Goal: Task Accomplishment & Management: Use online tool/utility

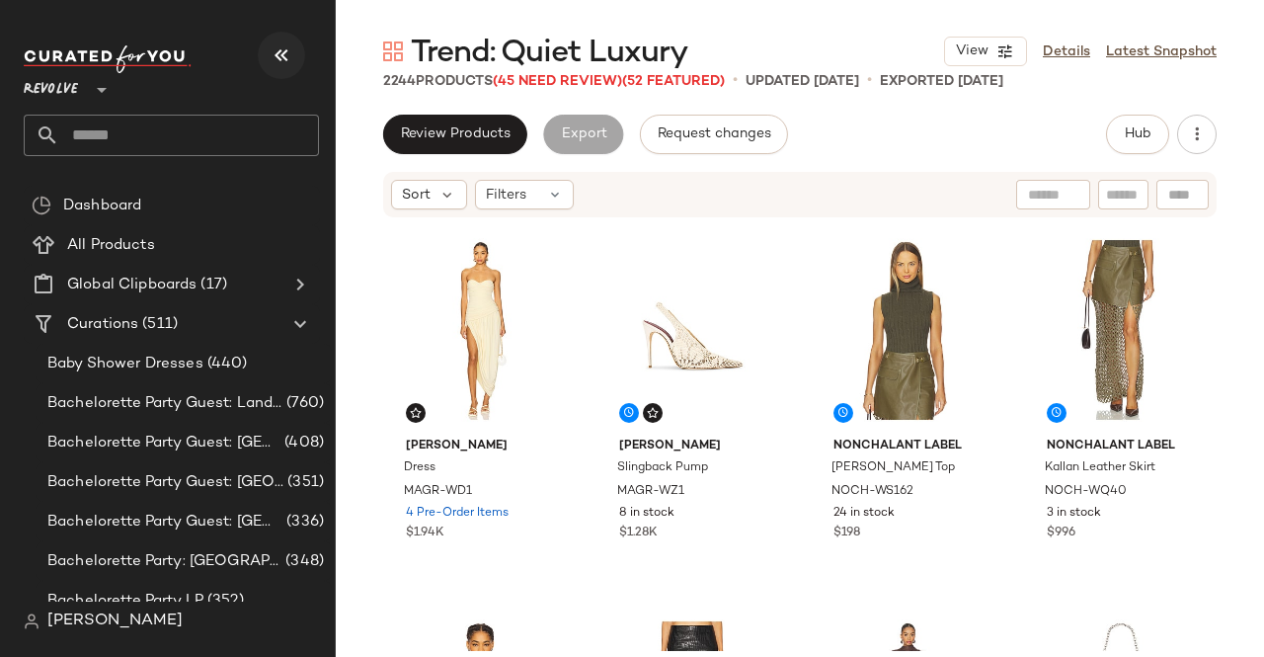
click at [281, 43] on icon "button" at bounding box center [282, 55] width 24 height 24
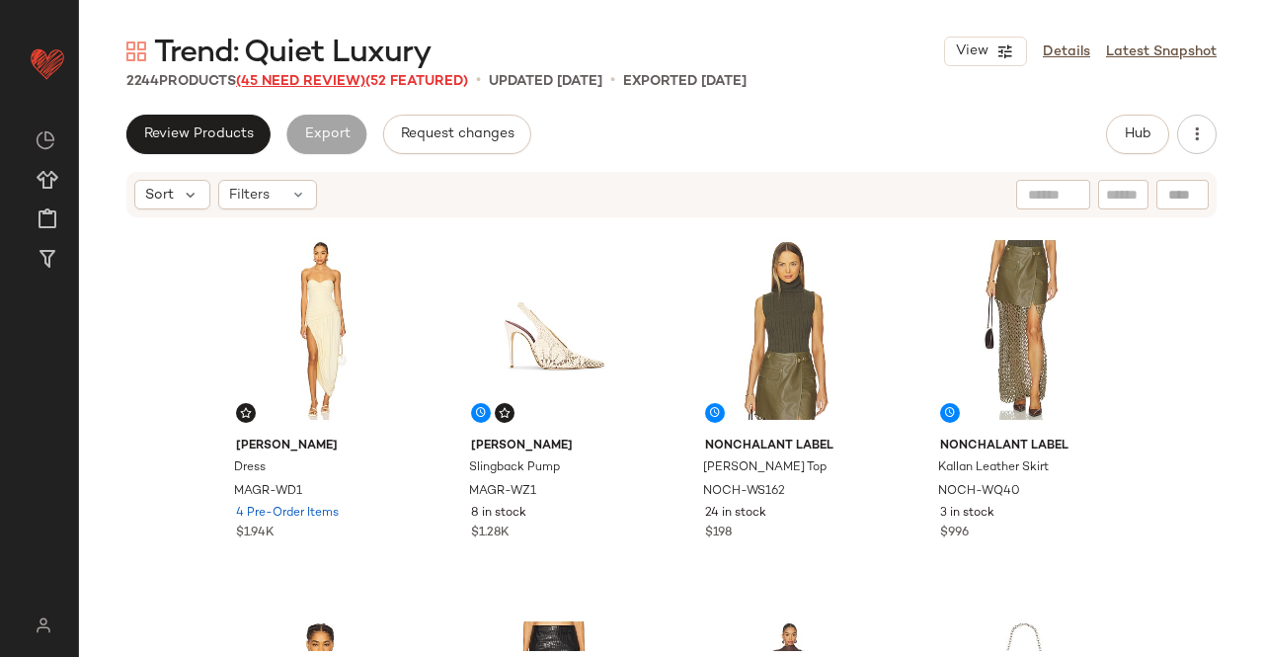
click at [314, 83] on span "(45 Need Review)" at bounding box center [300, 81] width 129 height 15
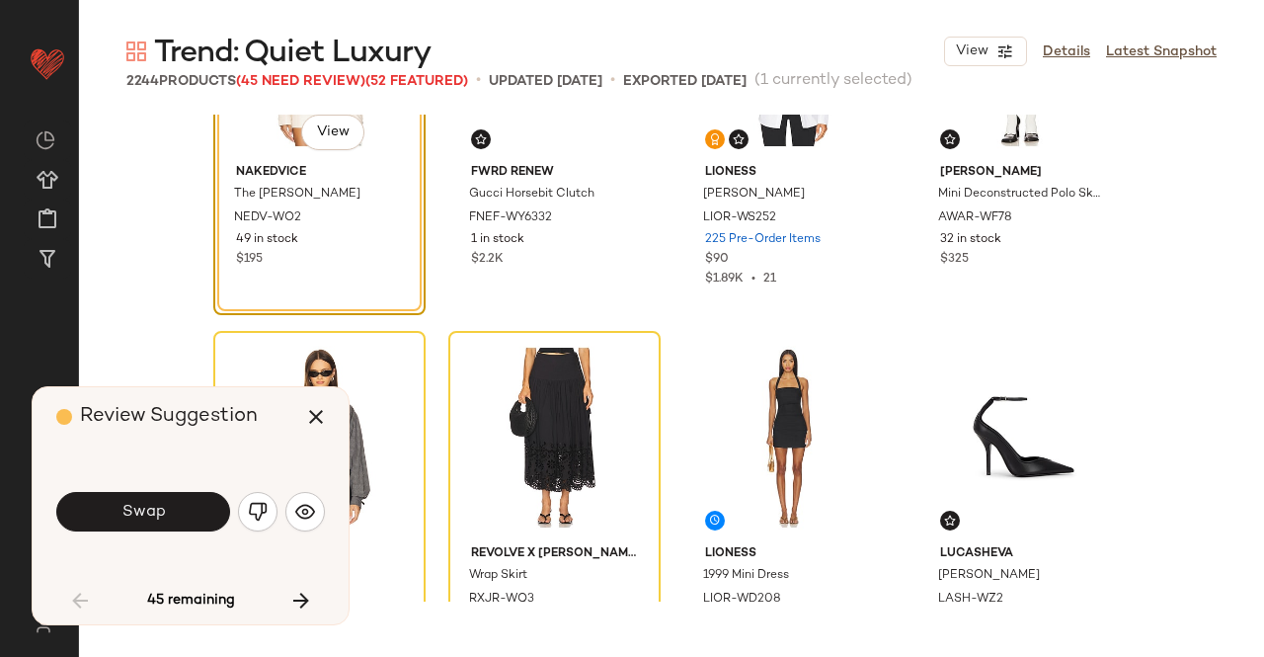
scroll to position [1711, 0]
click at [322, 416] on icon "button" at bounding box center [316, 417] width 24 height 24
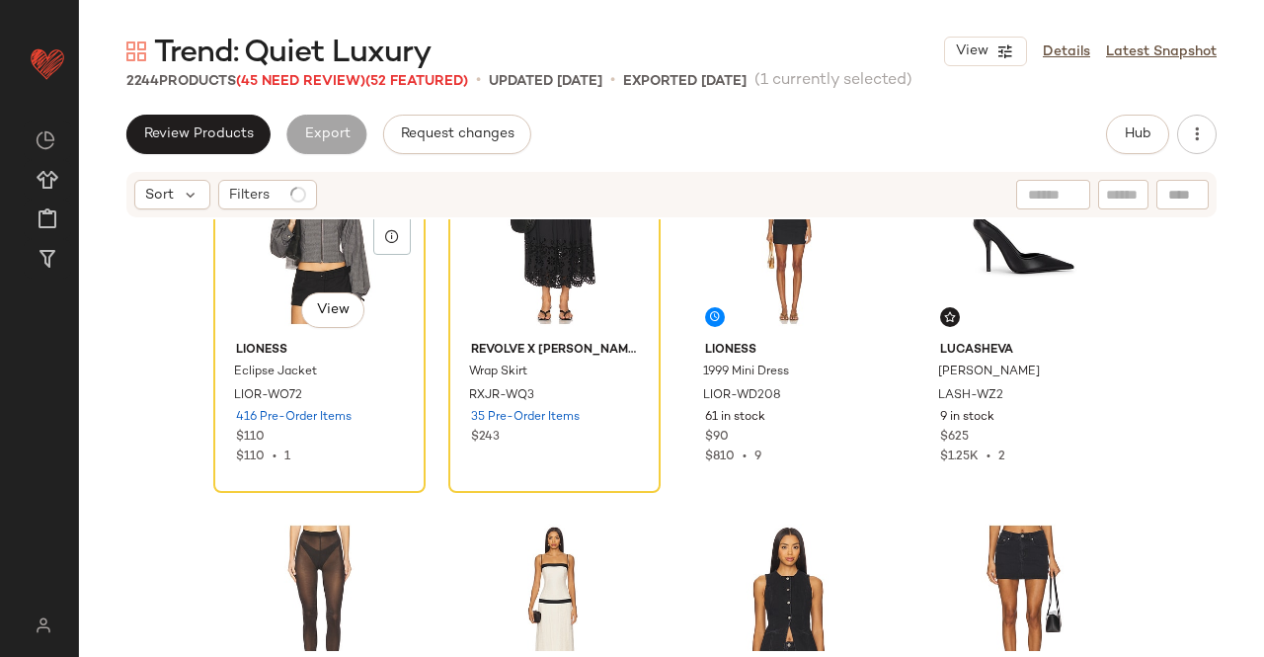
scroll to position [2019, 0]
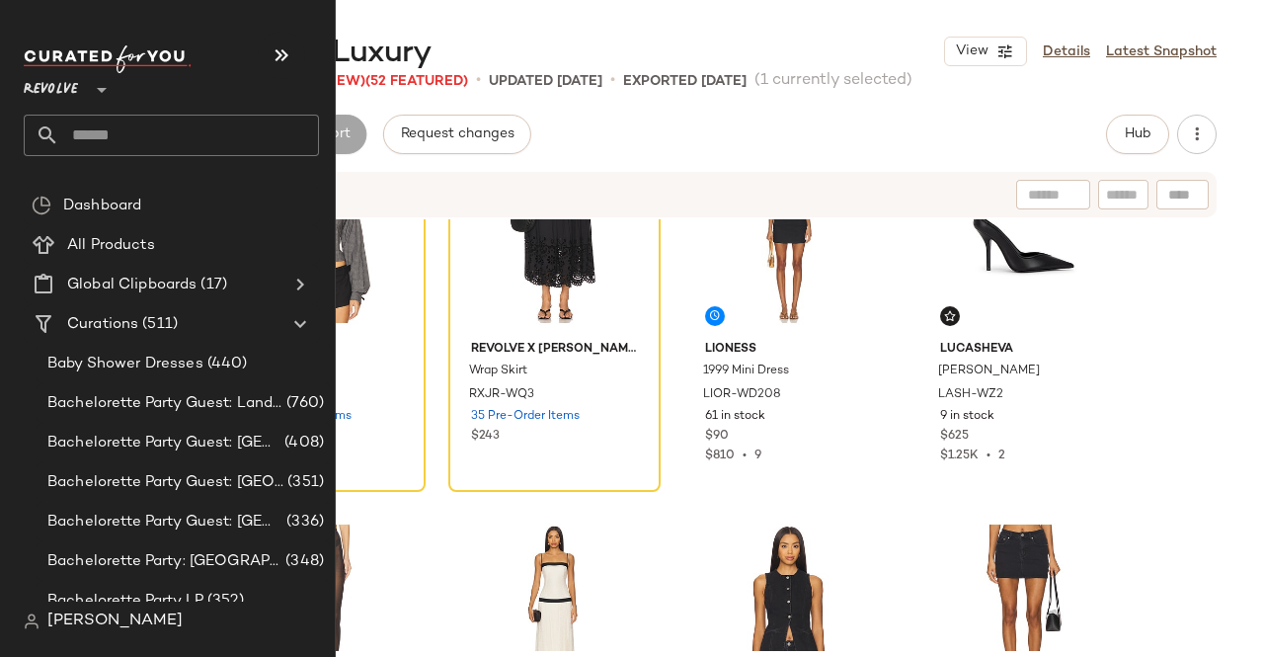
click at [97, 156] on div "Revolve **" at bounding box center [179, 101] width 311 height 122
click at [107, 150] on input "text" at bounding box center [189, 135] width 260 height 41
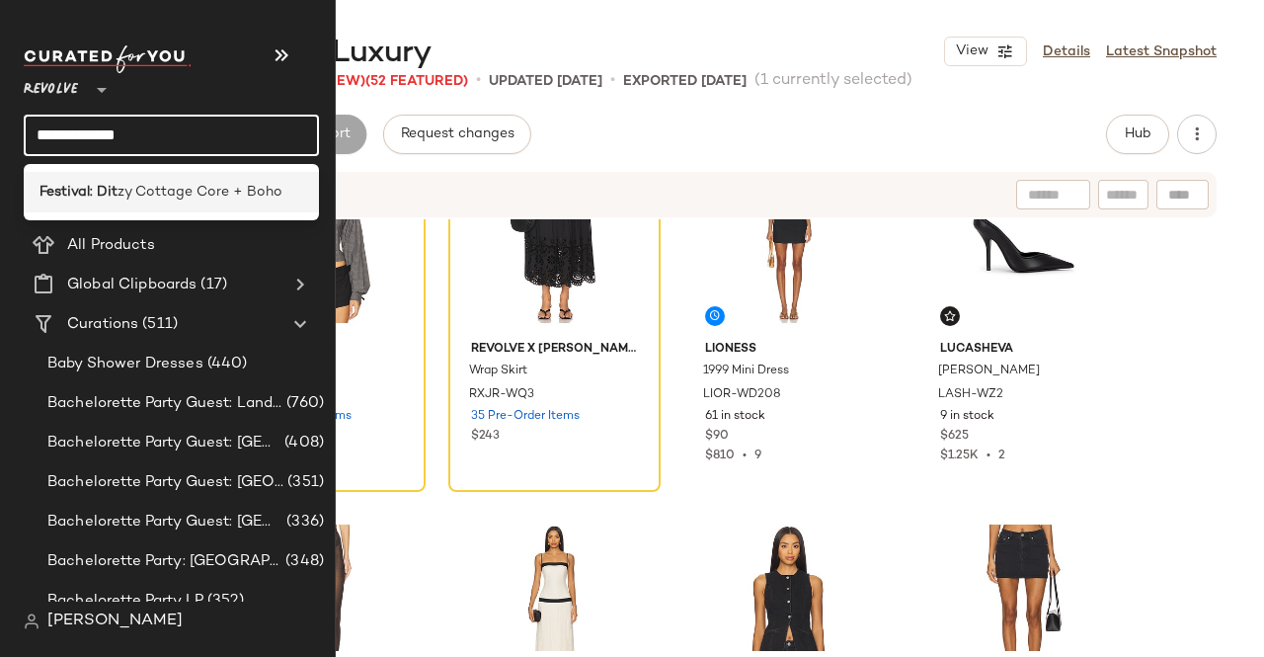
type input "**********"
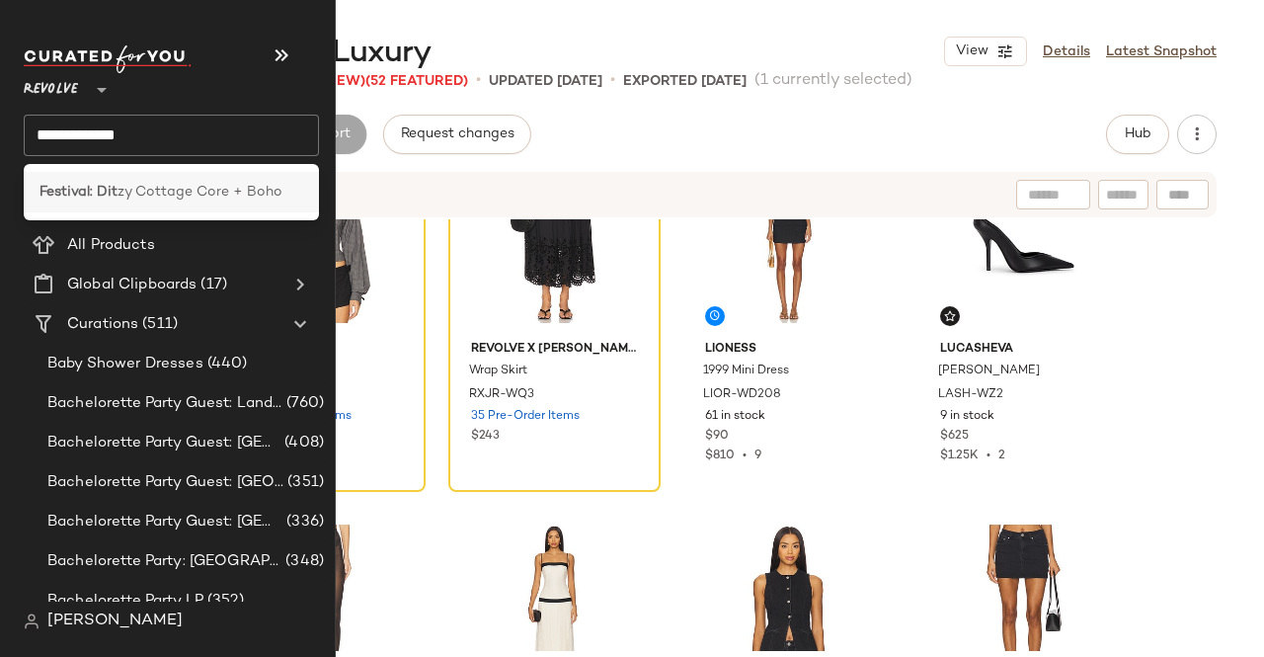
click at [168, 182] on span "zy Cottage Core + Boho" at bounding box center [200, 192] width 165 height 21
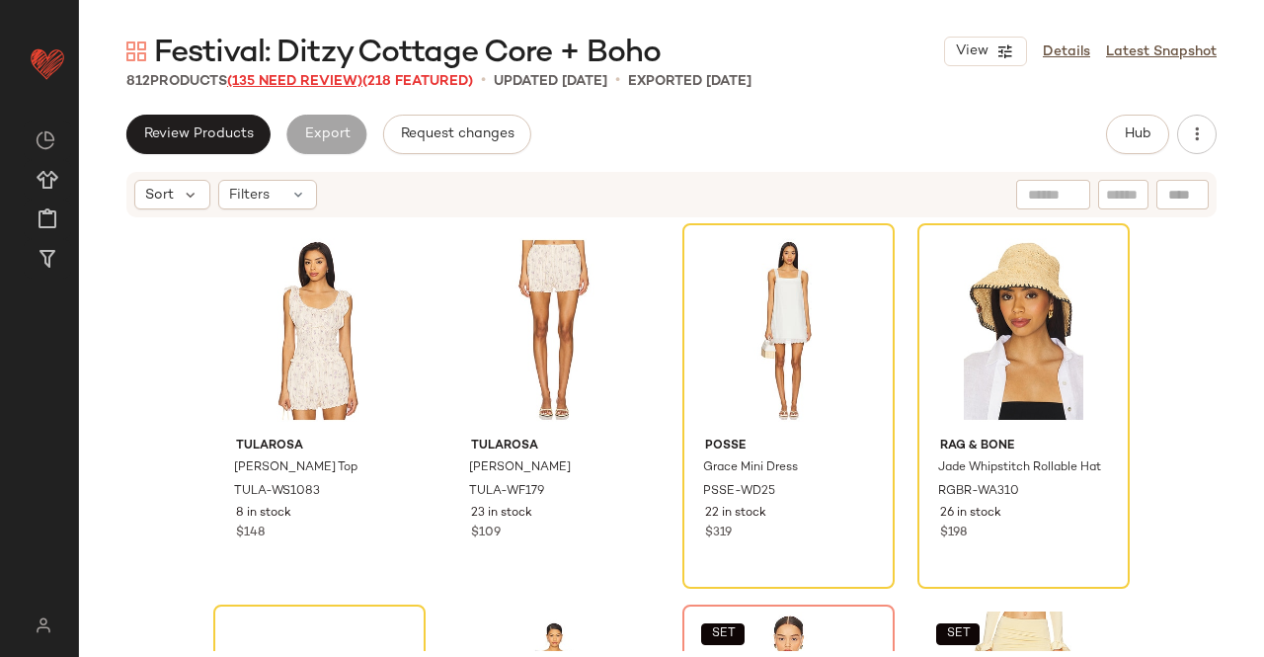
click at [307, 82] on span "(135 Need Review)" at bounding box center [294, 81] width 135 height 15
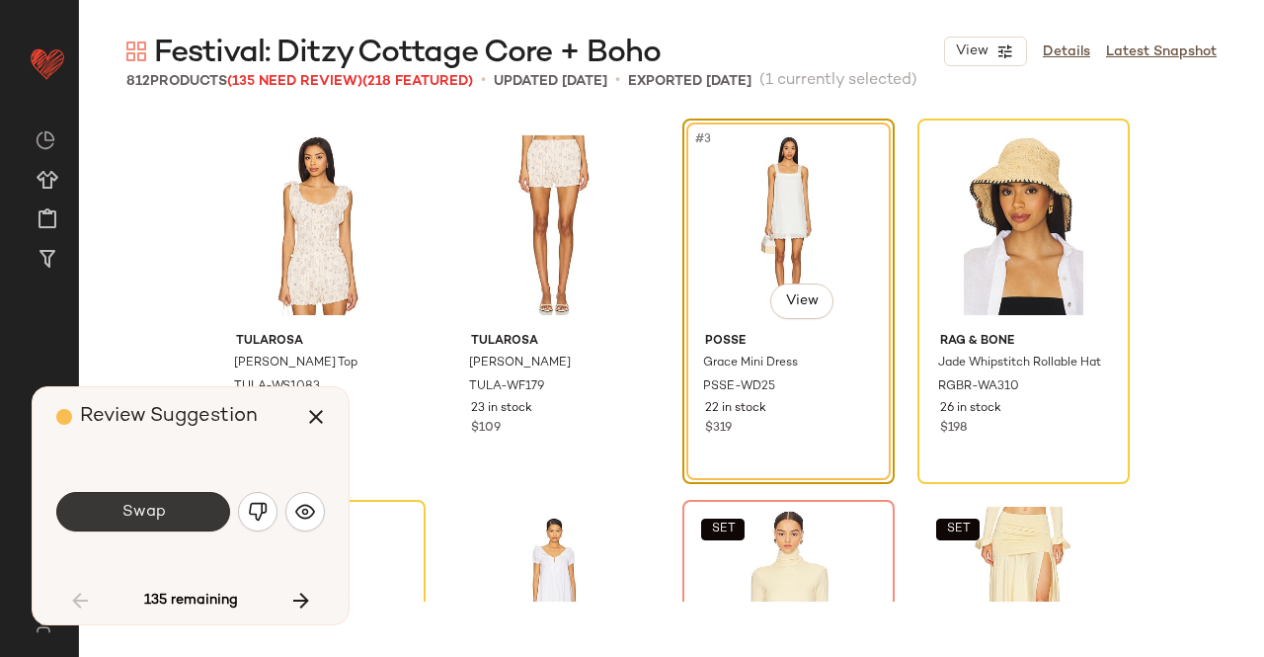
click at [180, 495] on button "Swap" at bounding box center [143, 512] width 174 height 40
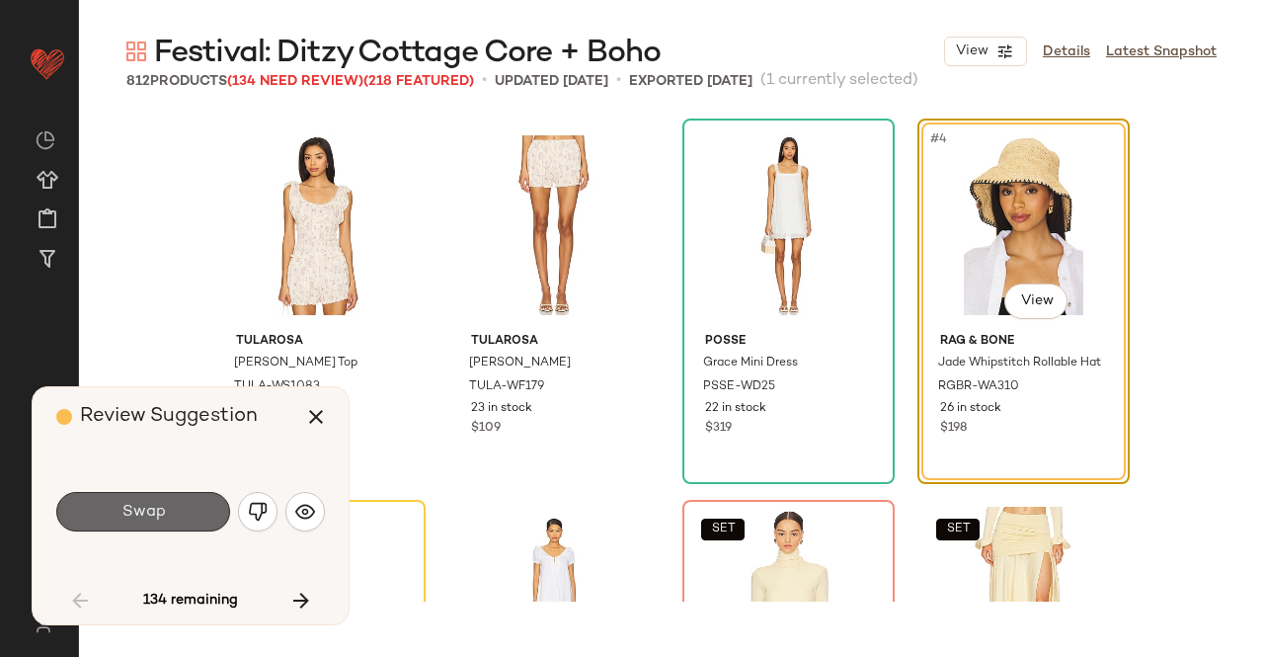
click at [172, 522] on button "Swap" at bounding box center [143, 512] width 174 height 40
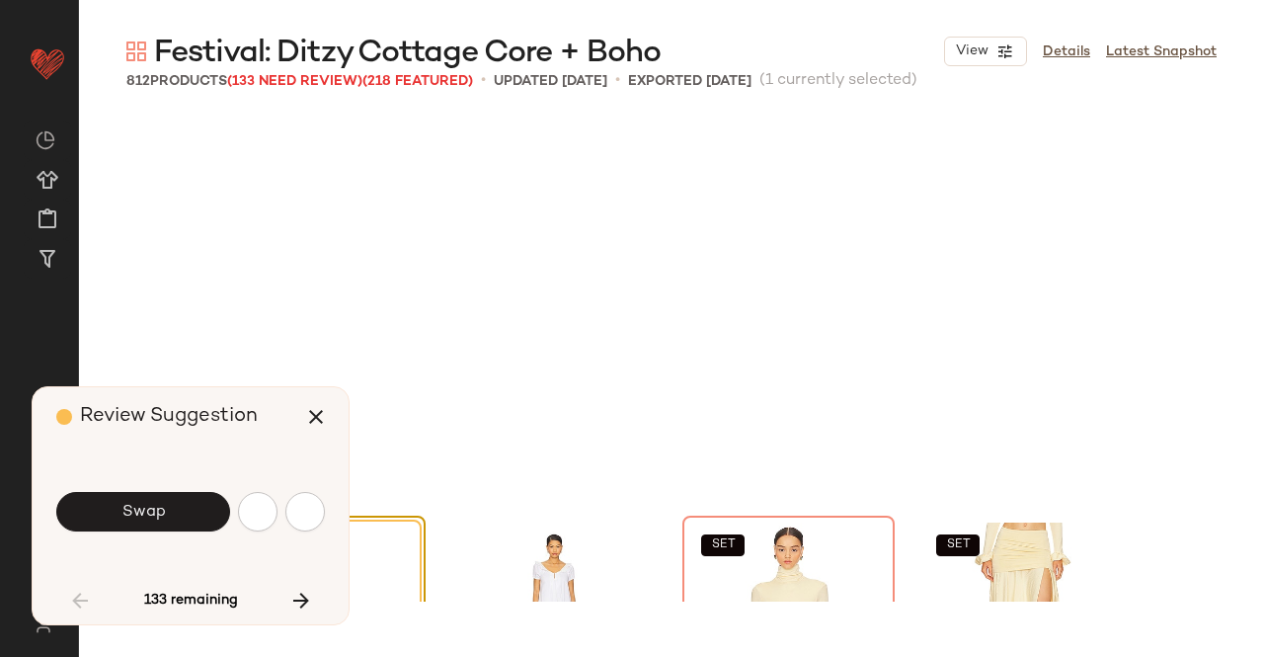
scroll to position [397, 0]
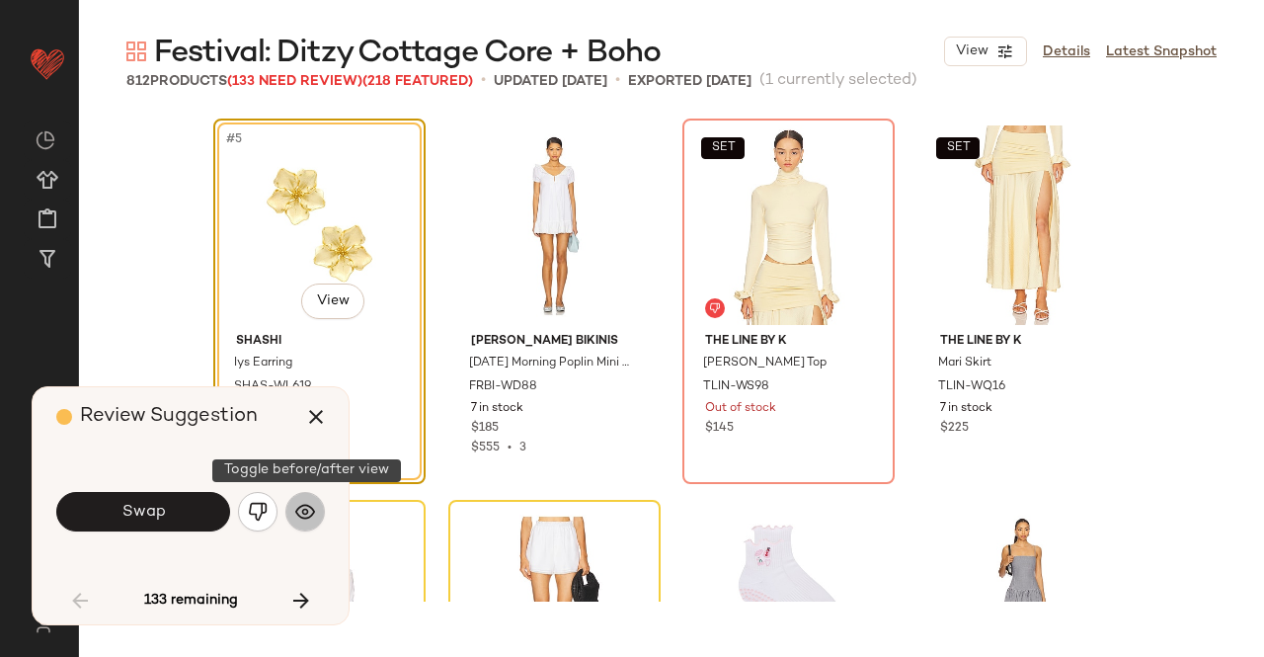
click at [304, 523] on button "button" at bounding box center [305, 512] width 40 height 40
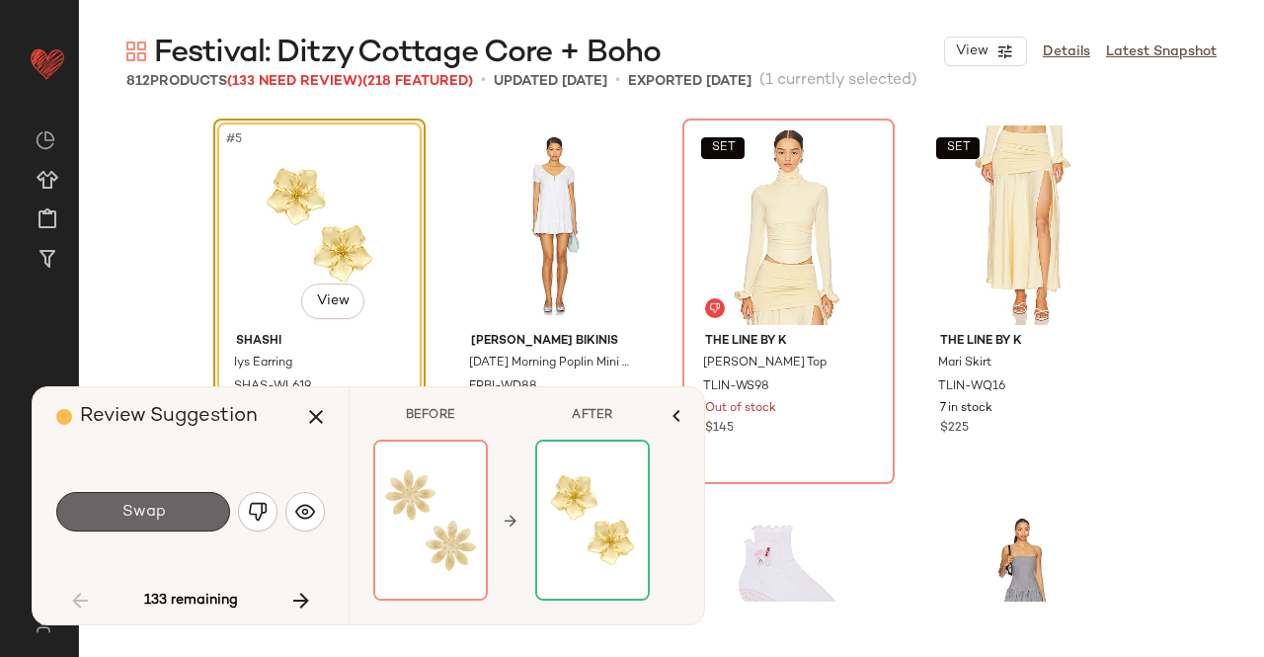
click at [146, 524] on button "Swap" at bounding box center [143, 512] width 174 height 40
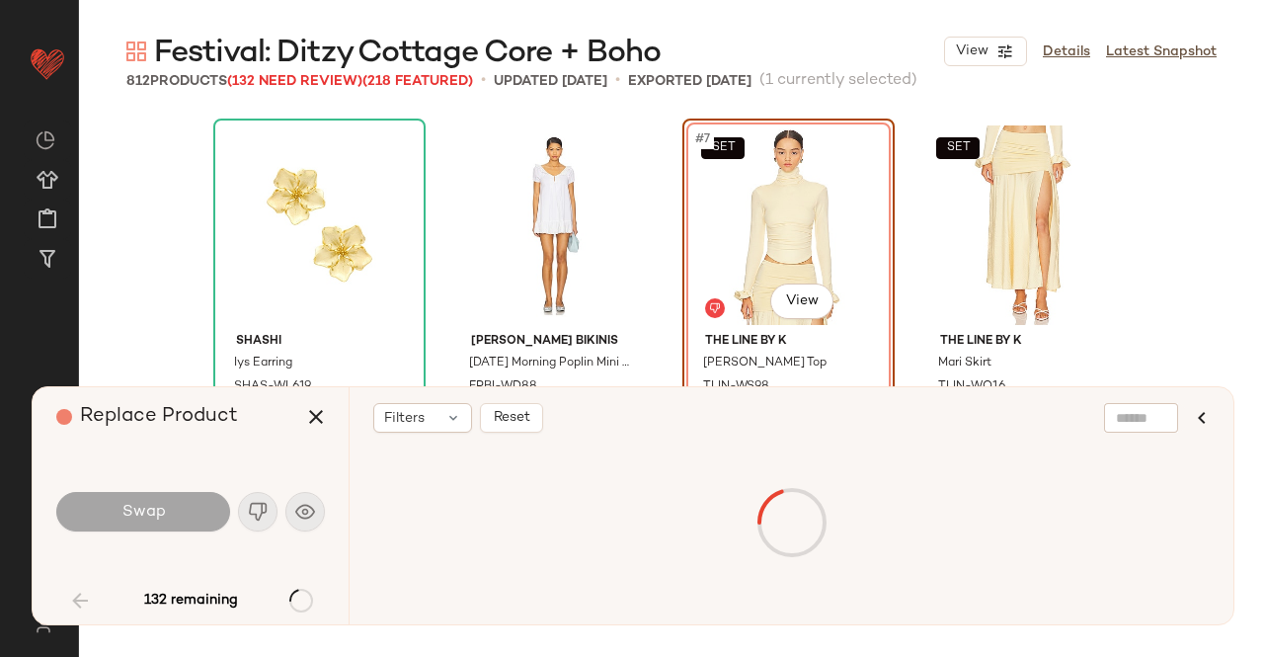
scroll to position [381, 0]
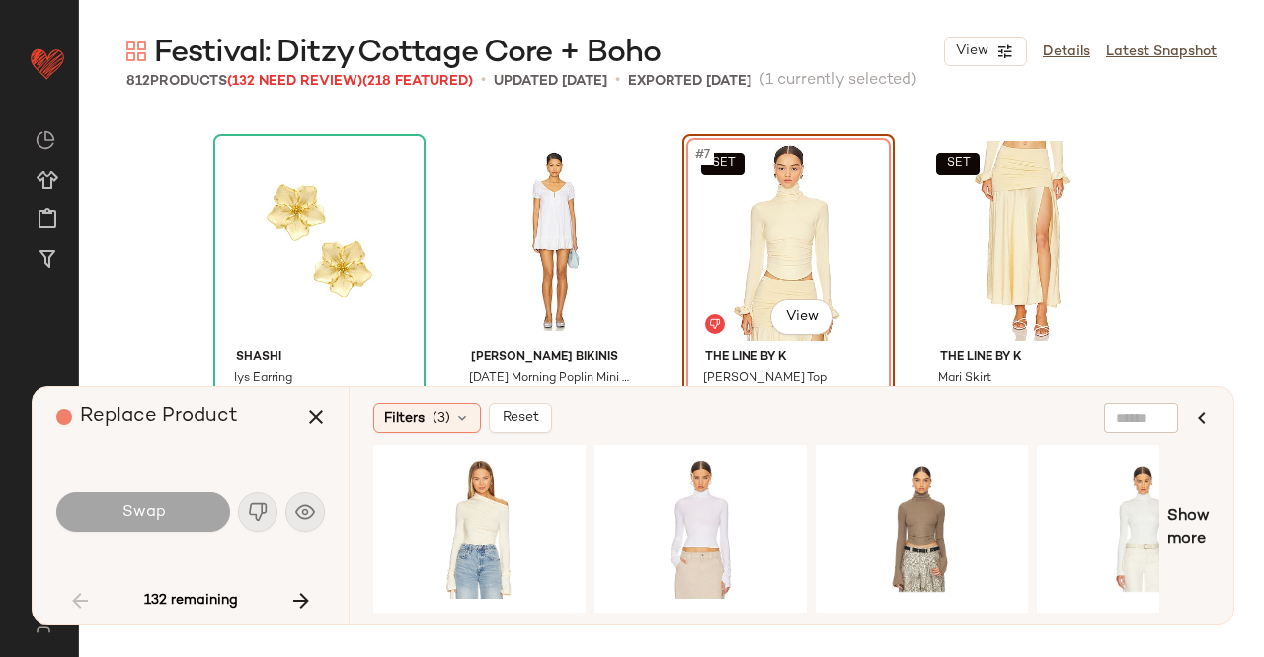
drag, startPoint x: 553, startPoint y: 602, endPoint x: 676, endPoint y: 608, distance: 122.6
click at [676, 608] on div at bounding box center [766, 529] width 786 height 168
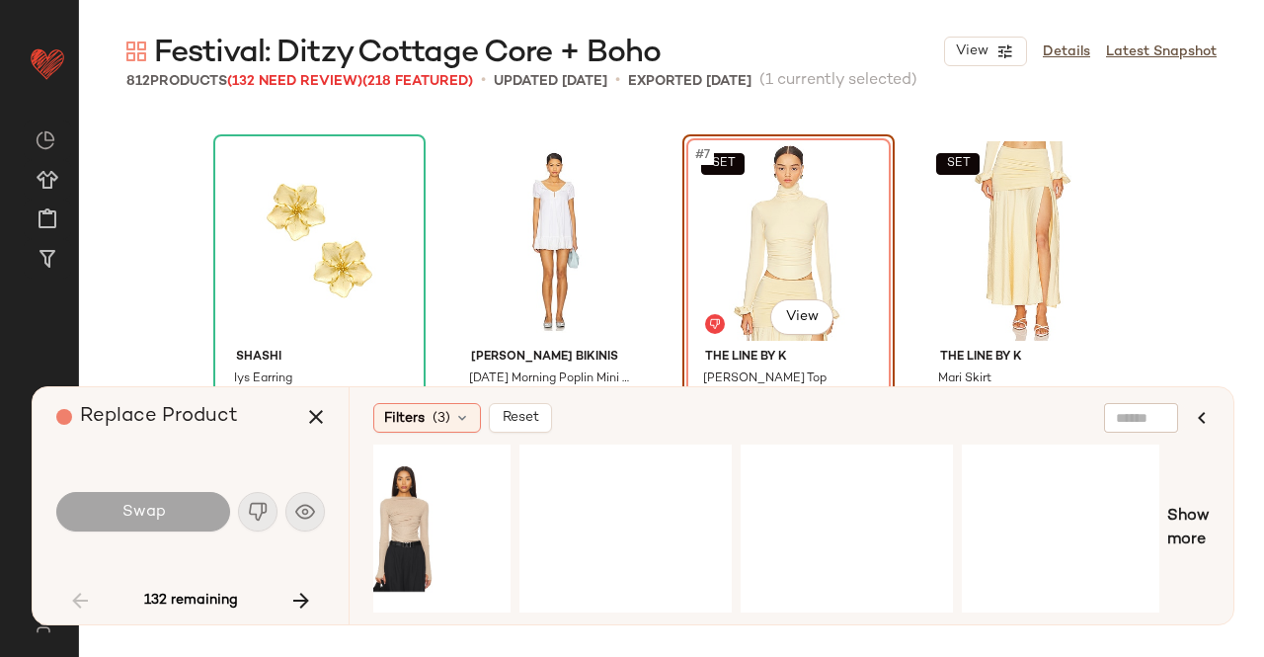
scroll to position [0, 1416]
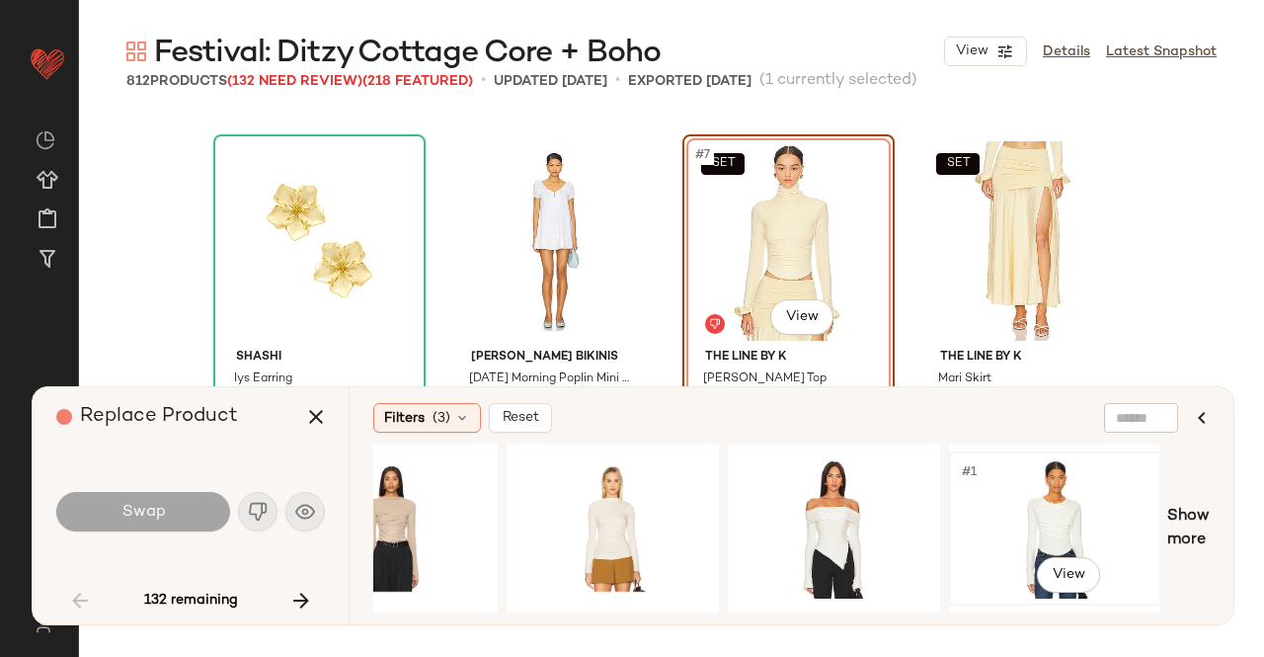
click at [1086, 594] on div "#1 View" at bounding box center [1055, 528] width 208 height 150
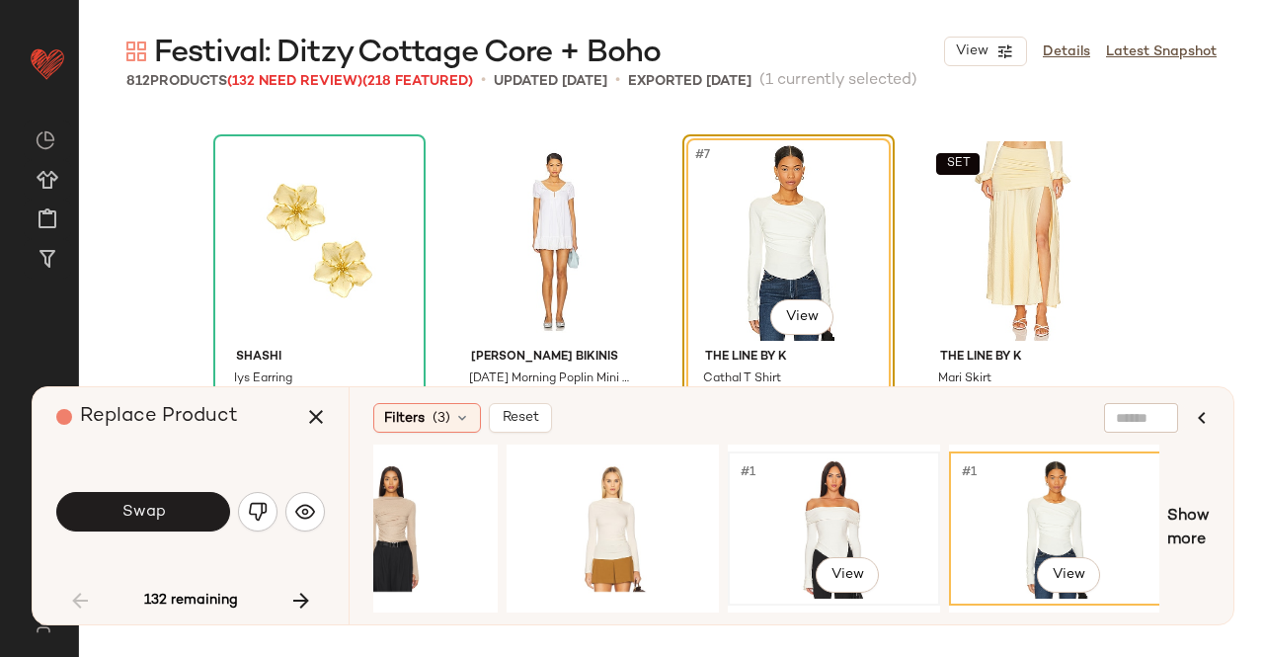
click at [843, 484] on div "#1 View" at bounding box center [834, 528] width 199 height 140
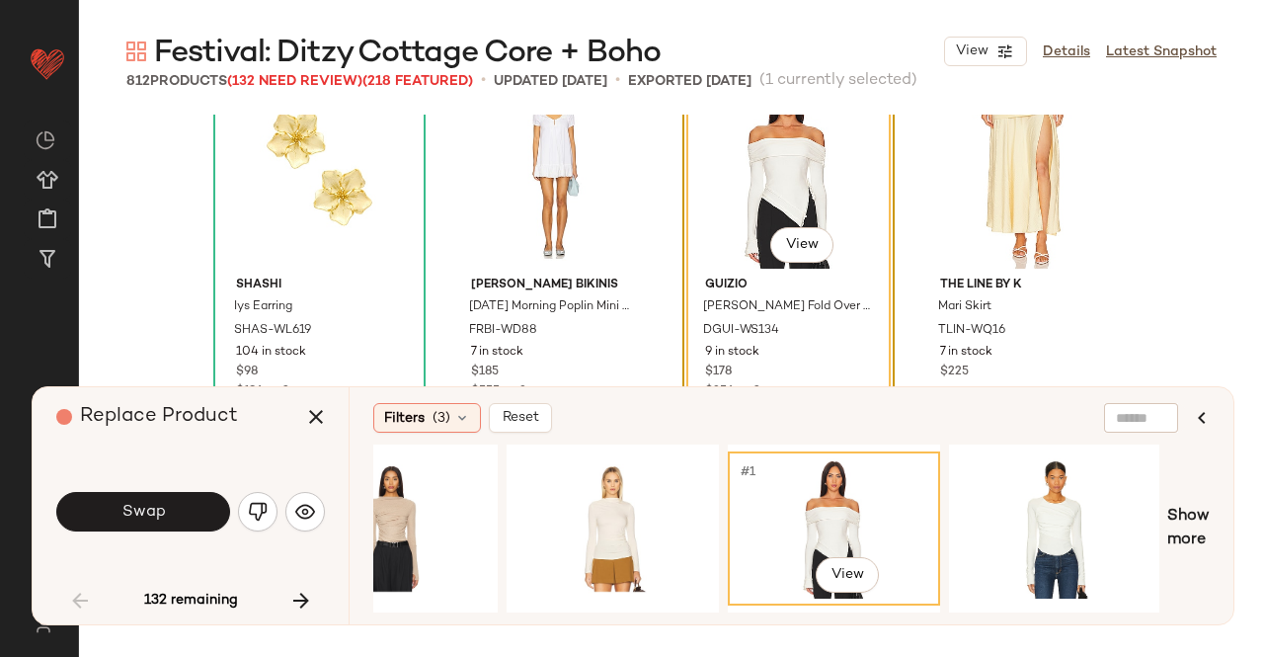
scroll to position [441, 0]
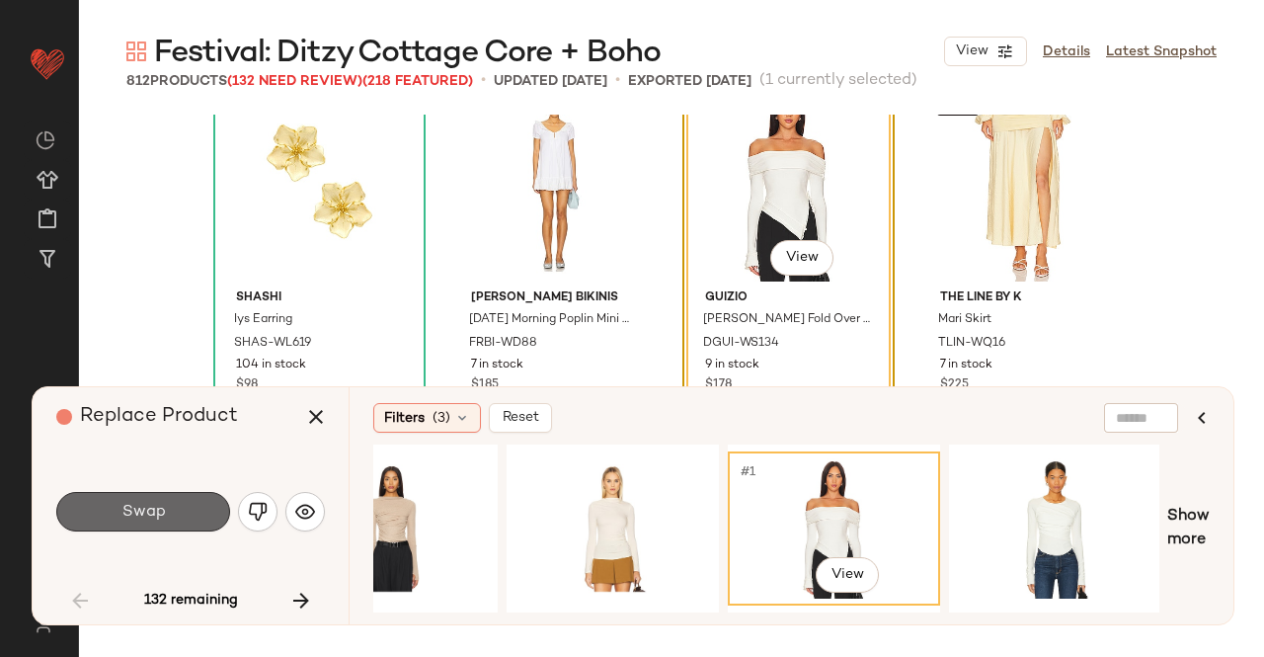
click at [182, 507] on button "Swap" at bounding box center [143, 512] width 174 height 40
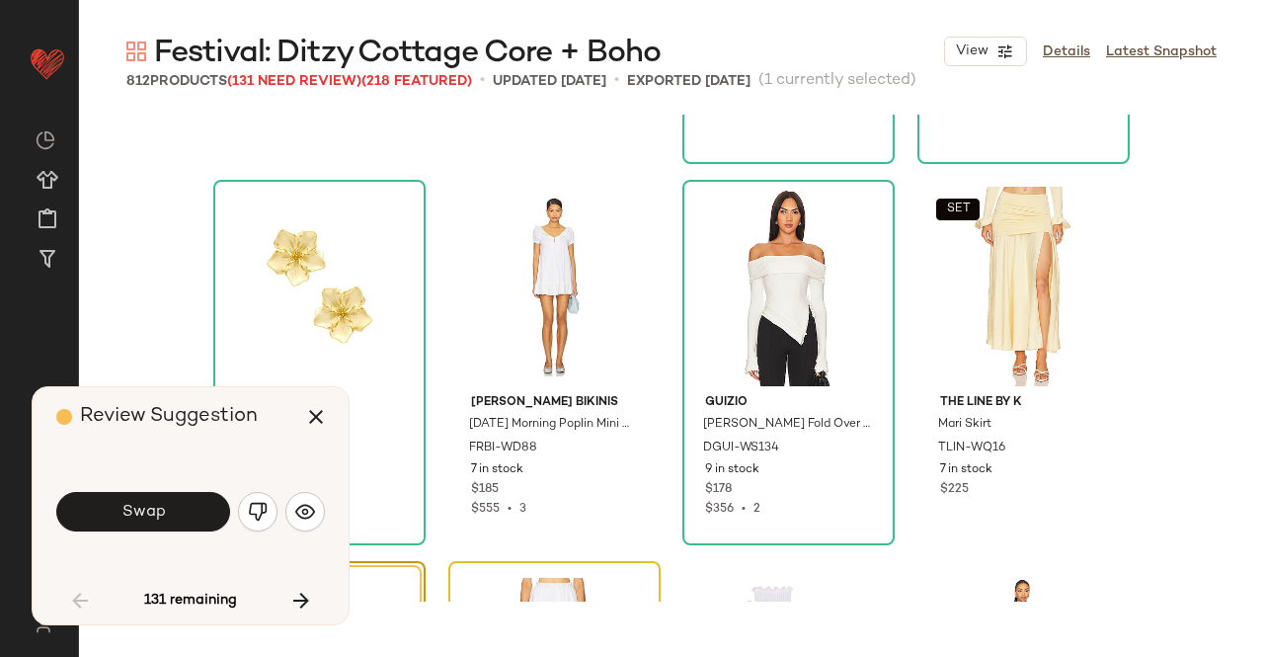
scroll to position [327, 0]
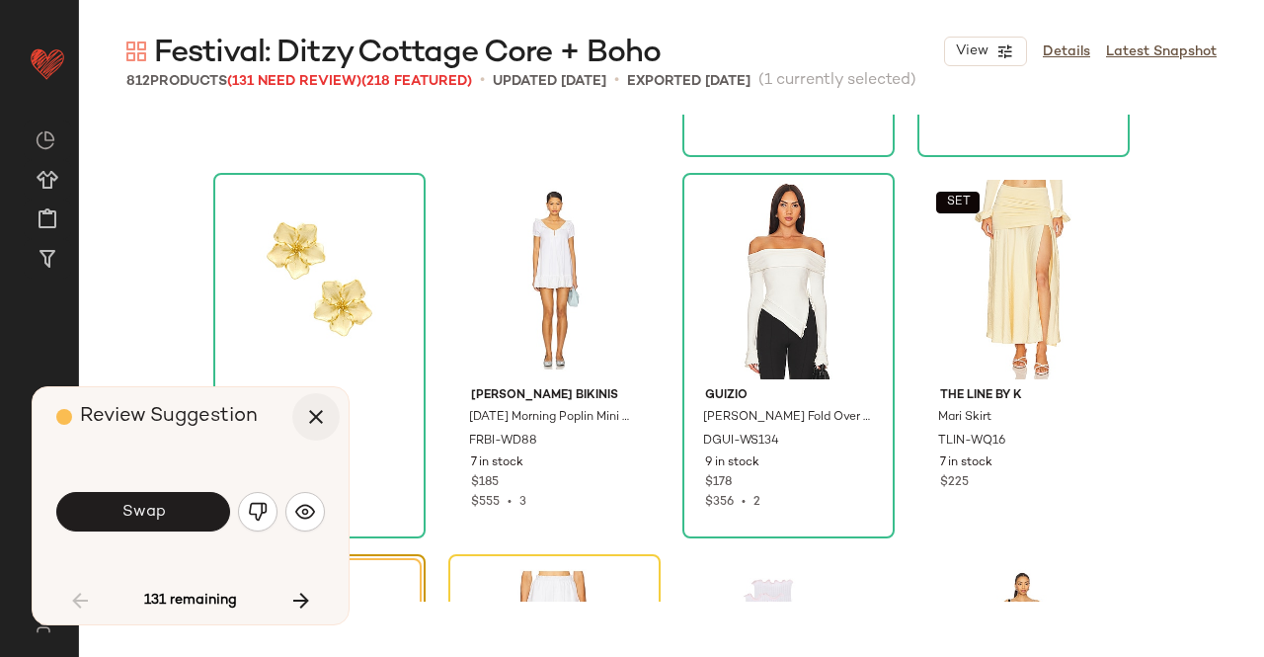
click at [312, 420] on icon "button" at bounding box center [316, 417] width 24 height 24
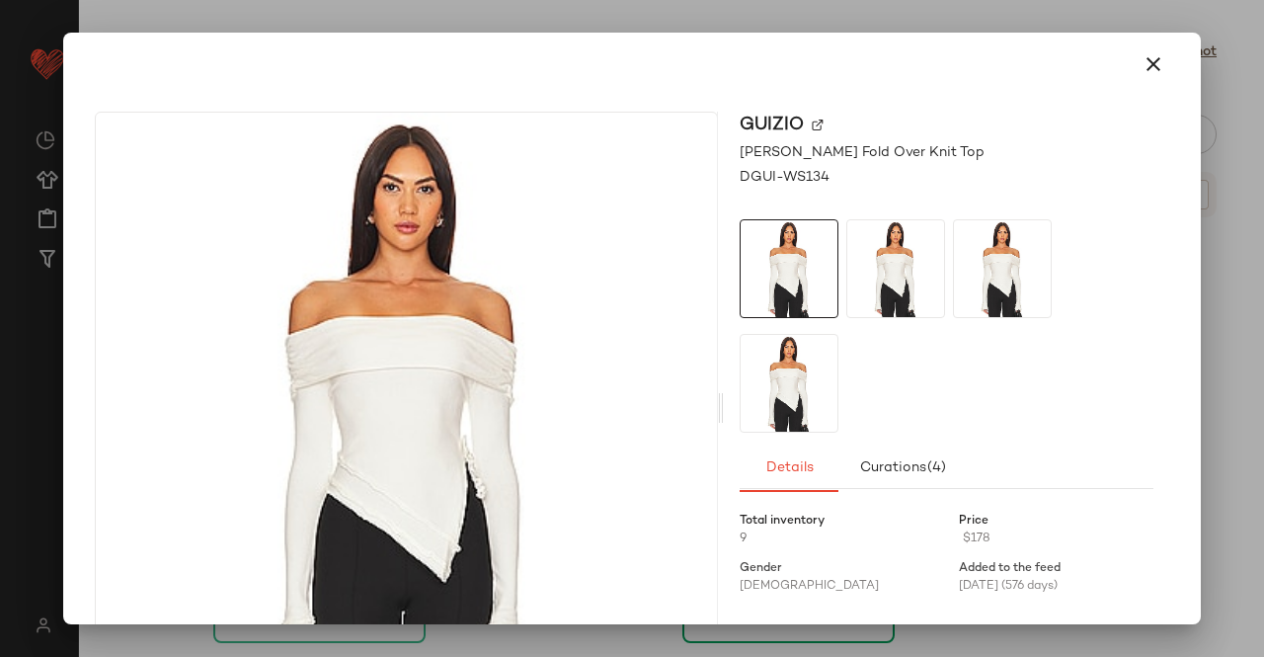
click at [812, 127] on img at bounding box center [818, 126] width 12 height 12
click at [1142, 69] on icon "button" at bounding box center [1154, 64] width 24 height 24
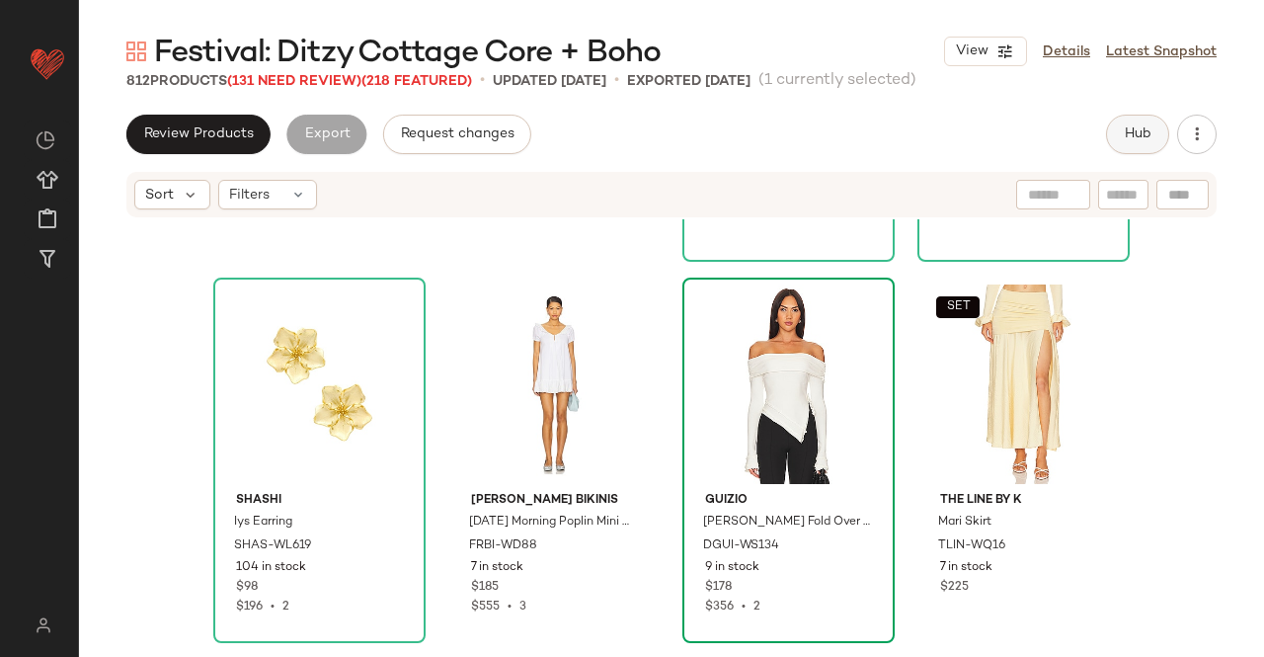
click at [1150, 140] on span "Hub" at bounding box center [1138, 134] width 28 height 16
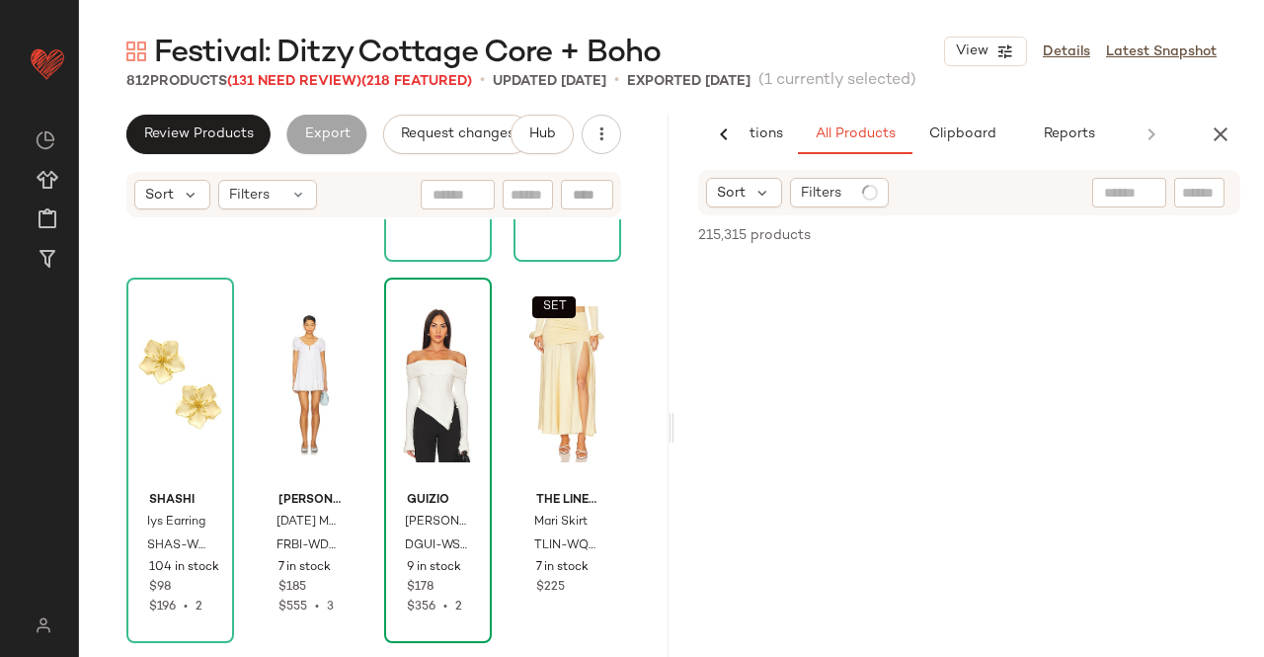
scroll to position [0, 124]
click at [1158, 200] on div at bounding box center [1130, 193] width 74 height 30
click at [1214, 198] on input "text" at bounding box center [1199, 193] width 35 height 21
paste input "**********"
type input "**********"
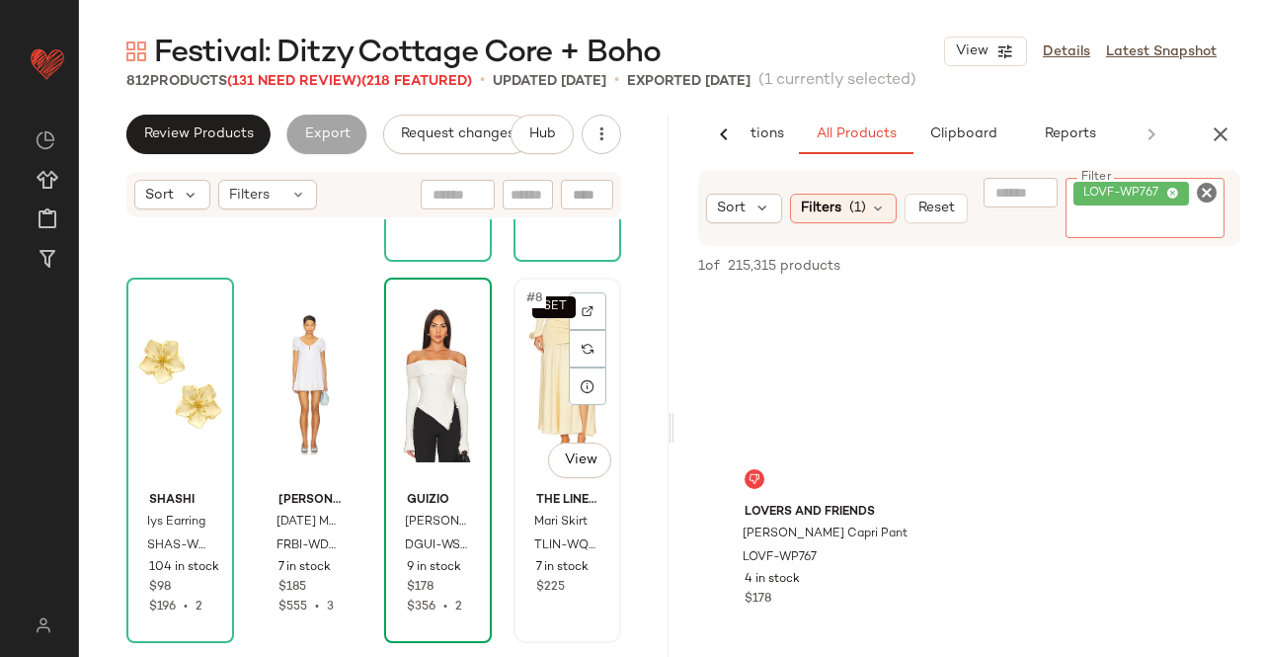
click at [527, 400] on div "SET #8 View" at bounding box center [568, 384] width 94 height 200
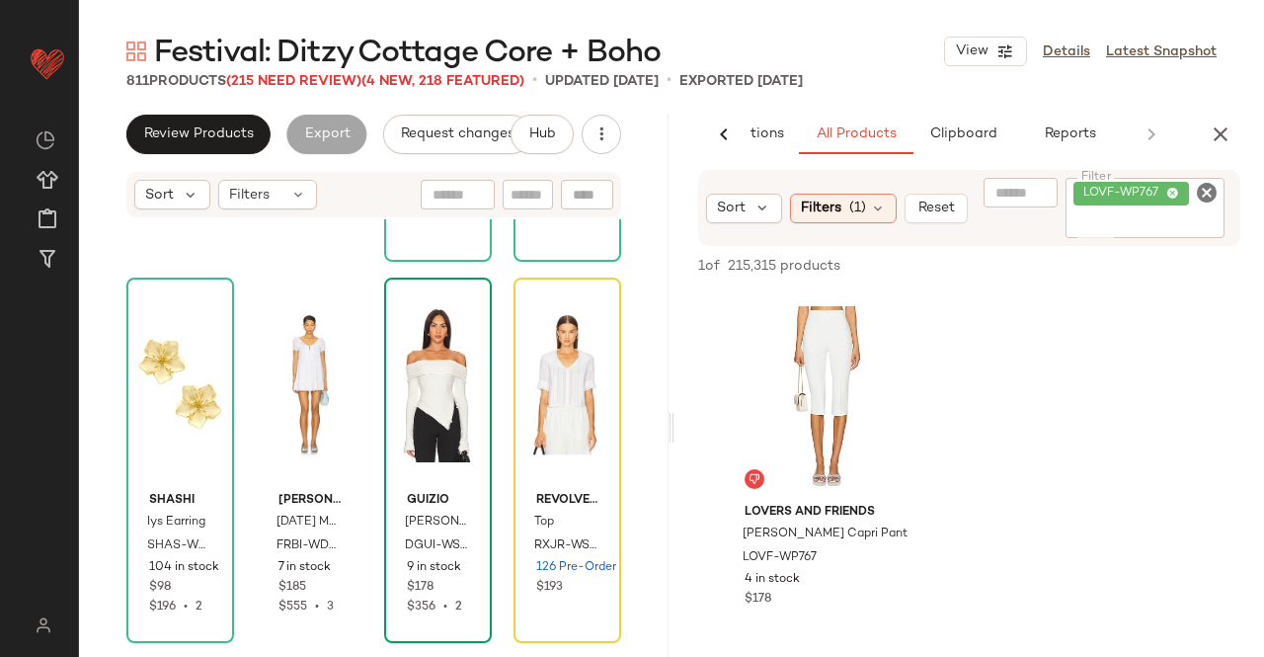
drag, startPoint x: 798, startPoint y: 379, endPoint x: 485, endPoint y: 372, distance: 313.2
drag, startPoint x: 485, startPoint y: 372, endPoint x: 837, endPoint y: 395, distance: 352.4
click at [837, 395] on div at bounding box center [828, 396] width 199 height 200
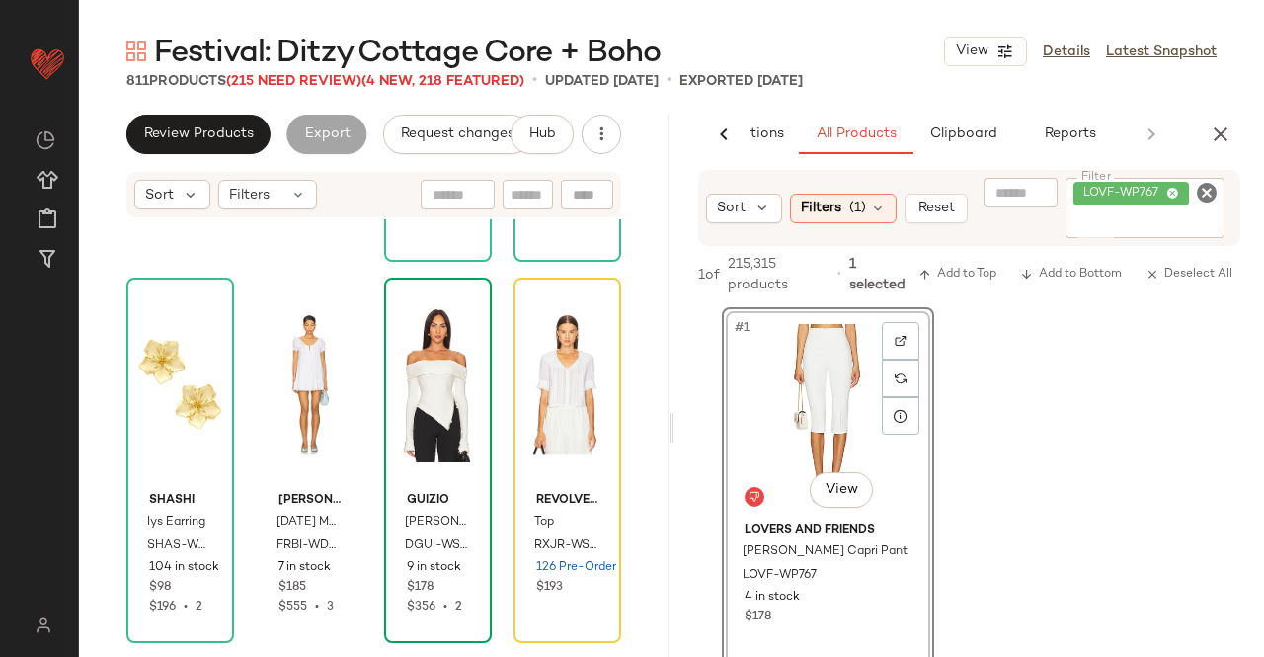
click at [1111, 392] on div "#1 View Lovers and Friends [PERSON_NAME] Capri Pant LOVF-WP767 4 in stock $178" at bounding box center [970, 489] width 590 height 365
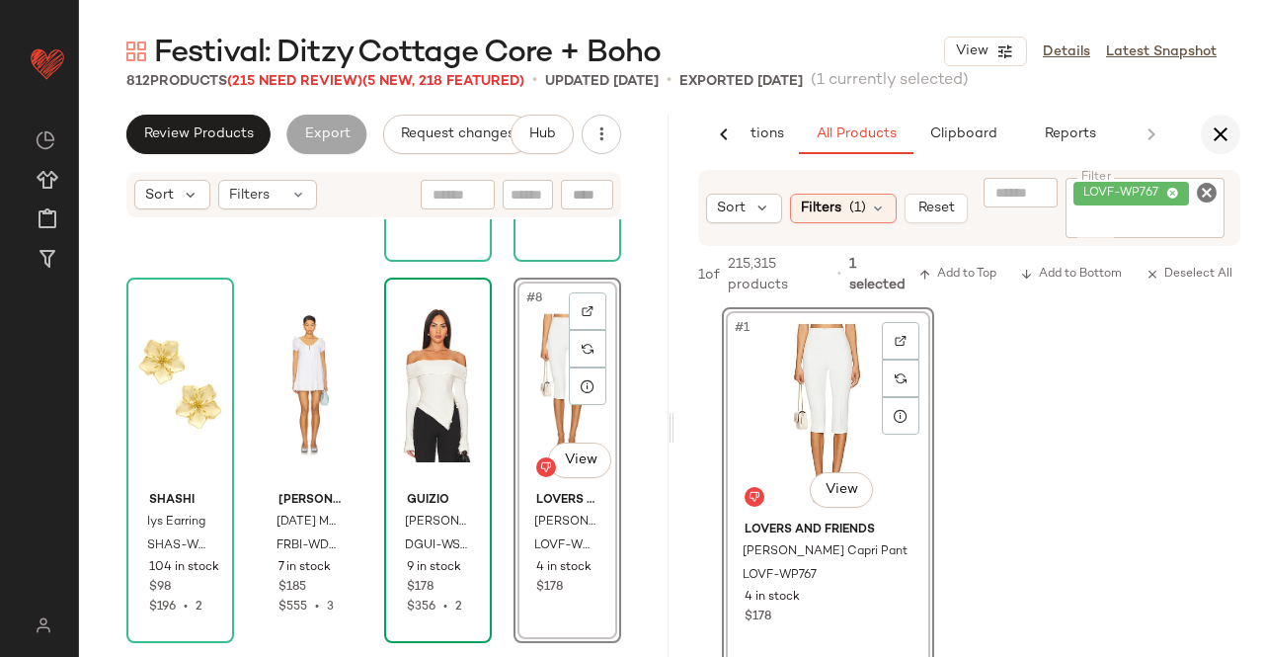
click at [1216, 144] on icon "button" at bounding box center [1221, 134] width 24 height 24
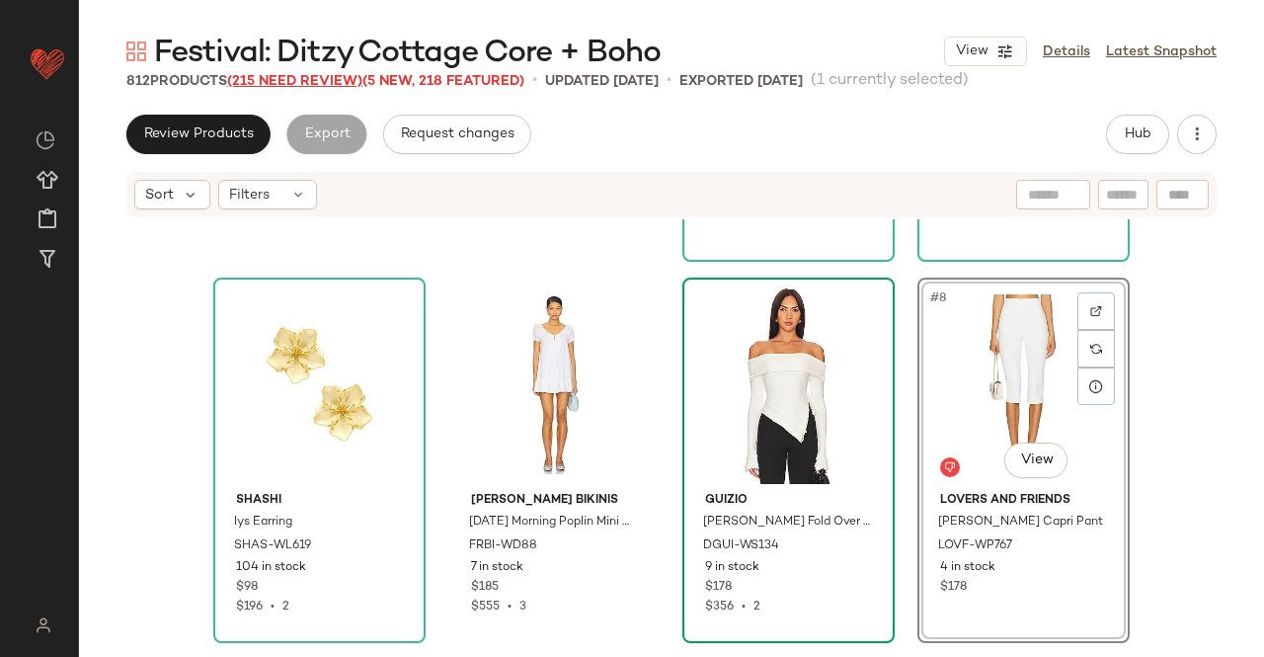
click at [308, 85] on span "(215 Need Review)" at bounding box center [294, 81] width 135 height 15
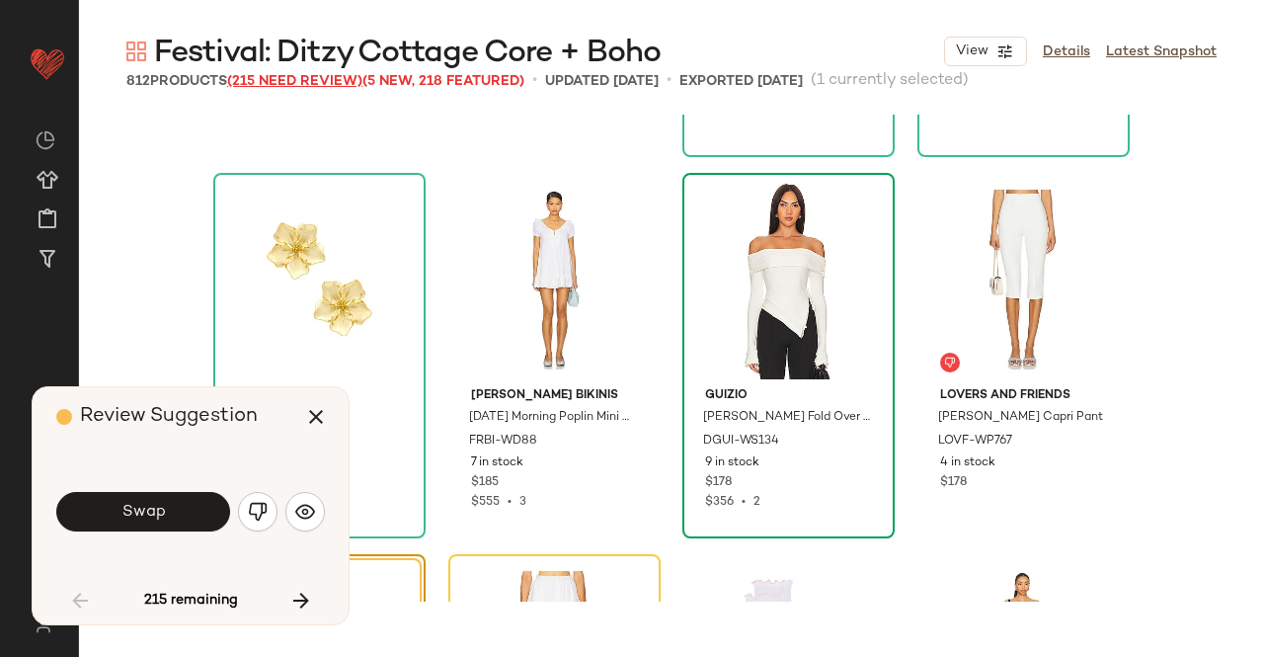
scroll to position [778, 0]
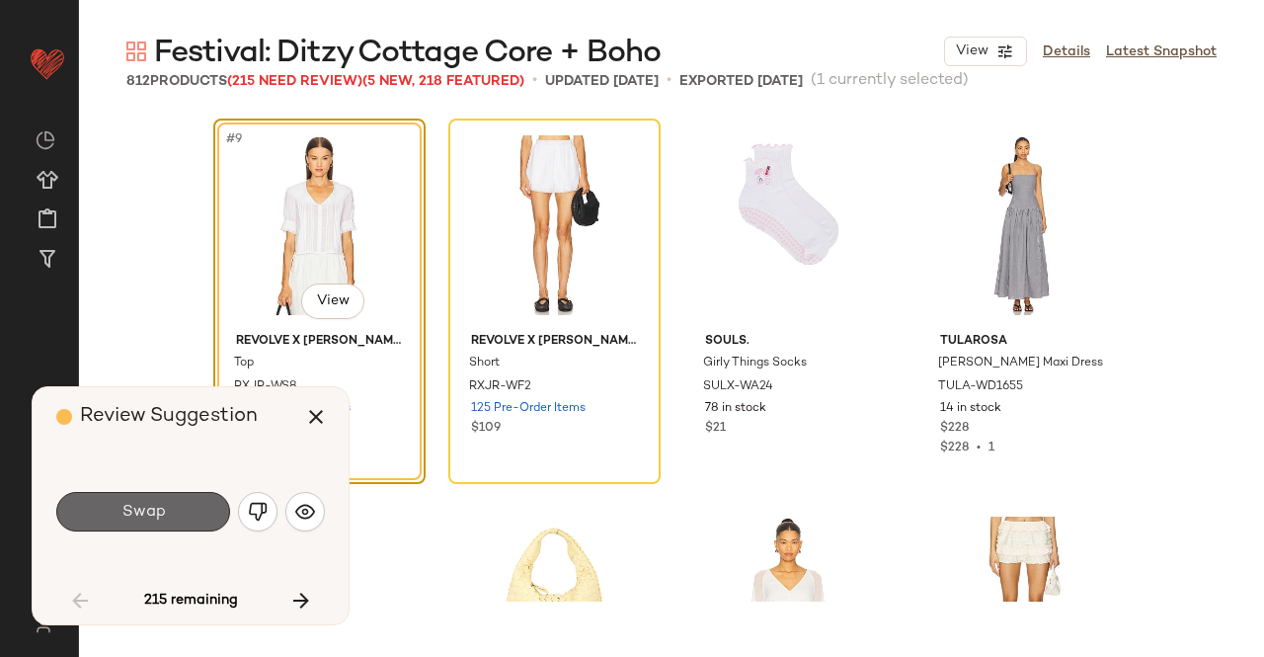
click at [192, 517] on button "Swap" at bounding box center [143, 512] width 174 height 40
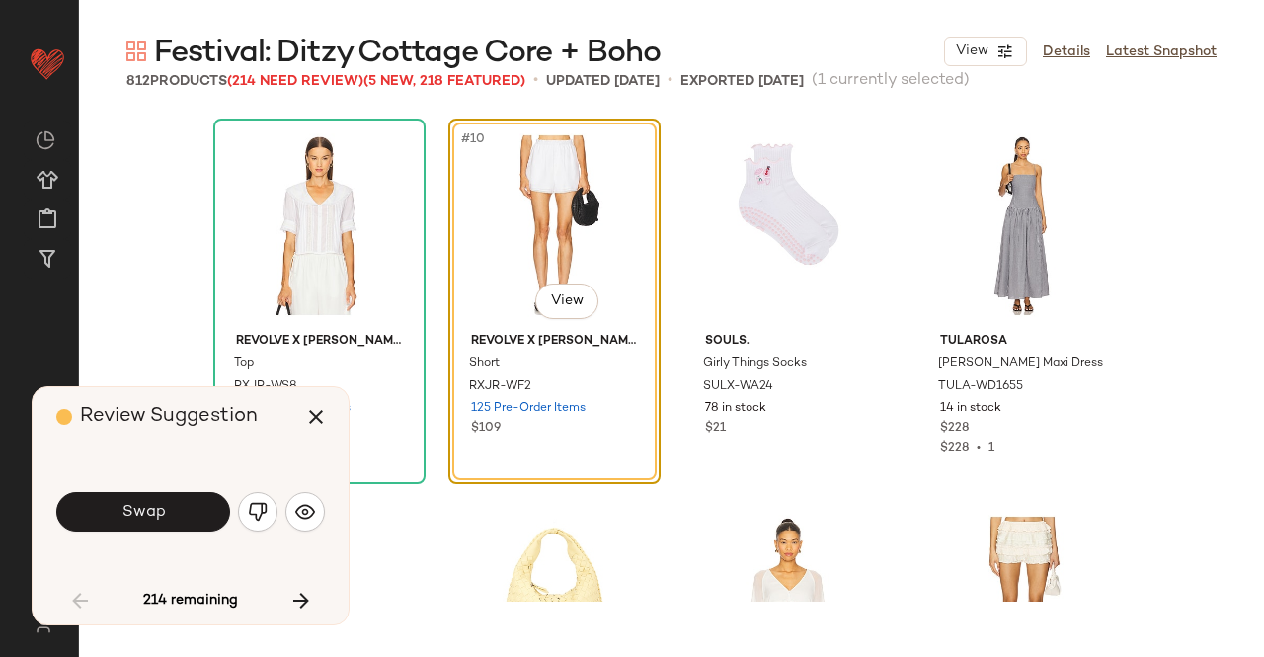
scroll to position [763, 0]
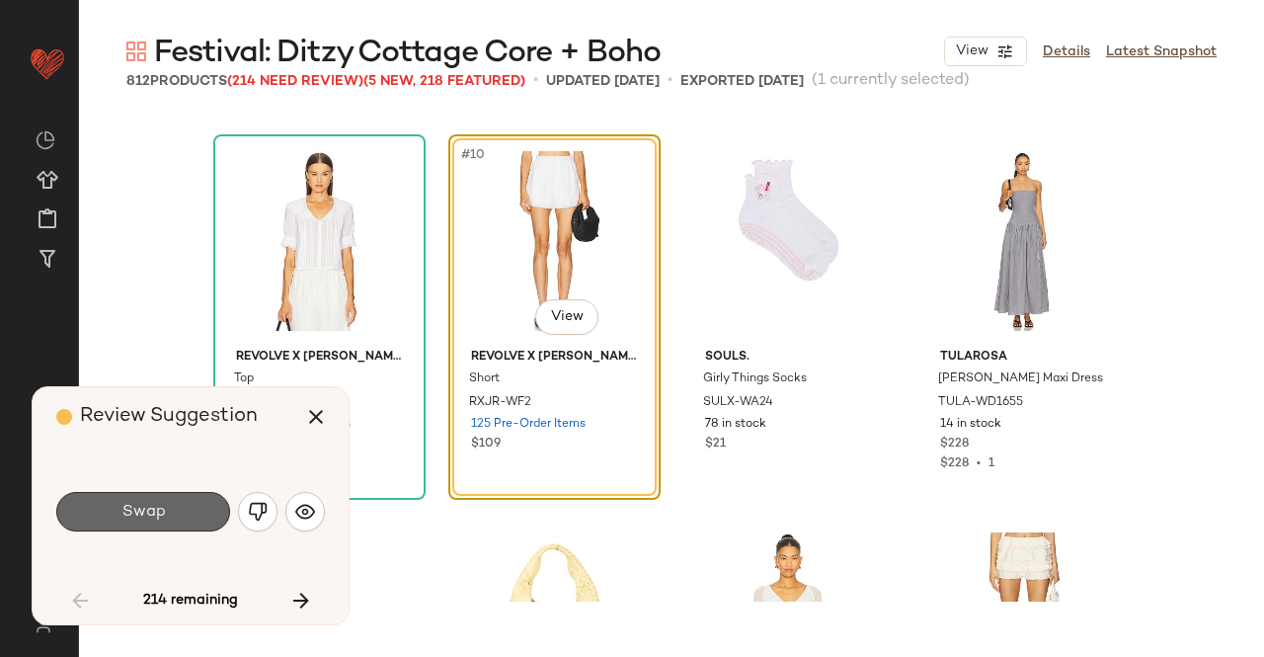
click at [182, 511] on button "Swap" at bounding box center [143, 512] width 174 height 40
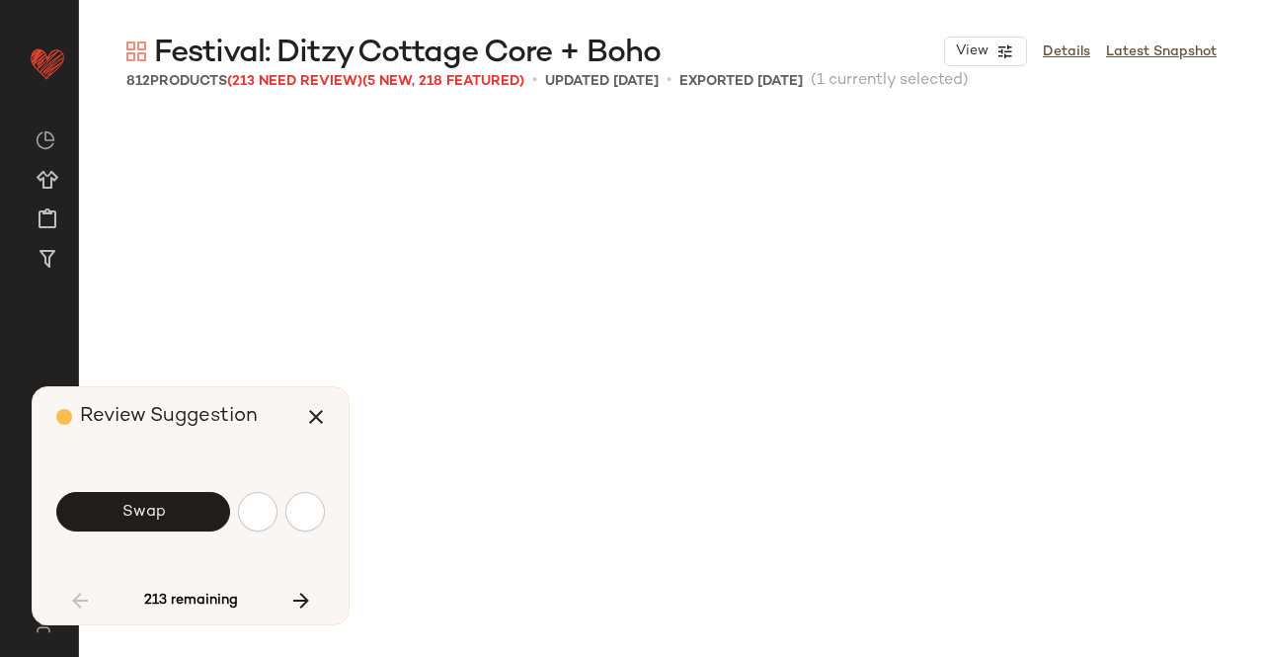
scroll to position [1525, 0]
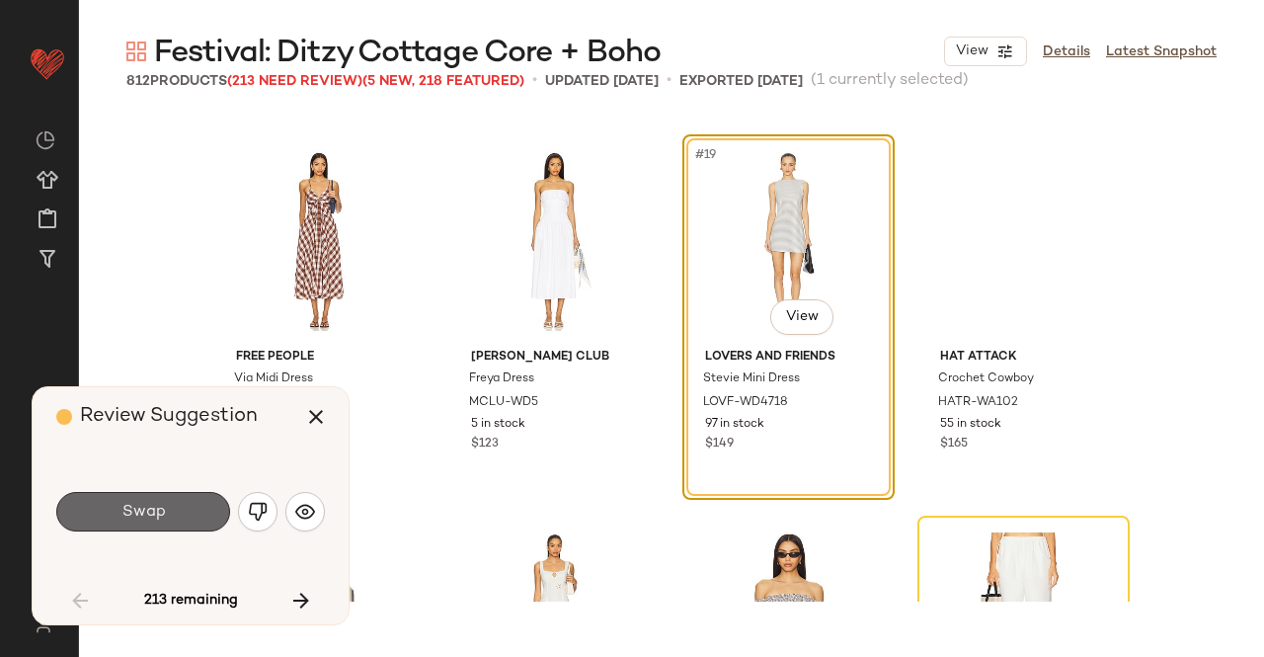
click at [181, 521] on button "Swap" at bounding box center [143, 512] width 174 height 40
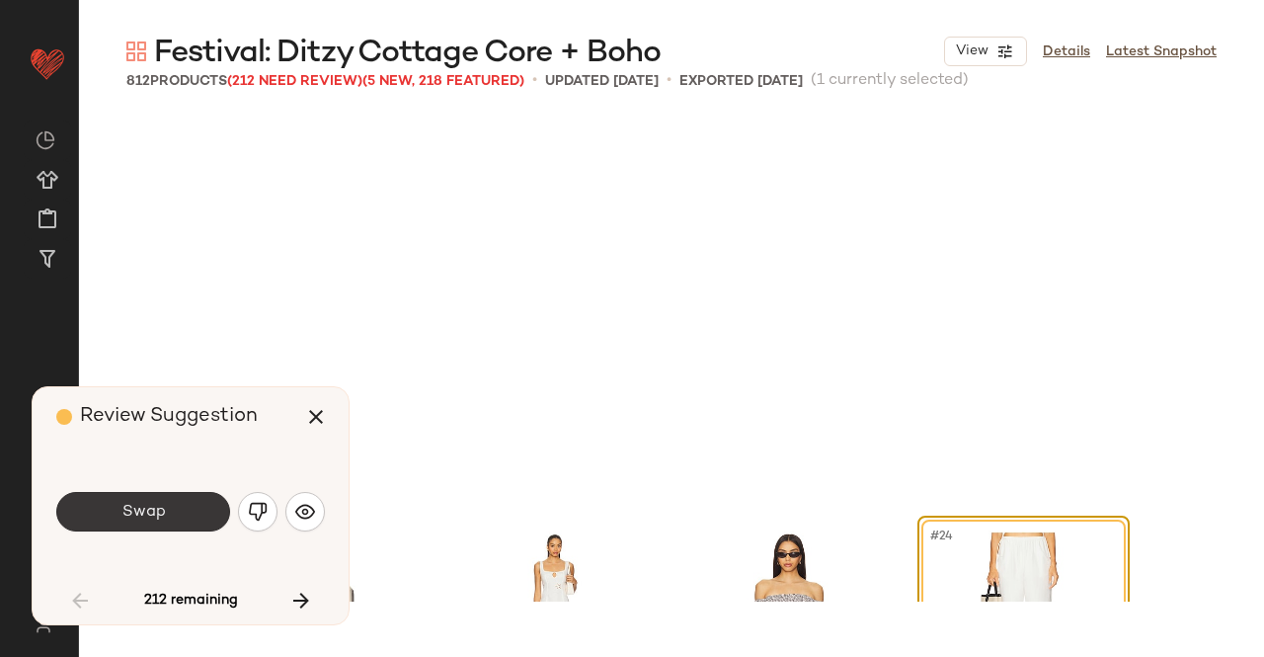
scroll to position [1907, 0]
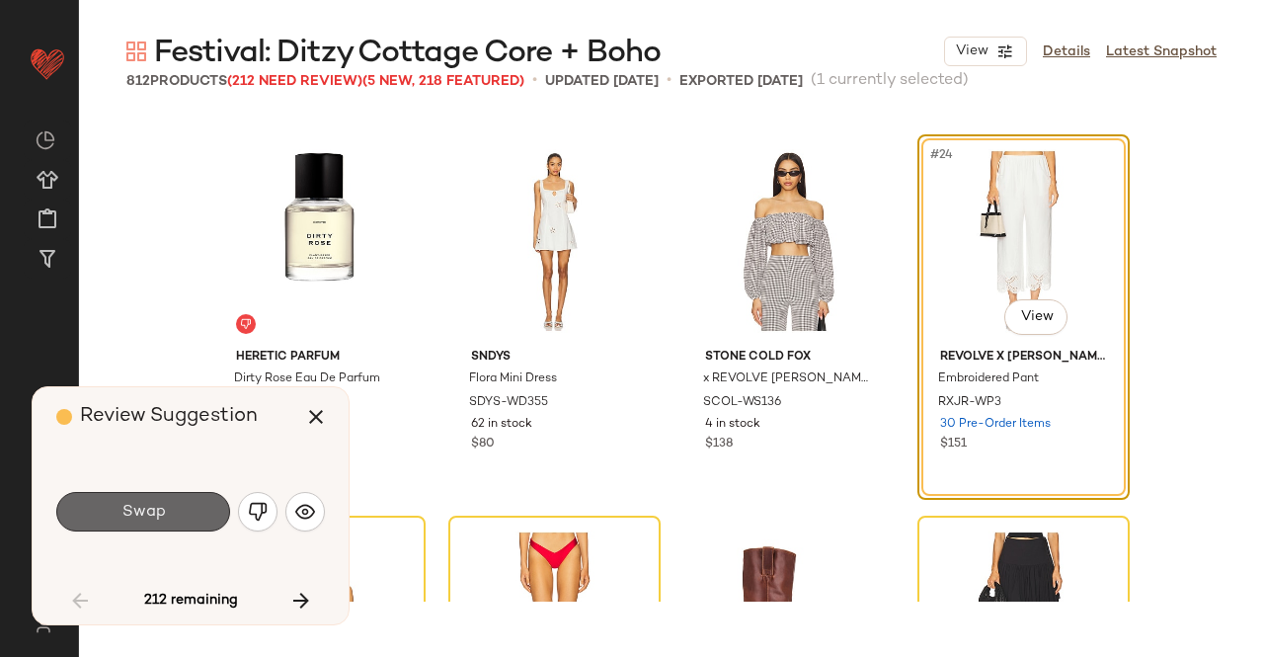
click at [178, 525] on button "Swap" at bounding box center [143, 512] width 174 height 40
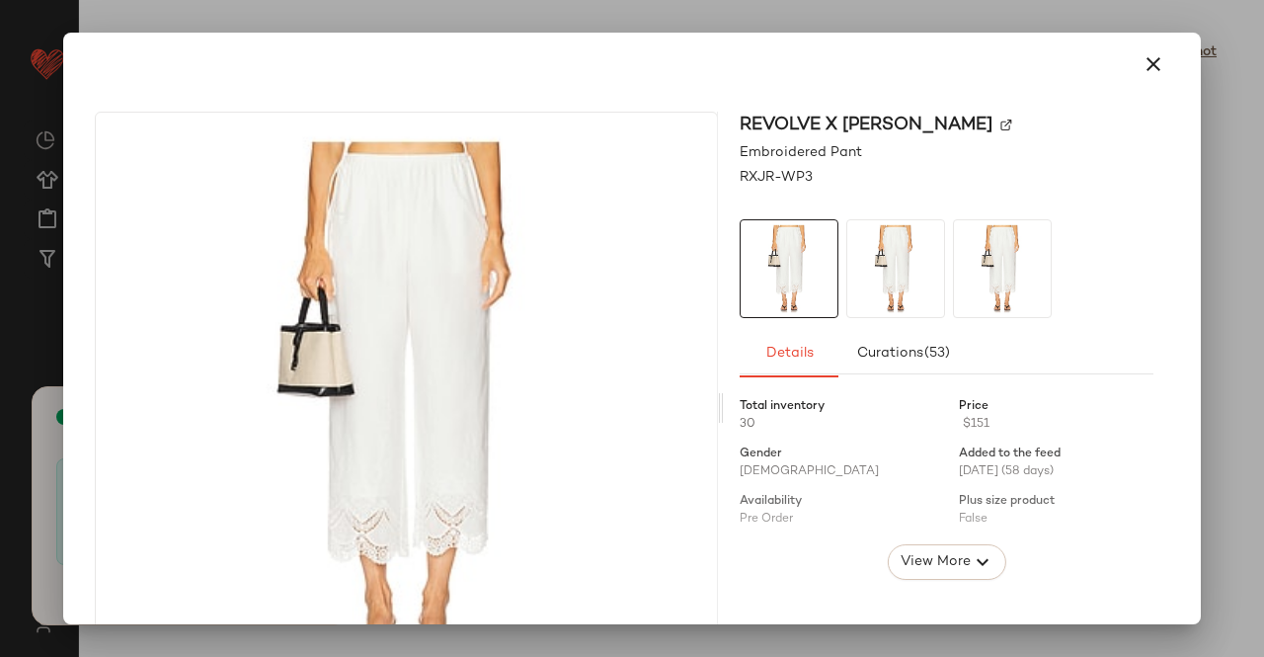
scroll to position [2288, 0]
click at [1001, 124] on img at bounding box center [1007, 126] width 12 height 12
click at [1142, 74] on icon "button" at bounding box center [1154, 64] width 24 height 24
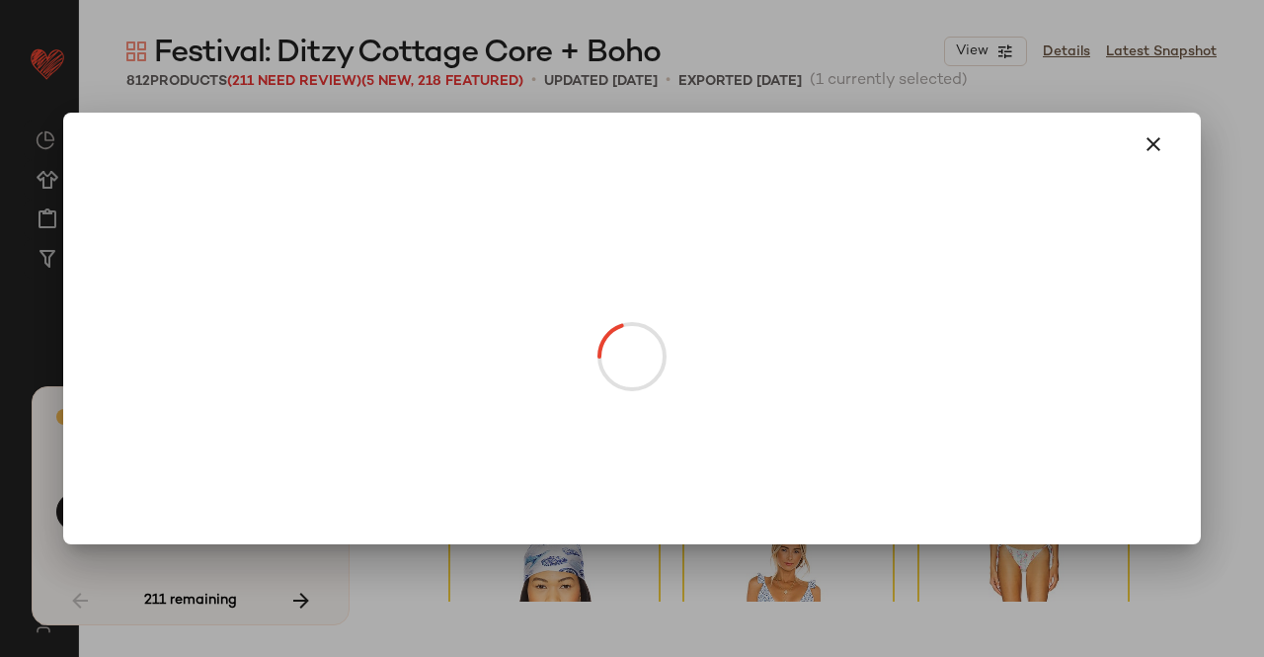
click at [350, 299] on body "Revolve ** Dashboard All Products Global Clipboards (17) Curations (511) [PERSO…" at bounding box center [632, 328] width 1264 height 657
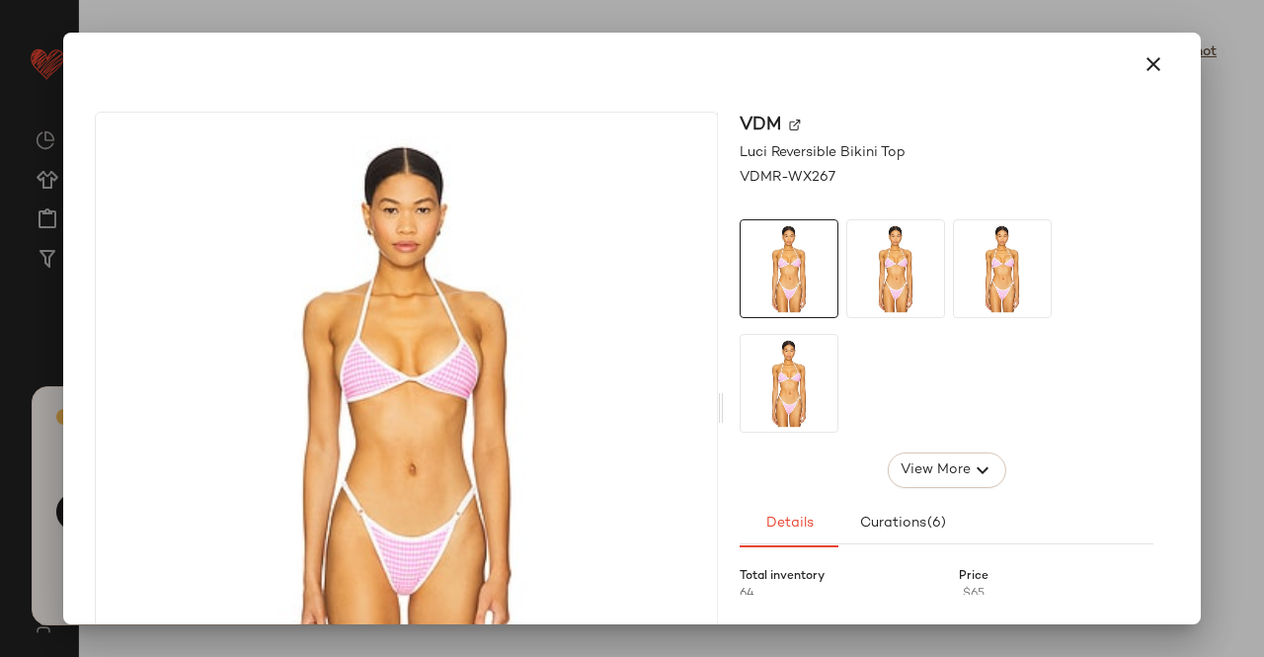
click at [789, 125] on img at bounding box center [795, 126] width 12 height 12
click at [1142, 58] on icon "button" at bounding box center [1154, 64] width 24 height 24
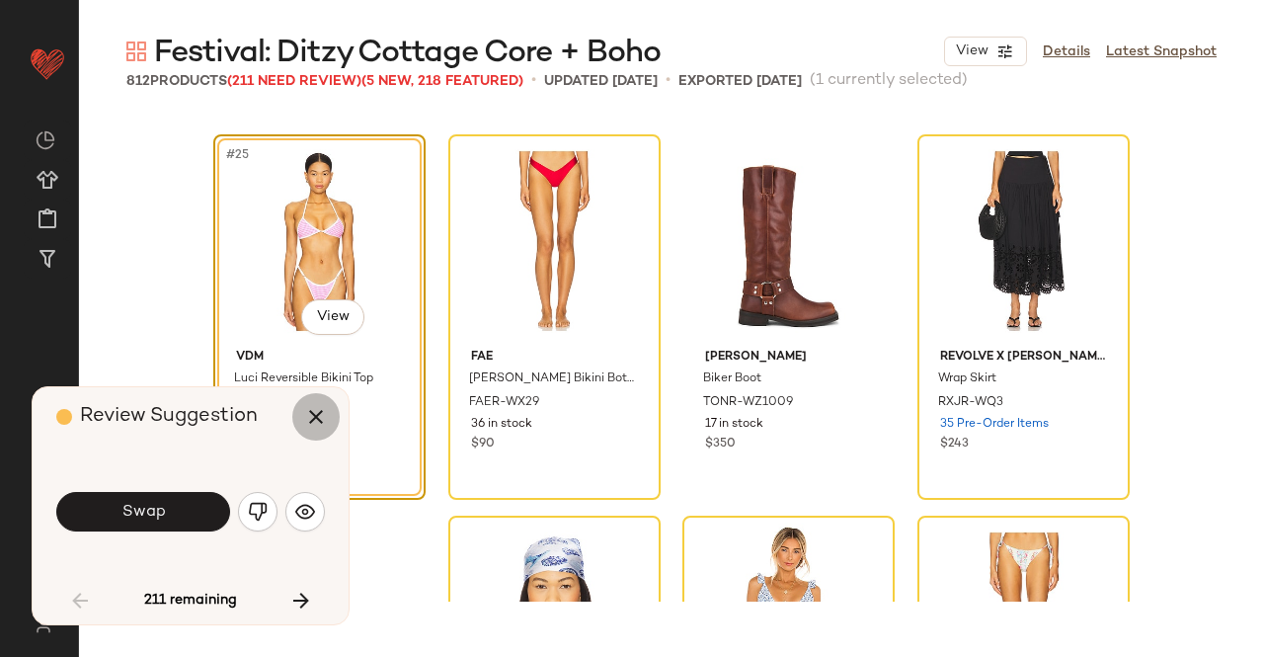
click at [312, 426] on icon "button" at bounding box center [316, 417] width 24 height 24
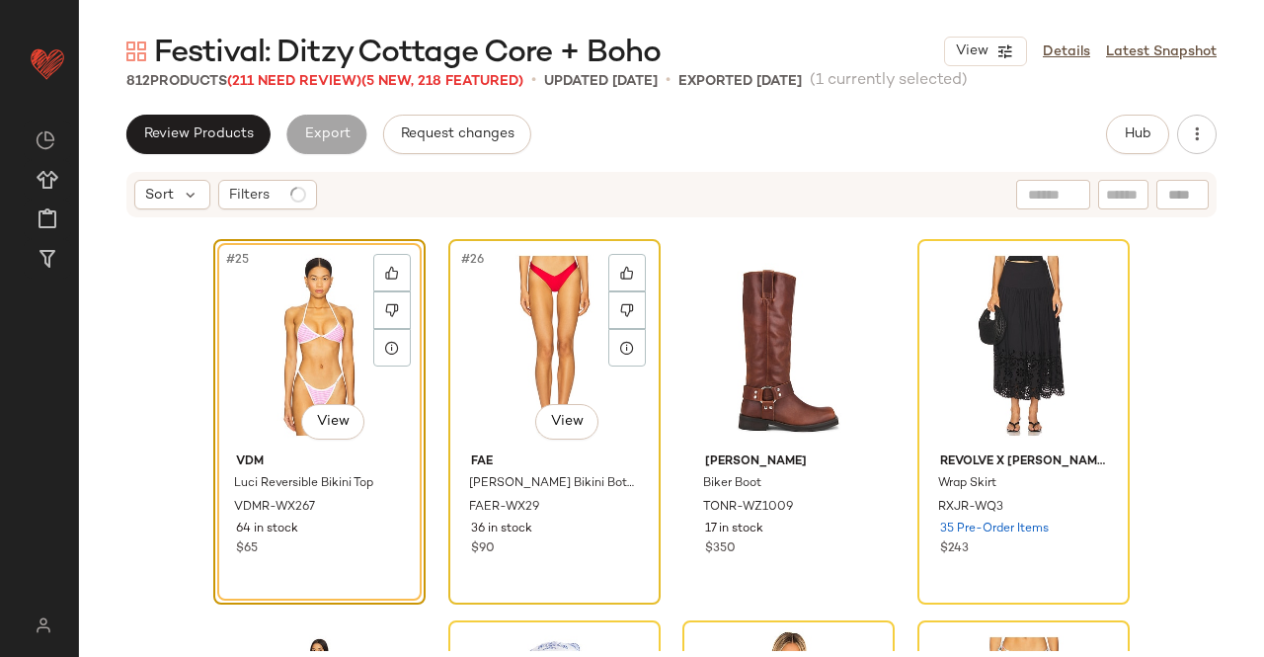
click at [543, 348] on div "#26 View" at bounding box center [554, 346] width 199 height 200
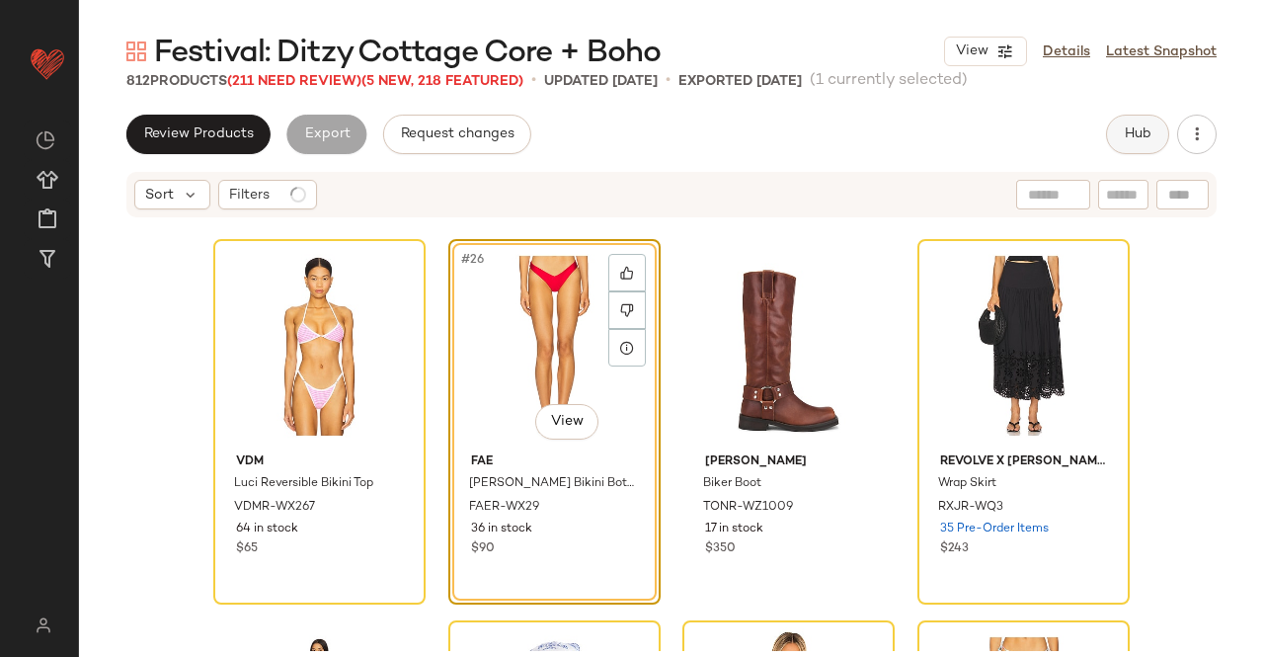
click at [1141, 135] on span "Hub" at bounding box center [1138, 134] width 28 height 16
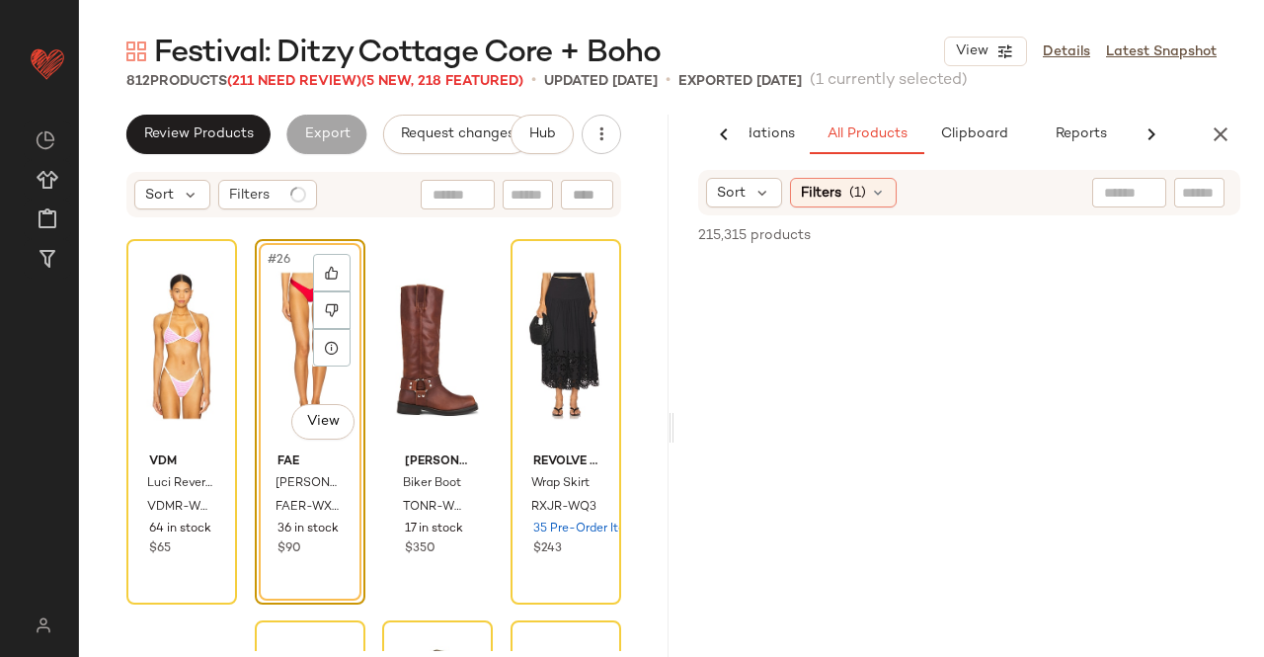
scroll to position [0, 117]
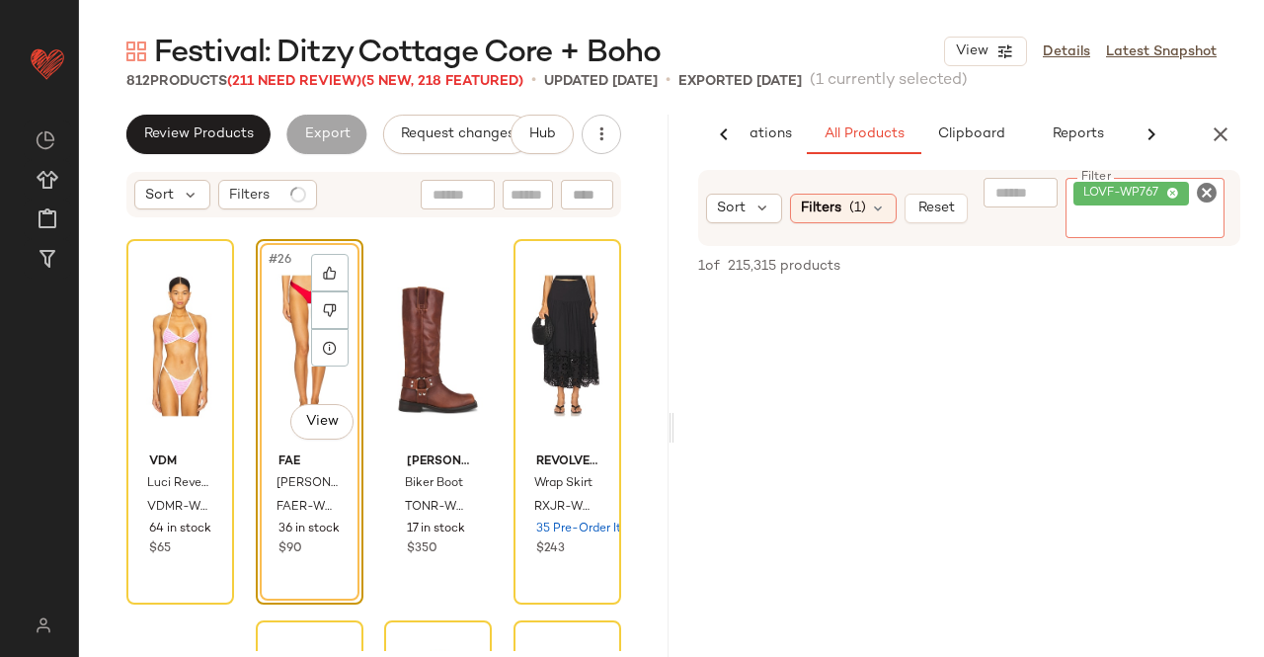
click at [1160, 231] on input "Filter" at bounding box center [1158, 223] width 168 height 21
paste input "**********"
type input "**********"
click at [290, 384] on div "#26 View" at bounding box center [310, 346] width 94 height 200
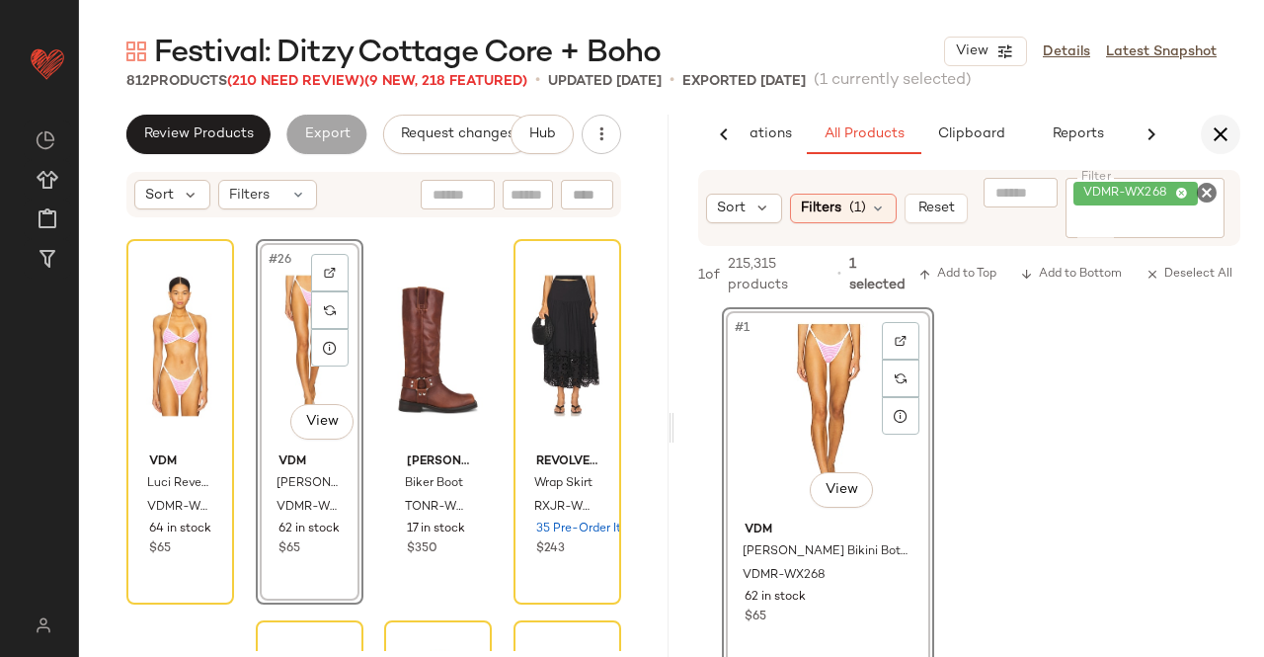
click at [1240, 130] on button "button" at bounding box center [1221, 135] width 40 height 40
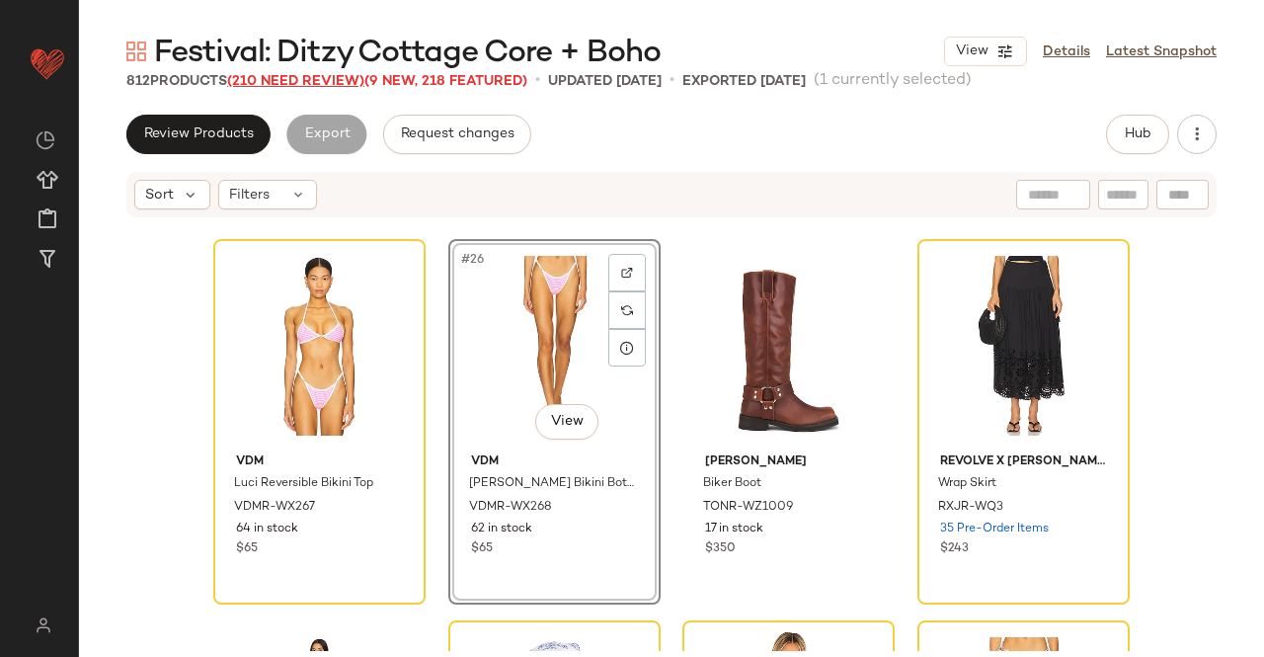
click at [316, 82] on span "(210 Need Review)" at bounding box center [295, 81] width 137 height 15
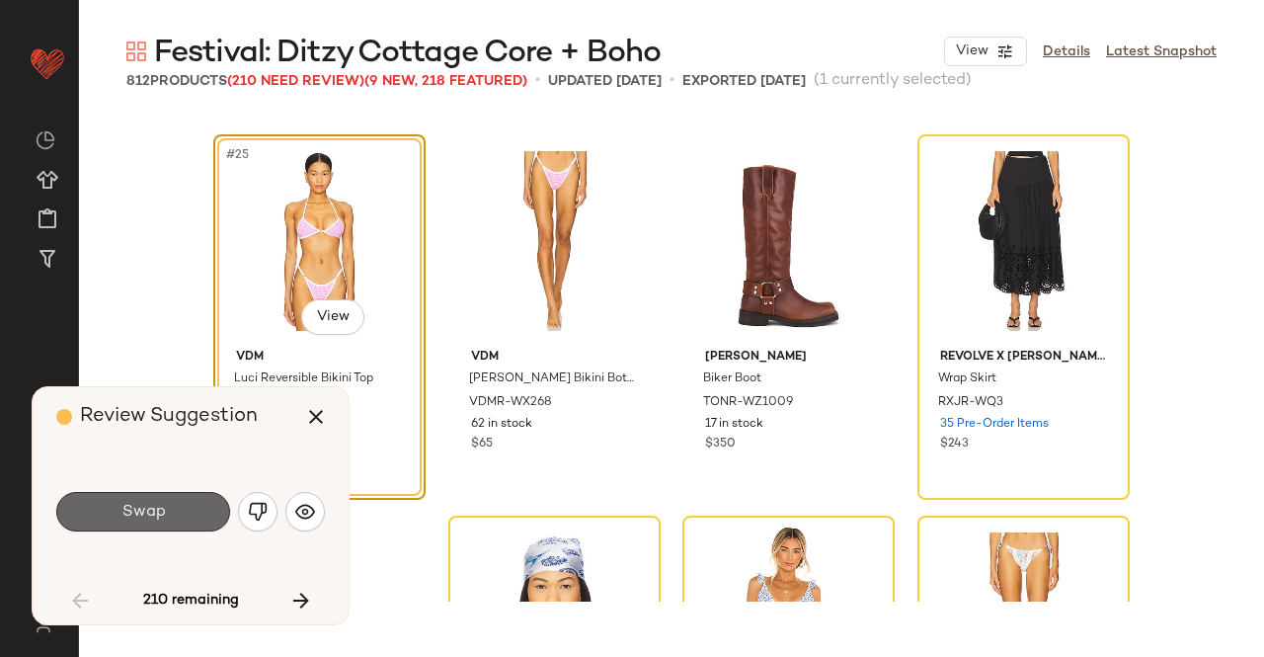
click at [132, 519] on span "Swap" at bounding box center [143, 512] width 44 height 19
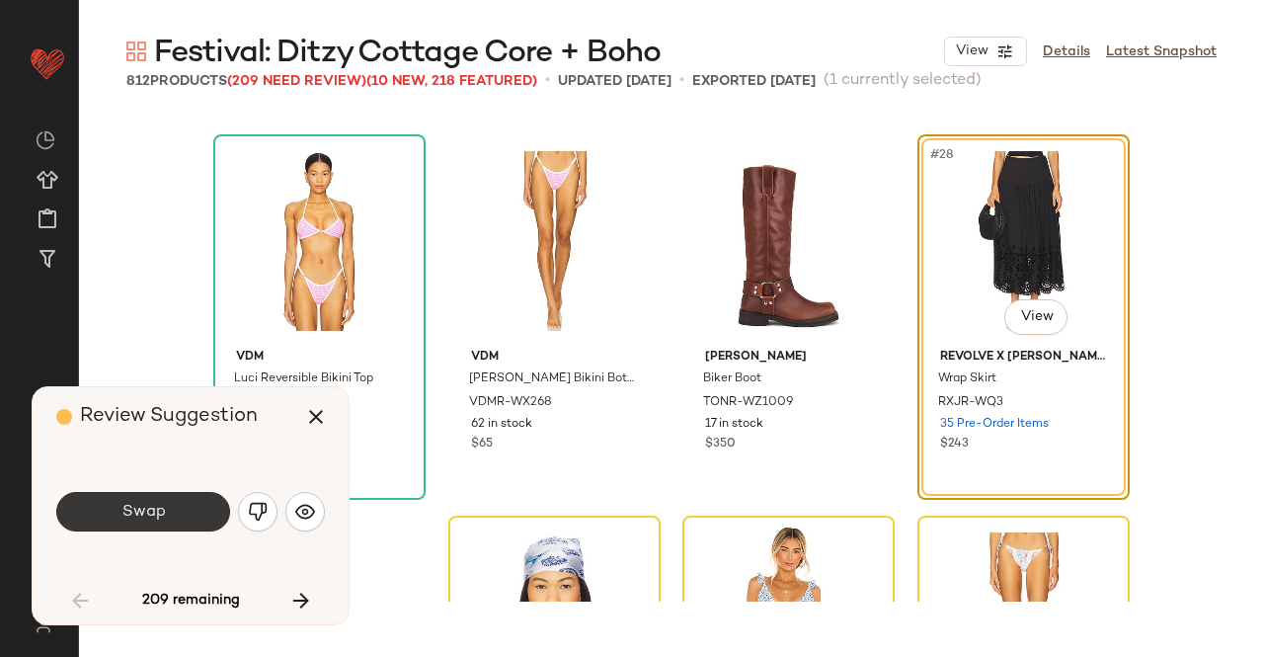
click at [187, 512] on button "Swap" at bounding box center [143, 512] width 174 height 40
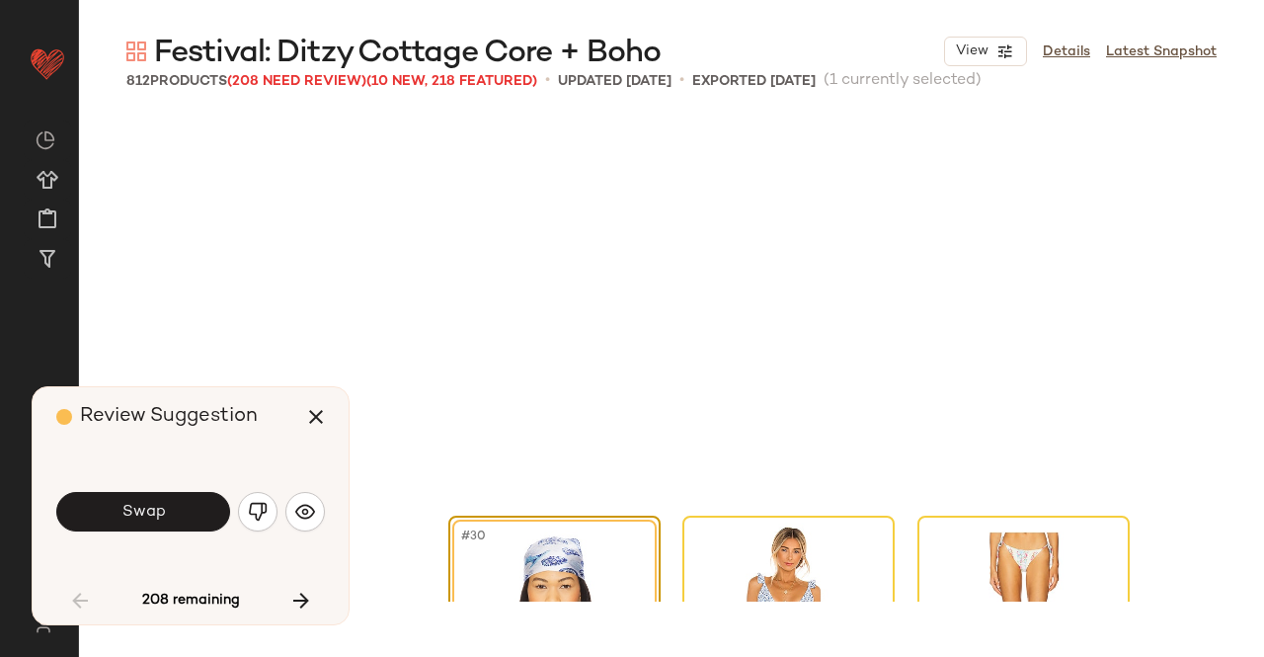
scroll to position [2669, 0]
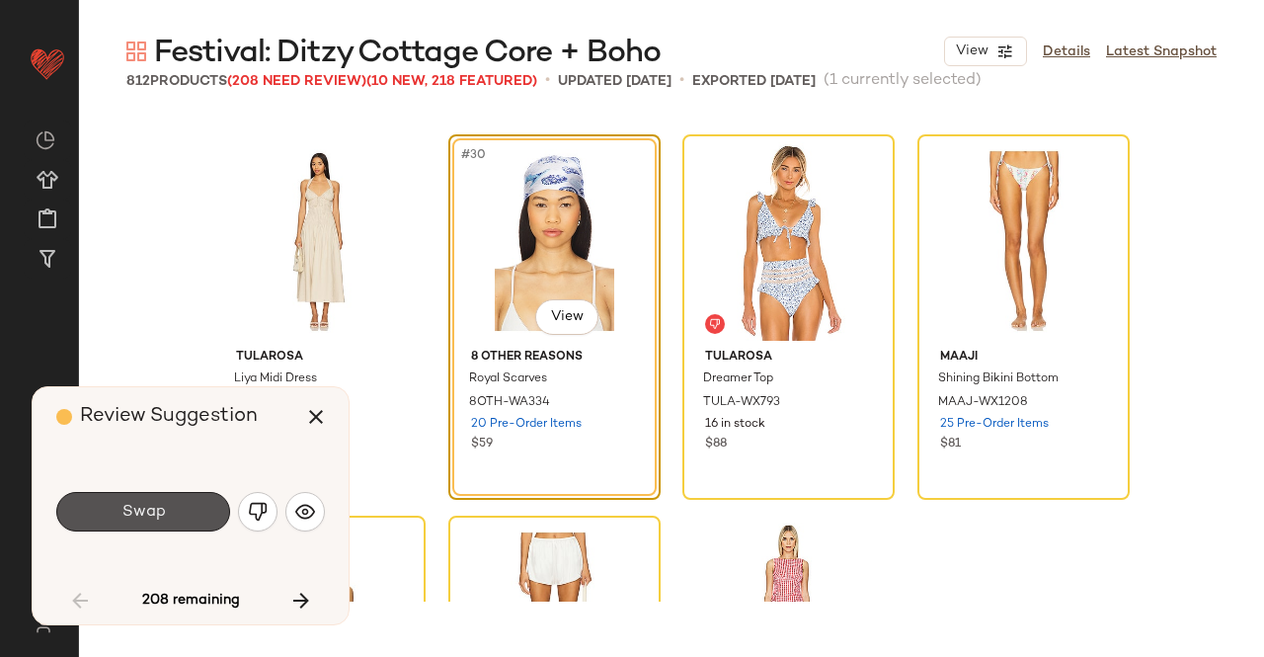
click at [187, 512] on button "Swap" at bounding box center [143, 512] width 174 height 40
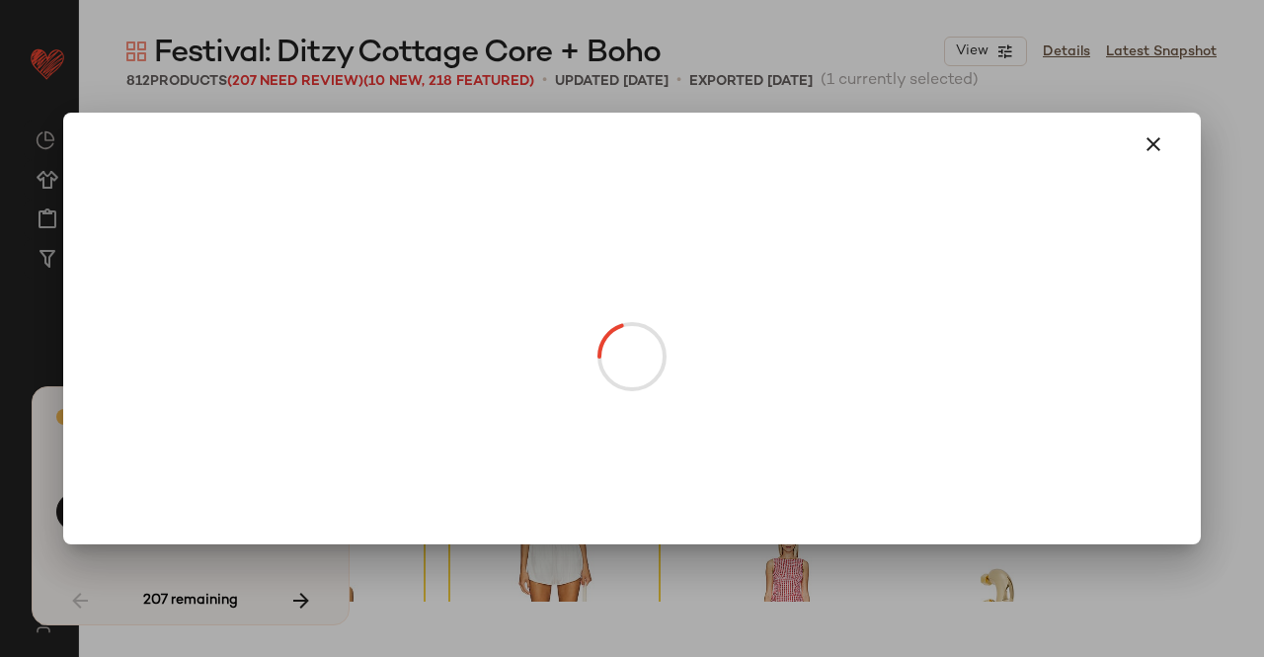
click at [800, 325] on body "Revolve ** Dashboard All Products Global Clipboards (17) Curations (511) [PERSO…" at bounding box center [632, 328] width 1264 height 657
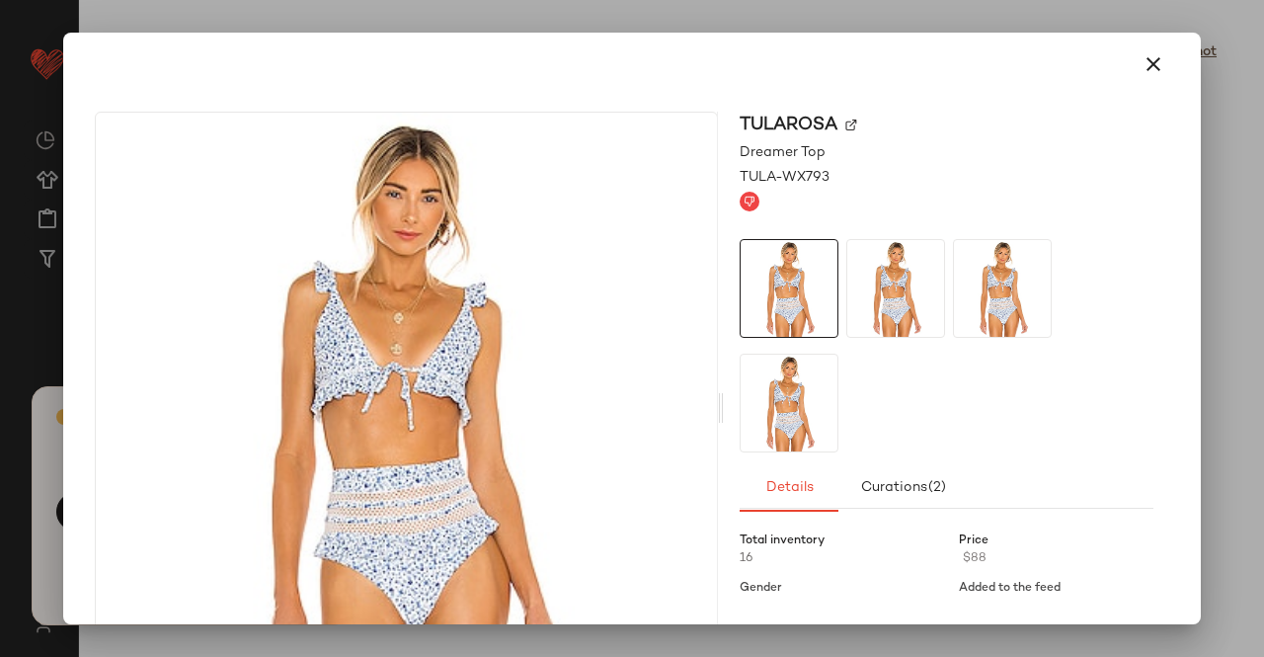
click at [846, 120] on img at bounding box center [852, 126] width 12 height 12
click at [1147, 46] on button "button" at bounding box center [1153, 64] width 47 height 47
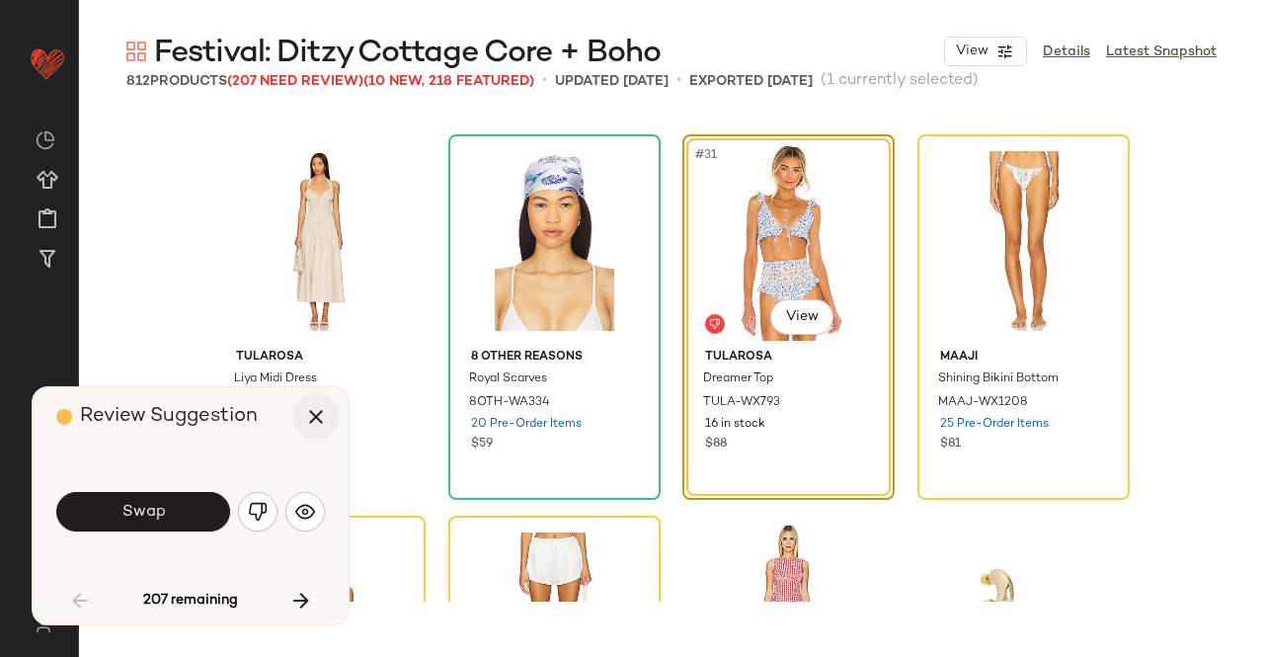
click at [308, 410] on icon "button" at bounding box center [316, 417] width 24 height 24
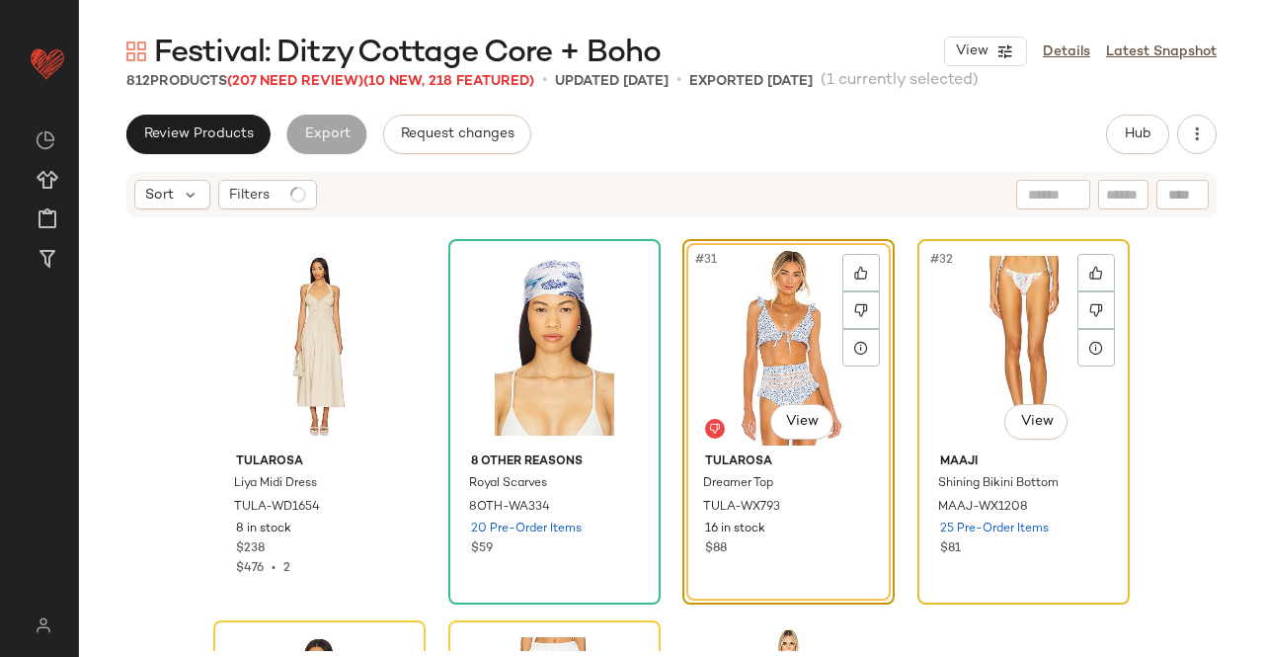
click at [981, 360] on div "#32 View" at bounding box center [1024, 346] width 199 height 200
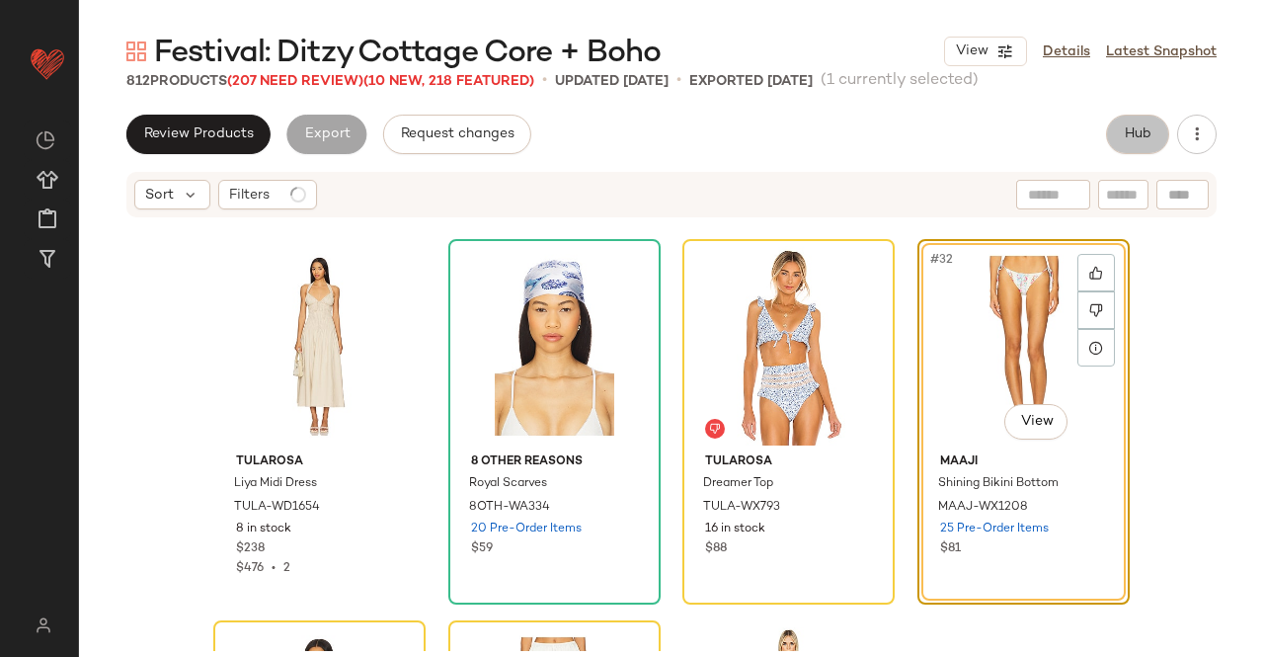
click at [1158, 129] on button "Hub" at bounding box center [1137, 135] width 63 height 40
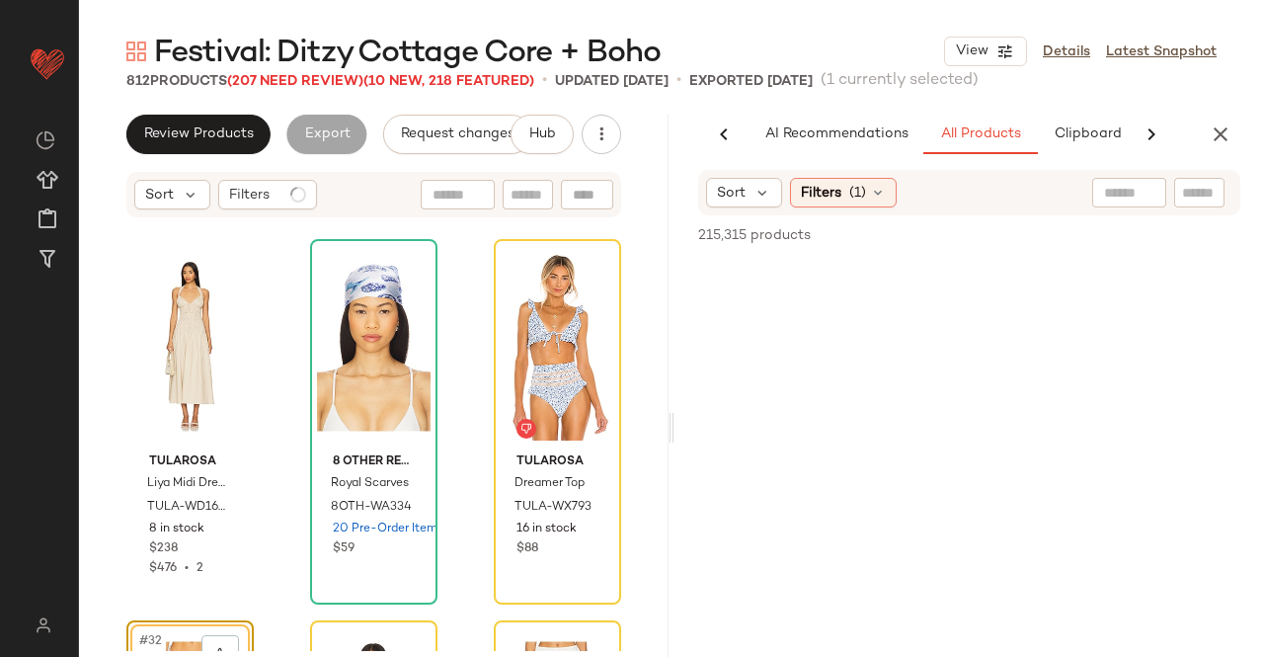
scroll to position [0, 124]
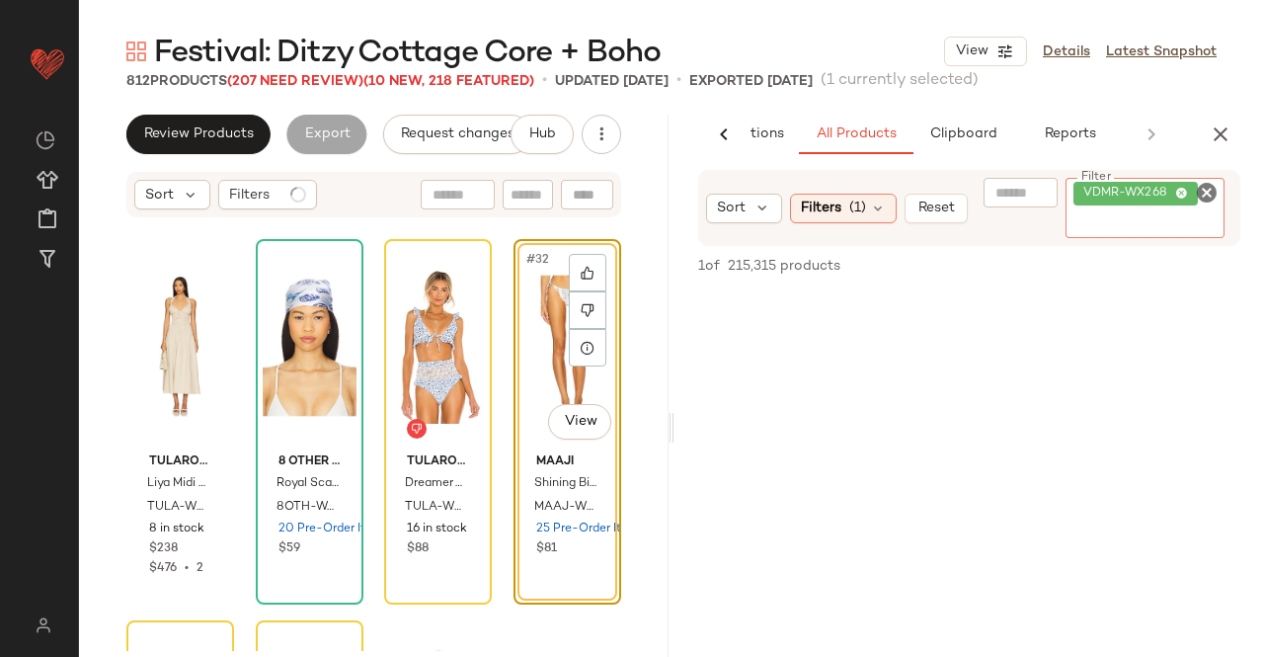
click at [1192, 203] on span "VDMR-WX268" at bounding box center [1136, 194] width 124 height 24
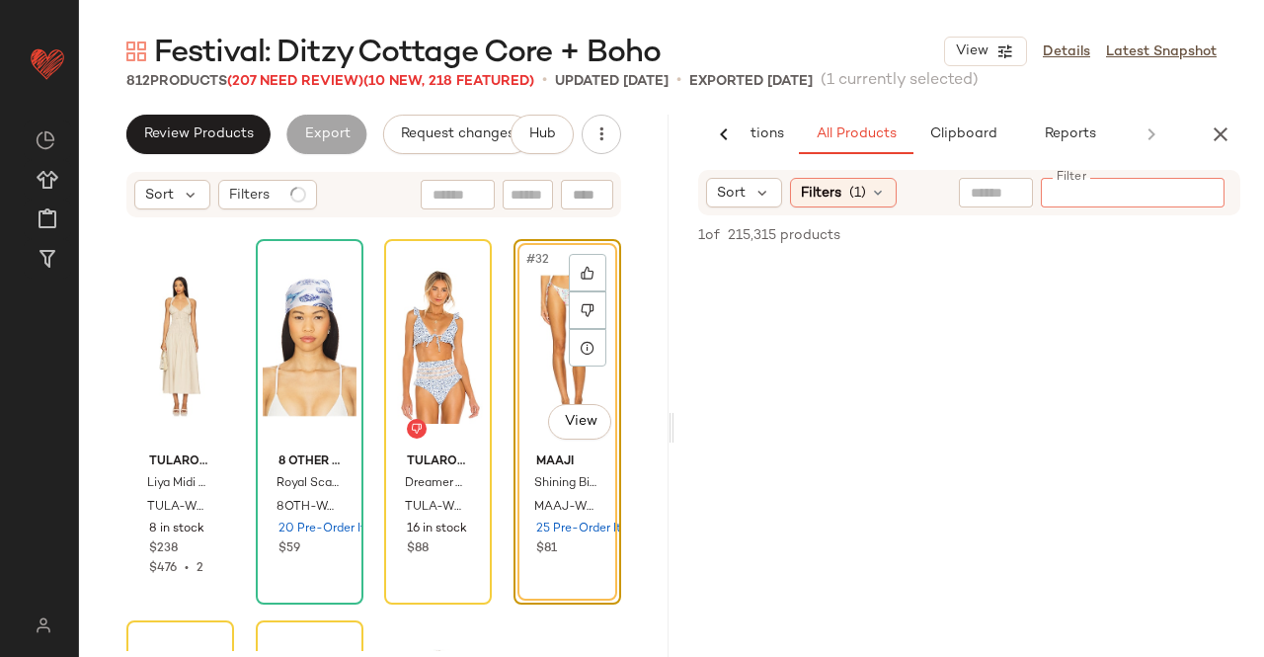
paste input "**********"
type input "**********"
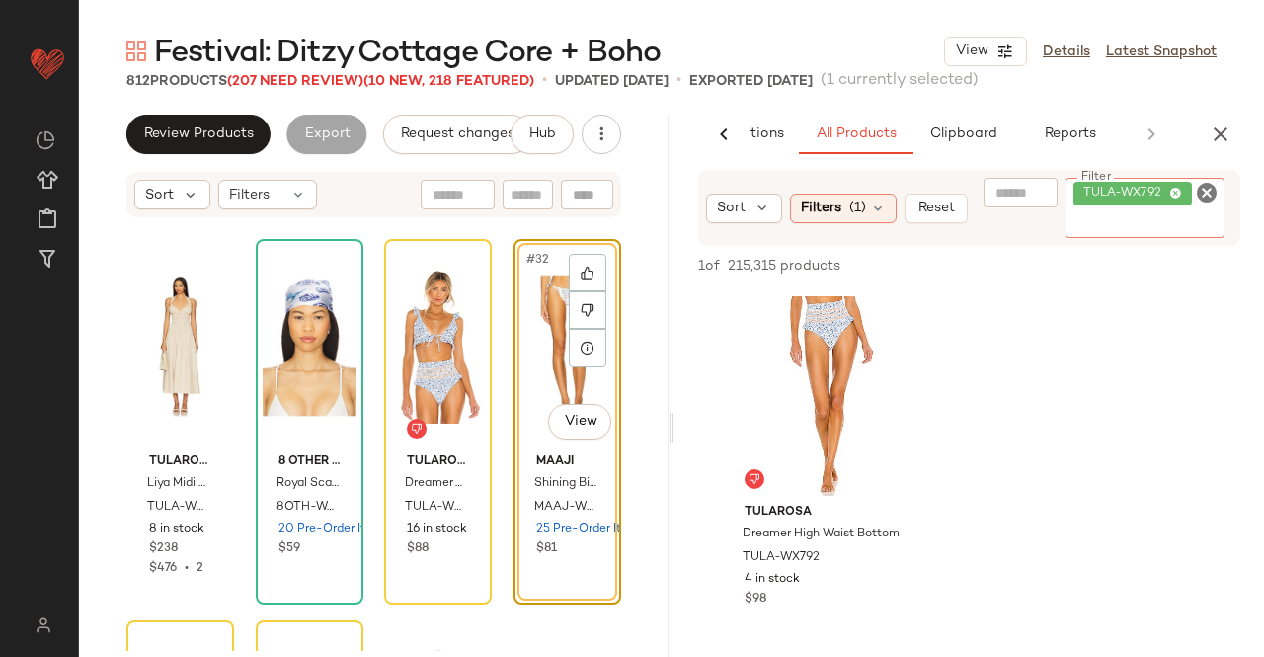
click at [533, 345] on div "#32 View" at bounding box center [568, 346] width 94 height 200
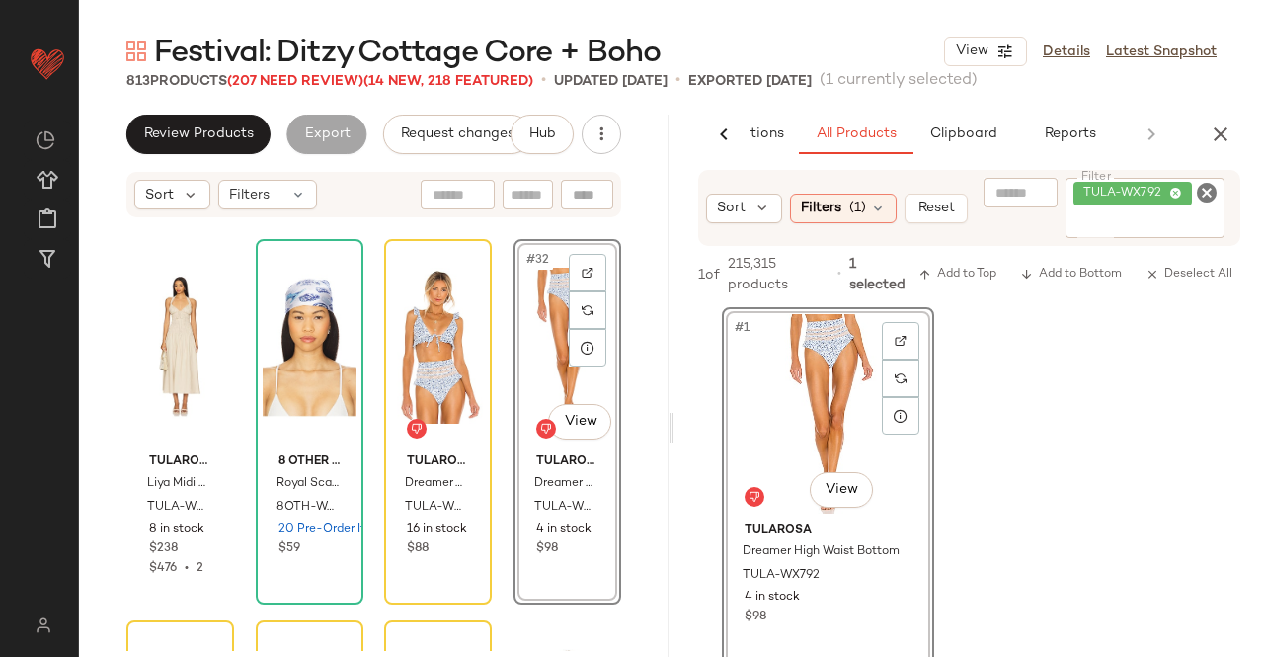
scroll to position [2967, 0]
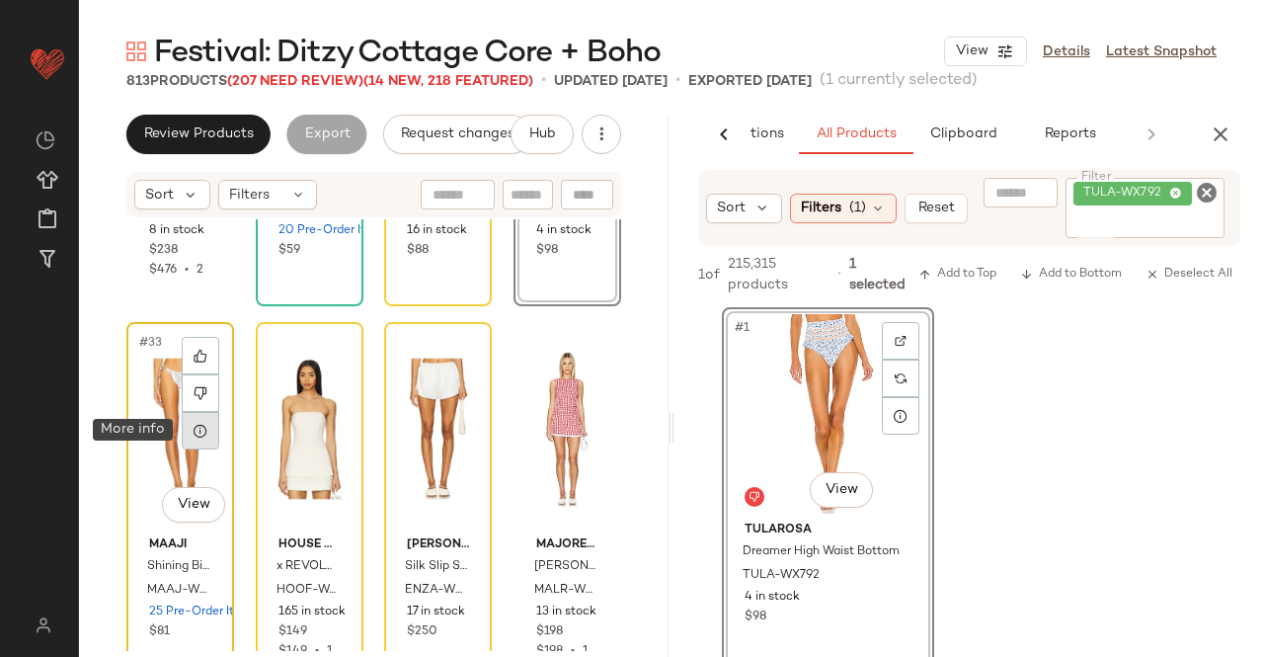
click at [195, 432] on icon at bounding box center [201, 431] width 16 height 16
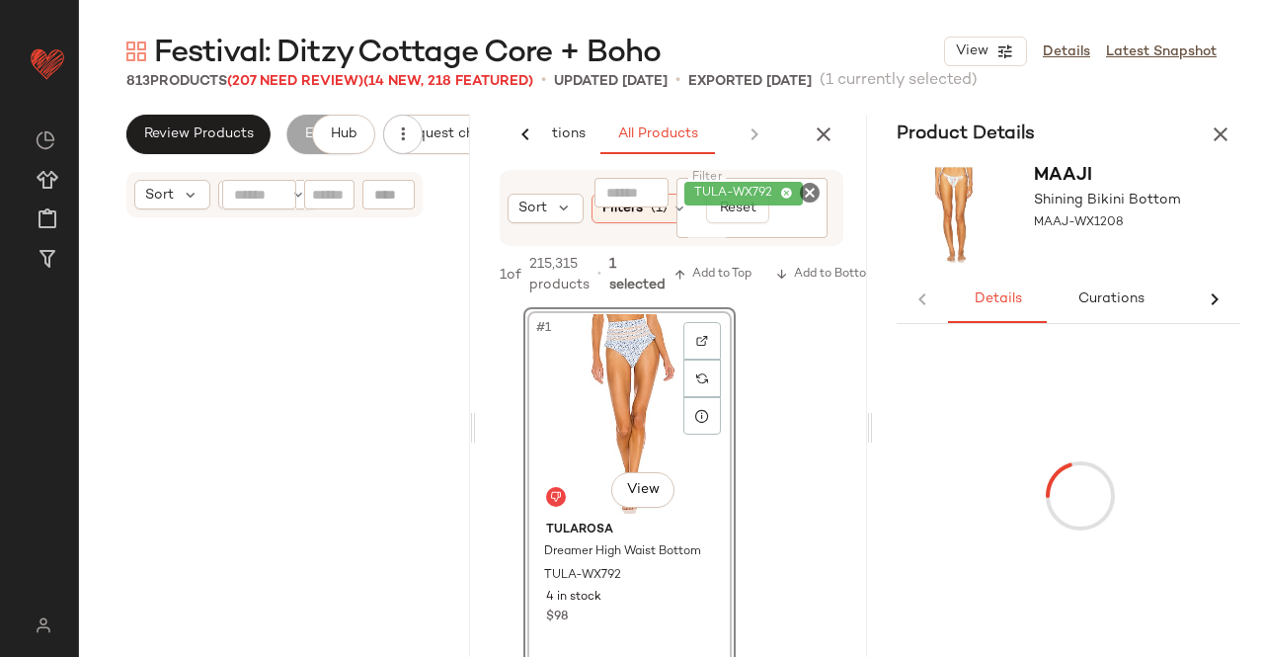
scroll to position [802, 0]
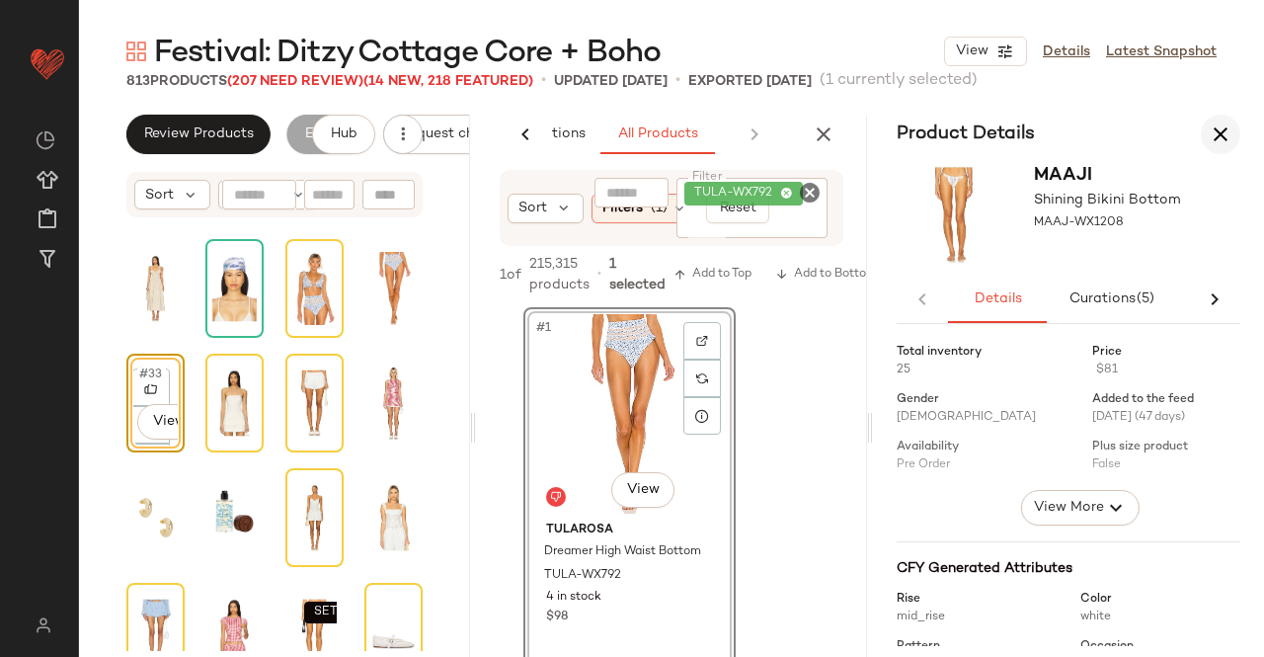
click at [1221, 143] on icon "button" at bounding box center [1221, 134] width 24 height 24
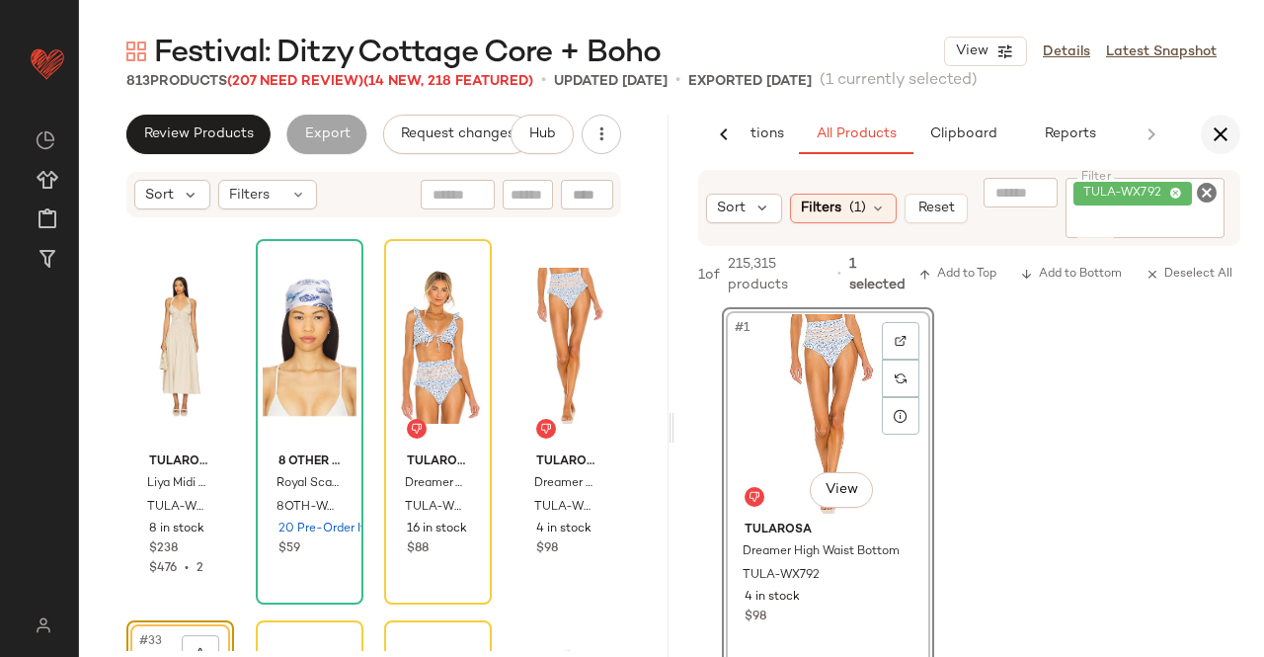
scroll to position [3050, 0]
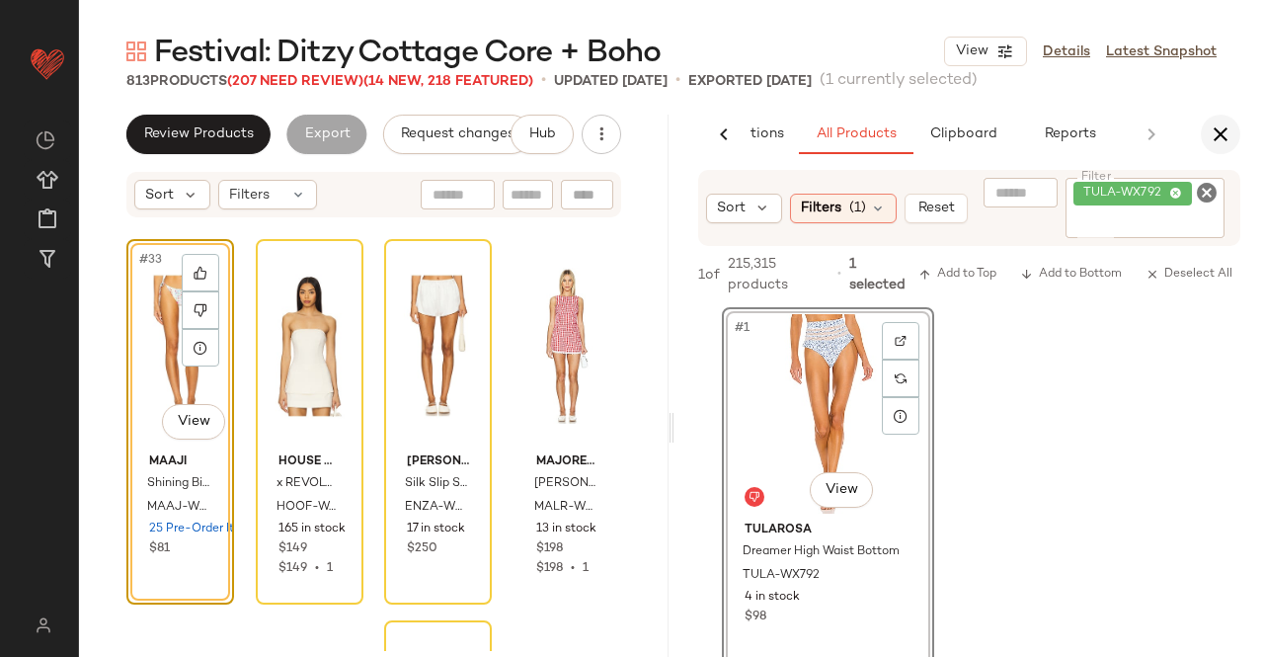
click at [1227, 131] on icon "button" at bounding box center [1221, 134] width 24 height 24
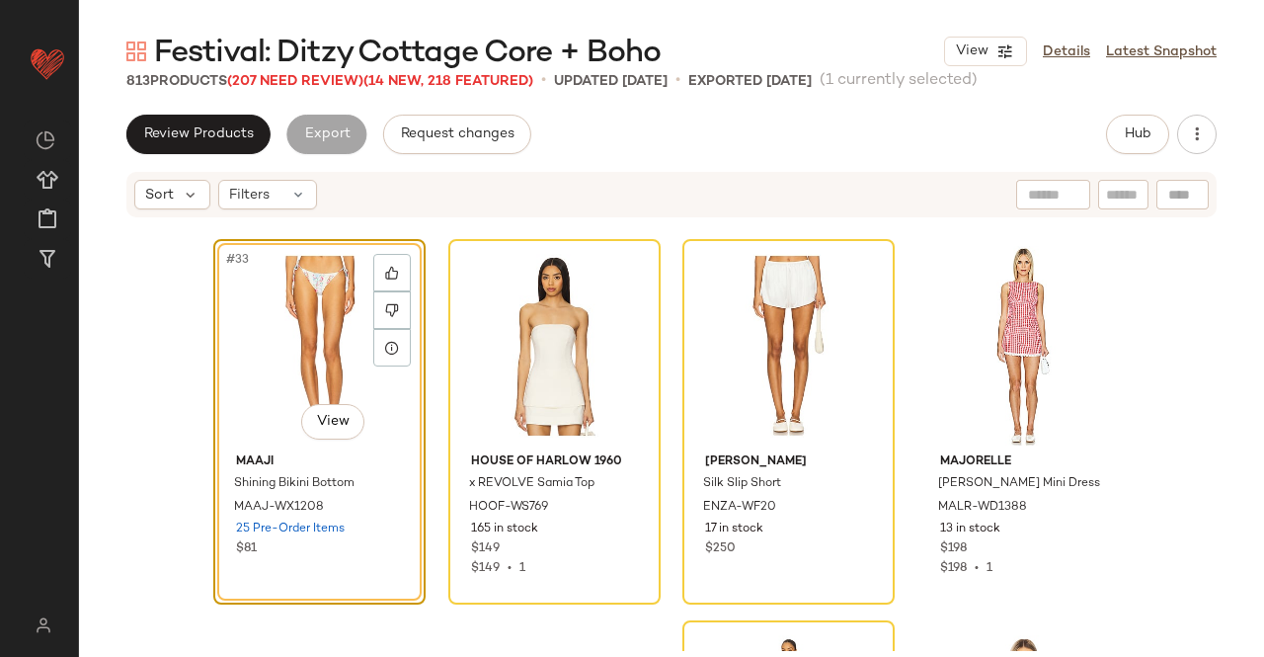
click at [300, 321] on div "#33 View" at bounding box center [319, 346] width 199 height 200
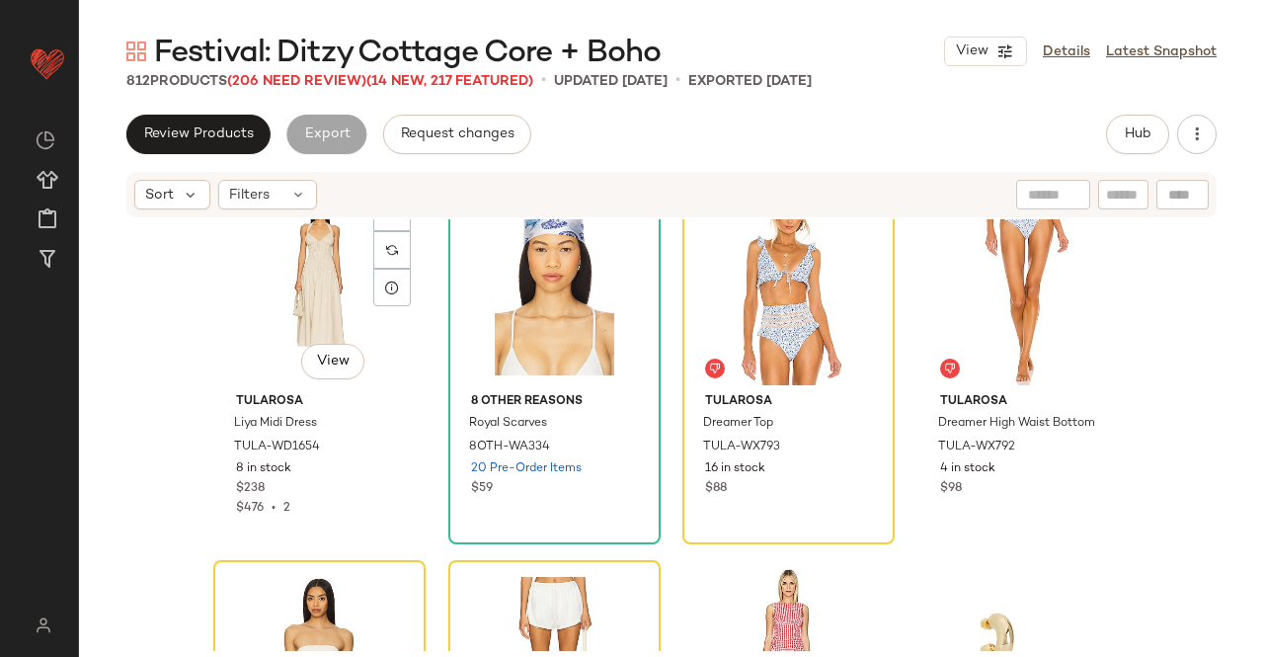
scroll to position [2827, 0]
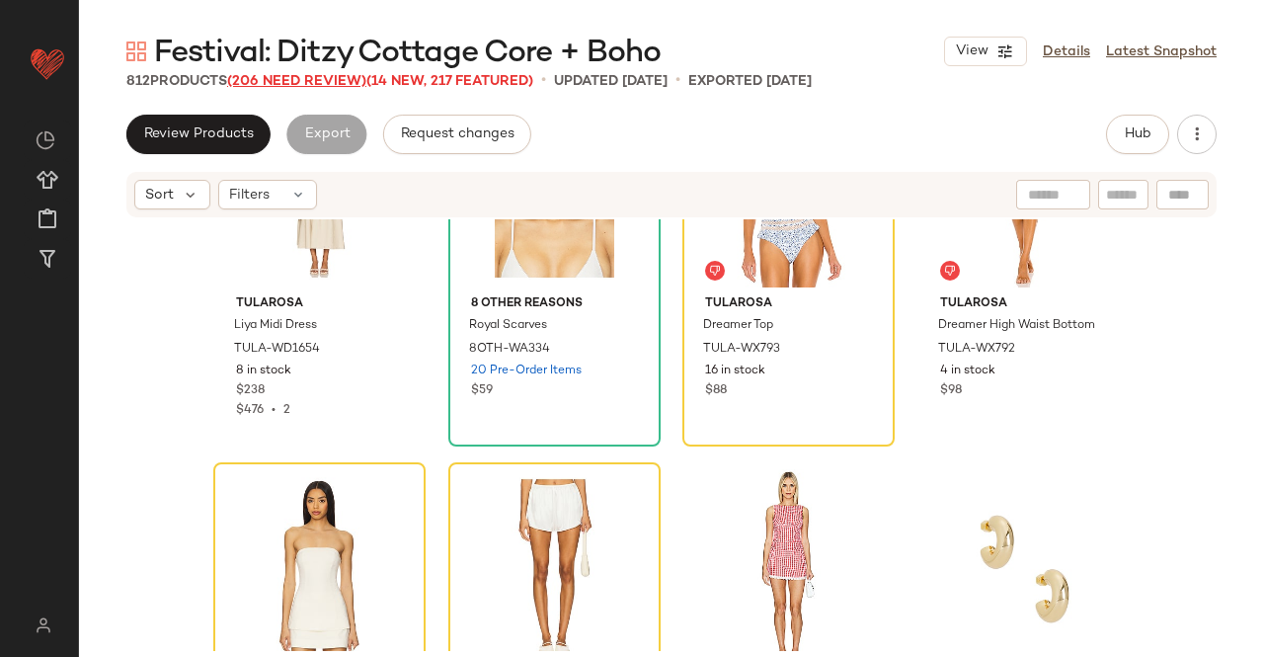
click at [298, 82] on span "(206 Need Review)" at bounding box center [296, 81] width 139 height 15
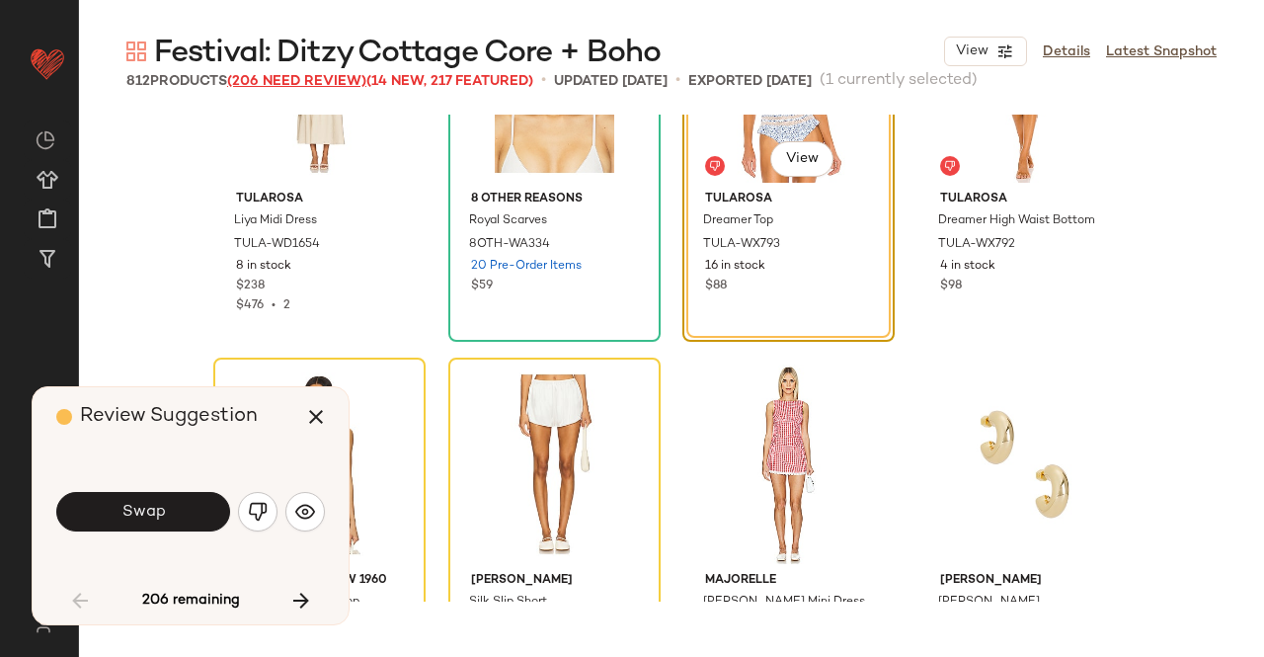
scroll to position [2669, 0]
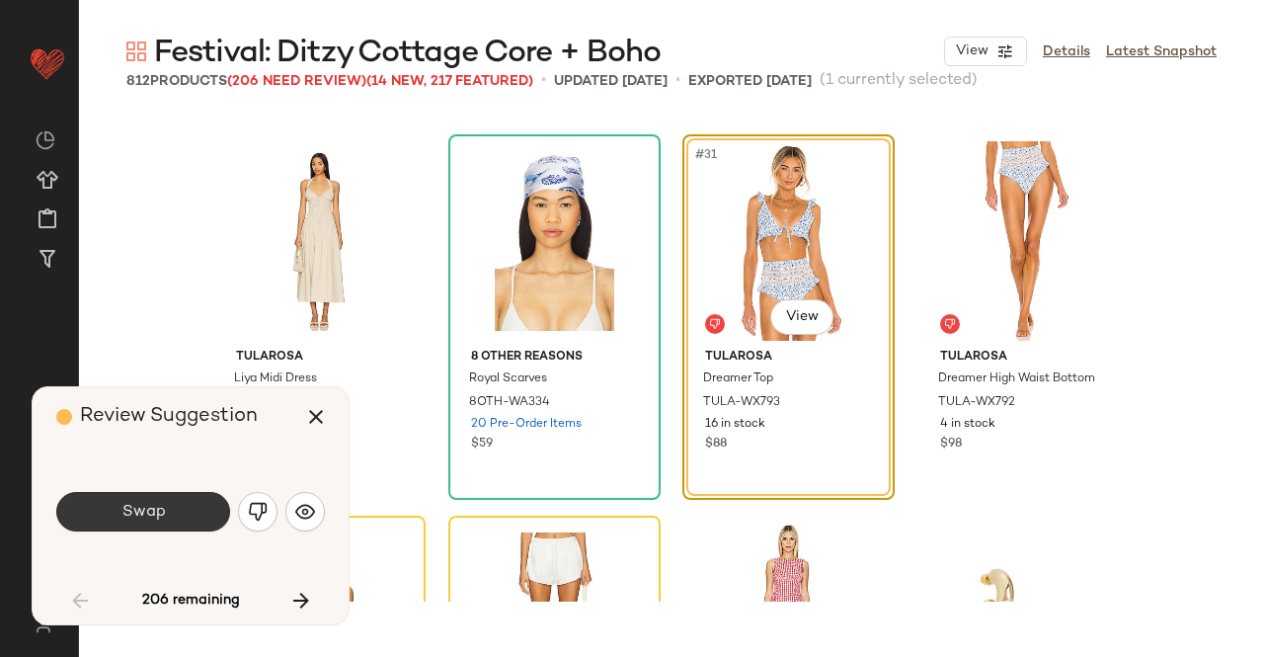
click at [187, 503] on button "Swap" at bounding box center [143, 512] width 174 height 40
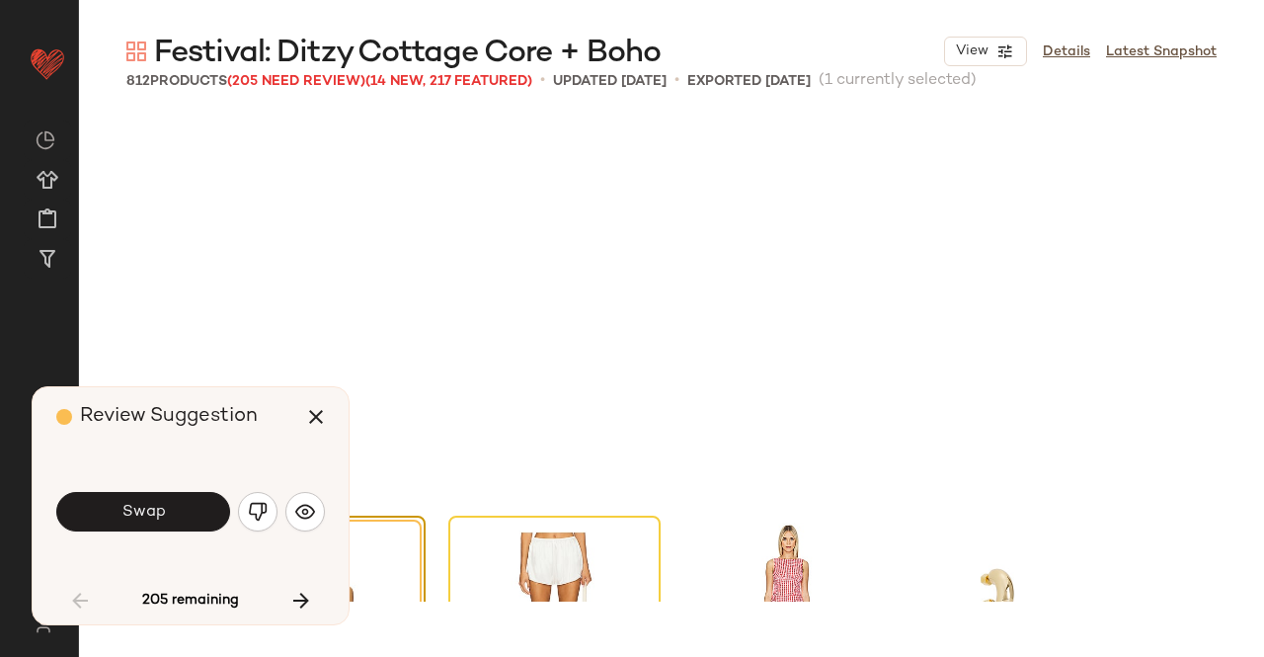
scroll to position [3050, 0]
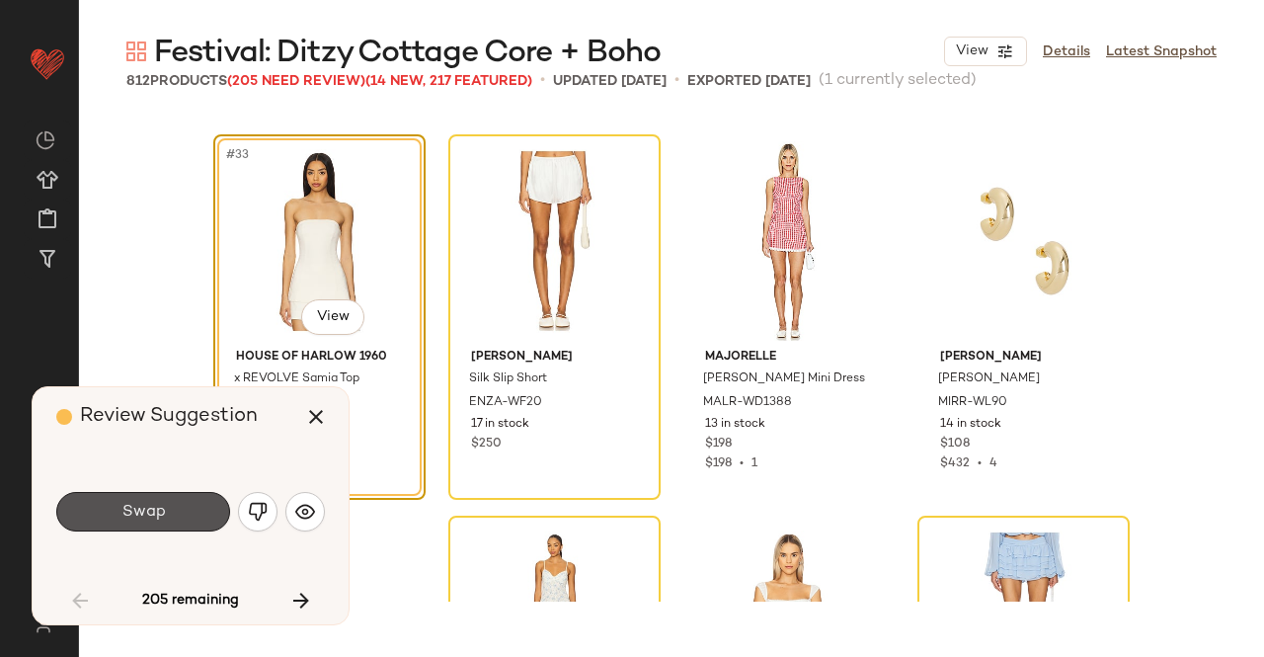
click at [187, 503] on button "Swap" at bounding box center [143, 512] width 174 height 40
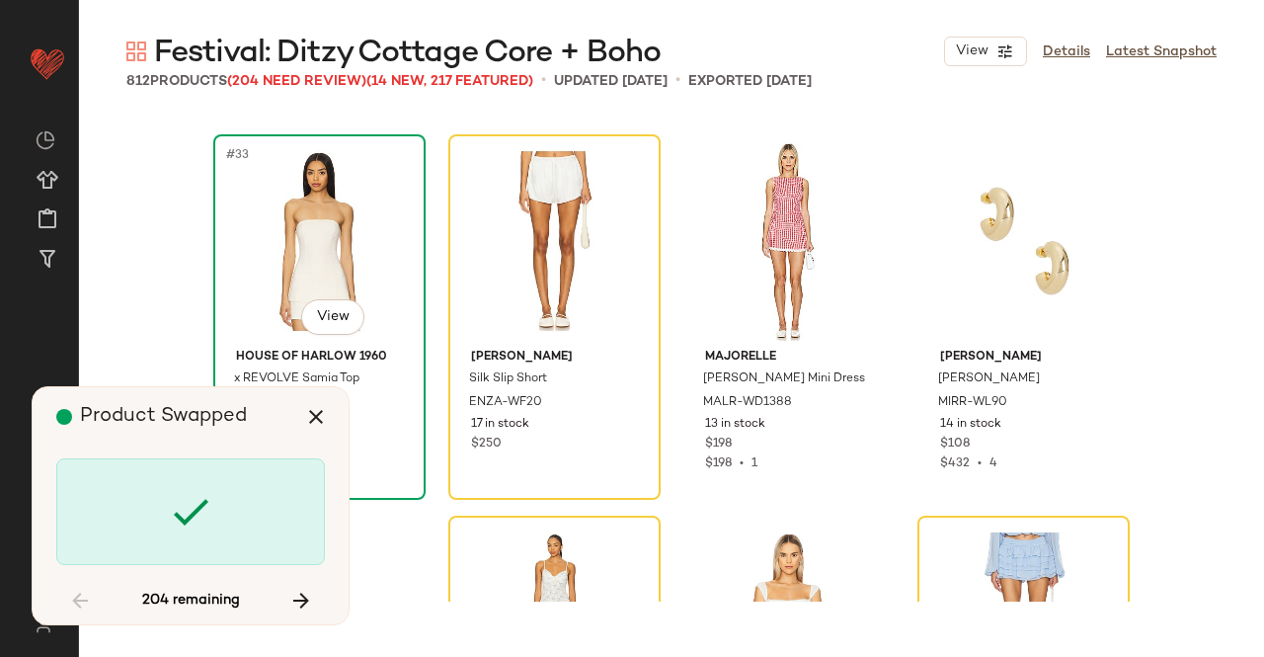
scroll to position [3085, 0]
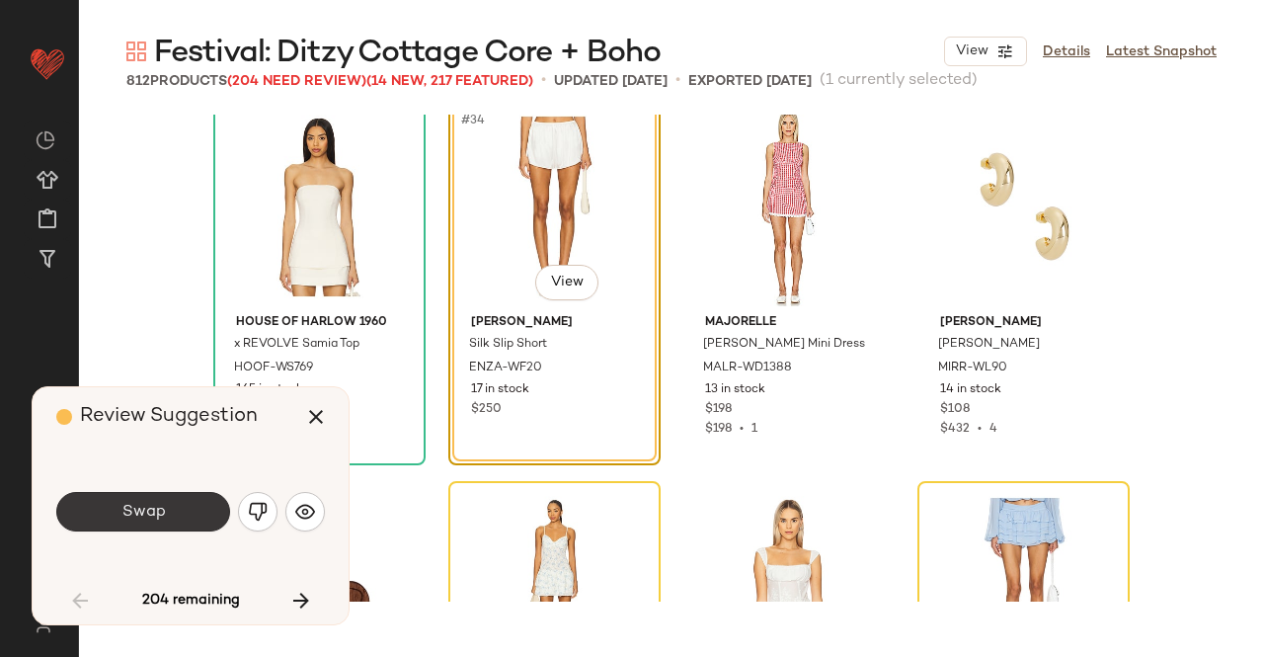
scroll to position [3050, 0]
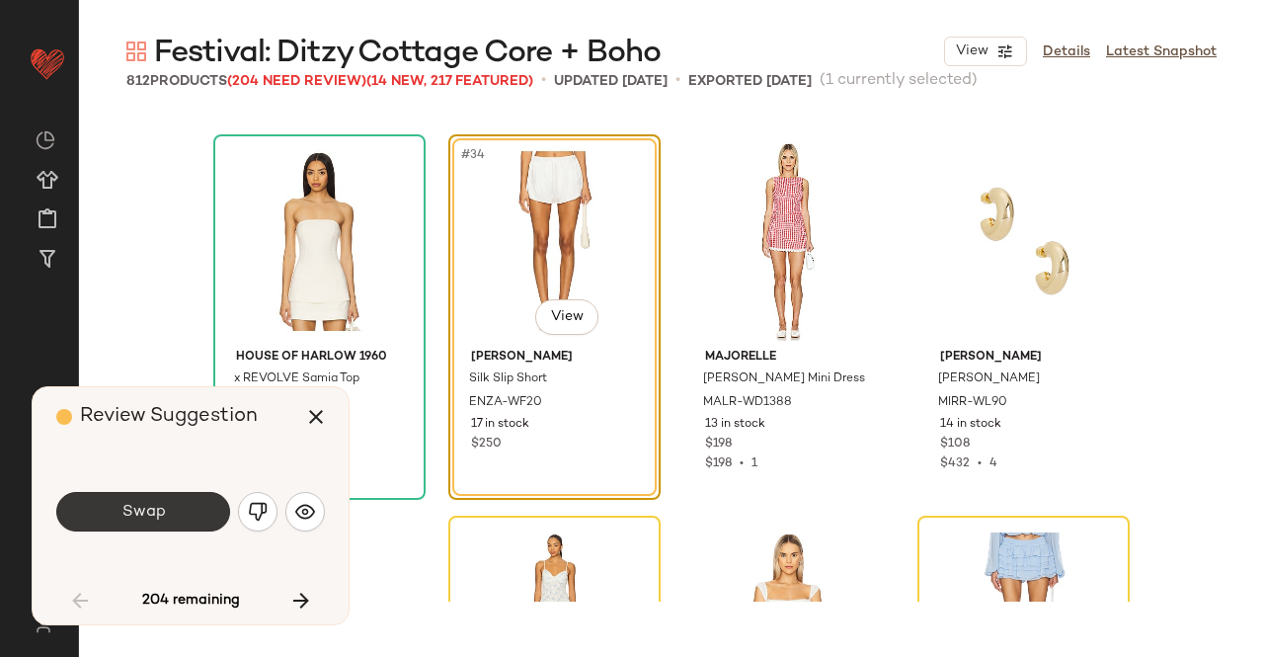
click at [171, 514] on button "Swap" at bounding box center [143, 512] width 174 height 40
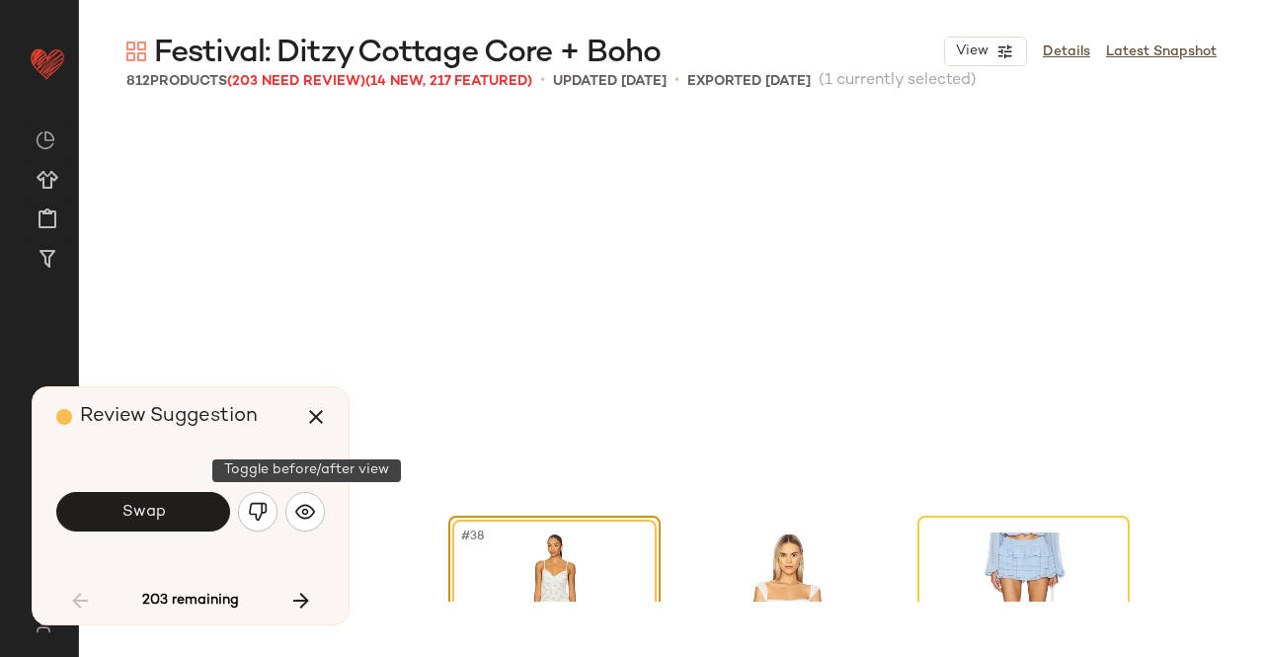
scroll to position [3432, 0]
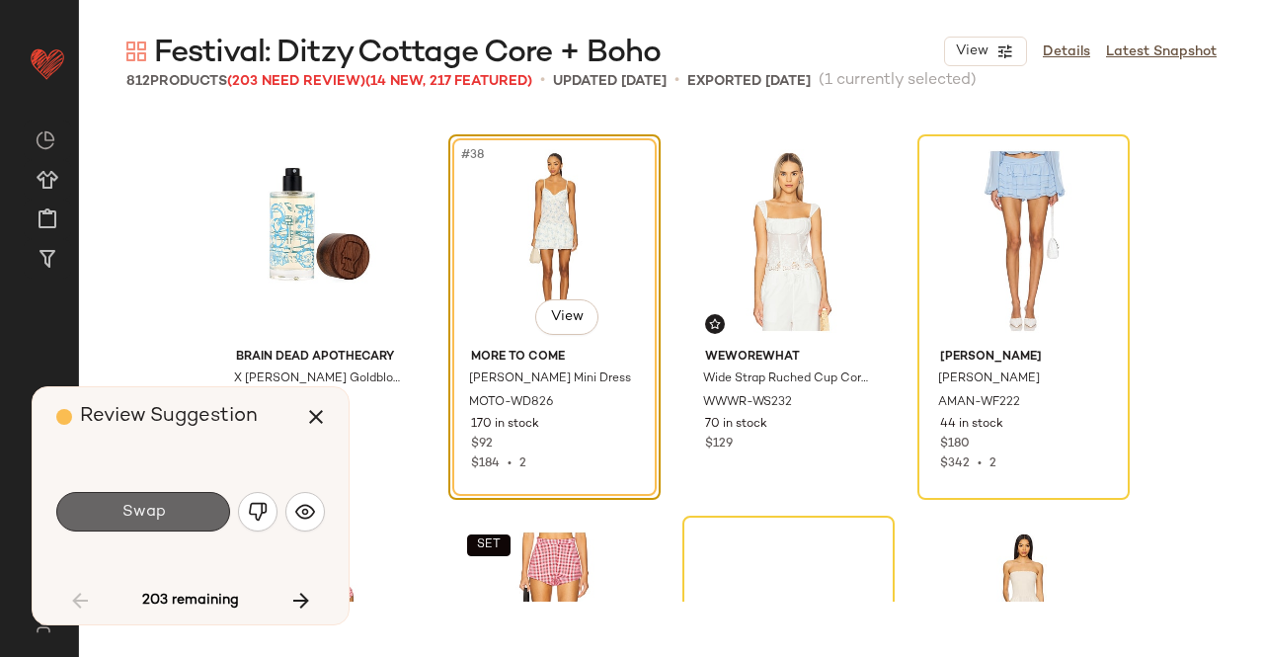
click at [158, 512] on span "Swap" at bounding box center [143, 512] width 44 height 19
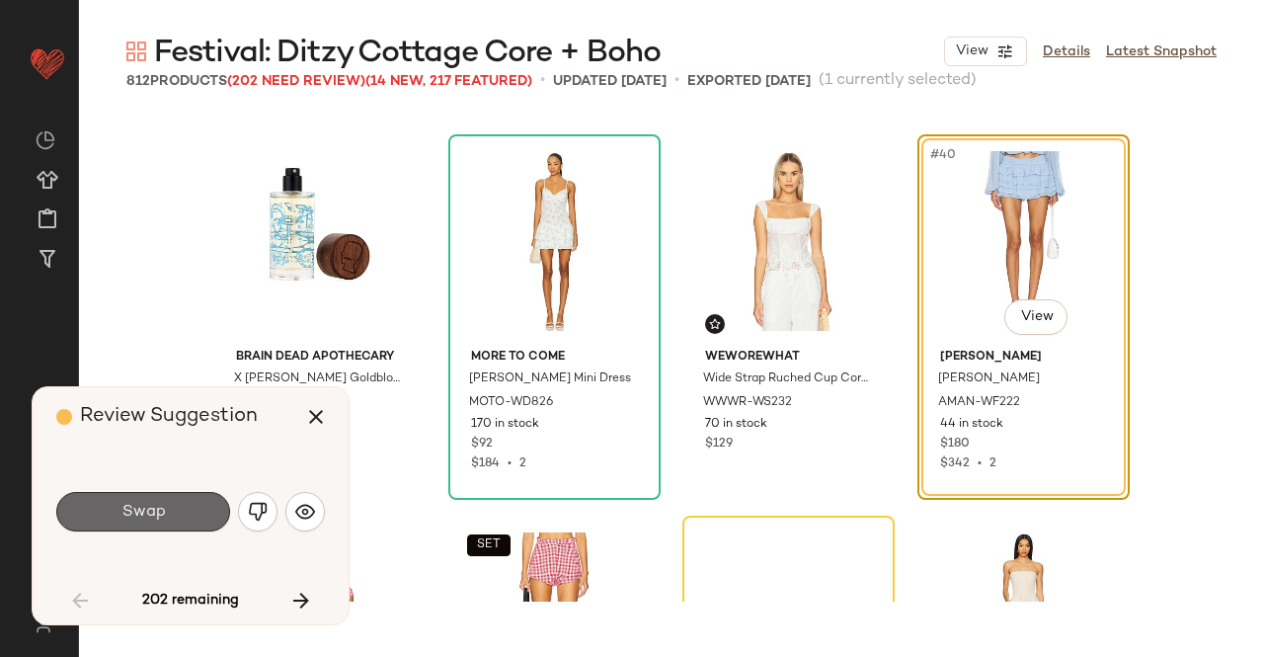
click at [166, 502] on button "Swap" at bounding box center [143, 512] width 174 height 40
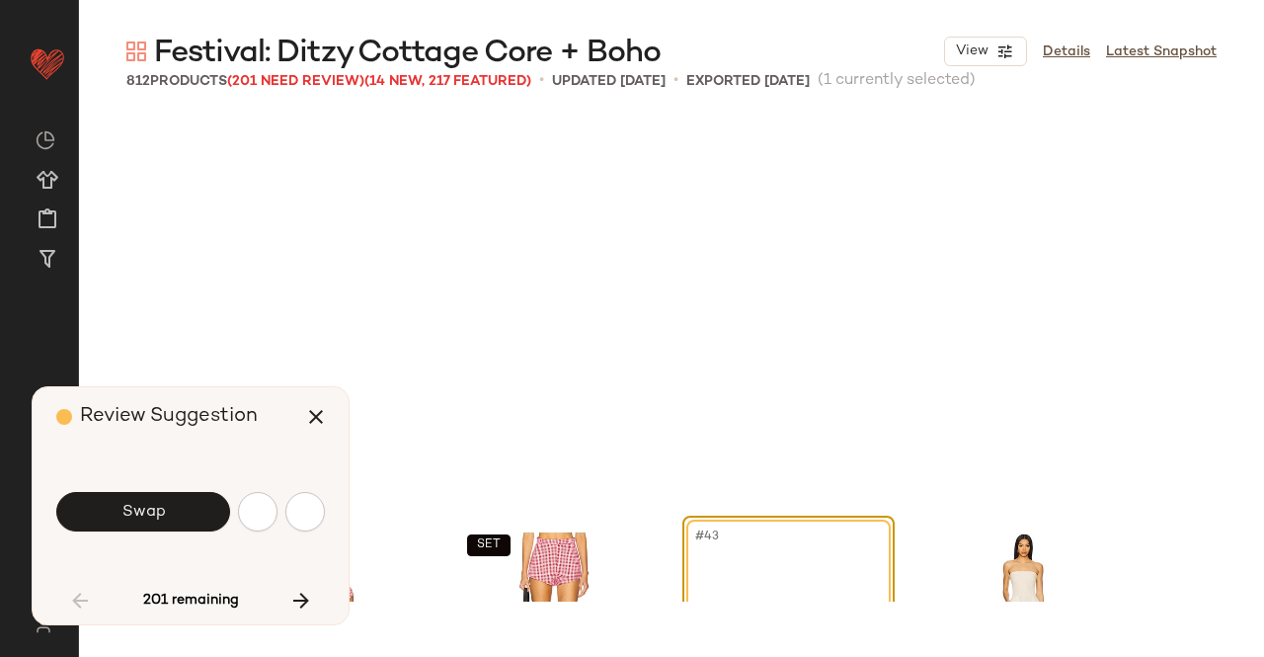
scroll to position [3813, 0]
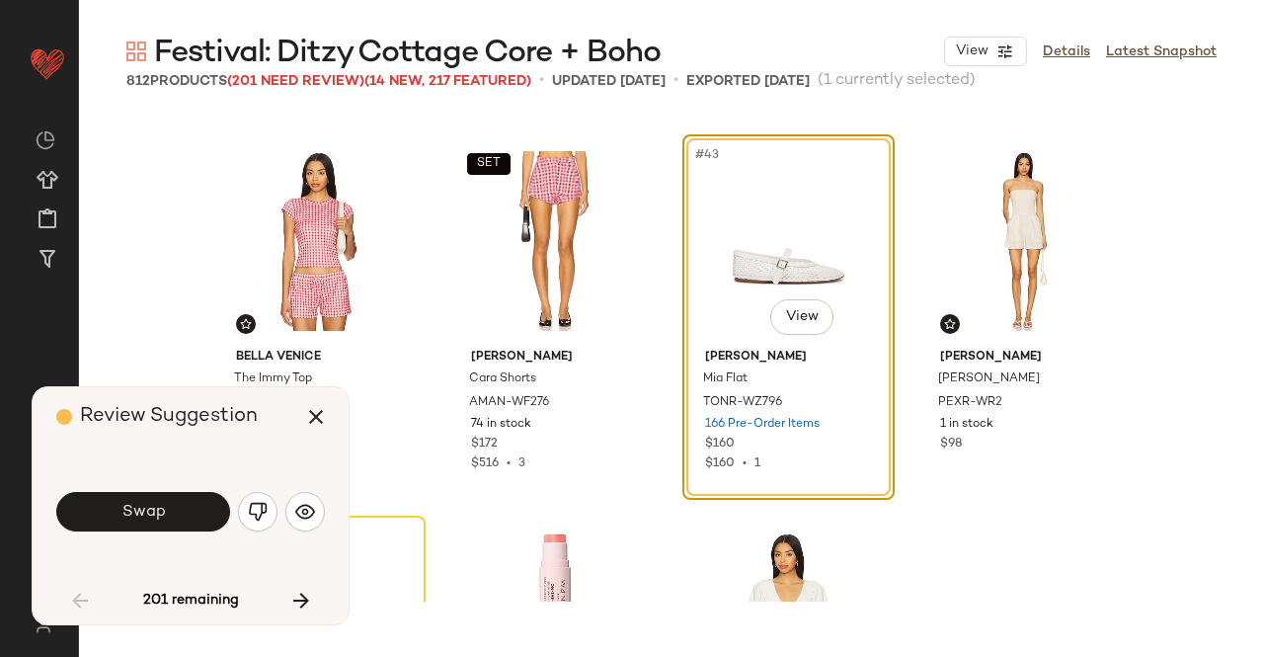
click at [166, 502] on button "Swap" at bounding box center [143, 512] width 174 height 40
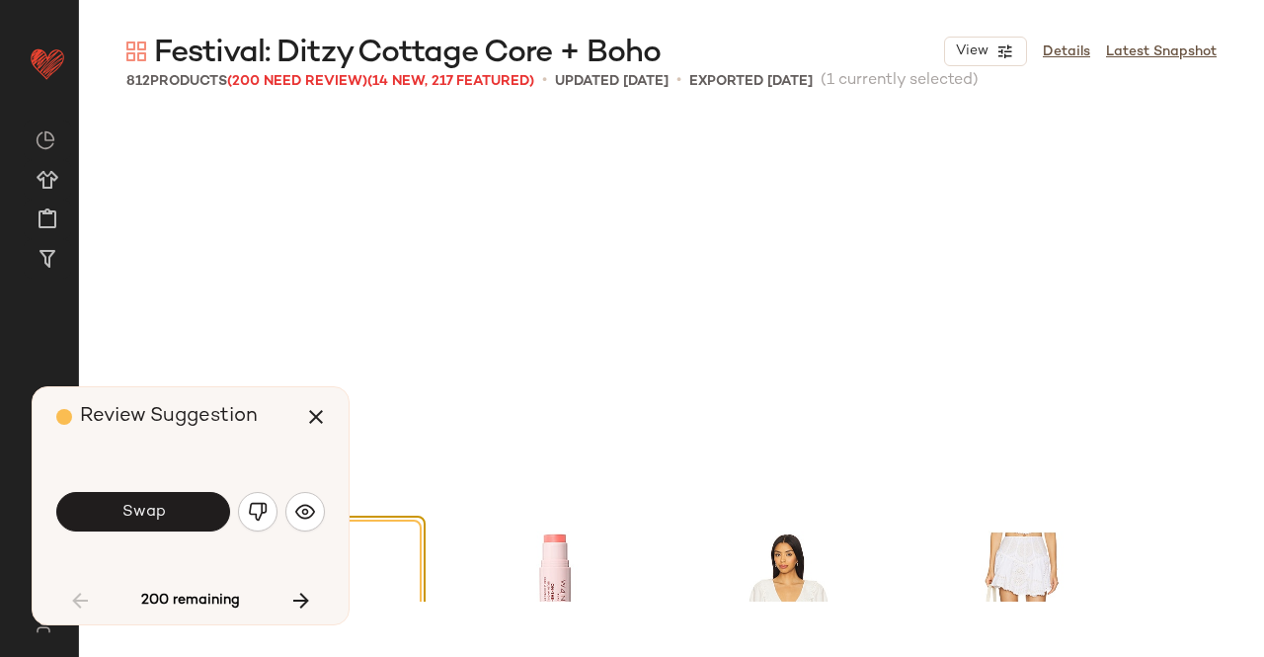
scroll to position [4194, 0]
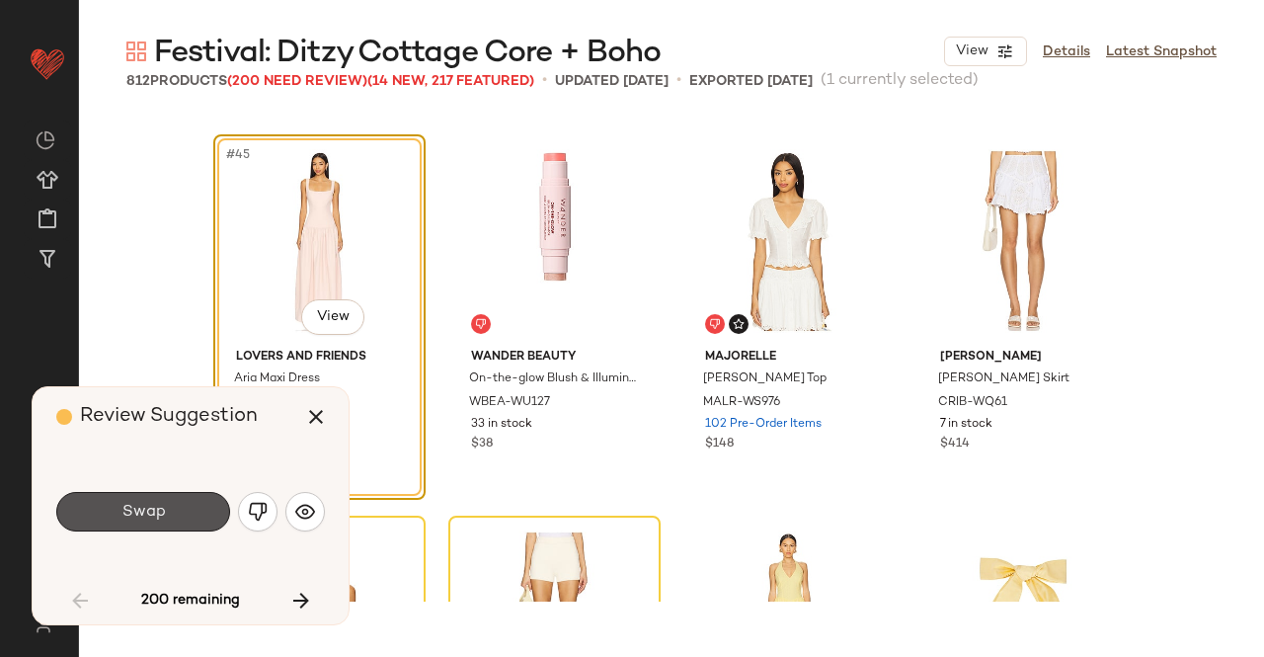
click at [166, 502] on button "Swap" at bounding box center [143, 512] width 174 height 40
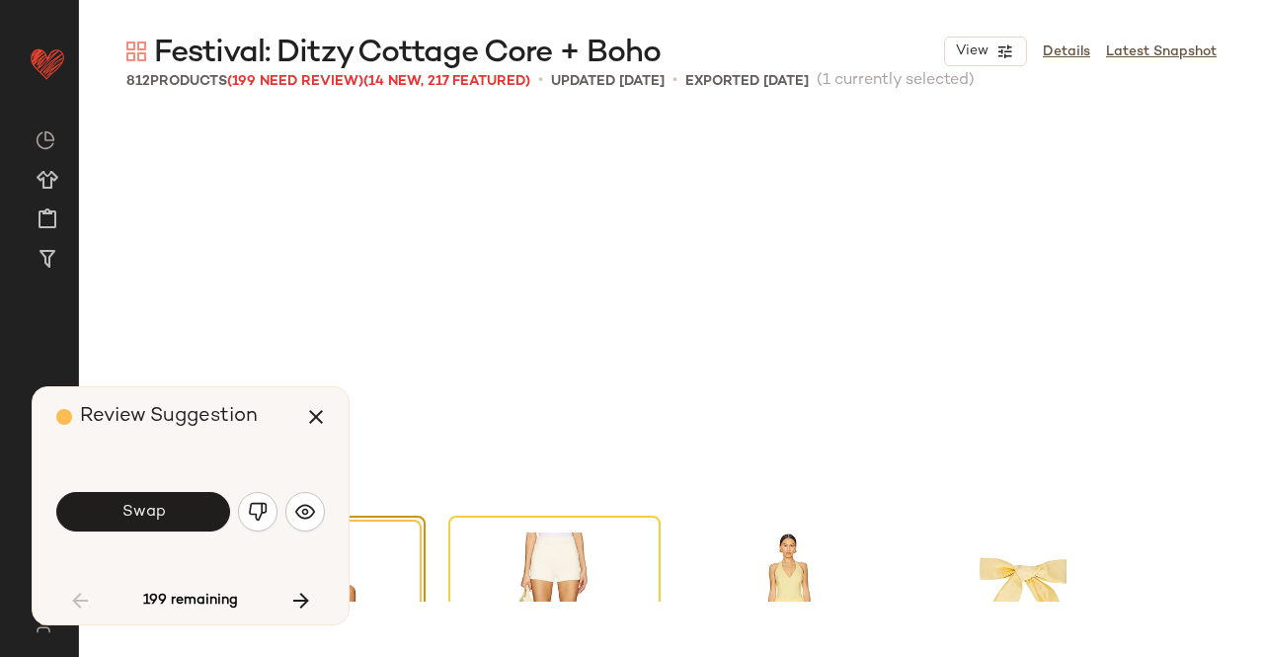
scroll to position [4576, 0]
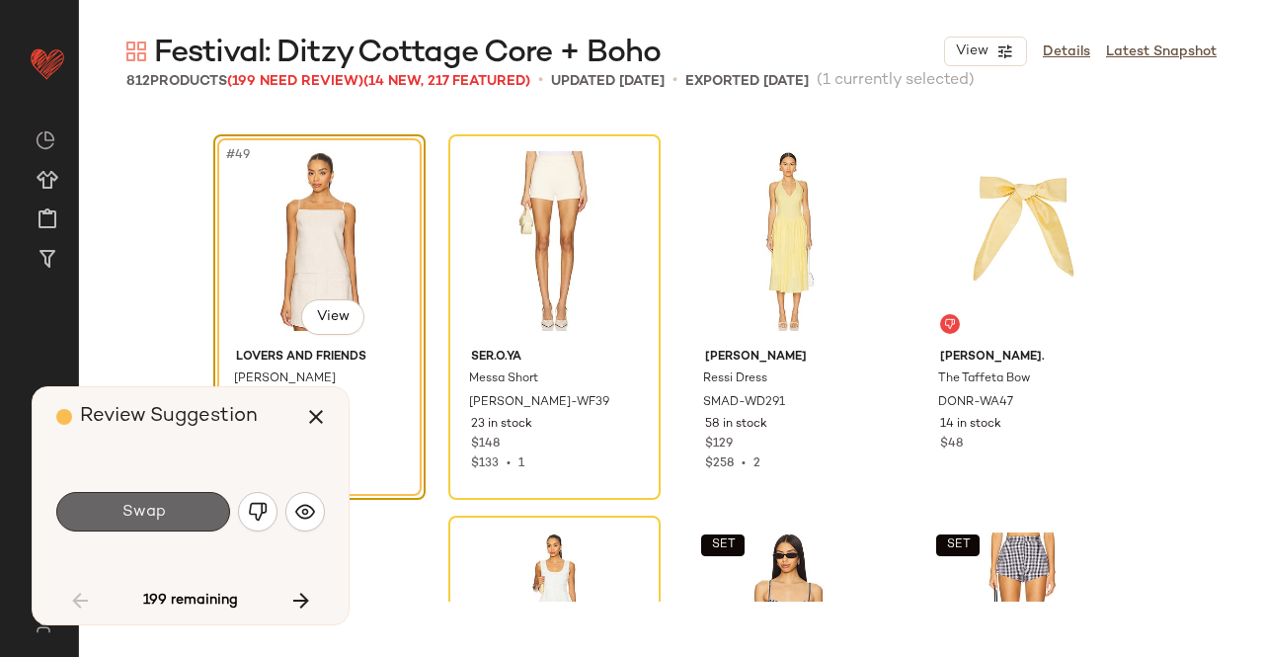
click at [139, 512] on span "Swap" at bounding box center [143, 512] width 44 height 19
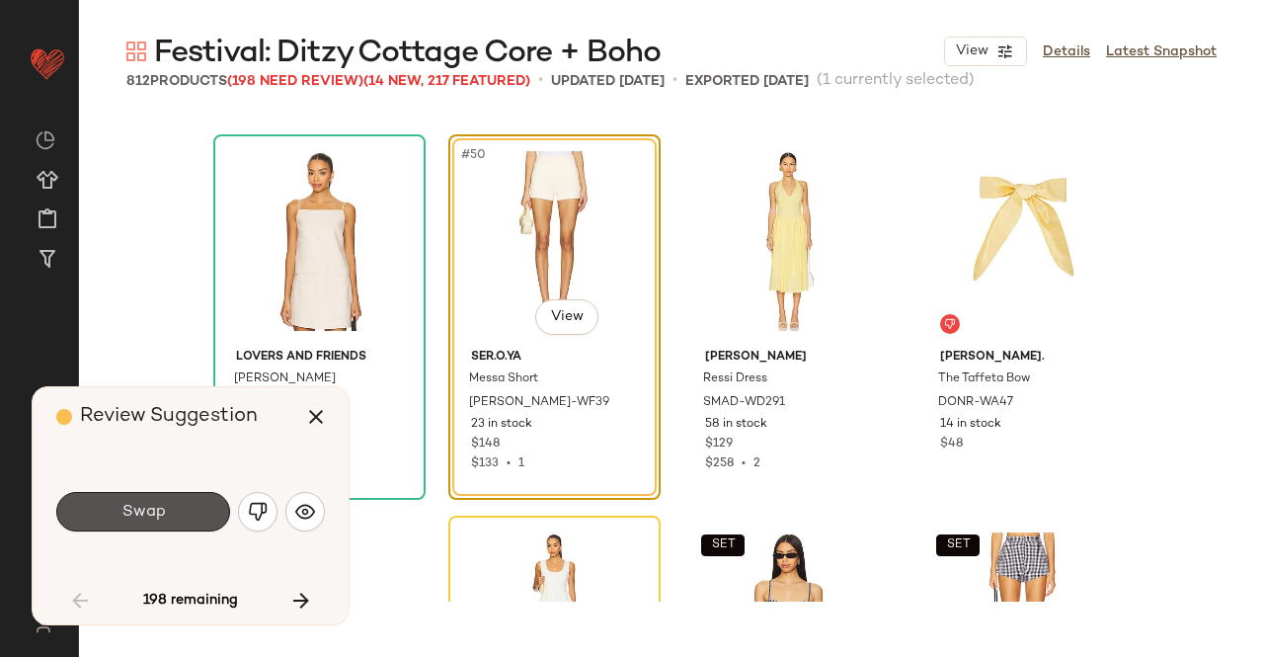
click at [139, 512] on span "Swap" at bounding box center [143, 512] width 44 height 19
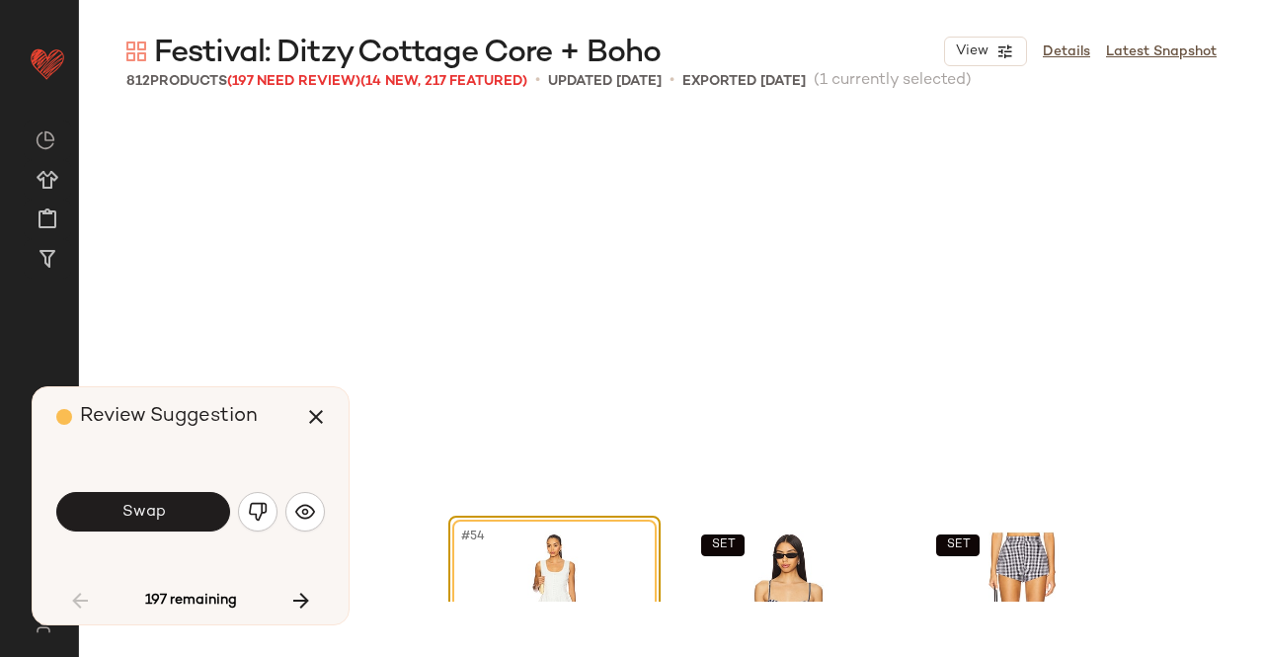
scroll to position [4957, 0]
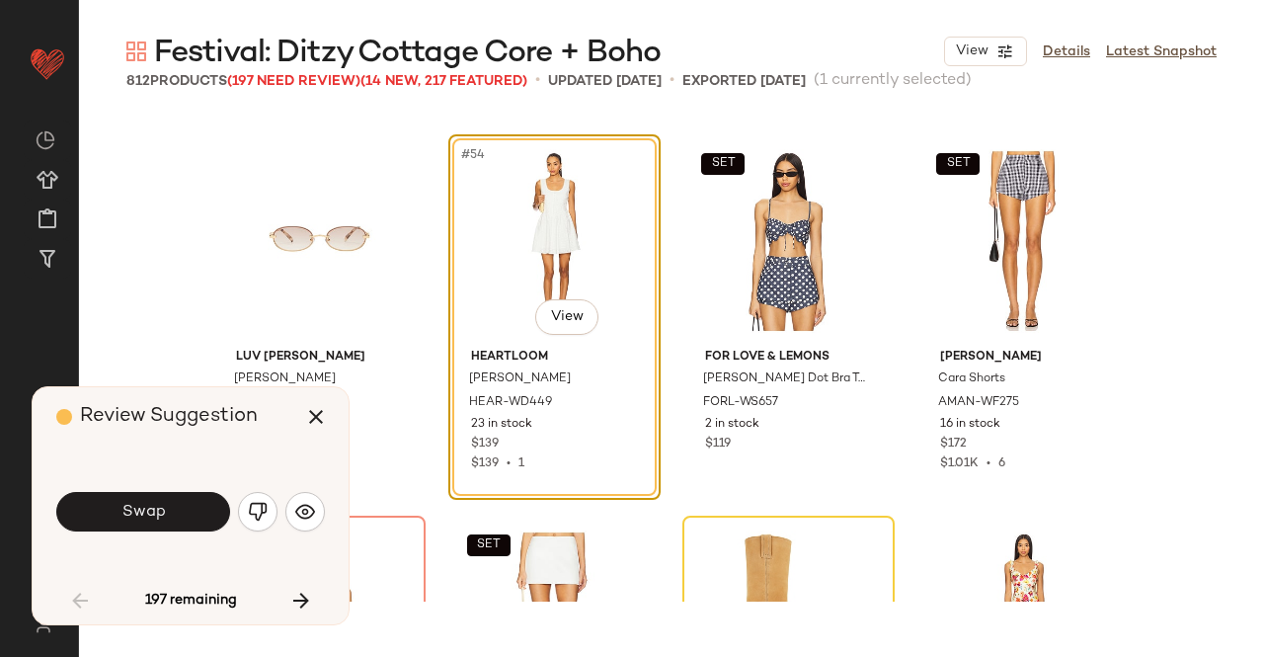
click at [139, 512] on span "Swap" at bounding box center [143, 512] width 44 height 19
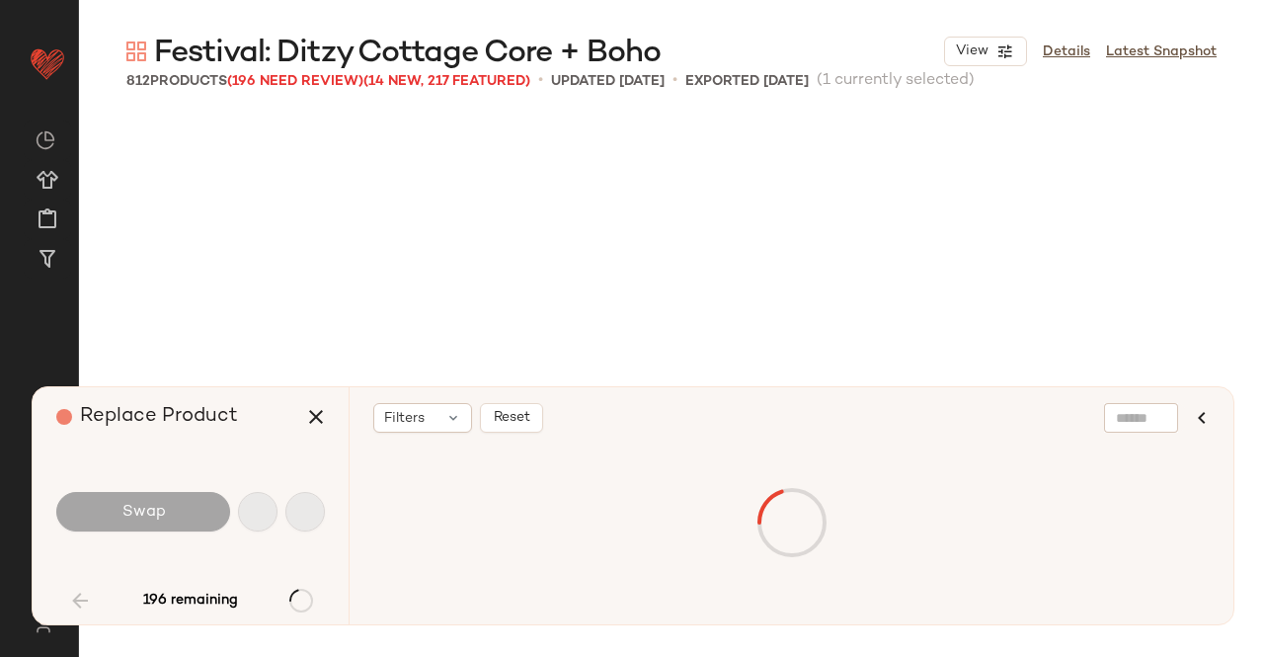
scroll to position [5338, 0]
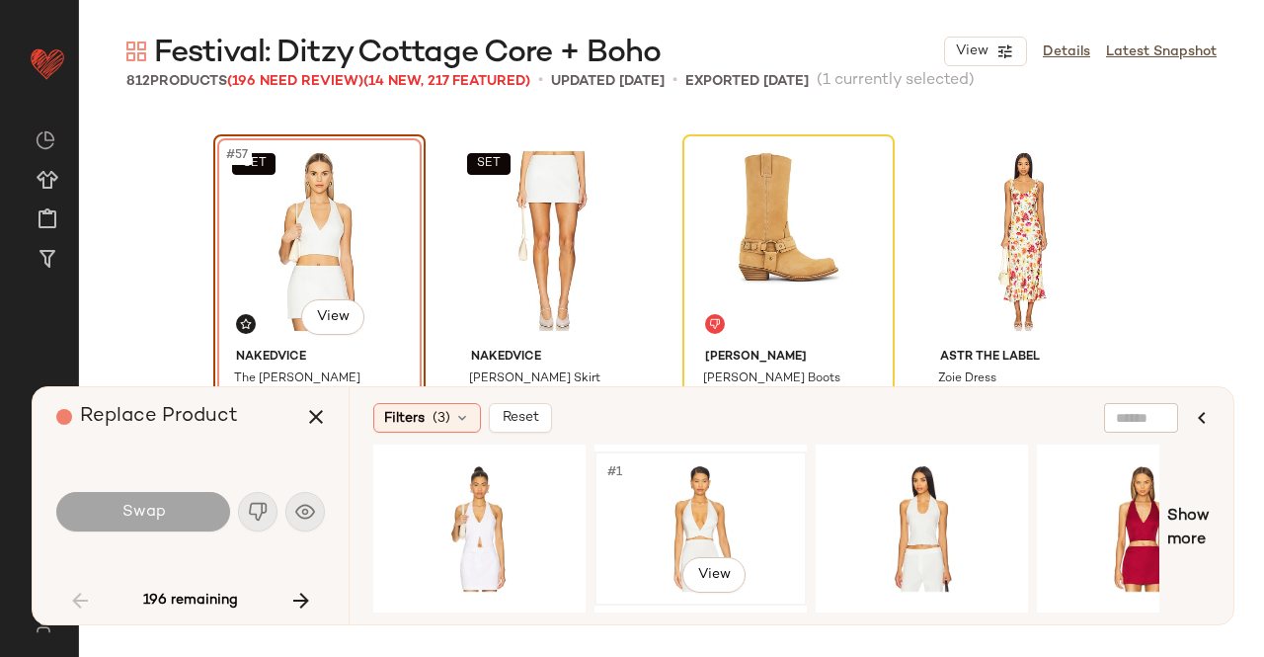
click at [684, 489] on div "#1 View" at bounding box center [701, 528] width 199 height 140
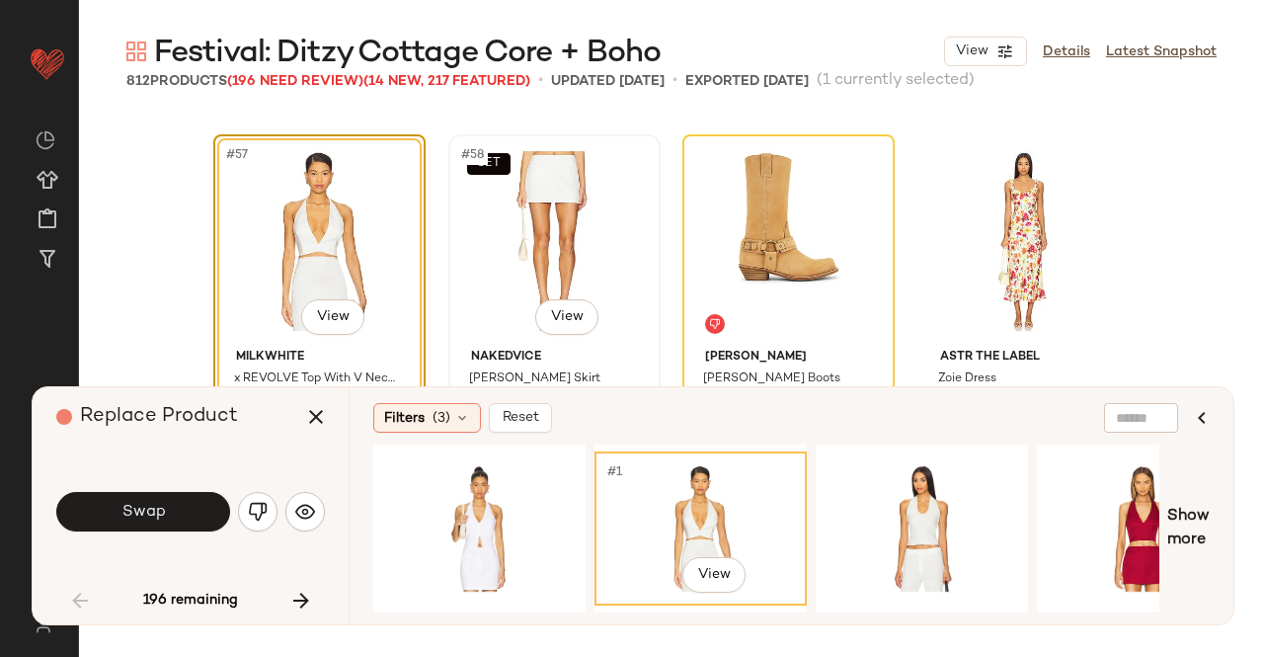
scroll to position [5449, 0]
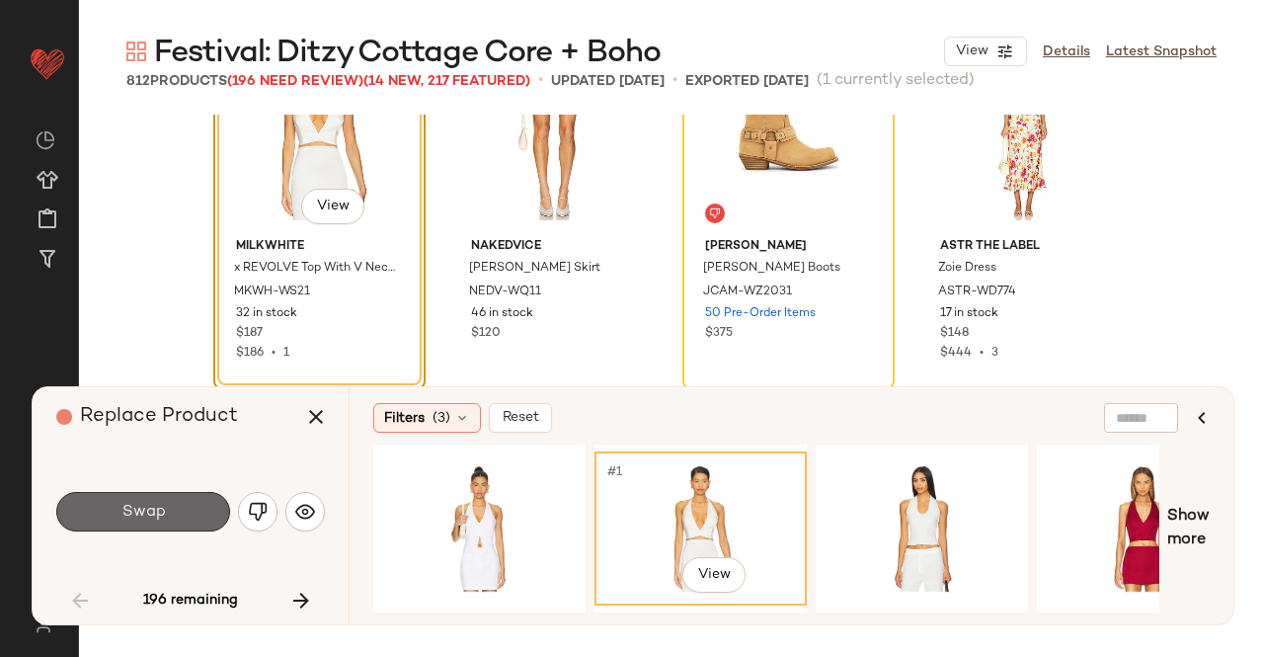
click at [192, 525] on button "Swap" at bounding box center [143, 512] width 174 height 40
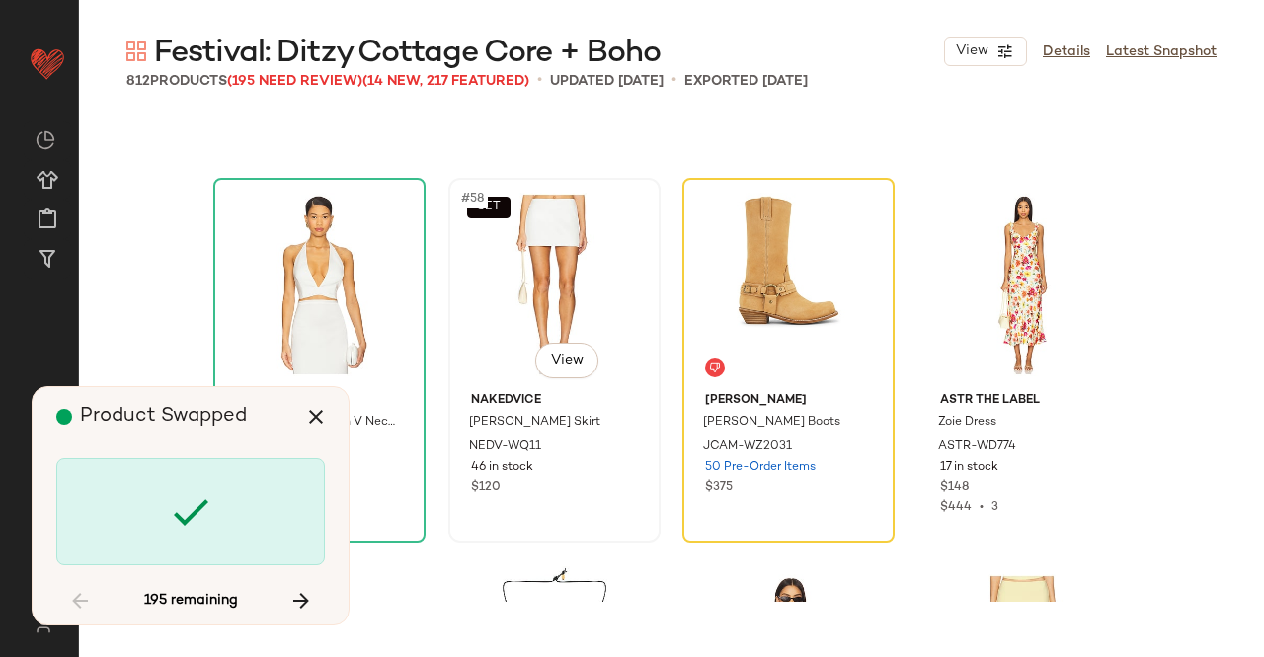
scroll to position [5277, 0]
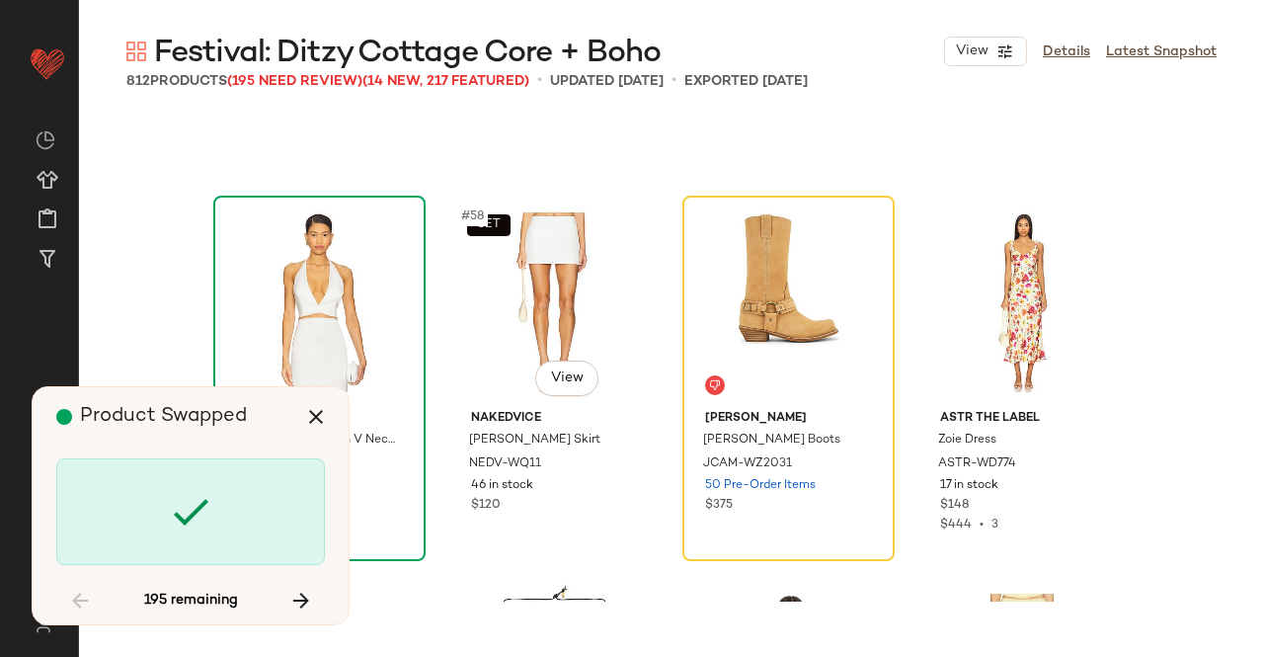
scroll to position [5338, 0]
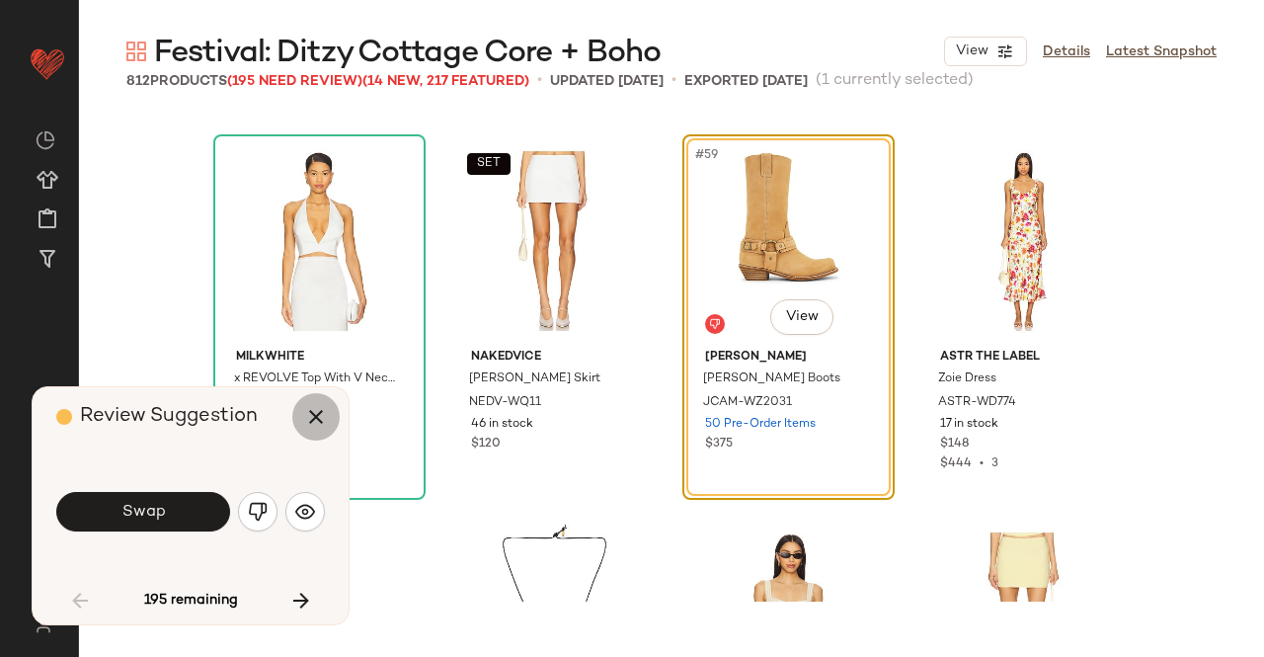
click at [334, 418] on button "button" at bounding box center [315, 416] width 47 height 47
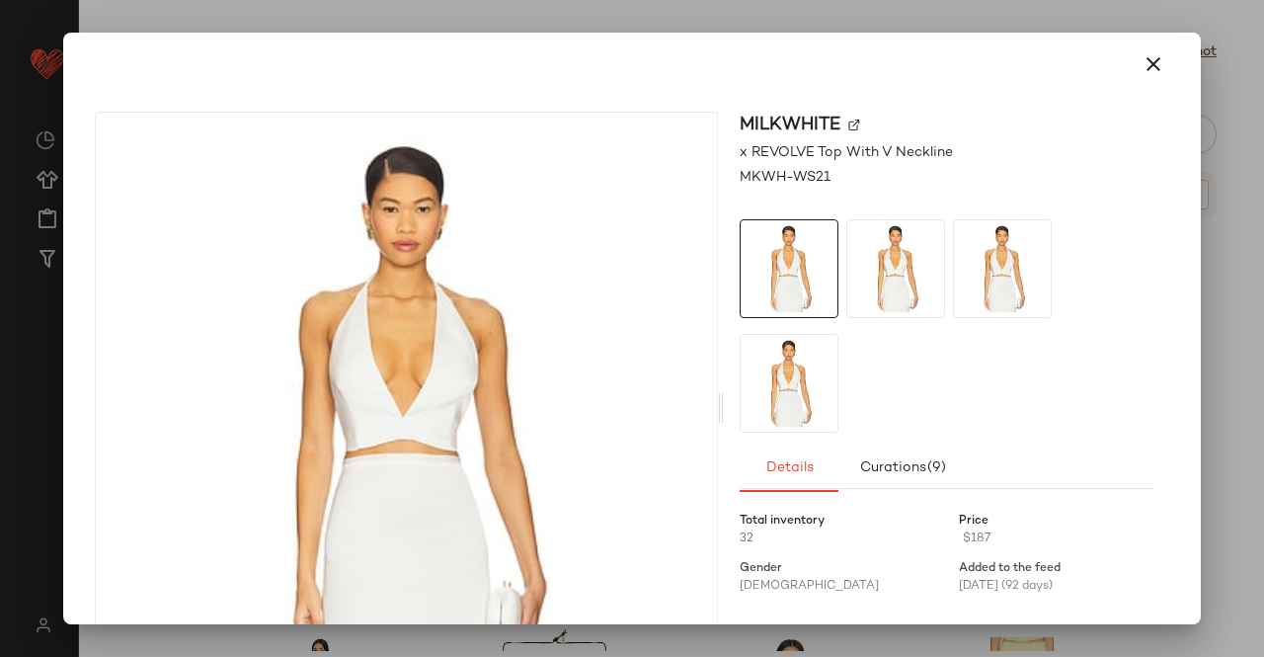
click at [849, 124] on img at bounding box center [855, 126] width 12 height 12
click at [1143, 67] on icon "button" at bounding box center [1154, 64] width 24 height 24
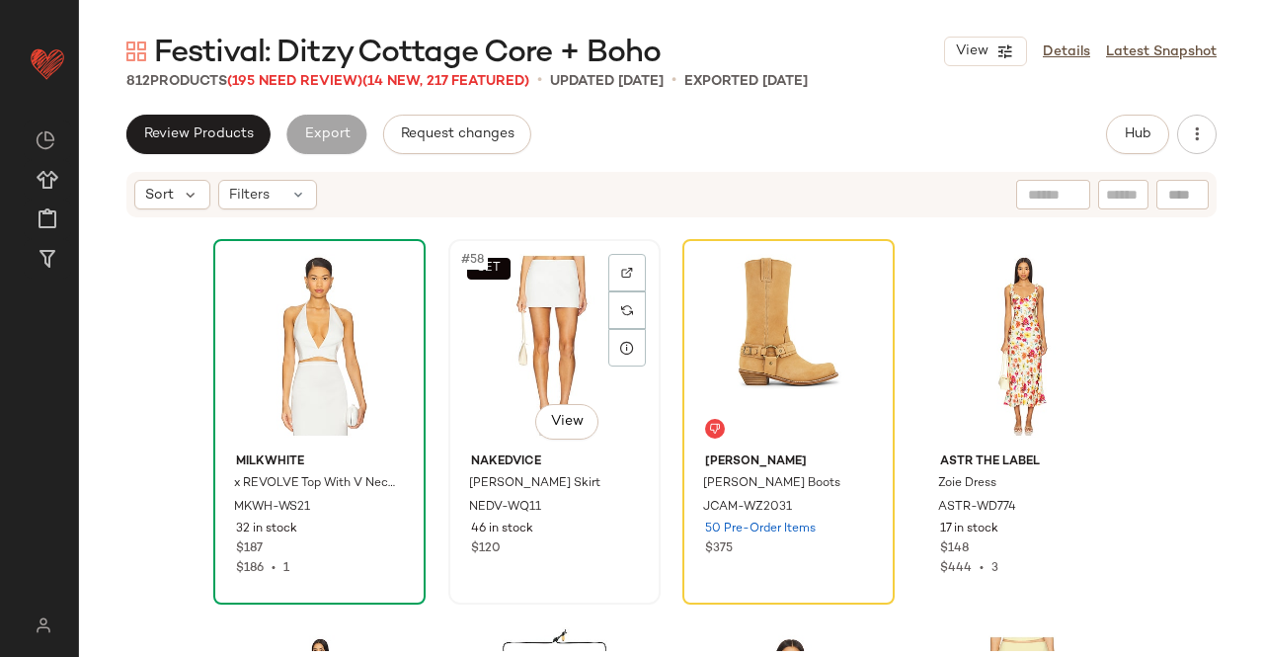
click at [502, 351] on div "SET #58 View" at bounding box center [554, 346] width 199 height 200
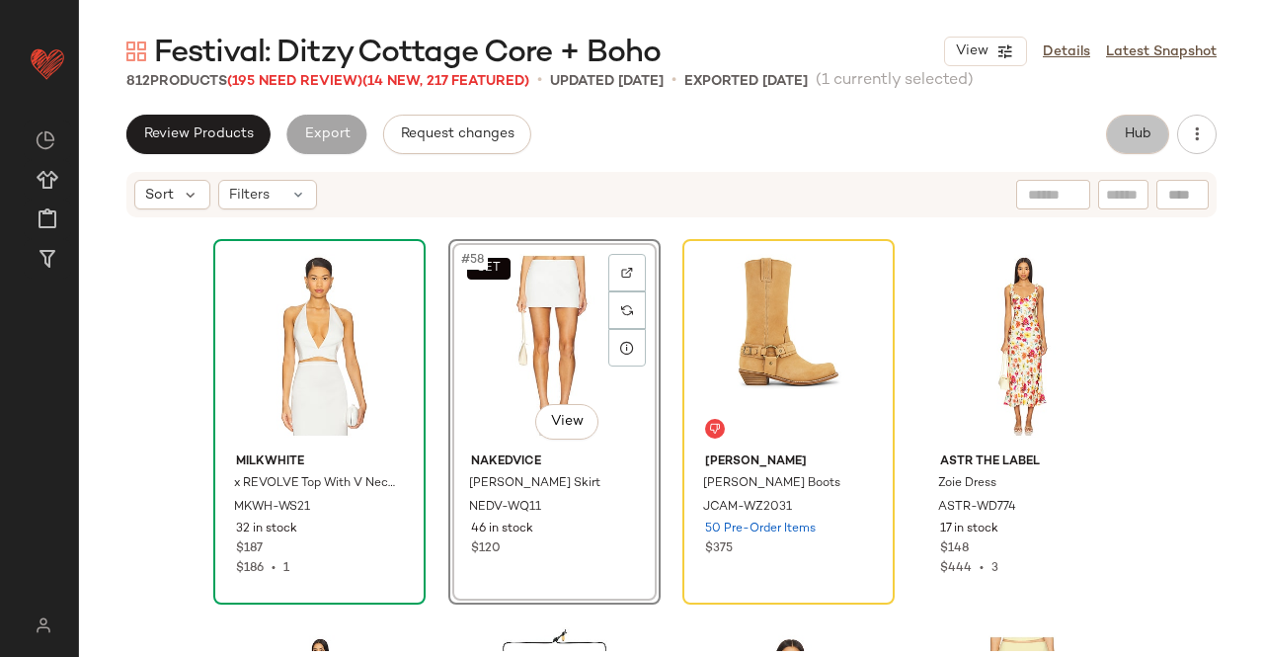
click at [1146, 131] on span "Hub" at bounding box center [1138, 134] width 28 height 16
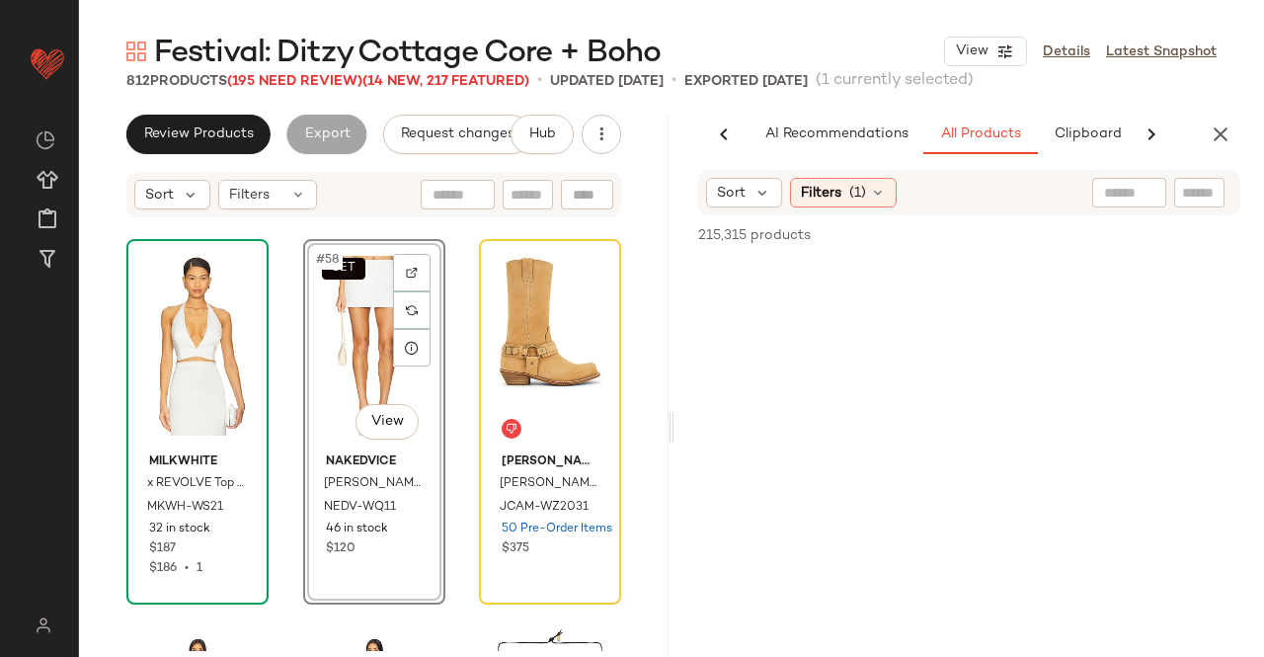
scroll to position [0, 124]
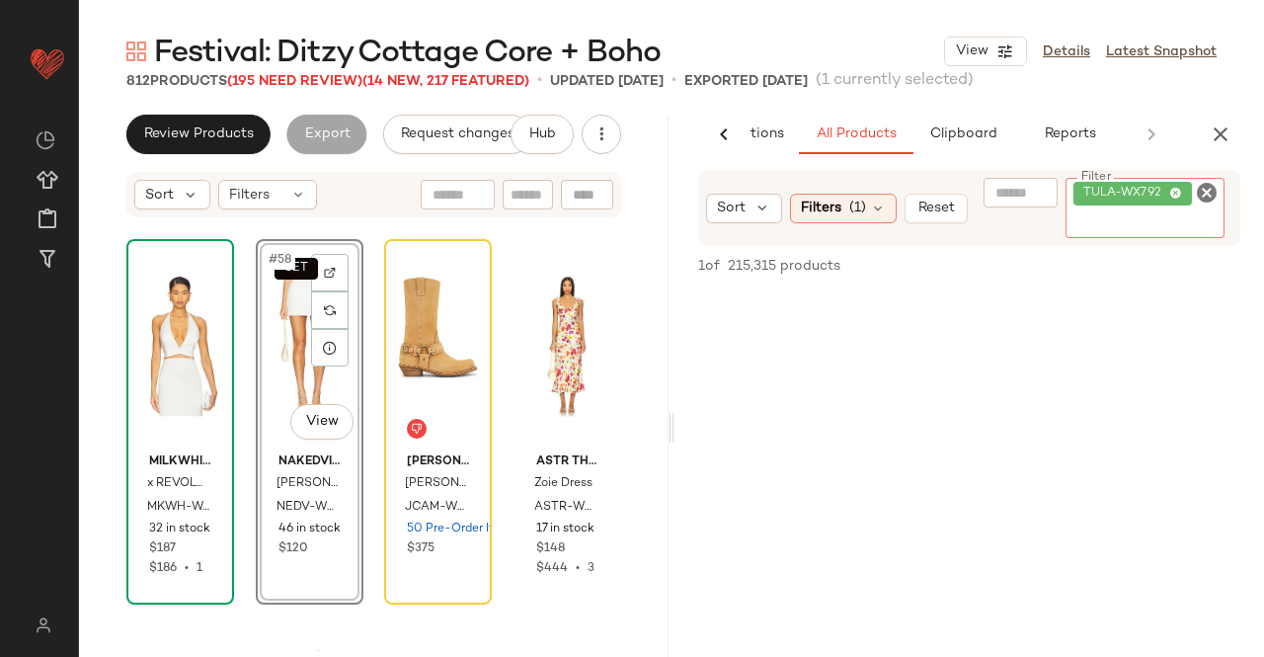
click at [1169, 211] on div "TULA-WX792" at bounding box center [1146, 208] width 160 height 60
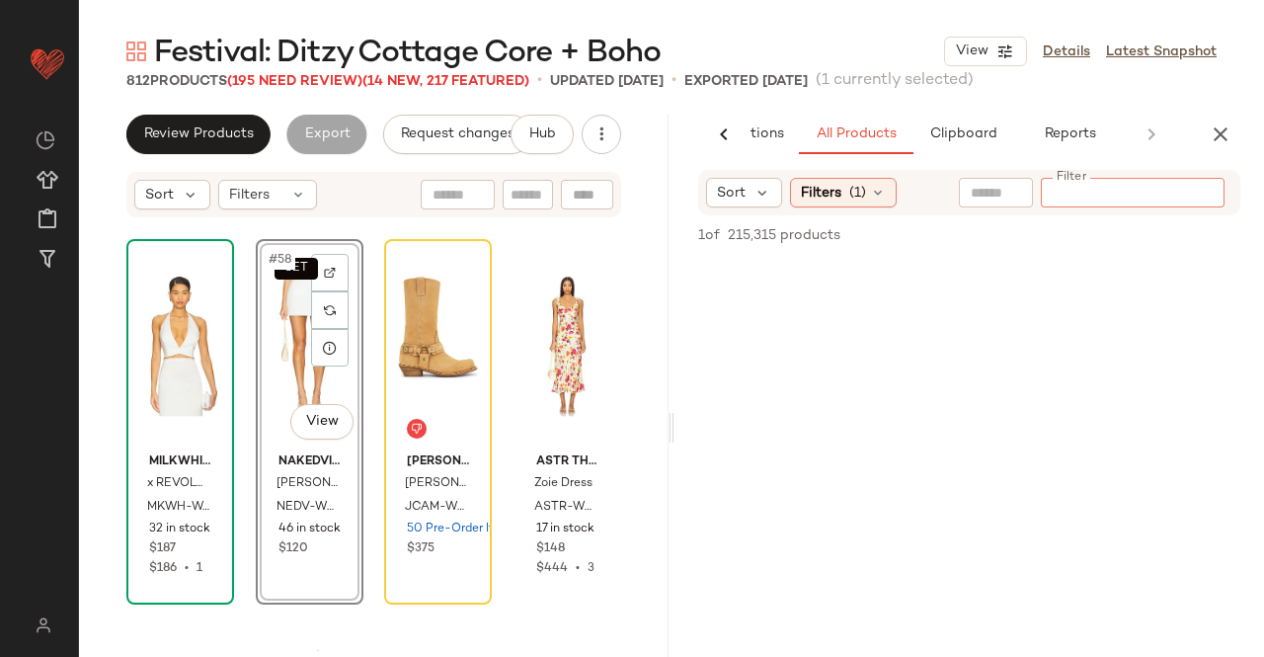
paste input "*********"
type input "*********"
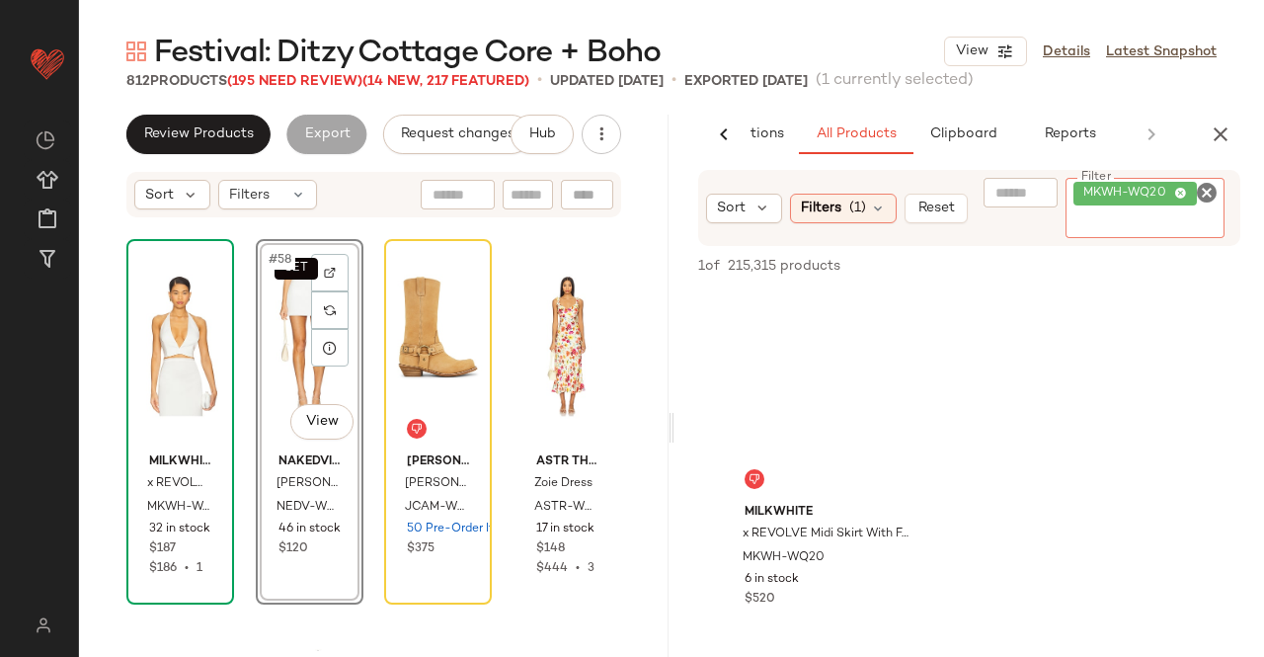
click at [277, 371] on div "SET #58 View" at bounding box center [310, 346] width 94 height 200
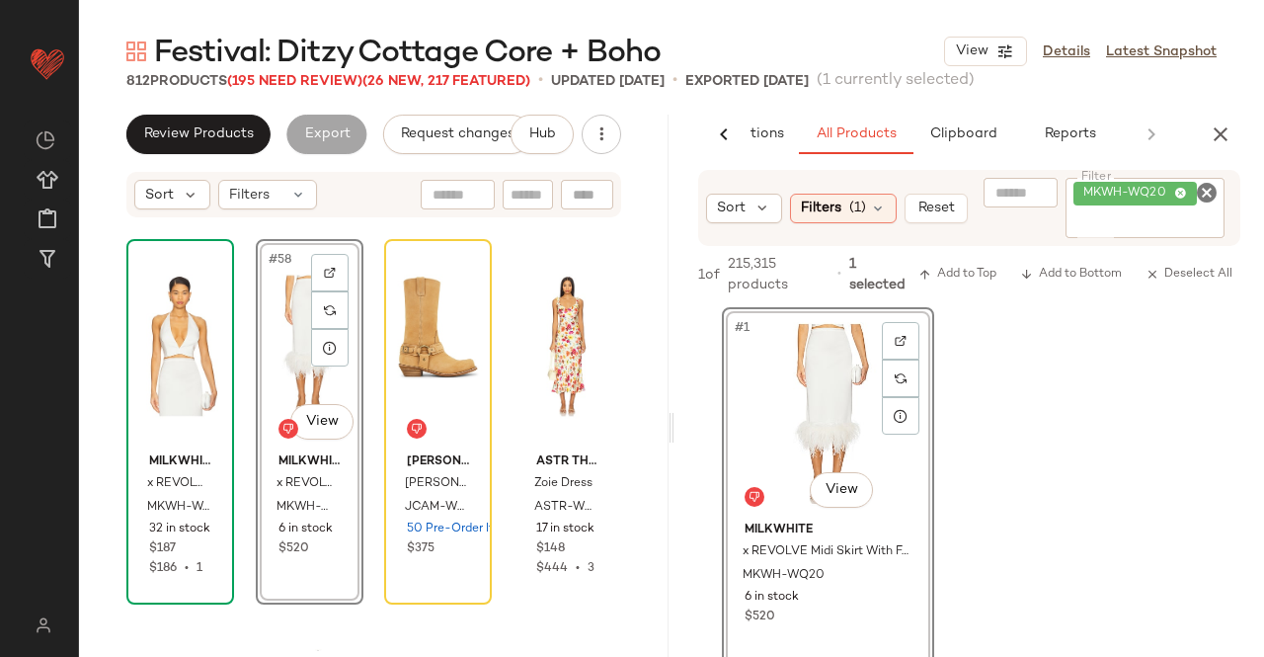
drag, startPoint x: 1235, startPoint y: 153, endPoint x: 1210, endPoint y: 106, distance: 53.5
click at [1210, 106] on div "Festival: Ditzy Cottage Core + Boho View Details Latest Snapshot 812 Products (…" at bounding box center [671, 344] width 1185 height 625
click at [1216, 125] on icon "button" at bounding box center [1221, 134] width 24 height 24
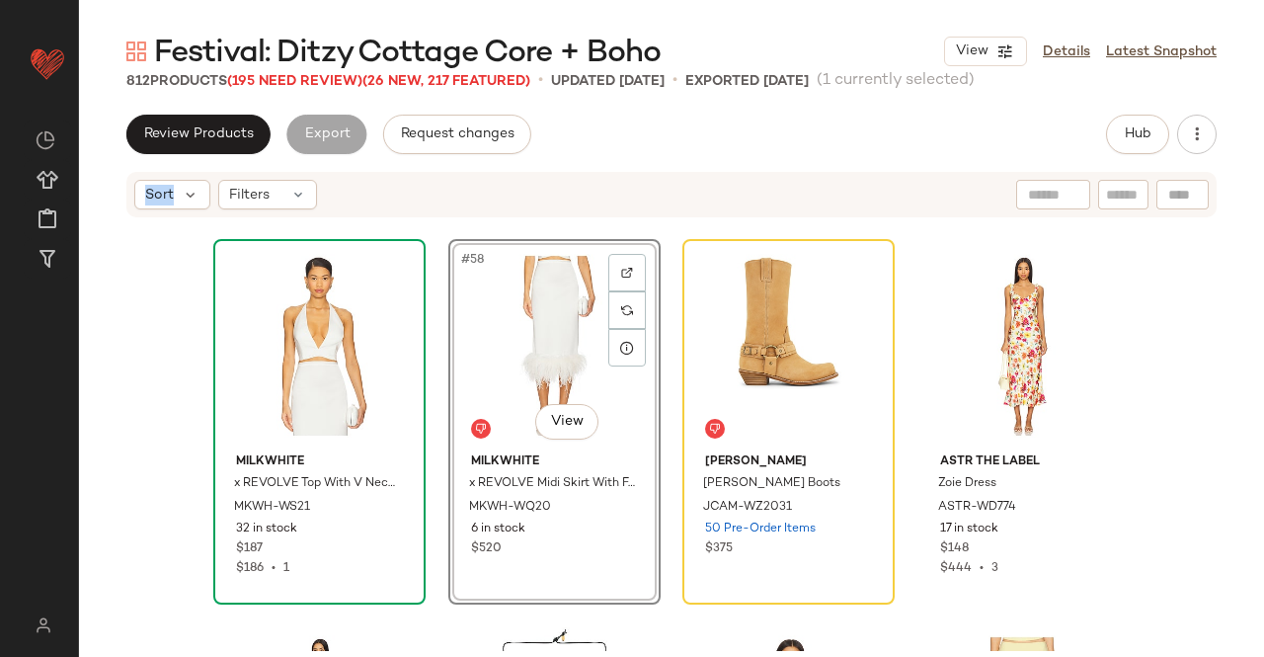
click at [1216, 125] on div "Review Products Export Request changes Hub Sort Filters Milkwhite x REVOLVE Top…" at bounding box center [671, 427] width 1185 height 625
click at [309, 87] on span "(195 Need Review)" at bounding box center [294, 81] width 135 height 15
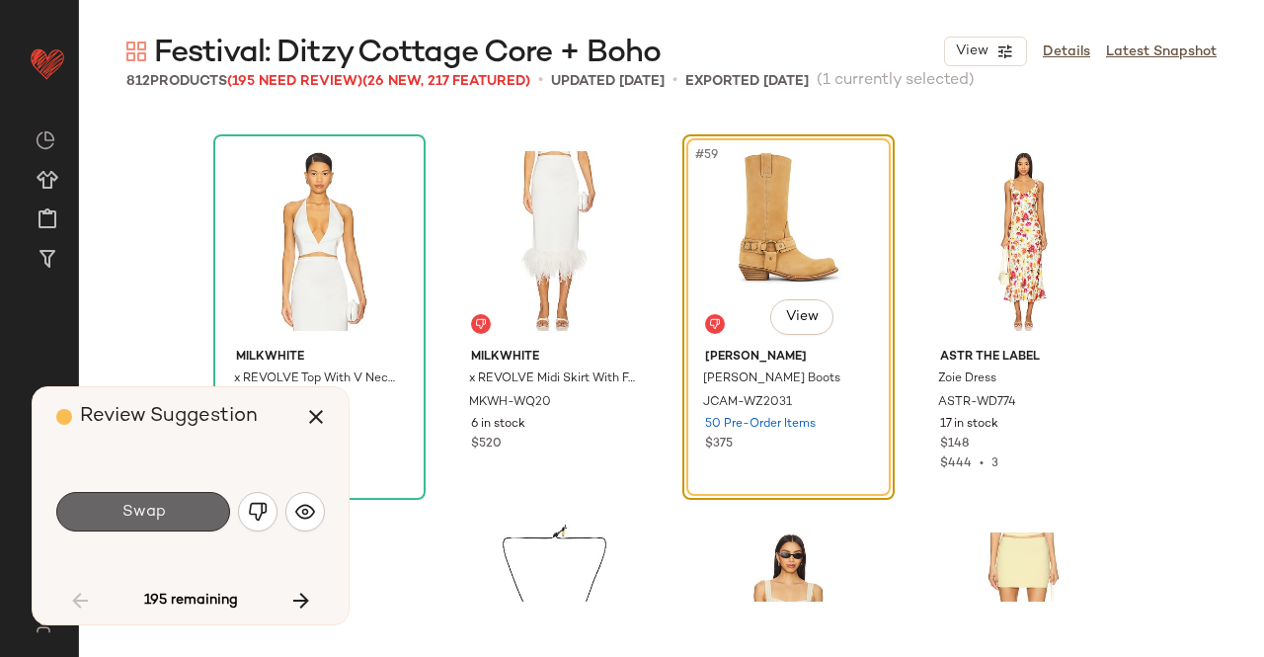
click at [180, 511] on button "Swap" at bounding box center [143, 512] width 174 height 40
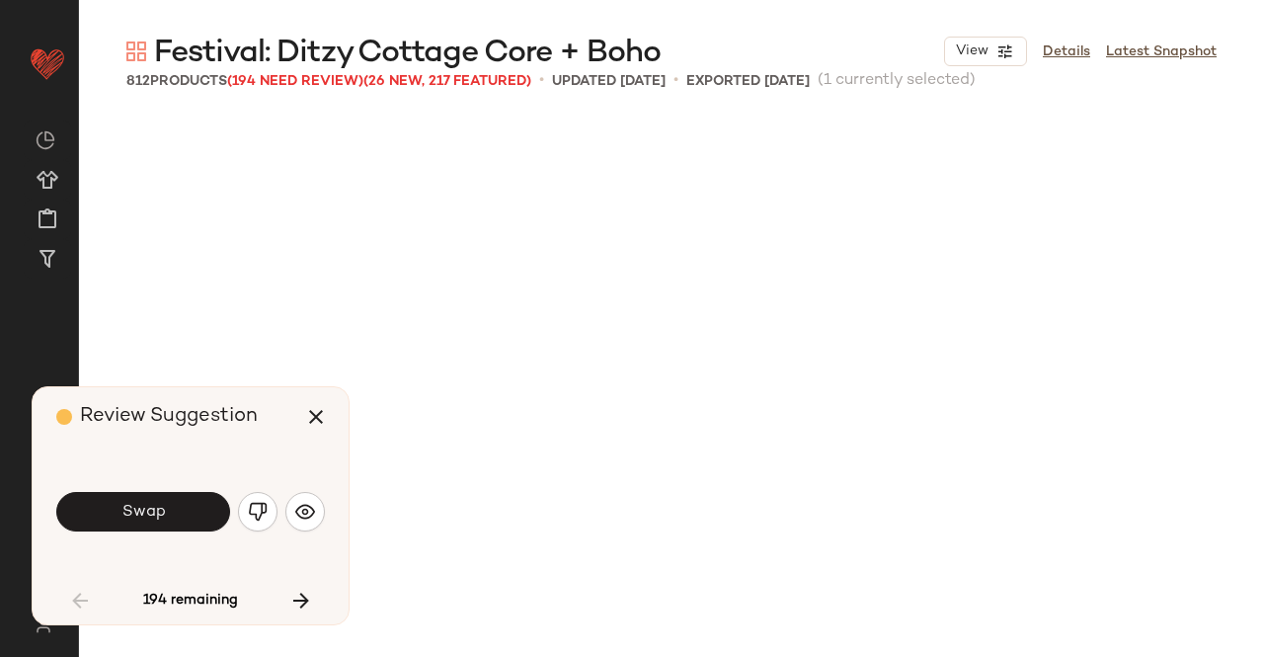
scroll to position [6482, 0]
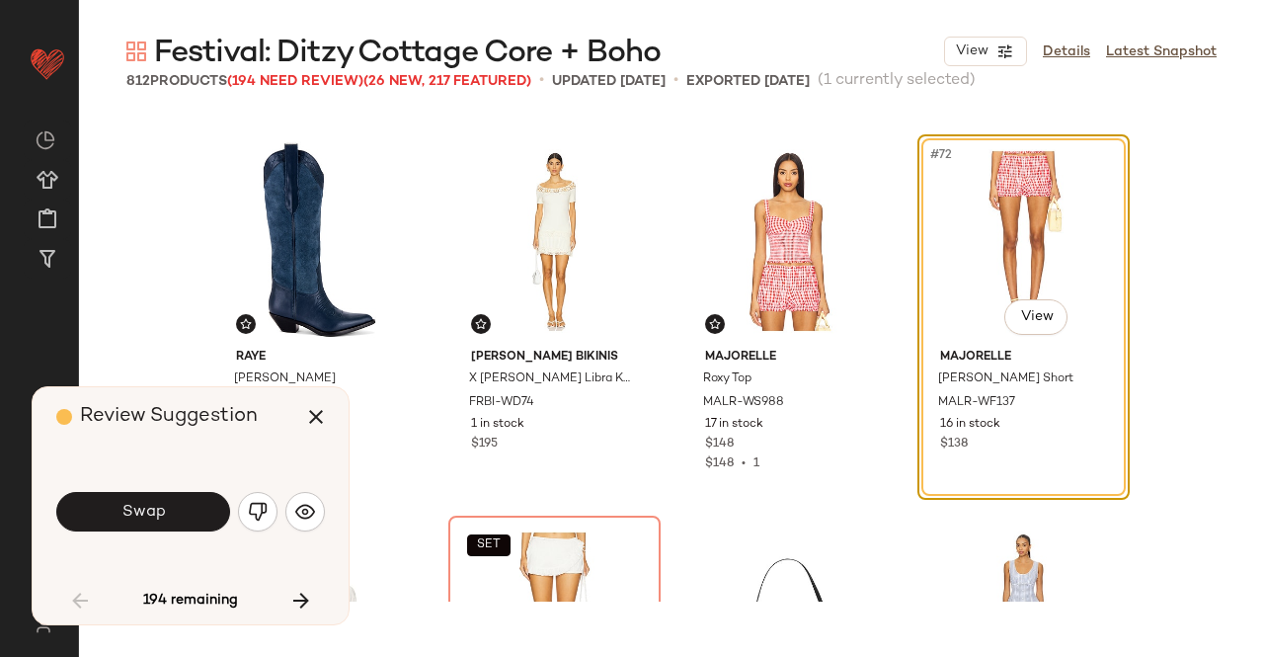
click at [180, 511] on button "Swap" at bounding box center [143, 512] width 174 height 40
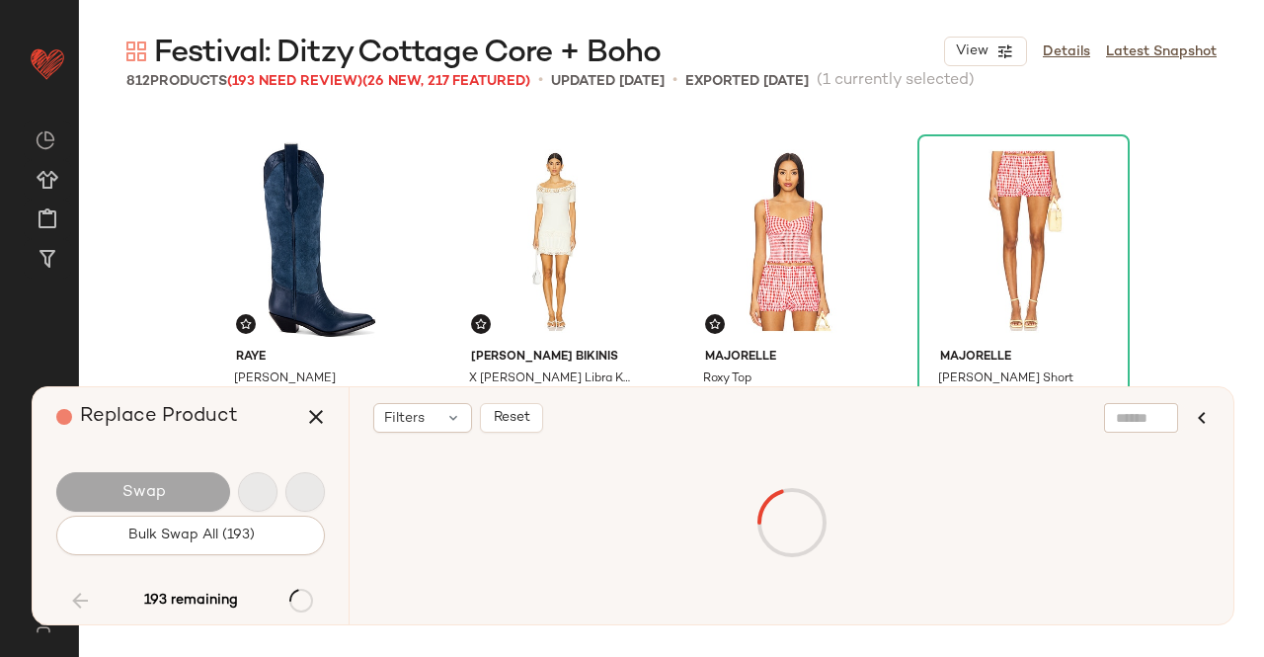
scroll to position [6863, 0]
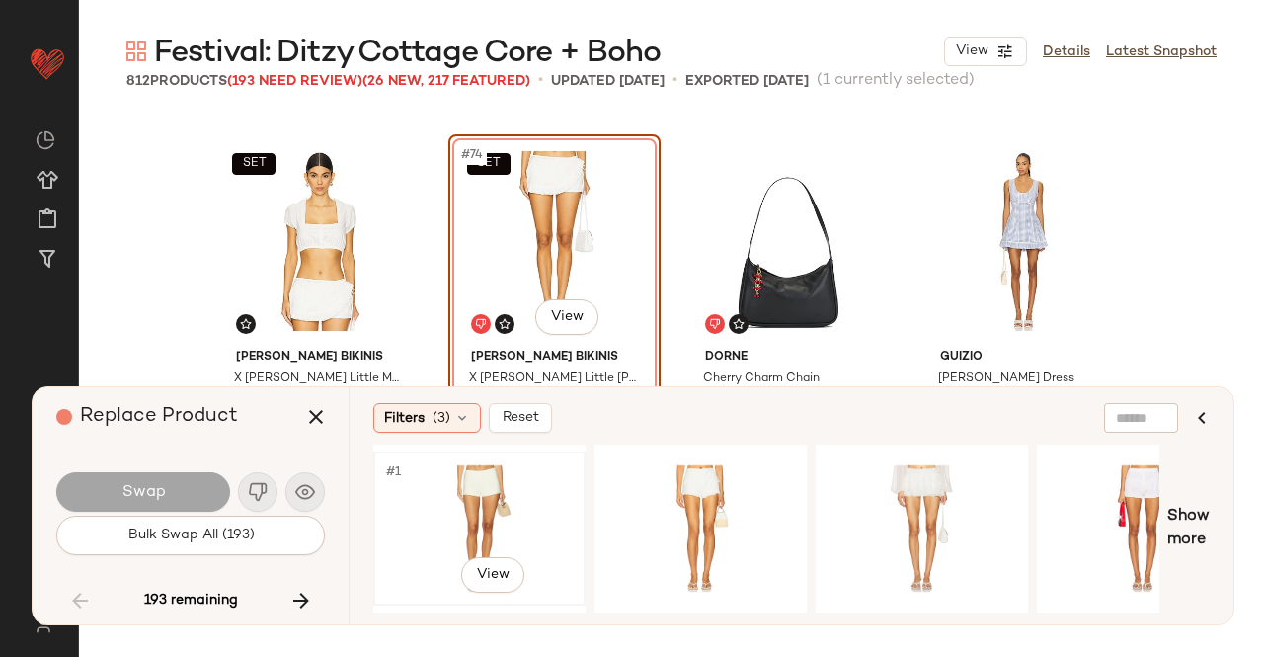
click at [505, 487] on div "#1 View" at bounding box center [479, 528] width 199 height 140
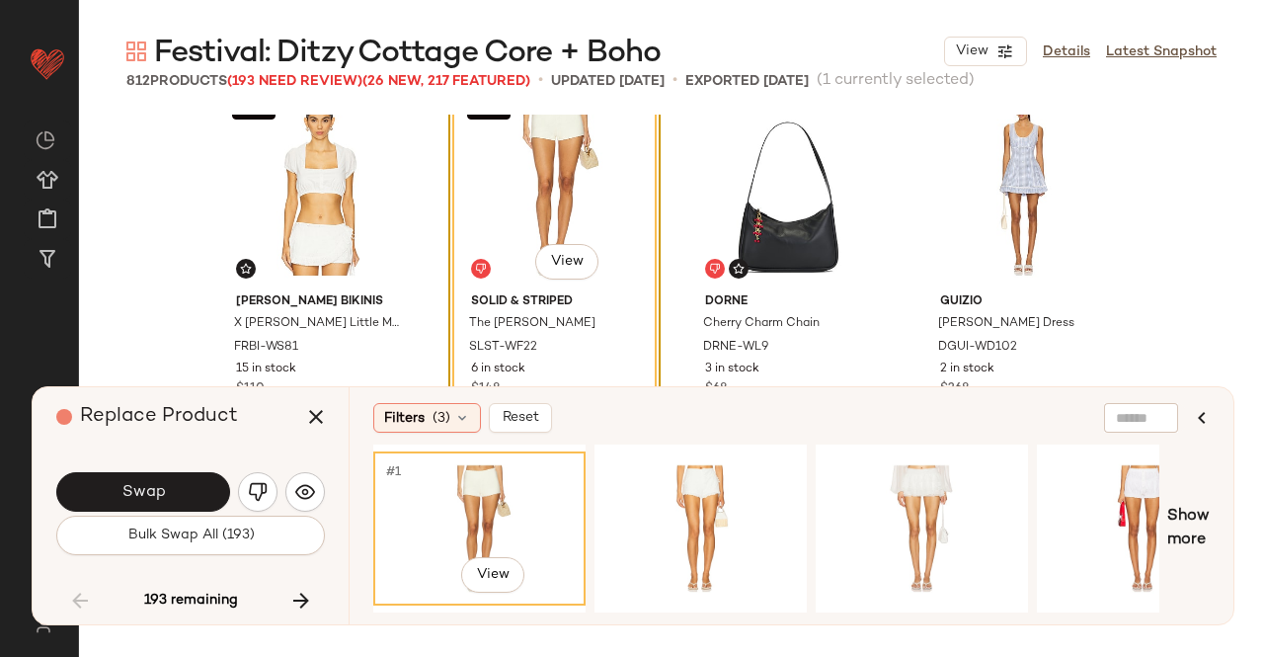
scroll to position [6921, 0]
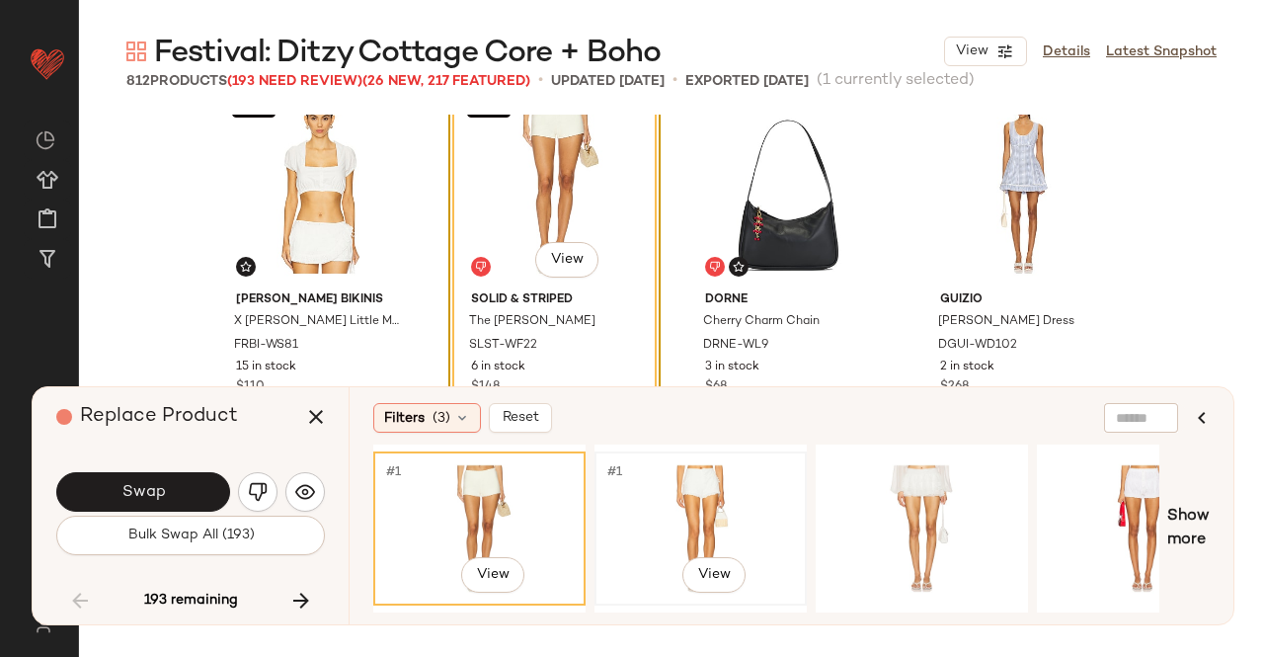
click at [709, 469] on div "#1 View" at bounding box center [701, 528] width 199 height 140
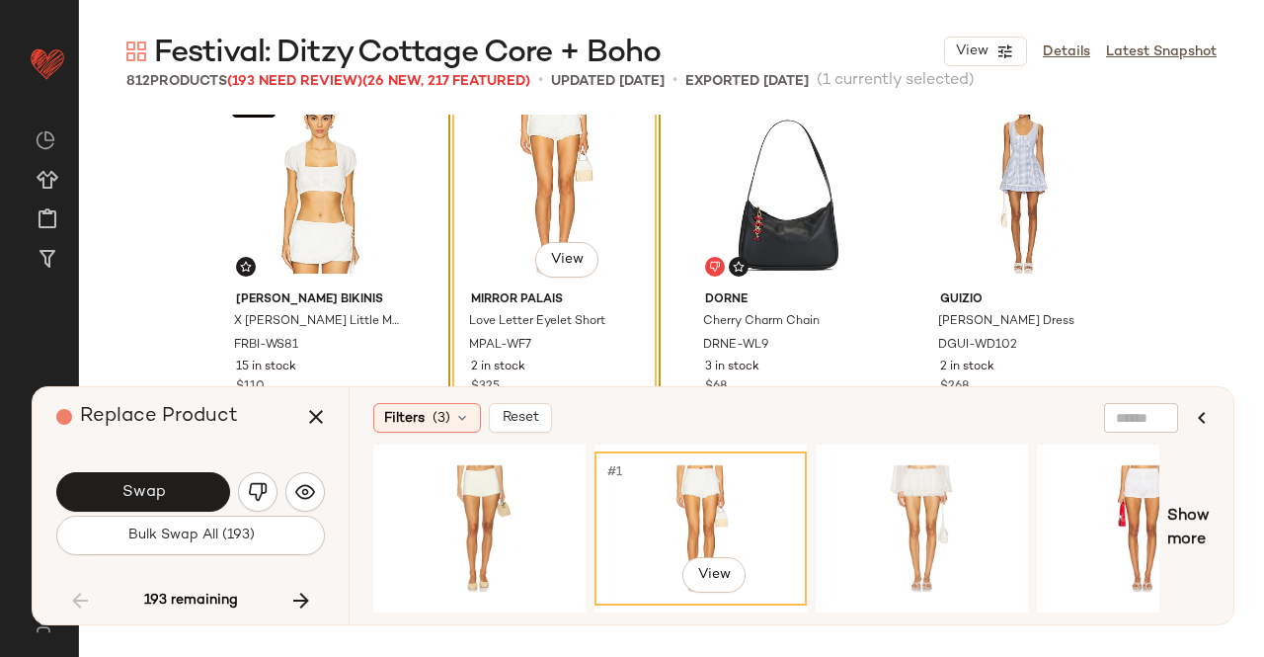
click at [516, 440] on div "Filters (3) Reset #1 View Show more" at bounding box center [791, 505] width 885 height 237
click at [520, 502] on div "#1 View" at bounding box center [479, 528] width 199 height 140
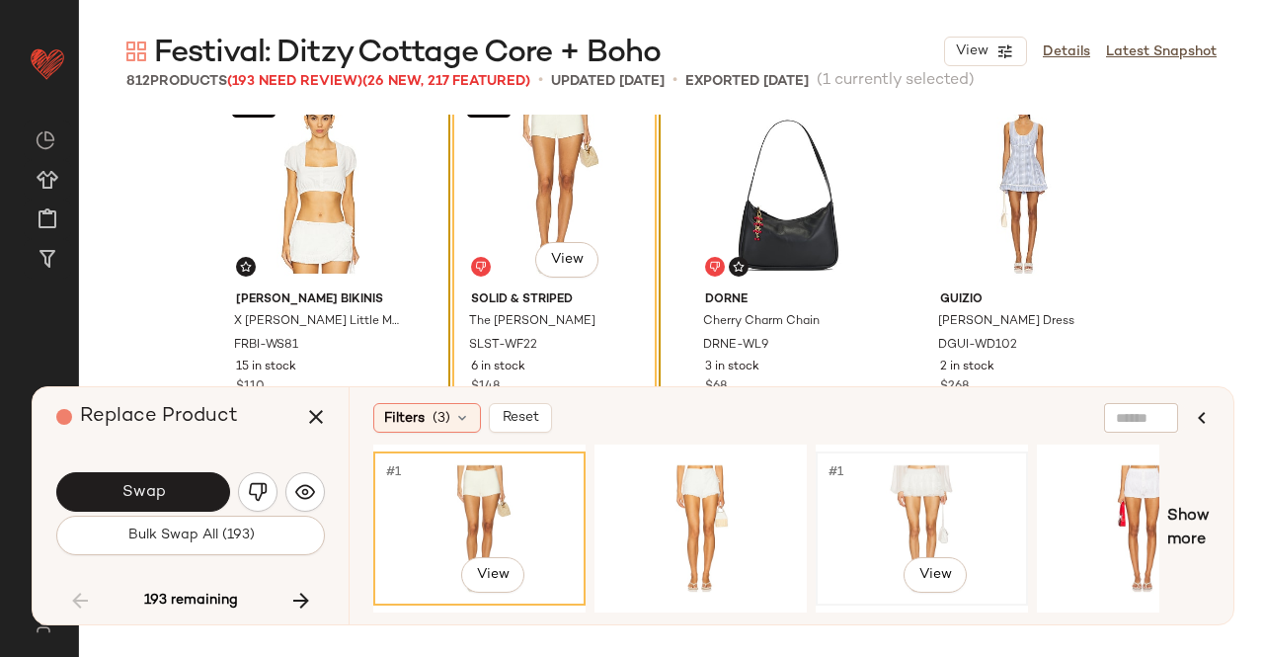
click at [955, 497] on div "#1 View" at bounding box center [922, 528] width 199 height 140
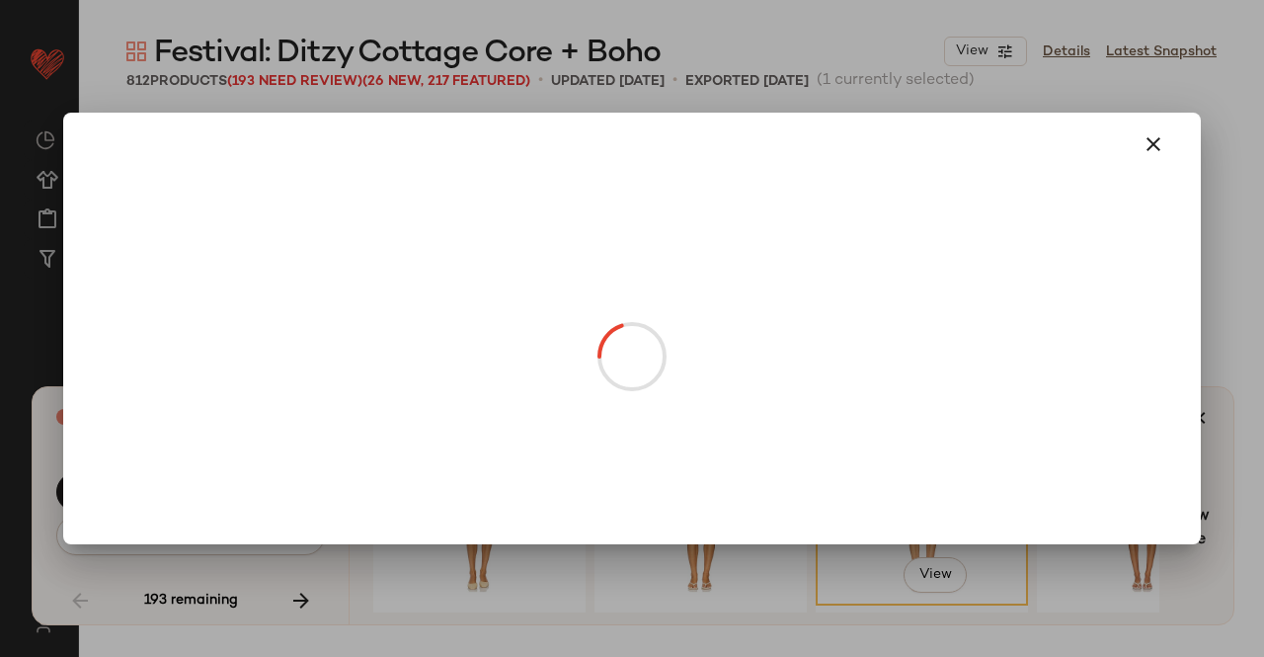
click at [561, 250] on body "Revolve ** Dashboard All Products Global Clipboards (17) Curations (511) Kriste…" at bounding box center [632, 328] width 1264 height 657
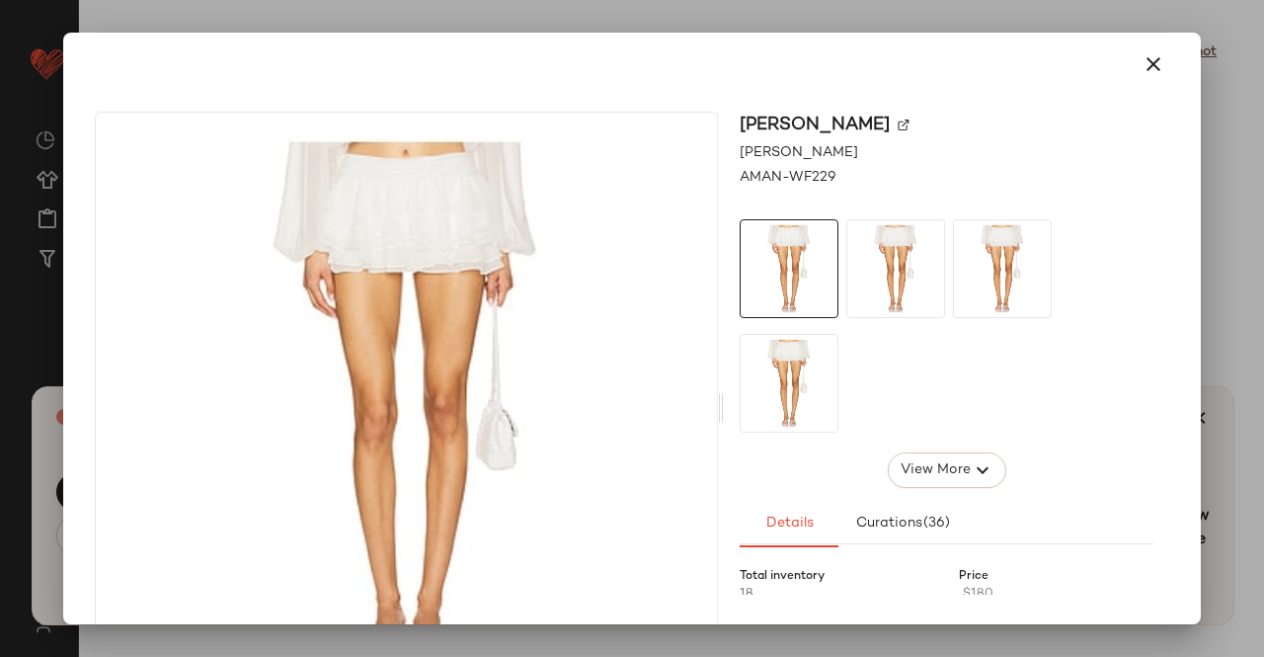
click at [910, 126] on img at bounding box center [904, 126] width 12 height 12
click at [1149, 54] on icon "button" at bounding box center [1154, 64] width 24 height 24
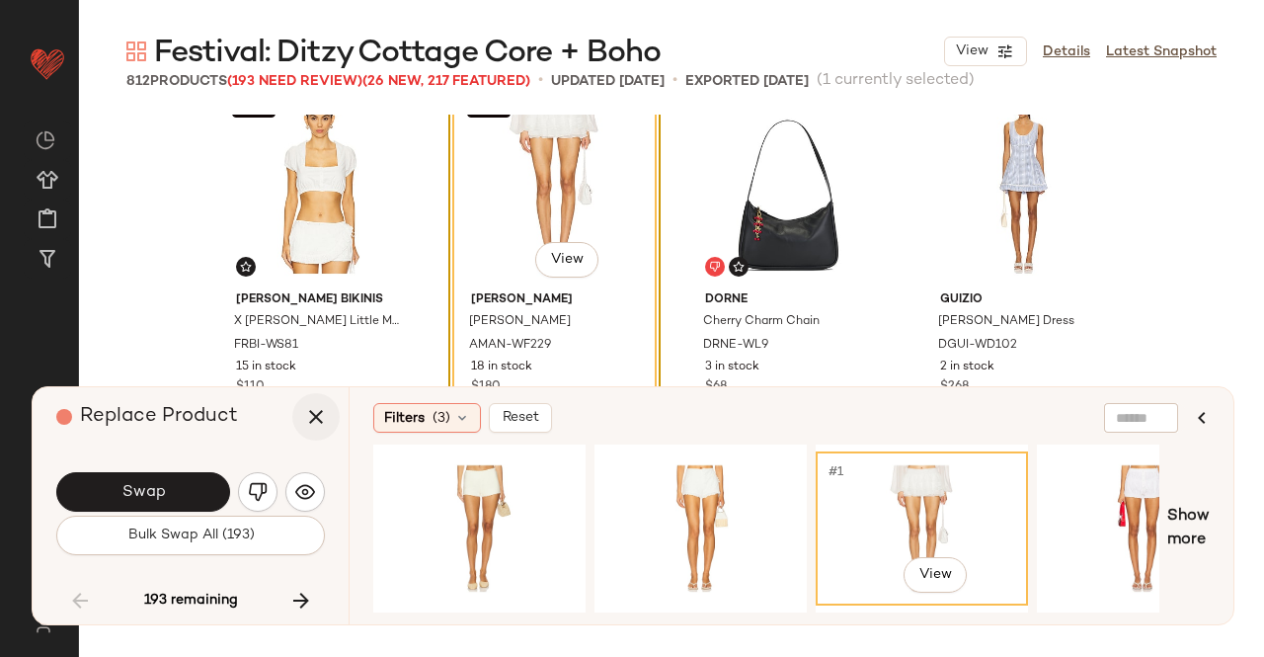
click at [323, 414] on icon "button" at bounding box center [316, 417] width 24 height 24
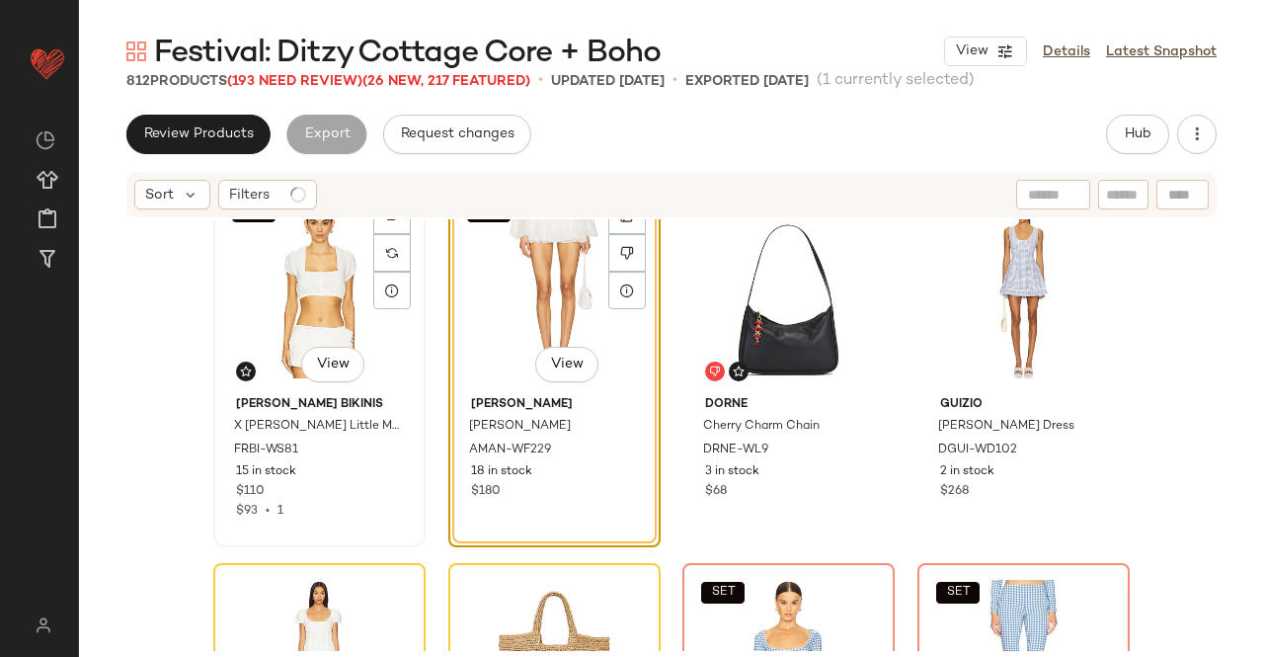
click at [296, 301] on div "SET #73 View" at bounding box center [319, 289] width 199 height 200
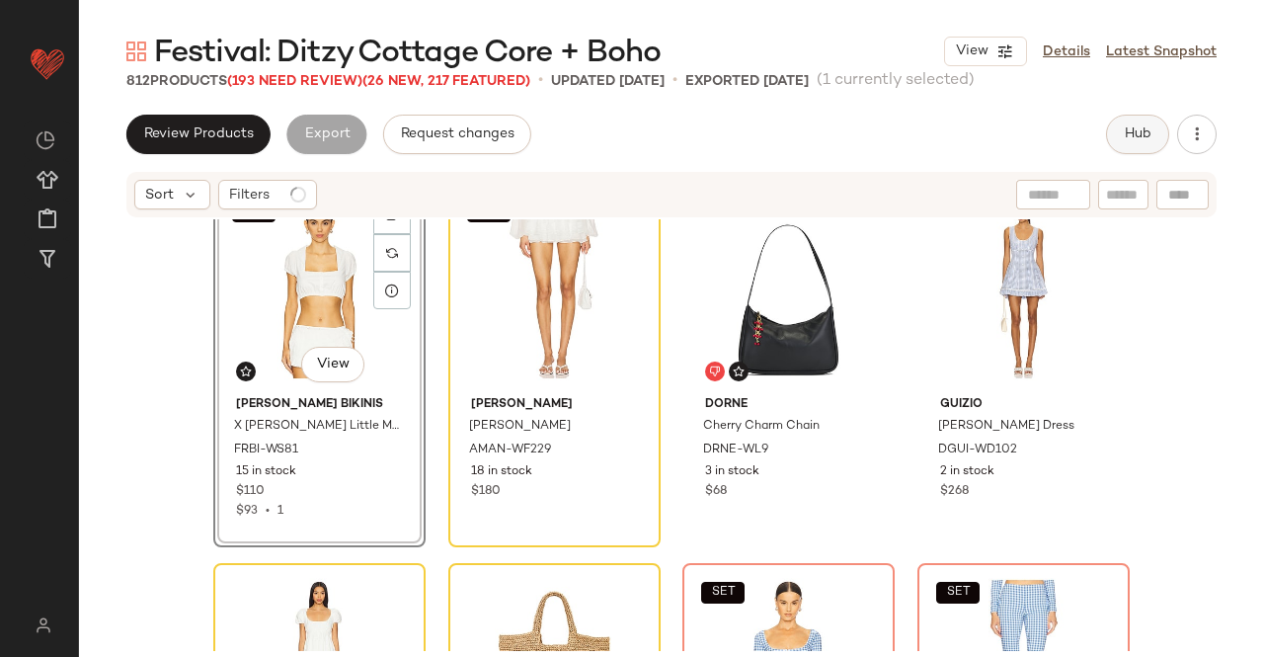
click at [1120, 145] on button "Hub" at bounding box center [1137, 135] width 63 height 40
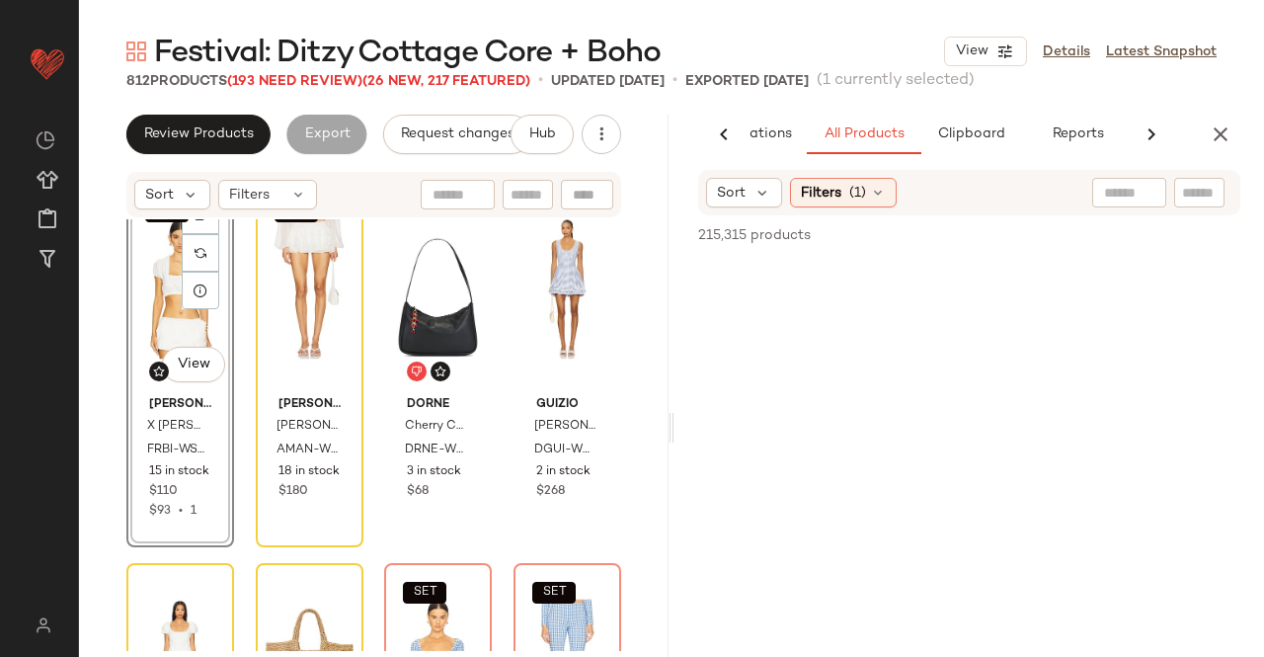
scroll to position [0, 117]
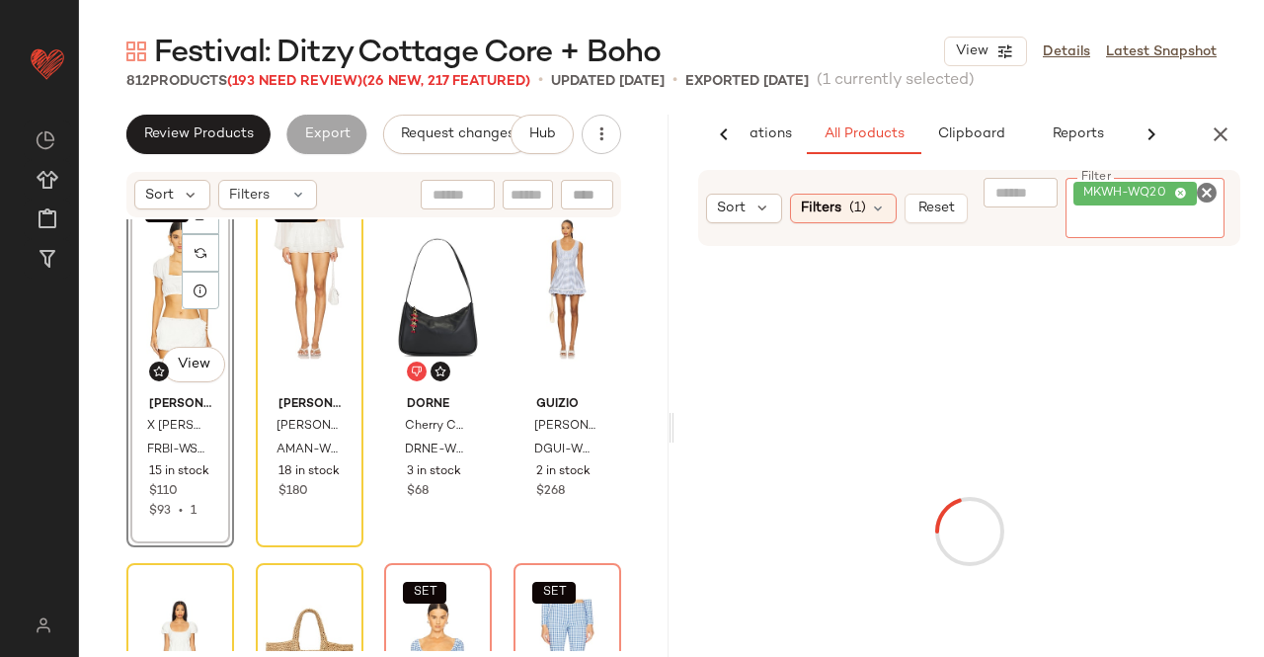
click at [1160, 204] on span "MKWH-WQ20" at bounding box center [1135, 194] width 123 height 24
paste input "**********"
type input "**********"
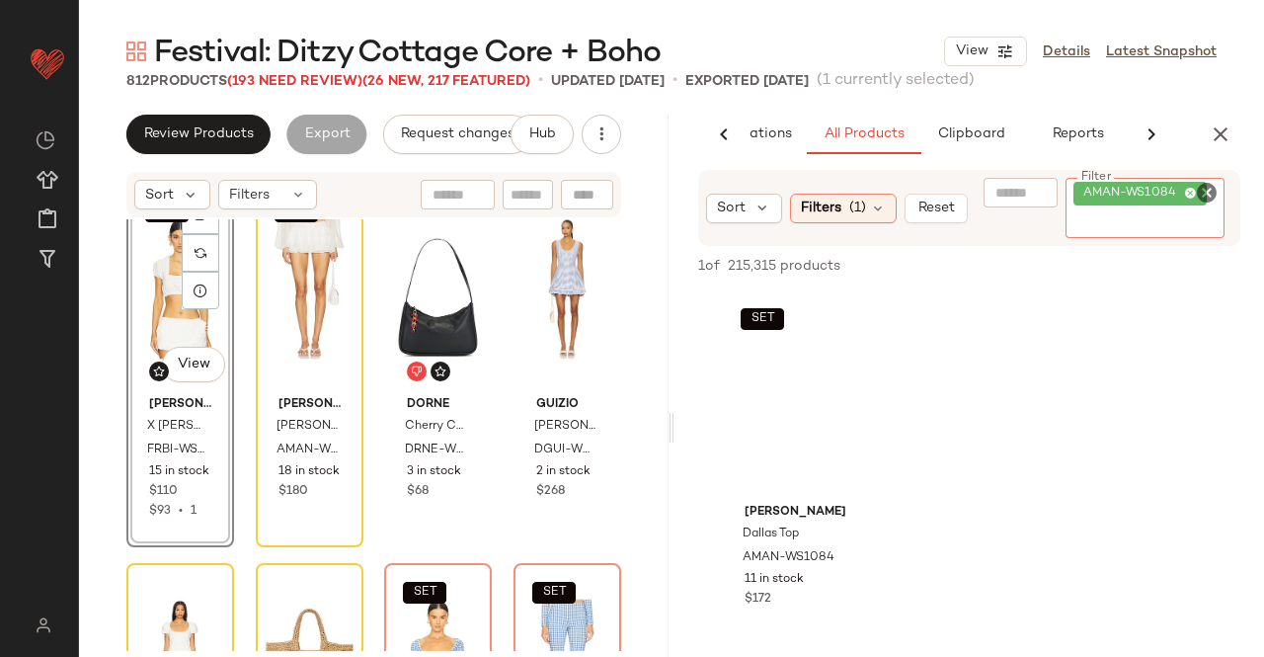
click at [164, 323] on div "SET #73 View" at bounding box center [180, 289] width 94 height 200
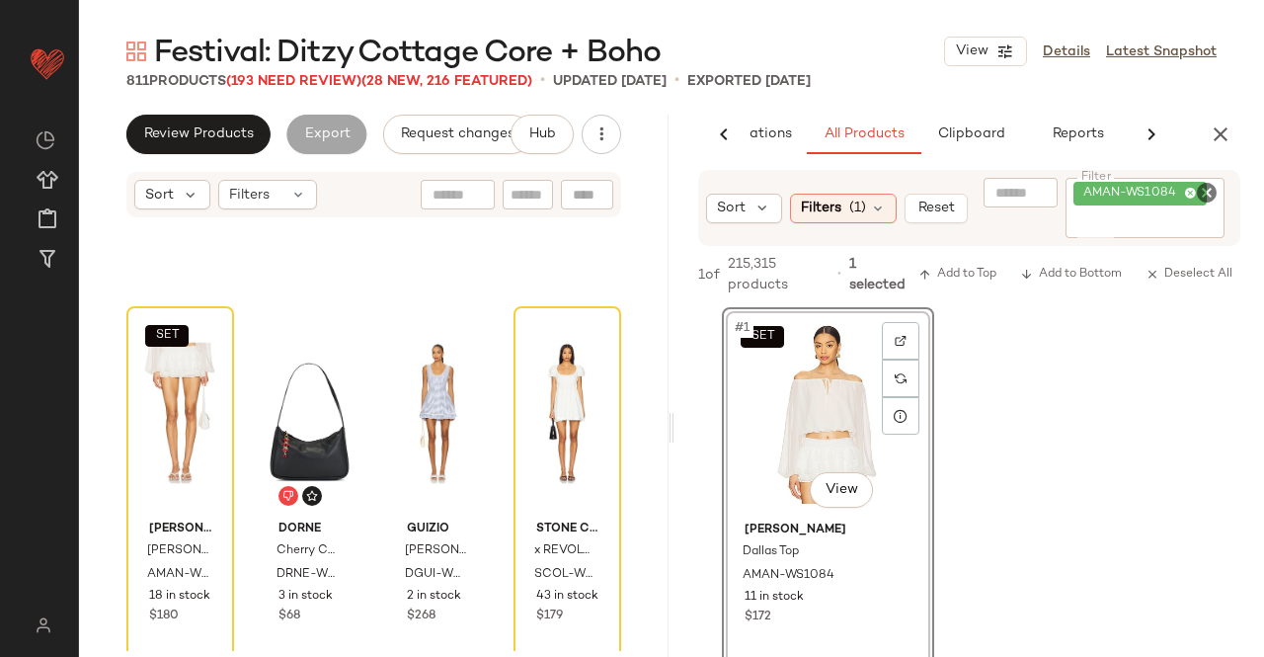
scroll to position [6784, 0]
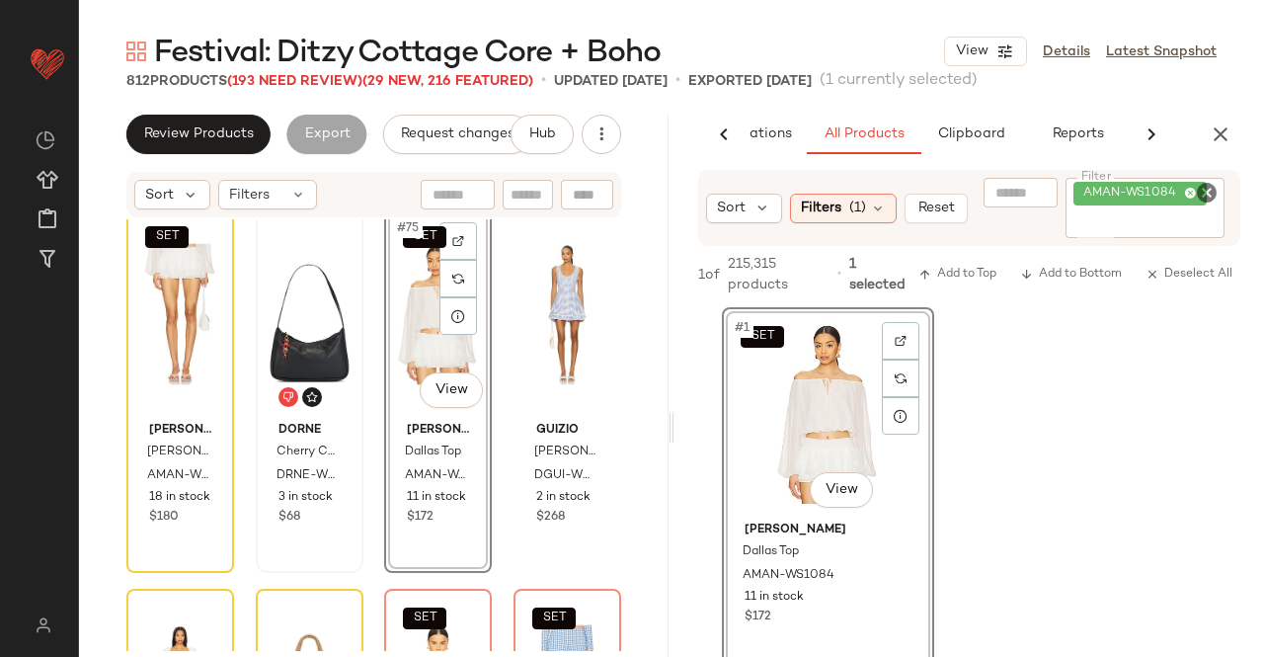
scroll to position [6893, 0]
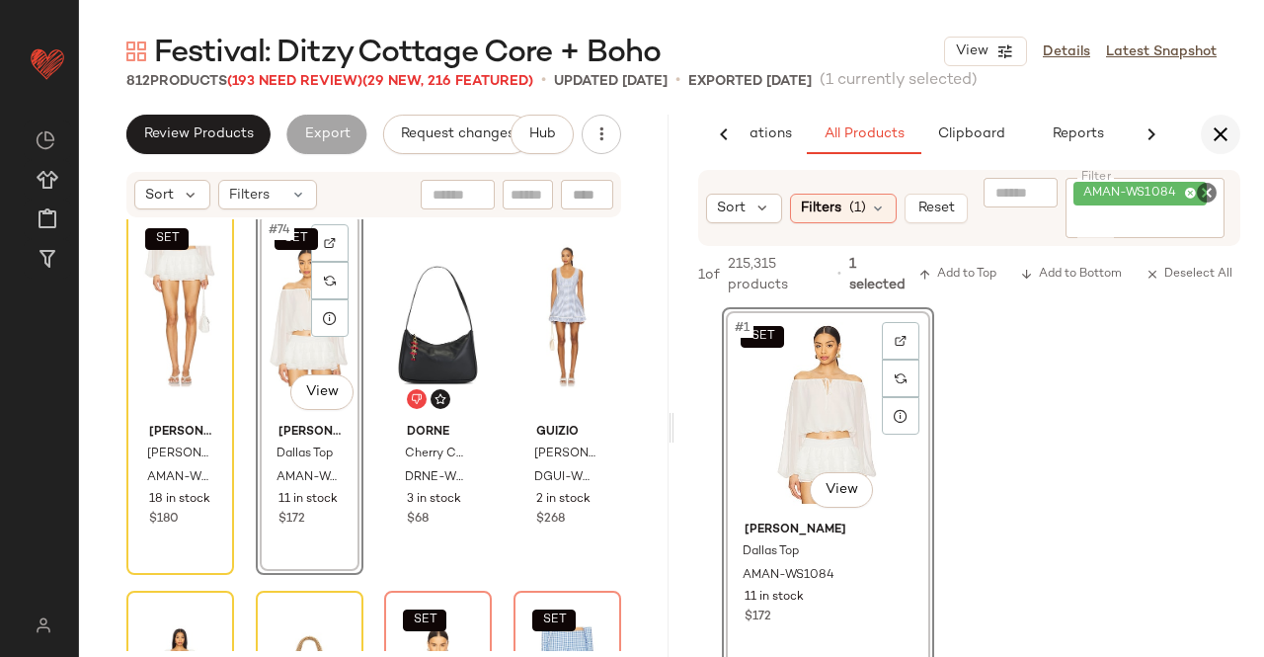
click at [1229, 130] on icon "button" at bounding box center [1221, 134] width 24 height 24
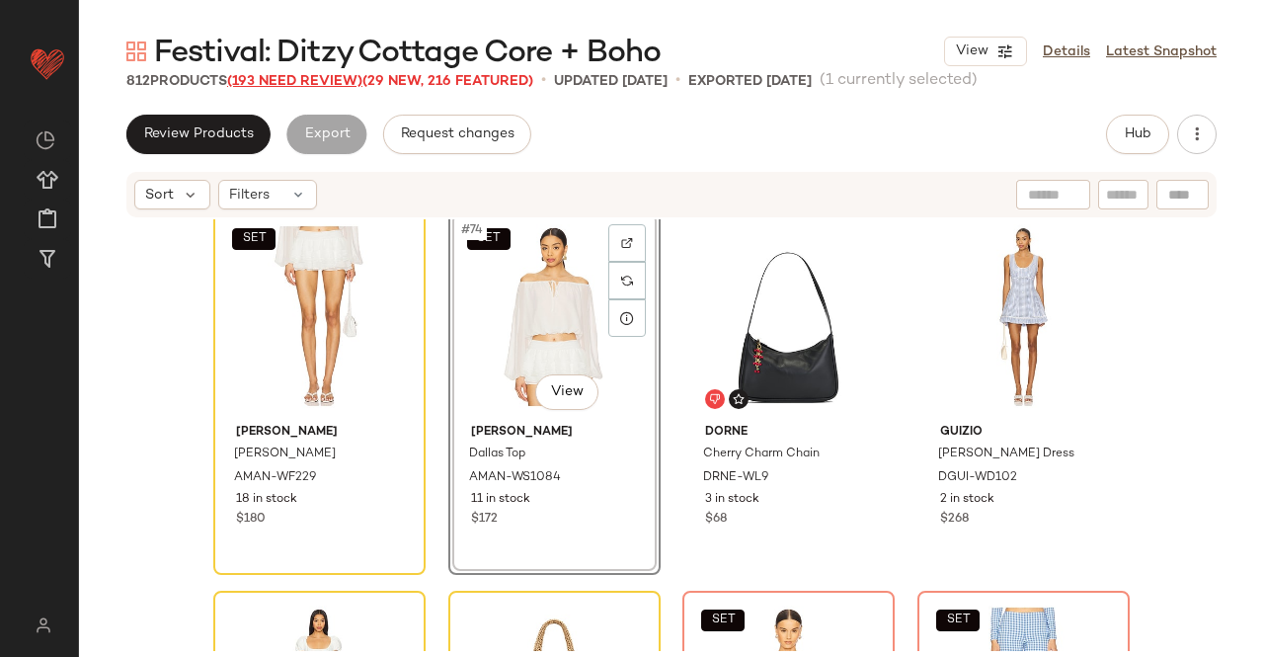
click at [294, 82] on span "(193 Need Review)" at bounding box center [294, 81] width 135 height 15
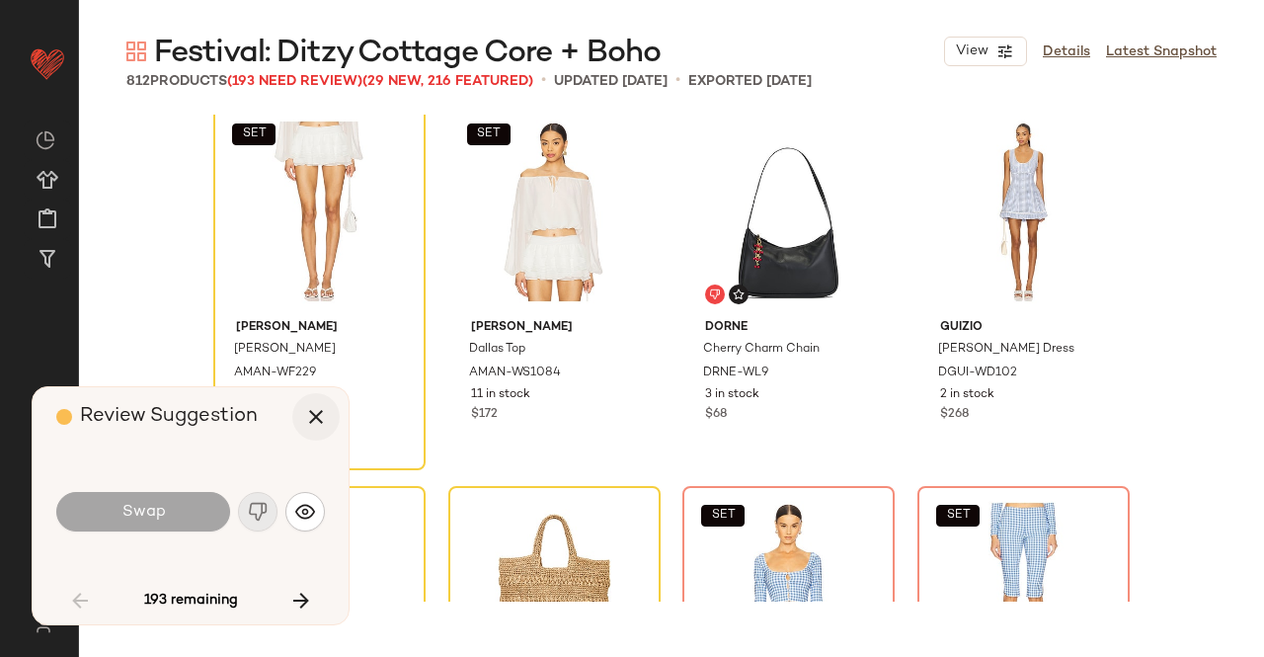
scroll to position [6863, 0]
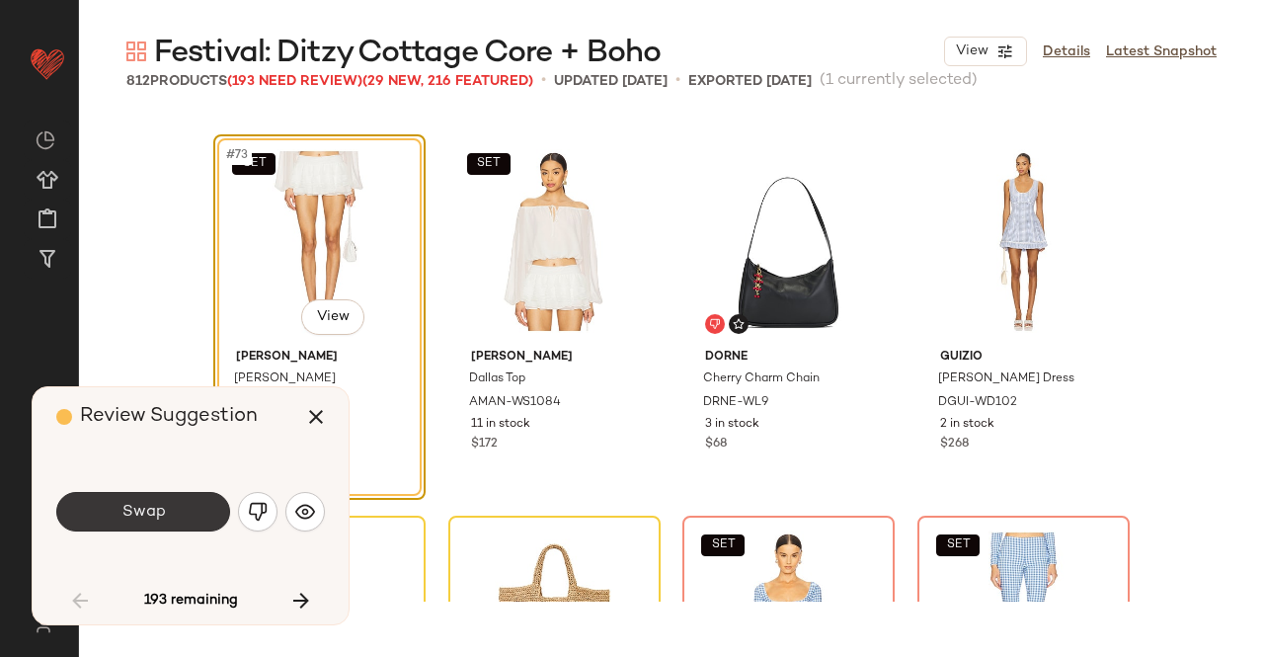
click at [197, 505] on button "Swap" at bounding box center [143, 512] width 174 height 40
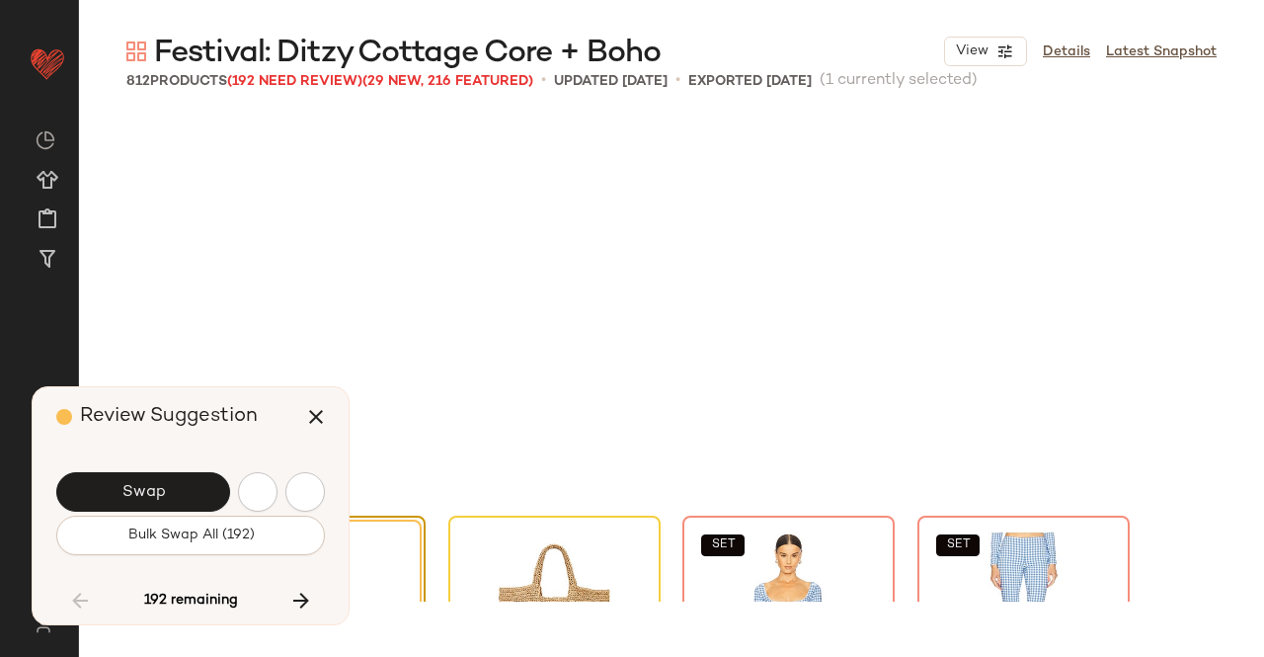
scroll to position [7245, 0]
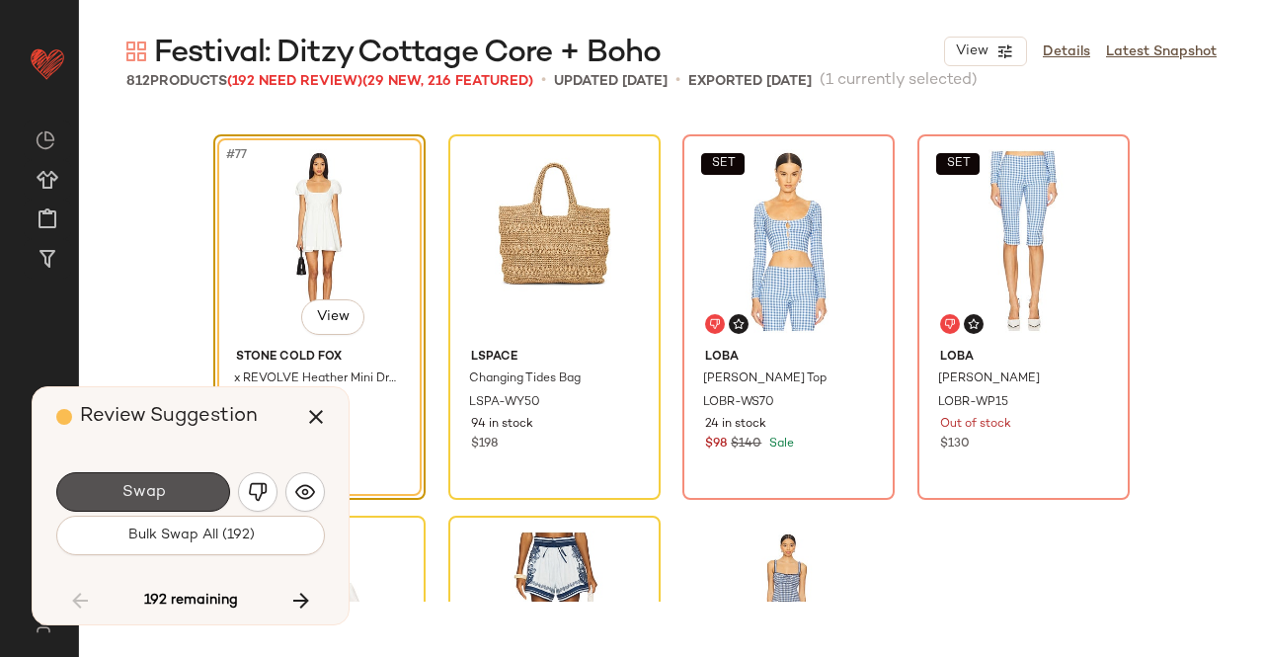
click at [197, 505] on button "Swap" at bounding box center [143, 492] width 174 height 40
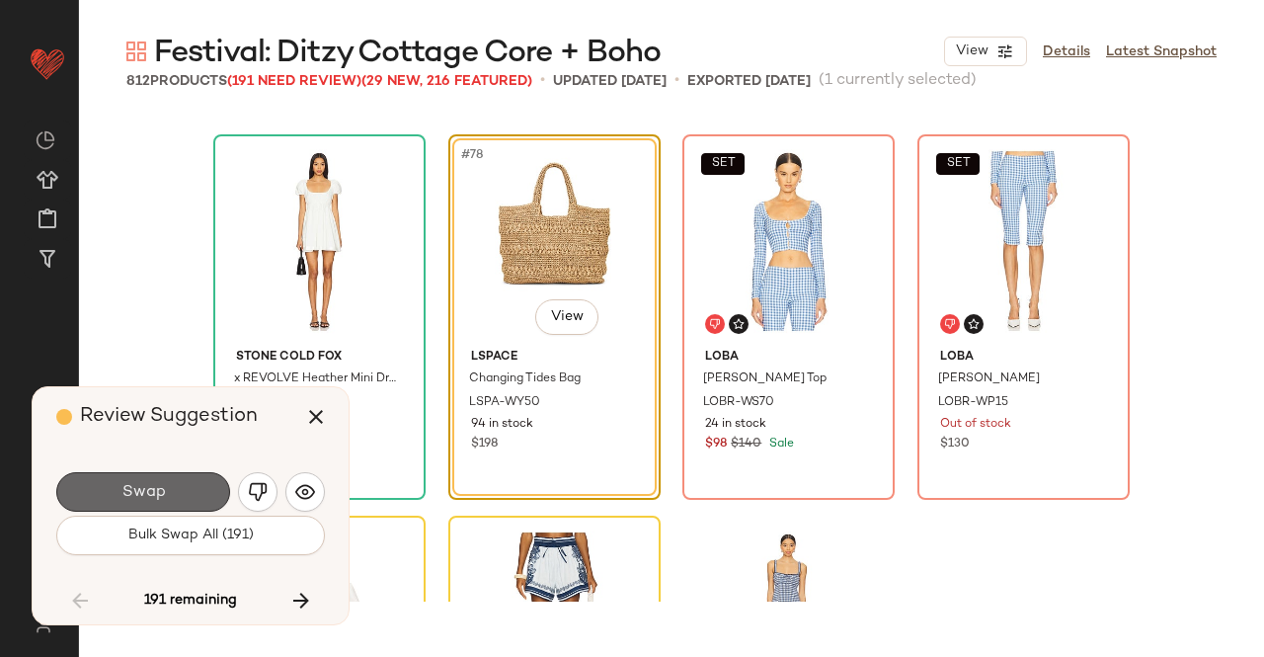
click at [187, 511] on button "Swap" at bounding box center [143, 492] width 174 height 40
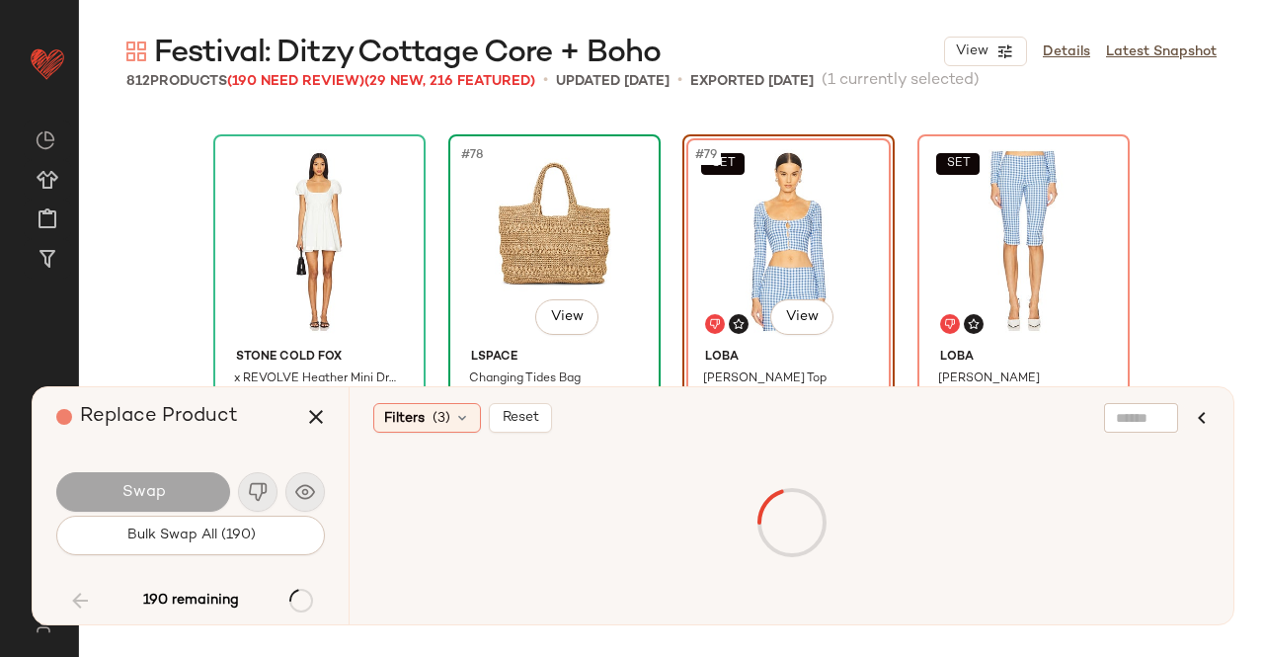
scroll to position [7106, 0]
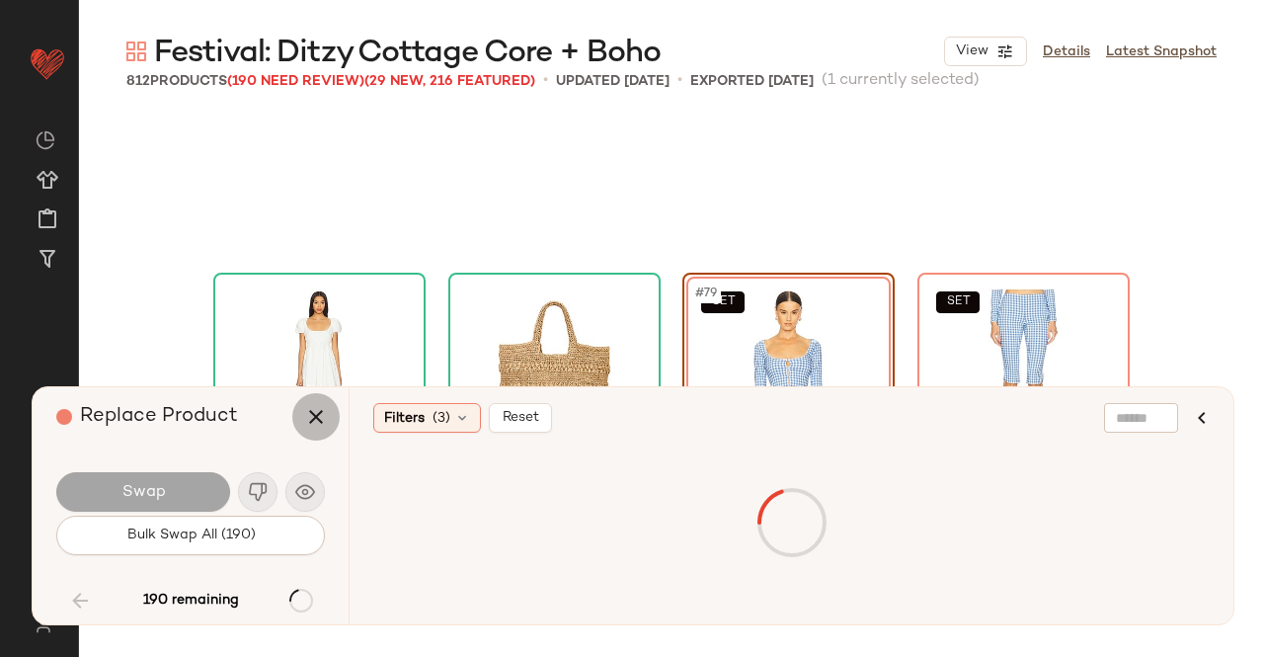
click at [296, 430] on button "button" at bounding box center [315, 416] width 47 height 47
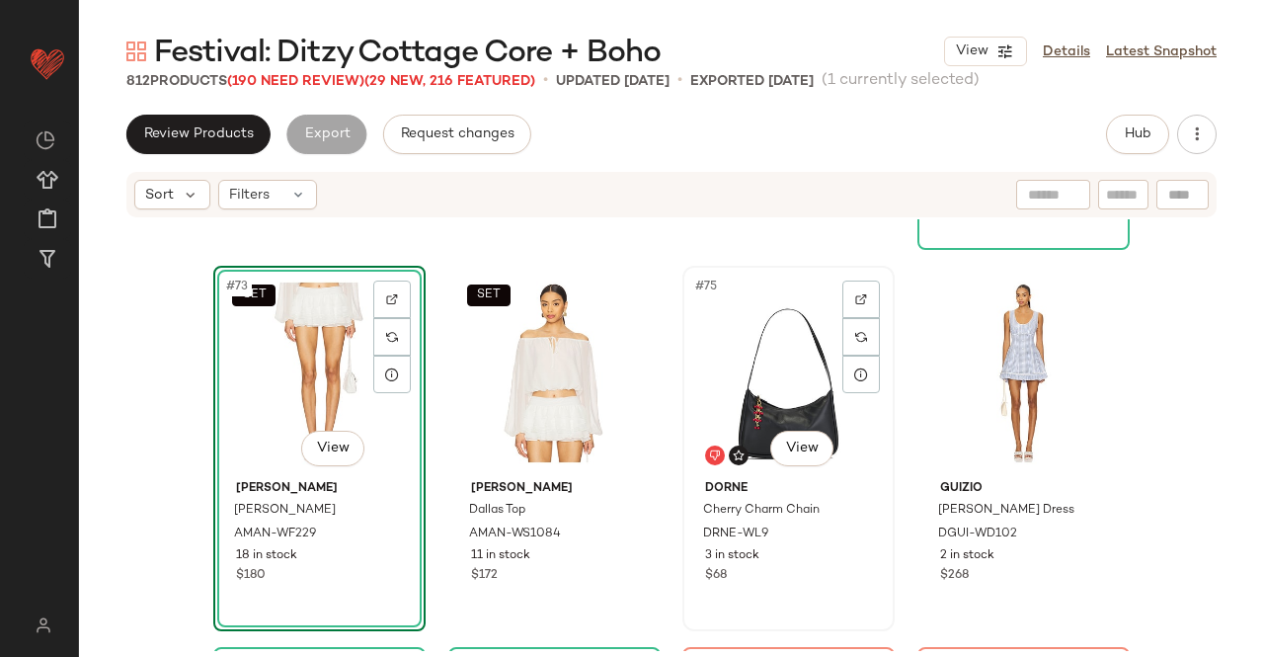
scroll to position [6835, 0]
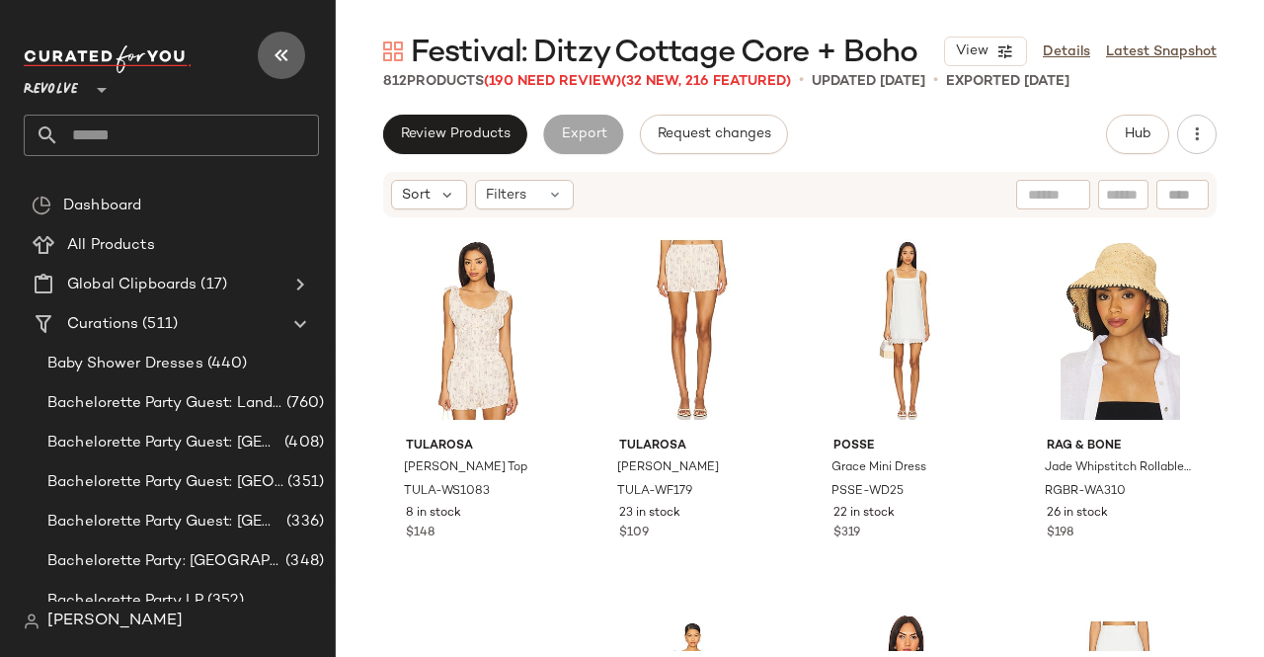
click at [286, 39] on button "button" at bounding box center [281, 55] width 47 height 47
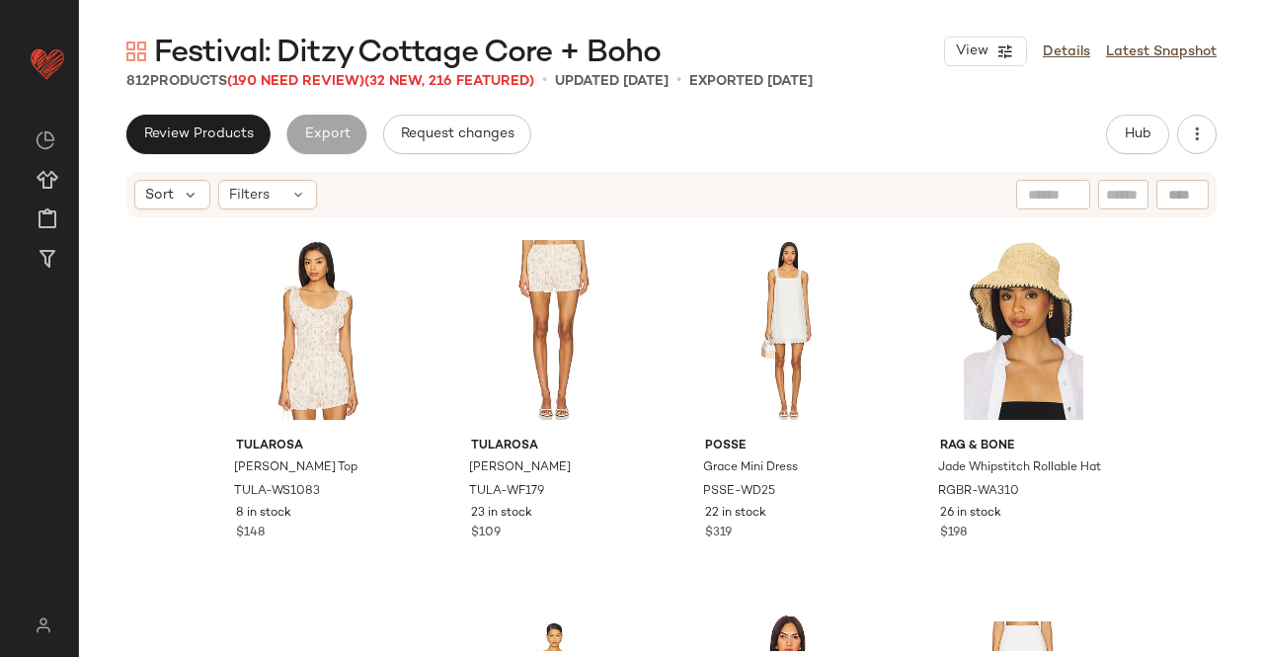
click at [292, 73] on span "Festival: Ditzy Cottage Core + Boho" at bounding box center [407, 54] width 507 height 40
click at [295, 79] on span "(190 Need Review)" at bounding box center [295, 81] width 137 height 15
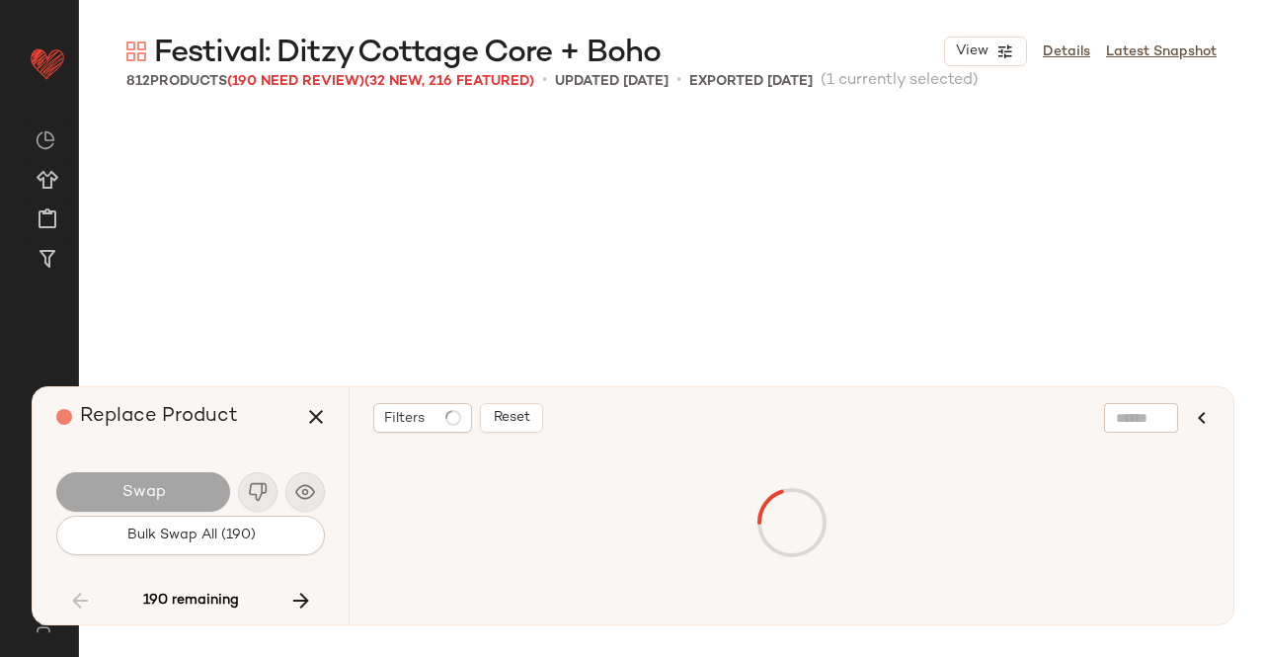
scroll to position [7245, 0]
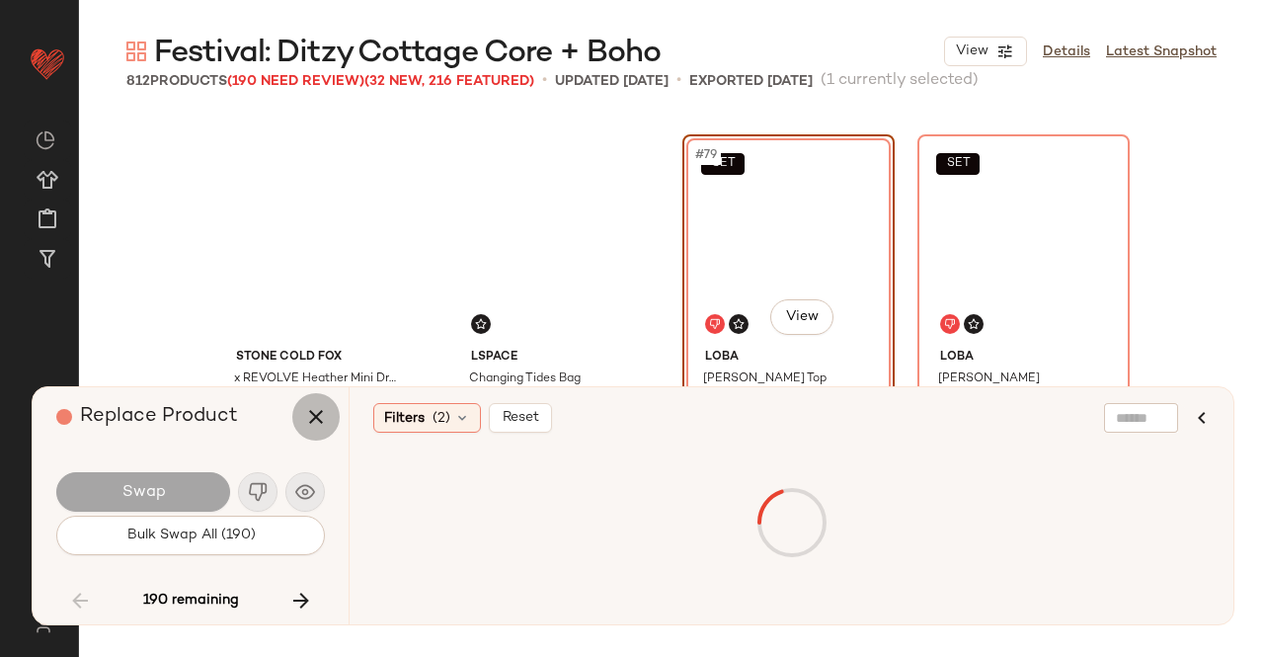
click at [317, 412] on icon "button" at bounding box center [316, 417] width 24 height 24
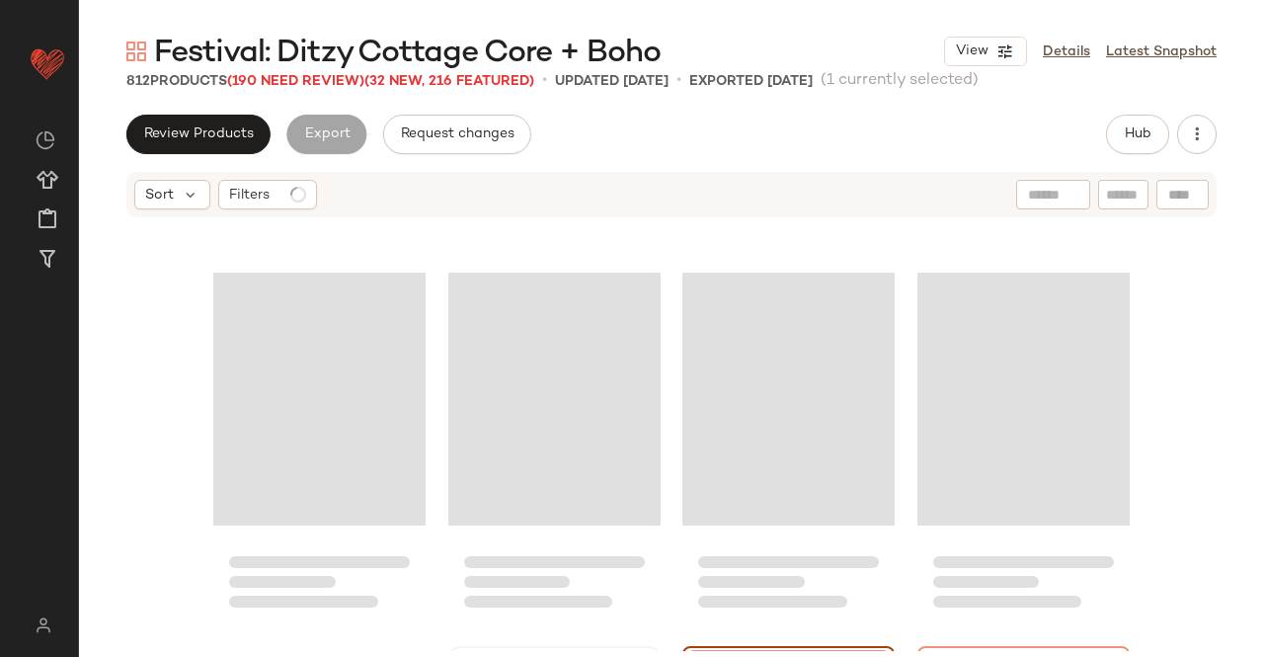
scroll to position [6818, 0]
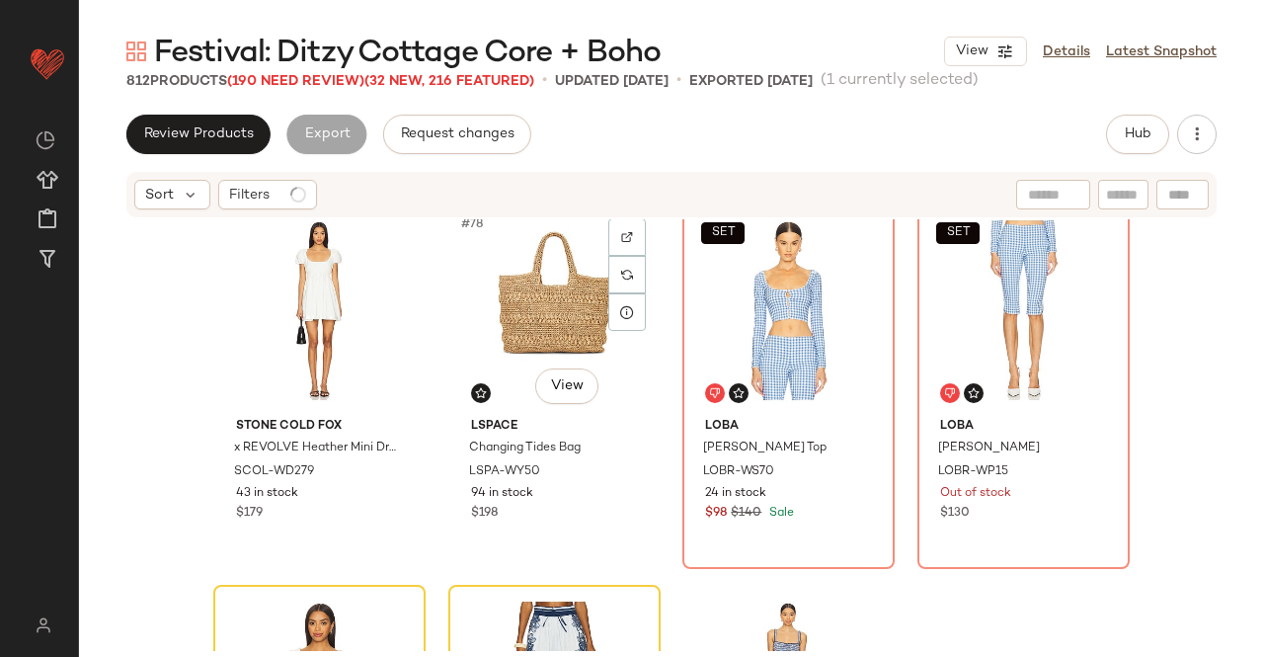
scroll to position [7391, 0]
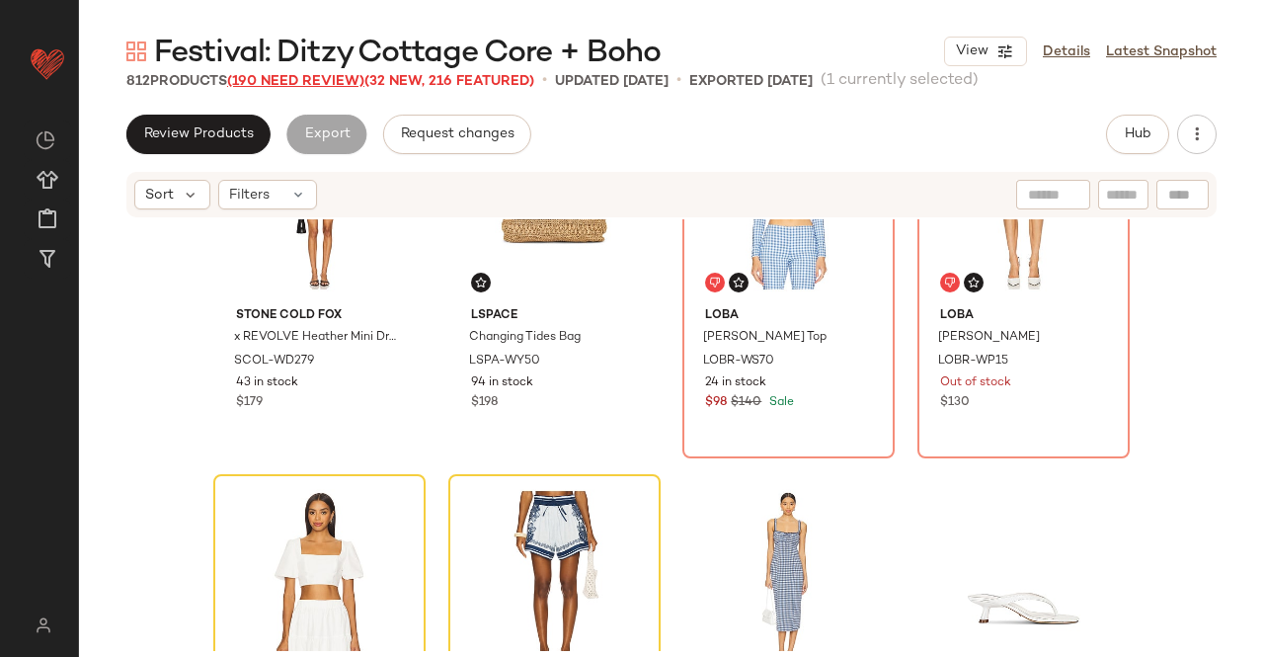
click at [325, 83] on span "(190 Need Review)" at bounding box center [295, 81] width 137 height 15
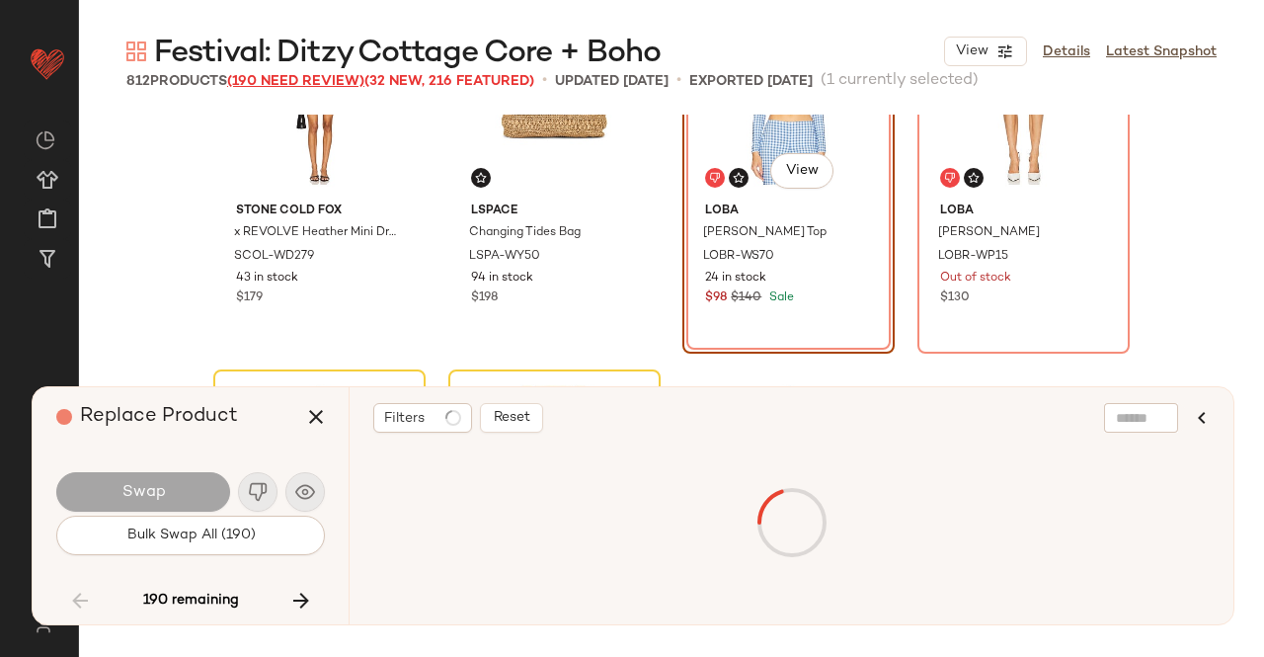
scroll to position [7245, 0]
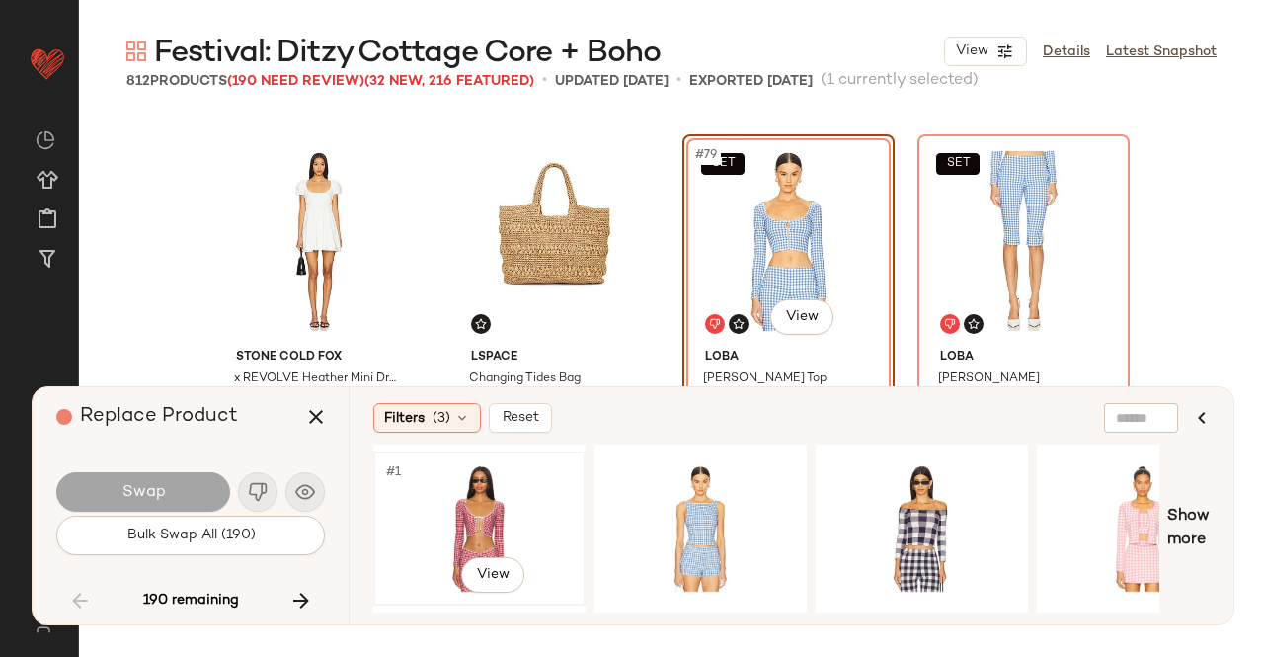
click at [498, 525] on div "#1 View" at bounding box center [479, 528] width 199 height 140
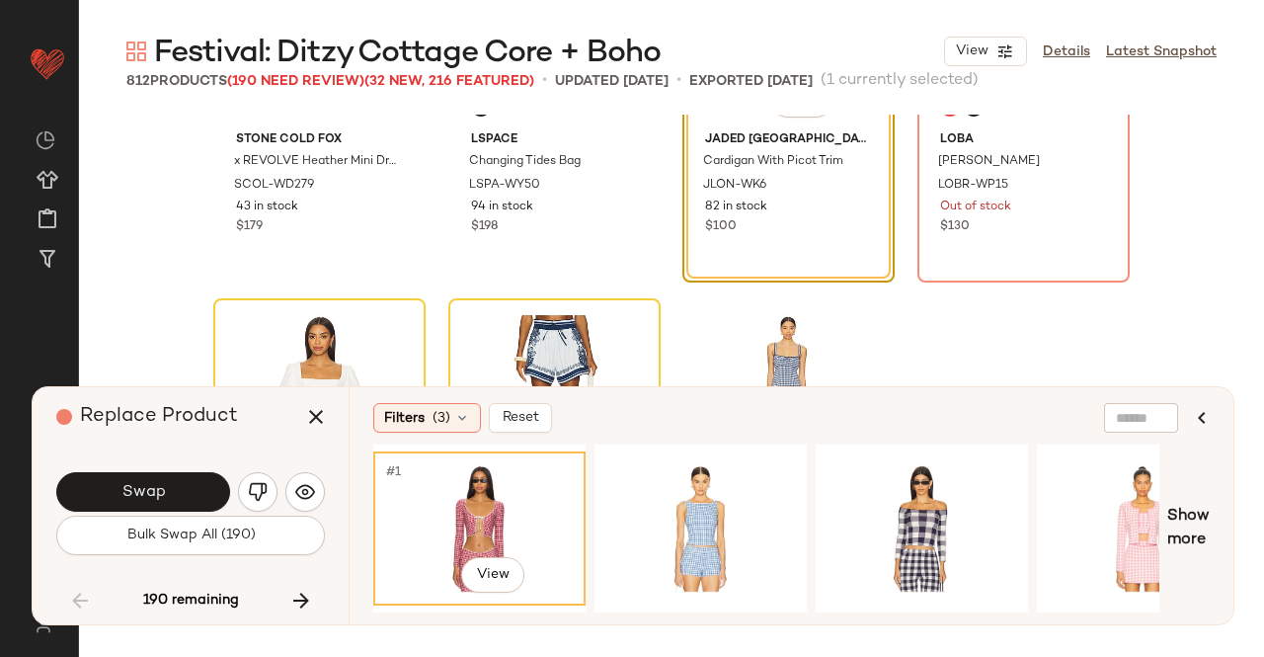
scroll to position [7465, 0]
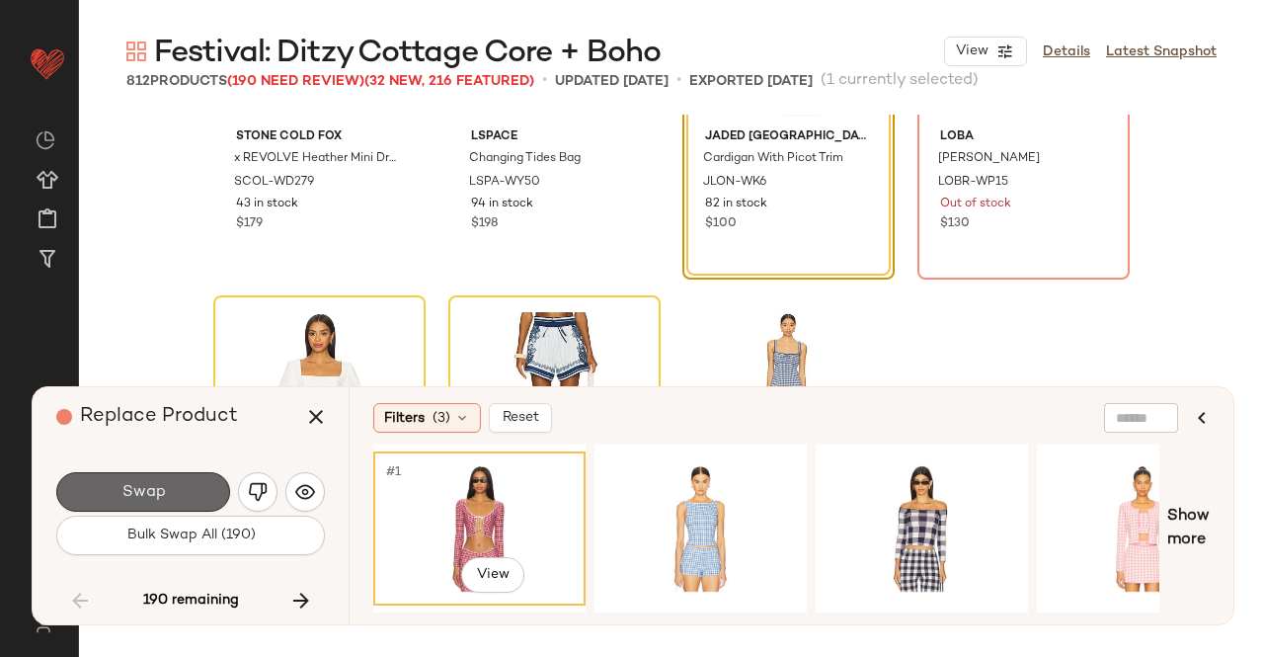
click at [142, 485] on span "Swap" at bounding box center [143, 492] width 44 height 19
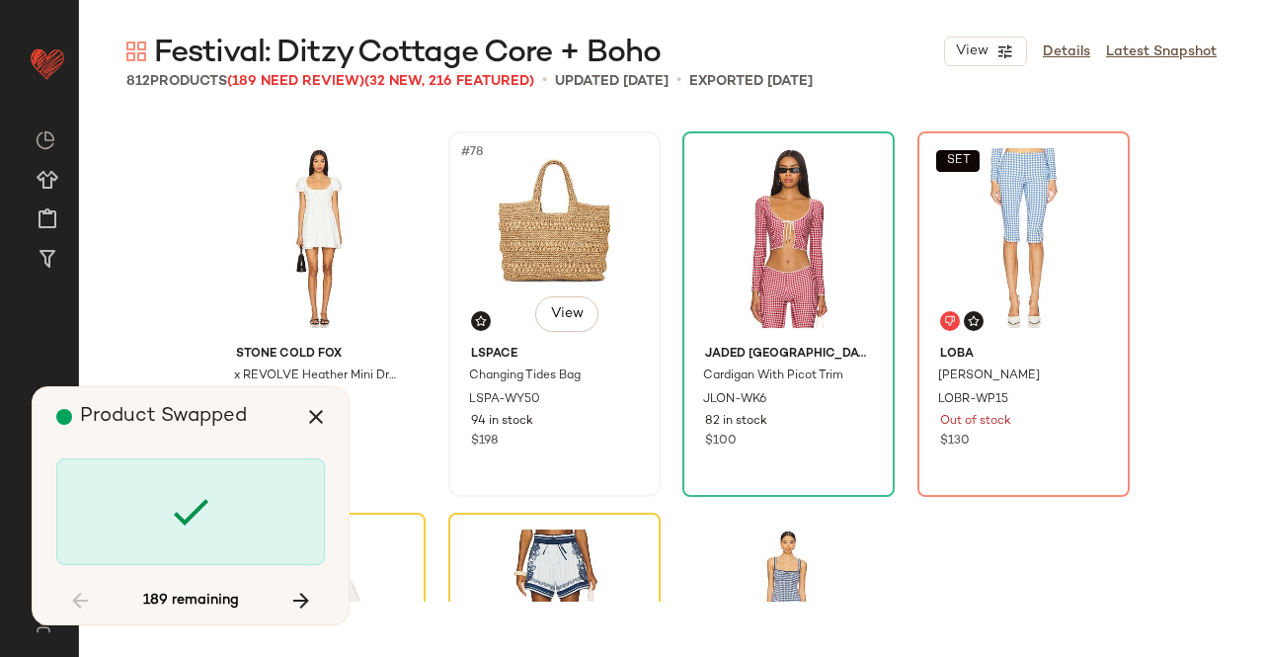
scroll to position [7253, 0]
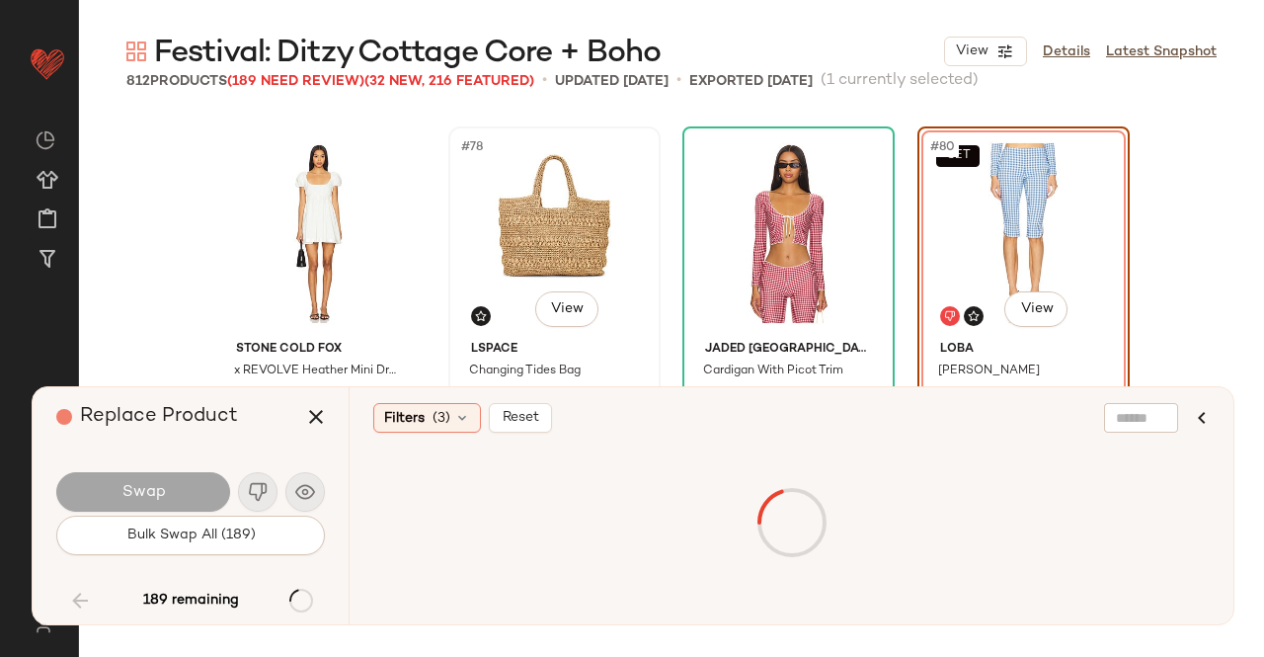
scroll to position [7245, 0]
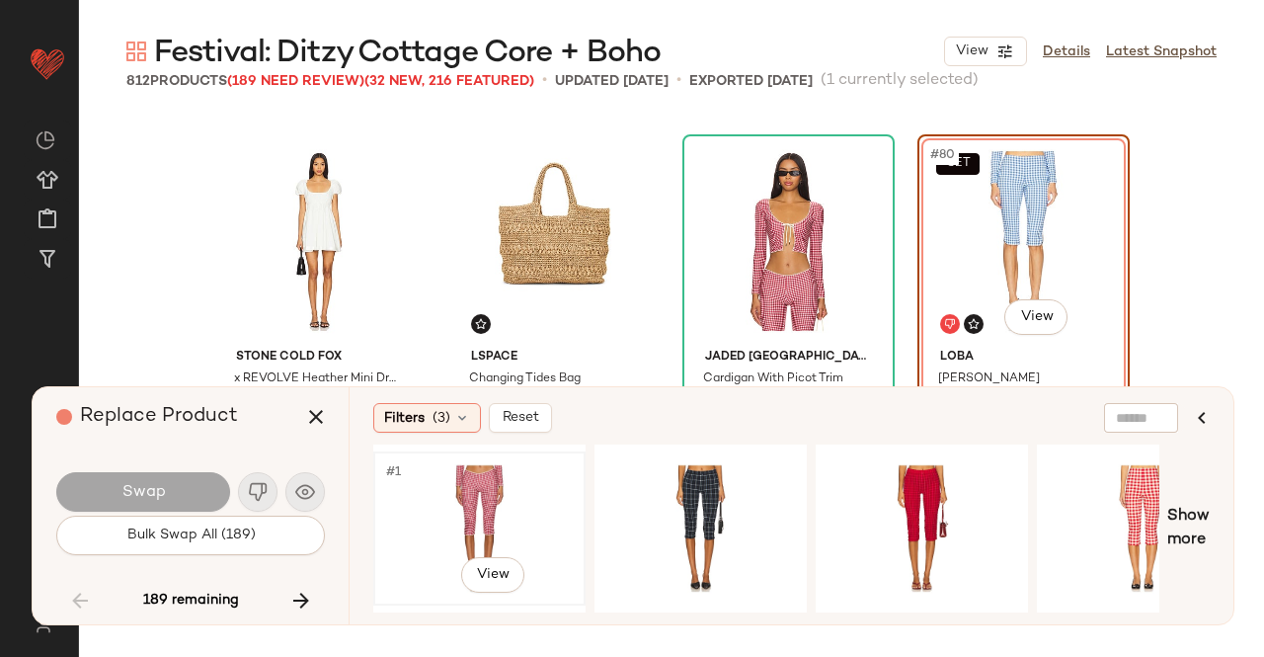
click at [491, 525] on div "#1 View" at bounding box center [479, 528] width 199 height 140
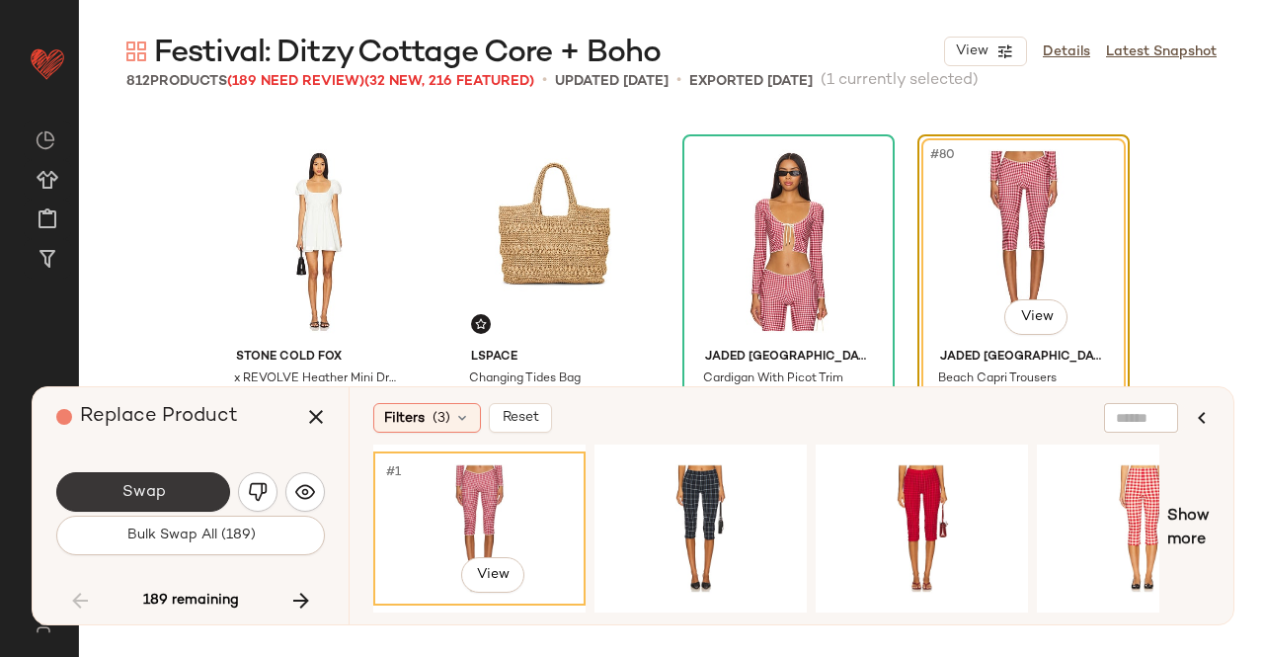
click at [183, 474] on div "Swap" at bounding box center [190, 491] width 269 height 47
click at [183, 474] on button "Swap" at bounding box center [143, 492] width 174 height 40
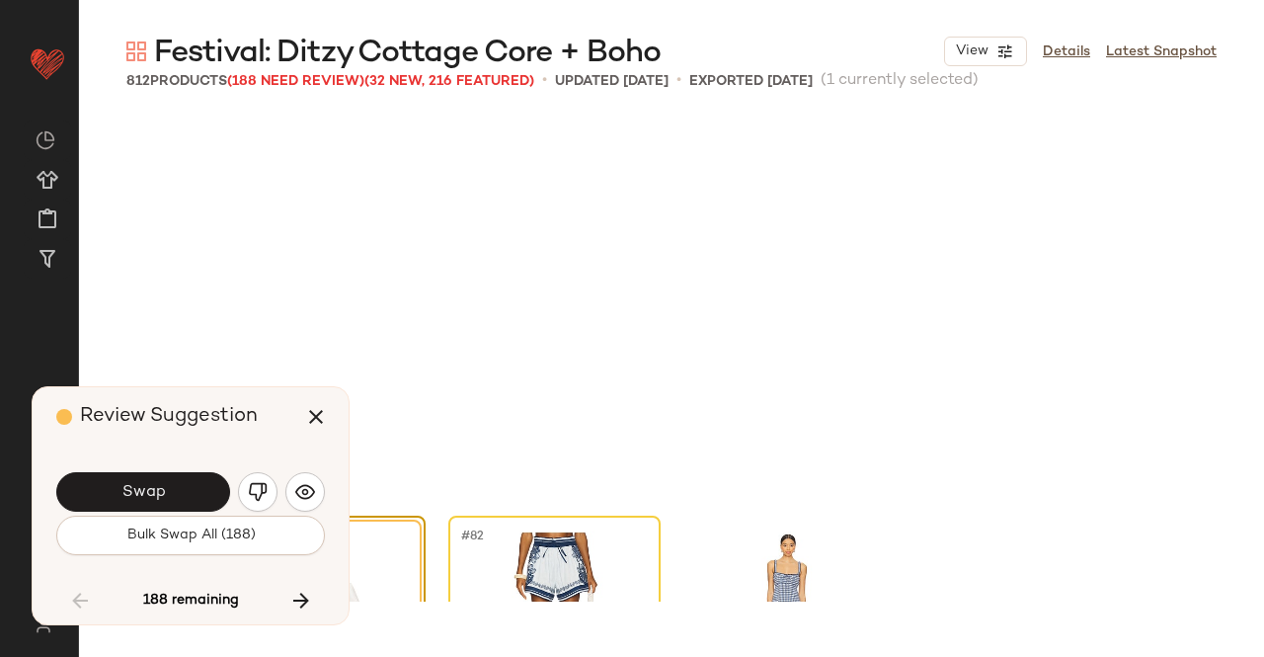
scroll to position [7626, 0]
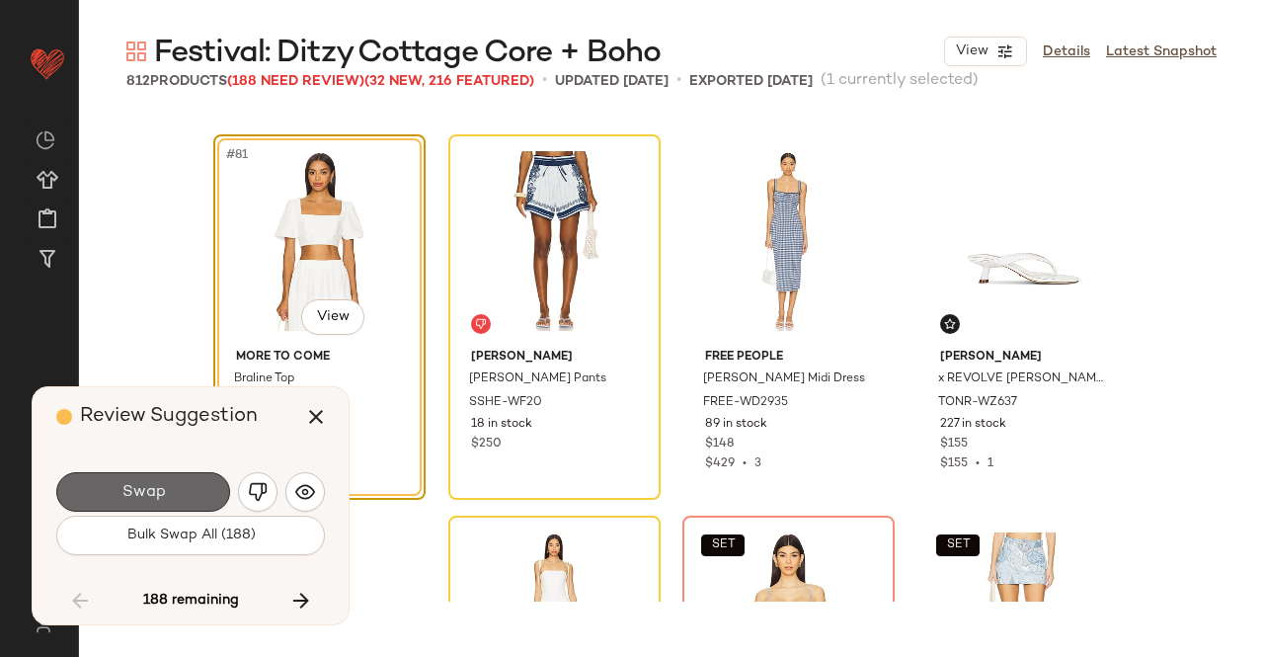
click at [134, 479] on button "Swap" at bounding box center [143, 492] width 174 height 40
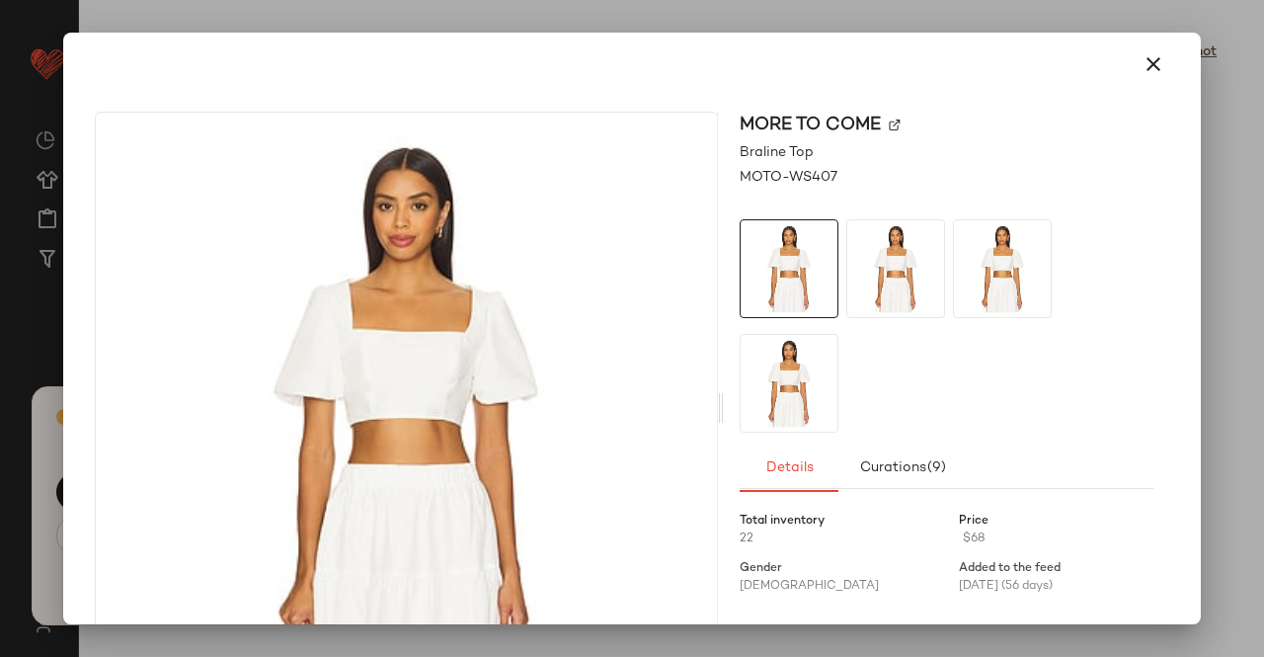
click at [888, 126] on div "MORE TO COME" at bounding box center [947, 125] width 414 height 27
click at [889, 126] on img at bounding box center [895, 126] width 12 height 12
click at [1142, 52] on icon "button" at bounding box center [1154, 64] width 24 height 24
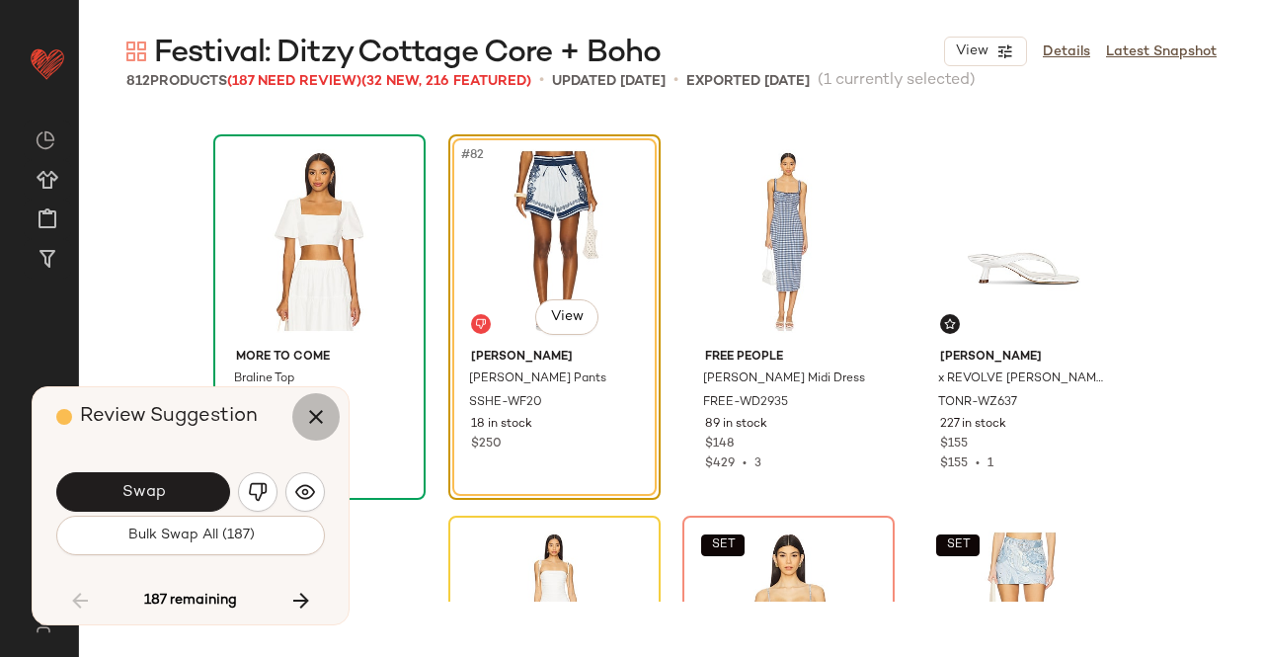
click at [310, 423] on icon "button" at bounding box center [316, 417] width 24 height 24
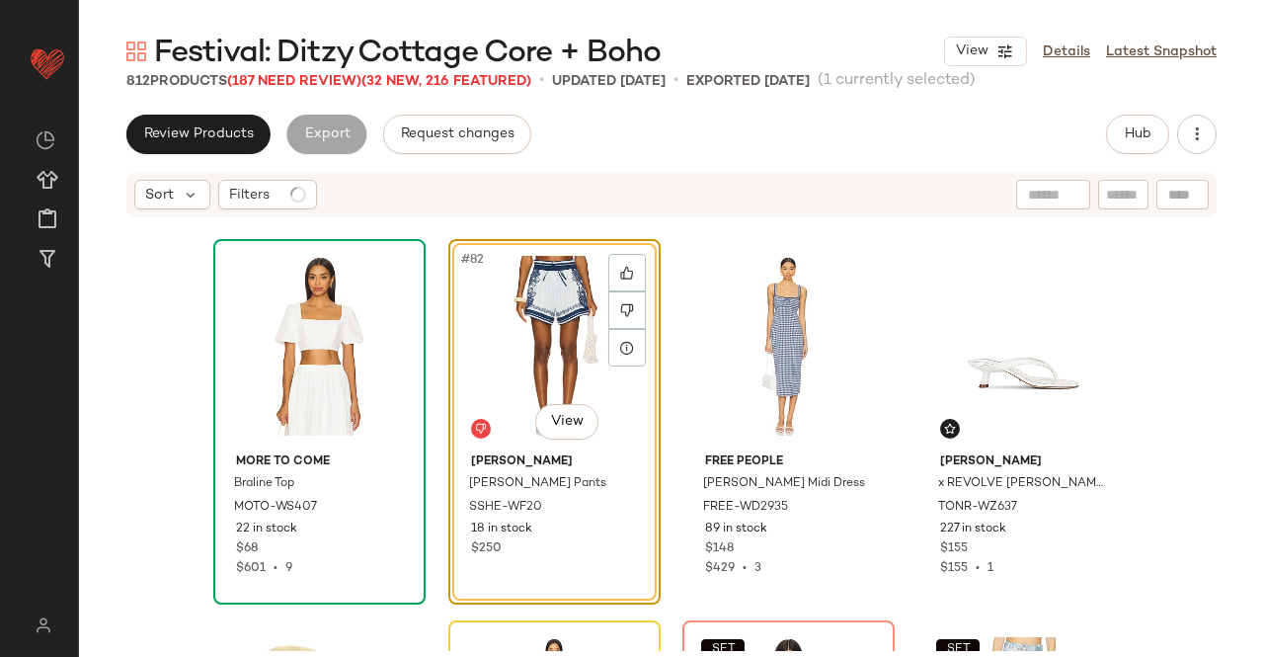
click at [542, 360] on div "#82 View" at bounding box center [554, 346] width 199 height 200
click at [1150, 128] on span "Hub" at bounding box center [1138, 134] width 28 height 16
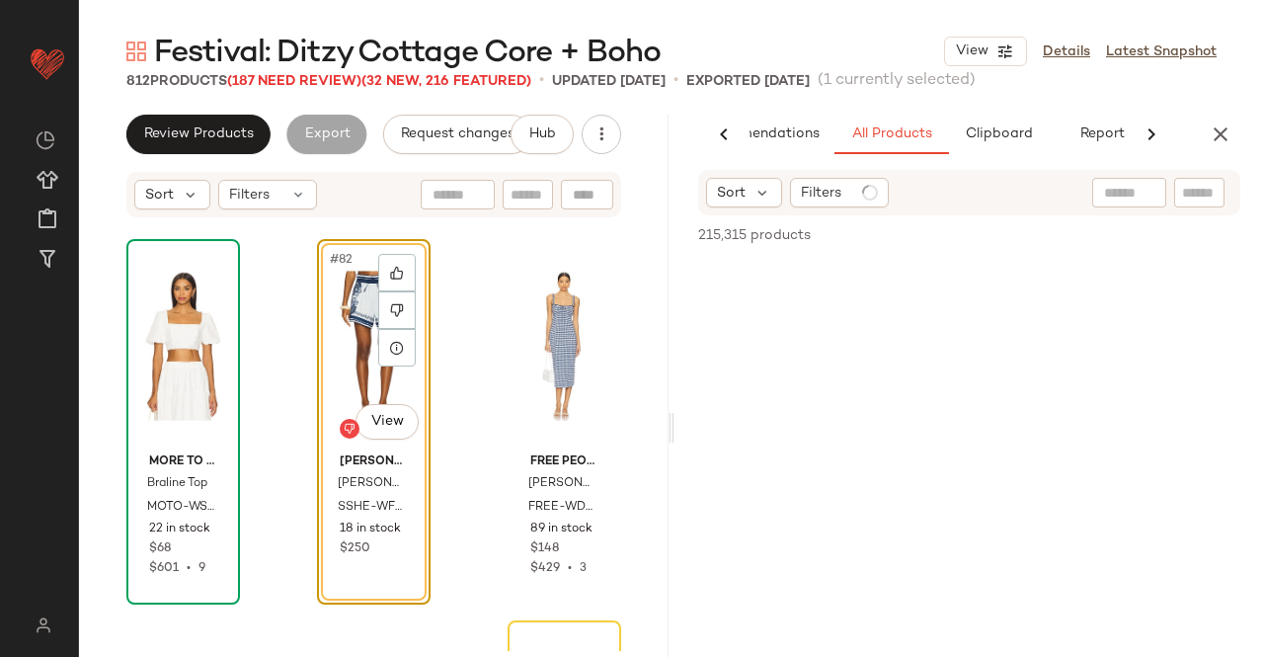
scroll to position [0, 124]
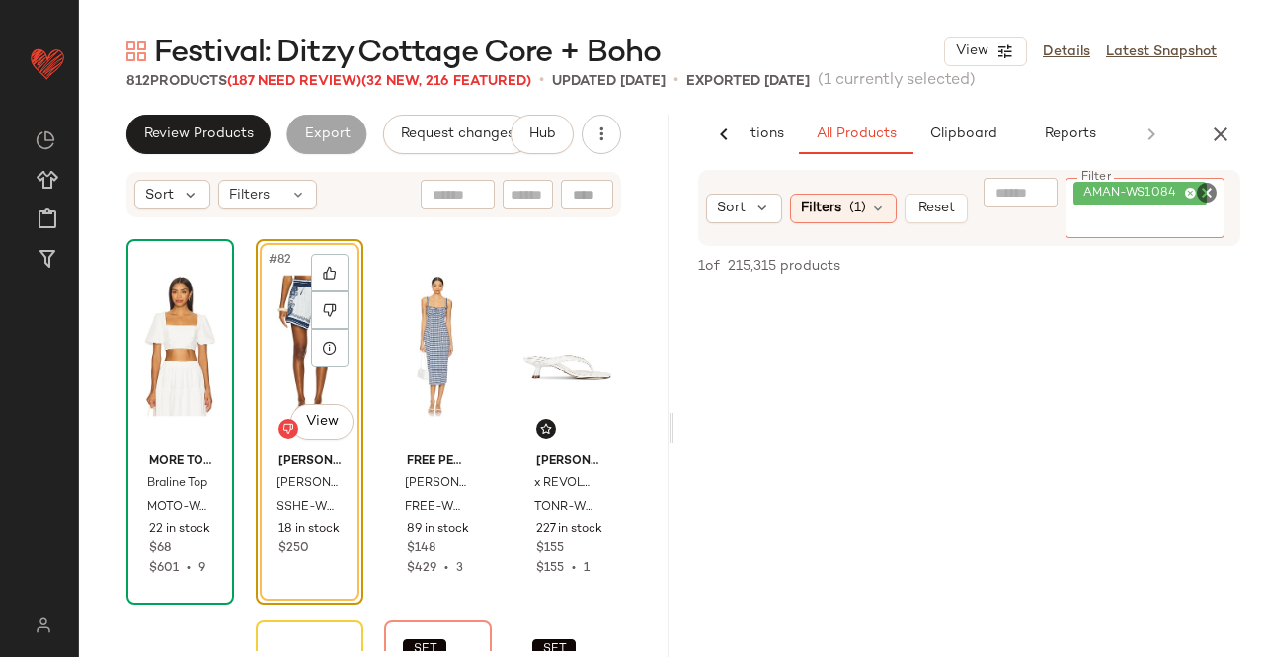
click at [1184, 210] on div "AMAN-WS1084" at bounding box center [1146, 208] width 160 height 60
paste input "**********"
type input "**********"
click at [284, 349] on div "#82 View" at bounding box center [310, 346] width 94 height 200
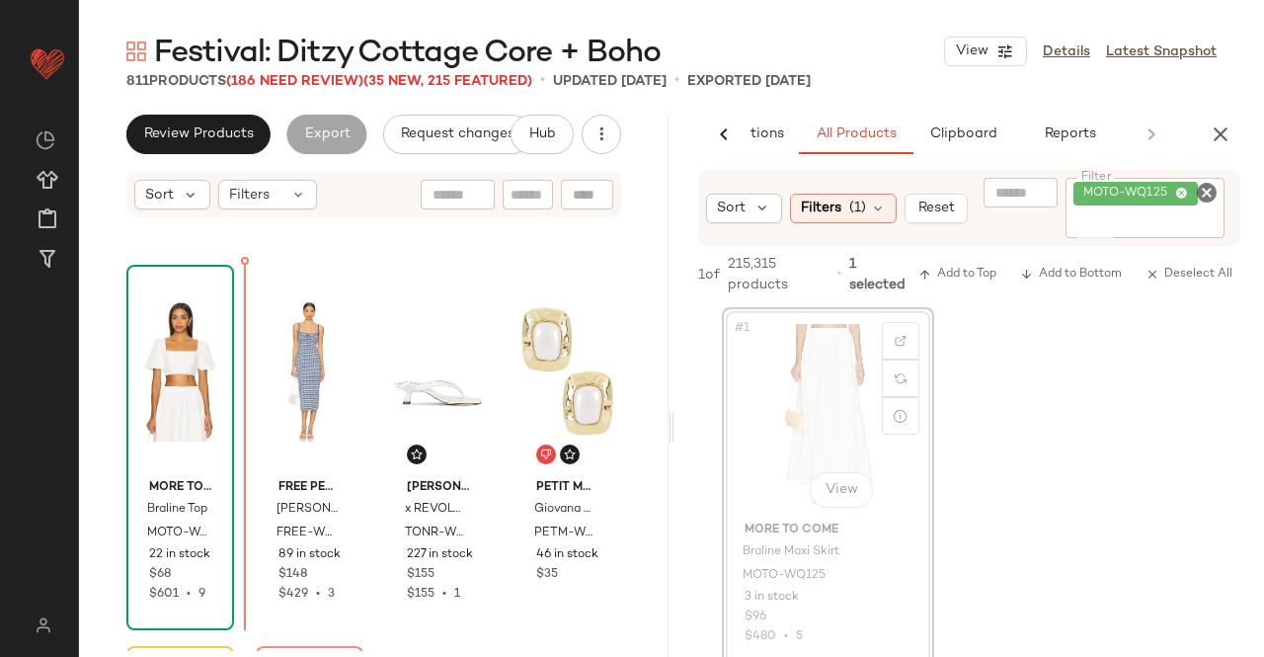
scroll to position [7580, 0]
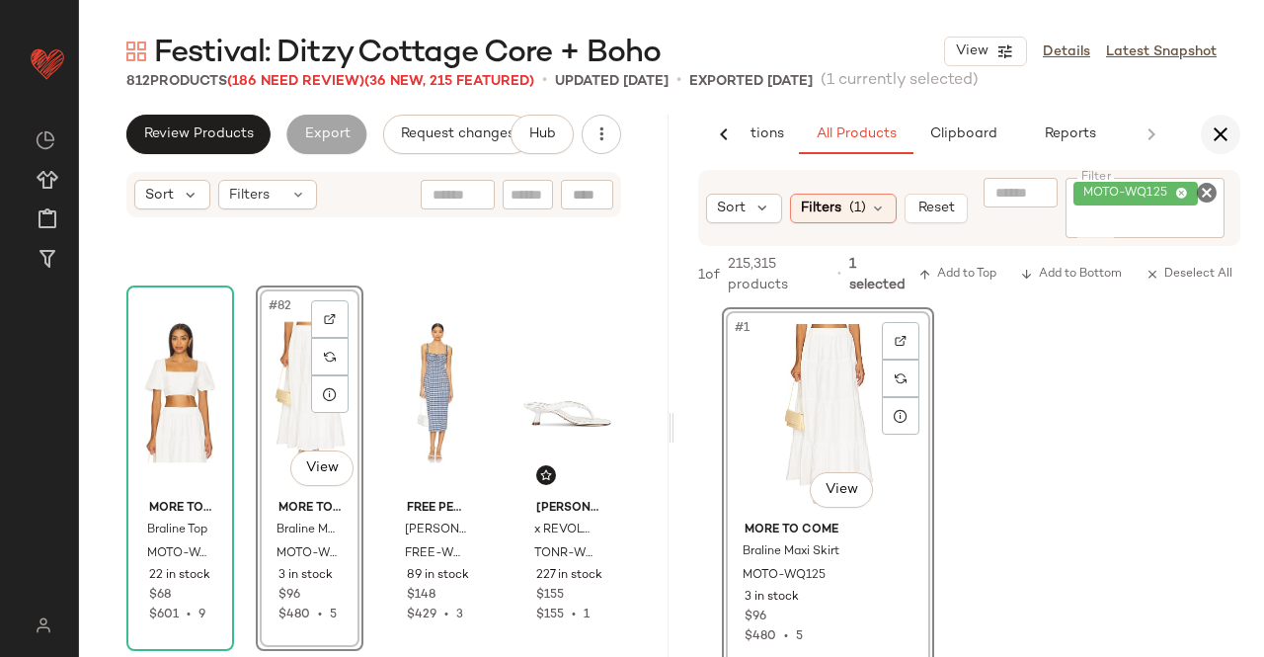
click at [1215, 141] on icon "button" at bounding box center [1221, 134] width 24 height 24
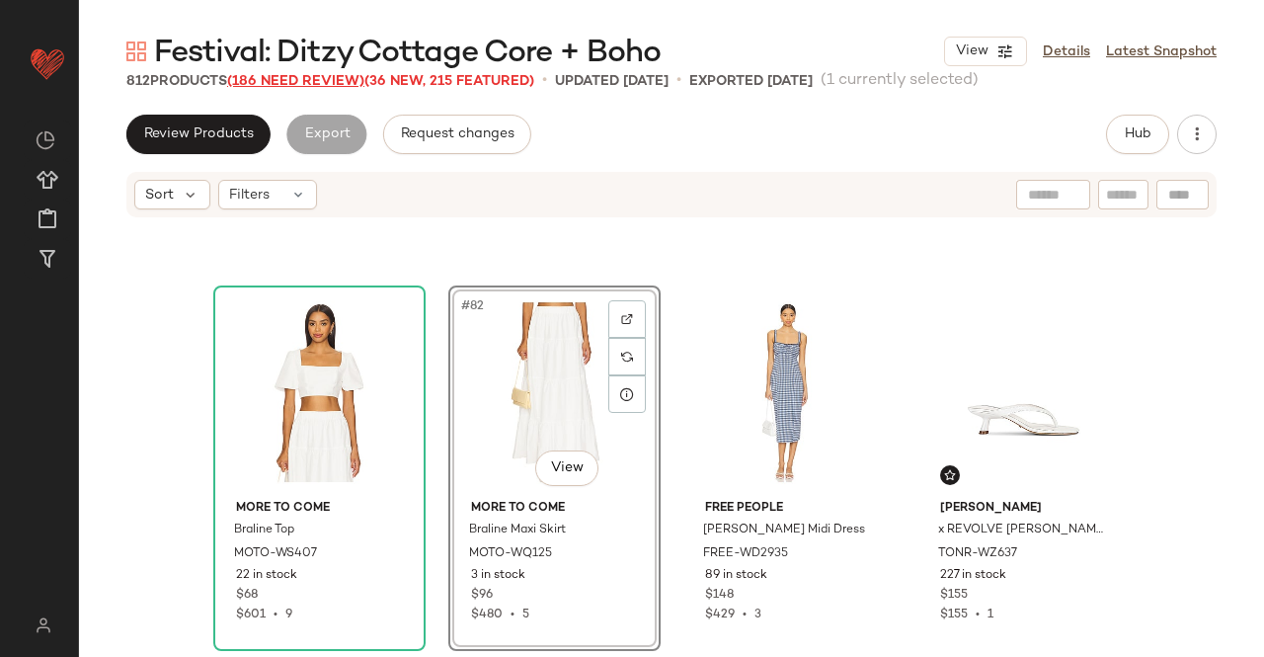
click at [283, 86] on span "(186 Need Review)" at bounding box center [295, 81] width 137 height 15
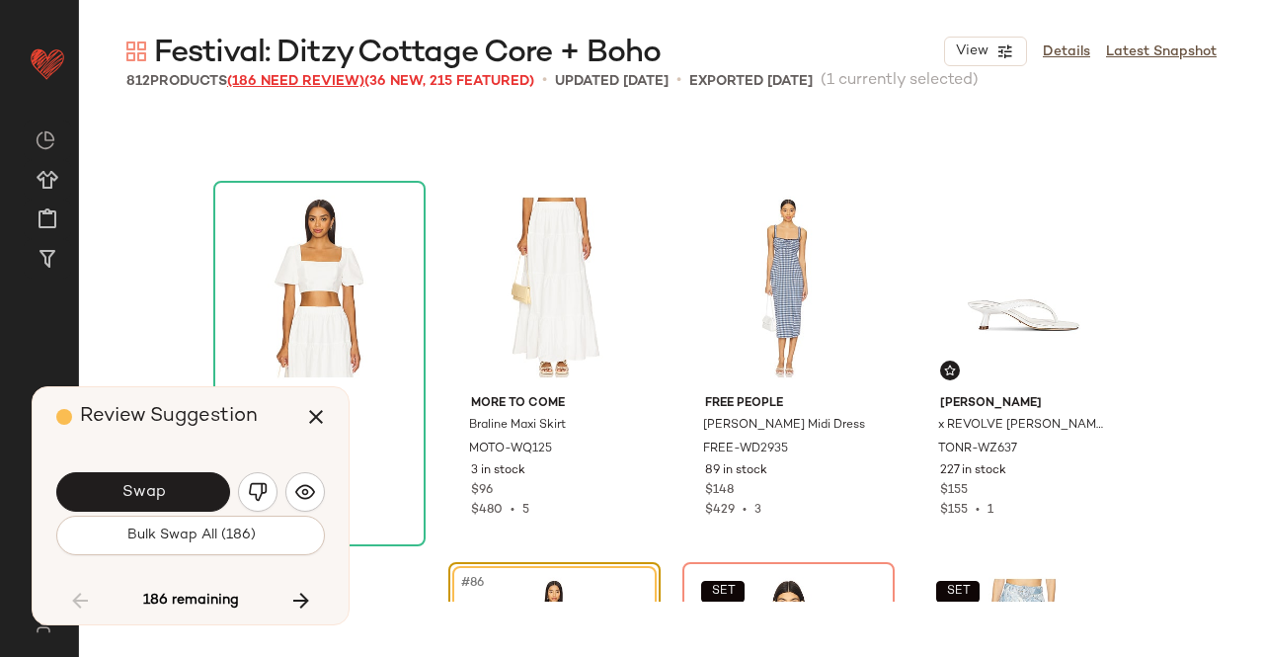
scroll to position [8007, 0]
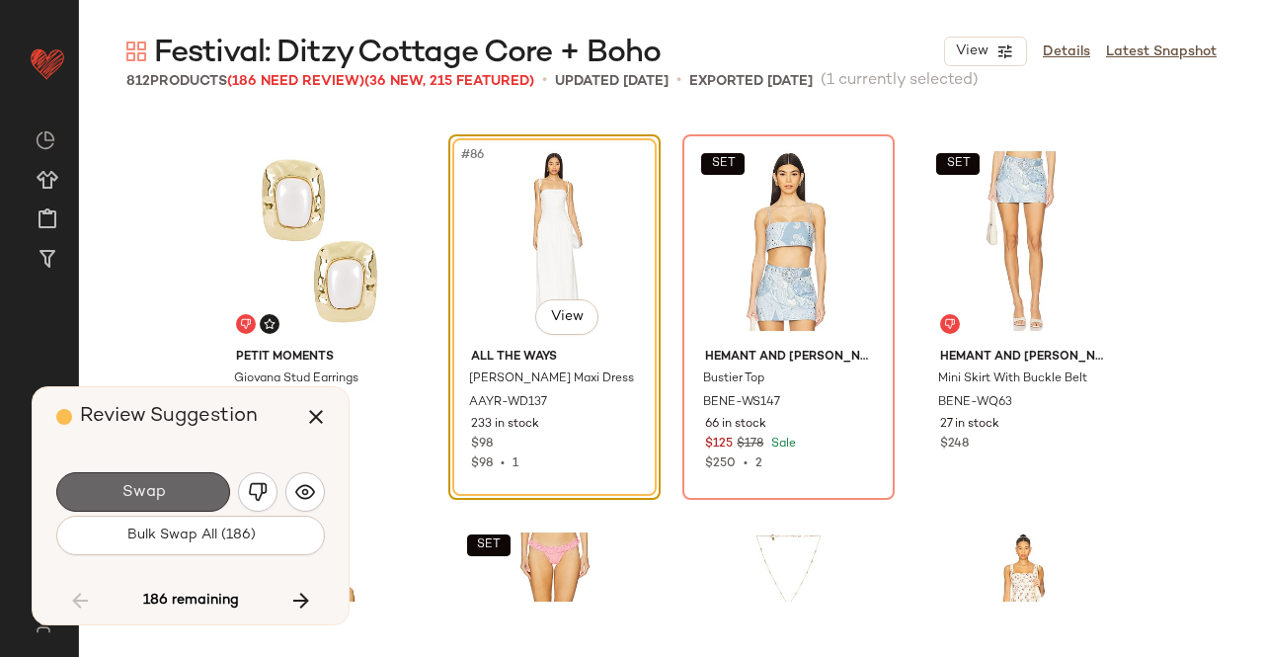
click at [191, 505] on button "Swap" at bounding box center [143, 492] width 174 height 40
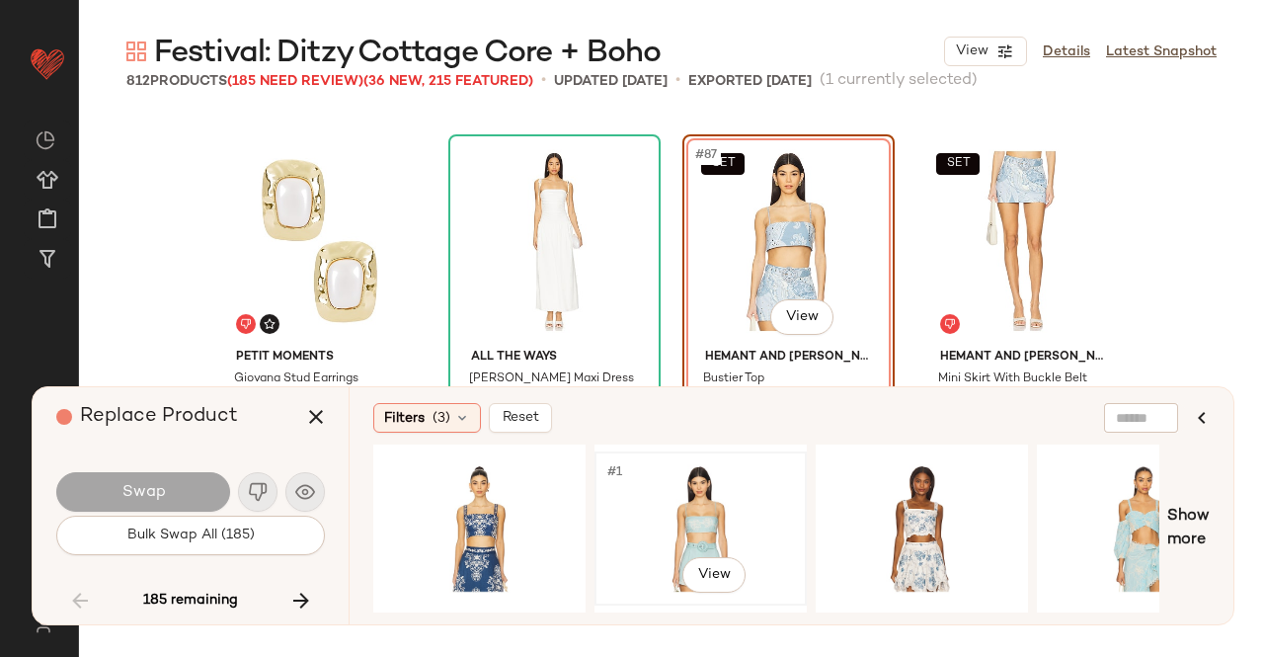
click at [713, 513] on div "#1 View" at bounding box center [701, 528] width 199 height 140
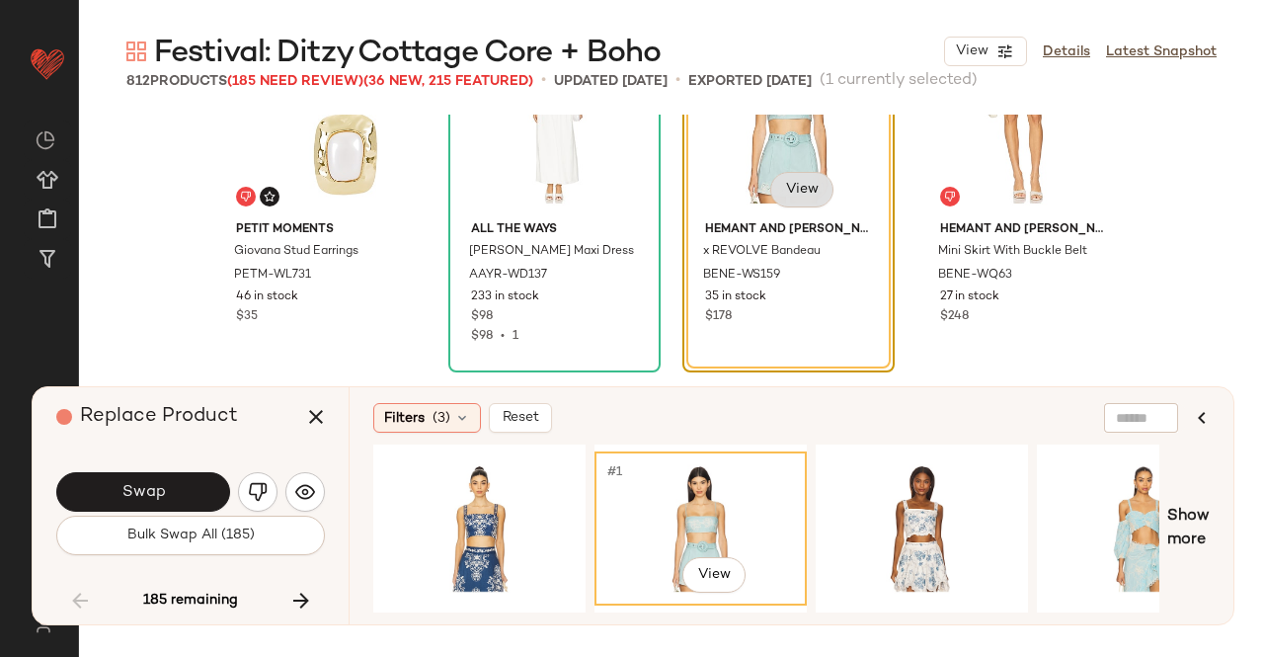
scroll to position [8136, 0]
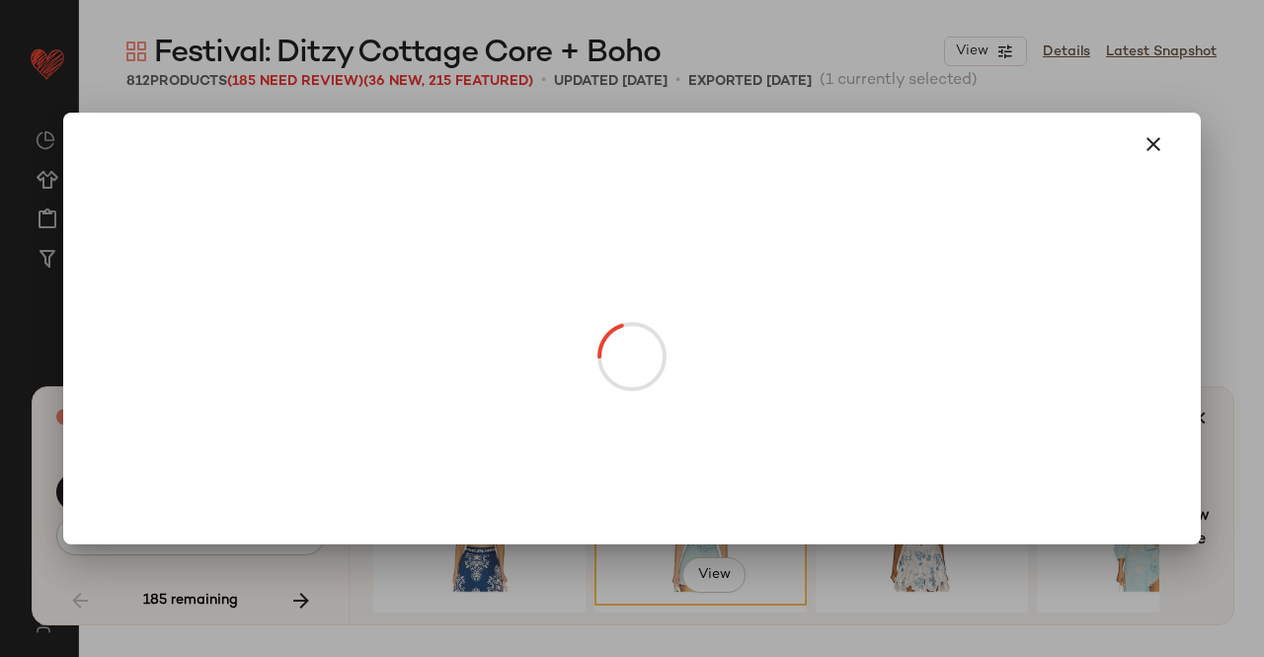
click at [802, 191] on body "Revolve ** Dashboard All Products Global Clipboards (17) Curations (511) Kriste…" at bounding box center [632, 328] width 1264 height 657
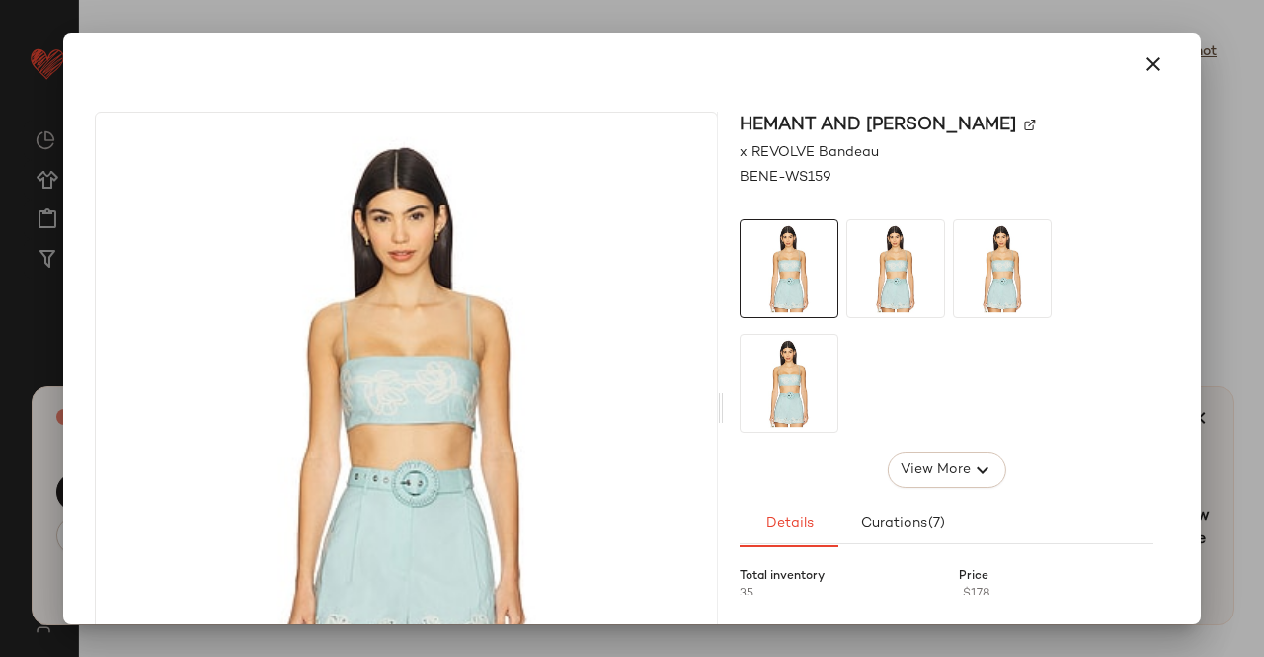
click at [958, 118] on div "HEMANT AND [PERSON_NAME]" at bounding box center [947, 125] width 414 height 27
click at [1024, 122] on img at bounding box center [1030, 126] width 12 height 12
click at [1156, 80] on button "button" at bounding box center [1153, 64] width 47 height 47
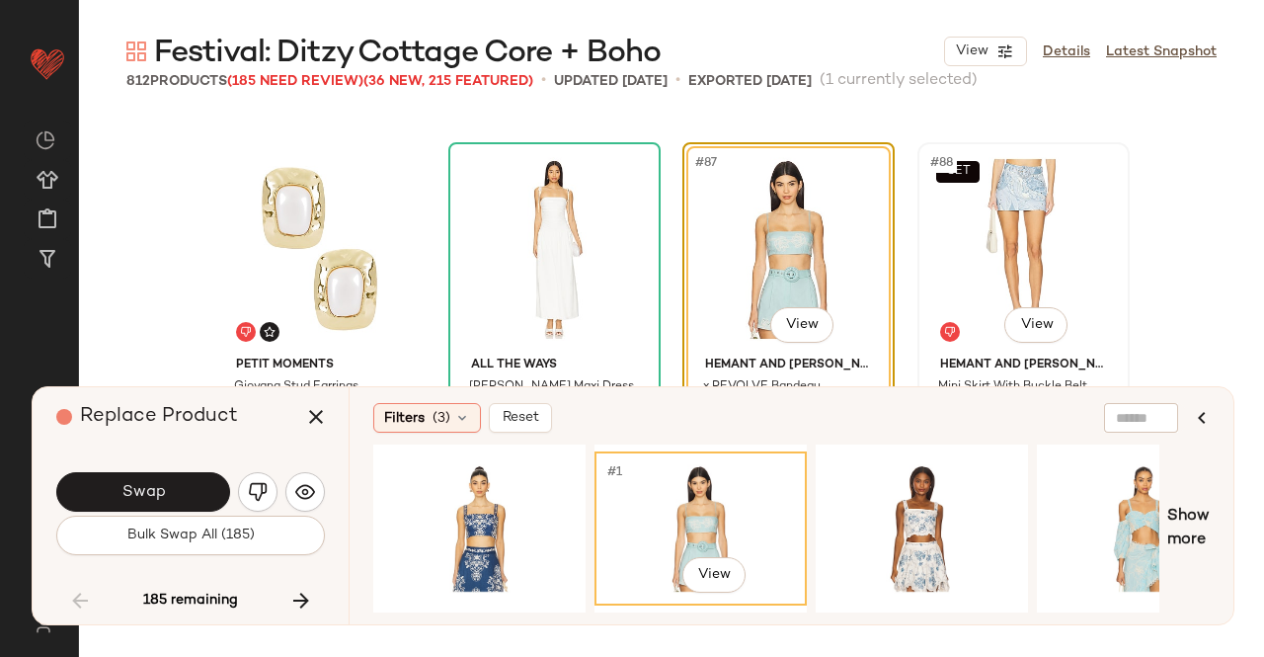
scroll to position [8004, 0]
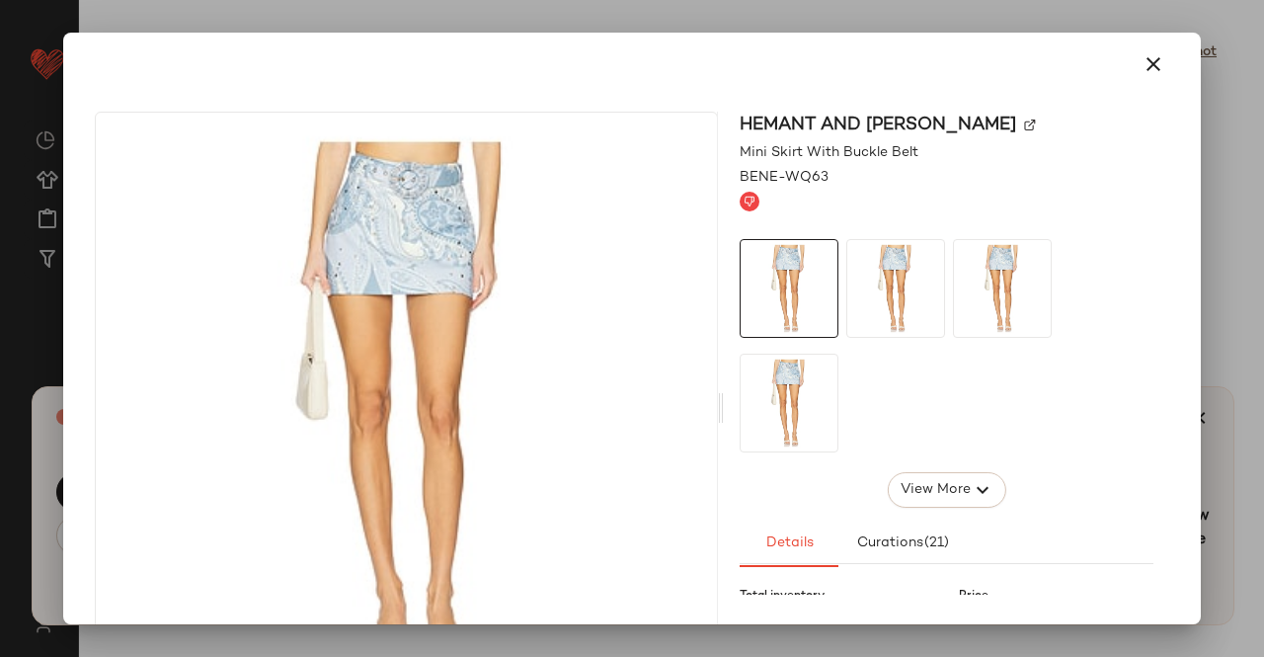
click at [1176, 52] on div at bounding box center [632, 64] width 1122 height 63
click at [1130, 75] on button "button" at bounding box center [1153, 64] width 47 height 47
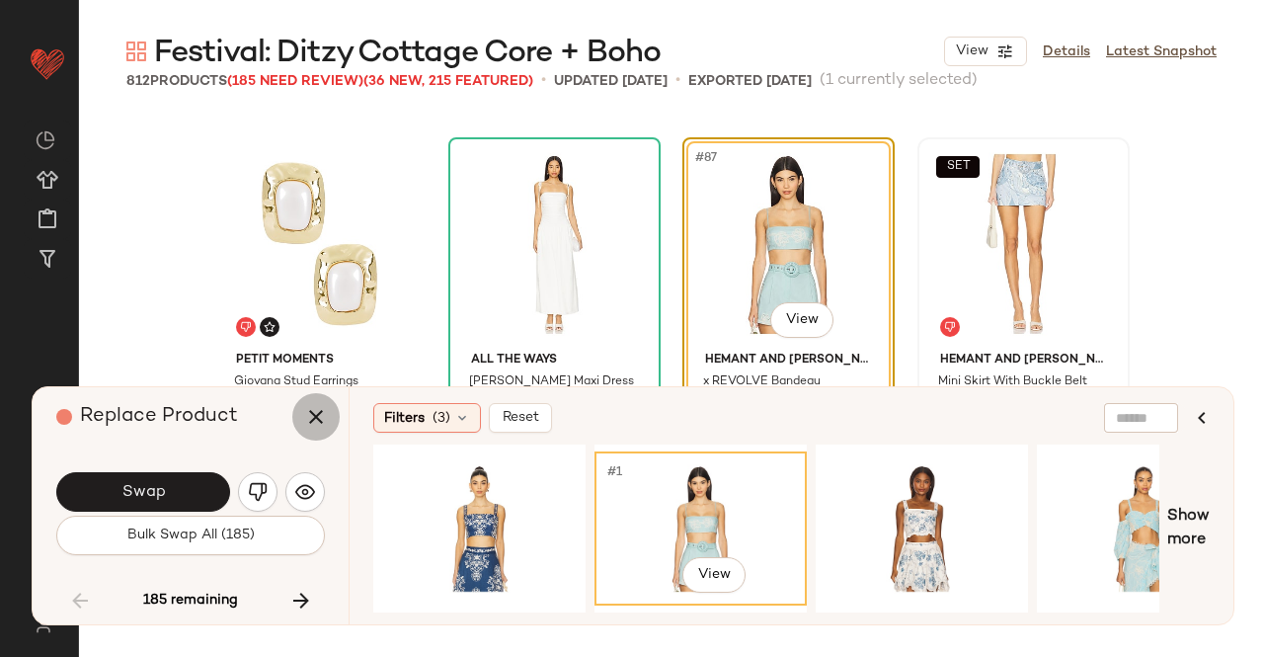
click at [321, 413] on icon "button" at bounding box center [316, 417] width 24 height 24
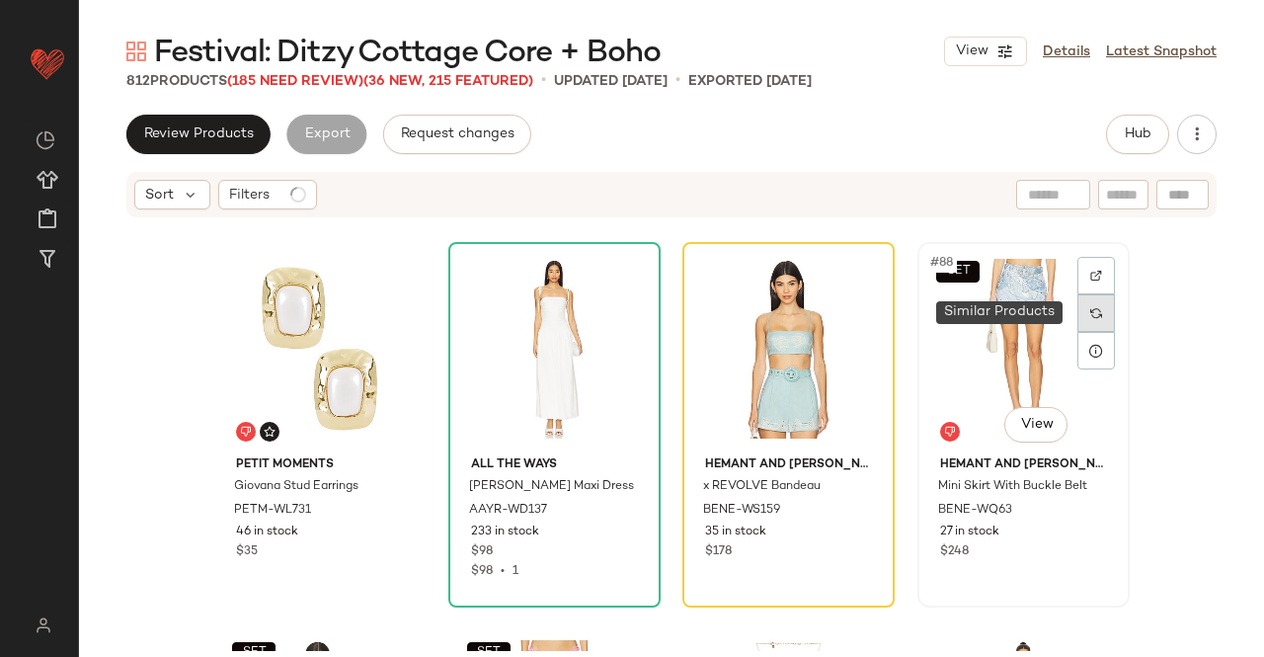
click at [1092, 309] on img at bounding box center [1097, 313] width 12 height 12
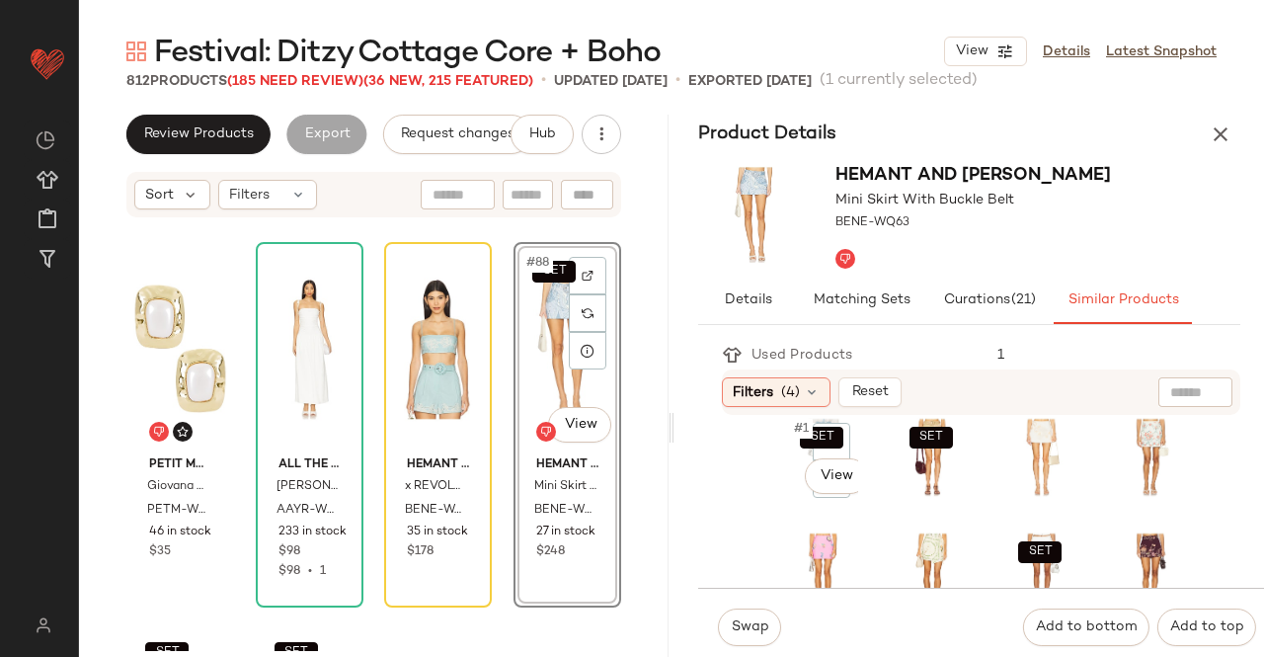
scroll to position [24, 0]
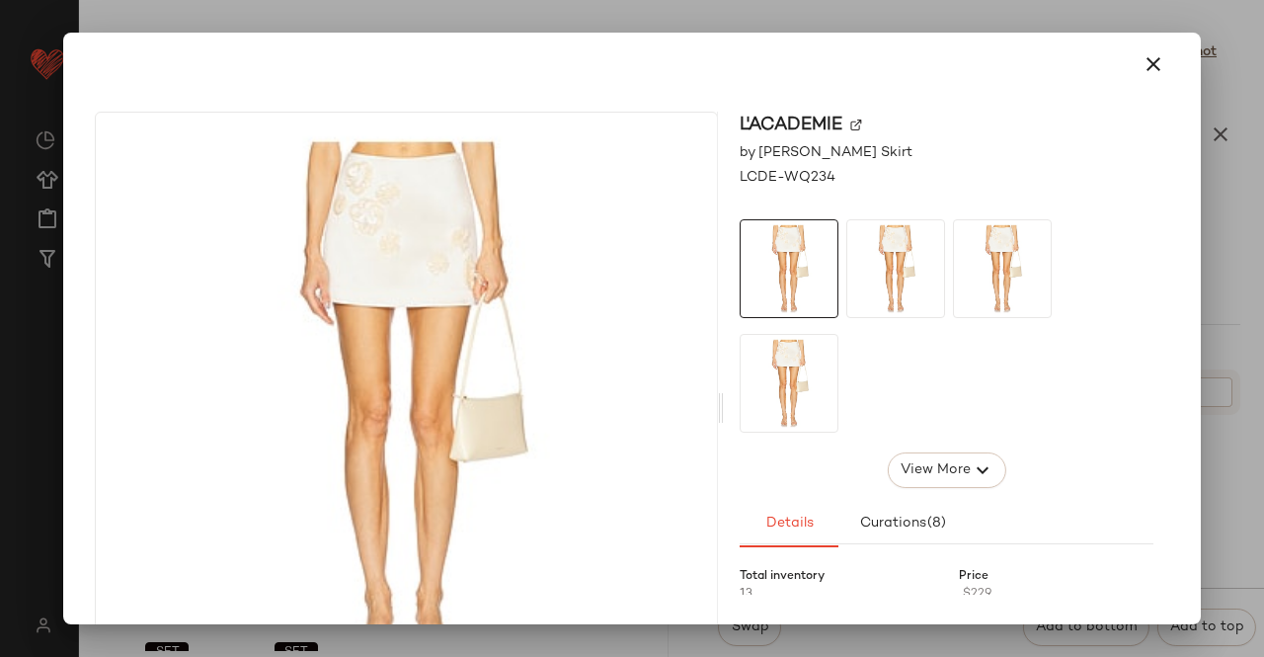
click at [1254, 303] on div at bounding box center [632, 328] width 1264 height 657
click at [1262, 372] on div at bounding box center [632, 328] width 1264 height 657
click at [1263, 319] on div at bounding box center [632, 328] width 1264 height 657
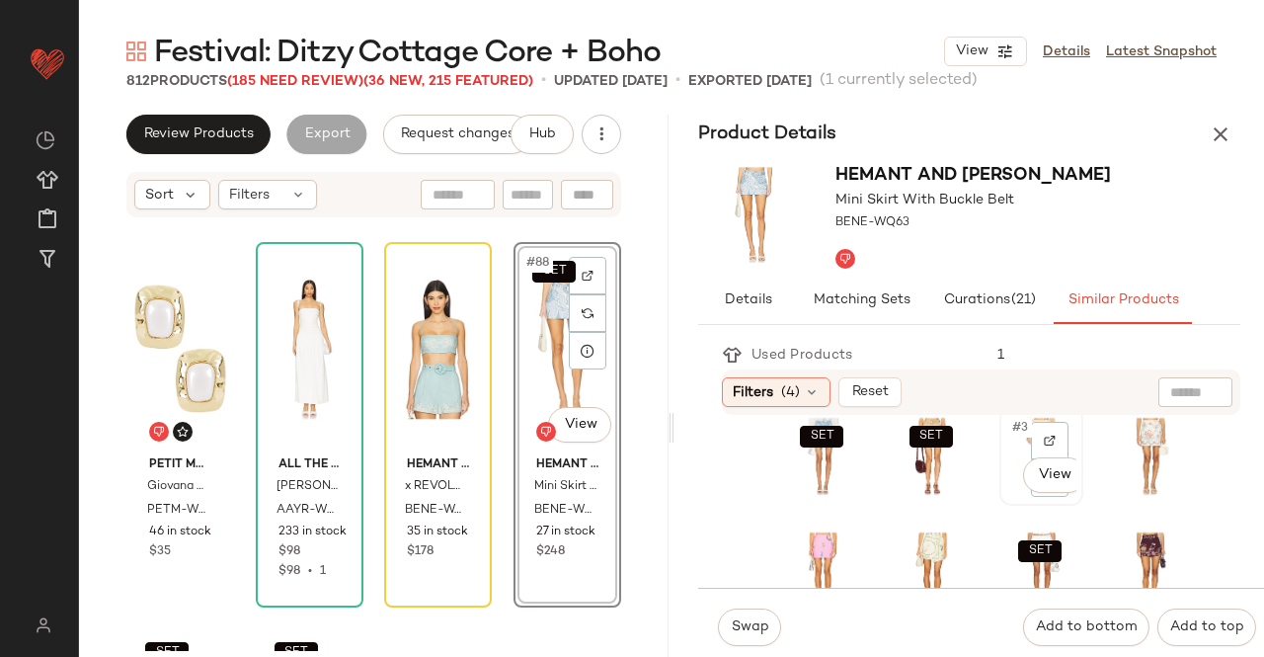
click at [1007, 498] on img at bounding box center [1042, 456] width 70 height 85
click at [743, 636] on button "Swap" at bounding box center [749, 628] width 63 height 38
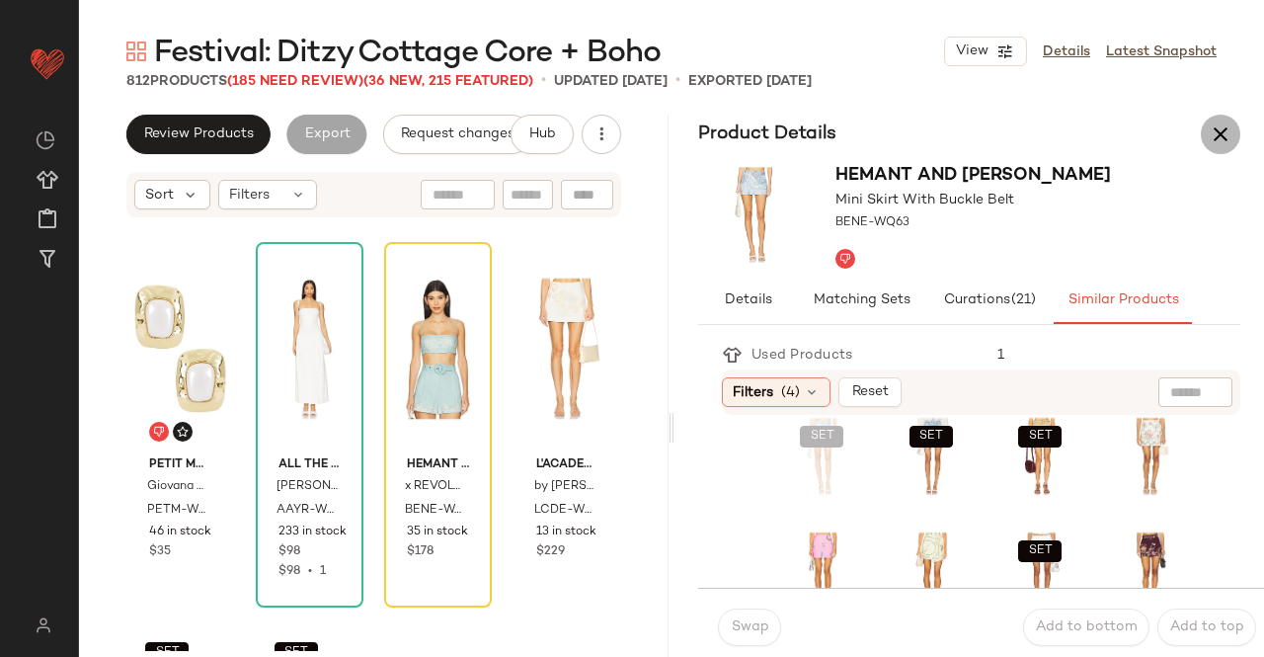
click at [1227, 131] on icon "button" at bounding box center [1221, 134] width 24 height 24
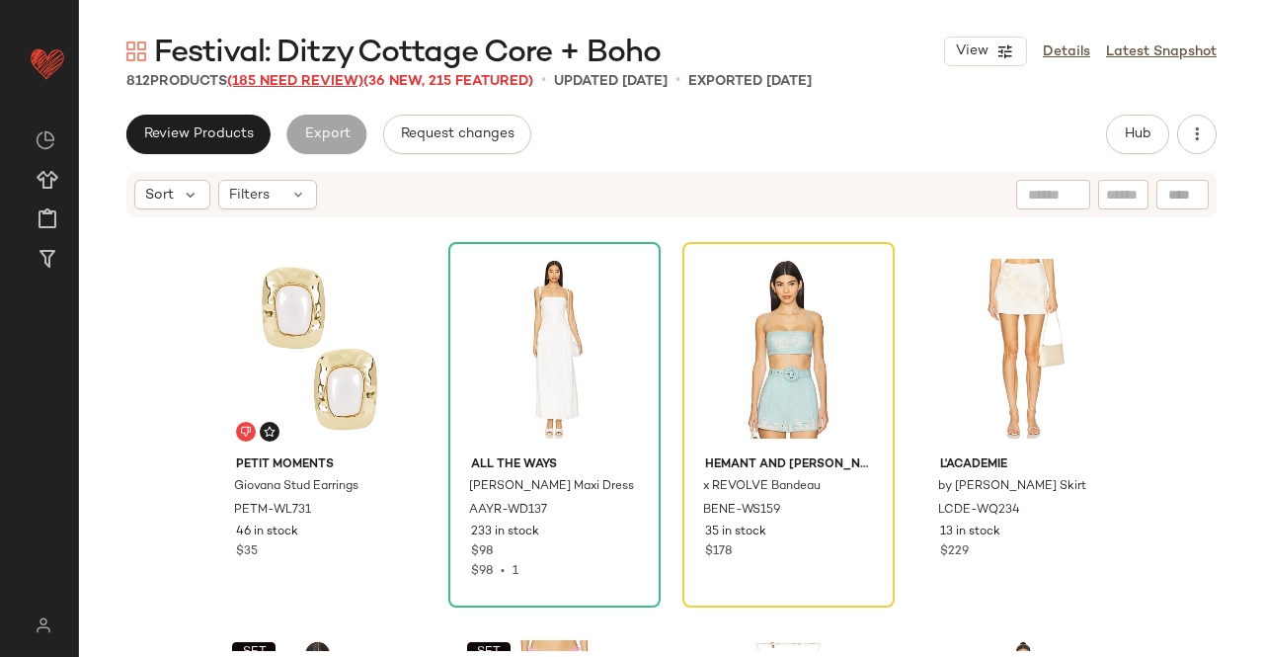
click at [277, 87] on span "(185 Need Review)" at bounding box center [295, 81] width 136 height 15
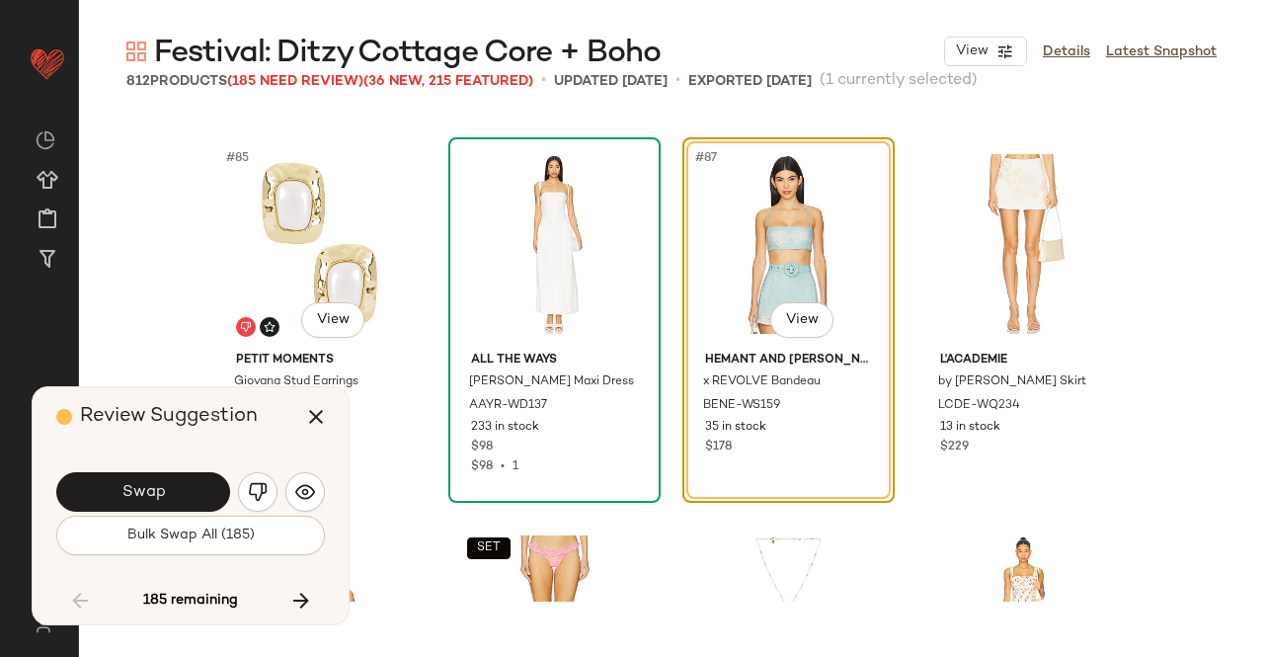
scroll to position [8007, 0]
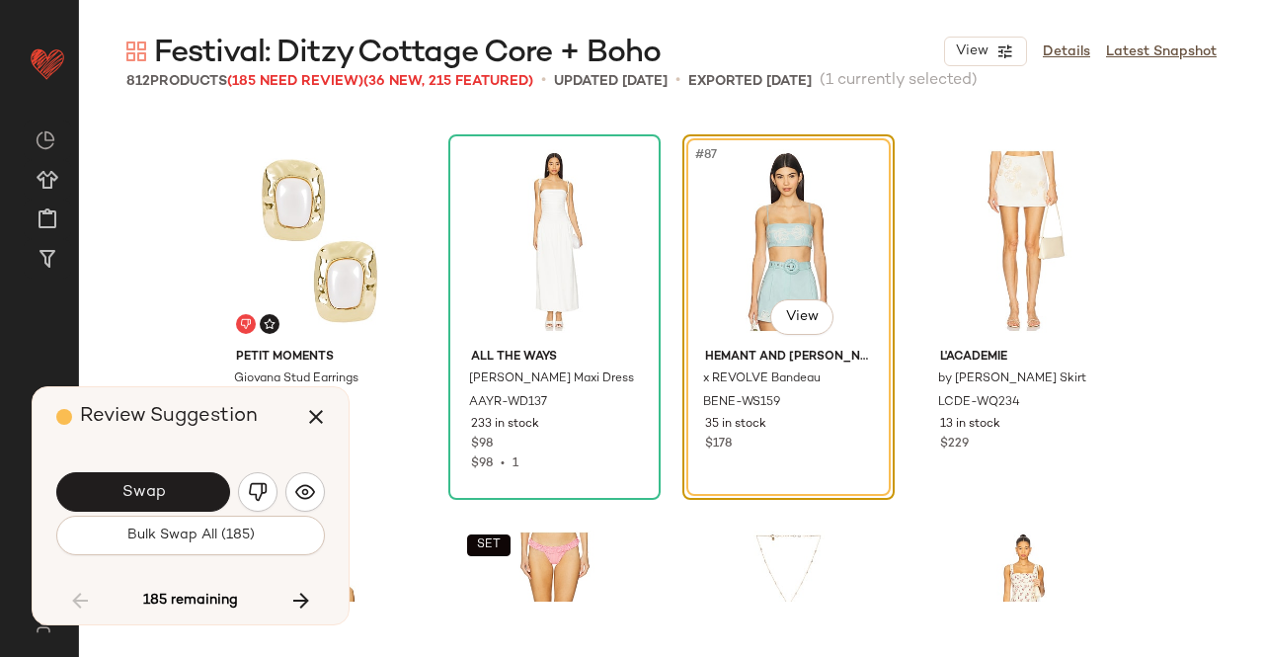
click at [164, 470] on div "Swap" at bounding box center [190, 491] width 269 height 47
click at [175, 490] on button "Swap" at bounding box center [143, 492] width 174 height 40
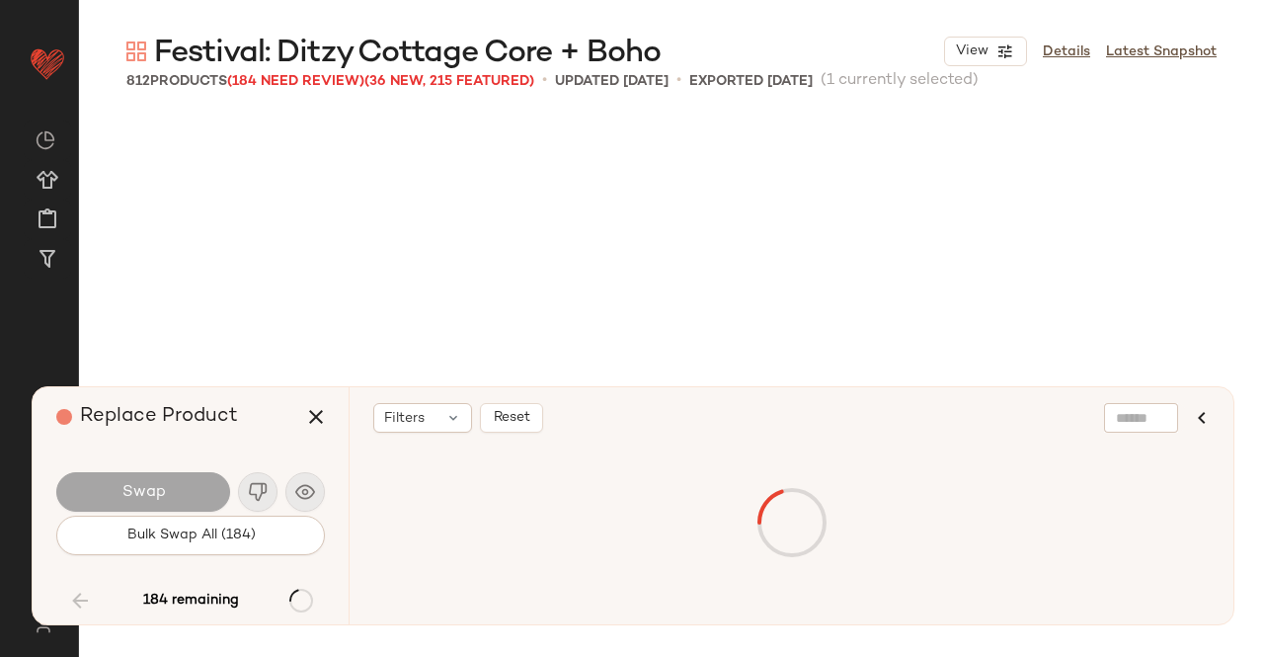
scroll to position [9151, 0]
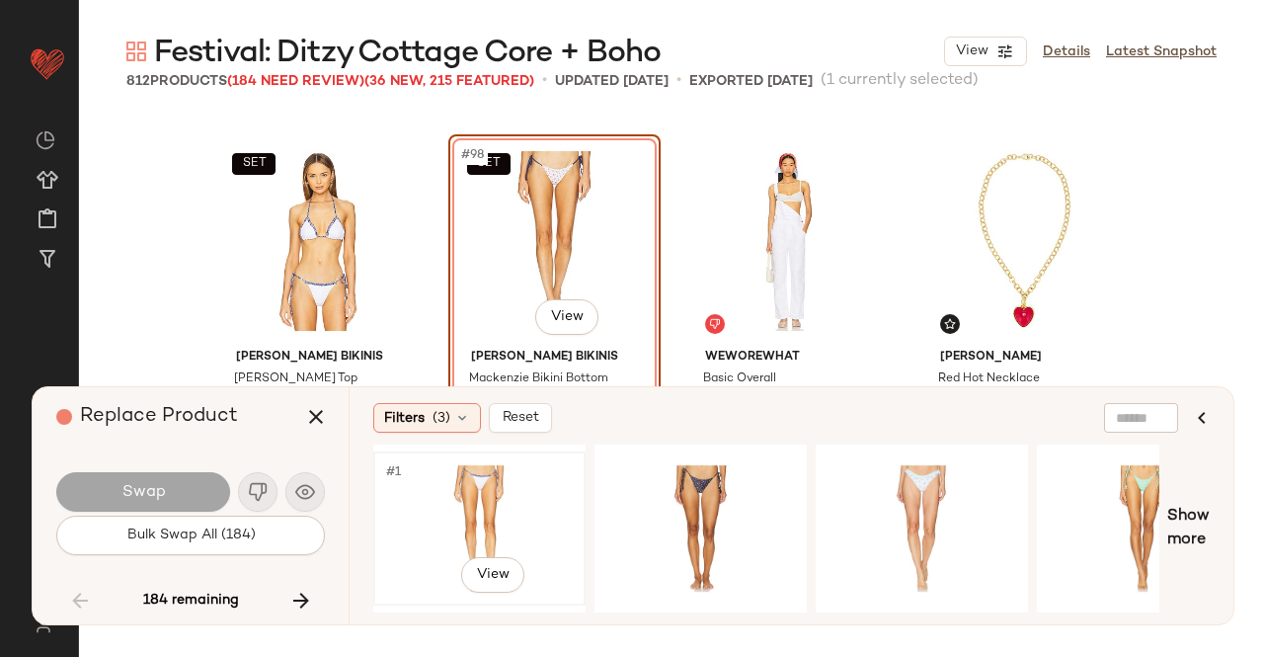
click at [517, 502] on div "#1 View" at bounding box center [479, 528] width 199 height 140
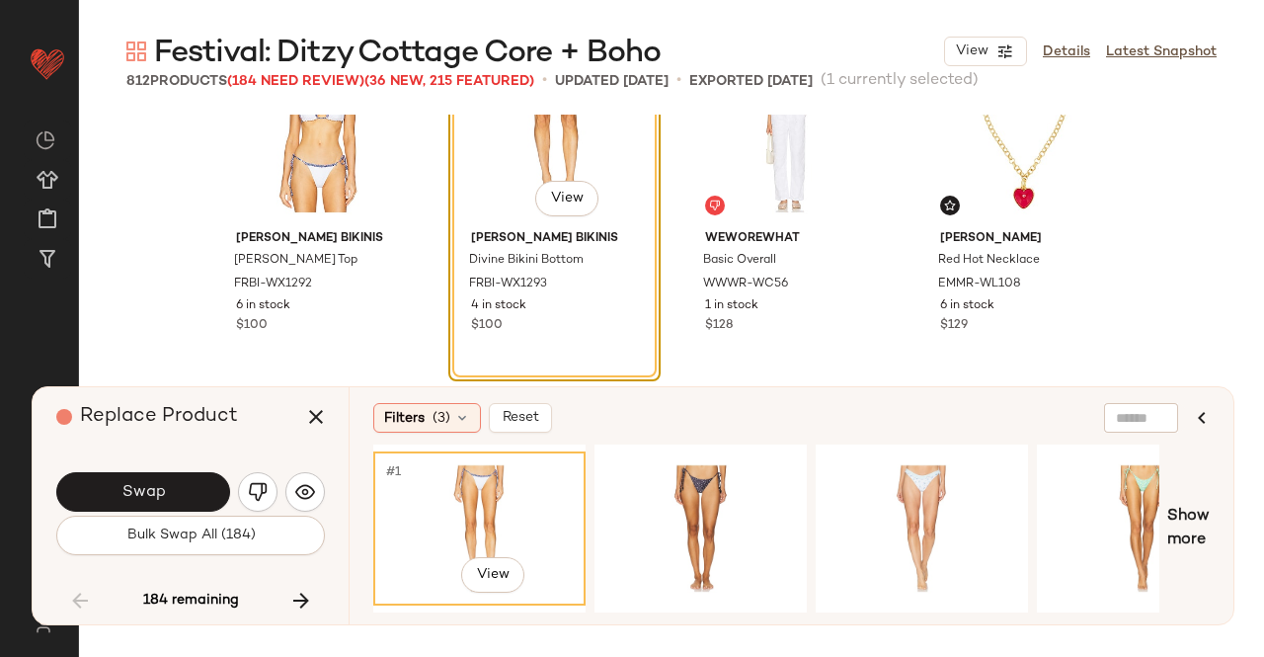
scroll to position [9270, 0]
click at [153, 512] on button "Swap" at bounding box center [143, 492] width 174 height 40
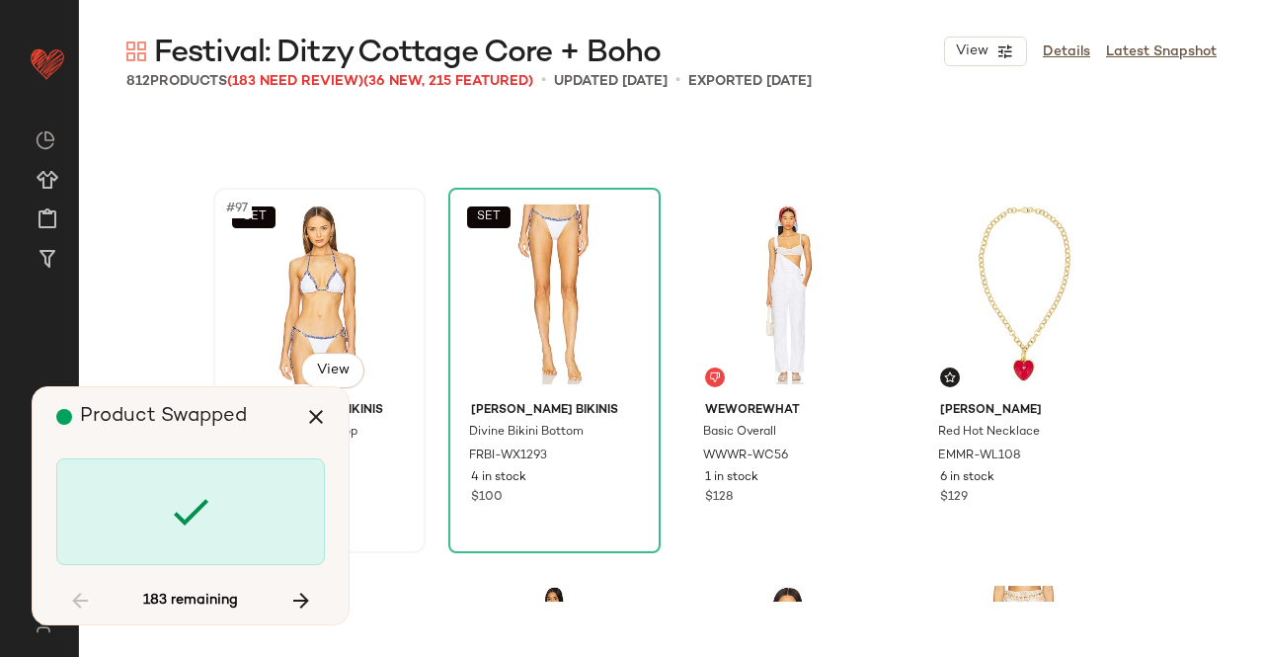
scroll to position [9100, 0]
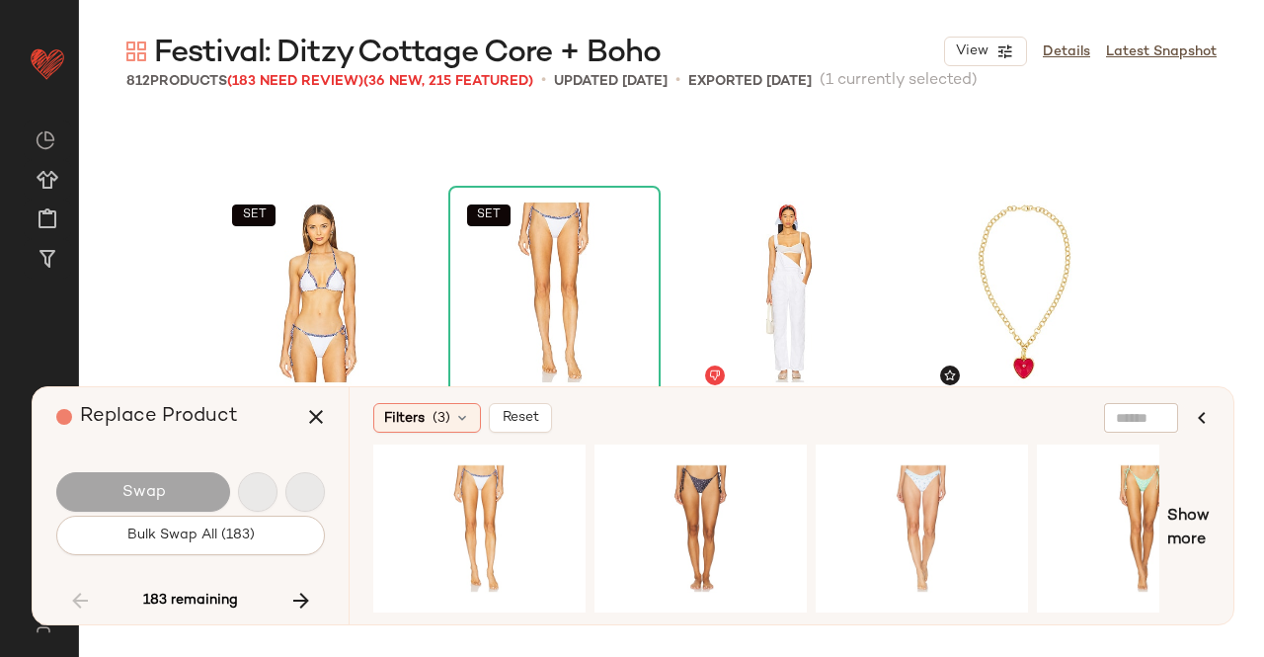
scroll to position [9914, 0]
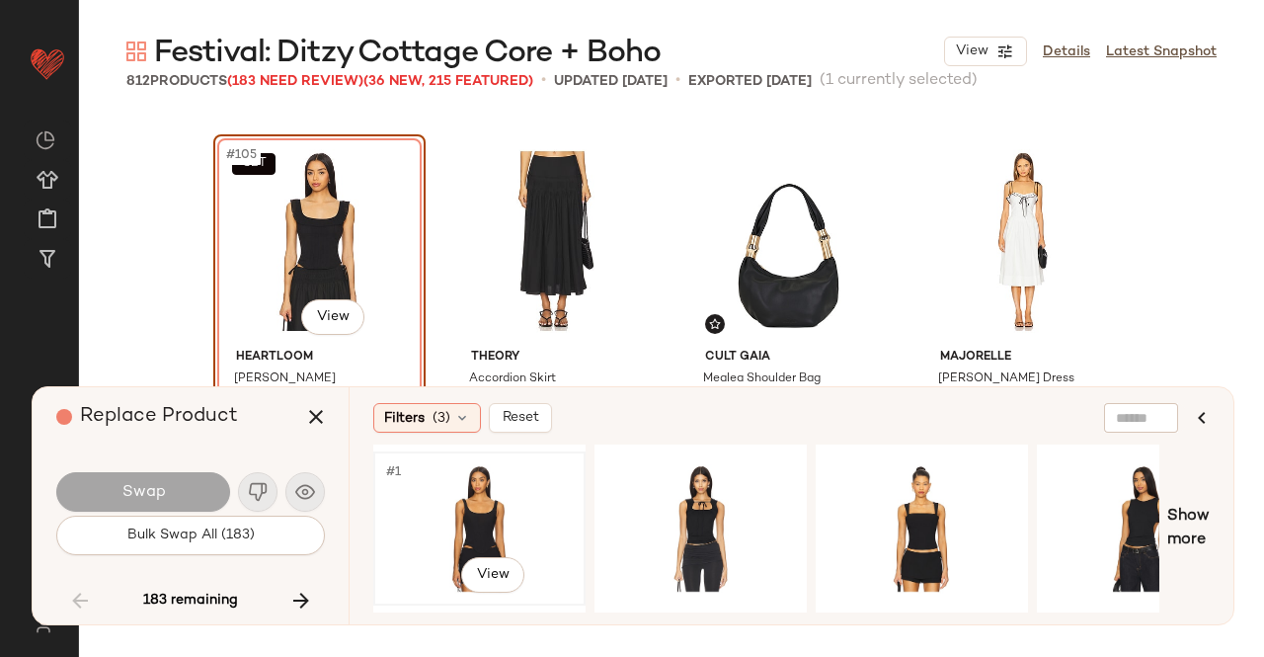
click at [547, 493] on div "#1 View" at bounding box center [479, 528] width 199 height 140
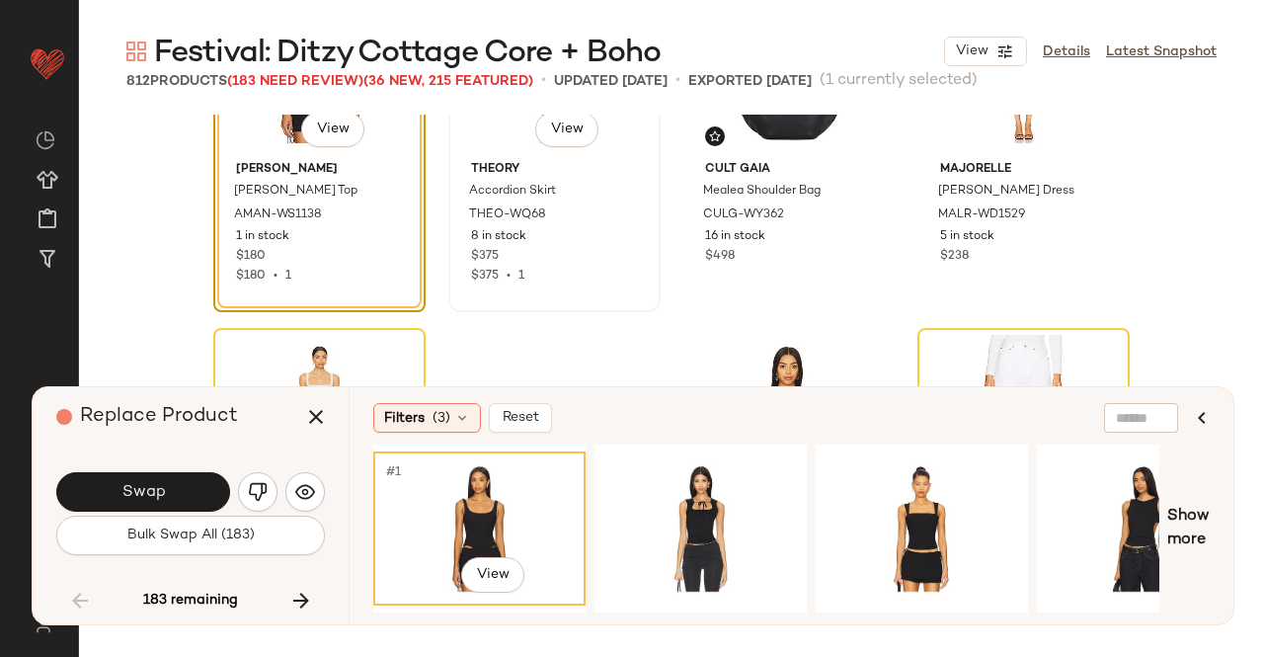
scroll to position [10102, 0]
click at [676, 500] on div "#1 View" at bounding box center [701, 528] width 199 height 140
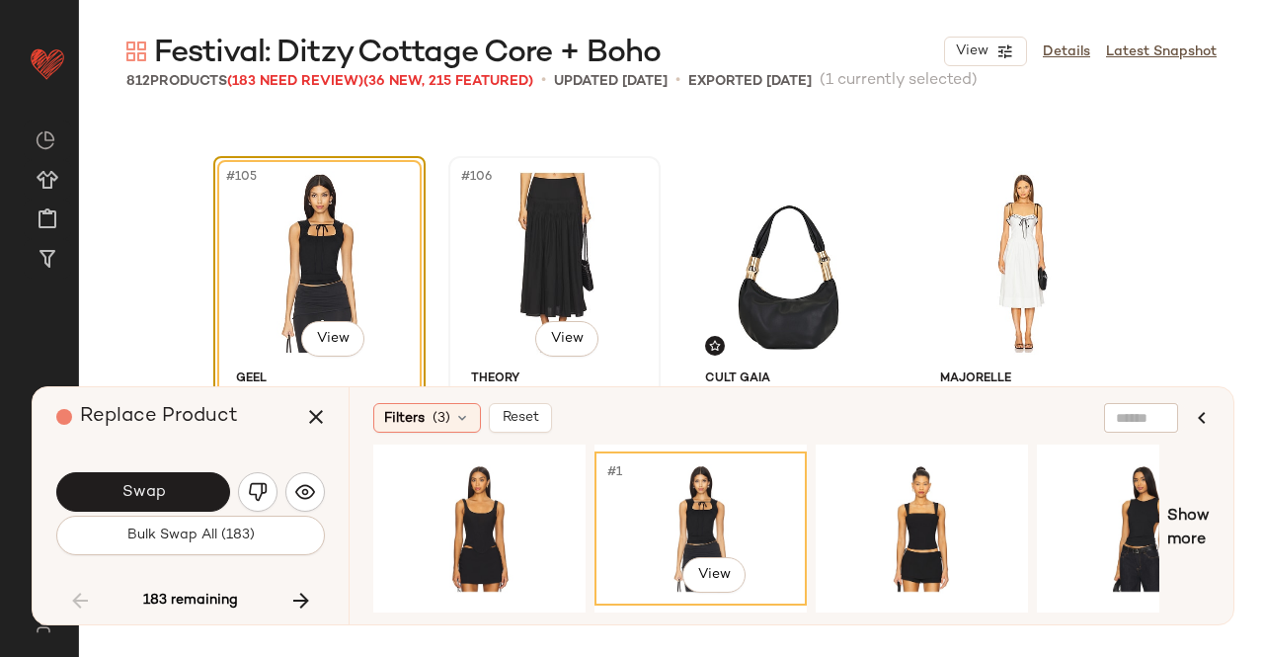
scroll to position [9888, 0]
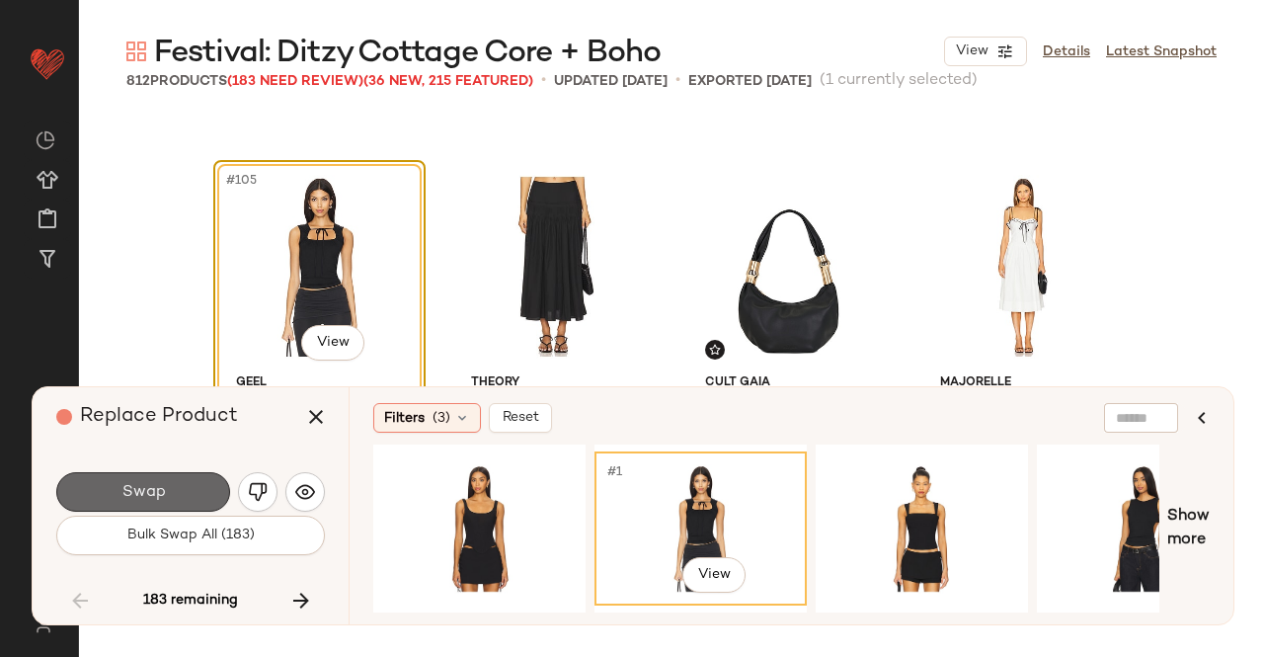
click at [177, 472] on button "Swap" at bounding box center [143, 492] width 174 height 40
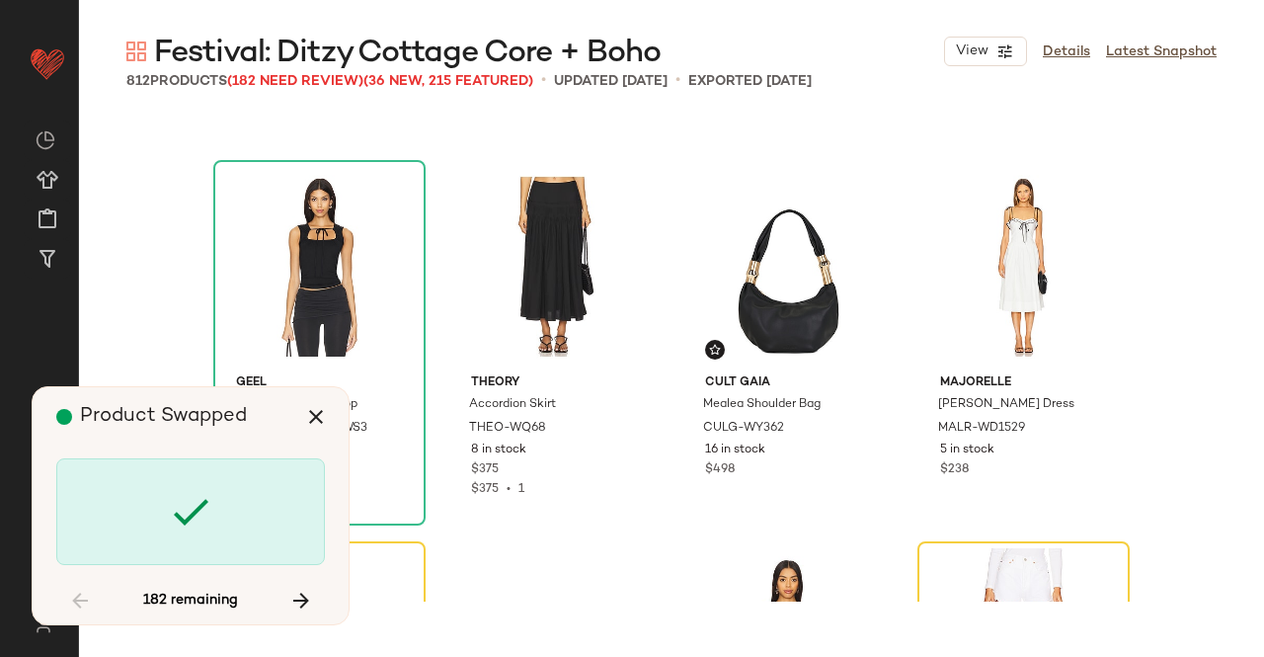
scroll to position [10295, 0]
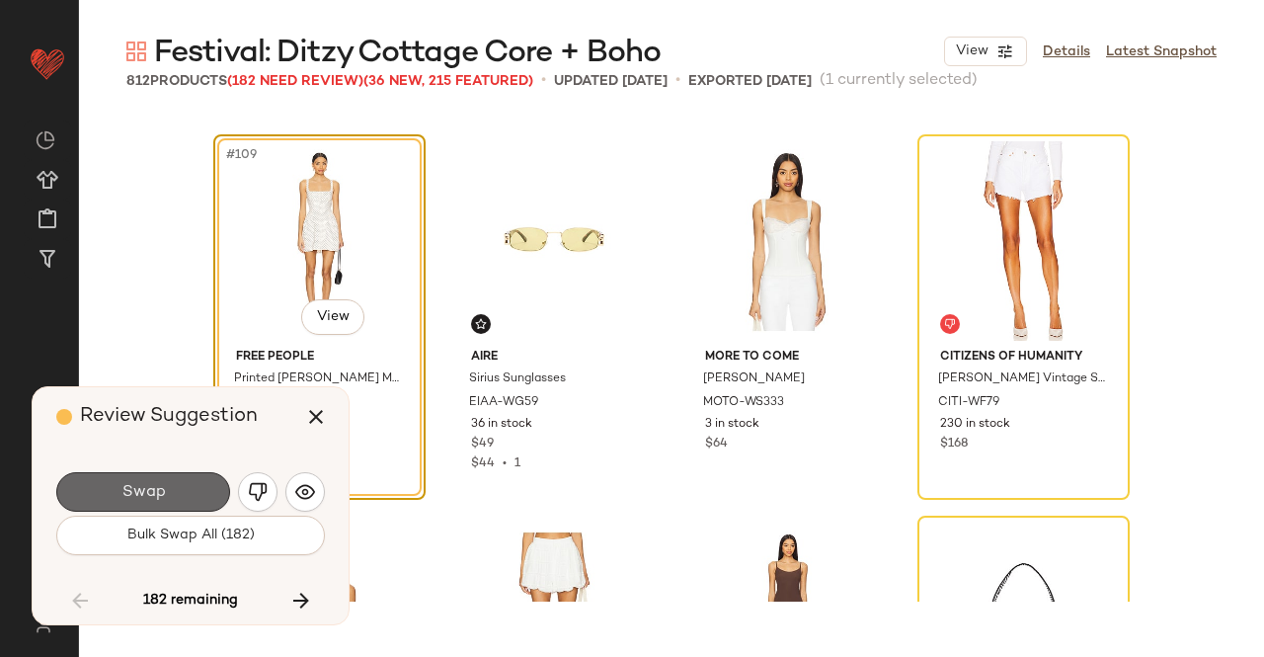
click at [172, 495] on button "Swap" at bounding box center [143, 492] width 174 height 40
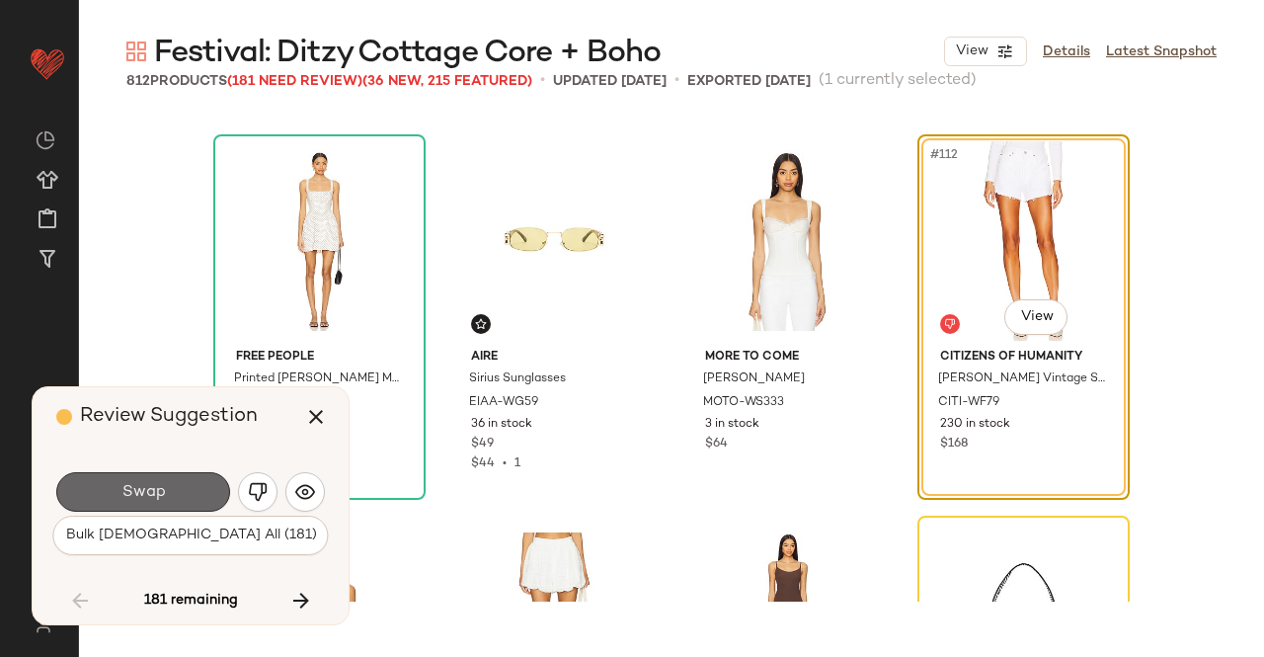
click at [155, 499] on span "Swap" at bounding box center [143, 492] width 44 height 19
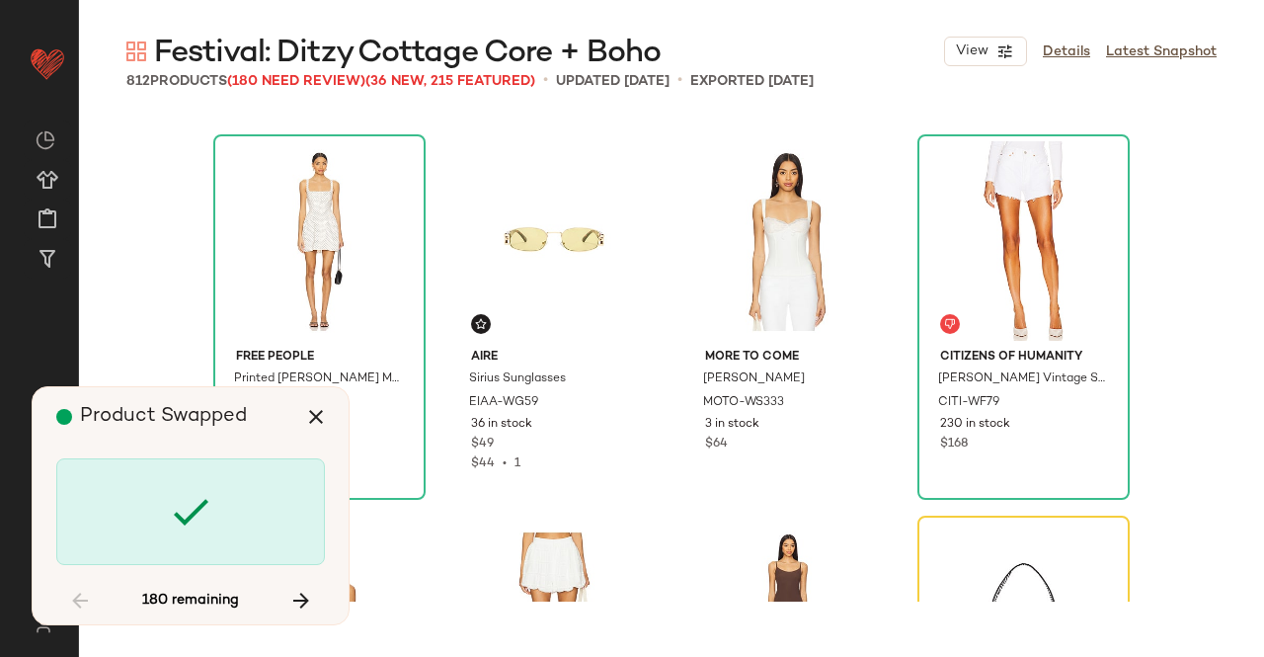
scroll to position [10676, 0]
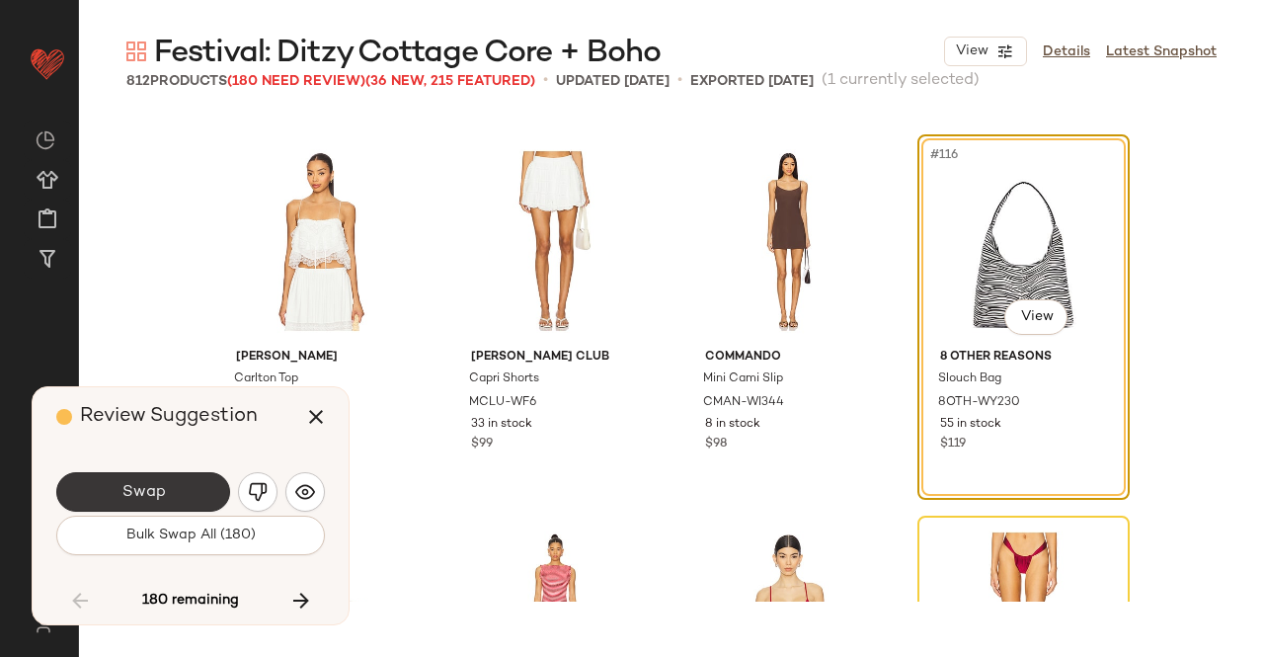
drag, startPoint x: 170, startPoint y: 471, endPoint x: 168, endPoint y: 485, distance: 14.0
click at [168, 485] on div "Swap" at bounding box center [190, 491] width 269 height 47
click at [168, 485] on button "Swap" at bounding box center [143, 492] width 174 height 40
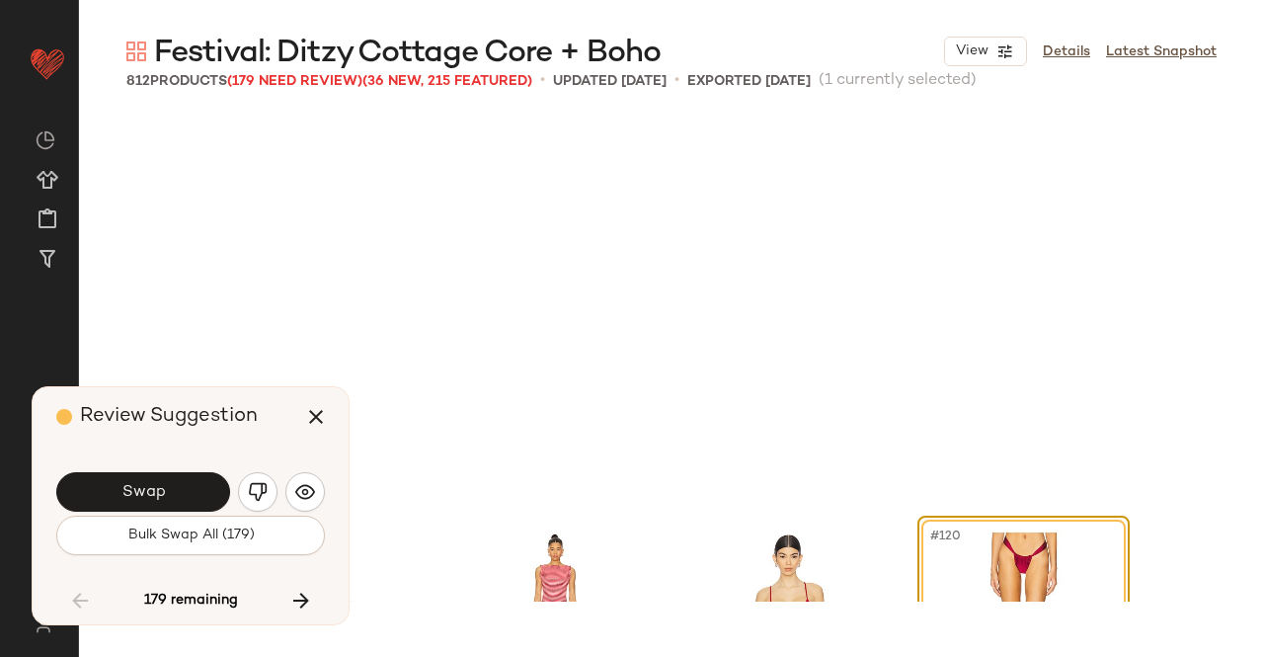
scroll to position [11058, 0]
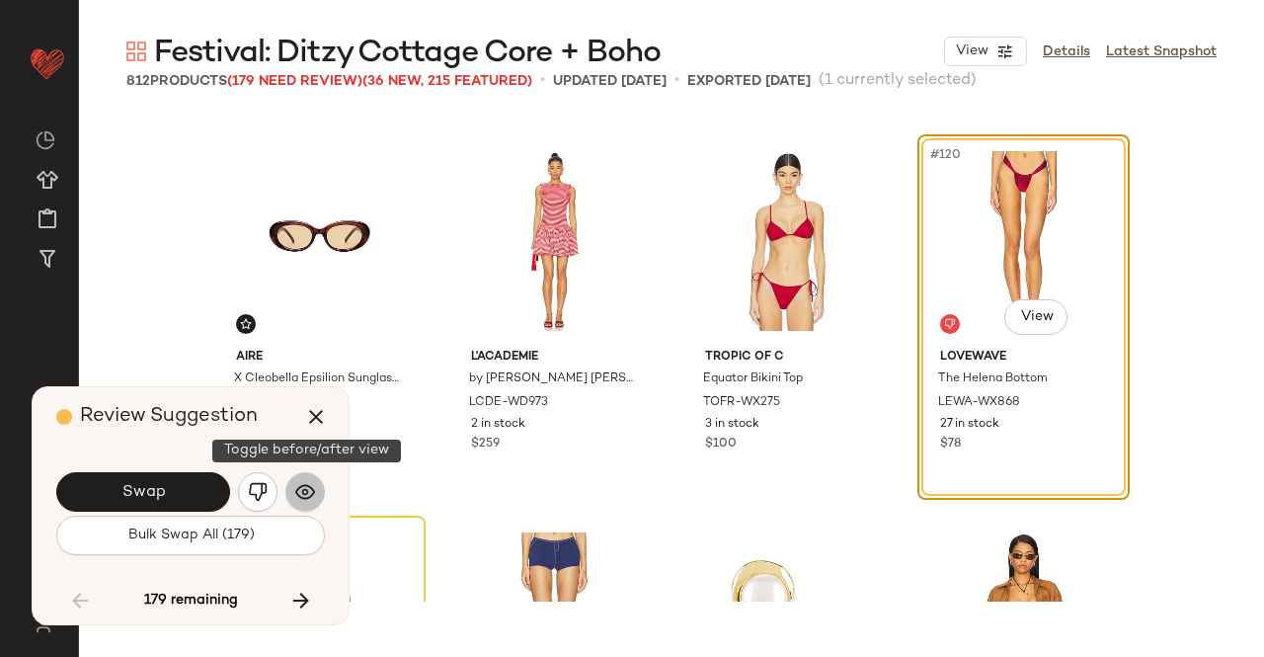
click at [316, 496] on button "button" at bounding box center [305, 492] width 40 height 40
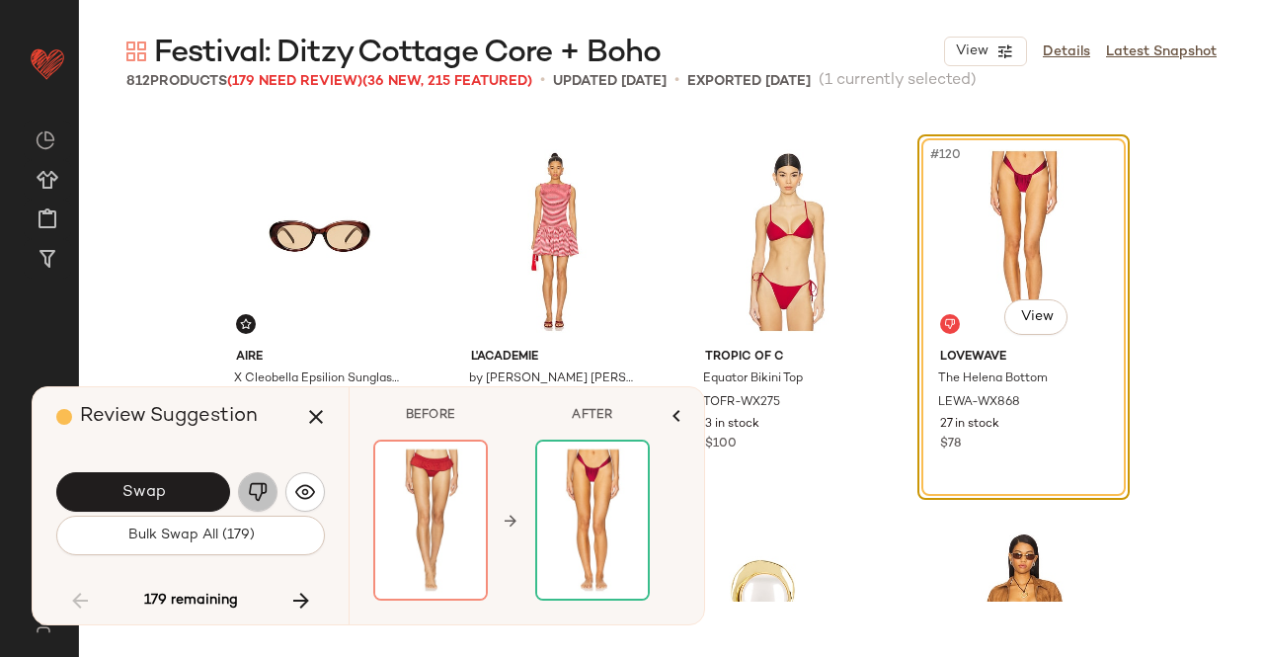
click at [261, 488] on img "button" at bounding box center [258, 492] width 20 height 20
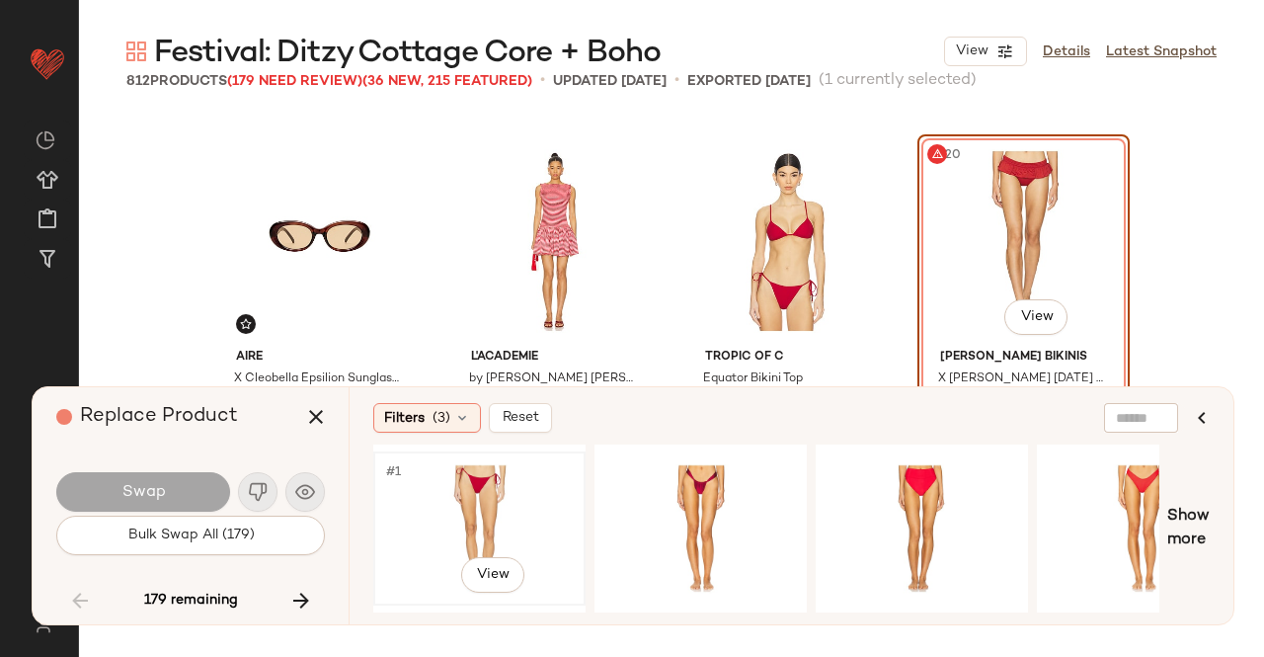
click at [446, 469] on div "#1 View" at bounding box center [479, 528] width 199 height 140
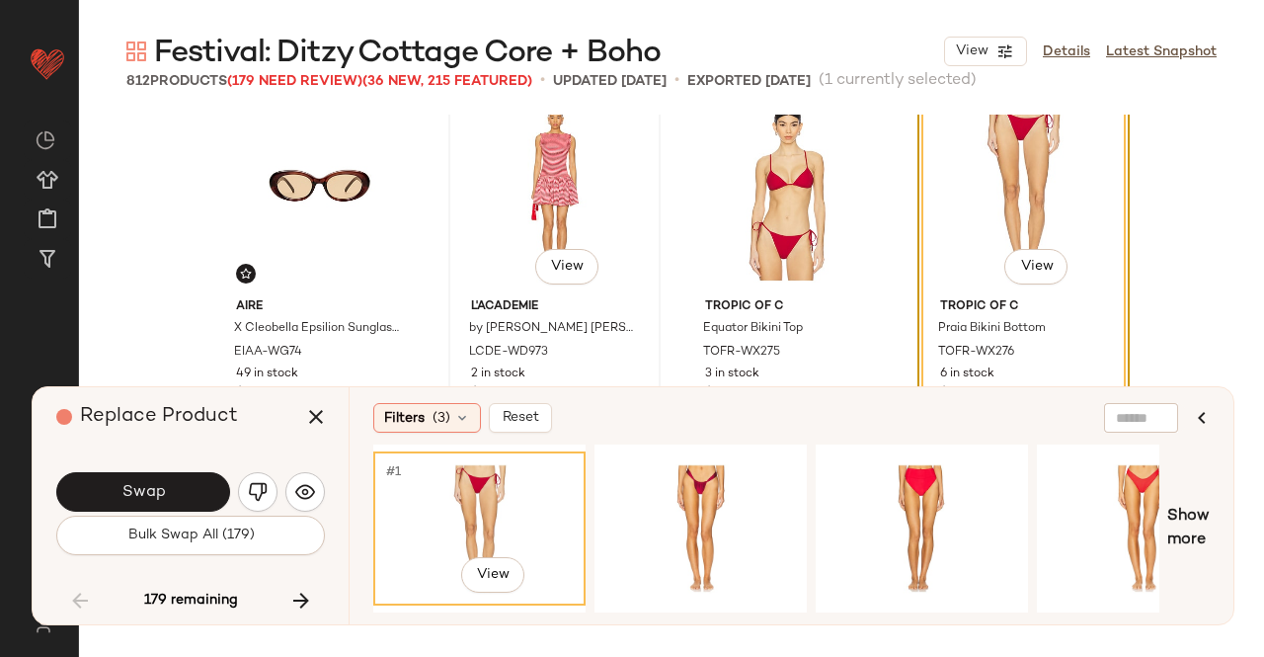
scroll to position [11109, 0]
click at [198, 481] on button "Swap" at bounding box center [143, 492] width 174 height 40
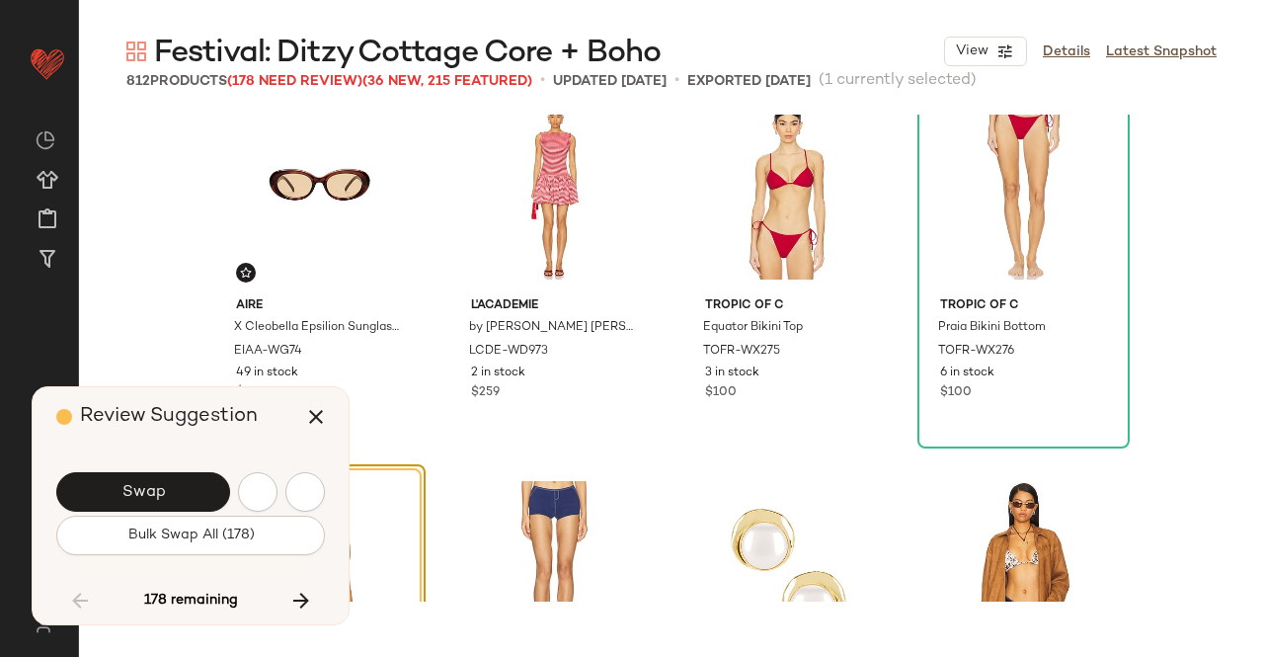
scroll to position [11439, 0]
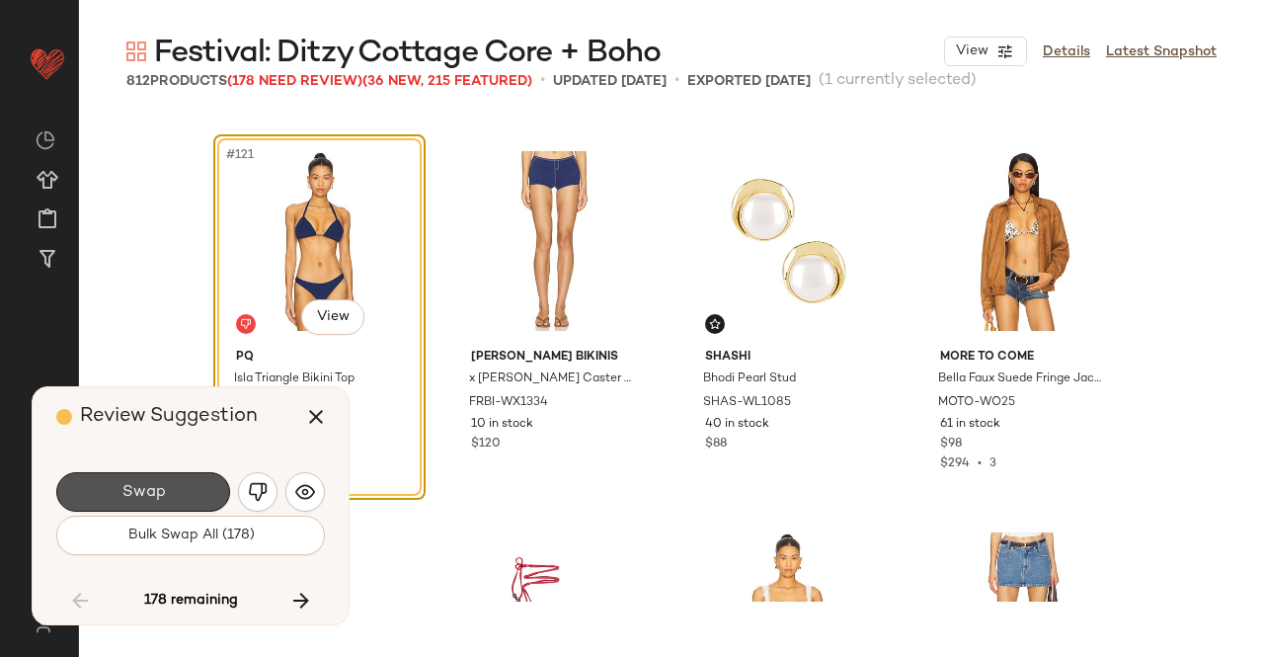
click at [198, 481] on button "Swap" at bounding box center [143, 492] width 174 height 40
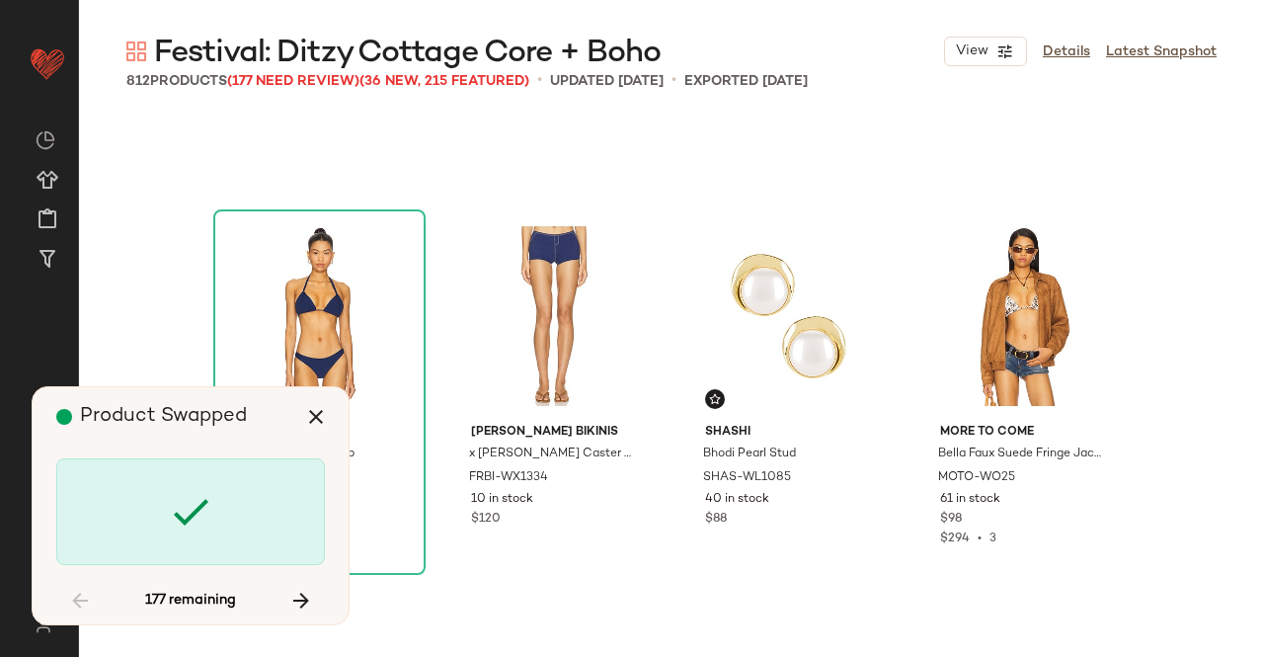
scroll to position [11343, 0]
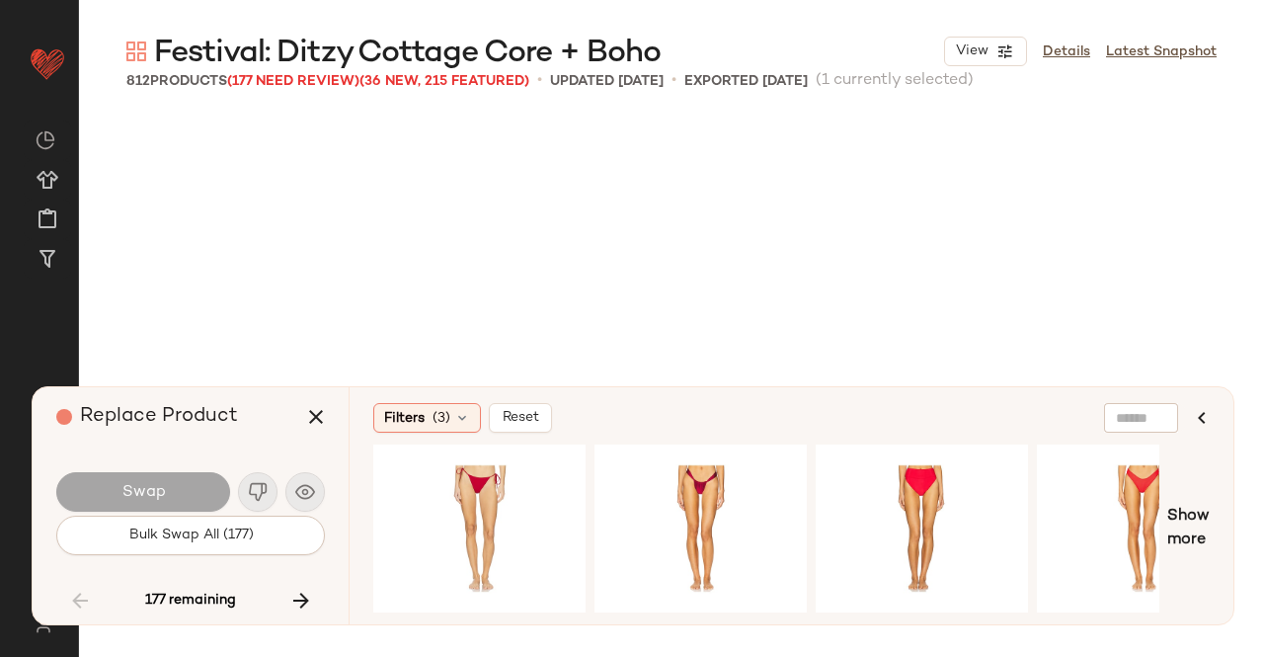
scroll to position [12202, 0]
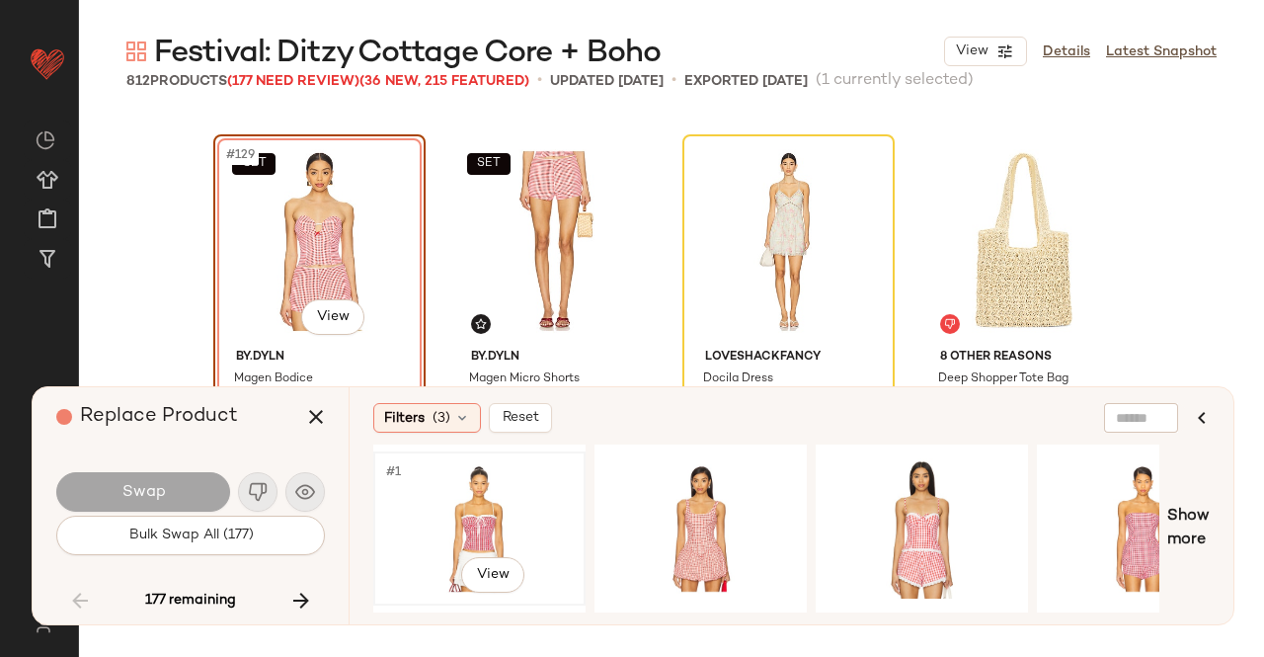
click at [502, 496] on div "#1 View" at bounding box center [479, 528] width 199 height 140
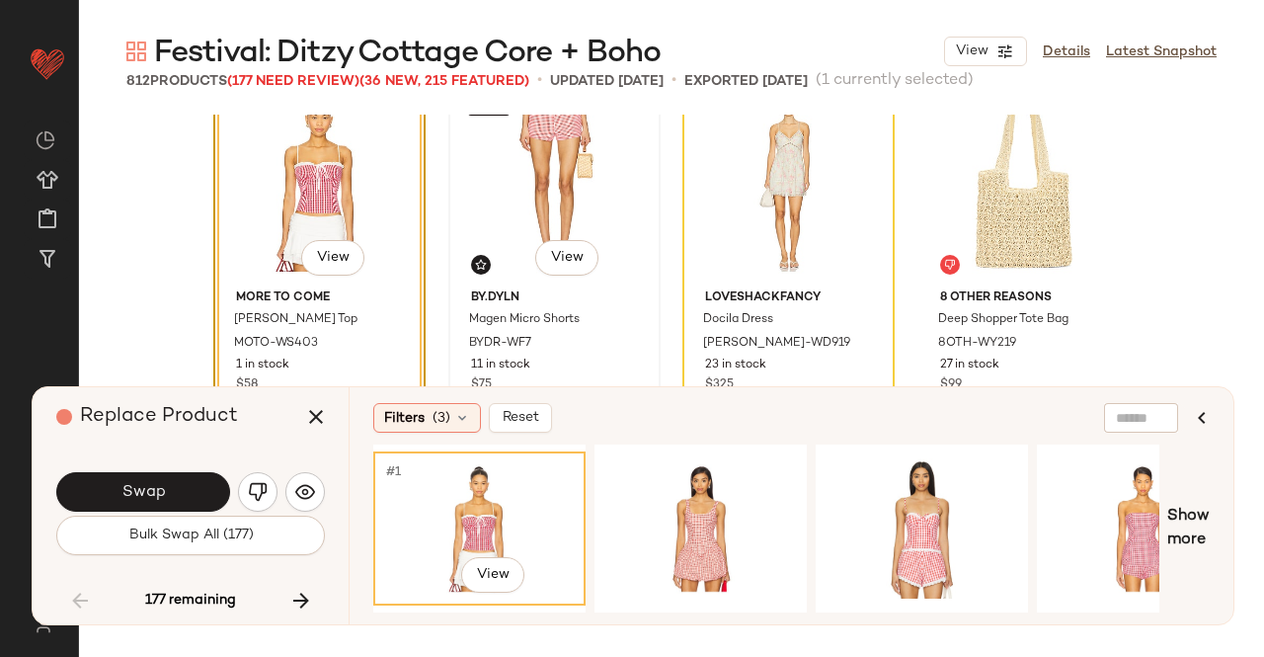
scroll to position [12267, 0]
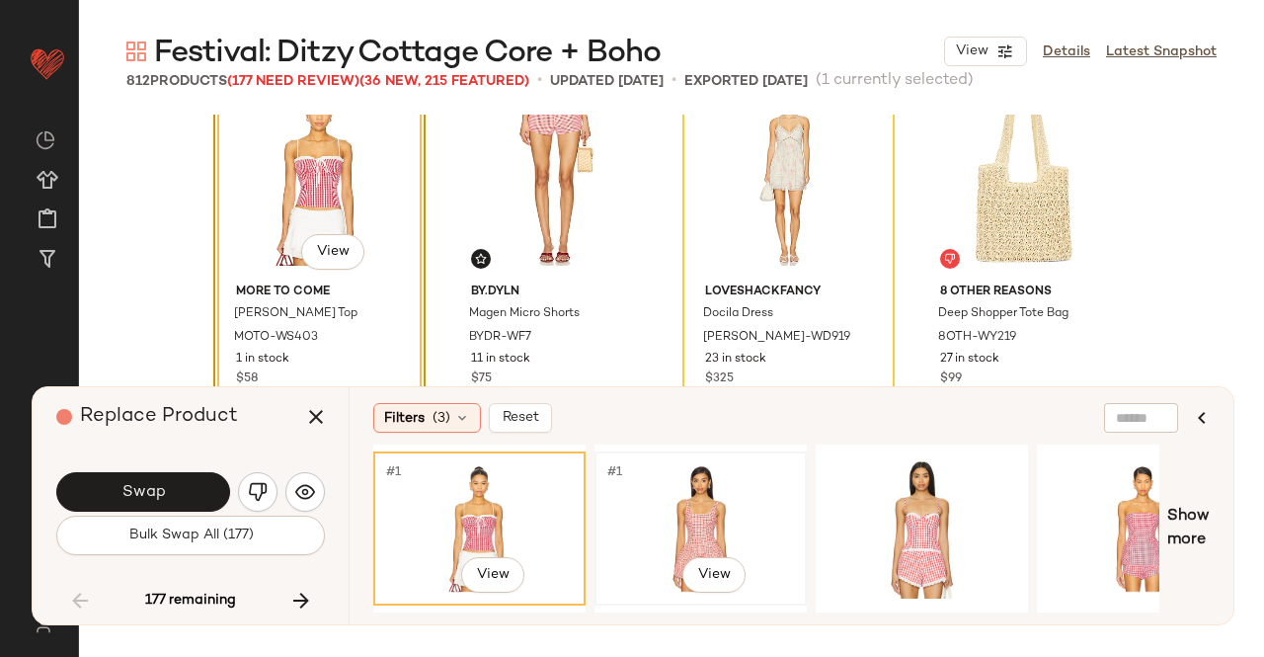
click at [679, 508] on div "#1 View" at bounding box center [701, 528] width 199 height 140
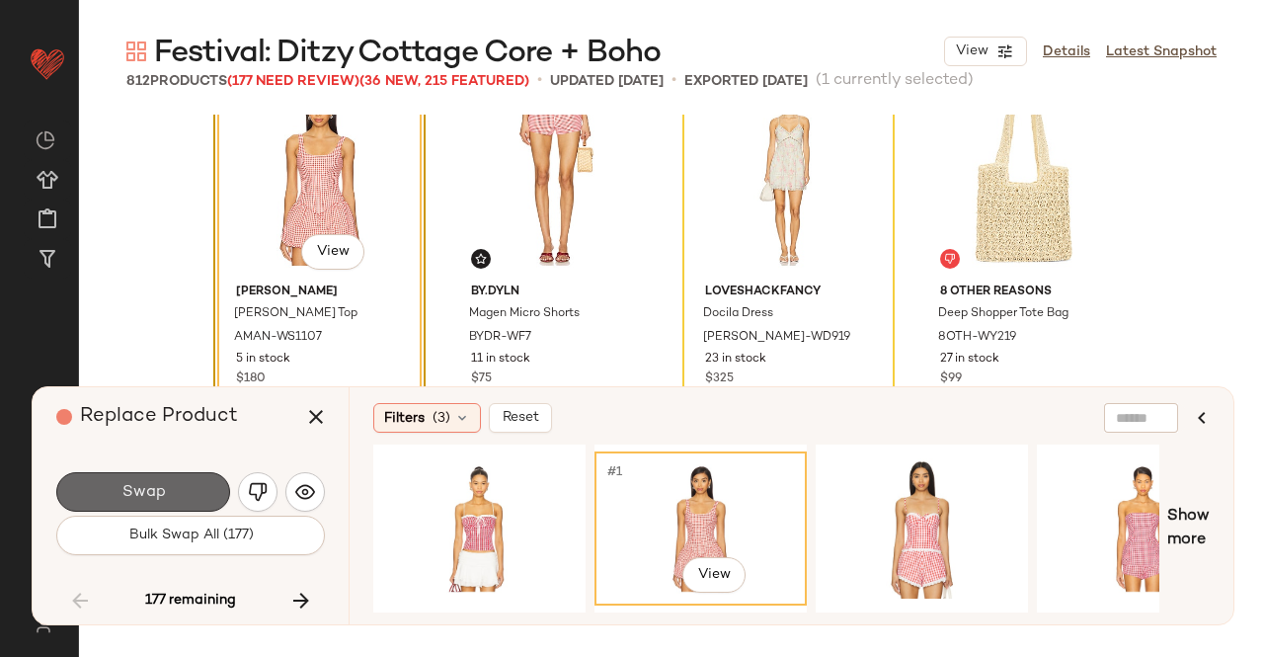
click at [193, 493] on button "Swap" at bounding box center [143, 492] width 174 height 40
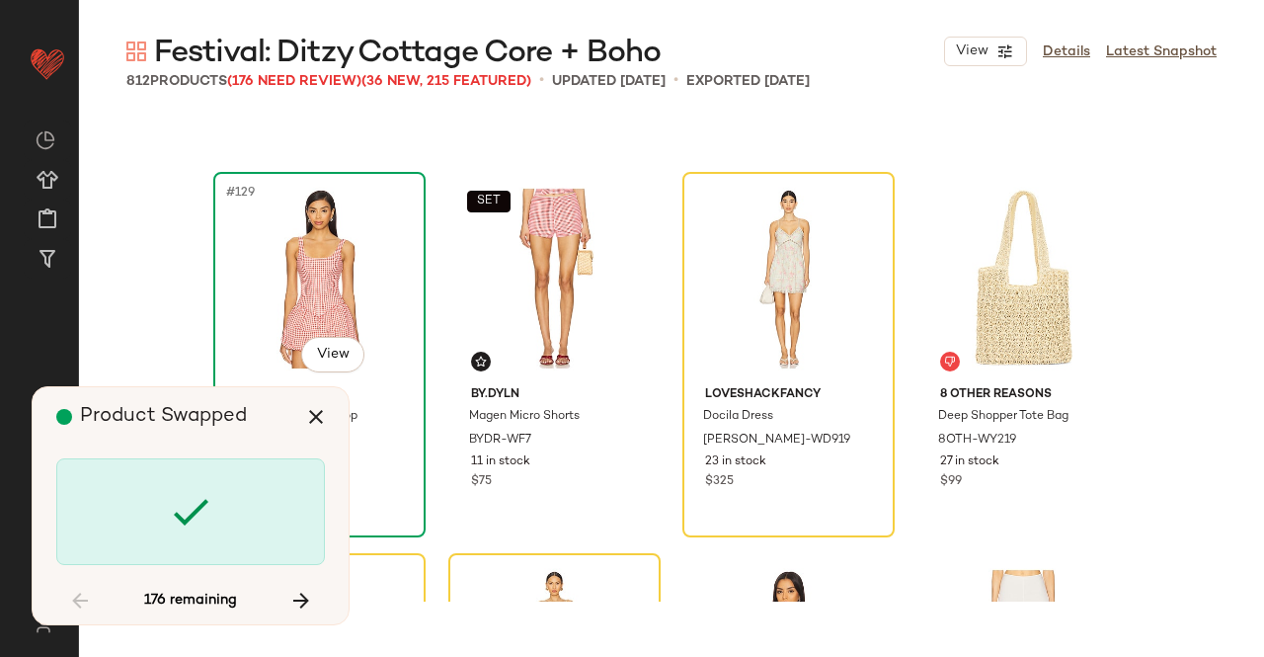
scroll to position [12166, 0]
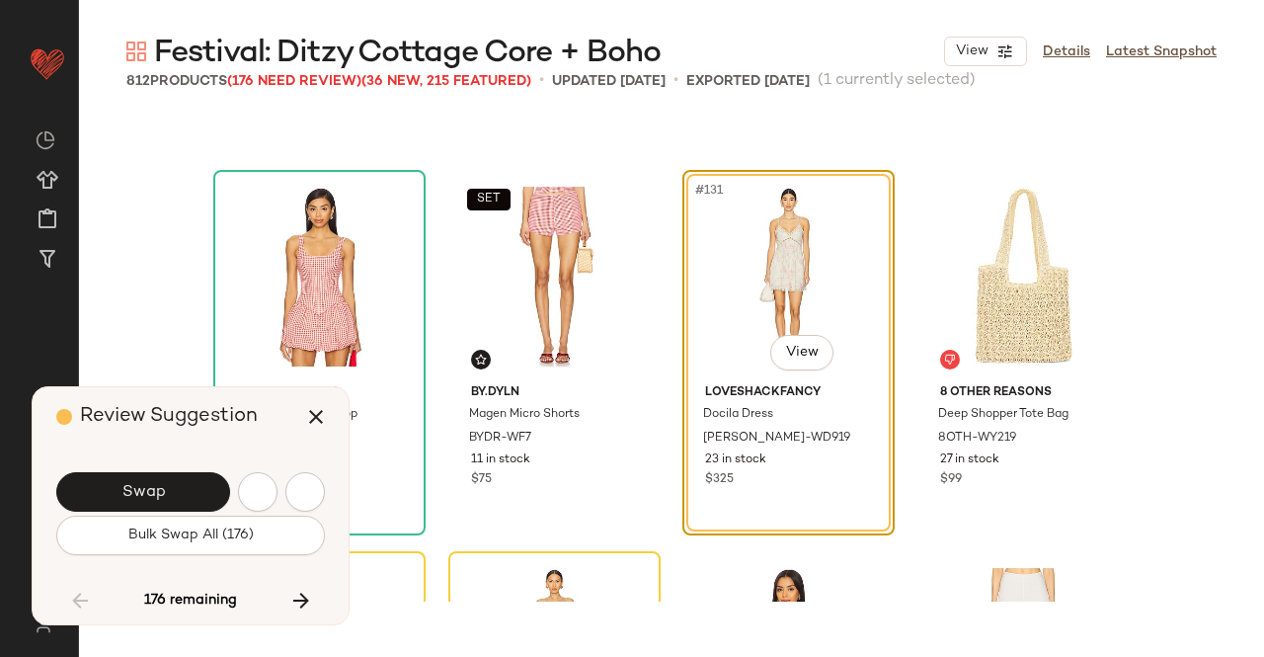
scroll to position [12202, 0]
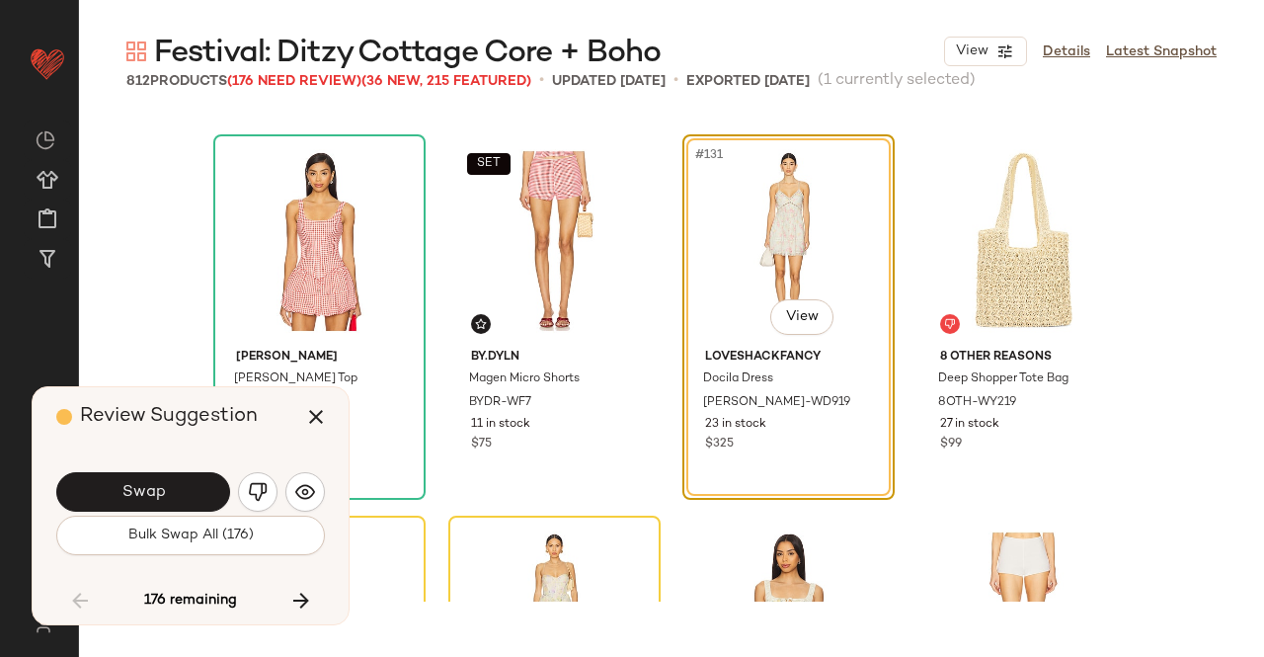
click at [192, 465] on div "Swap Bulk Swap All (176)" at bounding box center [190, 511] width 269 height 107
click at [192, 474] on button "Swap" at bounding box center [143, 492] width 174 height 40
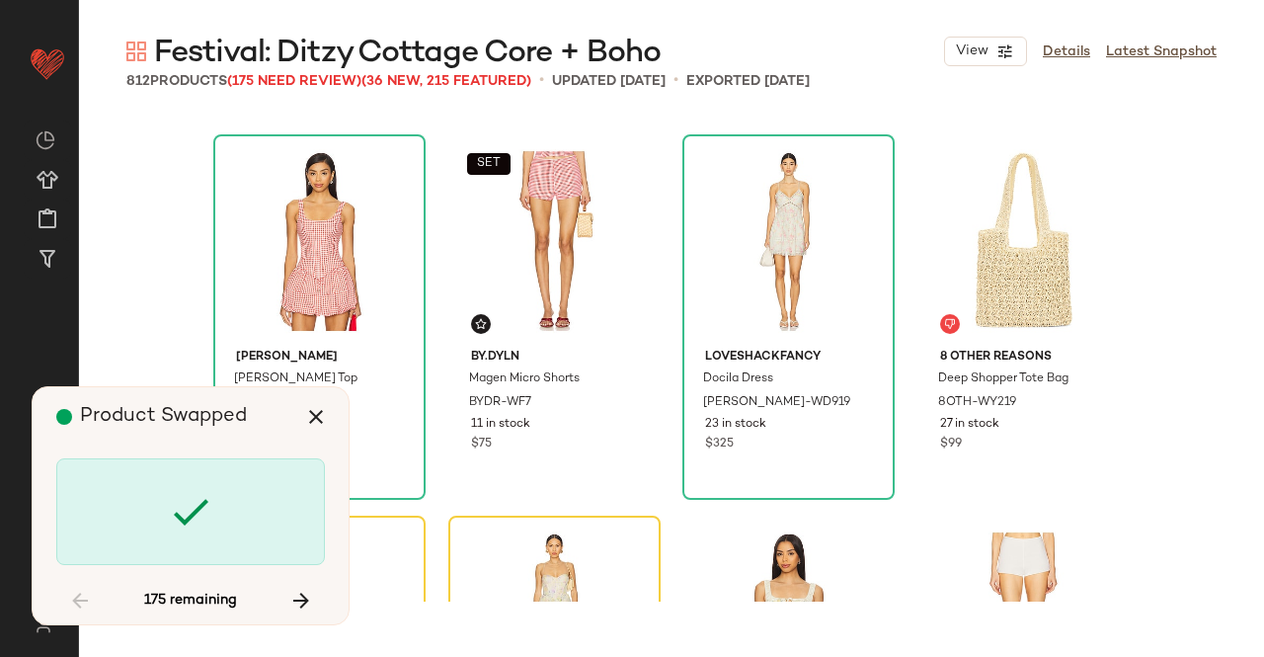
click at [192, 474] on div at bounding box center [190, 511] width 269 height 107
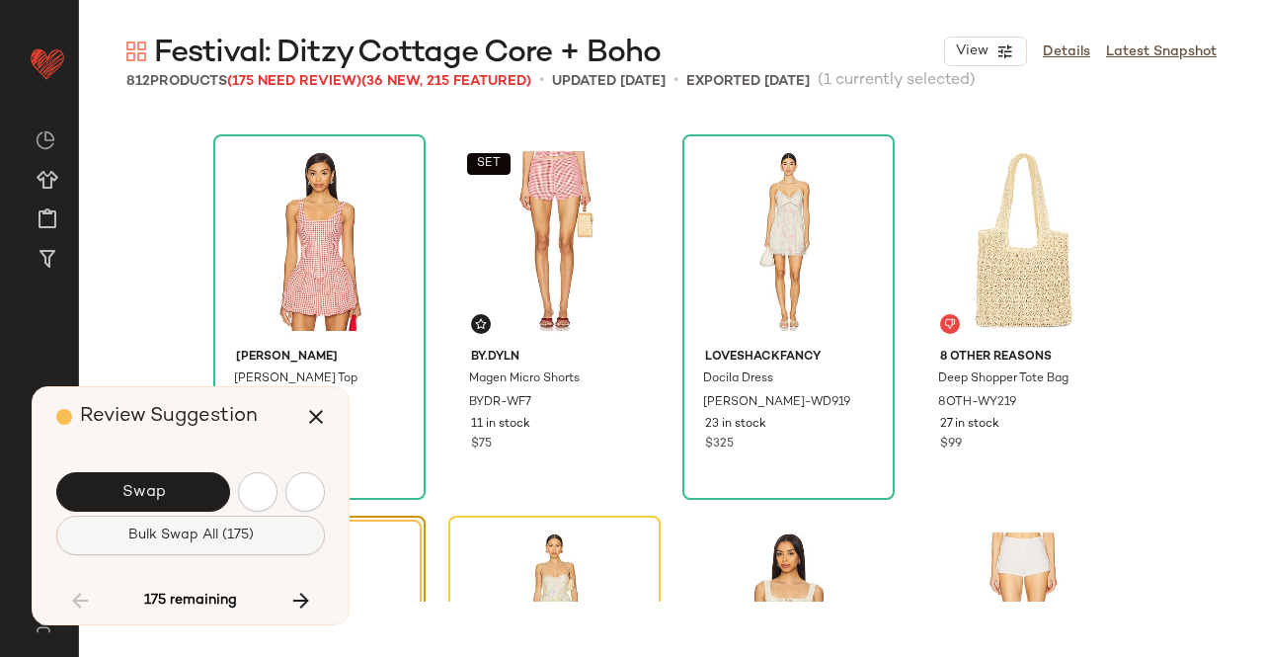
scroll to position [12583, 0]
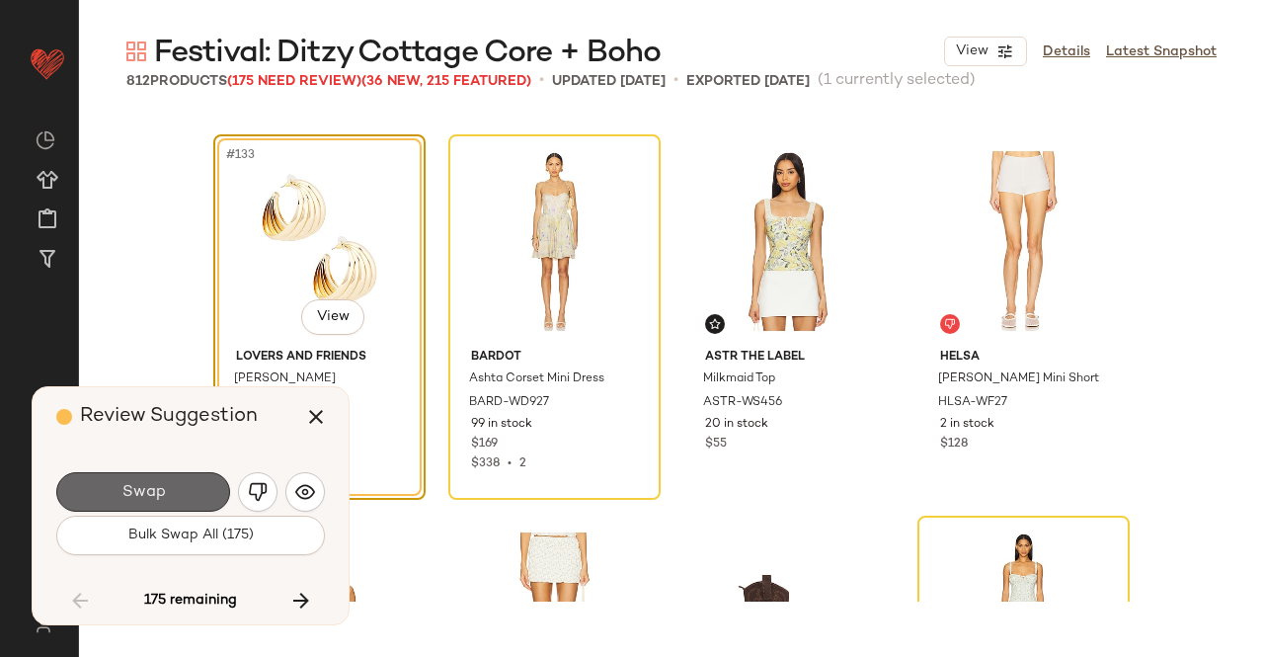
click at [182, 491] on button "Swap" at bounding box center [143, 492] width 174 height 40
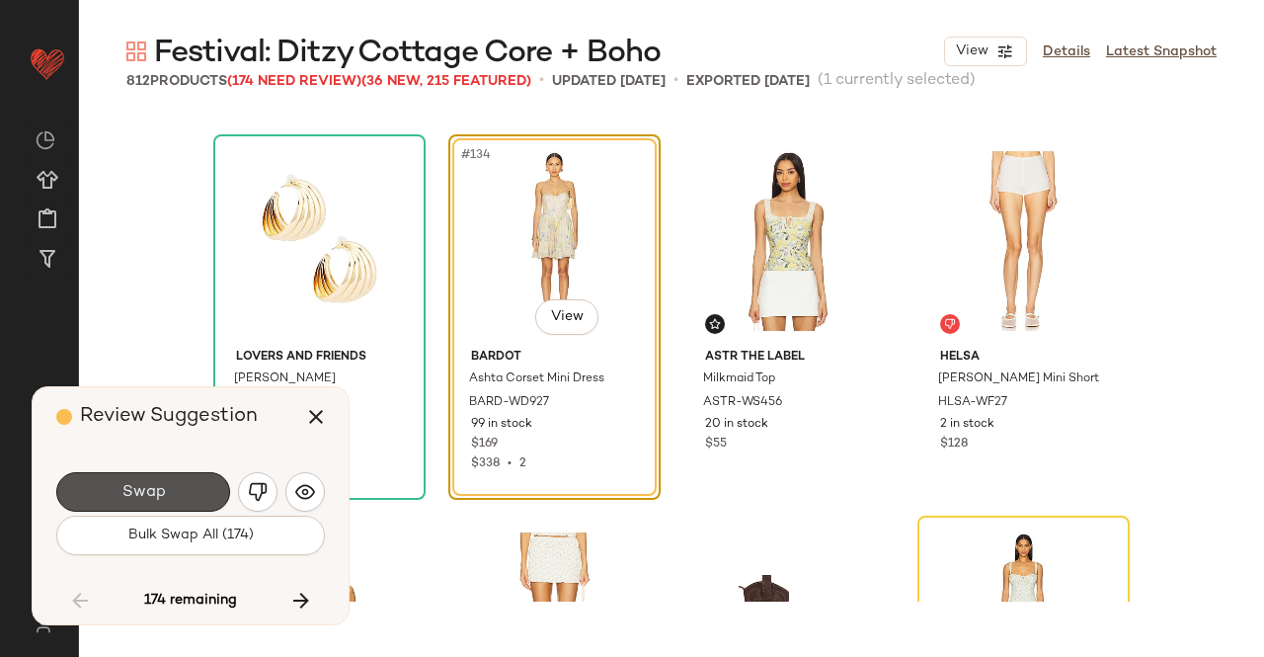
click at [182, 491] on button "Swap" at bounding box center [143, 492] width 174 height 40
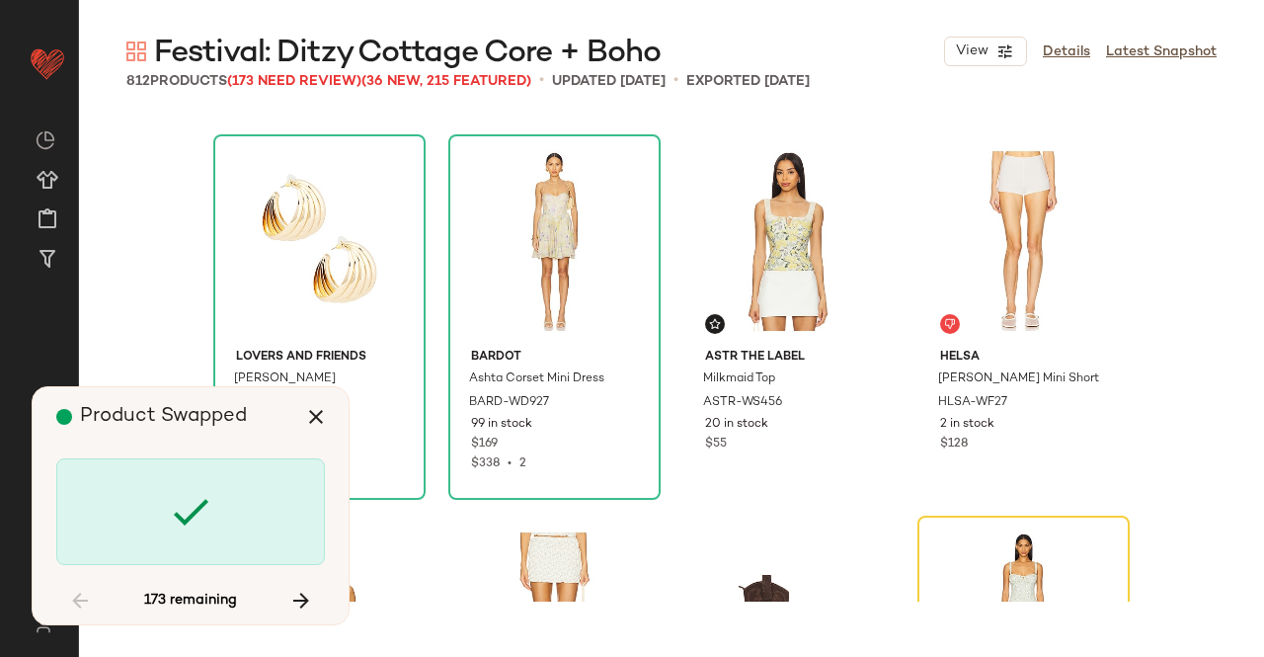
scroll to position [12964, 0]
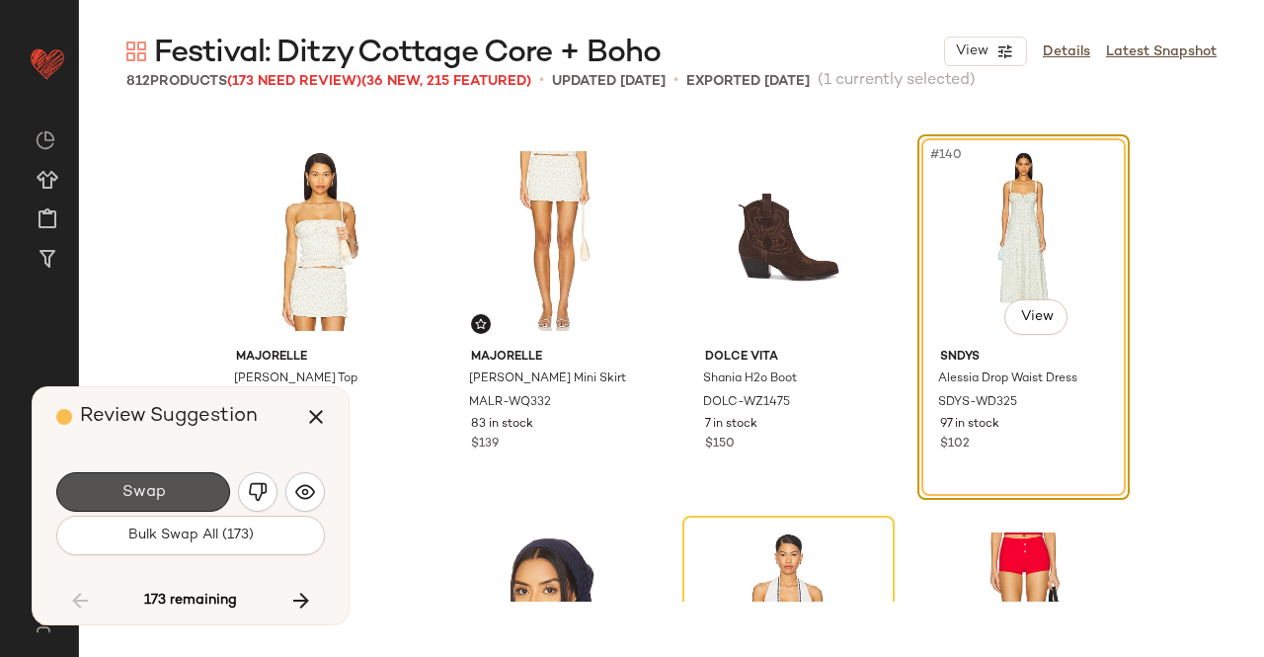
click at [182, 491] on button "Swap" at bounding box center [143, 492] width 174 height 40
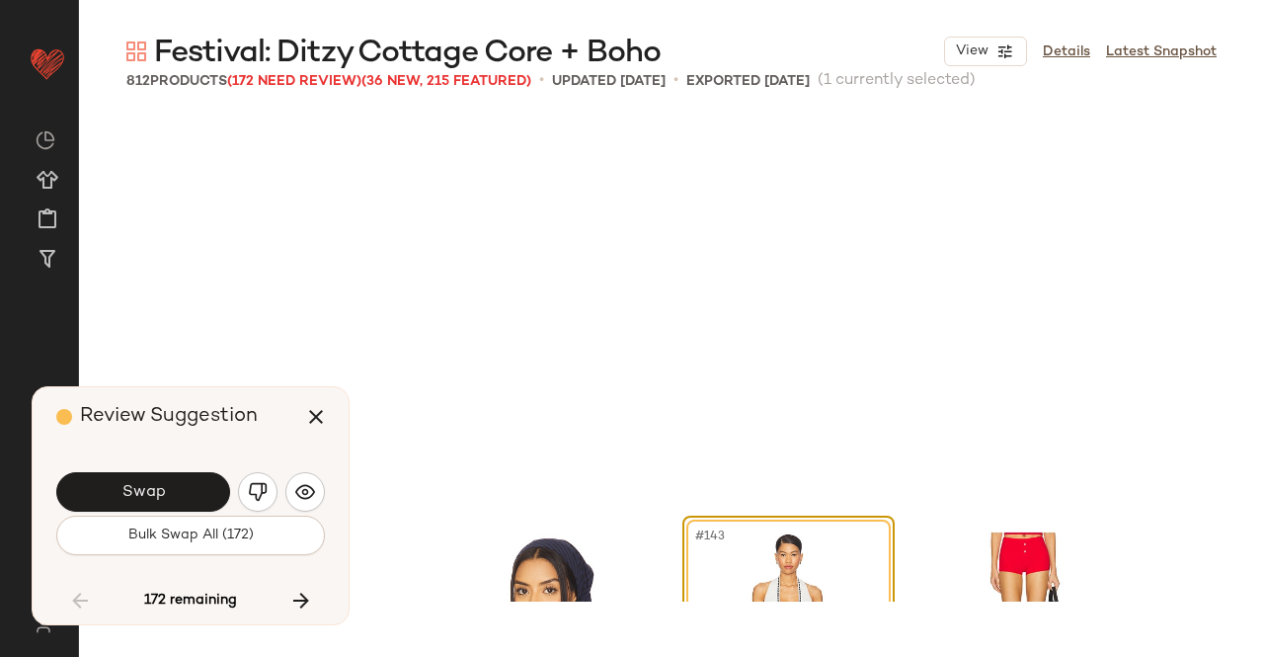
scroll to position [13346, 0]
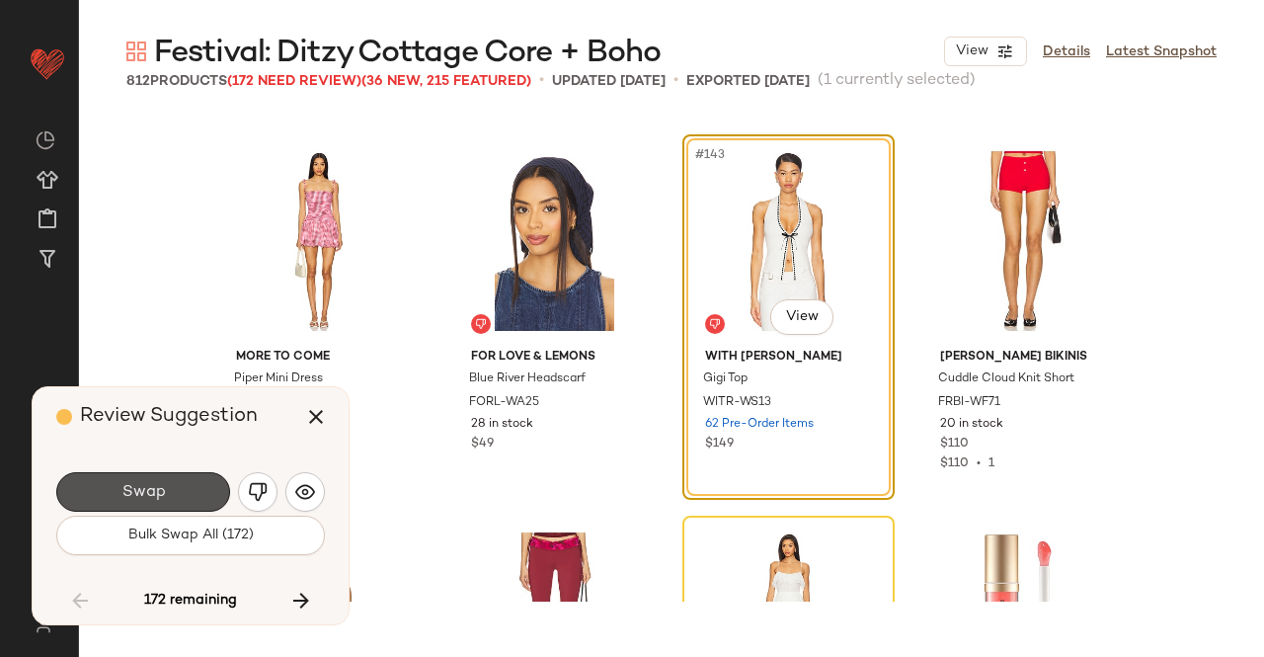
click at [182, 491] on button "Swap" at bounding box center [143, 492] width 174 height 40
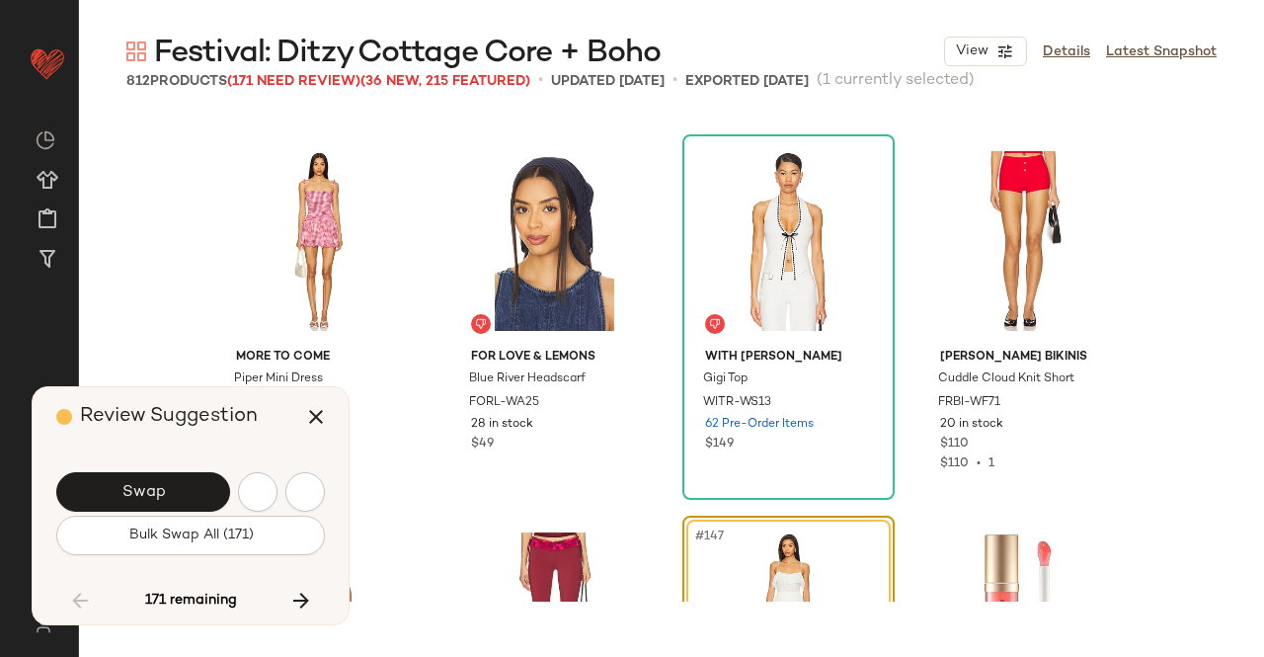
scroll to position [13727, 0]
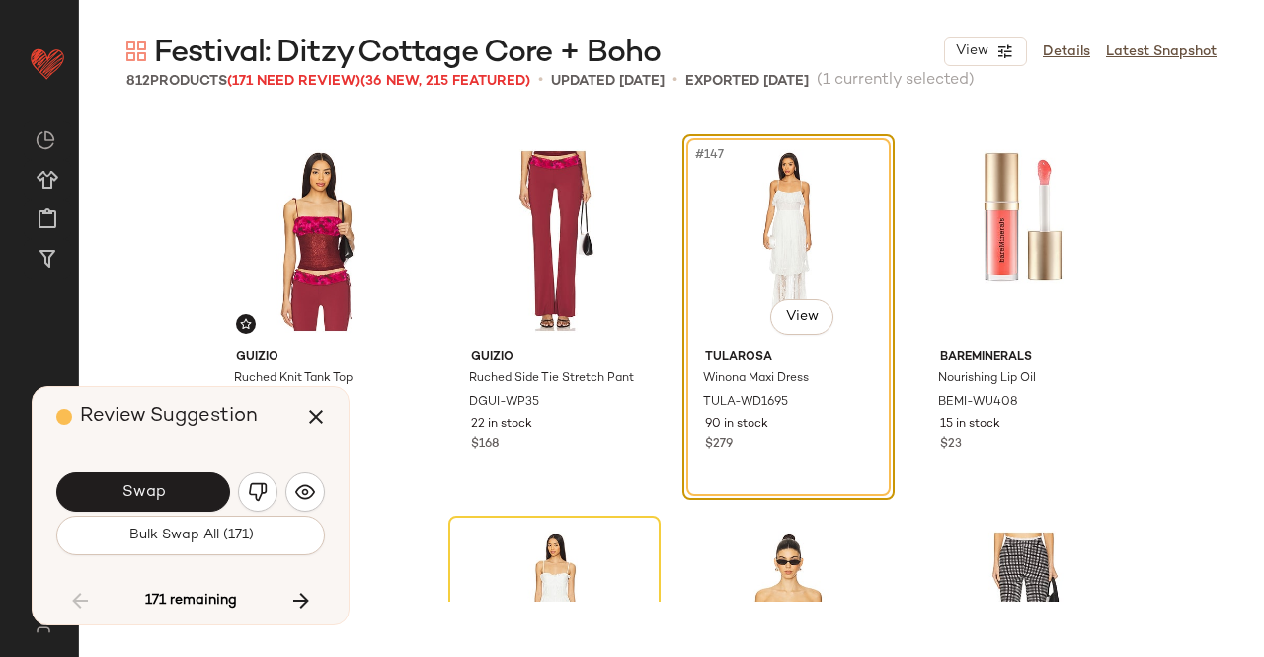
click at [182, 491] on button "Swap" at bounding box center [143, 492] width 174 height 40
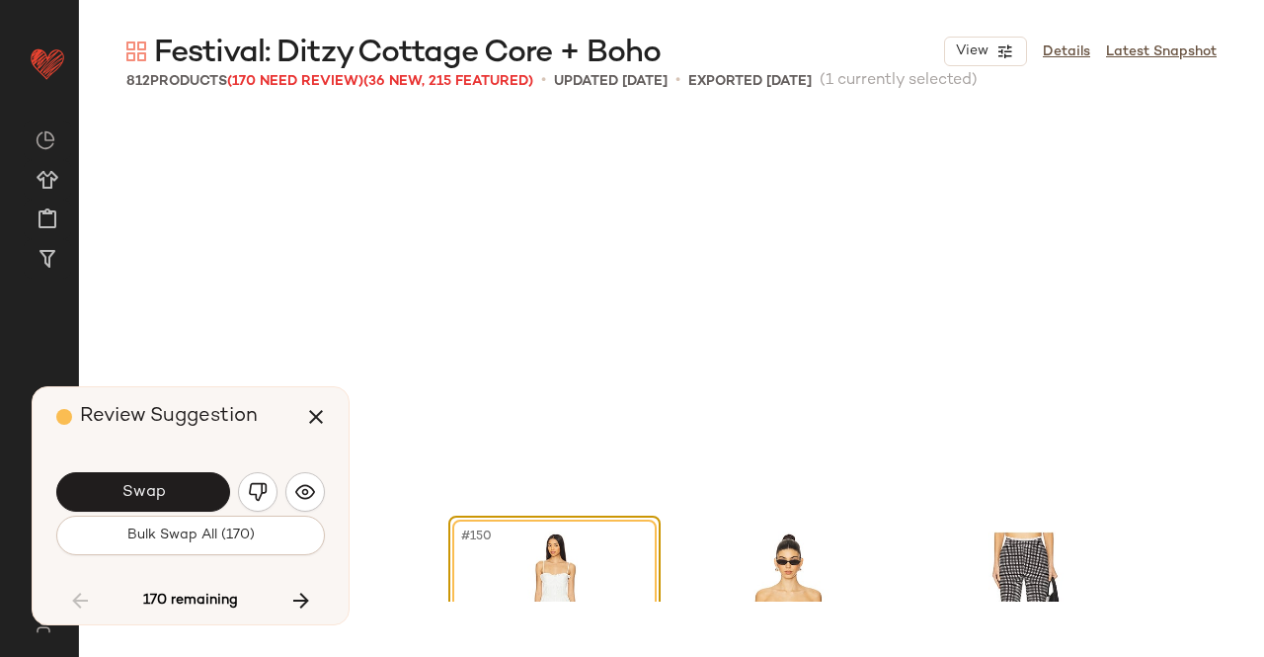
scroll to position [14108, 0]
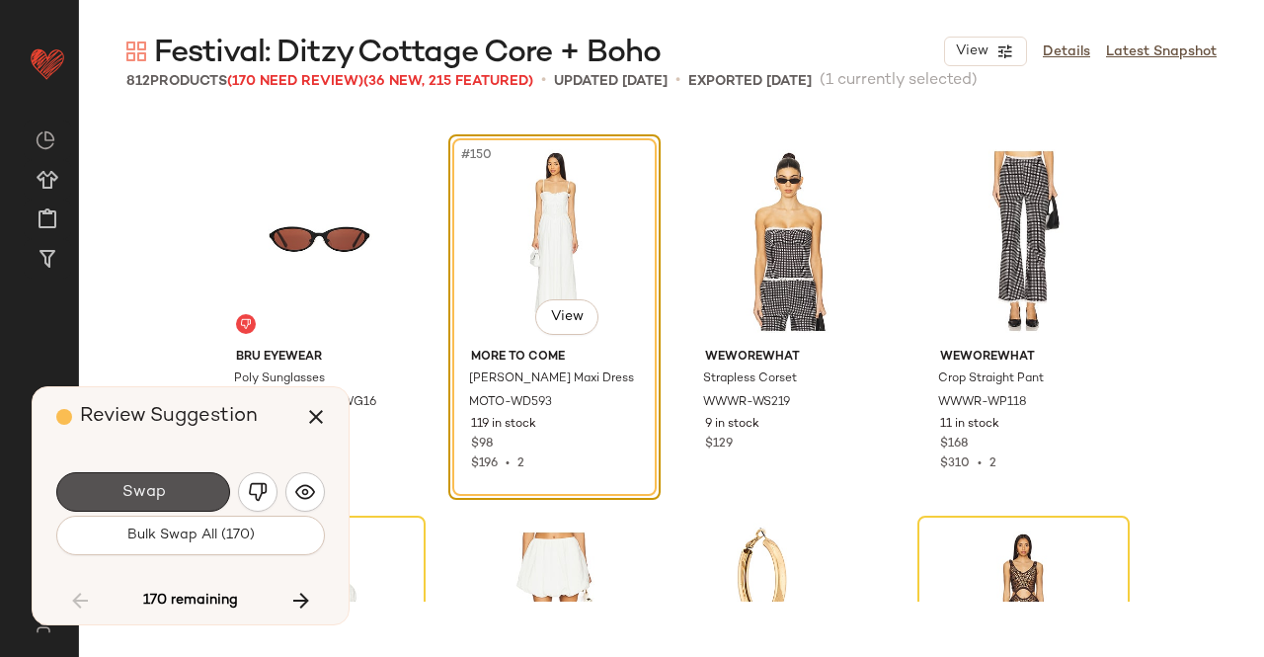
click at [182, 491] on button "Swap" at bounding box center [143, 492] width 174 height 40
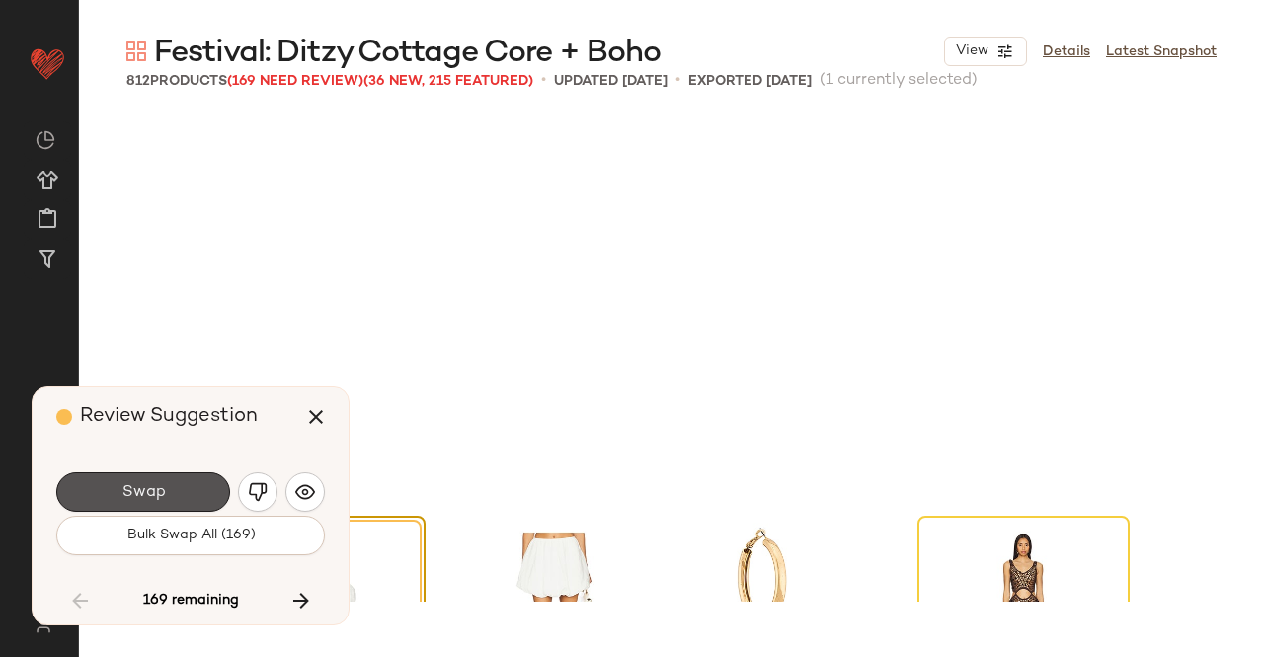
scroll to position [14490, 0]
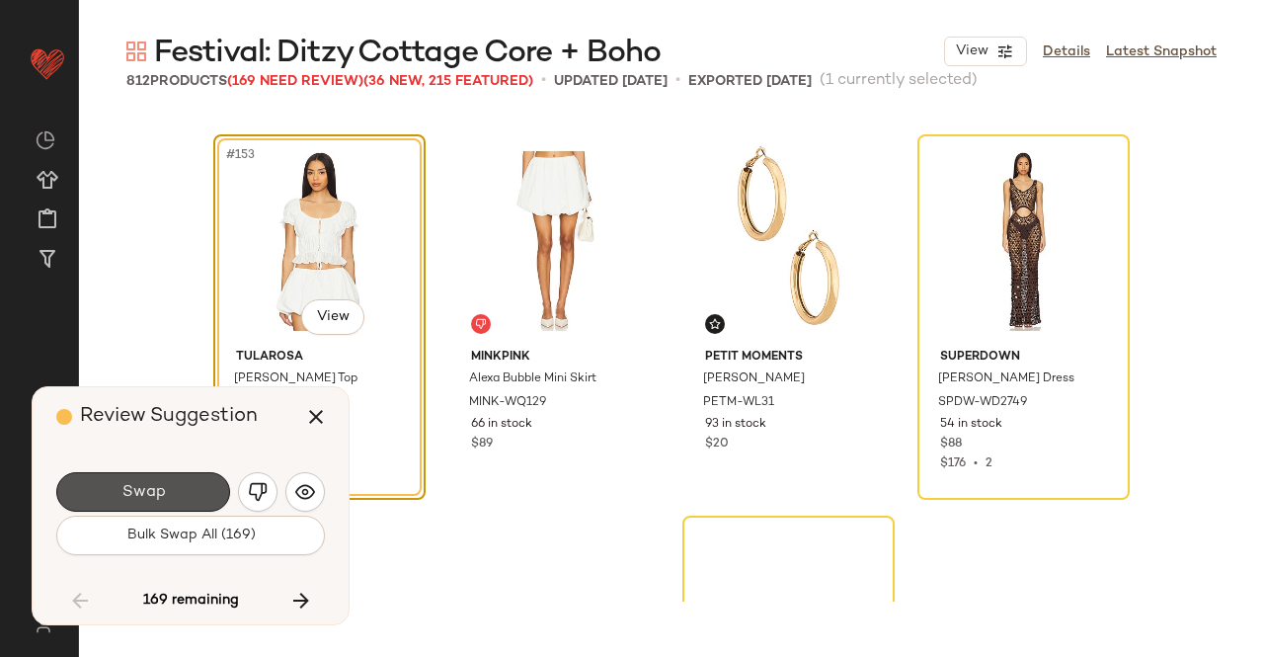
click at [182, 491] on button "Swap" at bounding box center [143, 492] width 174 height 40
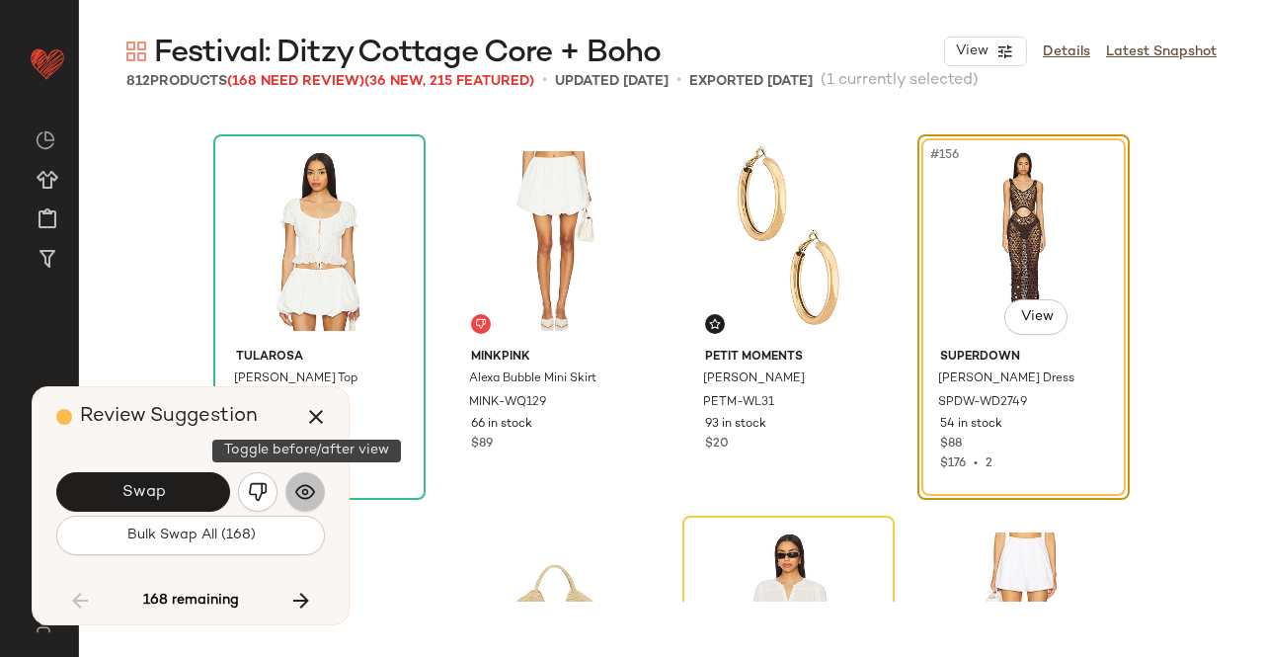
click at [300, 485] on img "button" at bounding box center [305, 492] width 20 height 20
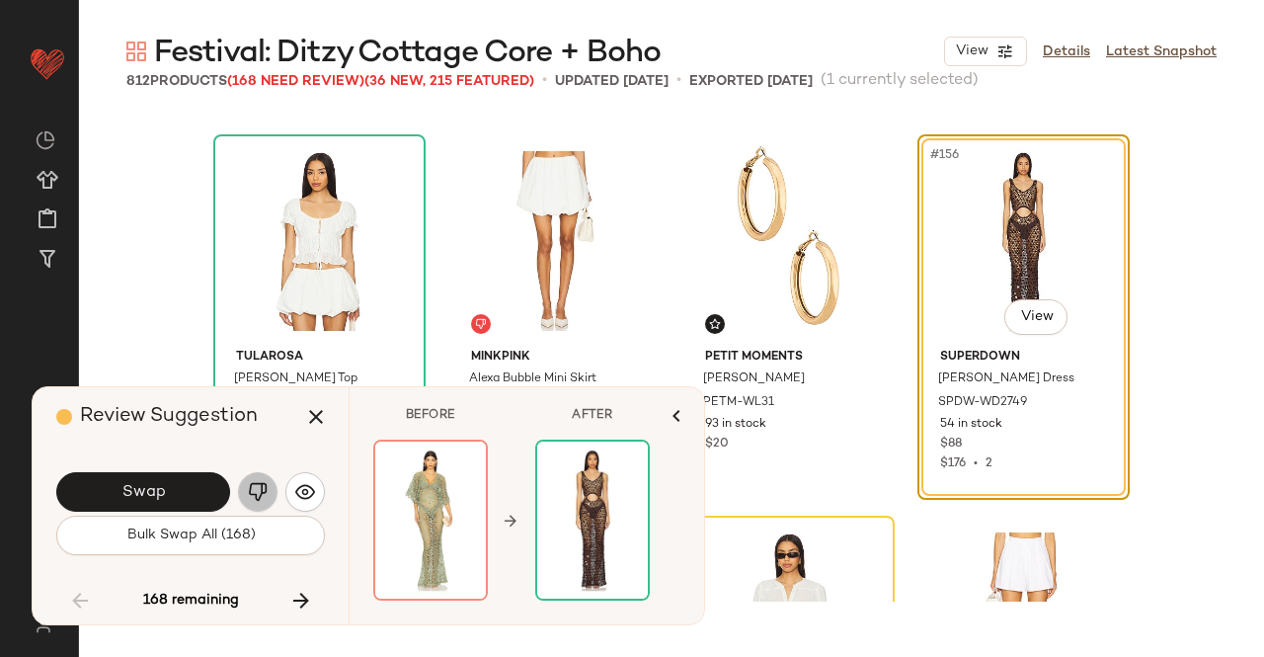
click at [262, 490] on img "button" at bounding box center [258, 492] width 20 height 20
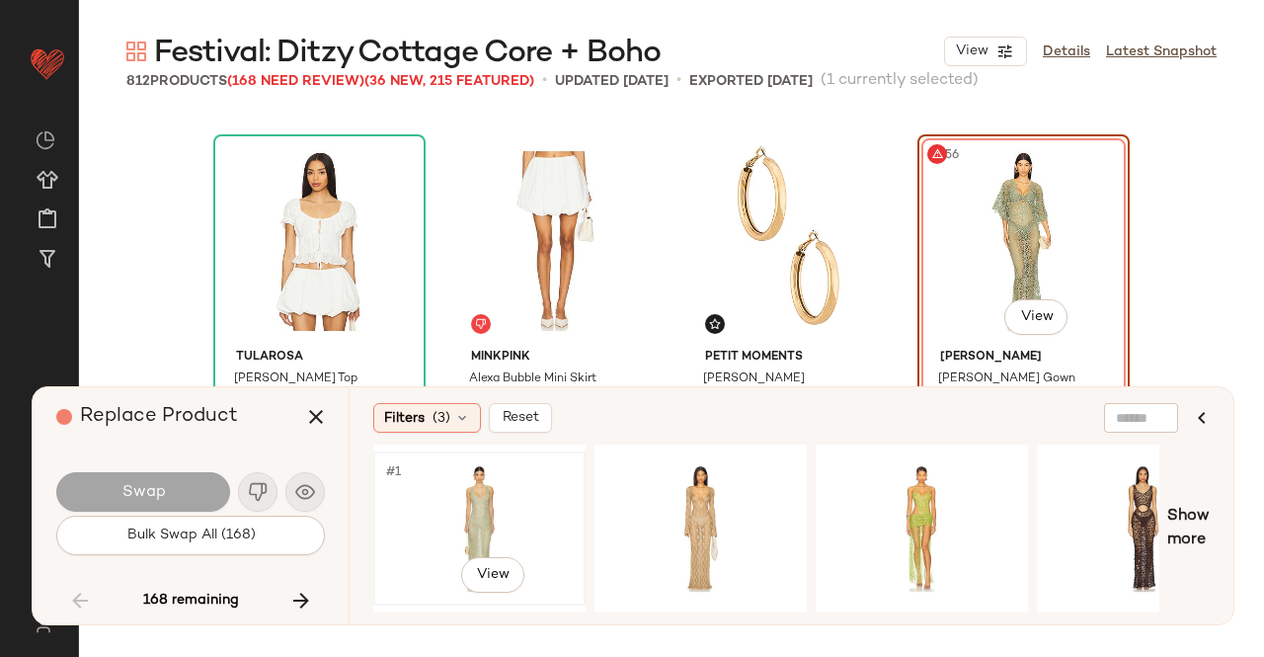
click at [516, 508] on div "#1 View" at bounding box center [479, 528] width 199 height 140
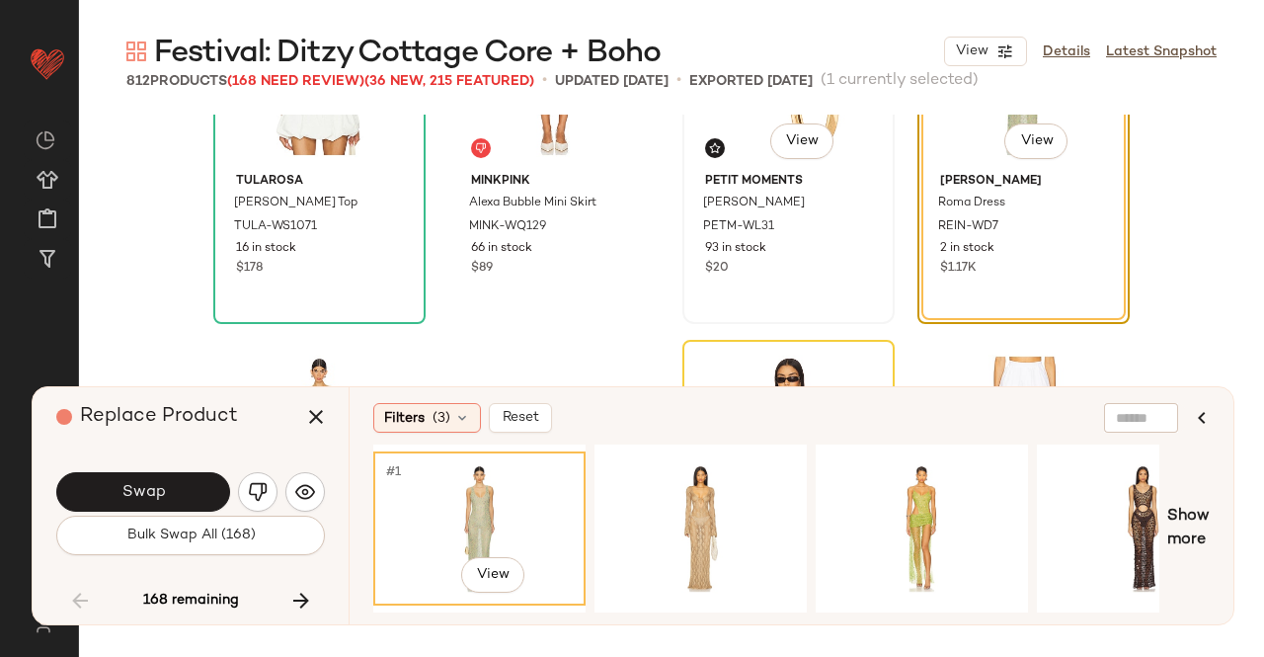
scroll to position [14667, 0]
click at [660, 517] on div "#1 View" at bounding box center [701, 528] width 199 height 140
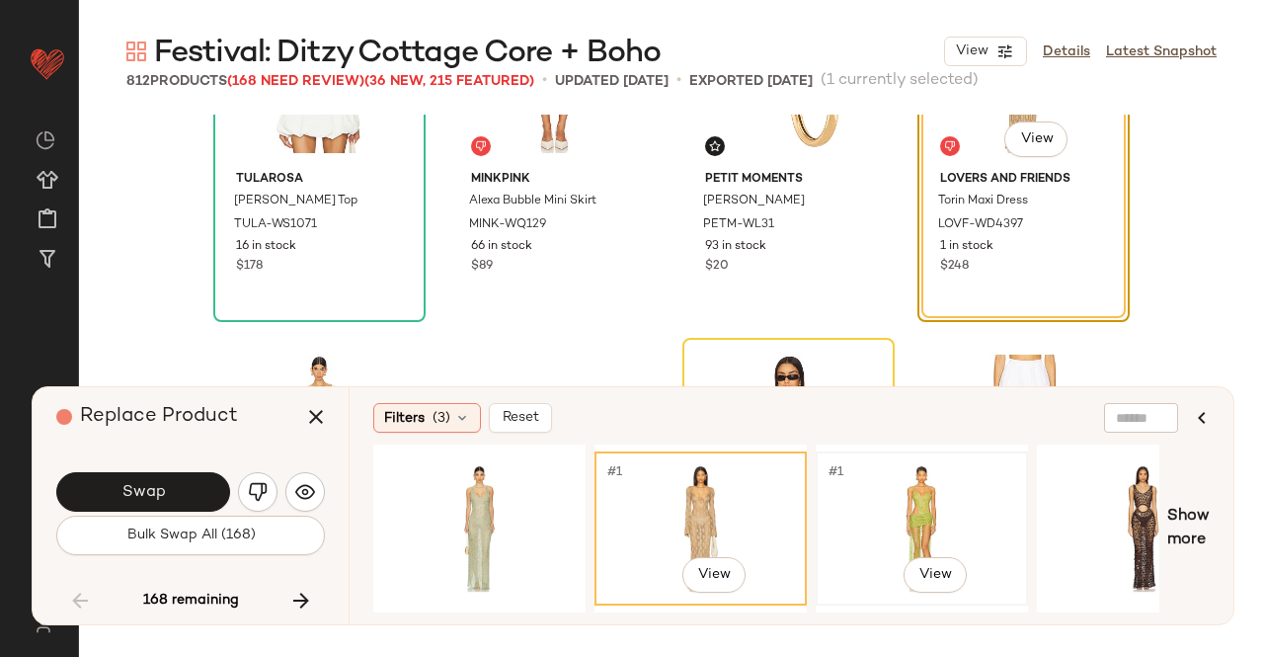
click at [948, 538] on div "#1 View" at bounding box center [922, 528] width 199 height 140
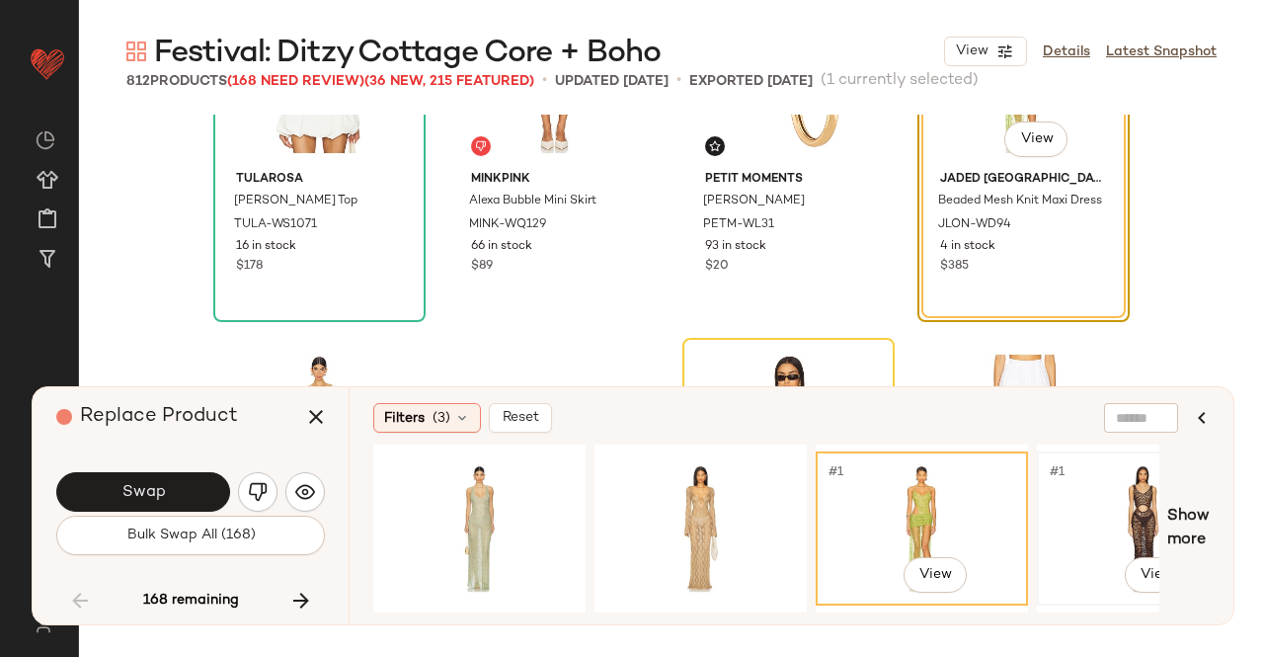
click at [1114, 540] on div "#1 View" at bounding box center [1143, 528] width 199 height 140
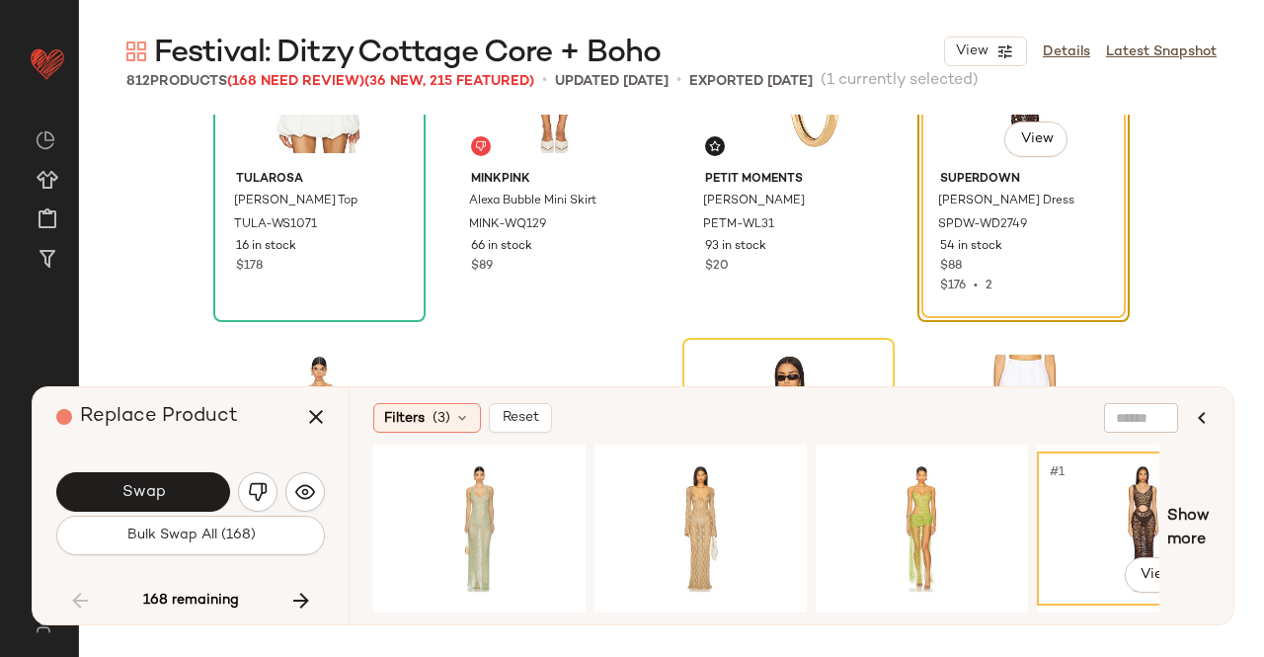
drag, startPoint x: 686, startPoint y: 620, endPoint x: 722, endPoint y: 621, distance: 36.6
click at [722, 621] on div "Filters (3) Reset #1 View Show more" at bounding box center [791, 505] width 885 height 237
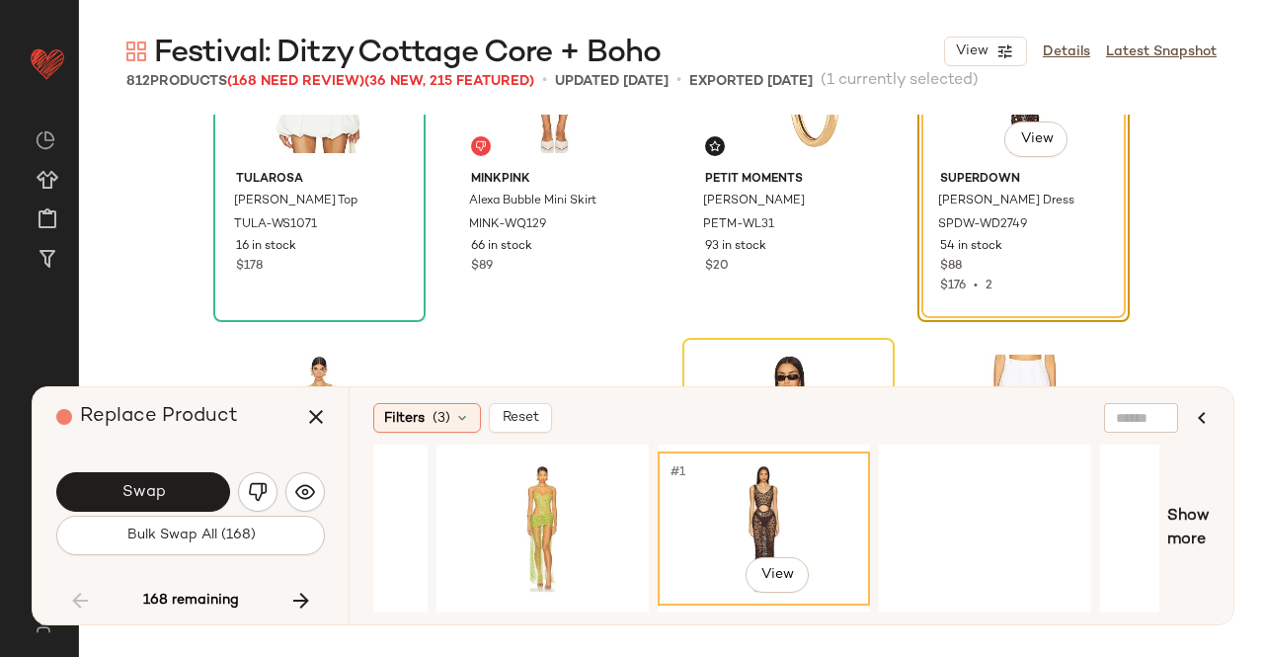
click at [707, 631] on div "Tularosa Twyla Top TULA-WS1071 16 in stock $178 MINKPINK Alexa Bubble Mini Skir…" at bounding box center [671, 427] width 1185 height 625
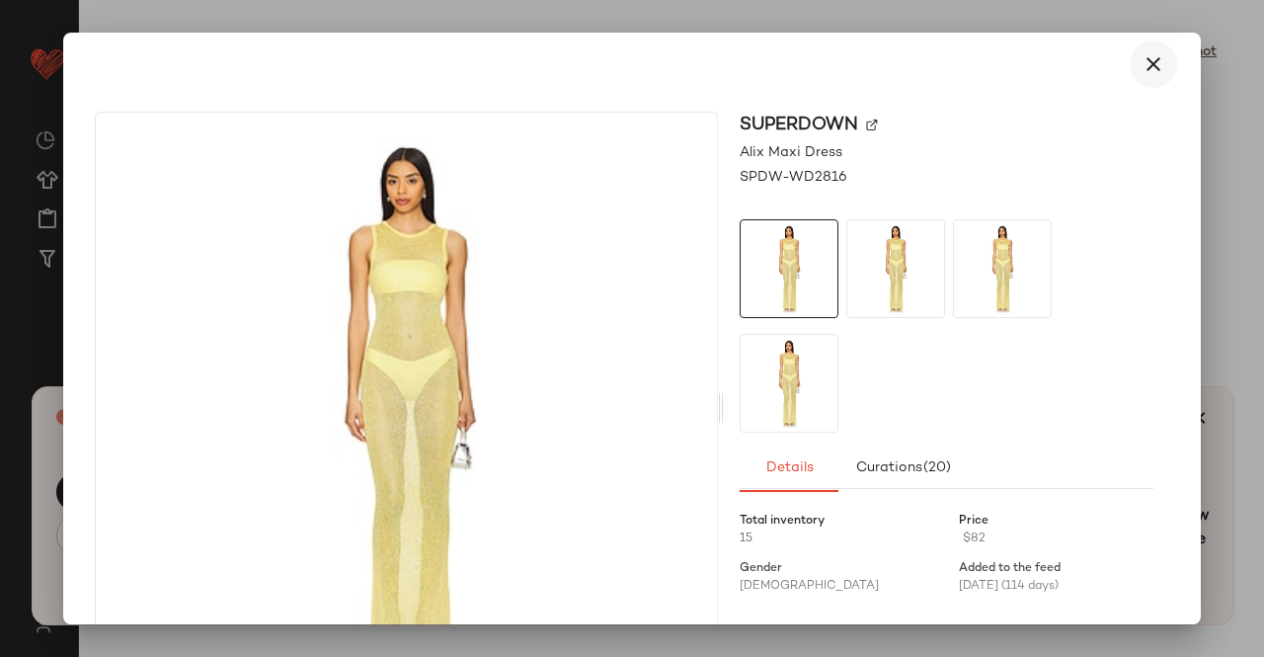
click at [1142, 58] on icon "button" at bounding box center [1154, 64] width 24 height 24
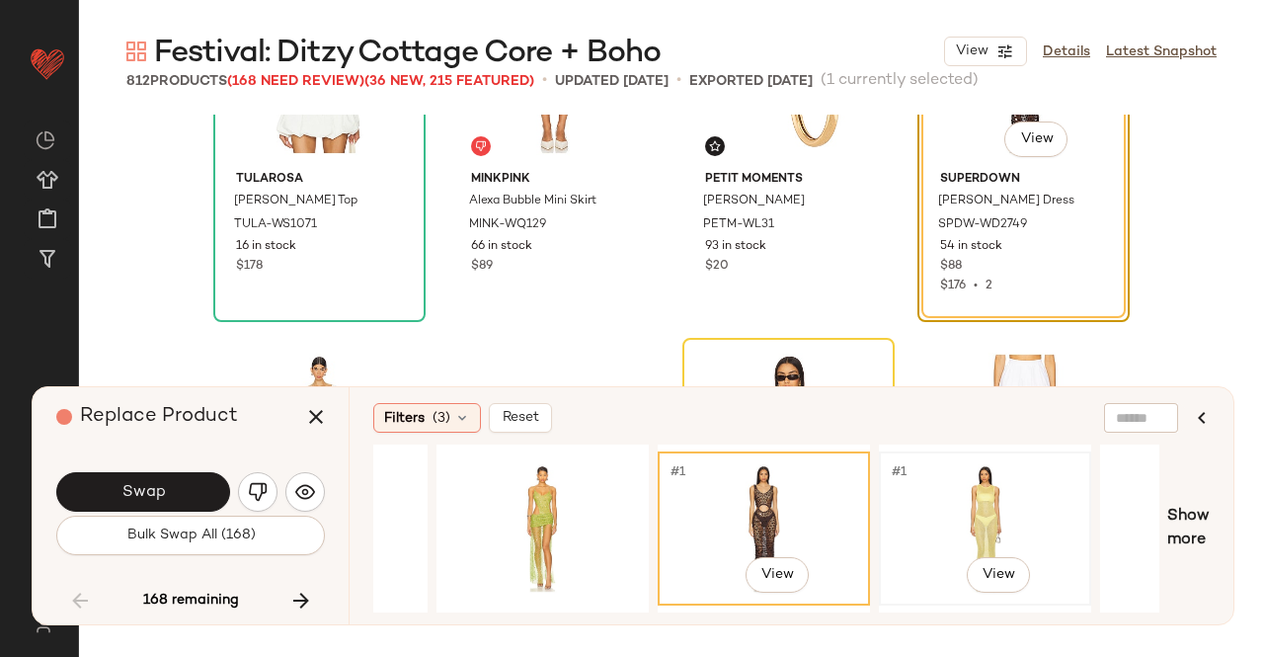
click at [963, 481] on div "#1 View" at bounding box center [985, 528] width 199 height 140
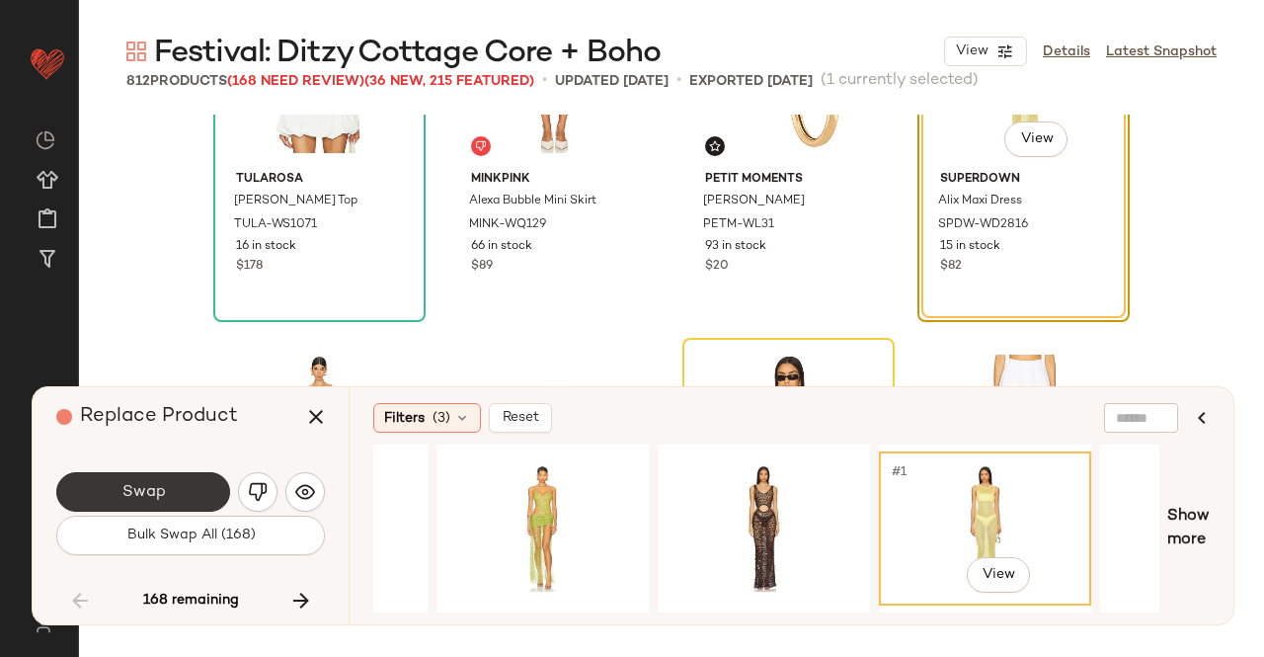
click at [154, 479] on button "Swap" at bounding box center [143, 492] width 174 height 40
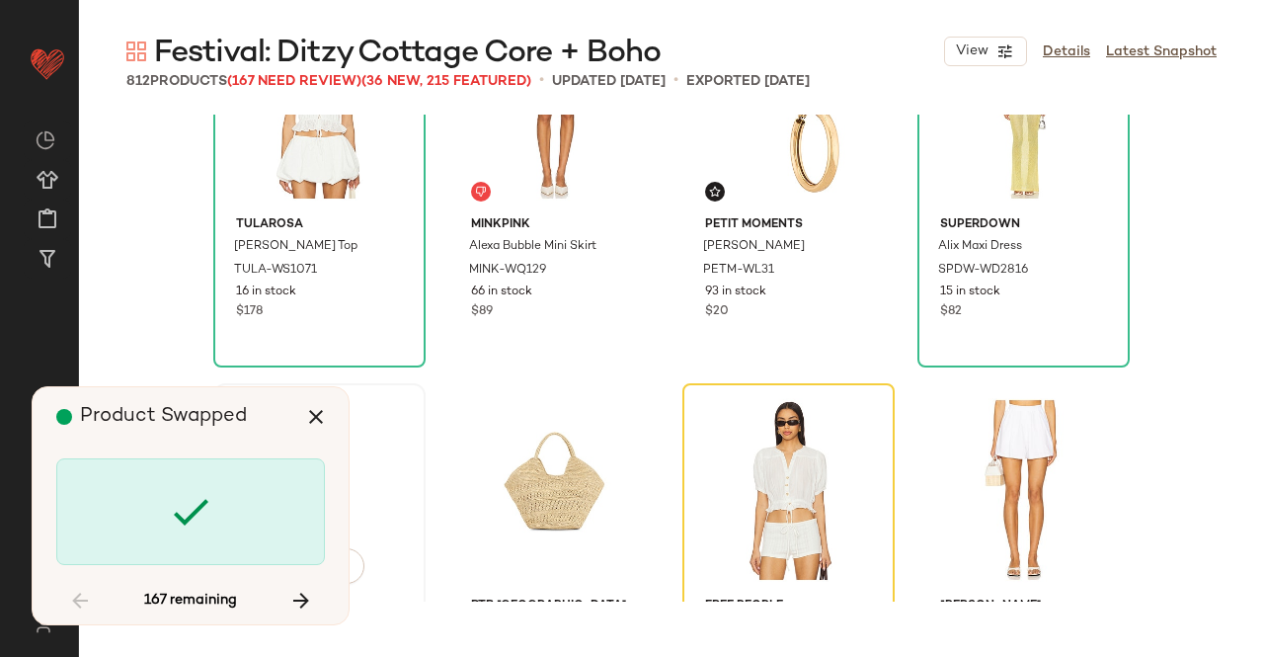
scroll to position [14648, 0]
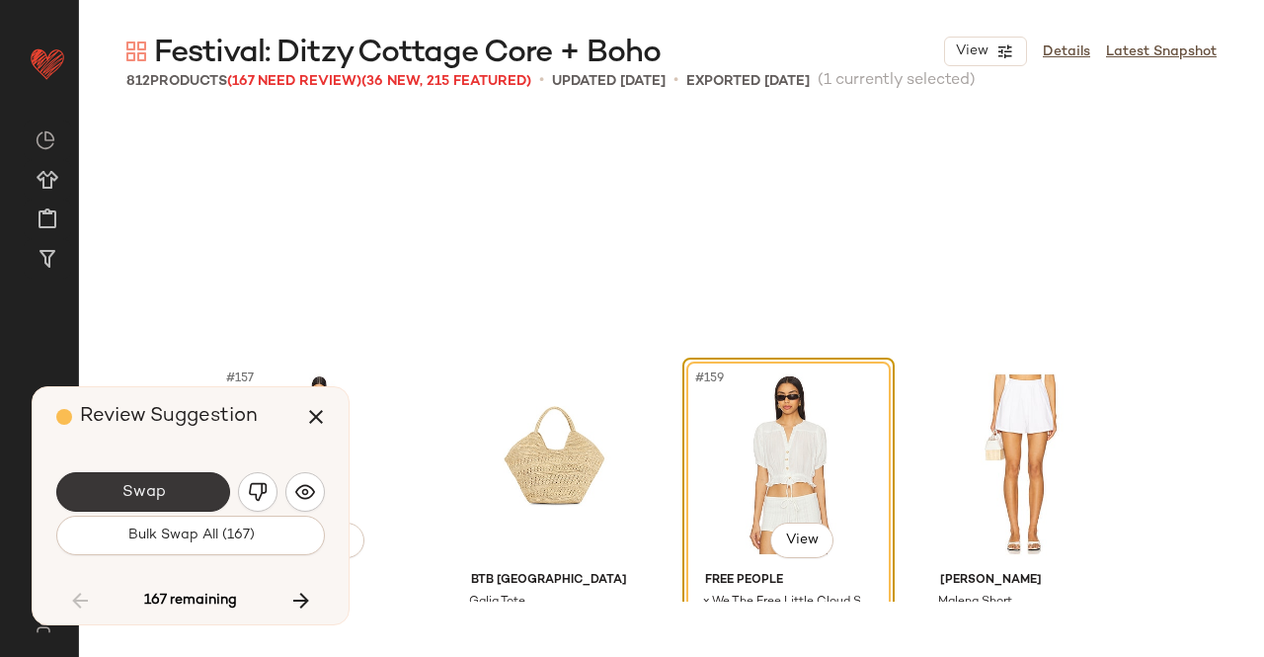
scroll to position [14871, 0]
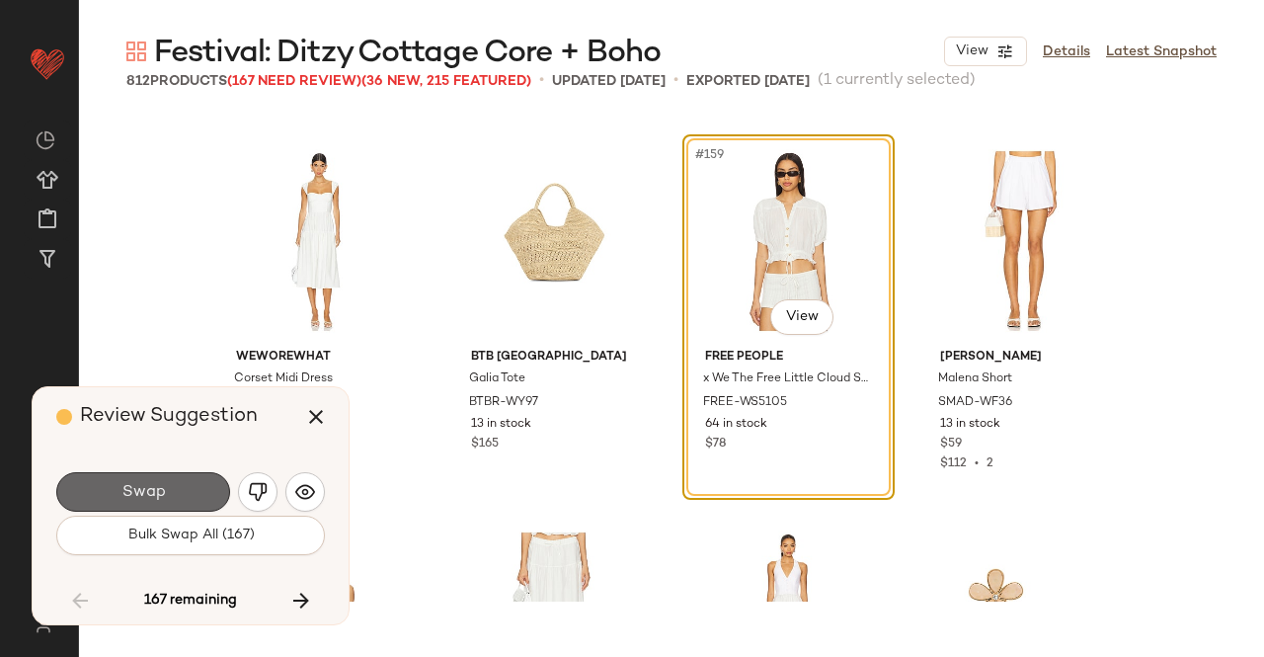
click at [174, 497] on button "Swap" at bounding box center [143, 492] width 174 height 40
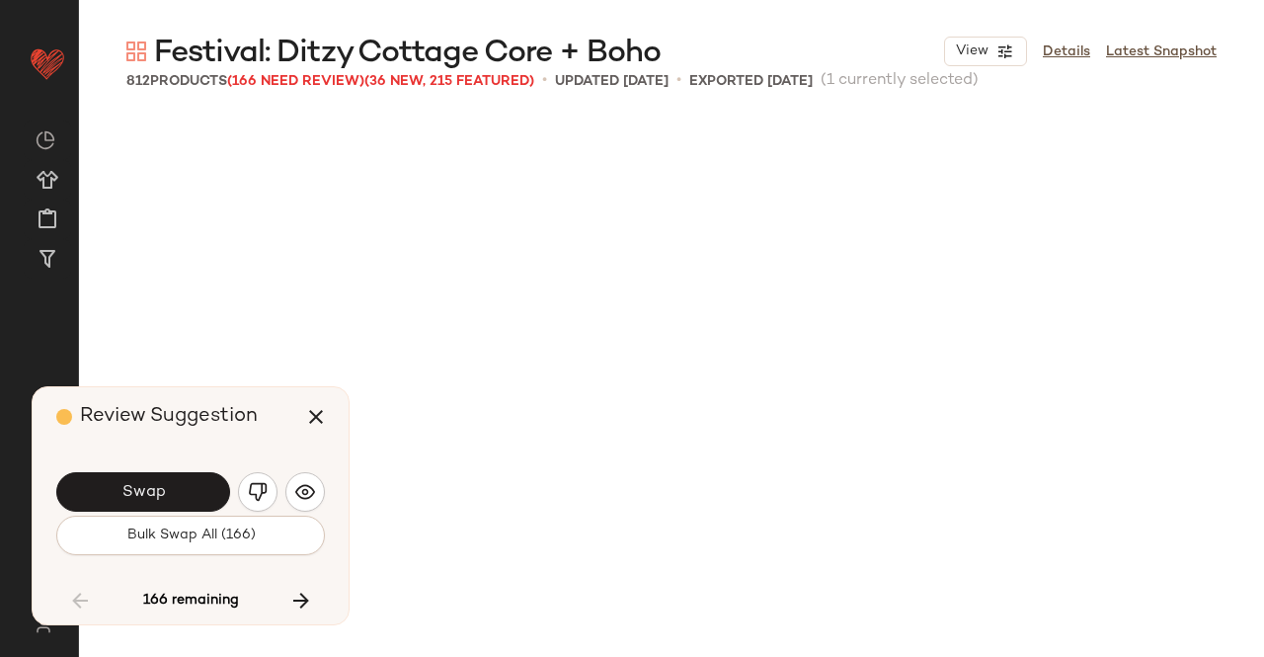
scroll to position [15633, 0]
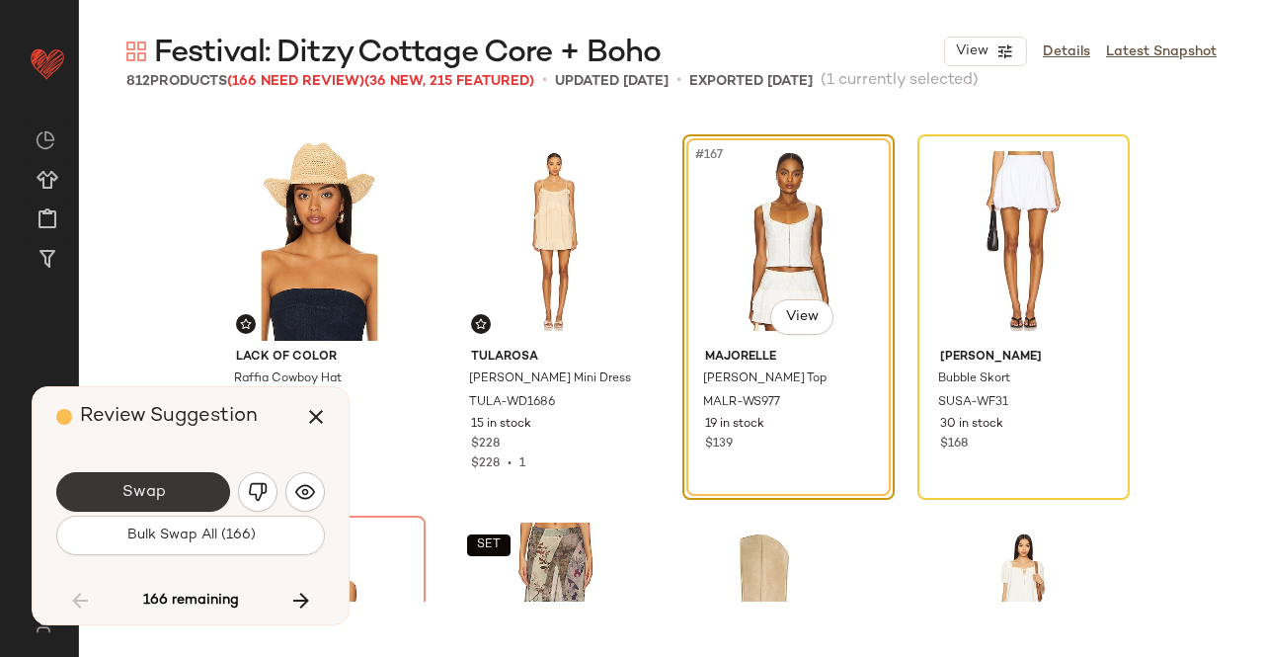
click at [206, 475] on button "Swap" at bounding box center [143, 492] width 174 height 40
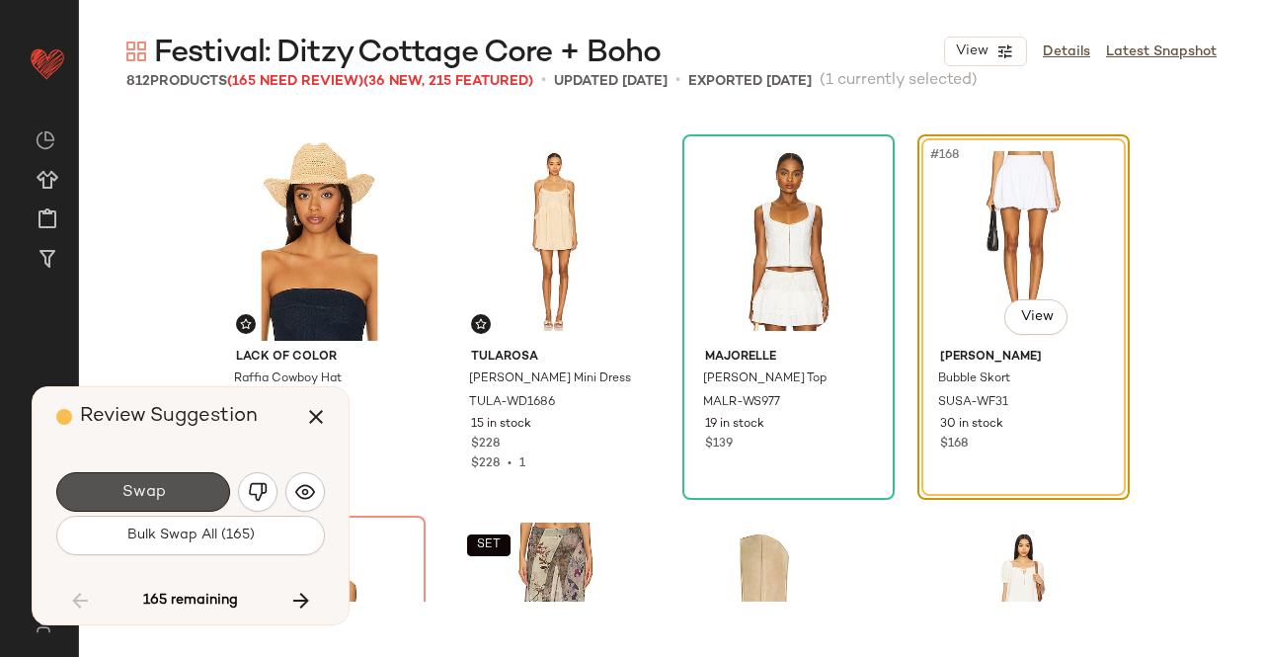
click at [183, 494] on button "Swap" at bounding box center [143, 492] width 174 height 40
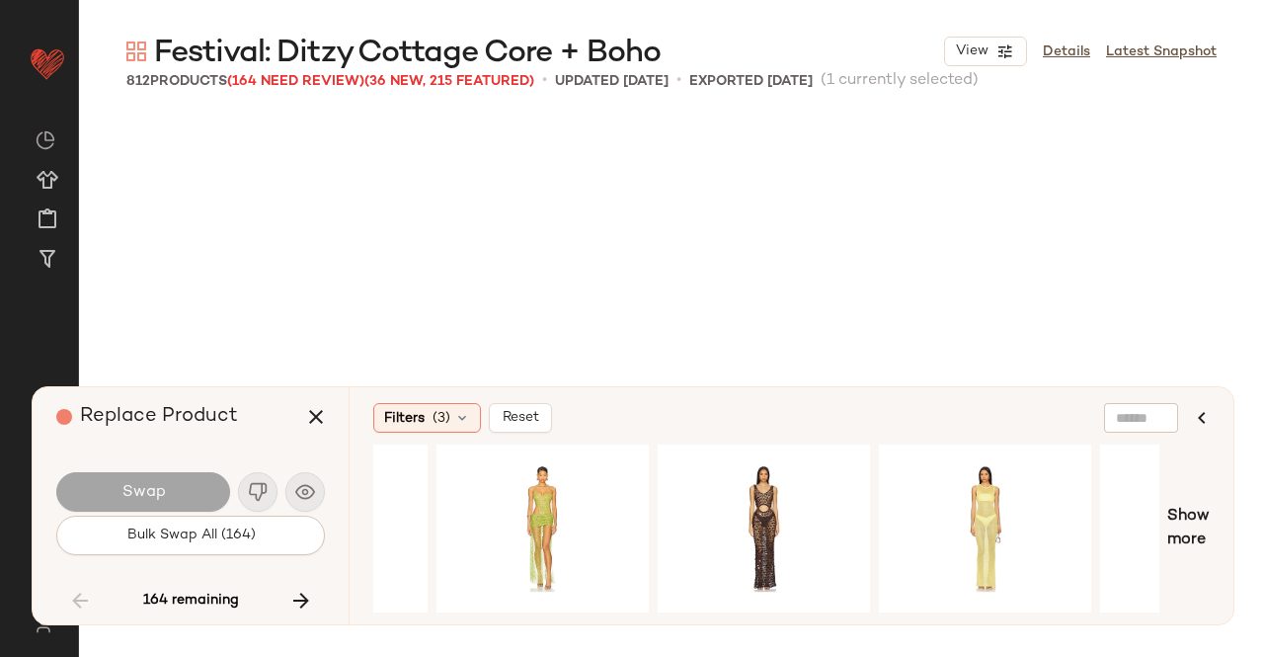
scroll to position [16015, 0]
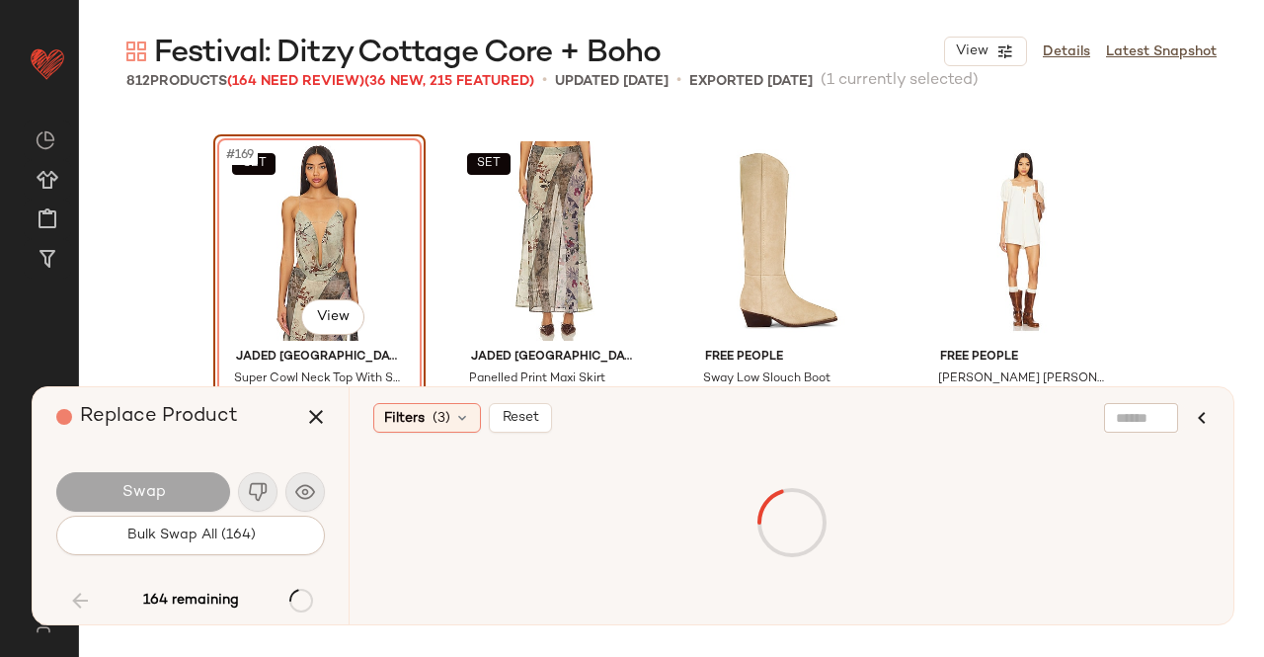
click at [183, 494] on div "Swap" at bounding box center [143, 492] width 174 height 40
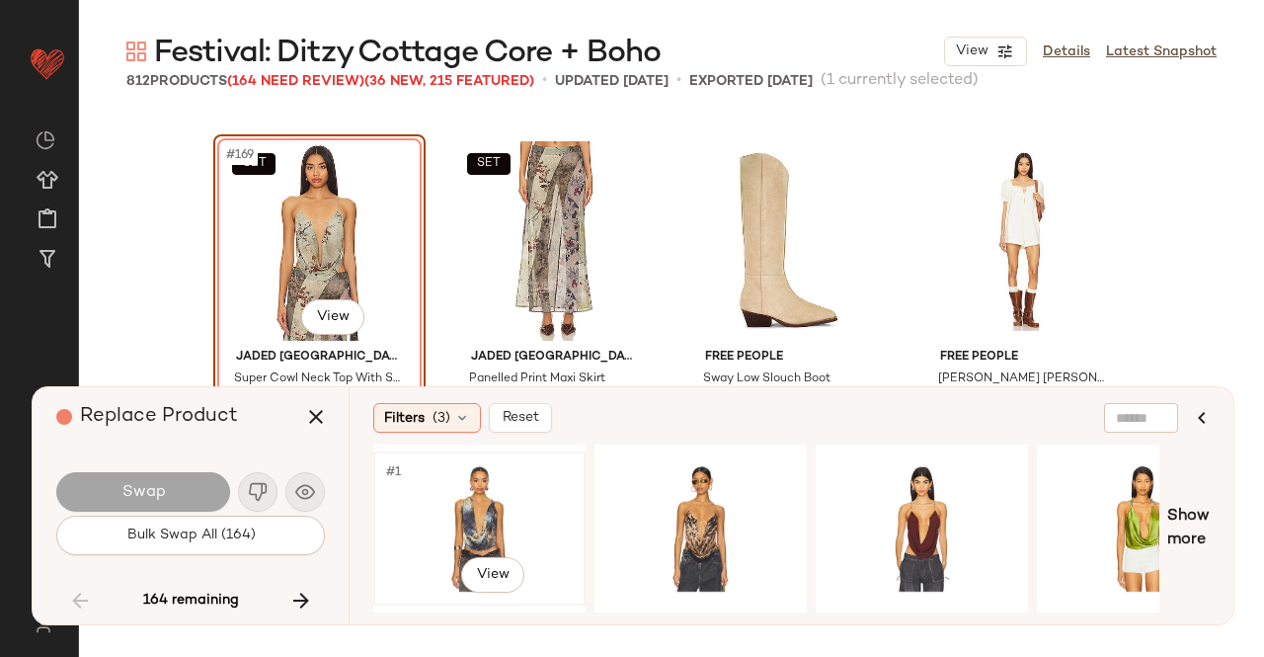
click at [527, 503] on div "#1 View" at bounding box center [479, 528] width 199 height 140
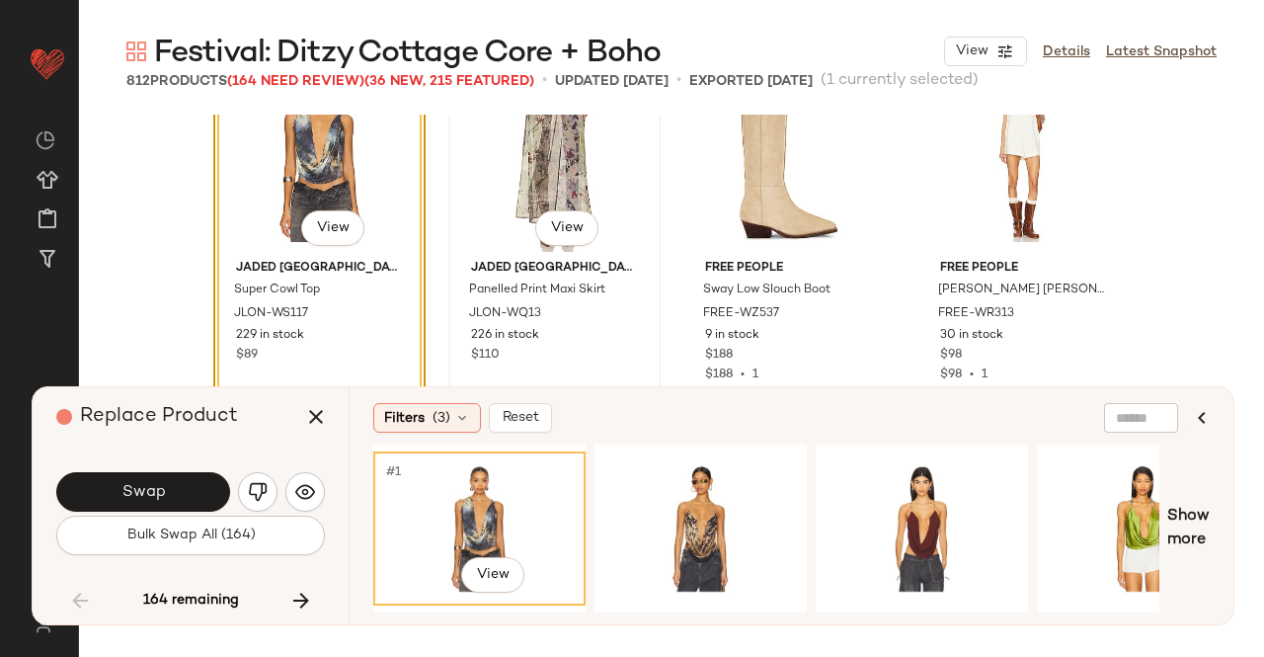
scroll to position [16106, 0]
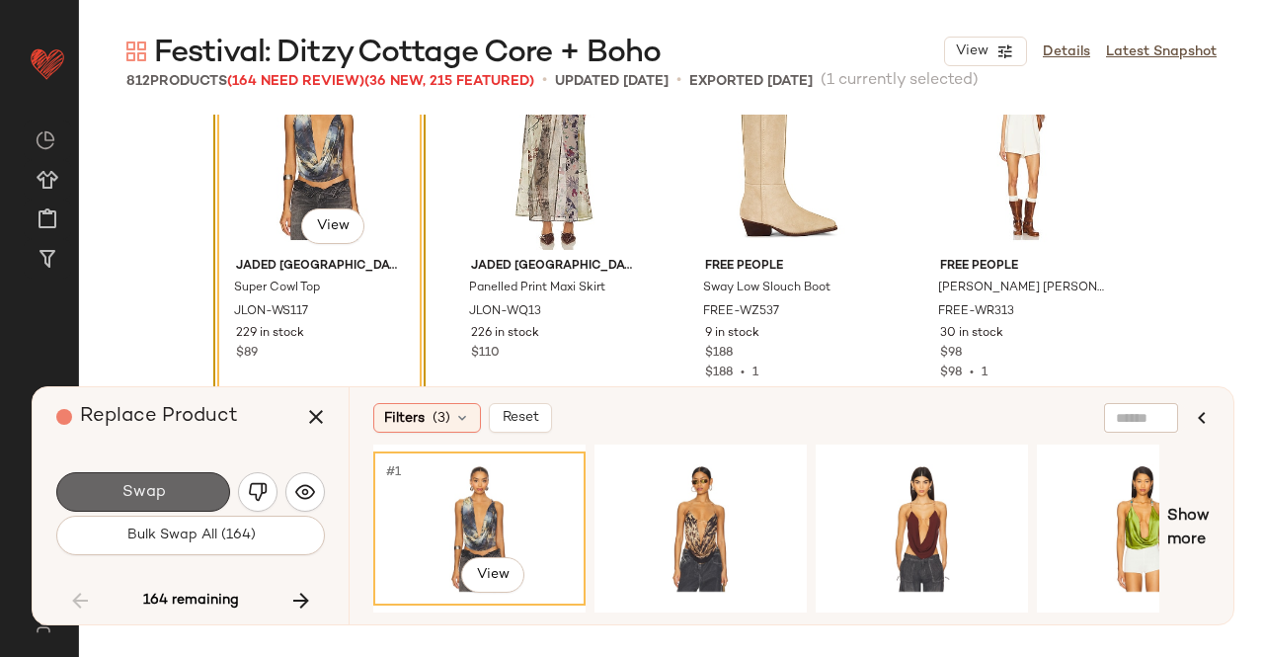
click at [126, 495] on span "Swap" at bounding box center [143, 492] width 44 height 19
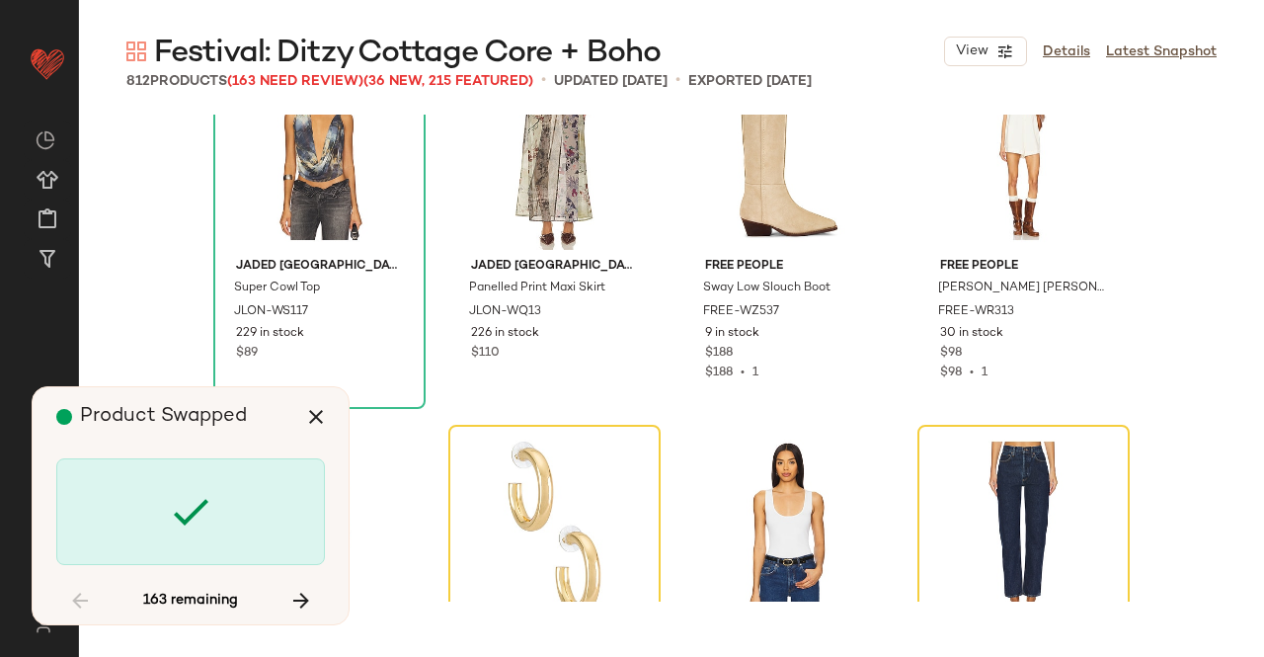
scroll to position [16027, 0]
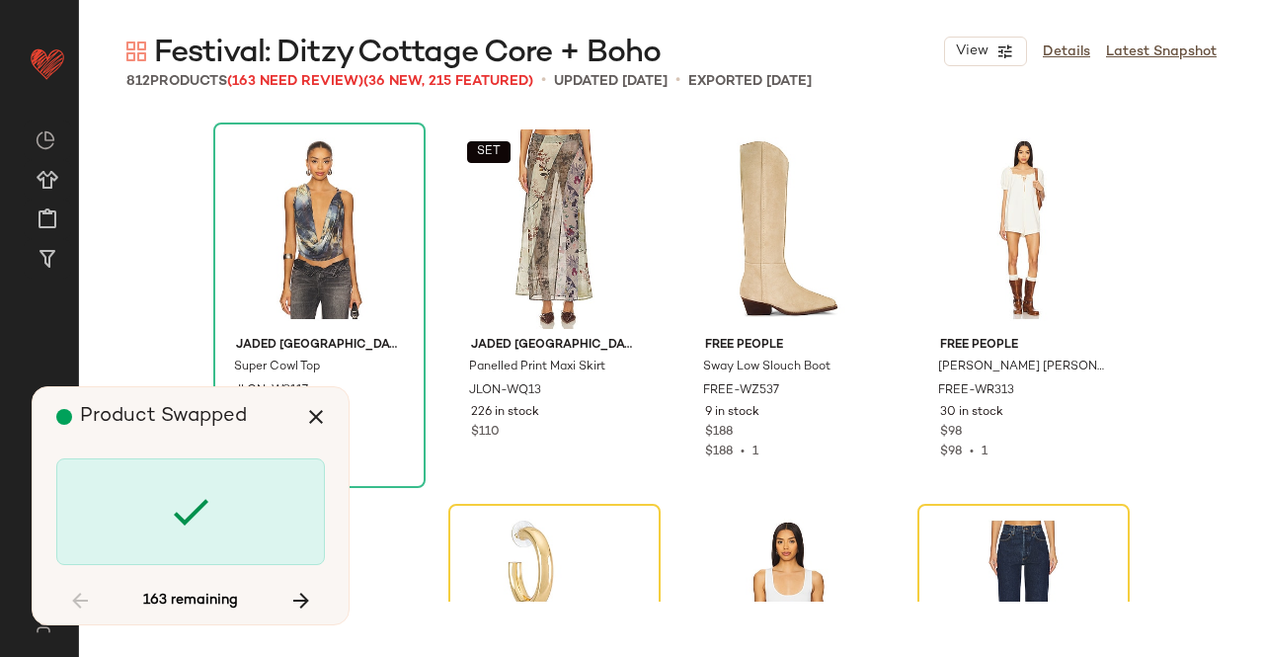
click at [339, 411] on div "Product Swapped" at bounding box center [198, 416] width 284 height 59
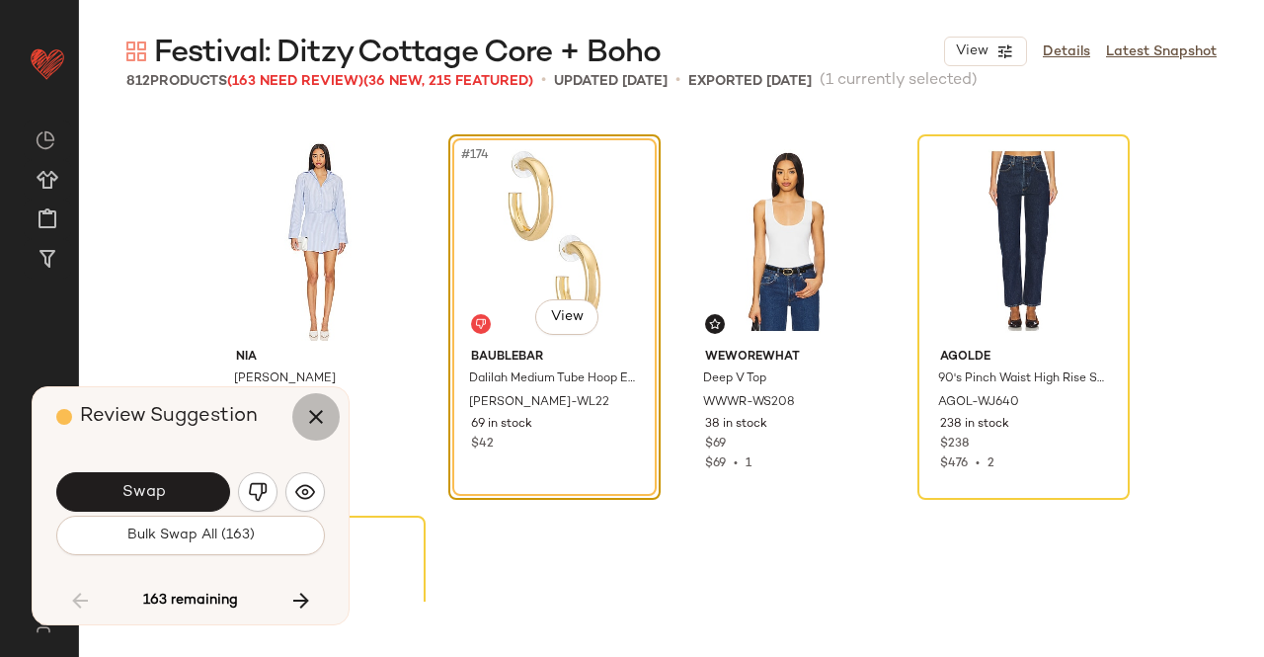
click at [335, 410] on button "button" at bounding box center [315, 416] width 47 height 47
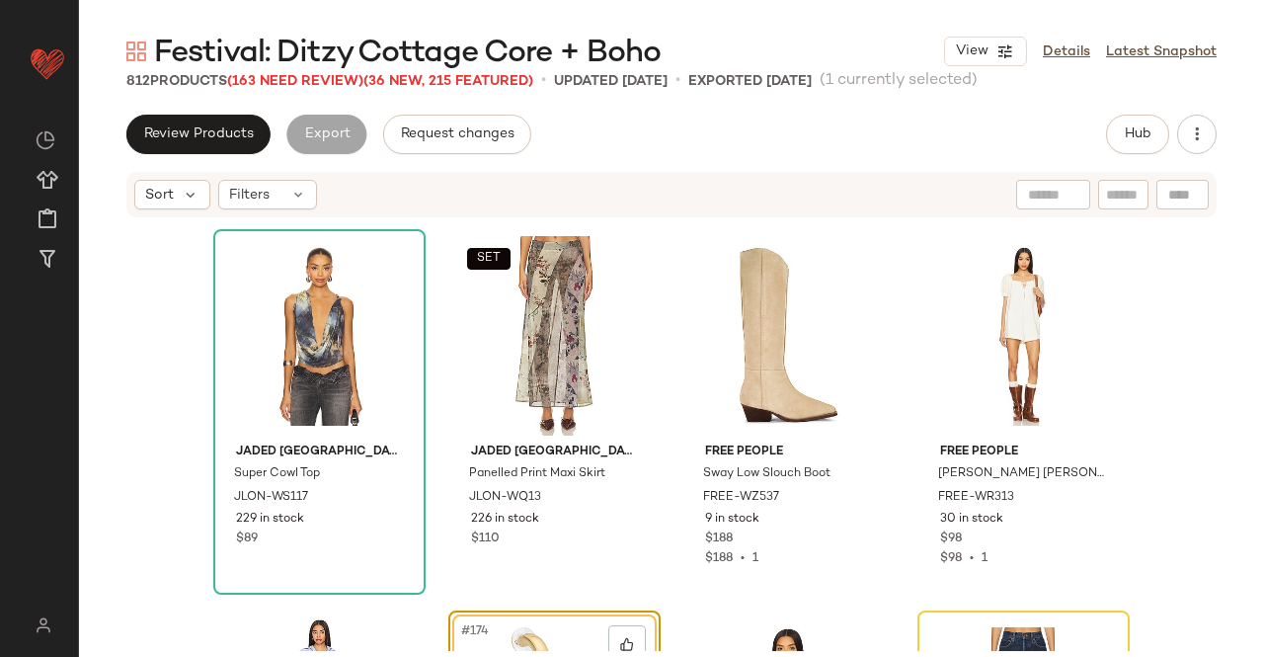
scroll to position [16025, 0]
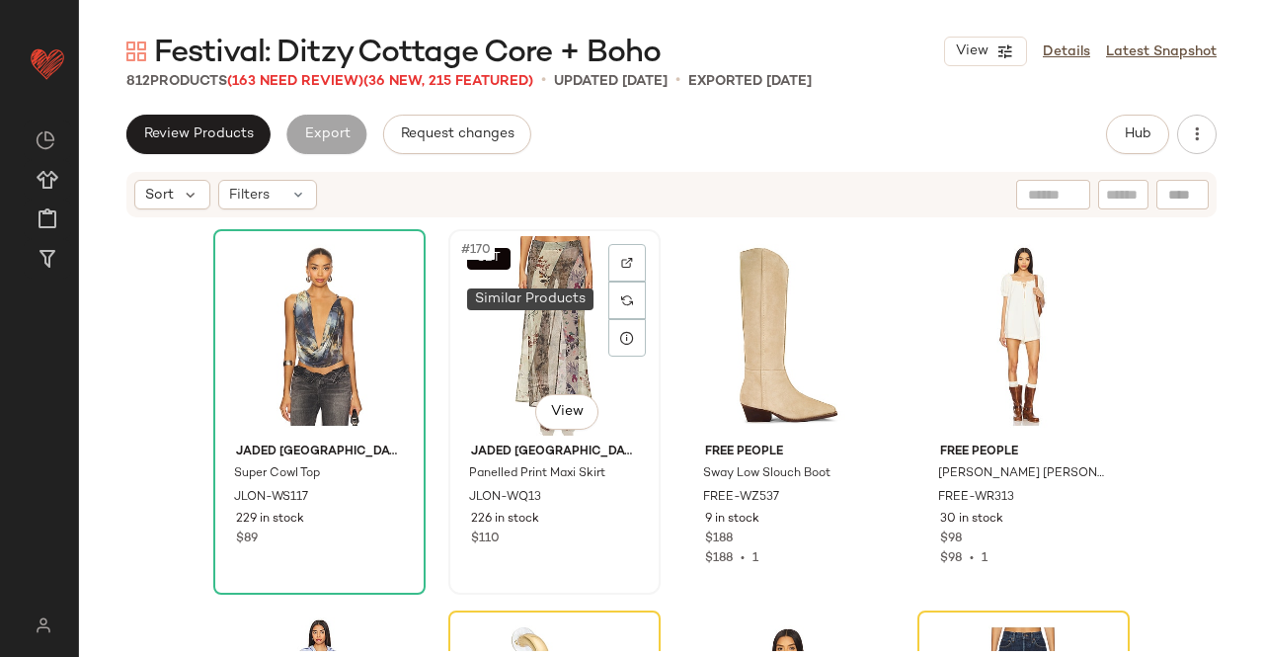
click at [624, 301] on img at bounding box center [627, 300] width 12 height 12
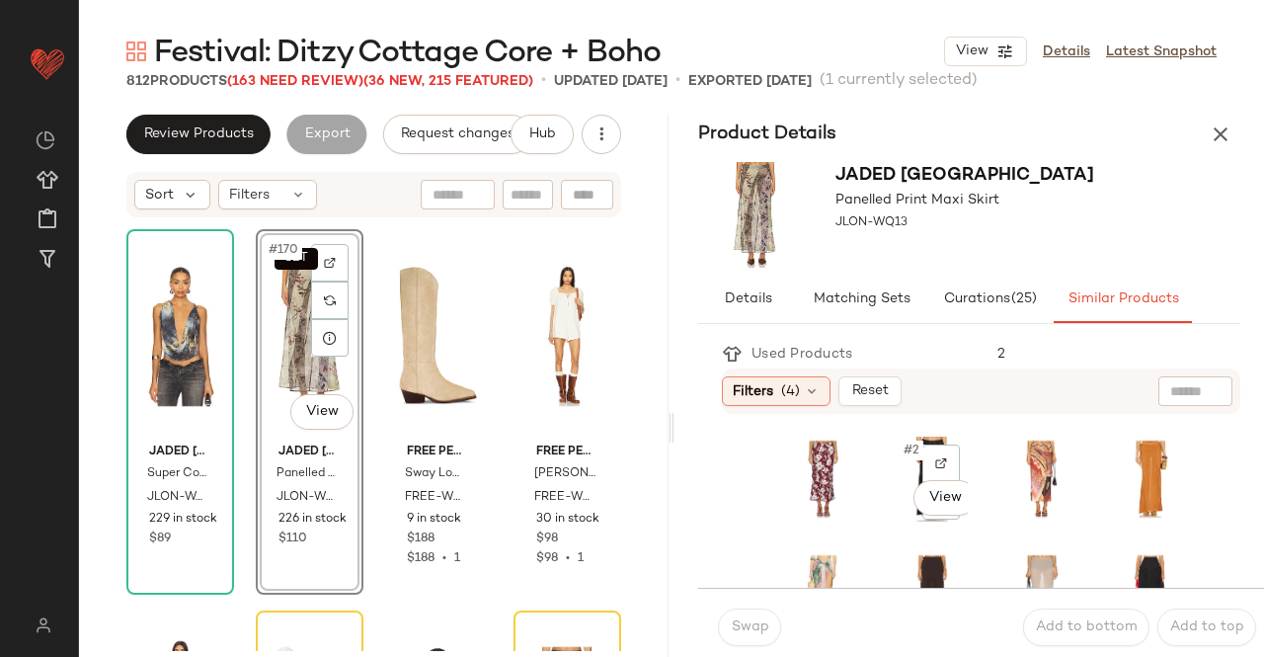
scroll to position [93, 0]
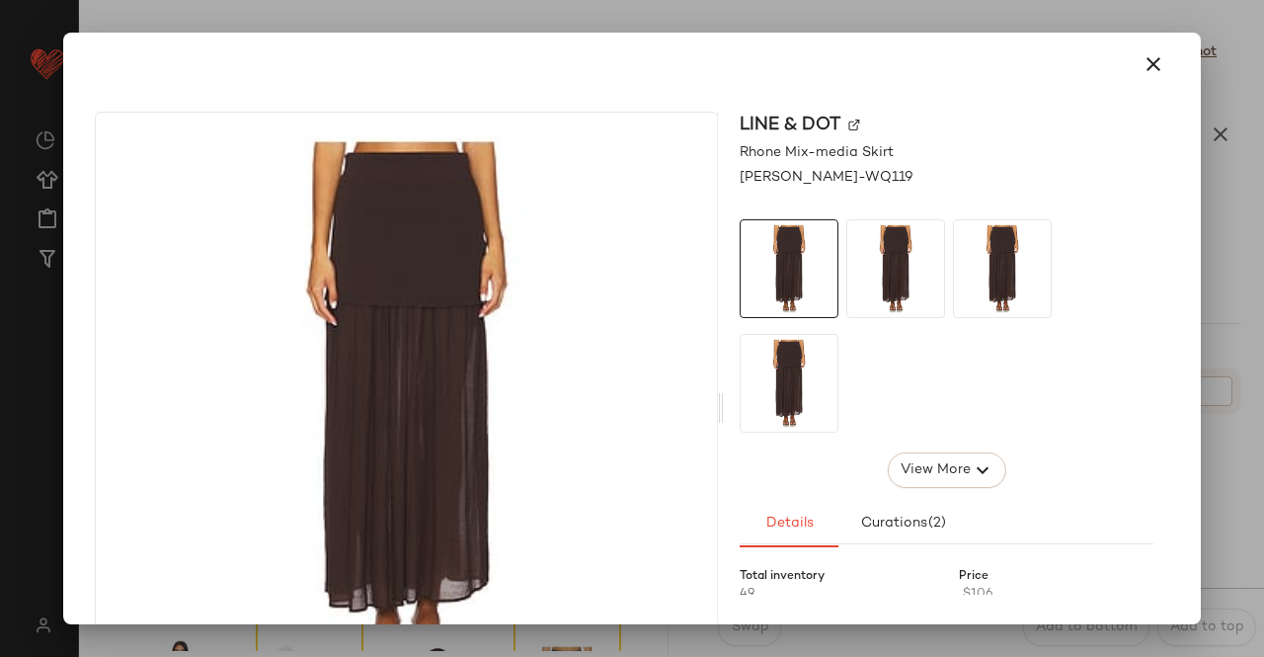
click at [1253, 250] on div at bounding box center [632, 328] width 1264 height 657
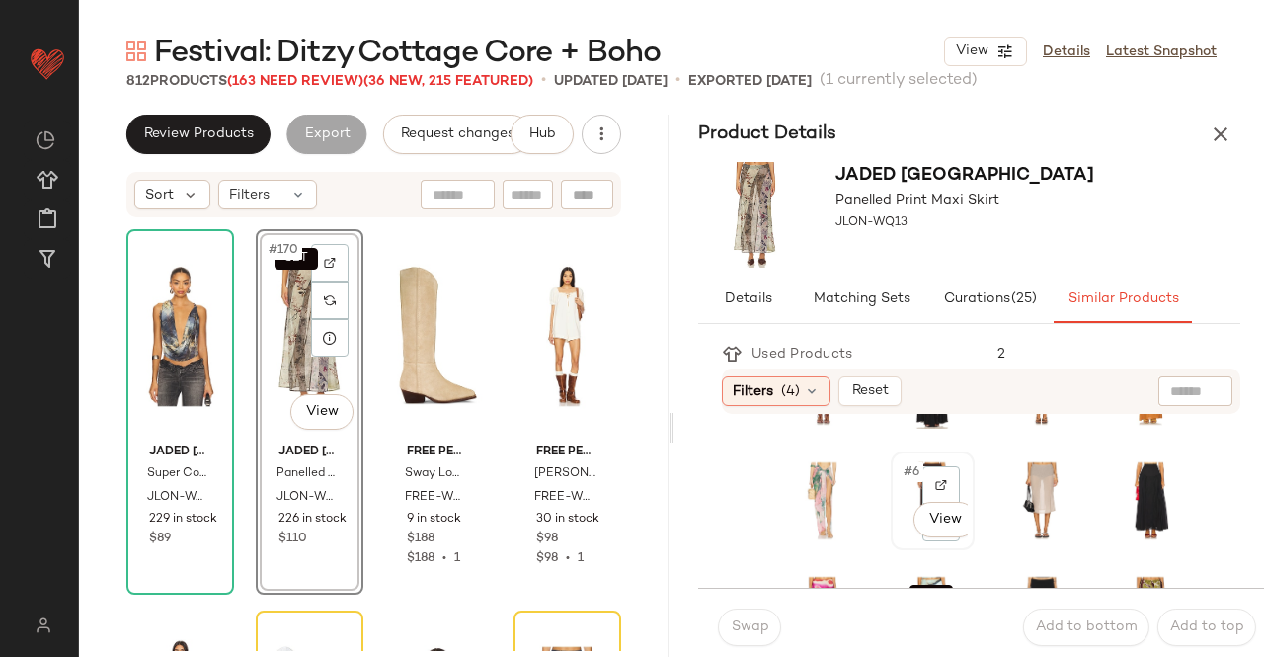
click at [898, 536] on div "#6 View" at bounding box center [933, 500] width 70 height 85
click at [746, 626] on span "Swap" at bounding box center [749, 627] width 39 height 16
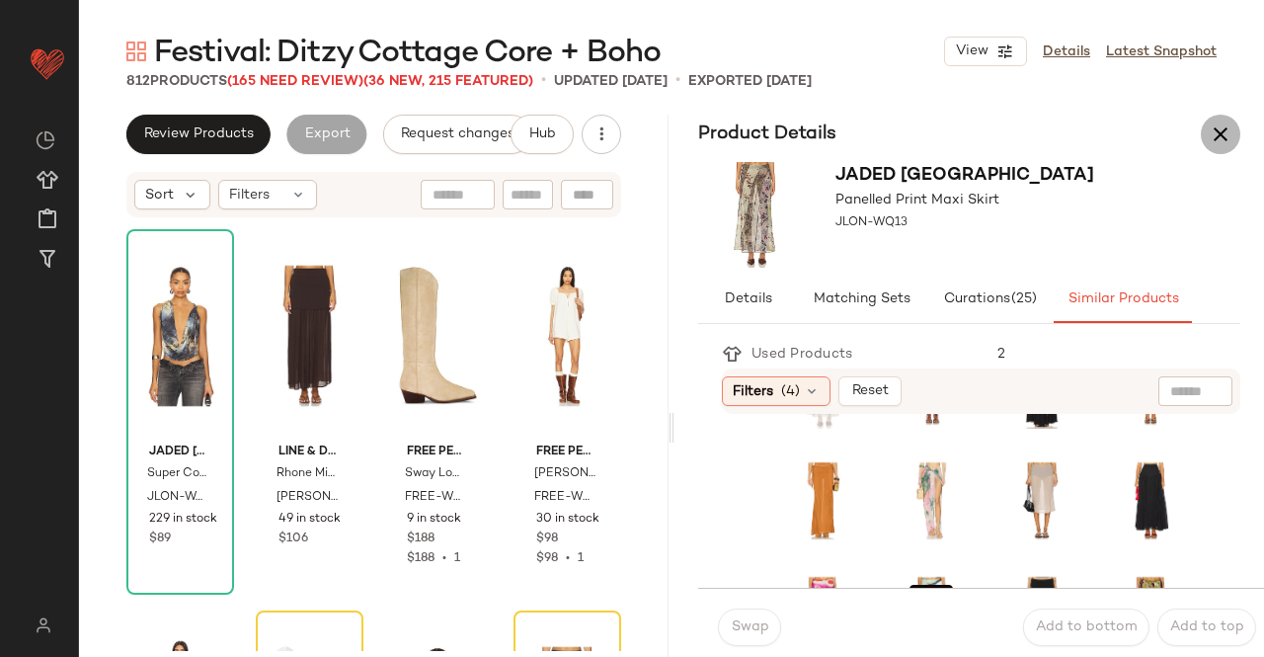
click at [1232, 139] on icon "button" at bounding box center [1221, 134] width 24 height 24
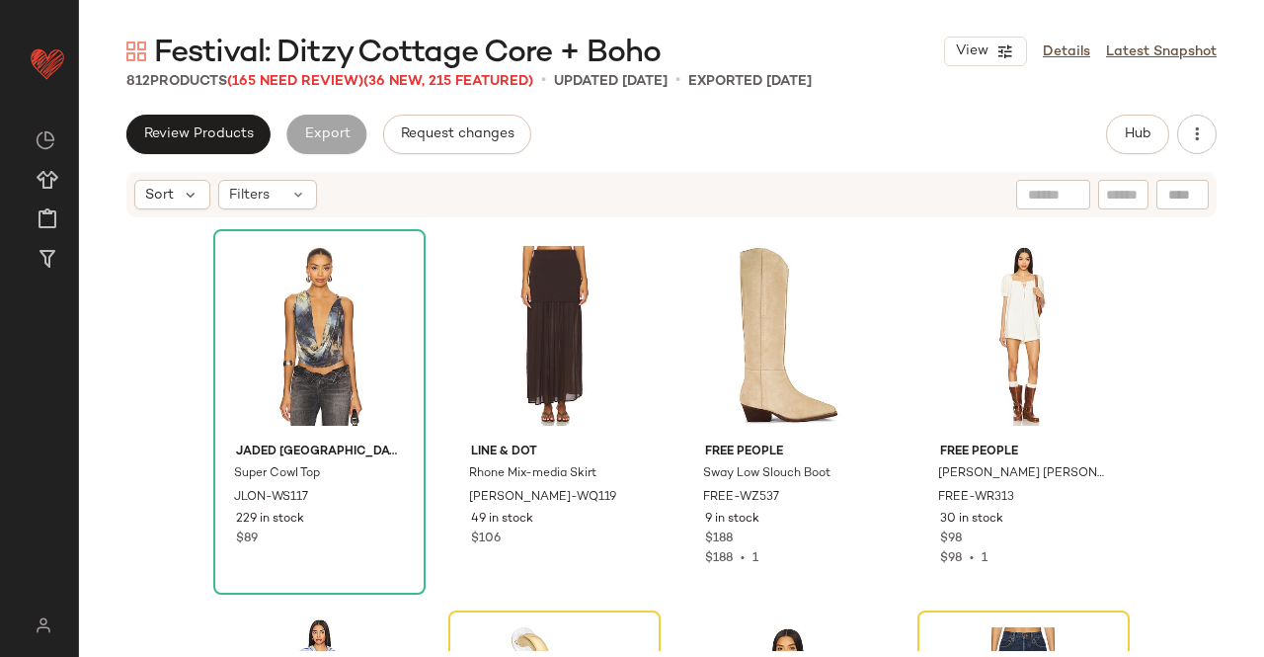
click at [322, 94] on div "Festival: Ditzy Cottage Core + Boho View Details Latest Snapshot 812 Products (…" at bounding box center [671, 344] width 1185 height 625
click at [326, 89] on span "(165 Need Review)" at bounding box center [295, 81] width 136 height 15
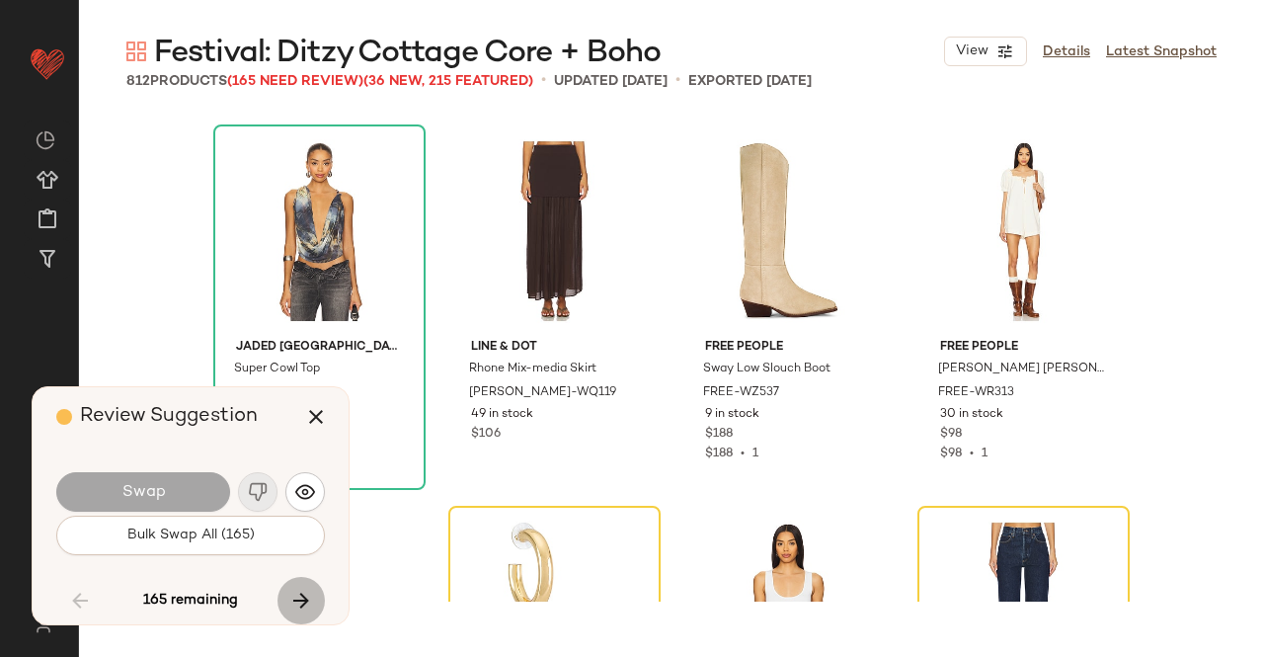
click at [302, 592] on icon "button" at bounding box center [301, 601] width 24 height 24
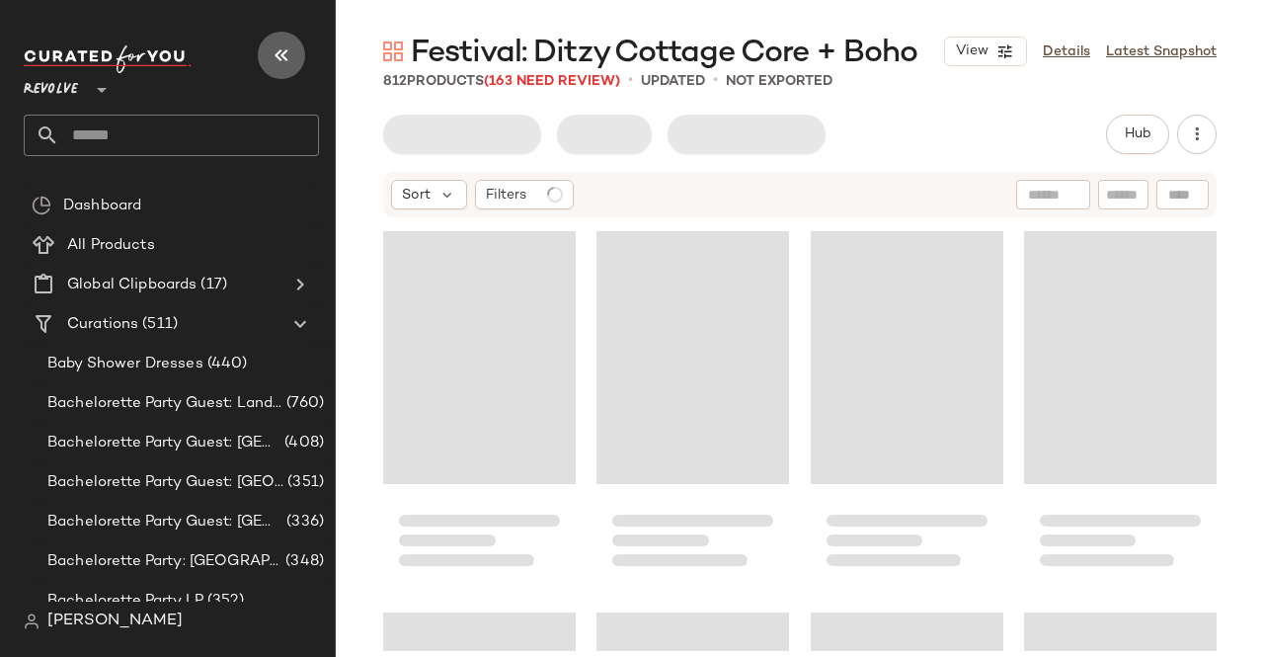
click at [284, 52] on icon "button" at bounding box center [282, 55] width 24 height 24
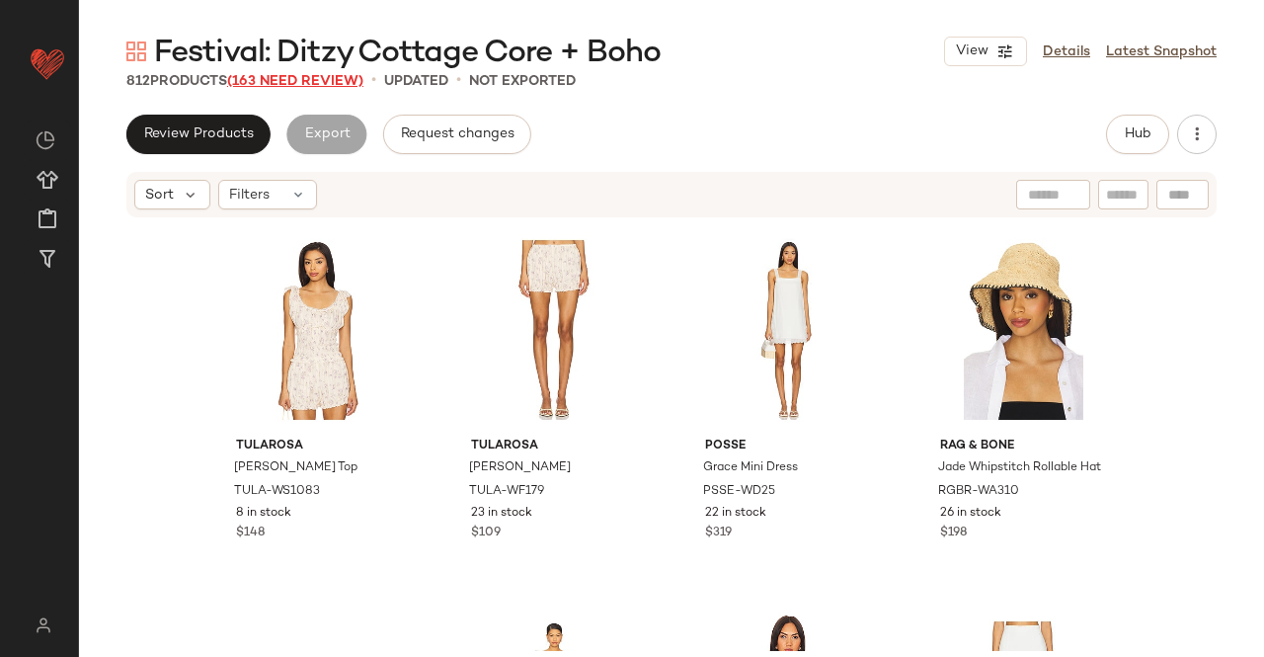
click at [288, 80] on span "(163 Need Review)" at bounding box center [295, 81] width 136 height 15
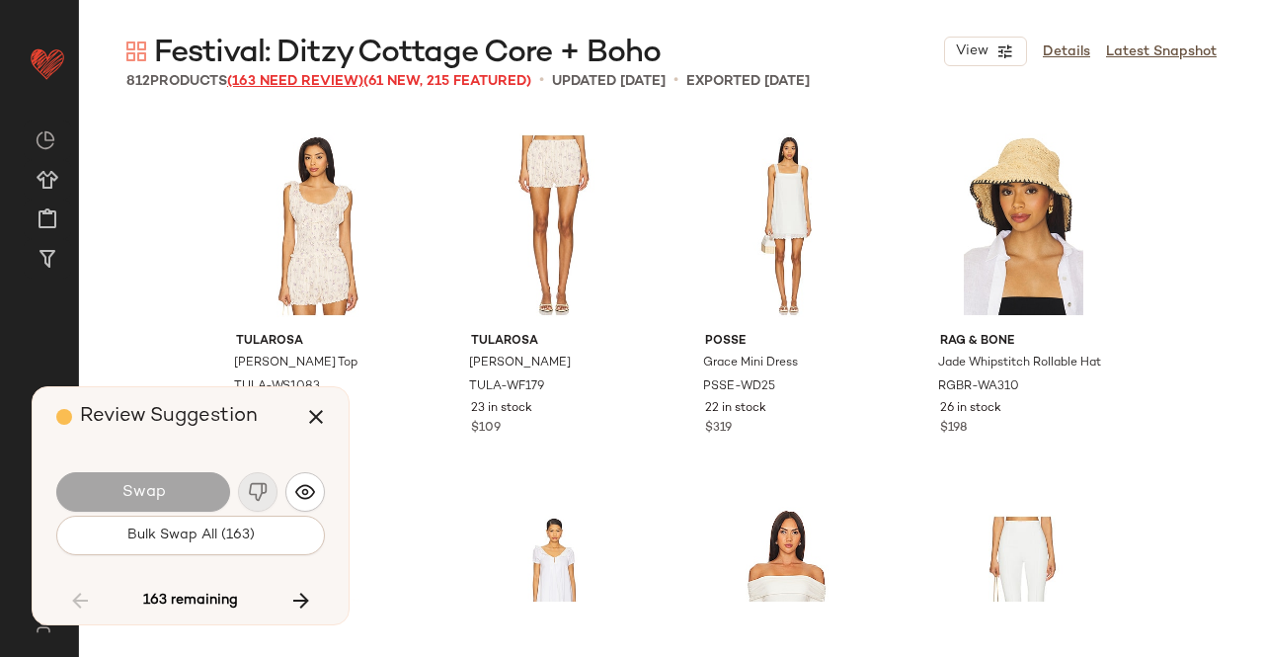
scroll to position [16396, 0]
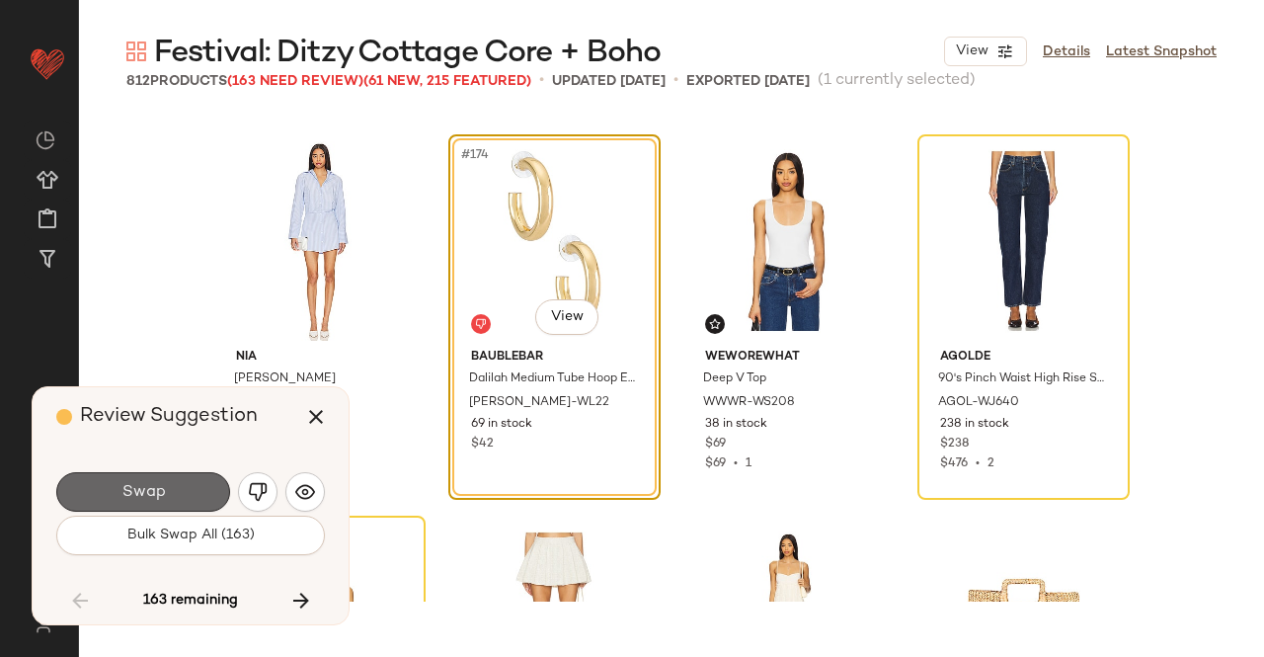
click at [188, 487] on button "Swap" at bounding box center [143, 492] width 174 height 40
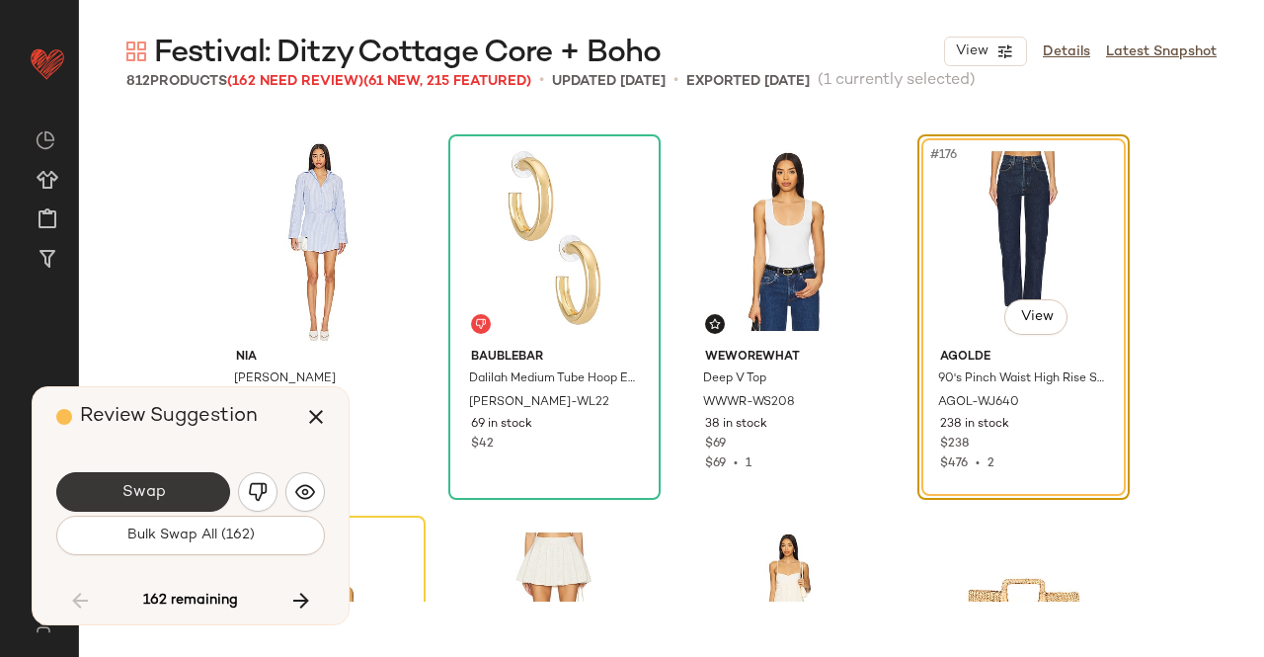
click at [175, 475] on button "Swap" at bounding box center [143, 492] width 174 height 40
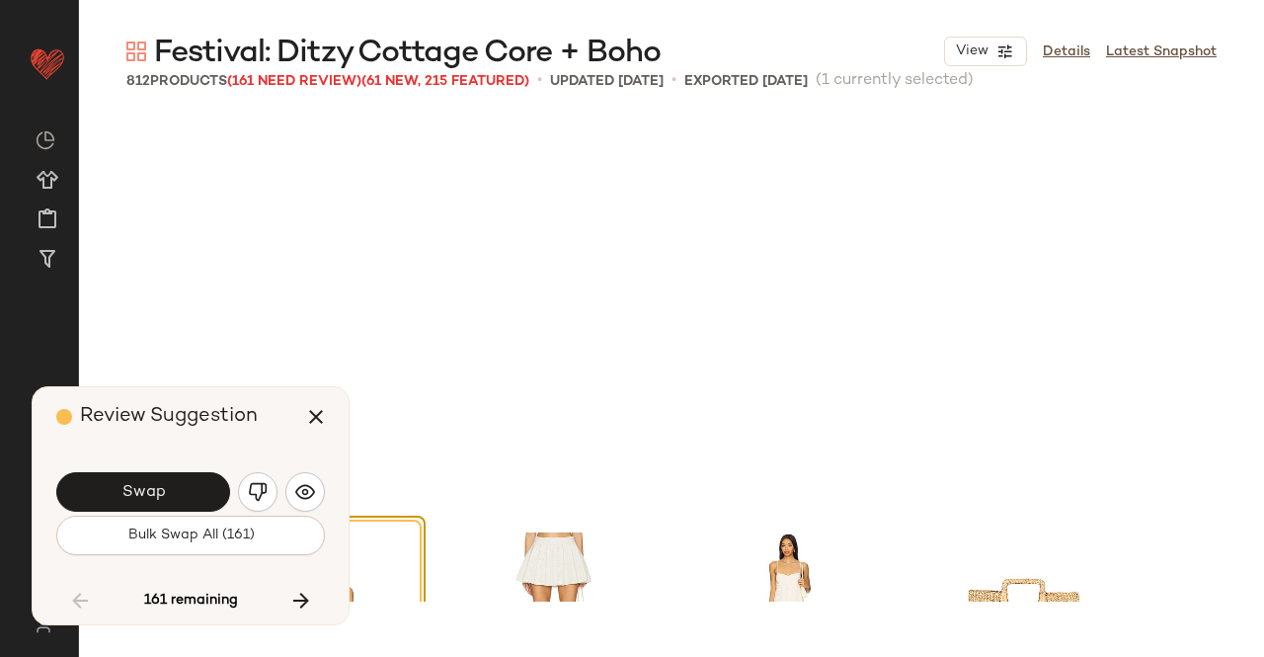
scroll to position [16777, 0]
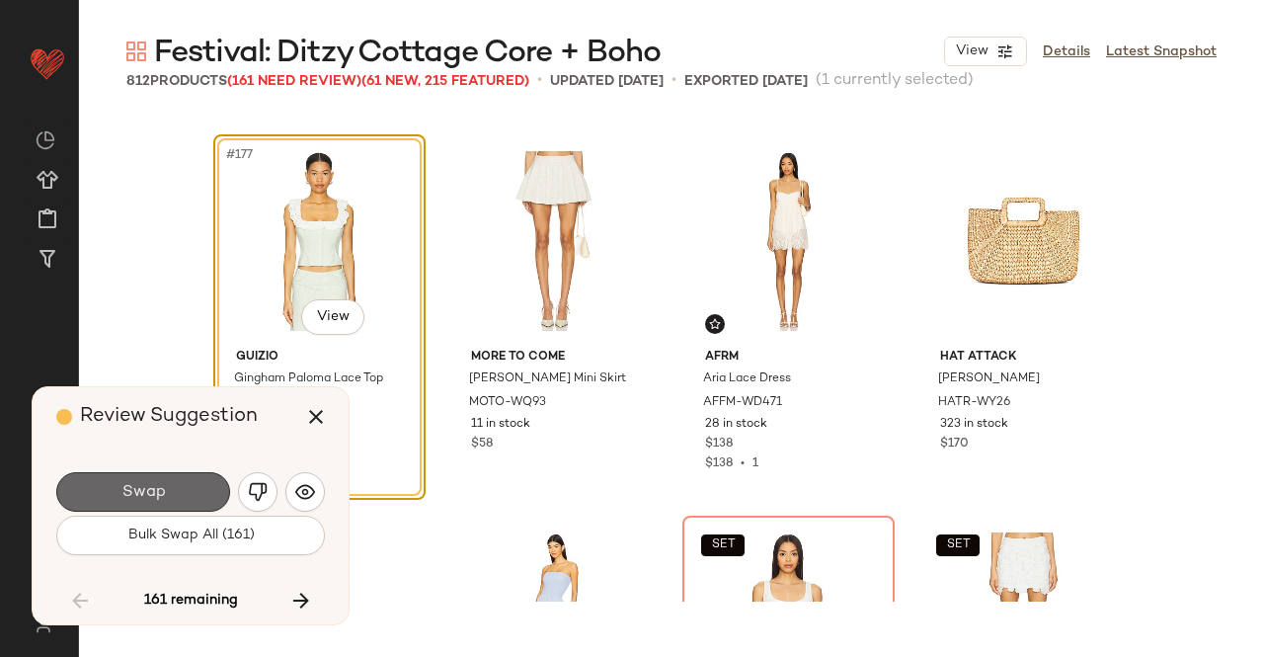
click at [180, 481] on button "Swap" at bounding box center [143, 492] width 174 height 40
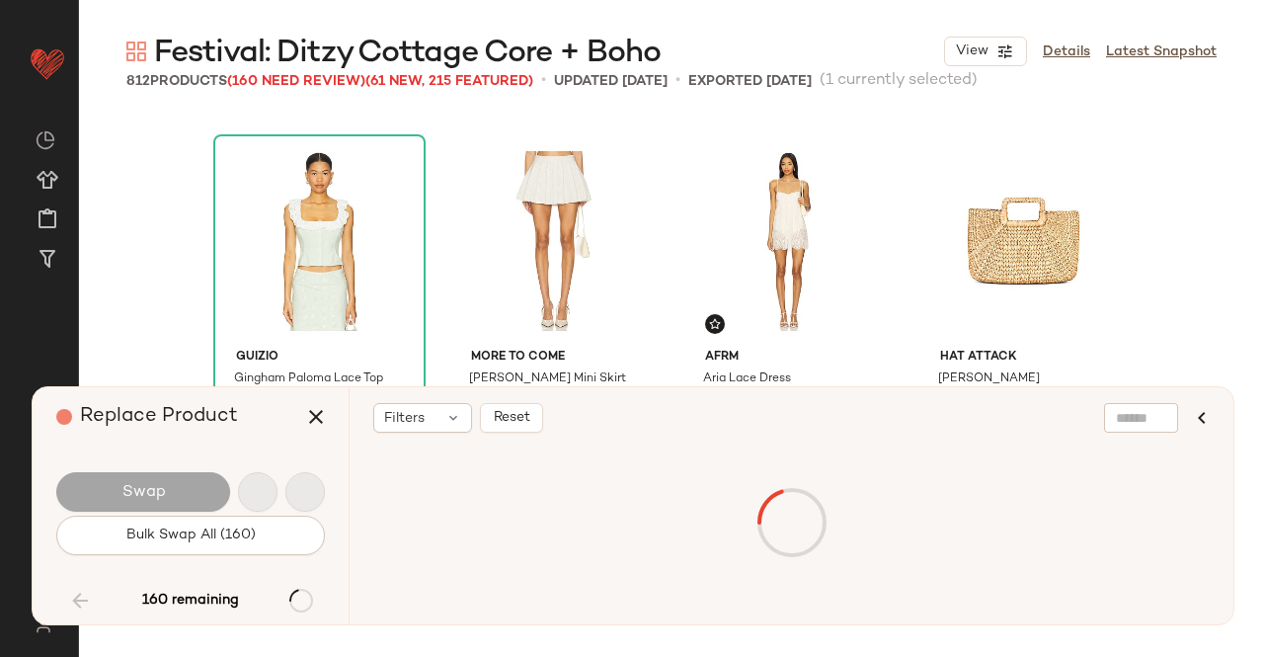
scroll to position [17159, 0]
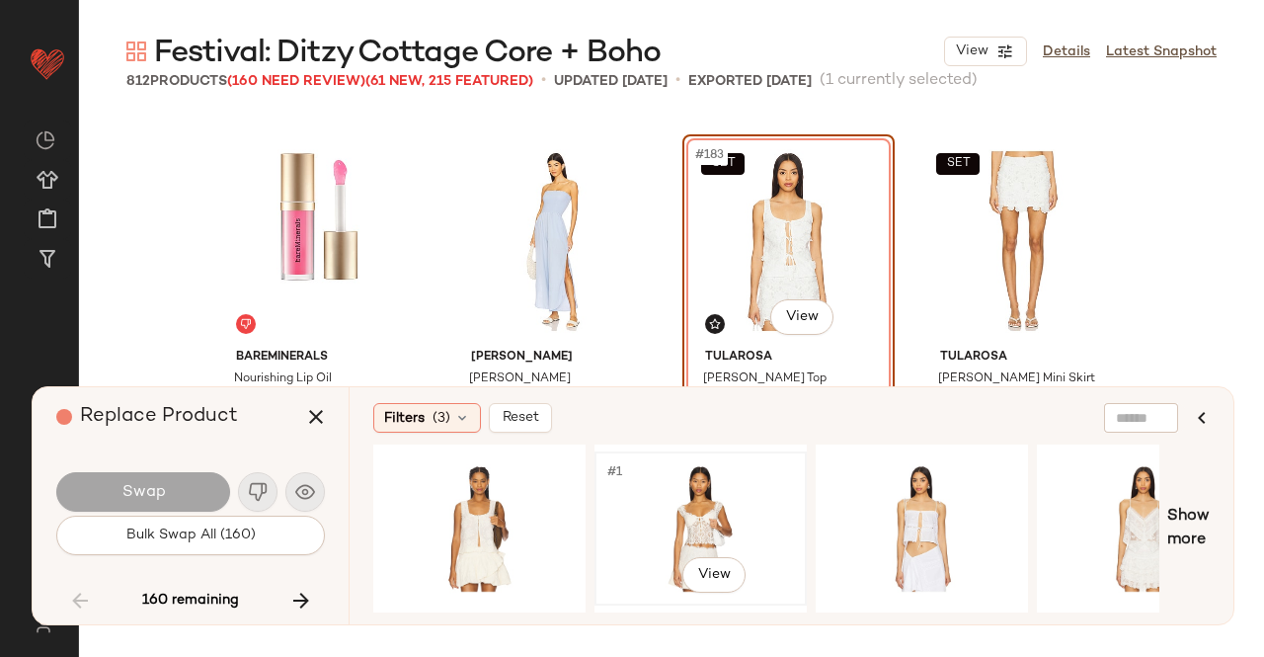
drag, startPoint x: 426, startPoint y: 513, endPoint x: 705, endPoint y: 530, distance: 280.1
click at [705, 530] on div "#1 View" at bounding box center [766, 529] width 786 height 168
click at [705, 530] on div "#1 View" at bounding box center [701, 528] width 199 height 140
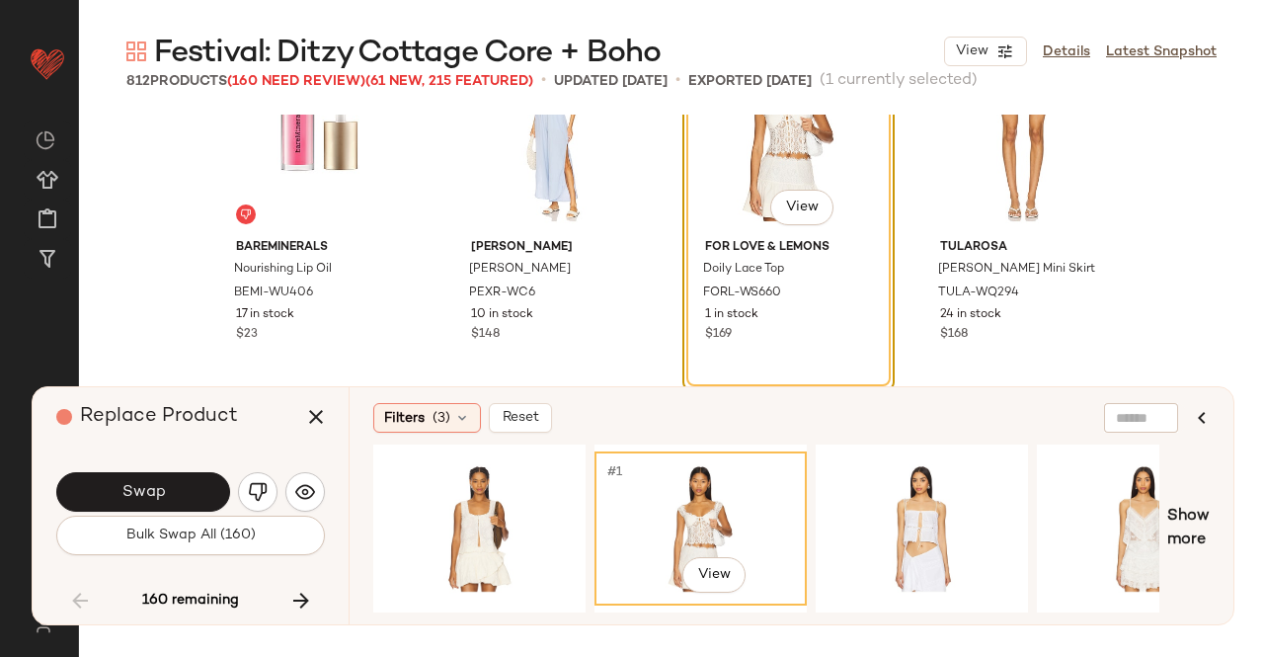
scroll to position [17269, 0]
click at [907, 469] on div "#1 View" at bounding box center [922, 528] width 199 height 140
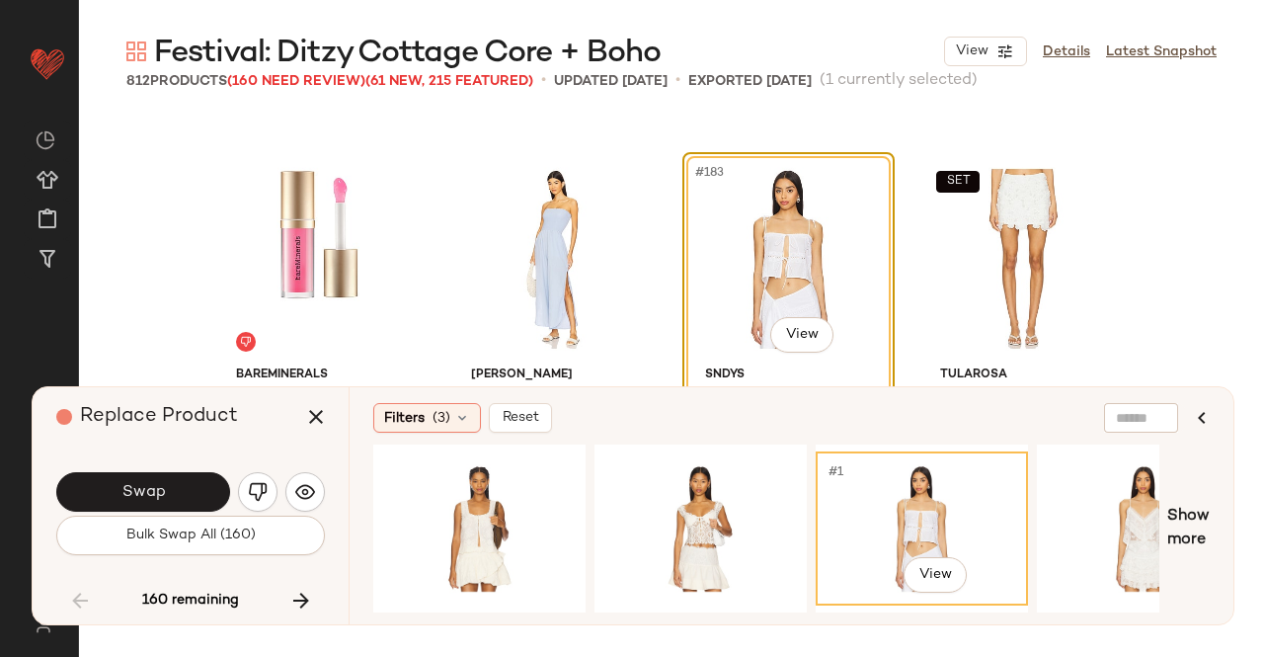
scroll to position [17140, 0]
click at [166, 487] on button "Swap" at bounding box center [143, 492] width 174 height 40
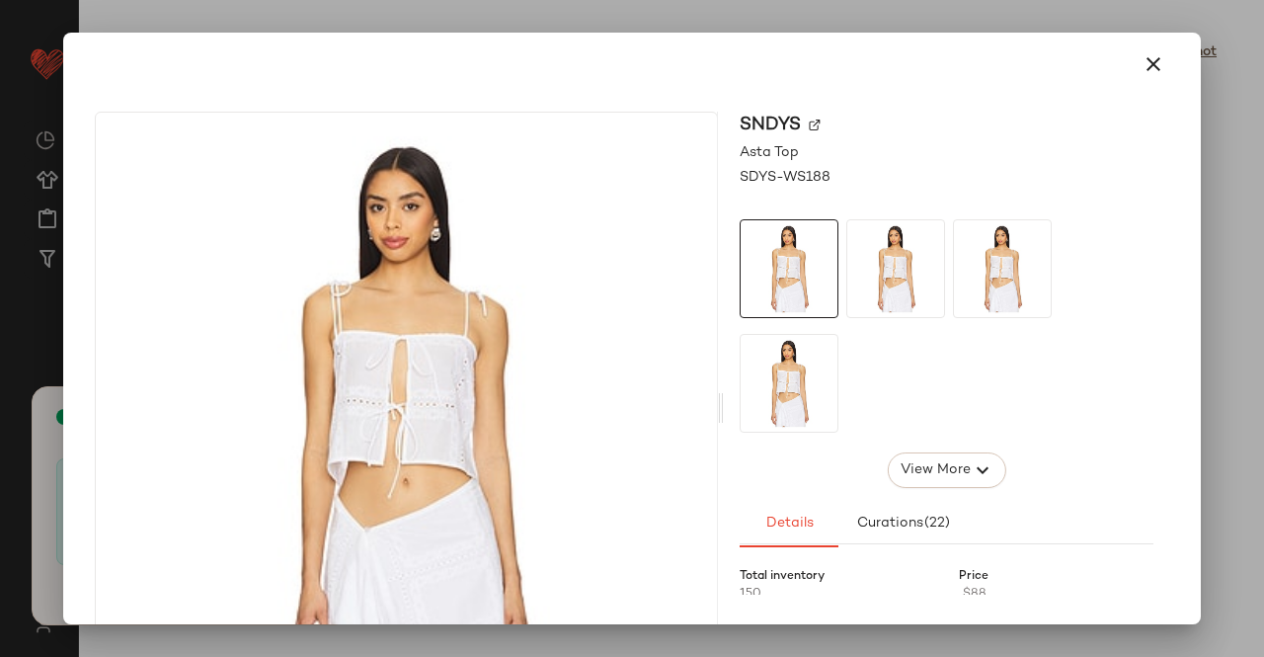
click at [809, 123] on img at bounding box center [815, 126] width 12 height 12
click at [1142, 62] on icon "button" at bounding box center [1154, 64] width 24 height 24
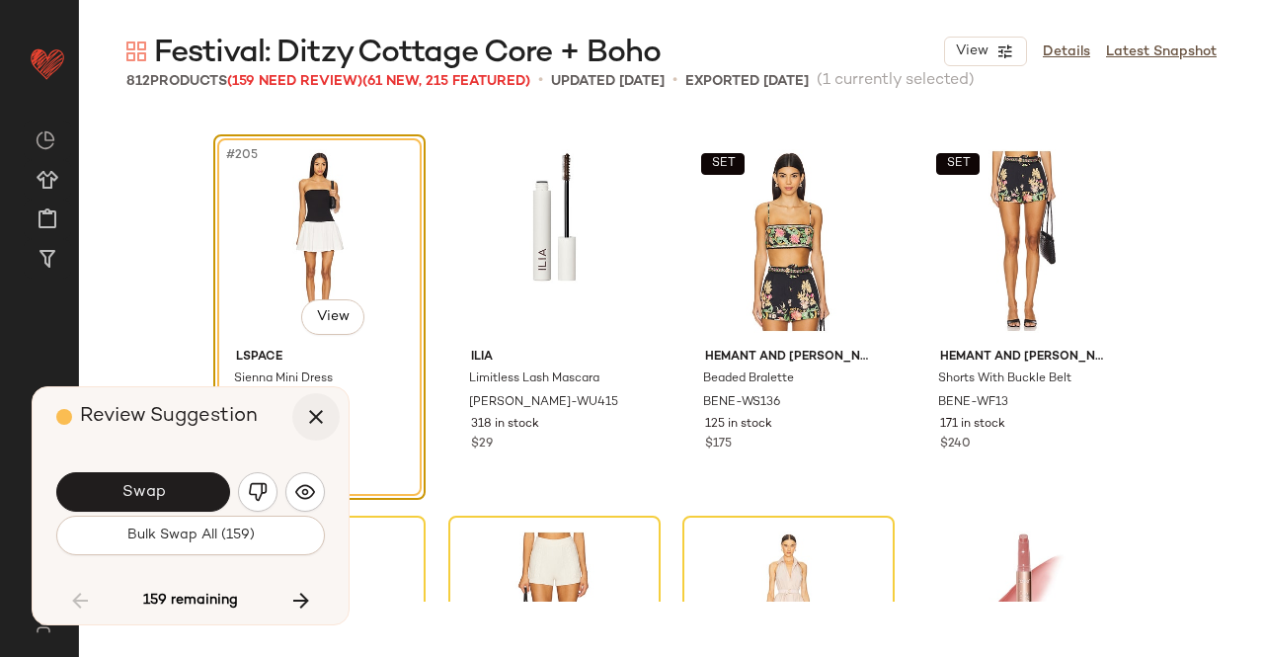
click at [328, 416] on button "button" at bounding box center [315, 416] width 47 height 47
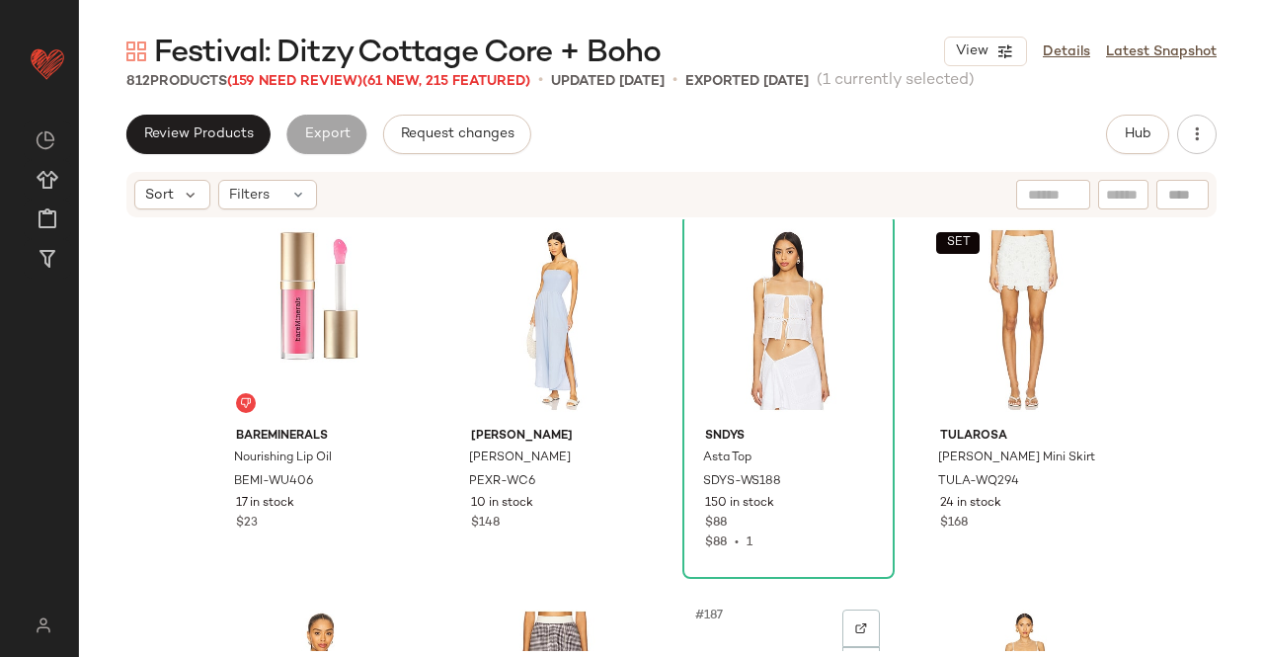
scroll to position [17182, 0]
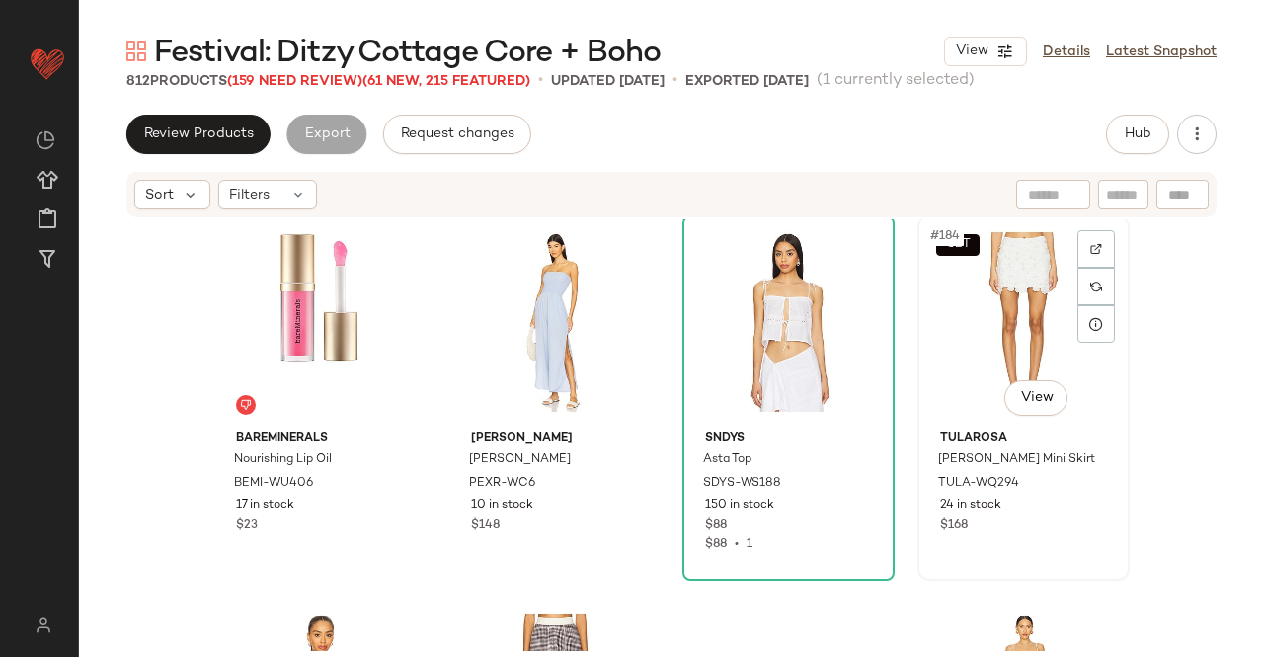
click at [974, 316] on div "SET #184 View" at bounding box center [1024, 322] width 199 height 200
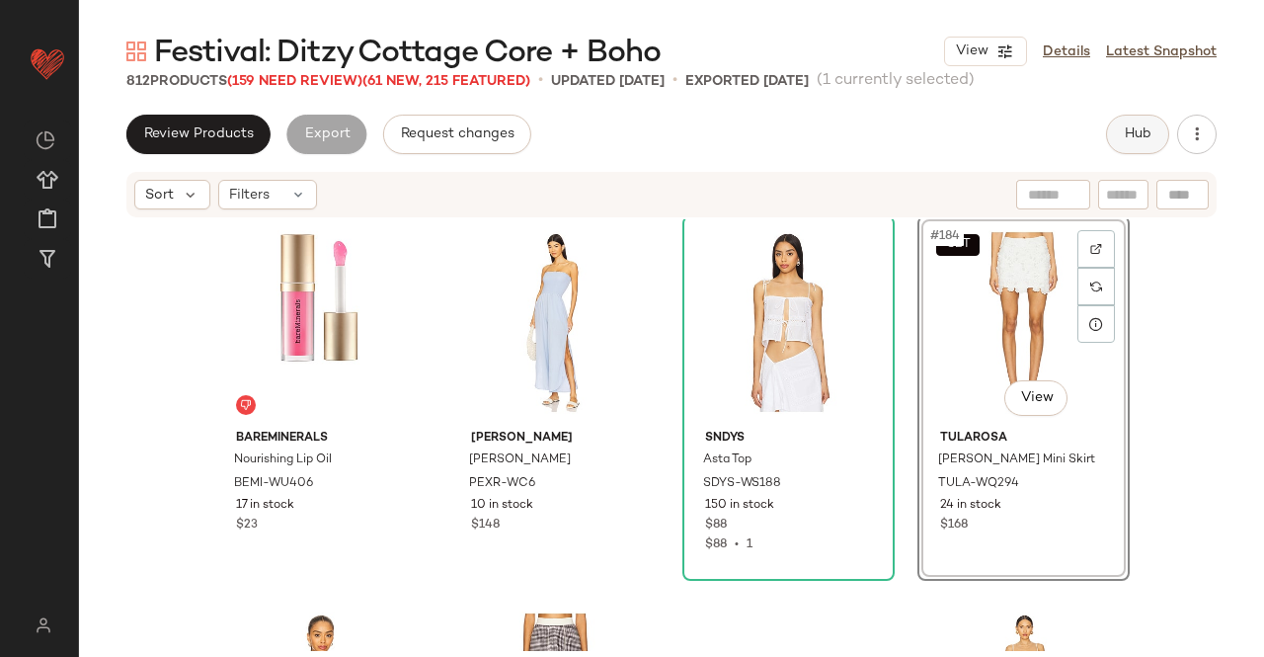
click at [1140, 140] on span "Hub" at bounding box center [1138, 134] width 28 height 16
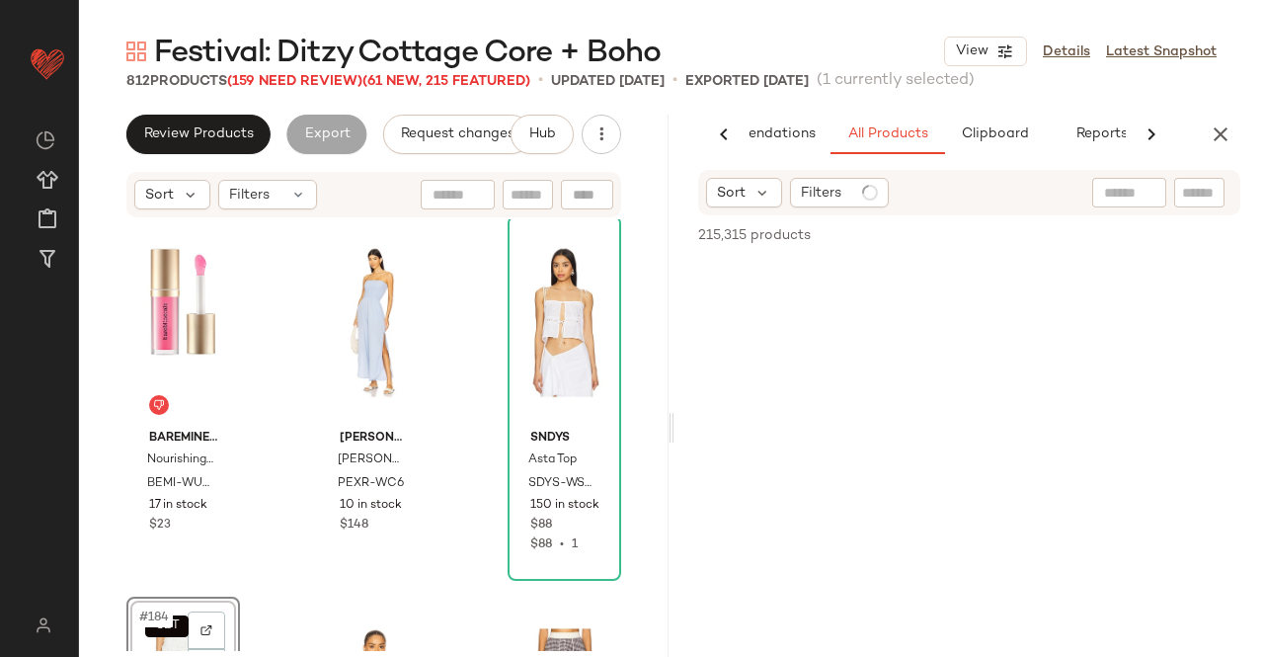
scroll to position [0, 124]
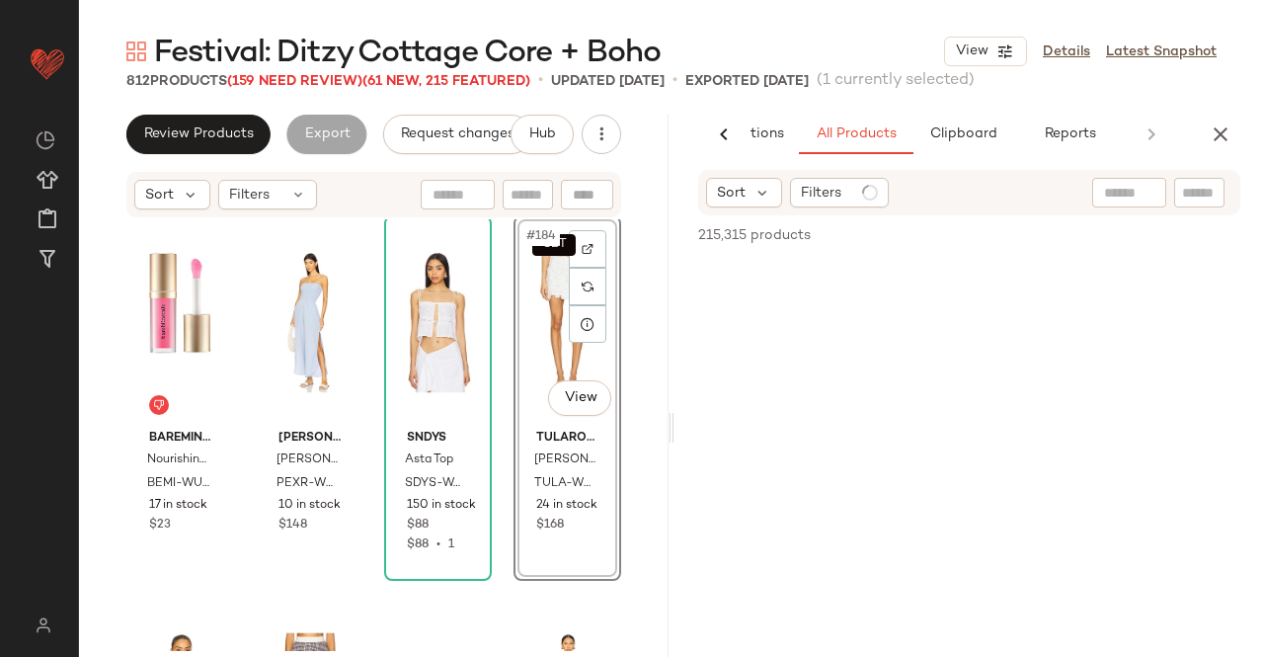
click at [1168, 212] on div "Sort Filters" at bounding box center [969, 192] width 542 height 45
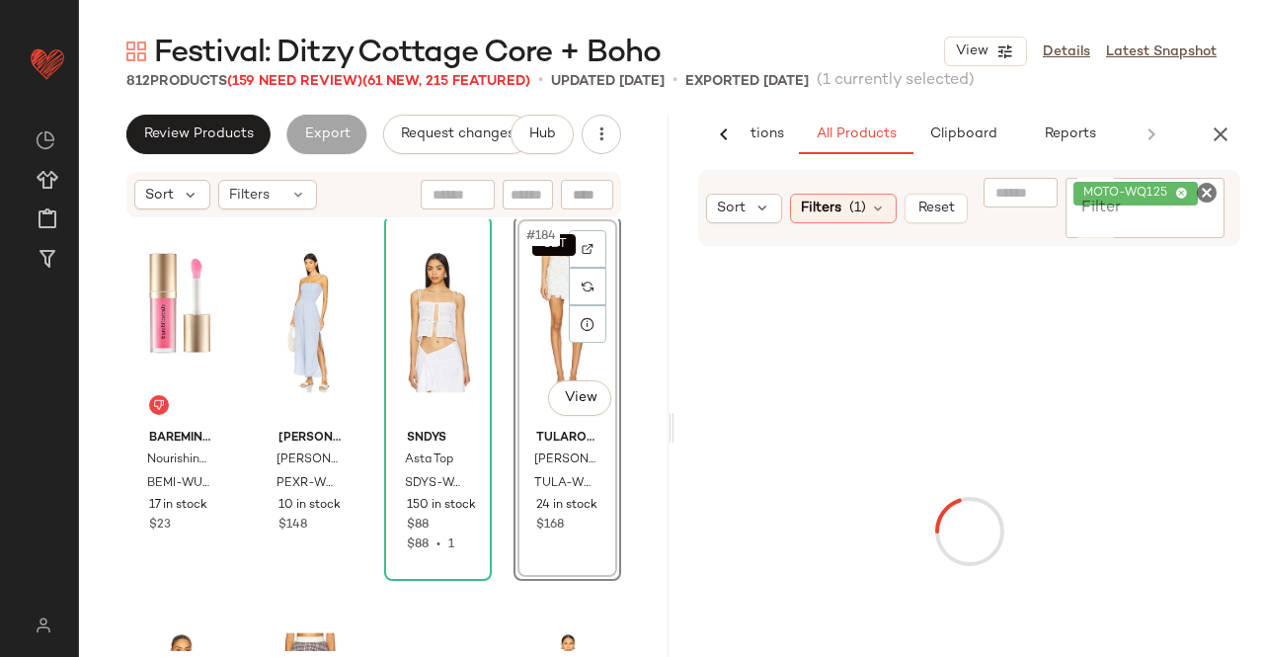
click at [1181, 203] on span "MOTO-WQ125" at bounding box center [1136, 194] width 124 height 24
paste input "*********"
type input "*********"
click at [521, 350] on div "SET #184 View" at bounding box center [568, 322] width 94 height 200
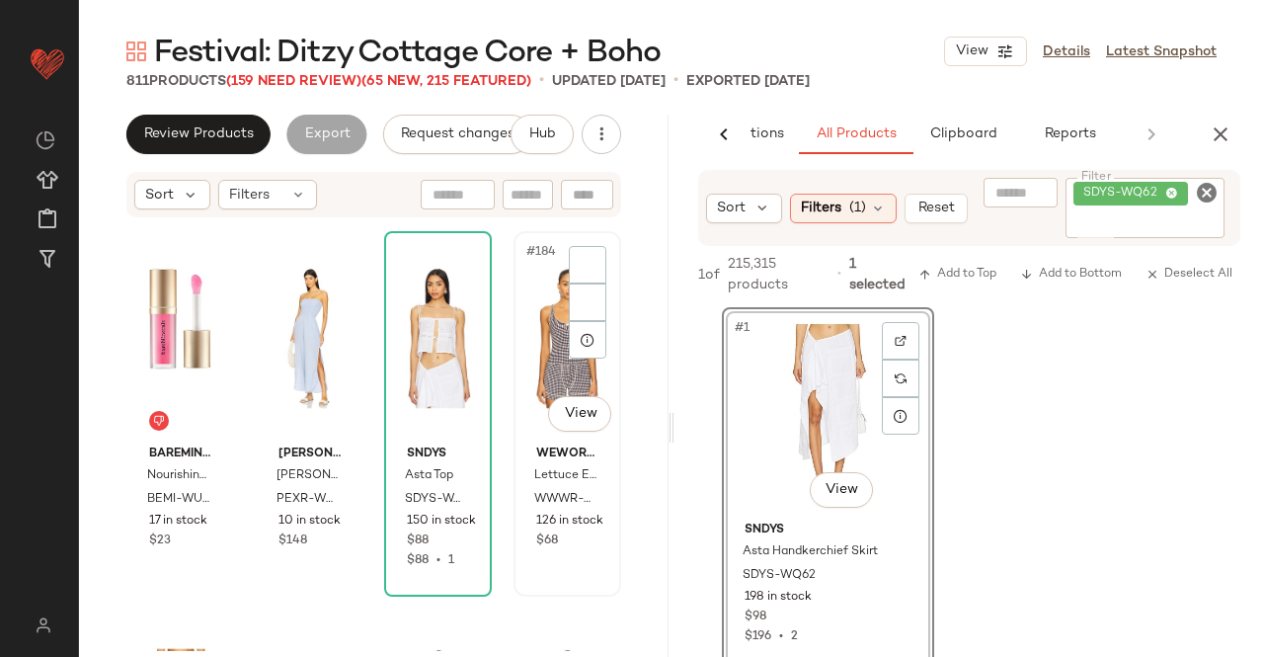
scroll to position [17161, 0]
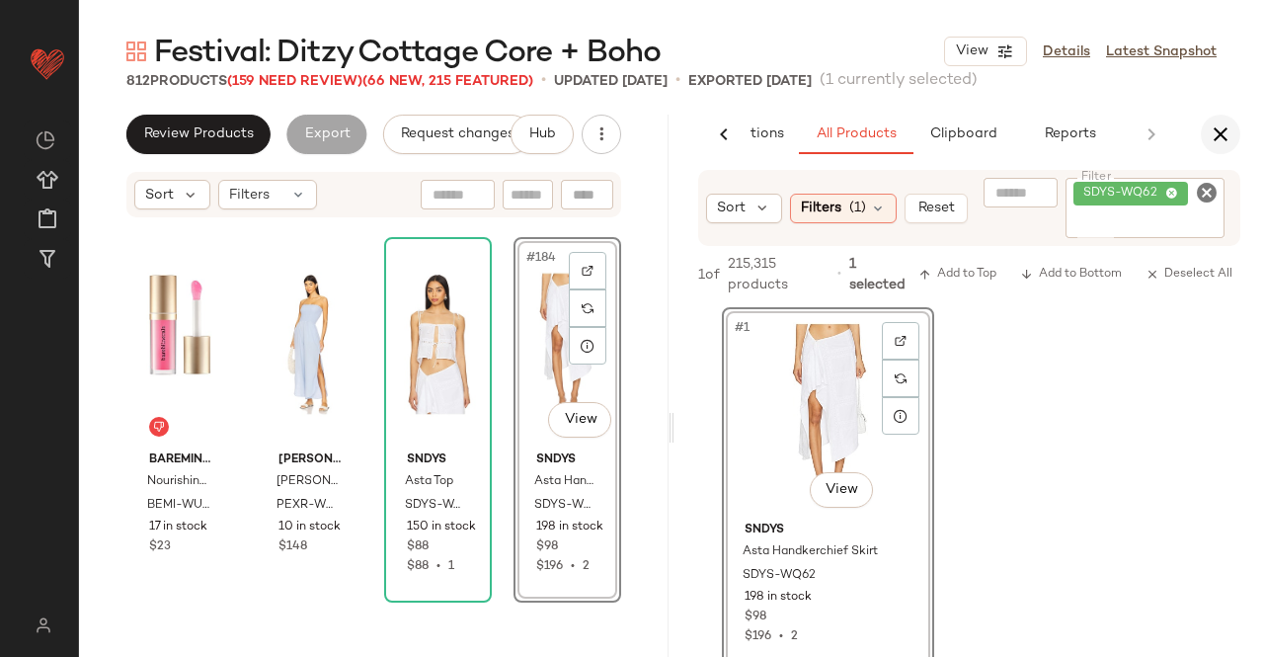
click at [1227, 133] on icon "button" at bounding box center [1221, 134] width 24 height 24
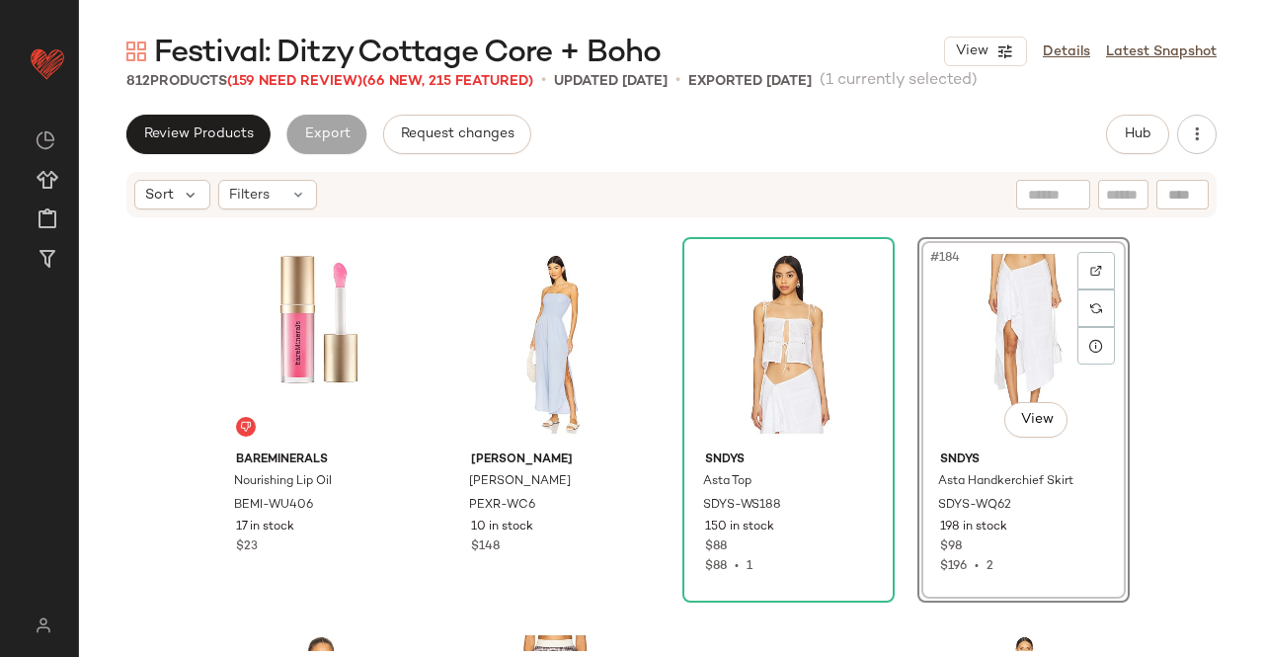
click at [330, 72] on span "Festival: Ditzy Cottage Core + Boho" at bounding box center [407, 54] width 507 height 40
click at [332, 79] on span "(159 Need Review)" at bounding box center [294, 81] width 135 height 15
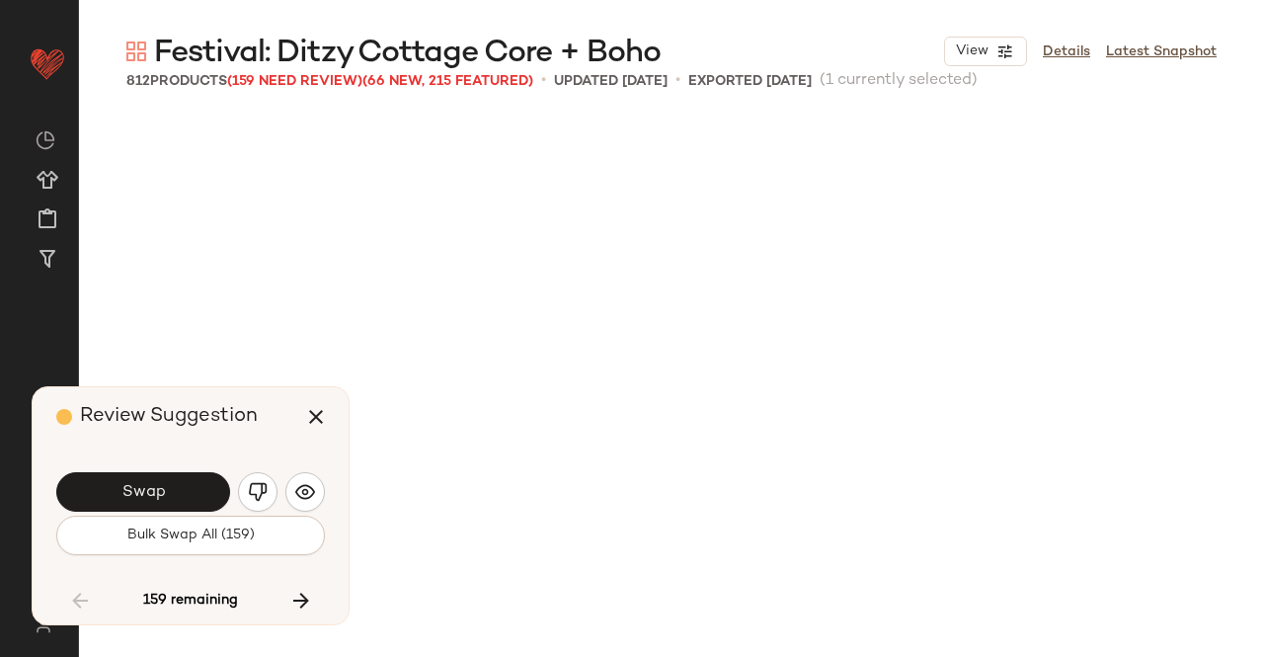
scroll to position [19446, 0]
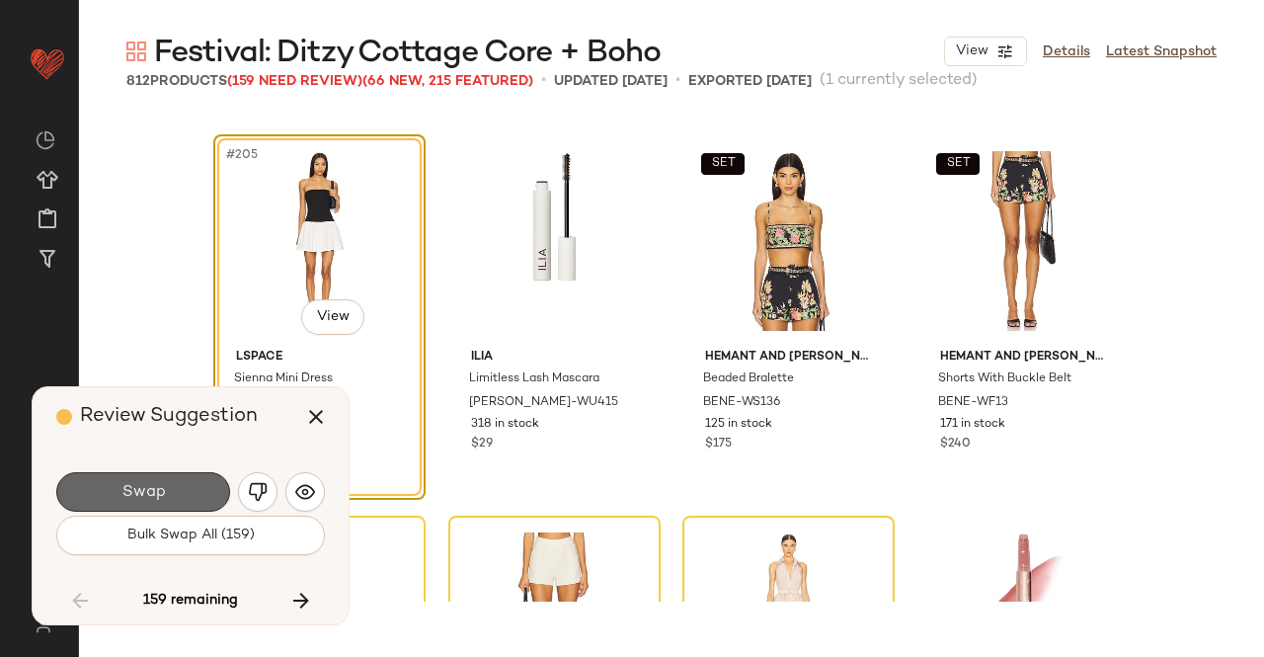
click at [169, 489] on button "Swap" at bounding box center [143, 492] width 174 height 40
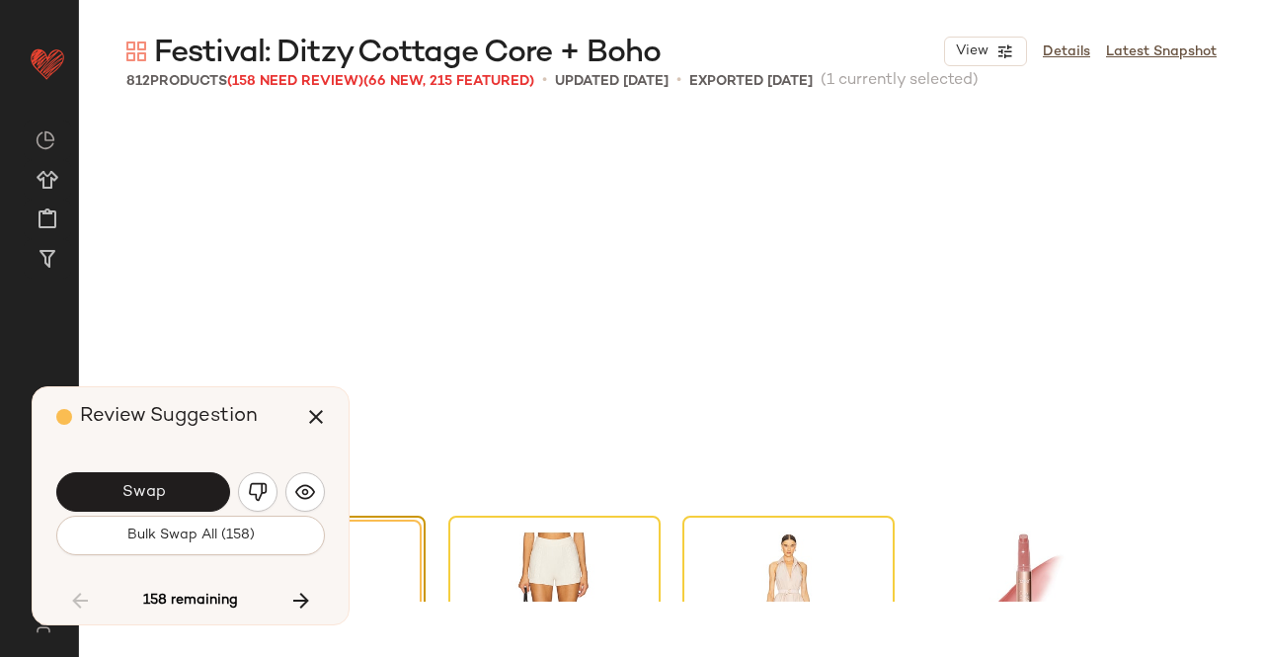
scroll to position [19828, 0]
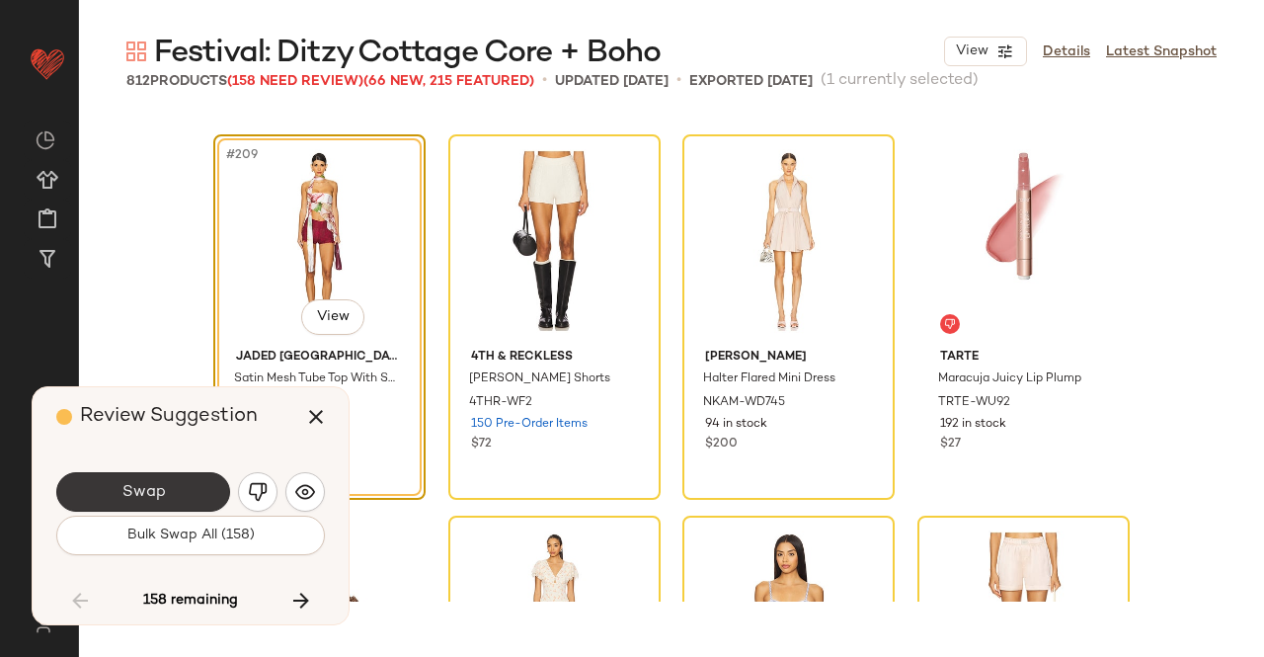
click at [188, 488] on button "Swap" at bounding box center [143, 492] width 174 height 40
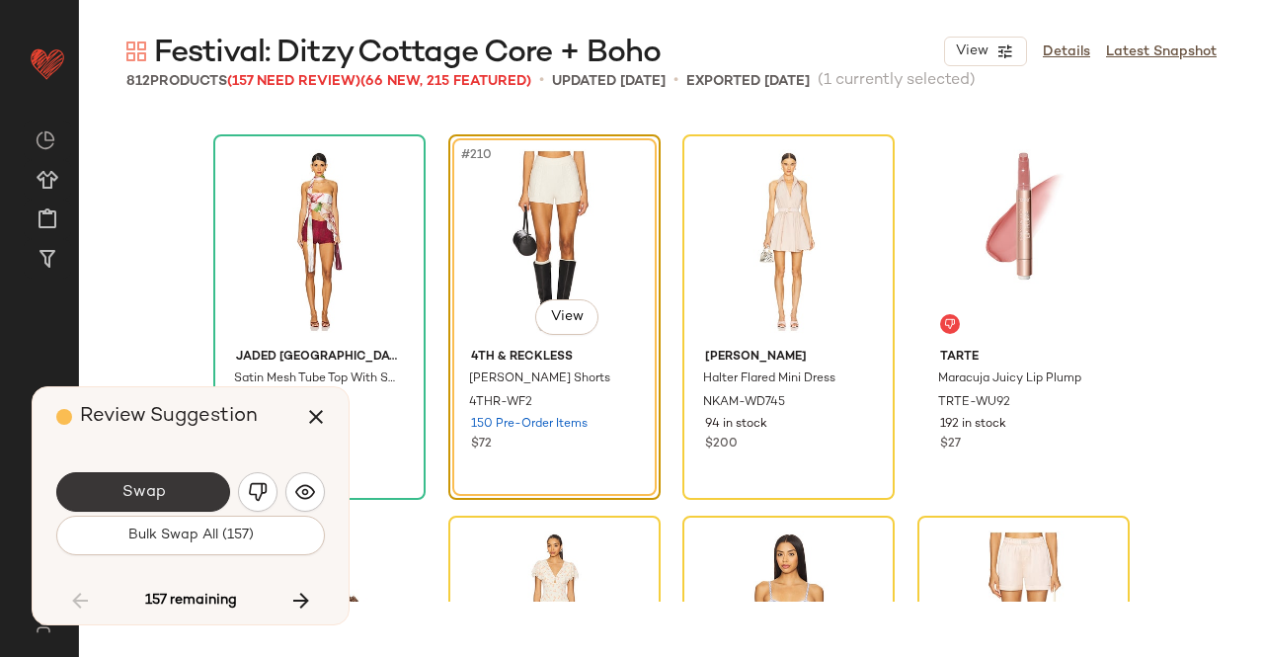
click at [194, 495] on button "Swap" at bounding box center [143, 492] width 174 height 40
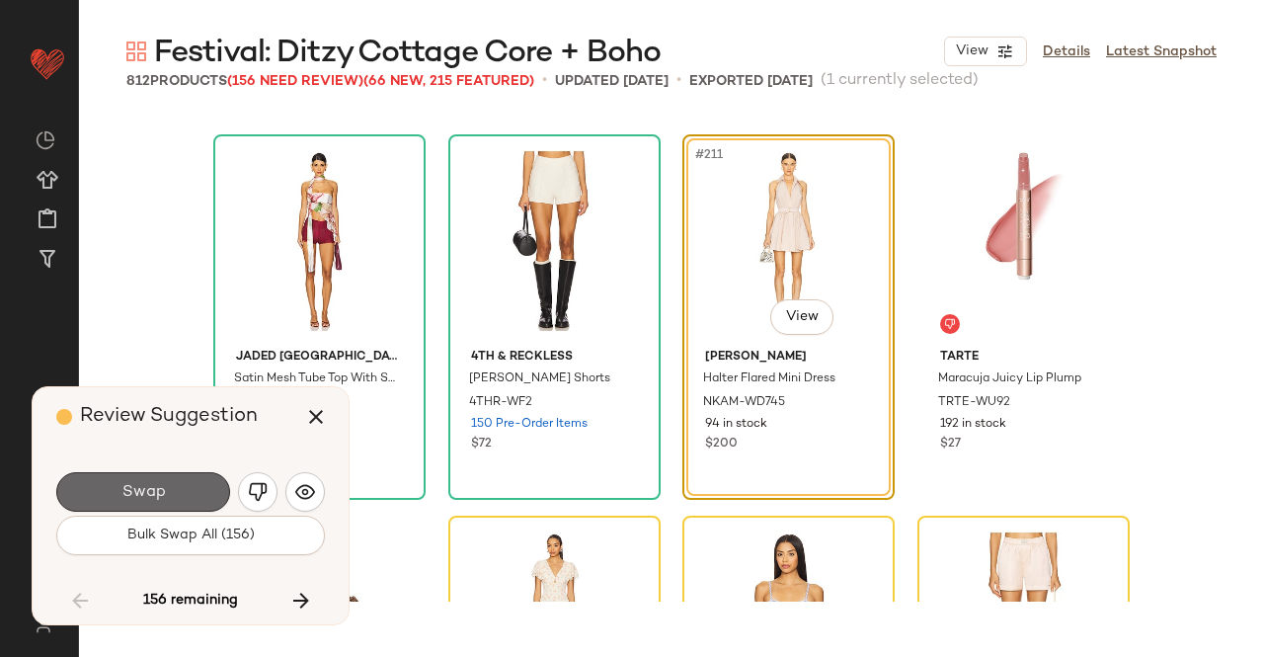
click at [195, 491] on button "Swap" at bounding box center [143, 492] width 174 height 40
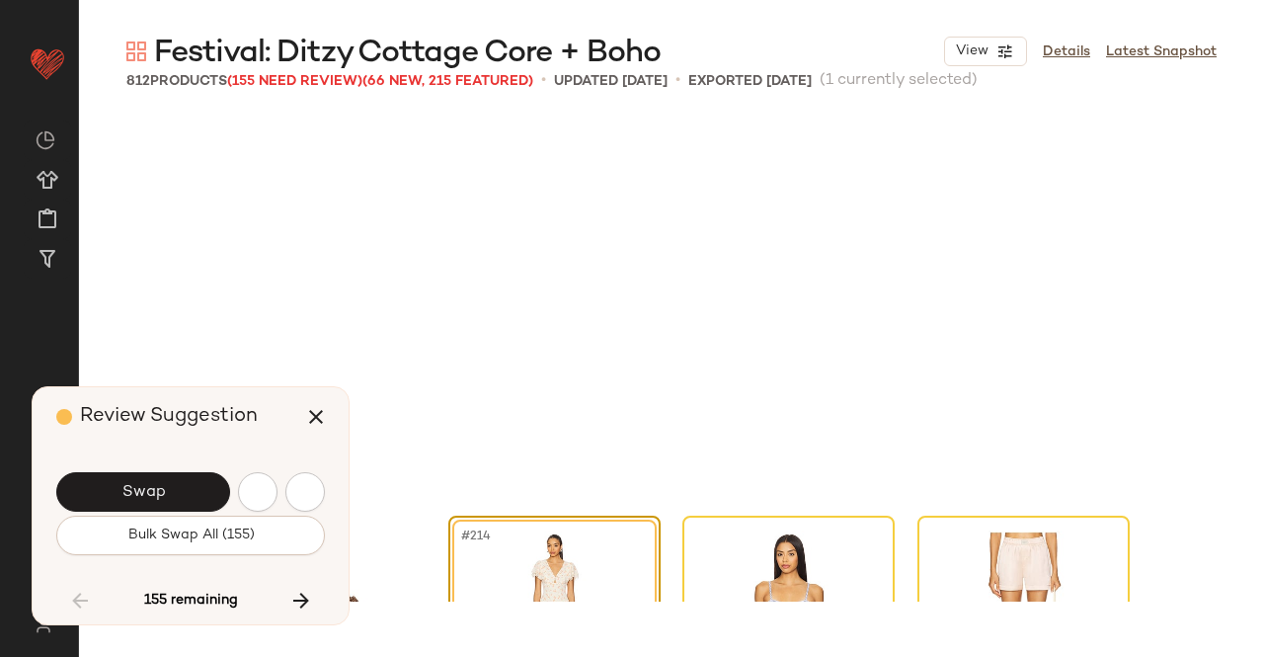
scroll to position [20209, 0]
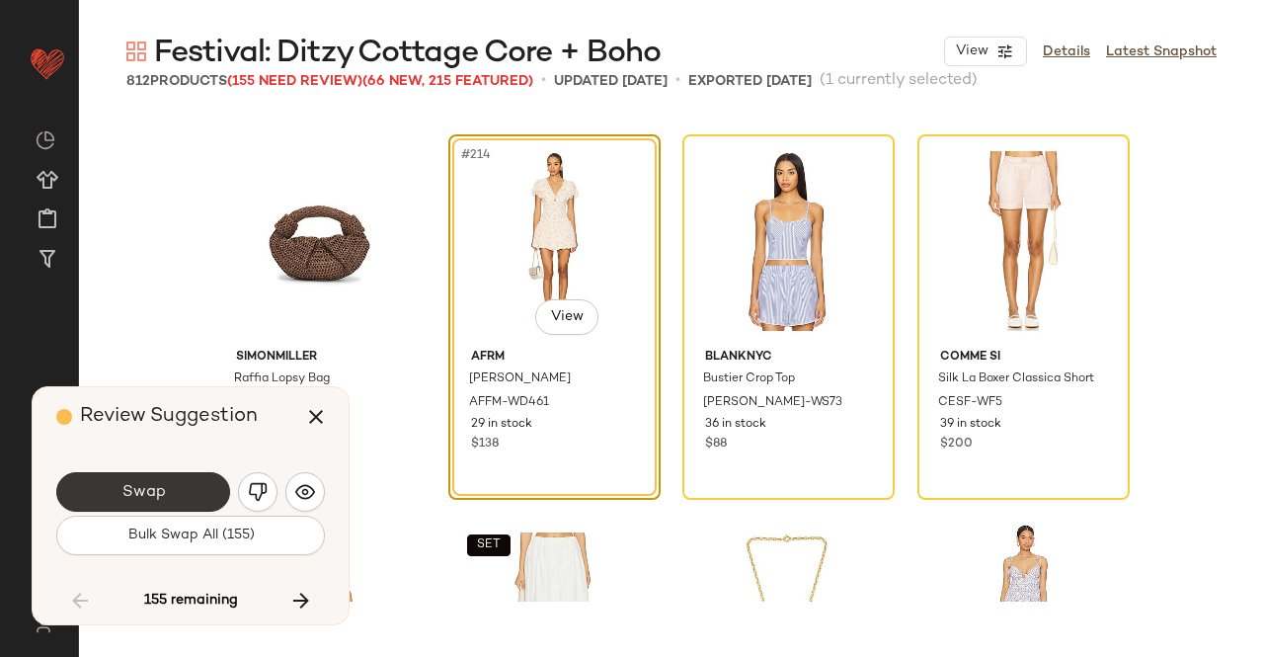
click at [203, 481] on button "Swap" at bounding box center [143, 492] width 174 height 40
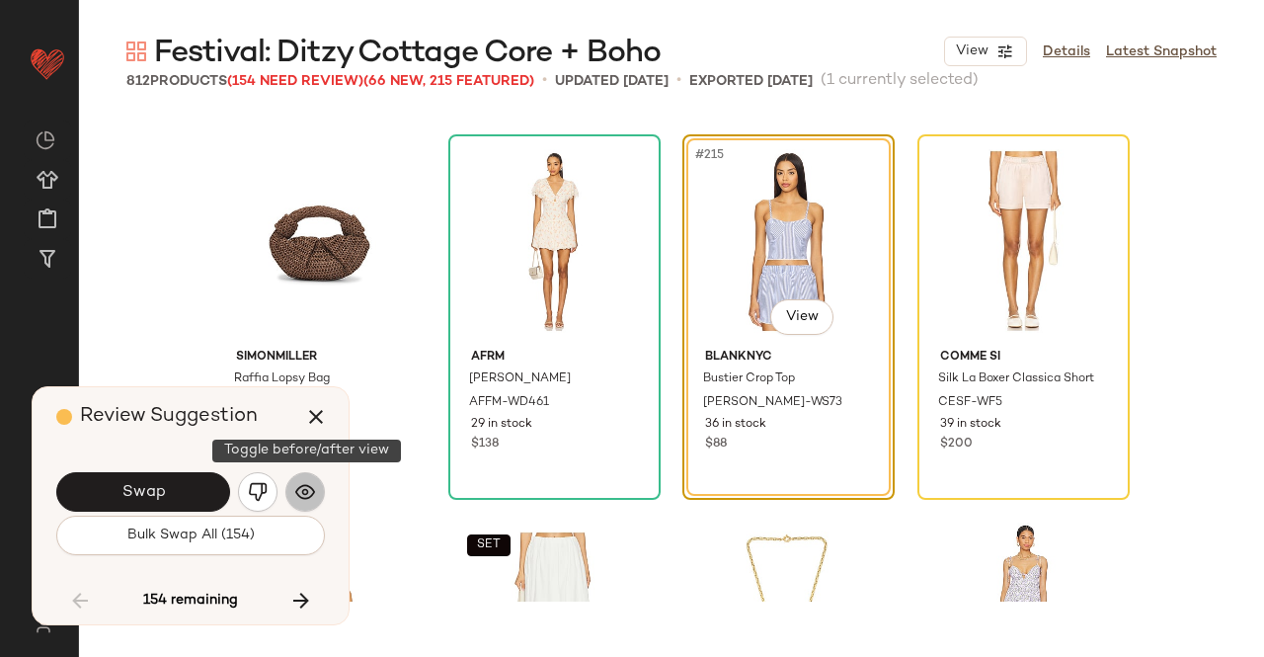
click at [315, 487] on button "button" at bounding box center [305, 492] width 40 height 40
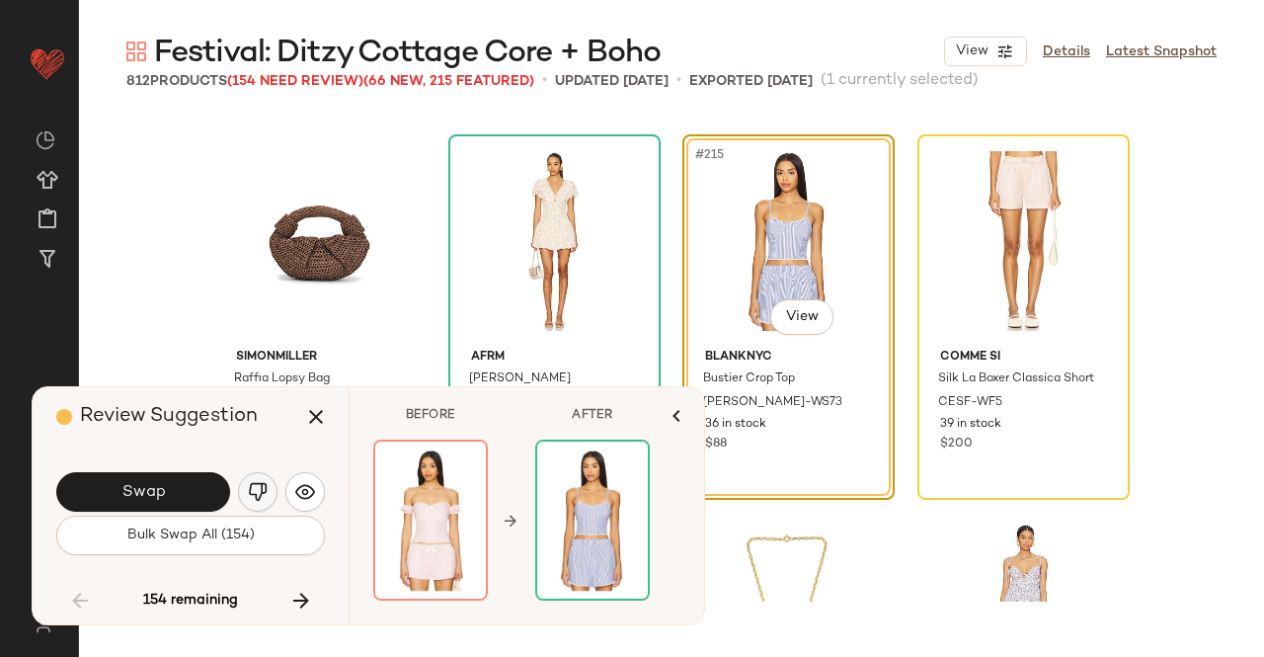
click at [260, 489] on img "button" at bounding box center [258, 492] width 20 height 20
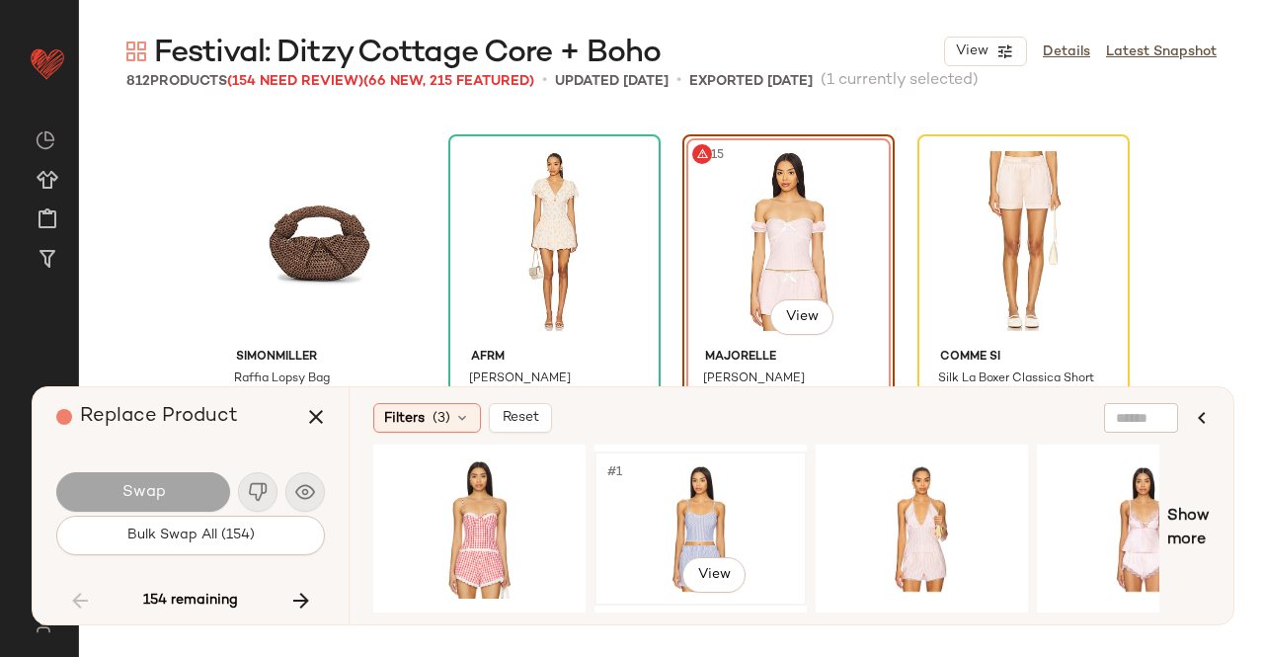
click at [719, 520] on div "#1 View" at bounding box center [701, 528] width 199 height 140
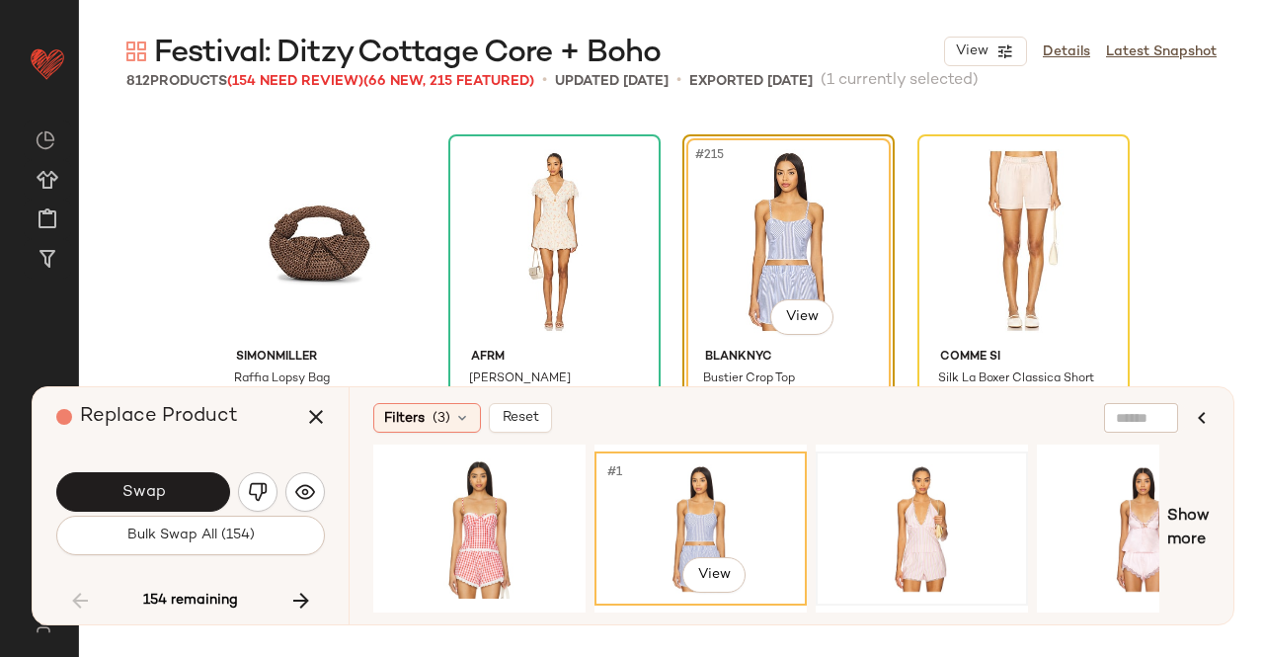
click at [929, 517] on div at bounding box center [922, 528] width 199 height 140
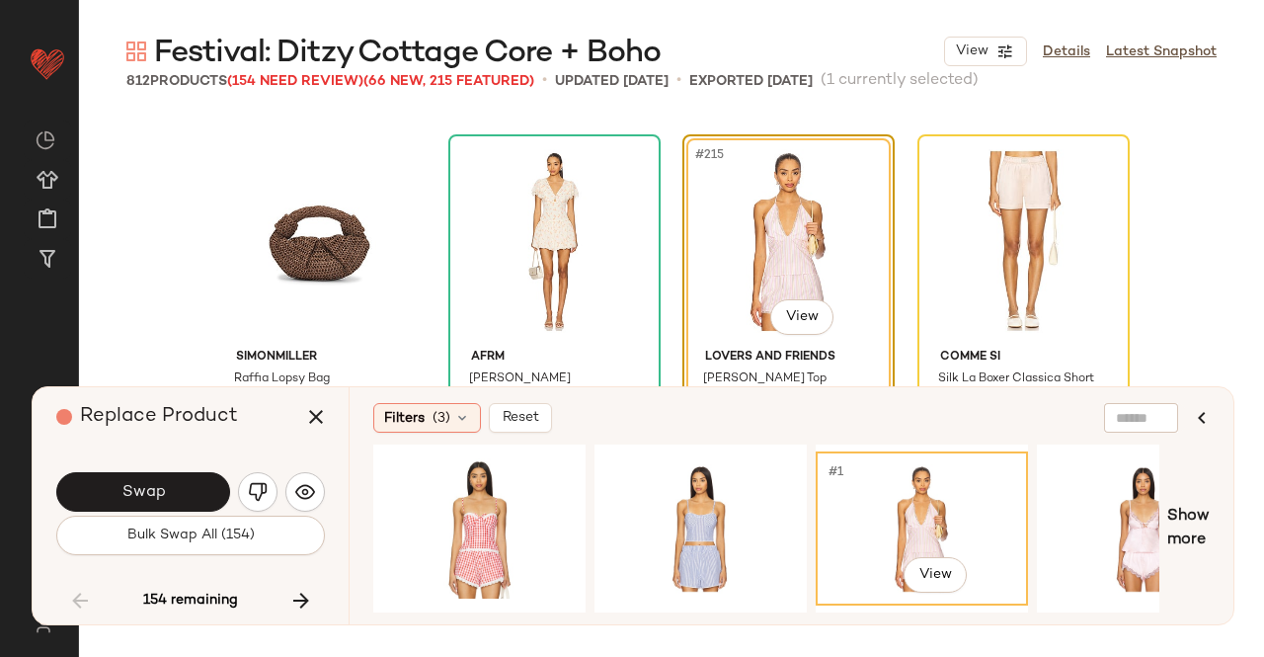
scroll to position [20305, 0]
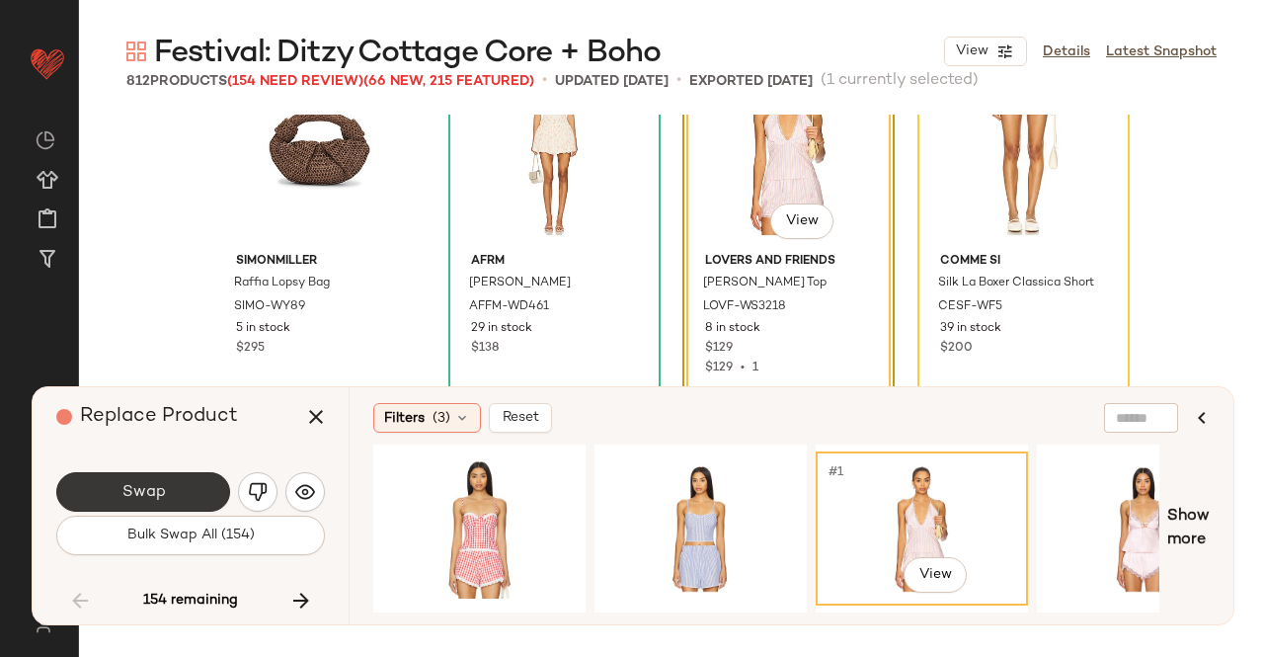
click at [200, 490] on button "Swap" at bounding box center [143, 492] width 174 height 40
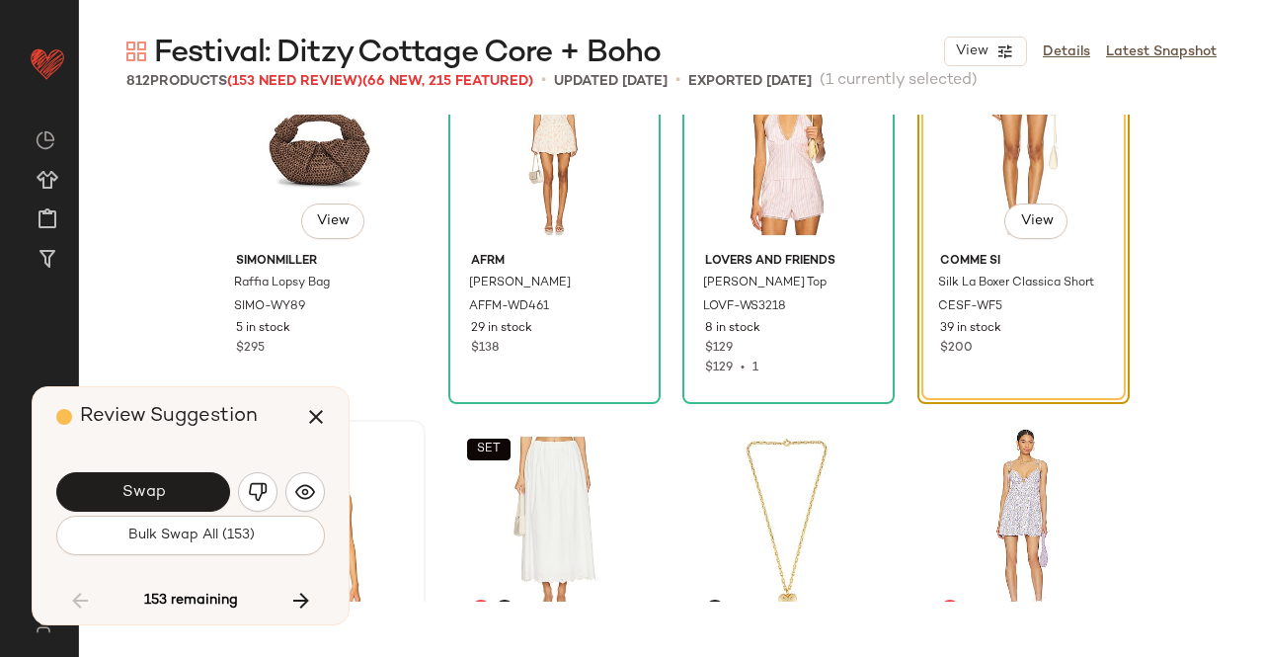
scroll to position [20209, 0]
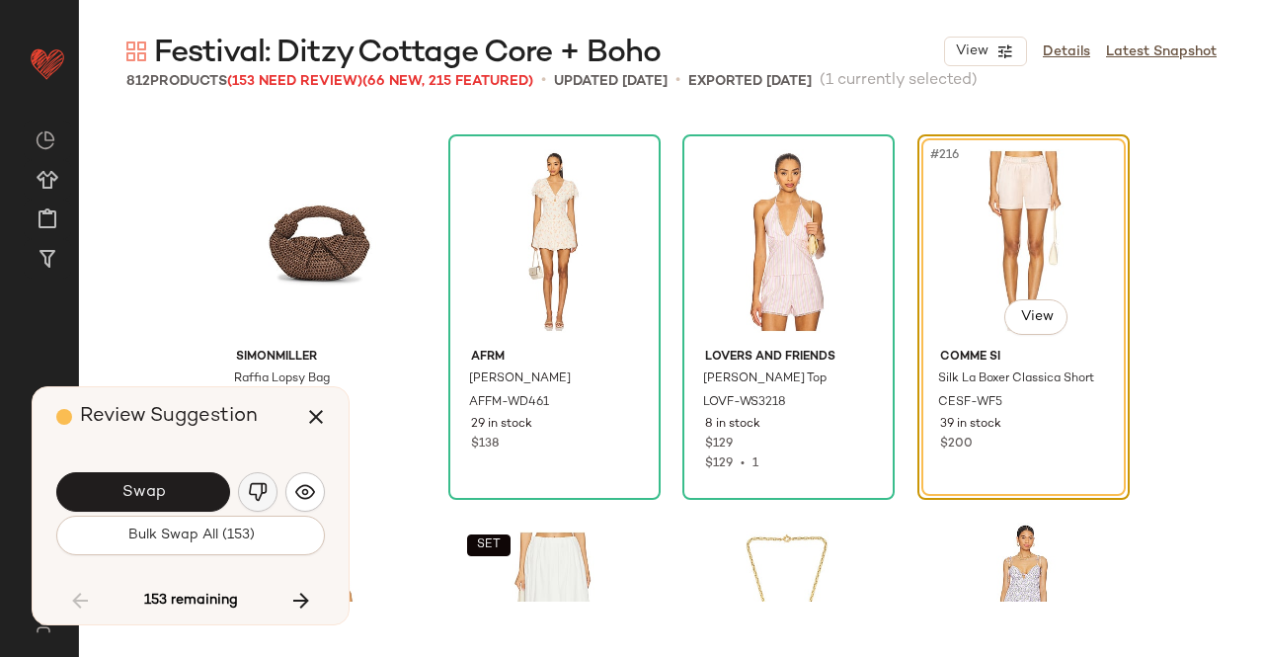
click at [259, 500] on img "button" at bounding box center [258, 492] width 20 height 20
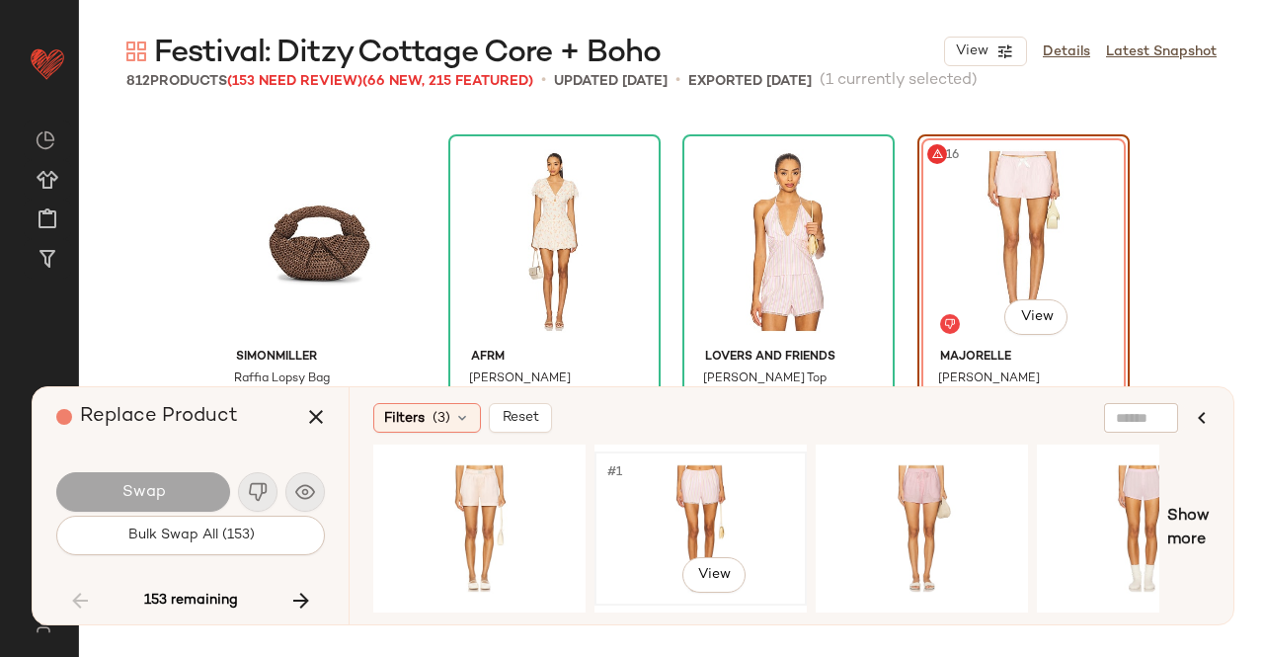
click at [711, 467] on div "#1 View" at bounding box center [701, 528] width 199 height 140
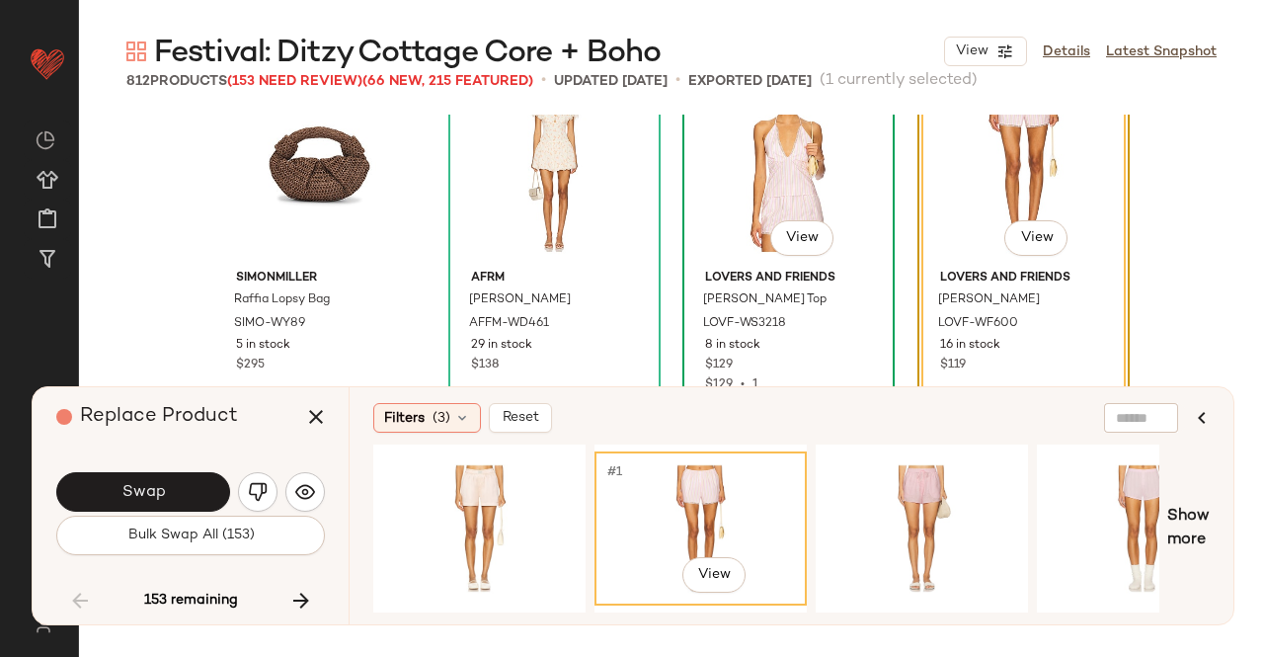
scroll to position [20290, 0]
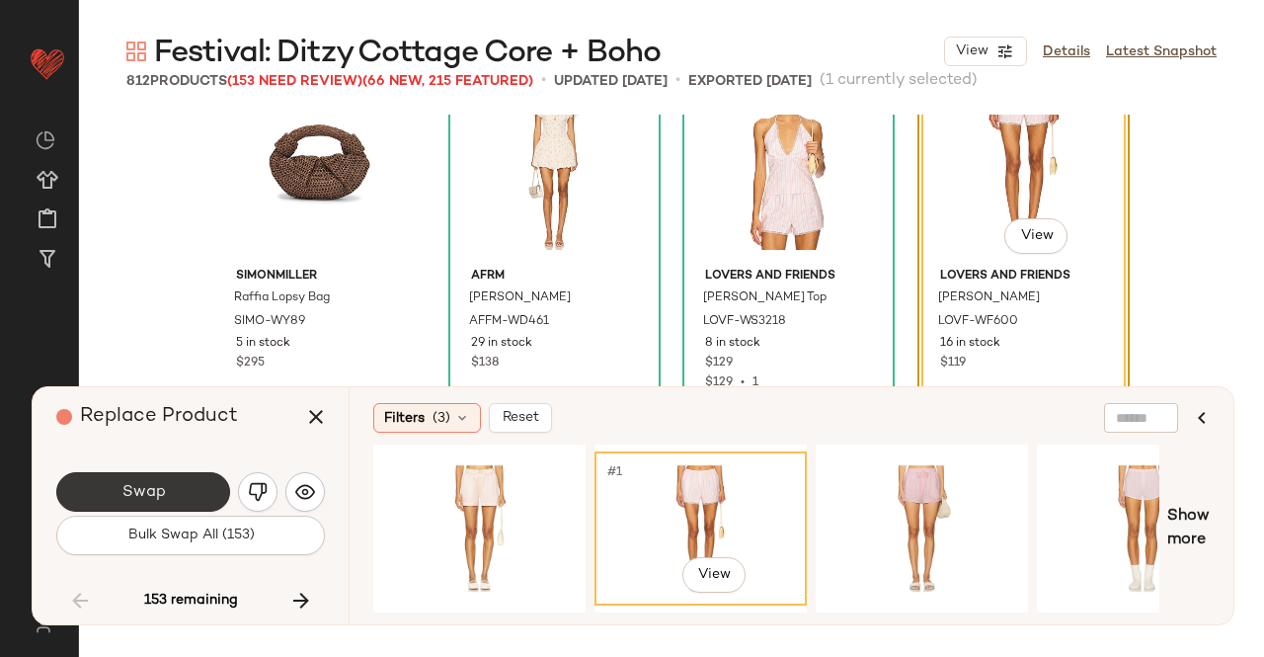
click at [148, 509] on button "Swap" at bounding box center [143, 492] width 174 height 40
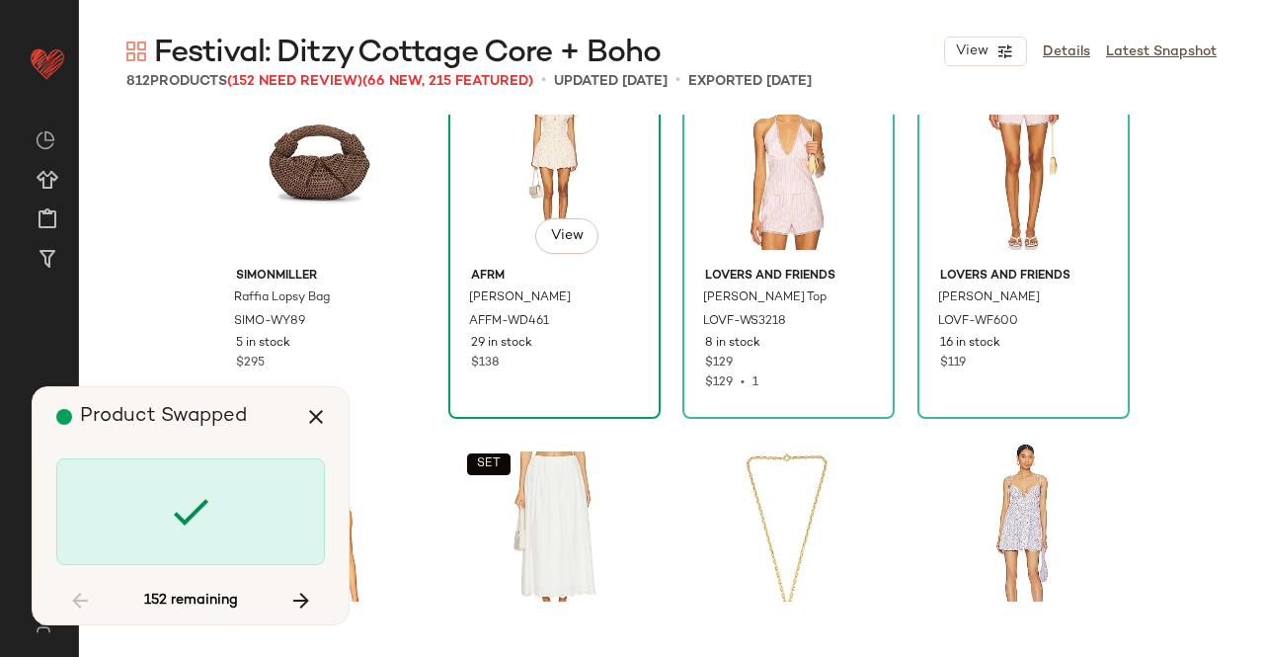
scroll to position [20116, 0]
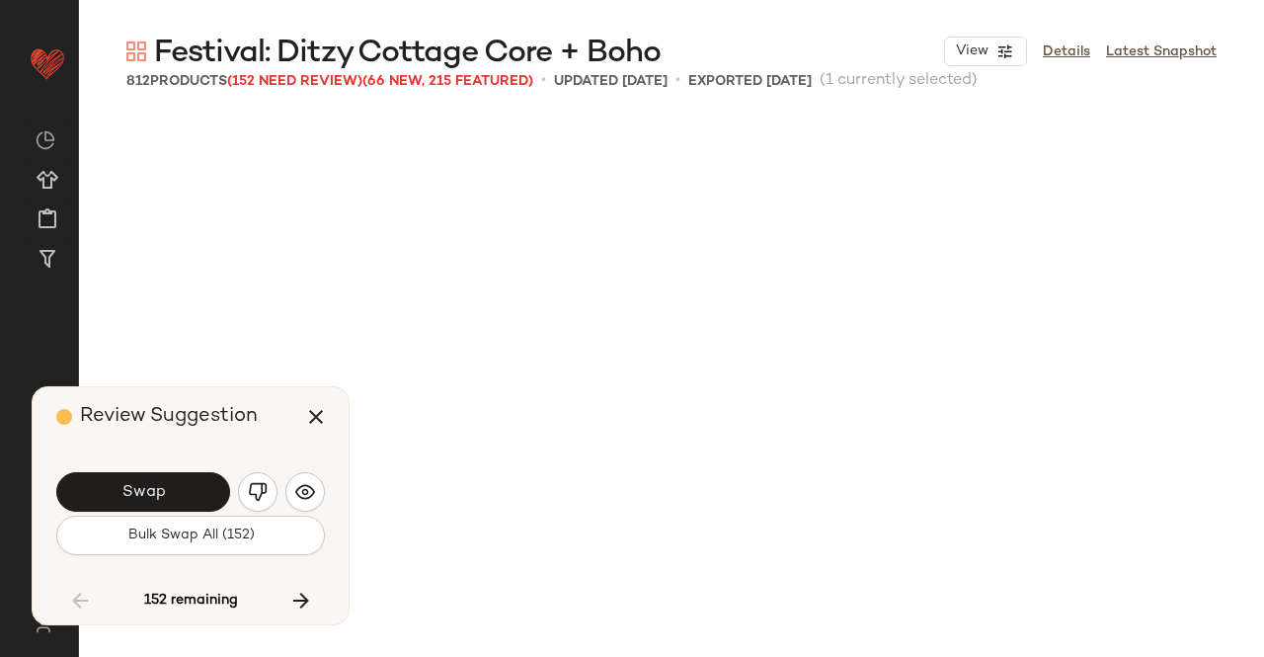
scroll to position [20972, 0]
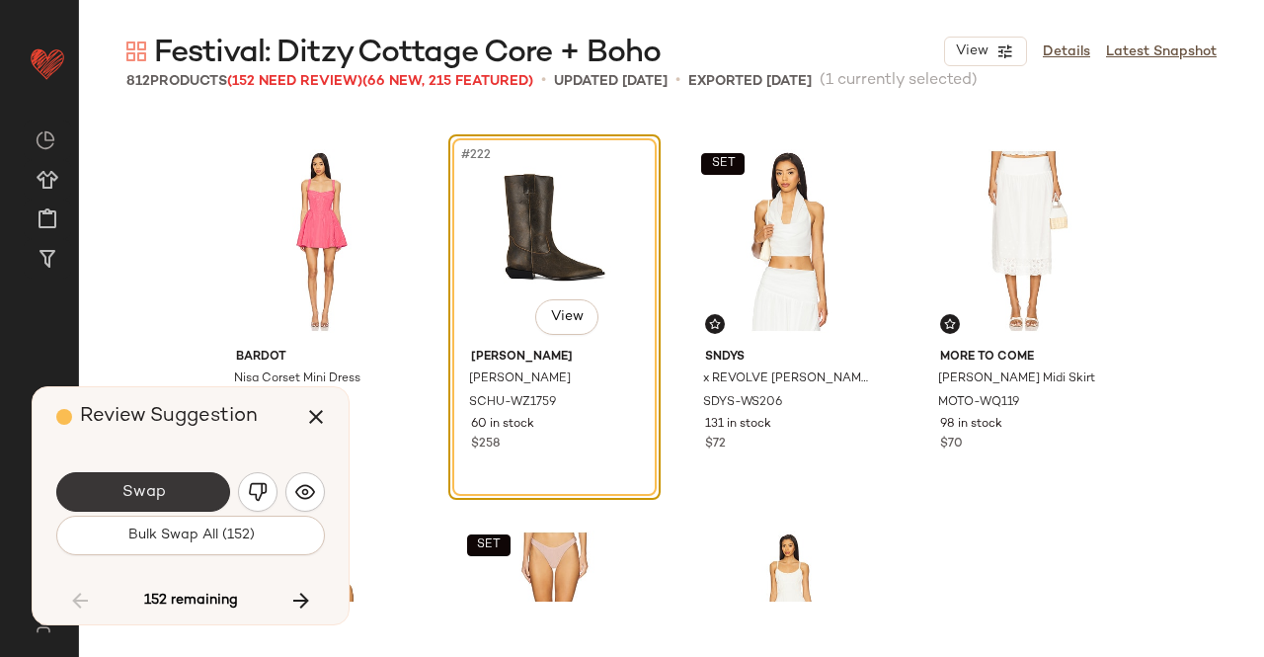
click at [204, 491] on button "Swap" at bounding box center [143, 492] width 174 height 40
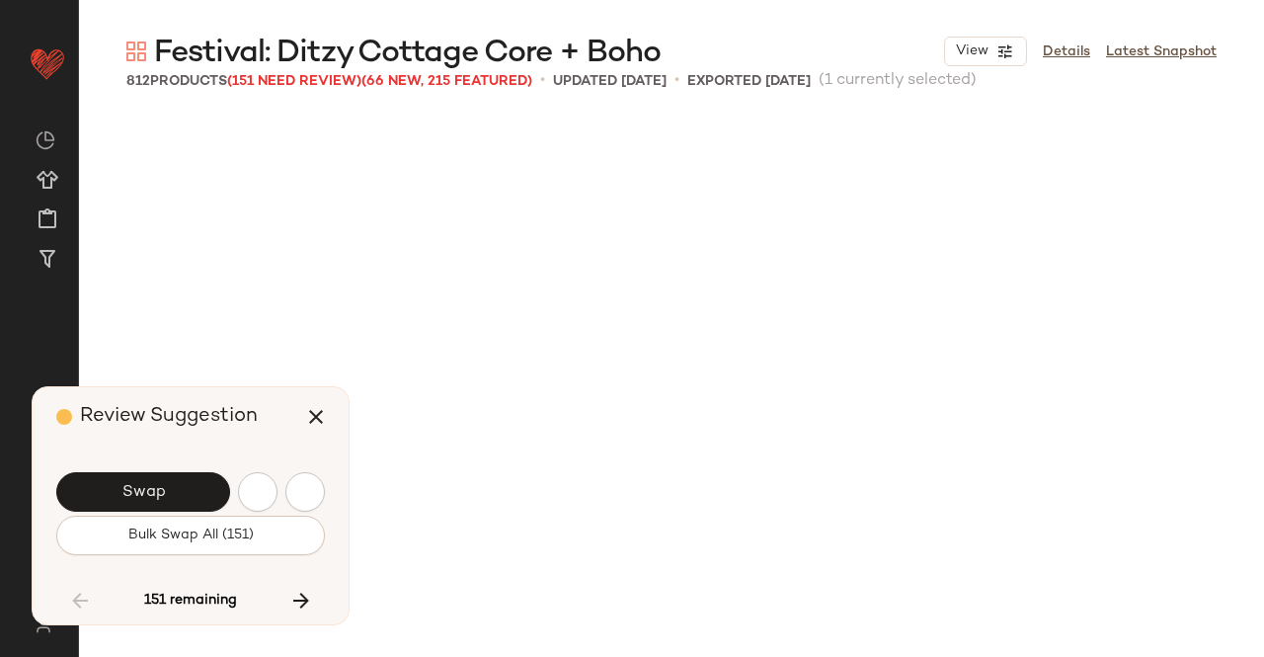
scroll to position [21734, 0]
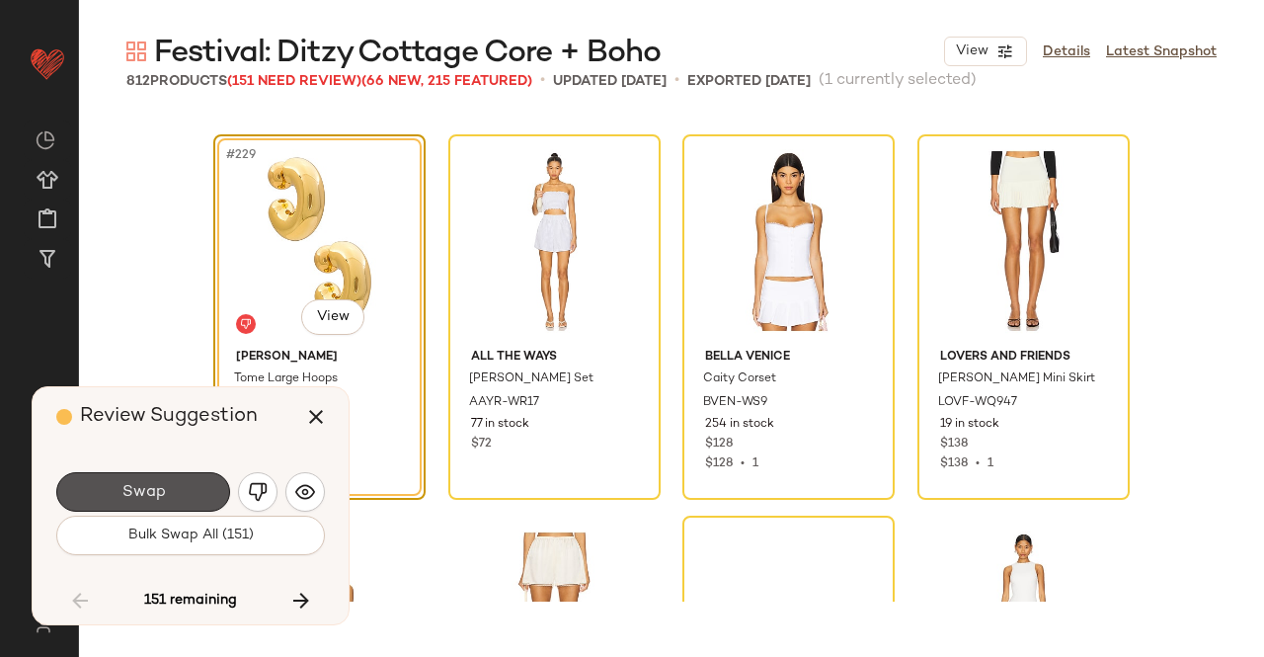
click at [204, 491] on button "Swap" at bounding box center [143, 492] width 174 height 40
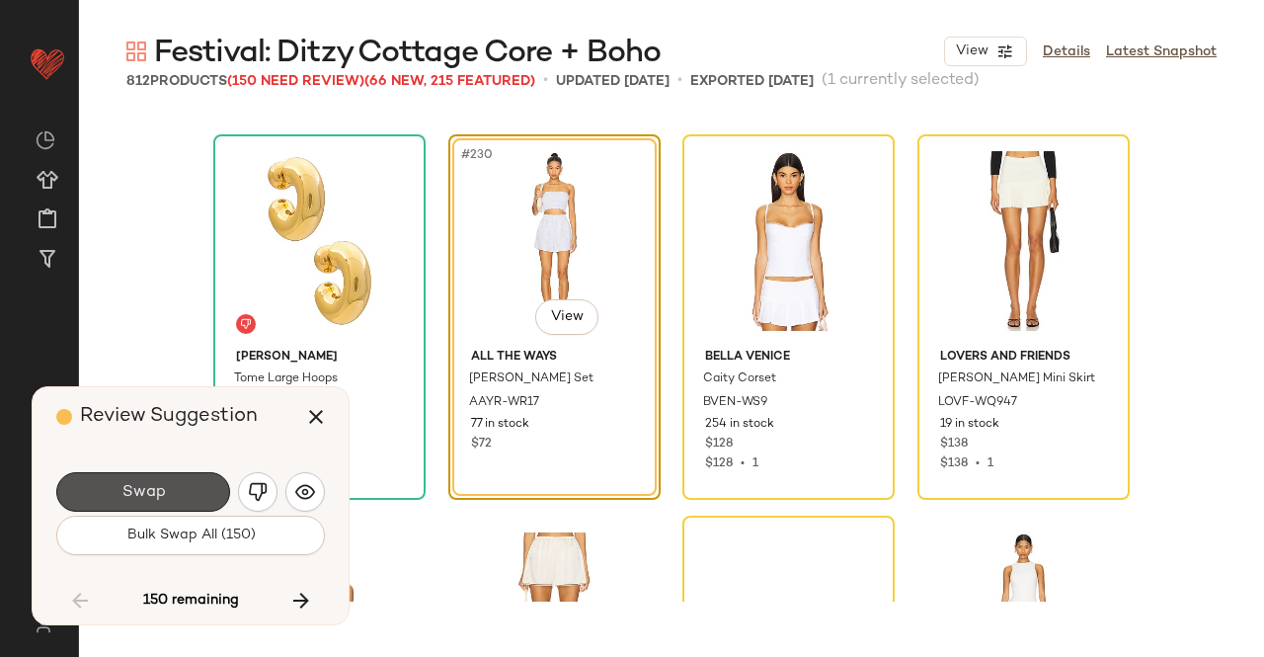
click at [204, 491] on button "Swap" at bounding box center [143, 492] width 174 height 40
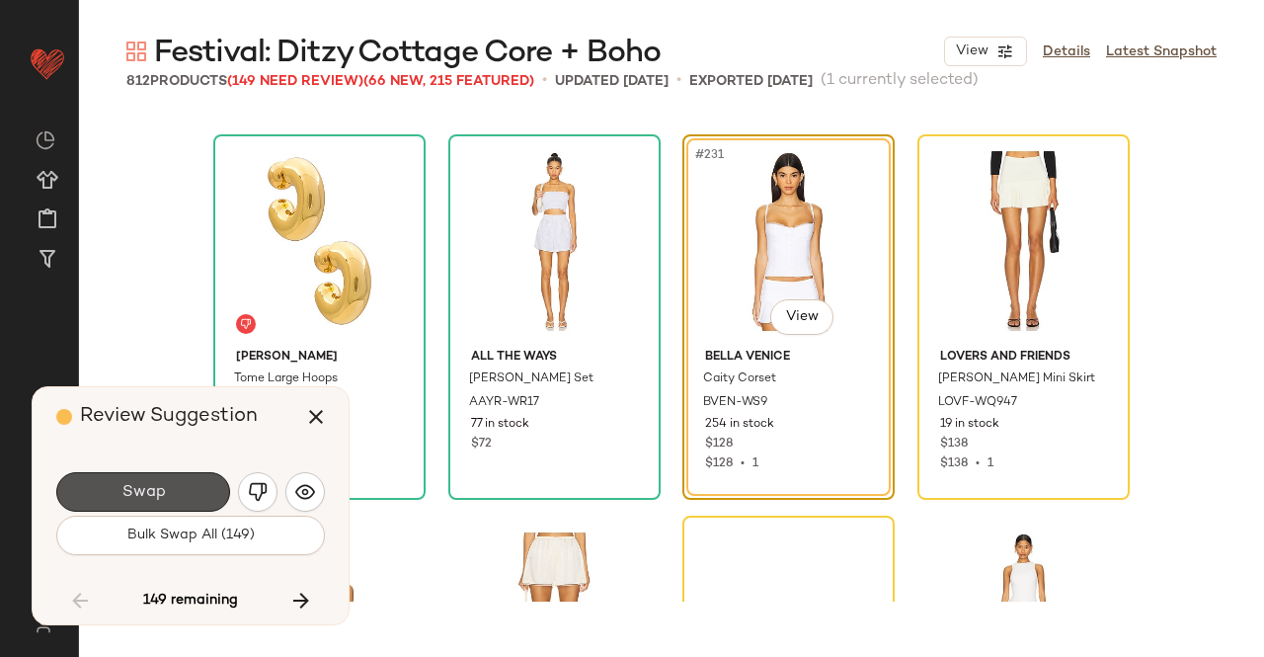
click at [204, 491] on button "Swap" at bounding box center [143, 492] width 174 height 40
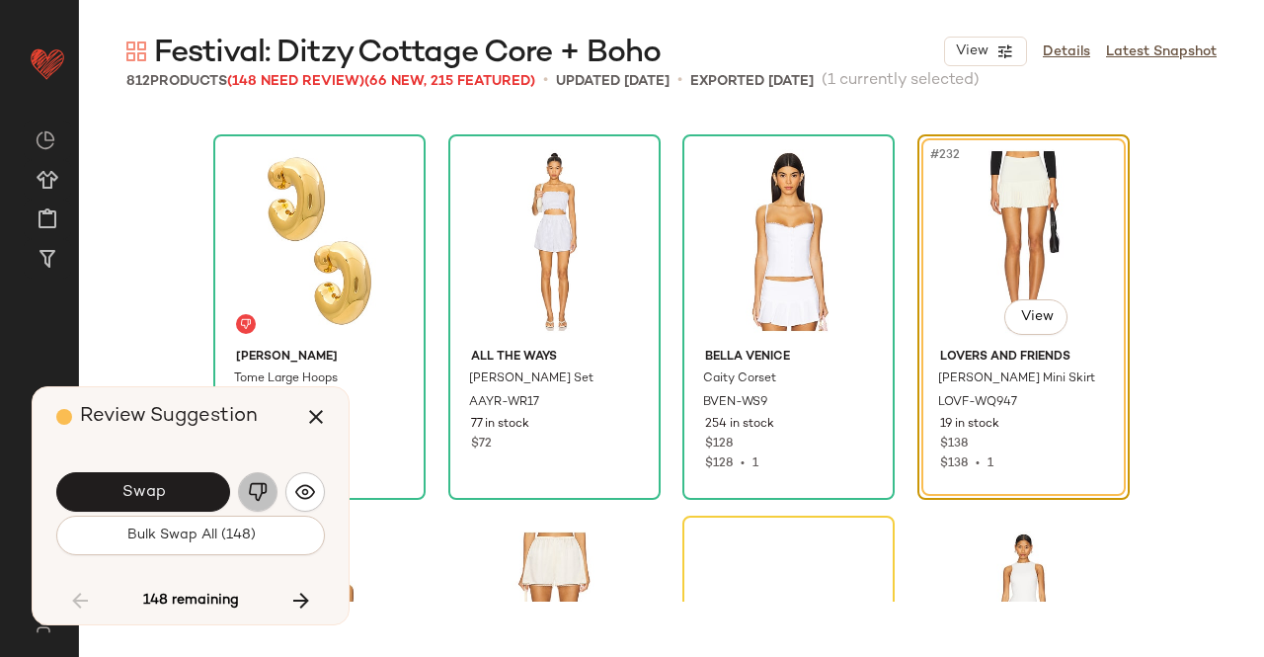
click at [267, 486] on img "button" at bounding box center [258, 492] width 20 height 20
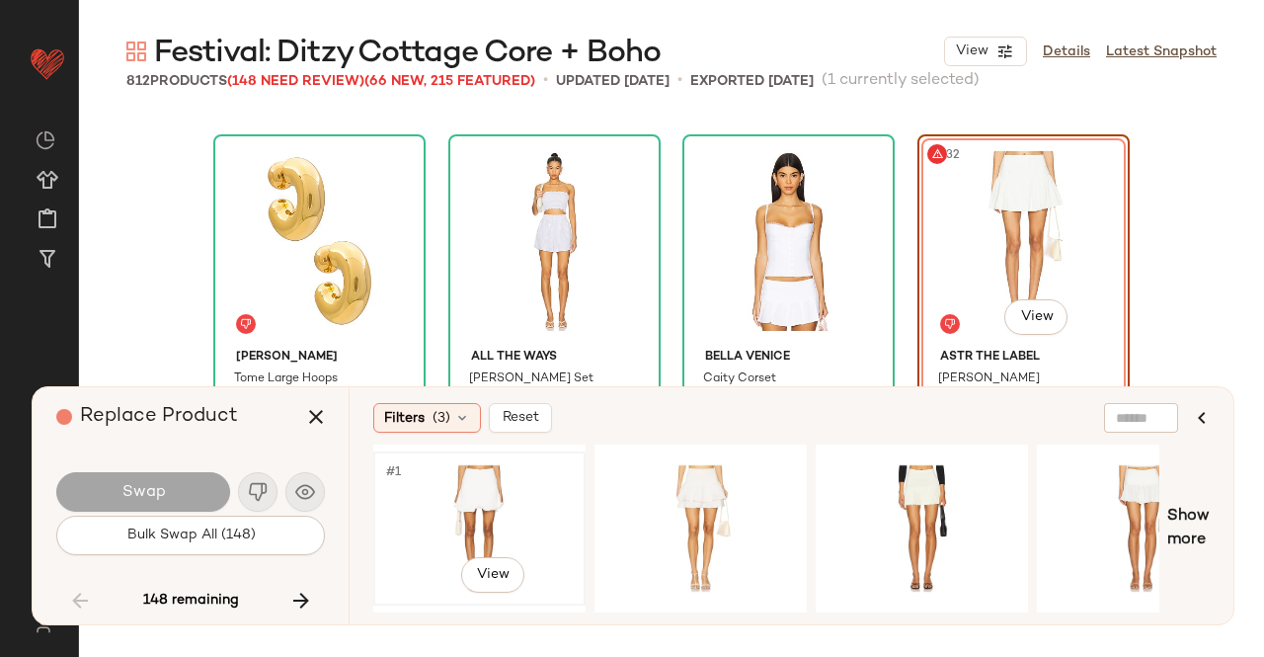
click at [488, 483] on div "#1 View" at bounding box center [479, 528] width 199 height 140
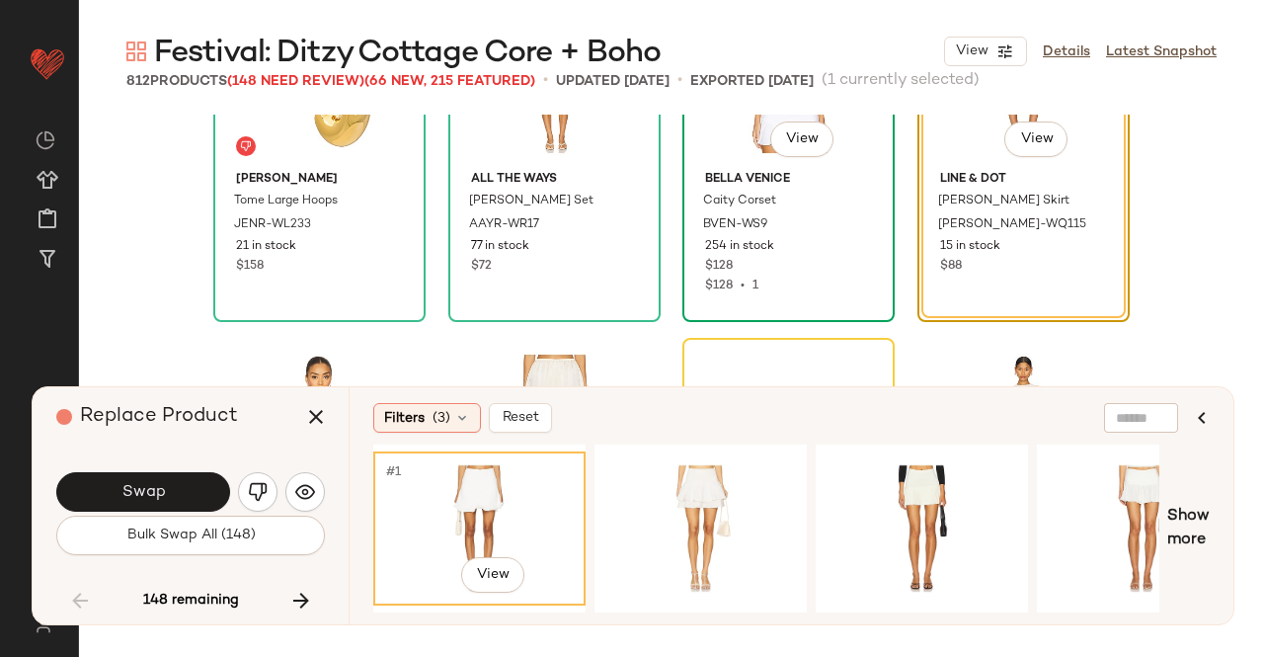
scroll to position [21916, 0]
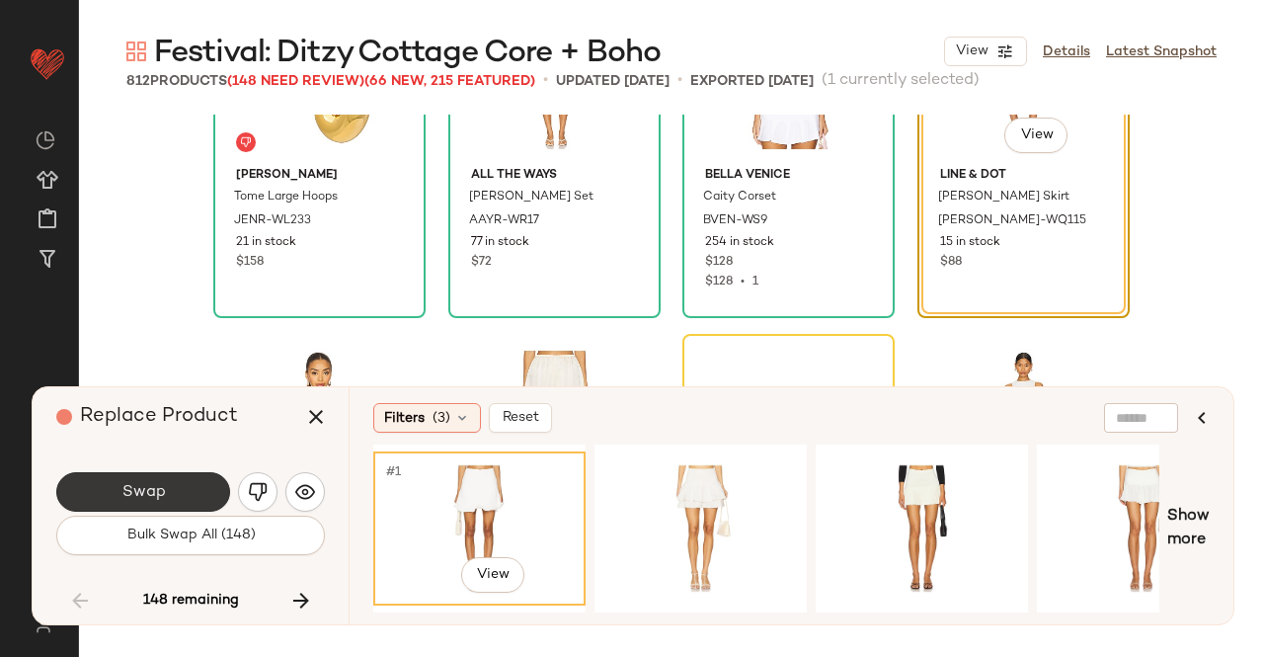
click at [154, 496] on span "Swap" at bounding box center [143, 492] width 44 height 19
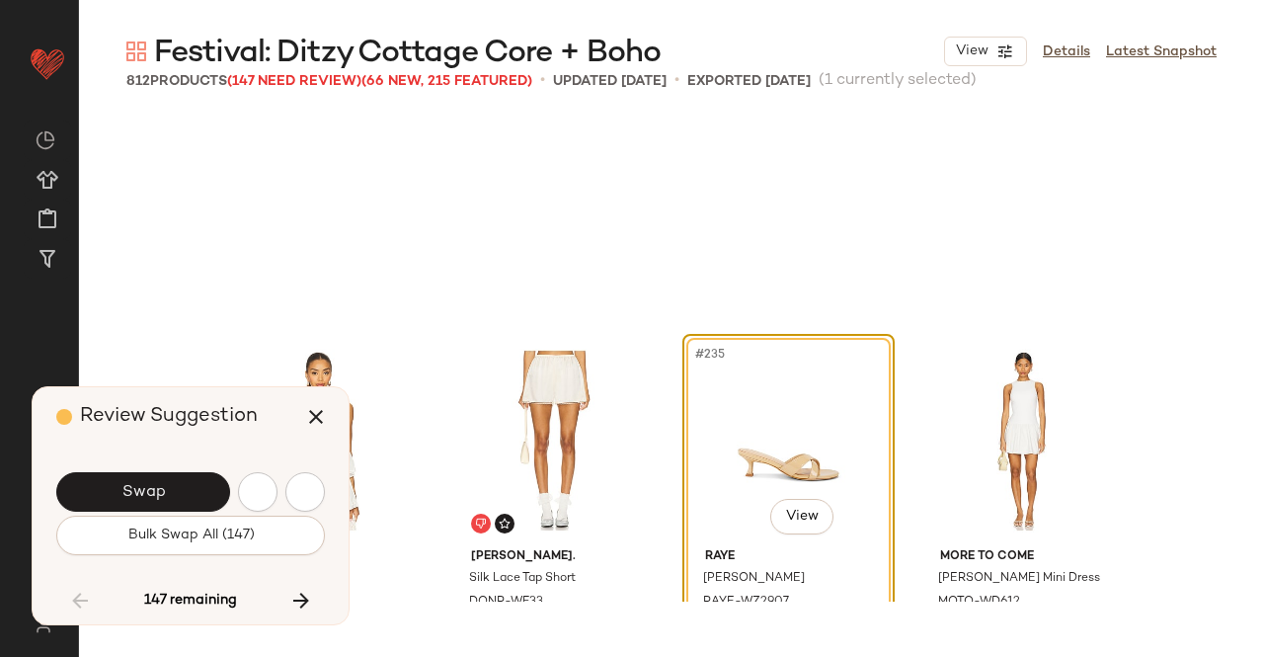
scroll to position [22116, 0]
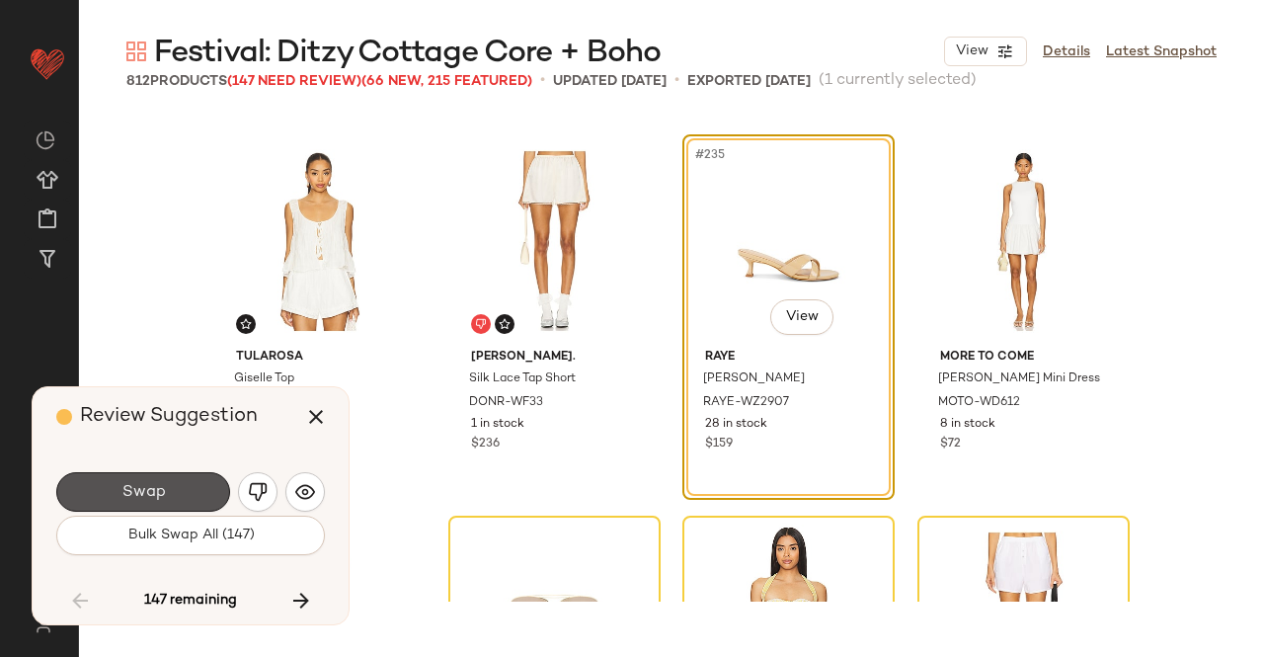
click at [154, 496] on span "Swap" at bounding box center [143, 492] width 44 height 19
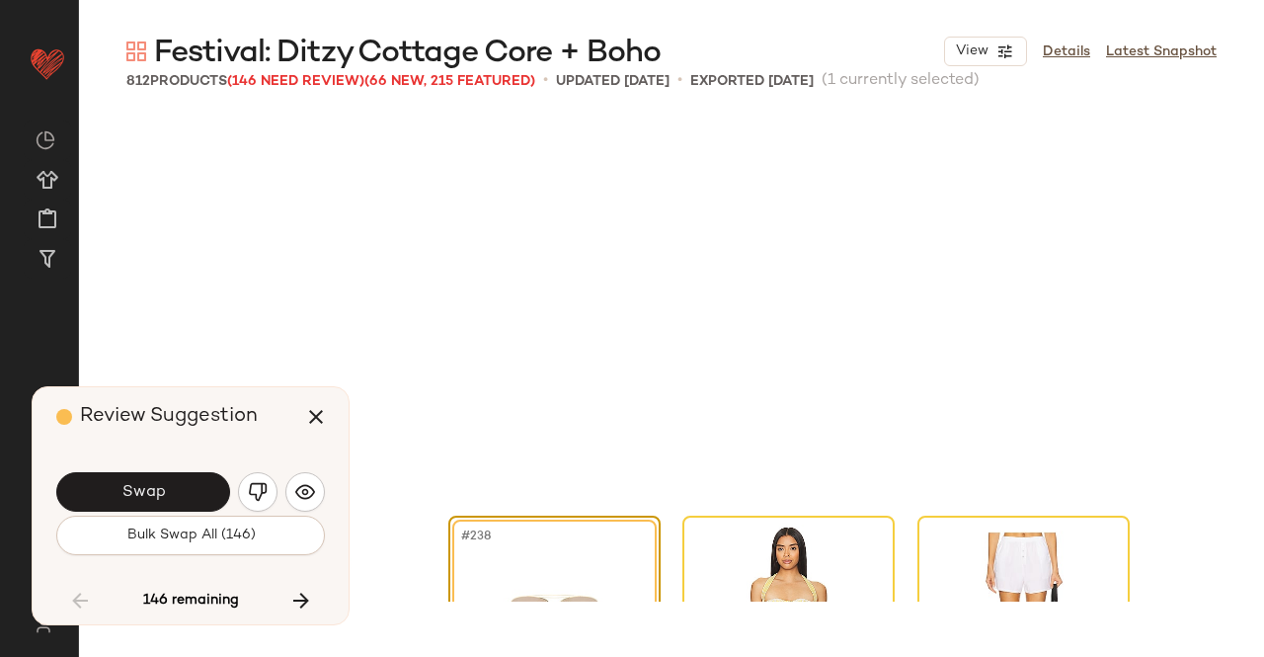
scroll to position [22497, 0]
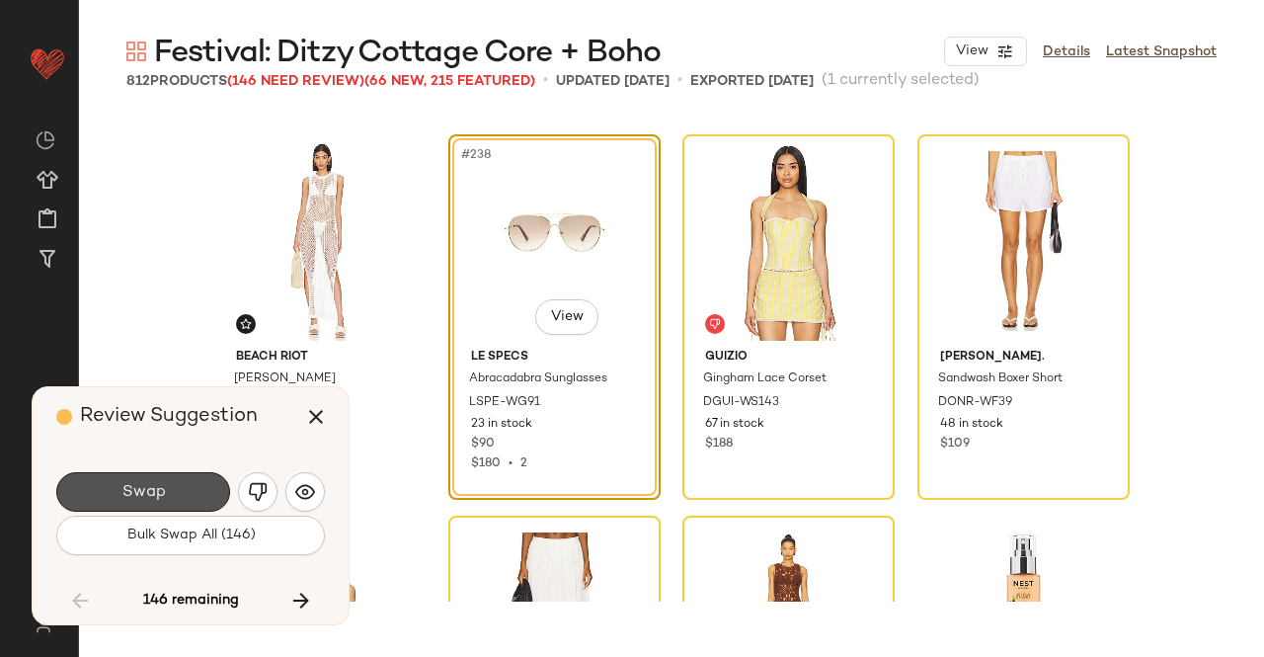
click at [154, 496] on span "Swap" at bounding box center [143, 492] width 44 height 19
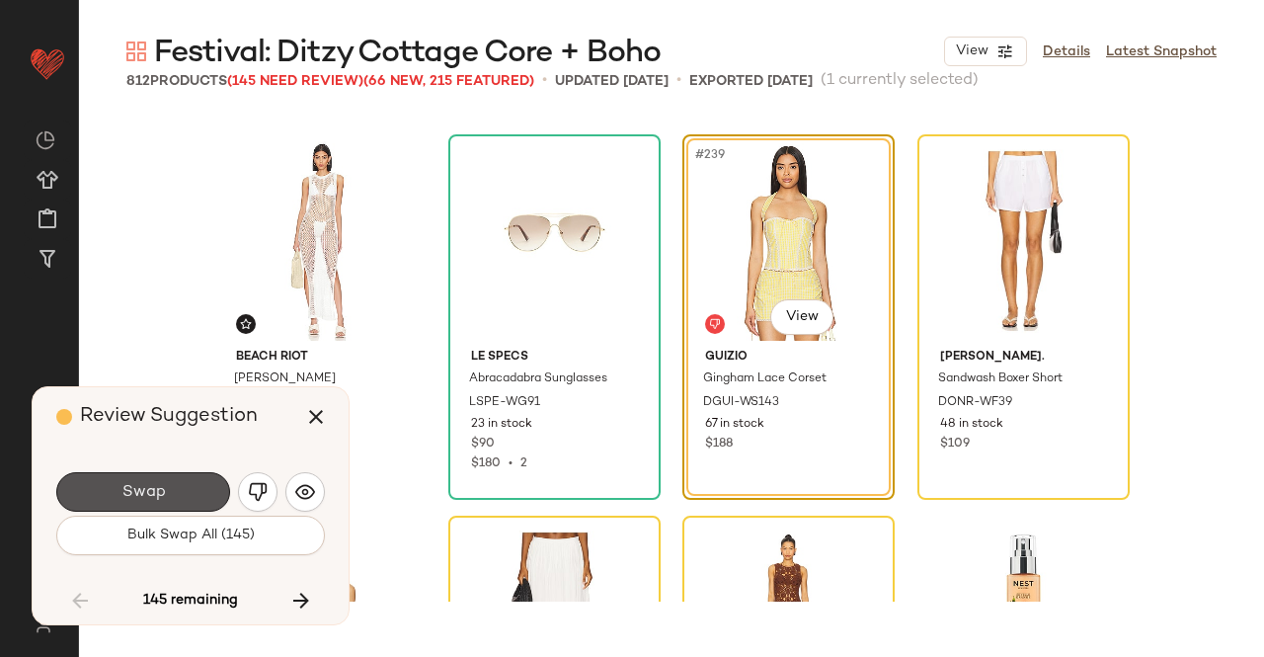
click at [154, 496] on span "Swap" at bounding box center [143, 492] width 44 height 19
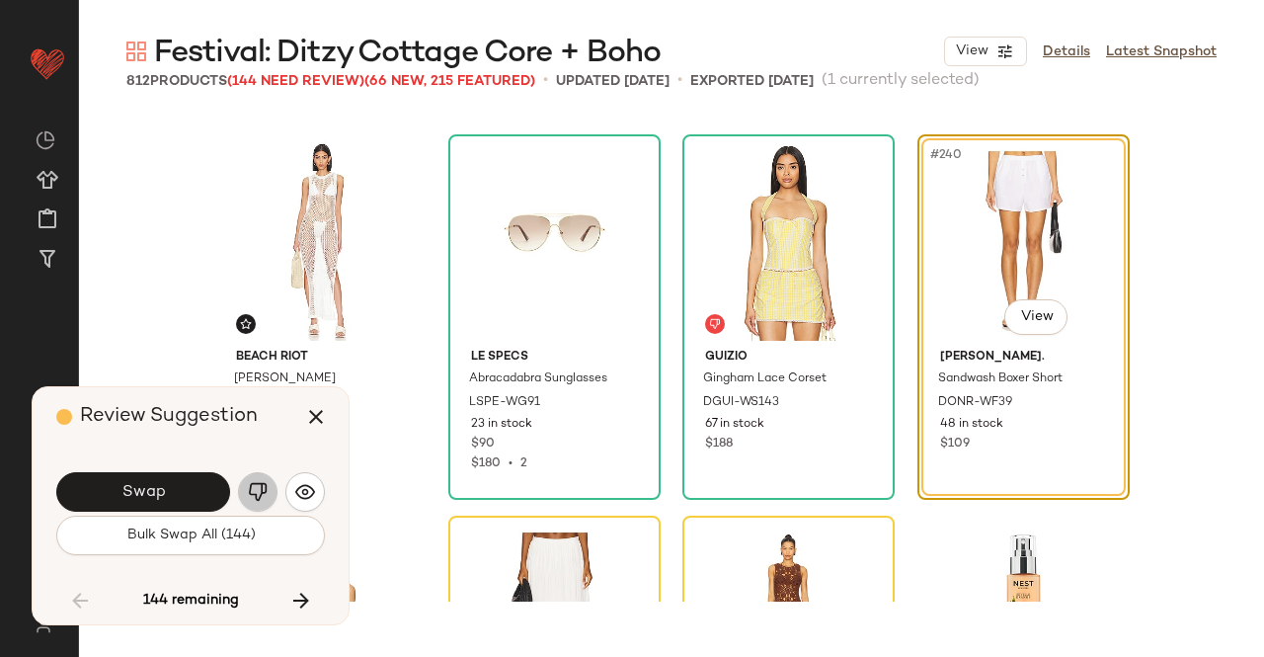
click at [255, 501] on img "button" at bounding box center [258, 492] width 20 height 20
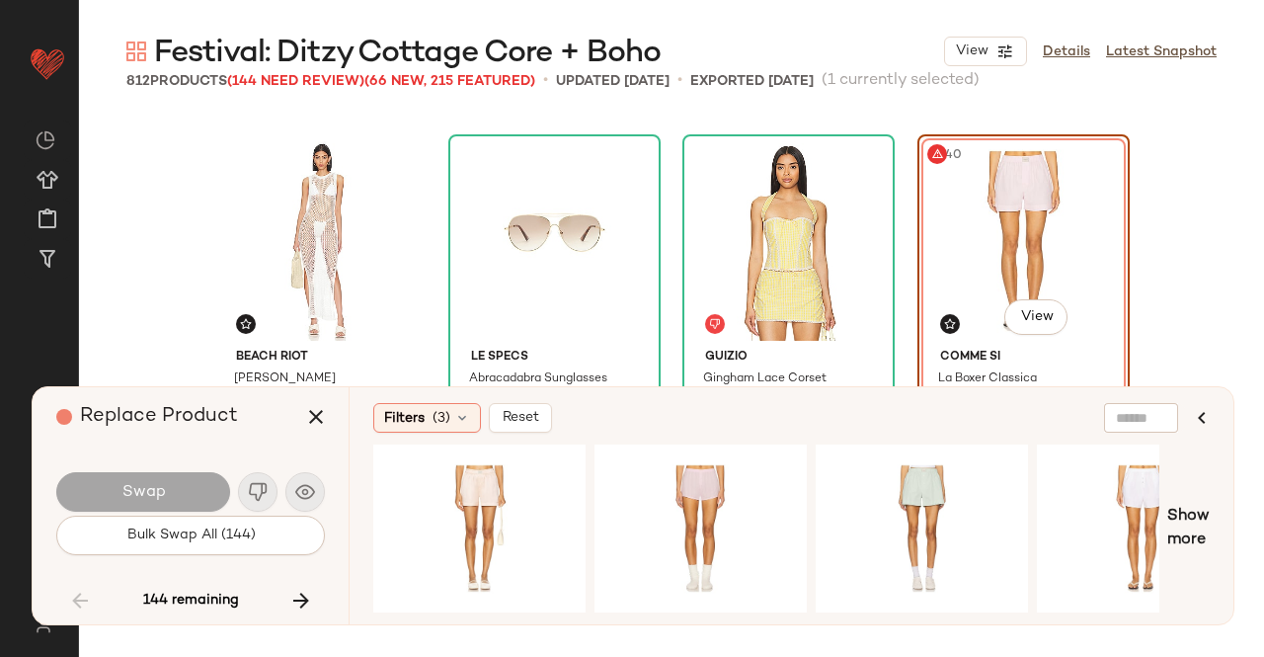
drag, startPoint x: 505, startPoint y: 612, endPoint x: 635, endPoint y: 627, distance: 131.2
click at [635, 627] on div "Festival: Ditzy Cottage Core + Boho View Details Latest Snapshot 812 Products (…" at bounding box center [671, 344] width 1185 height 625
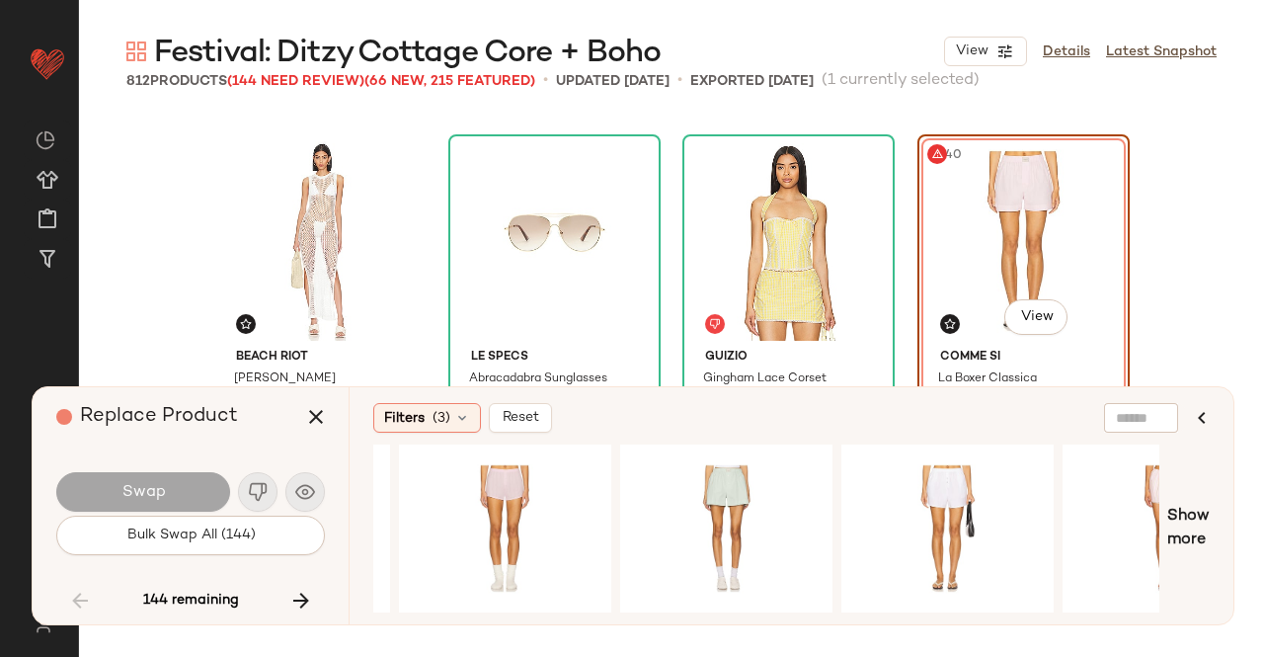
scroll to position [0, 182]
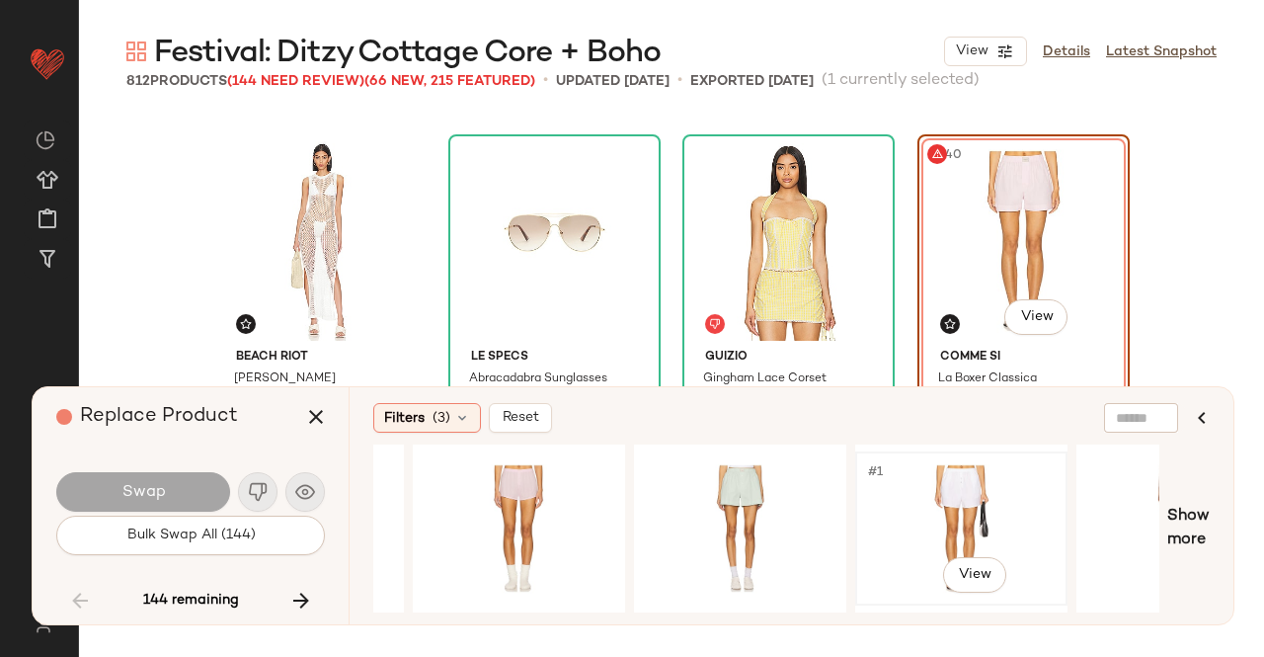
click at [950, 487] on div "#1 View" at bounding box center [961, 528] width 199 height 140
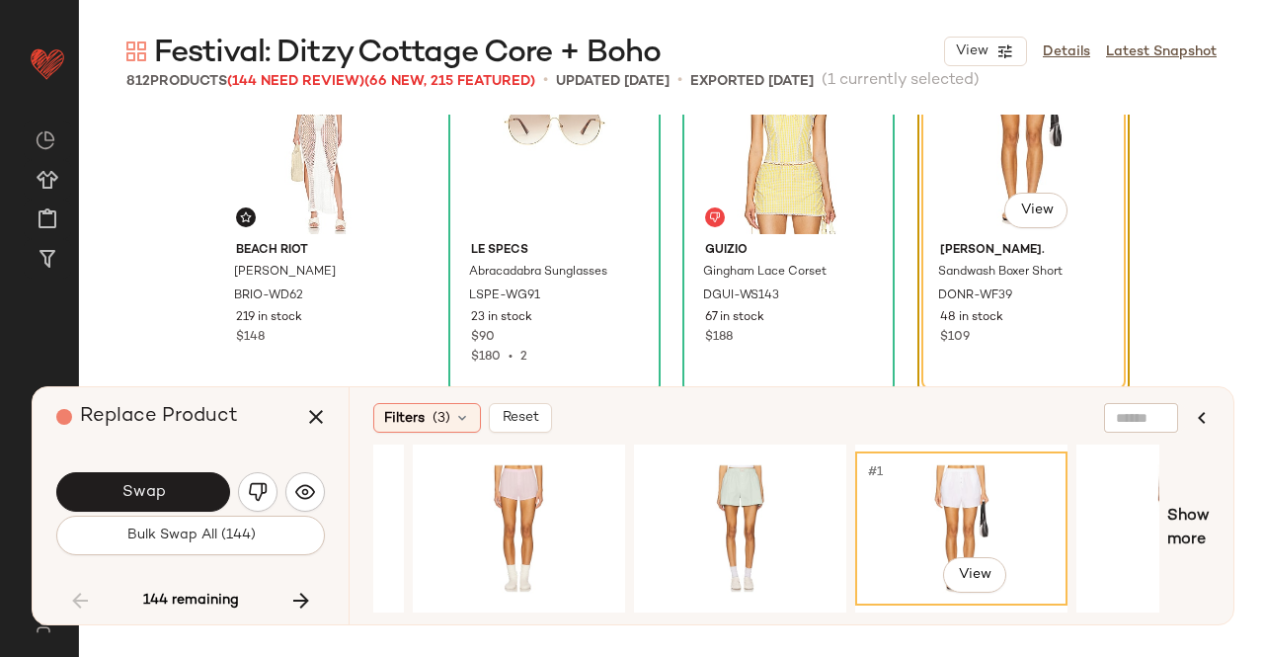
scroll to position [22608, 0]
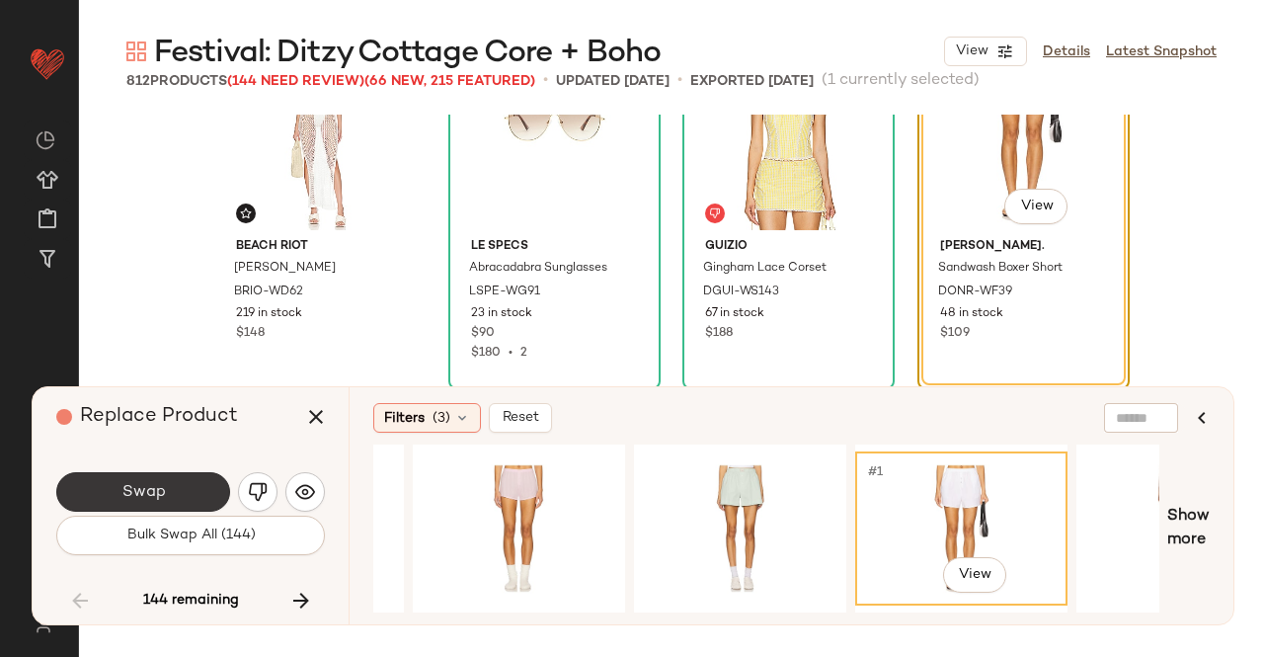
click at [165, 487] on button "Swap" at bounding box center [143, 492] width 174 height 40
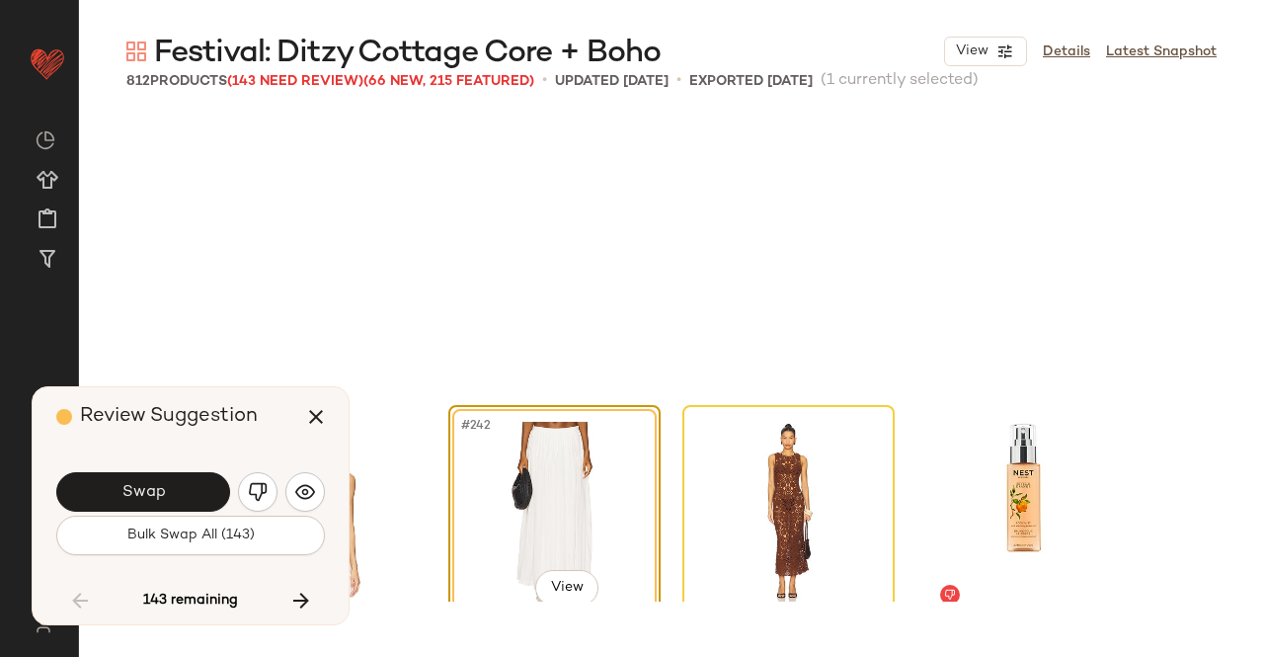
scroll to position [22878, 0]
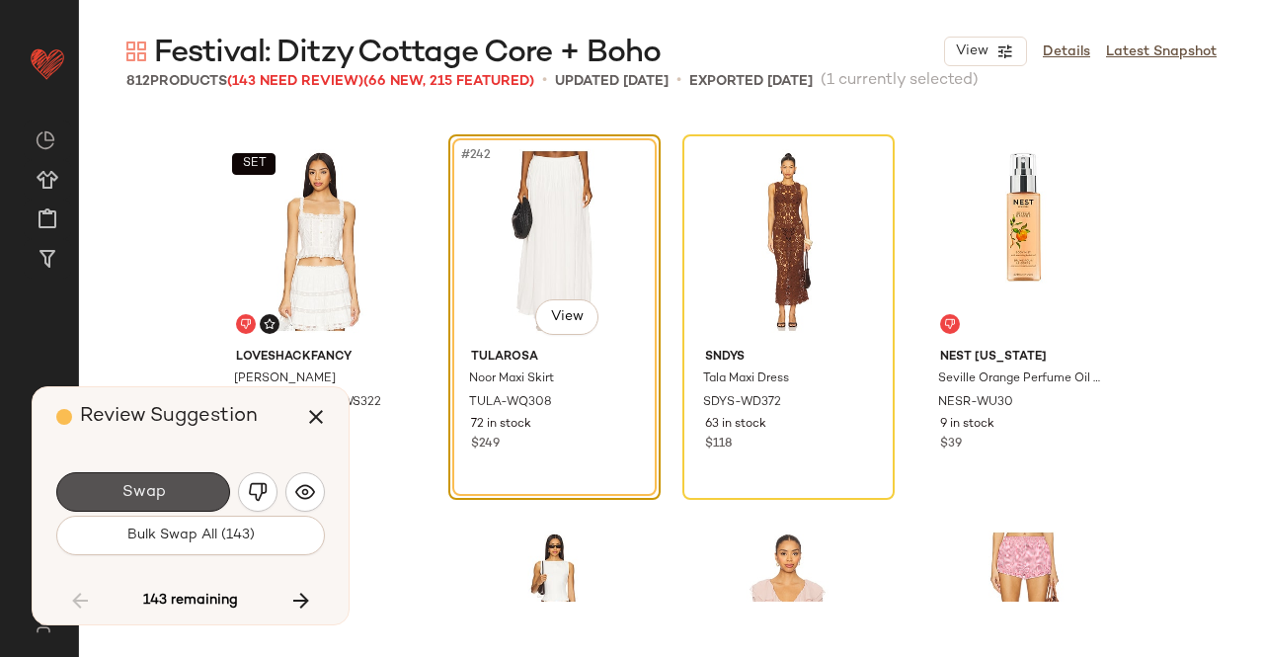
click at [165, 487] on button "Swap" at bounding box center [143, 492] width 174 height 40
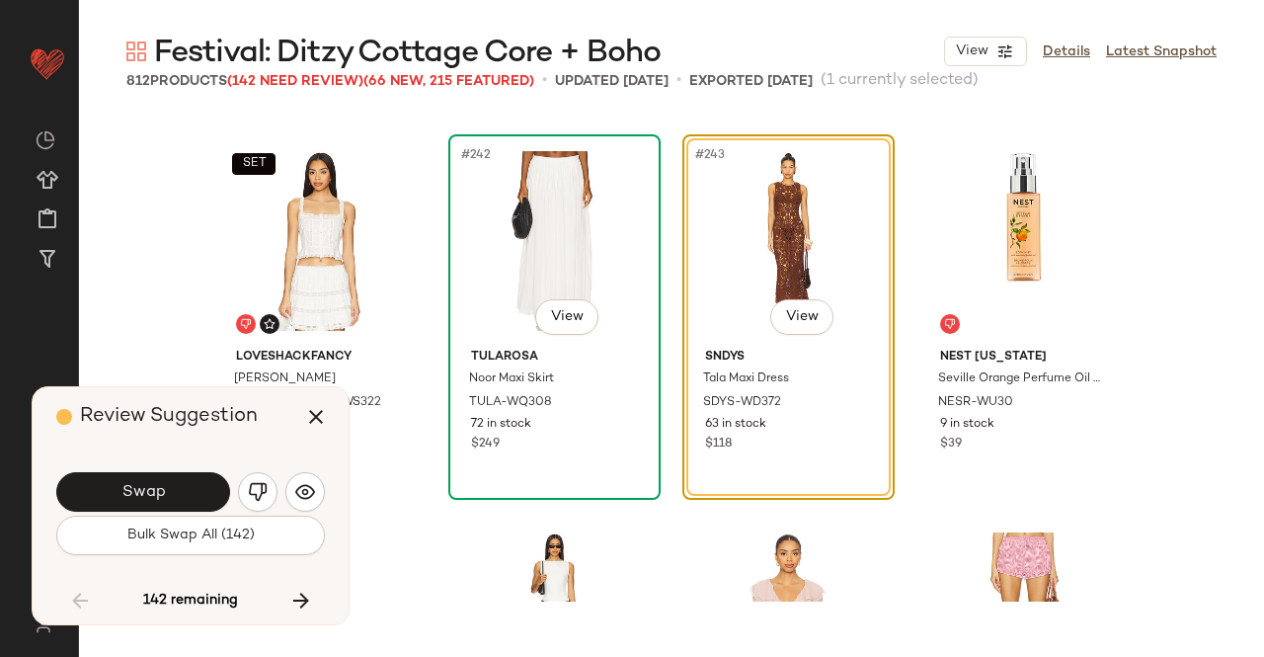
click at [512, 263] on div "#242 View" at bounding box center [554, 241] width 199 height 200
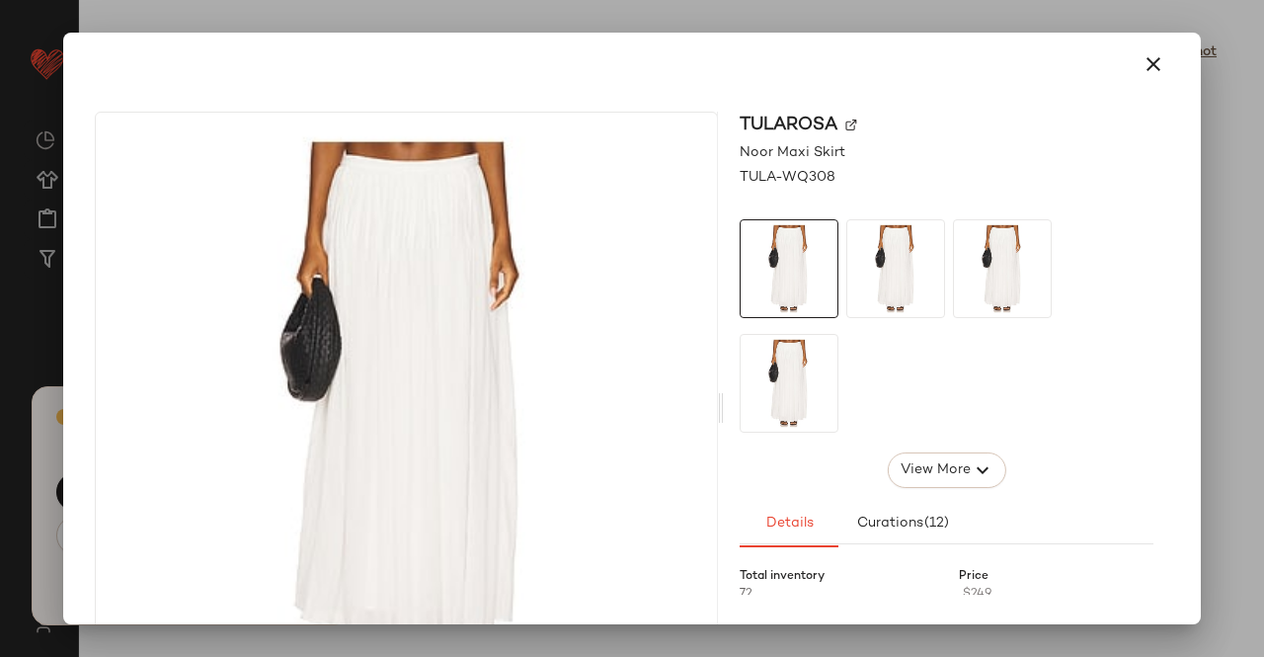
click at [846, 126] on img at bounding box center [852, 126] width 12 height 12
click at [1142, 52] on icon "button" at bounding box center [1154, 64] width 24 height 24
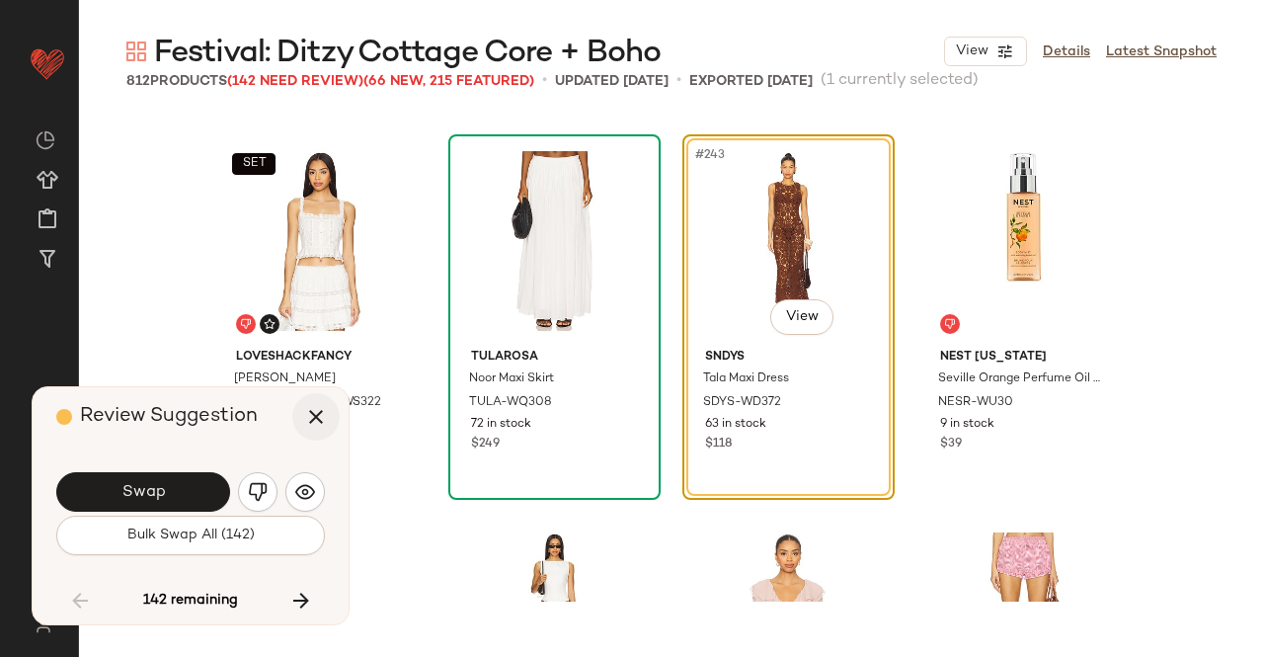
click at [321, 413] on icon "button" at bounding box center [316, 417] width 24 height 24
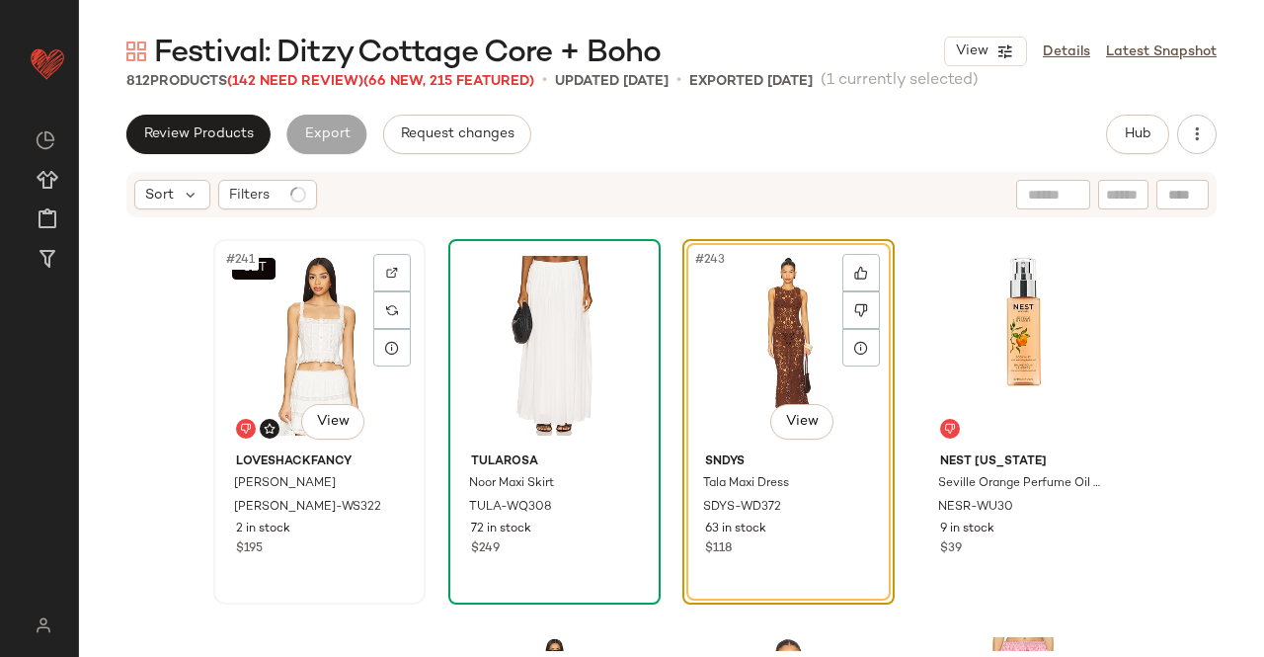
click at [303, 343] on div "SET #241 View" at bounding box center [319, 346] width 199 height 200
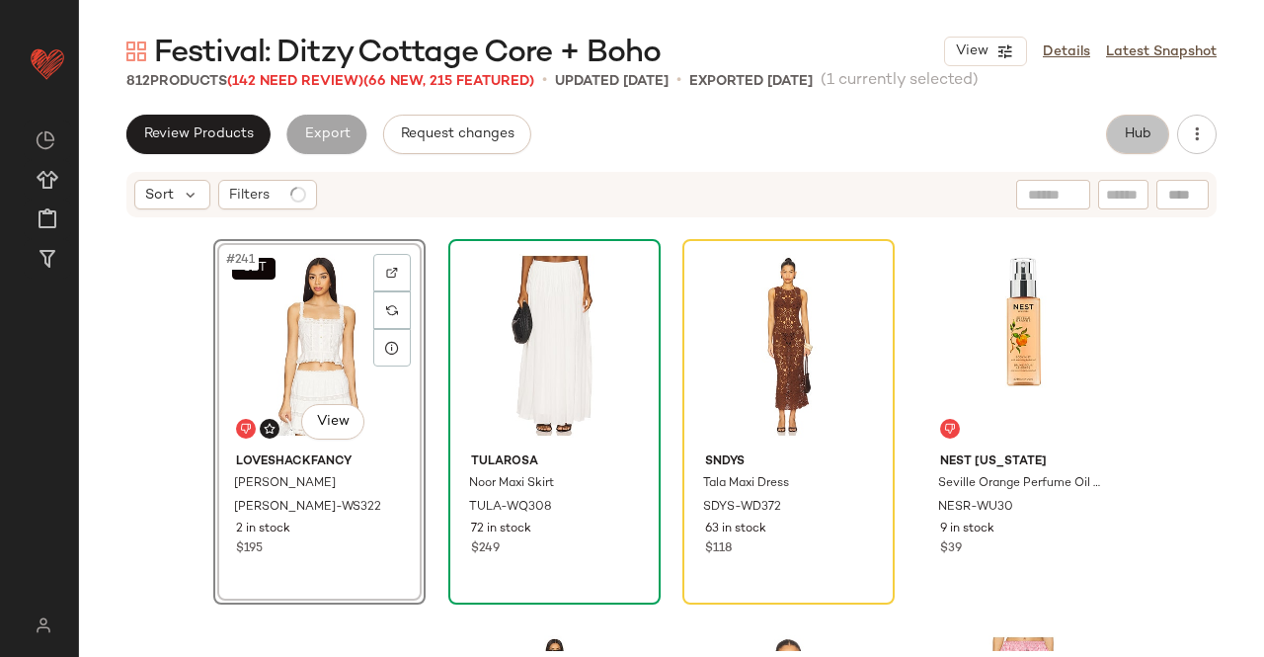
click at [1135, 146] on button "Hub" at bounding box center [1137, 135] width 63 height 40
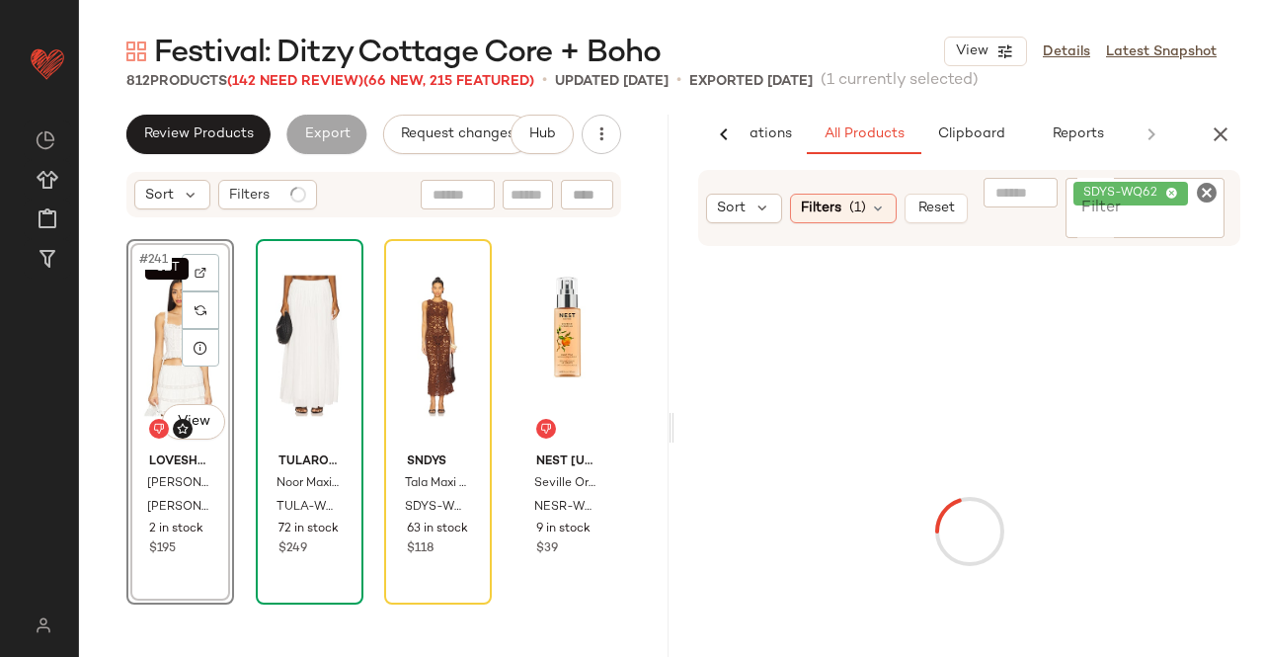
scroll to position [0, 124]
click at [1156, 204] on span "SDYS-WQ62" at bounding box center [1131, 194] width 115 height 24
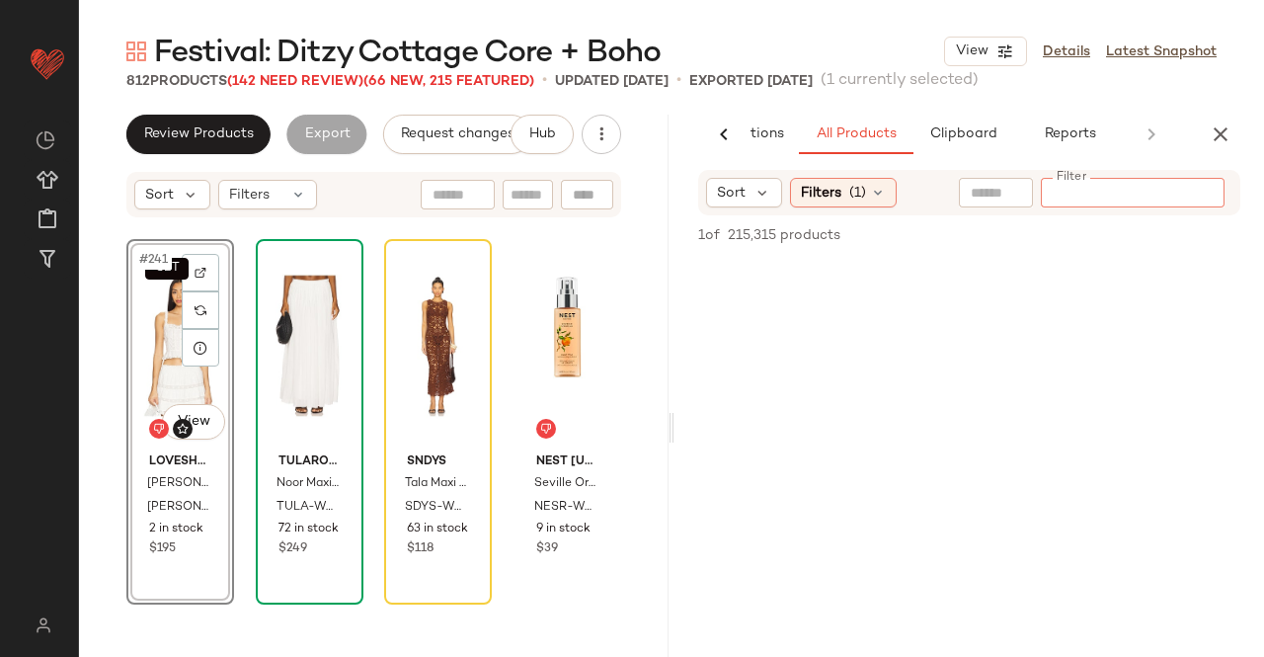
paste input "**********"
type input "**********"
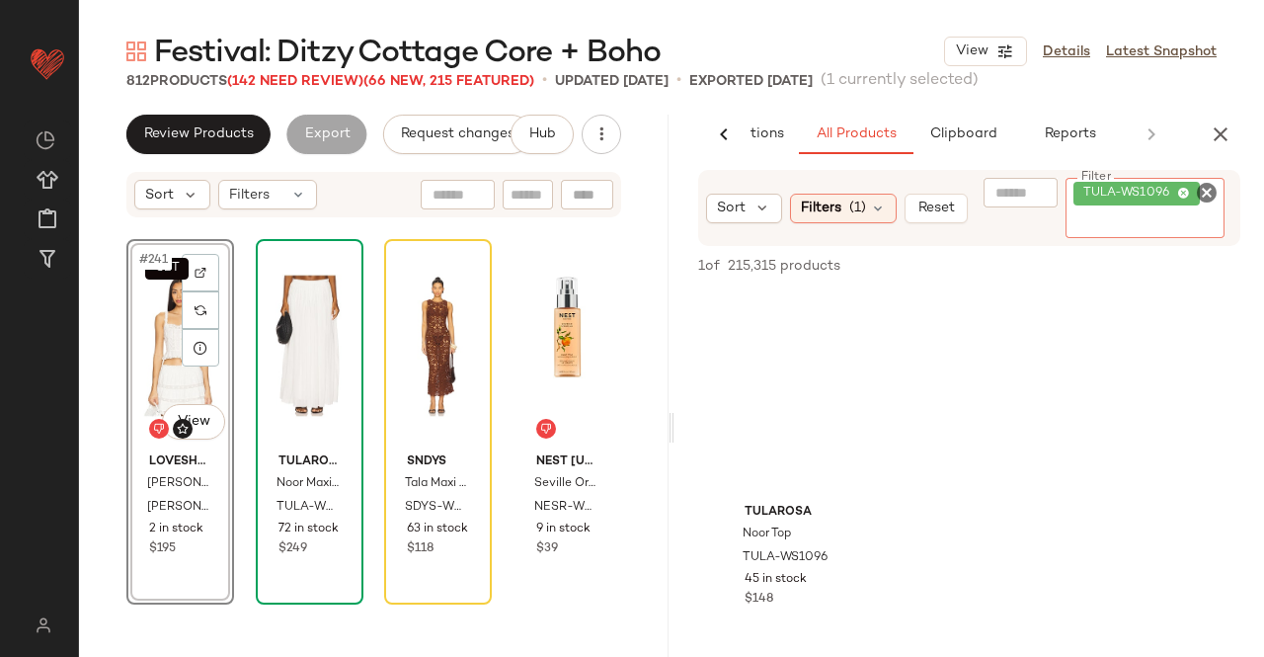
click at [162, 345] on div "SET #241 View" at bounding box center [180, 346] width 94 height 200
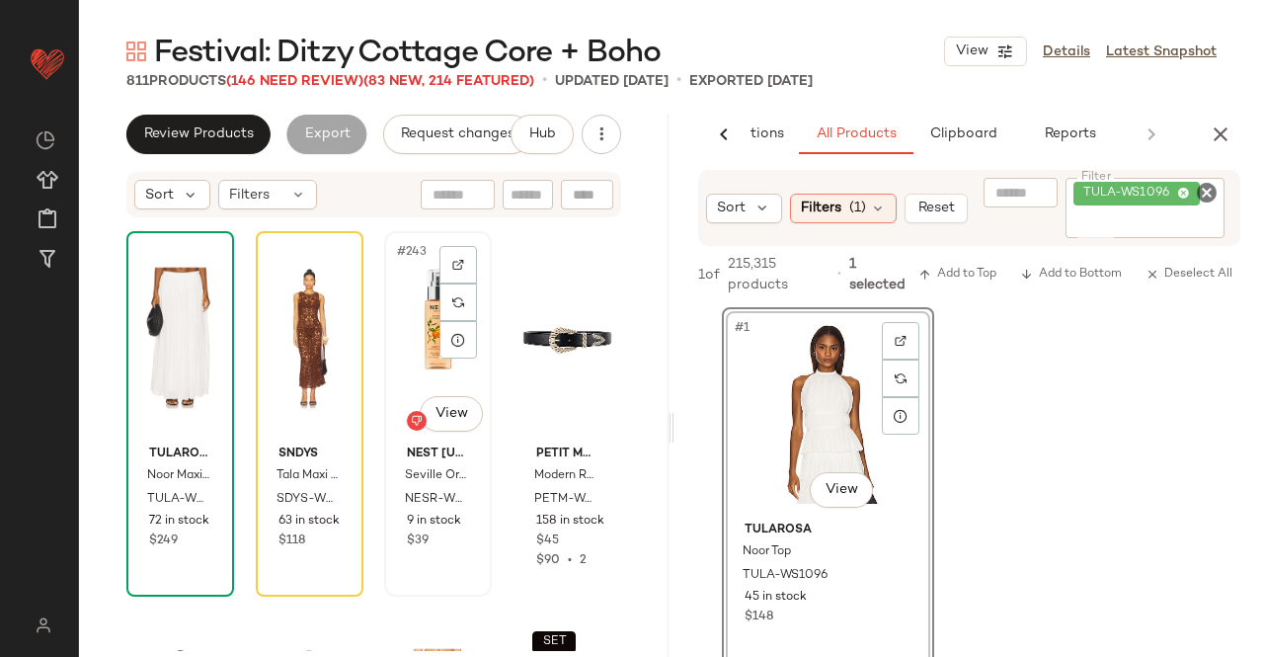
scroll to position [22884, 0]
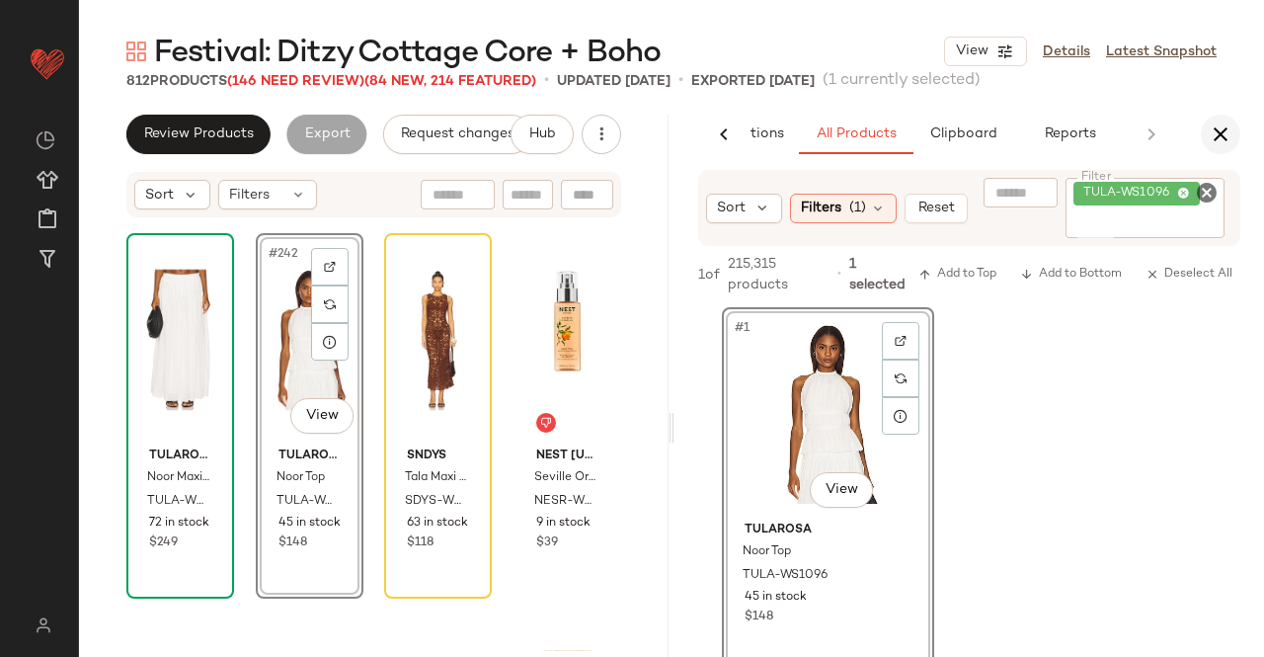
click at [1224, 126] on icon "button" at bounding box center [1221, 134] width 24 height 24
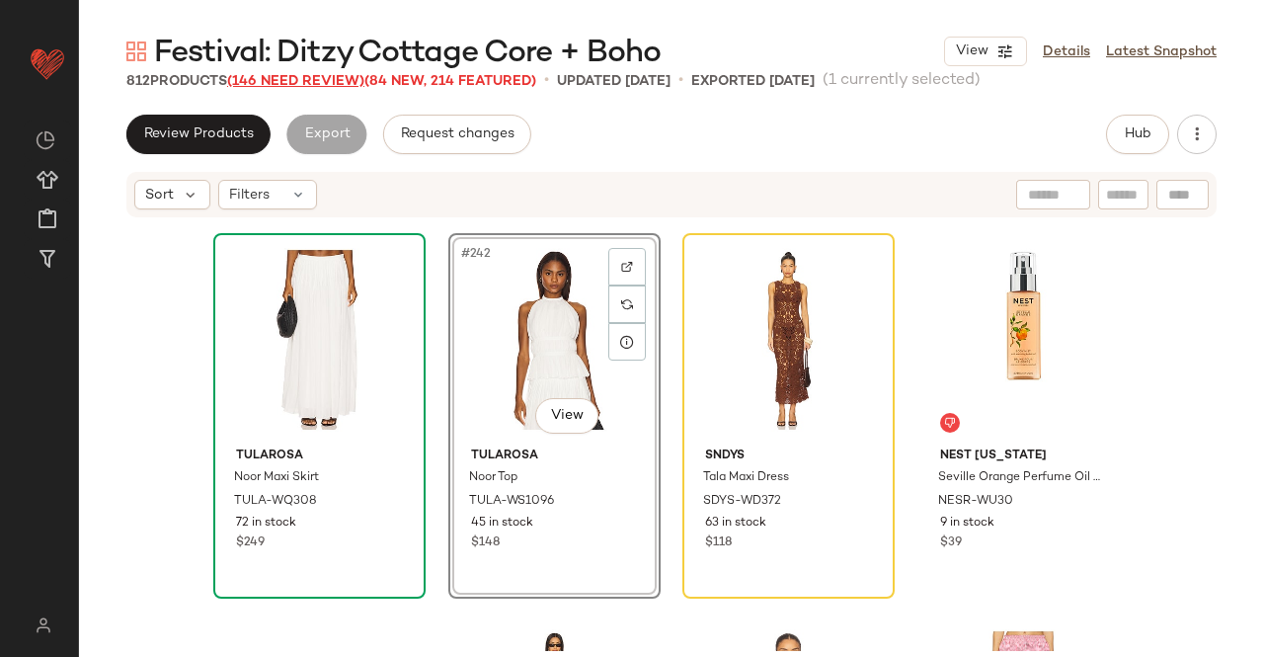
click at [314, 80] on span "(146 Need Review)" at bounding box center [295, 81] width 137 height 15
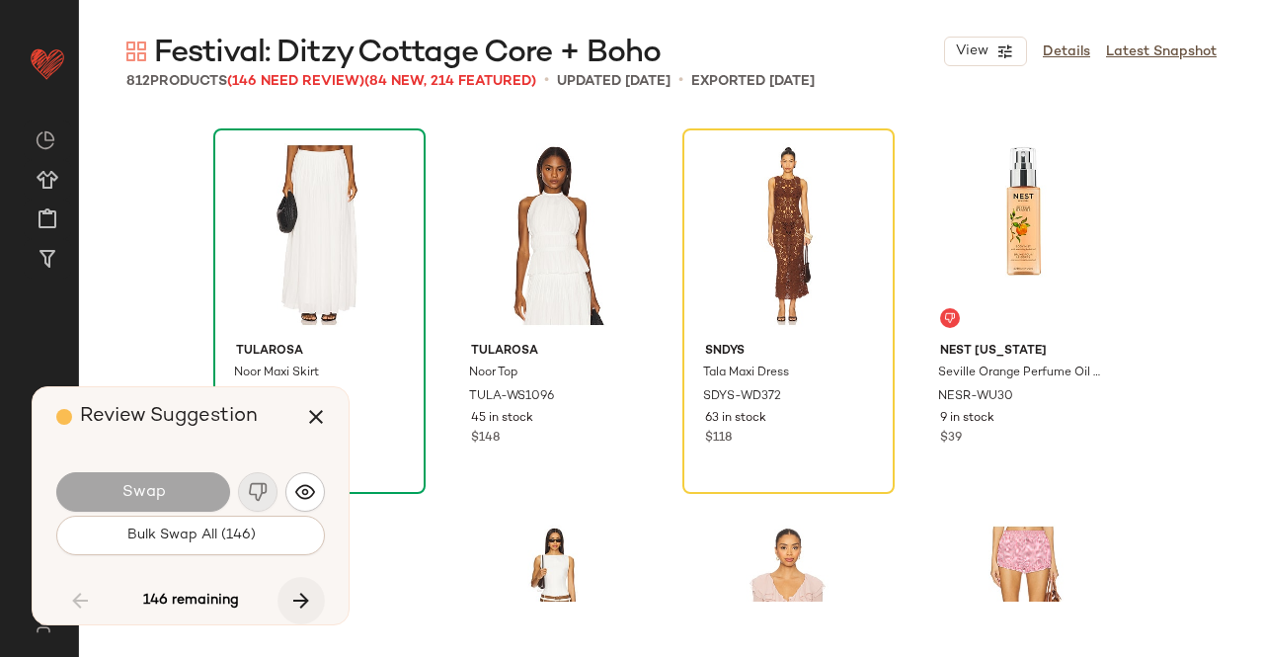
click at [314, 612] on button "button" at bounding box center [301, 600] width 47 height 47
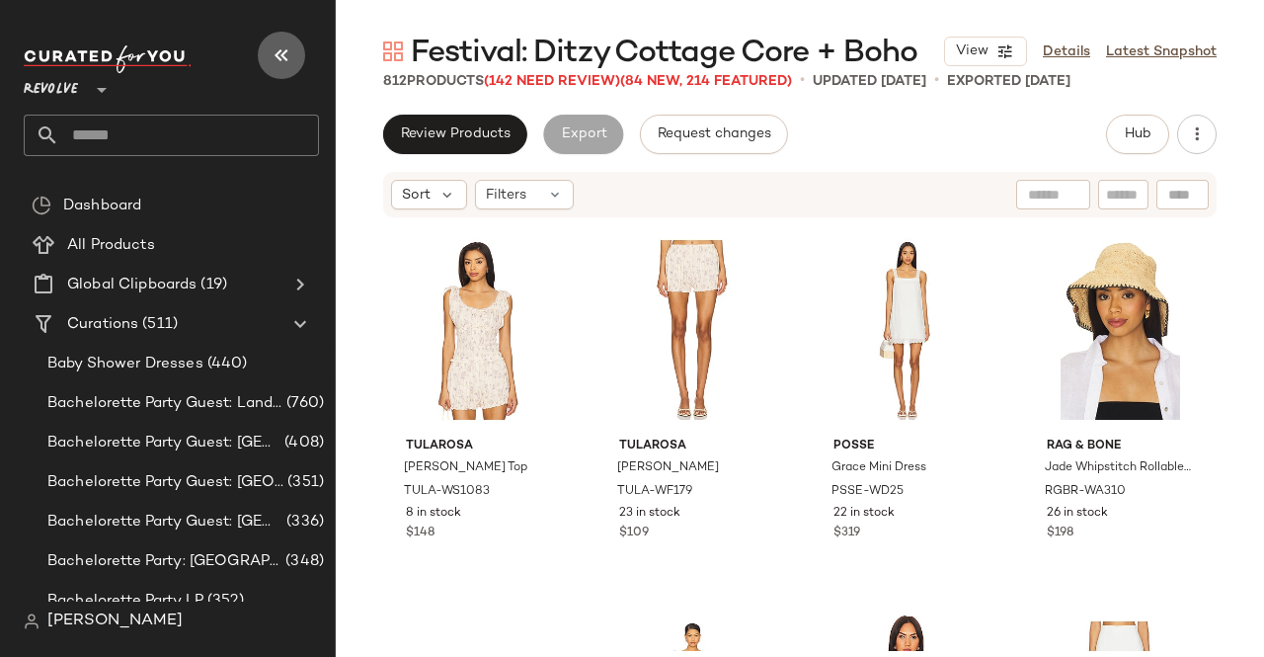
click at [296, 43] on button "button" at bounding box center [281, 55] width 47 height 47
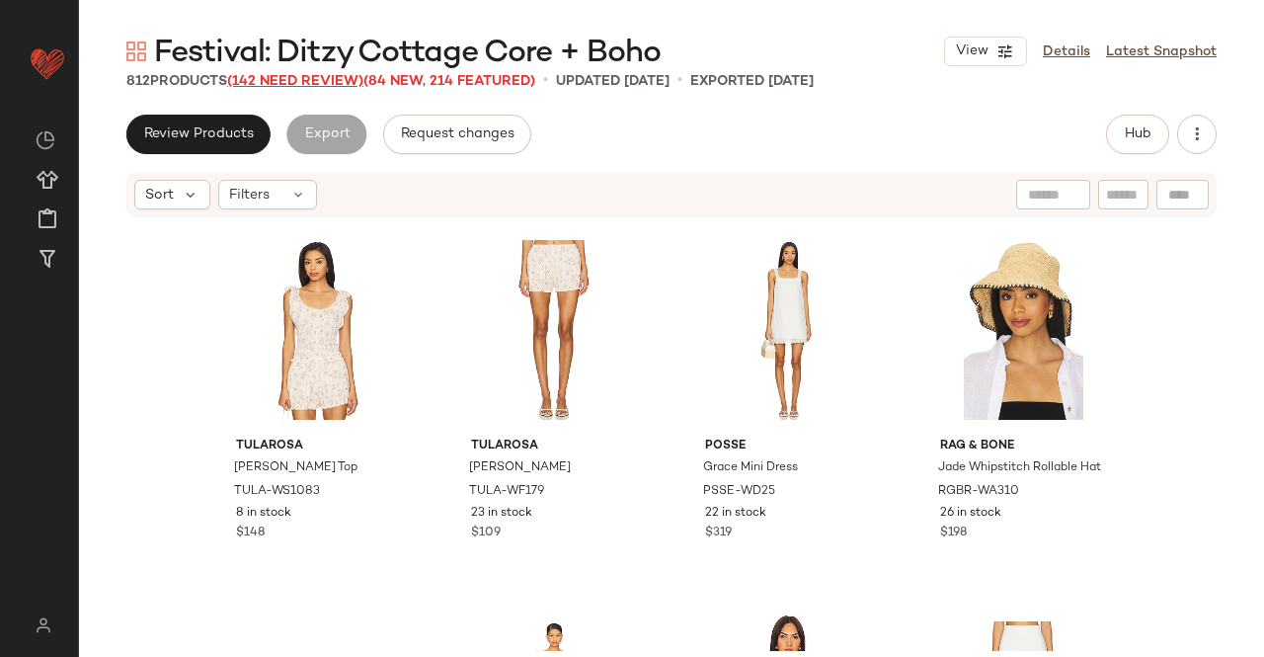
click at [334, 84] on span "(142 Need Review)" at bounding box center [295, 81] width 136 height 15
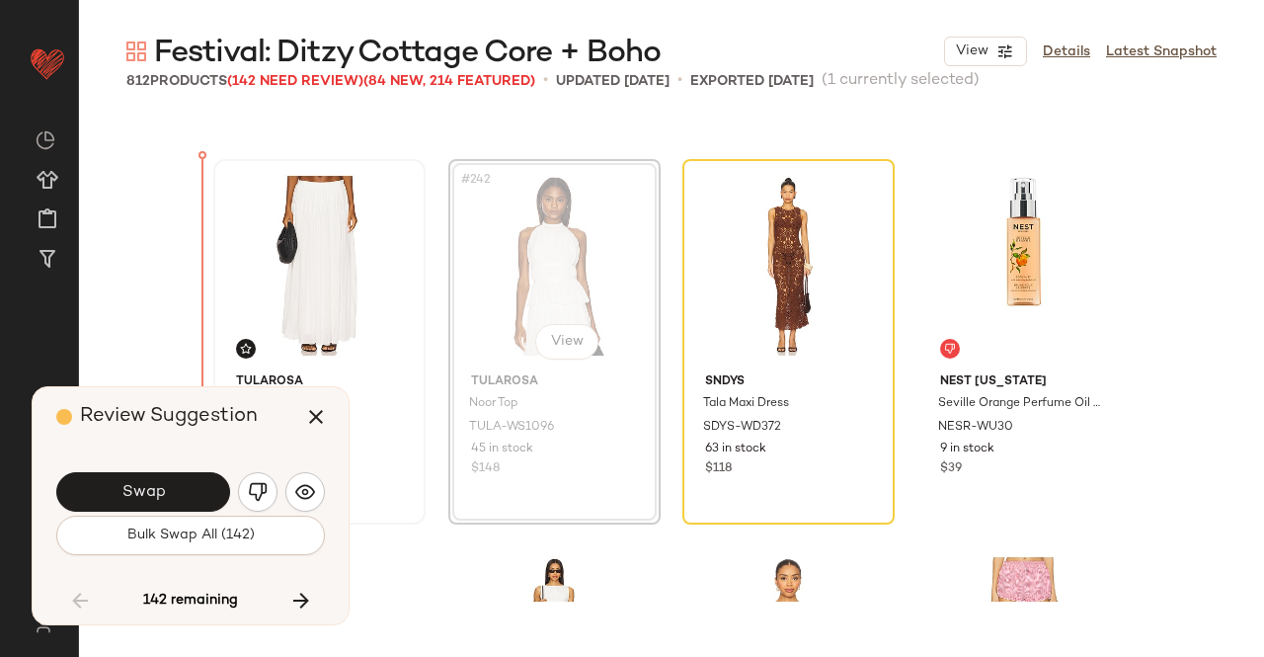
scroll to position [22833, 0]
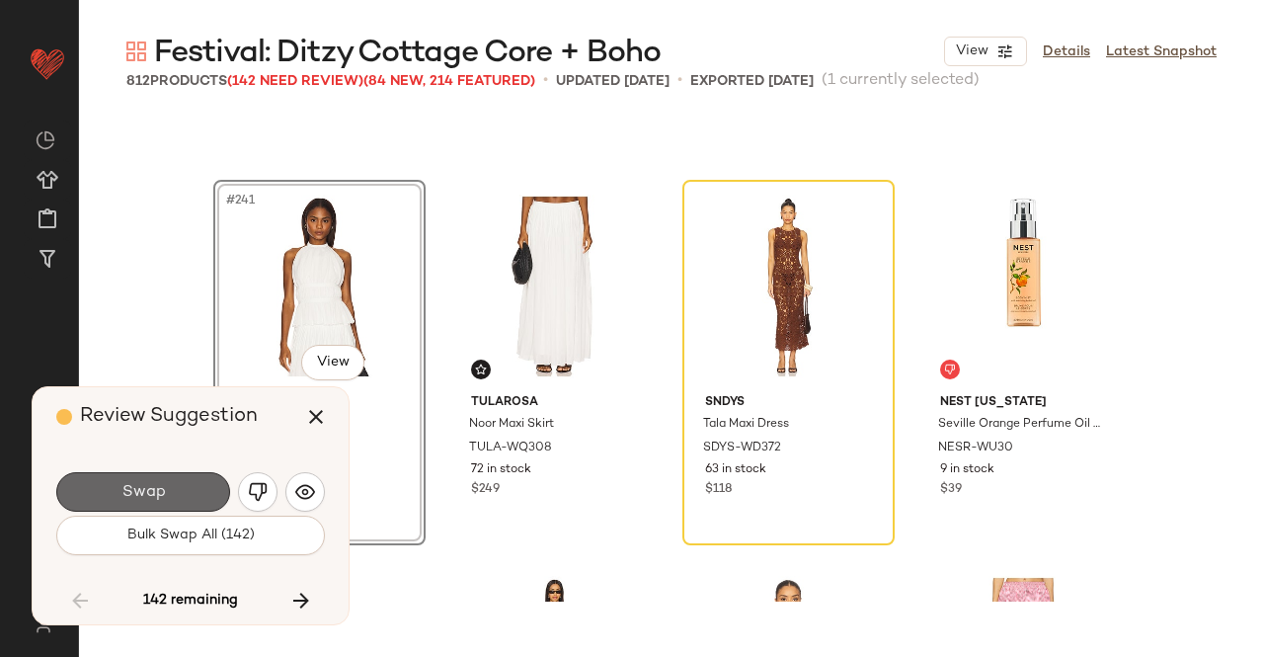
click at [139, 483] on span "Swap" at bounding box center [143, 492] width 44 height 19
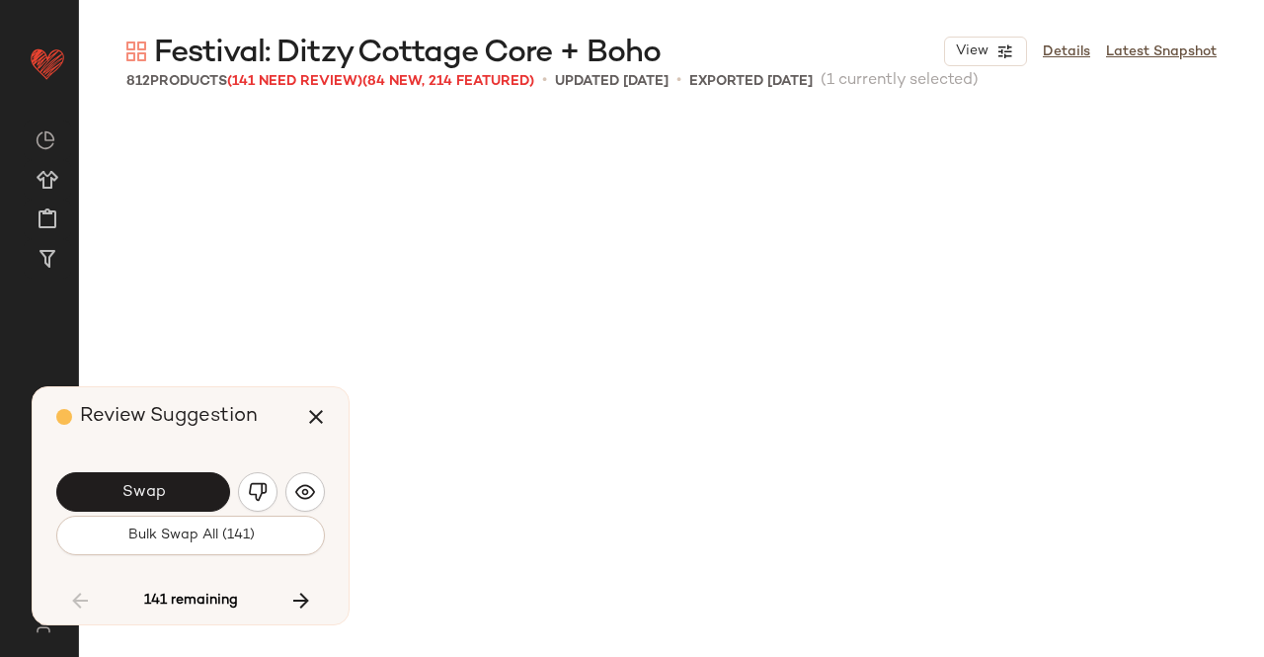
scroll to position [23641, 0]
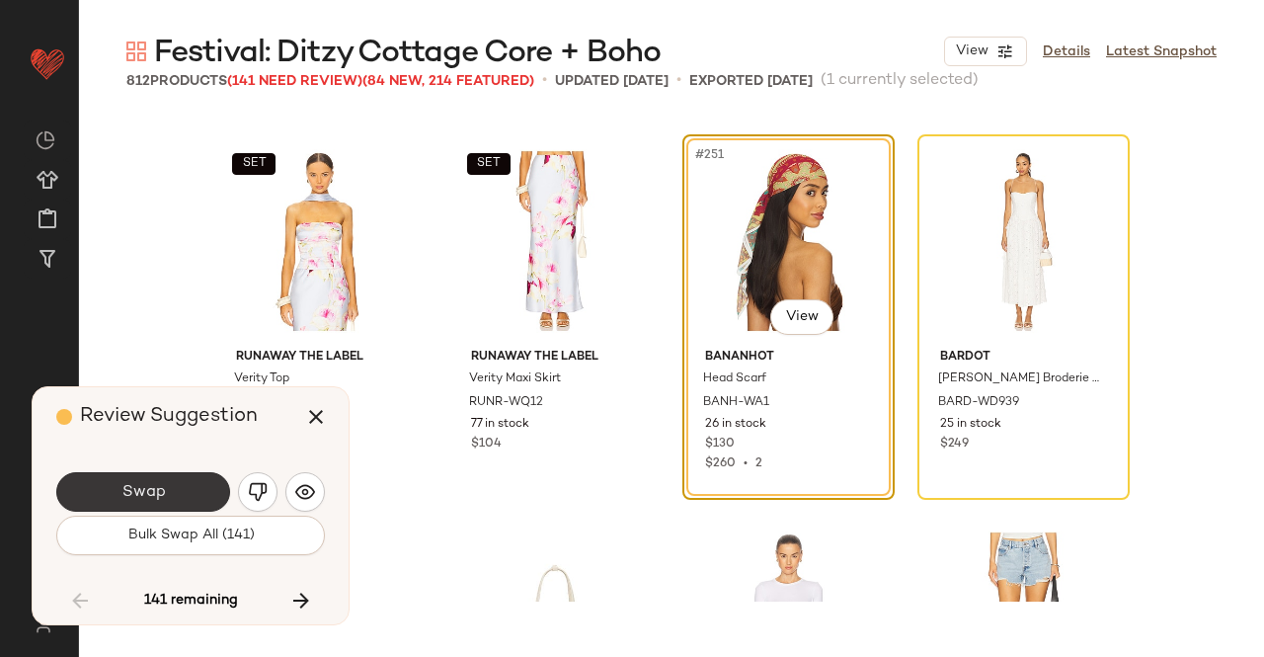
click at [110, 495] on button "Swap" at bounding box center [143, 492] width 174 height 40
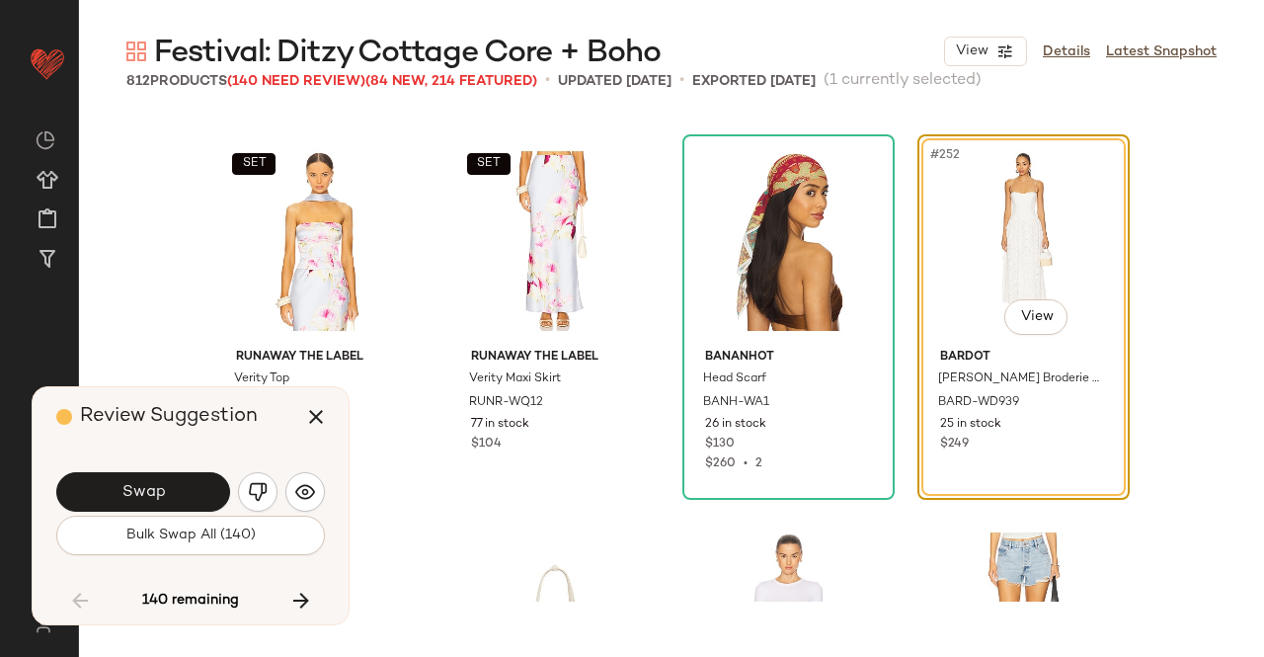
scroll to position [24068, 0]
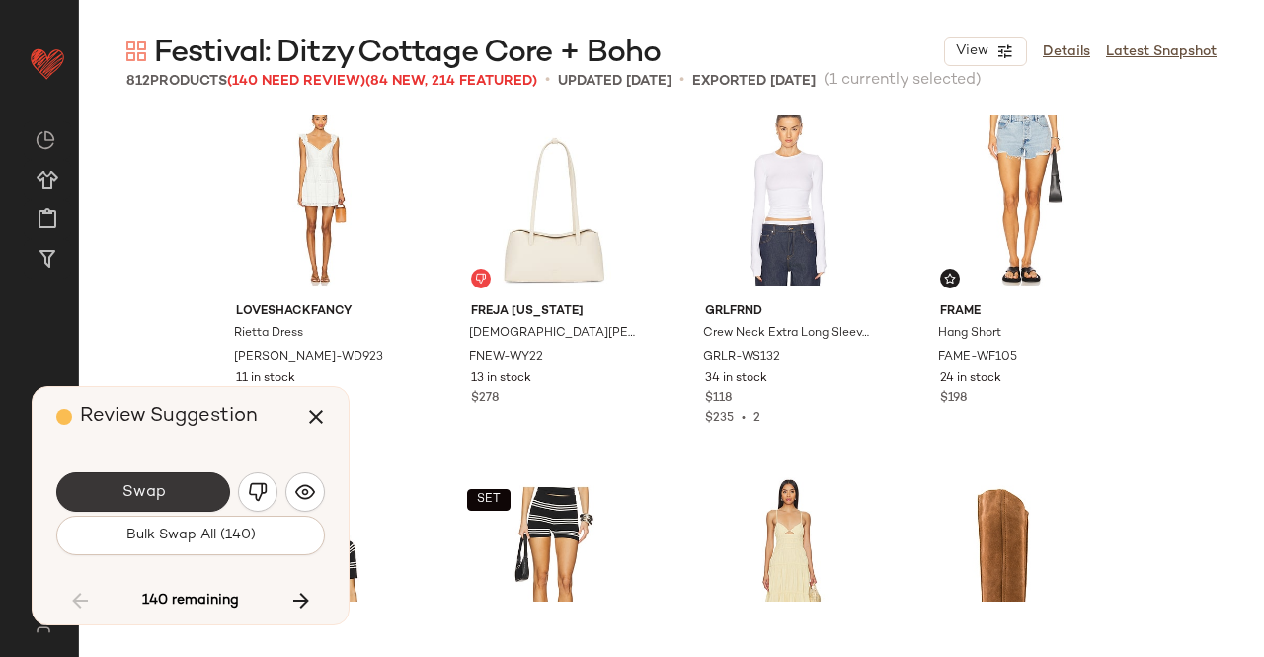
click at [144, 503] on button "Swap" at bounding box center [143, 492] width 174 height 40
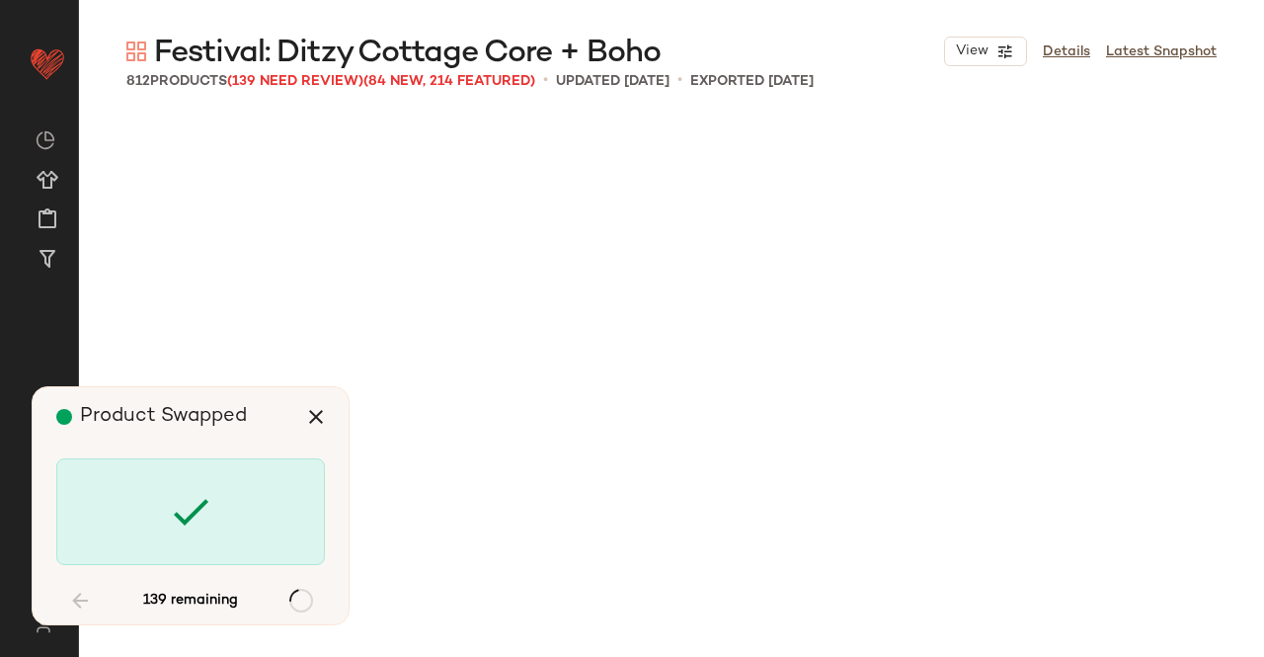
scroll to position [25547, 0]
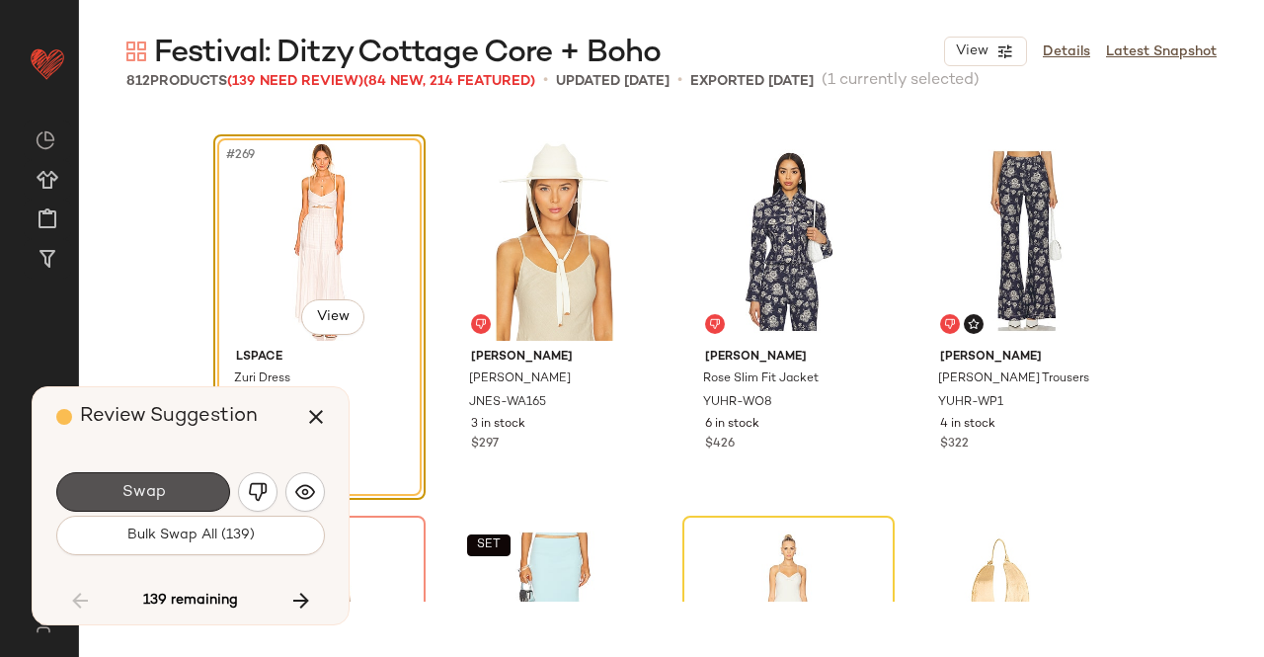
click at [144, 503] on button "Swap" at bounding box center [143, 492] width 174 height 40
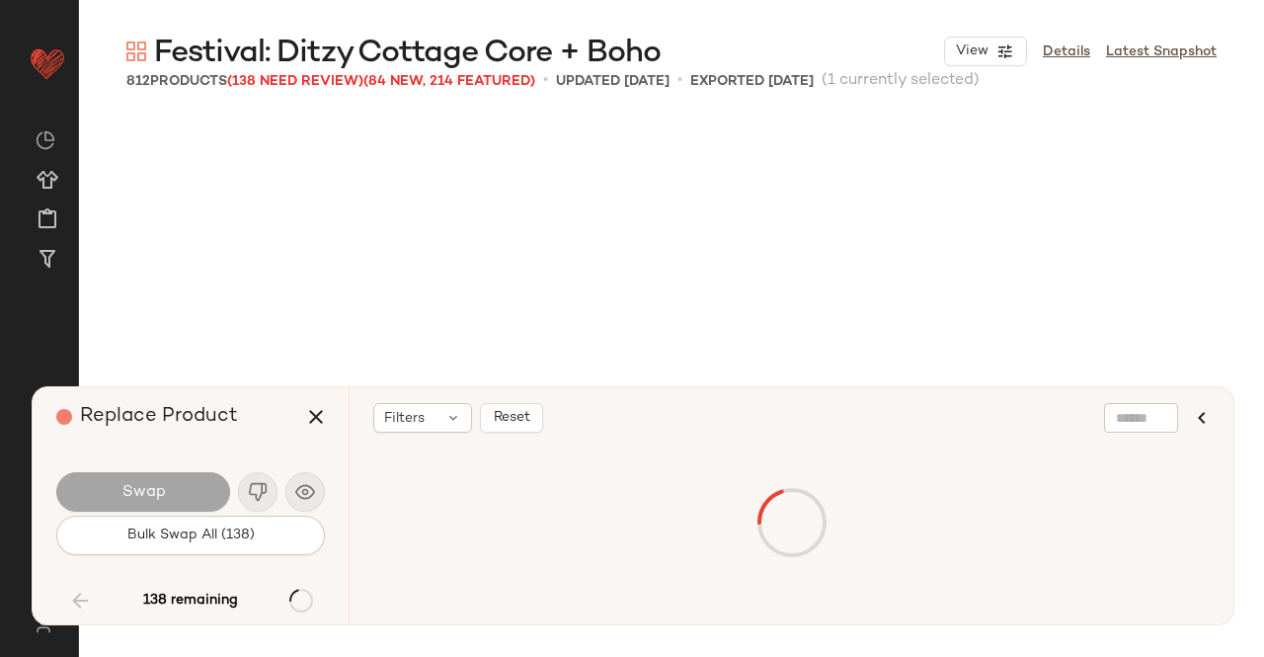
scroll to position [25929, 0]
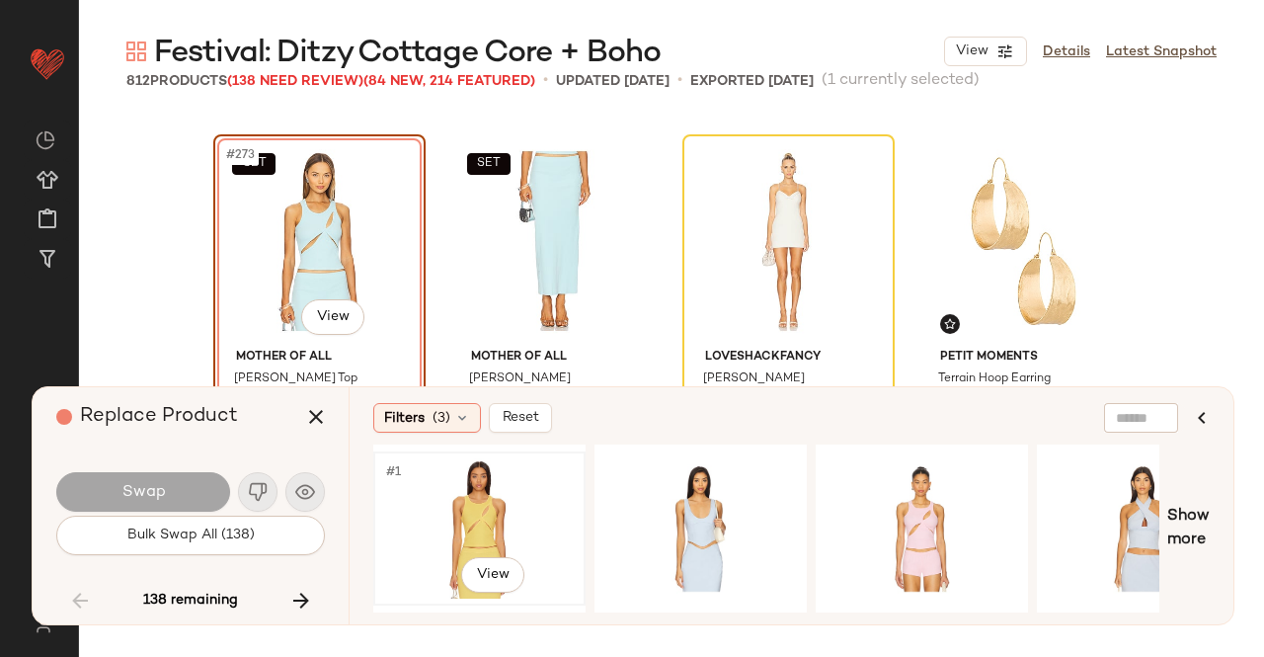
click at [494, 480] on div "#1 View" at bounding box center [479, 528] width 199 height 140
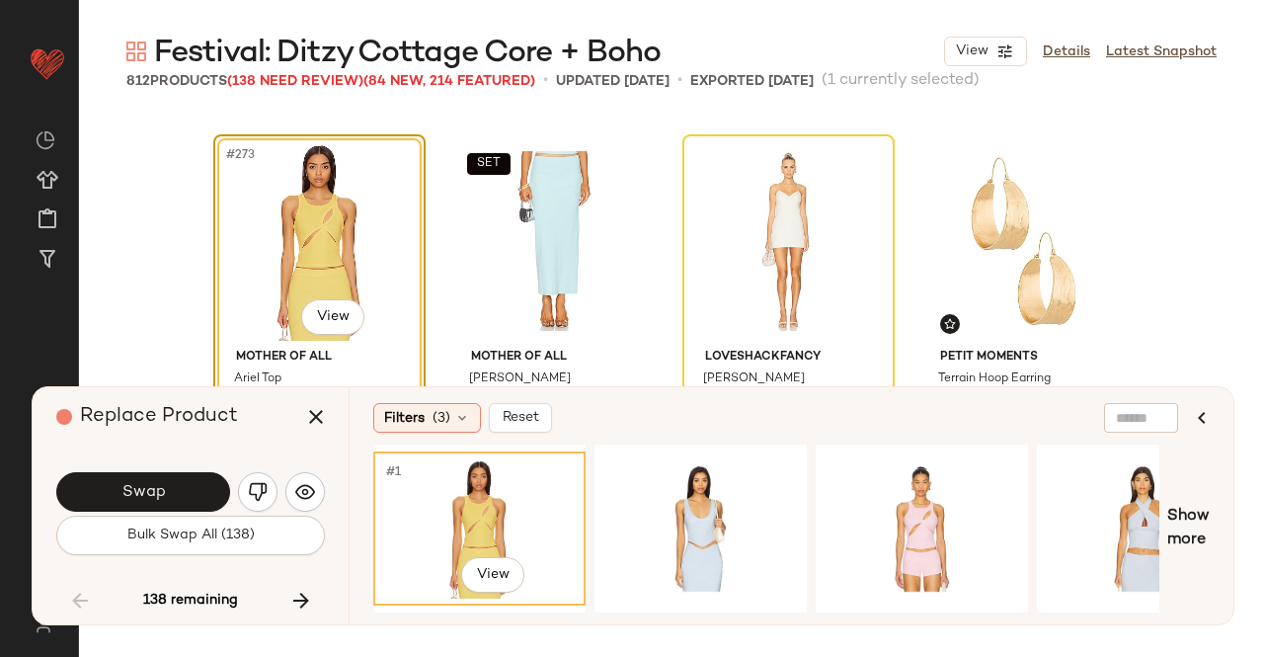
scroll to position [26108, 0]
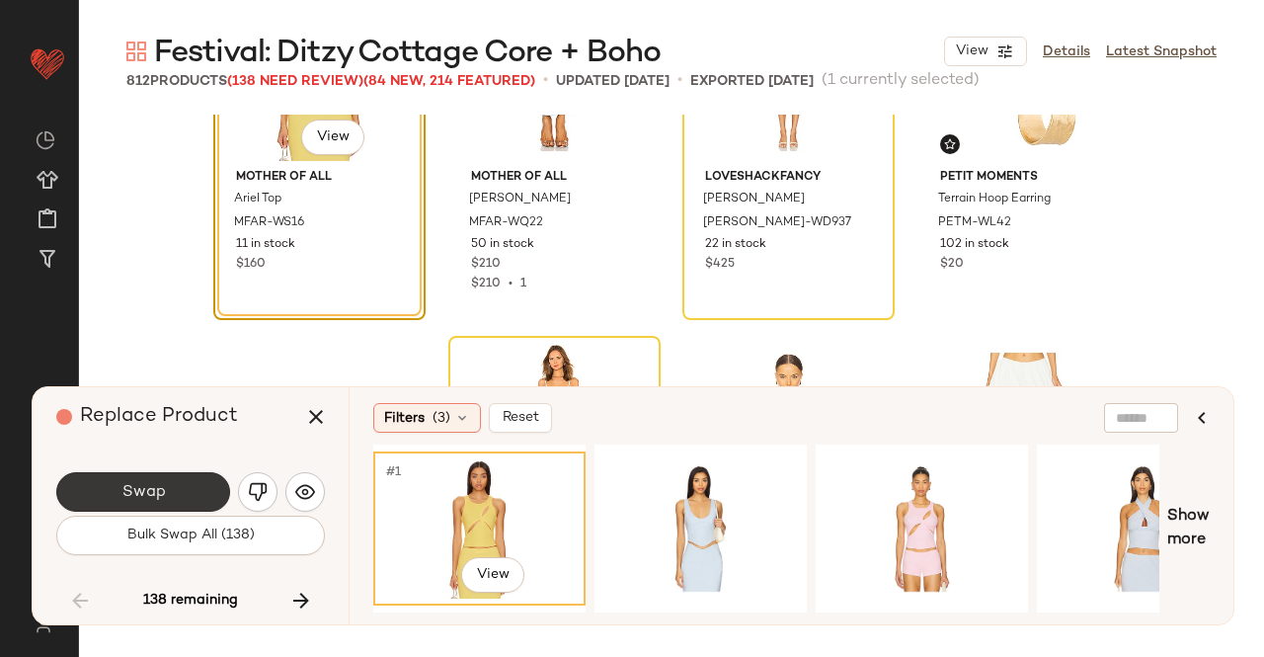
click at [180, 502] on button "Swap" at bounding box center [143, 492] width 174 height 40
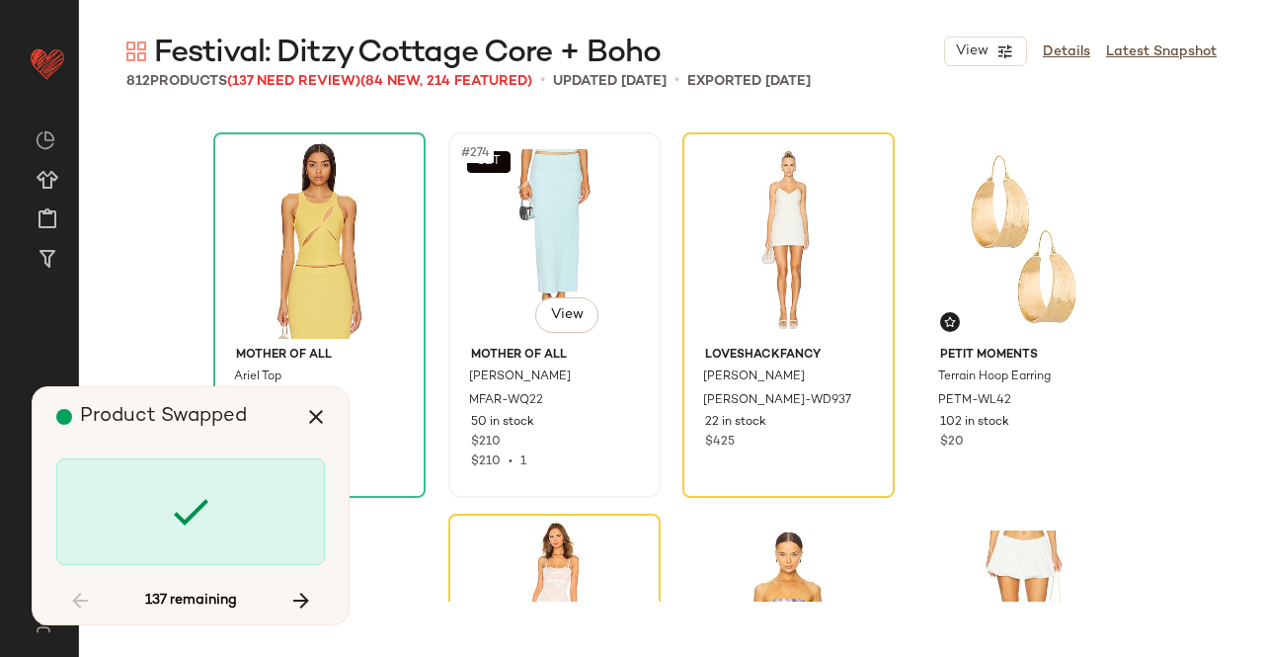
scroll to position [25929, 0]
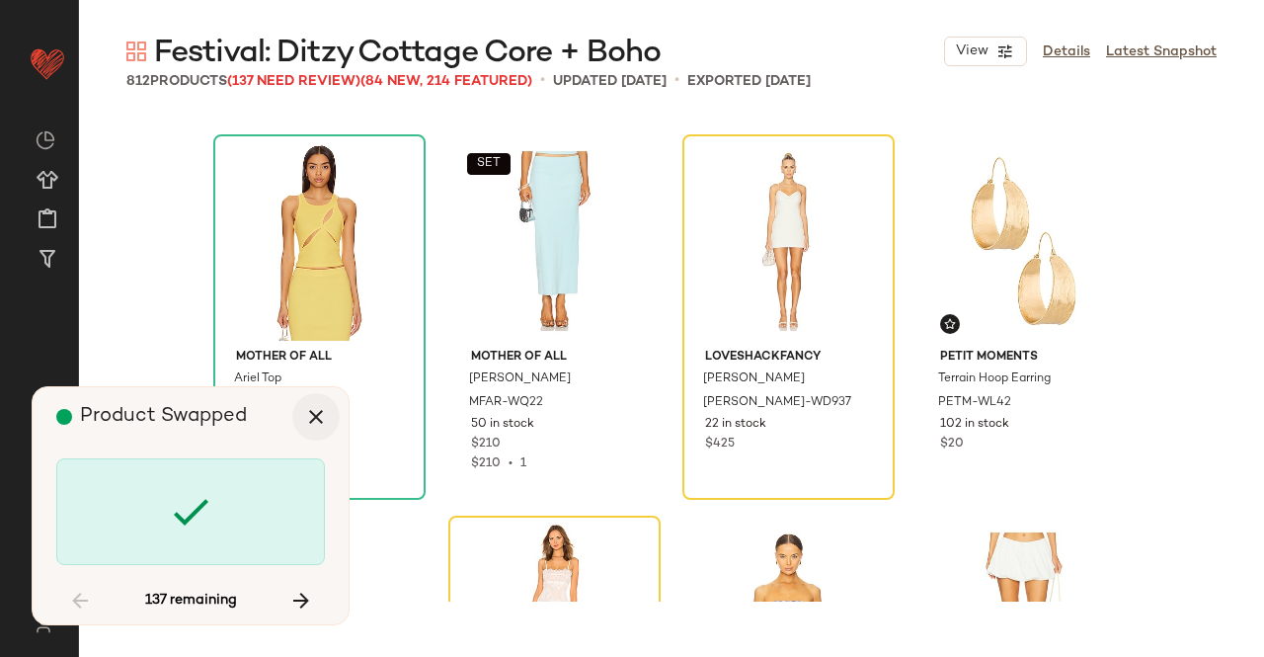
click at [316, 410] on icon "button" at bounding box center [316, 417] width 24 height 24
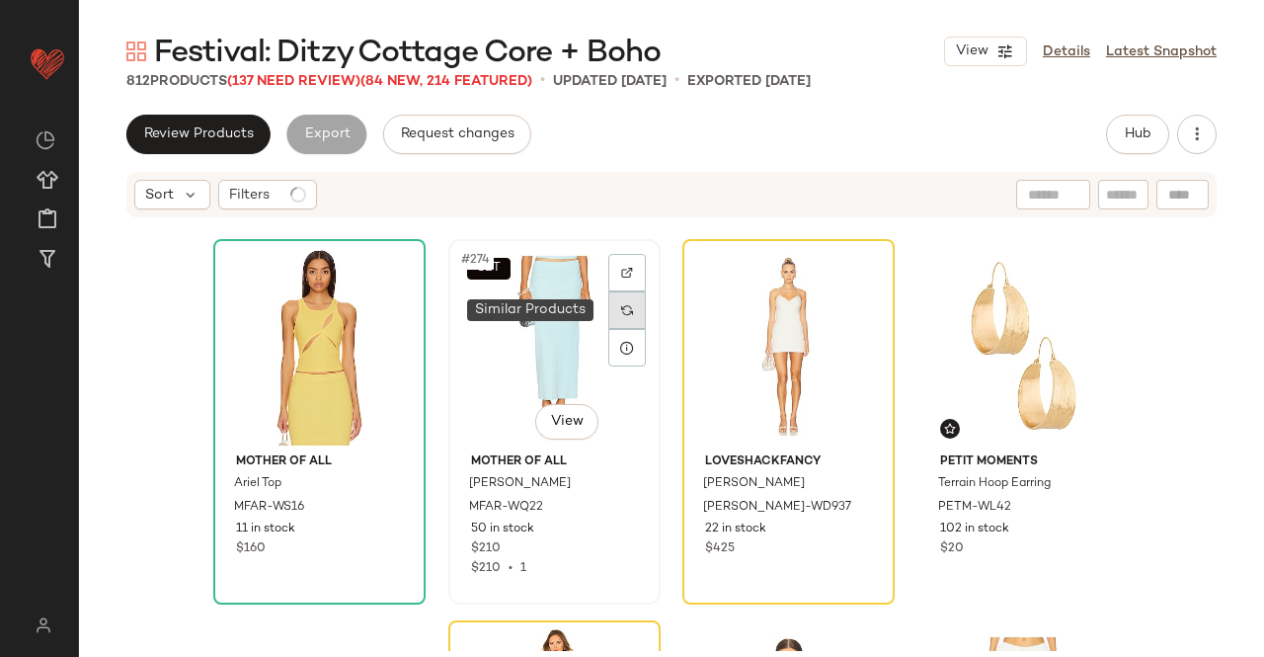
click at [622, 309] on img at bounding box center [627, 310] width 12 height 12
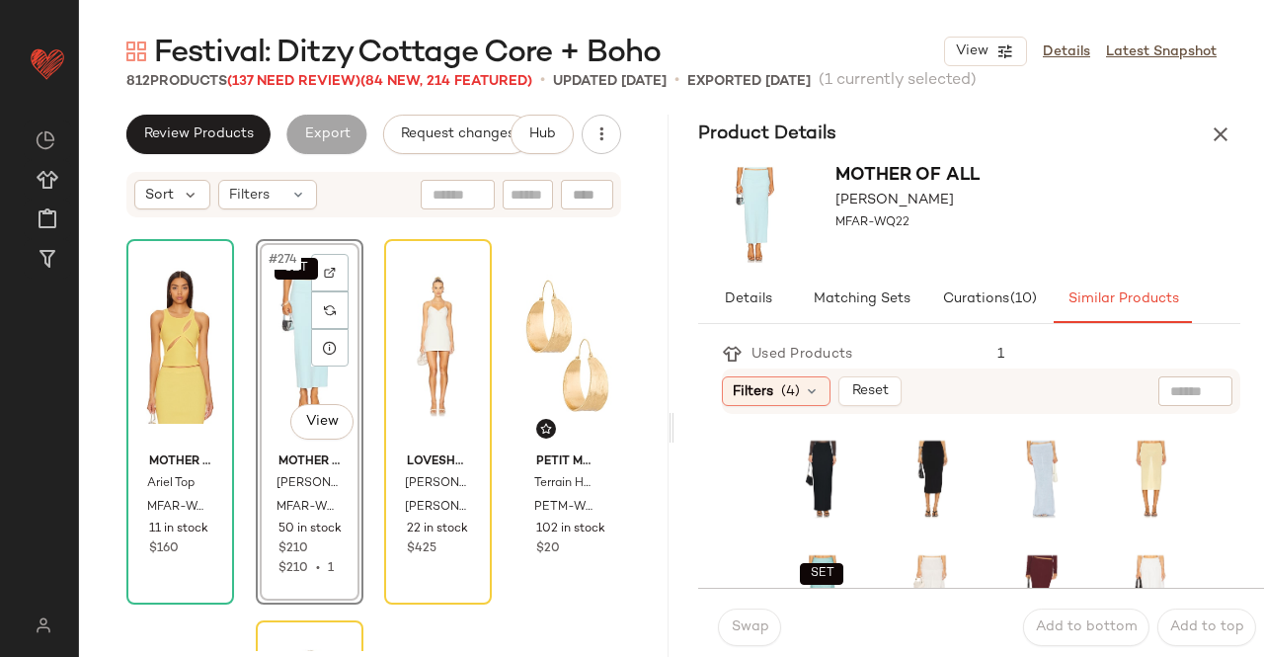
click at [1116, 511] on div "#4 View" at bounding box center [1151, 479] width 70 height 85
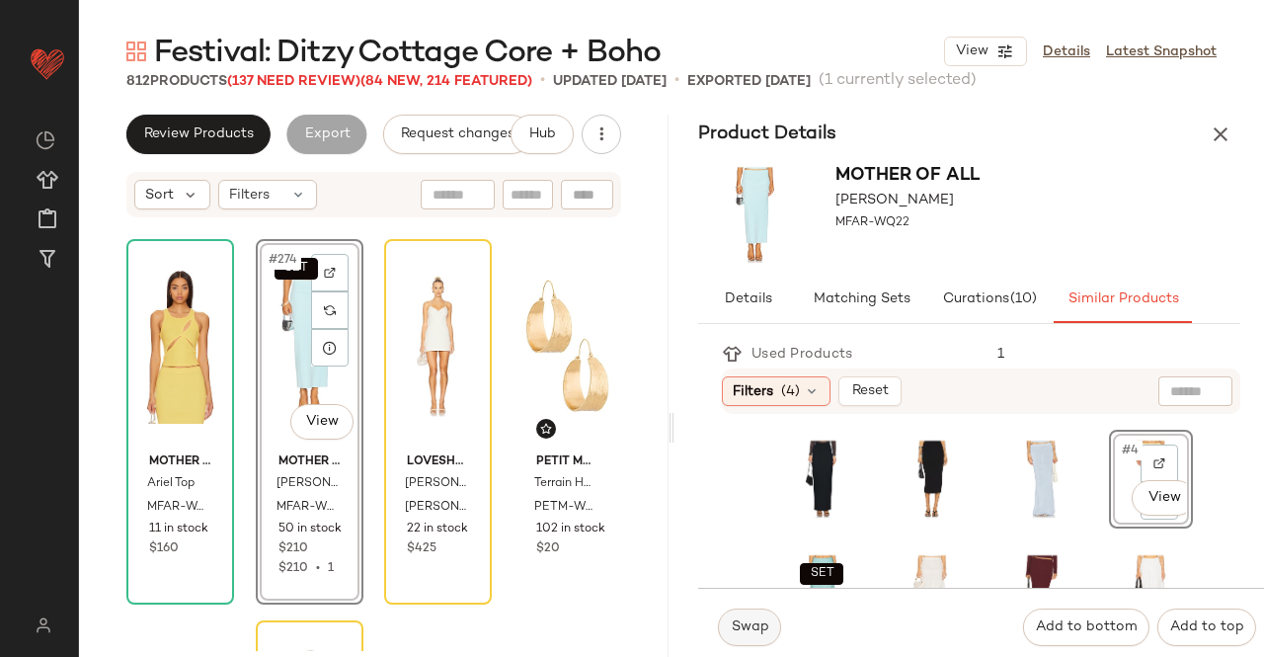
click at [761, 626] on span "Swap" at bounding box center [749, 627] width 39 height 16
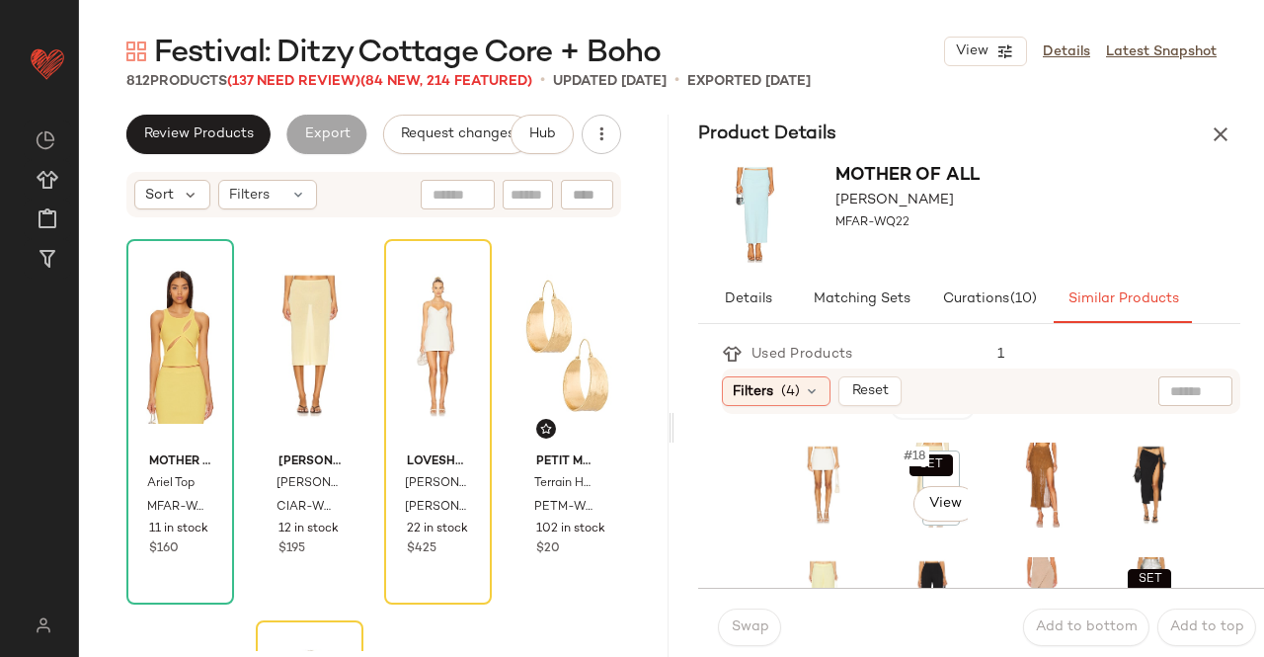
scroll to position [454, 0]
click at [898, 519] on div "SET #18 View" at bounding box center [933, 483] width 70 height 85
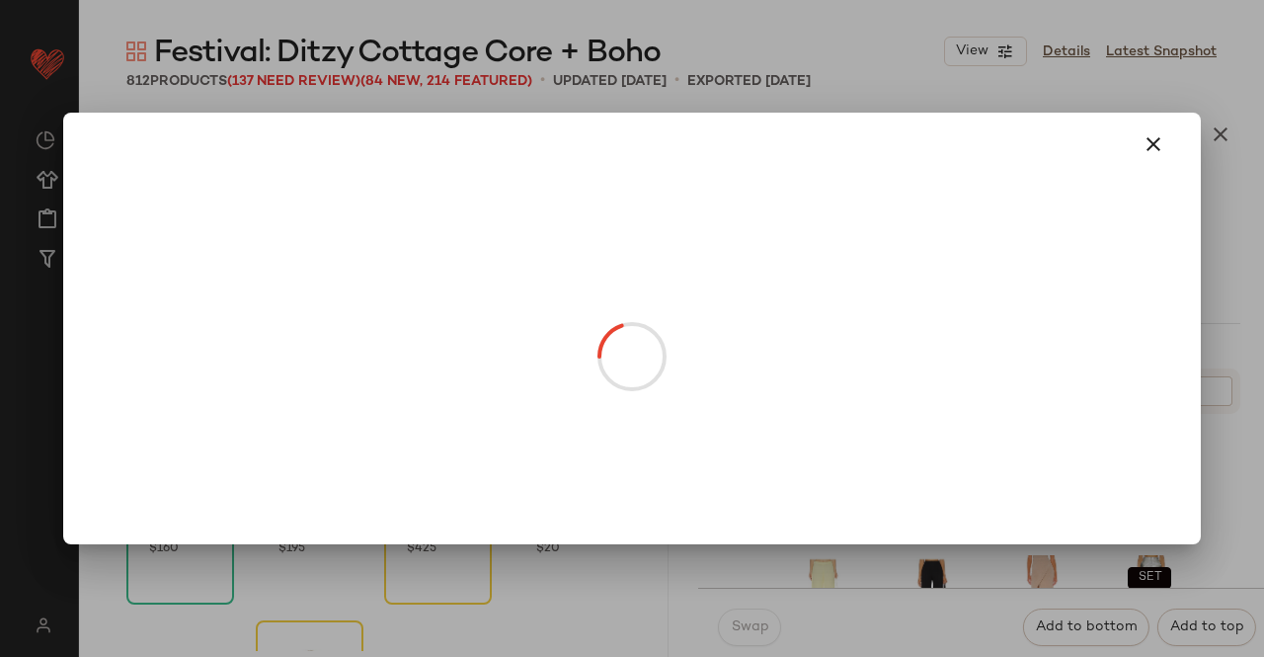
click at [892, 512] on body "Revolve ** Dashboard All Products Global Clipboards (19) Curations (511) Kriste…" at bounding box center [632, 328] width 1264 height 657
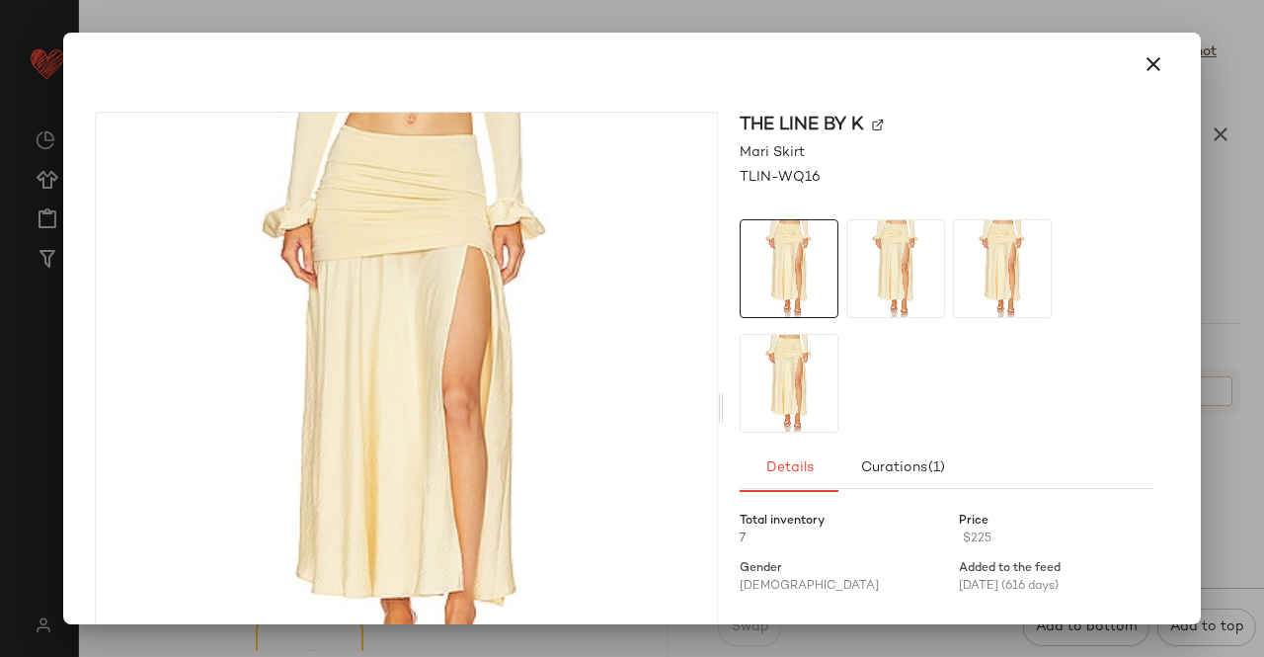
click at [1260, 341] on div at bounding box center [632, 328] width 1264 height 657
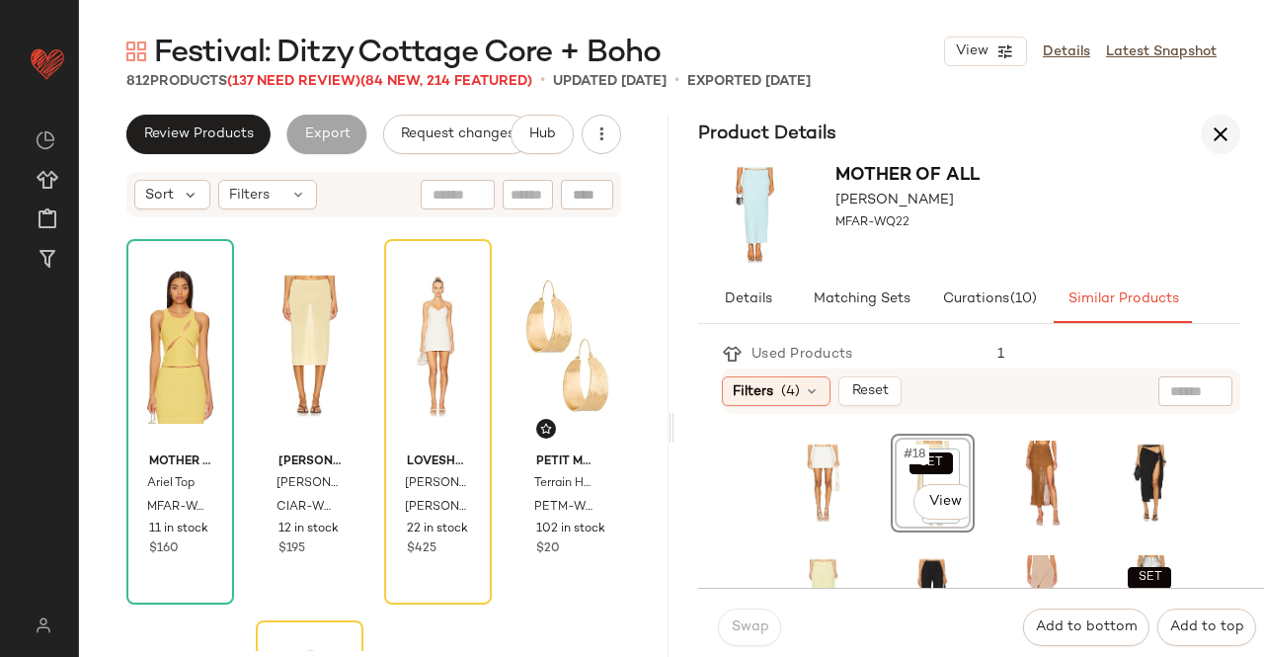
click at [1205, 144] on button "button" at bounding box center [1221, 135] width 40 height 40
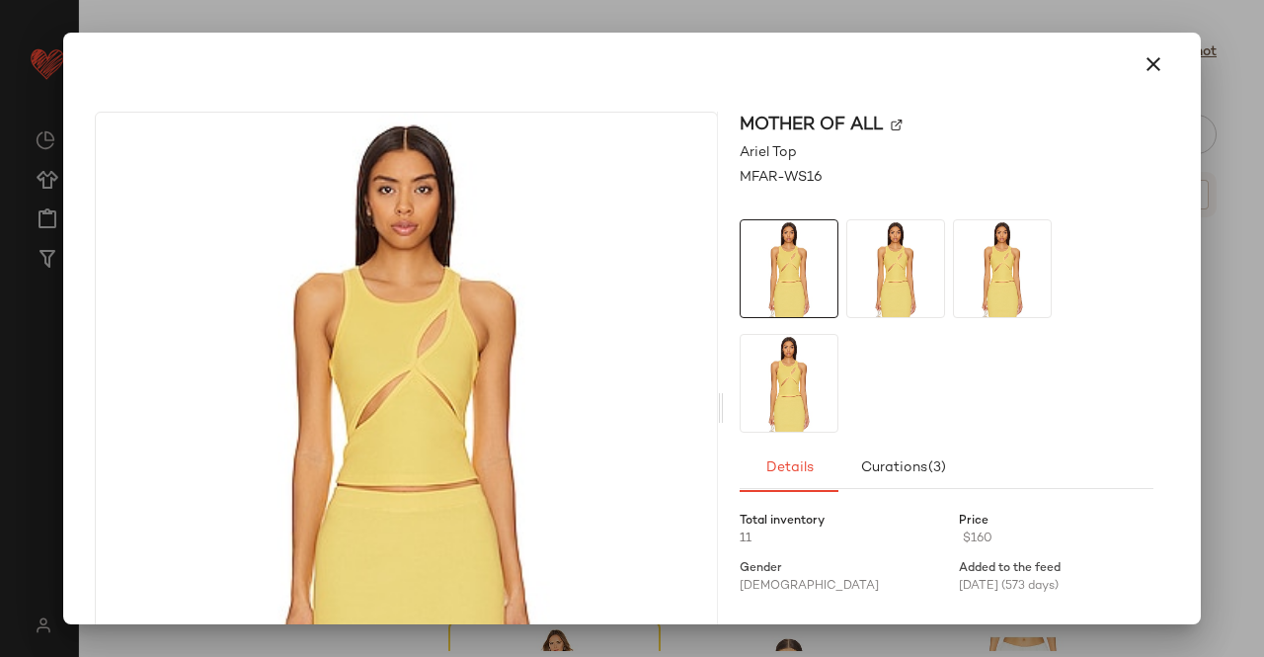
click at [891, 123] on img at bounding box center [897, 126] width 12 height 12
click at [1158, 53] on button "button" at bounding box center [1153, 64] width 47 height 47
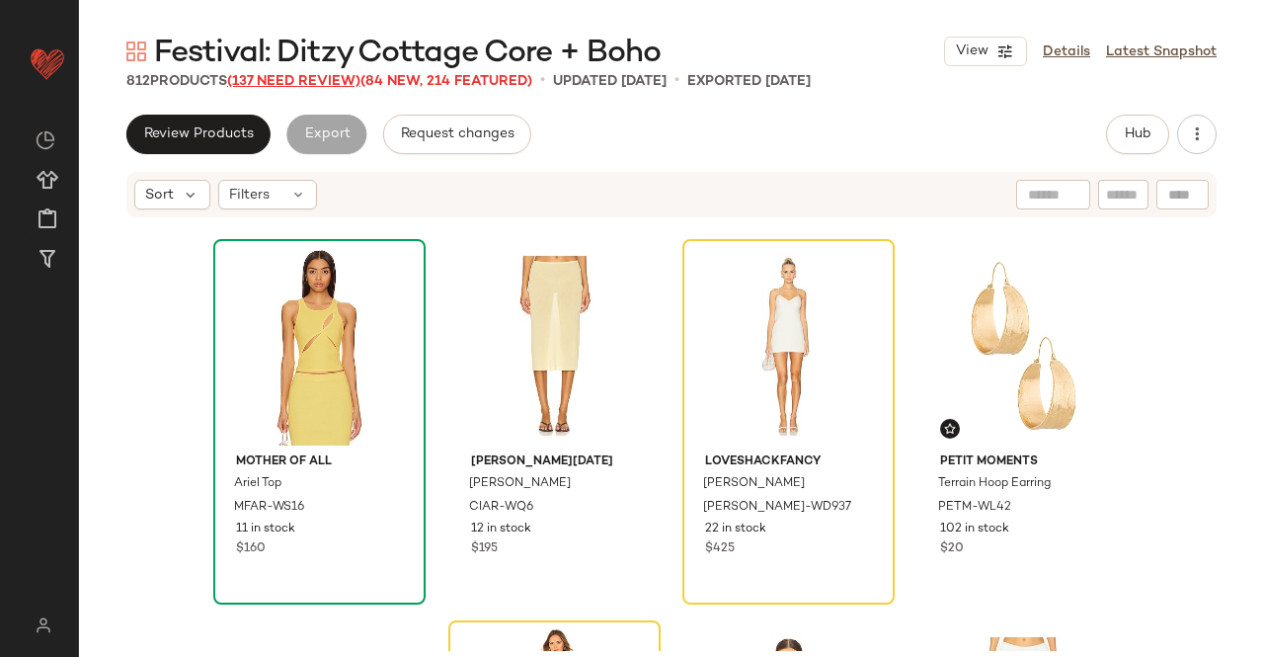
click at [320, 76] on span "(137 Need Review)" at bounding box center [293, 81] width 133 height 15
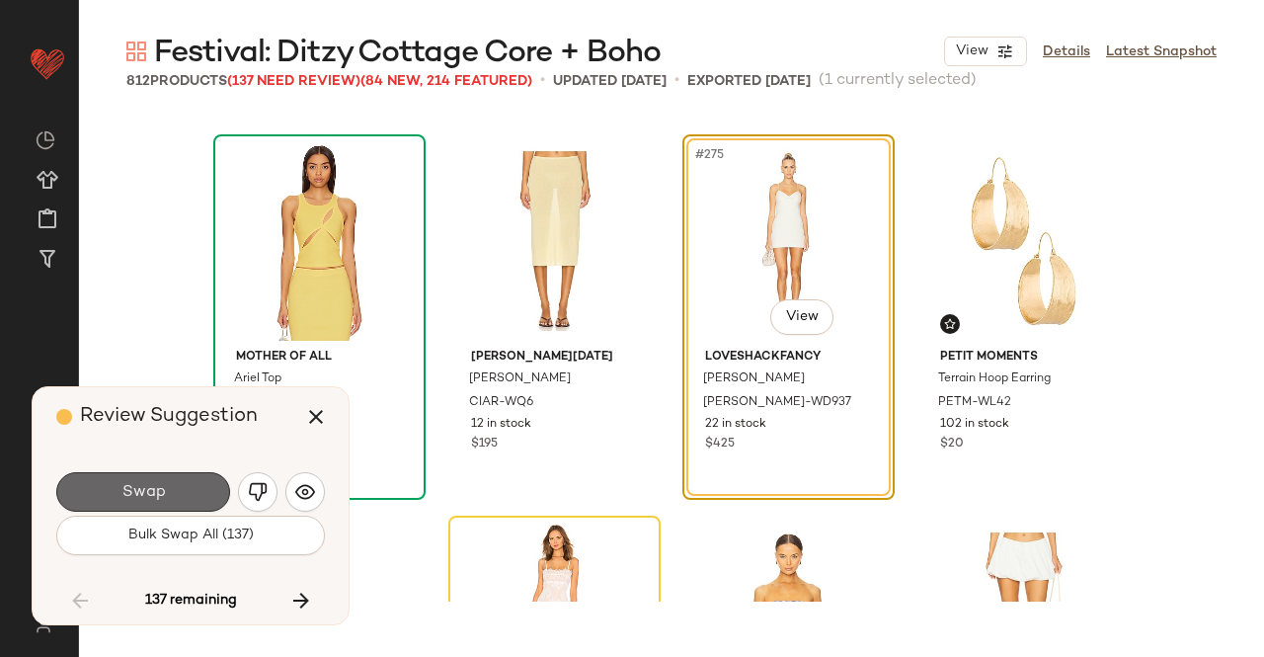
click at [177, 475] on button "Swap" at bounding box center [143, 492] width 174 height 40
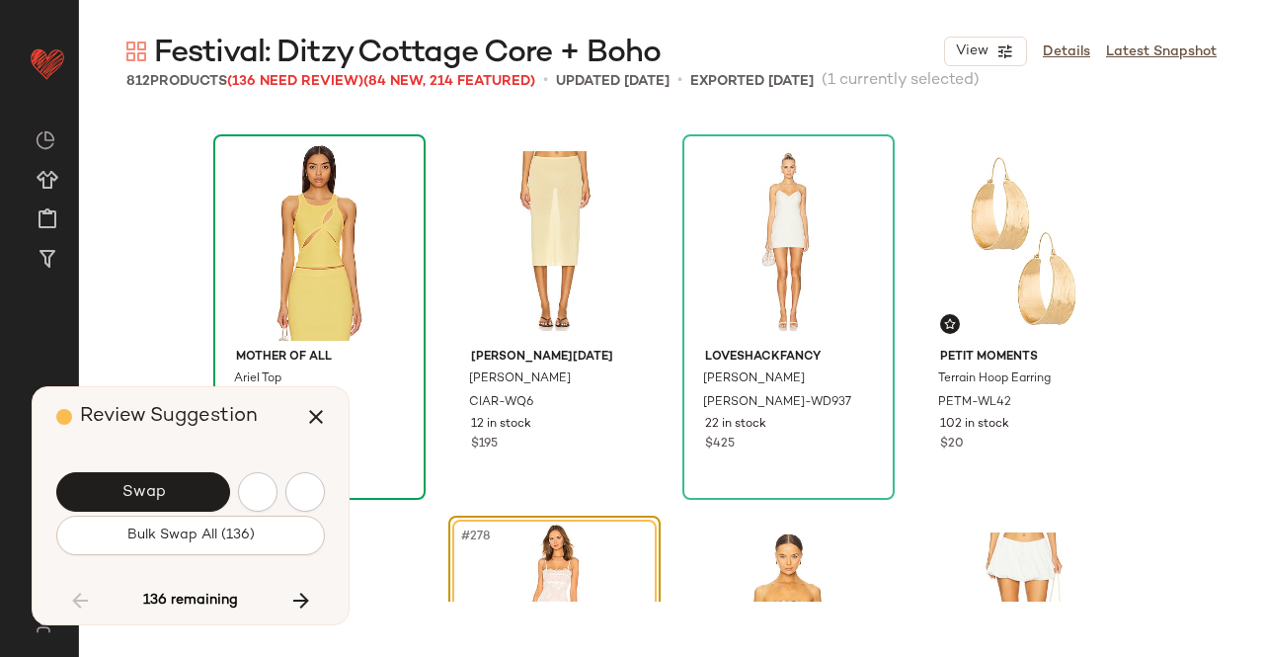
scroll to position [26310, 0]
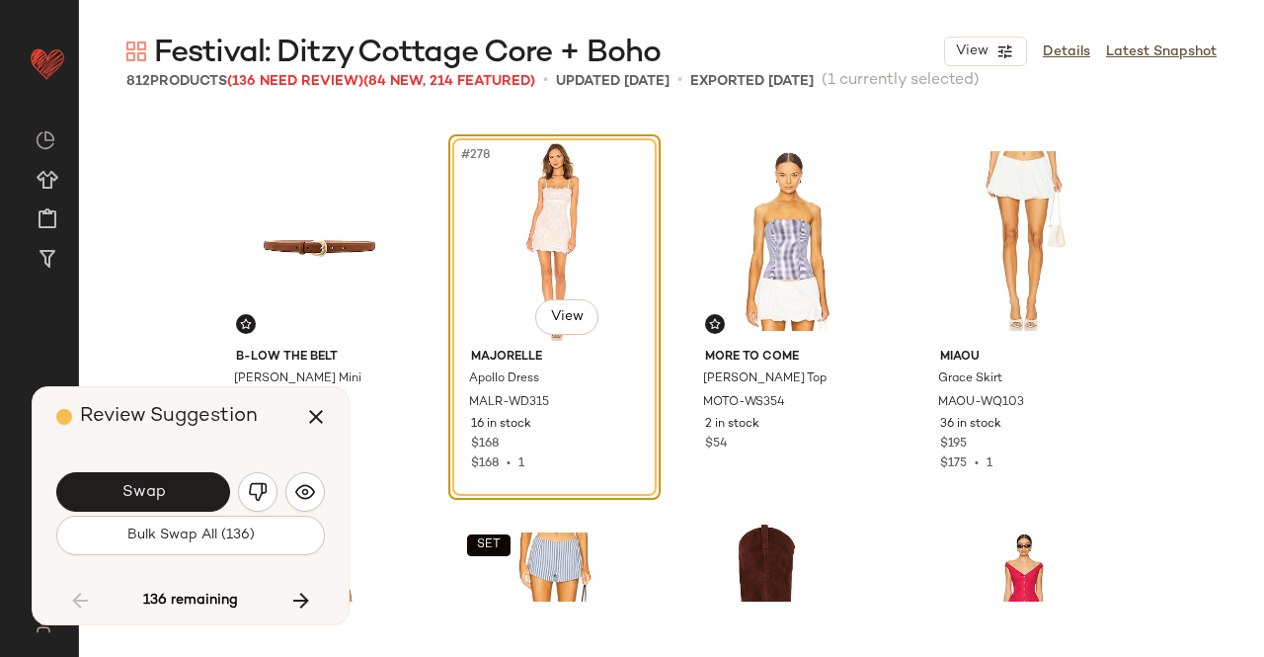
click at [177, 475] on button "Swap" at bounding box center [143, 492] width 174 height 40
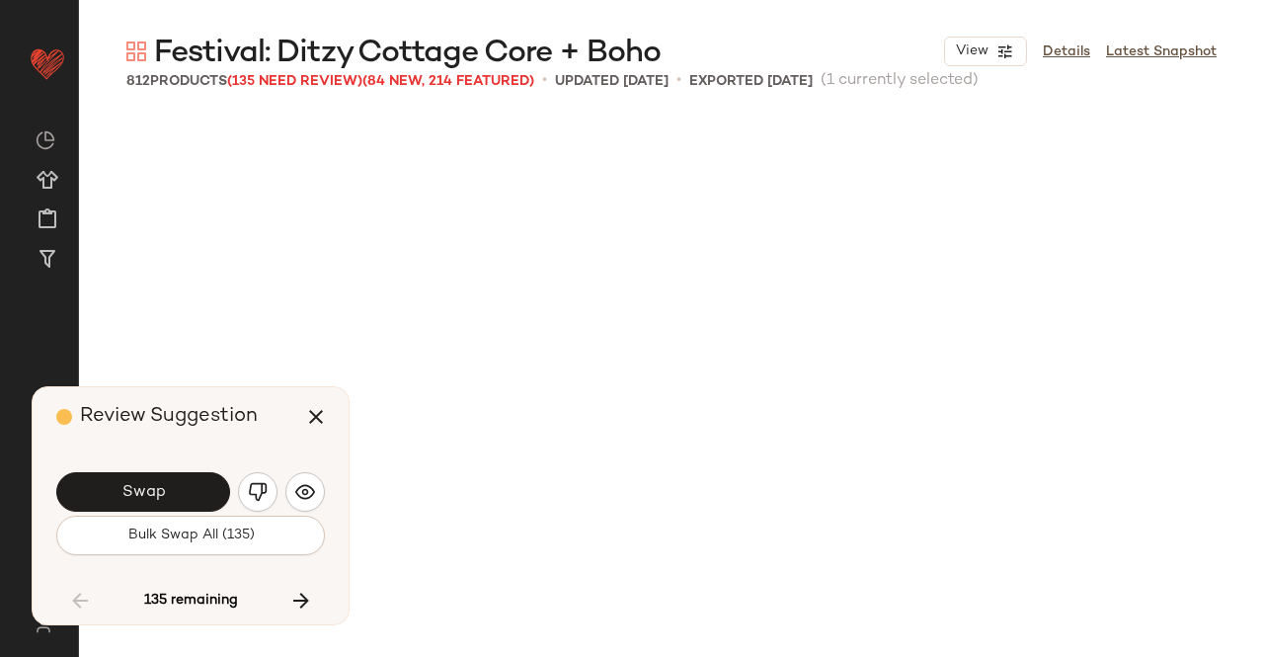
scroll to position [27073, 0]
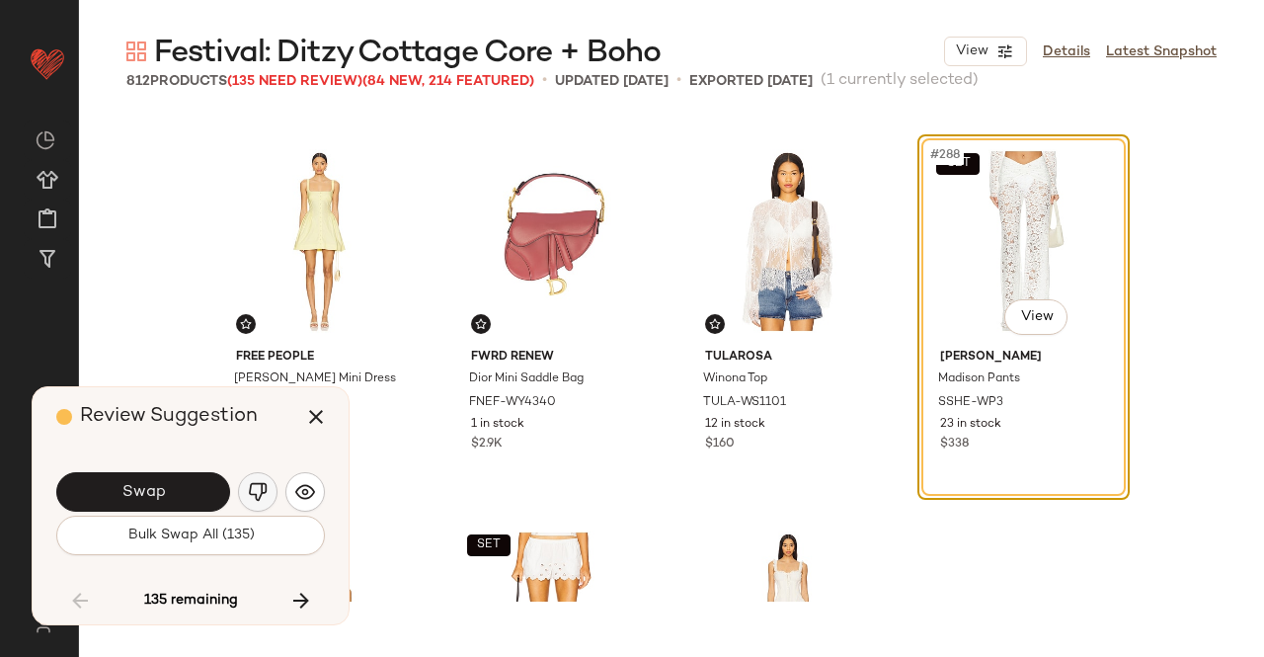
click at [259, 486] on img "button" at bounding box center [258, 492] width 20 height 20
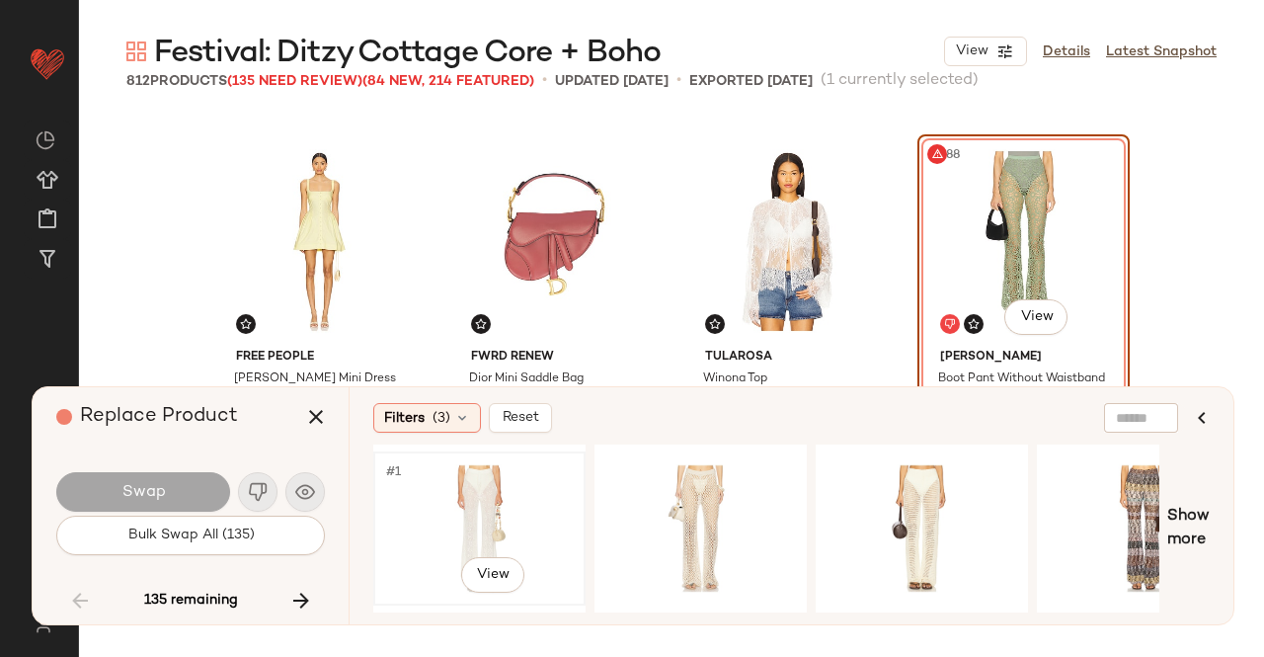
click at [508, 500] on div "#1 View" at bounding box center [479, 528] width 199 height 140
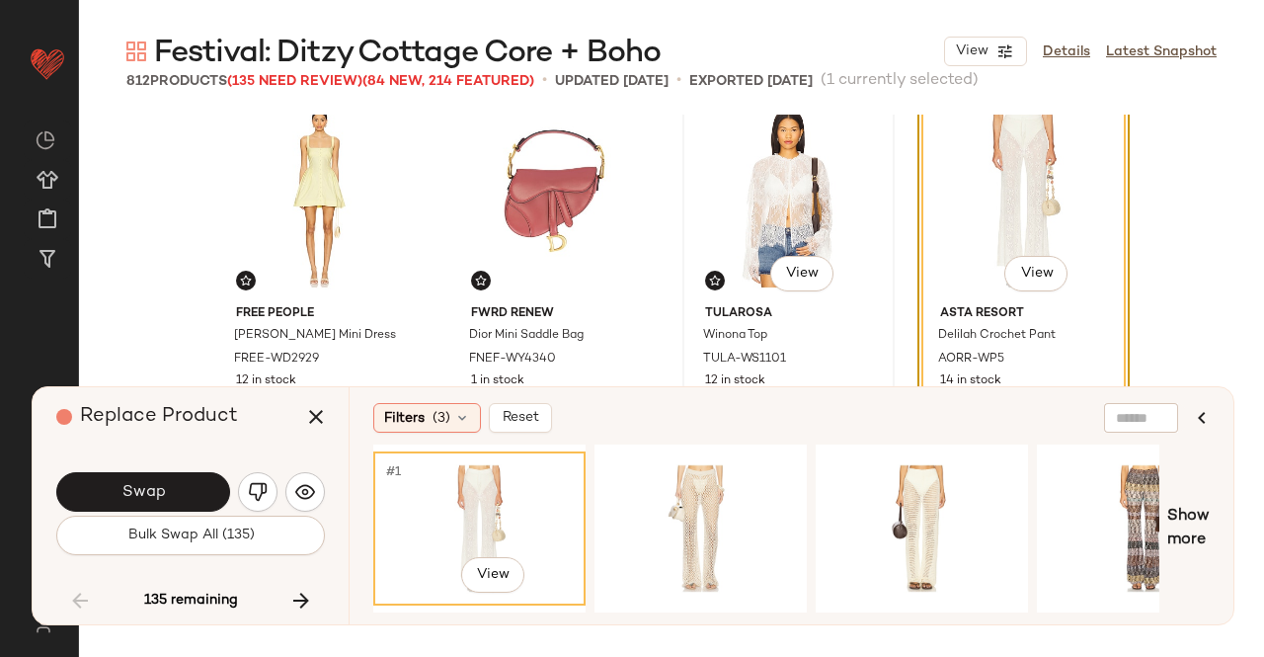
scroll to position [27120, 0]
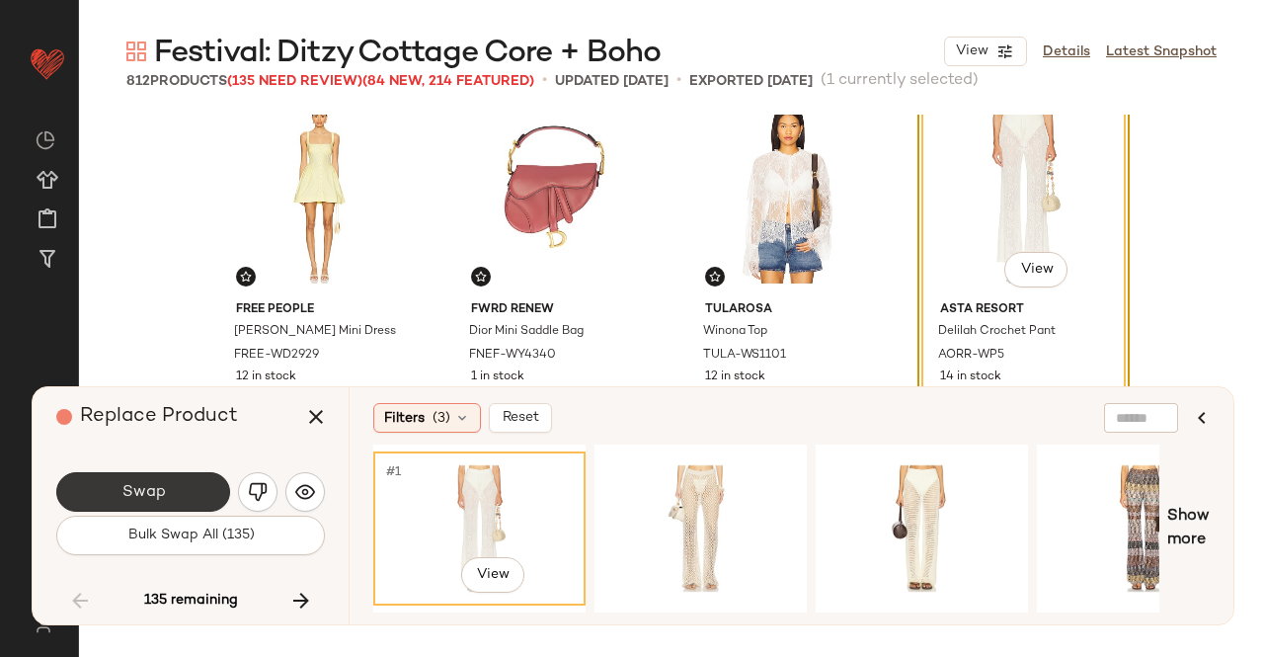
click at [184, 485] on button "Swap" at bounding box center [143, 492] width 174 height 40
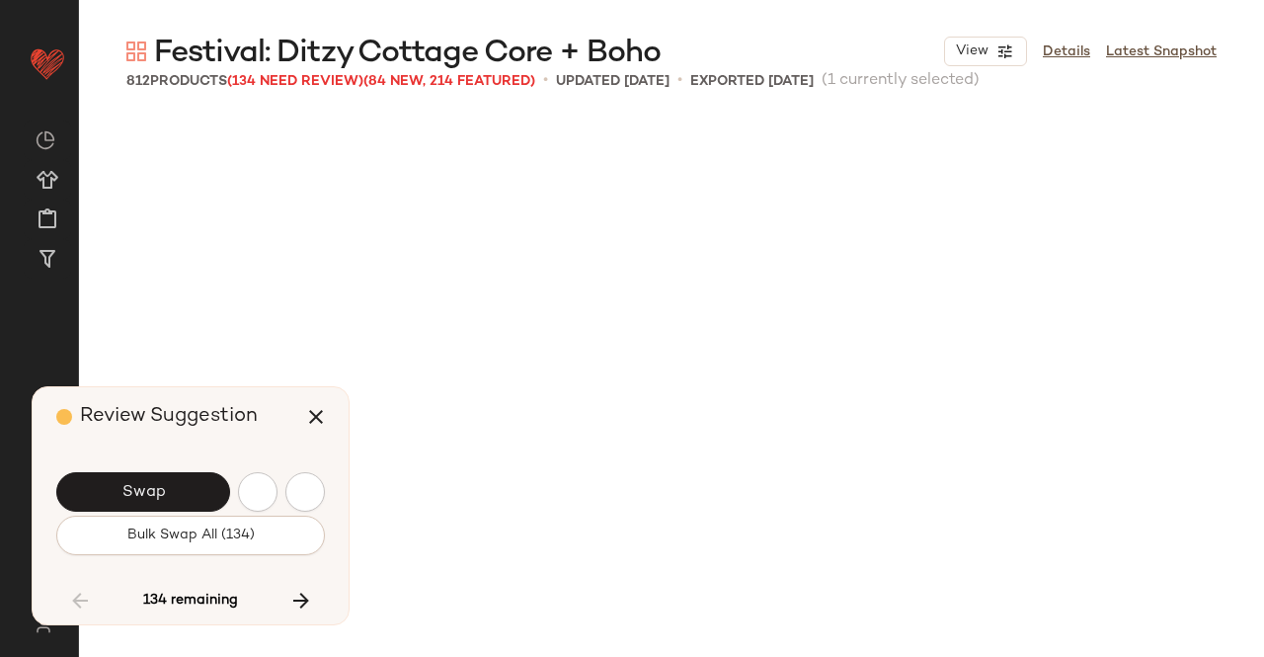
scroll to position [27835, 0]
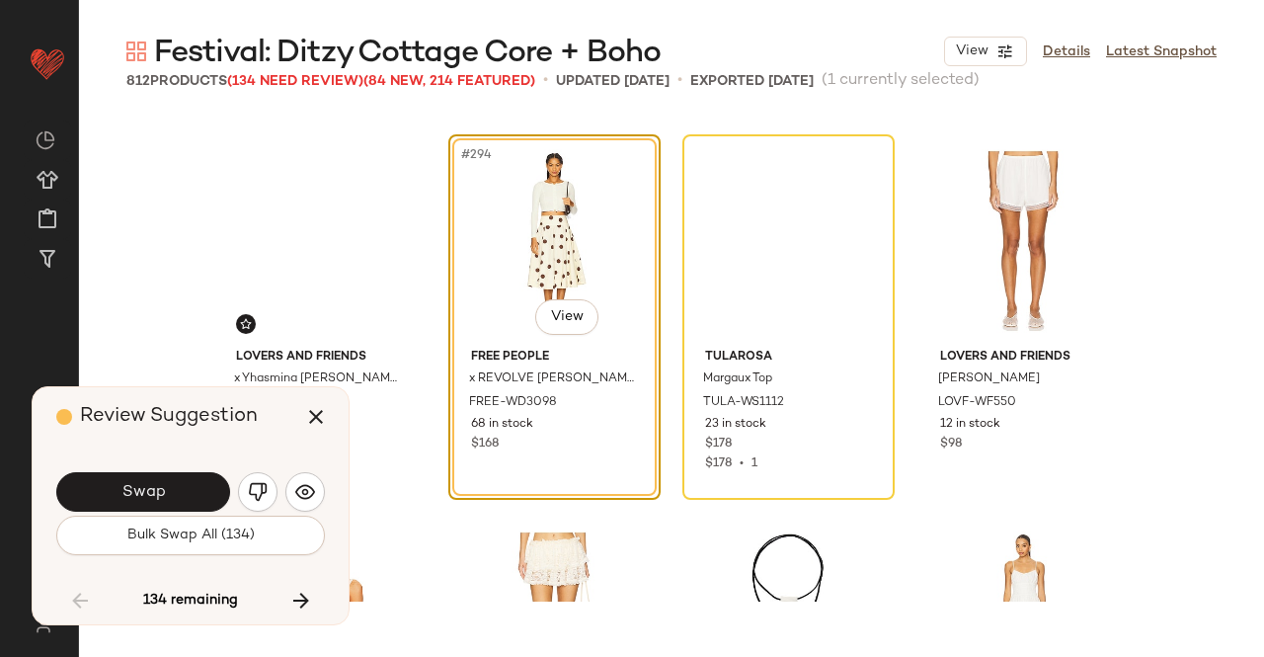
click at [184, 485] on button "Swap" at bounding box center [143, 492] width 174 height 40
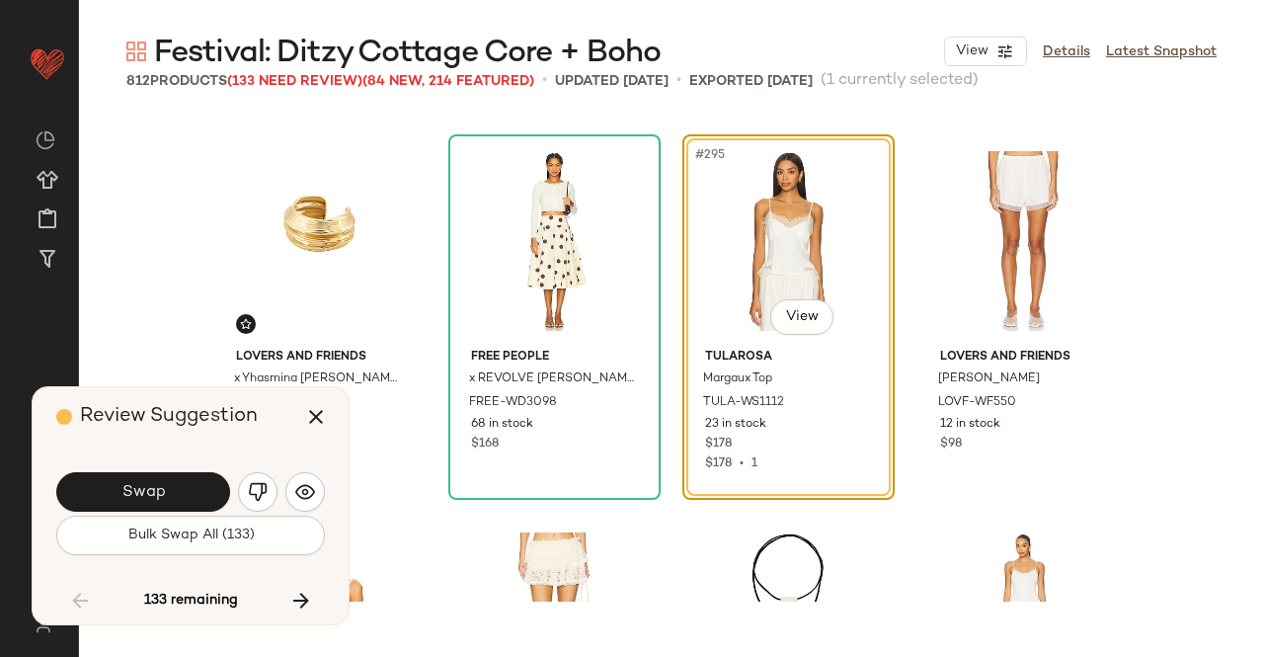
click at [184, 485] on button "Swap" at bounding box center [143, 492] width 174 height 40
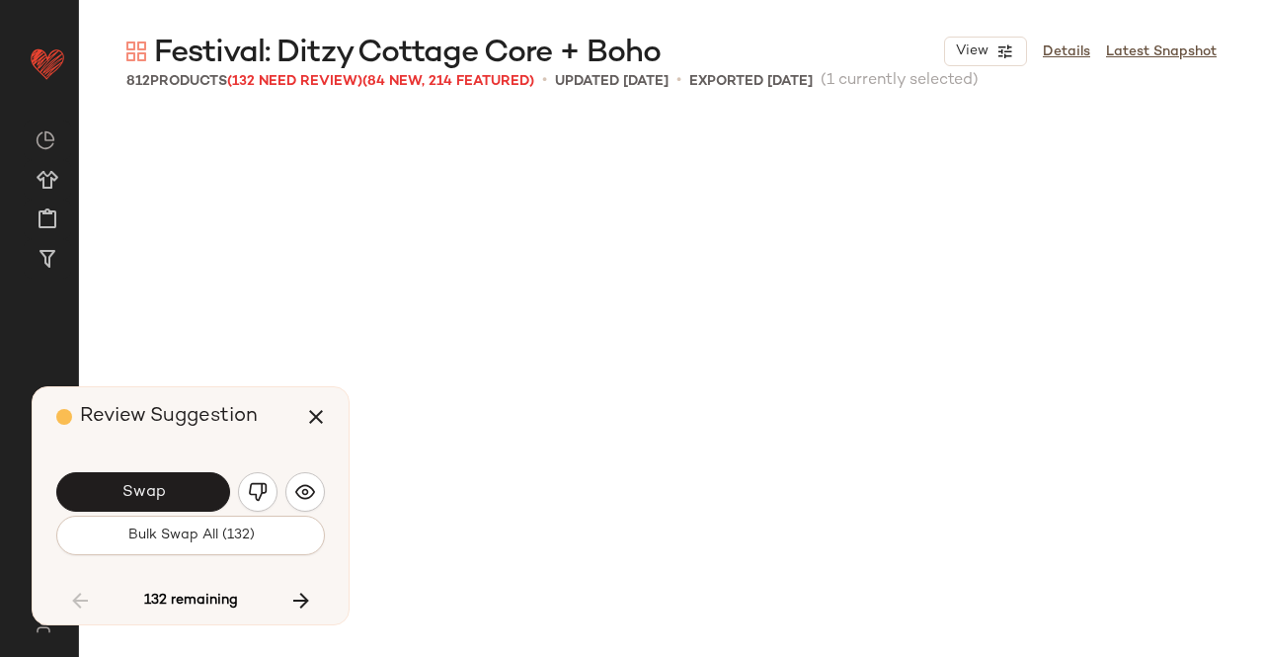
scroll to position [28598, 0]
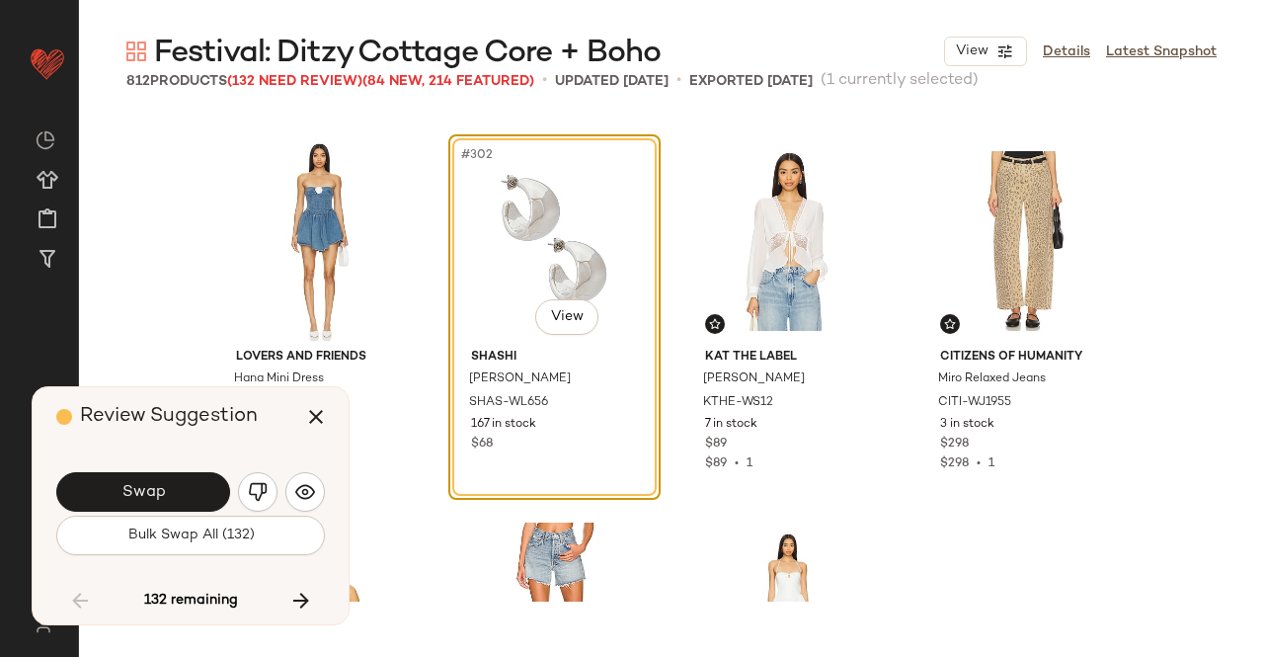
click at [184, 485] on button "Swap" at bounding box center [143, 492] width 174 height 40
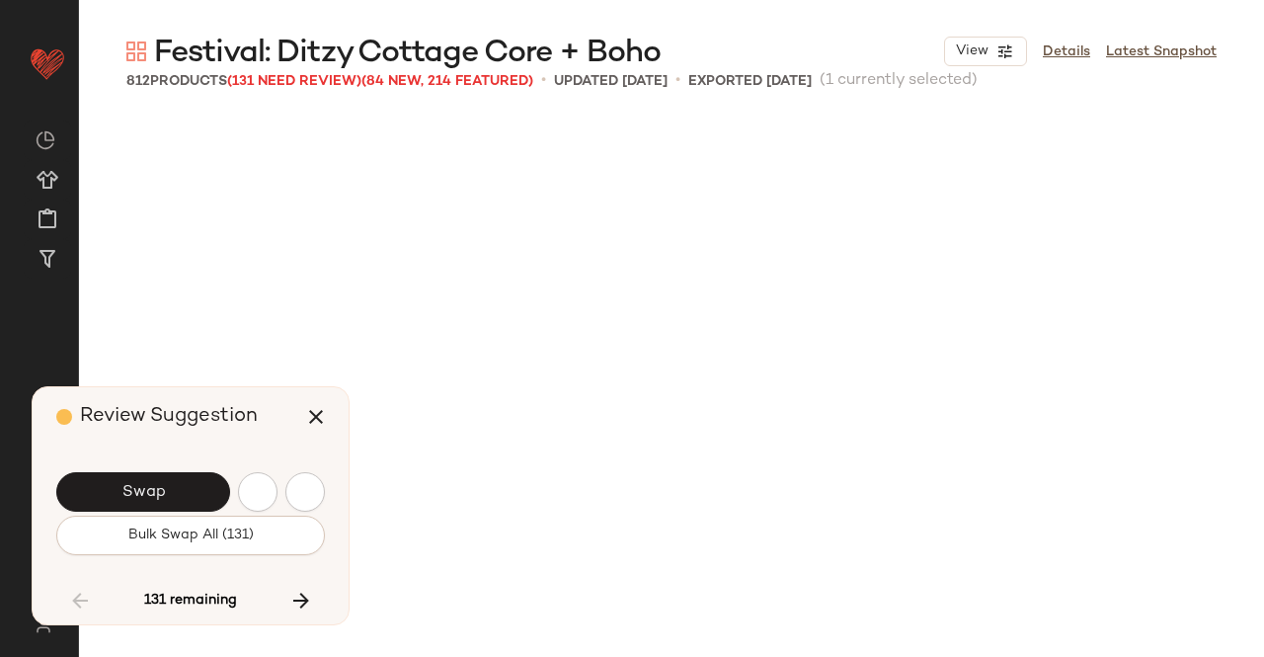
scroll to position [29742, 0]
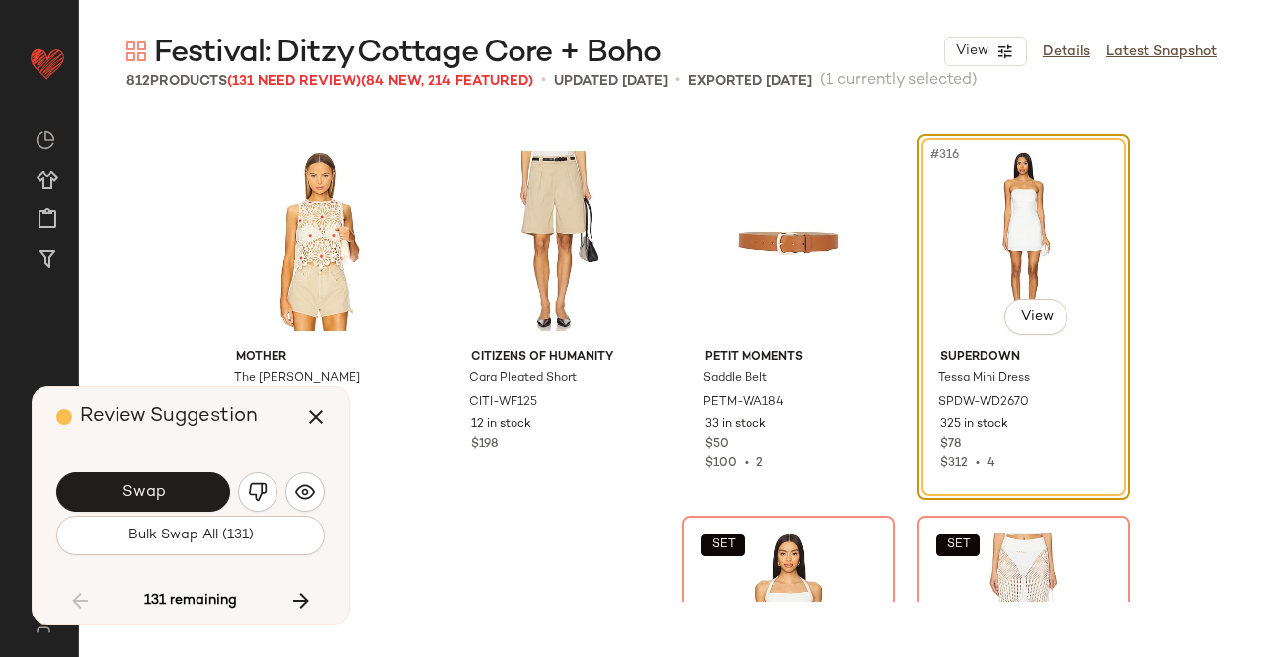
click at [184, 485] on button "Swap" at bounding box center [143, 492] width 174 height 40
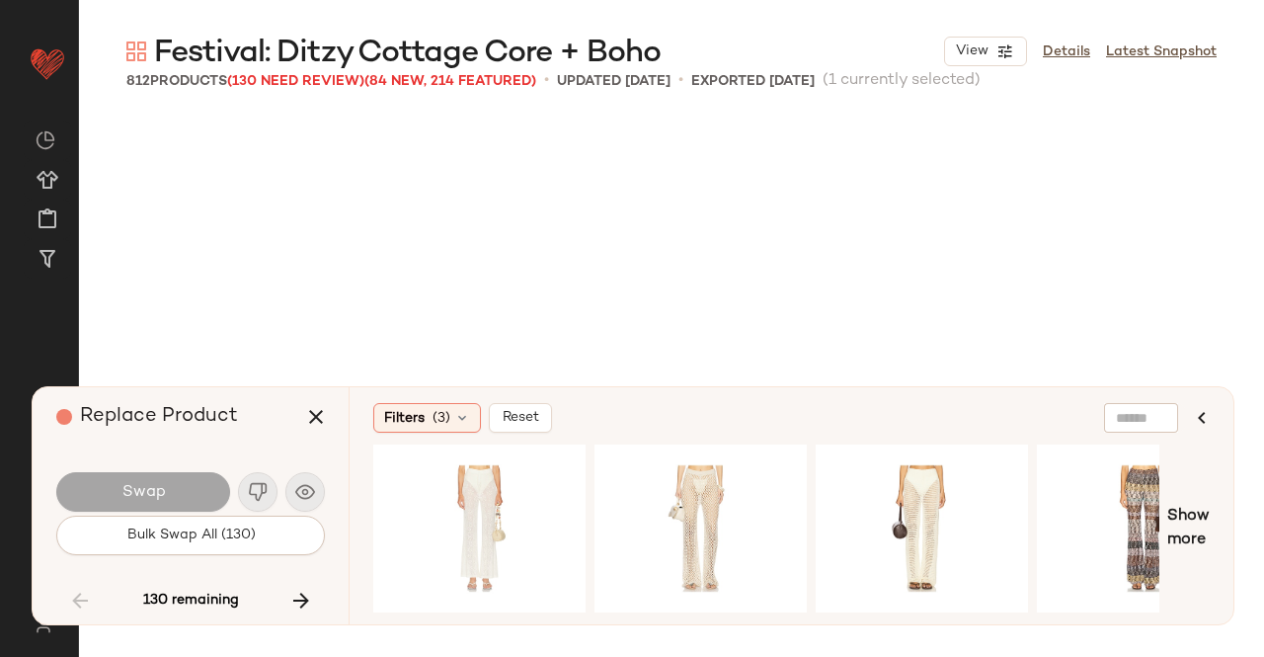
scroll to position [30123, 0]
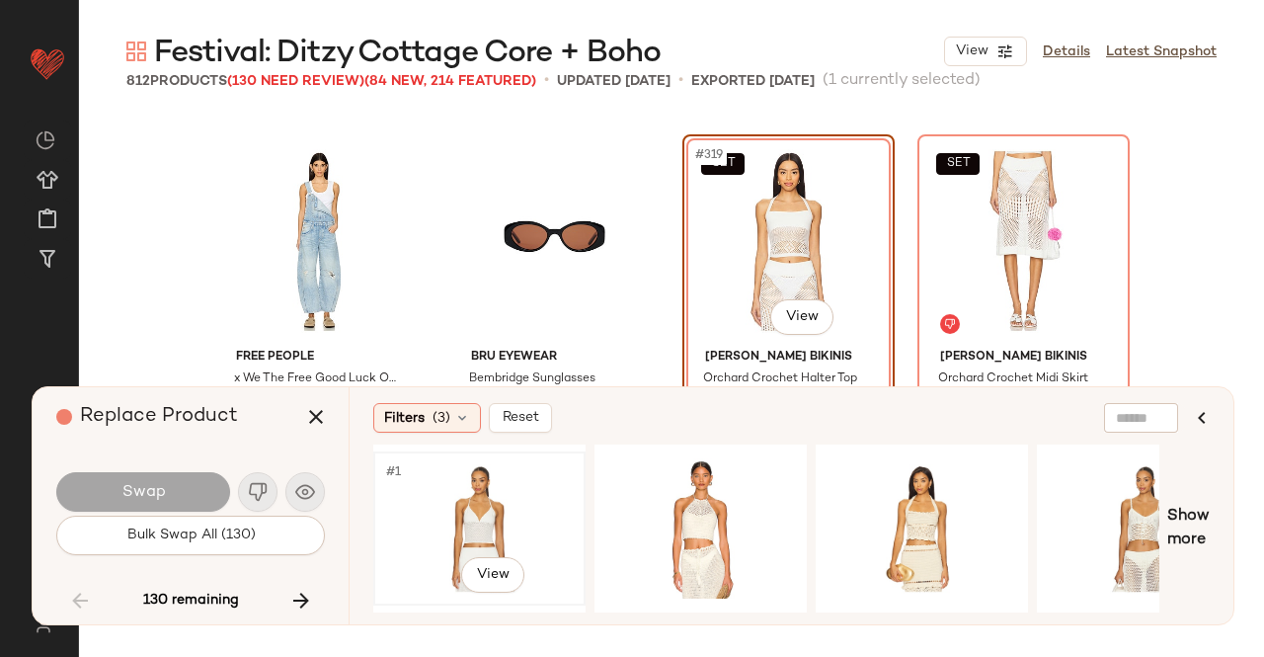
click at [506, 481] on div "#1 View" at bounding box center [479, 528] width 199 height 140
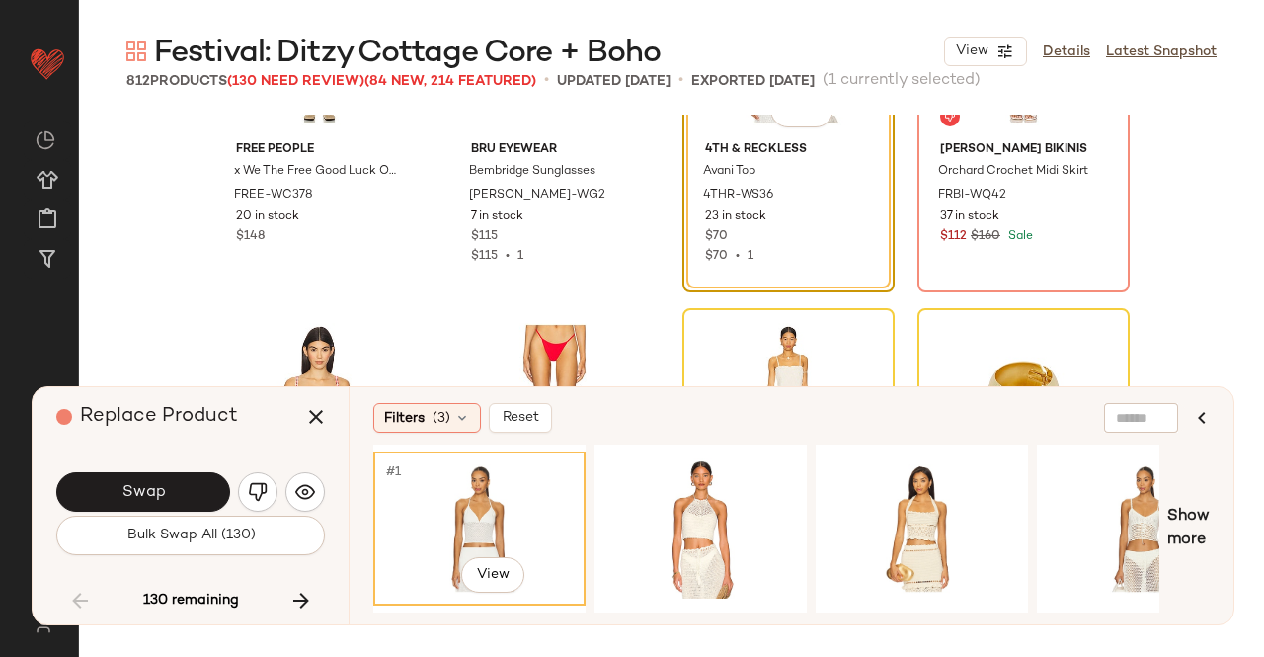
scroll to position [30332, 0]
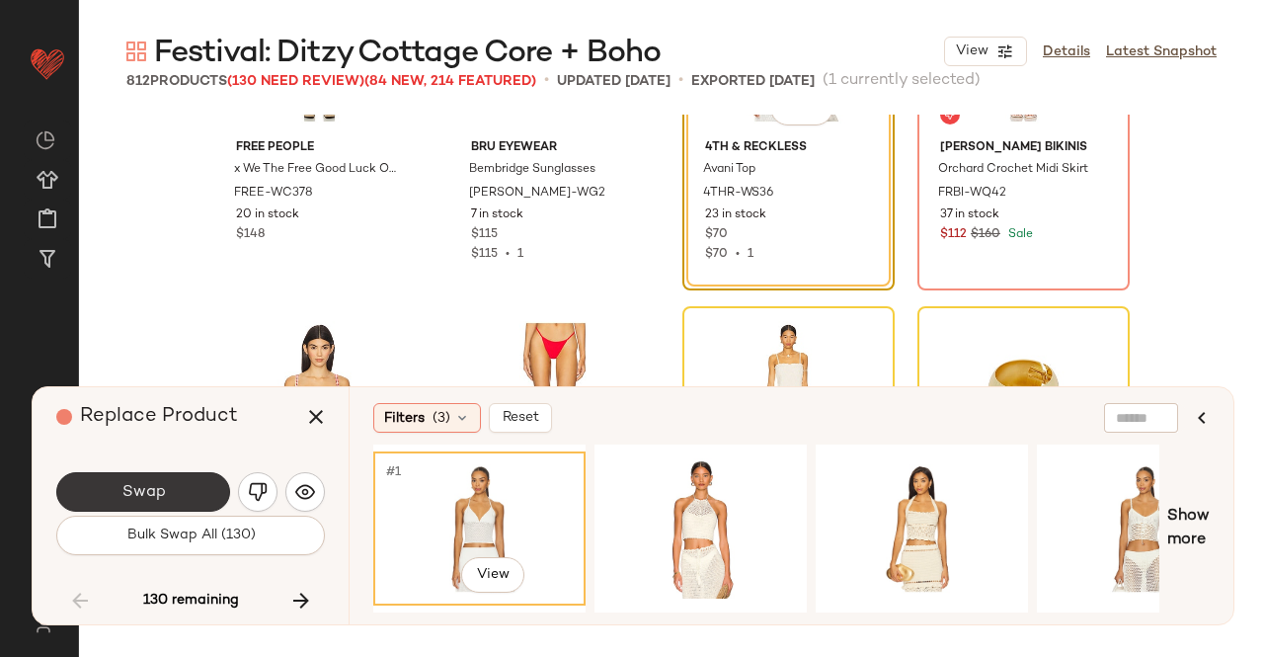
click at [162, 498] on span "Swap" at bounding box center [143, 492] width 44 height 19
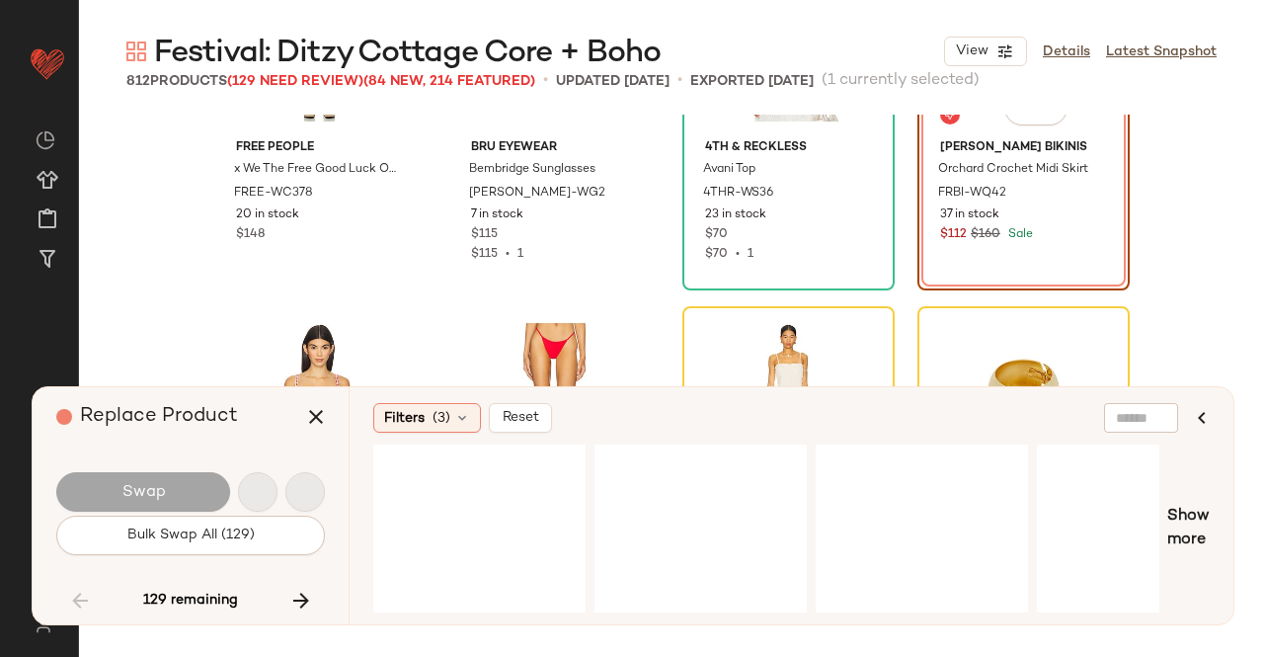
scroll to position [30123, 0]
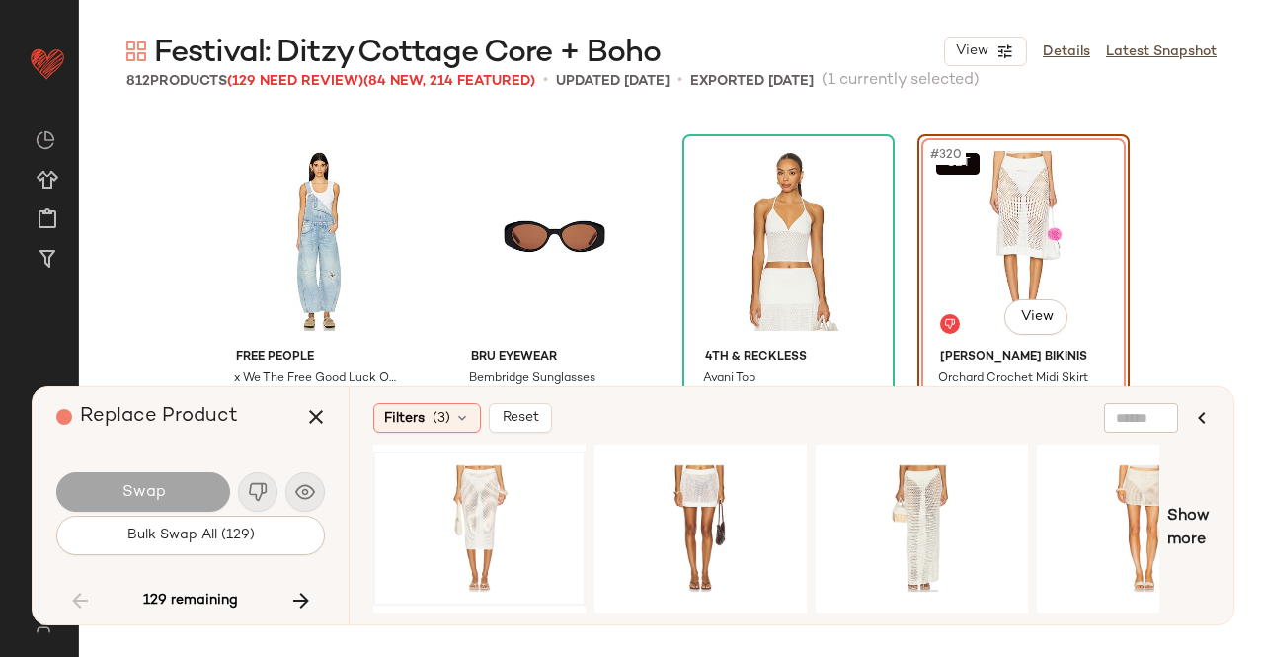
click at [478, 499] on div at bounding box center [479, 528] width 199 height 140
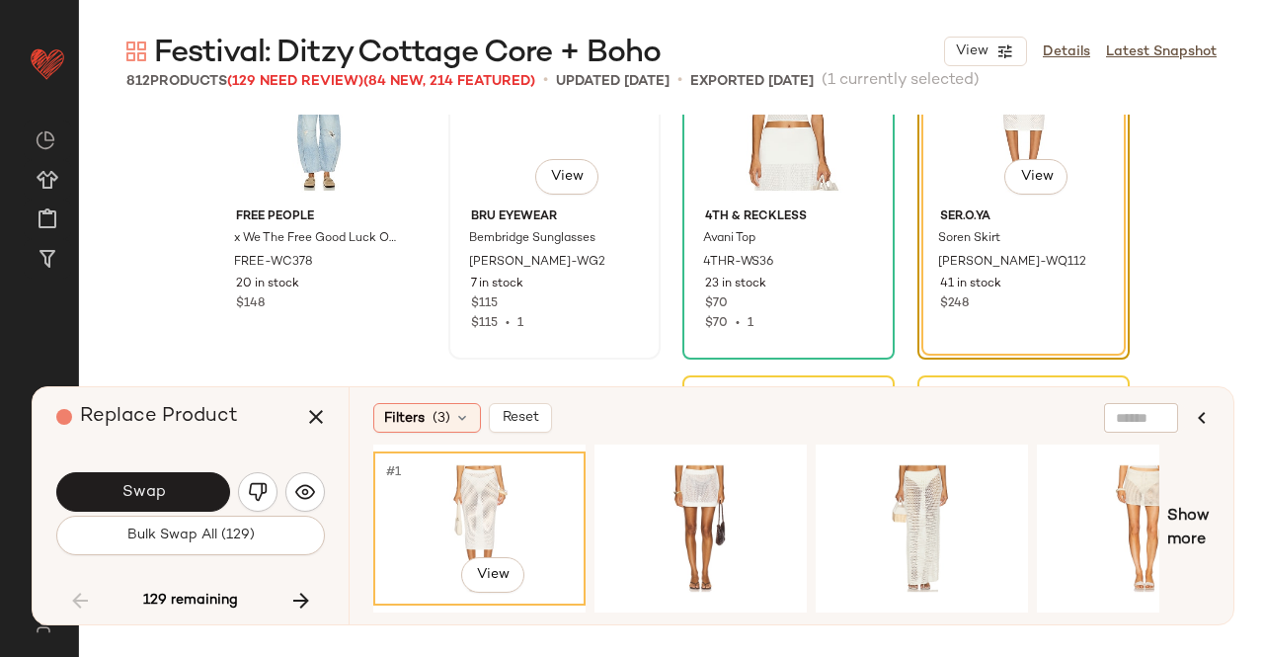
scroll to position [30263, 0]
click at [174, 488] on button "Swap" at bounding box center [143, 492] width 174 height 40
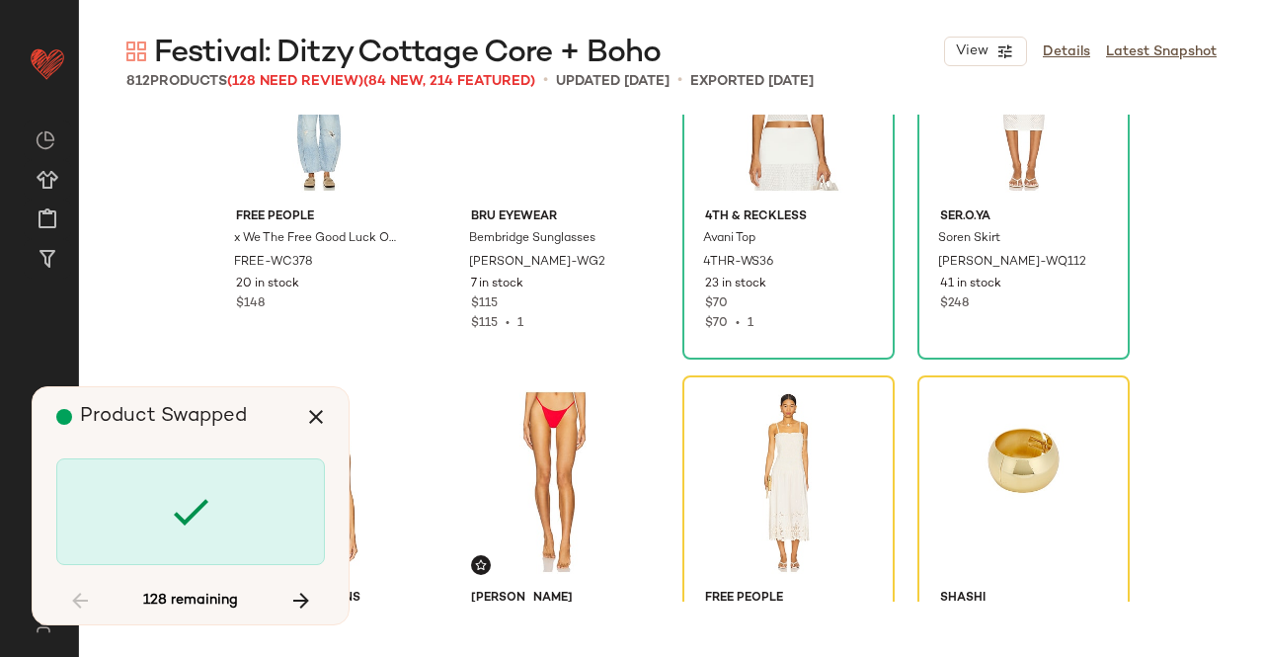
scroll to position [30504, 0]
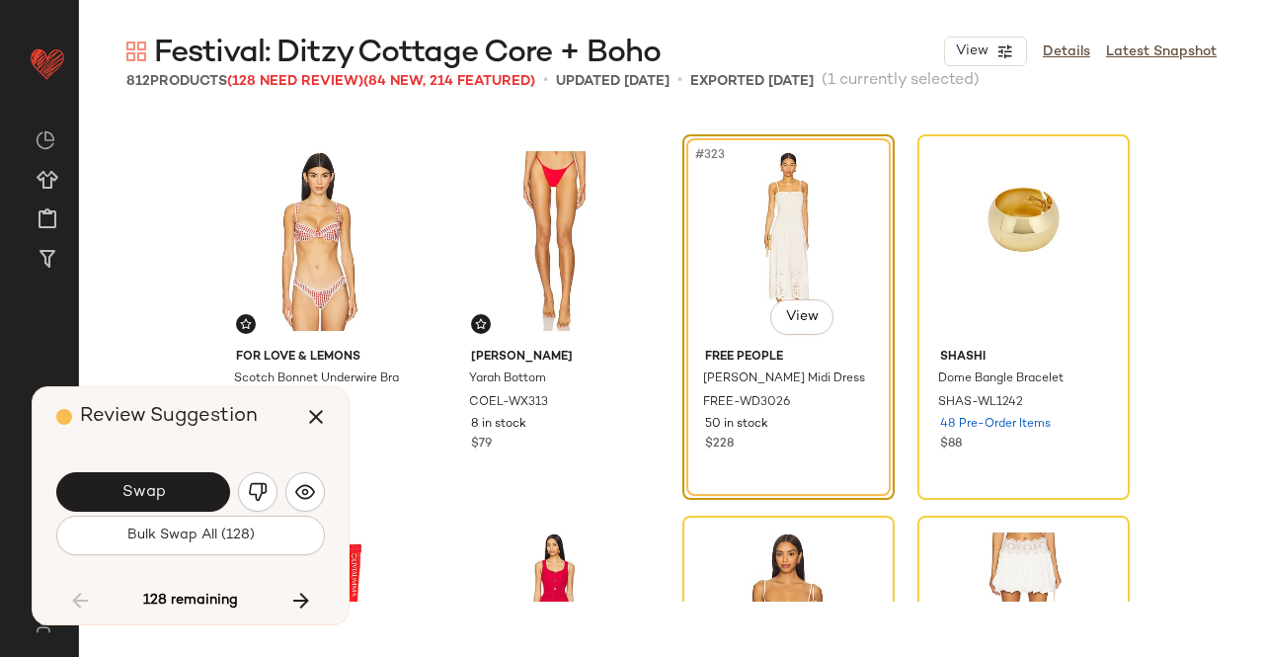
click at [174, 488] on button "Swap" at bounding box center [143, 492] width 174 height 40
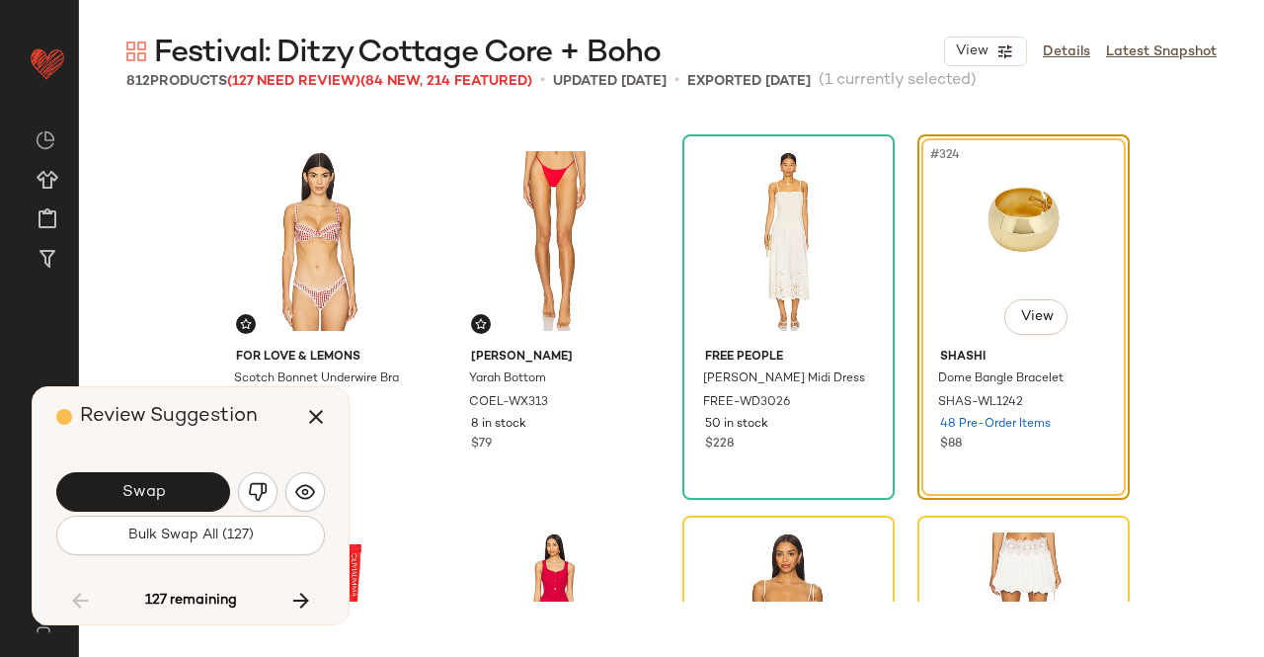
click at [174, 488] on button "Swap" at bounding box center [143, 492] width 174 height 40
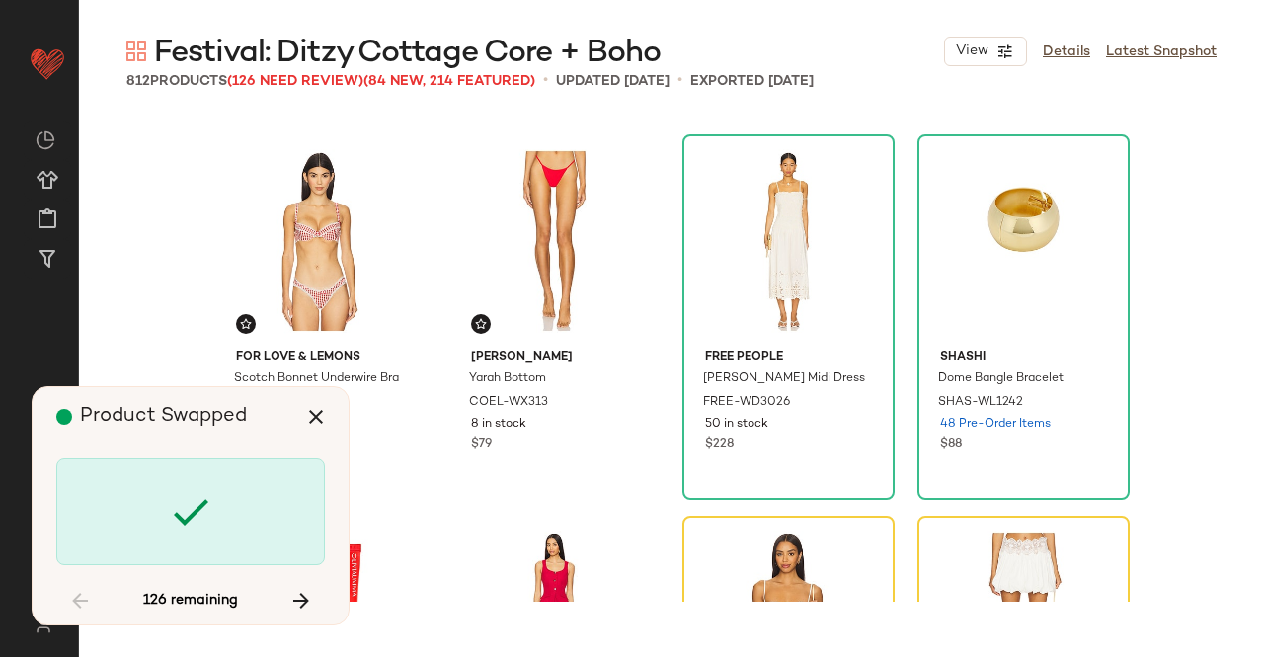
scroll to position [30886, 0]
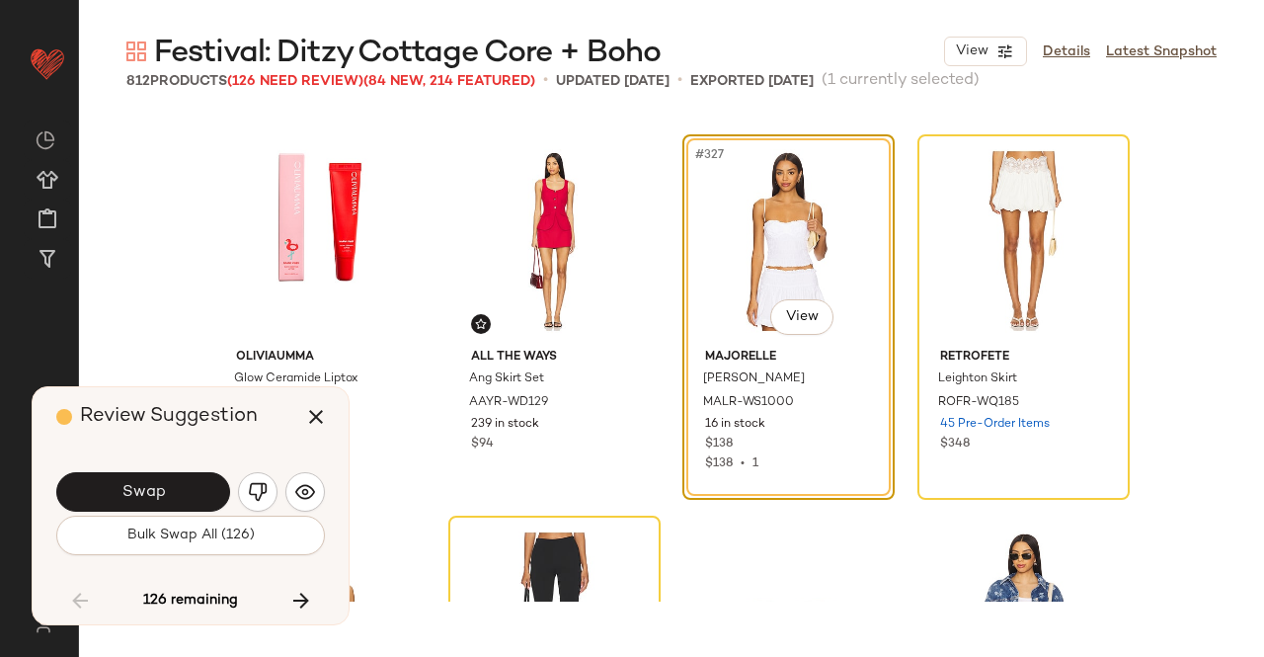
click at [174, 488] on button "Swap" at bounding box center [143, 492] width 174 height 40
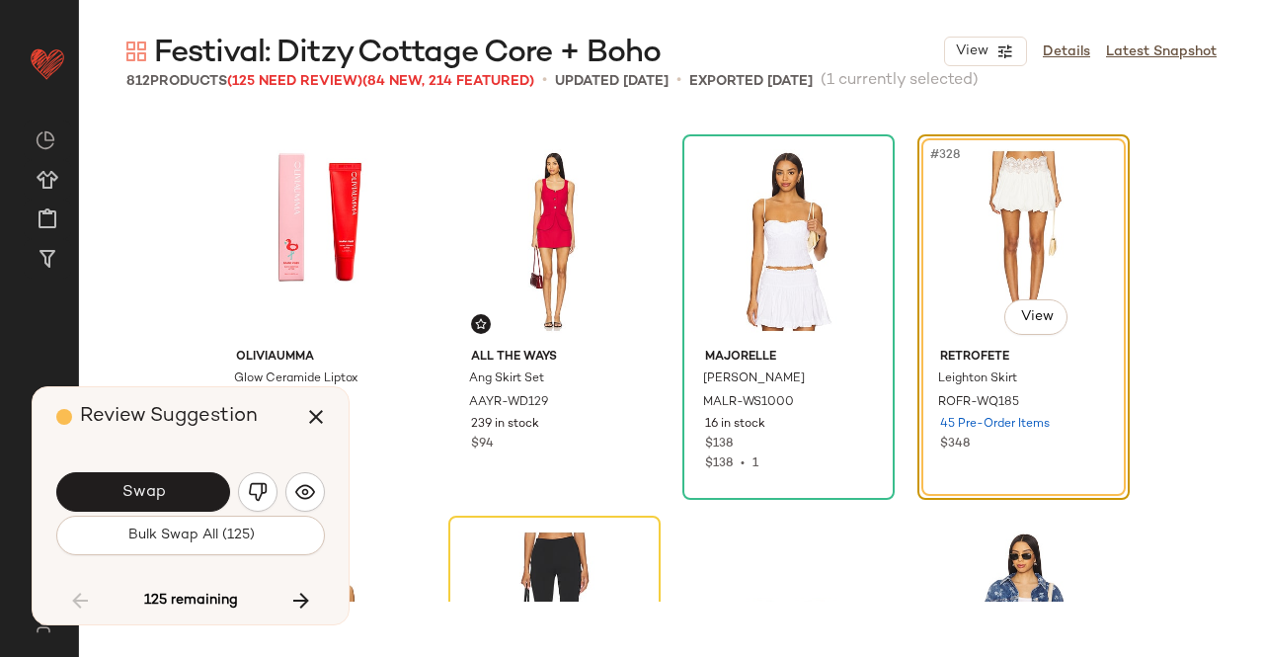
click at [174, 488] on button "Swap" at bounding box center [143, 492] width 174 height 40
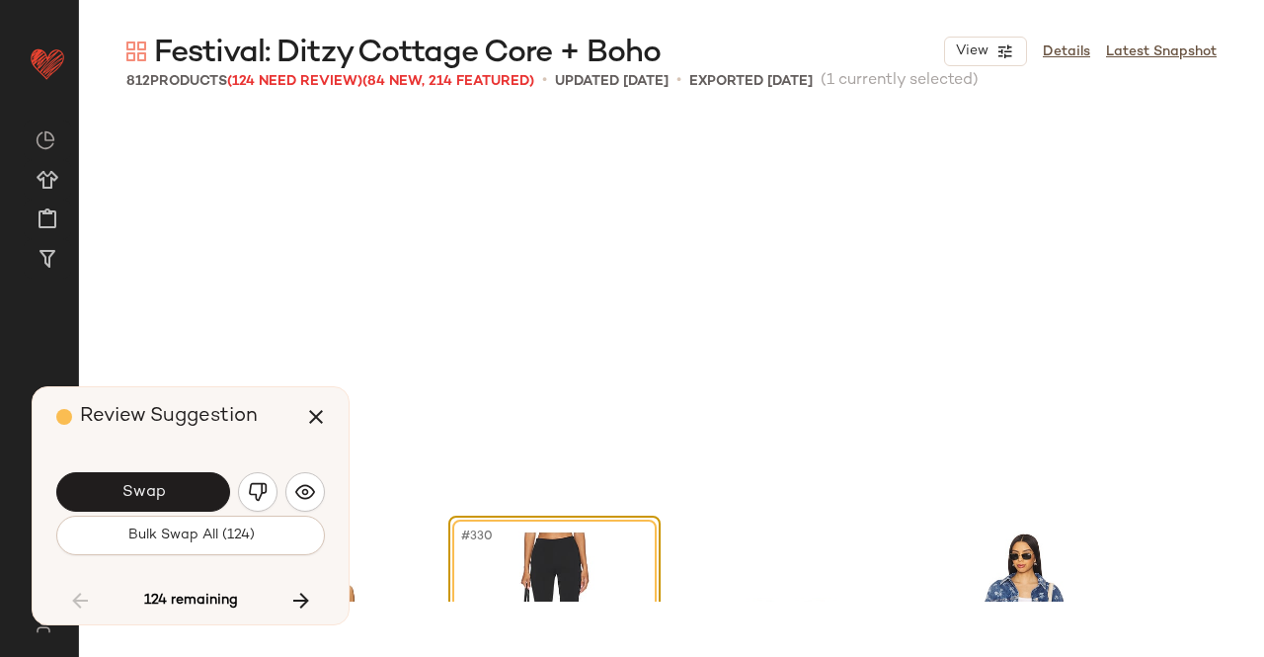
scroll to position [31267, 0]
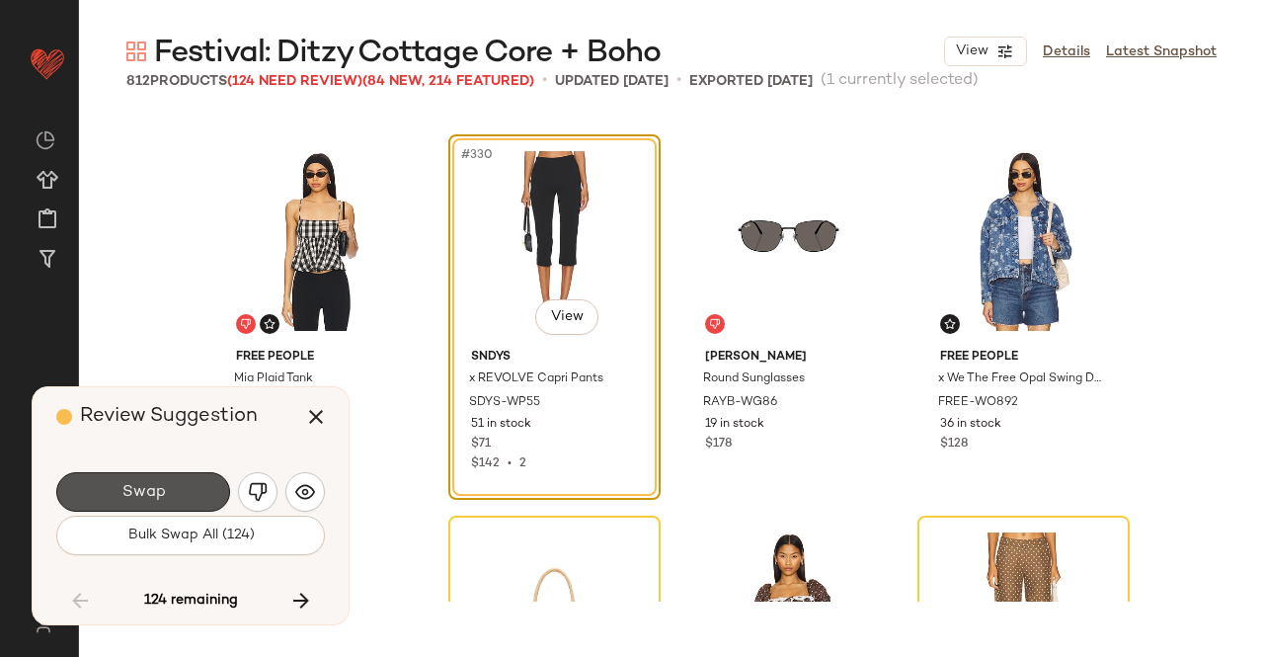
click at [174, 488] on button "Swap" at bounding box center [143, 492] width 174 height 40
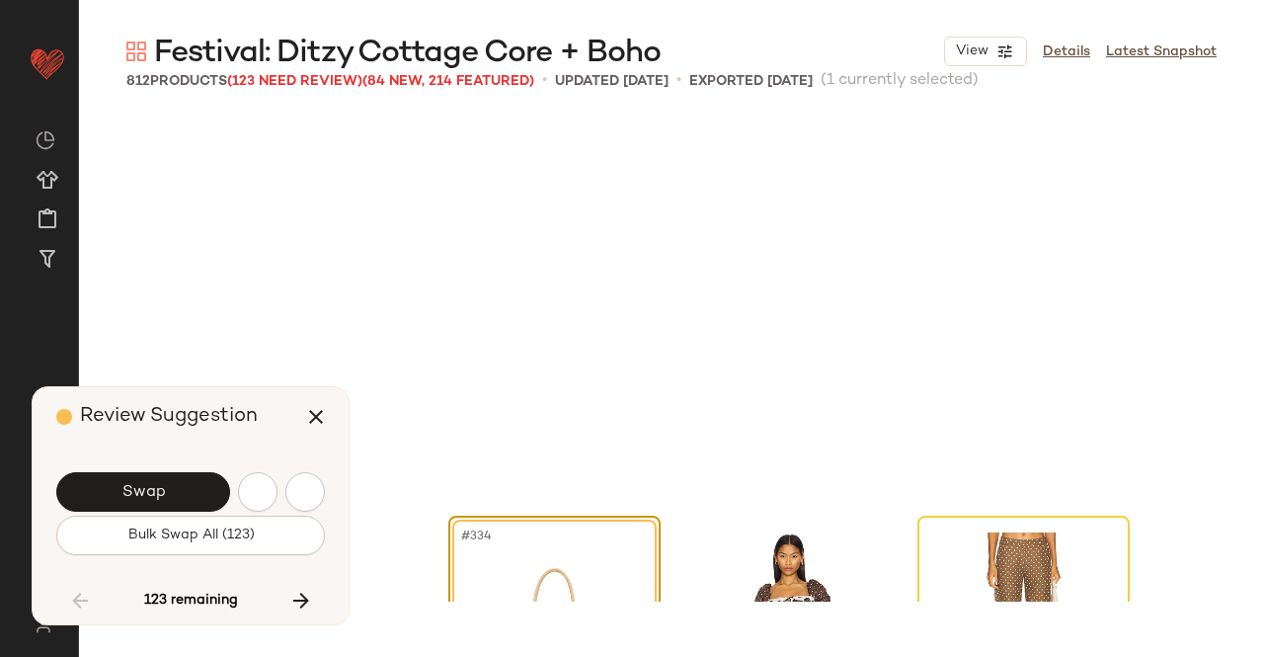
scroll to position [31648, 0]
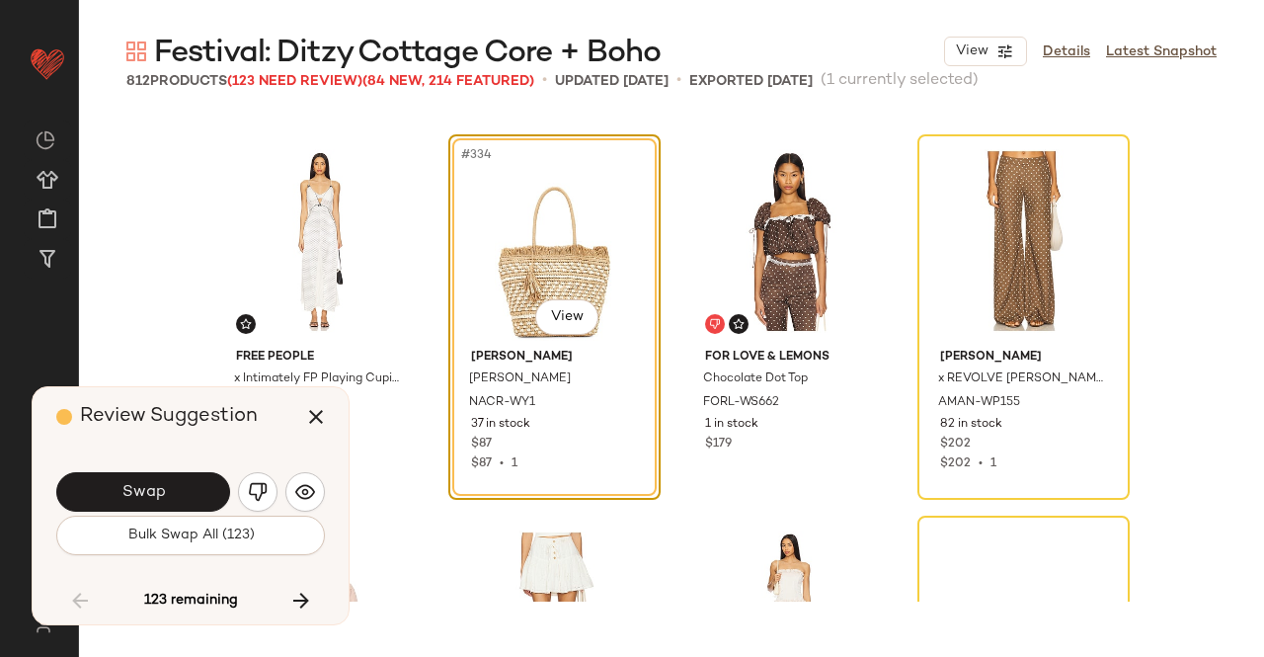
click at [174, 488] on button "Swap" at bounding box center [143, 492] width 174 height 40
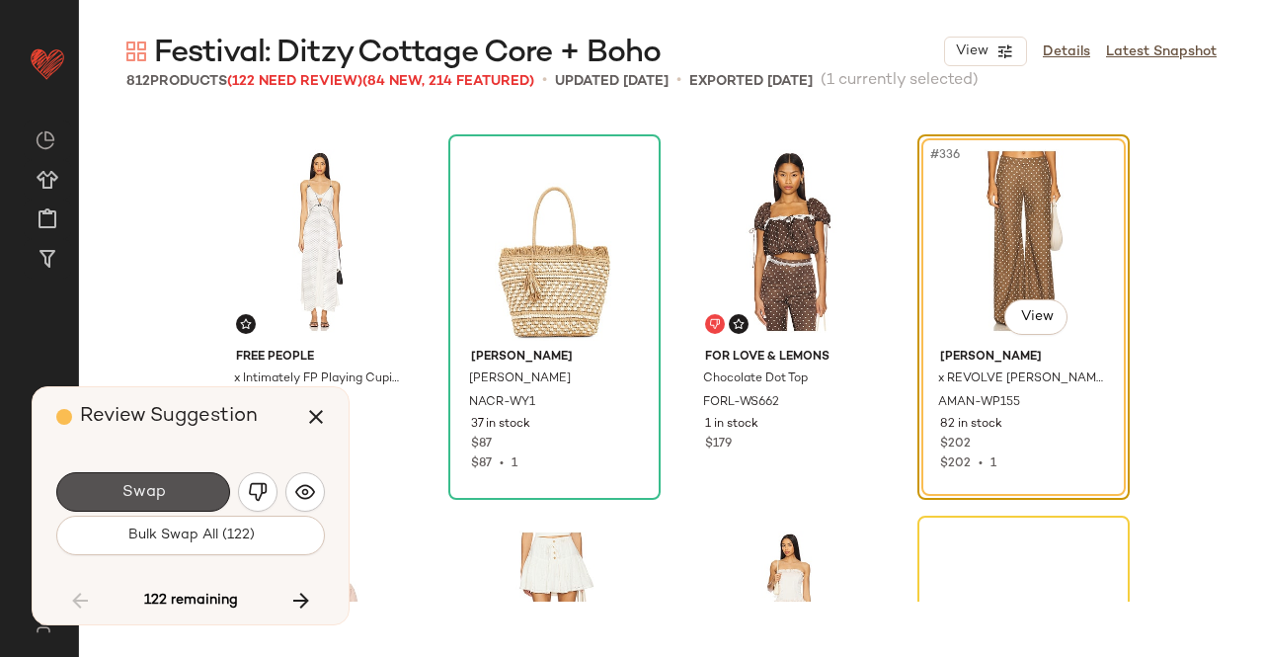
click at [174, 488] on button "Swap" at bounding box center [143, 492] width 174 height 40
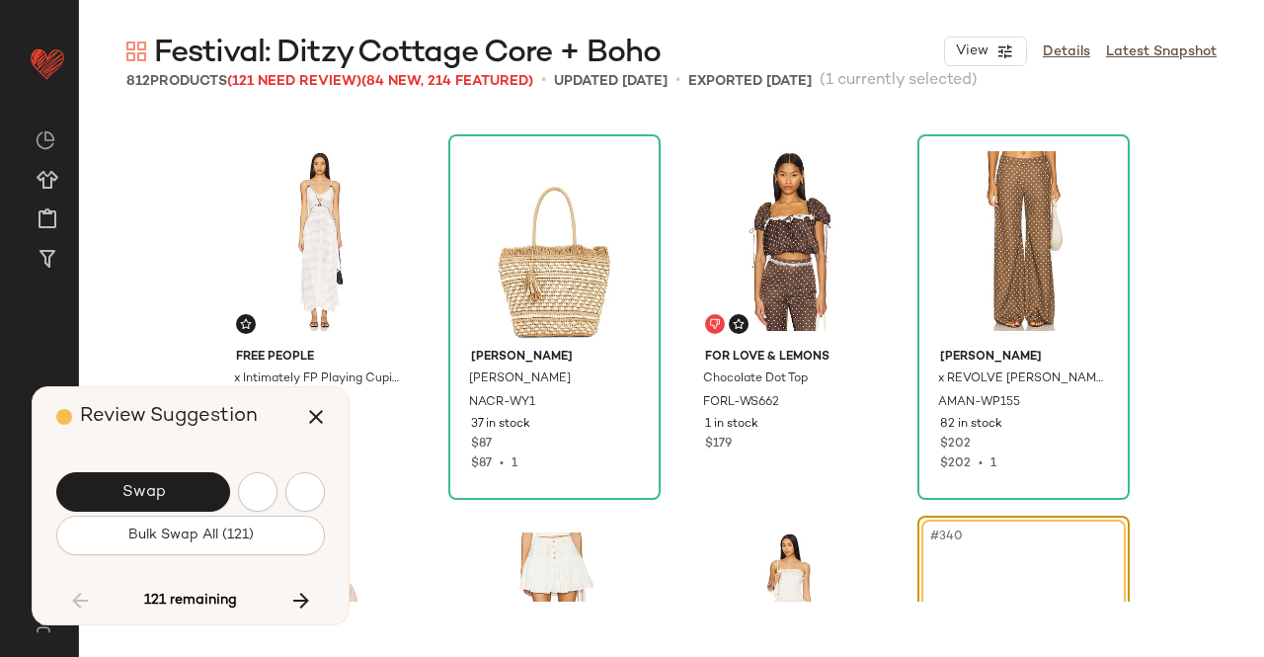
scroll to position [32029, 0]
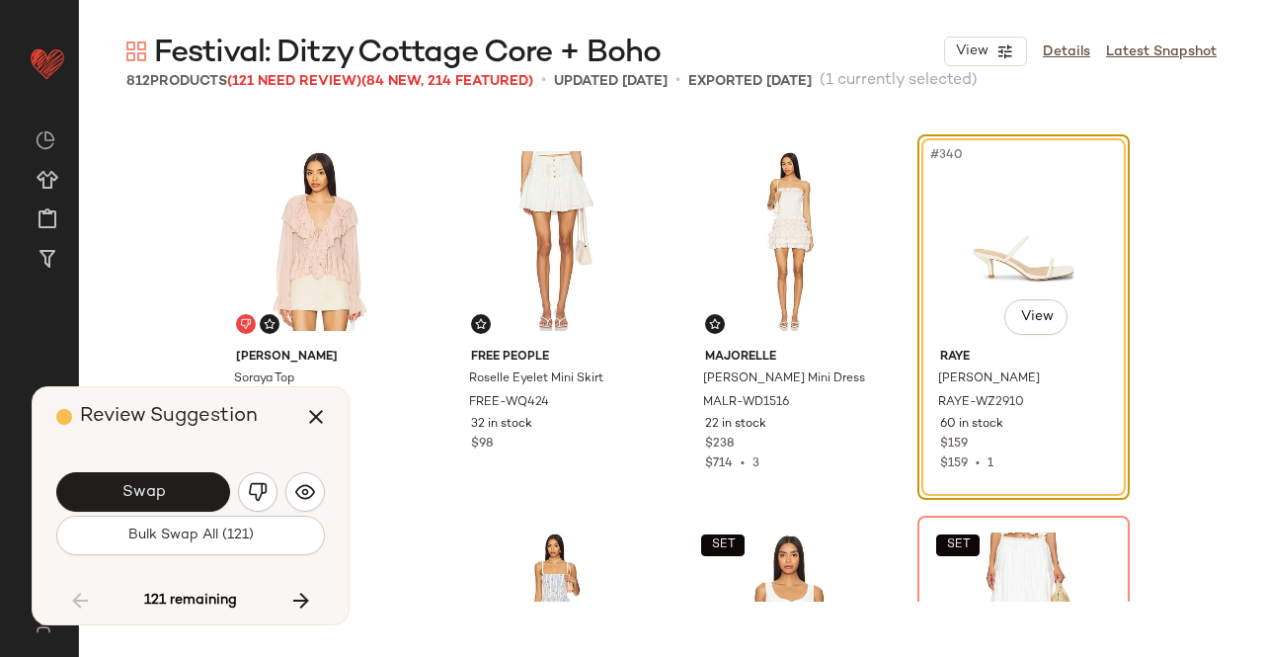
click at [174, 488] on button "Swap" at bounding box center [143, 492] width 174 height 40
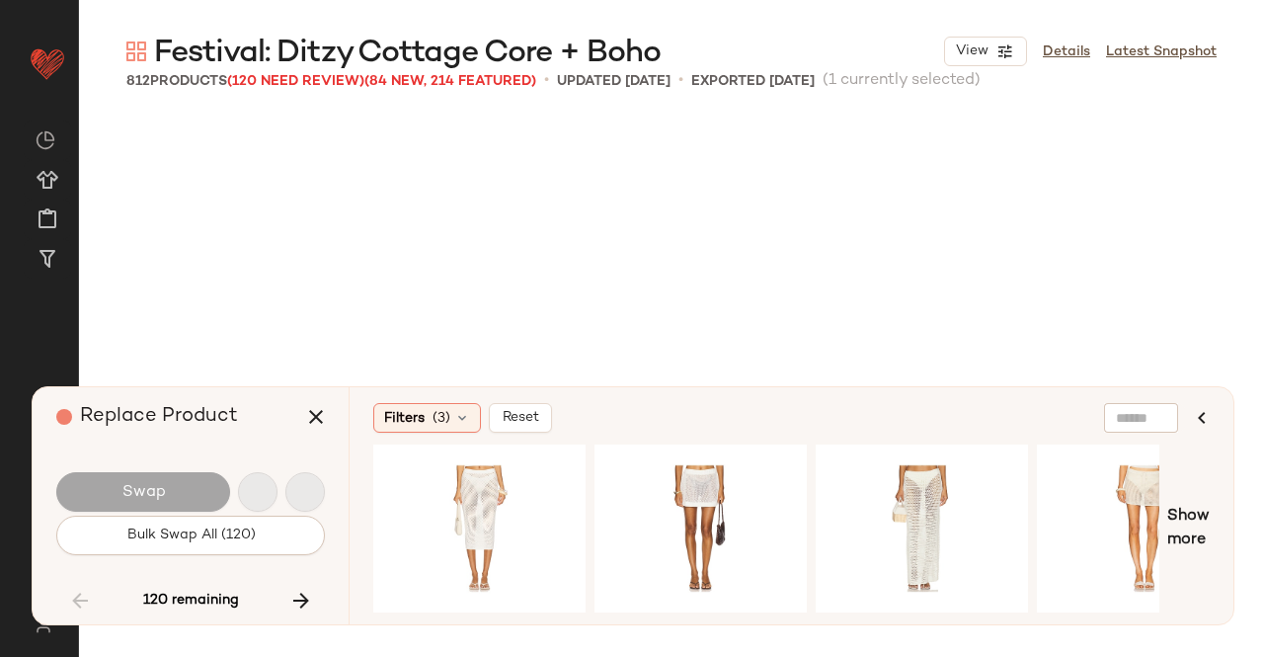
scroll to position [32411, 0]
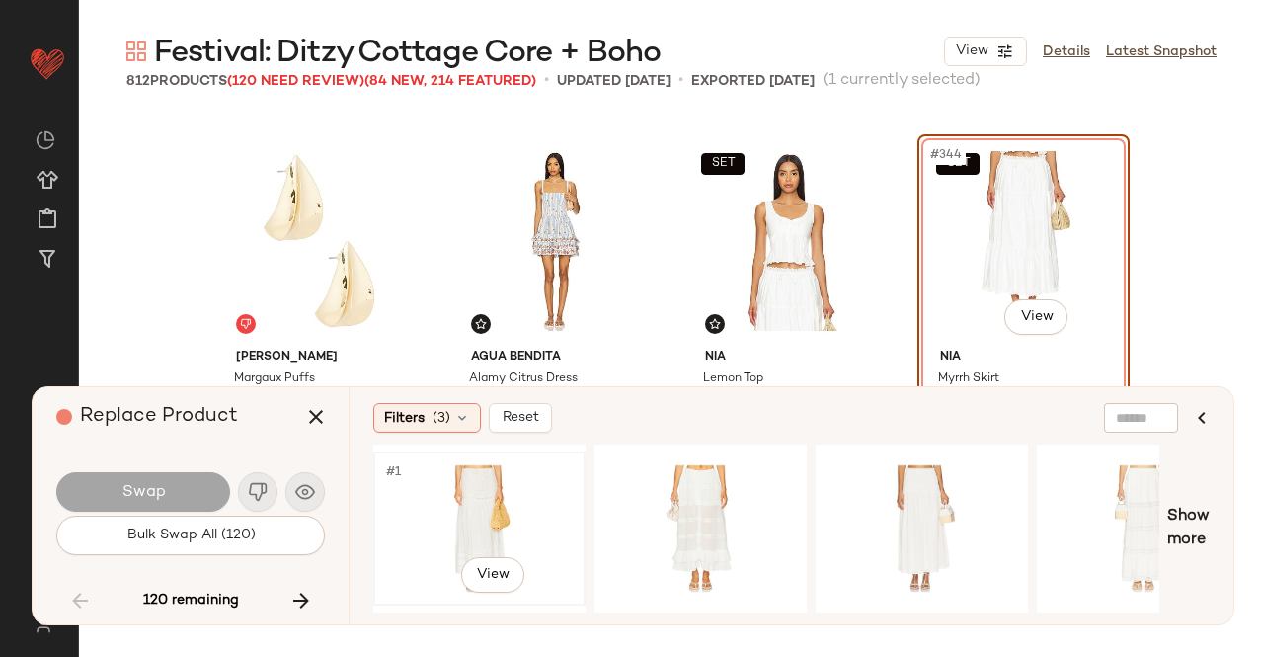
click at [486, 487] on div "#1 View" at bounding box center [479, 528] width 199 height 140
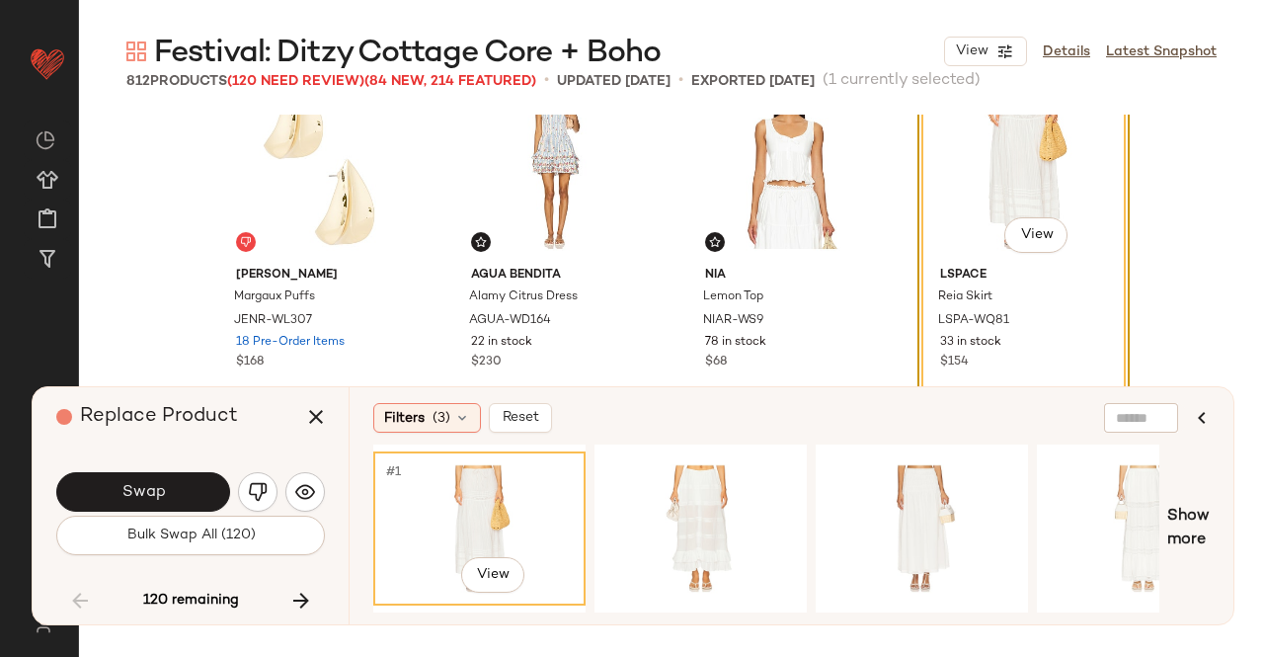
scroll to position [32534, 0]
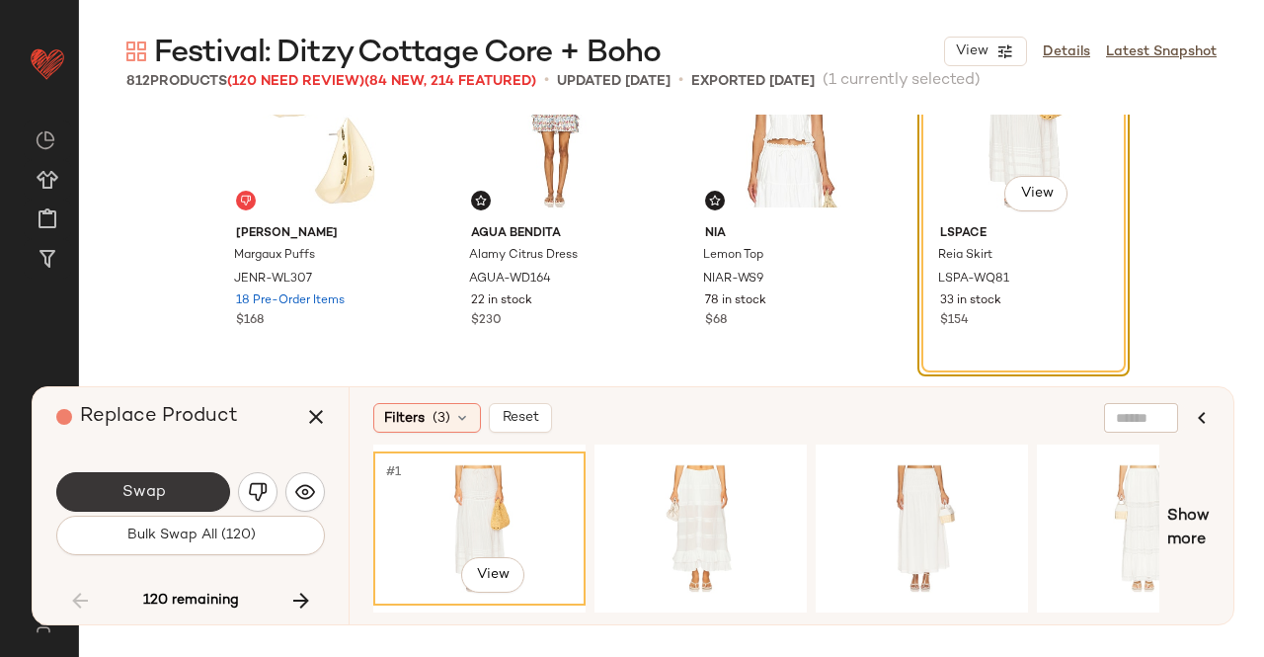
click at [169, 489] on button "Swap" at bounding box center [143, 492] width 174 height 40
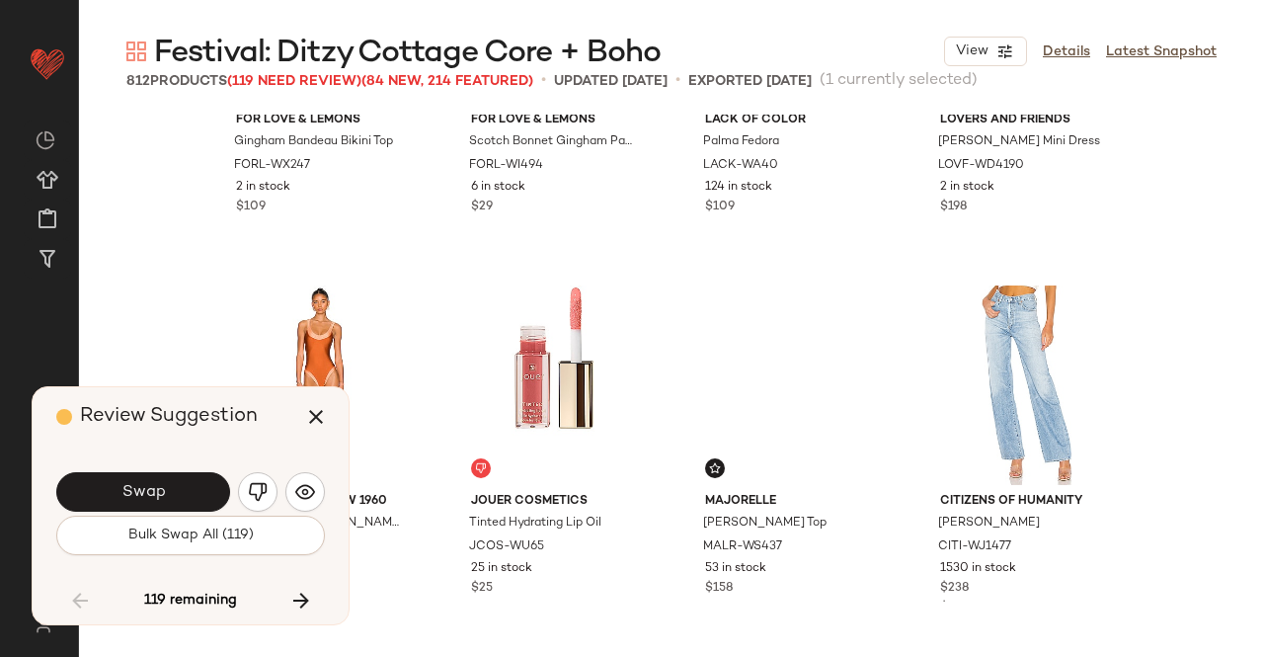
scroll to position [32926, 0]
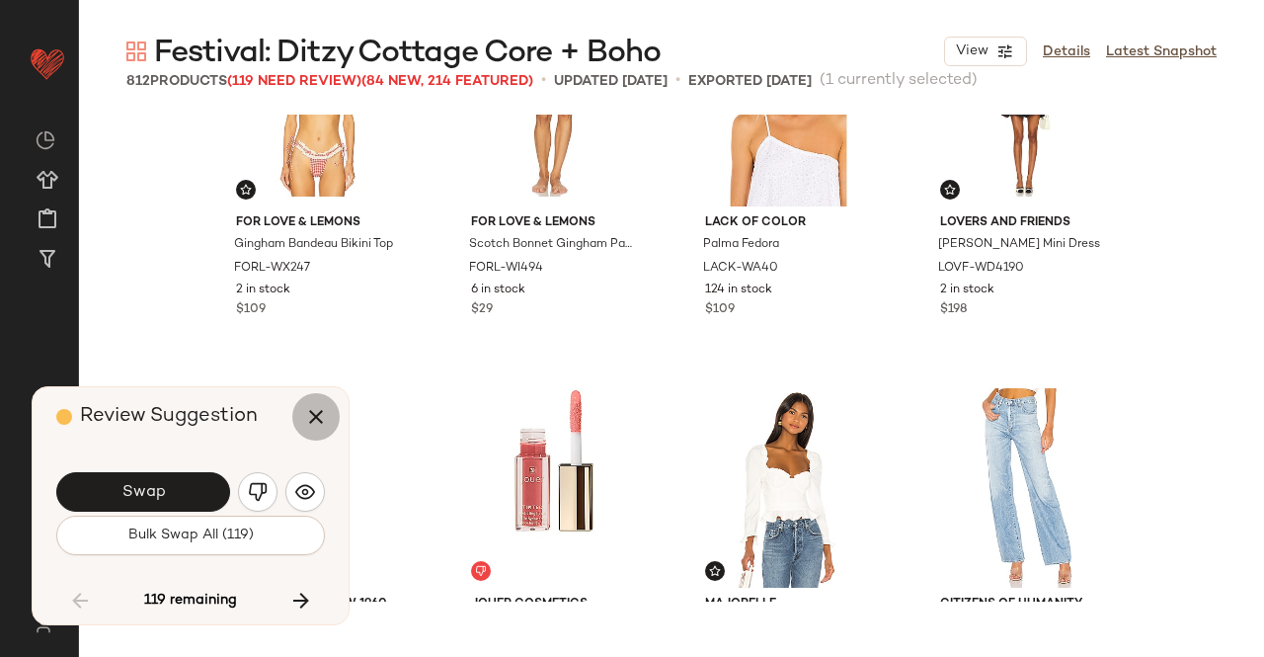
click at [326, 411] on icon "button" at bounding box center [316, 417] width 24 height 24
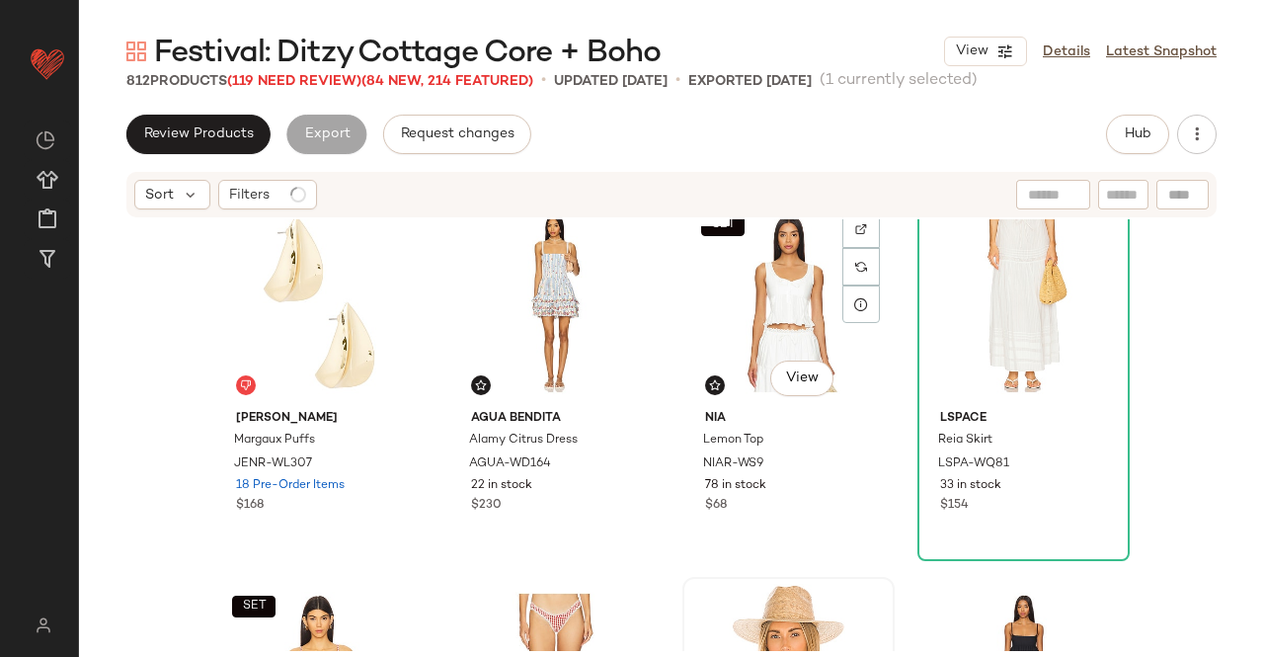
scroll to position [32379, 0]
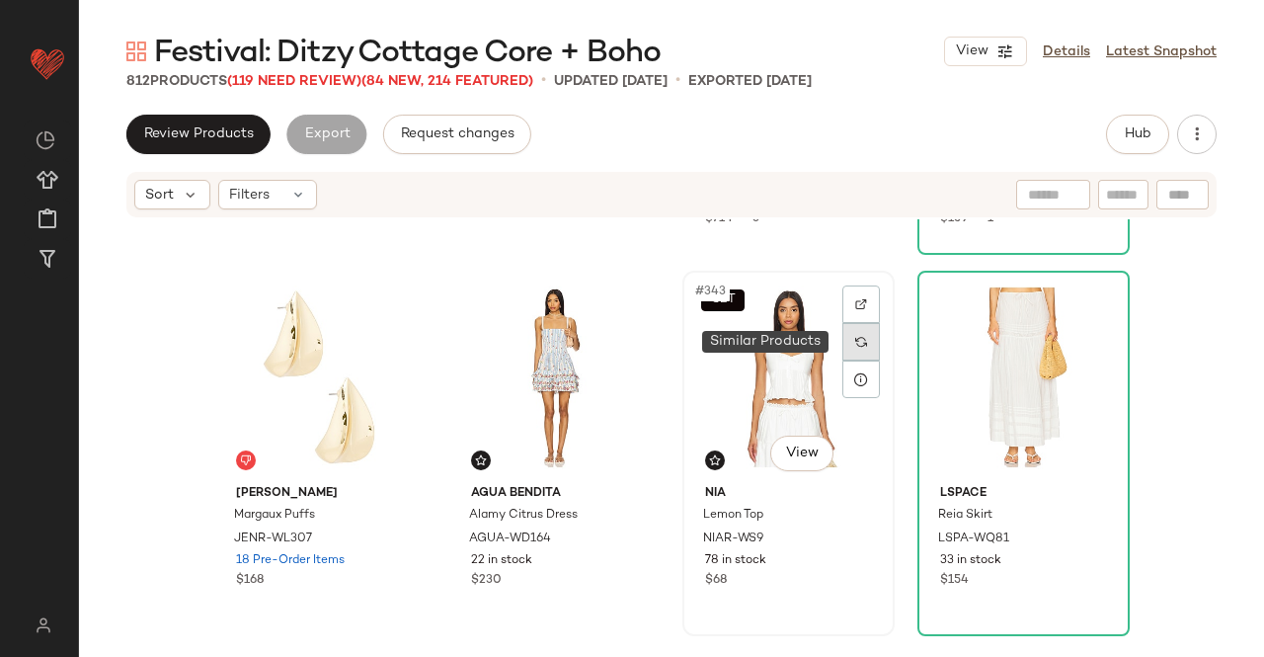
click at [859, 337] on img at bounding box center [861, 342] width 12 height 12
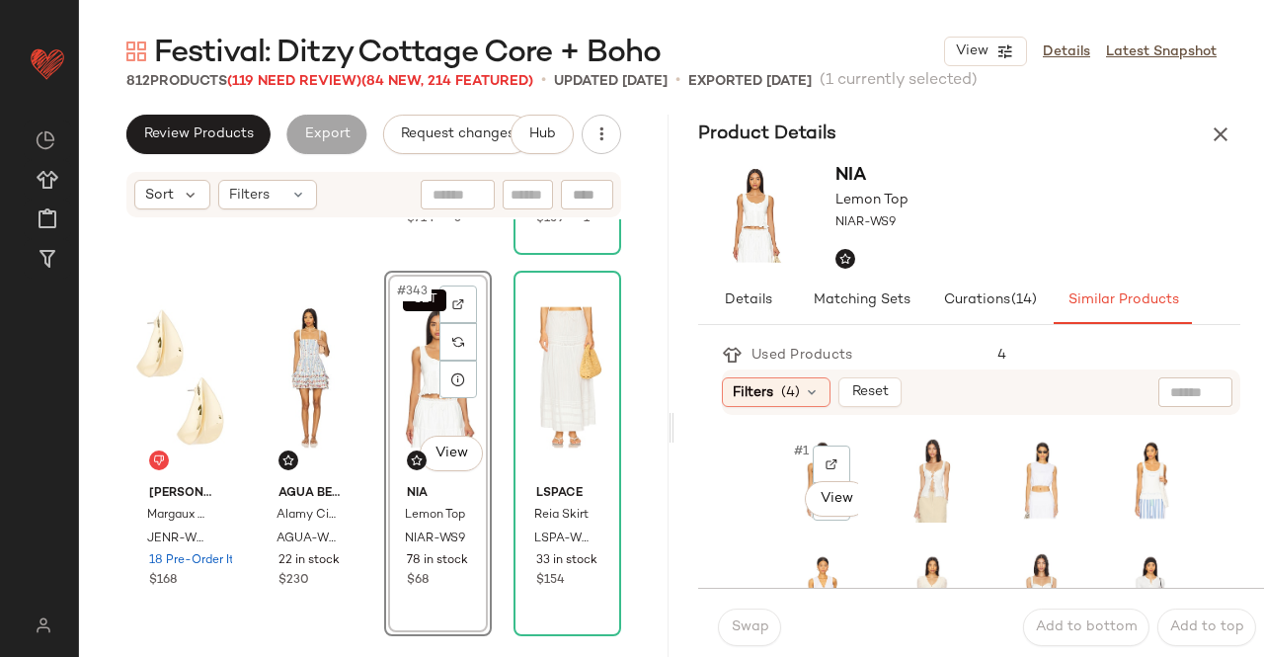
scroll to position [9, 0]
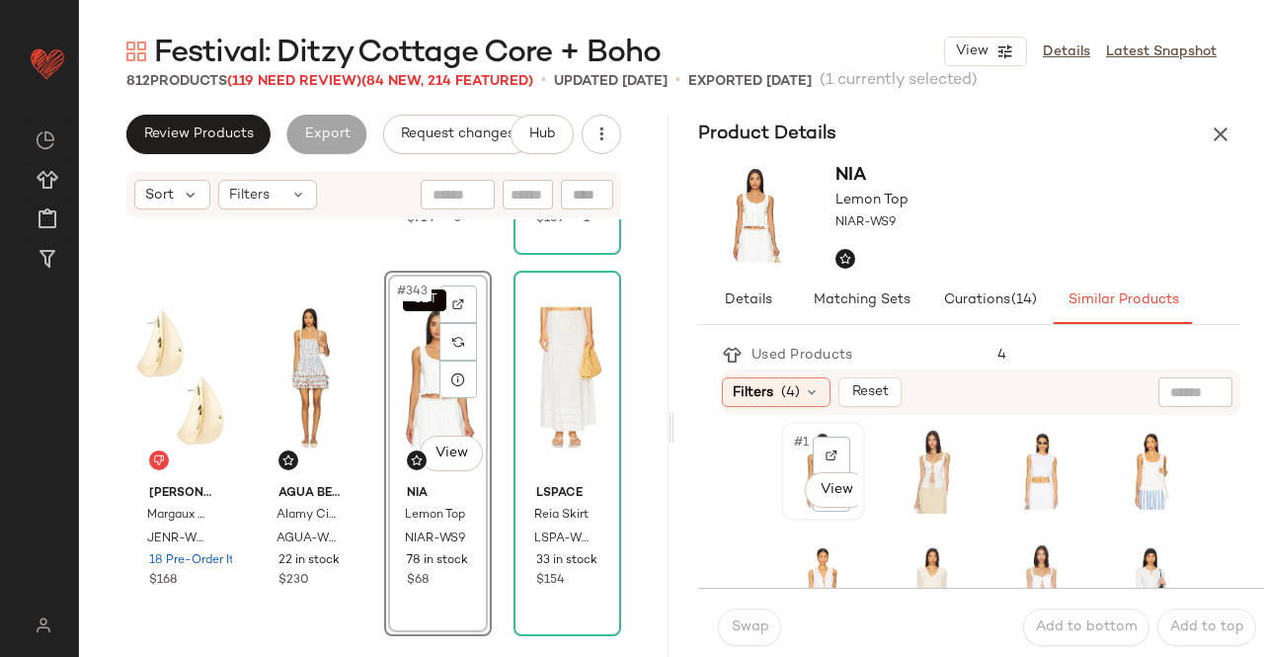
click at [798, 507] on div "#1 View" at bounding box center [823, 471] width 70 height 85
click at [740, 625] on span "Swap" at bounding box center [749, 627] width 39 height 16
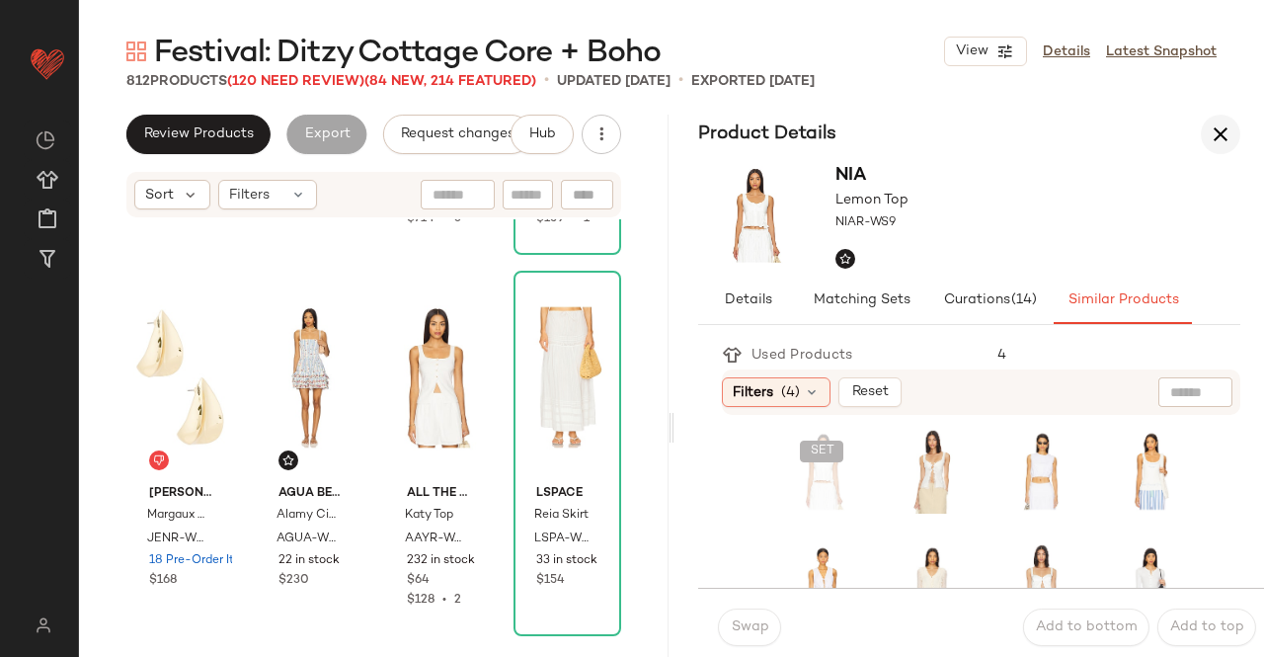
click at [1217, 127] on icon "button" at bounding box center [1221, 134] width 24 height 24
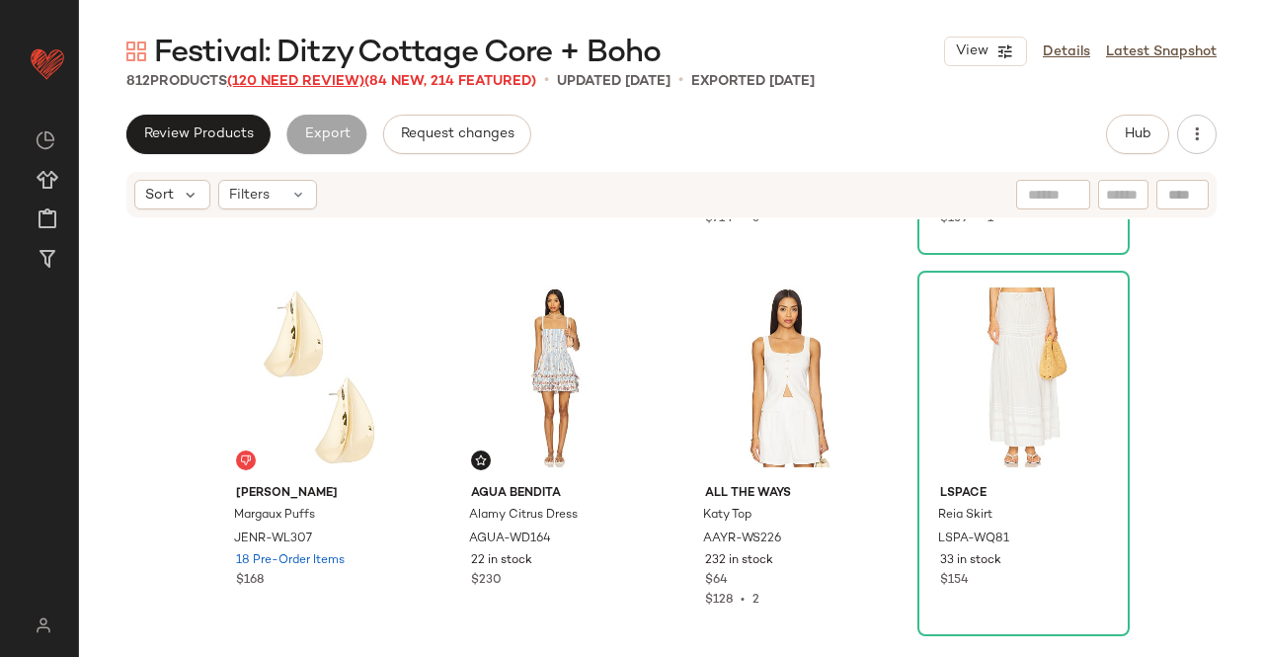
click at [325, 81] on span "(120 Need Review)" at bounding box center [295, 81] width 137 height 15
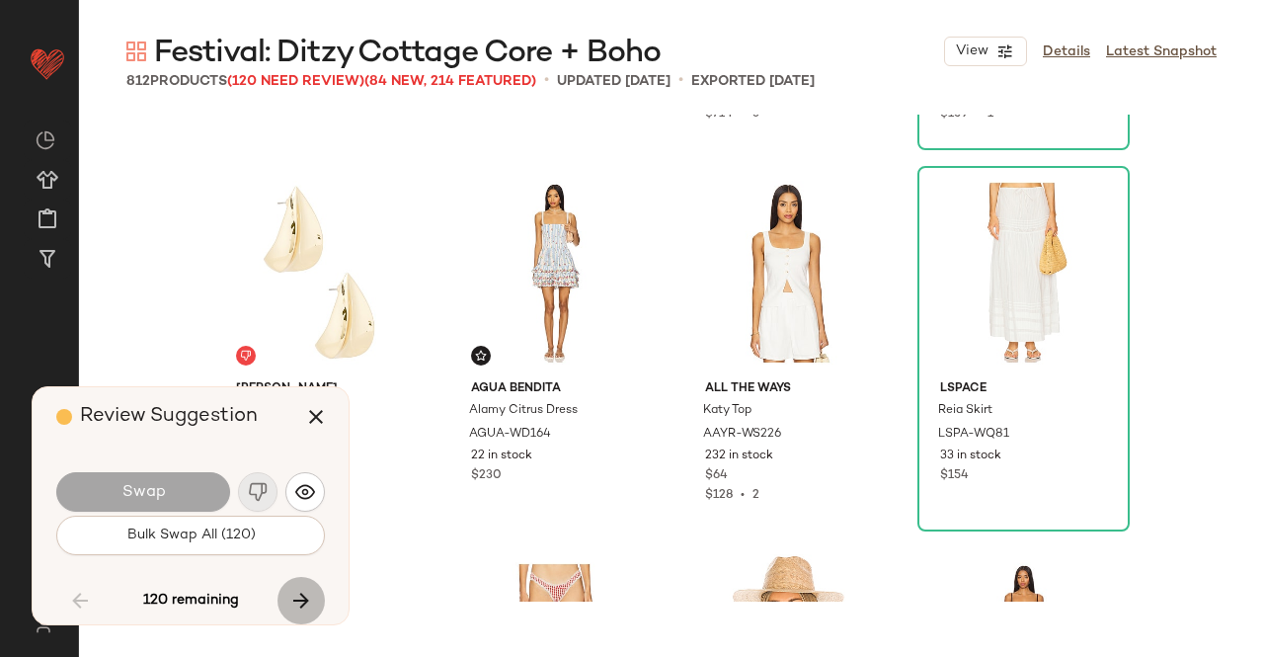
click at [306, 581] on button "button" at bounding box center [301, 600] width 47 height 47
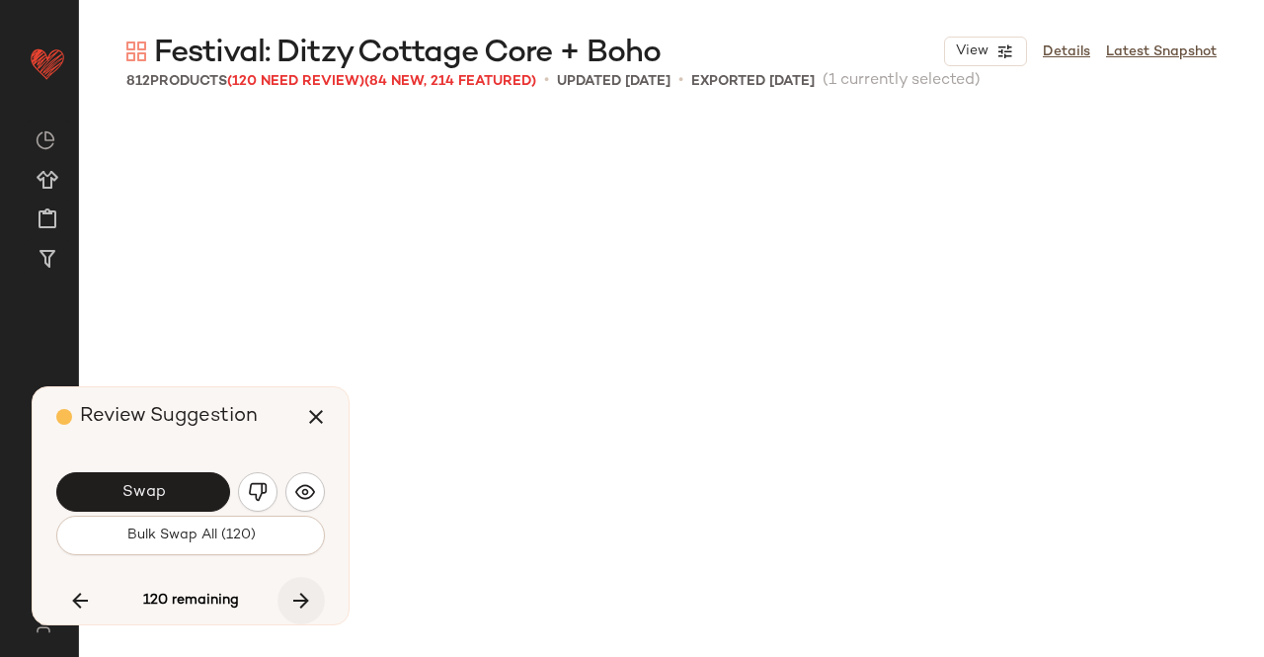
scroll to position [33555, 0]
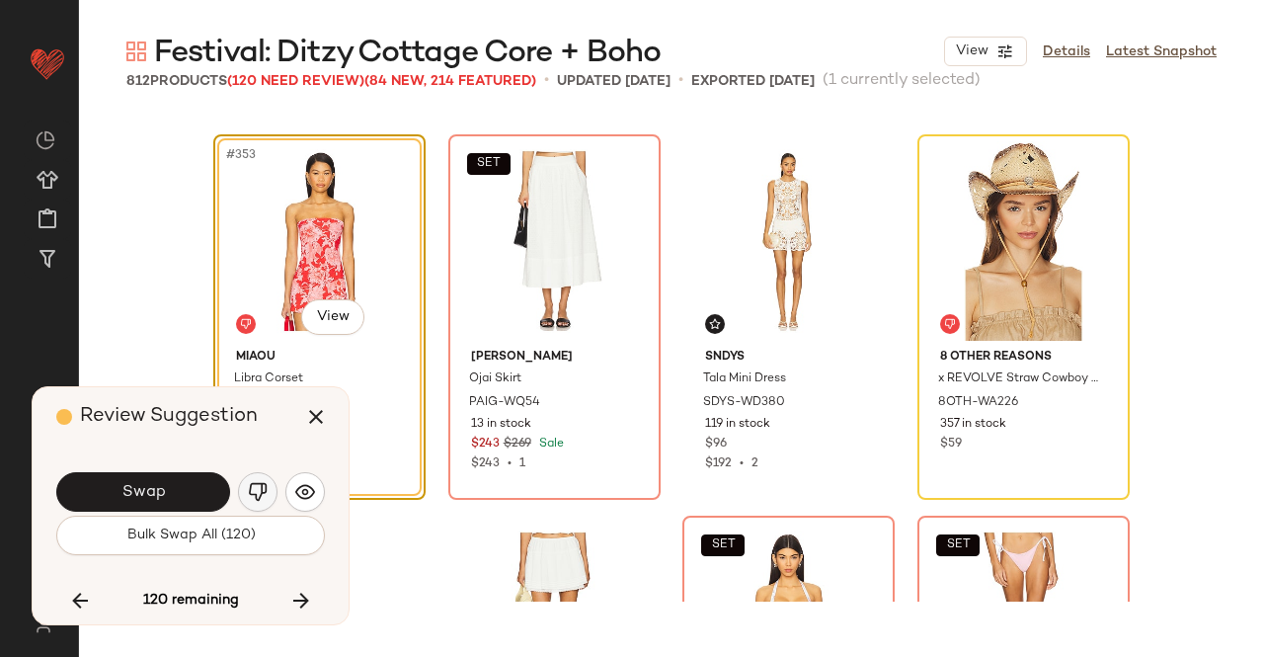
click at [250, 499] on img "button" at bounding box center [258, 492] width 20 height 20
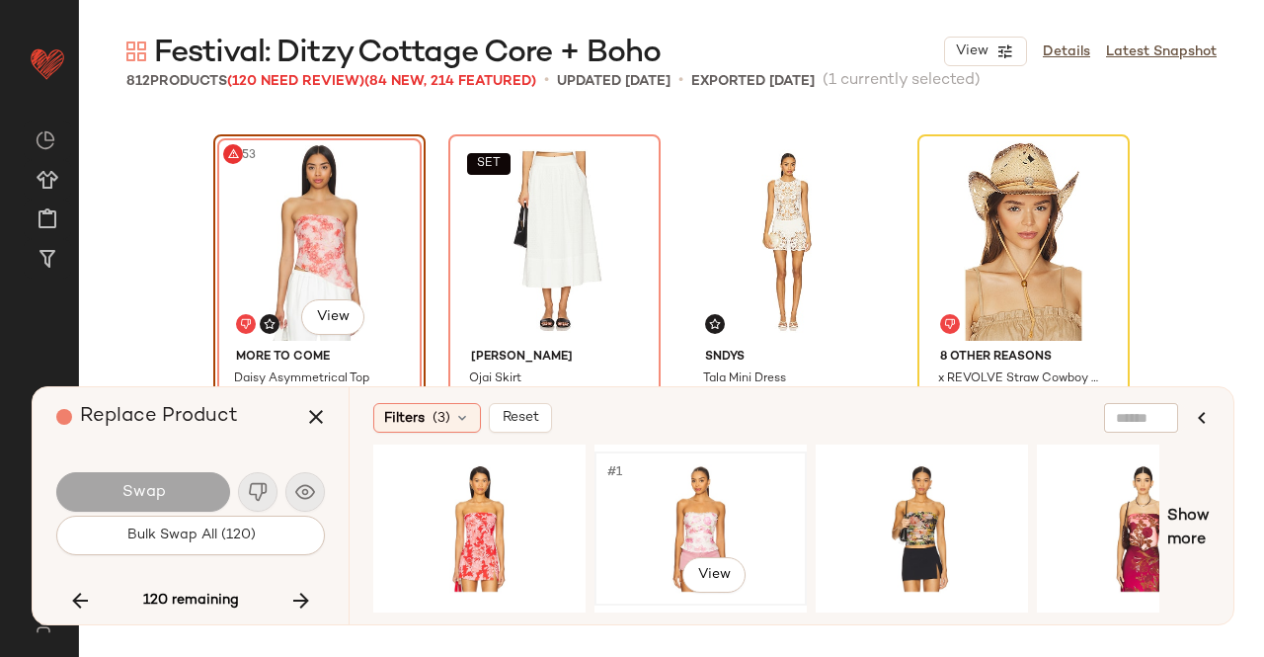
click at [707, 486] on div "#1 View" at bounding box center [701, 528] width 199 height 140
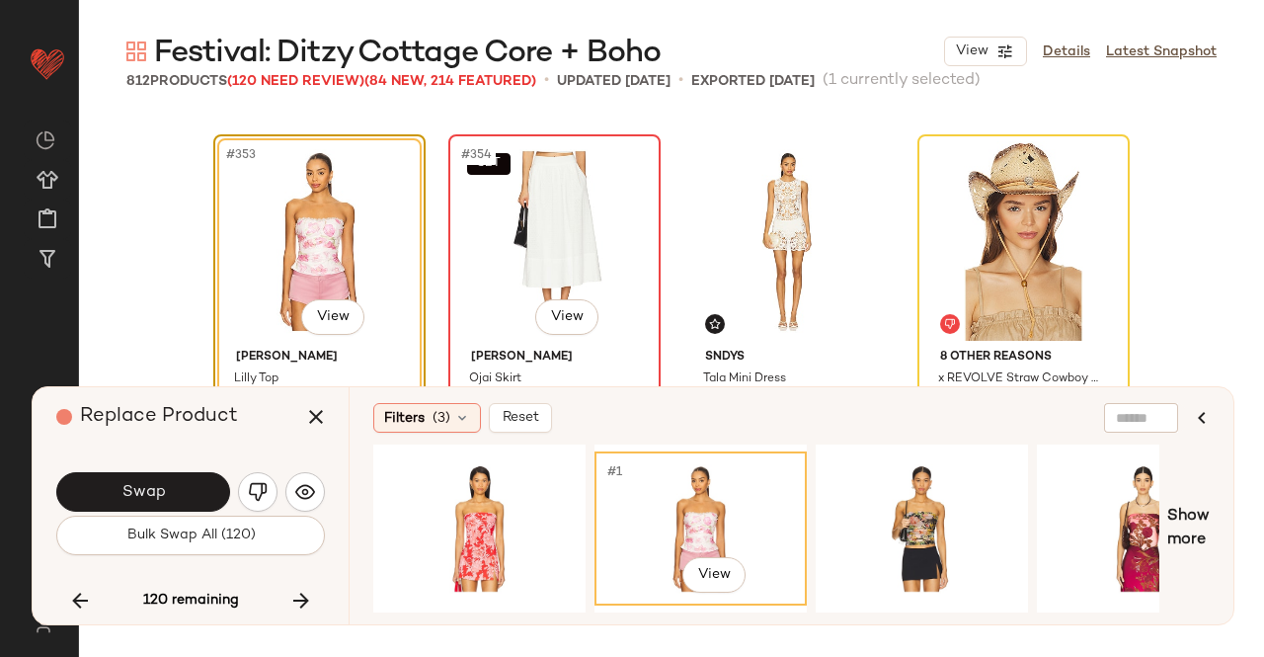
scroll to position [33750, 0]
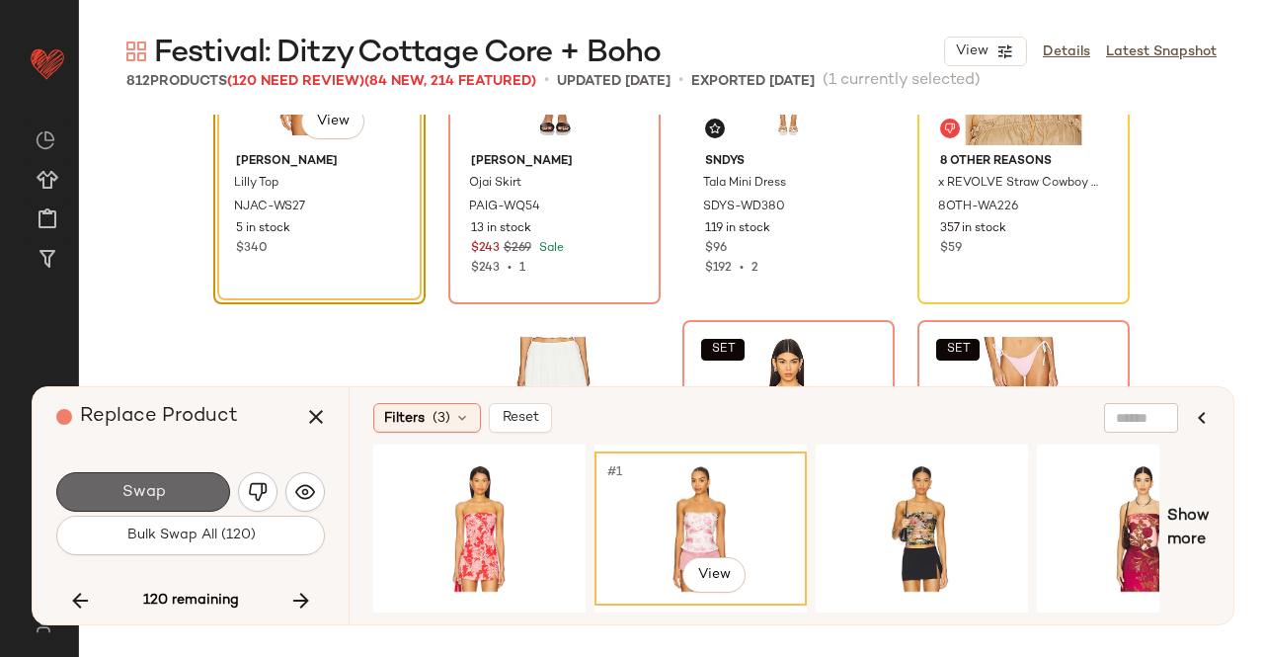
click at [152, 489] on span "Swap" at bounding box center [143, 492] width 44 height 19
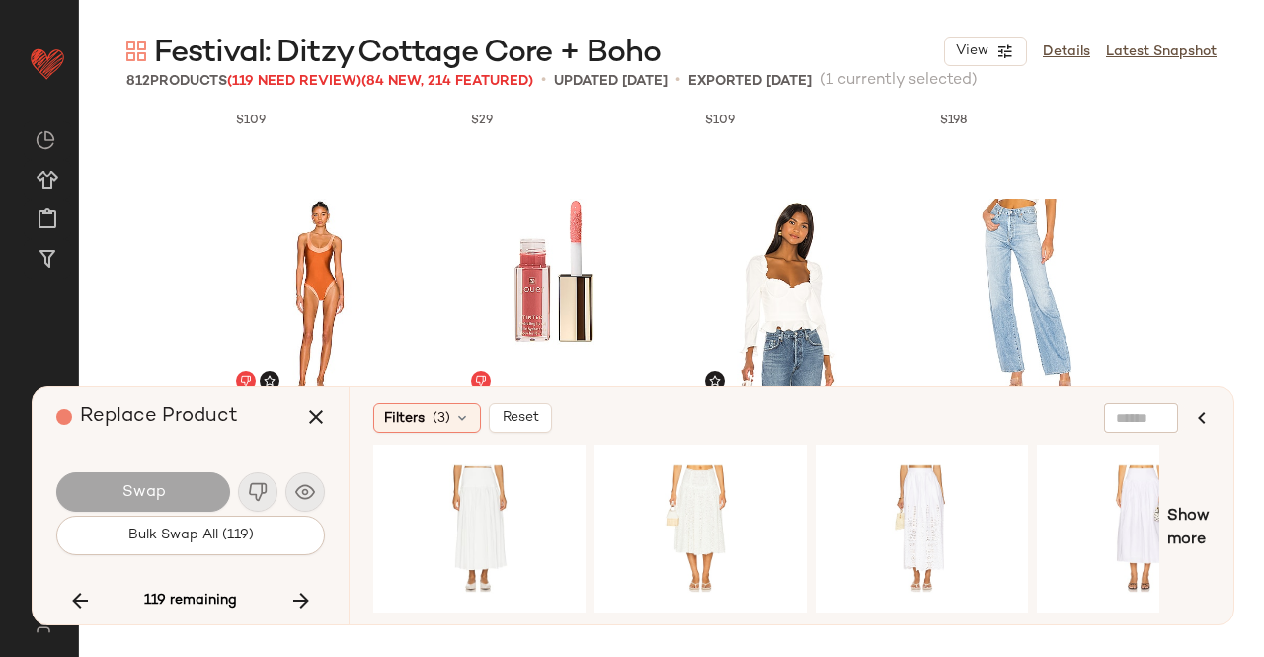
scroll to position [33144, 0]
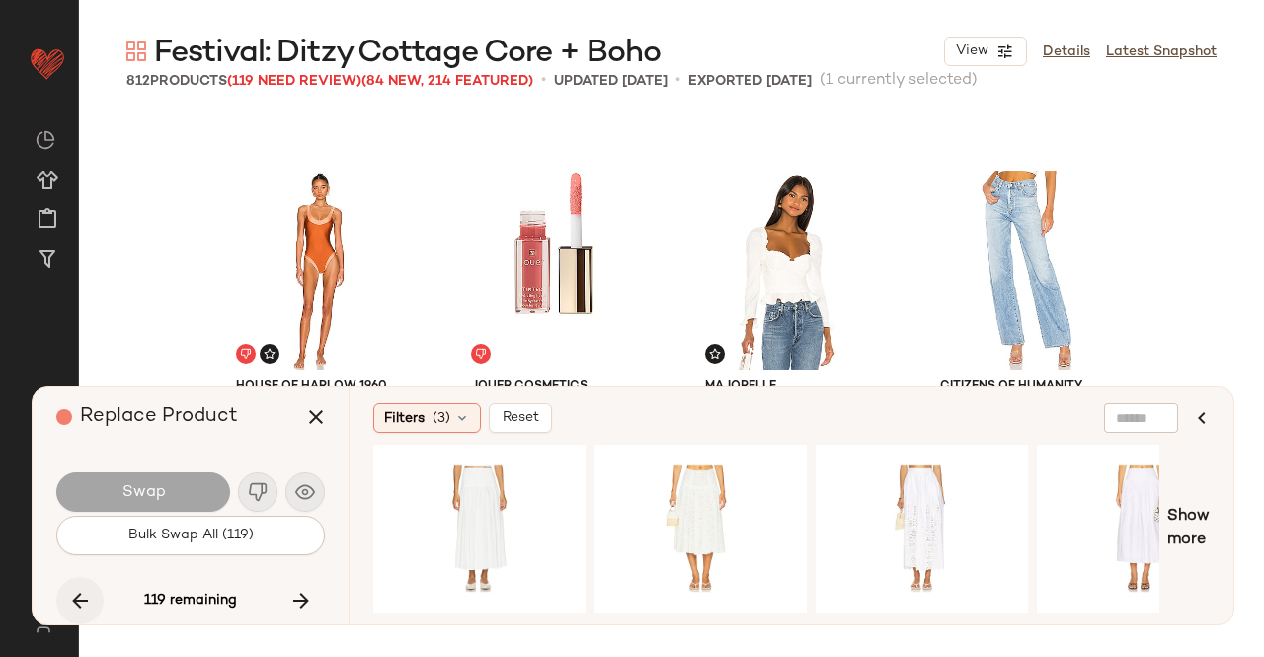
click at [75, 594] on icon "button" at bounding box center [80, 601] width 24 height 24
click at [305, 596] on icon "button" at bounding box center [301, 601] width 24 height 24
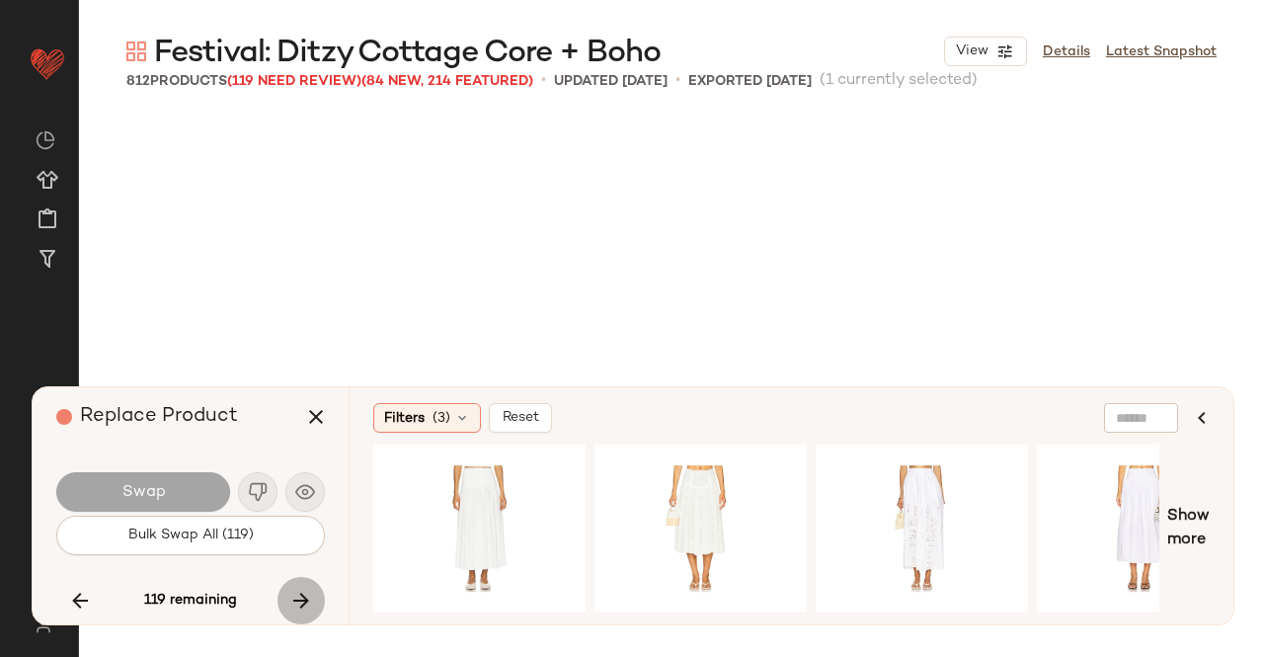
scroll to position [33555, 0]
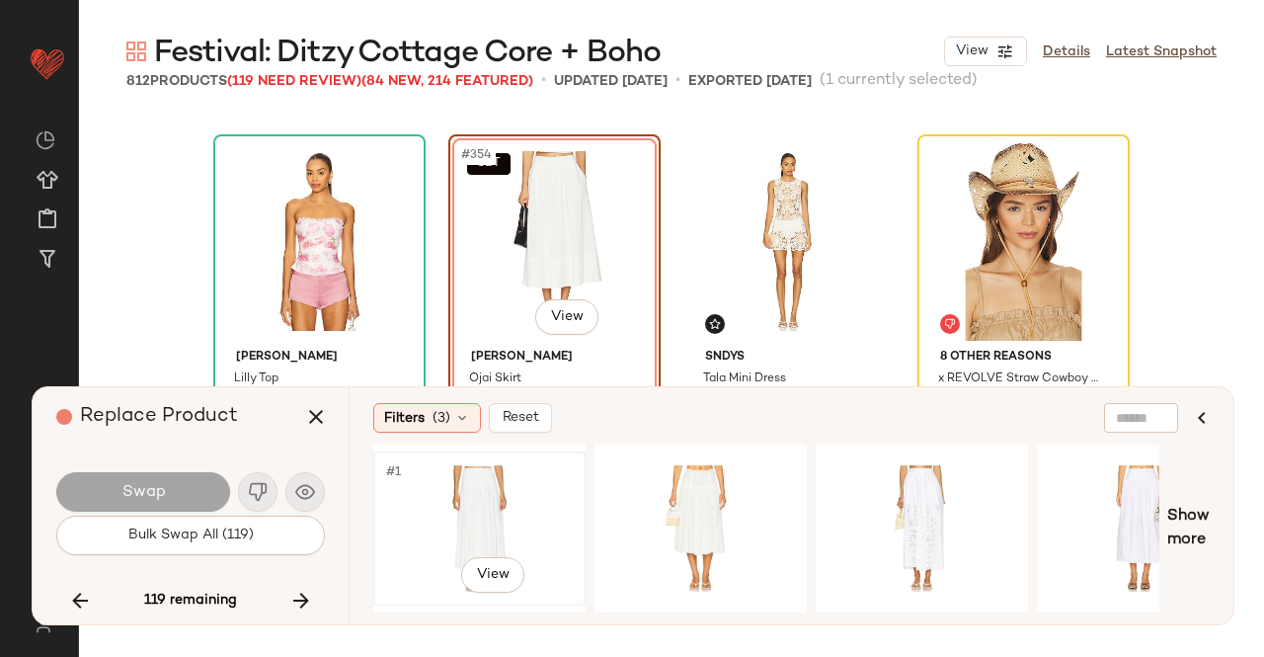
click at [496, 465] on div "#1 View" at bounding box center [479, 528] width 199 height 140
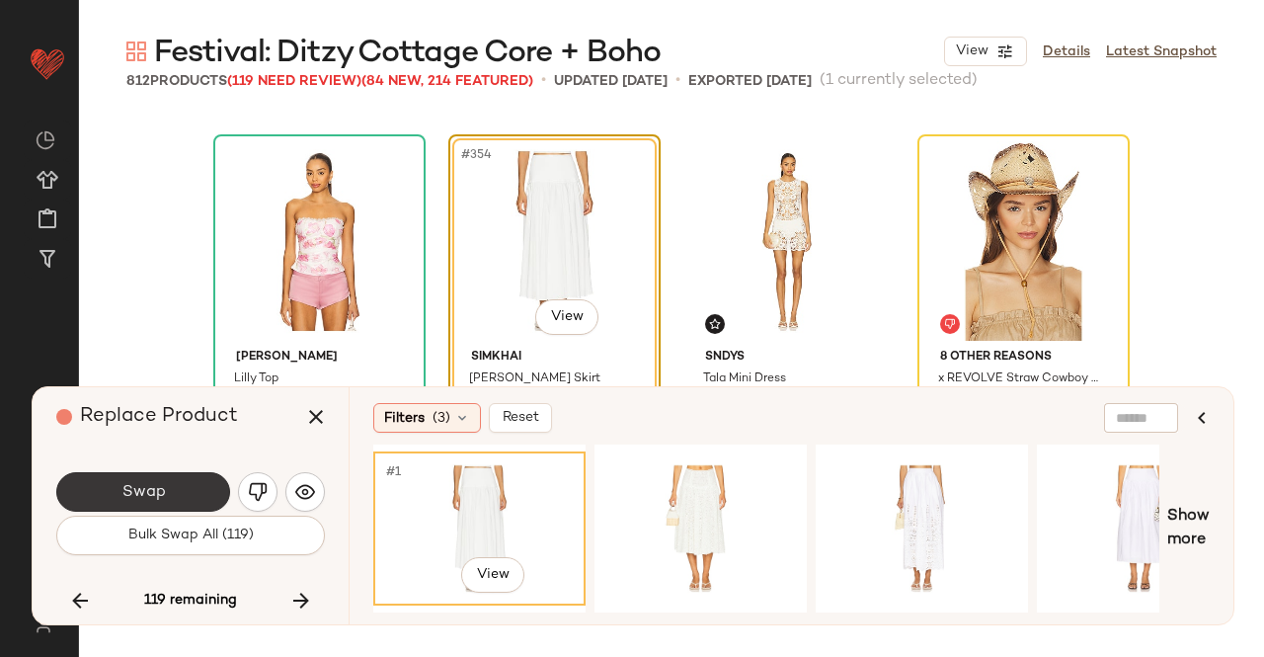
click at [190, 505] on button "Swap" at bounding box center [143, 492] width 174 height 40
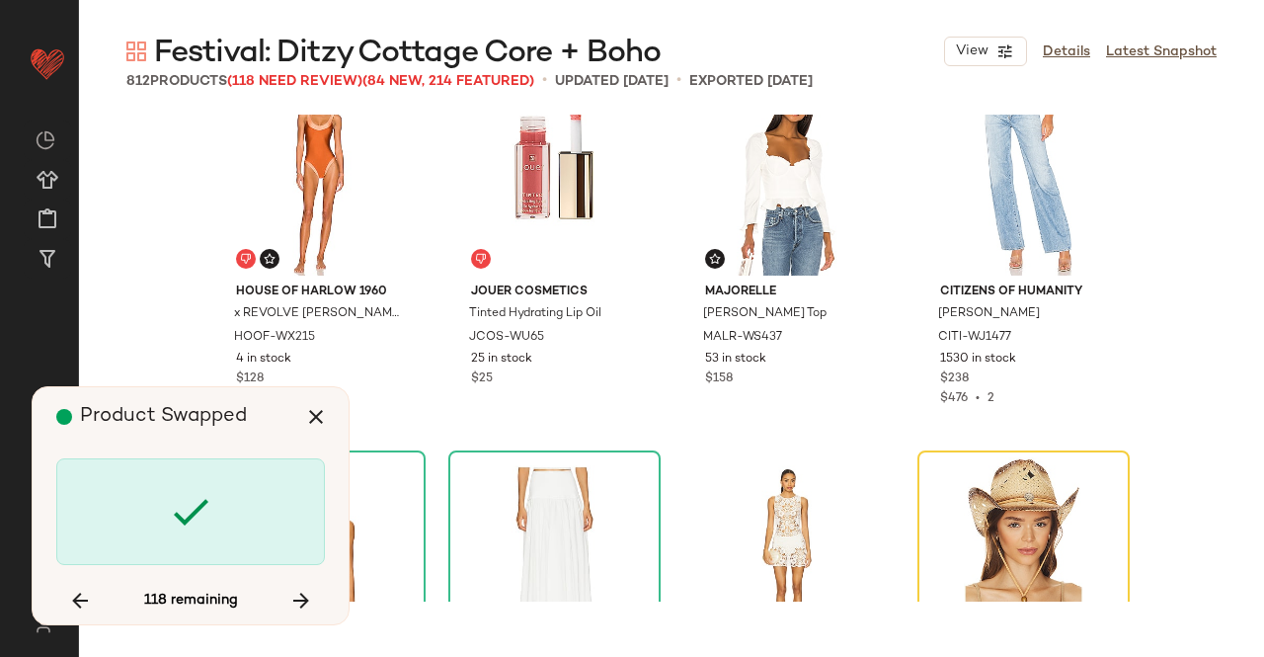
scroll to position [33238, 0]
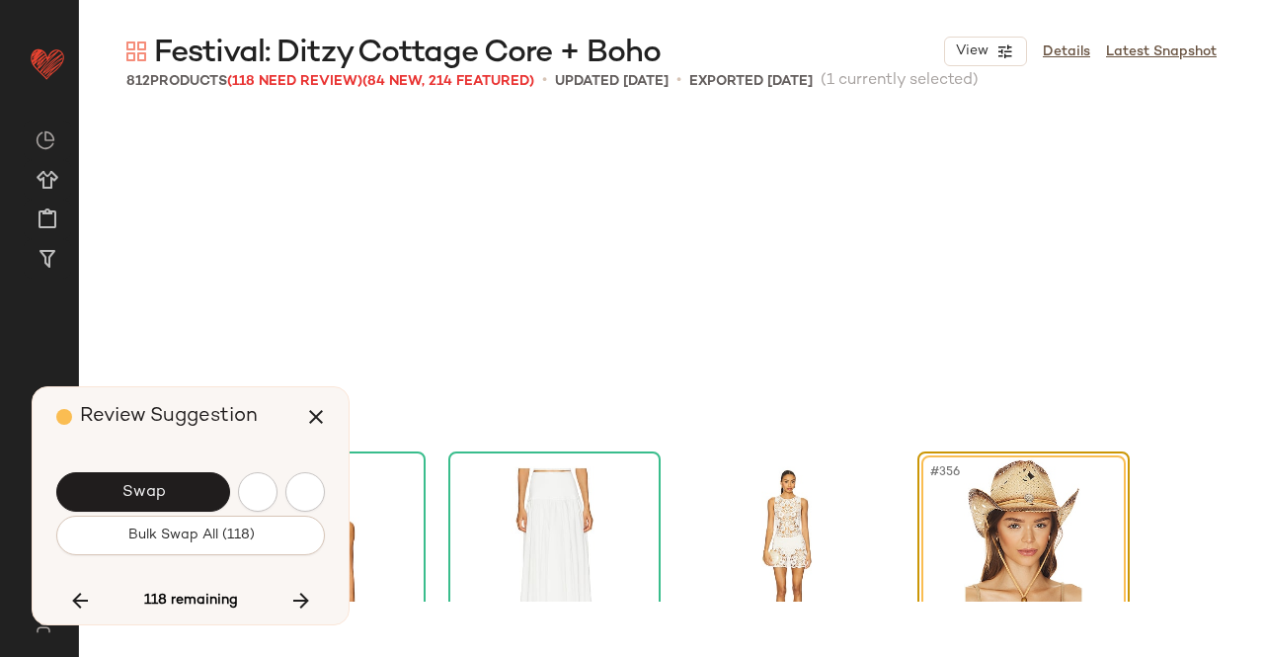
scroll to position [33555, 0]
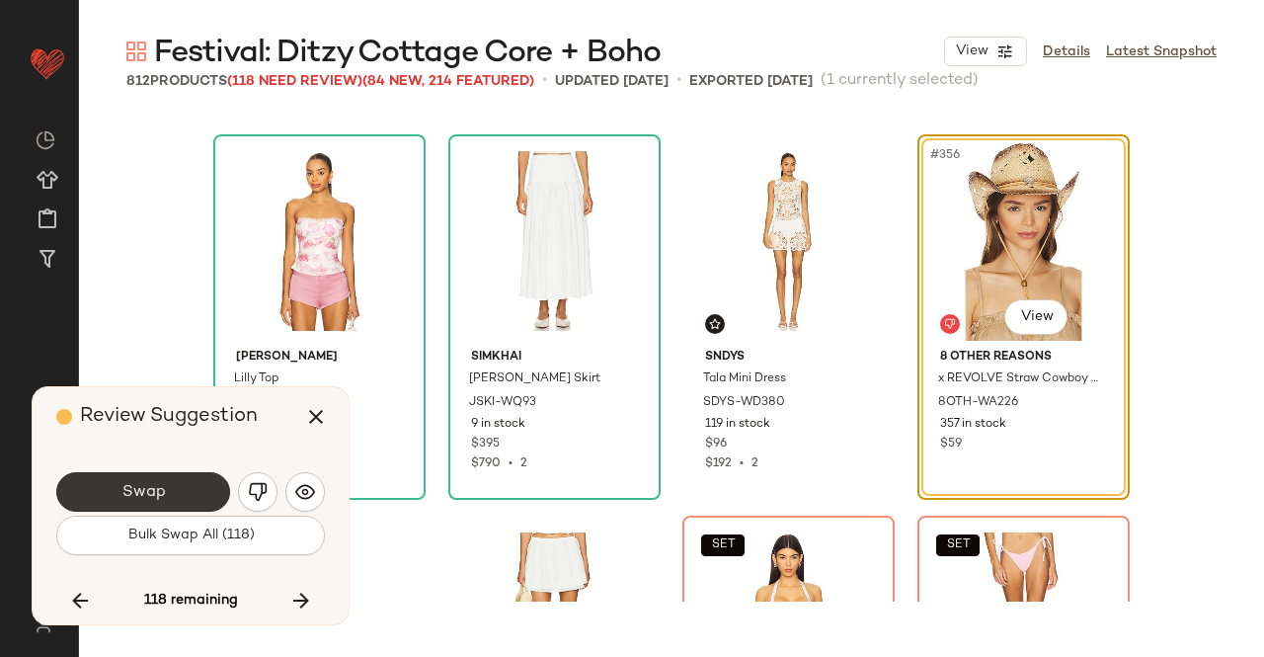
click at [162, 489] on span "Swap" at bounding box center [143, 492] width 44 height 19
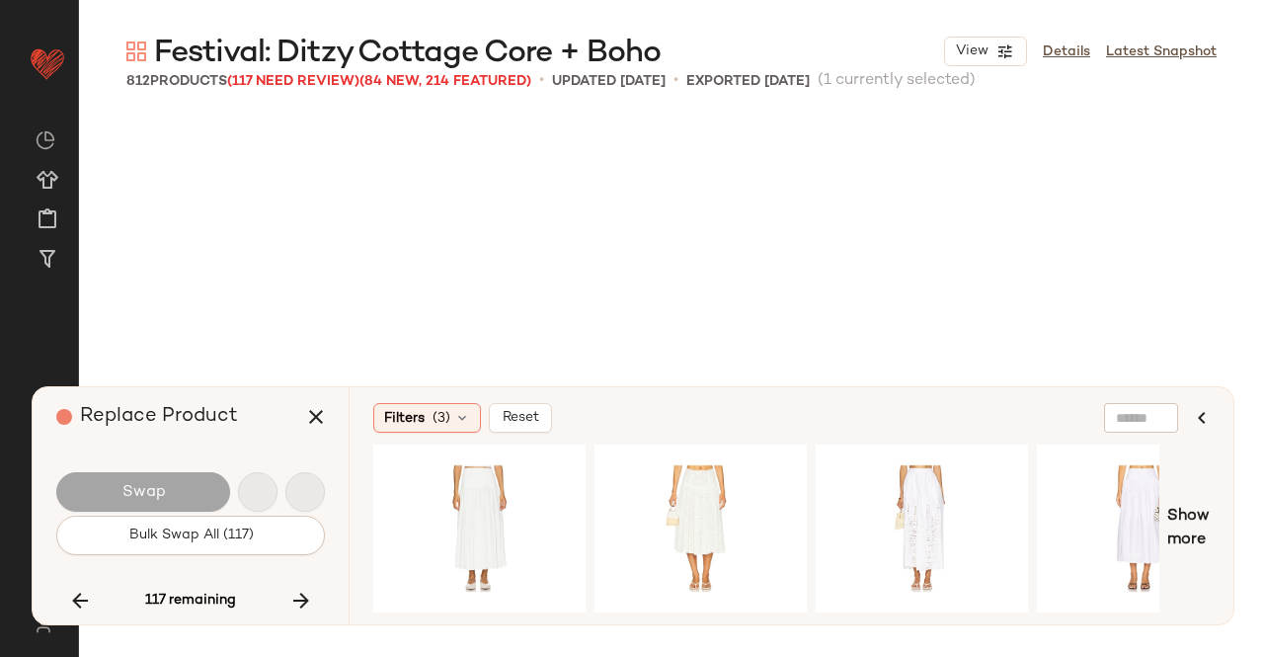
scroll to position [33936, 0]
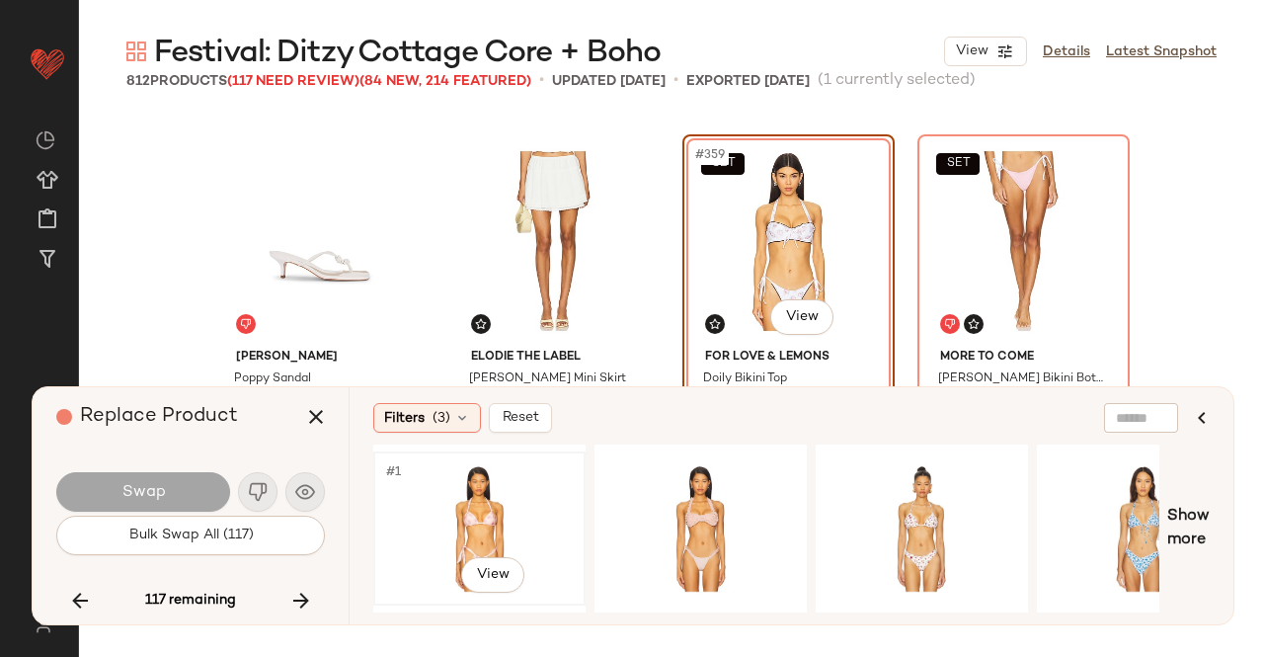
click at [476, 528] on div "#1 View" at bounding box center [479, 528] width 199 height 140
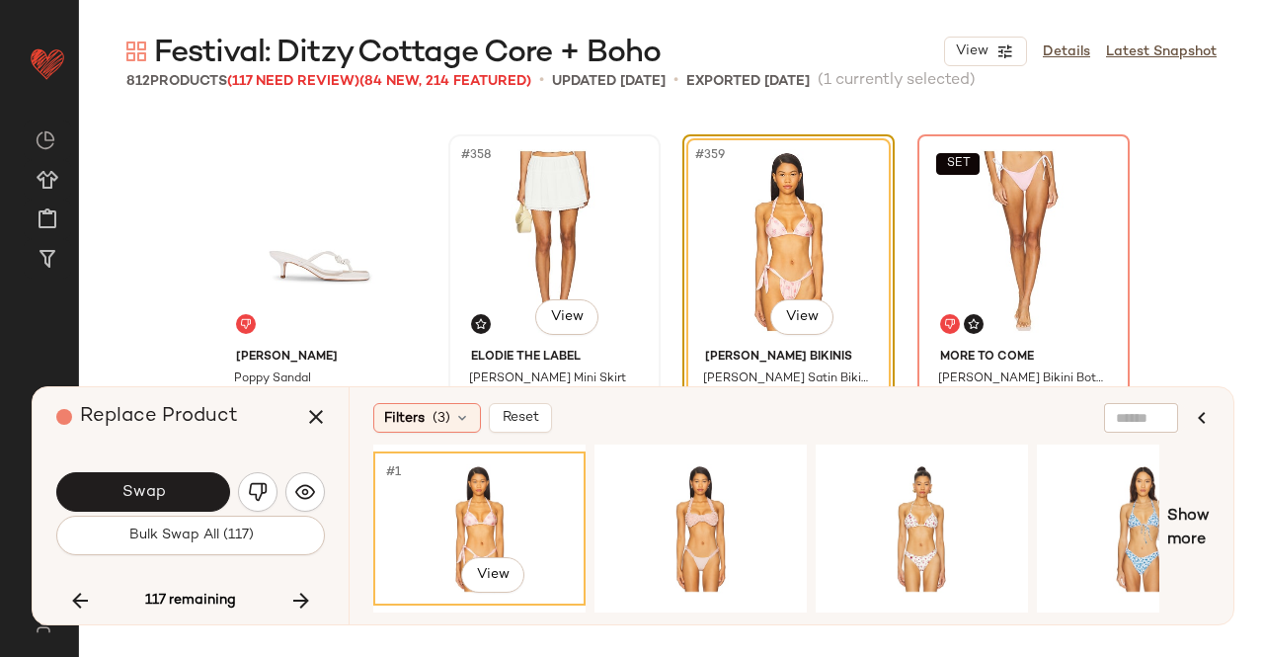
scroll to position [34027, 0]
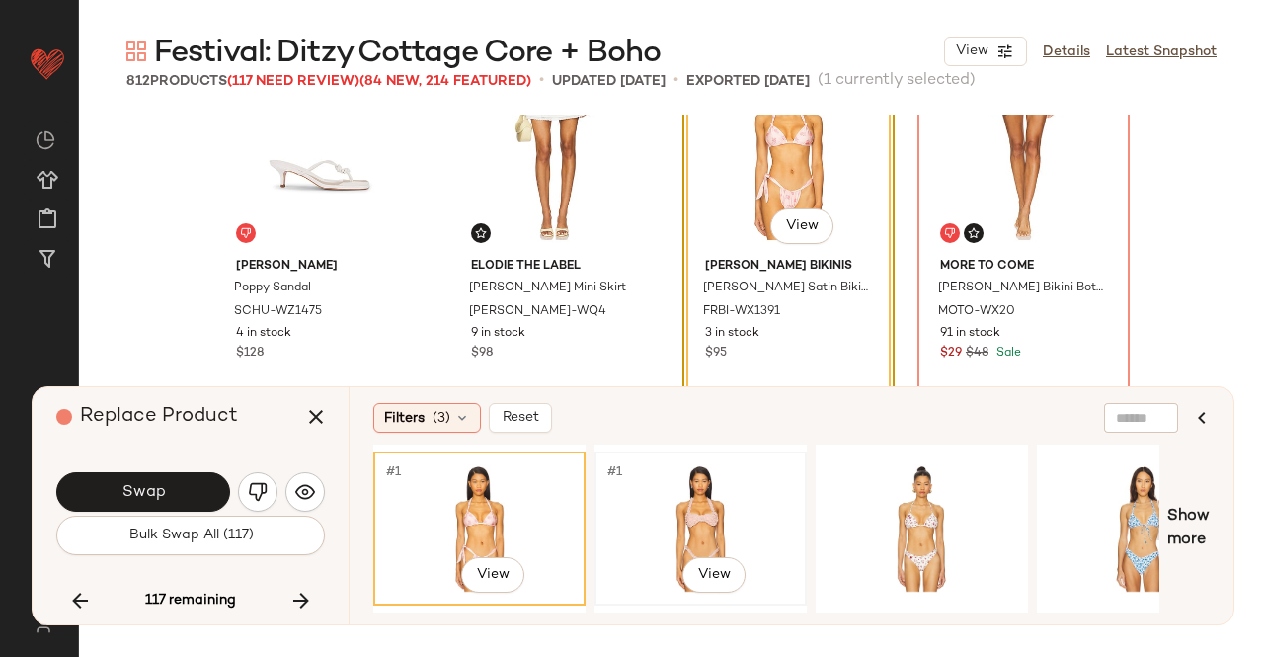
click at [701, 497] on div "#1 View" at bounding box center [701, 528] width 199 height 140
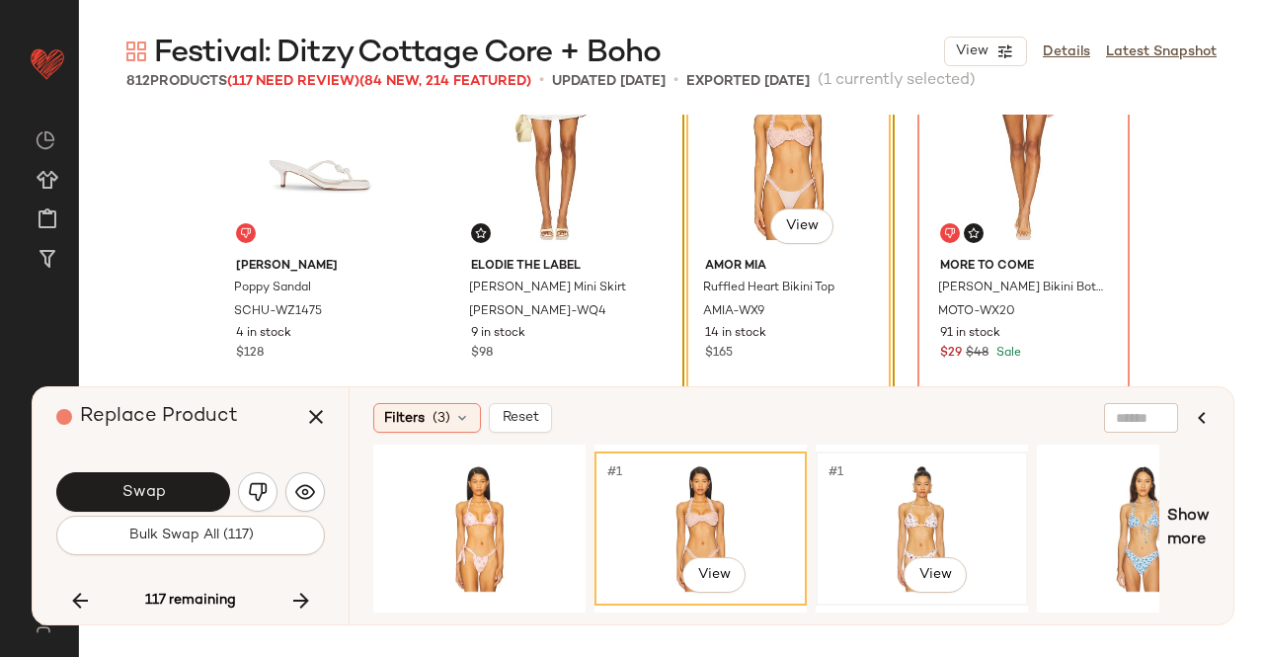
click at [946, 523] on div "#1 View" at bounding box center [922, 528] width 199 height 140
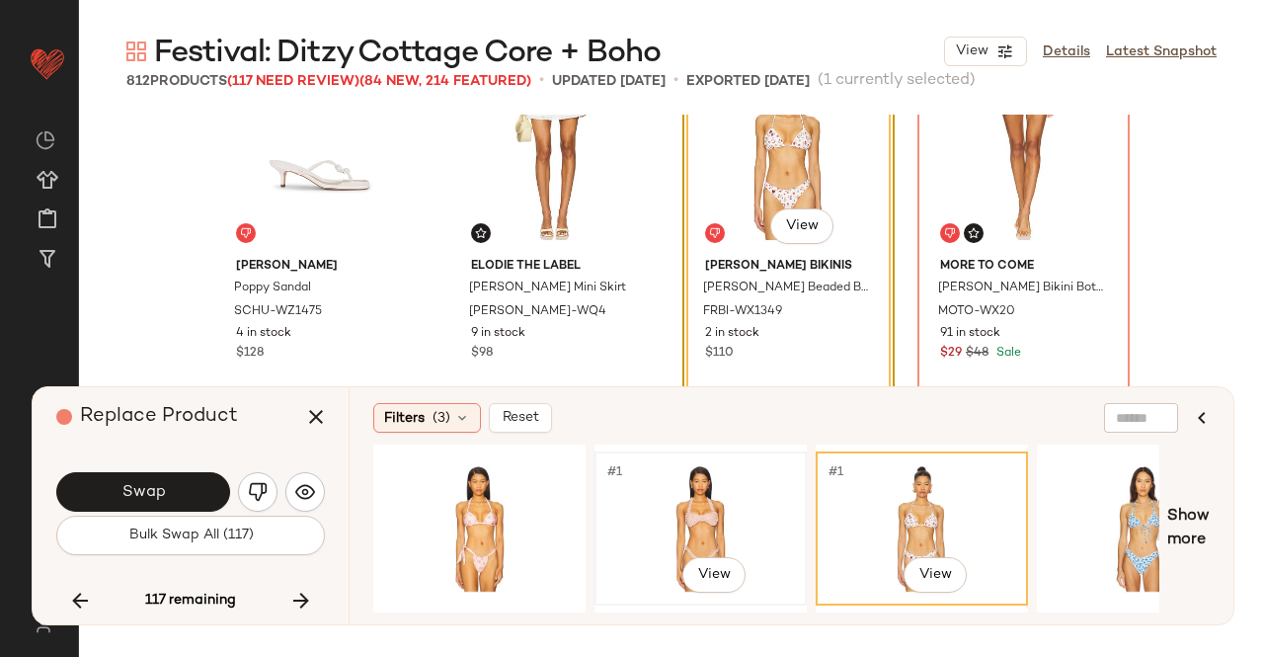
click at [760, 523] on div "#1 View" at bounding box center [701, 528] width 199 height 140
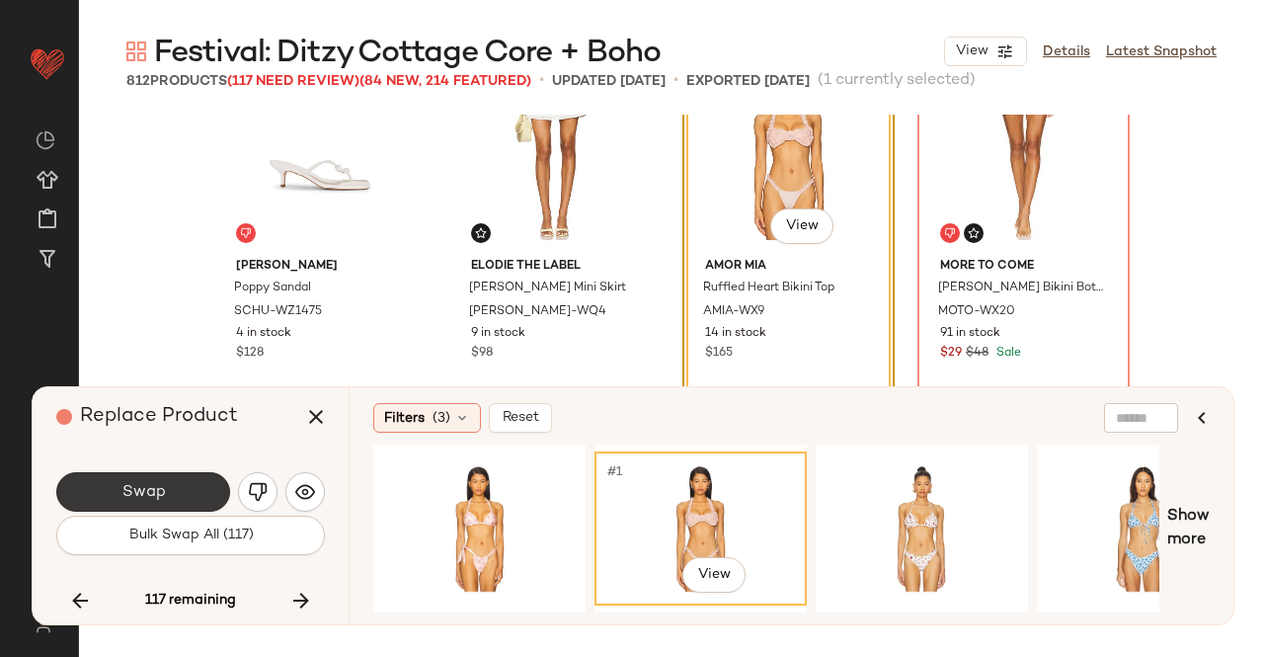
click at [171, 481] on button "Swap" at bounding box center [143, 492] width 174 height 40
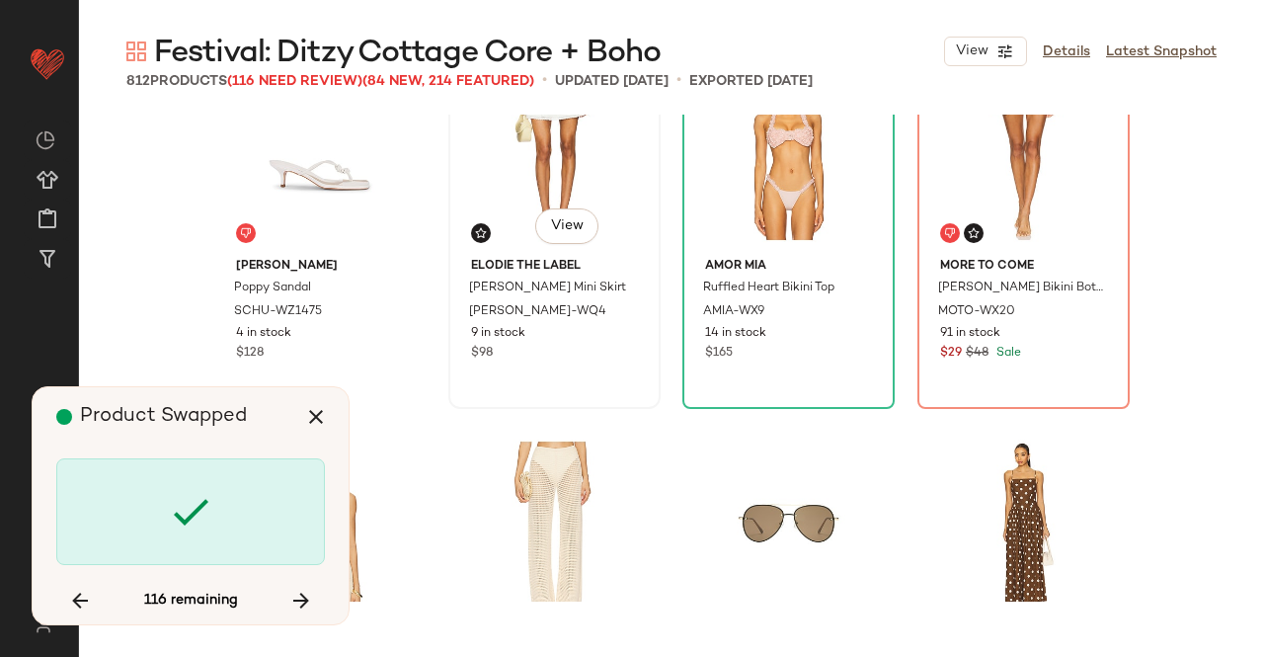
scroll to position [33936, 0]
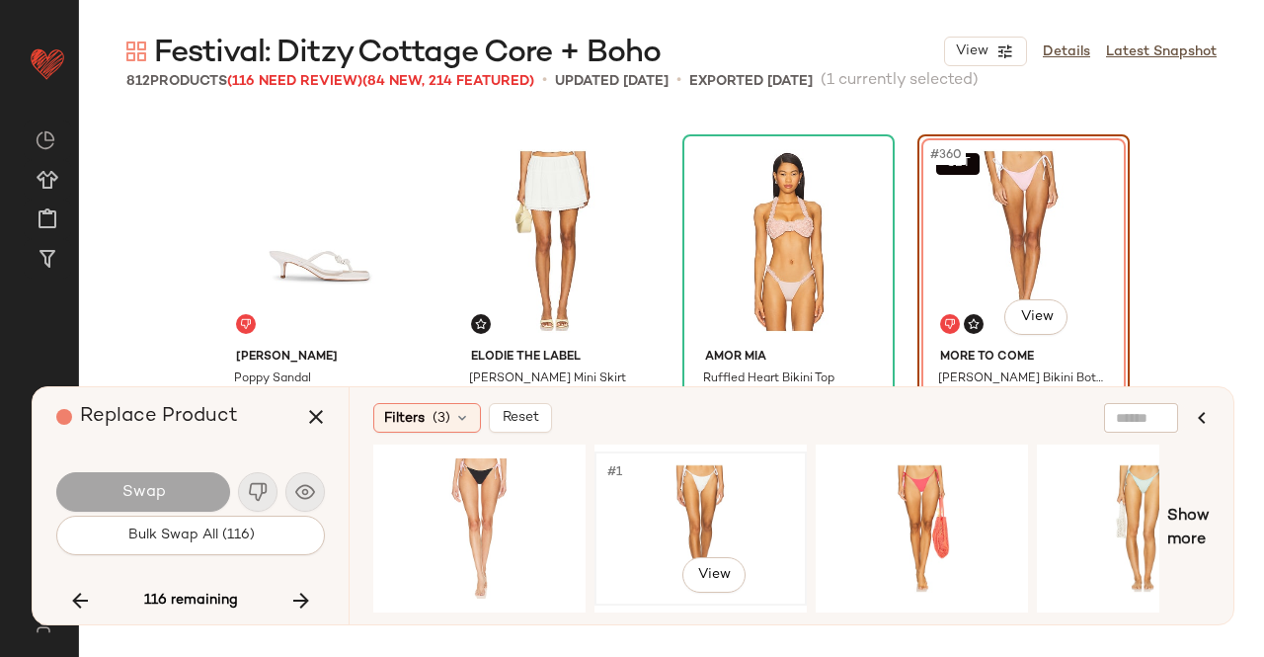
click at [679, 485] on div "#1 View" at bounding box center [701, 528] width 199 height 140
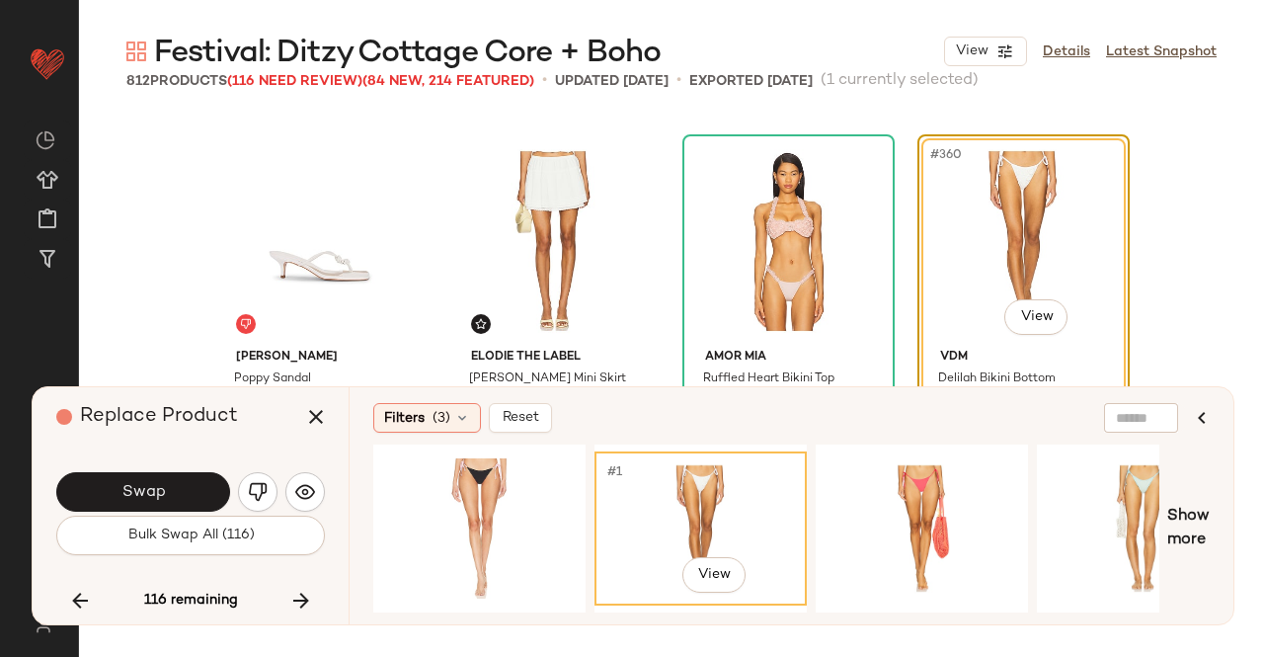
click at [207, 471] on div "Swap" at bounding box center [190, 491] width 269 height 47
click at [180, 501] on button "Swap" at bounding box center [143, 492] width 174 height 40
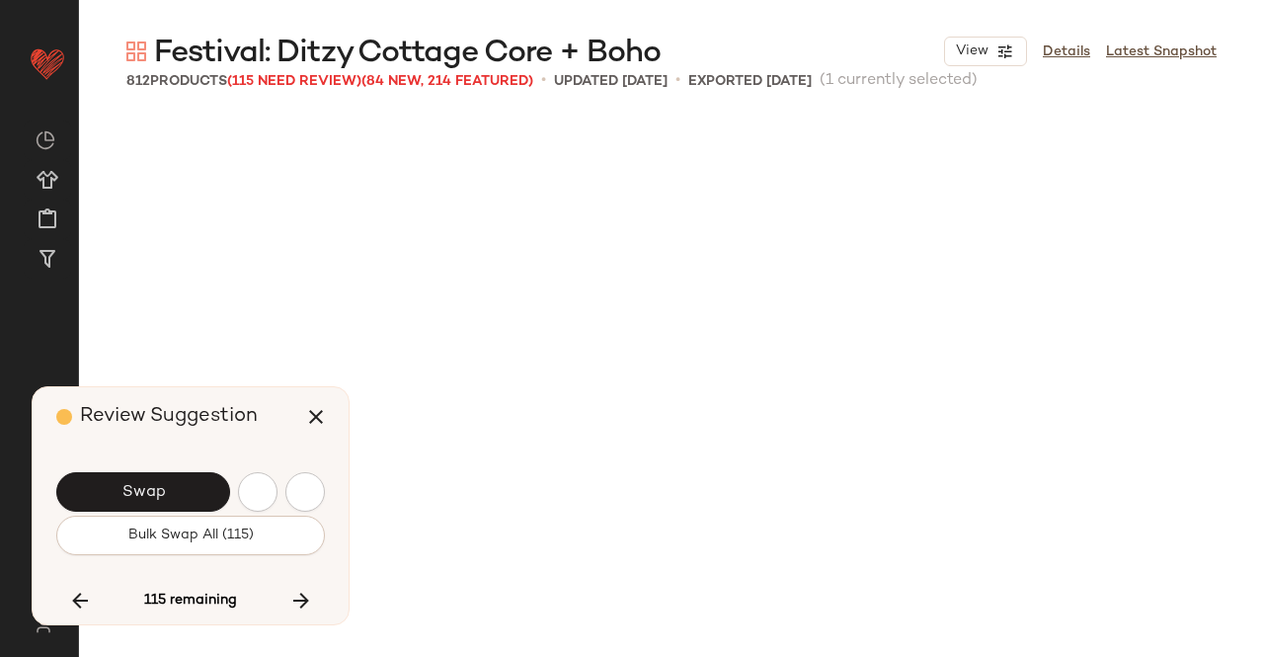
scroll to position [34699, 0]
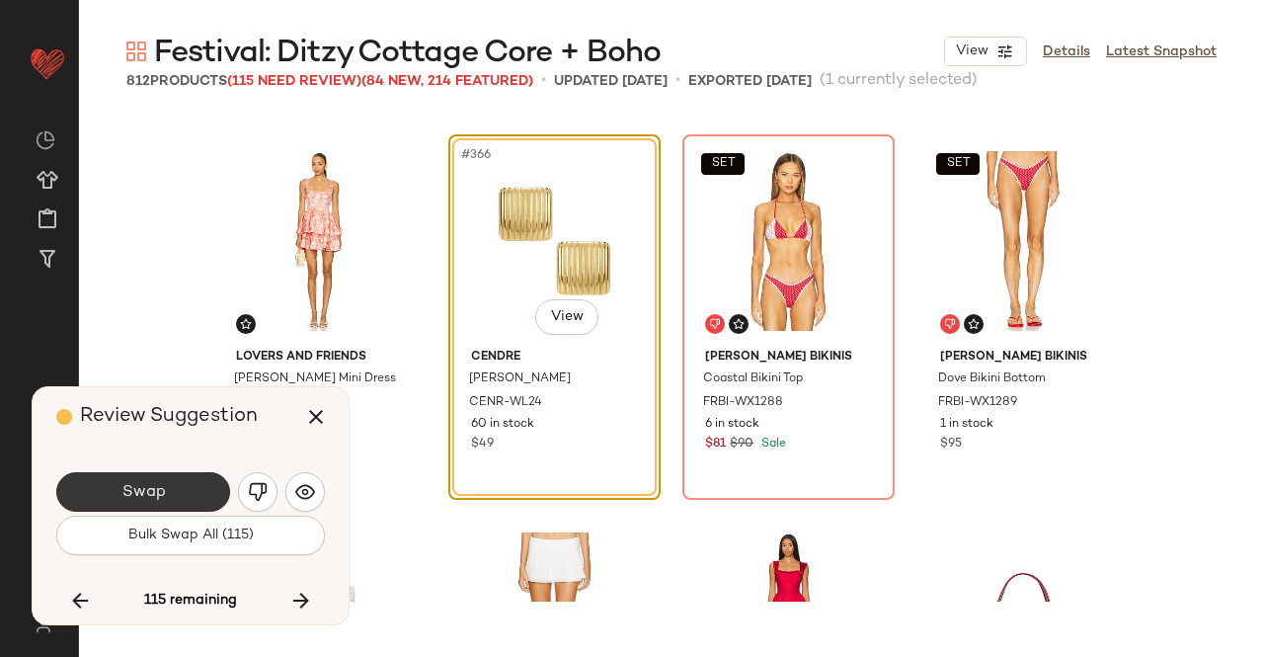
click at [195, 495] on button "Swap" at bounding box center [143, 492] width 174 height 40
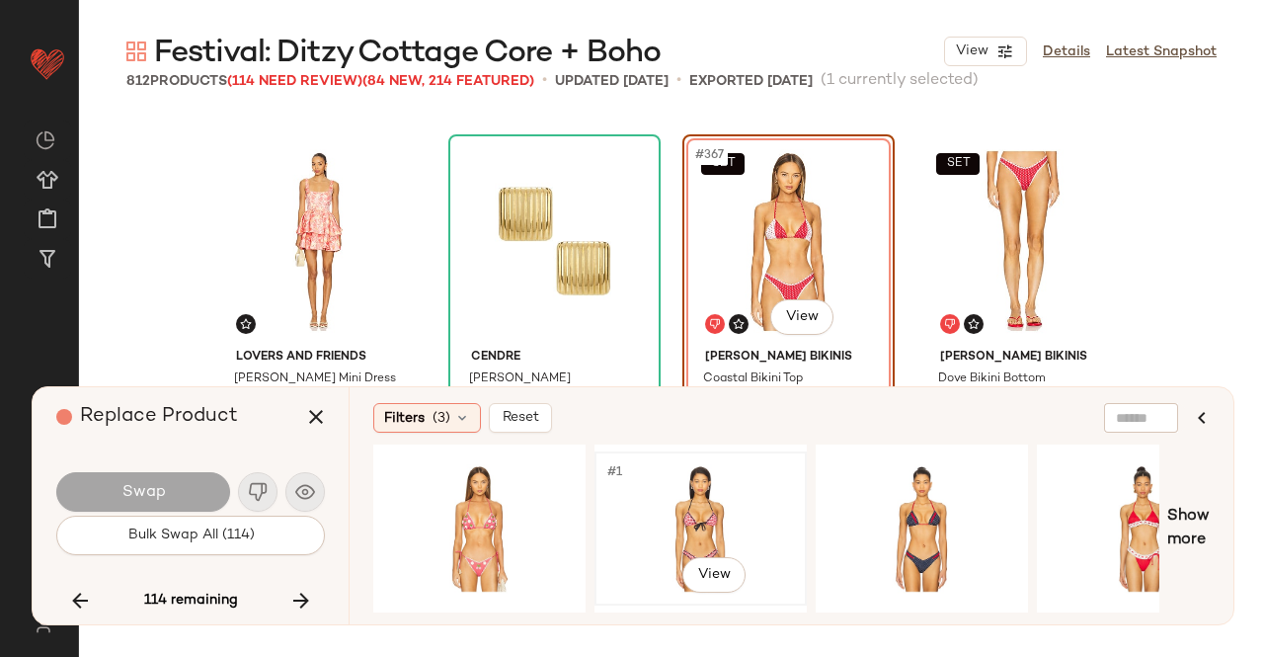
click at [719, 501] on div "#1 View" at bounding box center [701, 528] width 199 height 140
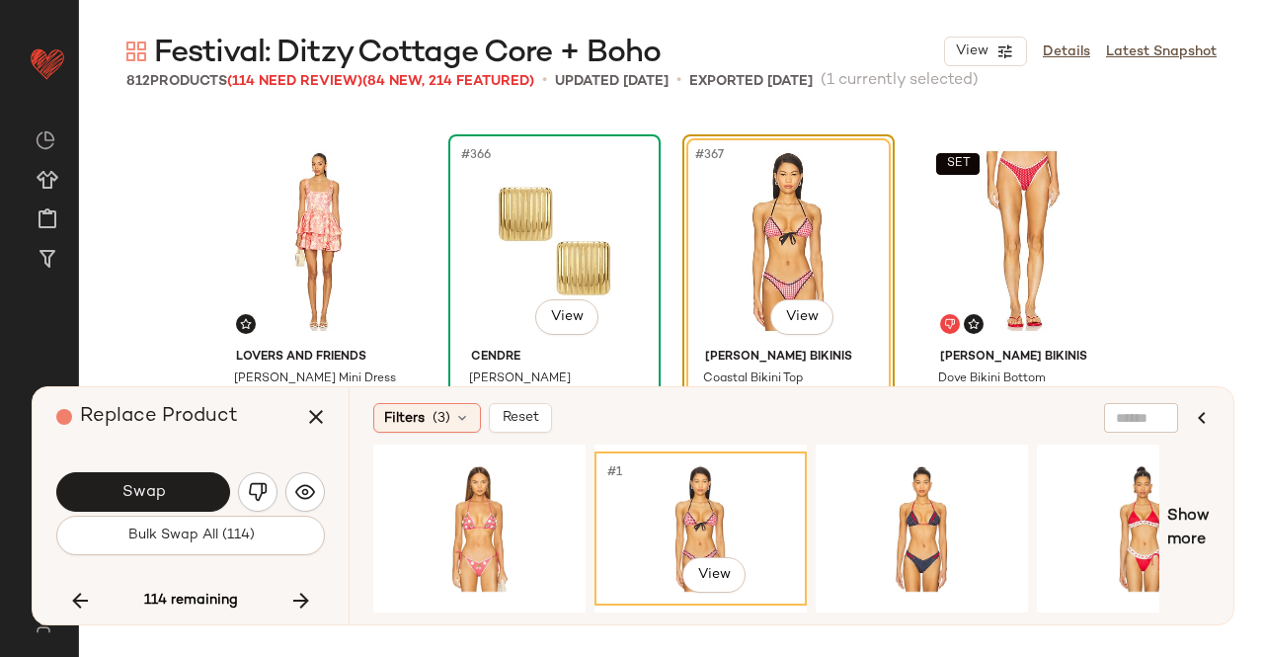
scroll to position [34817, 0]
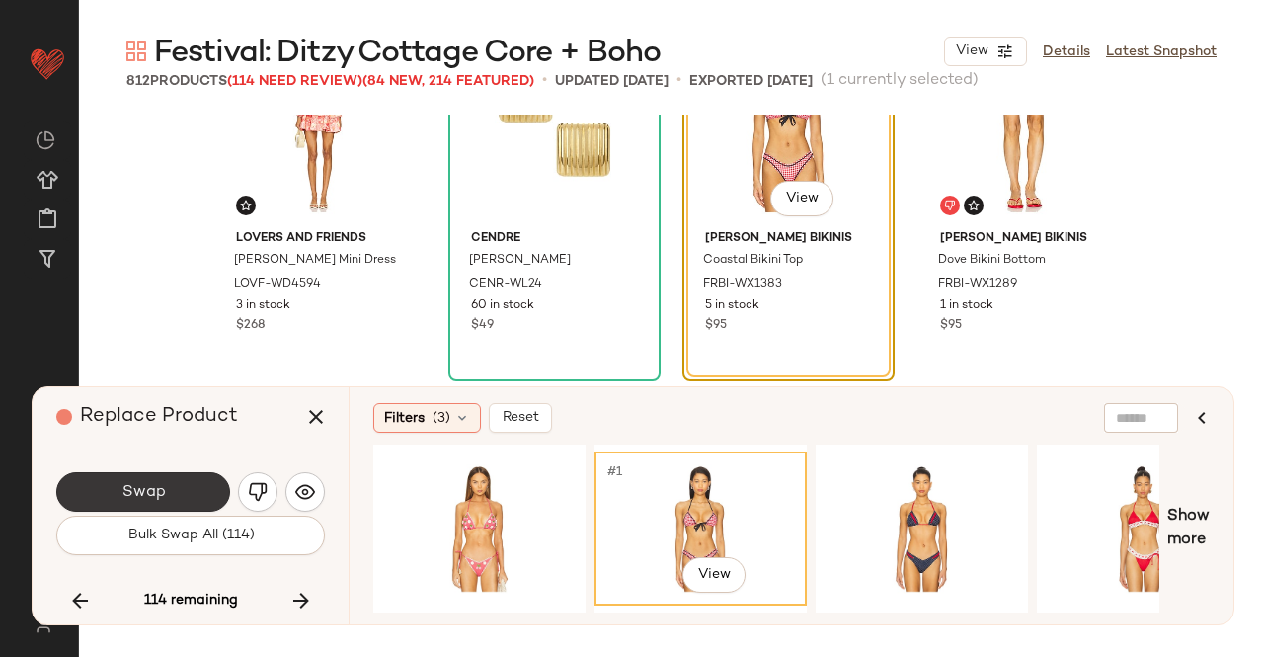
click at [168, 476] on button "Swap" at bounding box center [143, 492] width 174 height 40
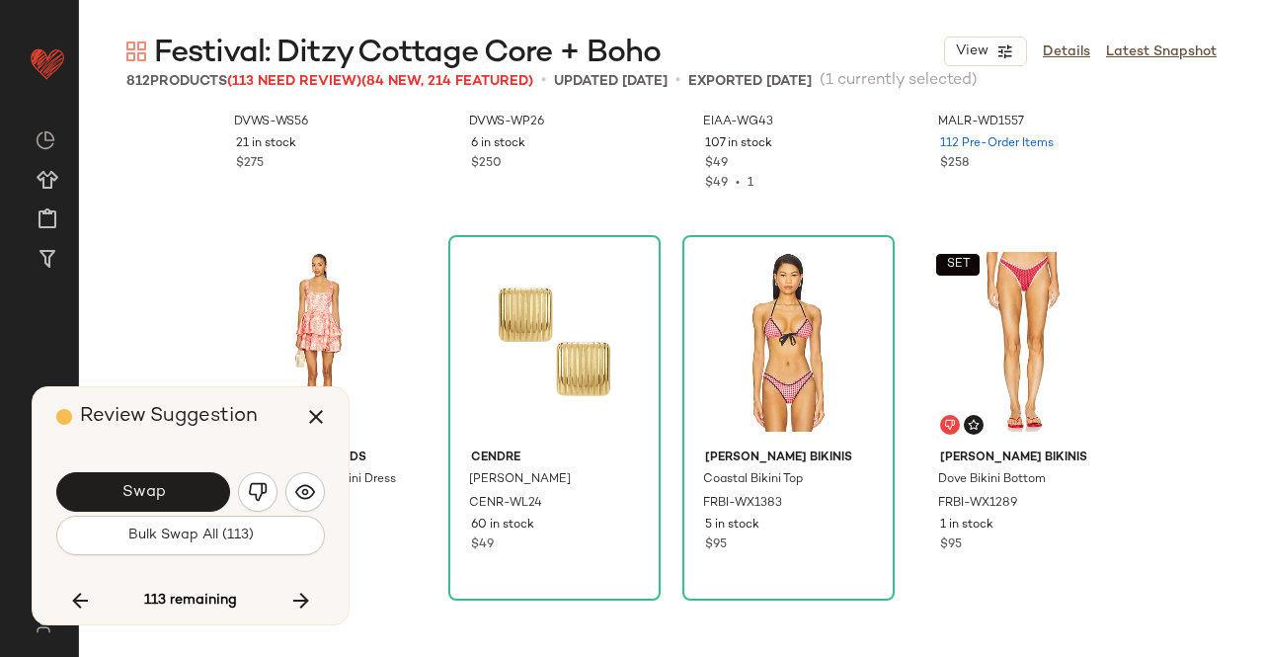
scroll to position [34600, 0]
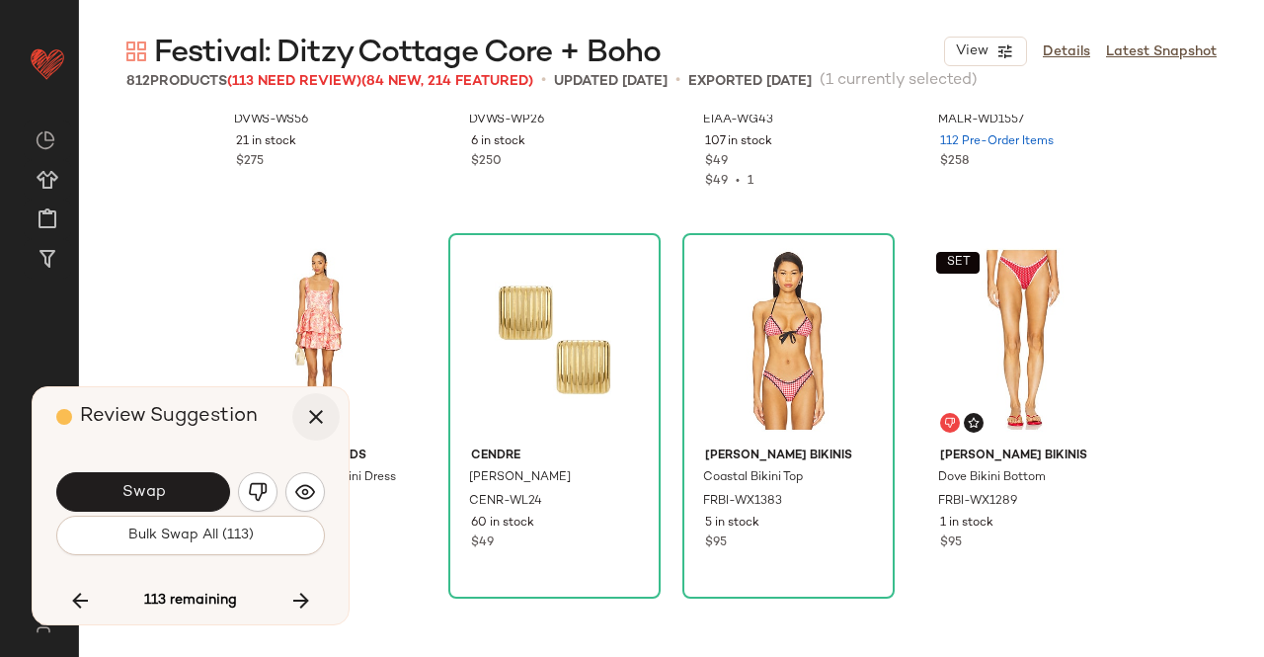
click at [323, 418] on icon "button" at bounding box center [316, 417] width 24 height 24
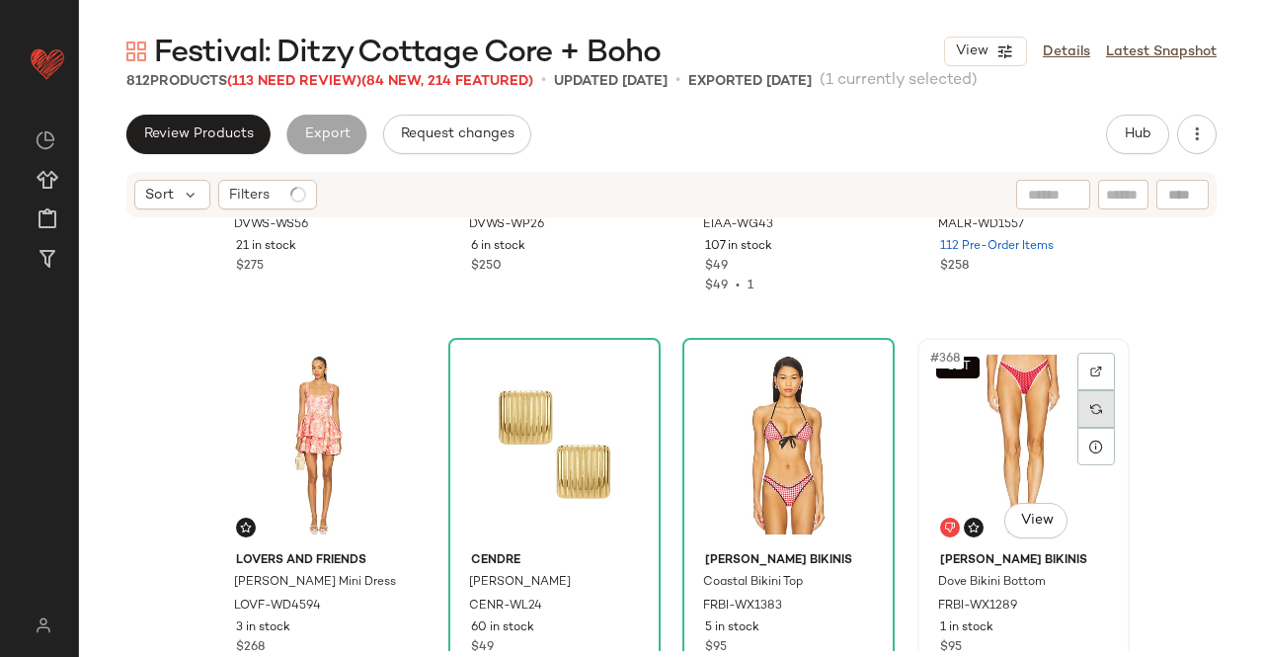
click at [1079, 399] on div at bounding box center [1097, 409] width 38 height 38
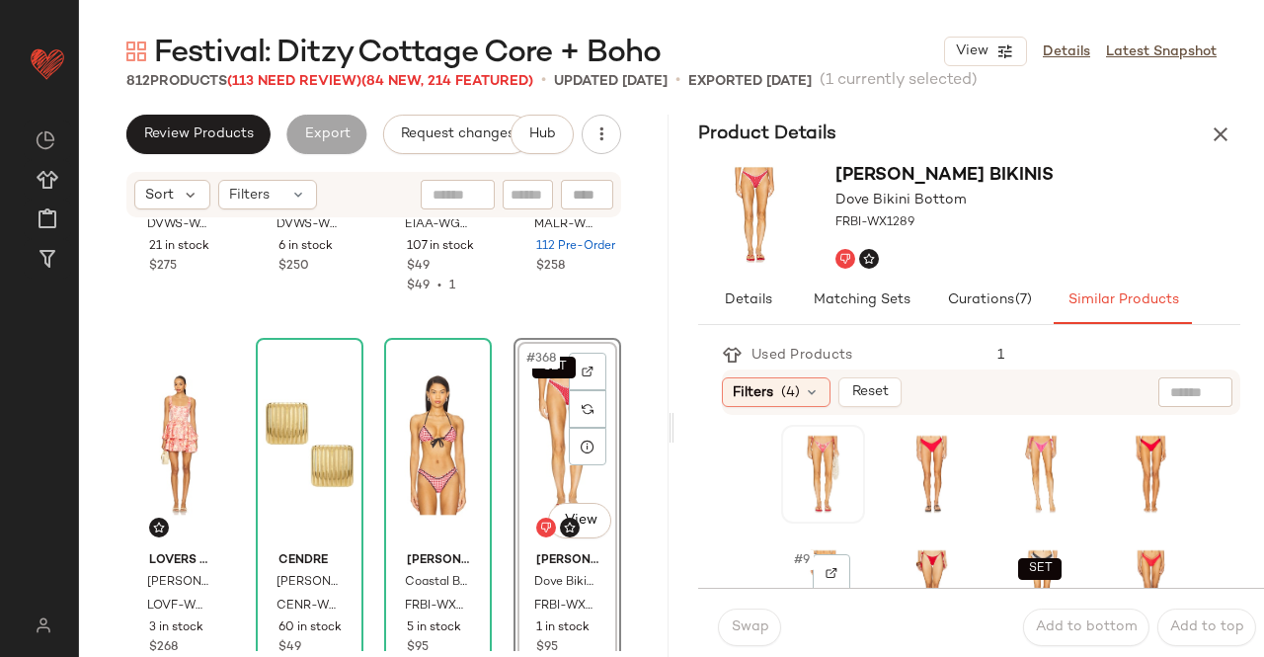
scroll to position [120, 0]
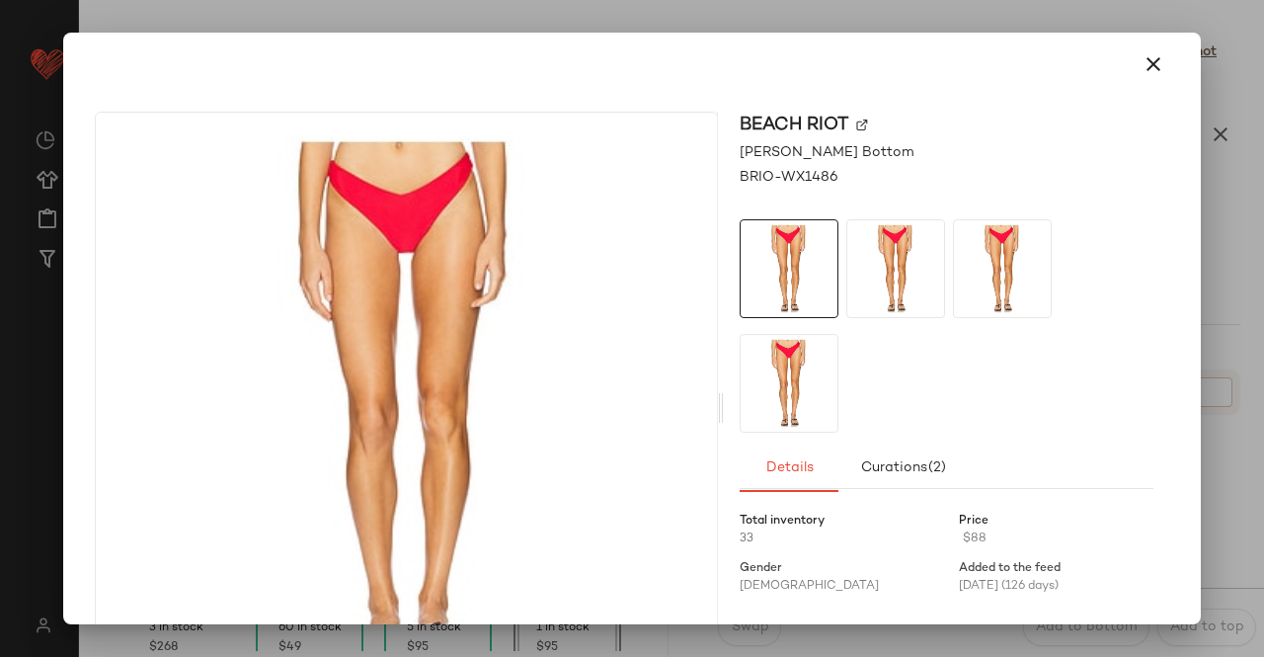
click at [1263, 229] on div at bounding box center [632, 328] width 1264 height 657
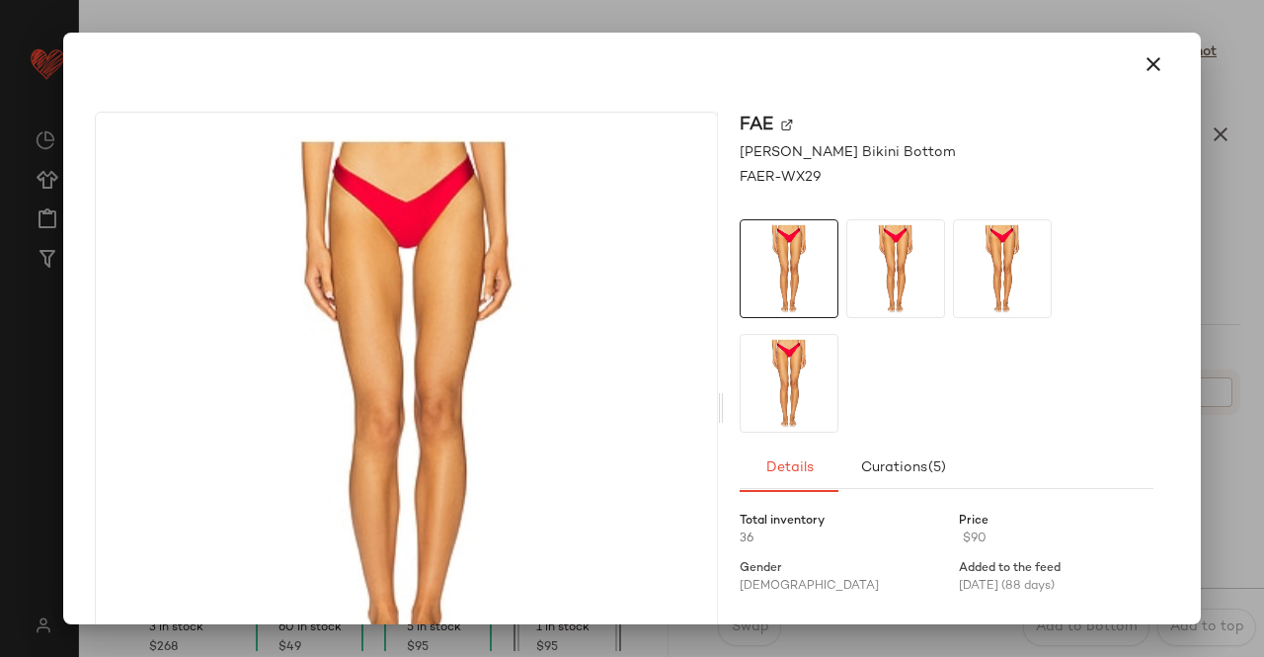
click at [1263, 365] on div at bounding box center [632, 328] width 1264 height 657
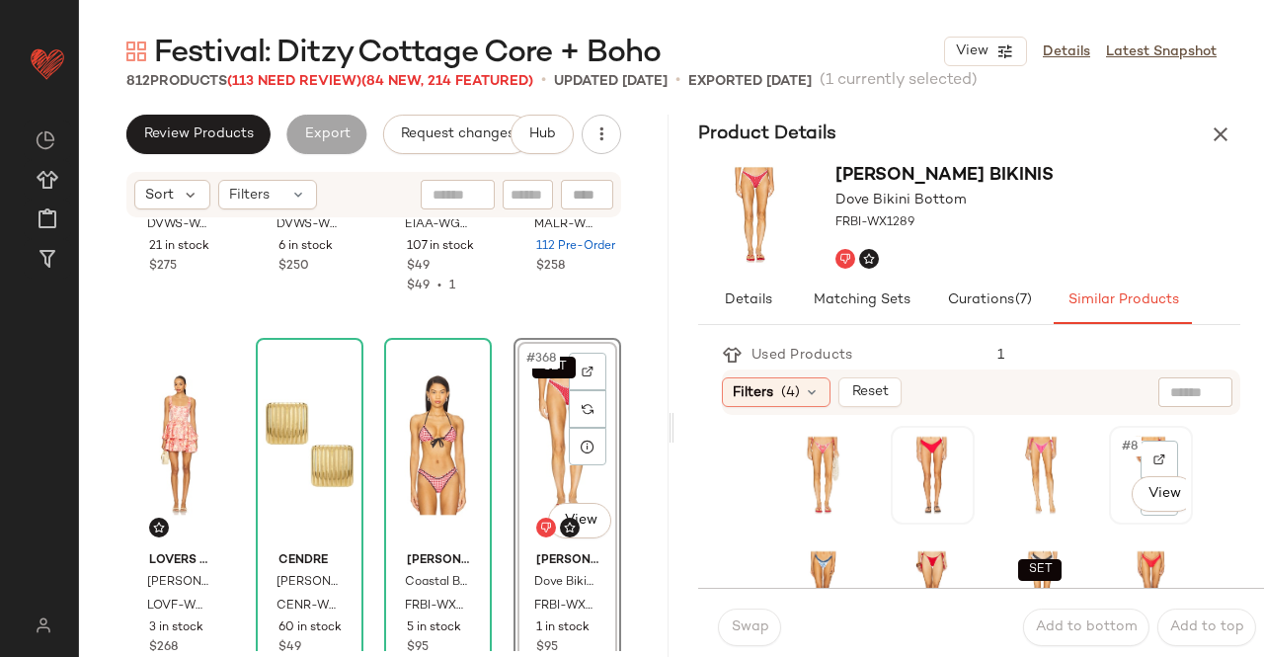
click at [1116, 509] on div "#8 View" at bounding box center [1151, 475] width 70 height 85
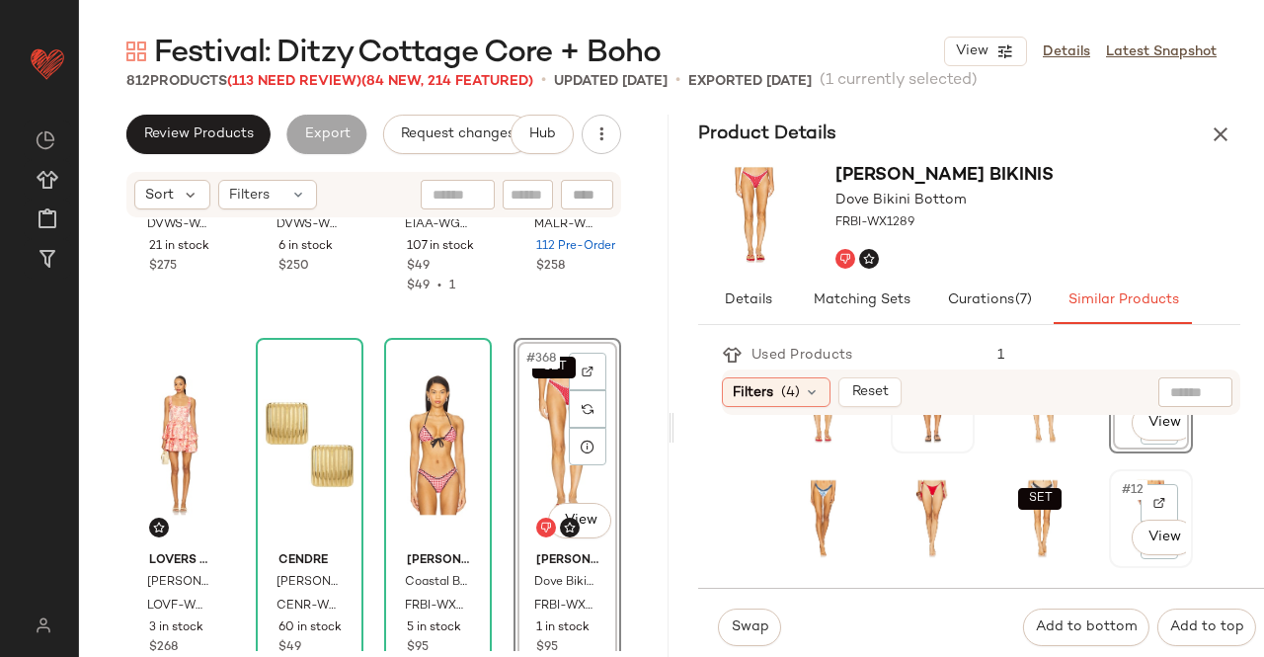
scroll to position [244, 0]
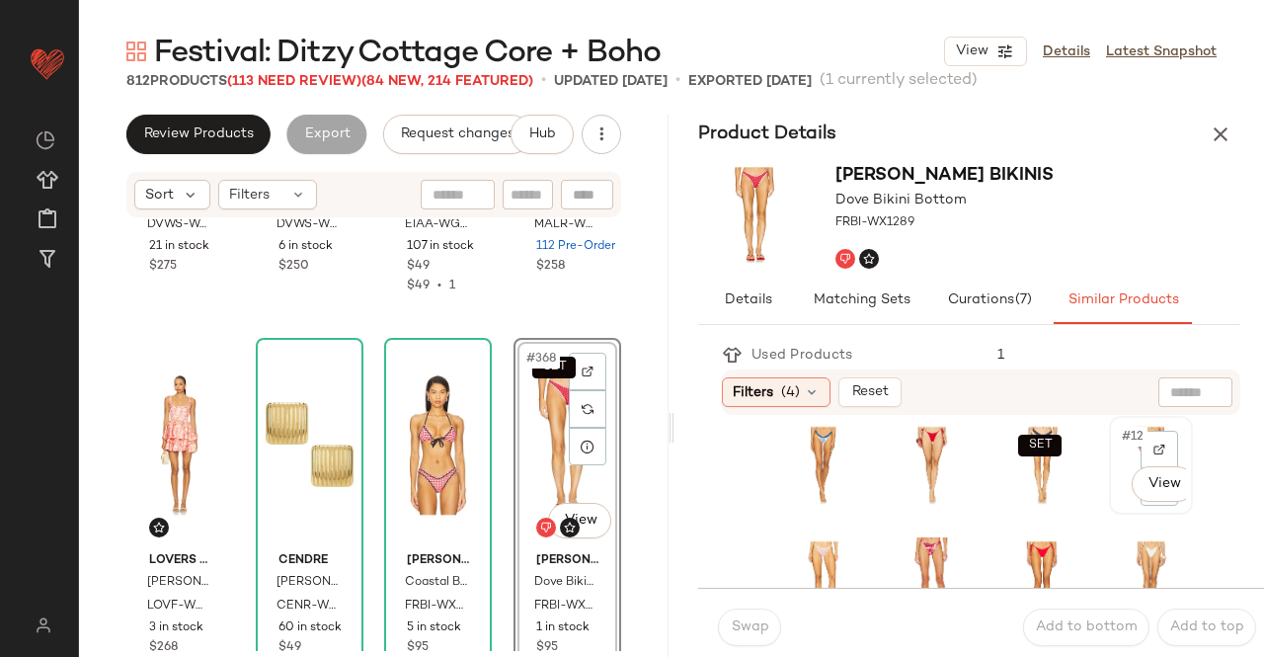
click at [1116, 499] on div "#12 View" at bounding box center [1151, 465] width 70 height 85
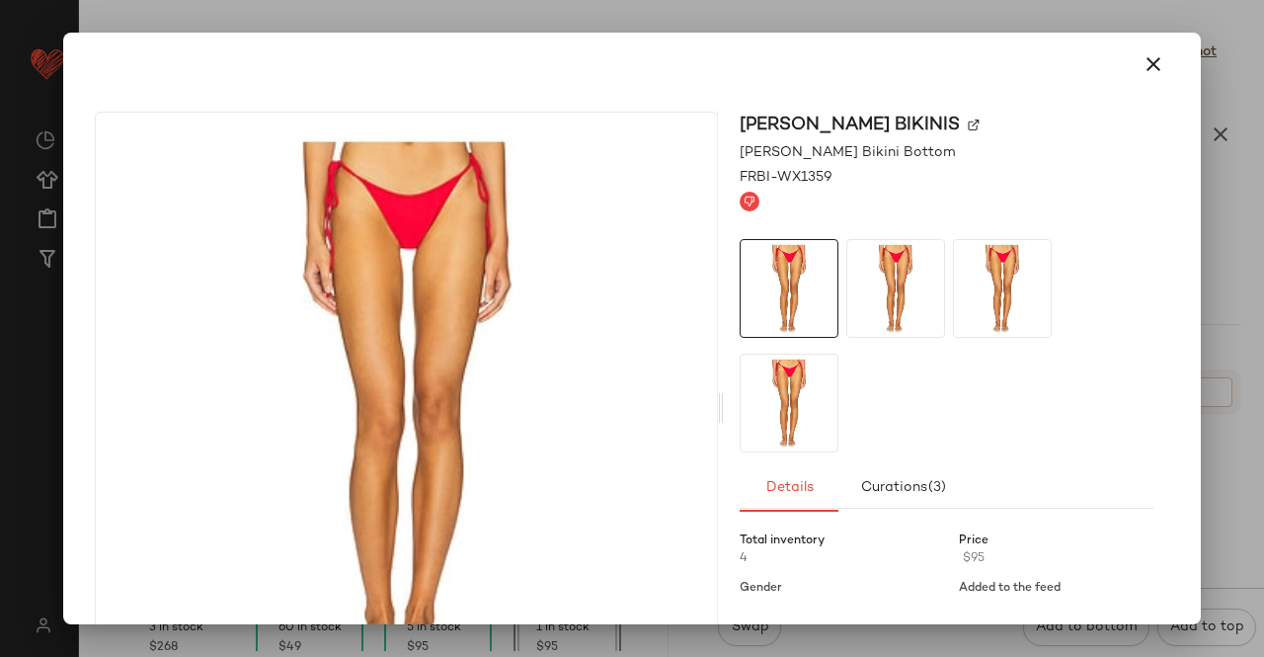
click at [1263, 286] on div at bounding box center [632, 328] width 1264 height 657
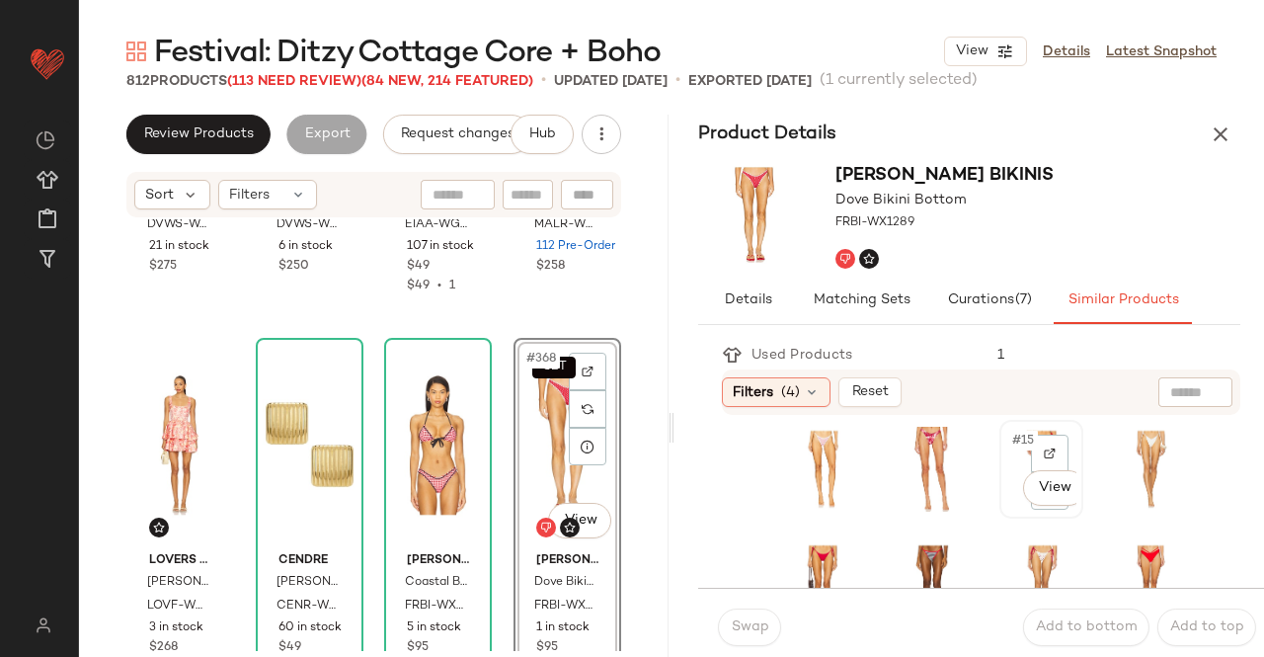
click at [1007, 503] on div "#15 View" at bounding box center [1042, 469] width 70 height 85
click at [758, 638] on button "Swap" at bounding box center [749, 628] width 63 height 38
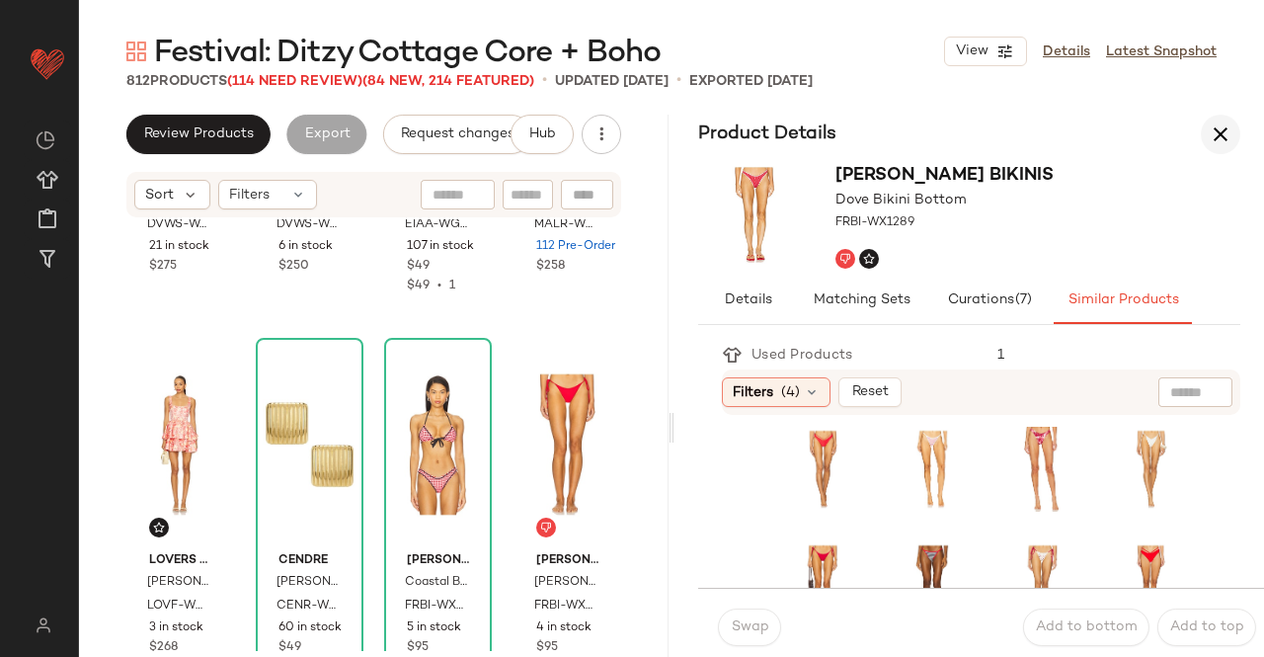
click at [1225, 131] on icon "button" at bounding box center [1221, 134] width 24 height 24
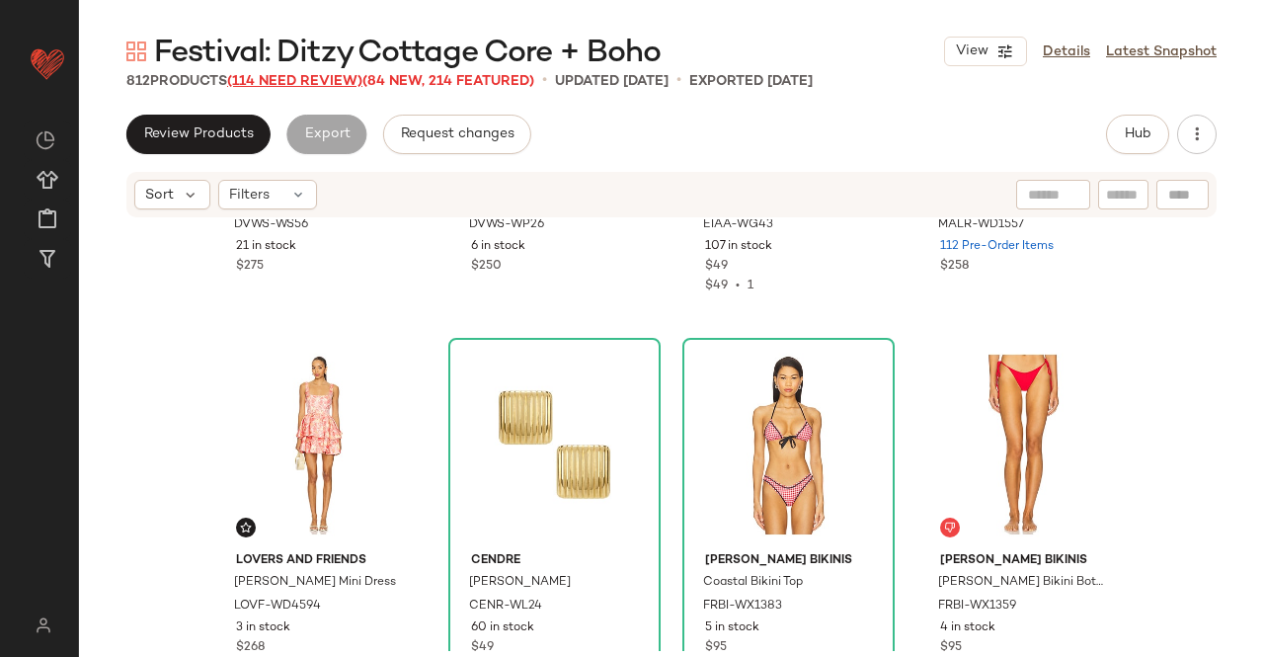
click at [293, 80] on span "(114 Need Review)" at bounding box center [294, 81] width 135 height 15
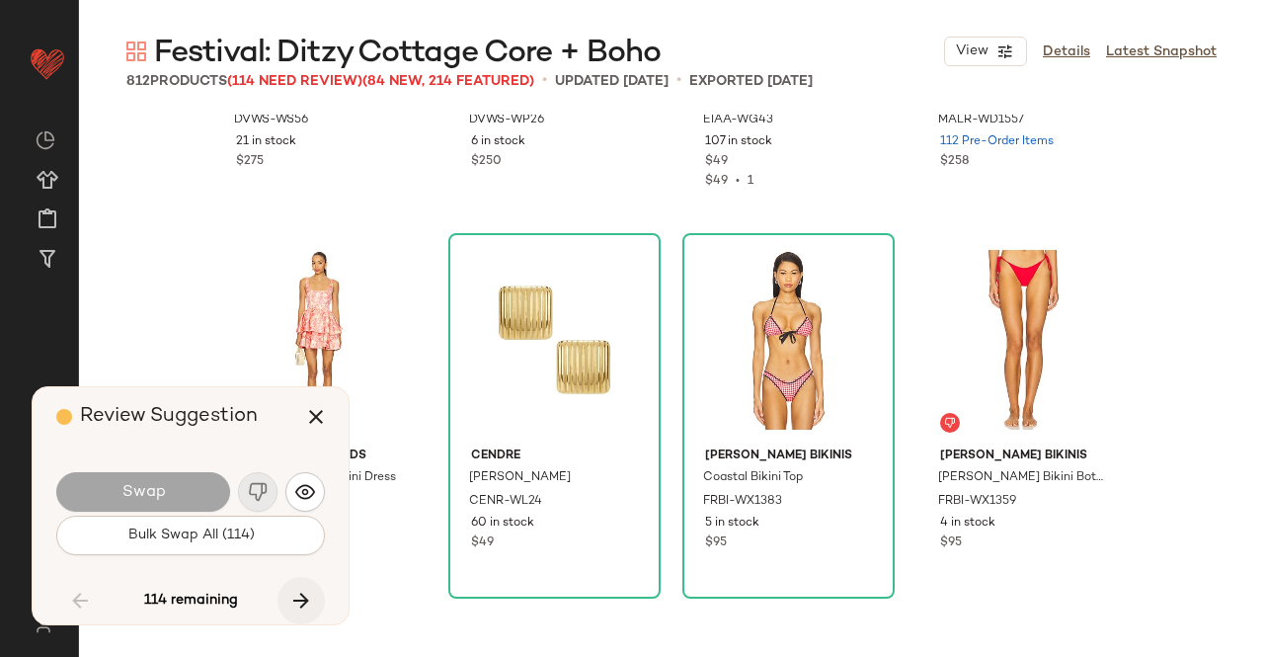
click at [302, 609] on icon "button" at bounding box center [301, 601] width 24 height 24
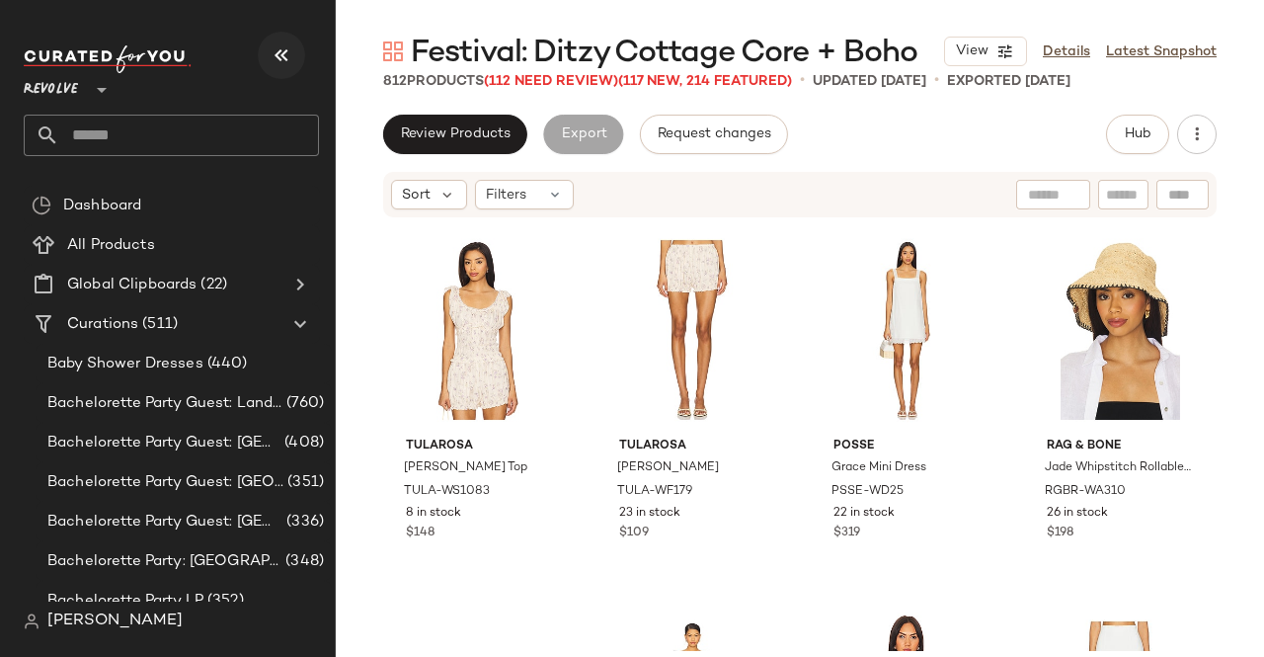
click at [279, 51] on icon "button" at bounding box center [282, 55] width 24 height 24
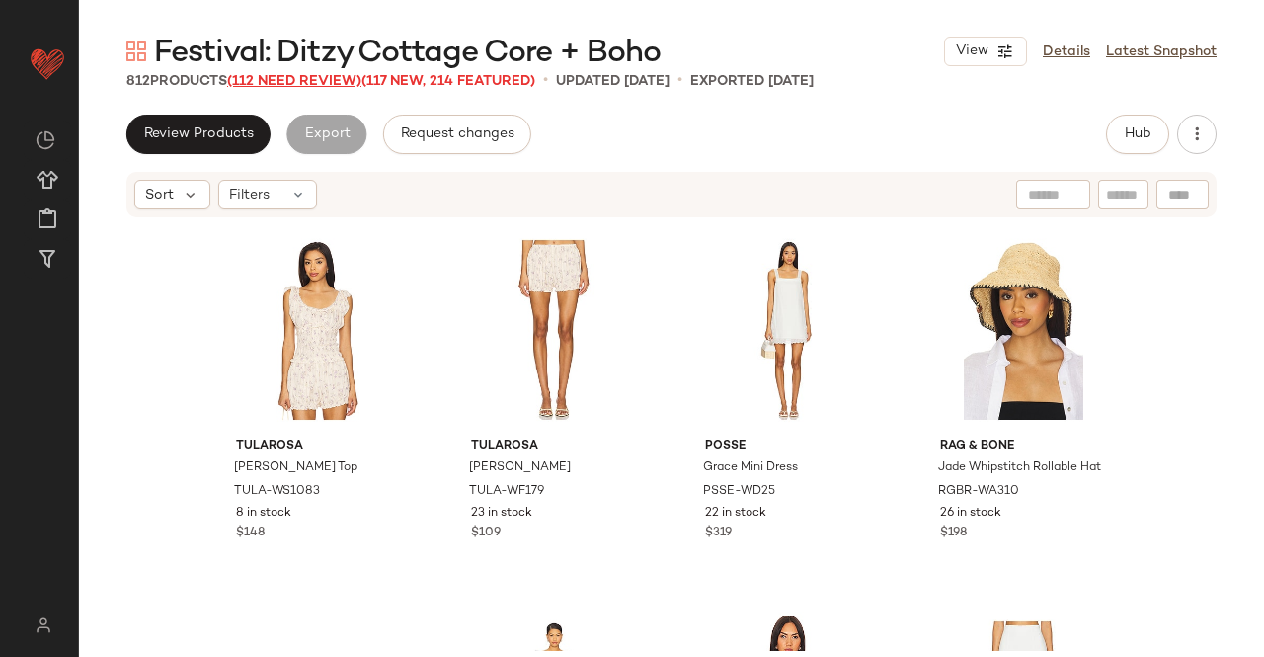
click at [309, 76] on span "(112 Need Review)" at bounding box center [294, 81] width 134 height 15
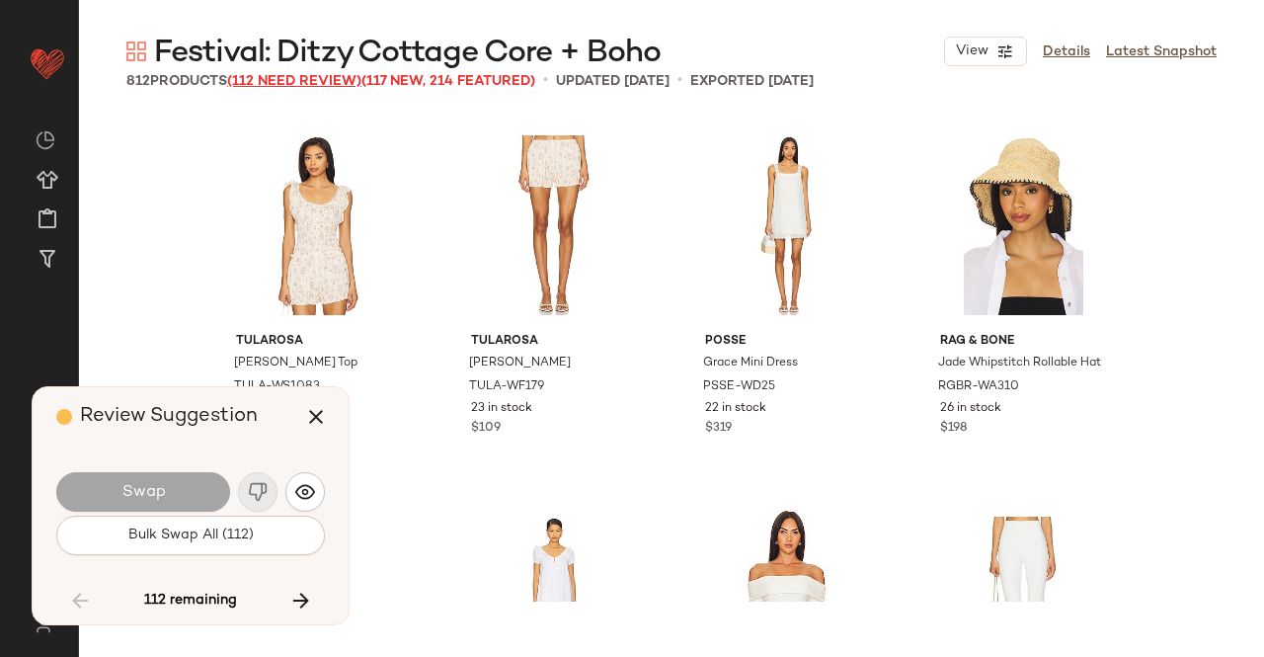
scroll to position [35461, 0]
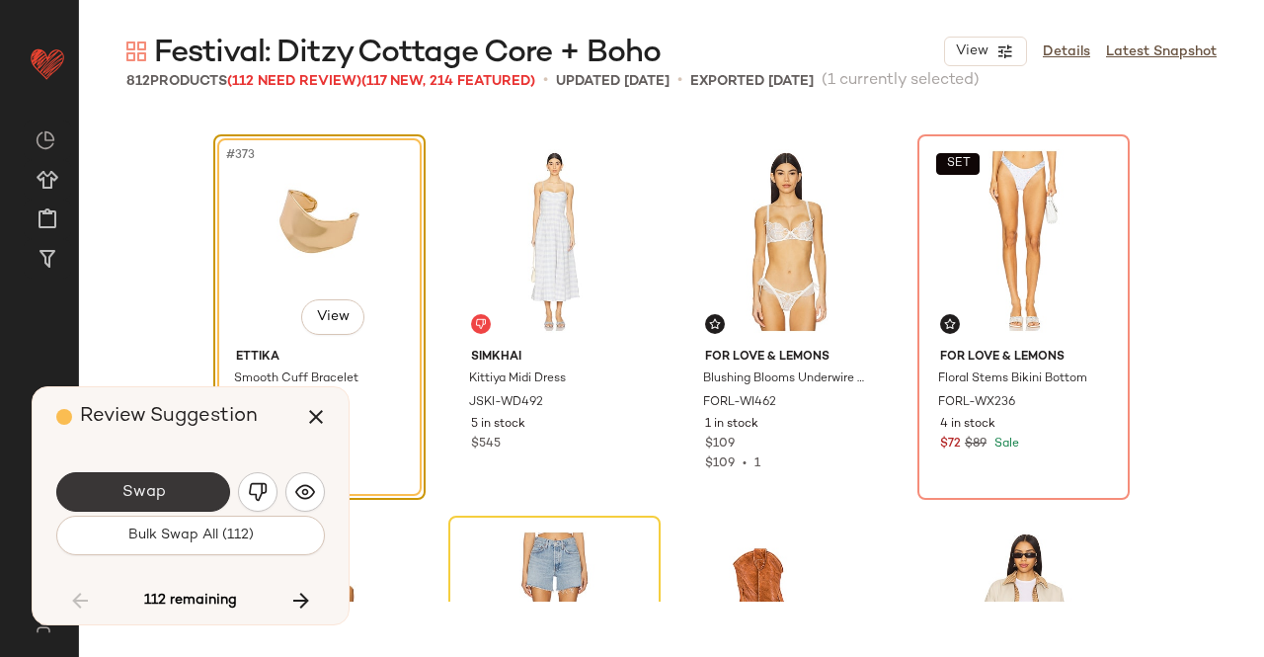
click at [200, 509] on button "Swap" at bounding box center [143, 492] width 174 height 40
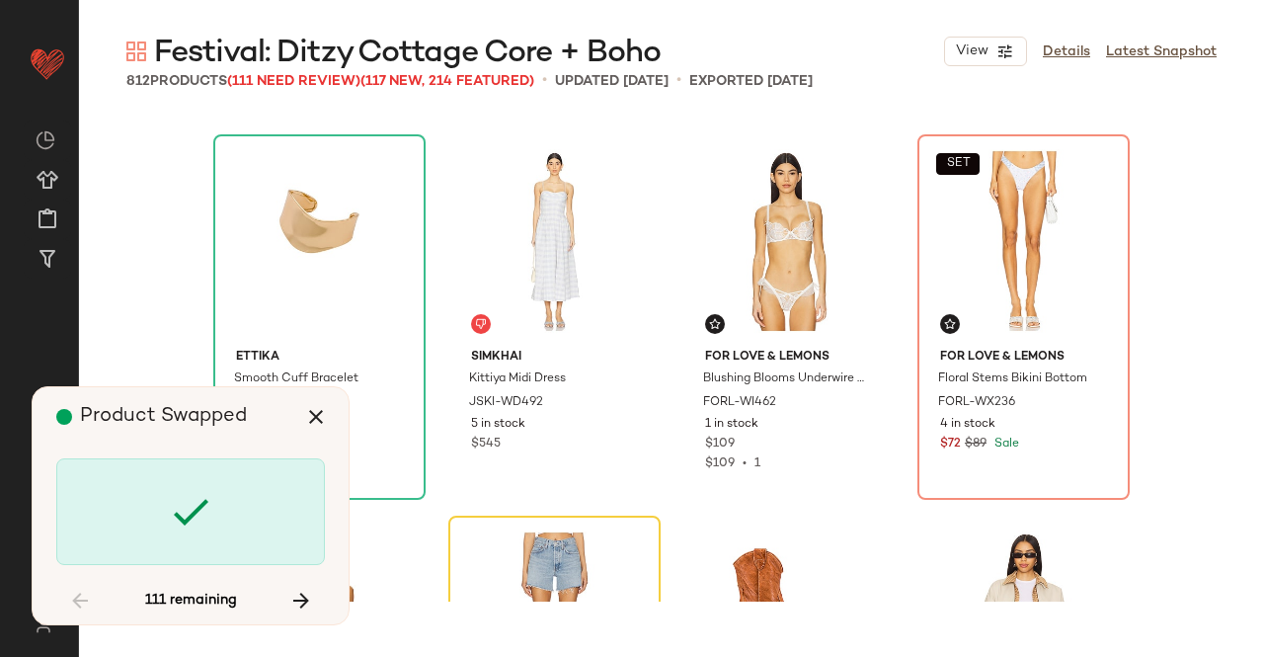
click at [200, 509] on icon at bounding box center [190, 511] width 47 height 47
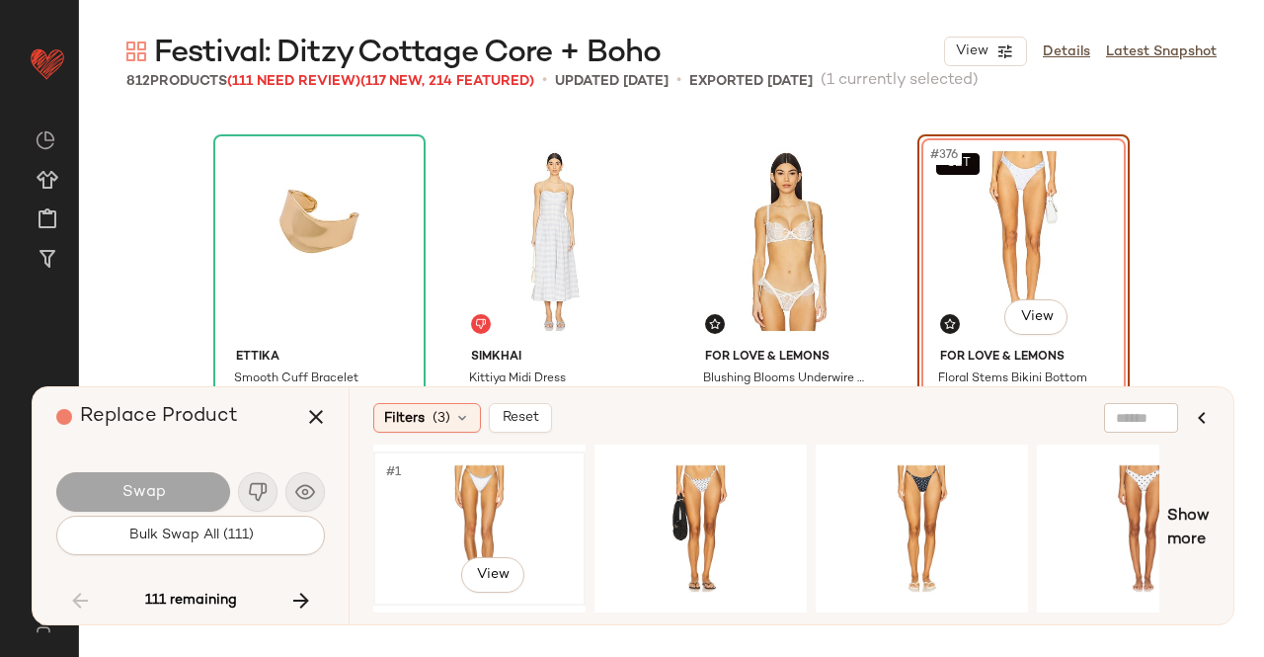
click at [512, 493] on div "#1 View" at bounding box center [479, 528] width 199 height 140
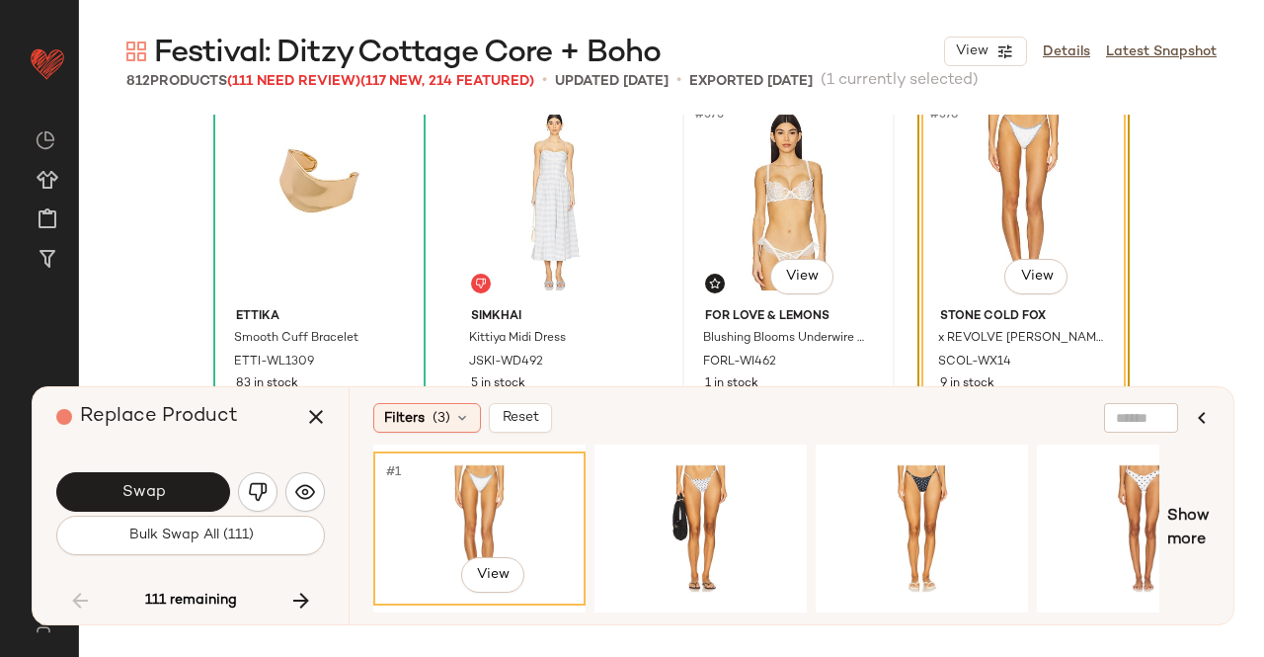
scroll to position [35503, 0]
click at [153, 513] on div "Swap" at bounding box center [190, 491] width 269 height 47
click at [179, 499] on button "Swap" at bounding box center [143, 492] width 174 height 40
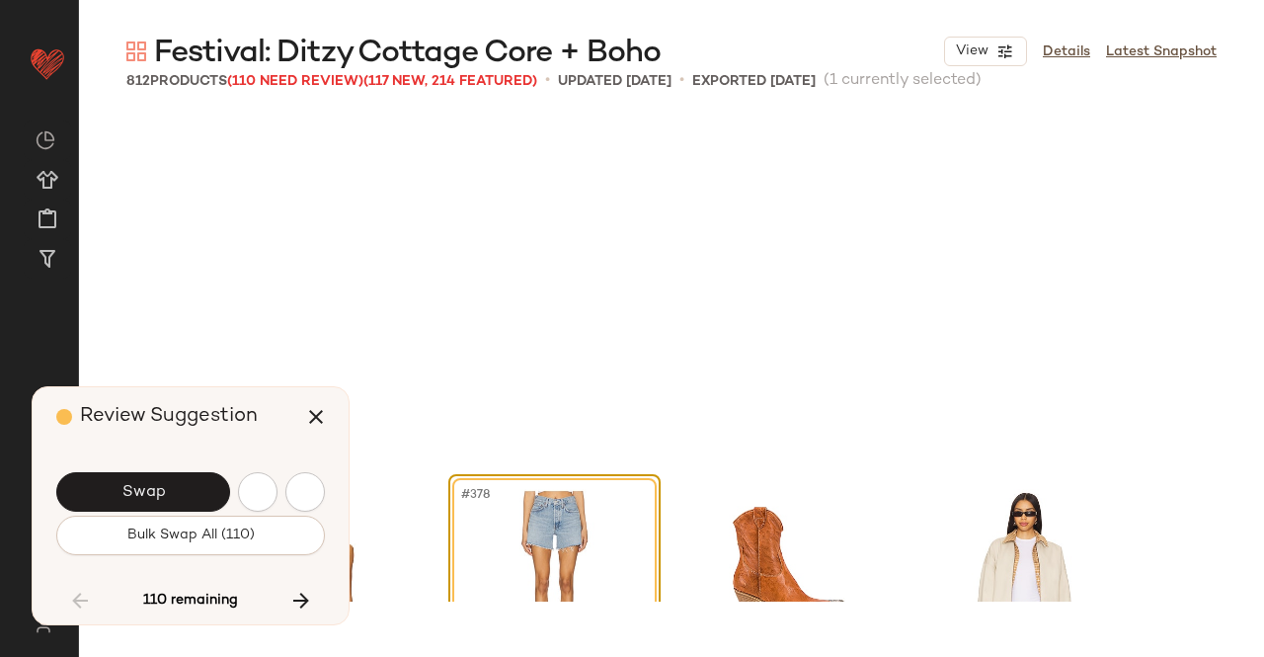
scroll to position [35842, 0]
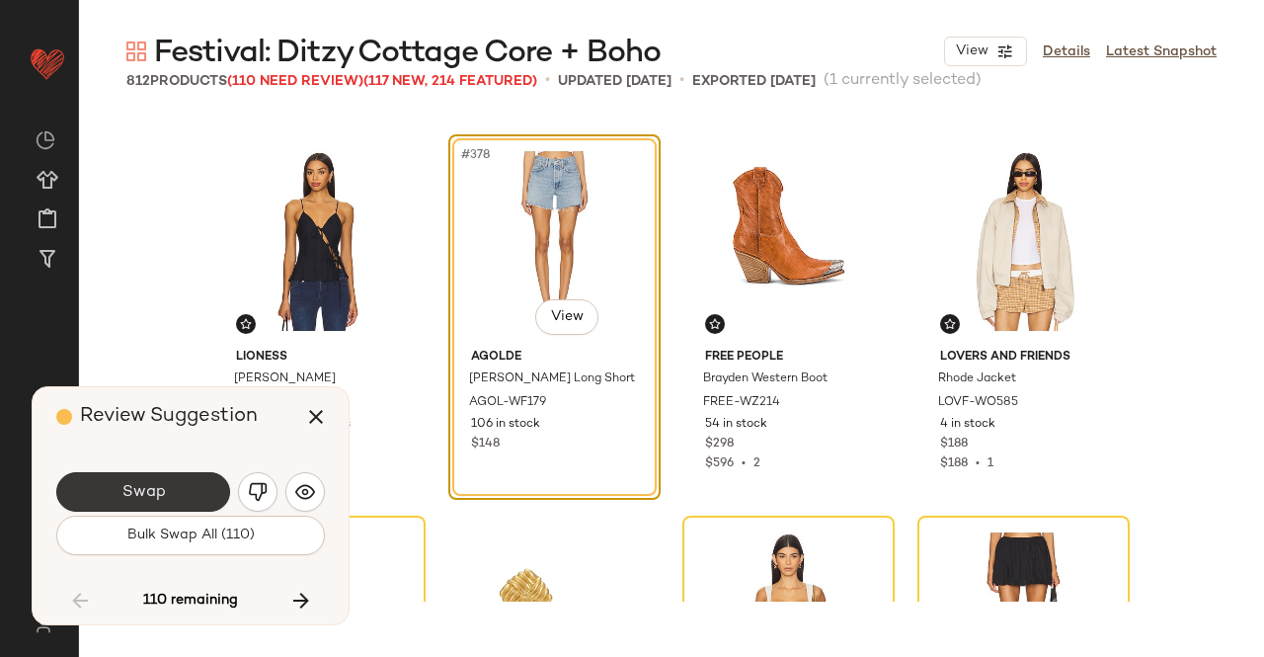
click at [178, 493] on button "Swap" at bounding box center [143, 492] width 174 height 40
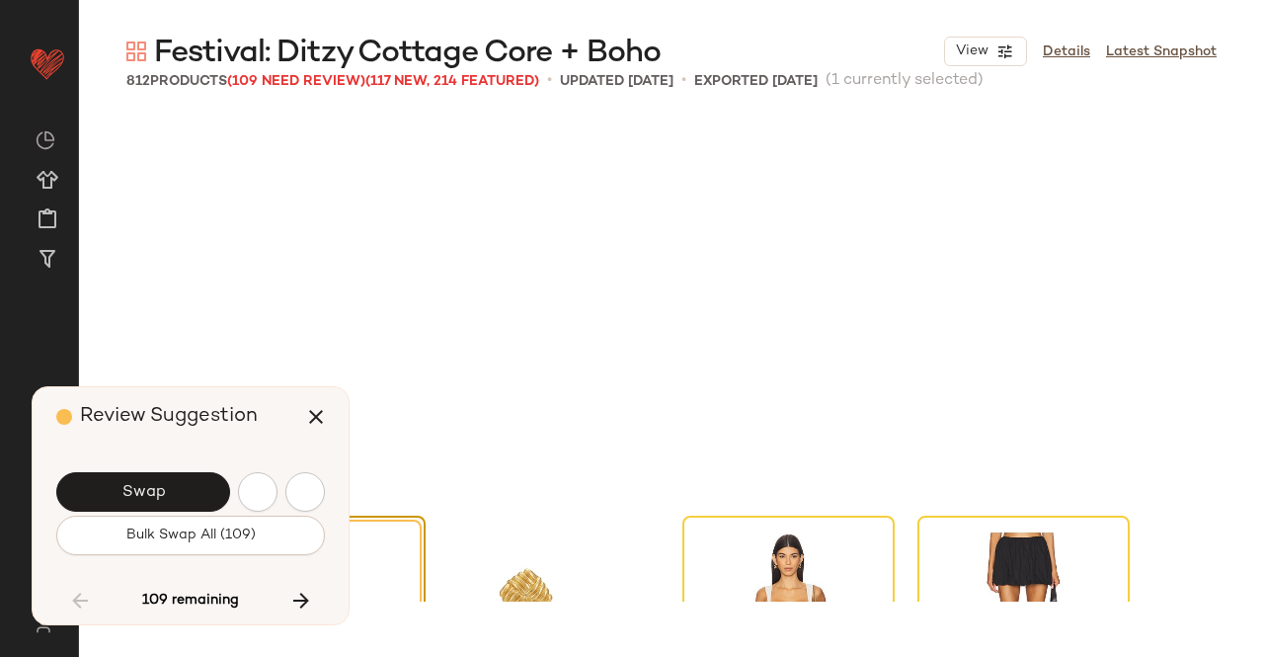
scroll to position [36224, 0]
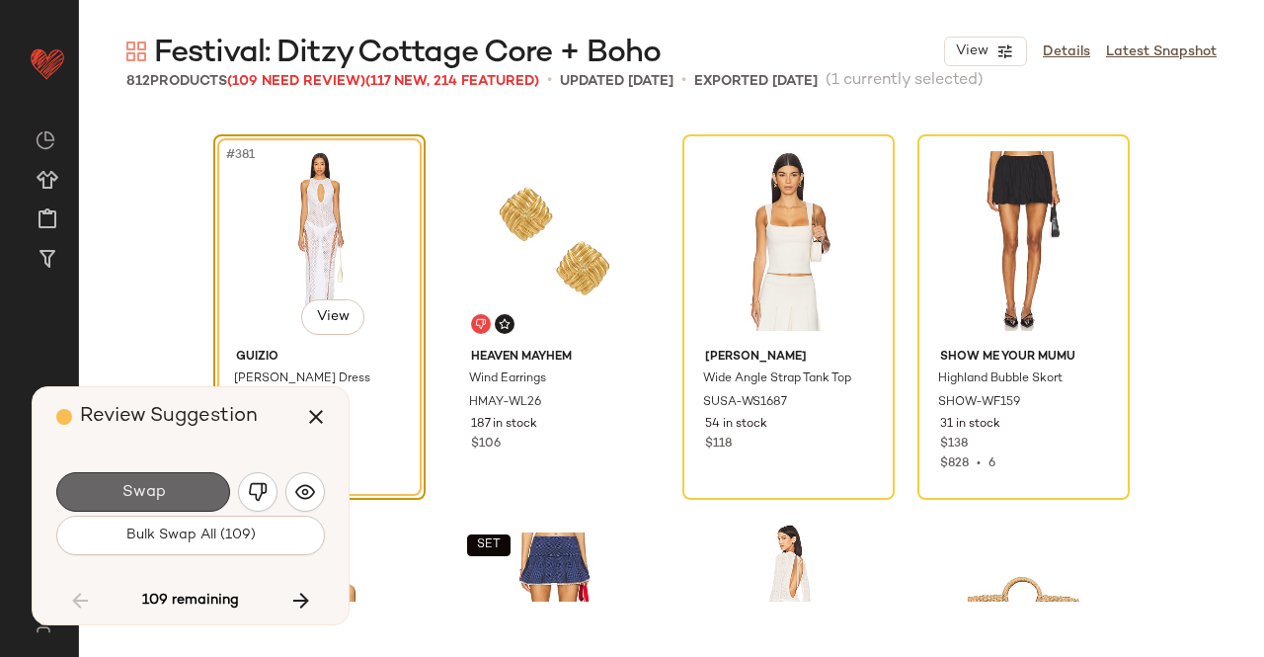
click at [176, 493] on button "Swap" at bounding box center [143, 492] width 174 height 40
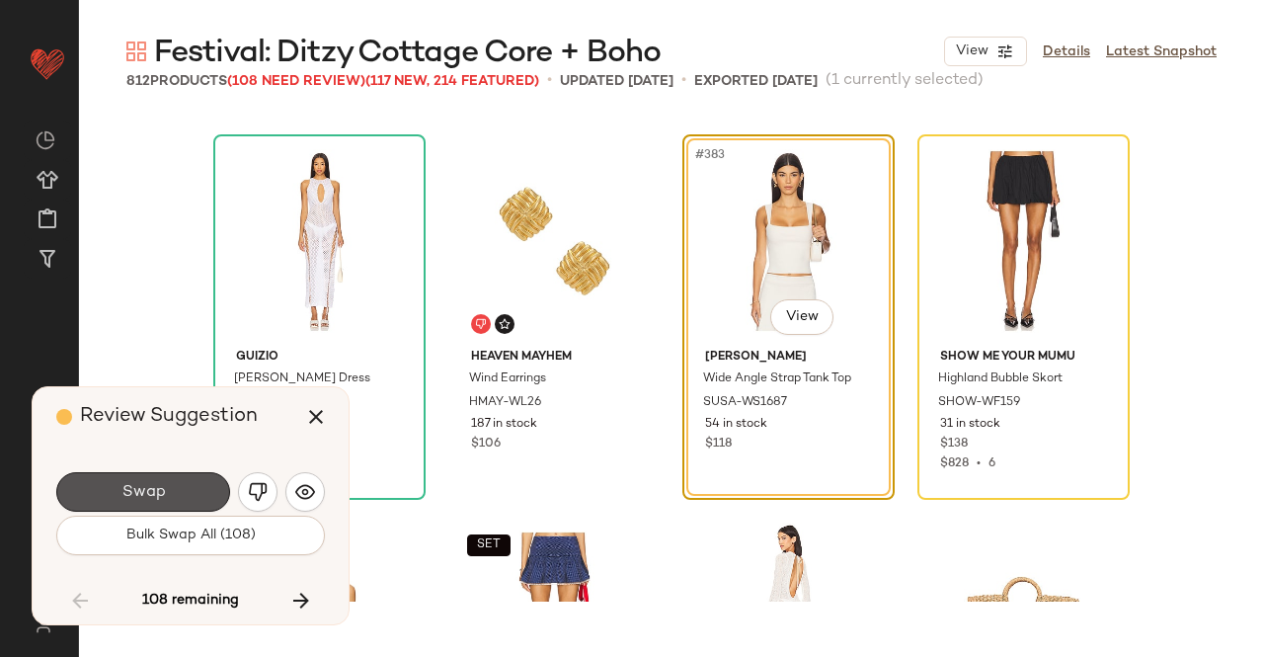
click at [176, 493] on button "Swap" at bounding box center [143, 492] width 174 height 40
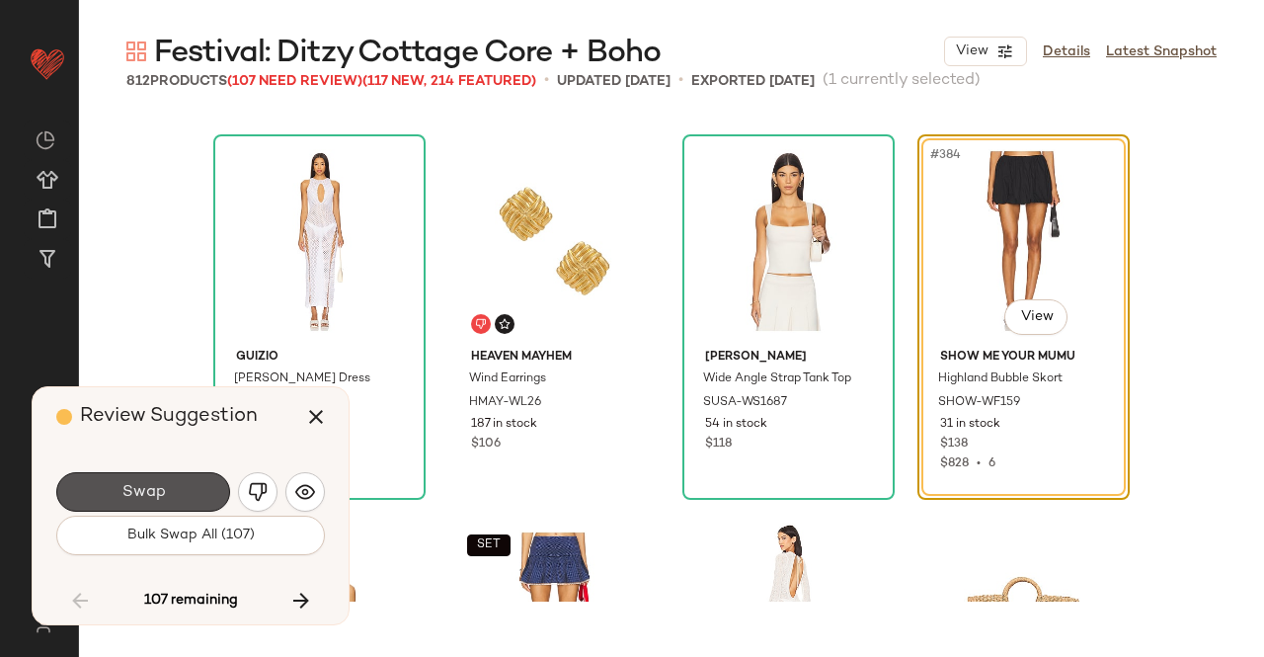
click at [176, 493] on button "Swap" at bounding box center [143, 492] width 174 height 40
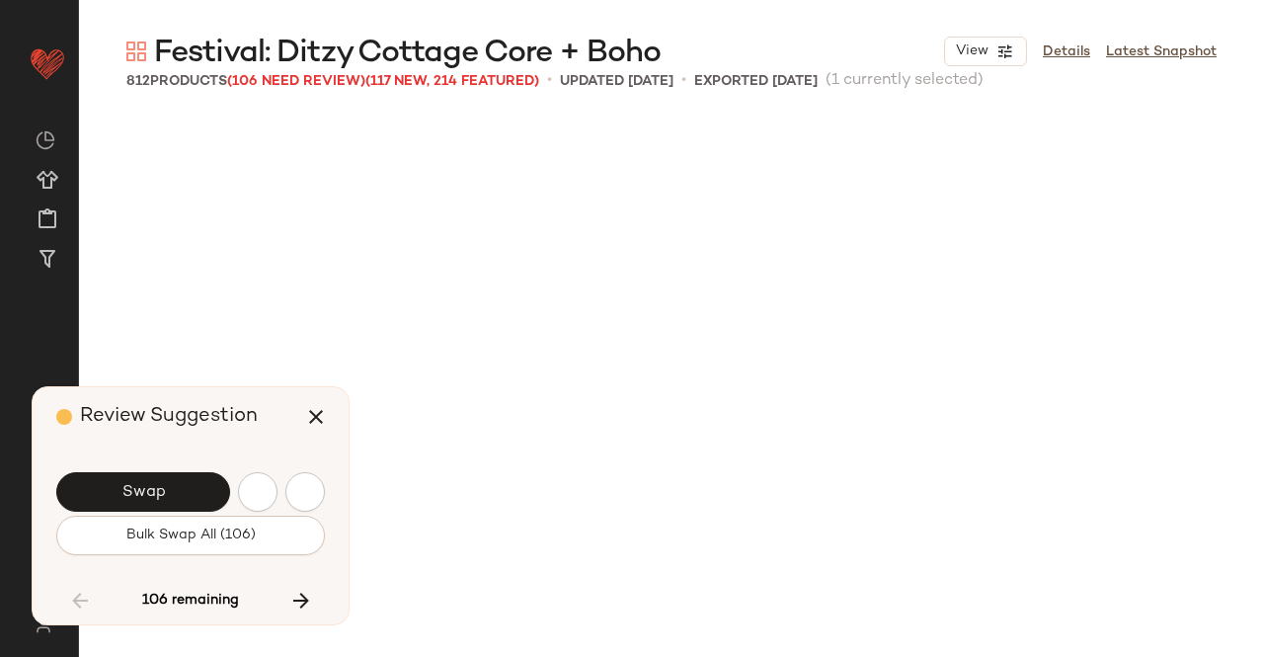
scroll to position [36986, 0]
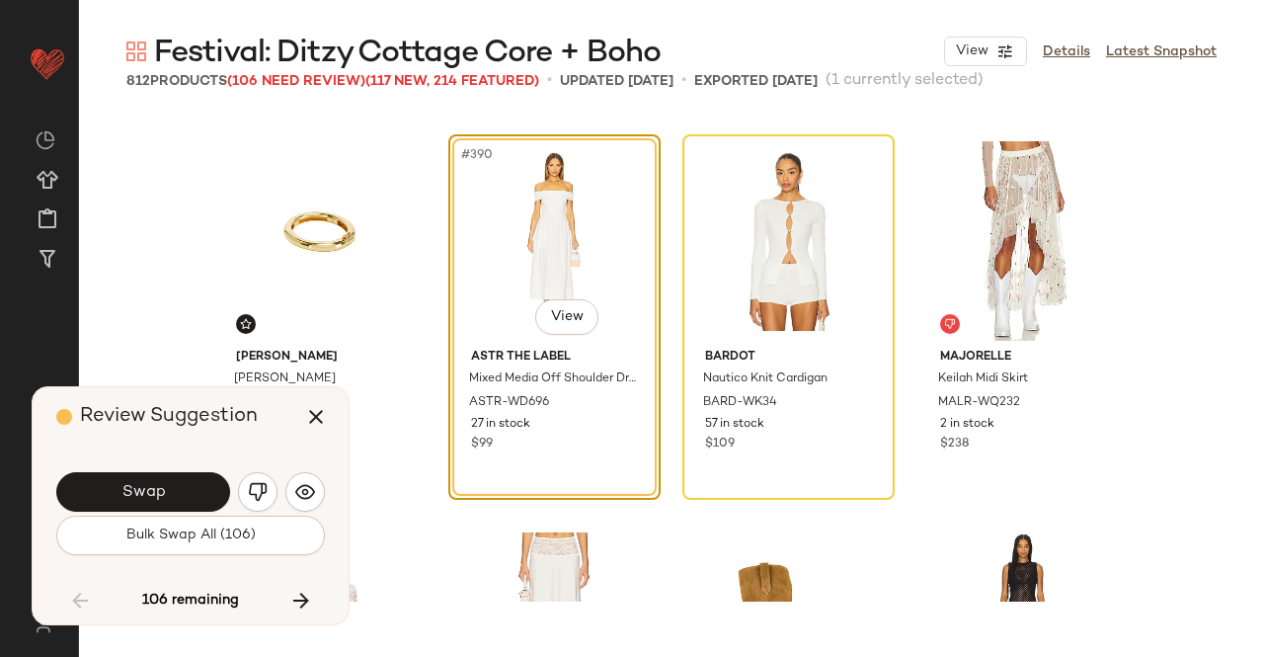
click at [176, 493] on button "Swap" at bounding box center [143, 492] width 174 height 40
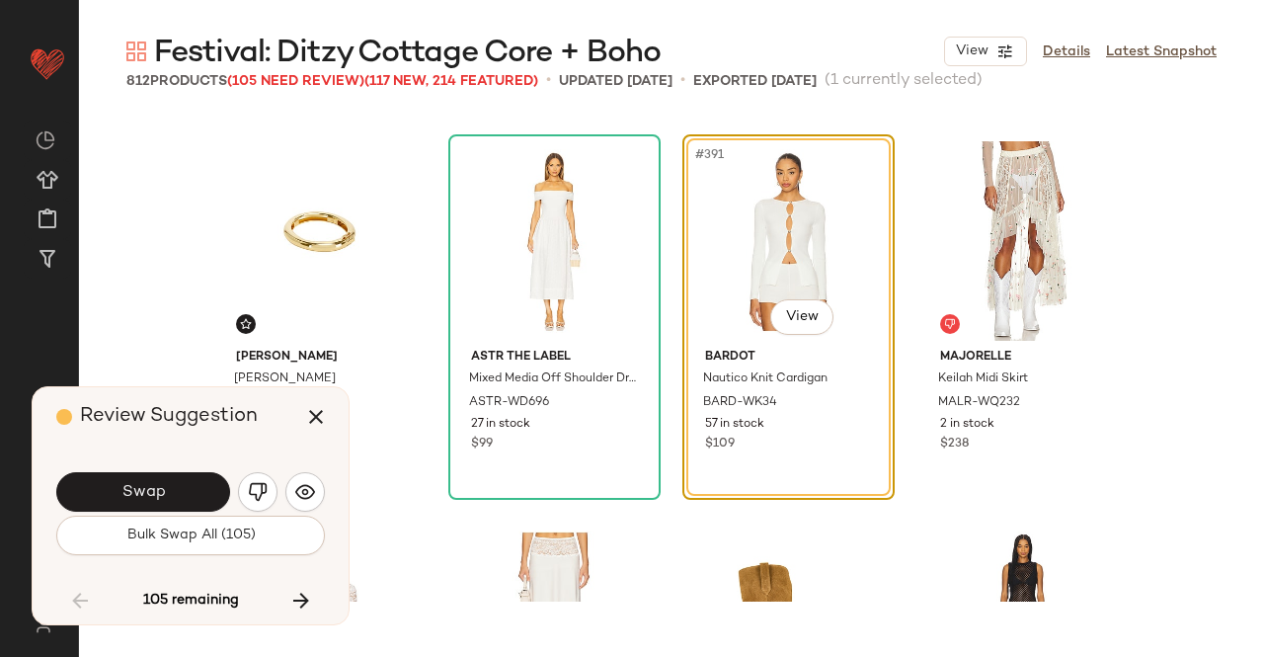
click at [176, 493] on button "Swap" at bounding box center [143, 492] width 174 height 40
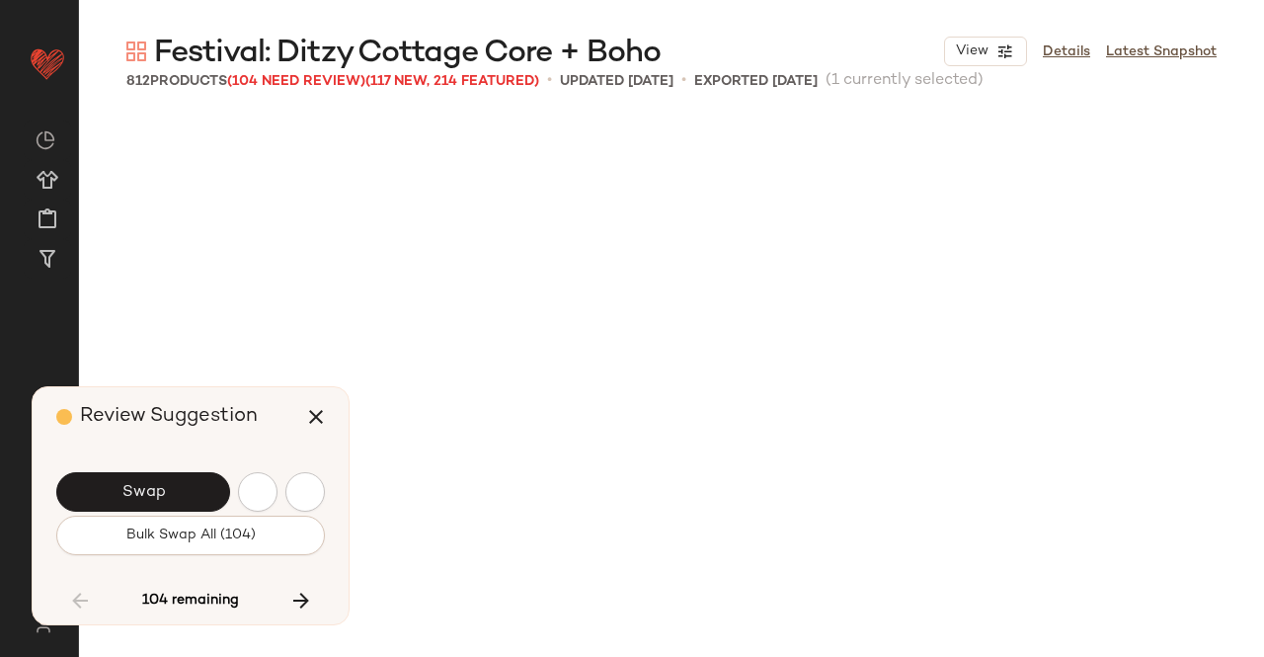
scroll to position [38130, 0]
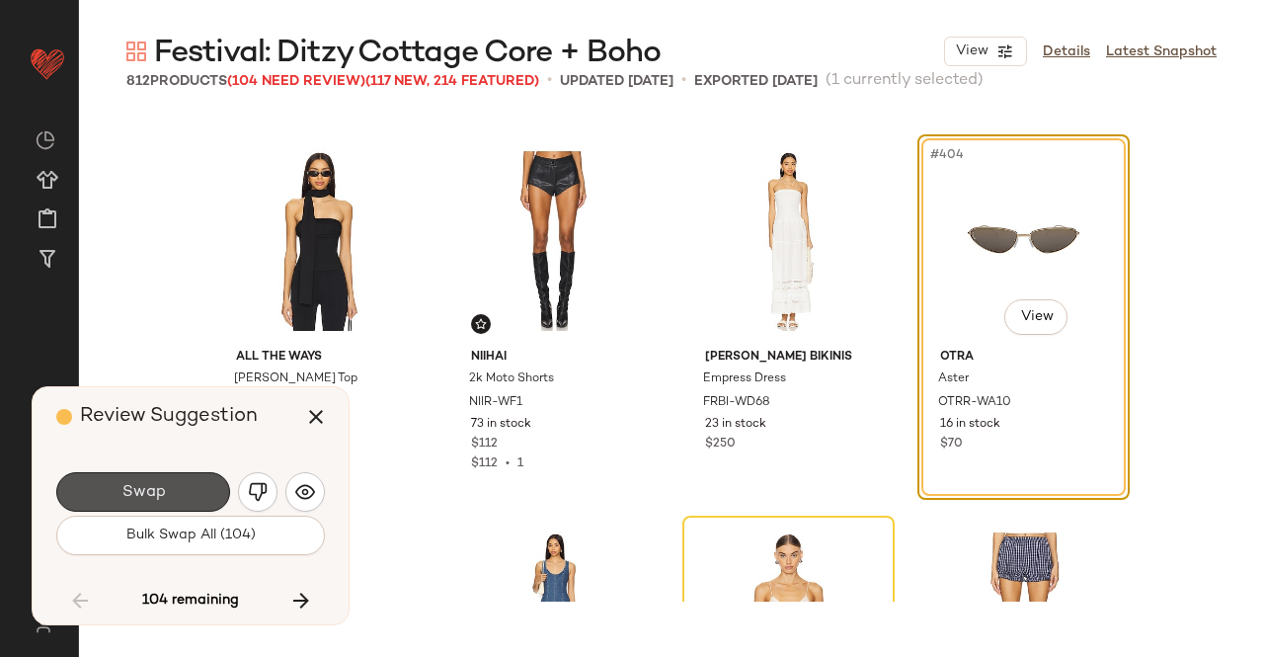
click at [176, 493] on button "Swap" at bounding box center [143, 492] width 174 height 40
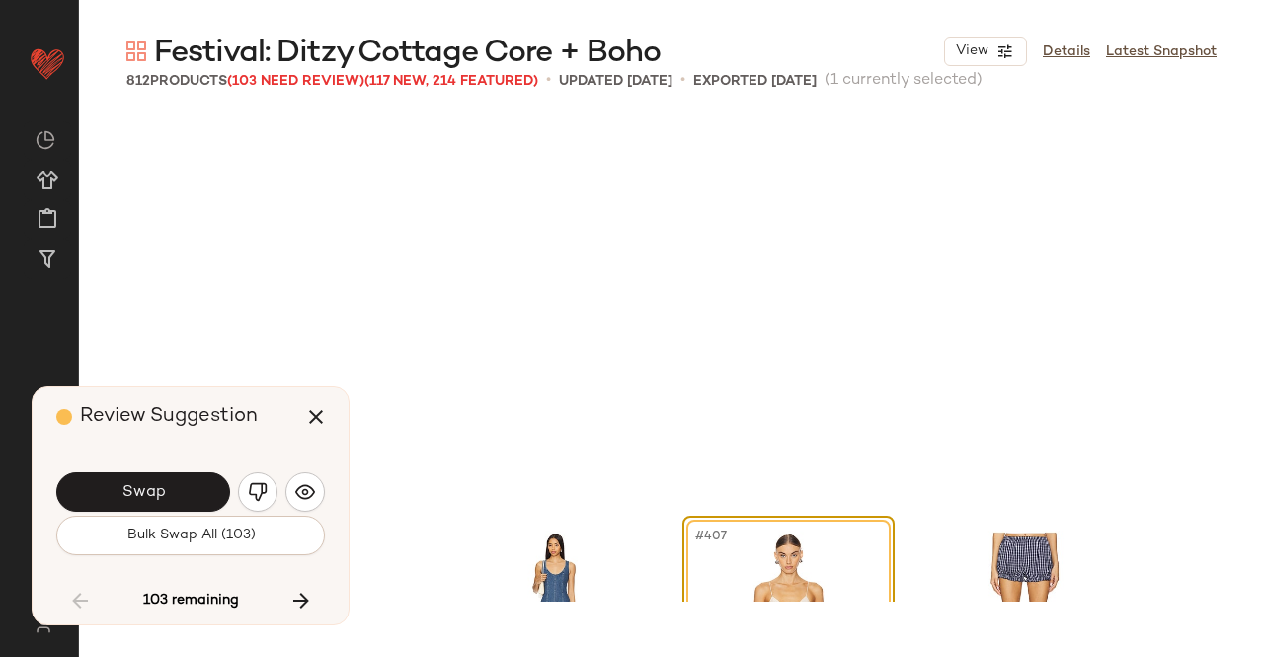
scroll to position [38512, 0]
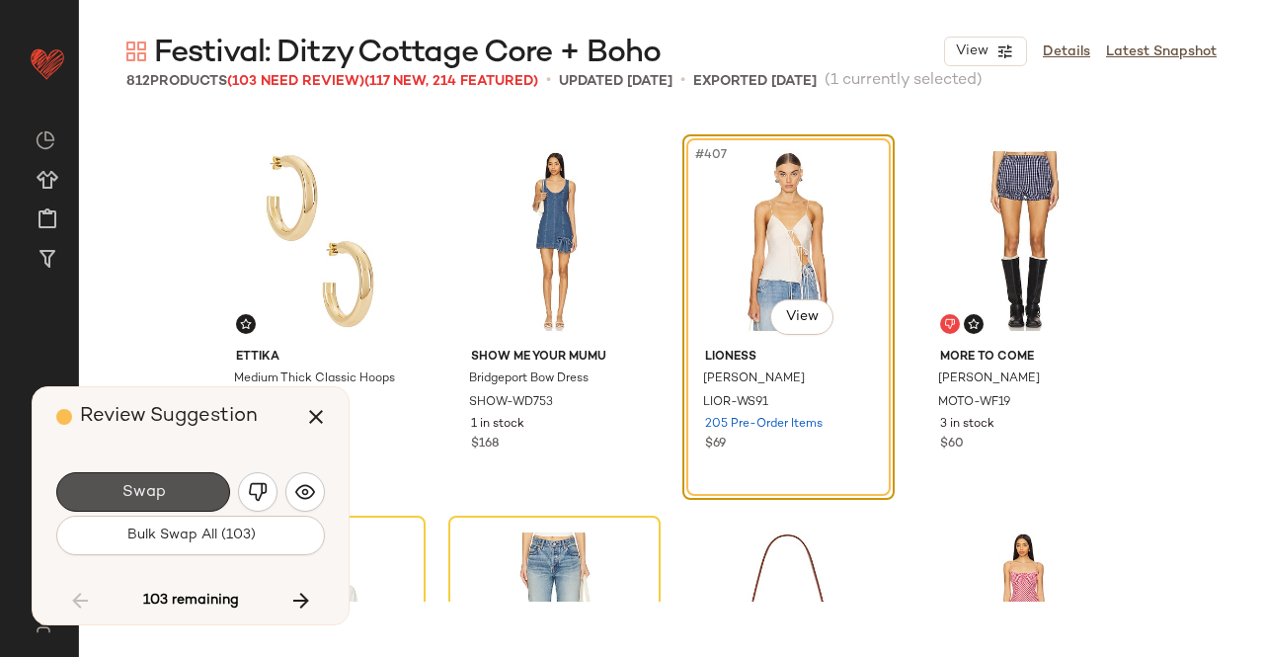
click at [176, 493] on button "Swap" at bounding box center [143, 492] width 174 height 40
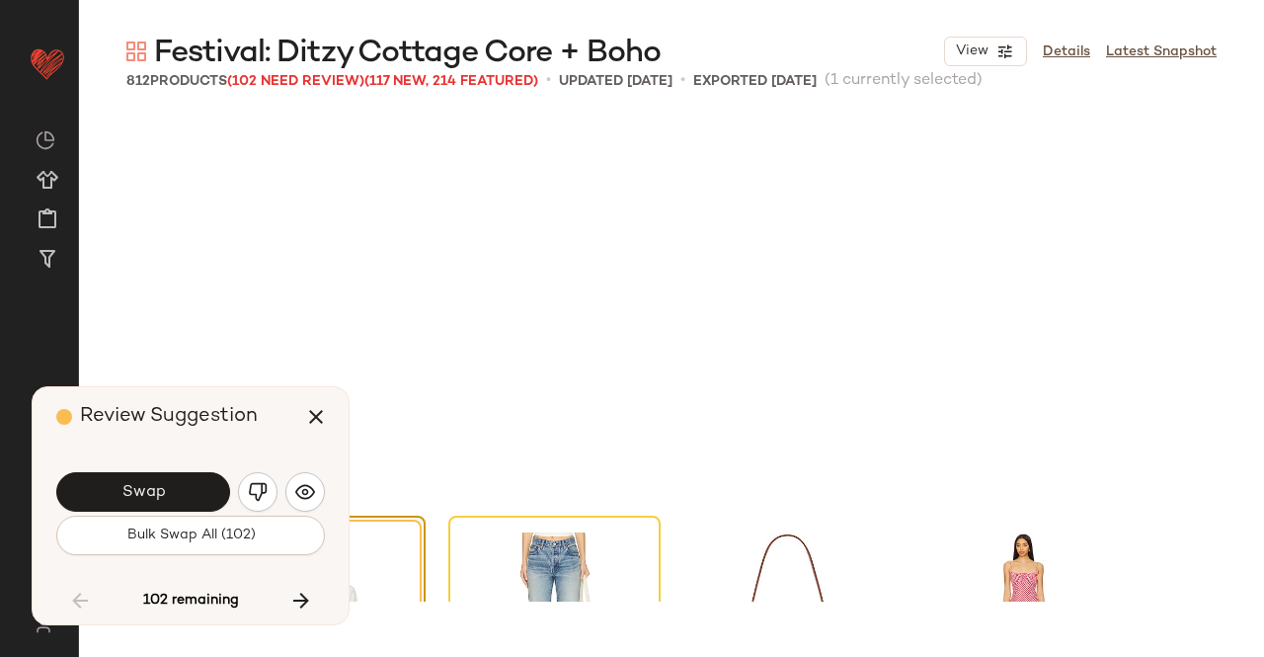
scroll to position [38893, 0]
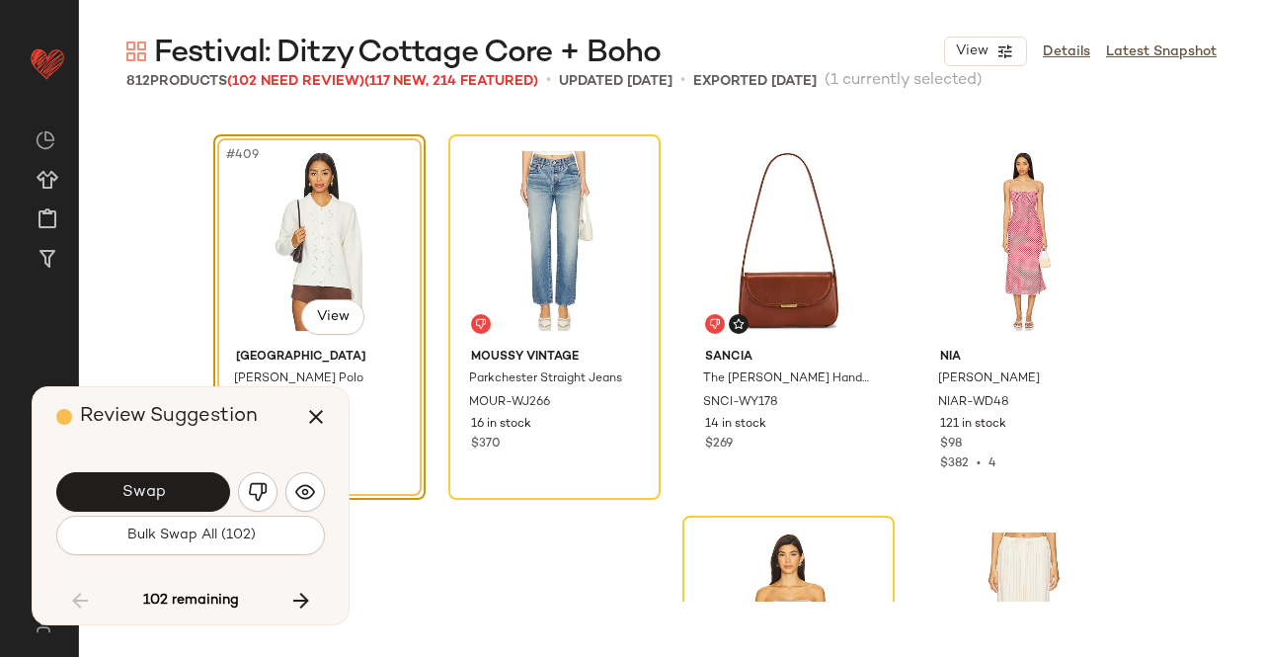
click at [176, 493] on button "Swap" at bounding box center [143, 492] width 174 height 40
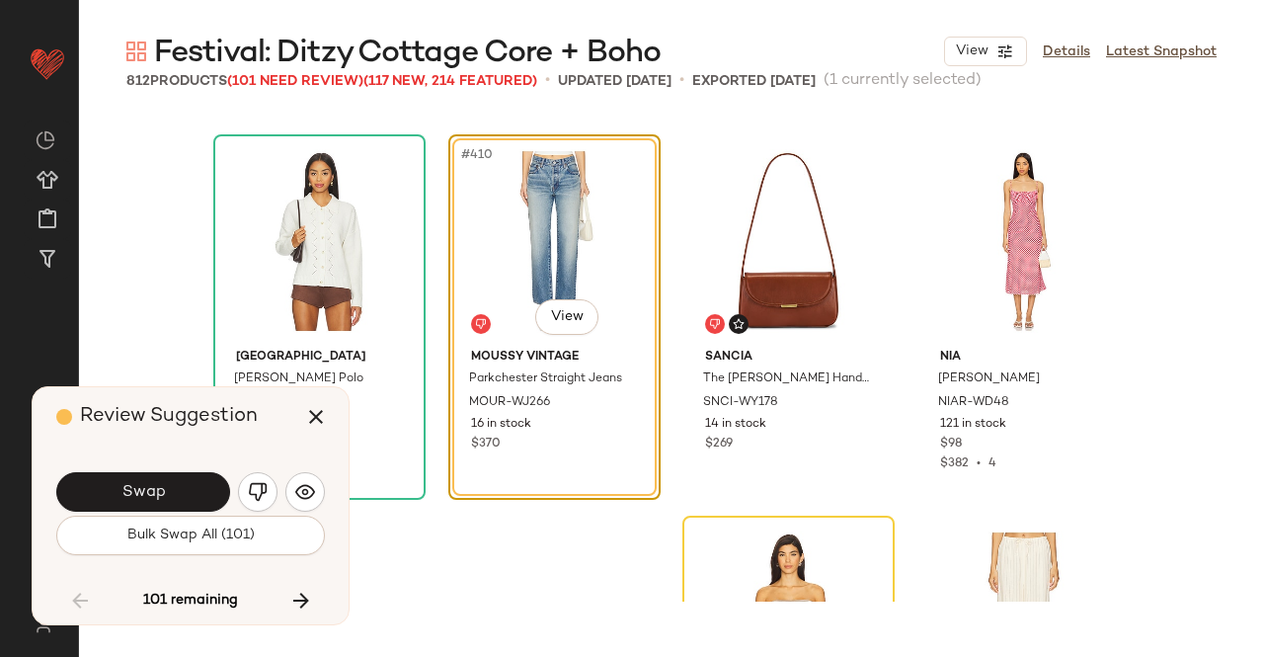
click at [176, 493] on button "Swap" at bounding box center [143, 492] width 174 height 40
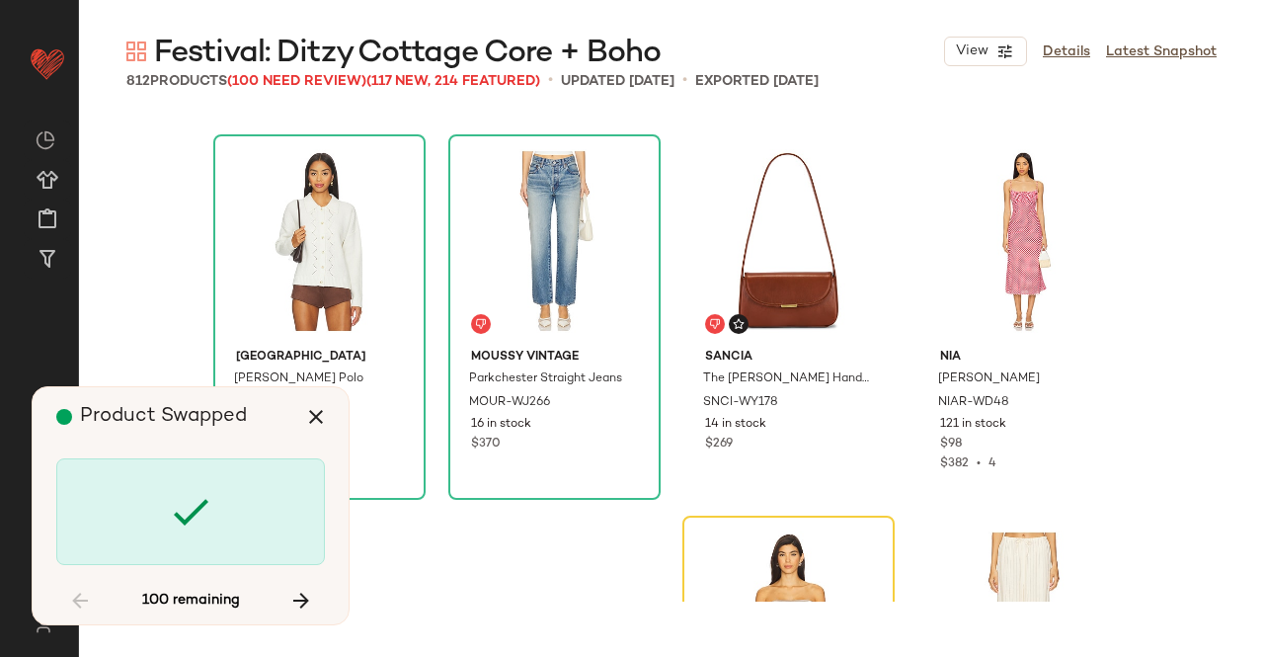
scroll to position [39274, 0]
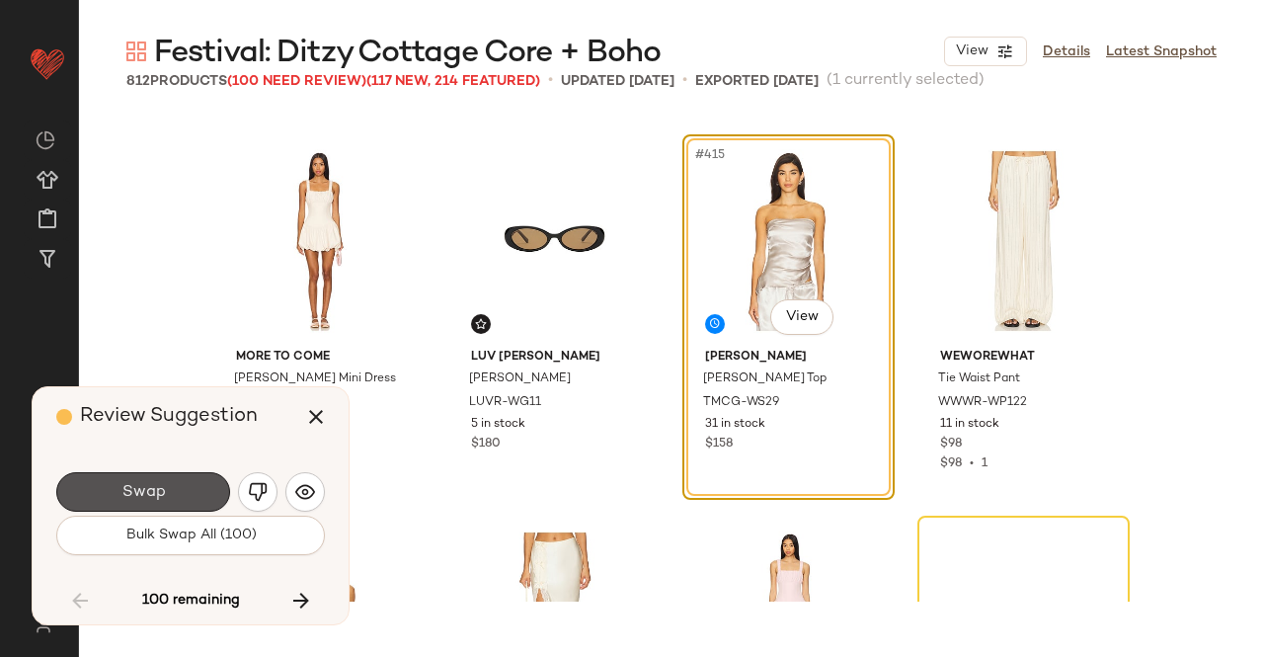
click at [176, 493] on button "Swap" at bounding box center [143, 492] width 174 height 40
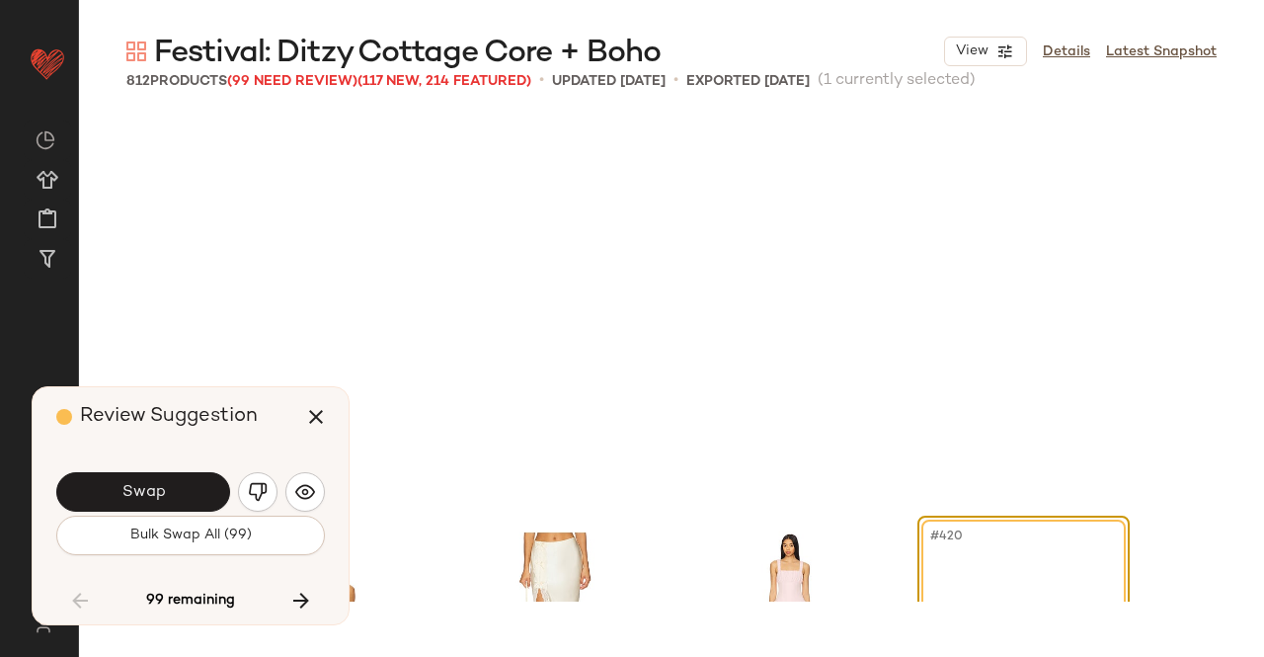
scroll to position [39656, 0]
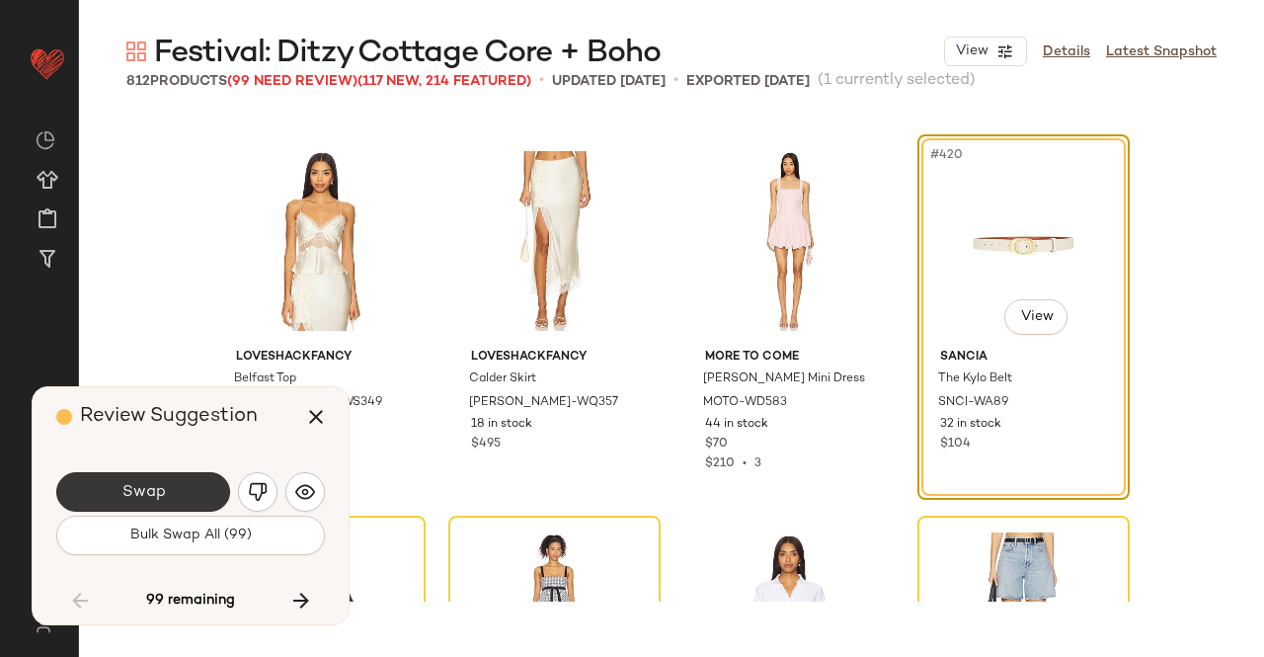
click at [166, 495] on button "Swap" at bounding box center [143, 492] width 174 height 40
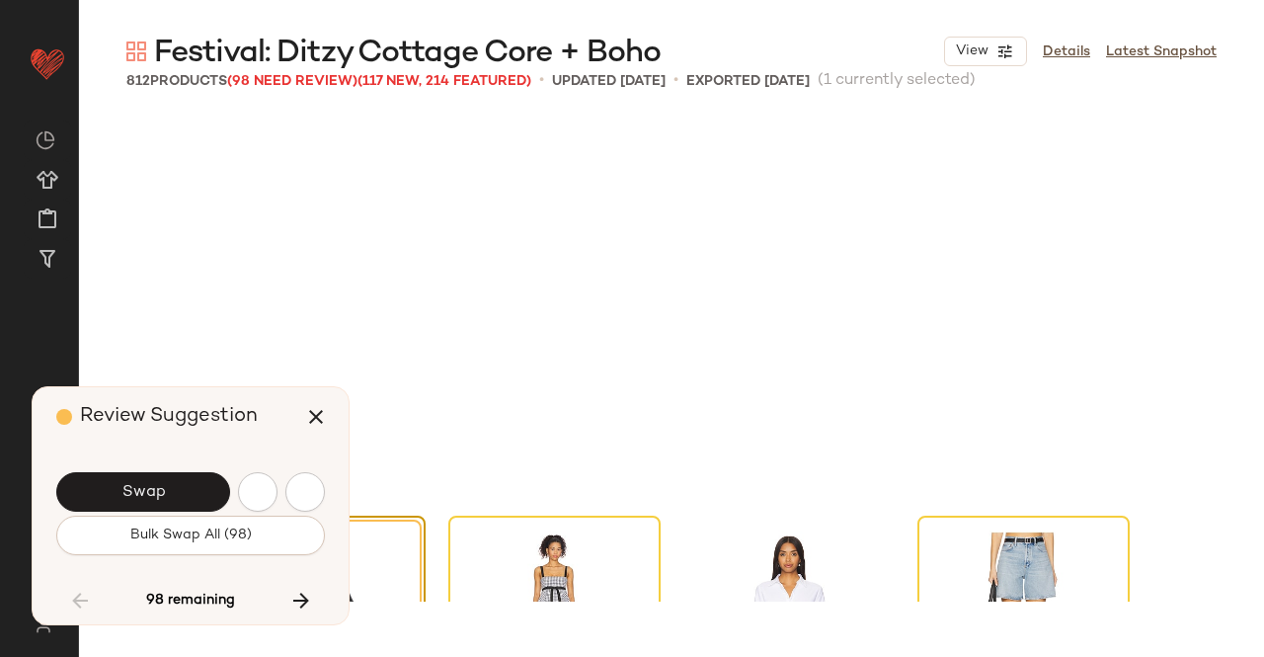
scroll to position [40037, 0]
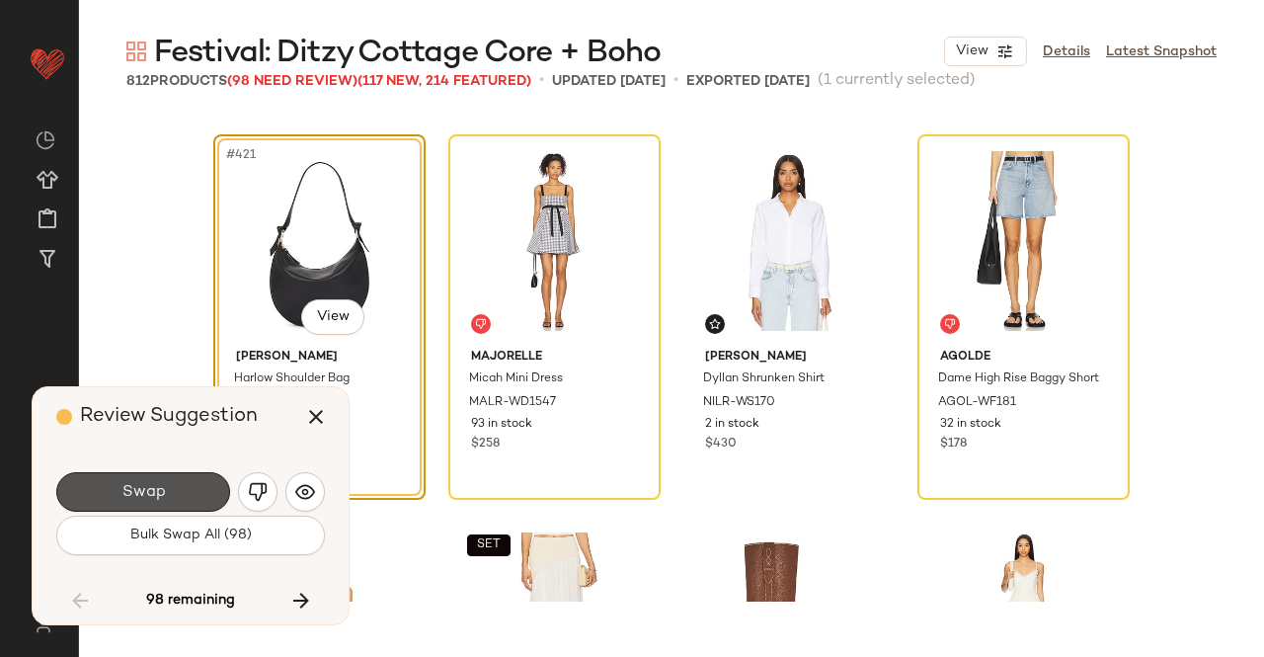
click at [166, 495] on button "Swap" at bounding box center [143, 492] width 174 height 40
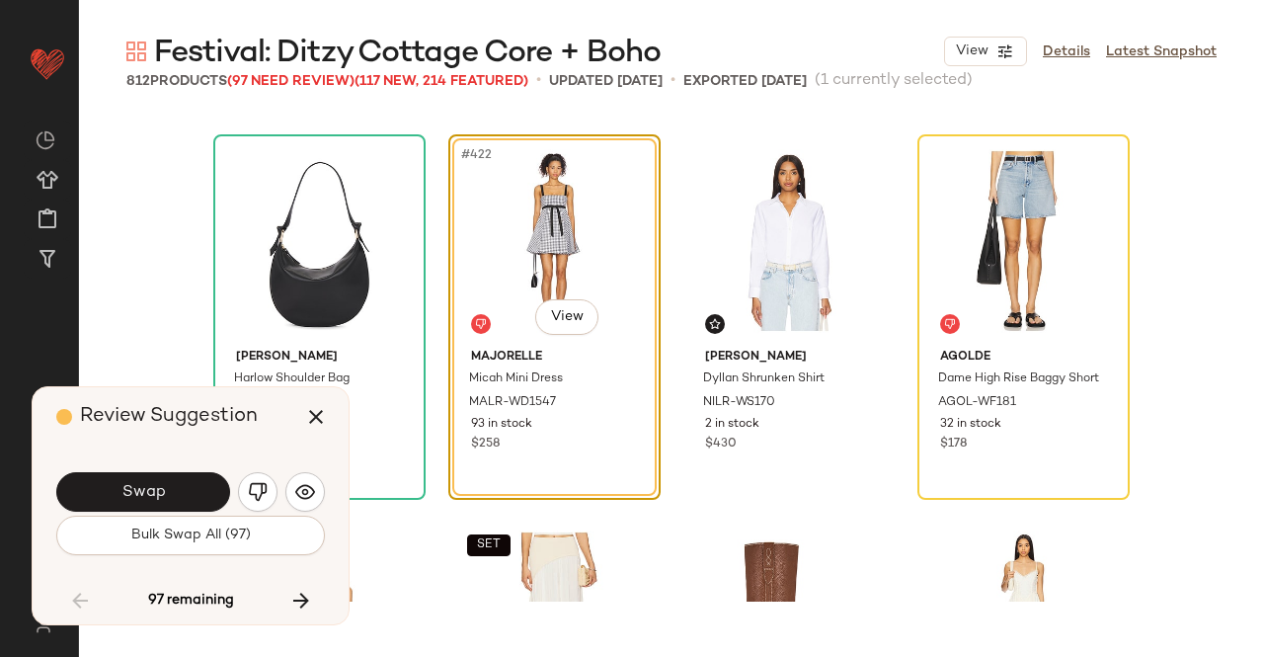
click at [166, 495] on button "Swap" at bounding box center [143, 492] width 174 height 40
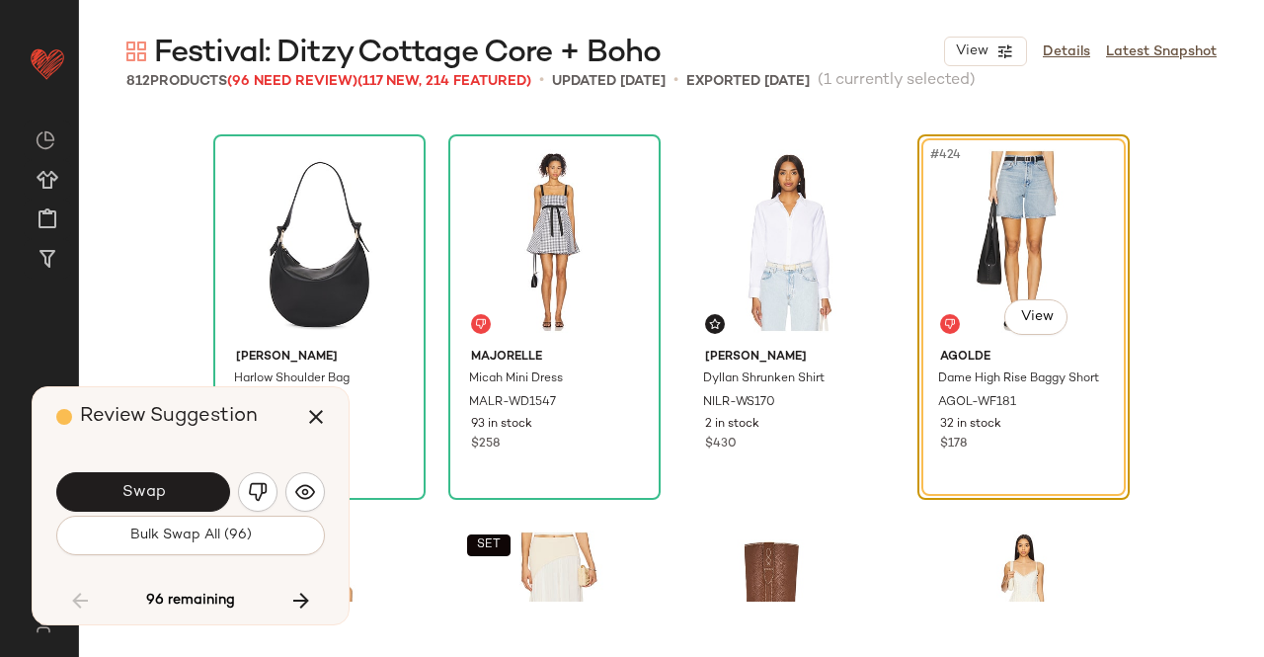
click at [166, 495] on button "Swap" at bounding box center [143, 492] width 174 height 40
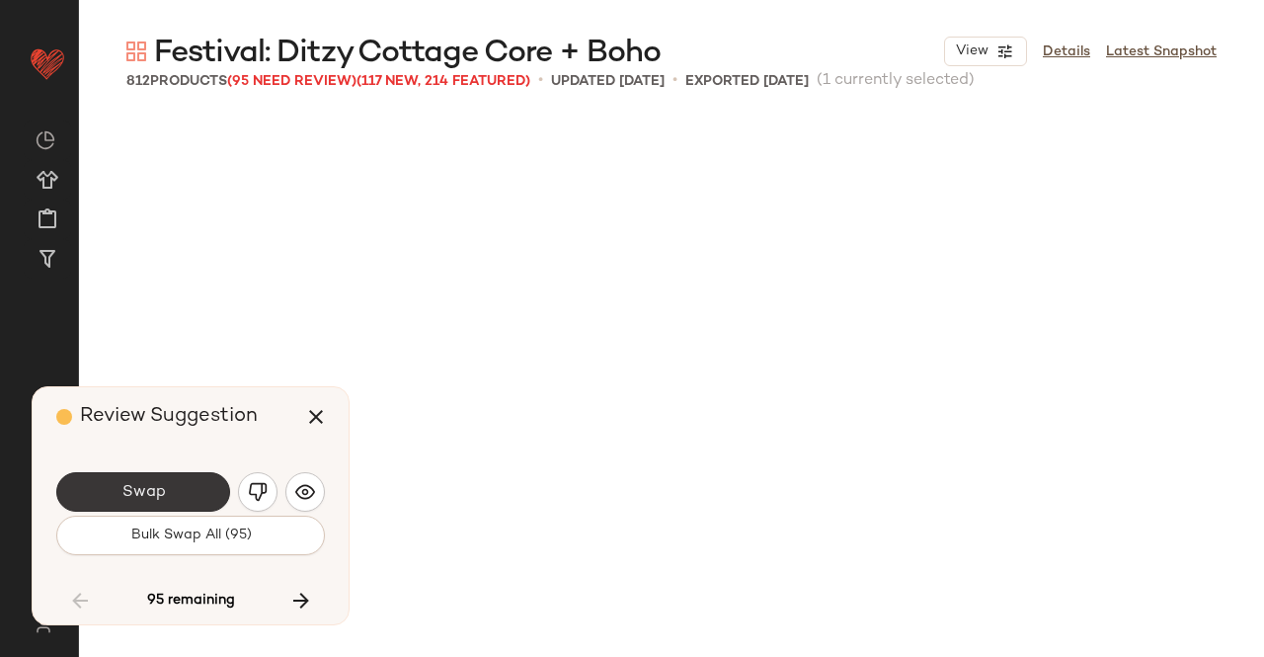
scroll to position [41181, 0]
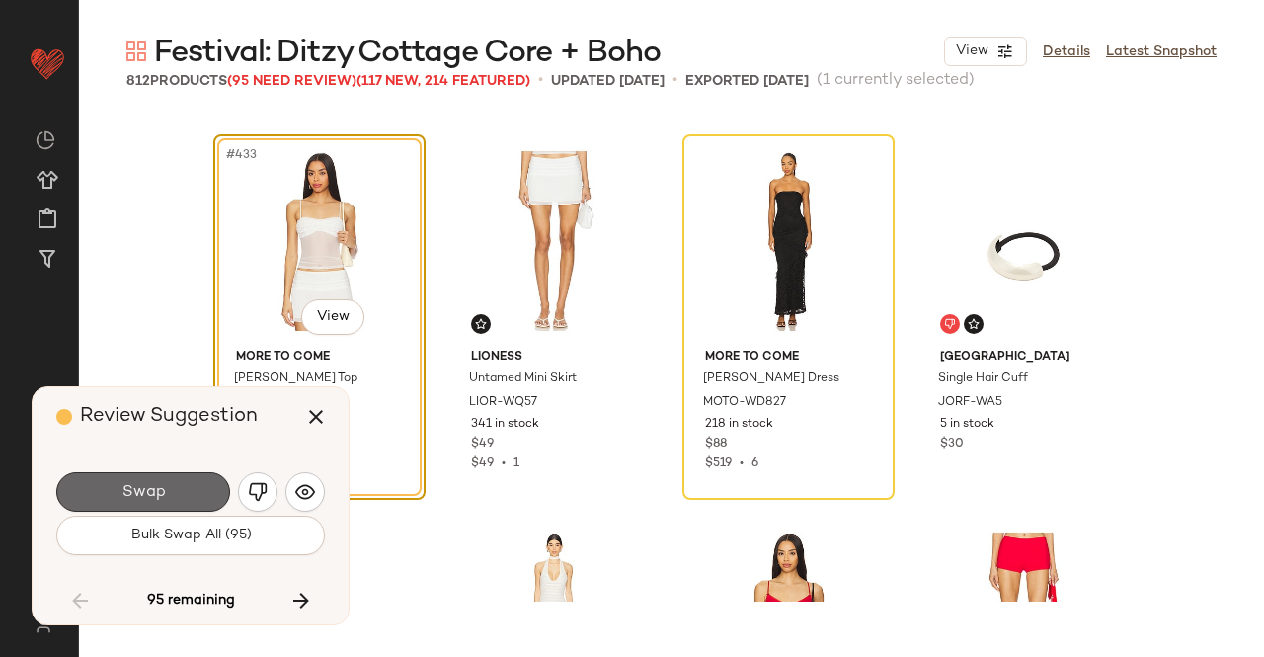
click at [162, 480] on button "Swap" at bounding box center [143, 492] width 174 height 40
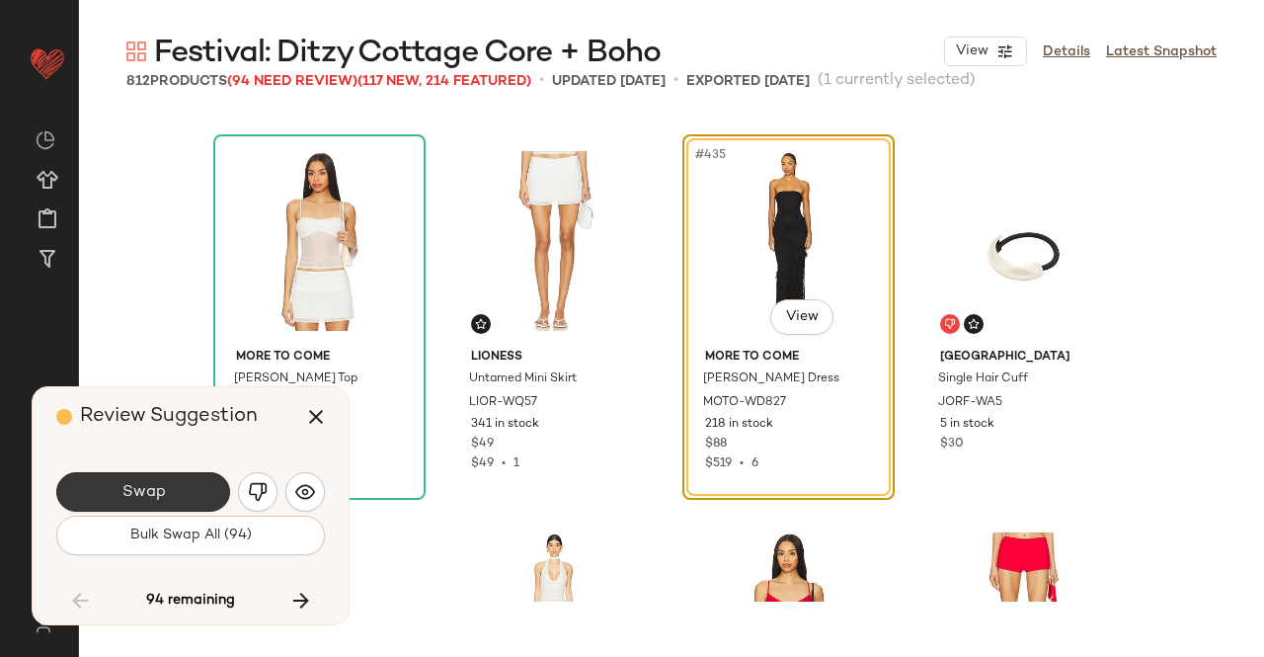
click at [186, 499] on button "Swap" at bounding box center [143, 492] width 174 height 40
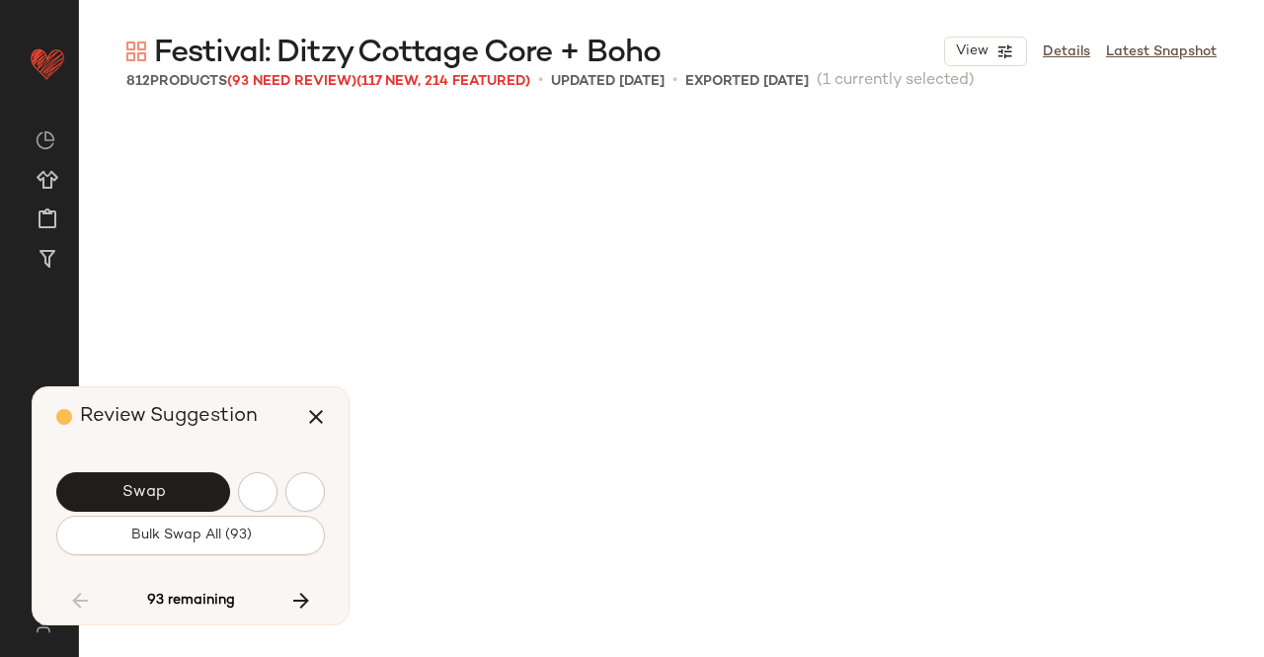
scroll to position [42325, 0]
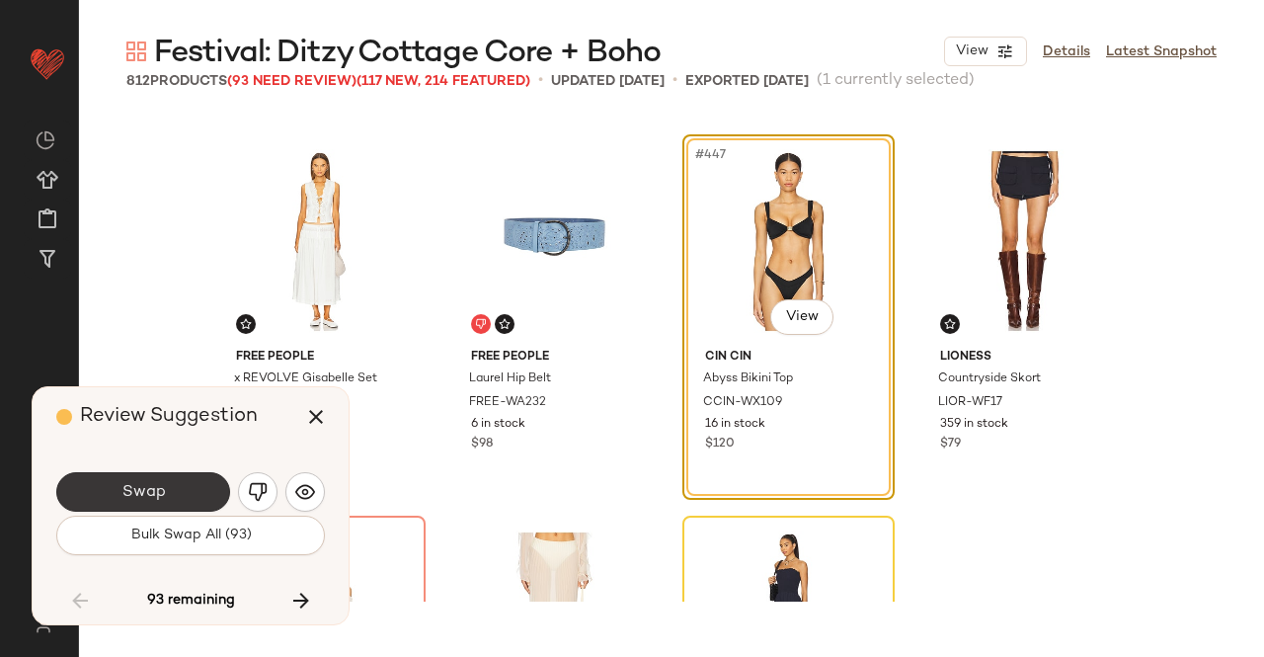
click at [178, 481] on button "Swap" at bounding box center [143, 492] width 174 height 40
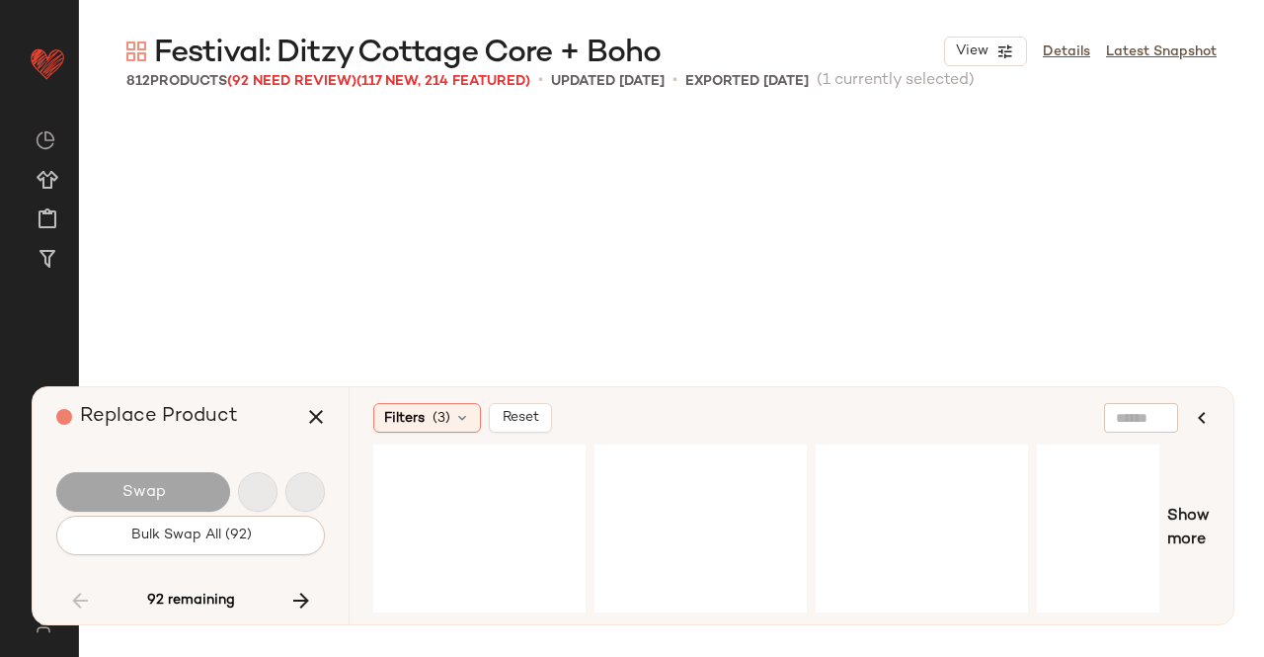
scroll to position [42706, 0]
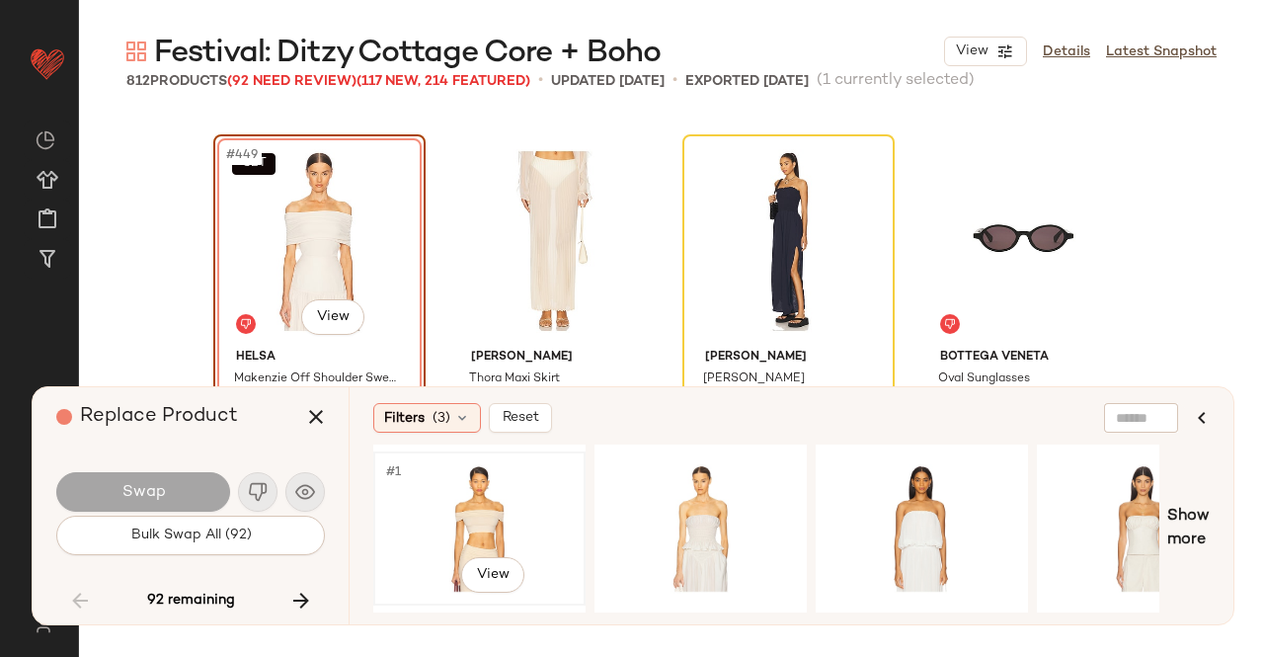
click at [470, 485] on div "#1 View" at bounding box center [479, 528] width 199 height 140
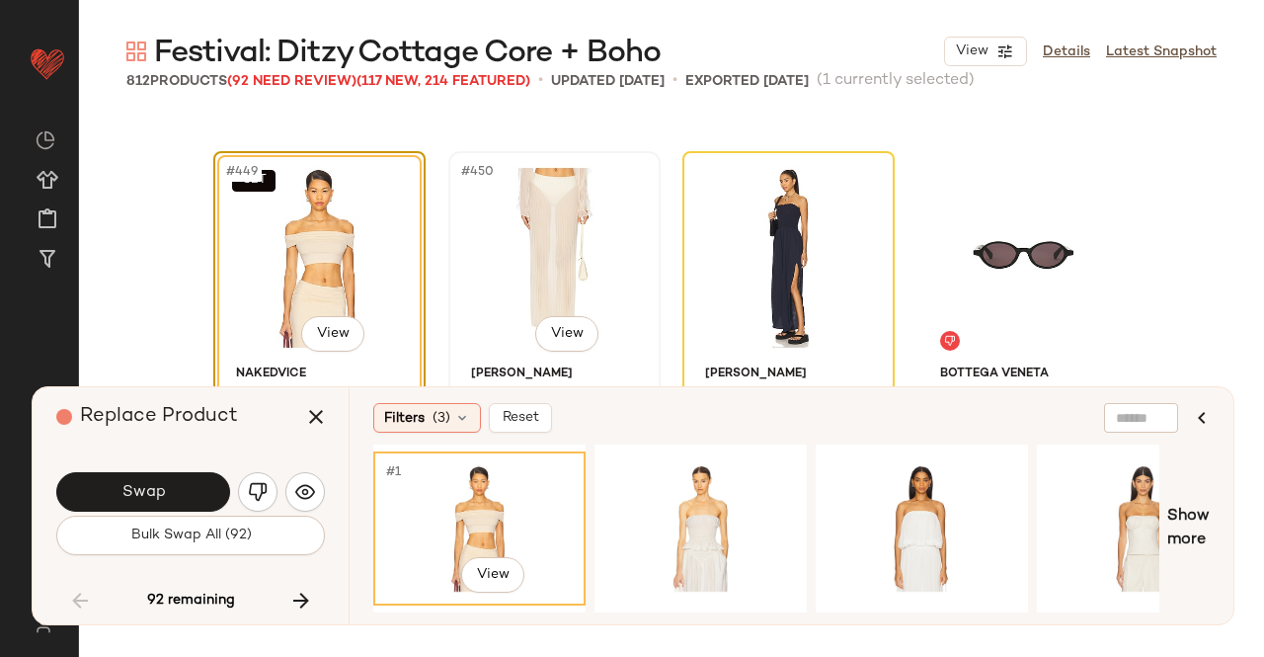
scroll to position [42687, 0]
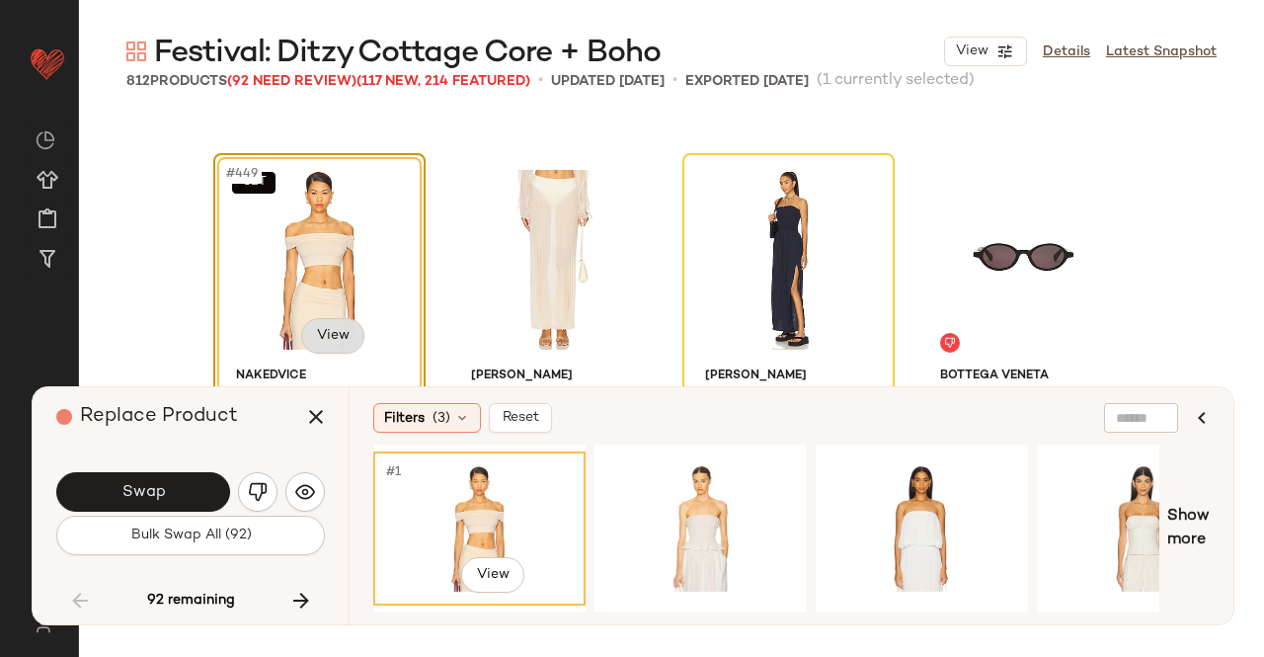
click at [341, 341] on body "Revolve ** Dashboard All Products Global Clipboards (22) Curations (511) Kriste…" at bounding box center [632, 328] width 1264 height 657
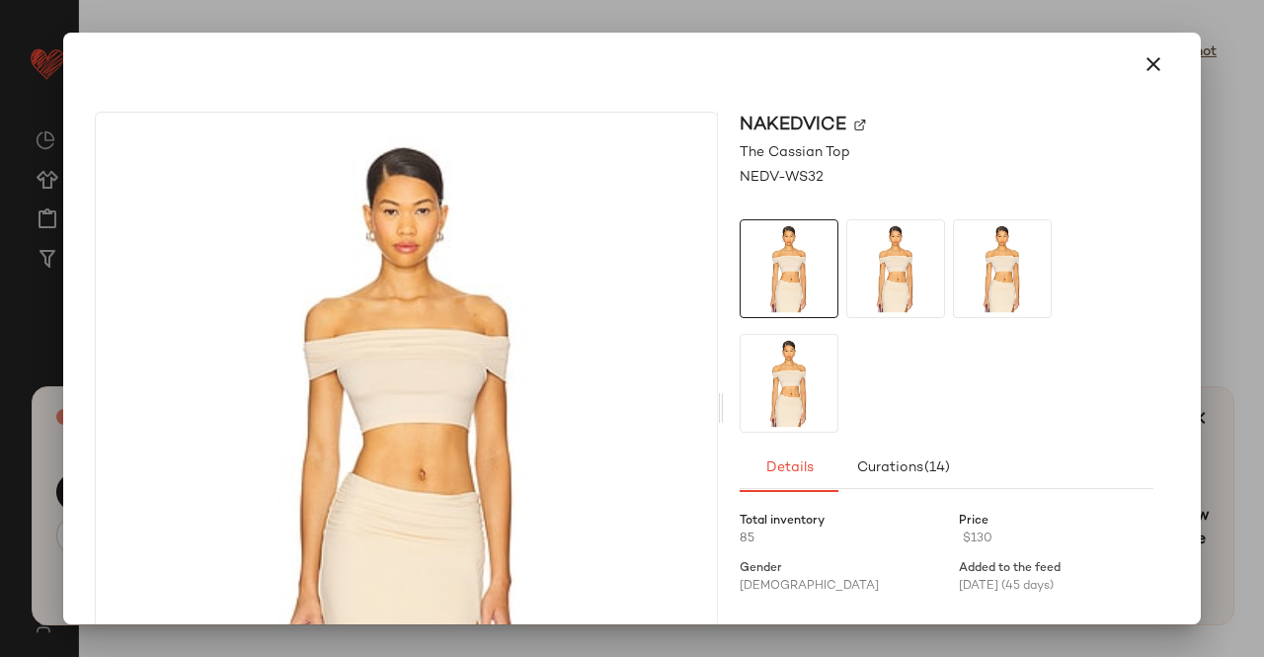
click at [859, 127] on div "Nakedvice" at bounding box center [947, 125] width 414 height 27
click at [857, 127] on img at bounding box center [860, 126] width 12 height 12
click at [1154, 65] on button "button" at bounding box center [1153, 64] width 47 height 47
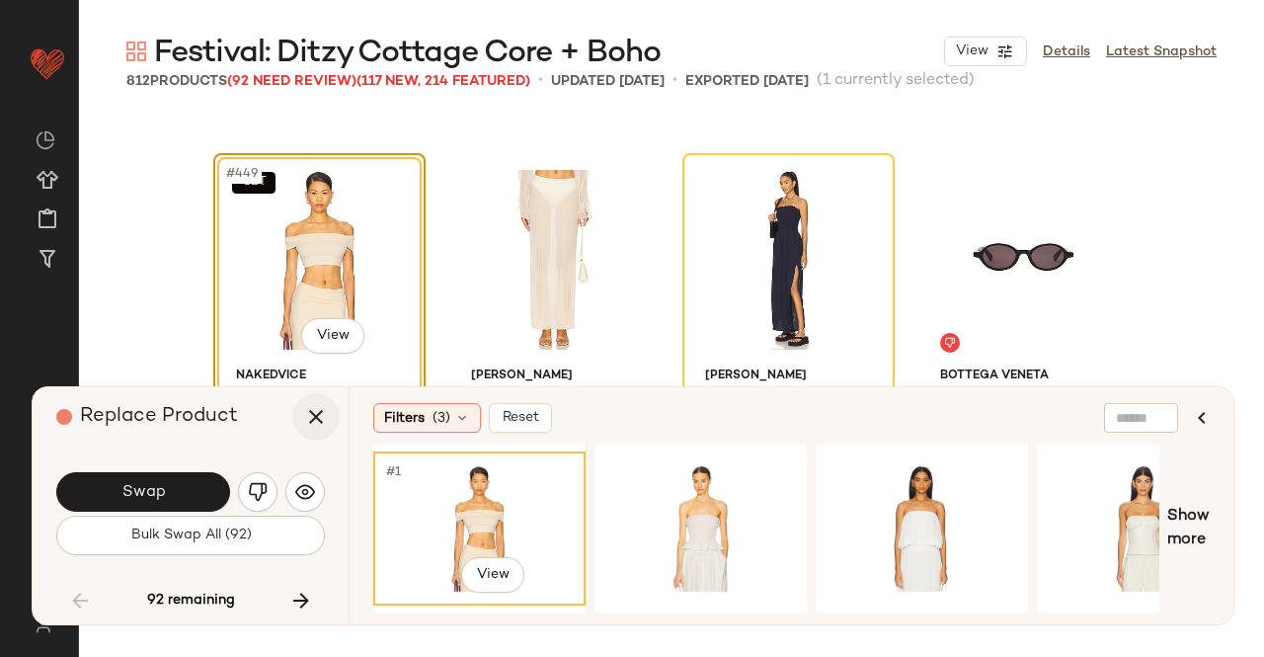
click at [324, 409] on icon "button" at bounding box center [316, 417] width 24 height 24
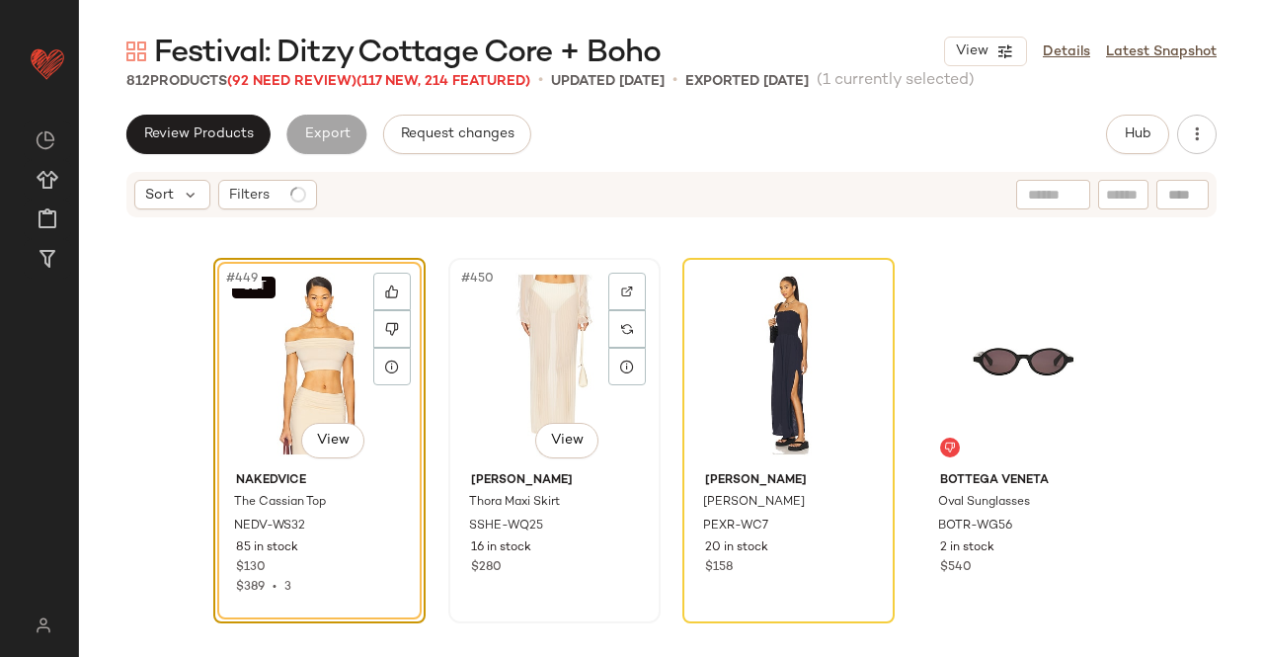
click at [537, 355] on div "#450 View" at bounding box center [554, 365] width 199 height 200
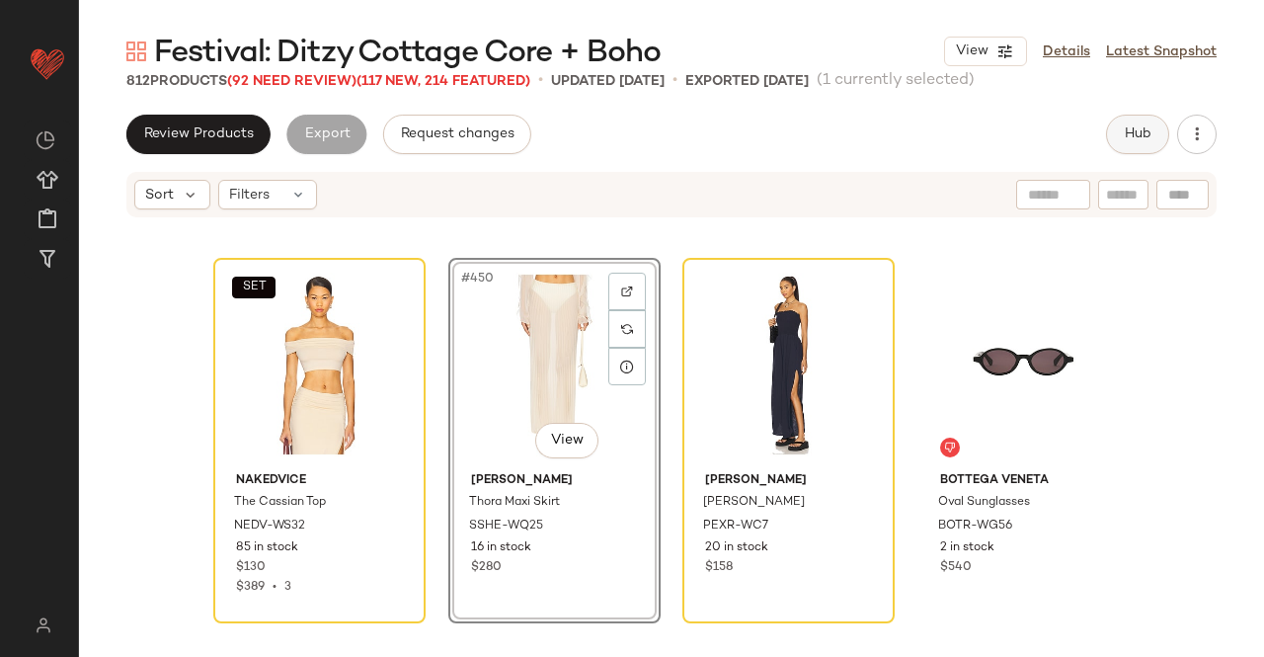
click at [1134, 151] on button "Hub" at bounding box center [1137, 135] width 63 height 40
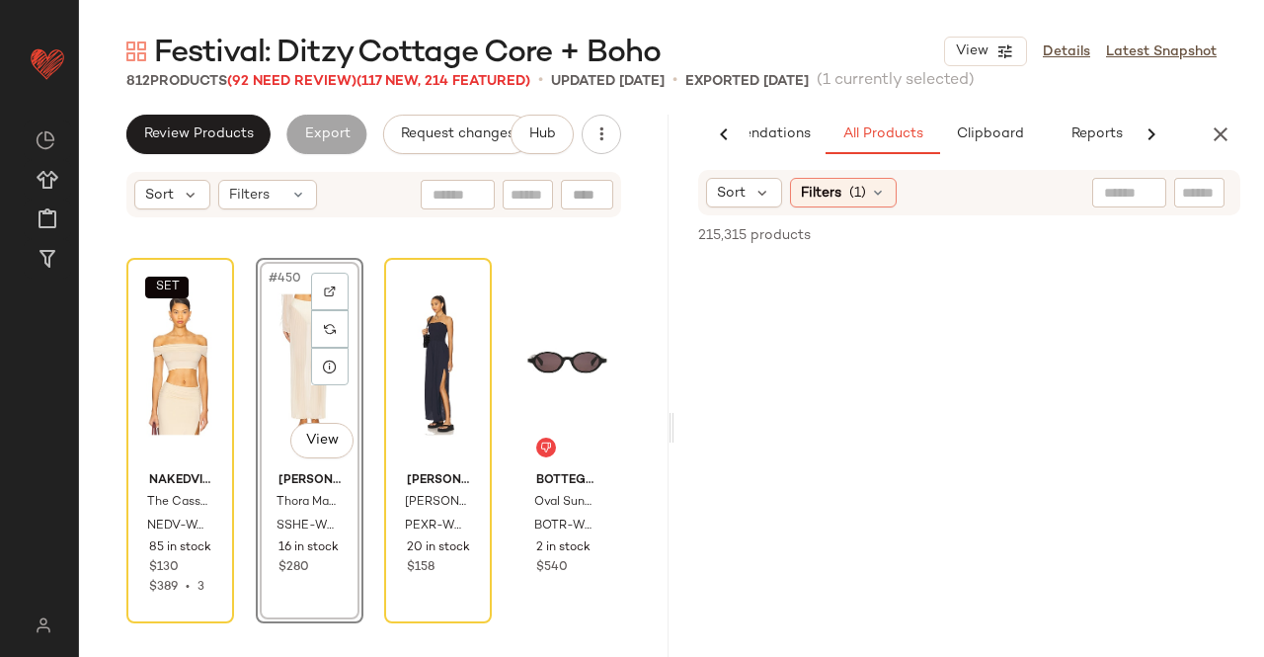
scroll to position [0, 124]
click at [1175, 207] on div at bounding box center [1200, 193] width 50 height 30
paste input "*********"
type input "*********"
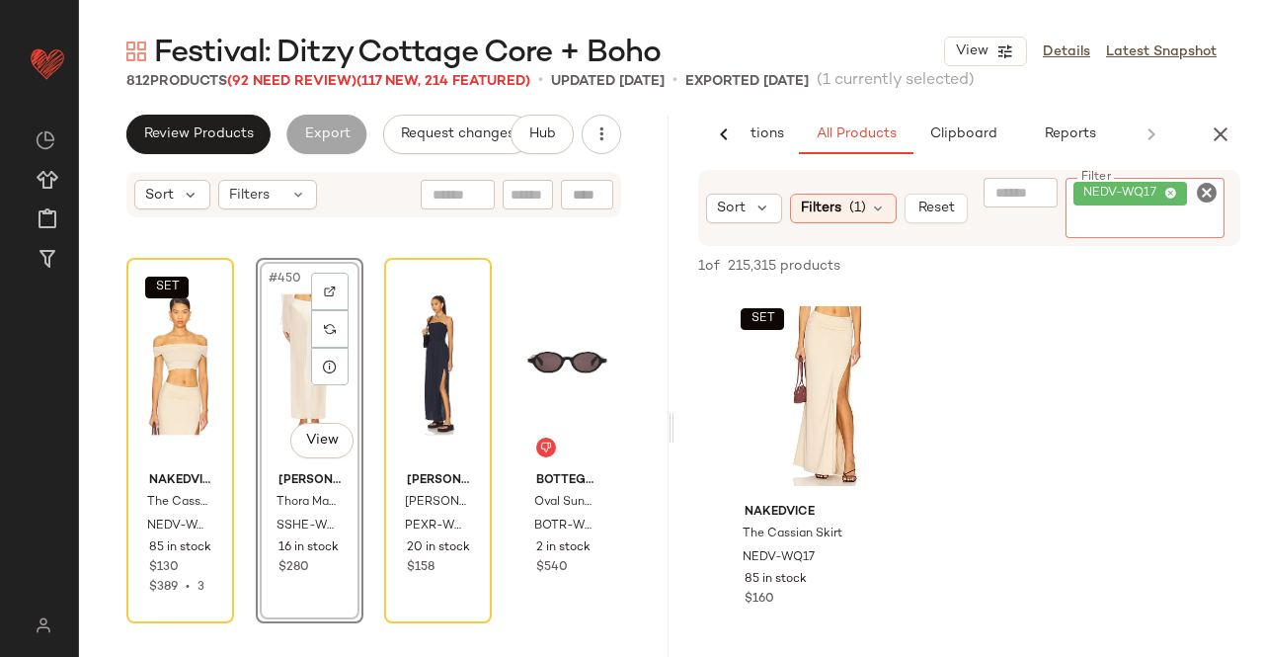
click at [292, 374] on div "#450 View" at bounding box center [310, 365] width 94 height 200
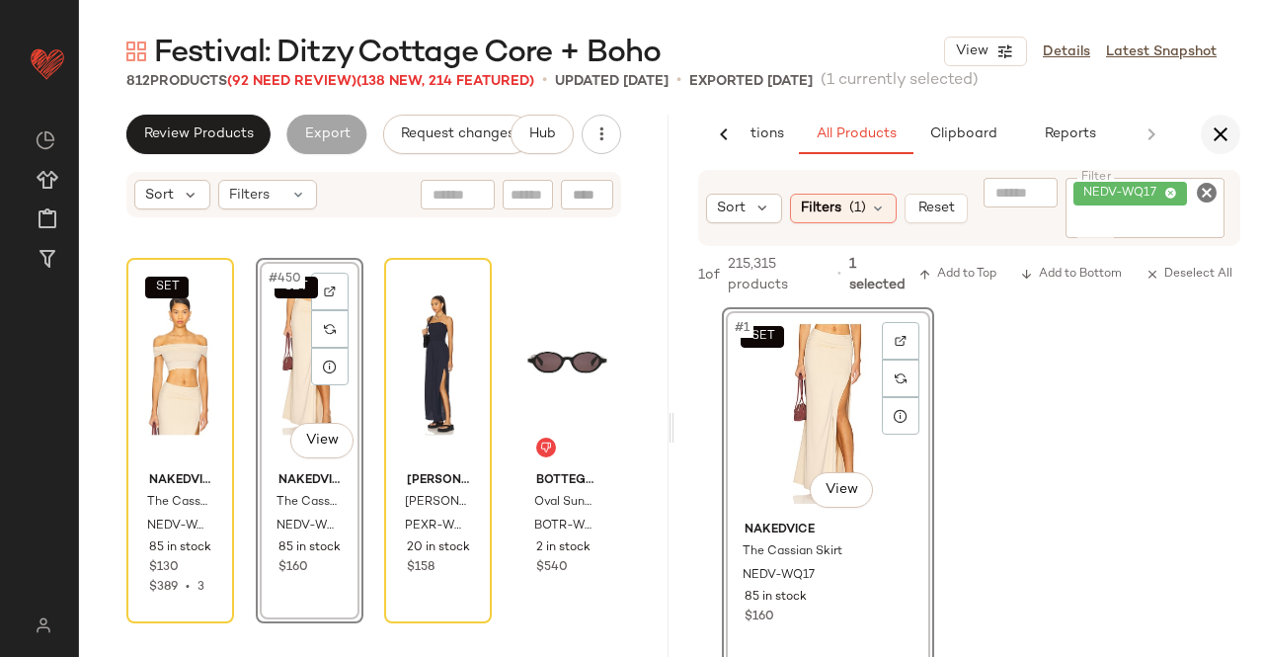
click at [1233, 133] on button "button" at bounding box center [1221, 135] width 40 height 40
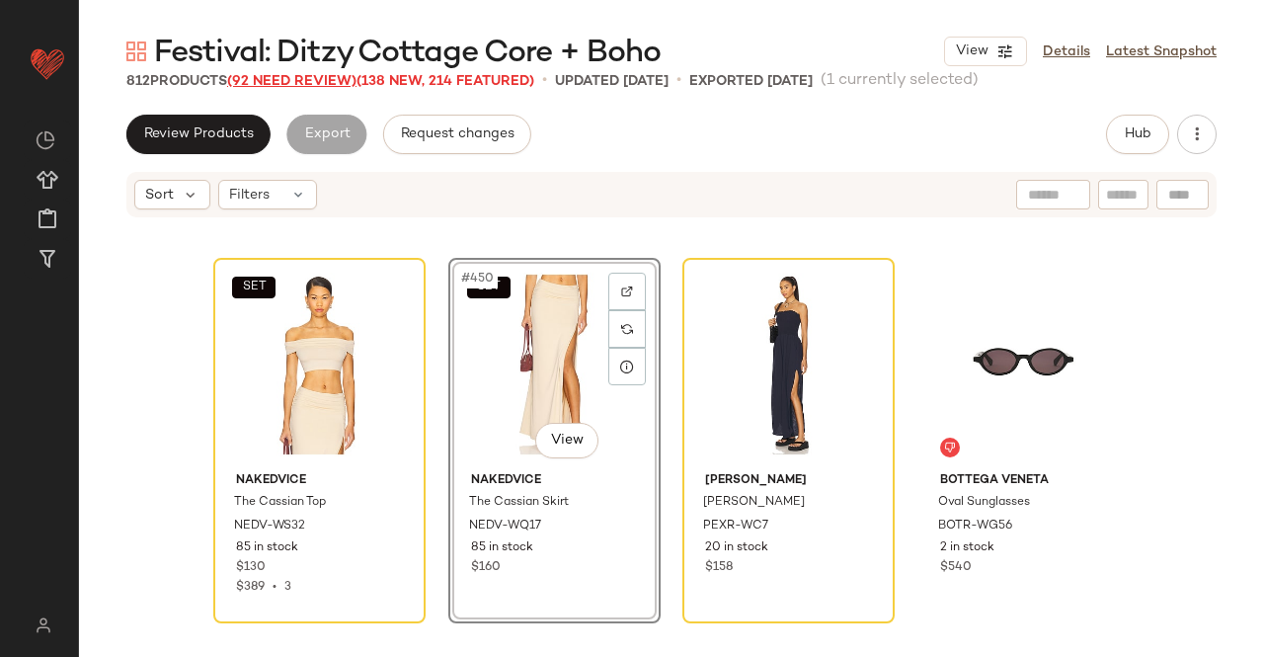
click at [320, 80] on span "(92 Need Review)" at bounding box center [291, 81] width 129 height 15
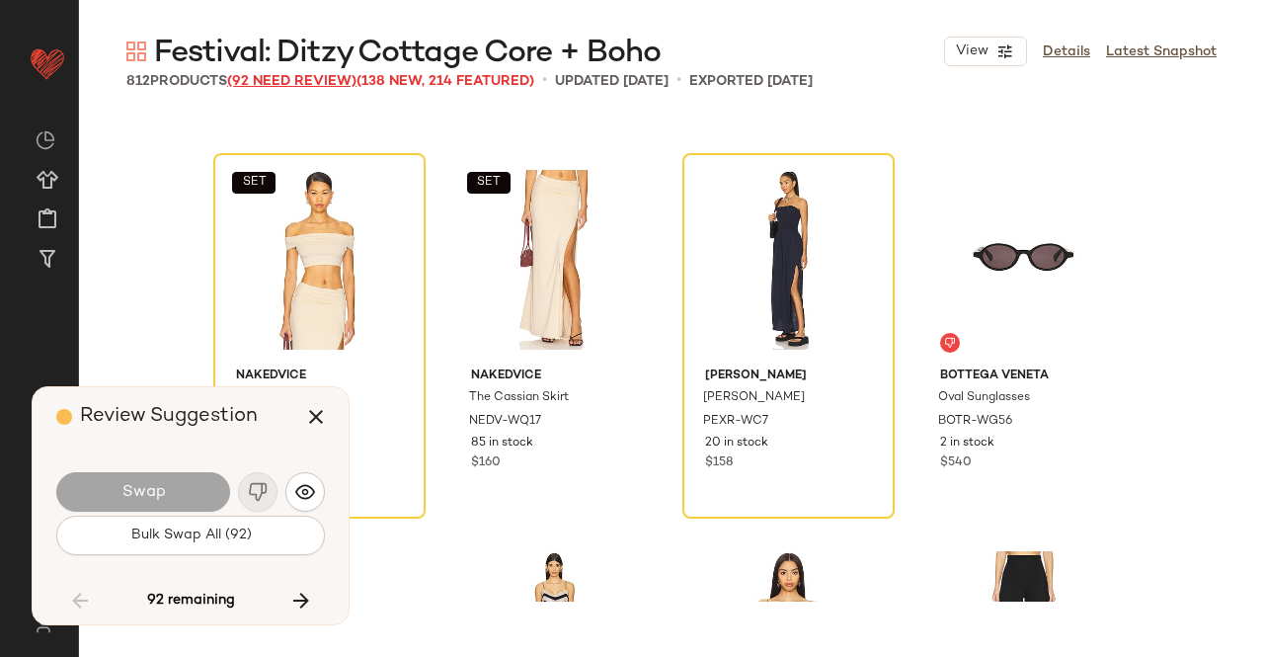
scroll to position [42706, 0]
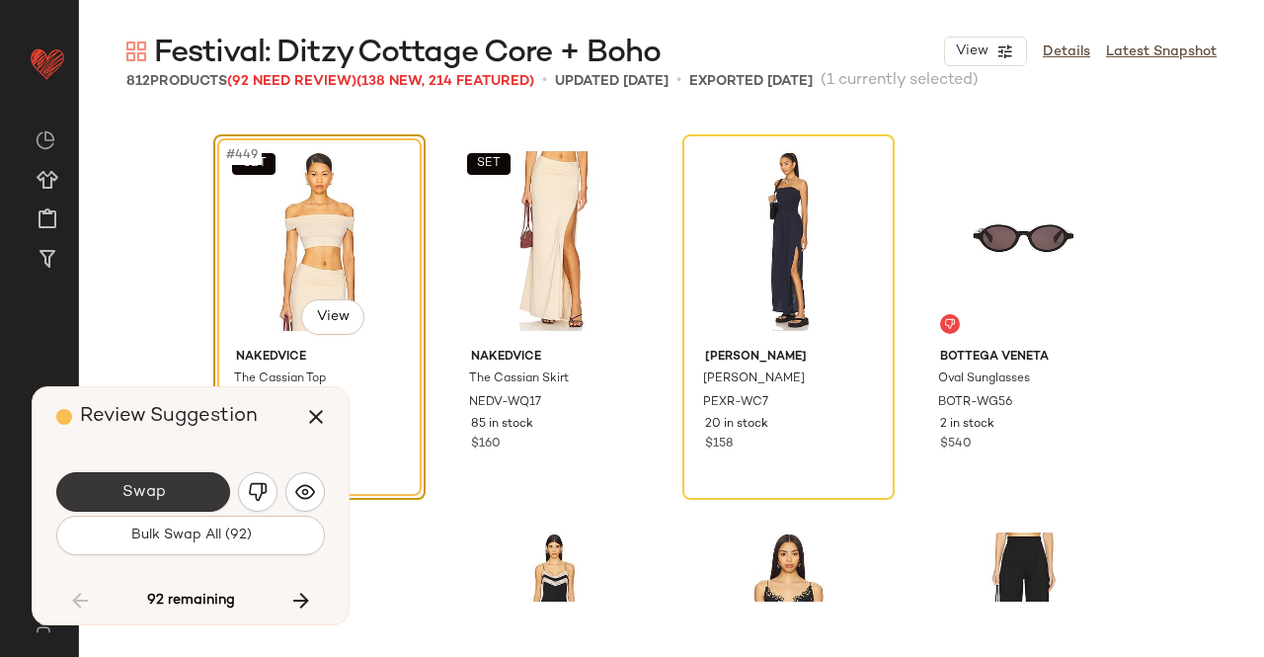
click at [168, 493] on button "Swap" at bounding box center [143, 492] width 174 height 40
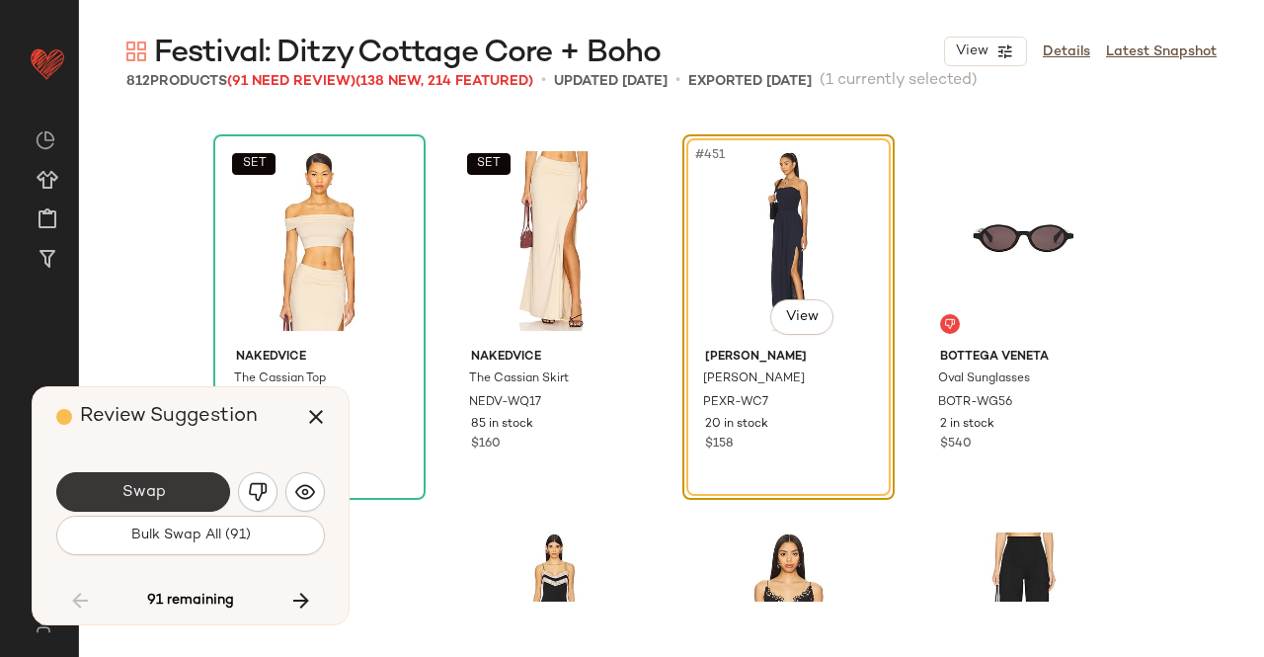
click at [180, 493] on button "Swap" at bounding box center [143, 492] width 174 height 40
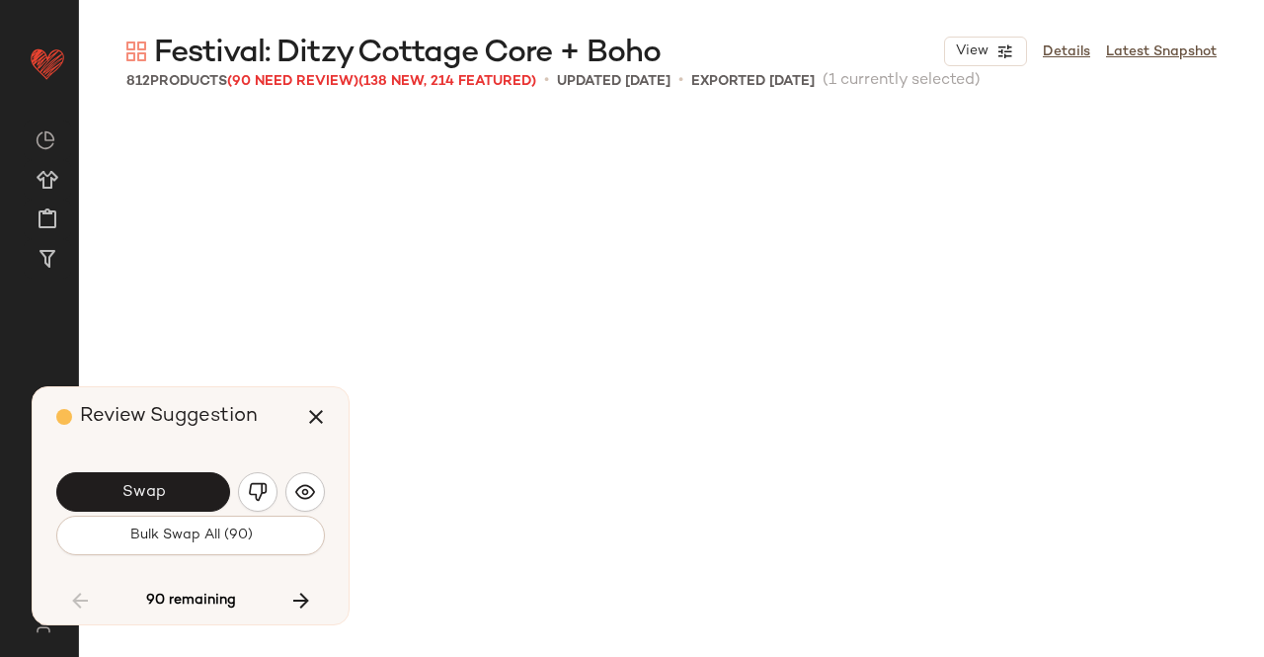
scroll to position [43469, 0]
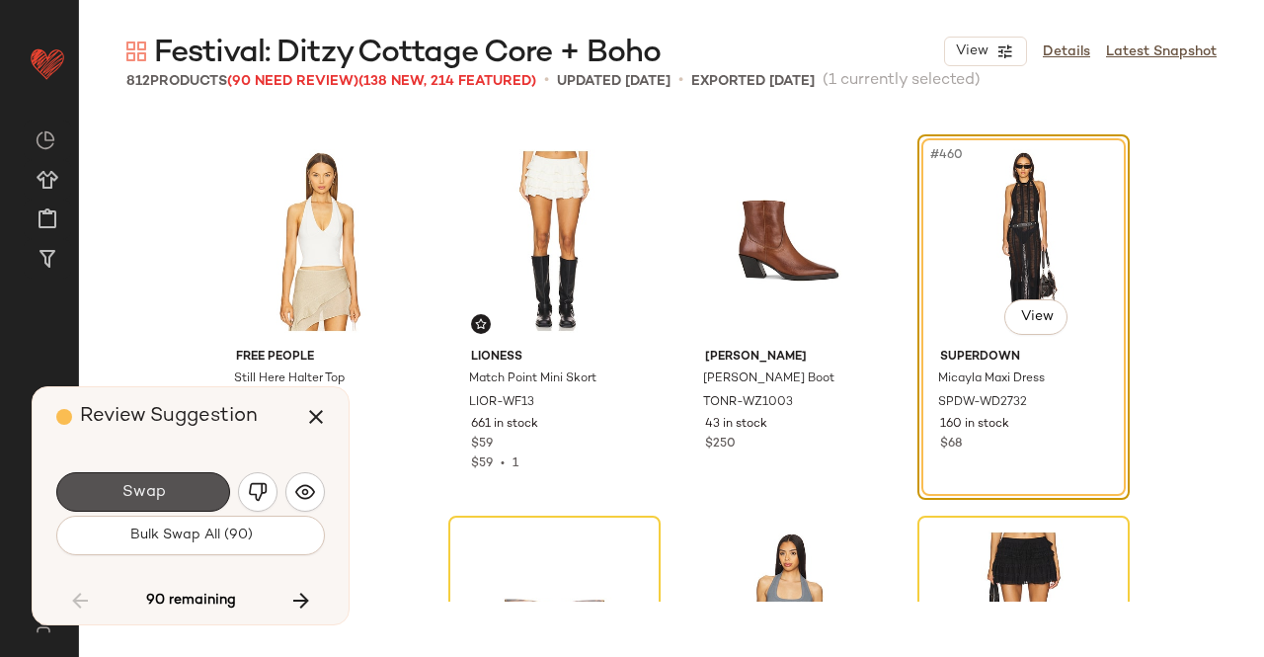
click at [180, 493] on button "Swap" at bounding box center [143, 492] width 174 height 40
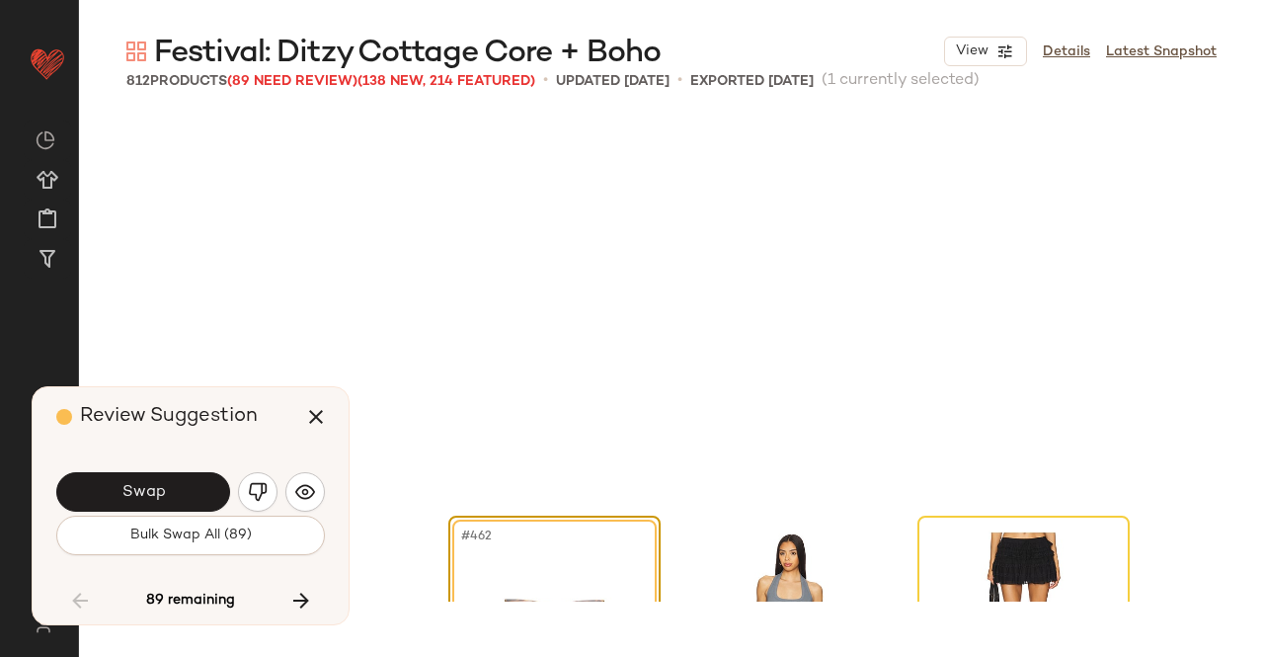
scroll to position [43850, 0]
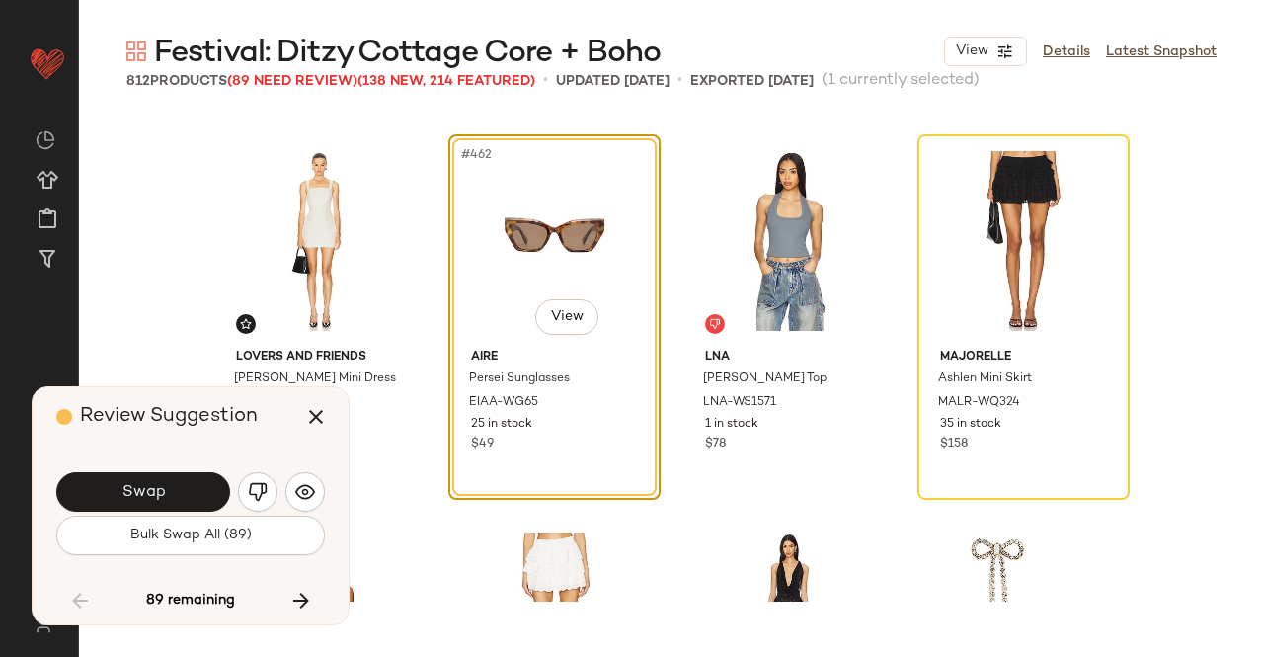
click at [180, 493] on button "Swap" at bounding box center [143, 492] width 174 height 40
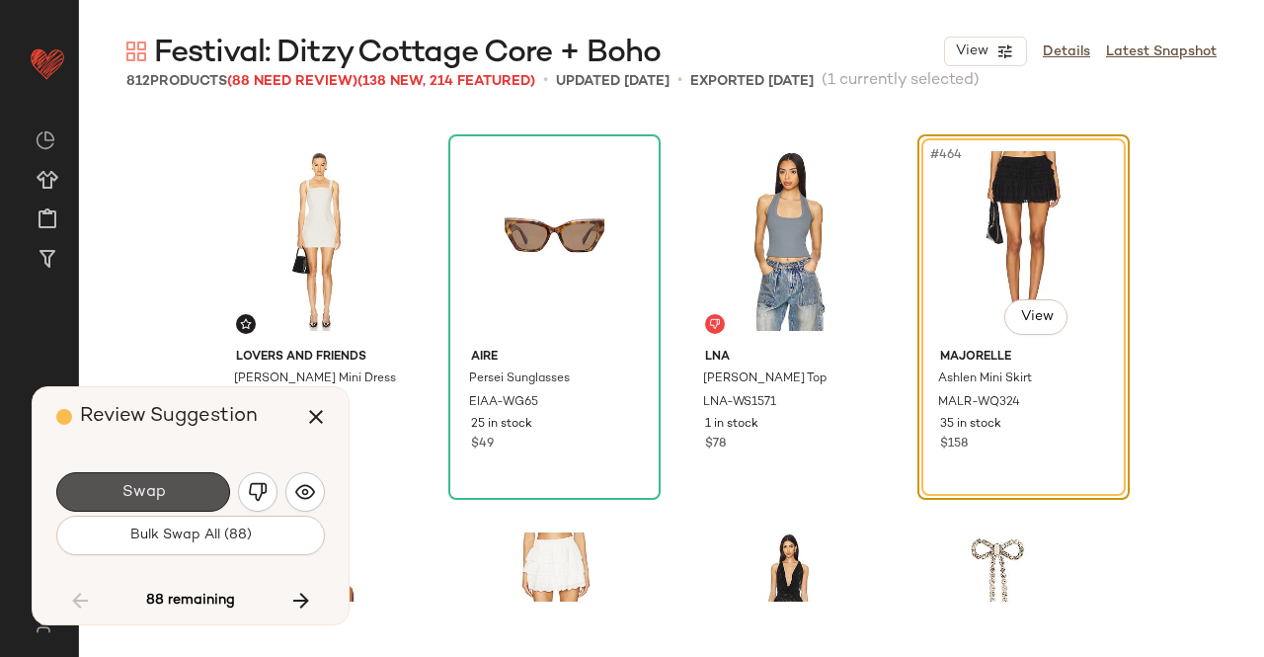
click at [180, 493] on button "Swap" at bounding box center [143, 492] width 174 height 40
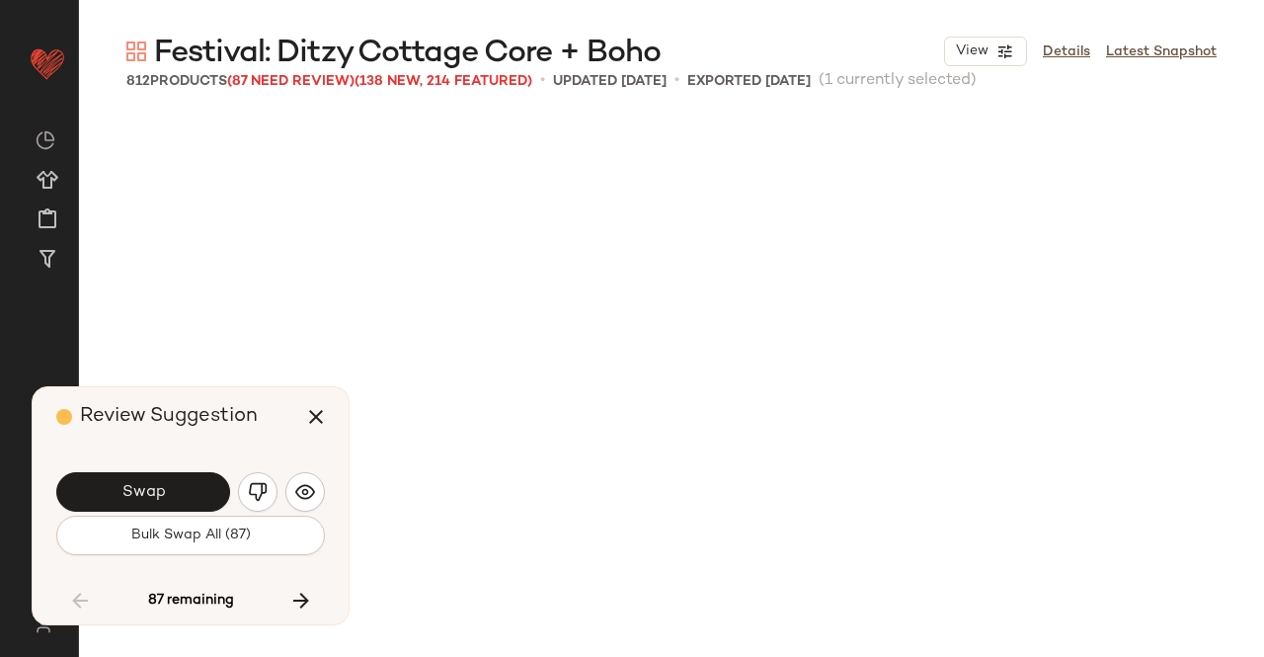
scroll to position [44612, 0]
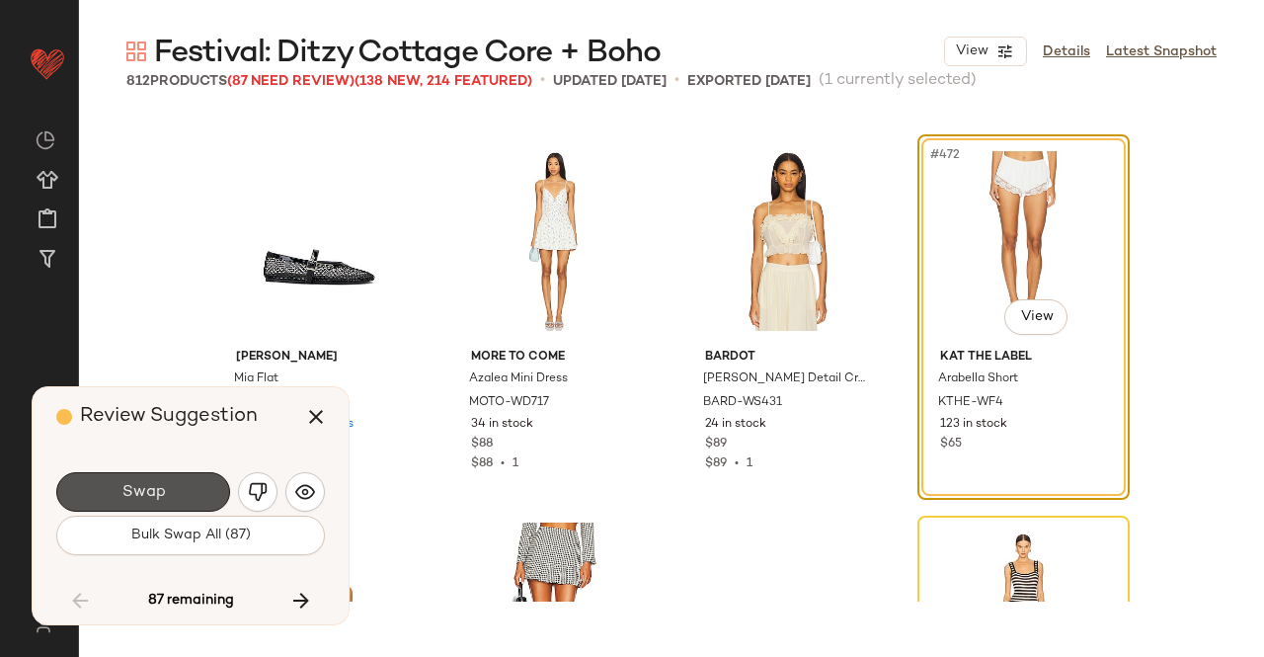
click at [180, 493] on button "Swap" at bounding box center [143, 492] width 174 height 40
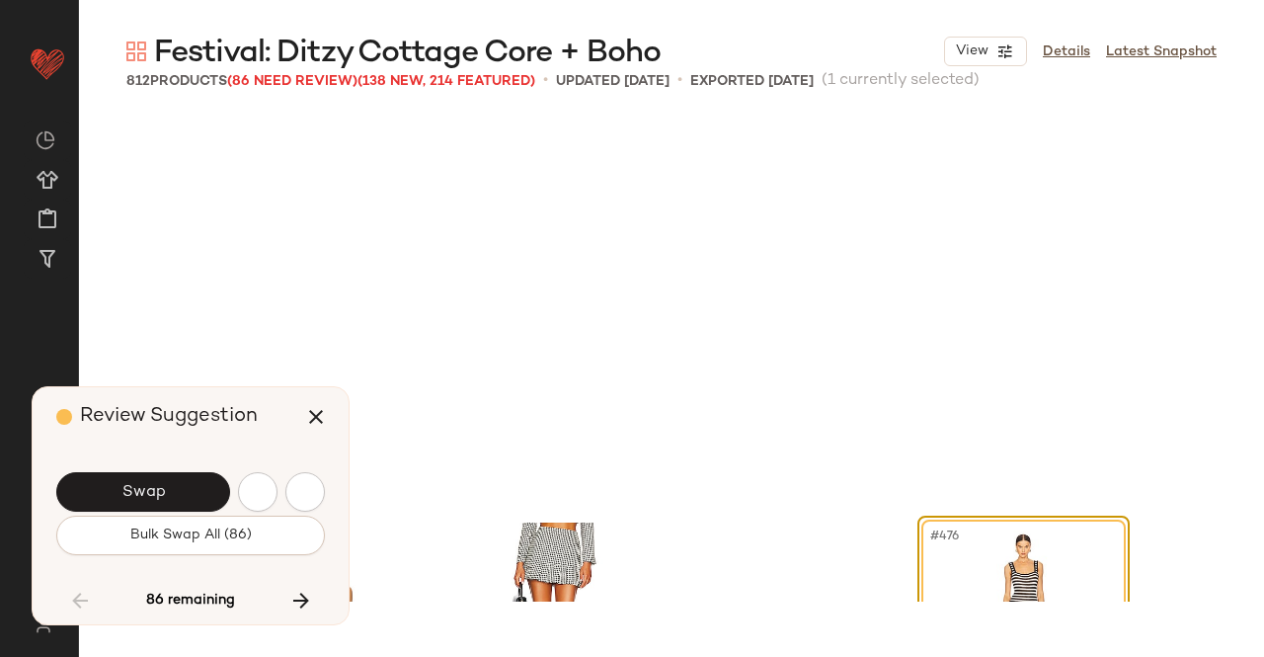
scroll to position [44994, 0]
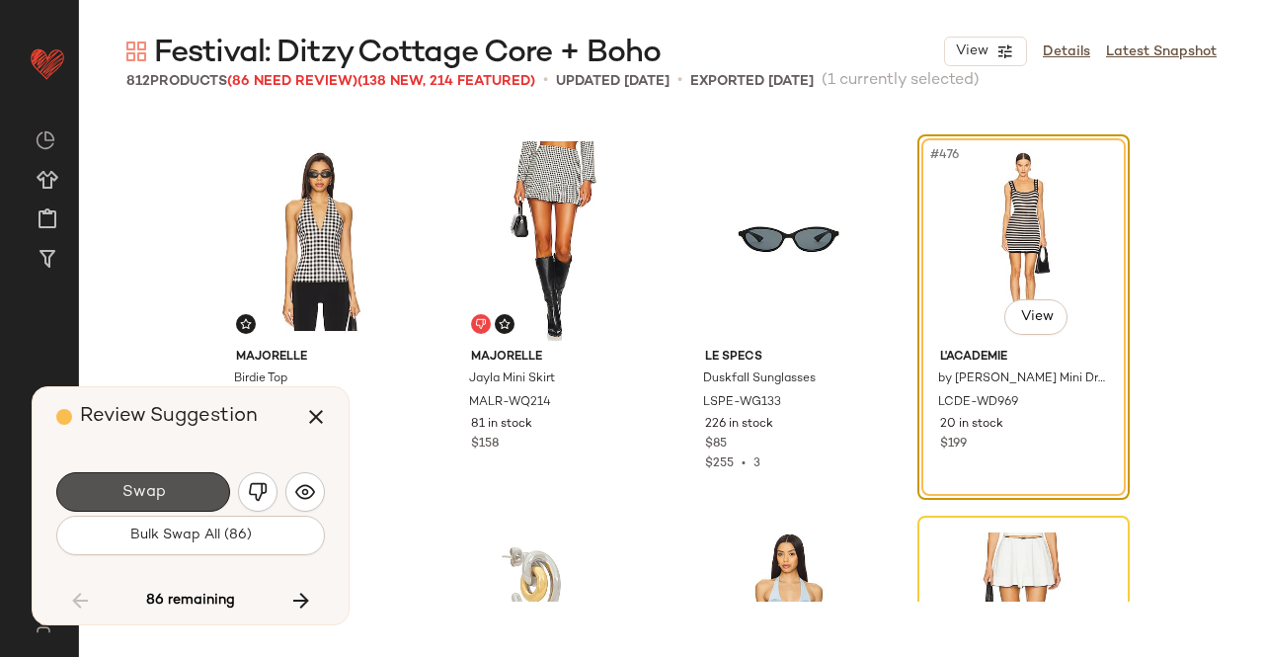
click at [180, 493] on button "Swap" at bounding box center [143, 492] width 174 height 40
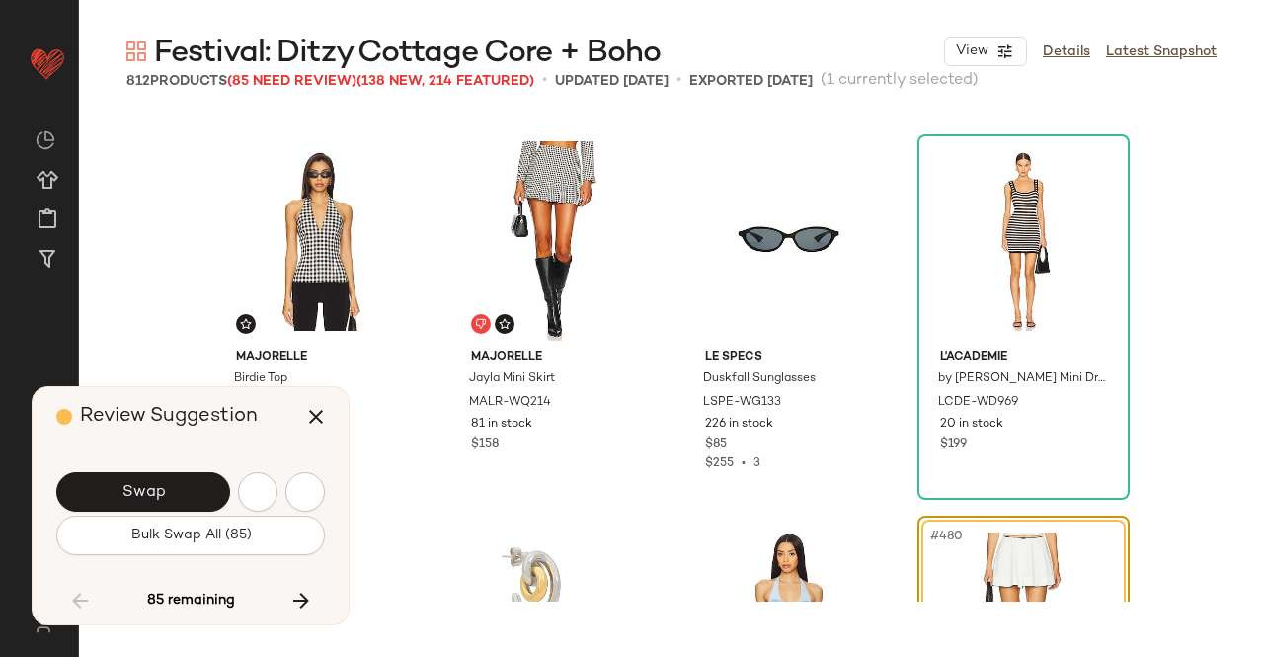
scroll to position [45375, 0]
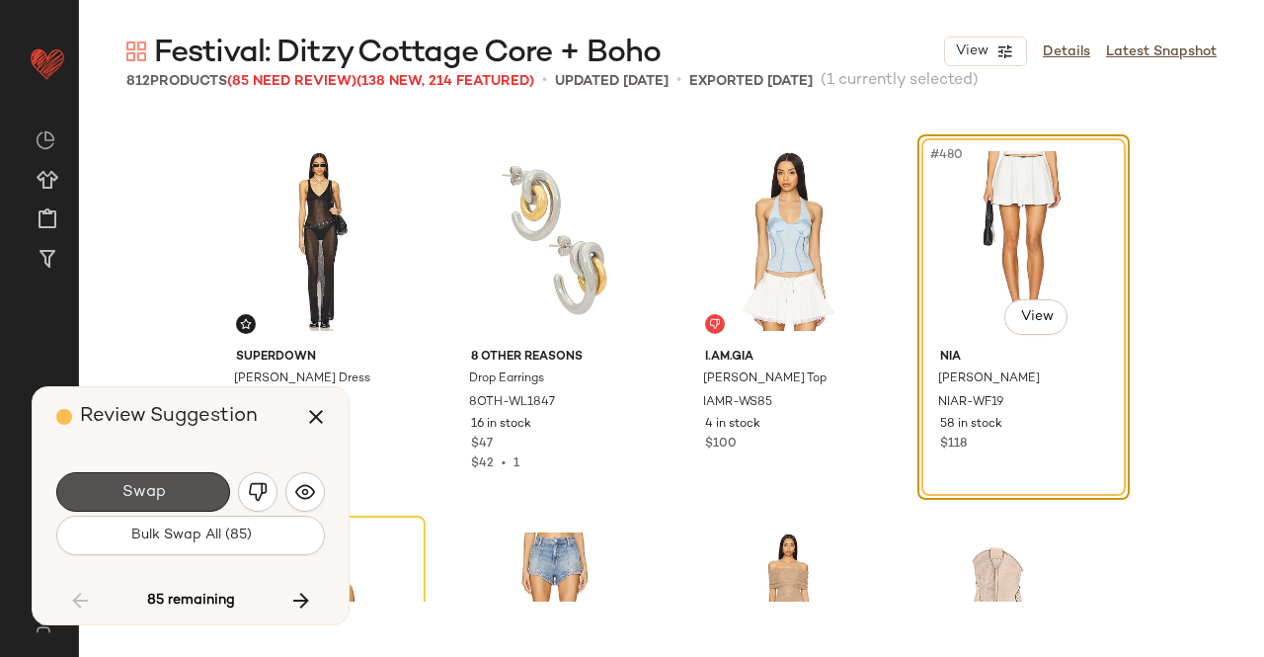
click at [180, 493] on button "Swap" at bounding box center [143, 492] width 174 height 40
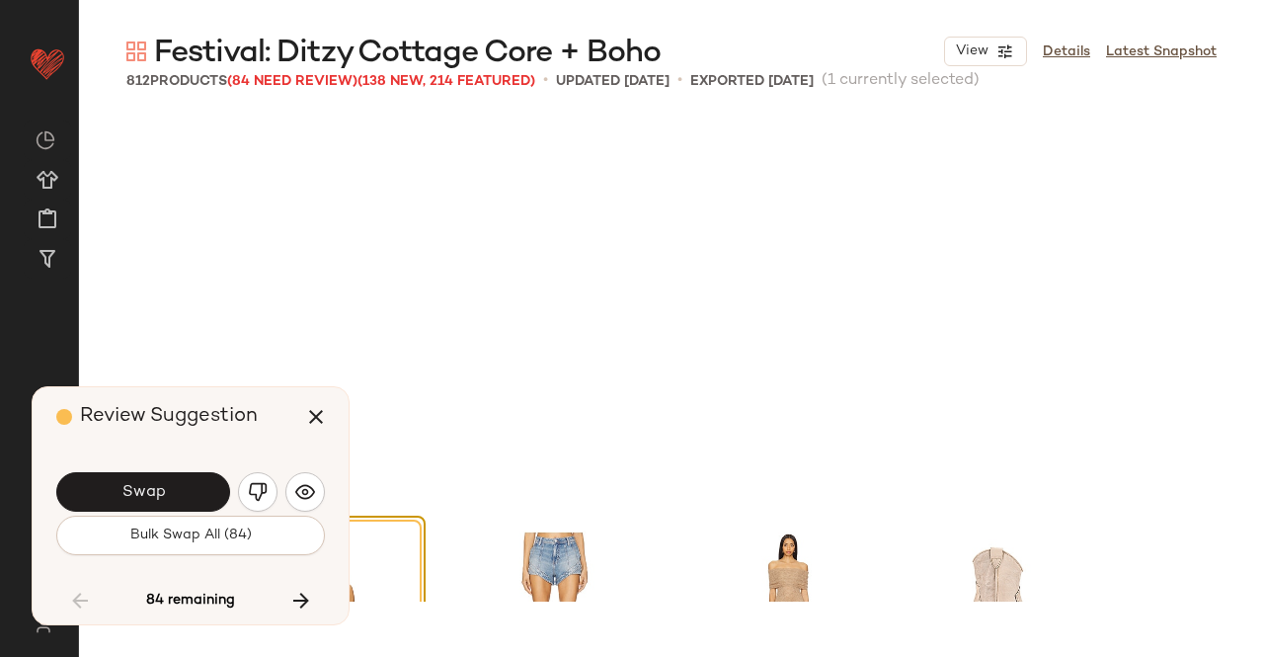
scroll to position [45756, 0]
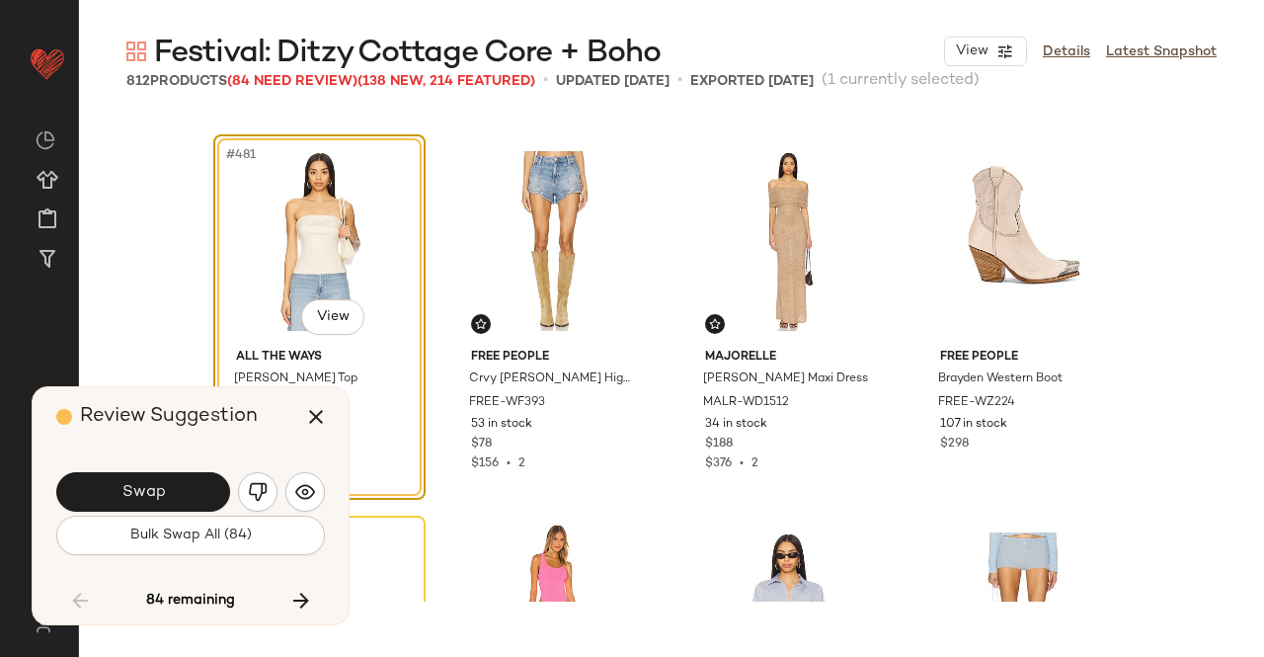
click at [180, 493] on button "Swap" at bounding box center [143, 492] width 174 height 40
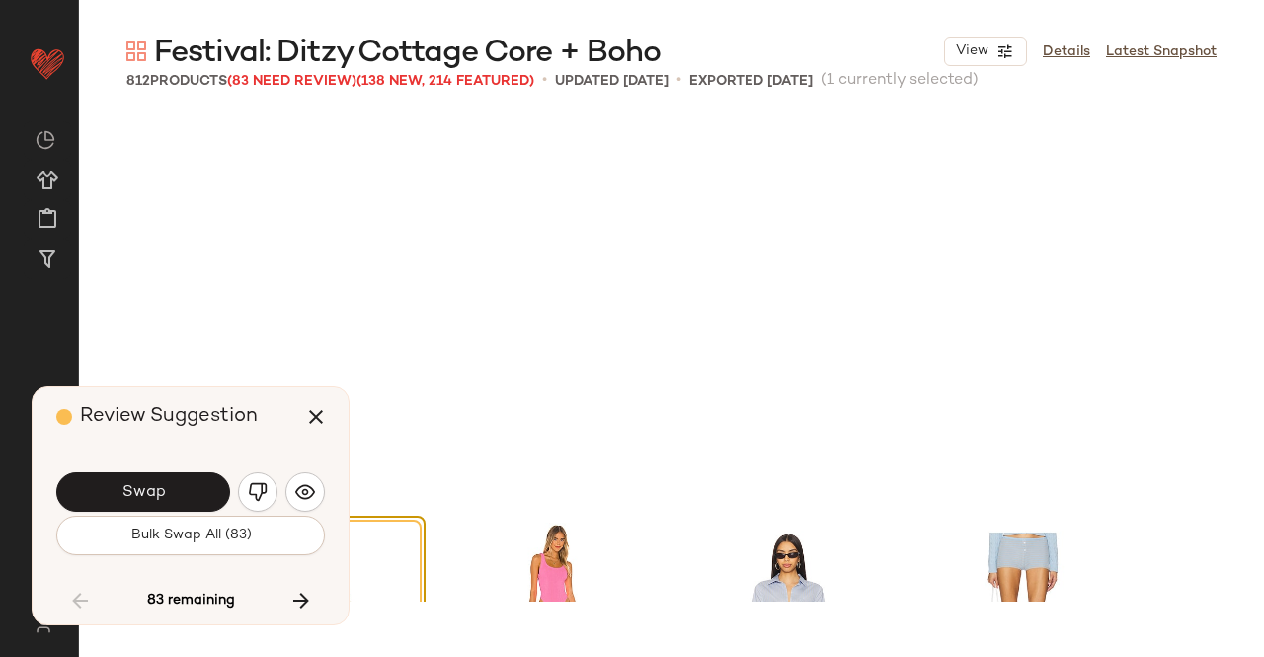
scroll to position [46138, 0]
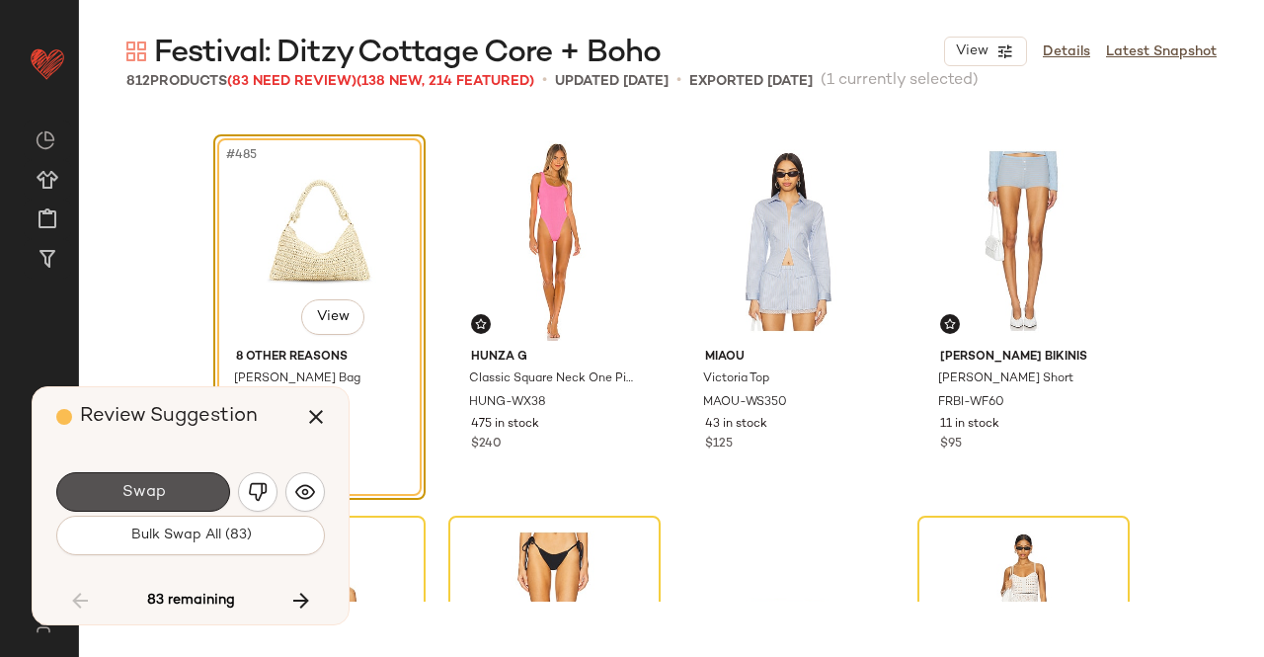
click at [180, 493] on button "Swap" at bounding box center [143, 492] width 174 height 40
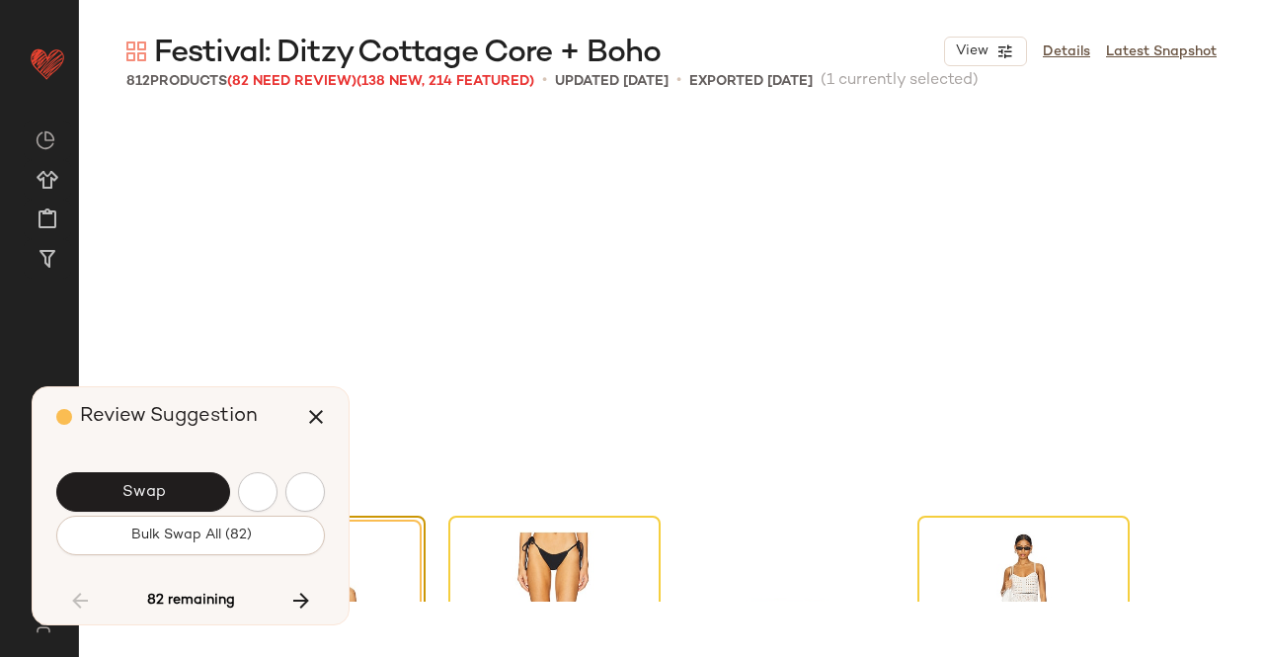
scroll to position [46519, 0]
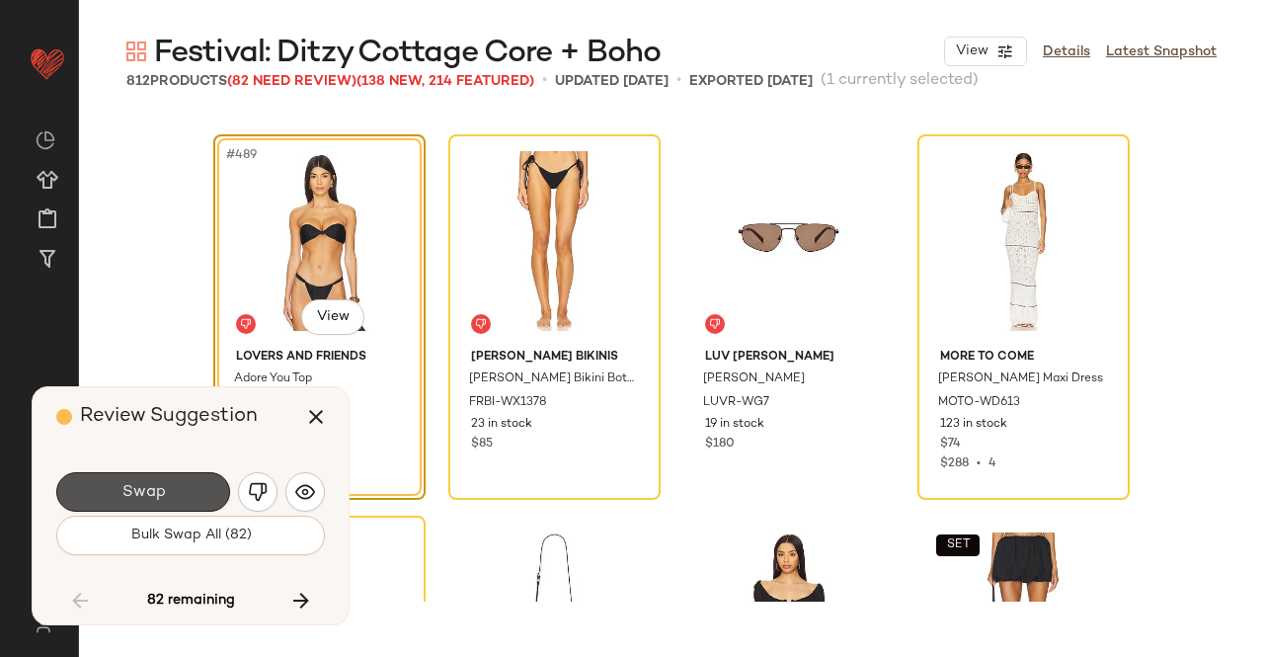
click at [180, 493] on button "Swap" at bounding box center [143, 492] width 174 height 40
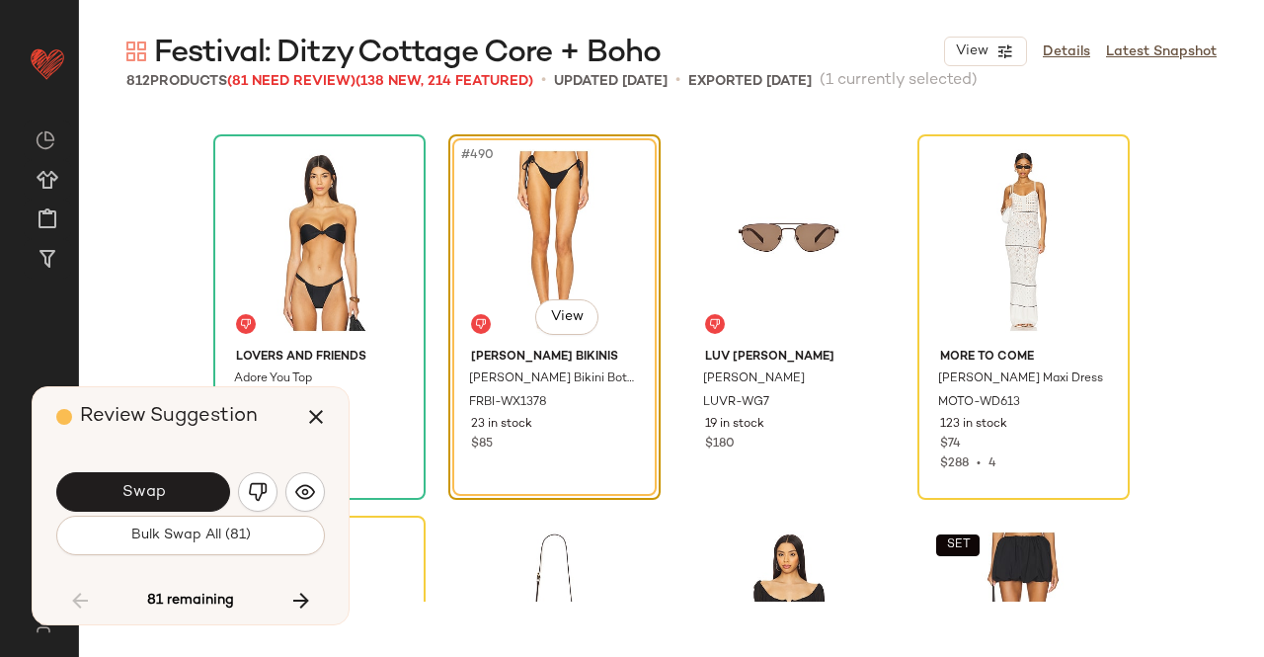
click at [180, 493] on button "Swap" at bounding box center [143, 492] width 174 height 40
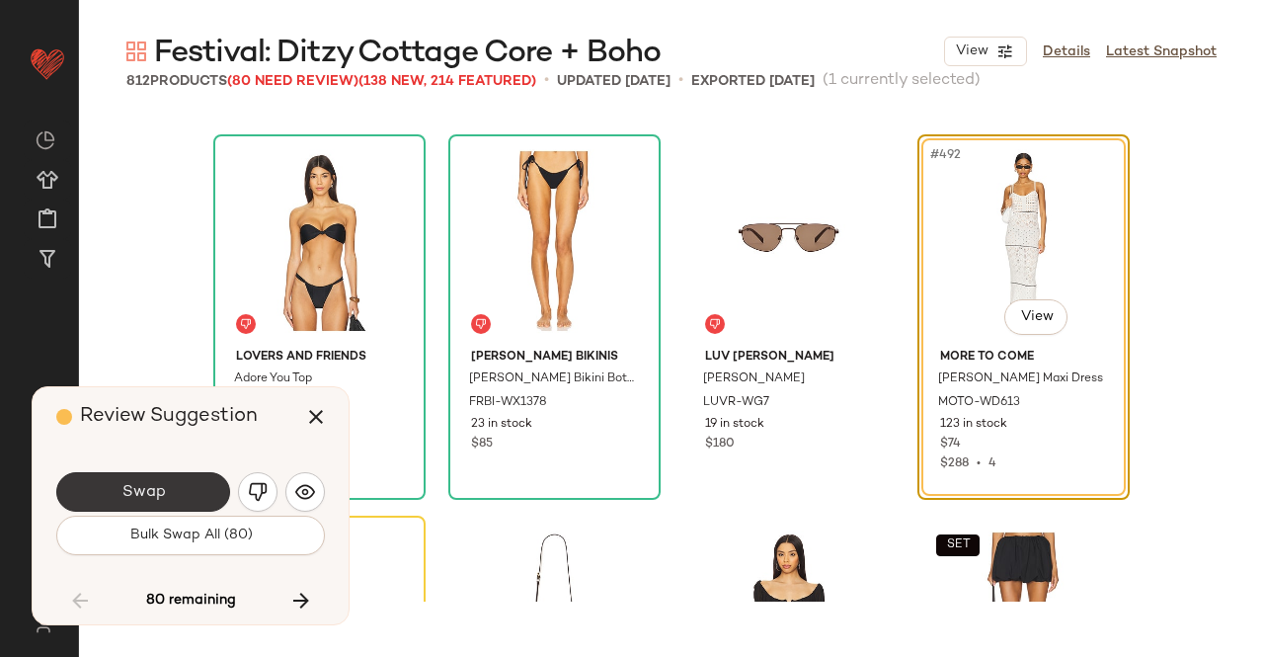
click at [203, 483] on button "Swap" at bounding box center [143, 492] width 174 height 40
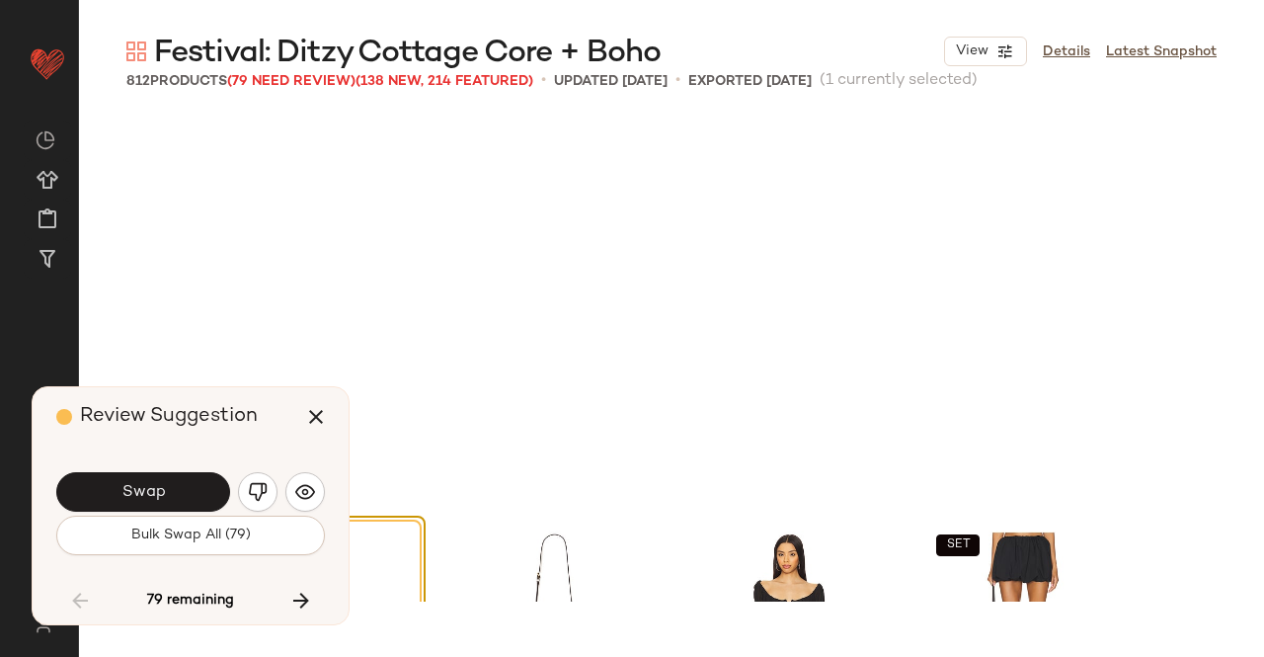
scroll to position [46900, 0]
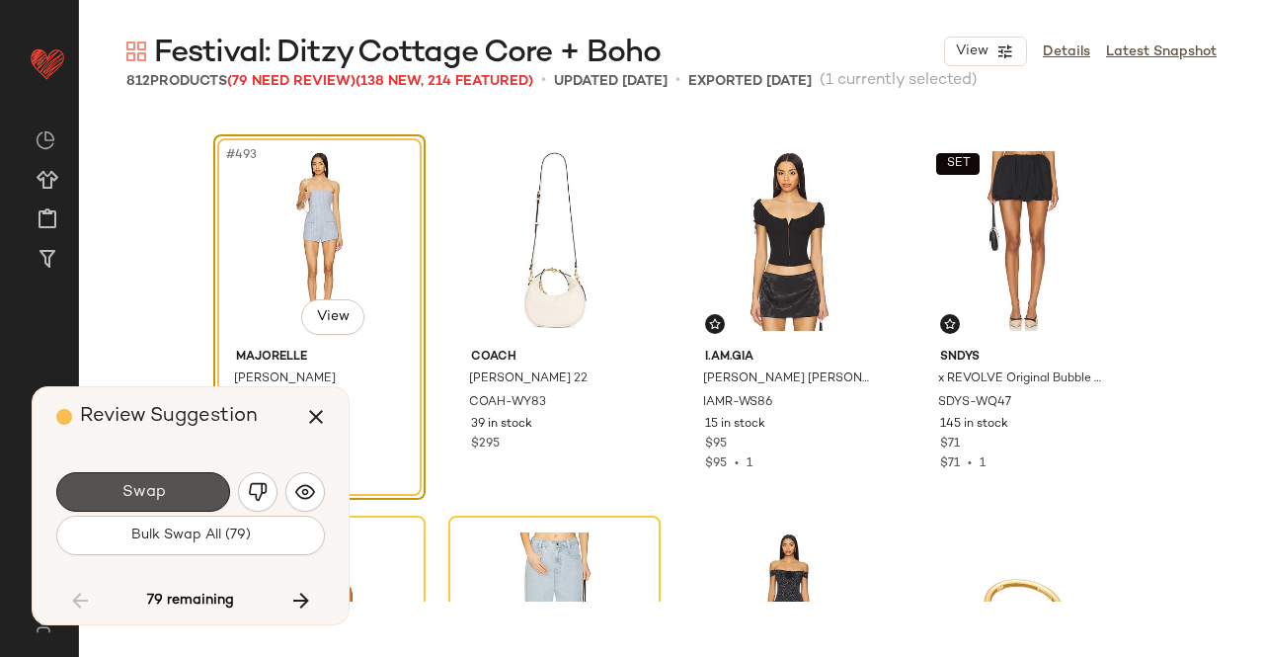
click at [203, 483] on button "Swap" at bounding box center [143, 492] width 174 height 40
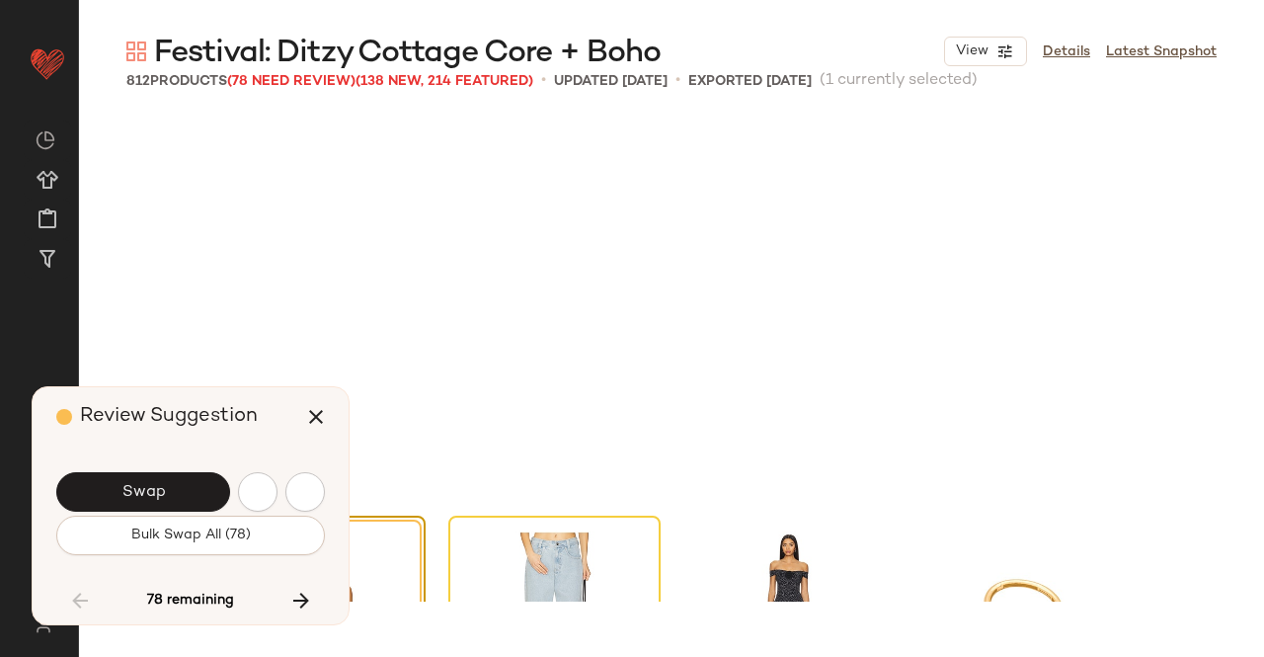
scroll to position [47282, 0]
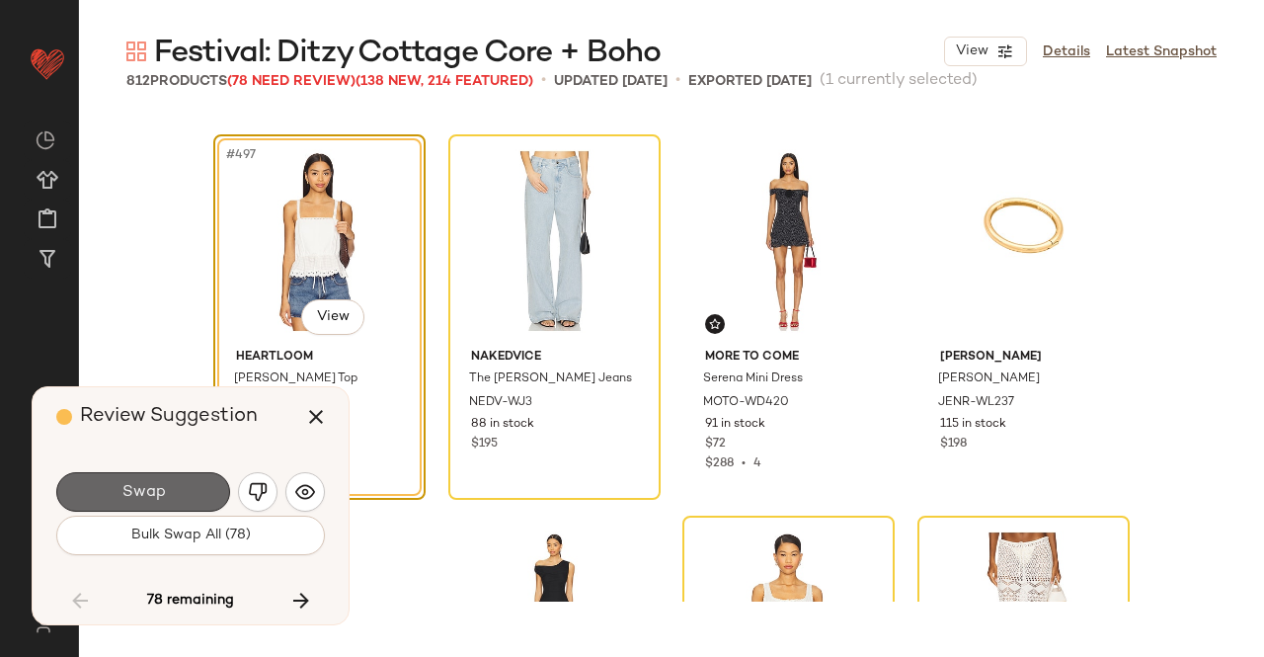
click at [182, 485] on button "Swap" at bounding box center [143, 492] width 174 height 40
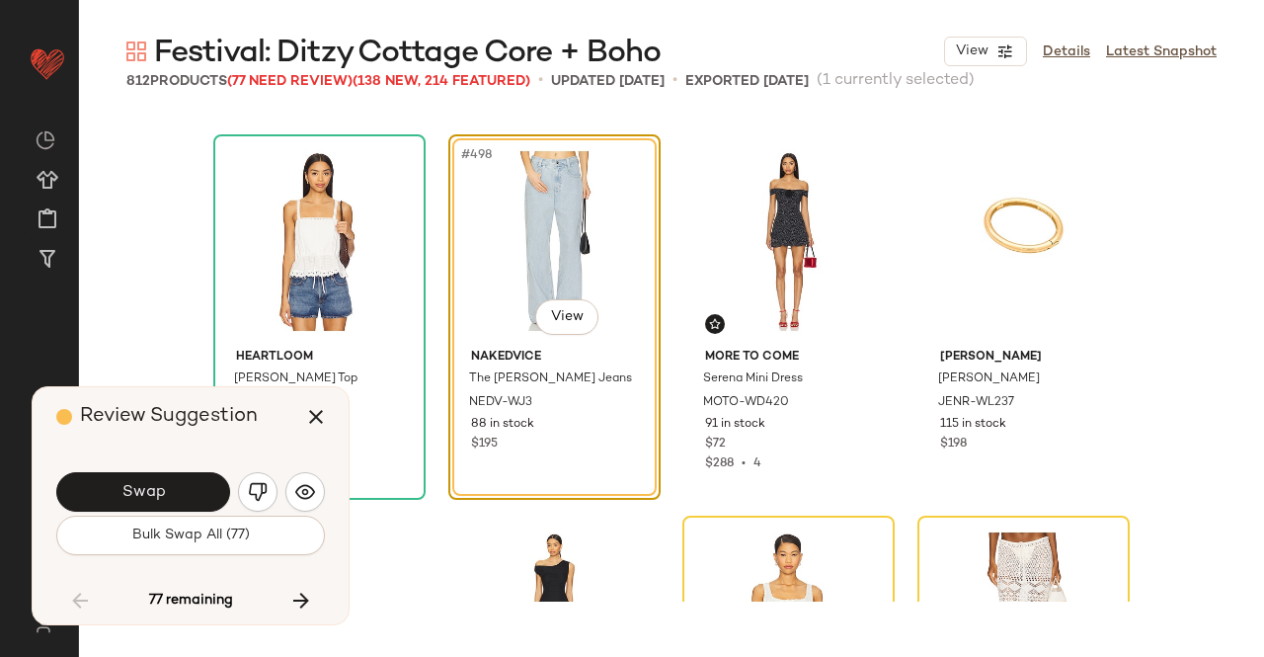
click at [182, 485] on button "Swap" at bounding box center [143, 492] width 174 height 40
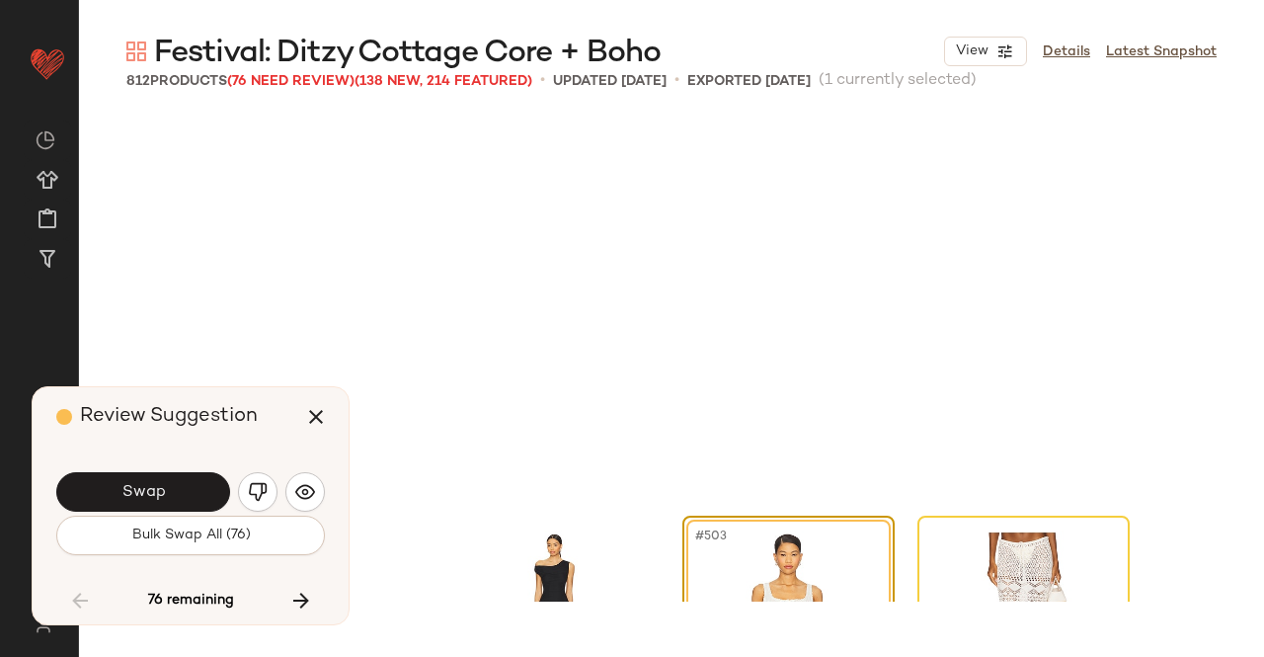
scroll to position [47663, 0]
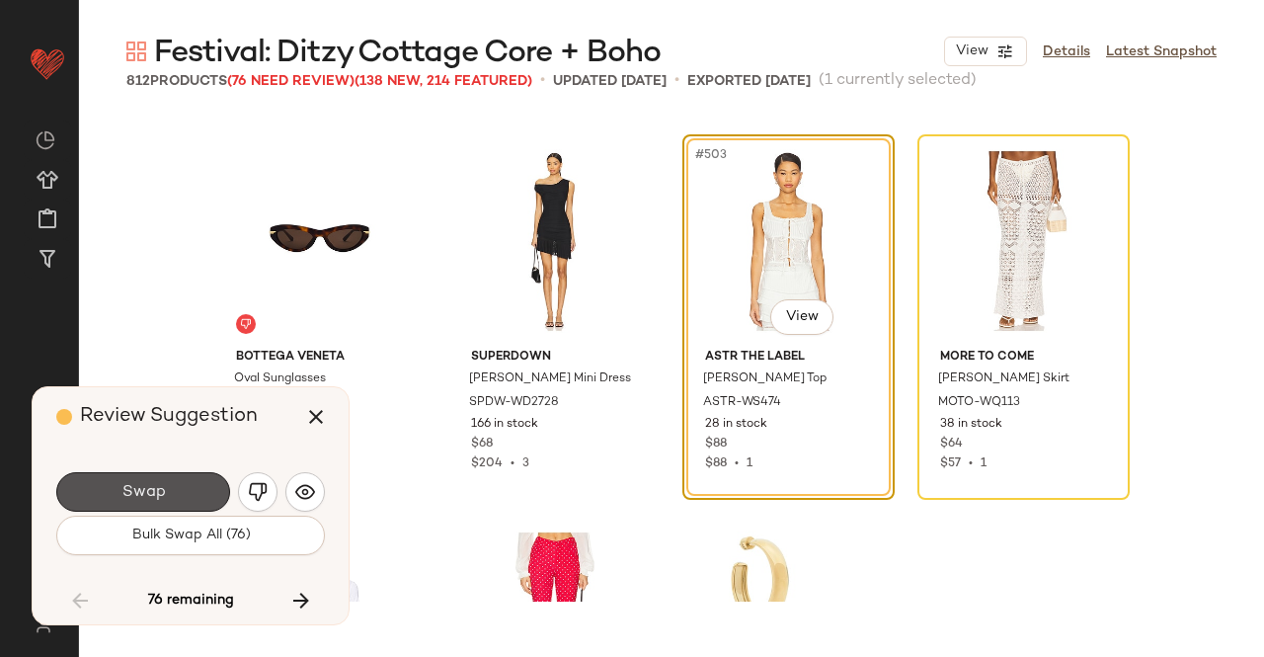
click at [182, 485] on button "Swap" at bounding box center [143, 492] width 174 height 40
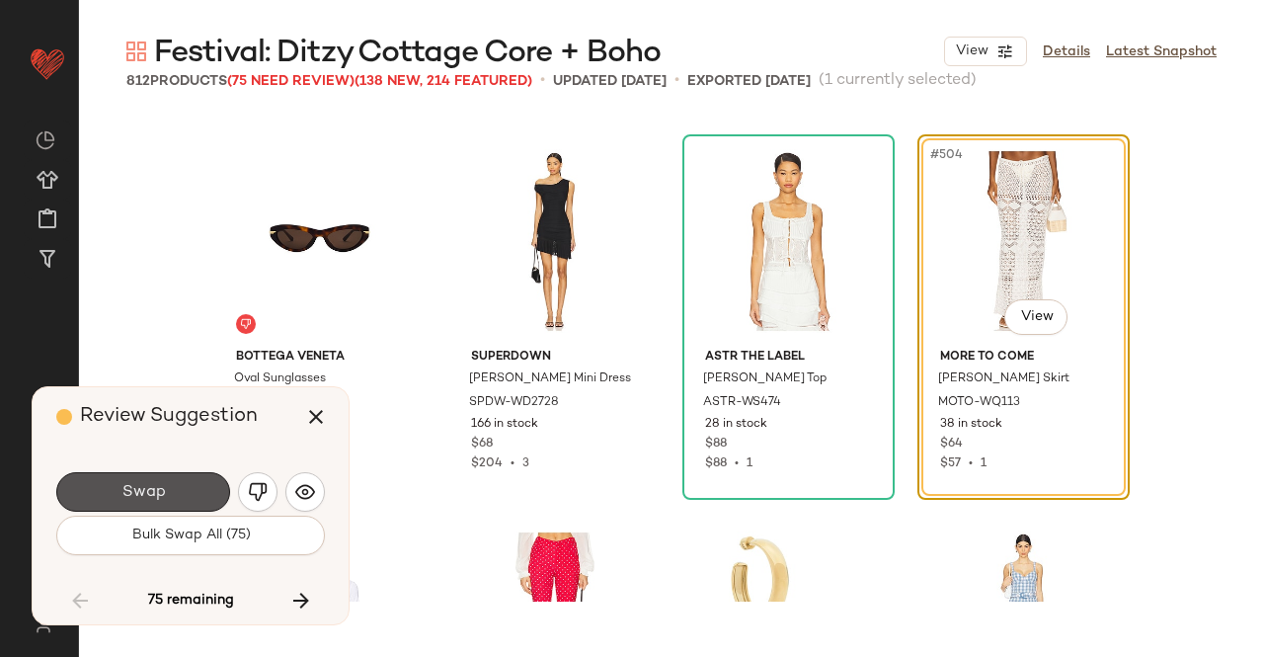
click at [182, 485] on button "Swap" at bounding box center [143, 492] width 174 height 40
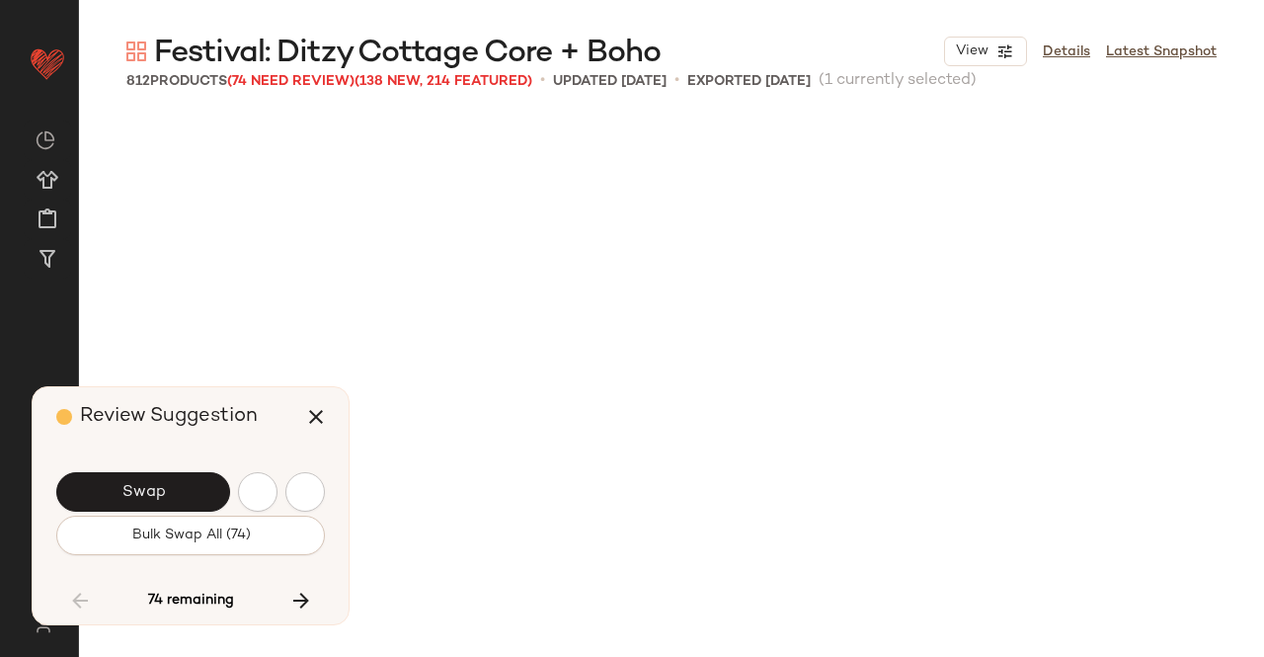
scroll to position [48425, 0]
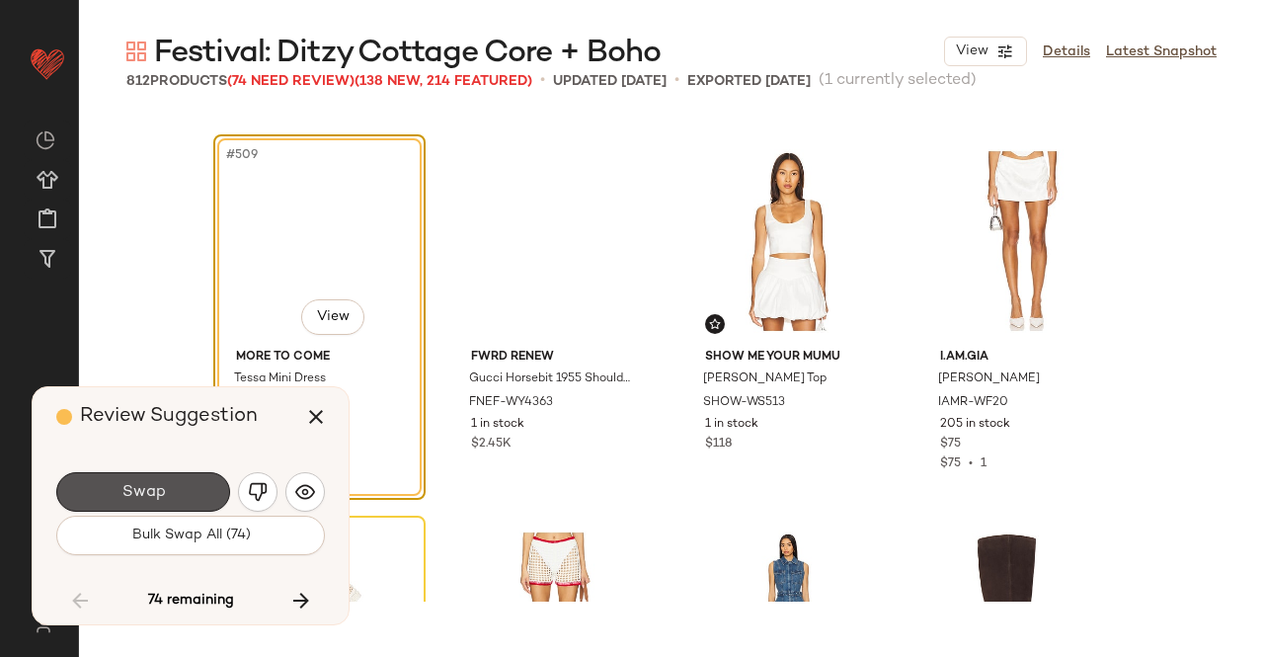
click at [182, 485] on button "Swap" at bounding box center [143, 492] width 174 height 40
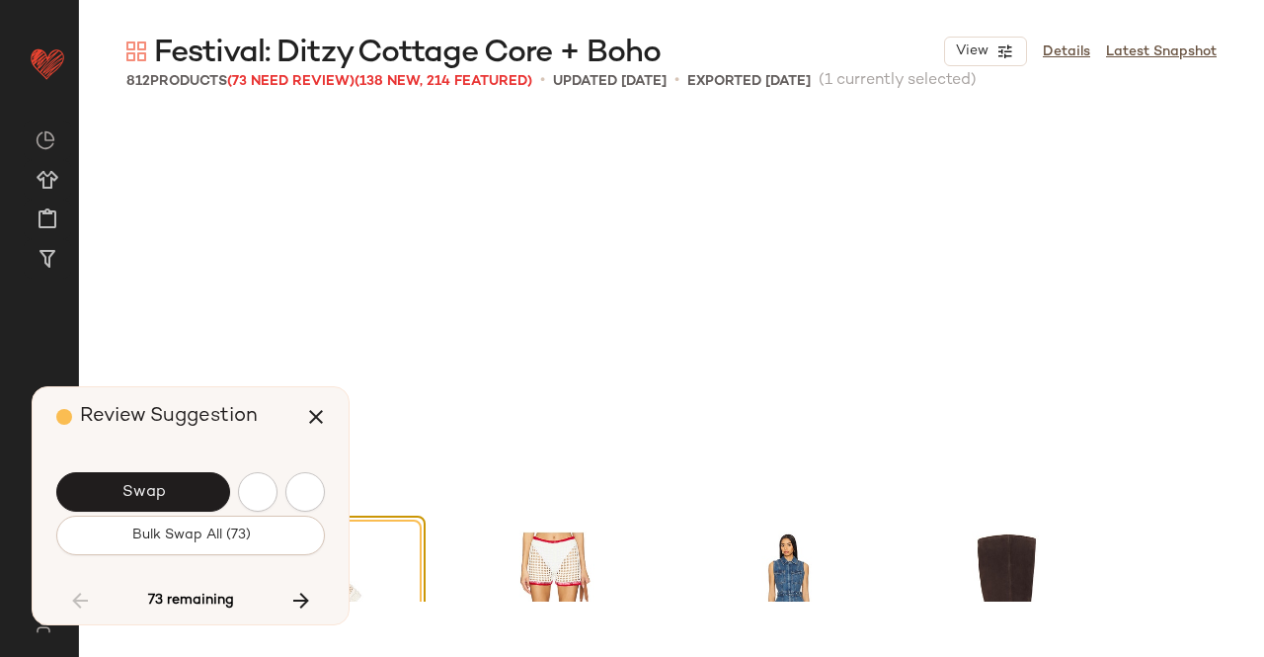
scroll to position [48807, 0]
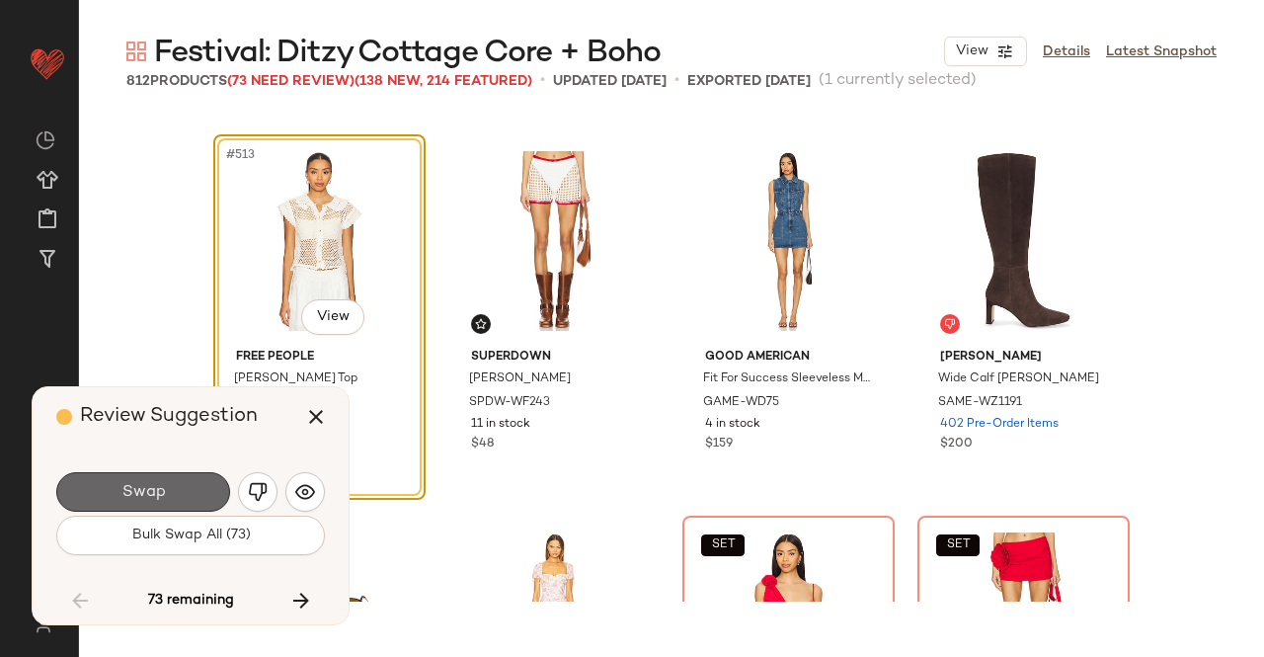
click at [186, 483] on button "Swap" at bounding box center [143, 492] width 174 height 40
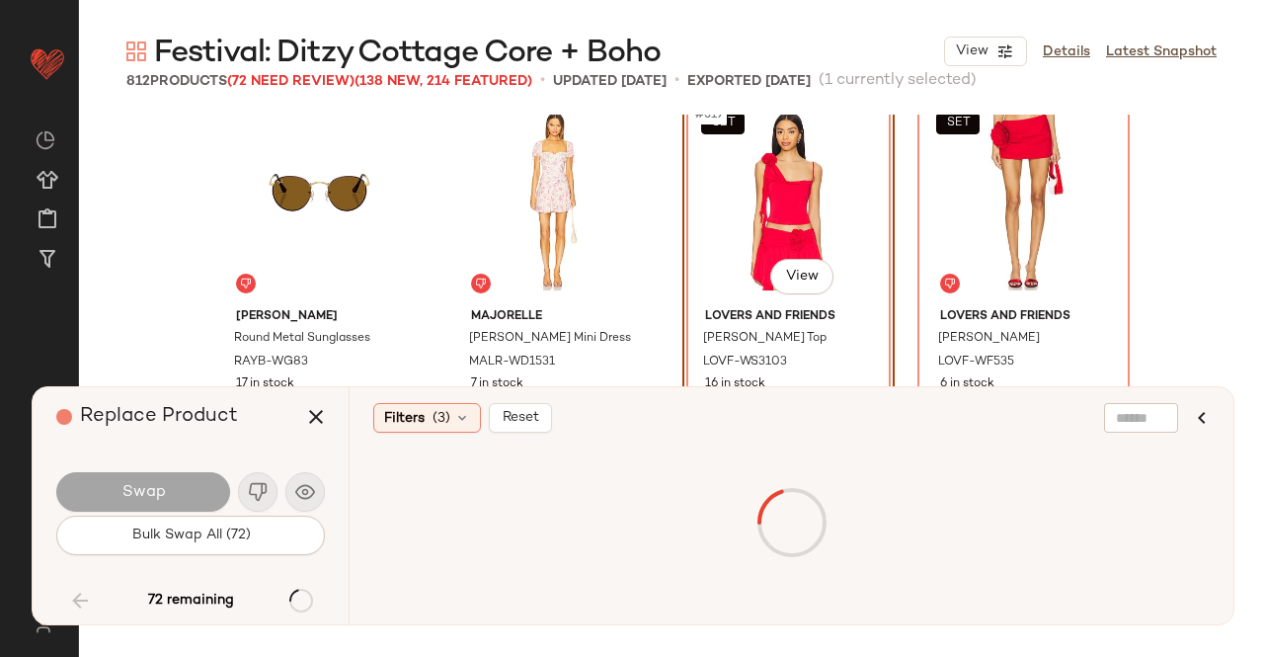
scroll to position [49212, 0]
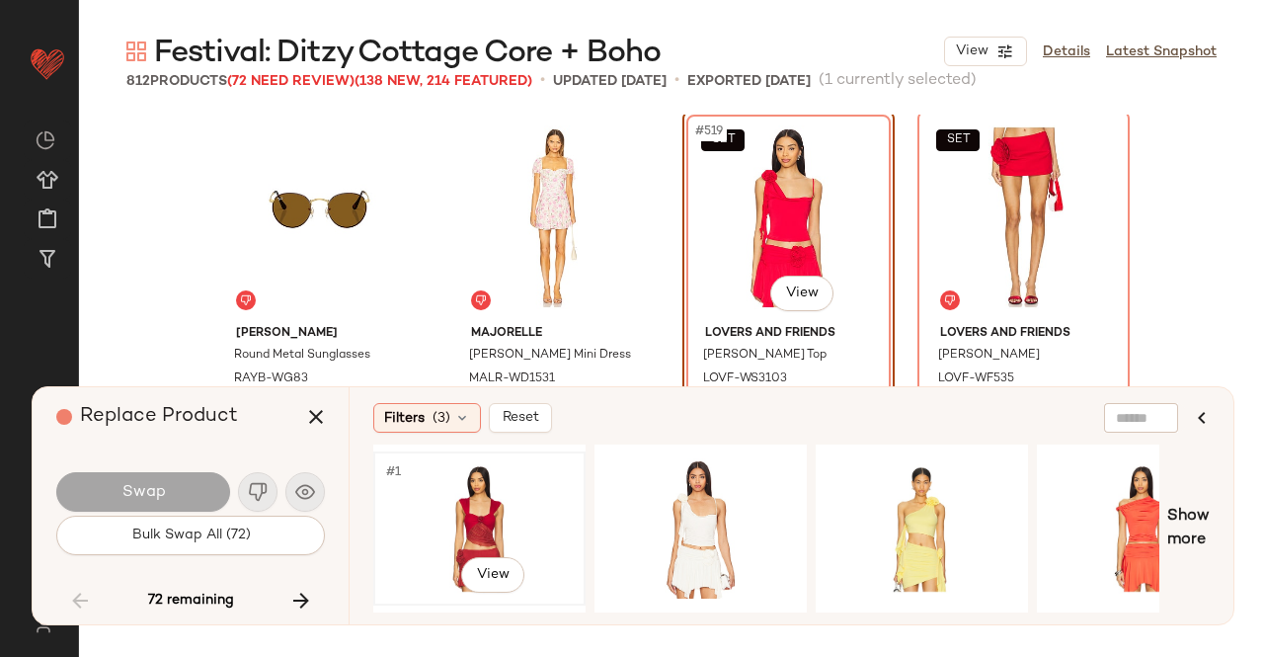
click at [480, 509] on div "#1 View" at bounding box center [479, 528] width 199 height 140
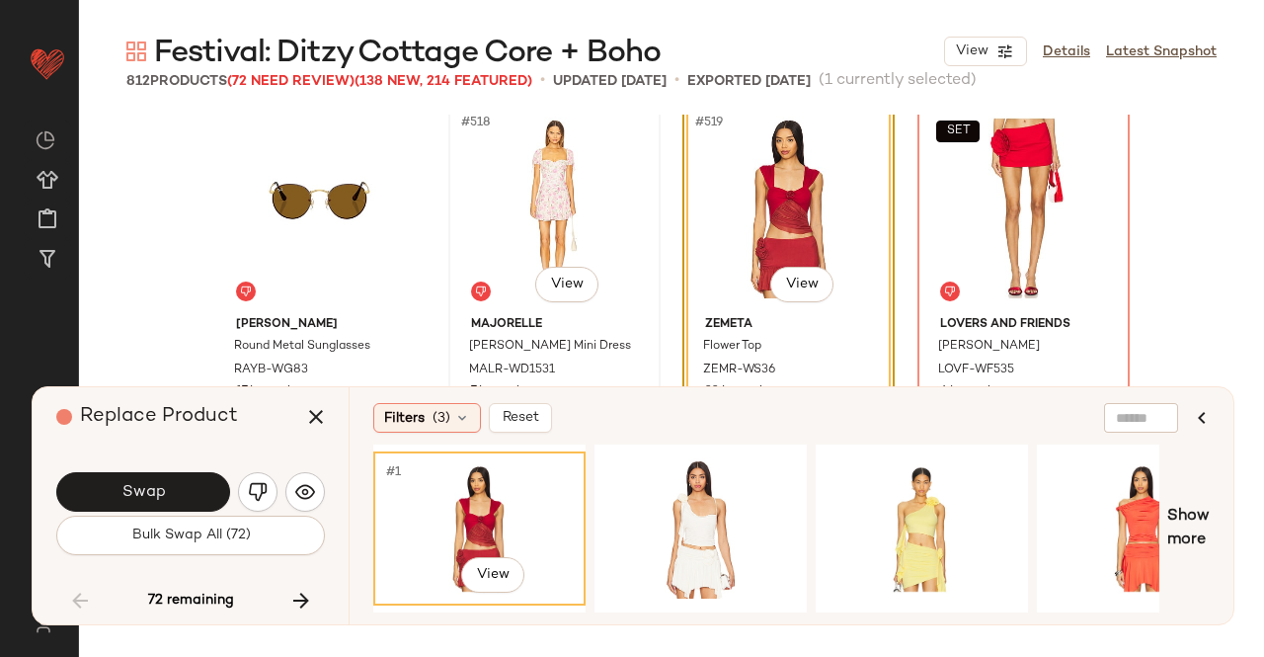
scroll to position [49220, 0]
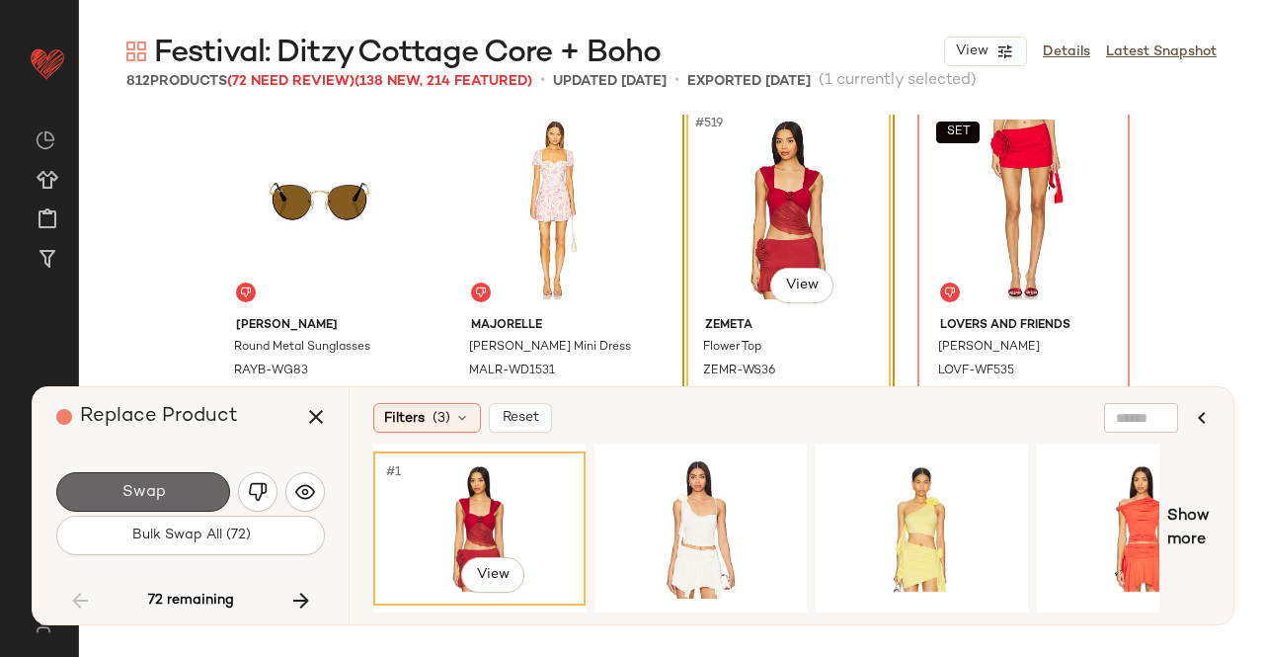
click at [194, 487] on button "Swap" at bounding box center [143, 492] width 174 height 40
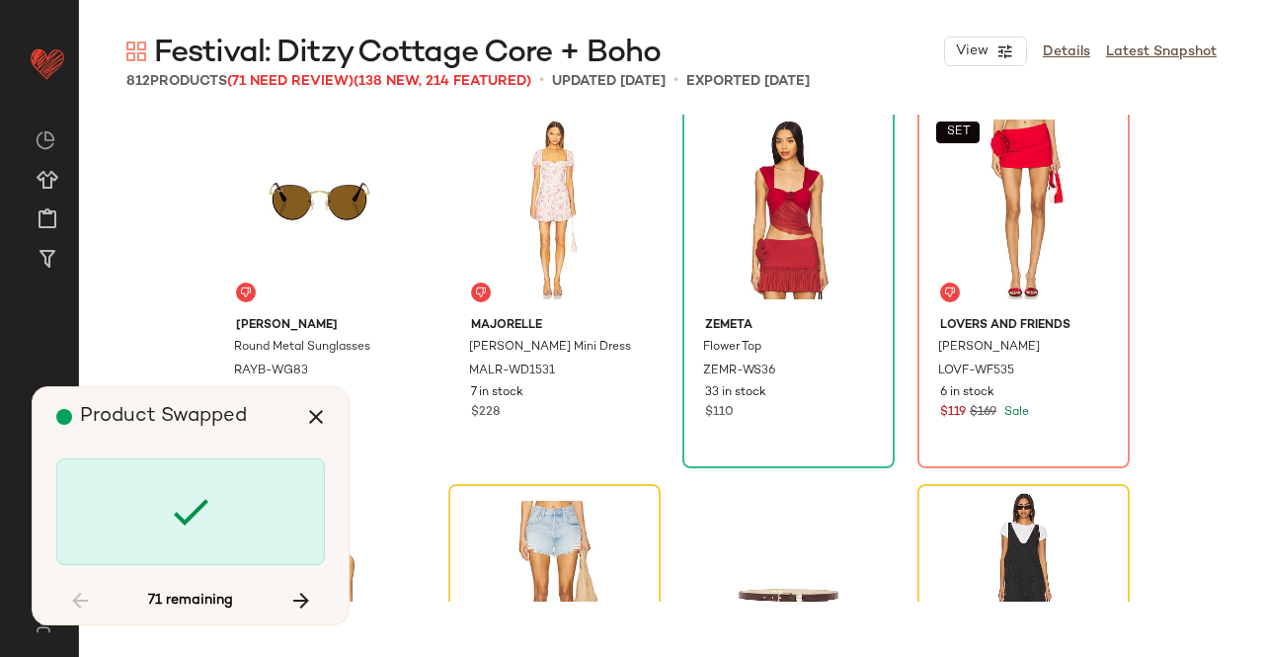
scroll to position [49188, 0]
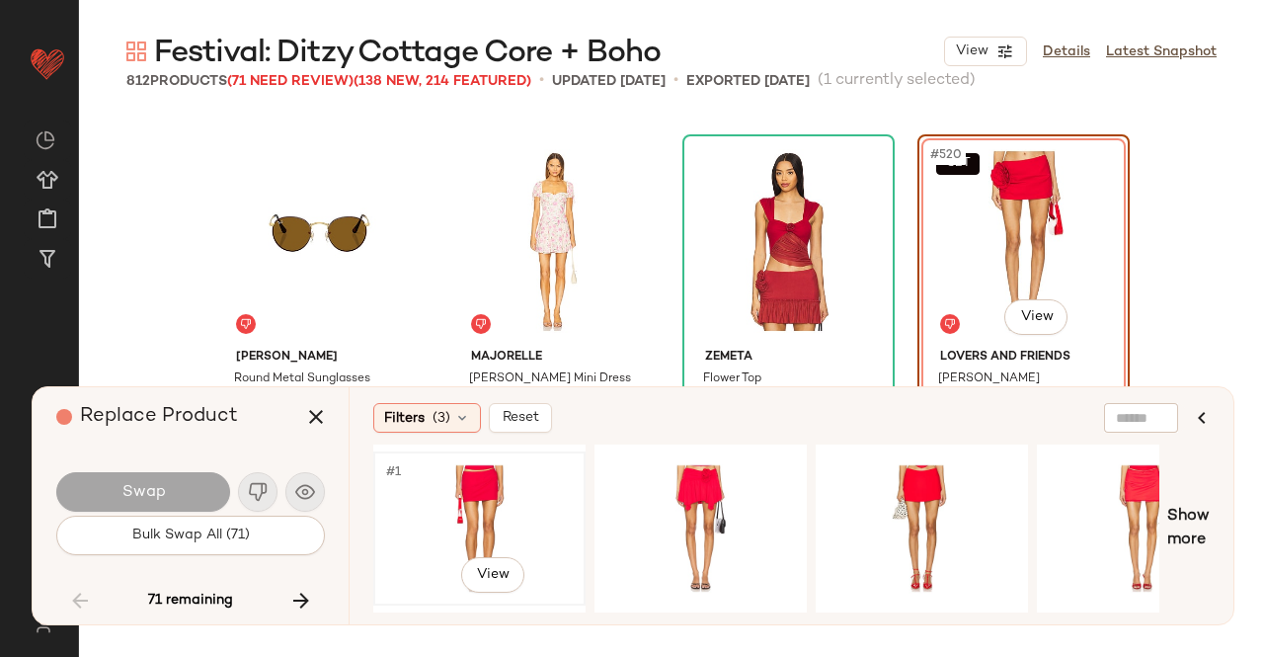
click at [503, 494] on div "#1 View" at bounding box center [479, 528] width 199 height 140
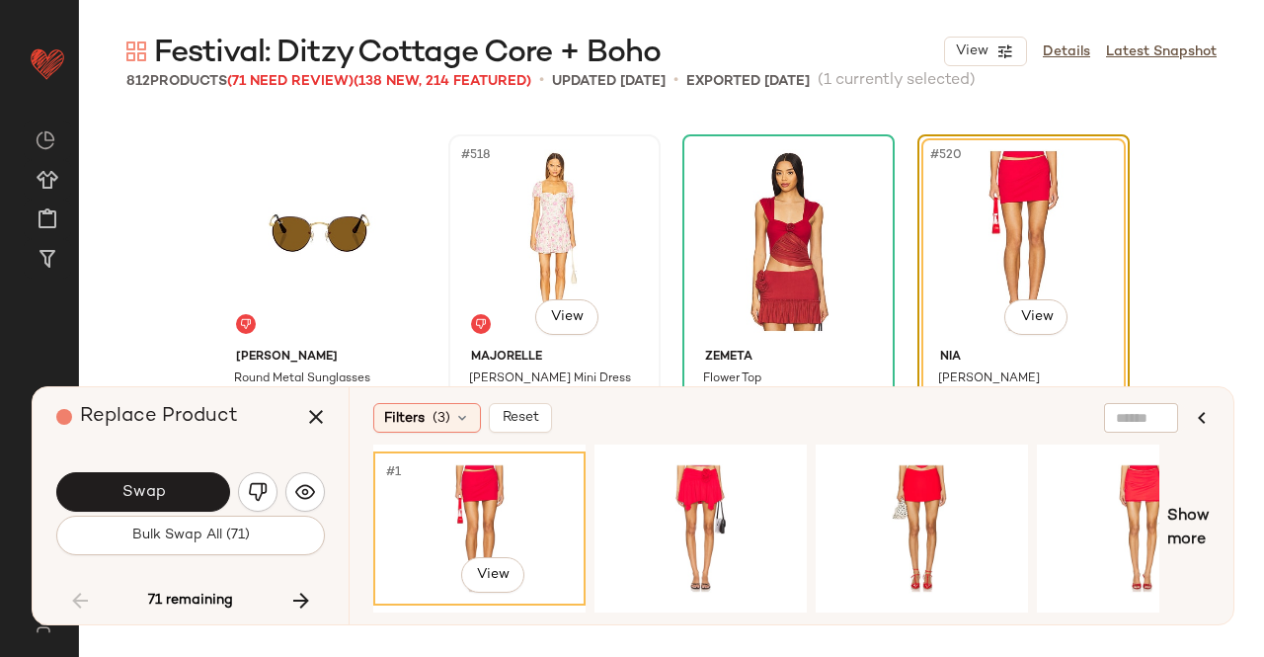
scroll to position [49253, 0]
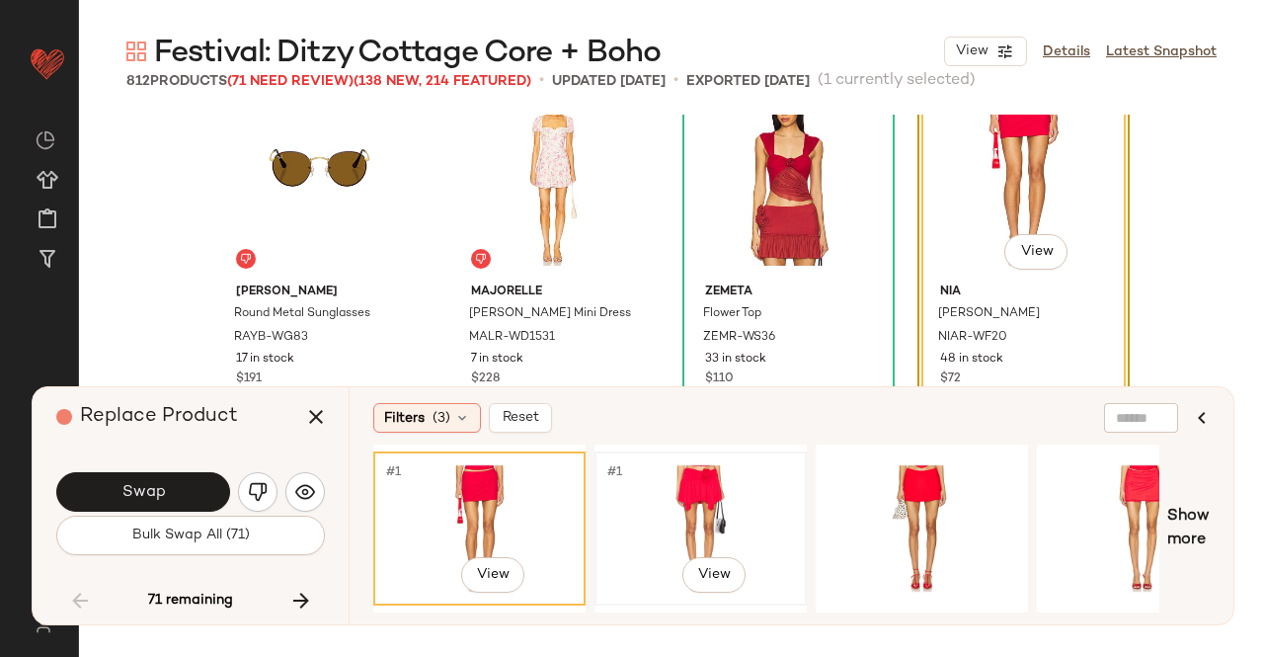
click at [662, 513] on div "#1 View" at bounding box center [701, 528] width 199 height 140
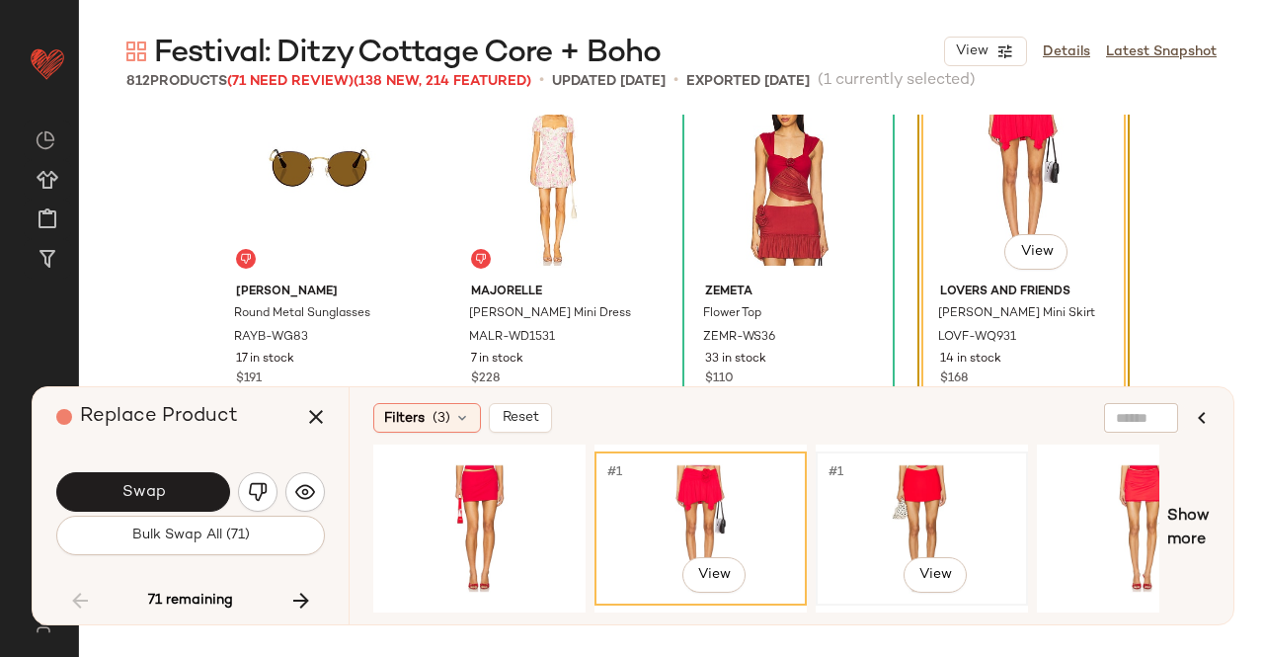
click at [879, 505] on div "#1 View" at bounding box center [922, 528] width 199 height 140
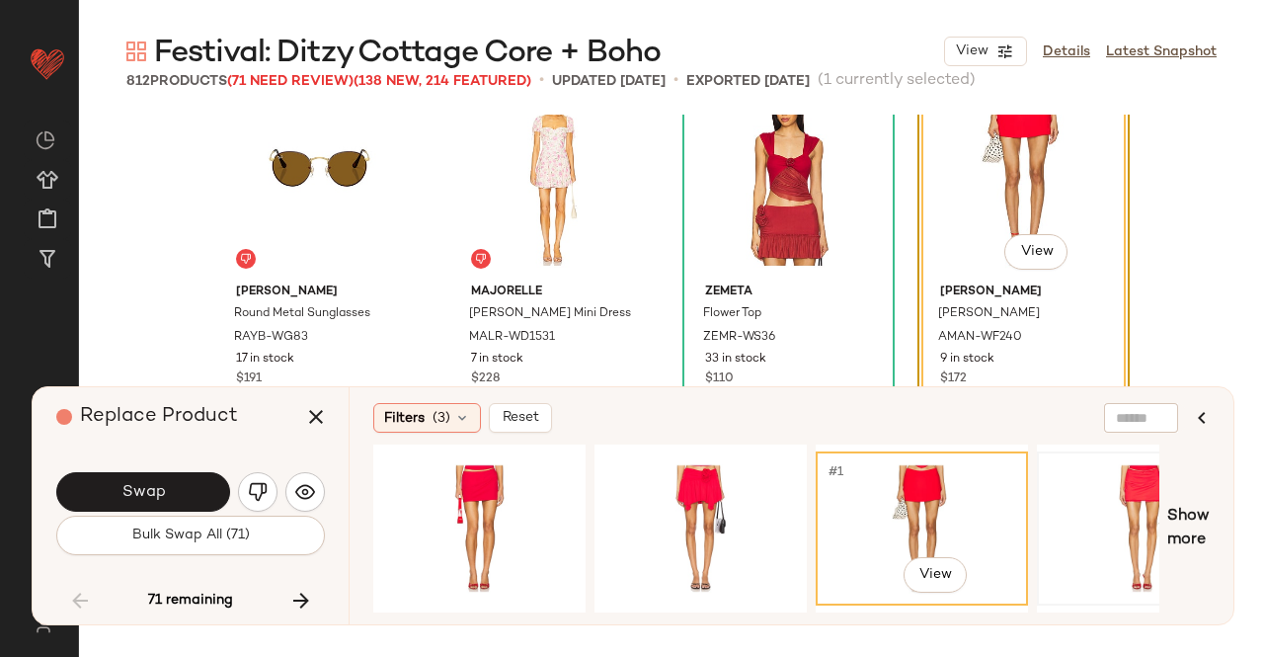
drag, startPoint x: 1171, startPoint y: 479, endPoint x: 1136, endPoint y: 496, distance: 38.4
click at [1136, 496] on div "#1 View Show more" at bounding box center [791, 529] width 837 height 168
click at [1136, 496] on div "#1 View" at bounding box center [1143, 528] width 199 height 140
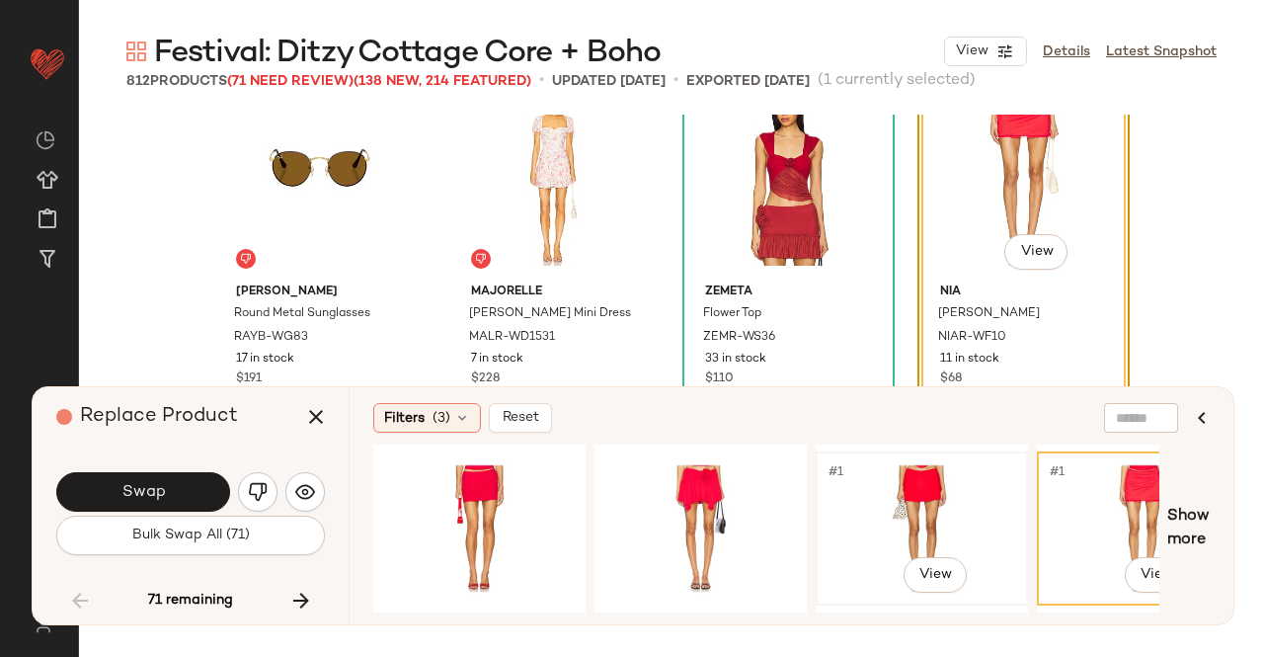
click at [890, 503] on div "#1 View" at bounding box center [922, 528] width 199 height 140
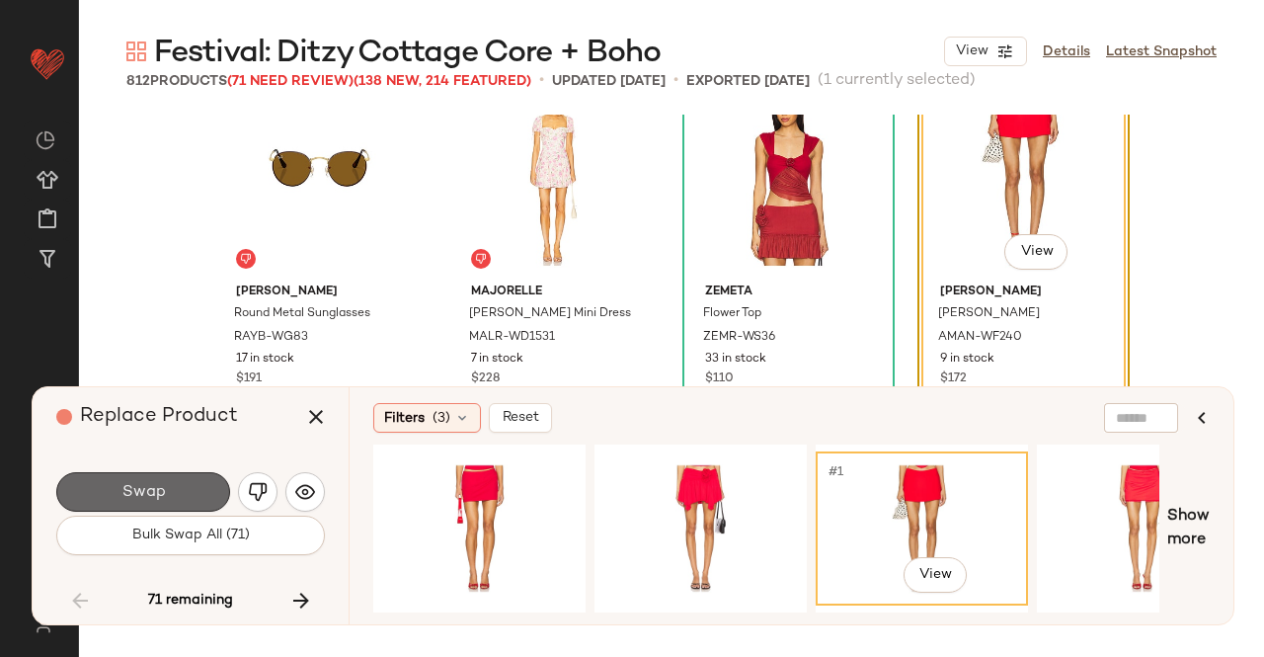
click at [173, 506] on button "Swap" at bounding box center [143, 492] width 174 height 40
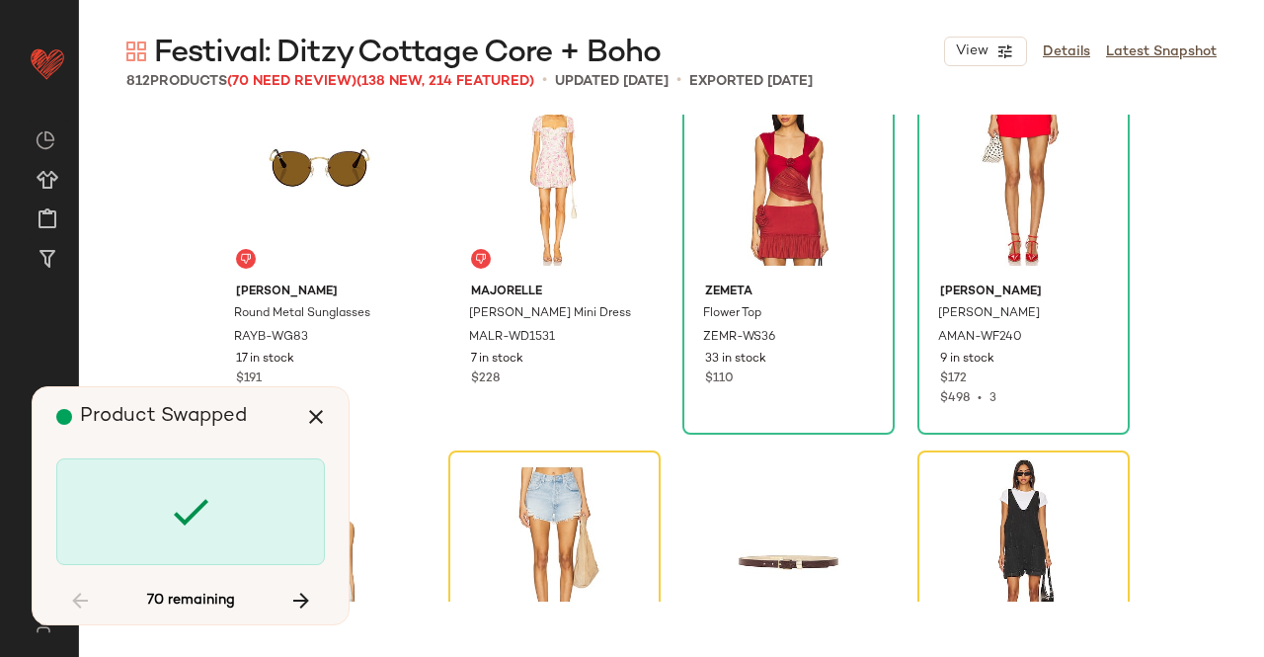
scroll to position [49569, 0]
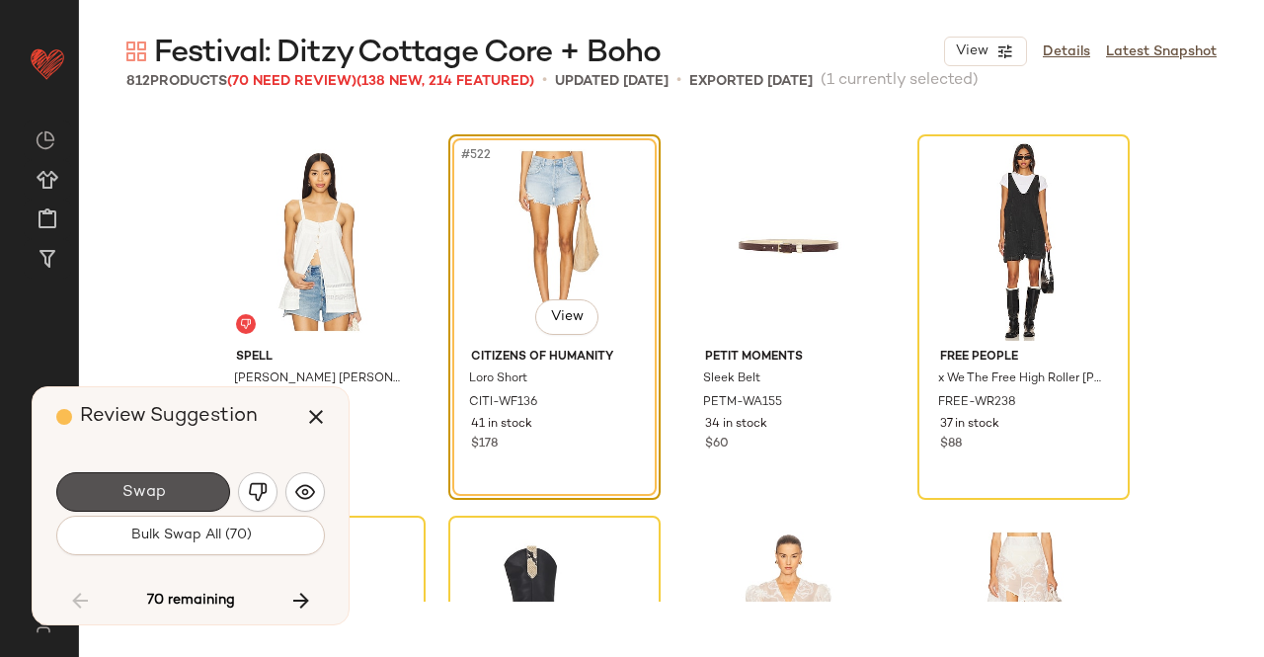
click at [173, 506] on button "Swap" at bounding box center [143, 492] width 174 height 40
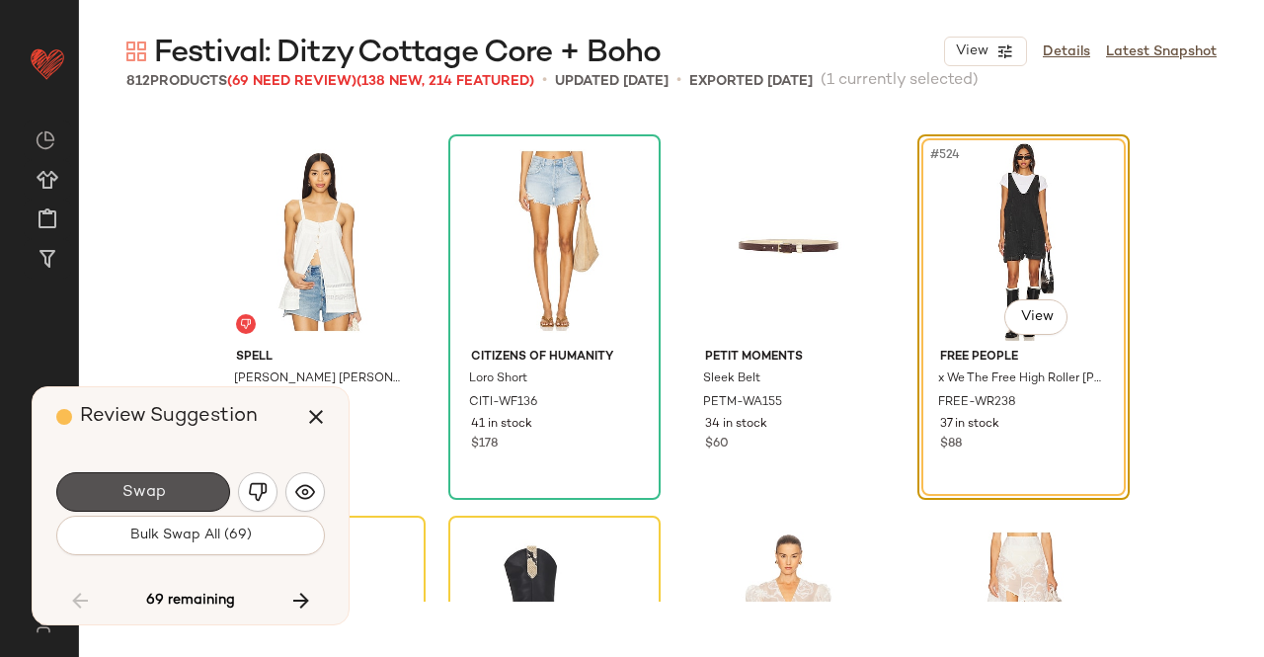
click at [173, 506] on button "Swap" at bounding box center [143, 492] width 174 height 40
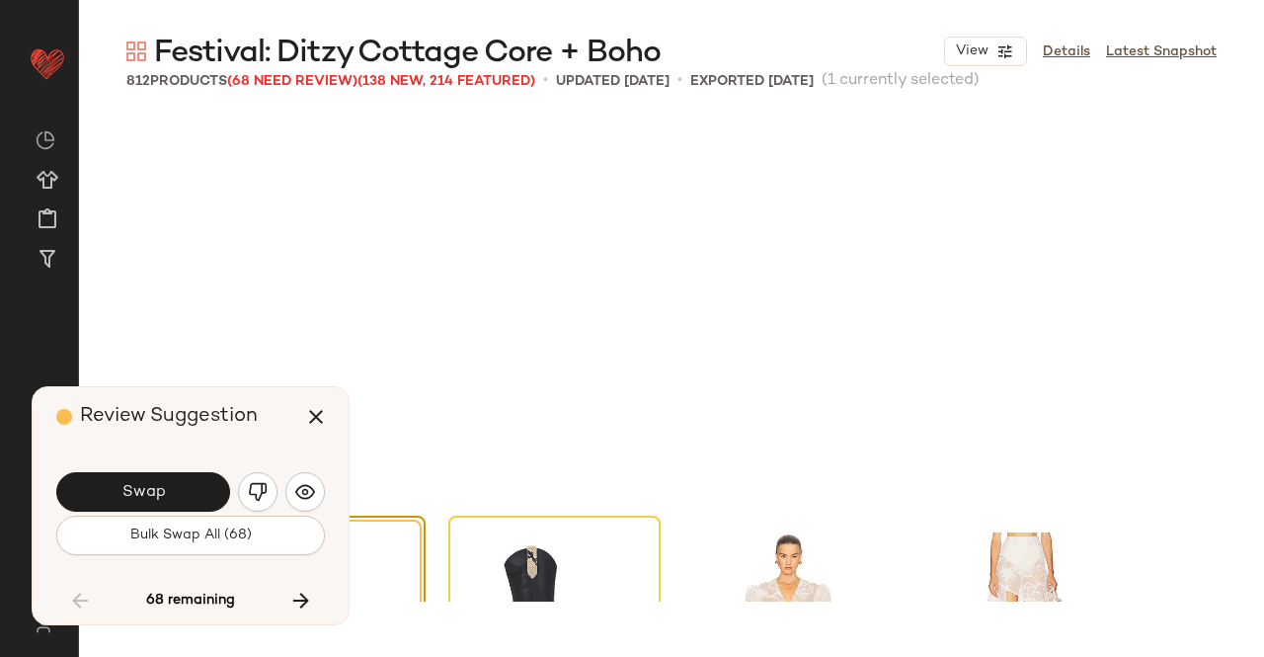
scroll to position [49951, 0]
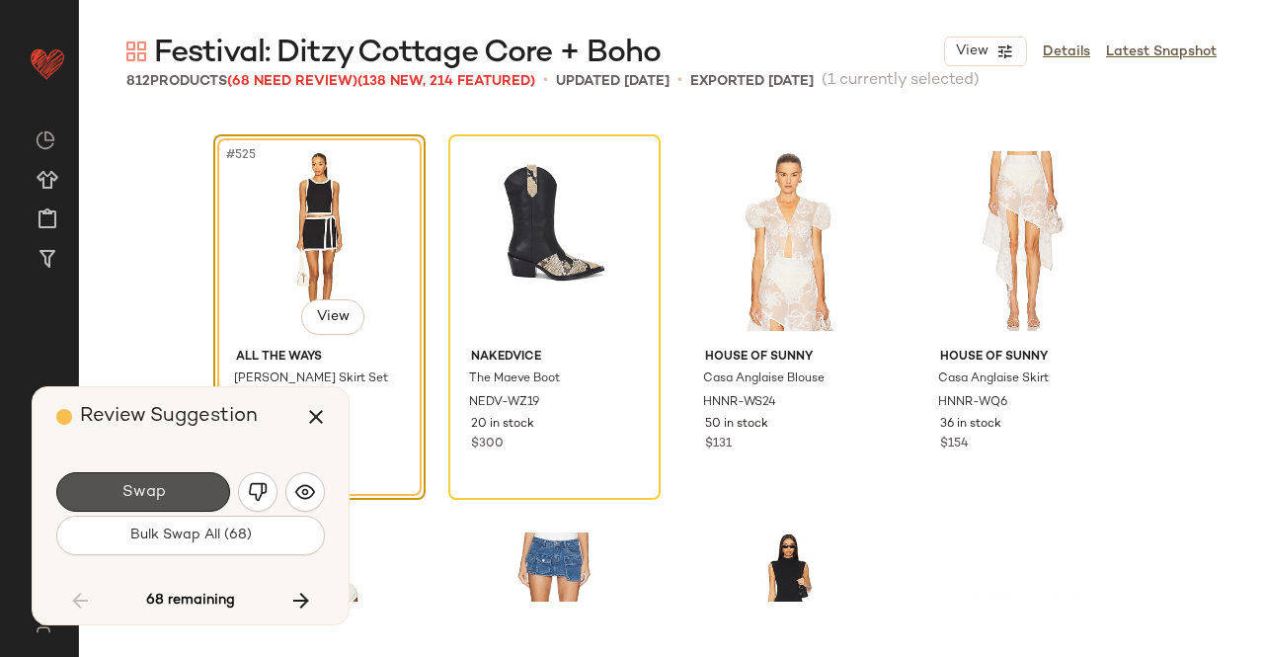
click at [173, 506] on button "Swap" at bounding box center [143, 492] width 174 height 40
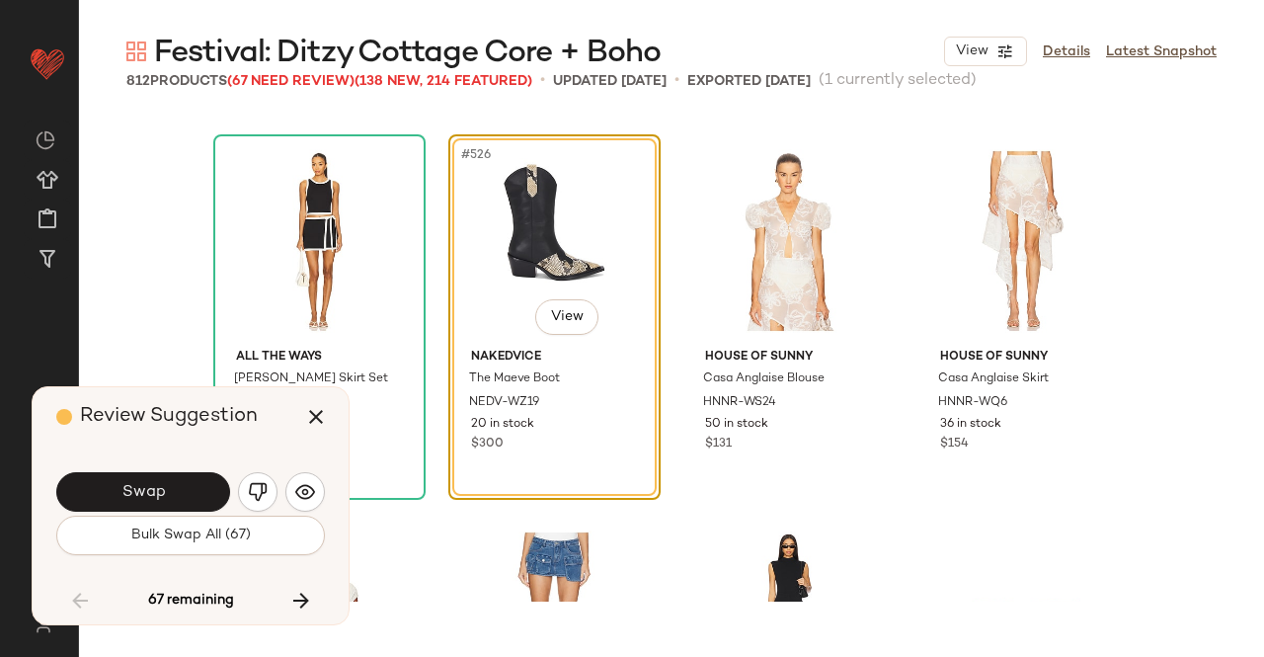
click at [173, 506] on button "Swap" at bounding box center [143, 492] width 174 height 40
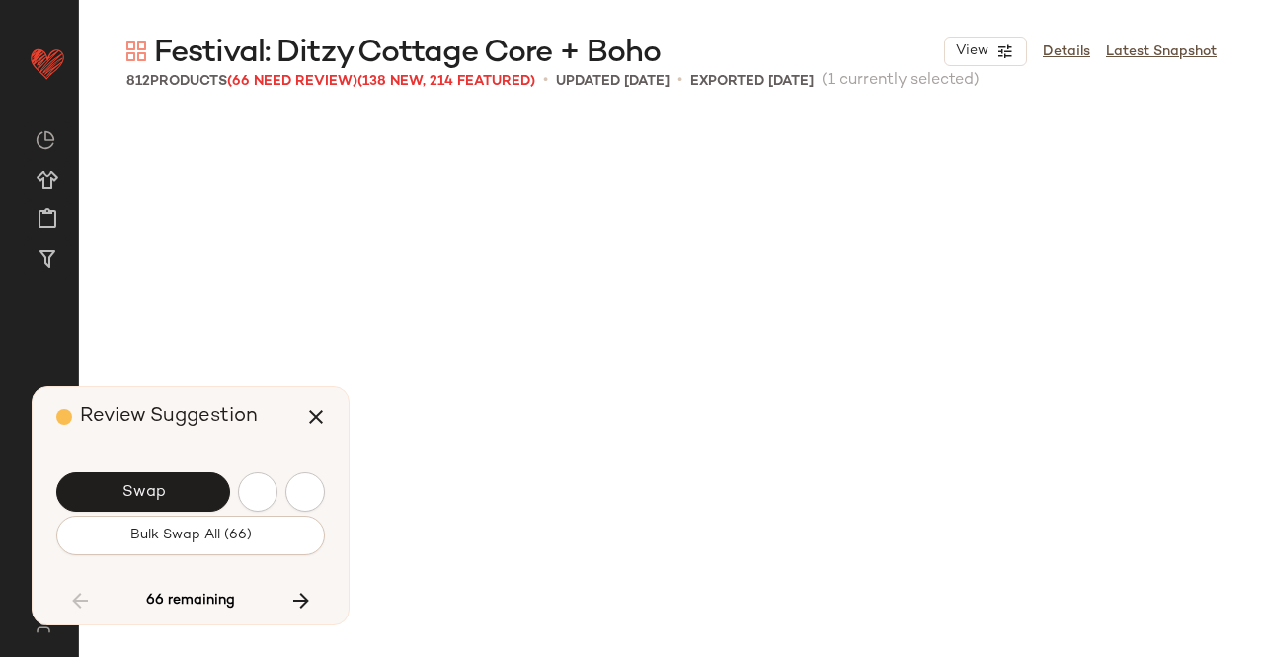
scroll to position [51095, 0]
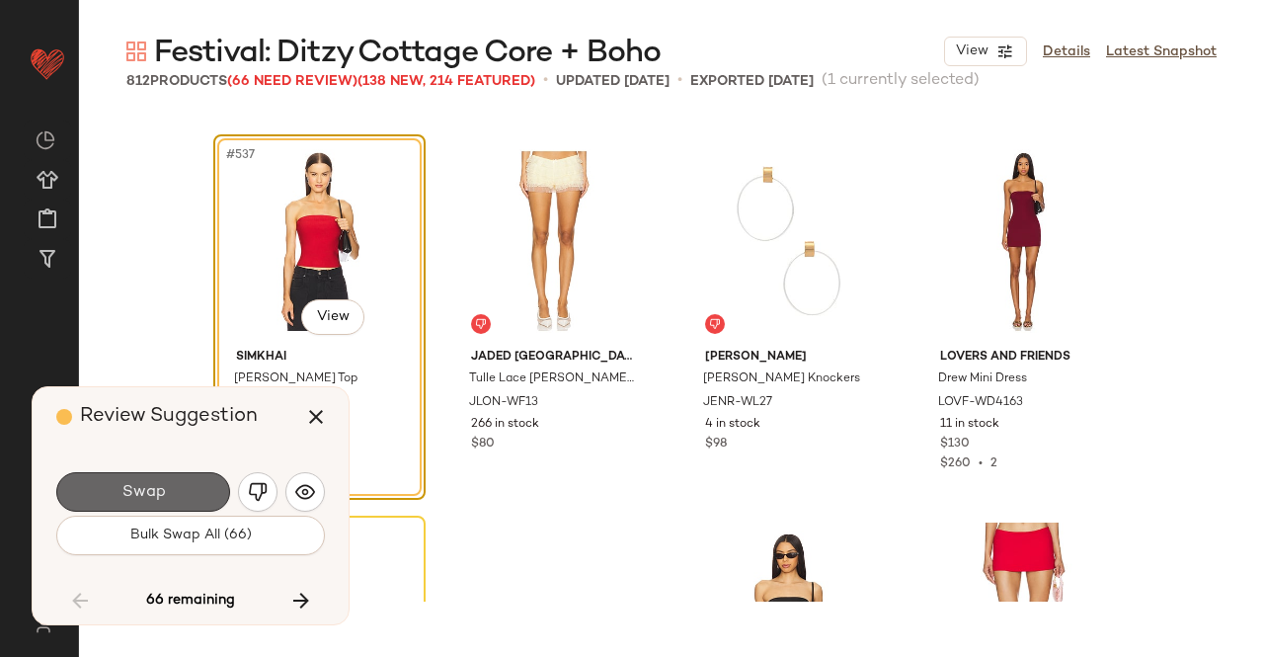
click at [180, 501] on button "Swap" at bounding box center [143, 492] width 174 height 40
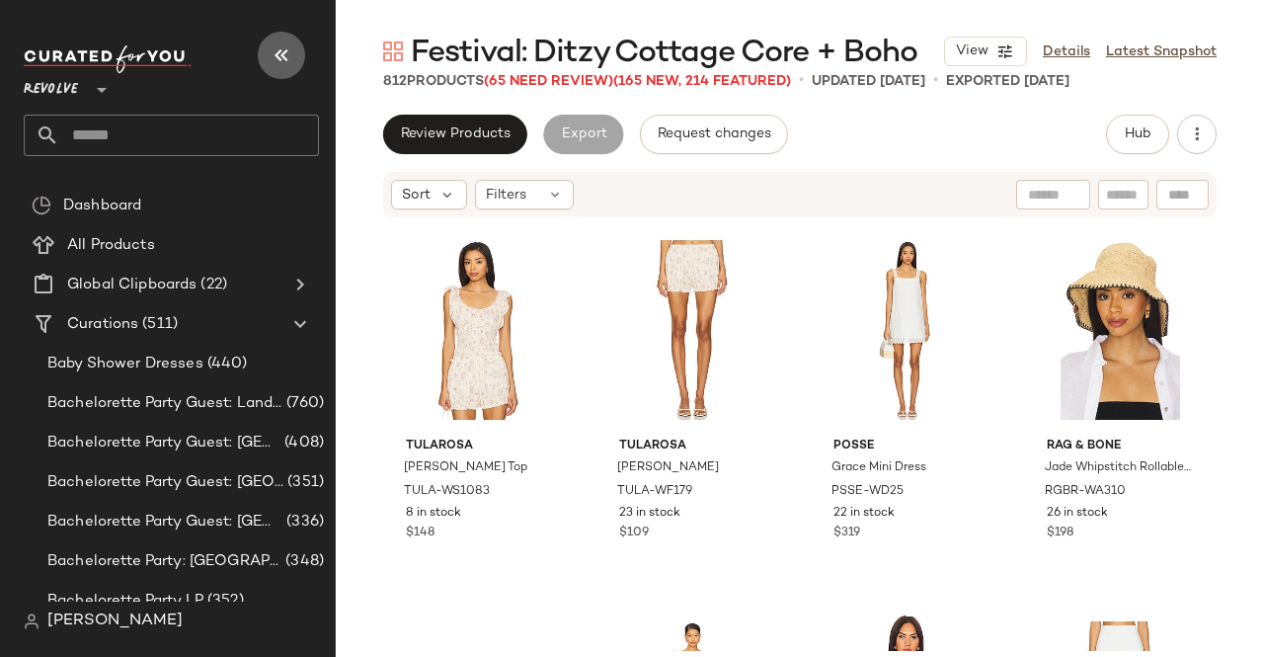
click at [280, 52] on icon "button" at bounding box center [282, 55] width 24 height 24
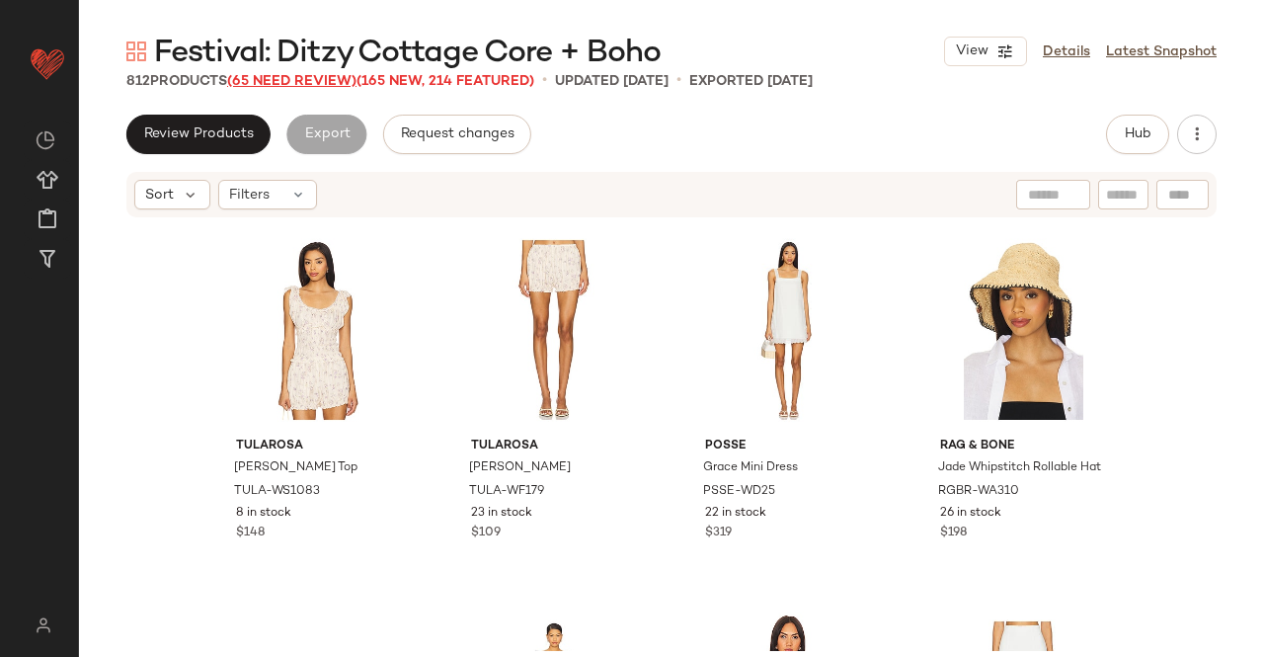
click at [326, 76] on span "(65 Need Review)" at bounding box center [291, 81] width 129 height 15
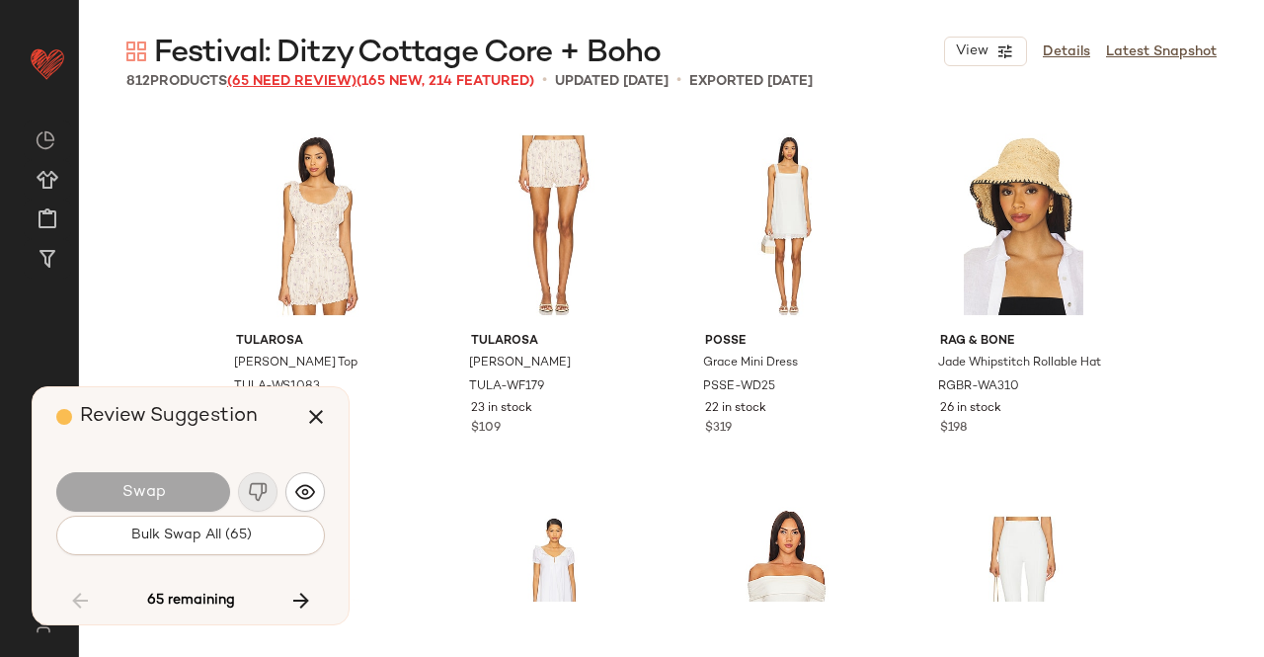
scroll to position [51476, 0]
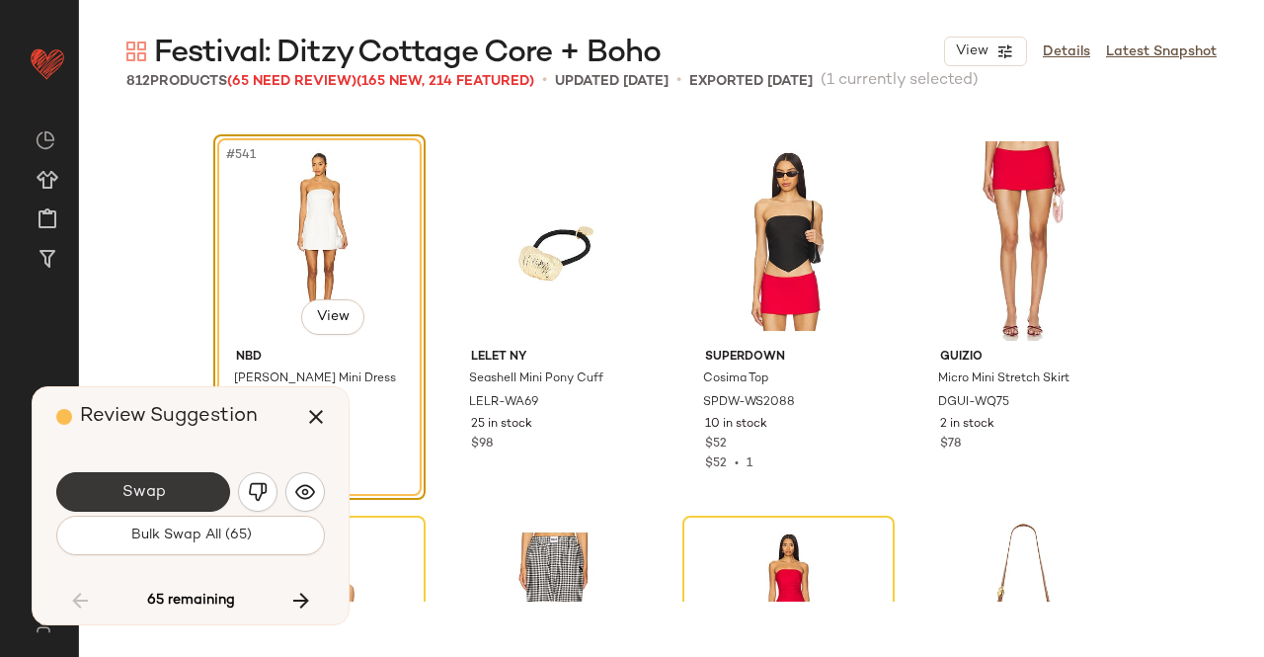
click at [202, 482] on button "Swap" at bounding box center [143, 492] width 174 height 40
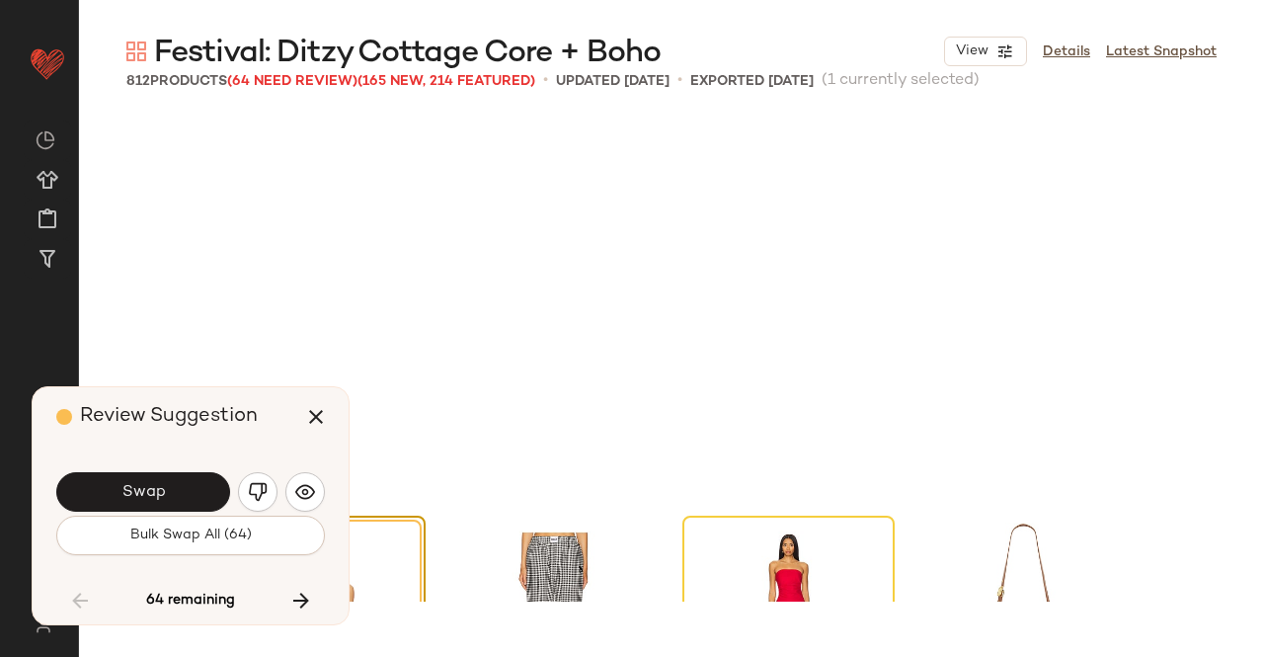
scroll to position [51857, 0]
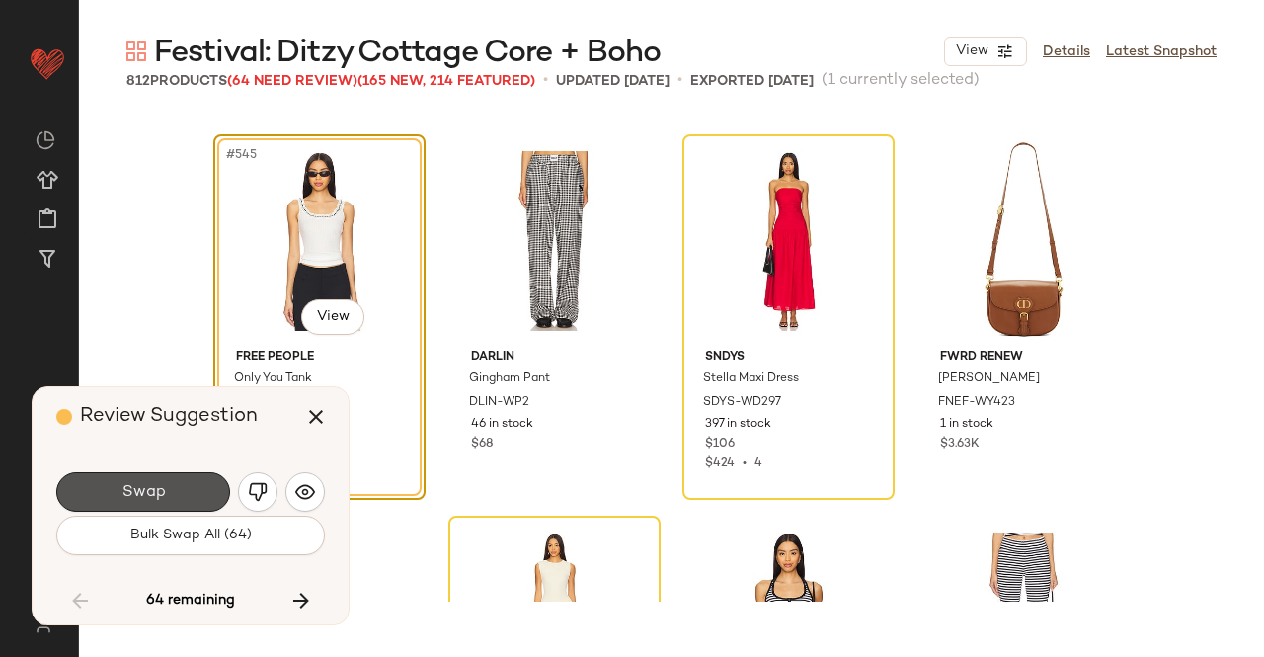
click at [202, 482] on button "Swap" at bounding box center [143, 492] width 174 height 40
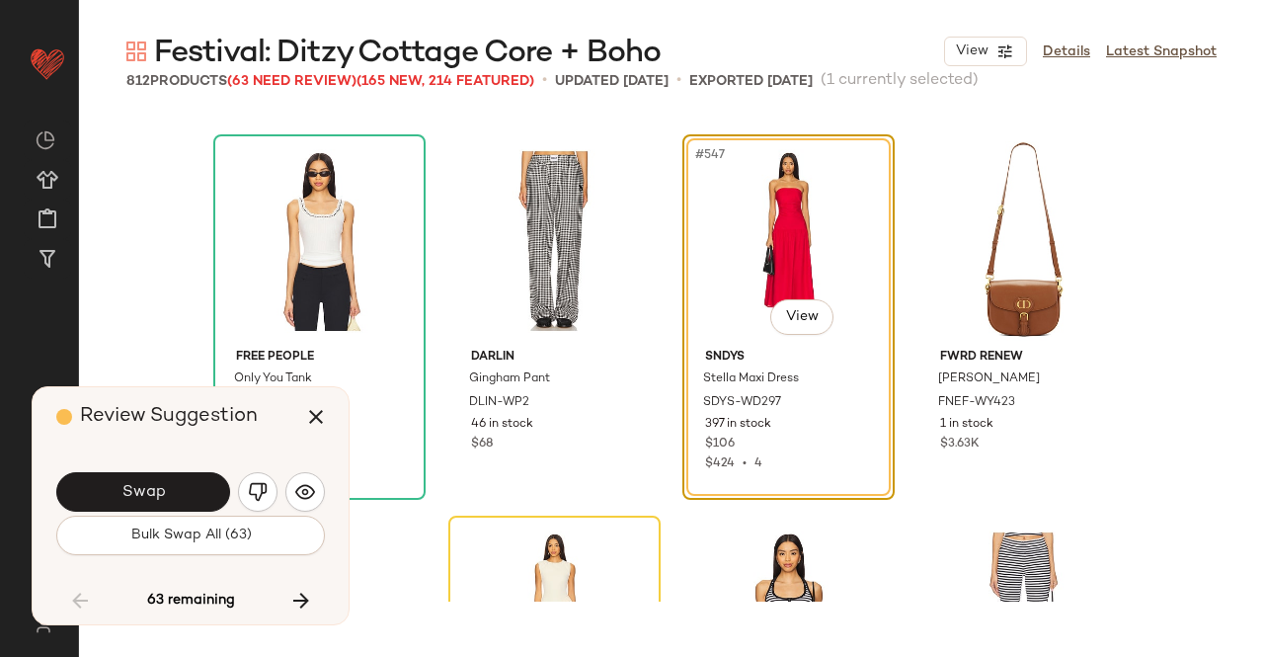
click at [202, 482] on button "Swap" at bounding box center [143, 492] width 174 height 40
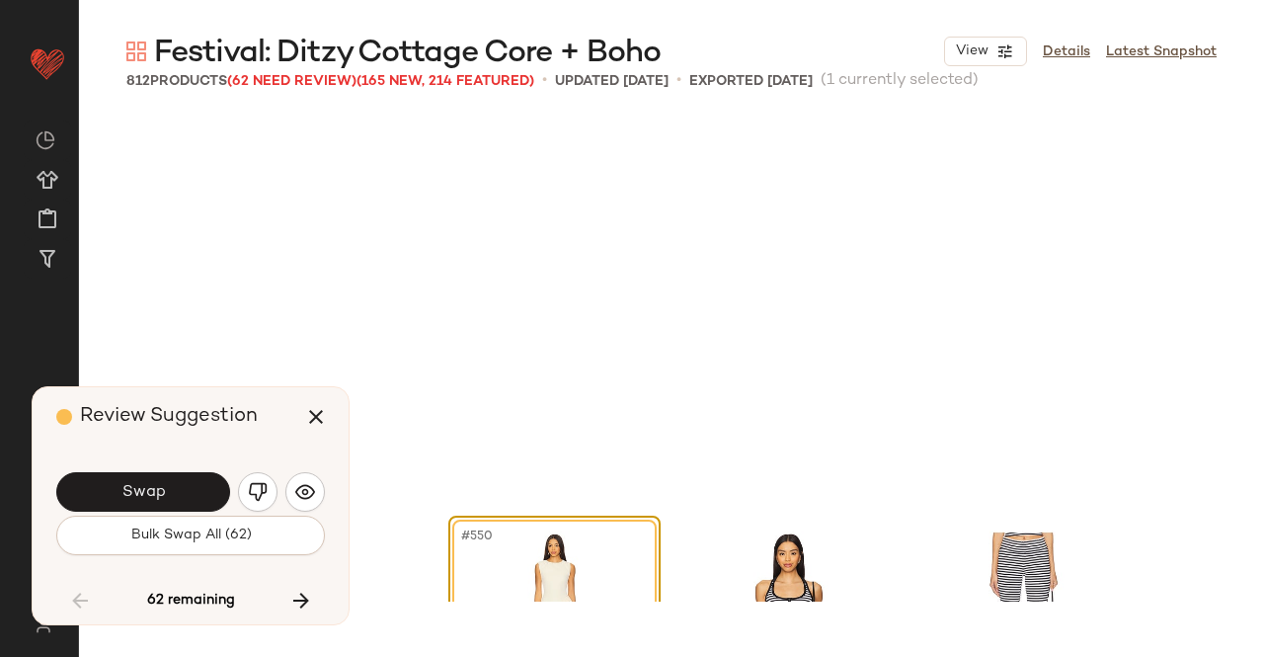
scroll to position [52239, 0]
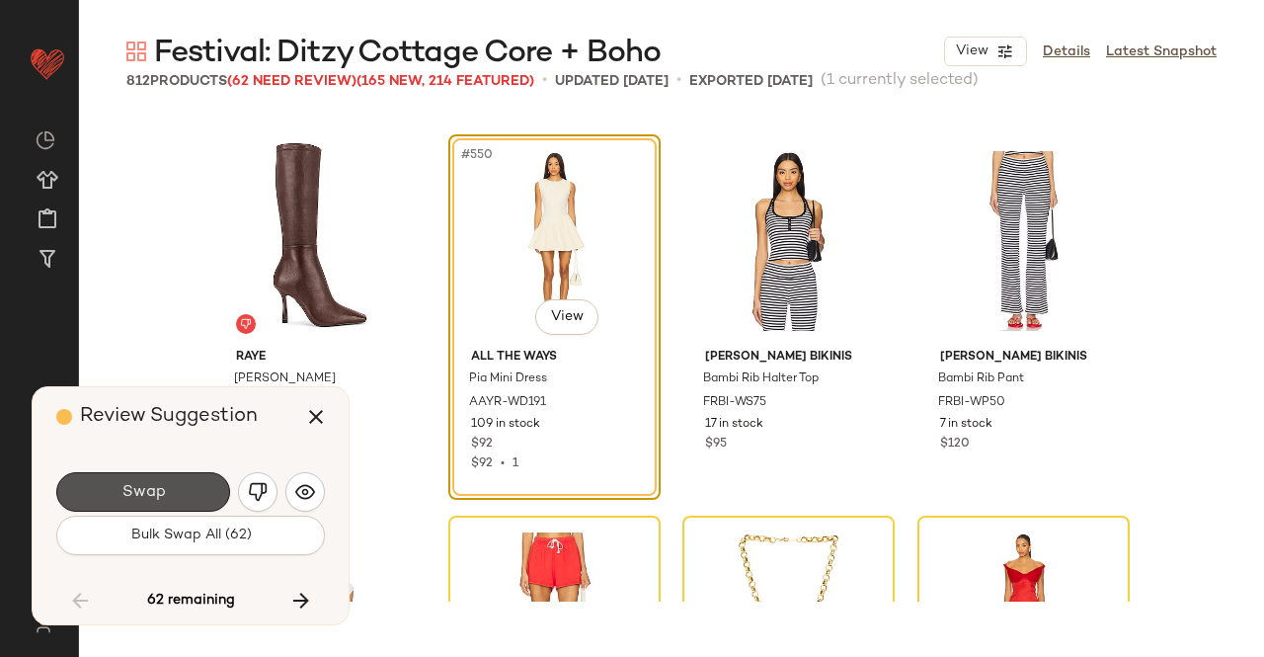
click at [202, 482] on button "Swap" at bounding box center [143, 492] width 174 height 40
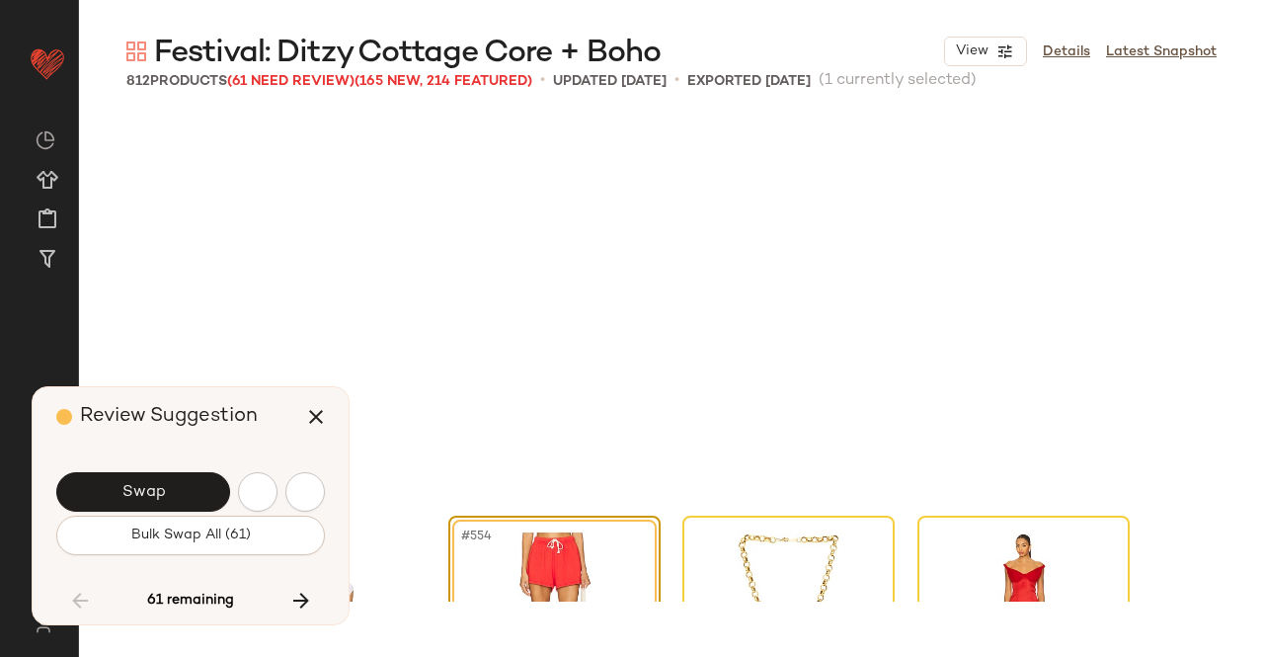
scroll to position [52620, 0]
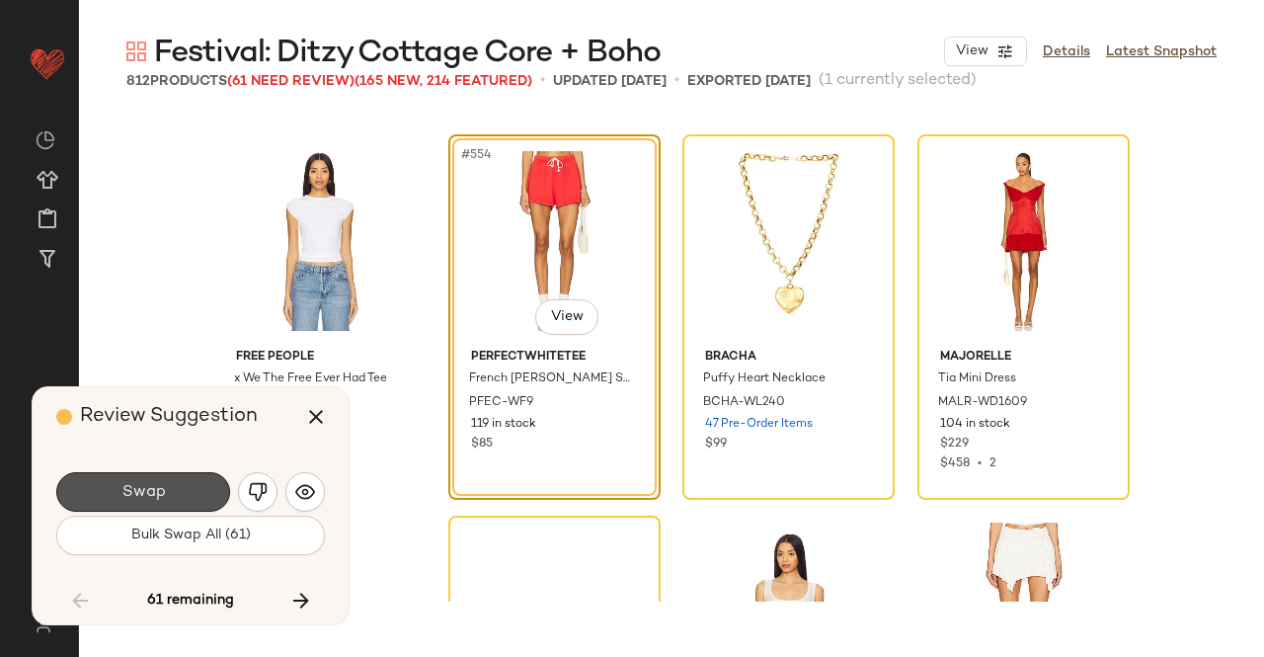
click at [202, 482] on button "Swap" at bounding box center [143, 492] width 174 height 40
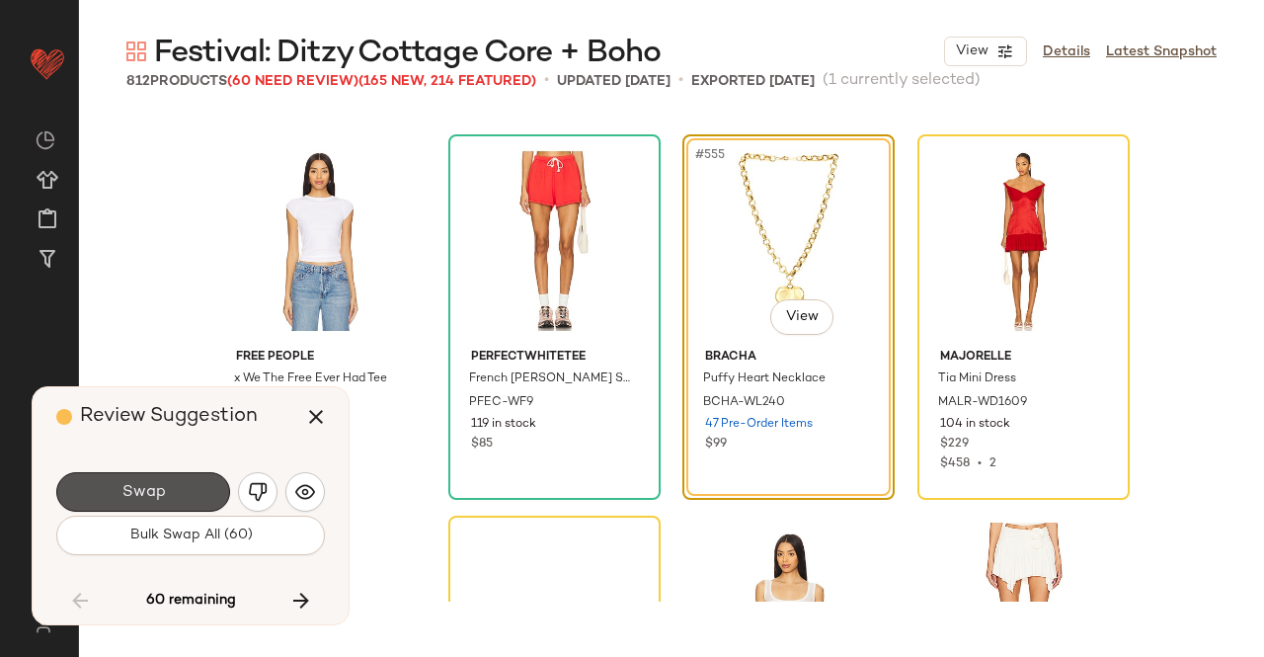
click at [202, 482] on button "Swap" at bounding box center [143, 492] width 174 height 40
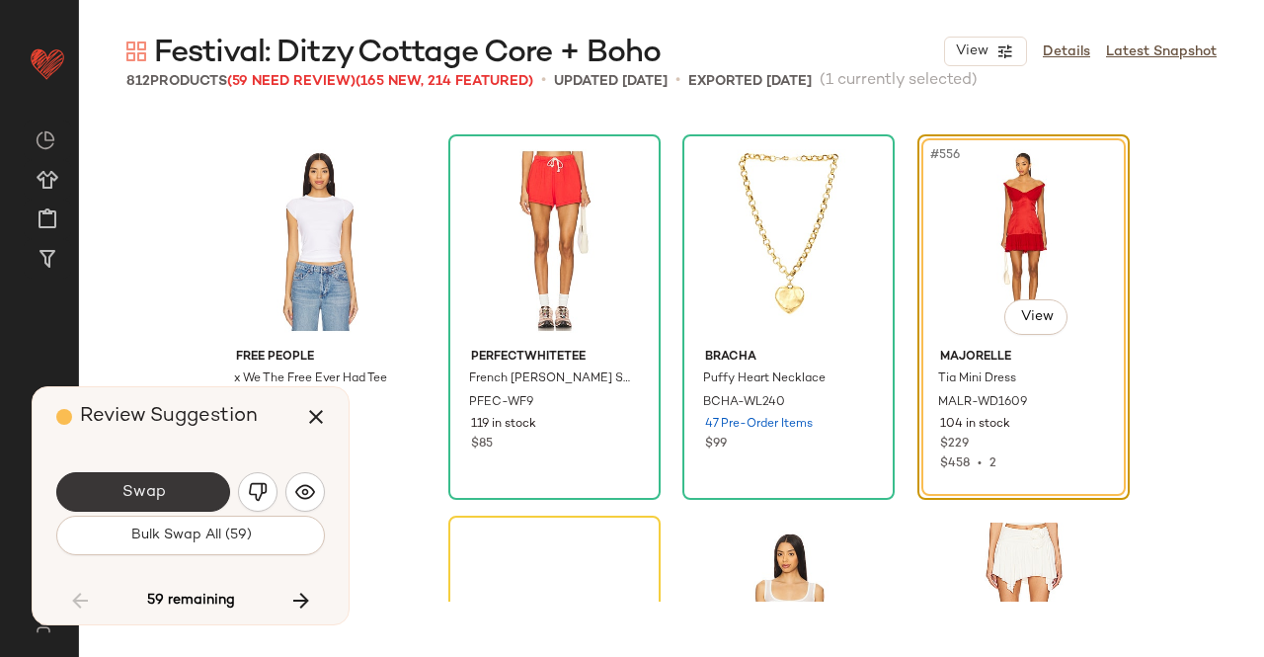
click at [171, 495] on button "Swap" at bounding box center [143, 492] width 174 height 40
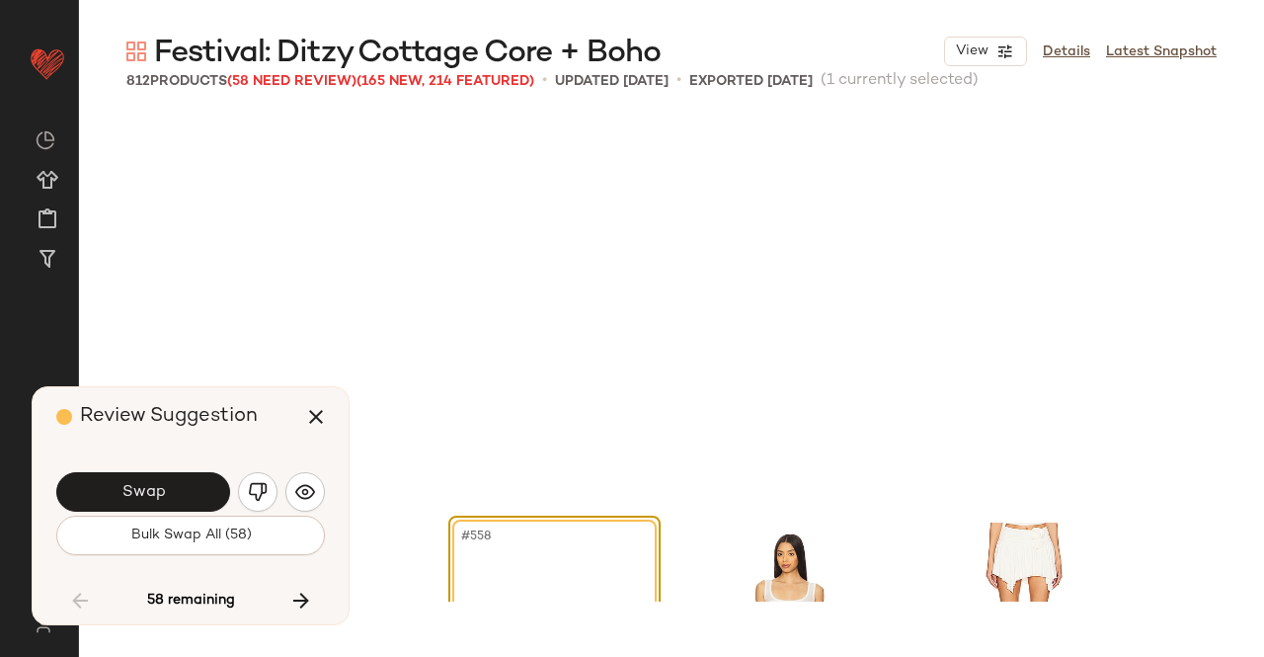
scroll to position [53001, 0]
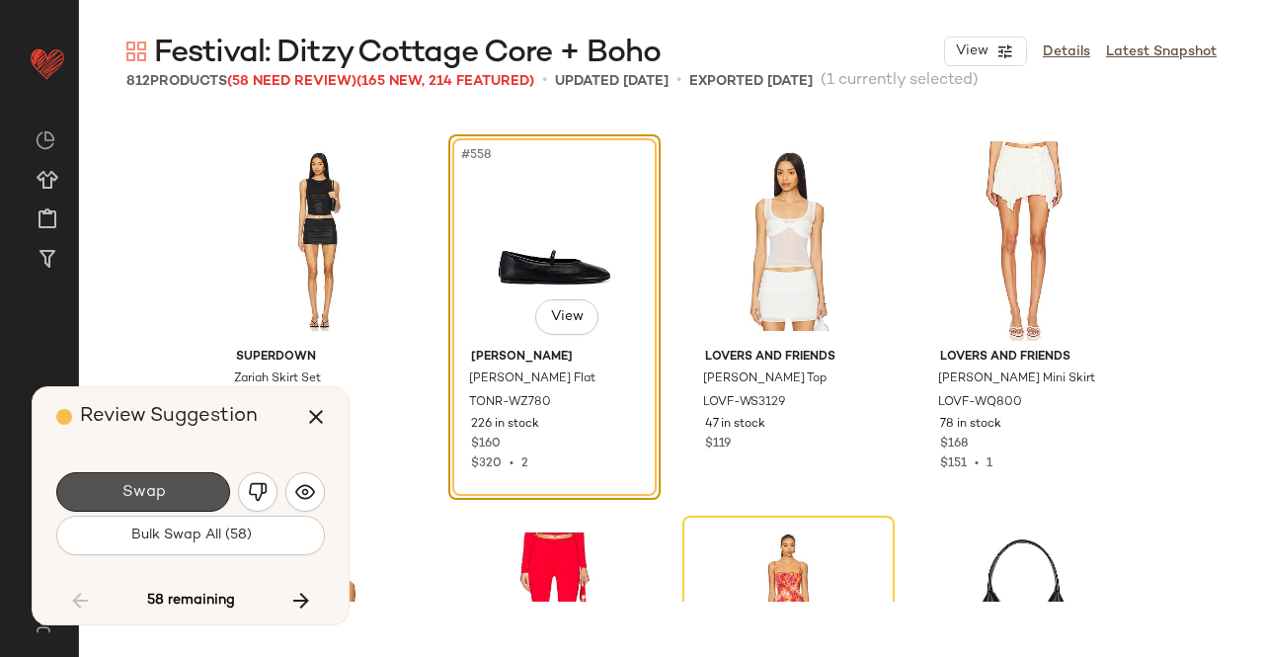
click at [171, 495] on button "Swap" at bounding box center [143, 492] width 174 height 40
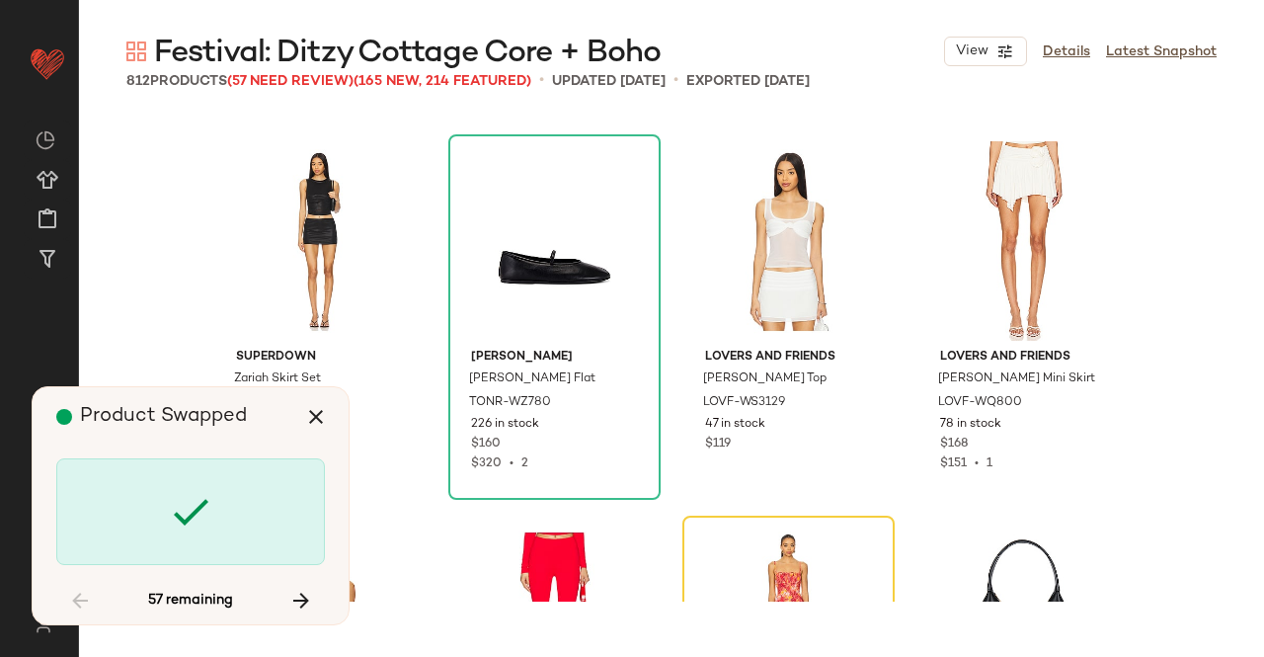
scroll to position [53382, 0]
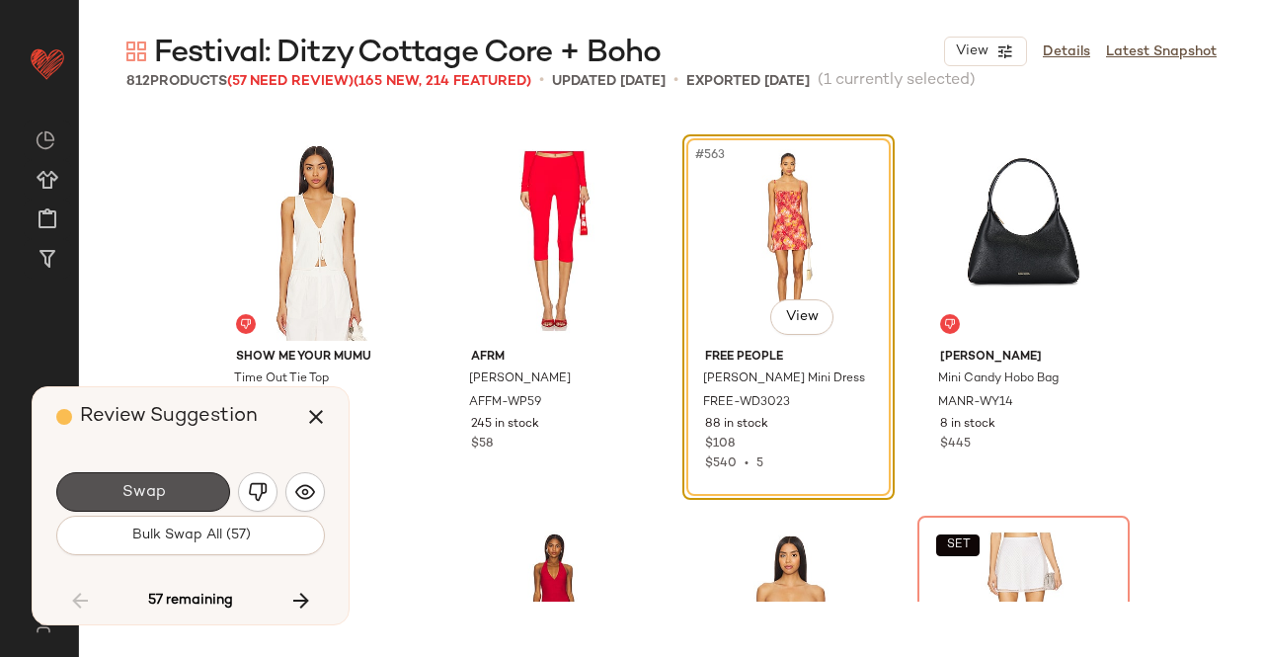
click at [171, 495] on button "Swap" at bounding box center [143, 492] width 174 height 40
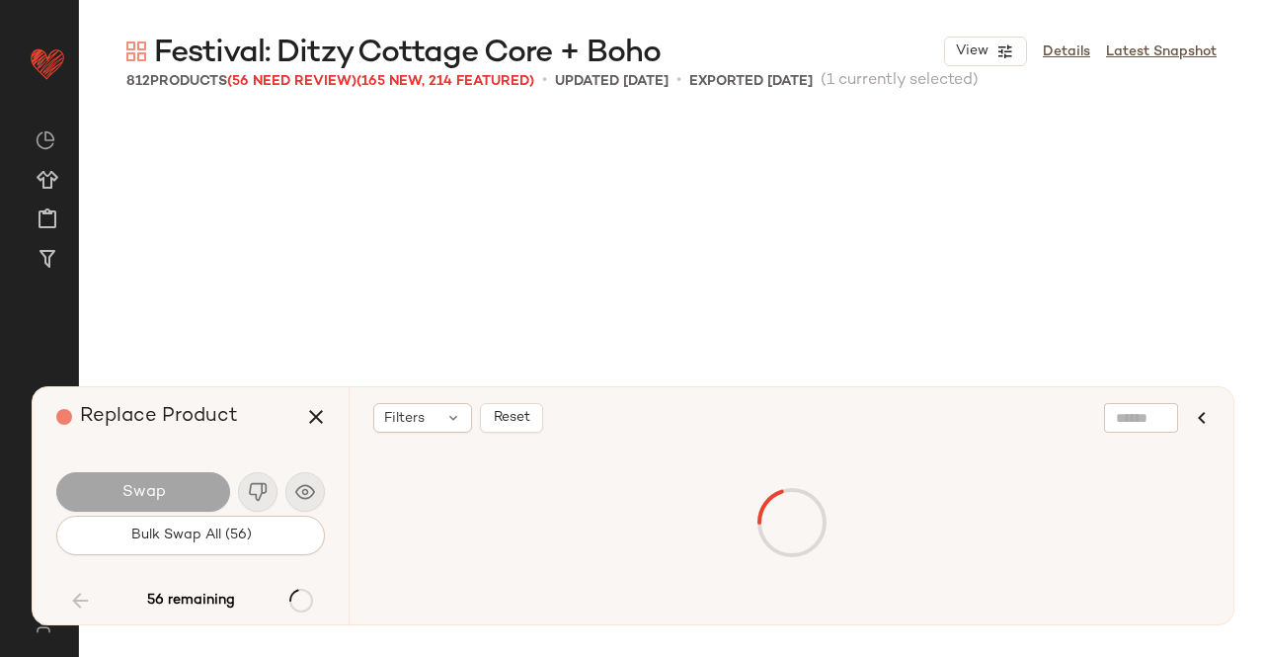
scroll to position [53764, 0]
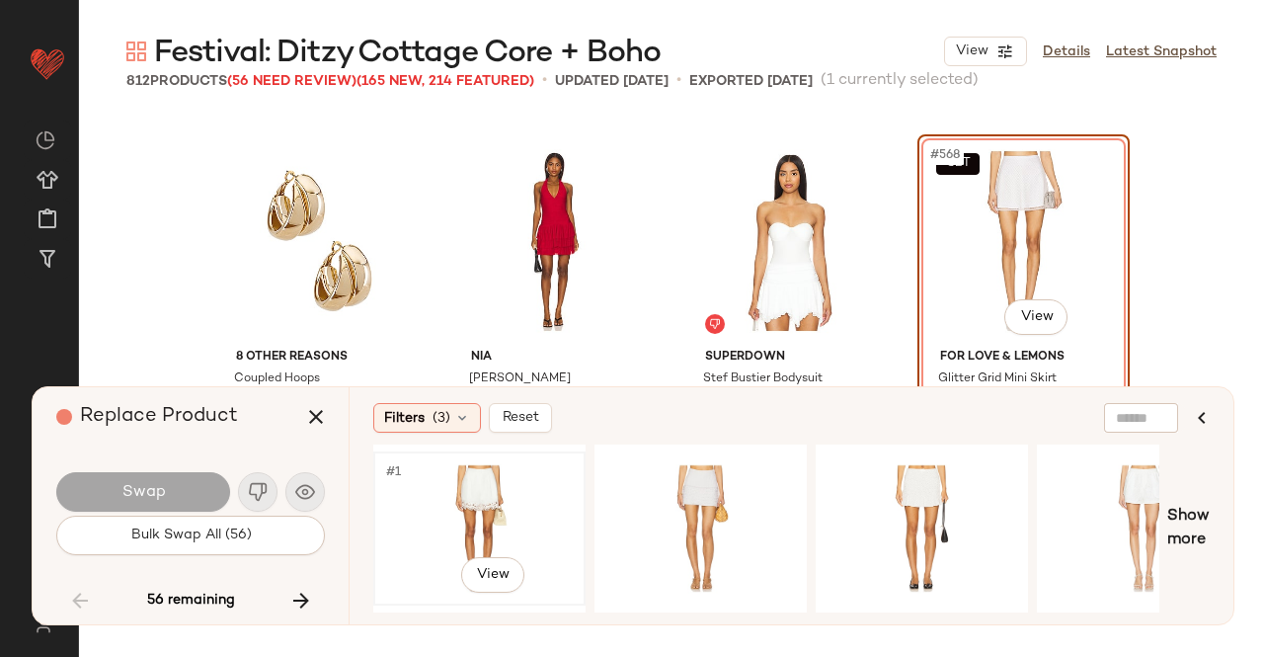
click at [454, 534] on div "#1 View" at bounding box center [479, 528] width 199 height 140
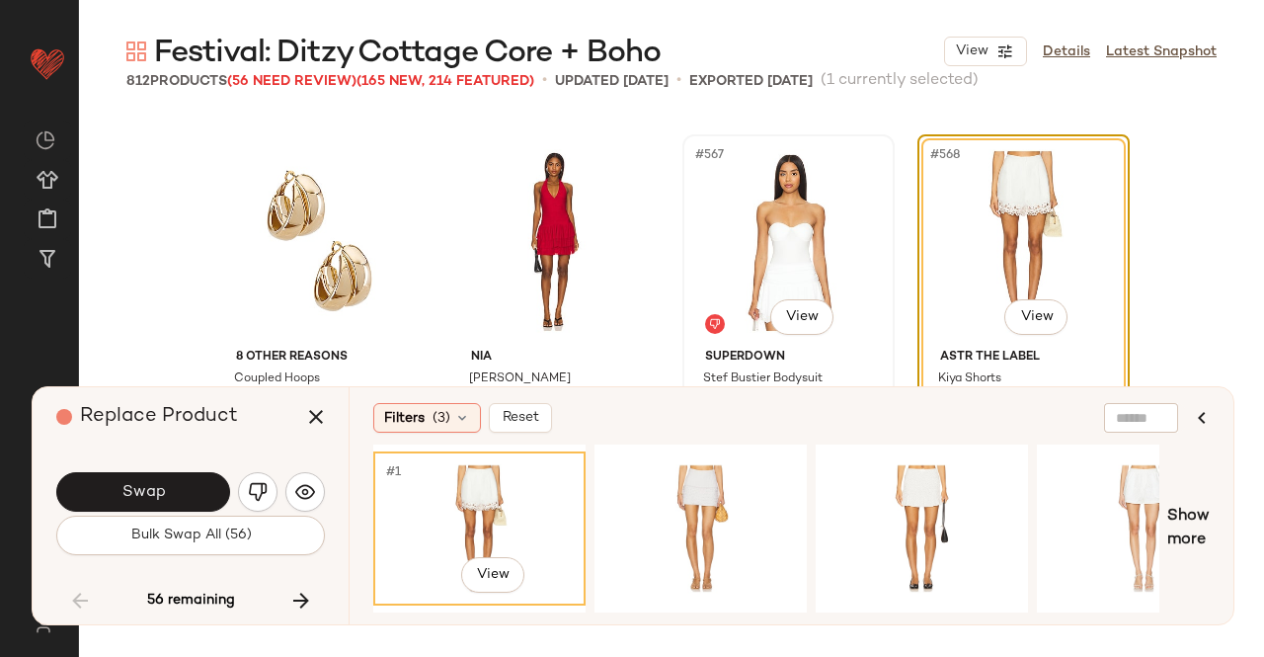
scroll to position [53848, 0]
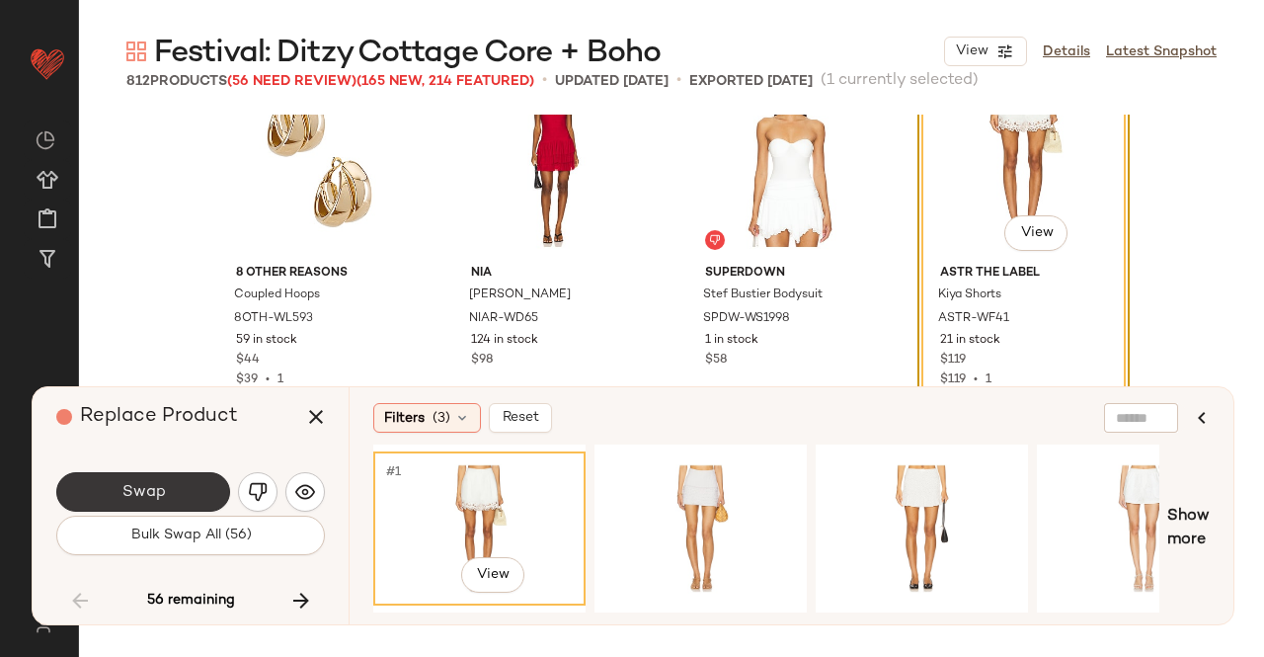
click at [202, 491] on button "Swap" at bounding box center [143, 492] width 174 height 40
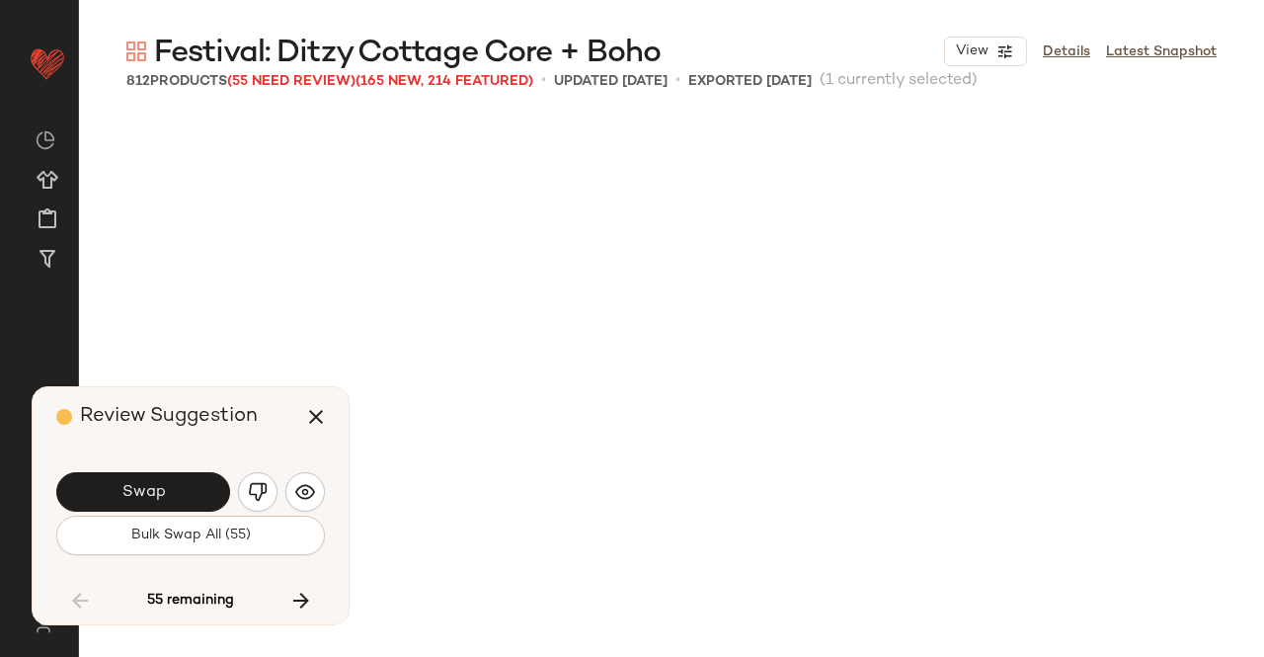
scroll to position [54526, 0]
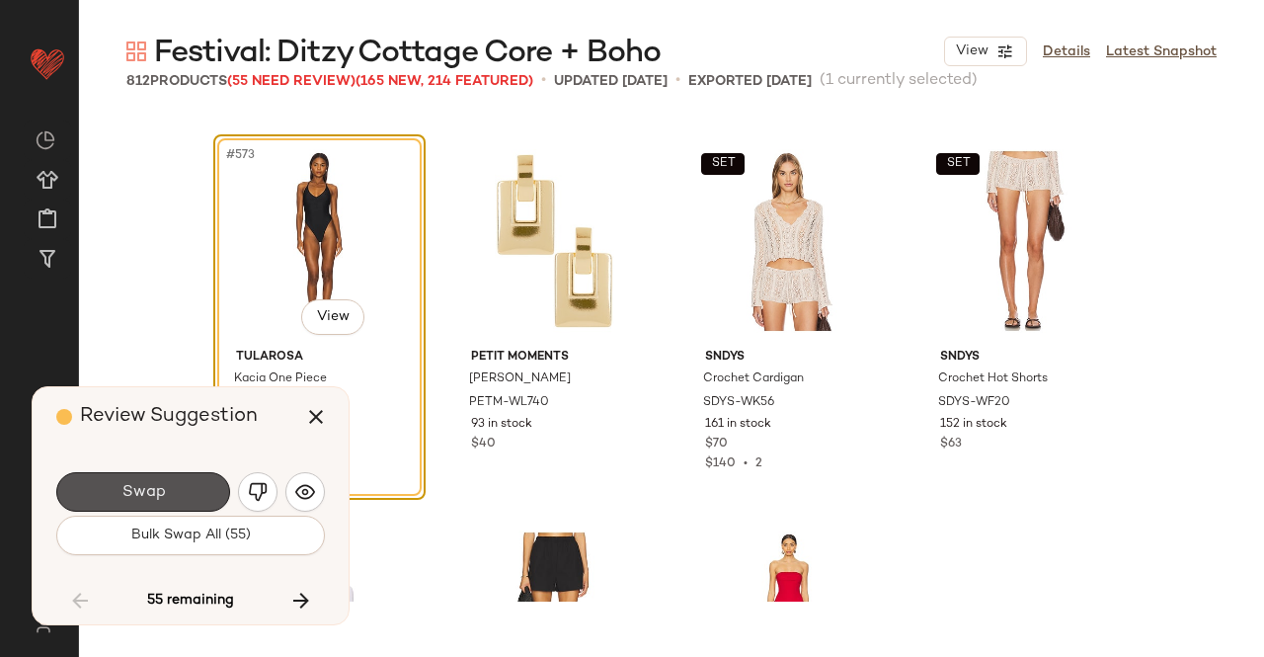
click at [202, 491] on button "Swap" at bounding box center [143, 492] width 174 height 40
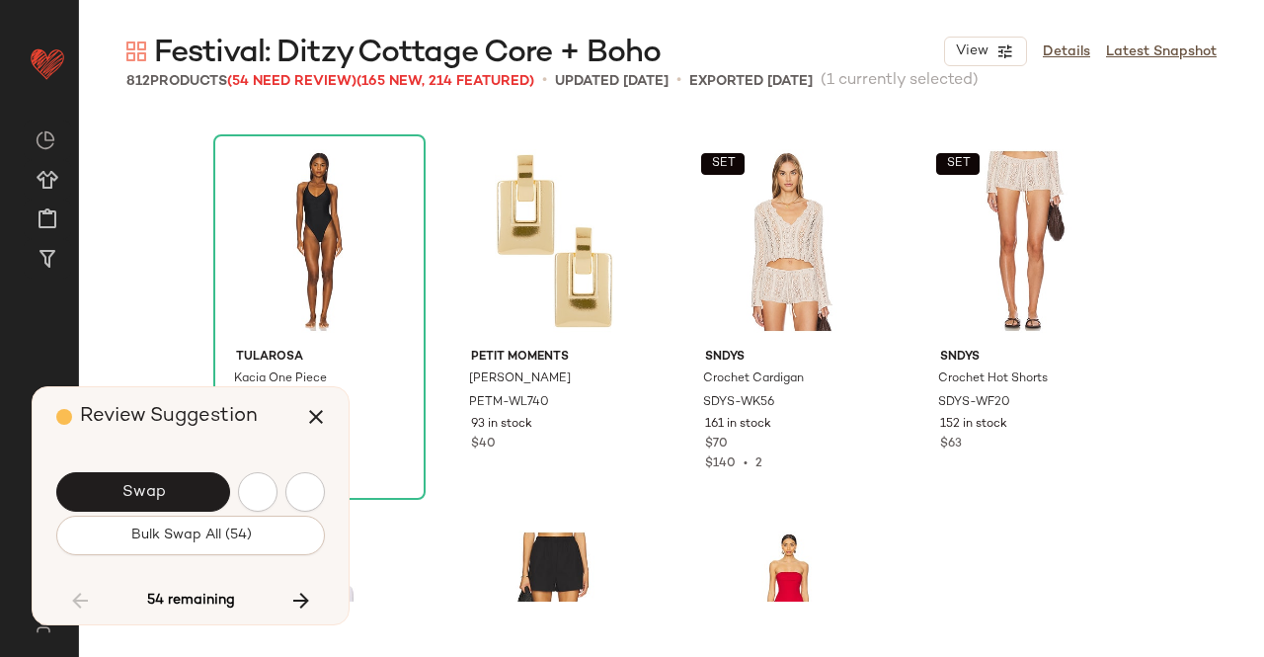
scroll to position [55289, 0]
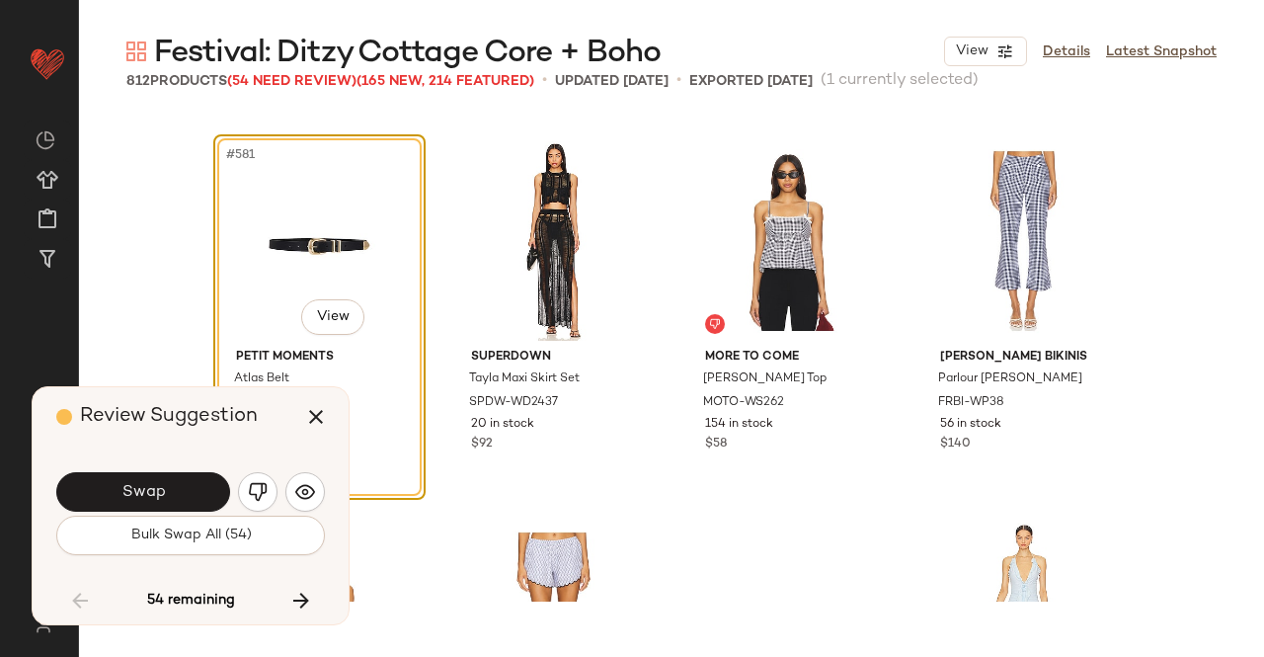
click at [202, 491] on button "Swap" at bounding box center [143, 492] width 174 height 40
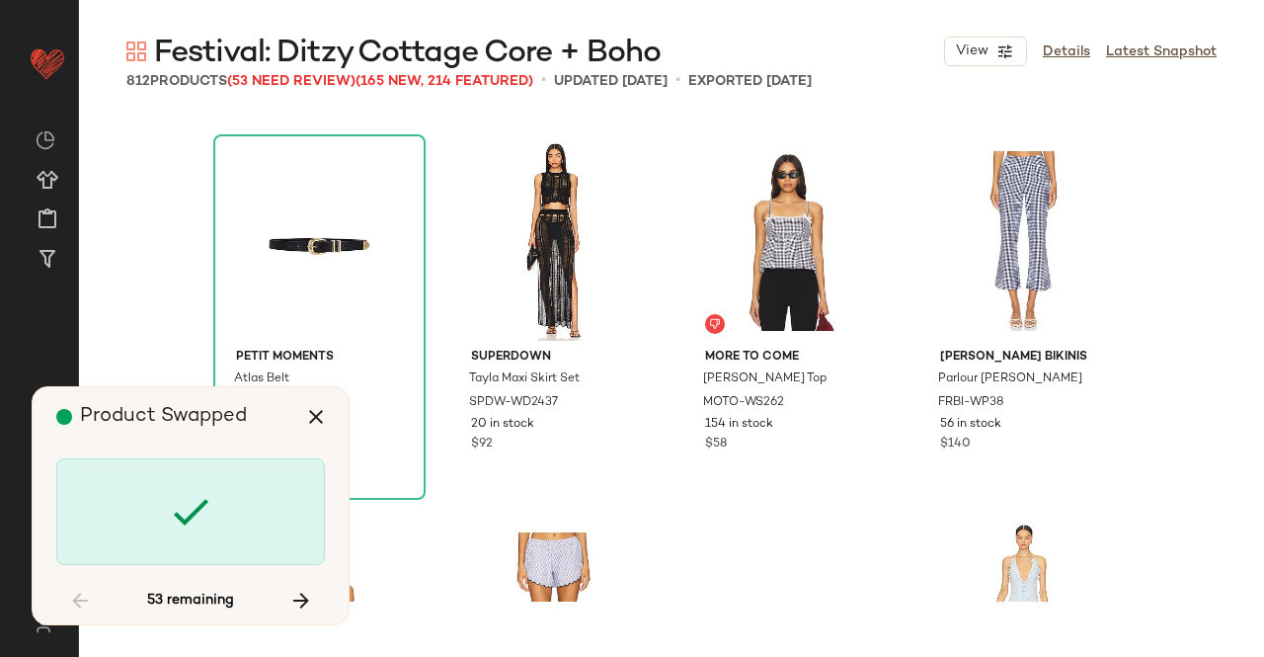
scroll to position [56052, 0]
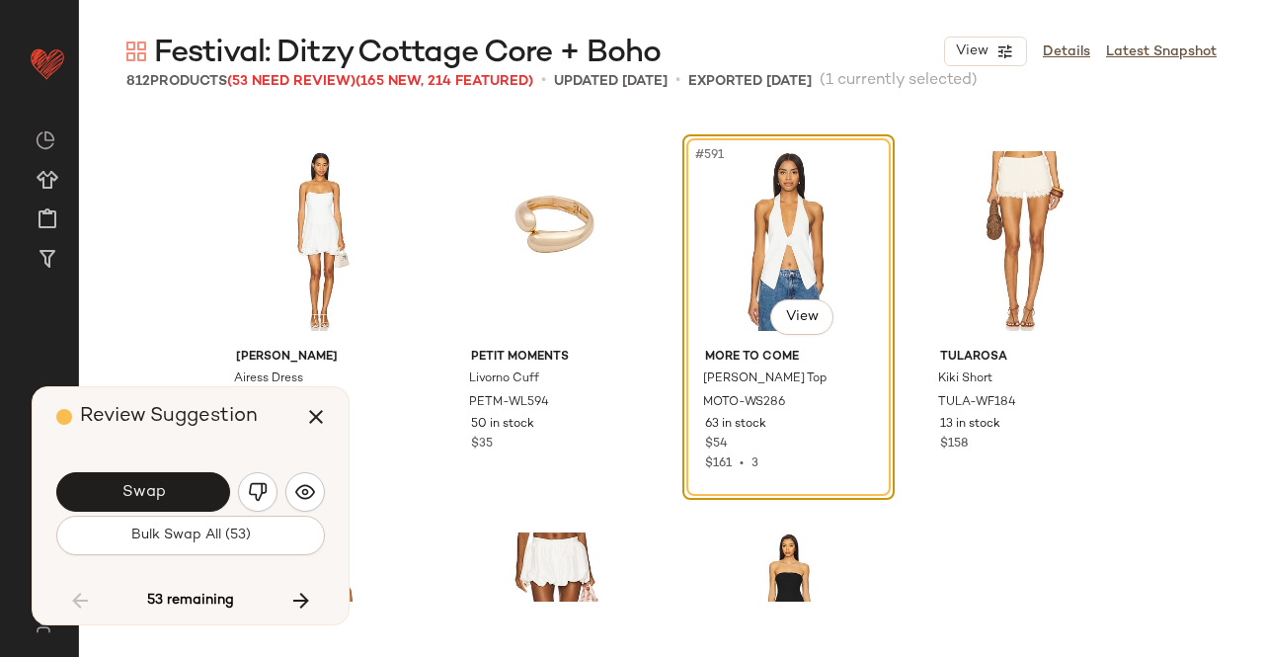
click at [202, 491] on button "Swap" at bounding box center [143, 492] width 174 height 40
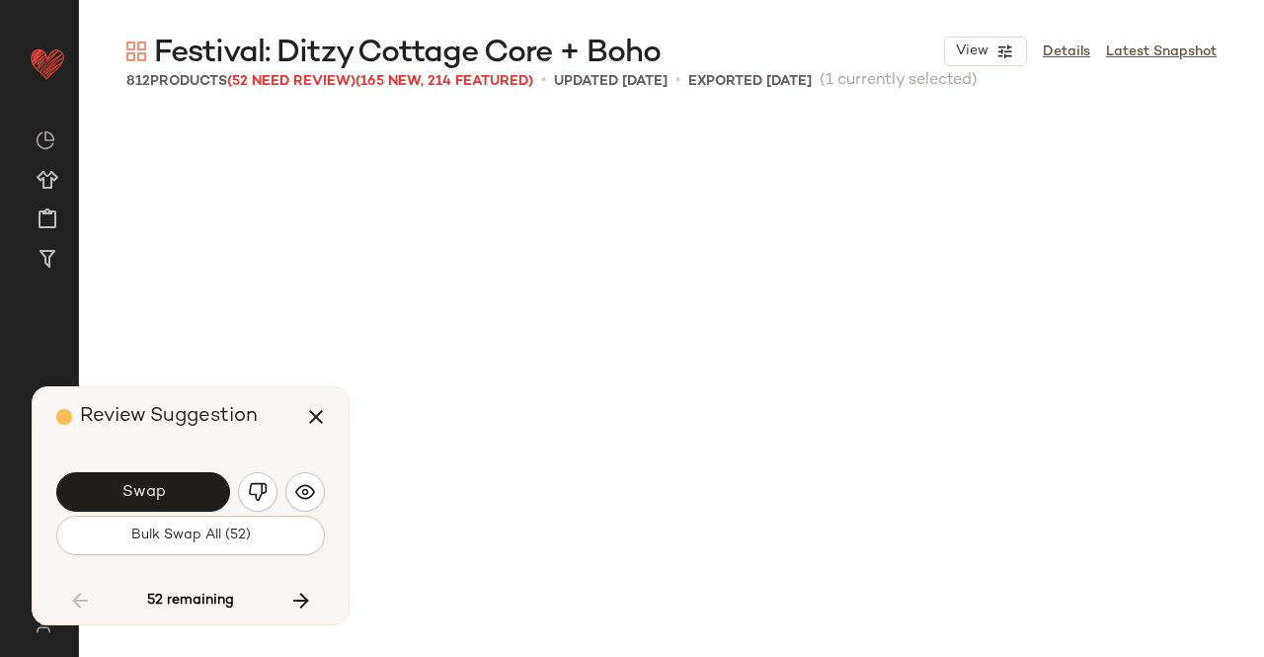
scroll to position [56814, 0]
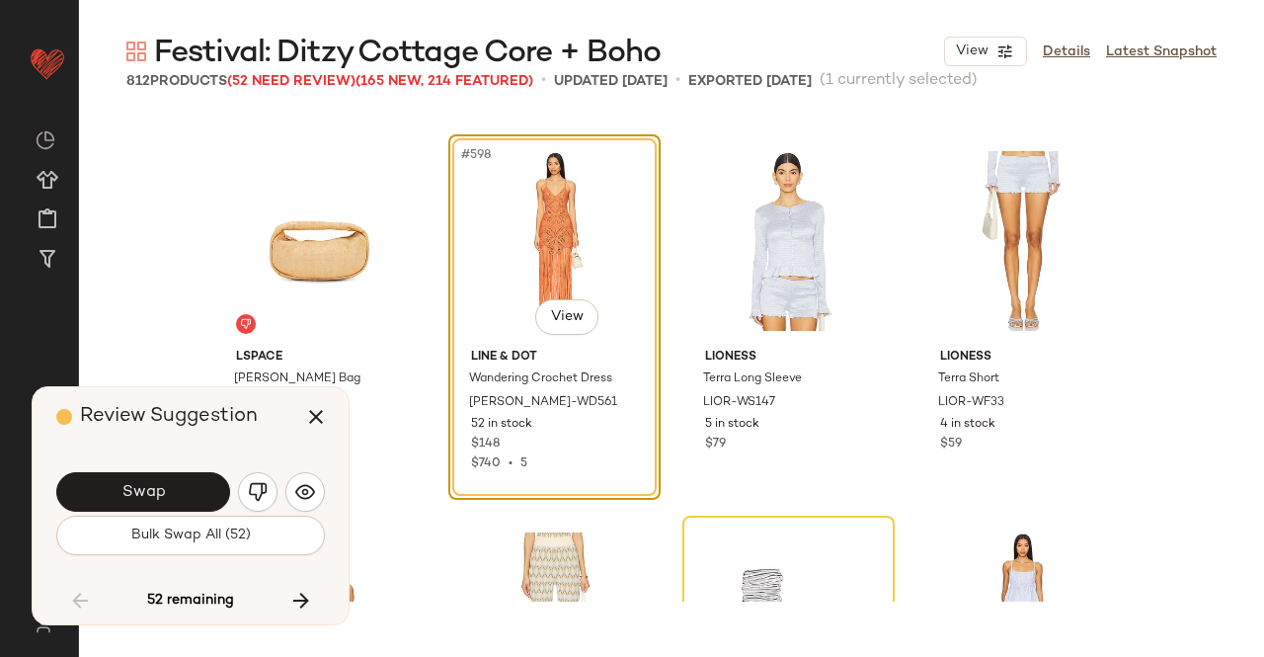
click at [202, 491] on button "Swap" at bounding box center [143, 492] width 174 height 40
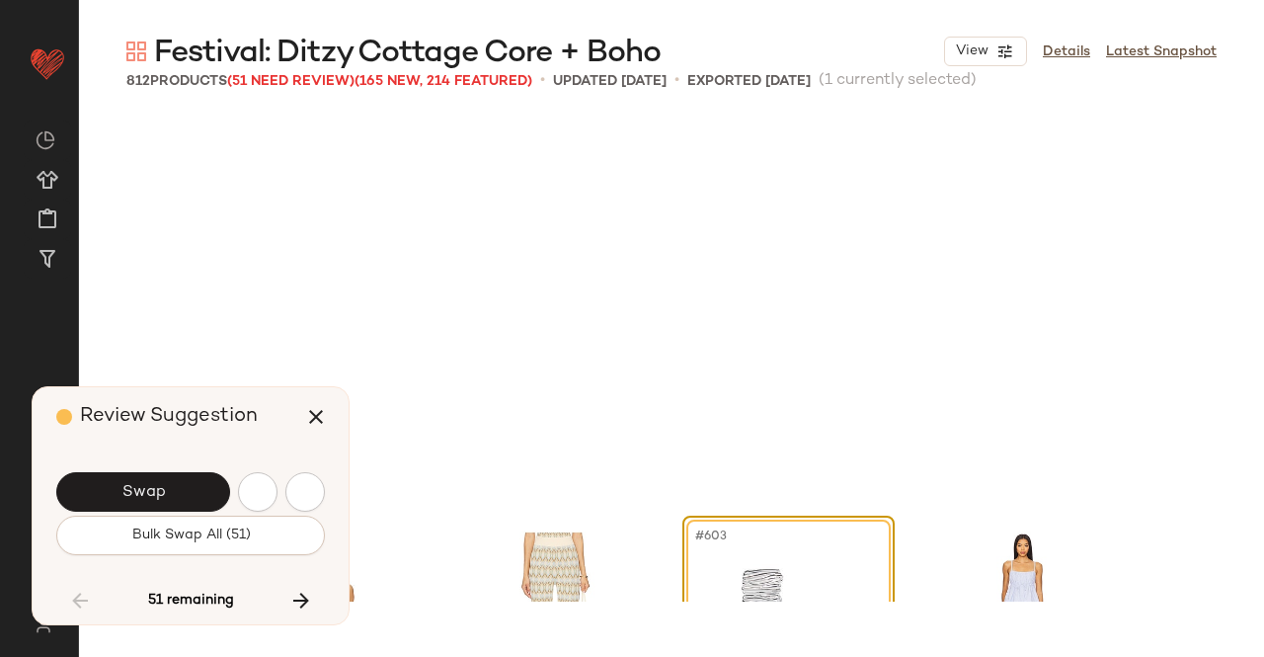
scroll to position [57195, 0]
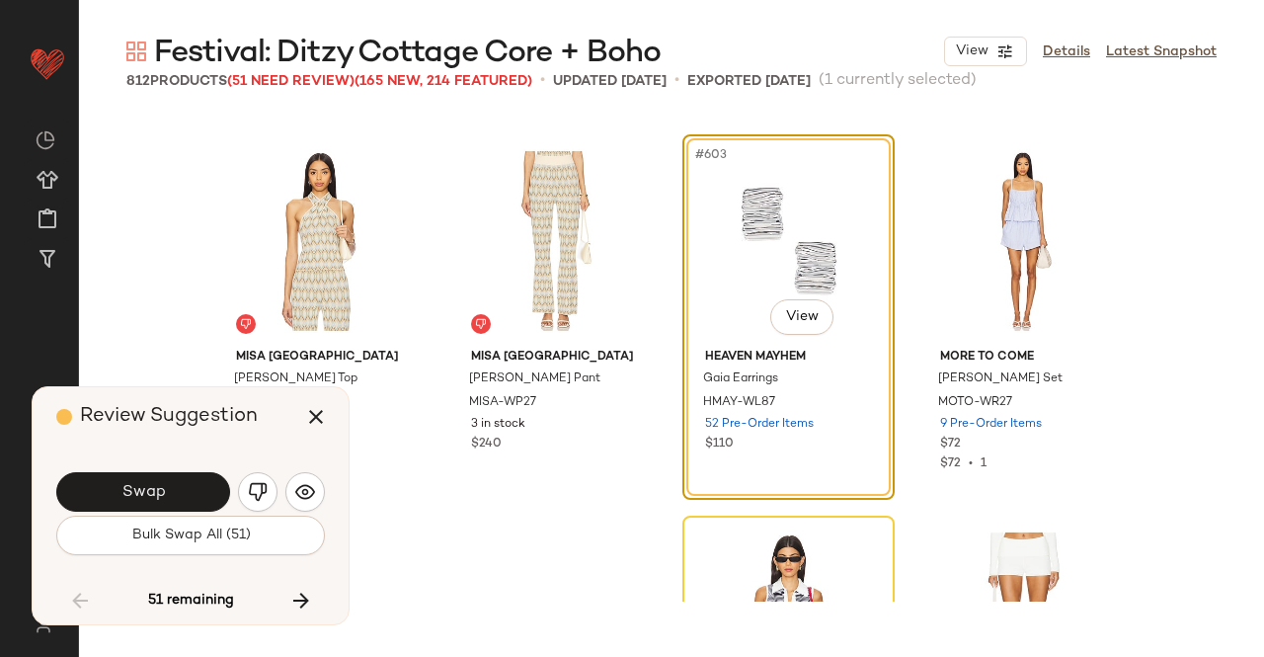
click at [202, 491] on button "Swap" at bounding box center [143, 492] width 174 height 40
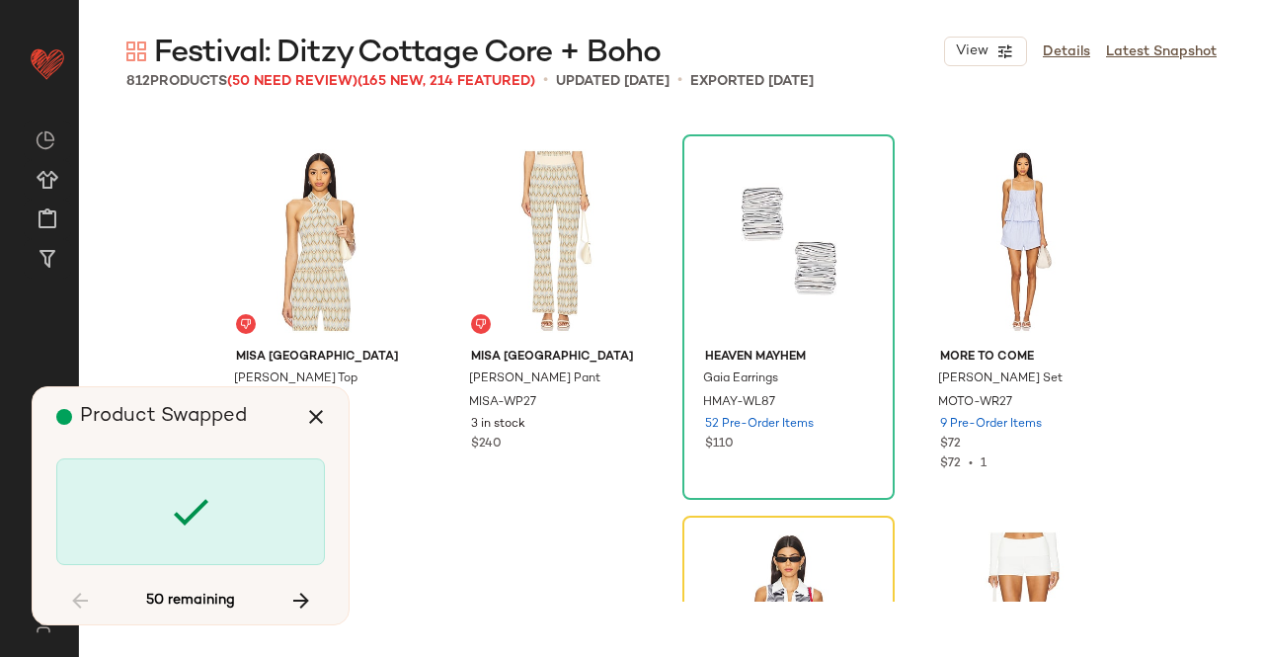
scroll to position [57577, 0]
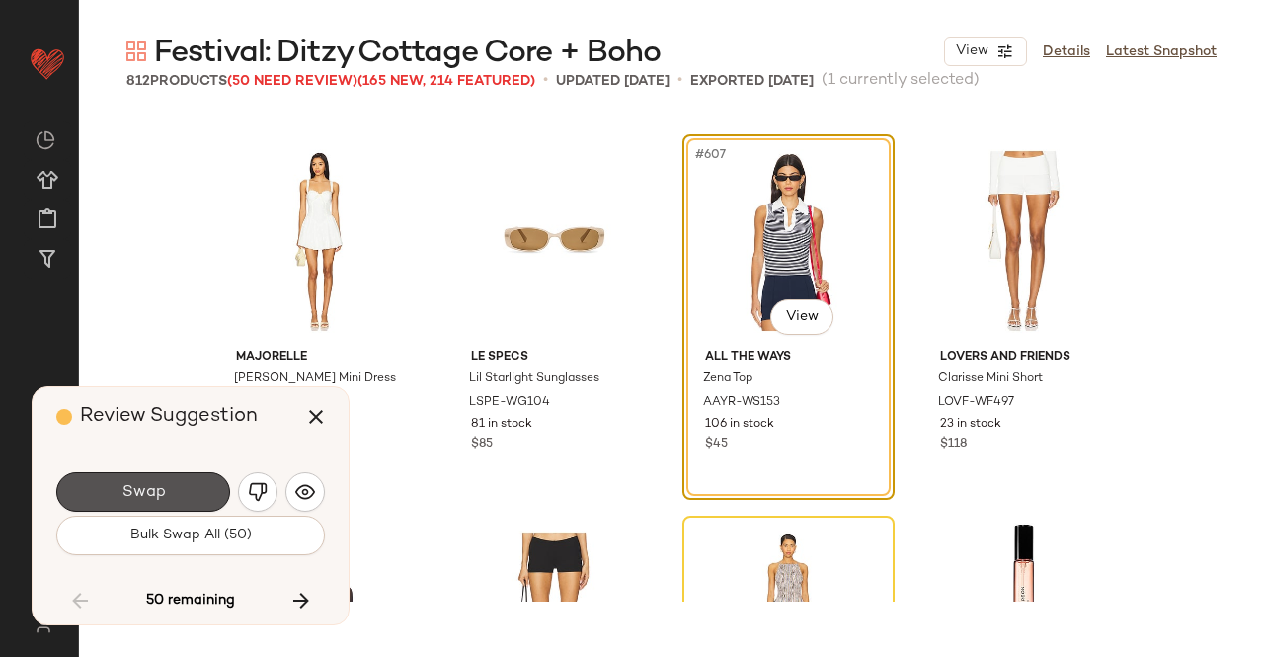
click at [202, 491] on button "Swap" at bounding box center [143, 492] width 174 height 40
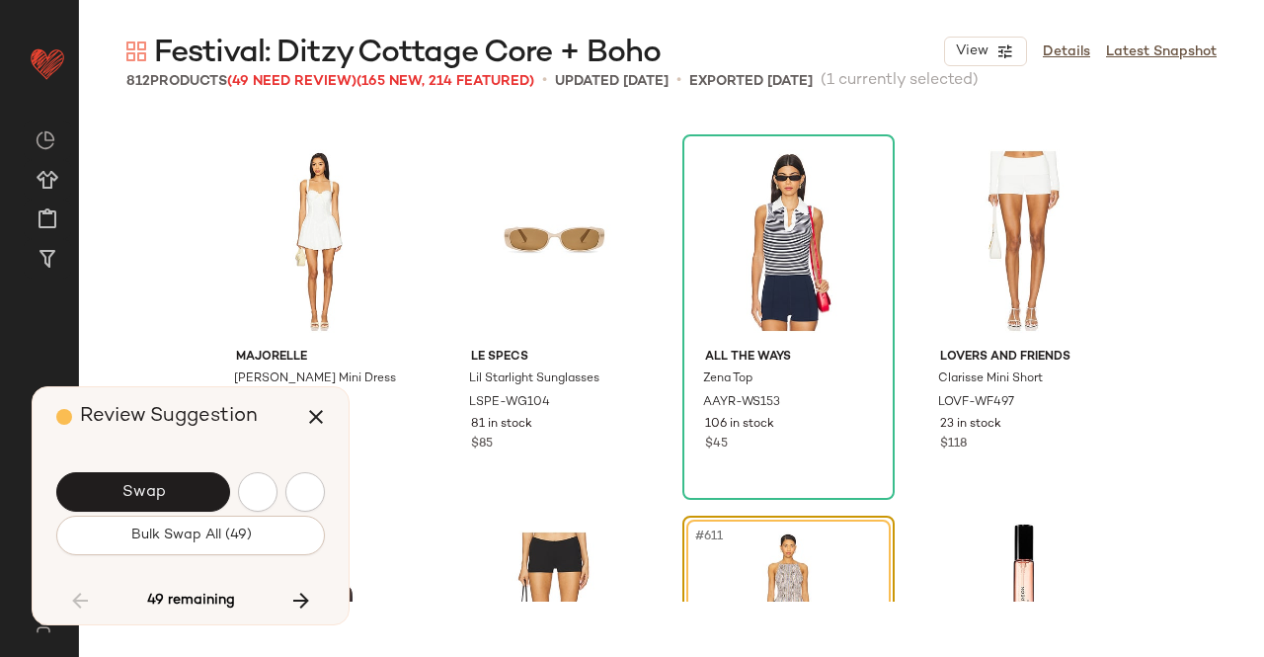
scroll to position [57958, 0]
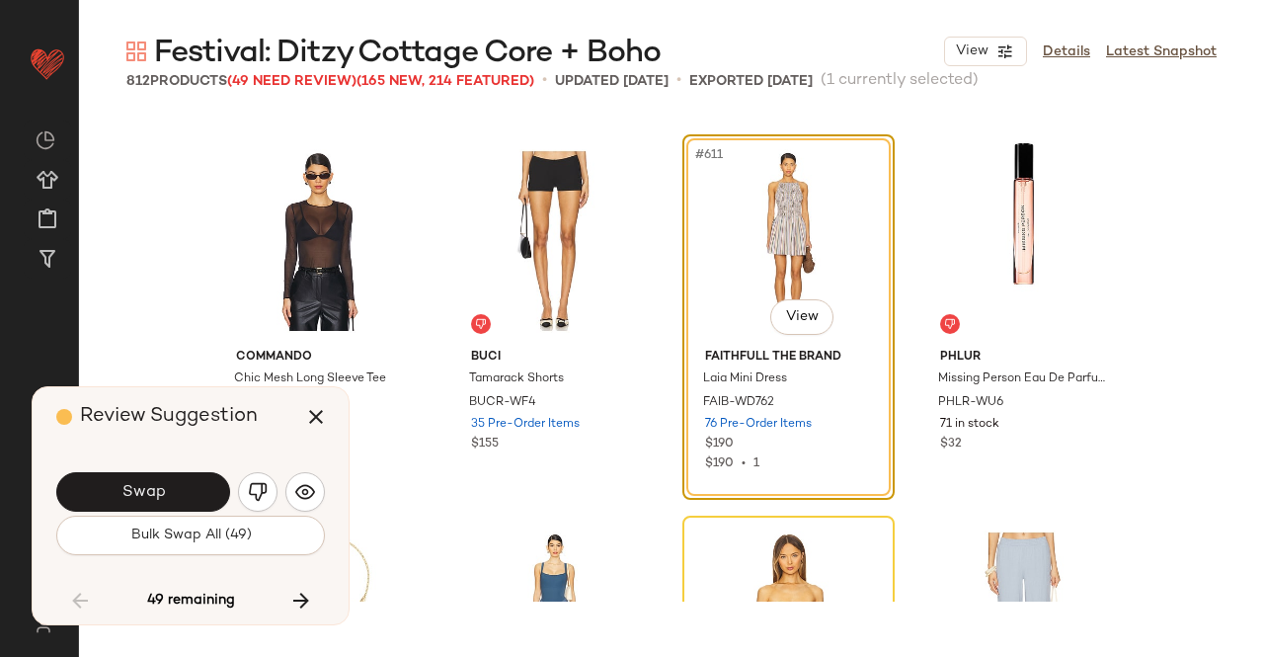
click at [202, 491] on button "Swap" at bounding box center [143, 492] width 174 height 40
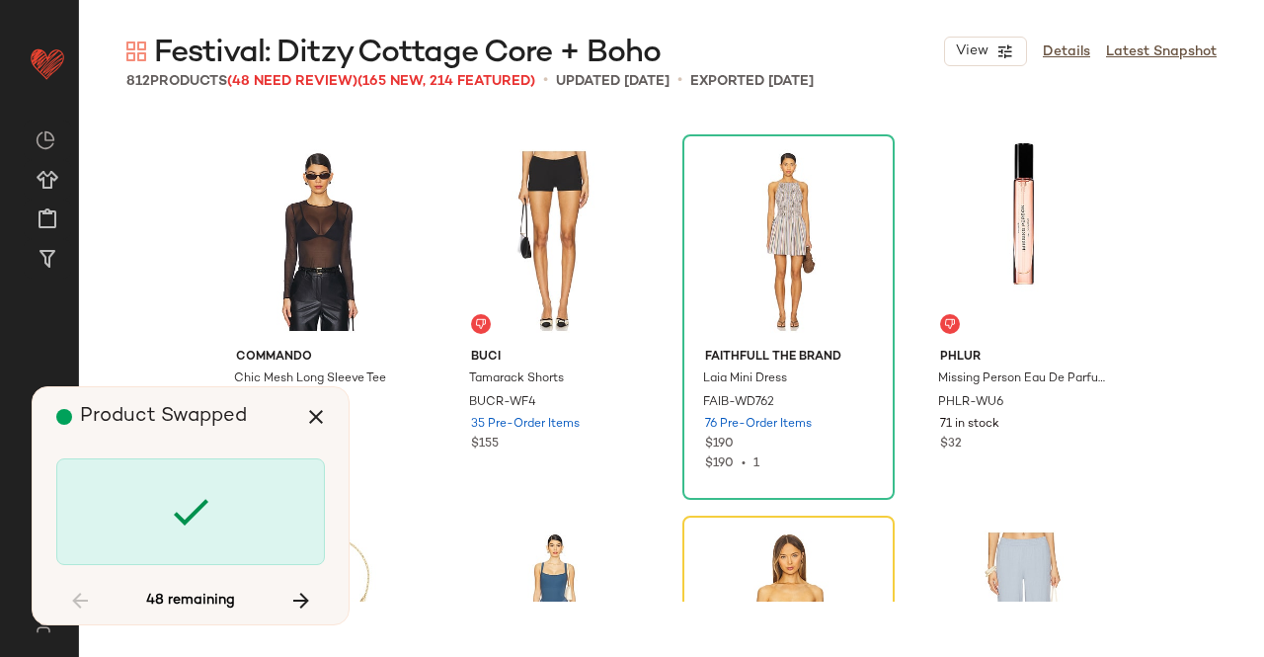
scroll to position [58339, 0]
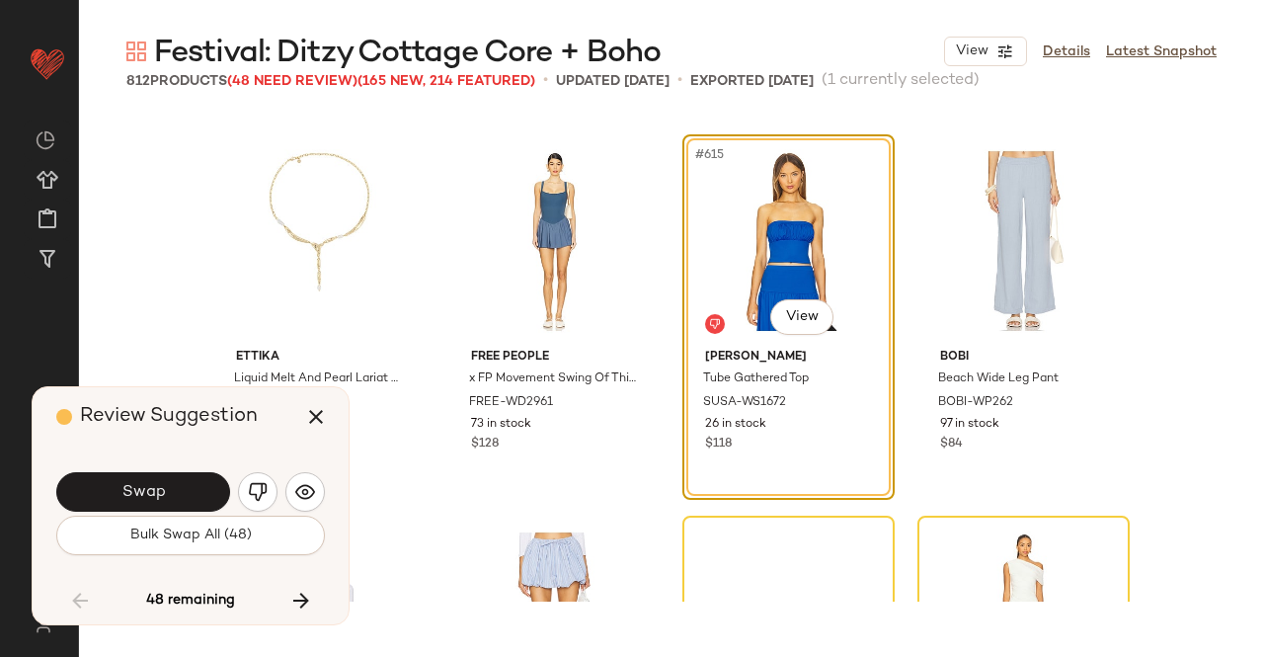
click at [202, 491] on button "Swap" at bounding box center [143, 492] width 174 height 40
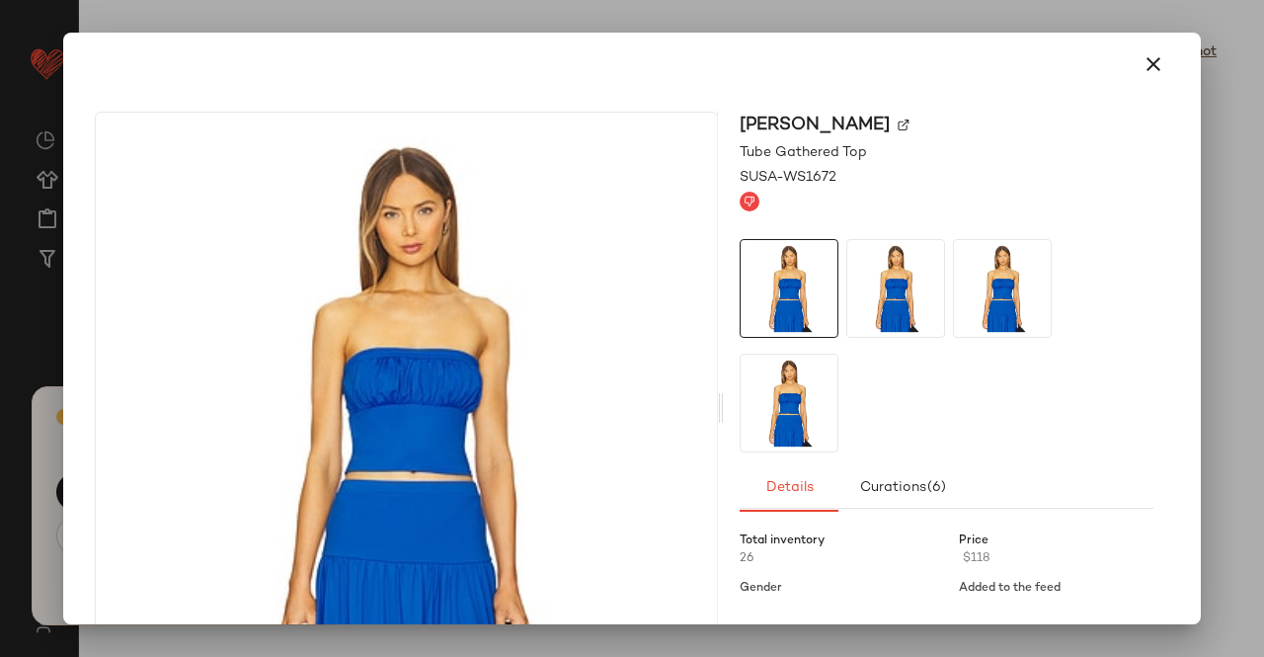
click at [910, 122] on img at bounding box center [904, 126] width 12 height 12
click at [1163, 63] on button "button" at bounding box center [1153, 64] width 47 height 47
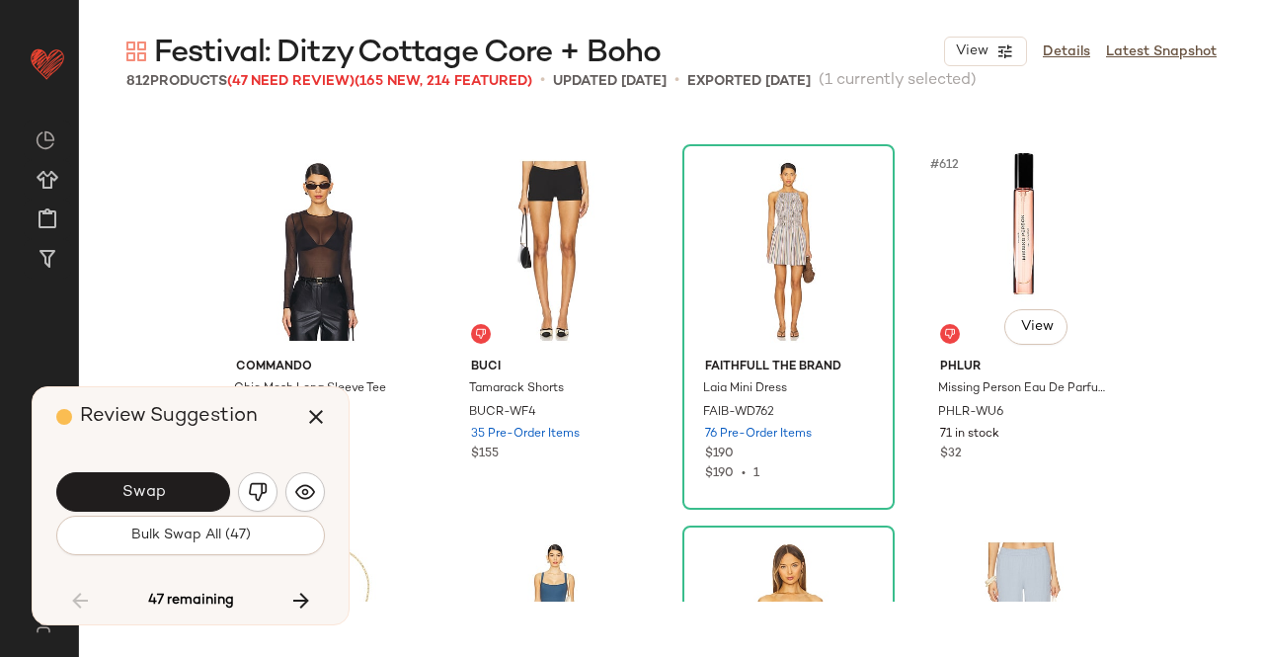
scroll to position [58308, 0]
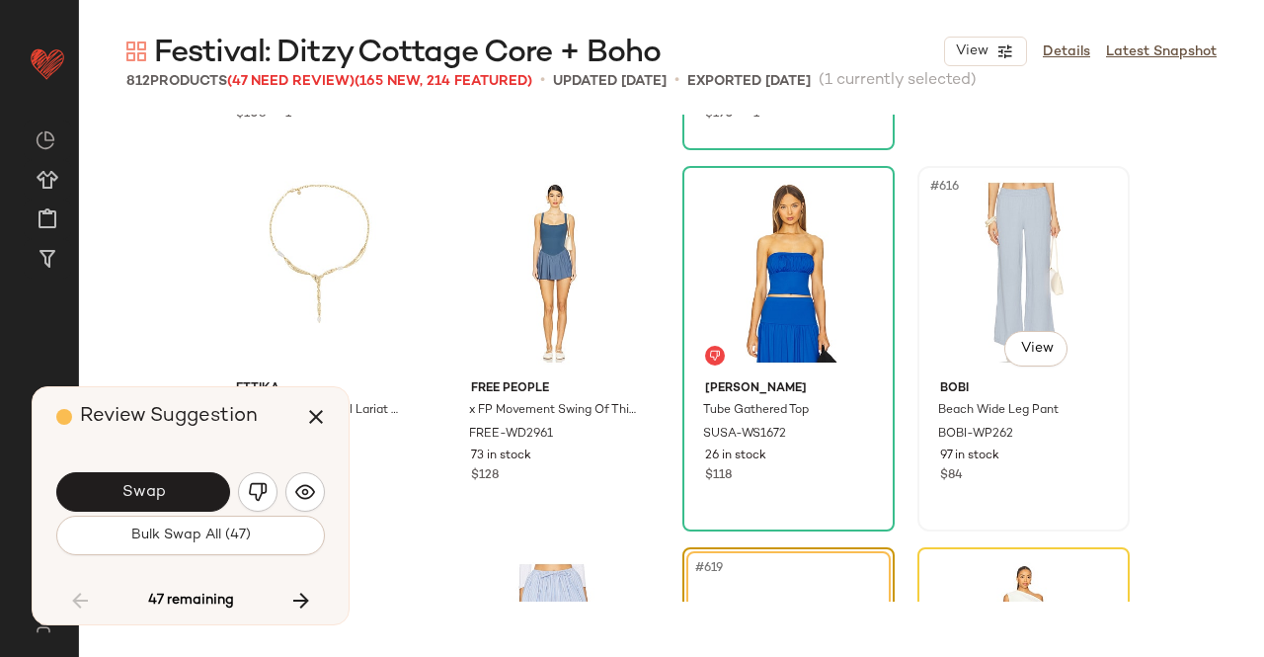
click at [1088, 238] on div "#616 View" at bounding box center [1024, 273] width 199 height 200
click at [314, 412] on icon "button" at bounding box center [316, 417] width 24 height 24
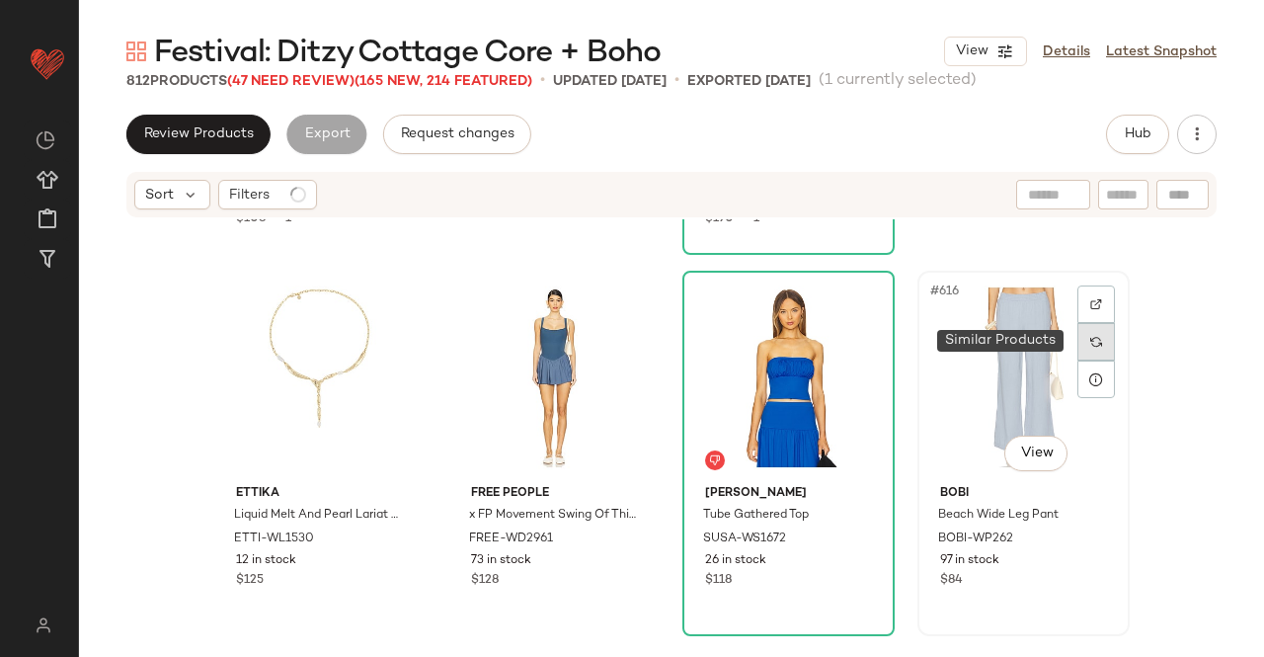
click at [1088, 329] on div at bounding box center [1097, 342] width 38 height 38
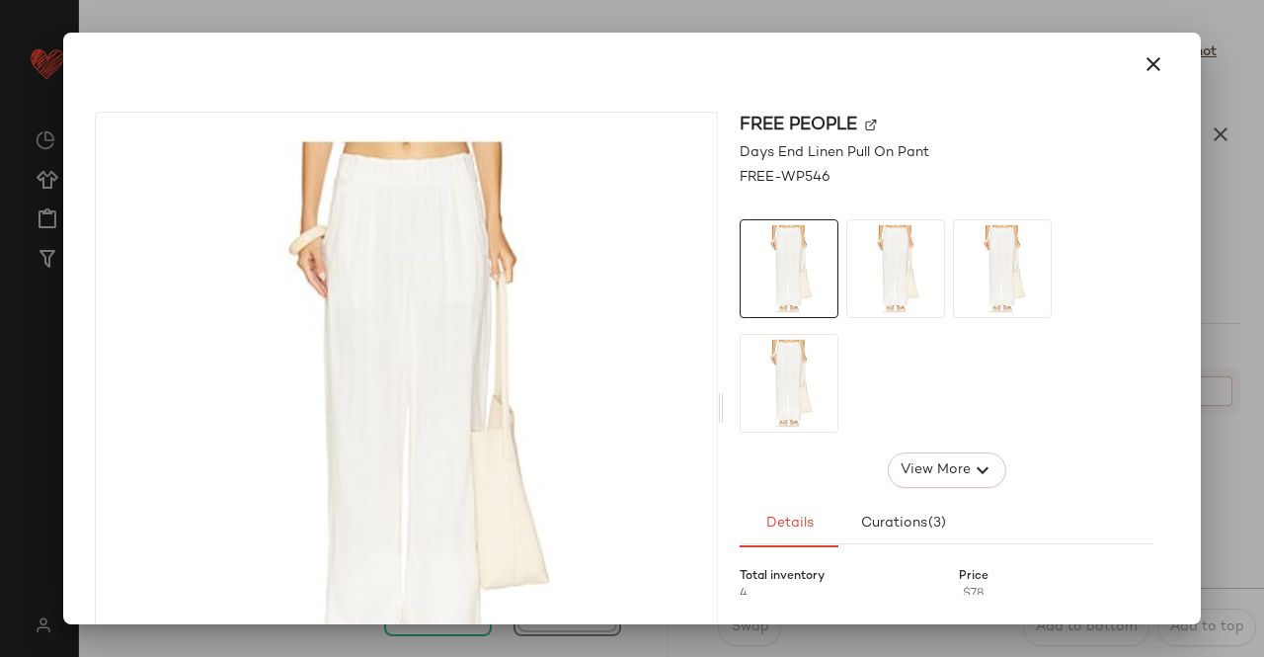
click at [1252, 226] on div at bounding box center [632, 328] width 1264 height 657
click at [1263, 401] on div at bounding box center [632, 328] width 1264 height 657
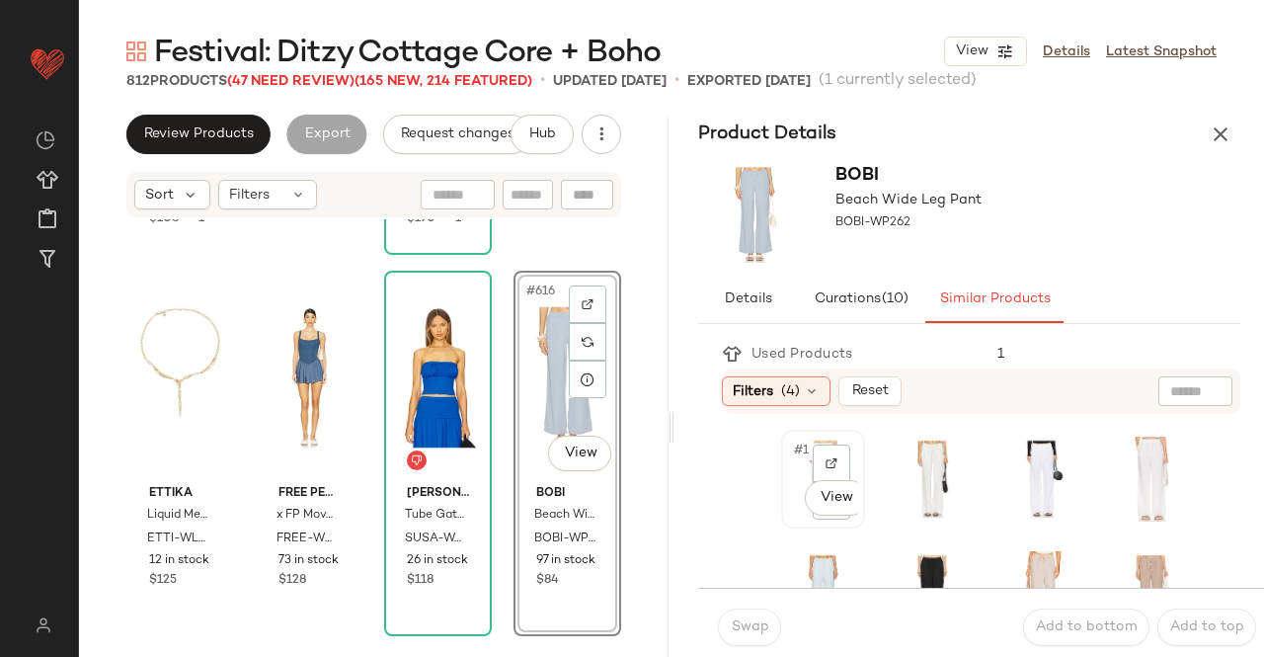
click at [784, 493] on div "#1 View" at bounding box center [823, 479] width 80 height 95
click at [755, 615] on button "Swap" at bounding box center [749, 628] width 63 height 38
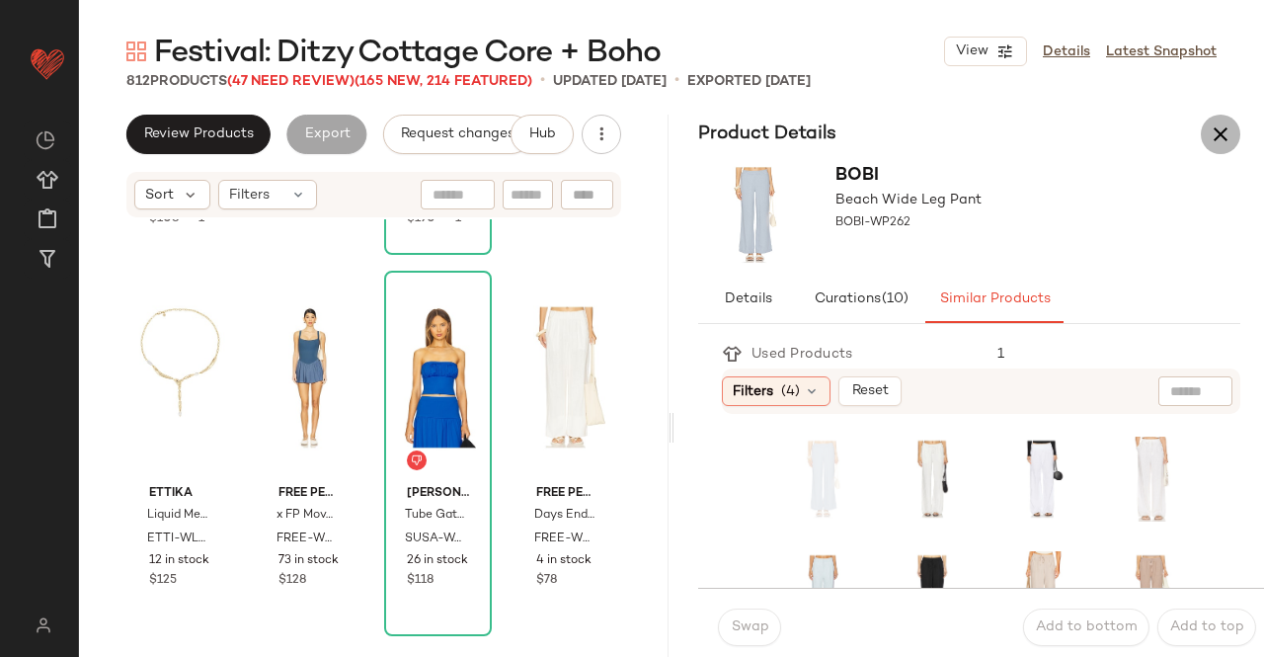
click at [1219, 130] on icon "button" at bounding box center [1221, 134] width 24 height 24
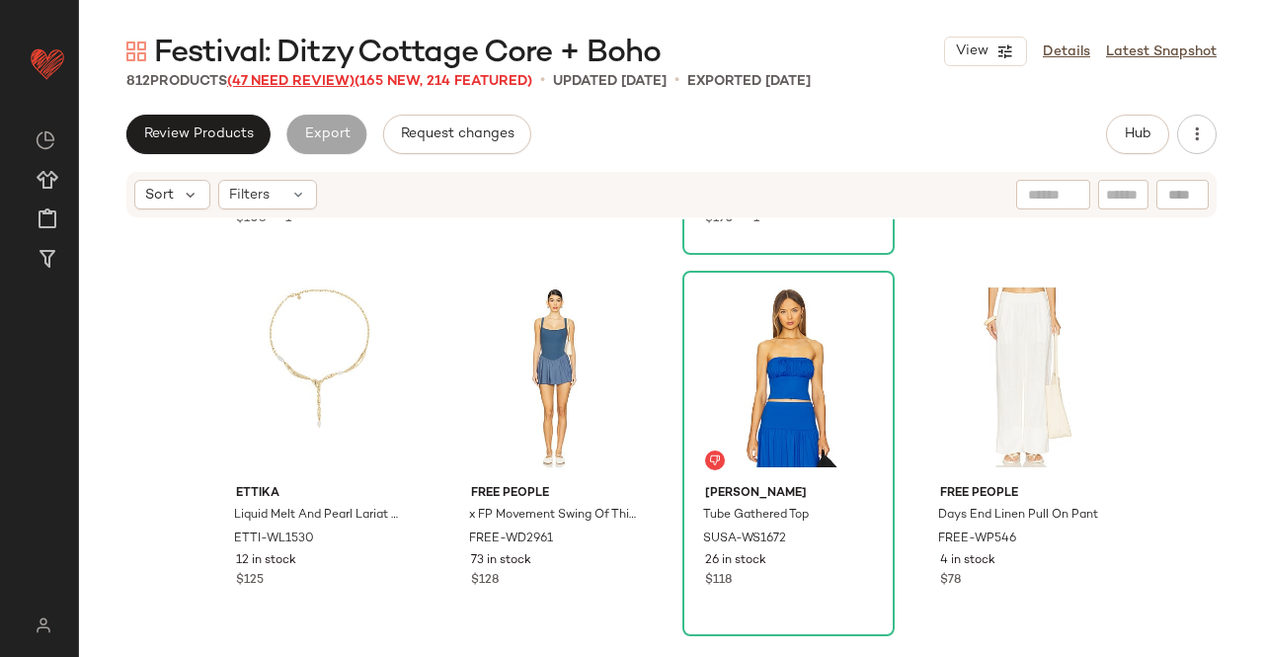
click at [308, 86] on span "(47 Need Review)" at bounding box center [290, 81] width 127 height 15
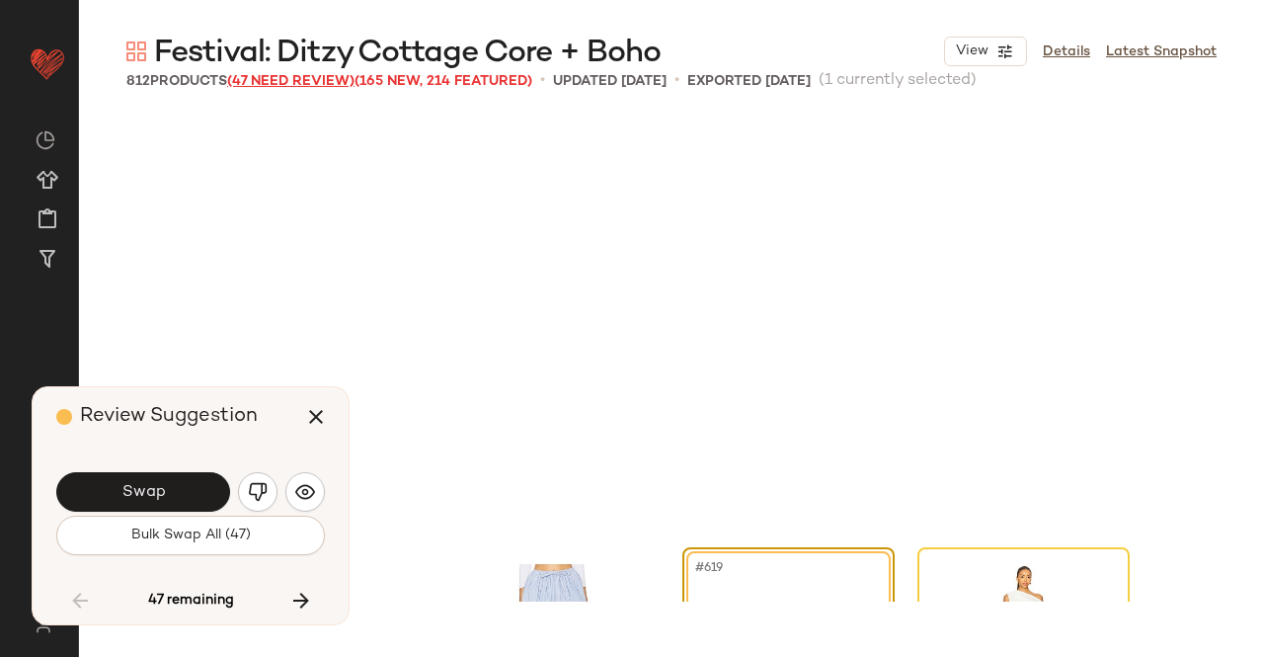
scroll to position [58721, 0]
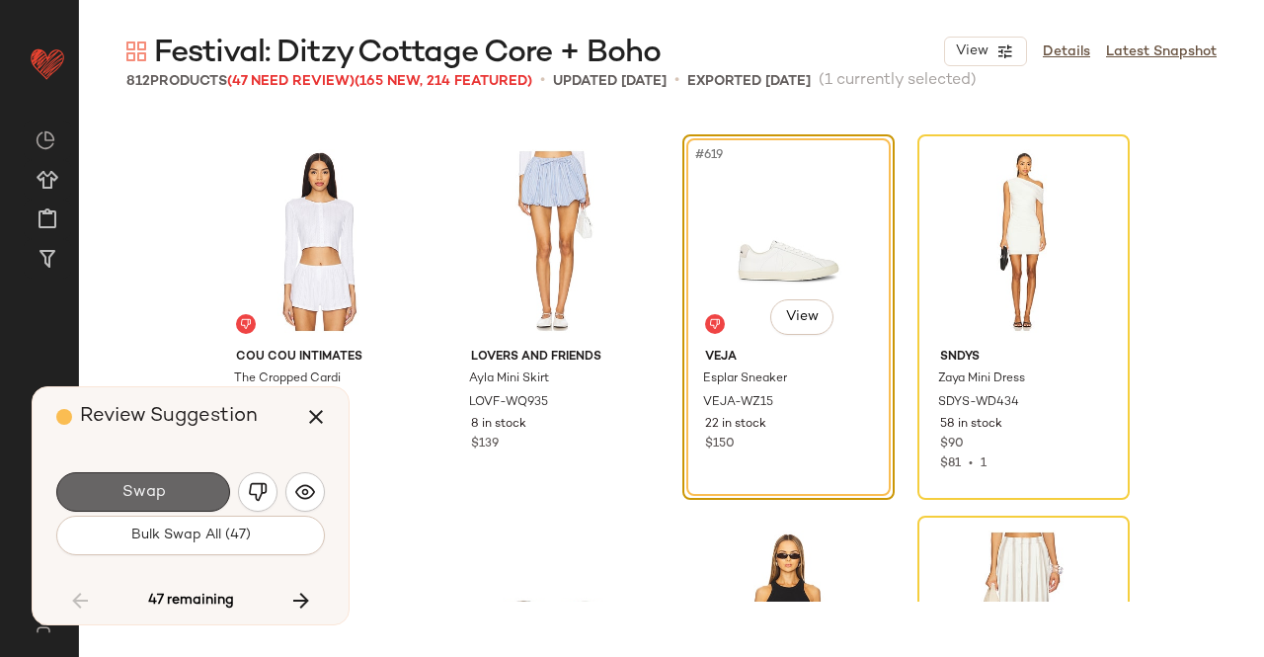
click at [180, 492] on button "Swap" at bounding box center [143, 492] width 174 height 40
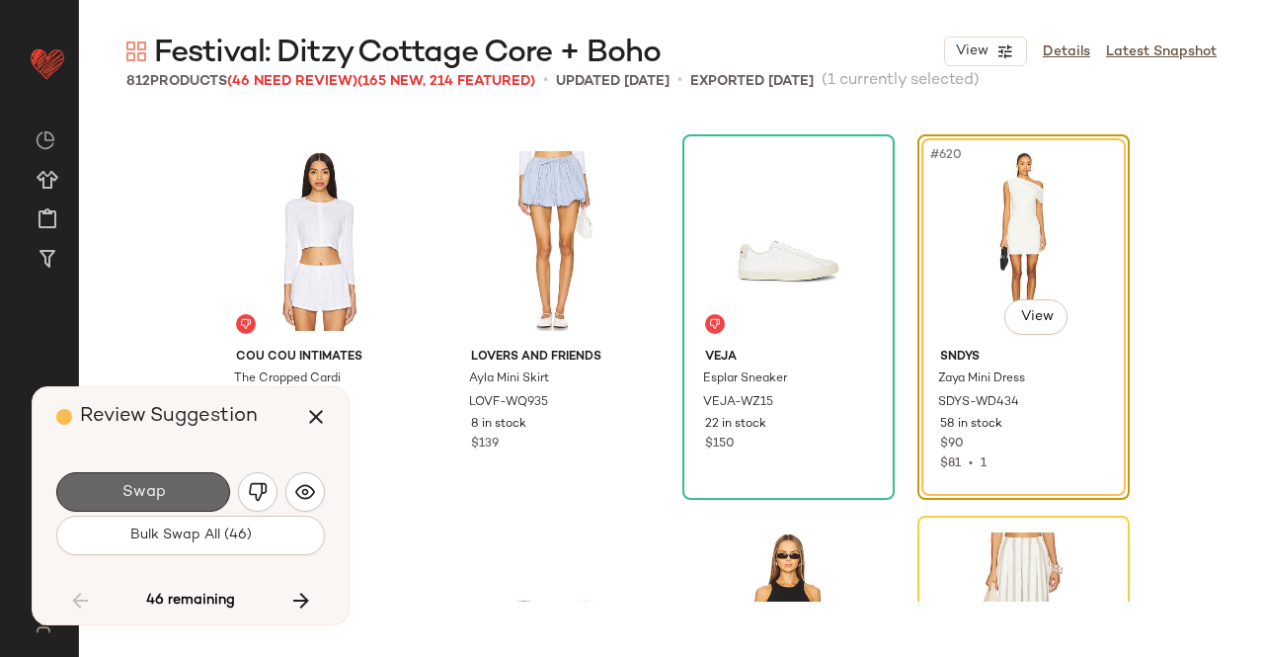
click at [192, 476] on button "Swap" at bounding box center [143, 492] width 174 height 40
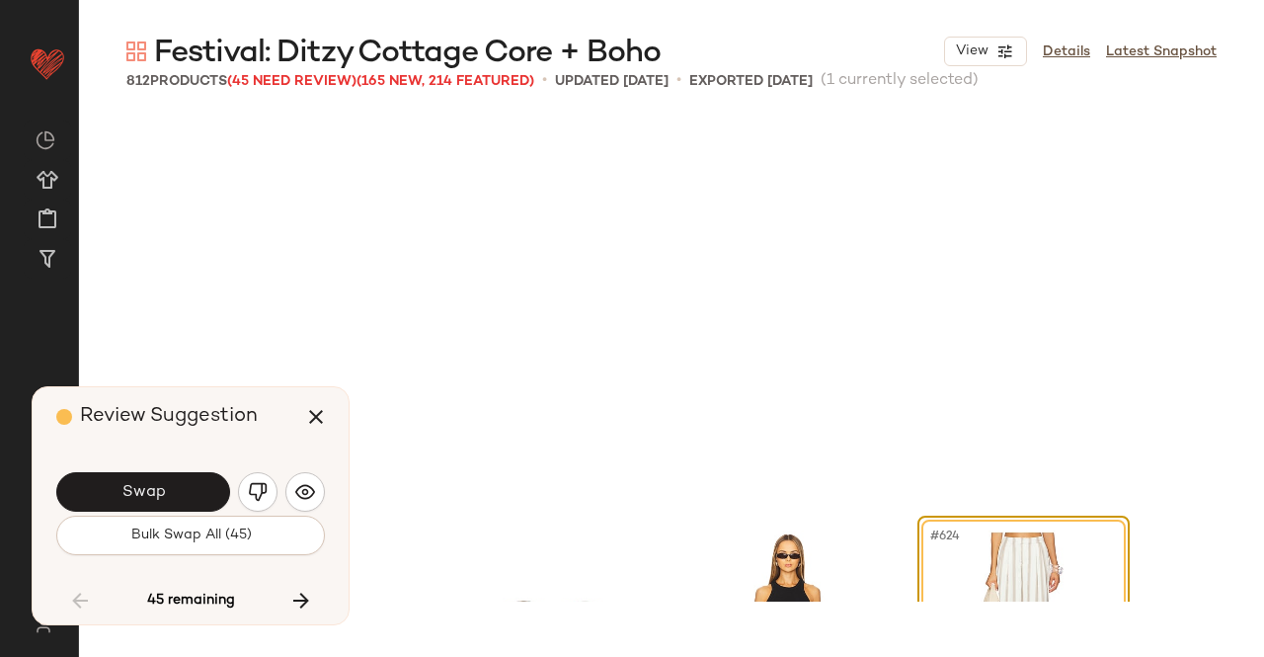
scroll to position [59102, 0]
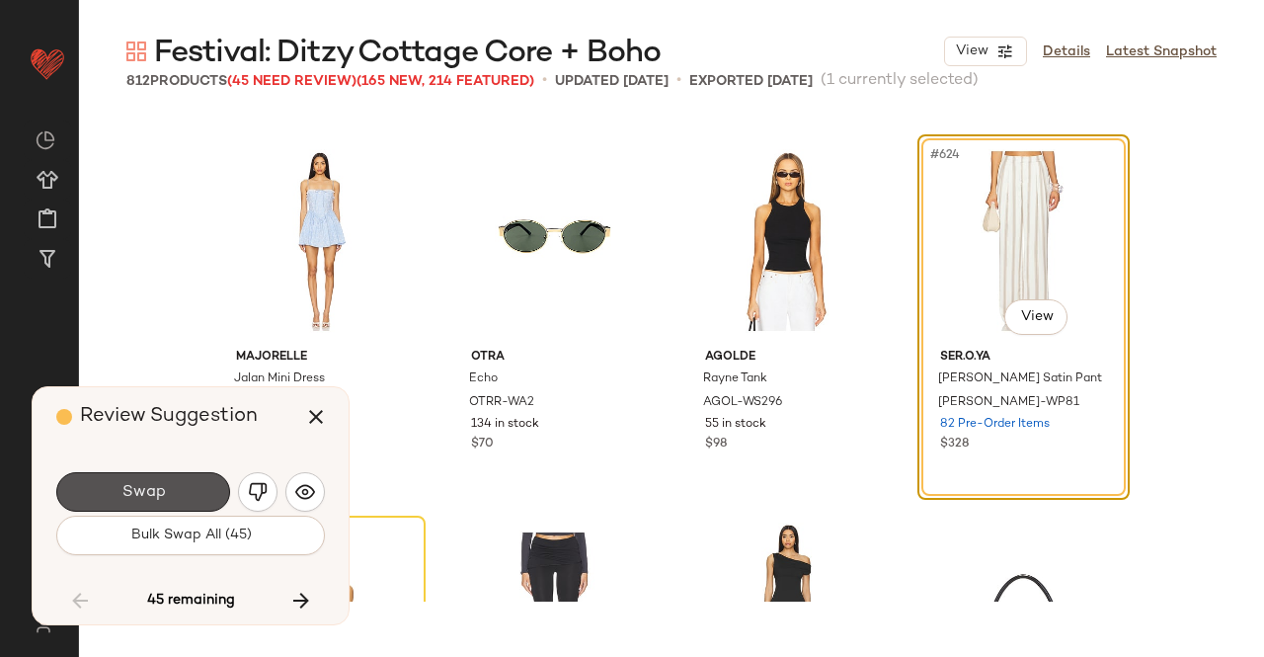
click at [192, 476] on button "Swap" at bounding box center [143, 492] width 174 height 40
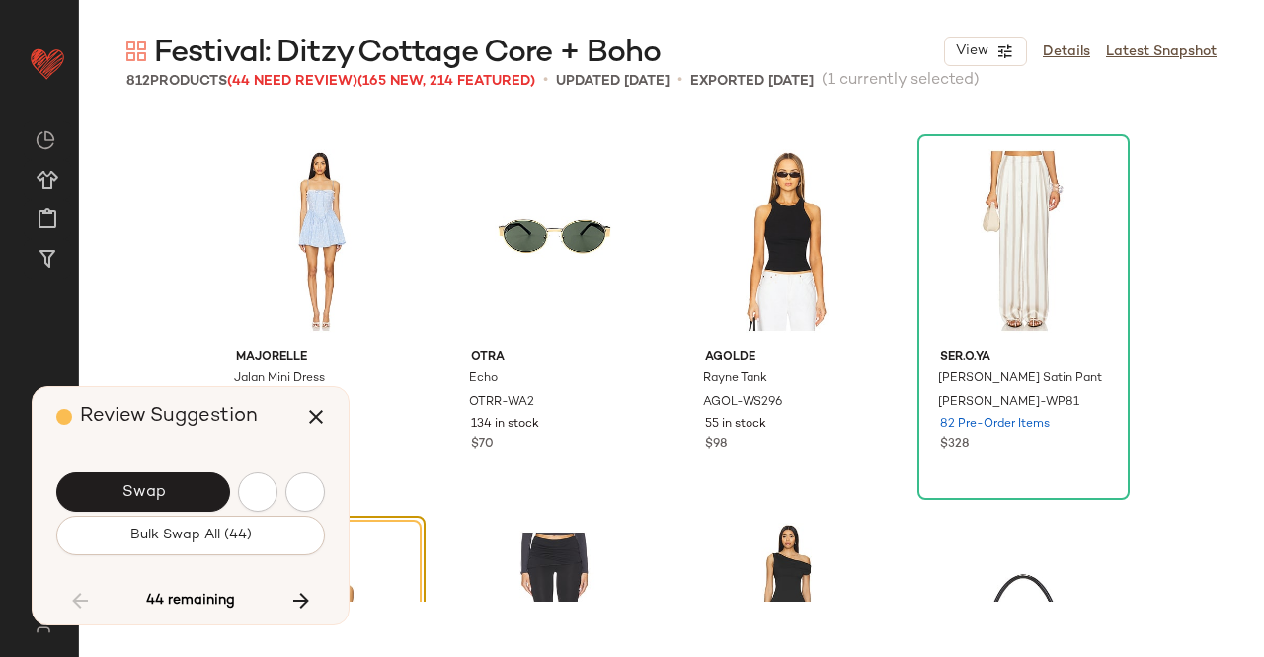
scroll to position [59483, 0]
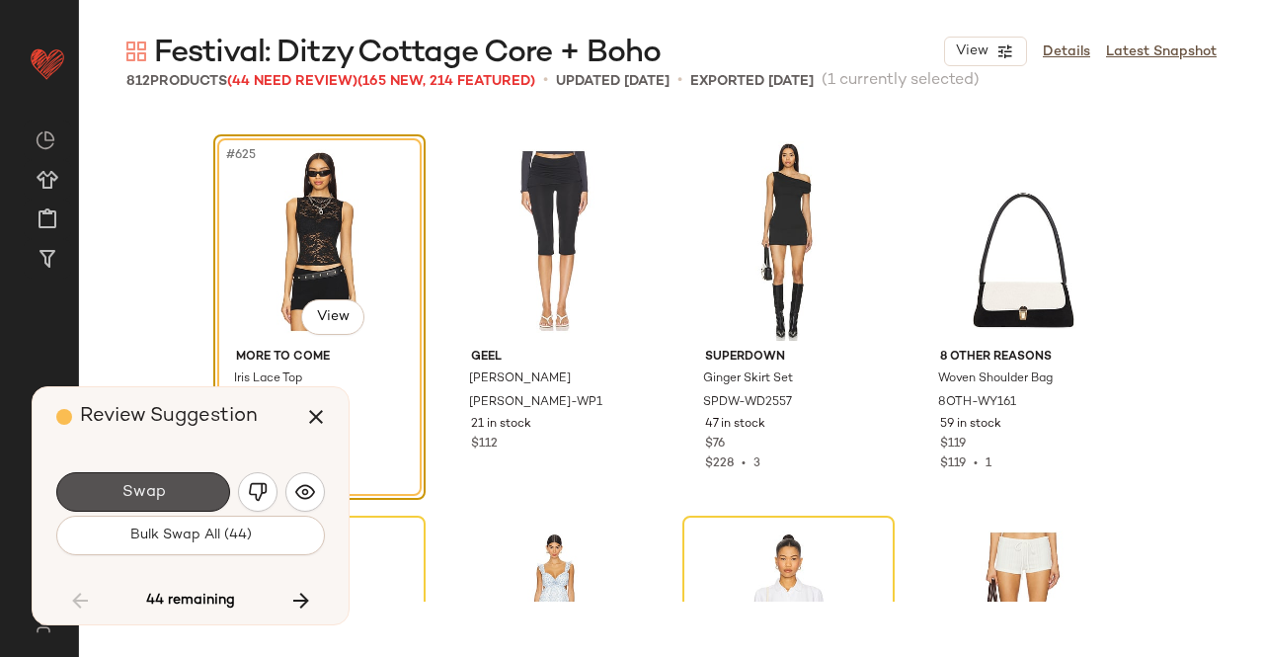
click at [192, 476] on button "Swap" at bounding box center [143, 492] width 174 height 40
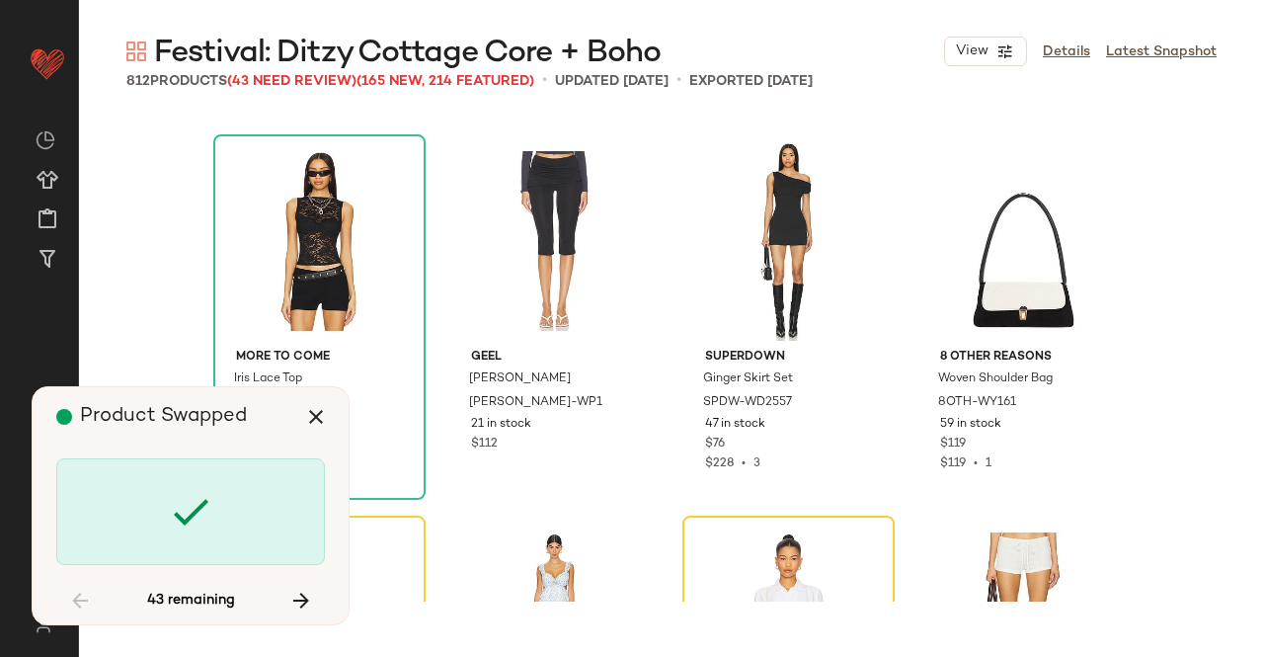
scroll to position [59865, 0]
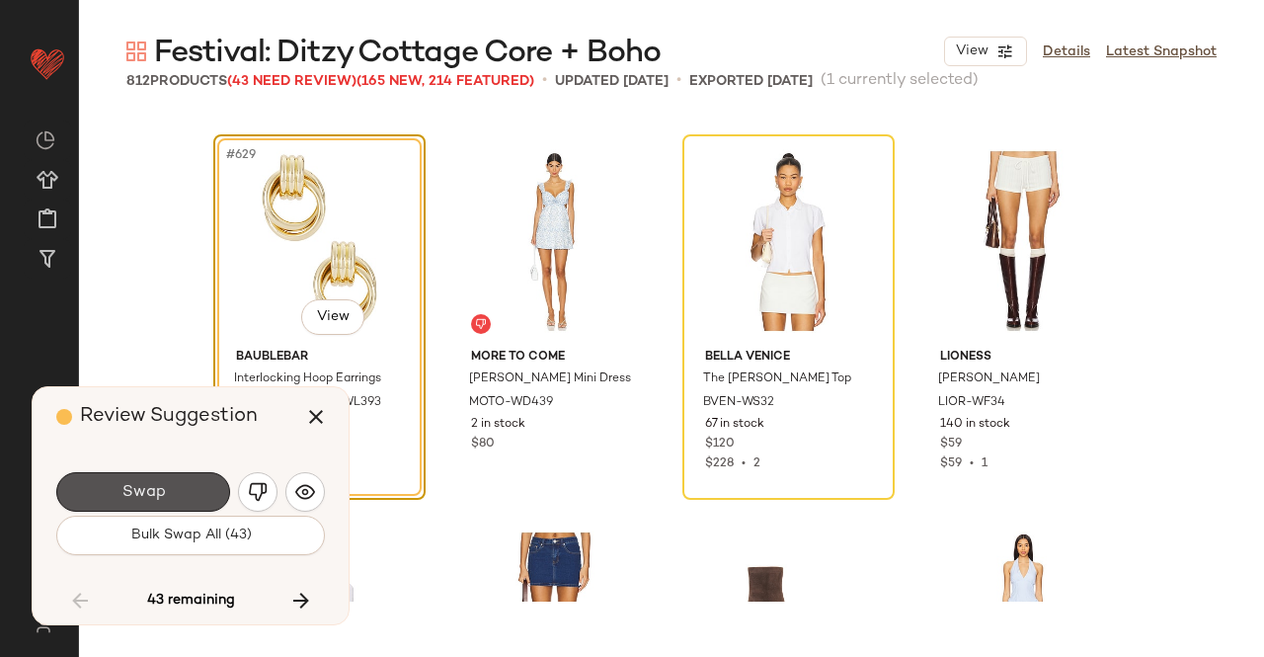
click at [192, 476] on button "Swap" at bounding box center [143, 492] width 174 height 40
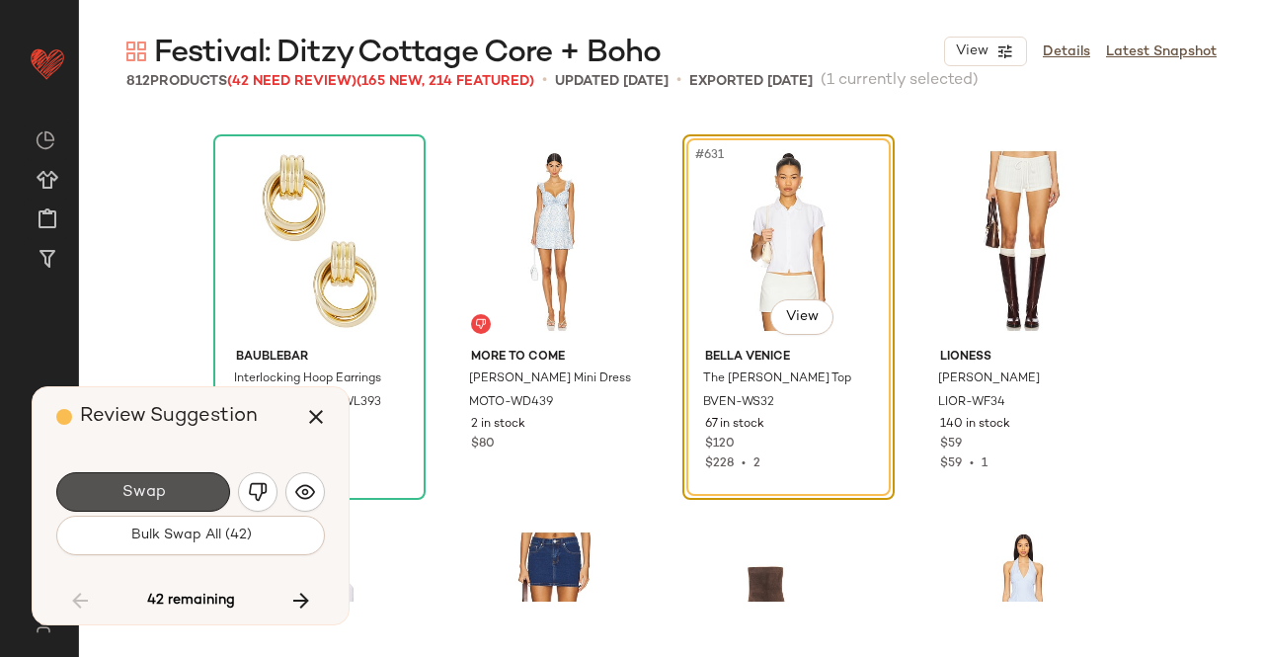
click at [192, 476] on button "Swap" at bounding box center [143, 492] width 174 height 40
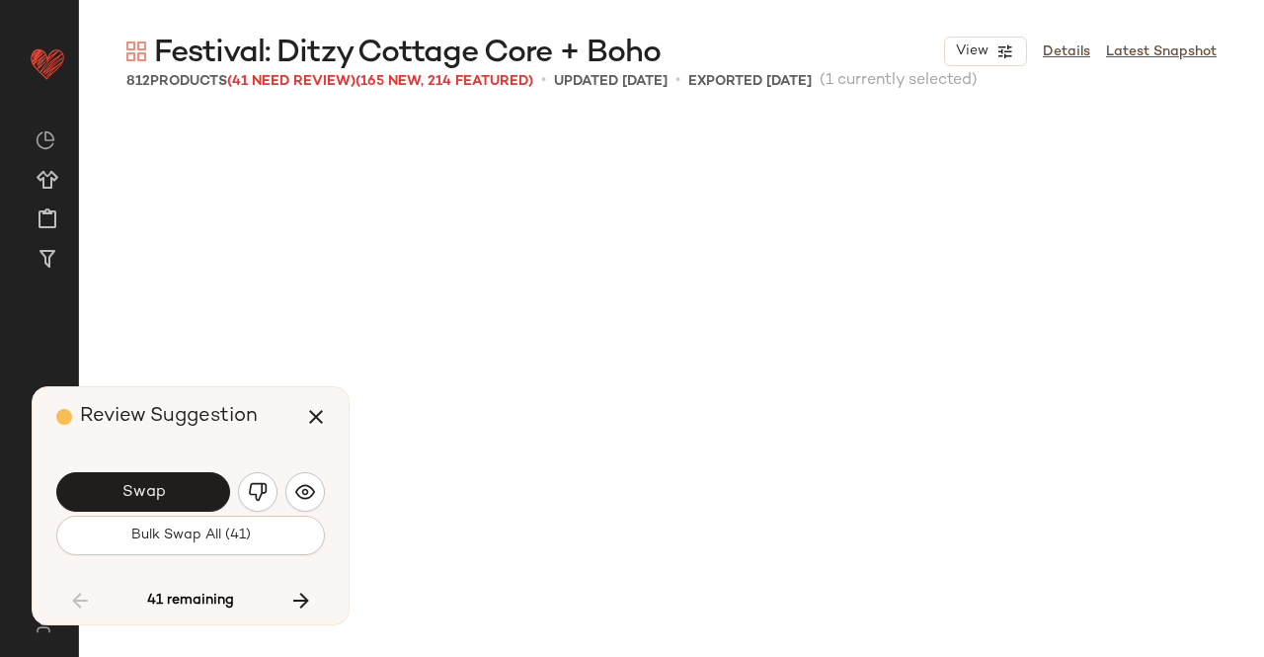
scroll to position [60627, 0]
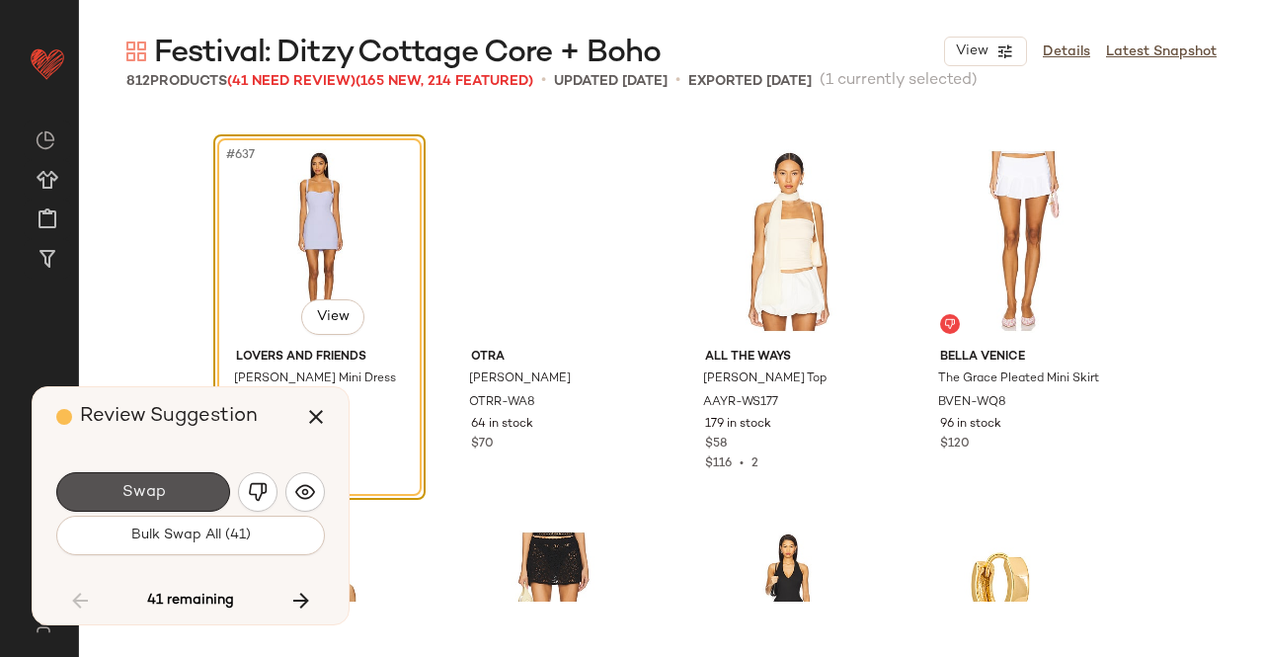
click at [192, 476] on button "Swap" at bounding box center [143, 492] width 174 height 40
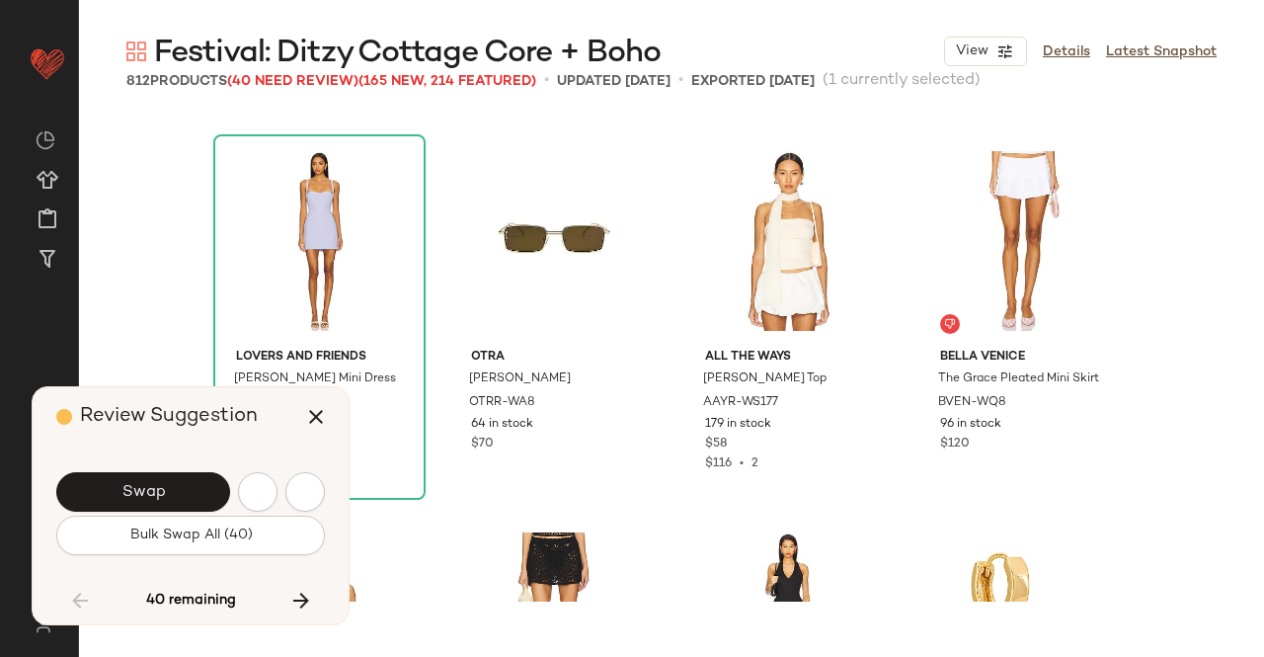
scroll to position [61390, 0]
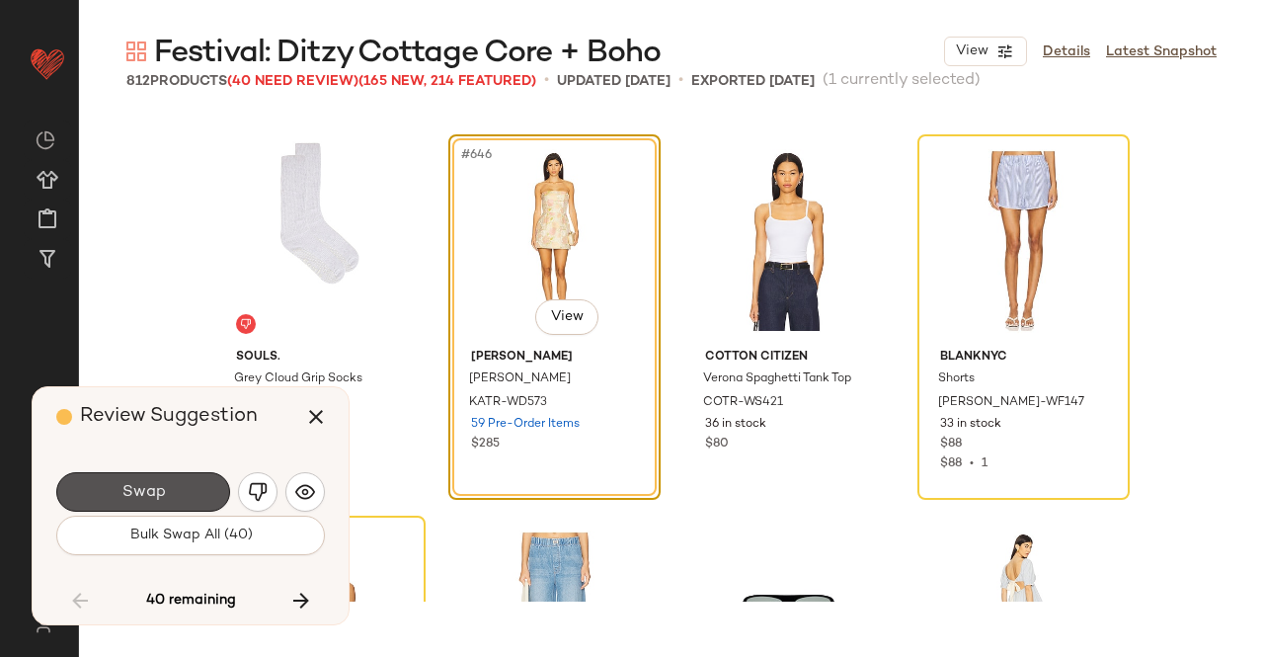
click at [192, 476] on button "Swap" at bounding box center [143, 492] width 174 height 40
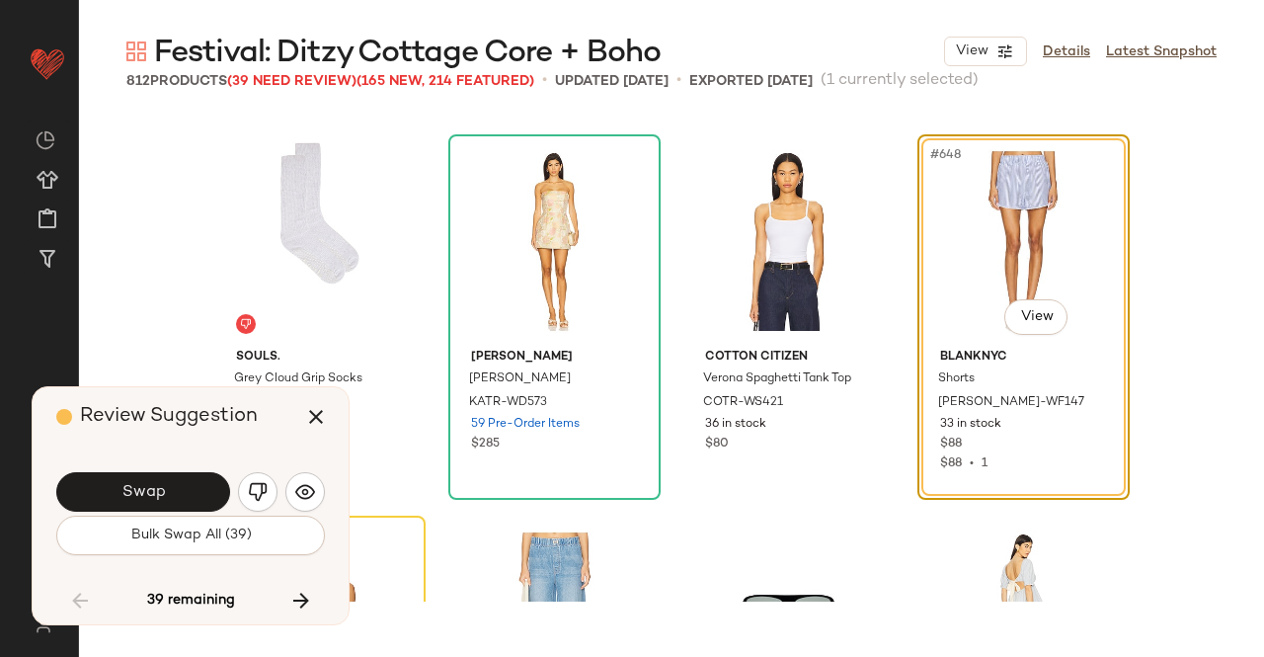
click at [192, 476] on button "Swap" at bounding box center [143, 492] width 174 height 40
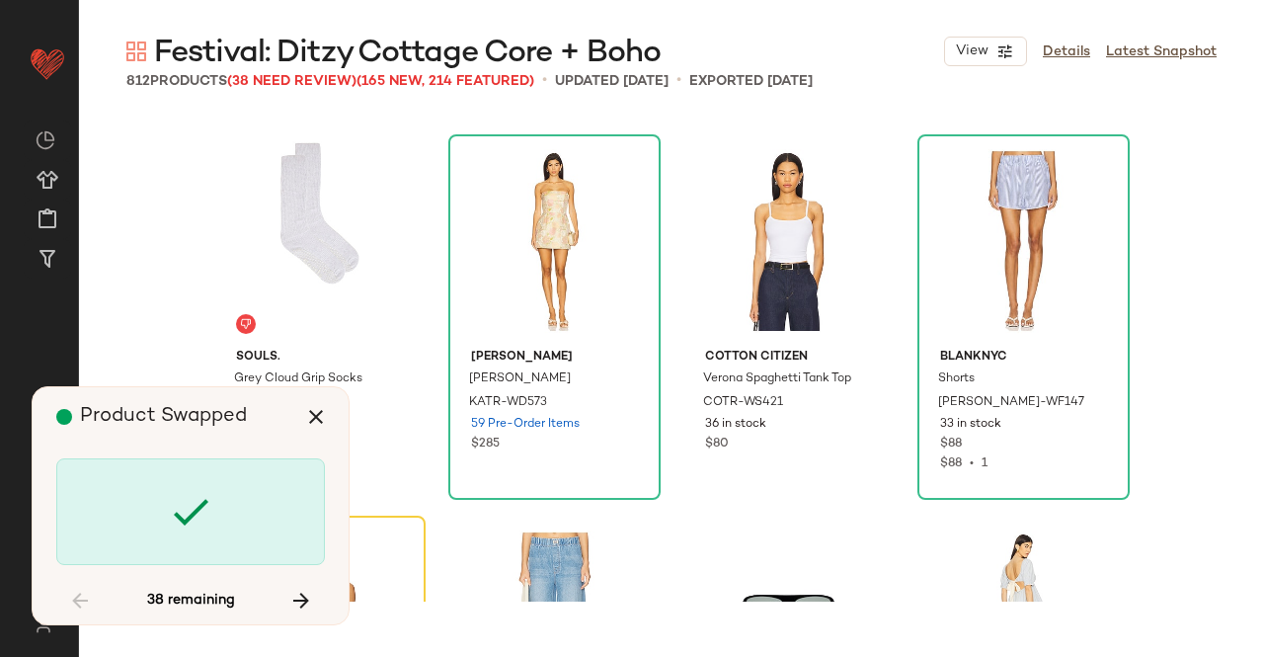
scroll to position [61771, 0]
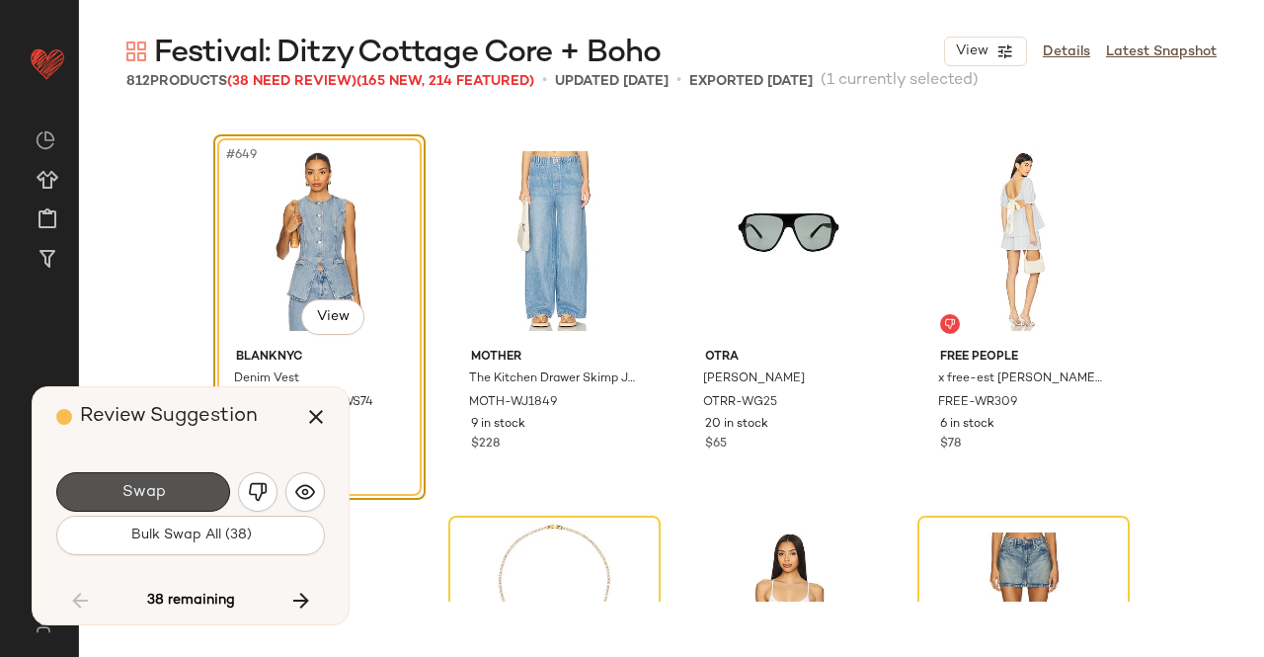
click at [192, 476] on button "Swap" at bounding box center [143, 492] width 174 height 40
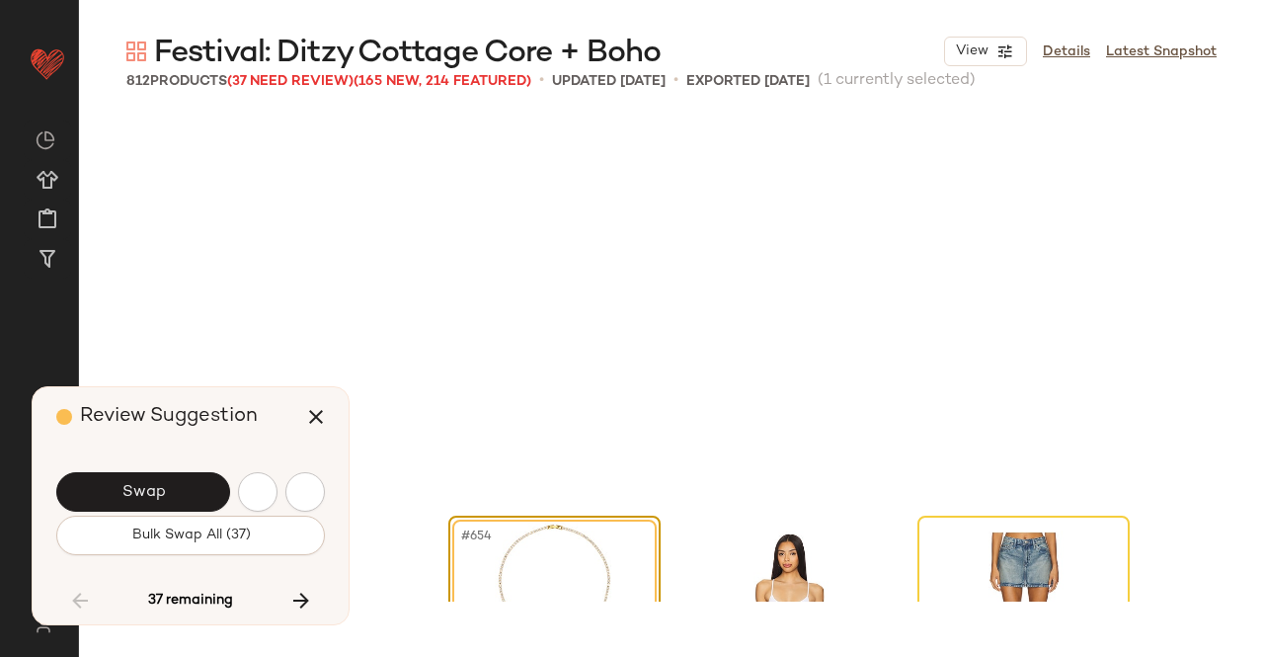
scroll to position [62152, 0]
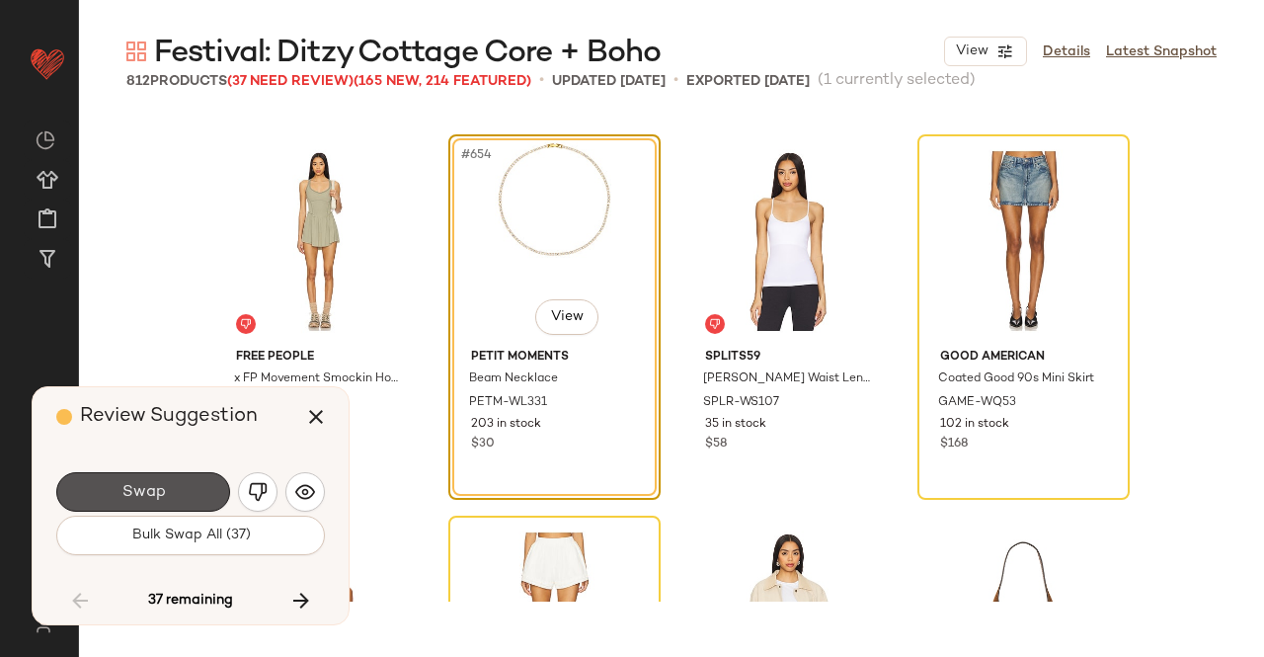
click at [192, 476] on button "Swap" at bounding box center [143, 492] width 174 height 40
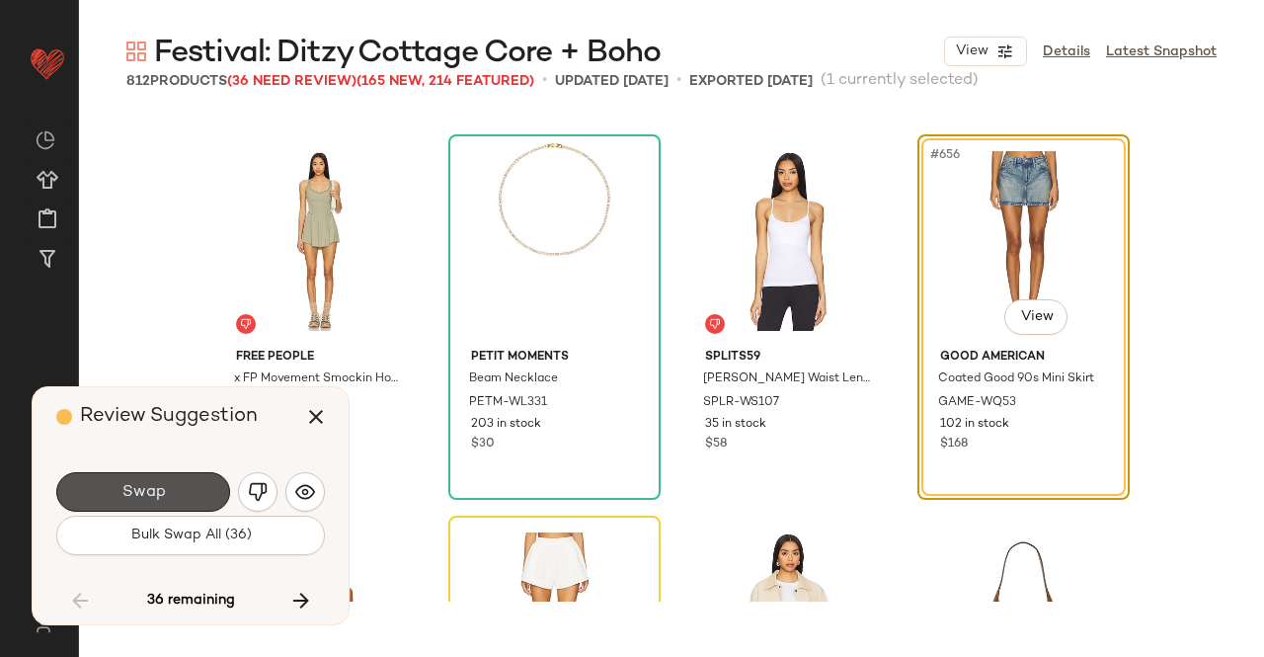
click at [192, 476] on button "Swap" at bounding box center [143, 492] width 174 height 40
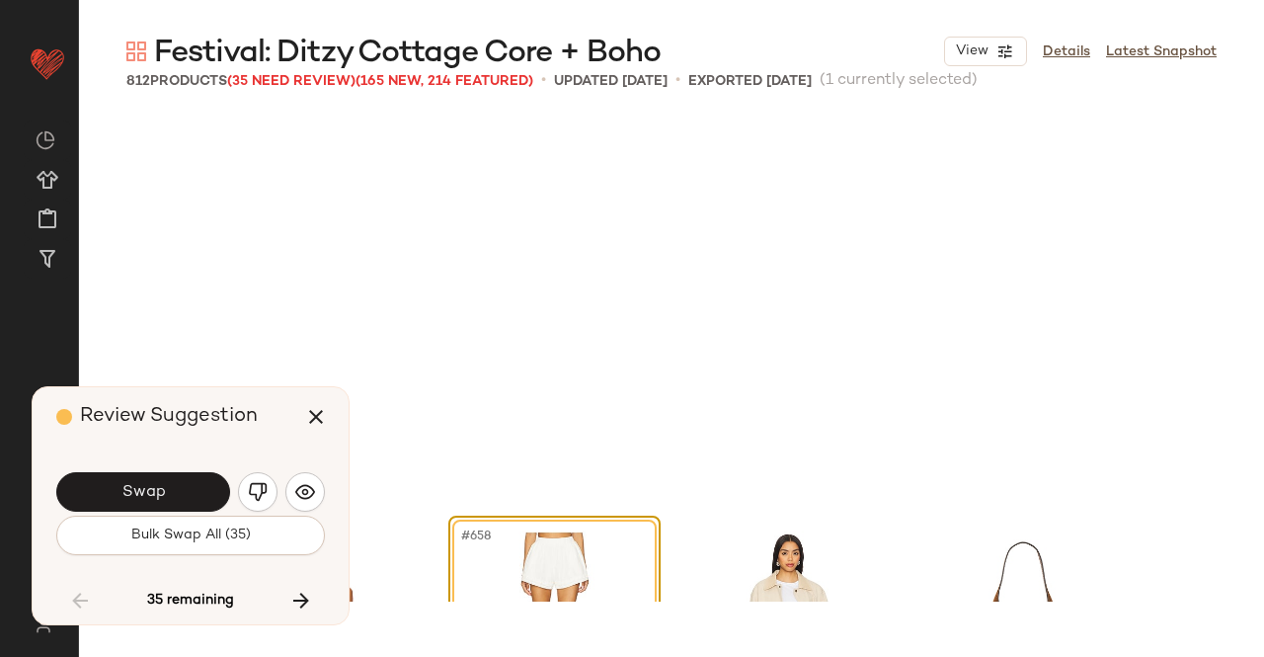
scroll to position [62534, 0]
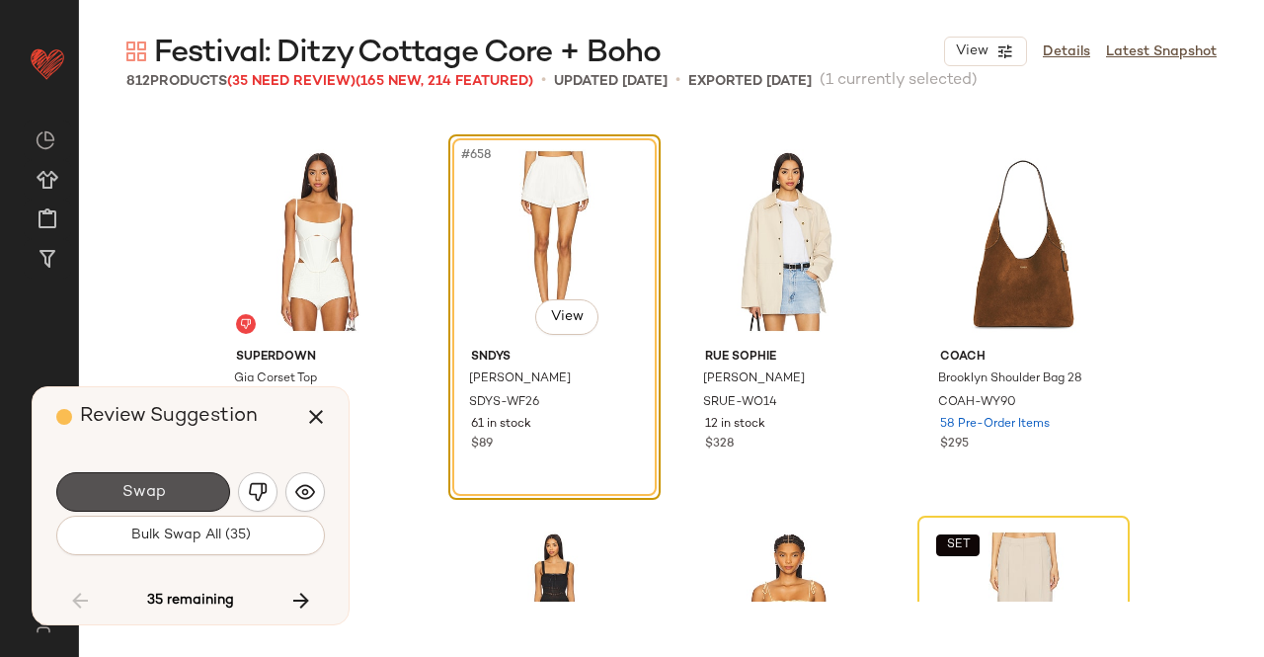
click at [192, 476] on button "Swap" at bounding box center [143, 492] width 174 height 40
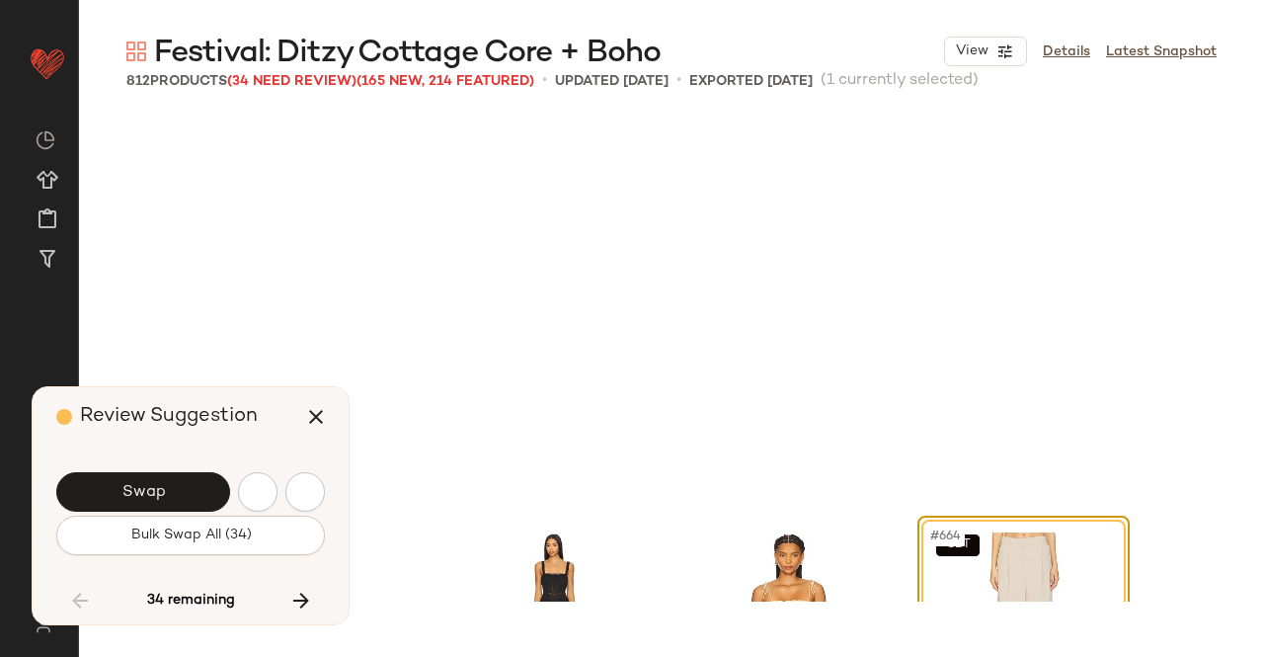
scroll to position [62915, 0]
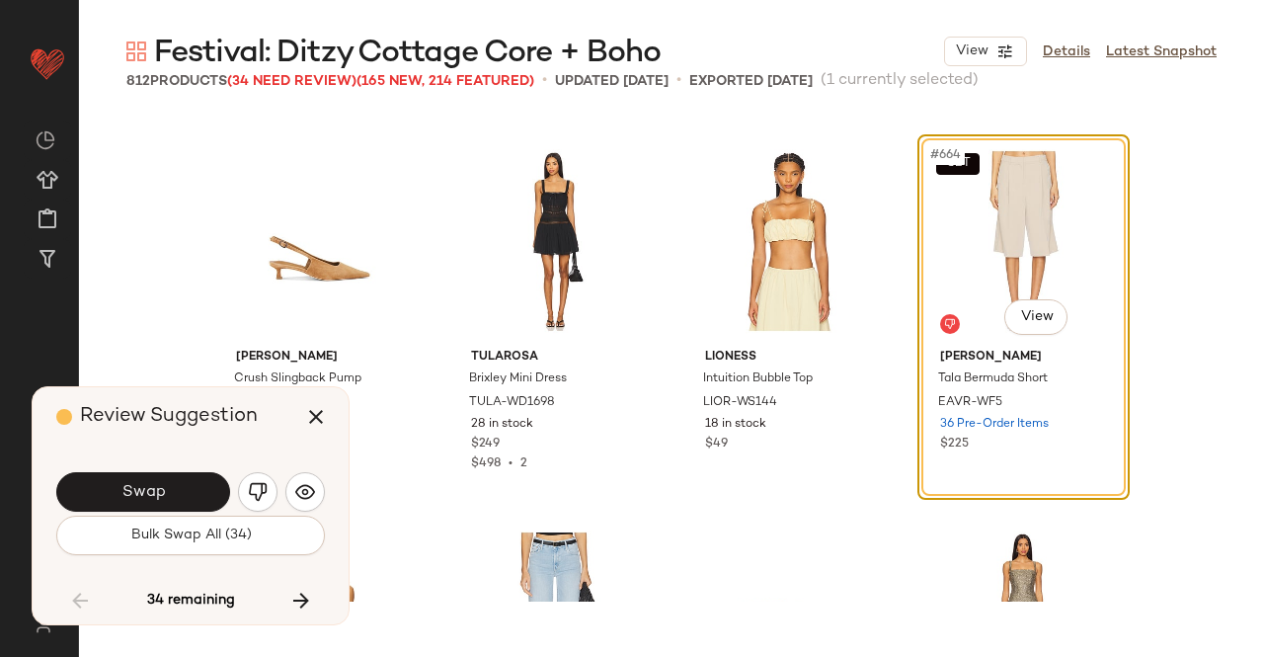
click at [192, 476] on button "Swap" at bounding box center [143, 492] width 174 height 40
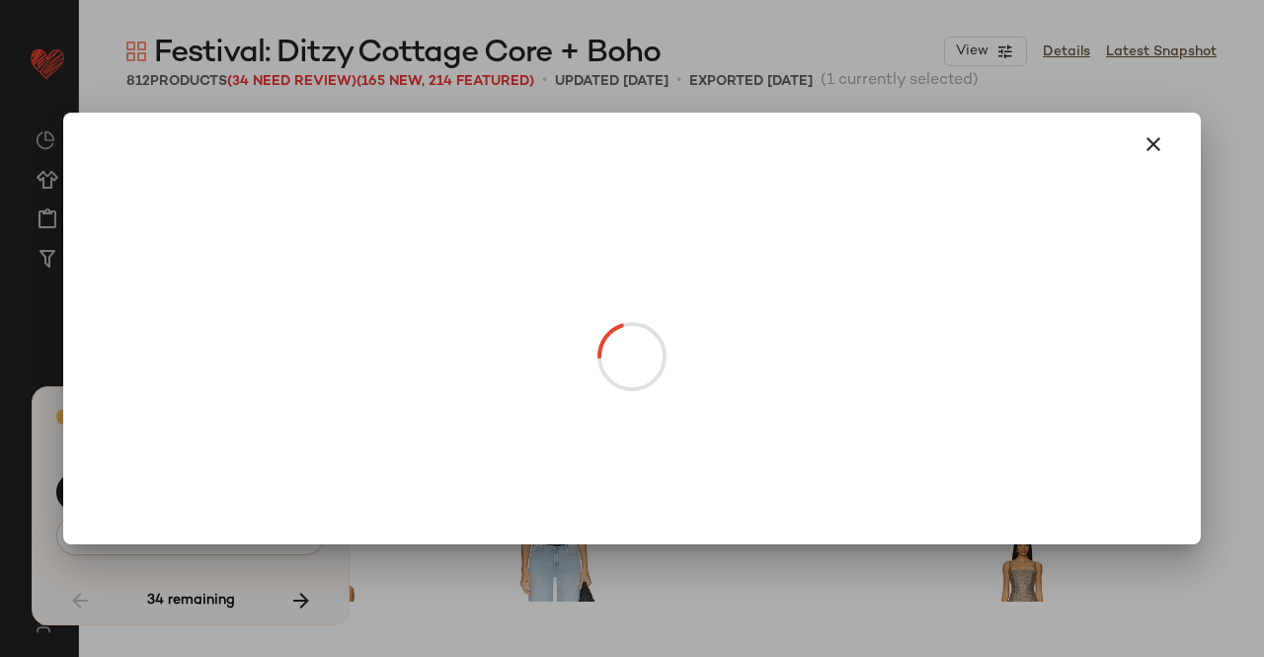
click at [1047, 303] on body "Revolve ** Dashboard All Products Global Clipboards (22) Curations (511) Kriste…" at bounding box center [632, 328] width 1264 height 657
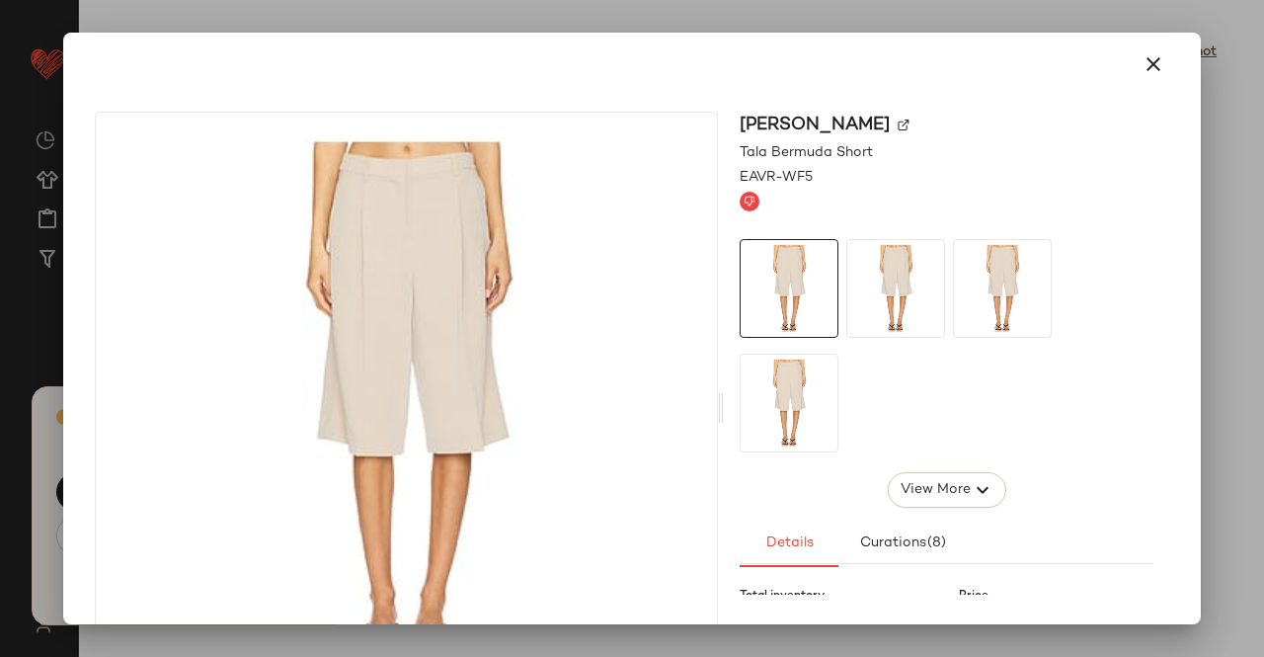
click at [898, 120] on img at bounding box center [904, 126] width 12 height 12
click at [1142, 62] on icon "button" at bounding box center [1154, 64] width 24 height 24
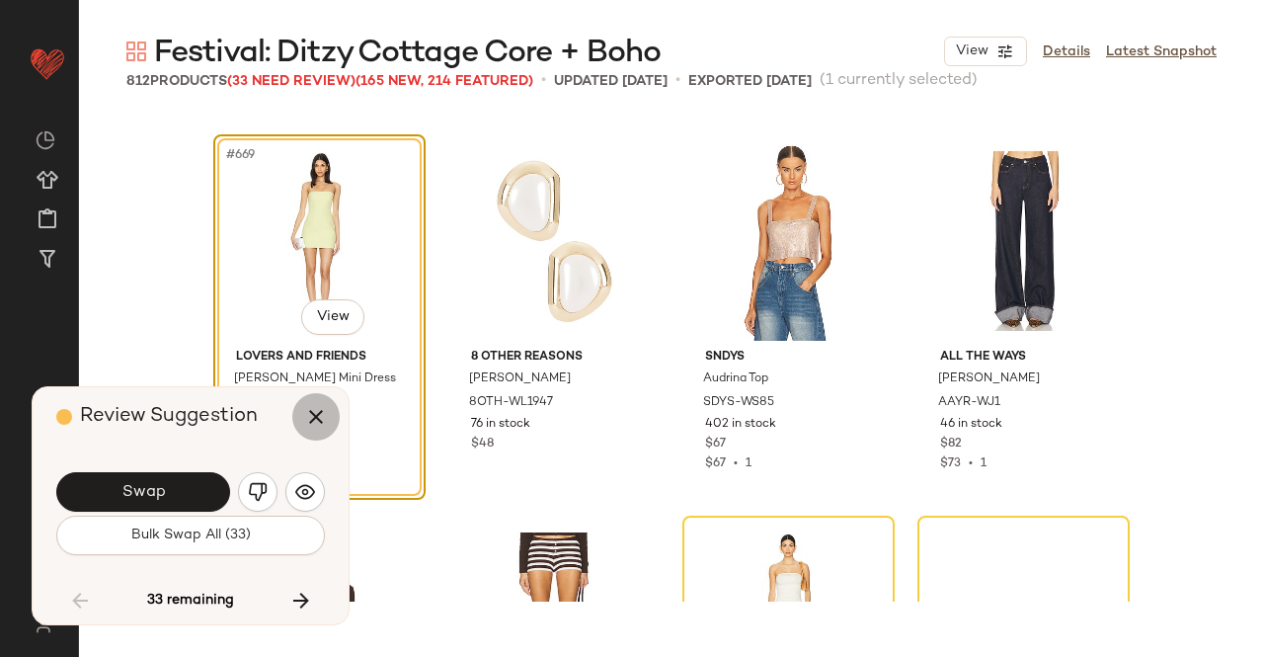
click at [334, 421] on button "button" at bounding box center [315, 416] width 47 height 47
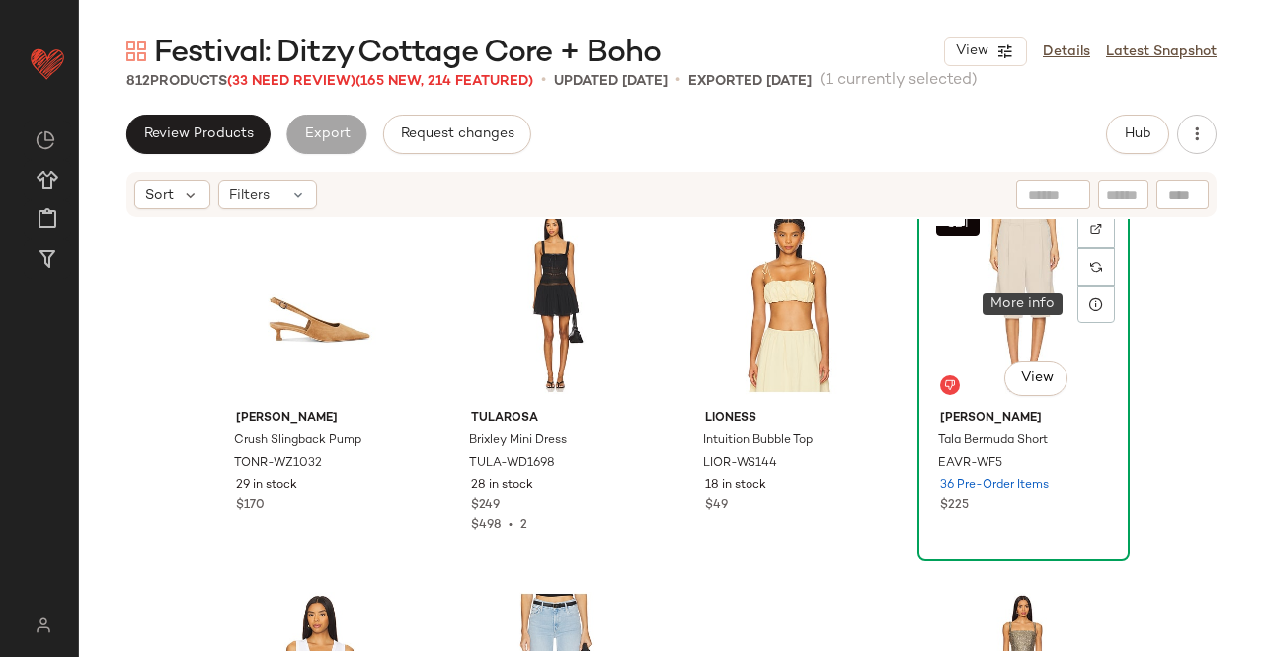
scroll to position [62905, 0]
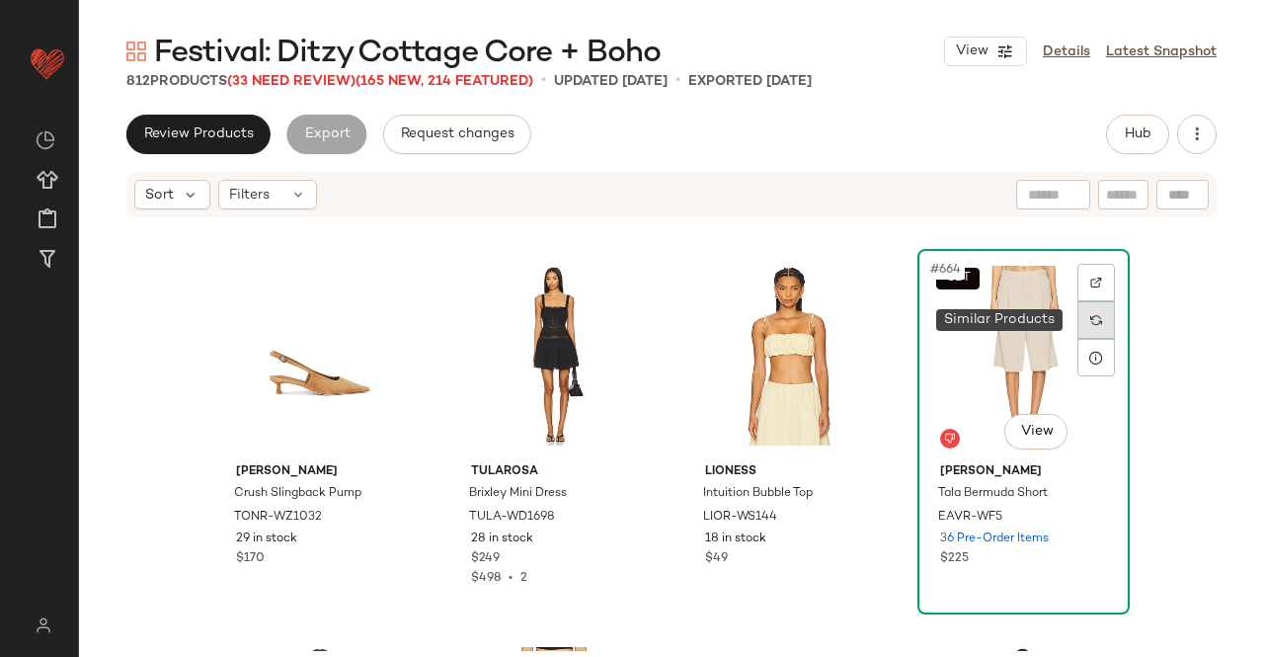
click at [1092, 318] on img at bounding box center [1097, 320] width 12 height 12
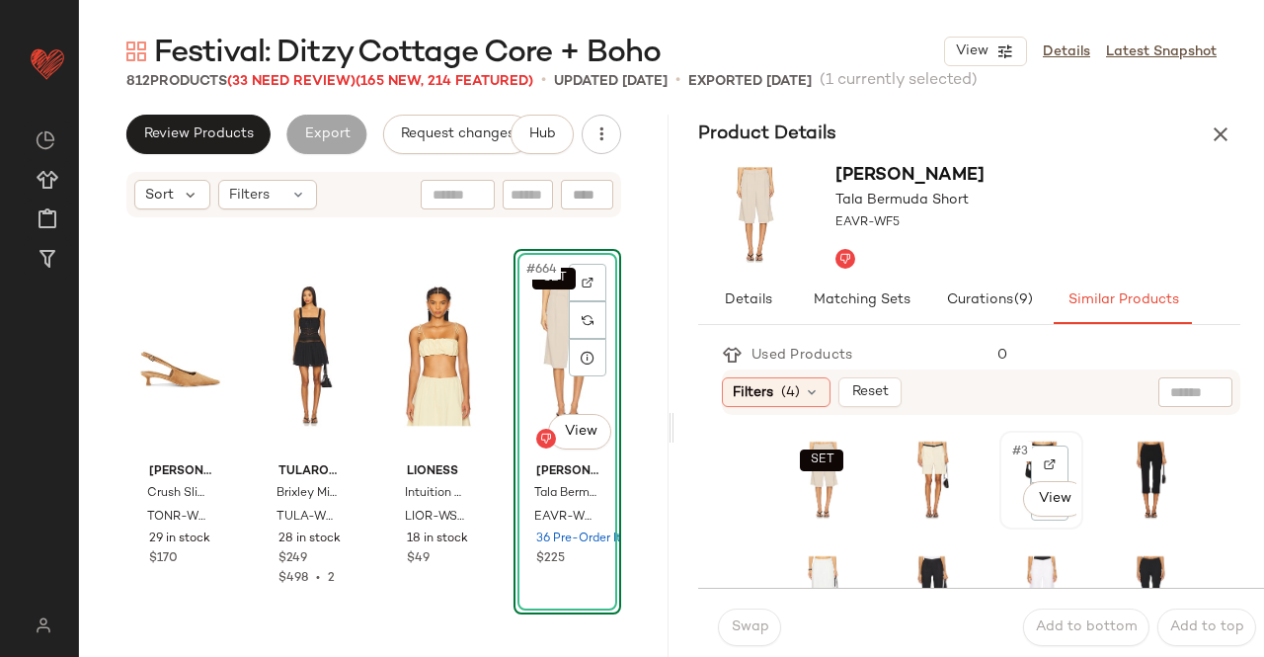
click at [1008, 517] on div "#3 View" at bounding box center [1042, 480] width 70 height 85
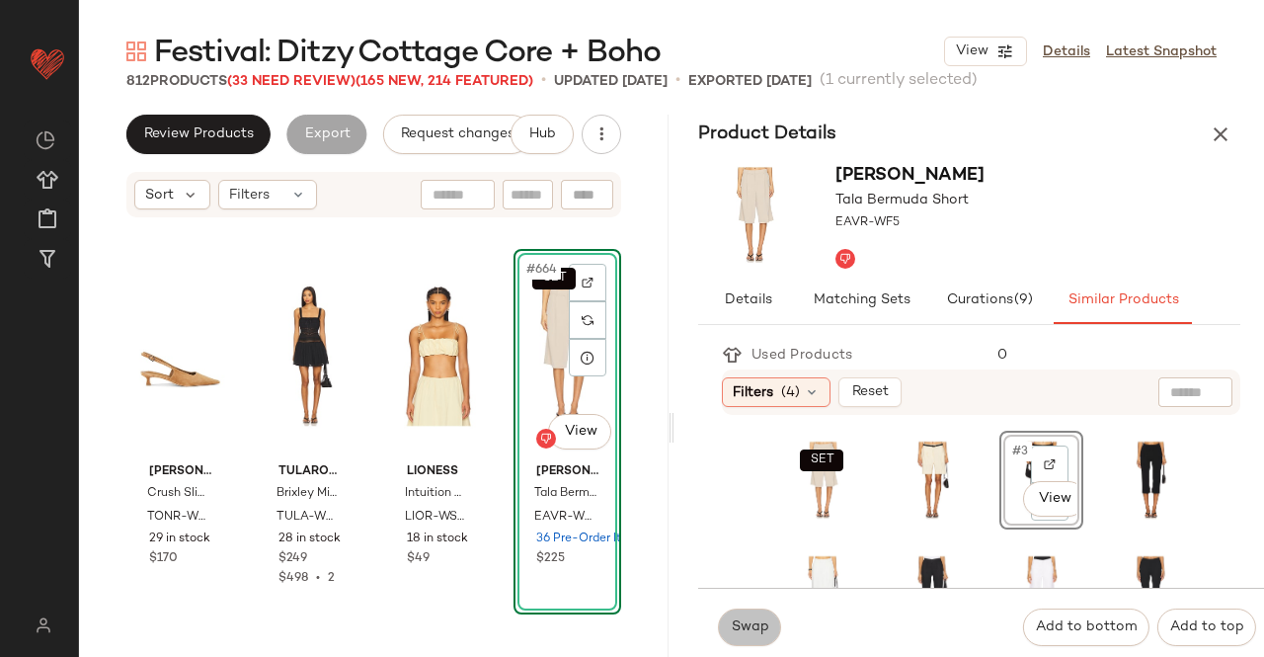
click at [748, 617] on button "Swap" at bounding box center [749, 628] width 63 height 38
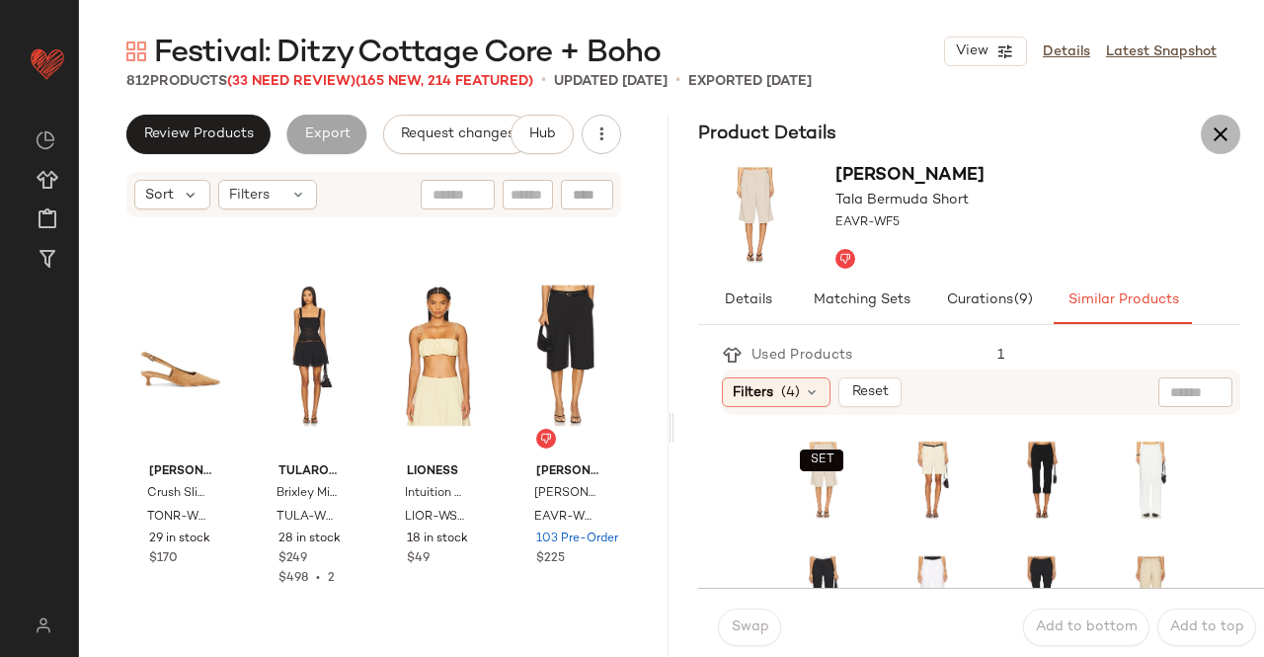
click at [1213, 129] on icon "button" at bounding box center [1221, 134] width 24 height 24
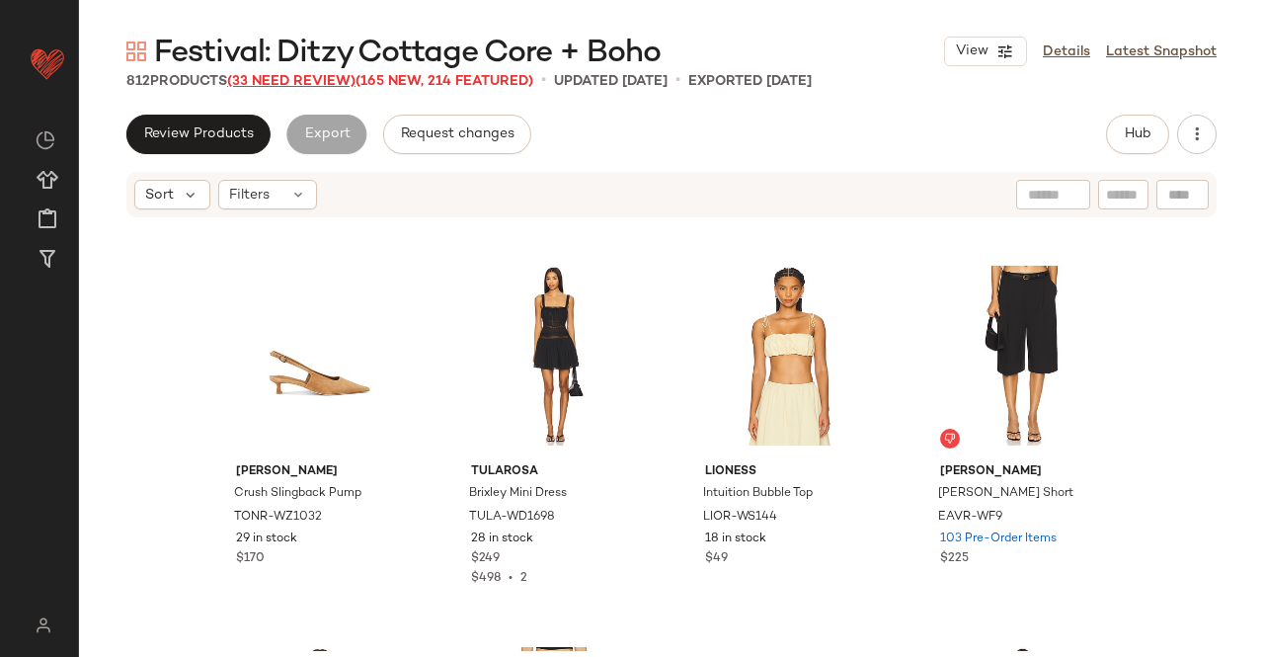
click at [313, 80] on span "(33 Need Review)" at bounding box center [291, 81] width 128 height 15
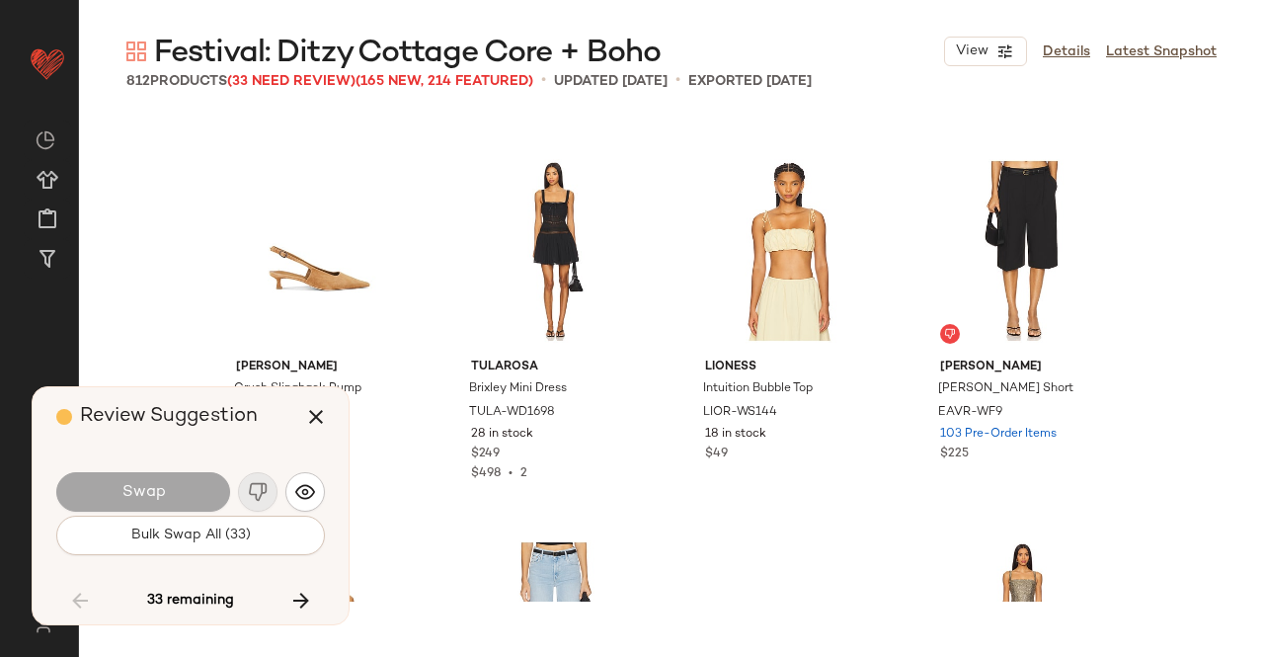
scroll to position [63678, 0]
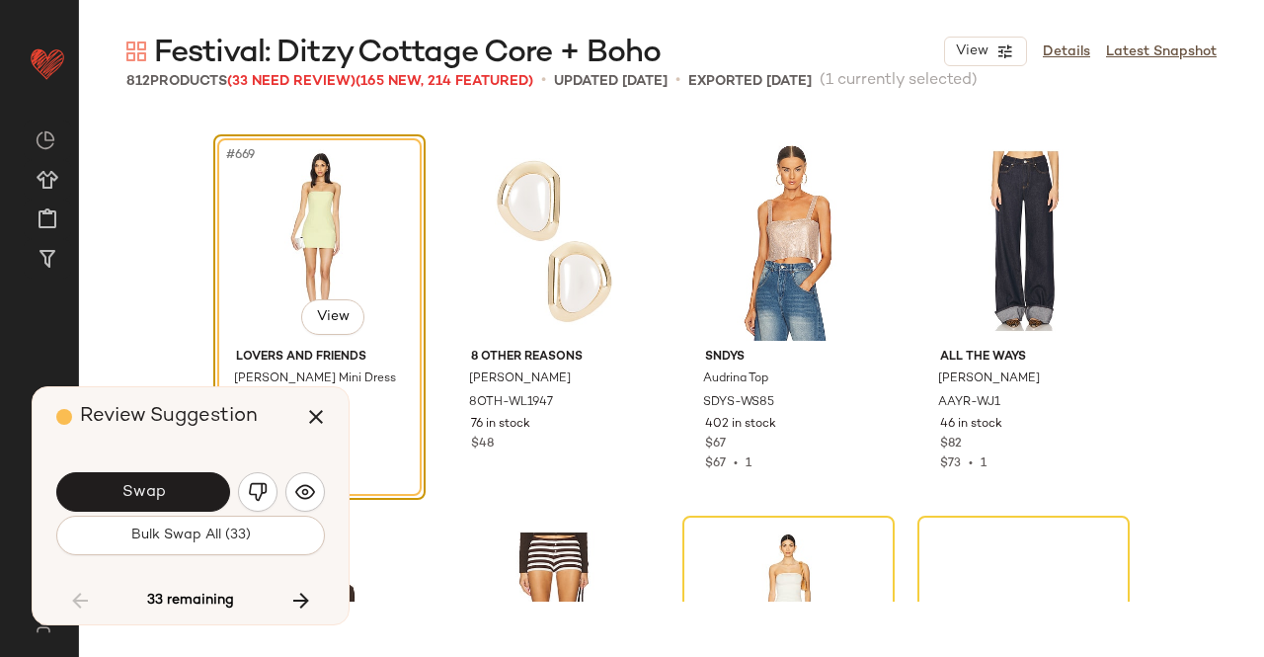
click at [126, 469] on div "Swap" at bounding box center [190, 491] width 269 height 47
drag, startPoint x: 126, startPoint y: 469, endPoint x: 138, endPoint y: 477, distance: 14.2
click at [138, 477] on div "Swap" at bounding box center [190, 491] width 269 height 47
click at [138, 477] on button "Swap" at bounding box center [143, 492] width 174 height 40
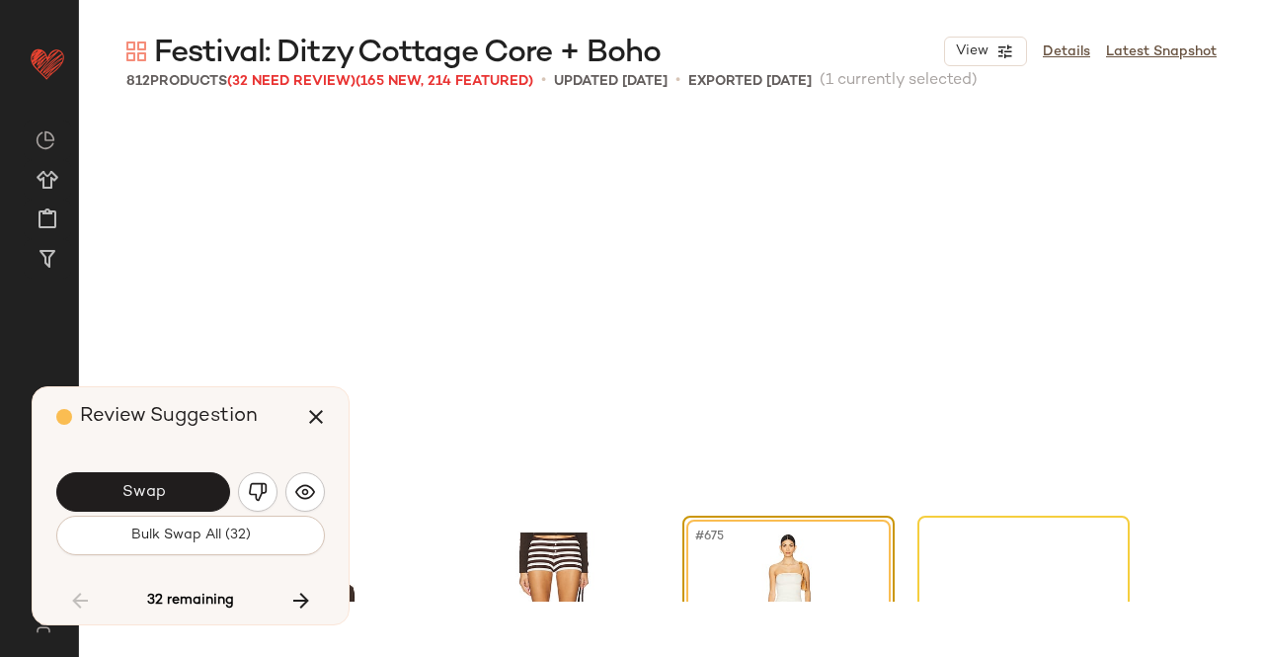
scroll to position [64059, 0]
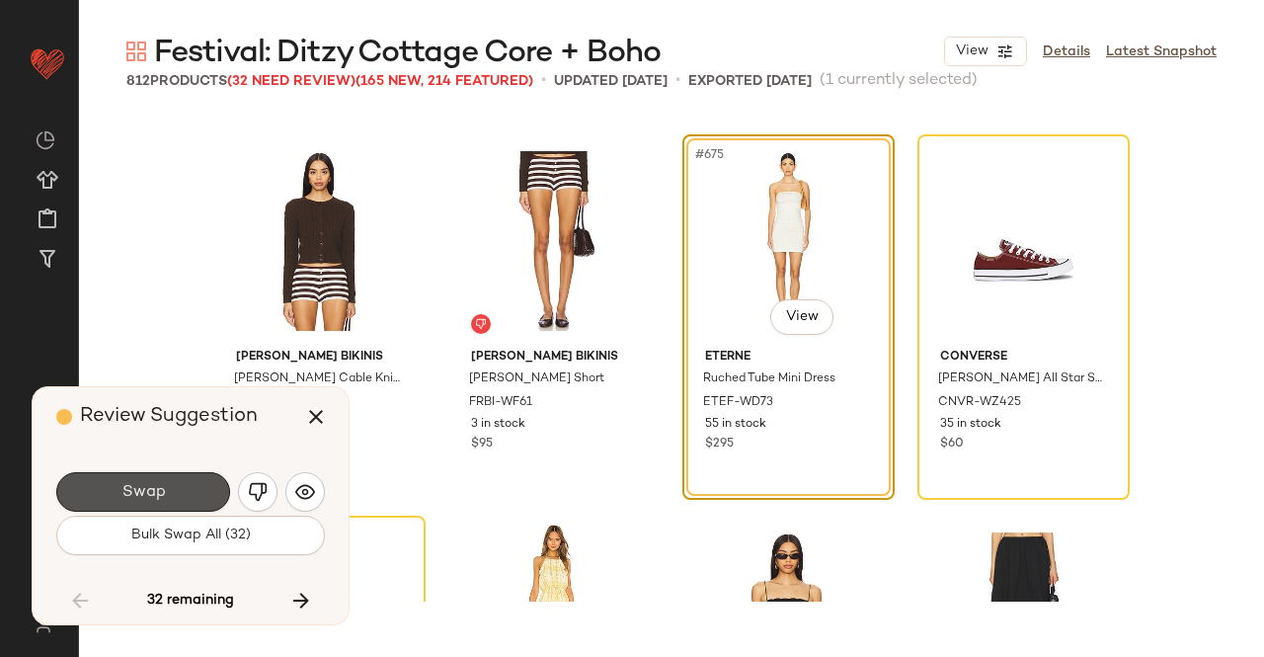
click at [138, 477] on button "Swap" at bounding box center [143, 492] width 174 height 40
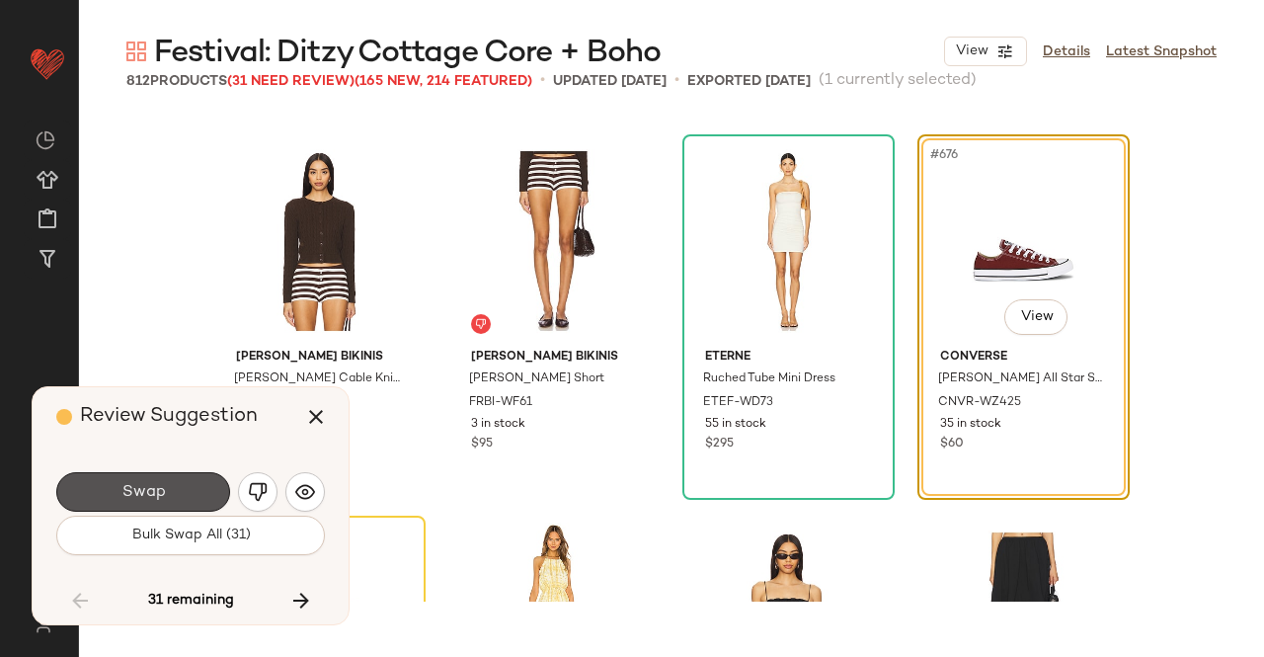
click at [138, 477] on button "Swap" at bounding box center [143, 492] width 174 height 40
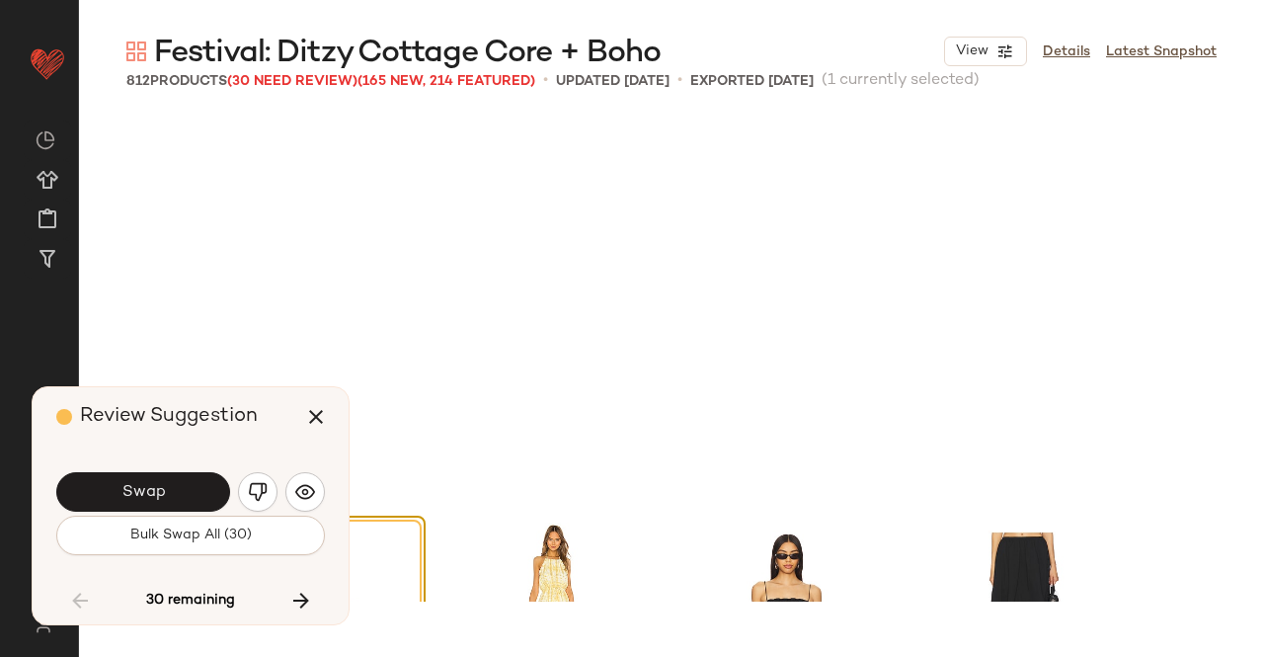
scroll to position [64440, 0]
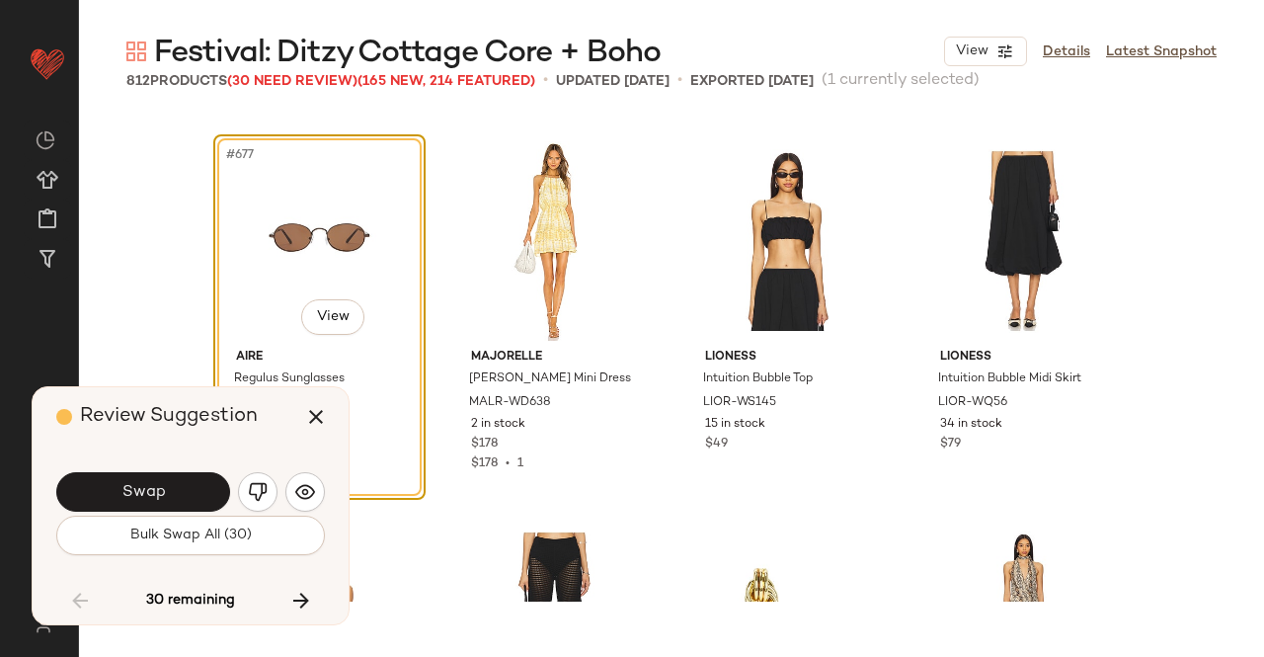
click at [138, 477] on button "Swap" at bounding box center [143, 492] width 174 height 40
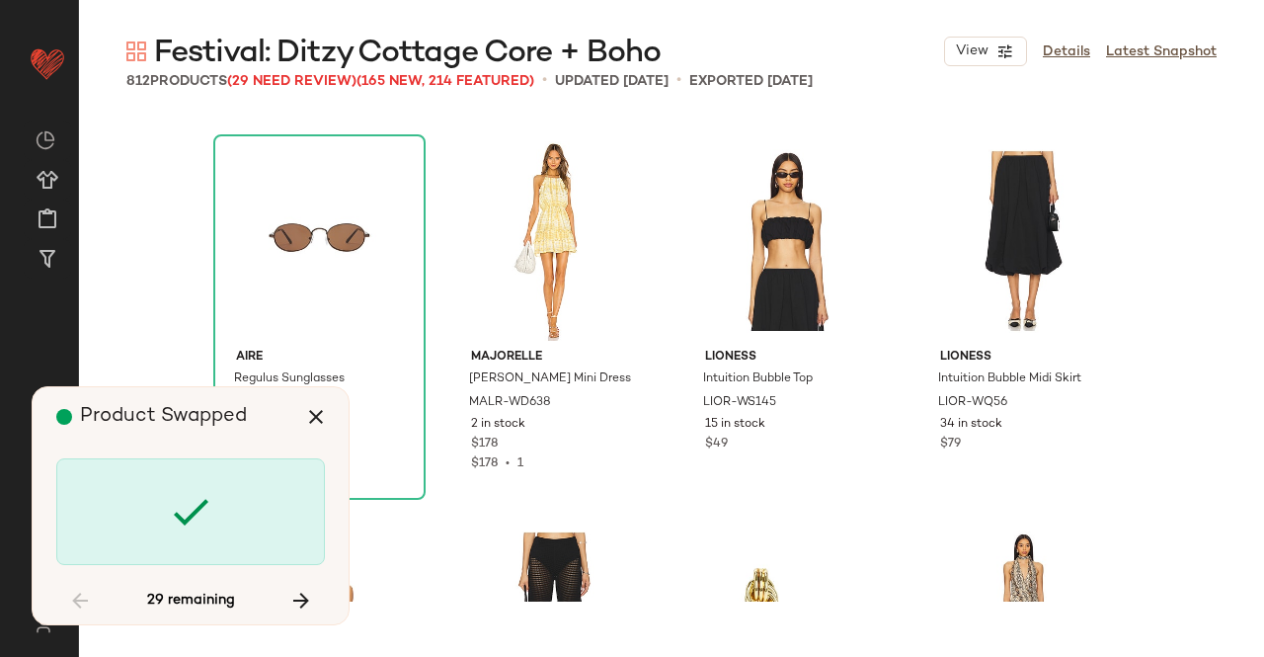
scroll to position [65203, 0]
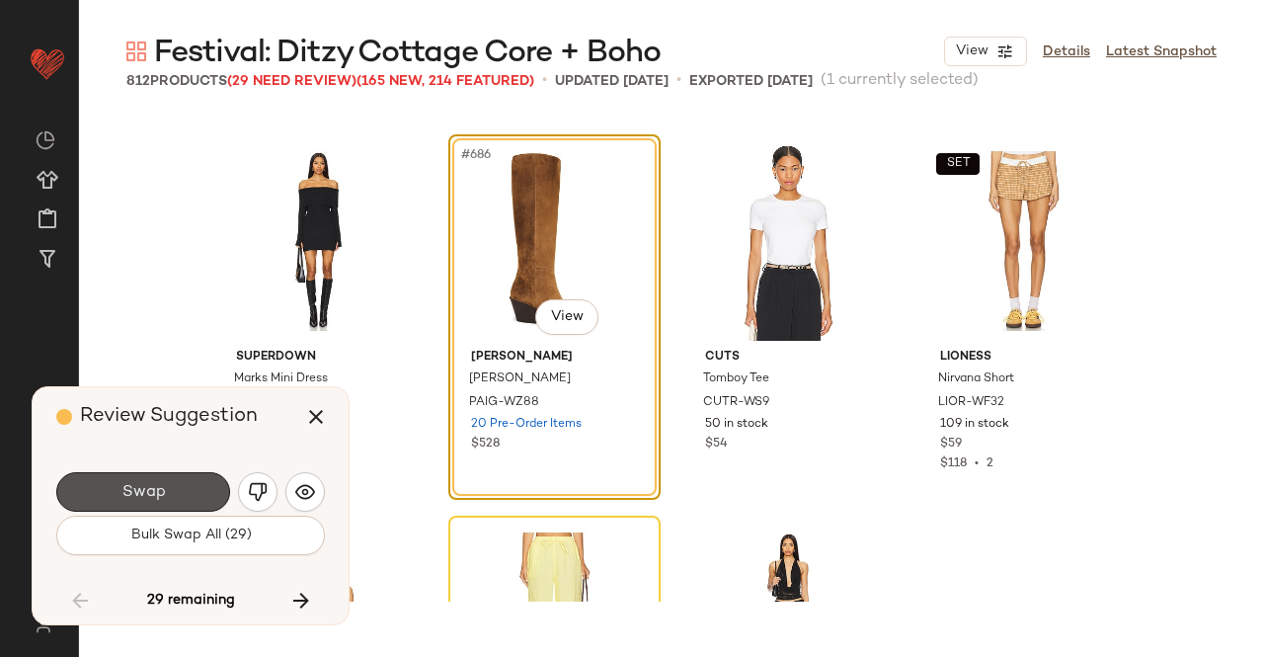
click at [138, 477] on button "Swap" at bounding box center [143, 492] width 174 height 40
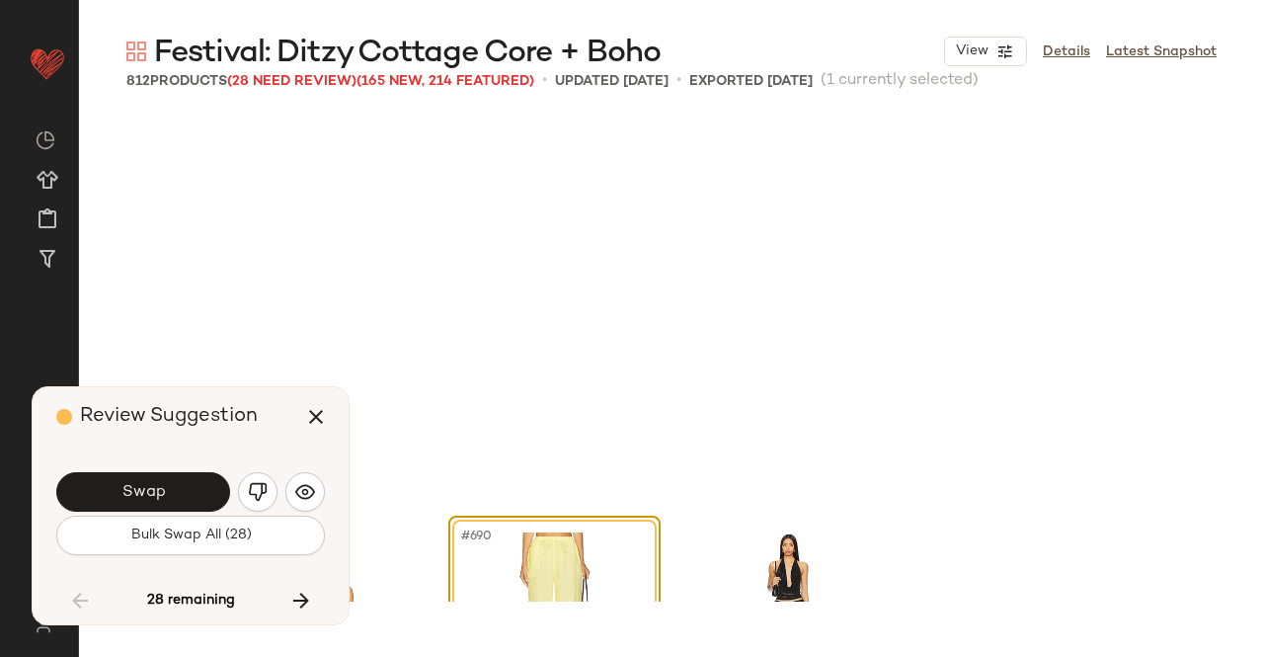
scroll to position [65584, 0]
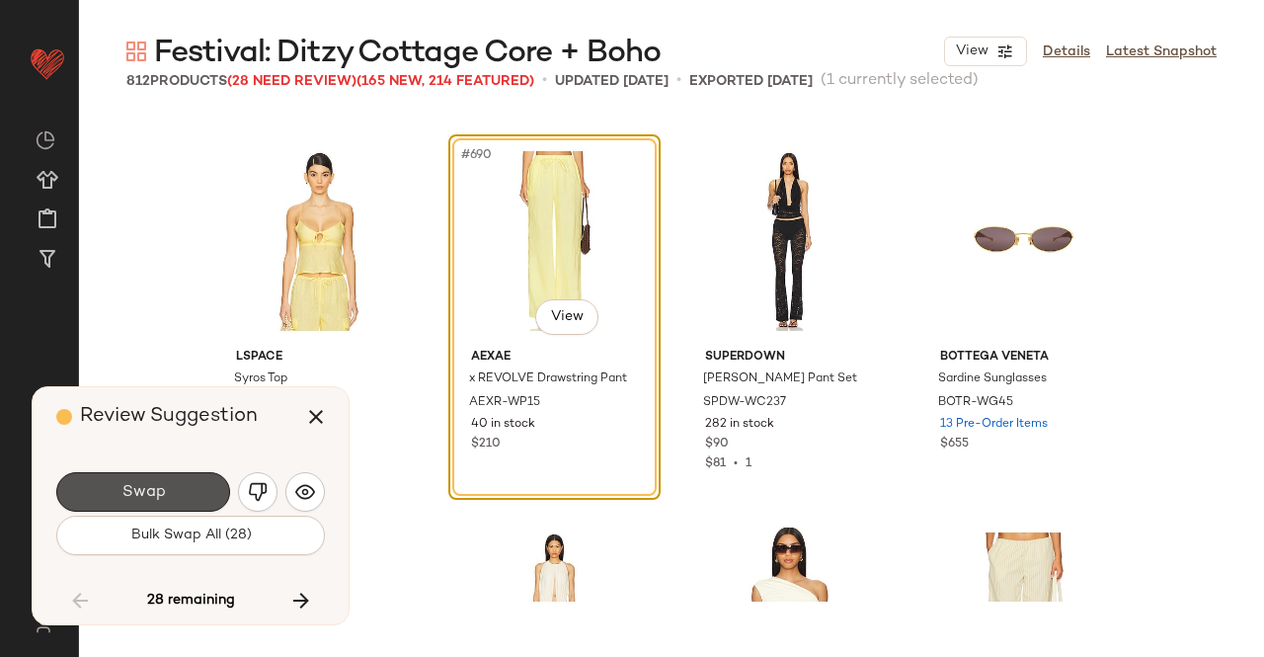
click at [138, 477] on button "Swap" at bounding box center [143, 492] width 174 height 40
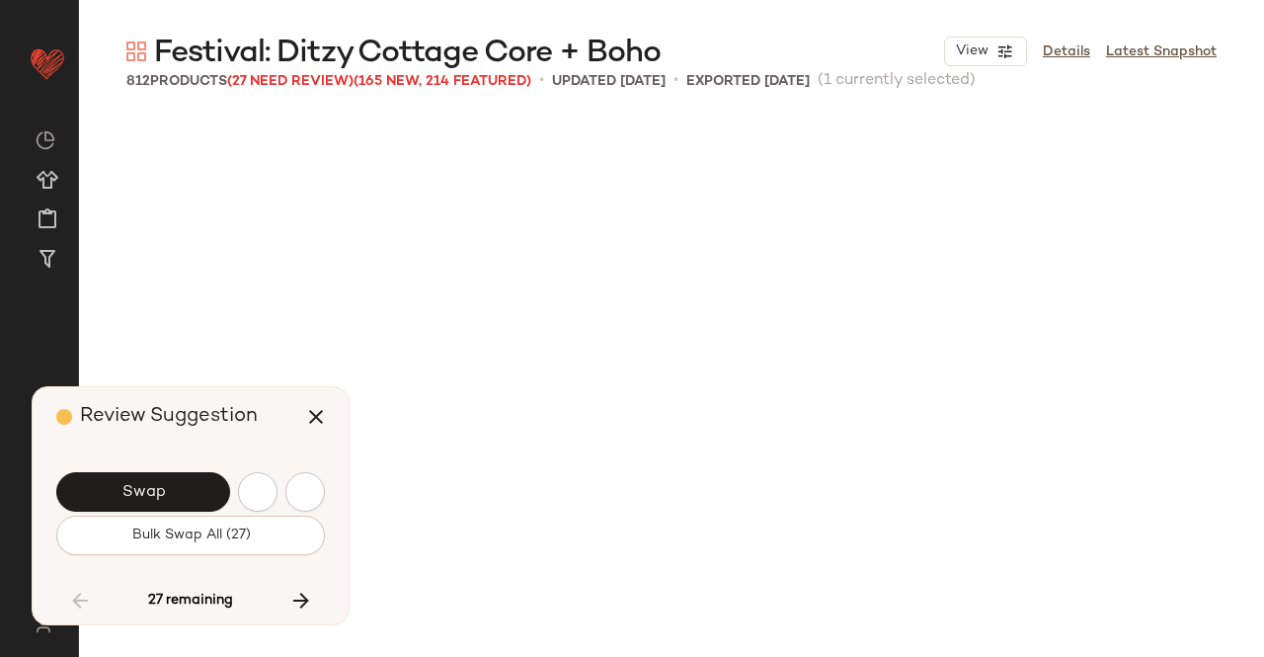
scroll to position [66347, 0]
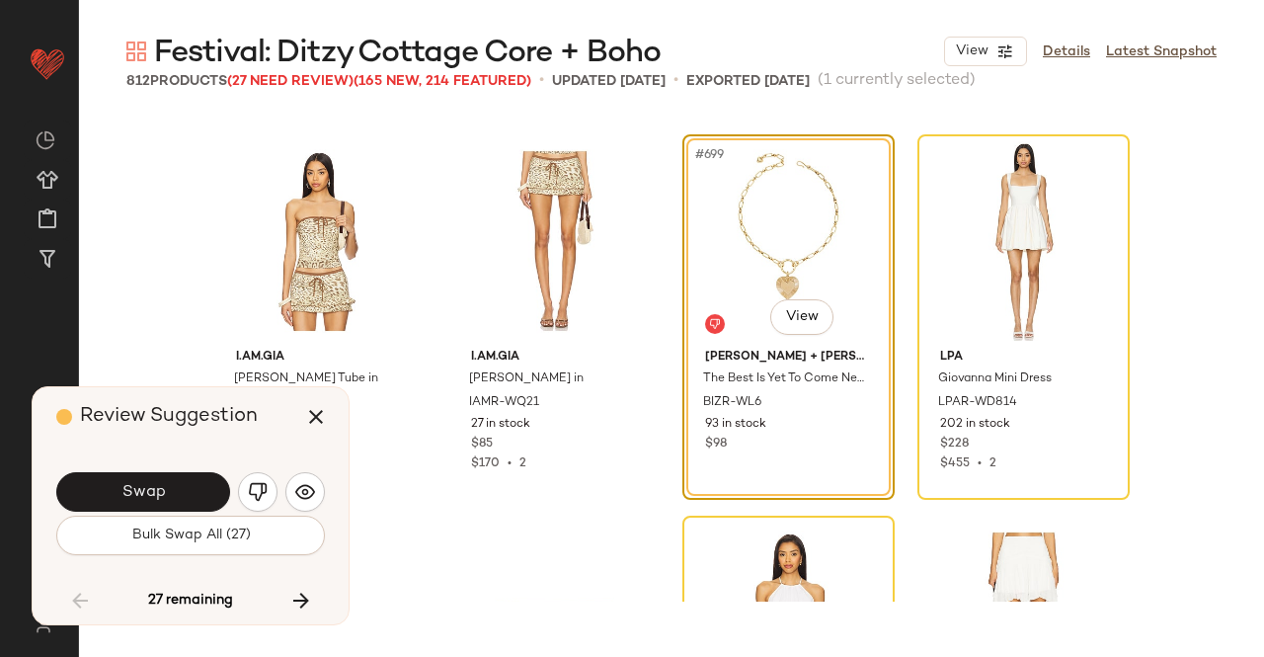
click at [138, 477] on button "Swap" at bounding box center [143, 492] width 174 height 40
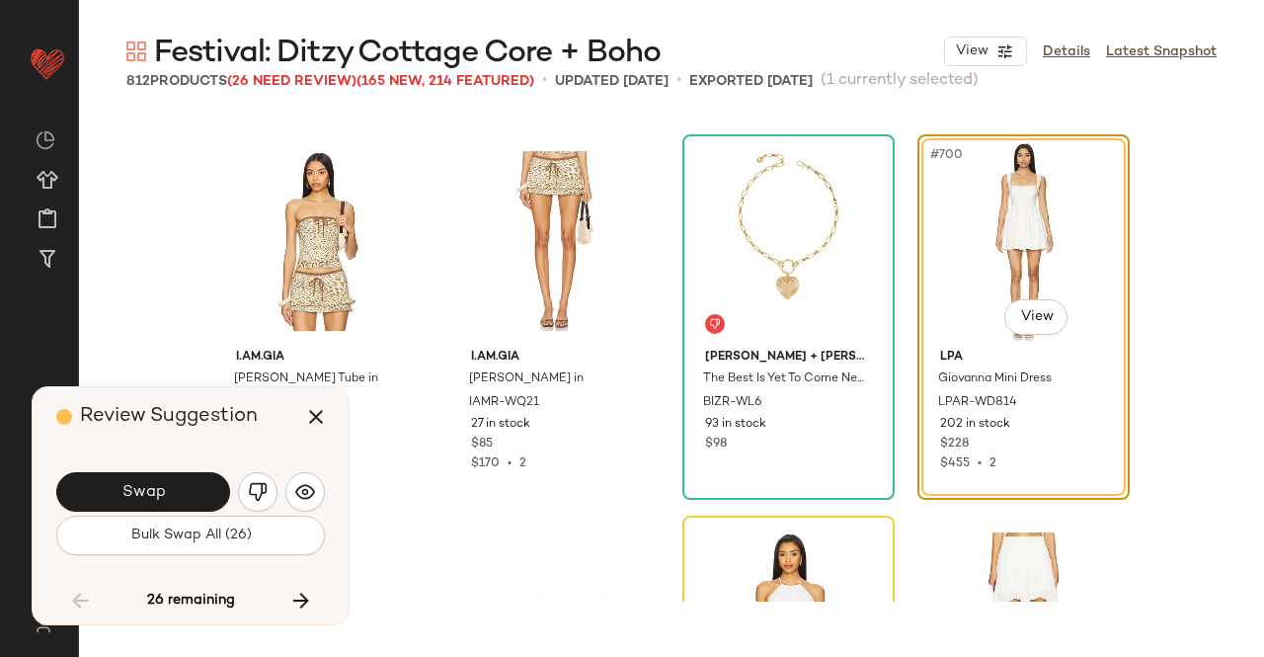
click at [138, 477] on button "Swap" at bounding box center [143, 492] width 174 height 40
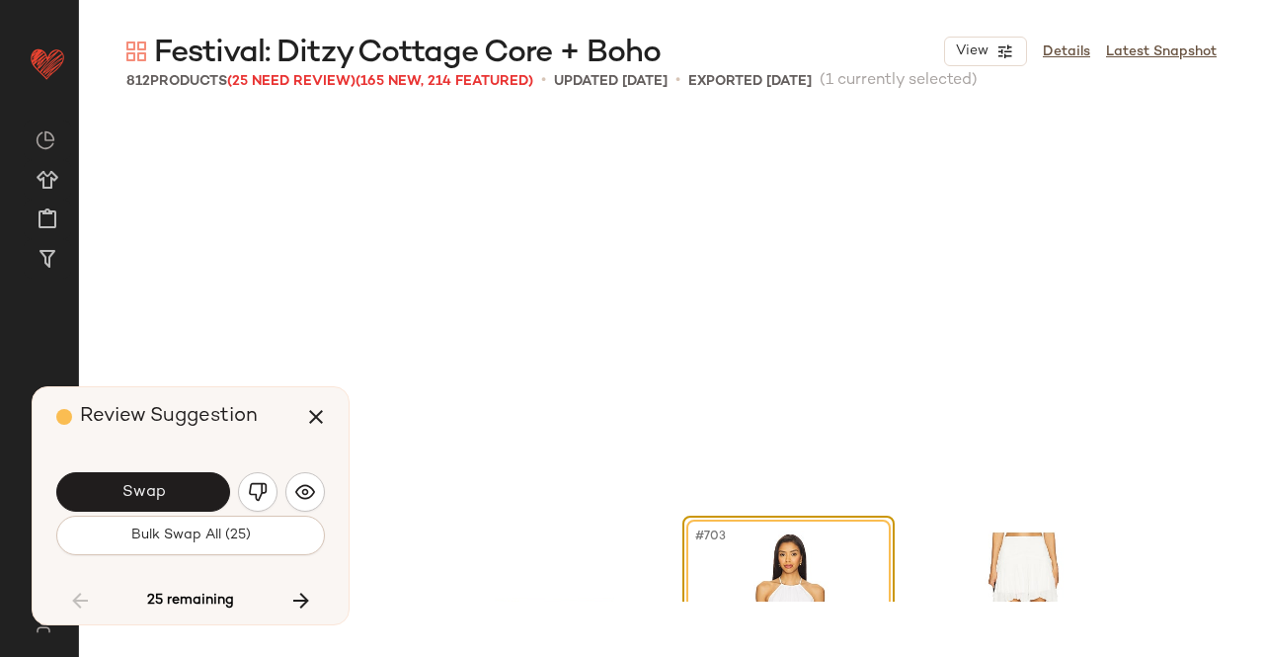
scroll to position [66728, 0]
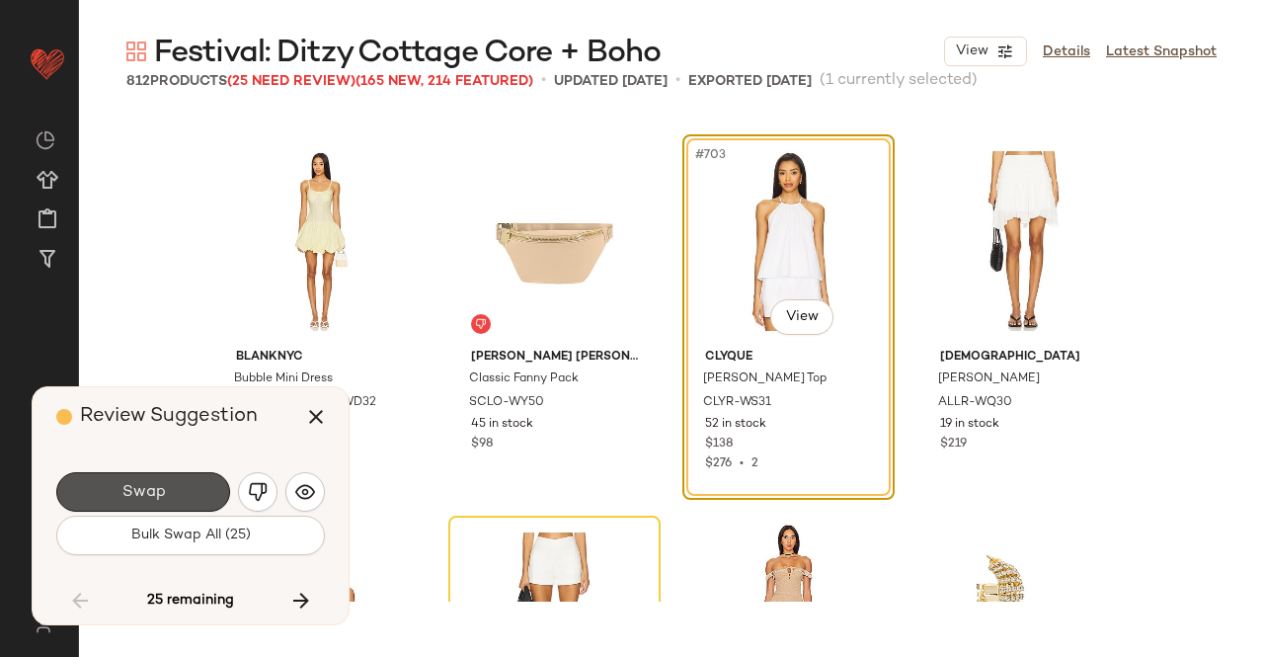
click at [138, 477] on button "Swap" at bounding box center [143, 492] width 174 height 40
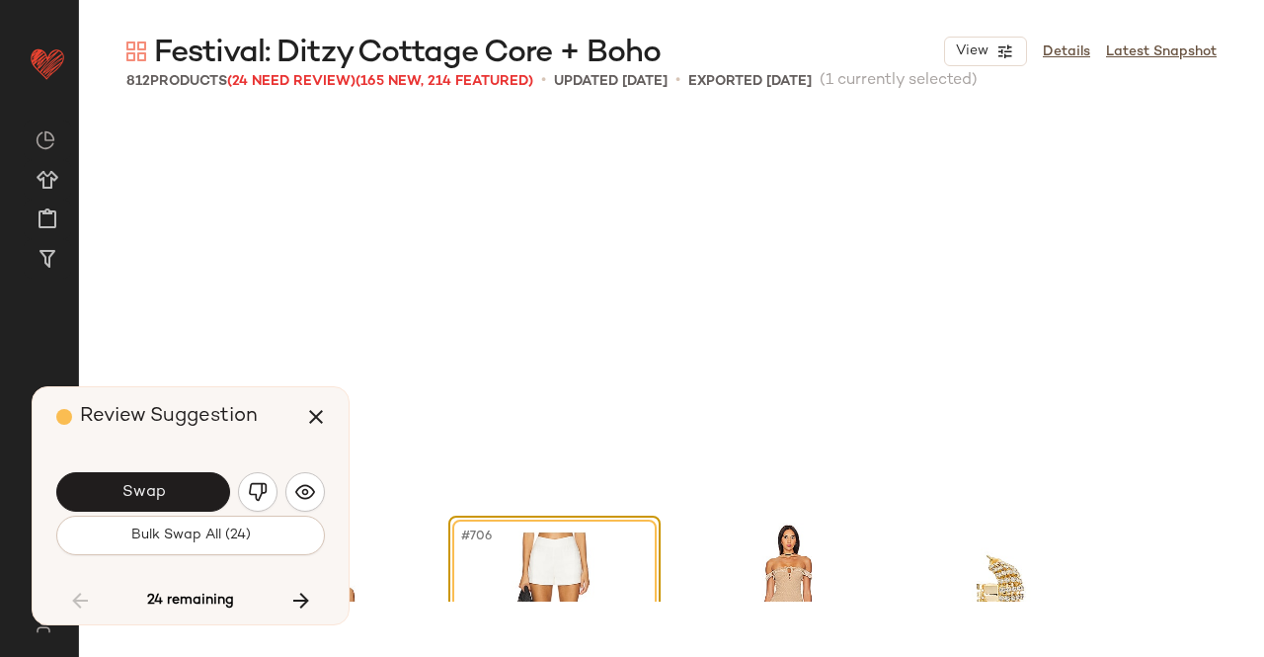
scroll to position [67109, 0]
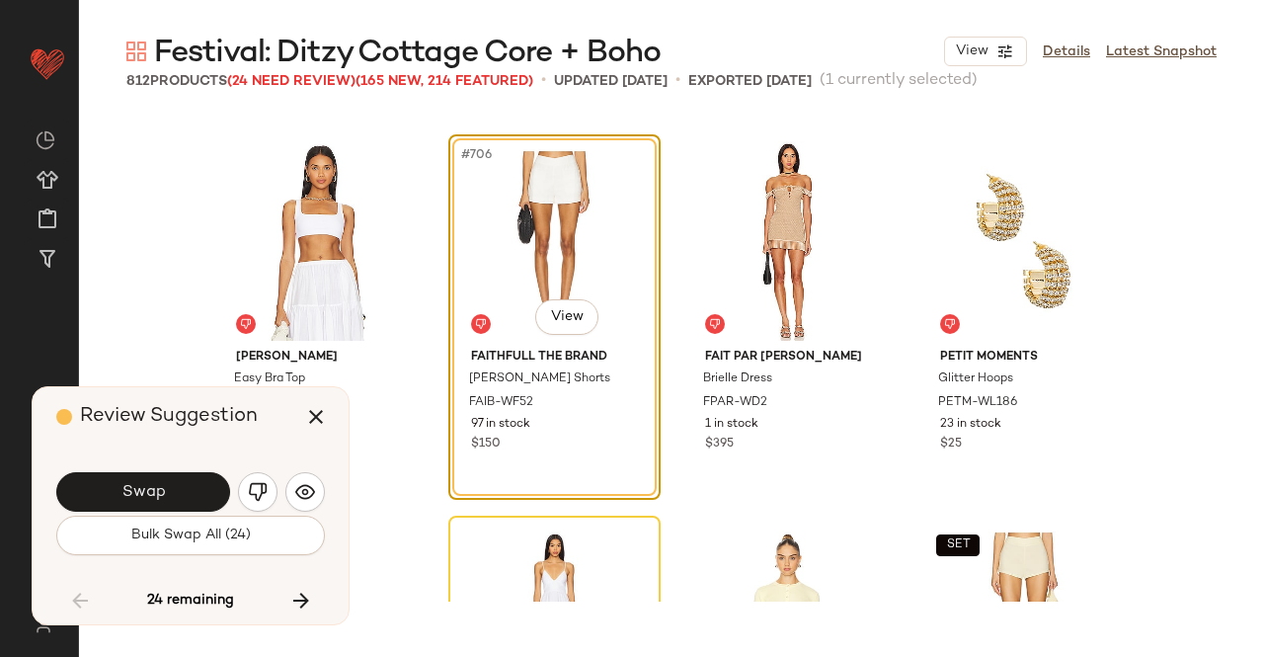
click at [138, 477] on button "Swap" at bounding box center [143, 492] width 174 height 40
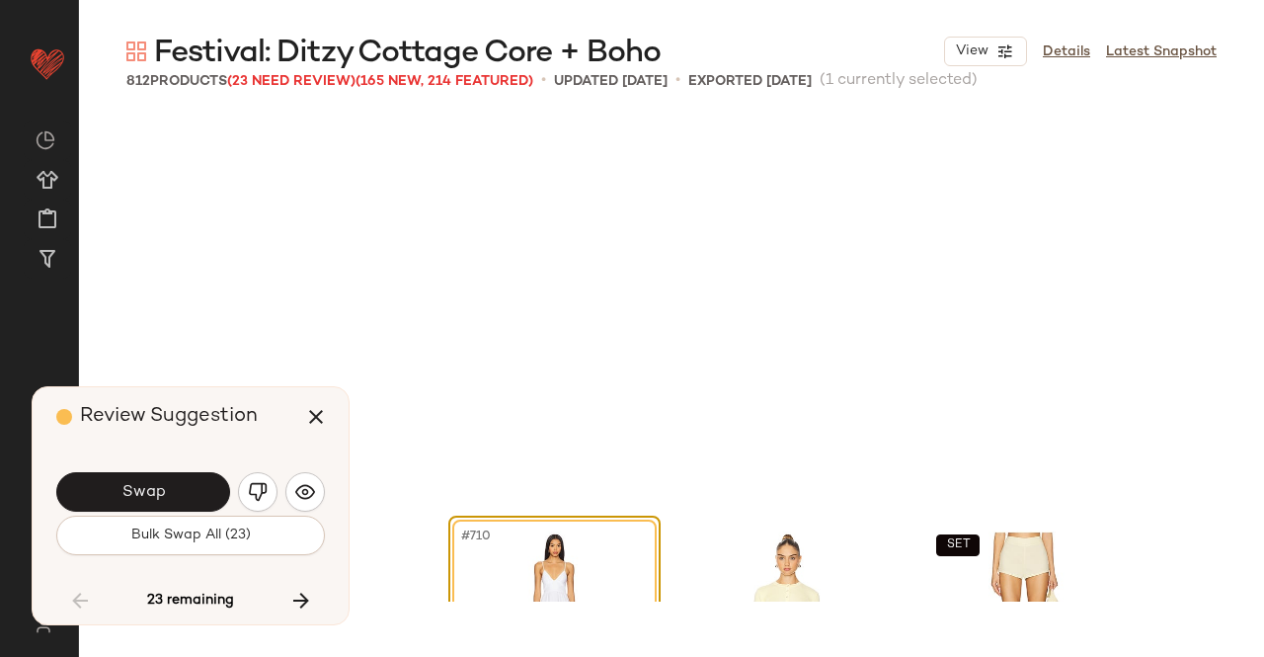
scroll to position [67491, 0]
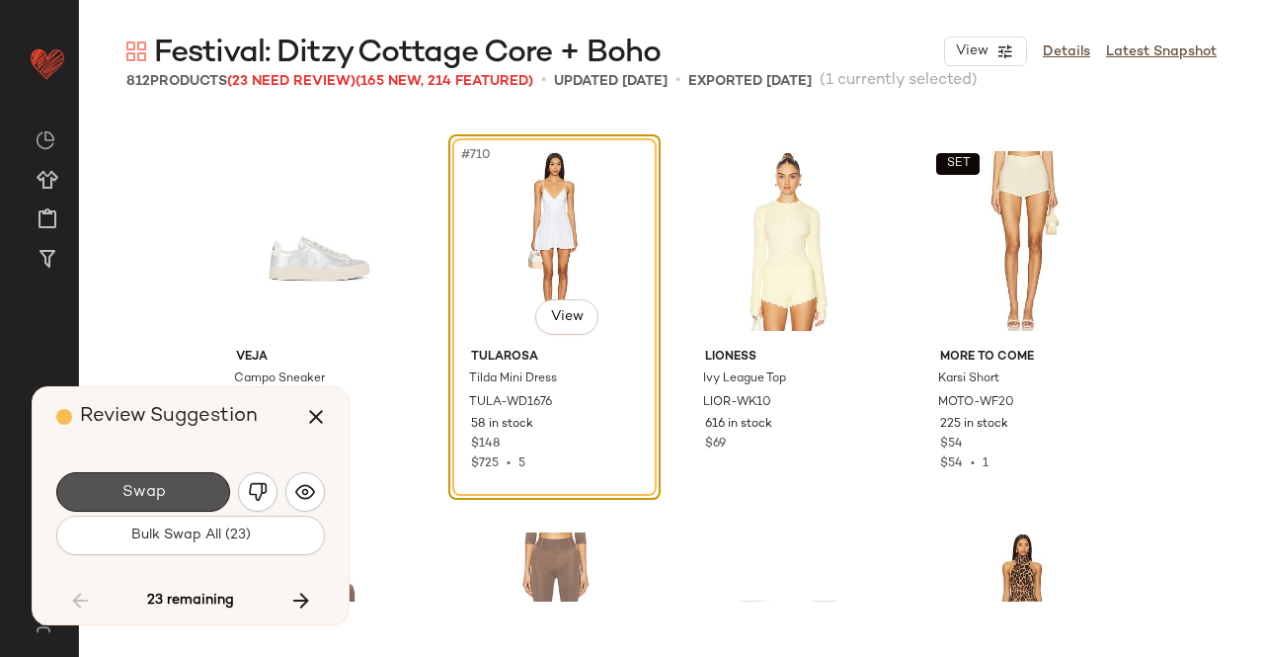
click at [138, 477] on button "Swap" at bounding box center [143, 492] width 174 height 40
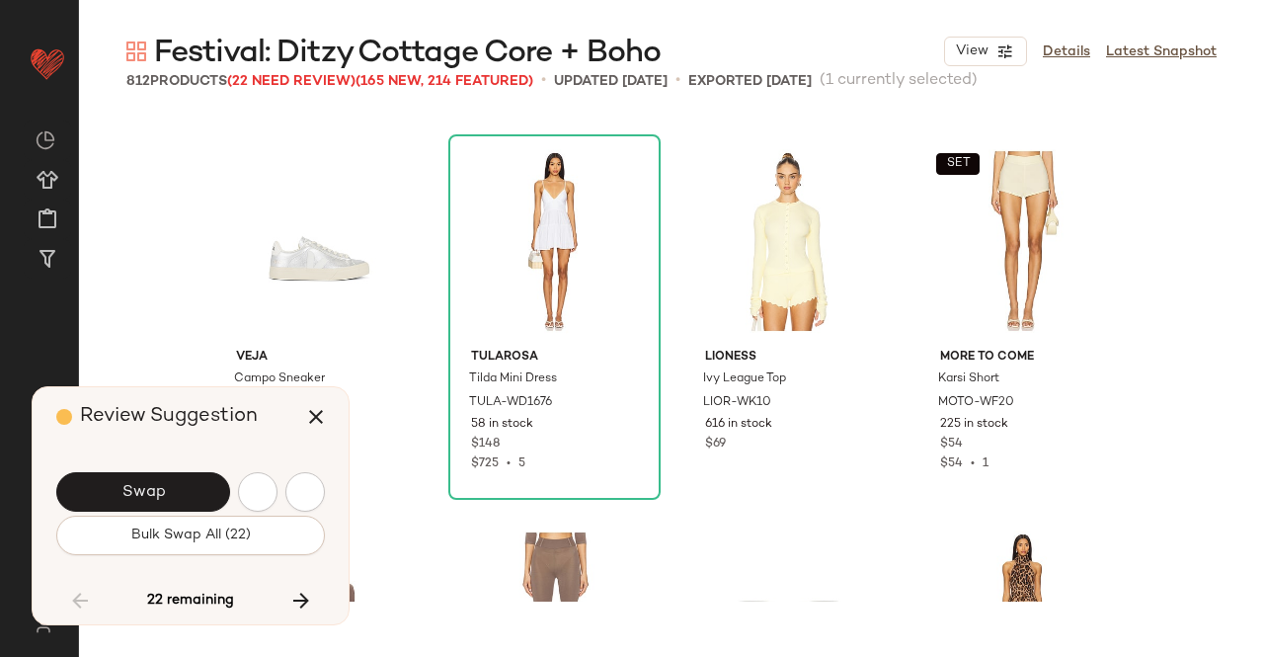
scroll to position [68253, 0]
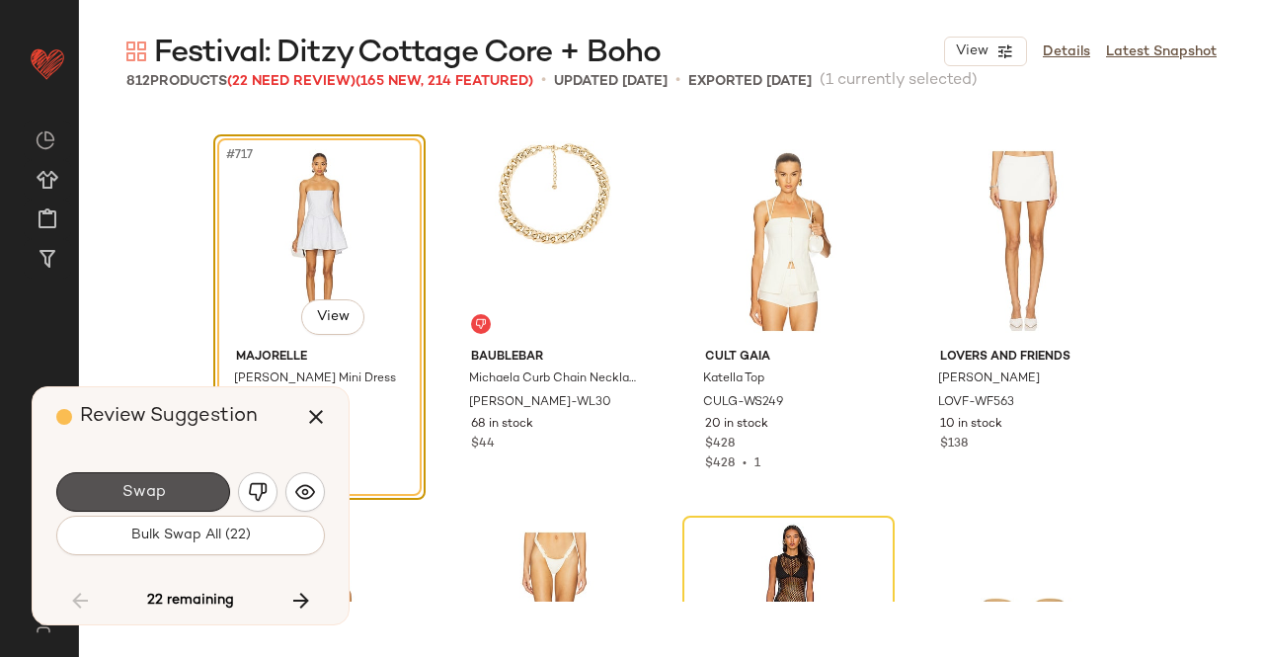
click at [138, 477] on button "Swap" at bounding box center [143, 492] width 174 height 40
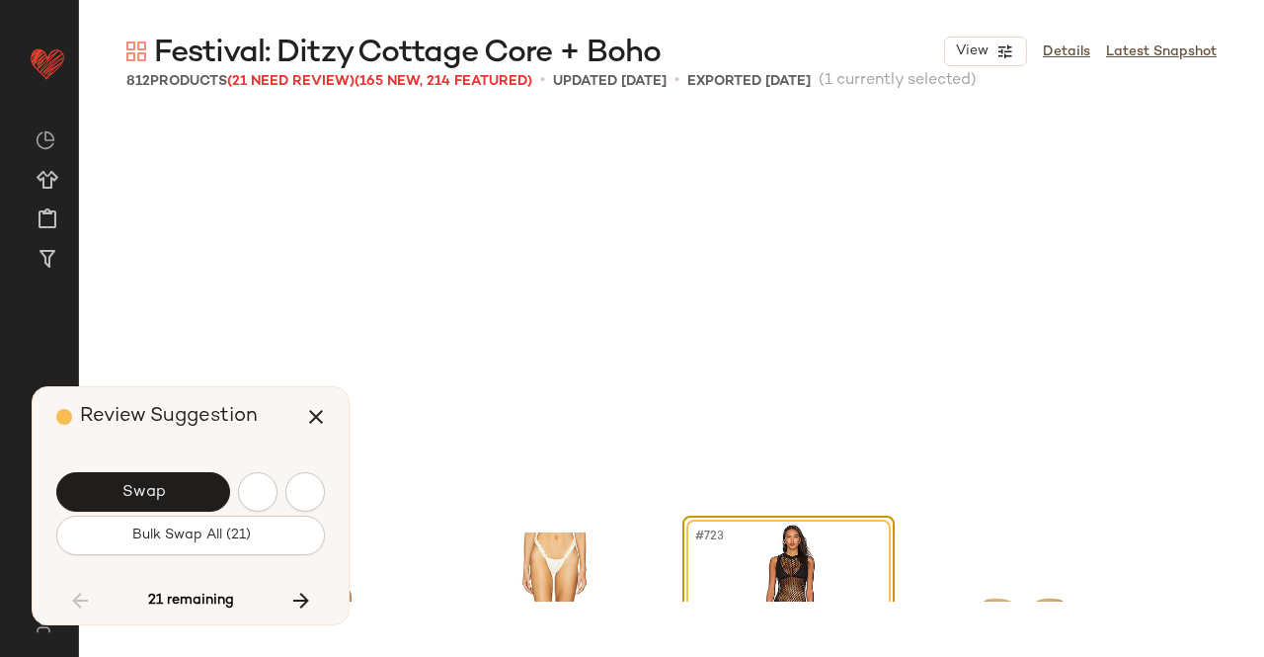
scroll to position [68635, 0]
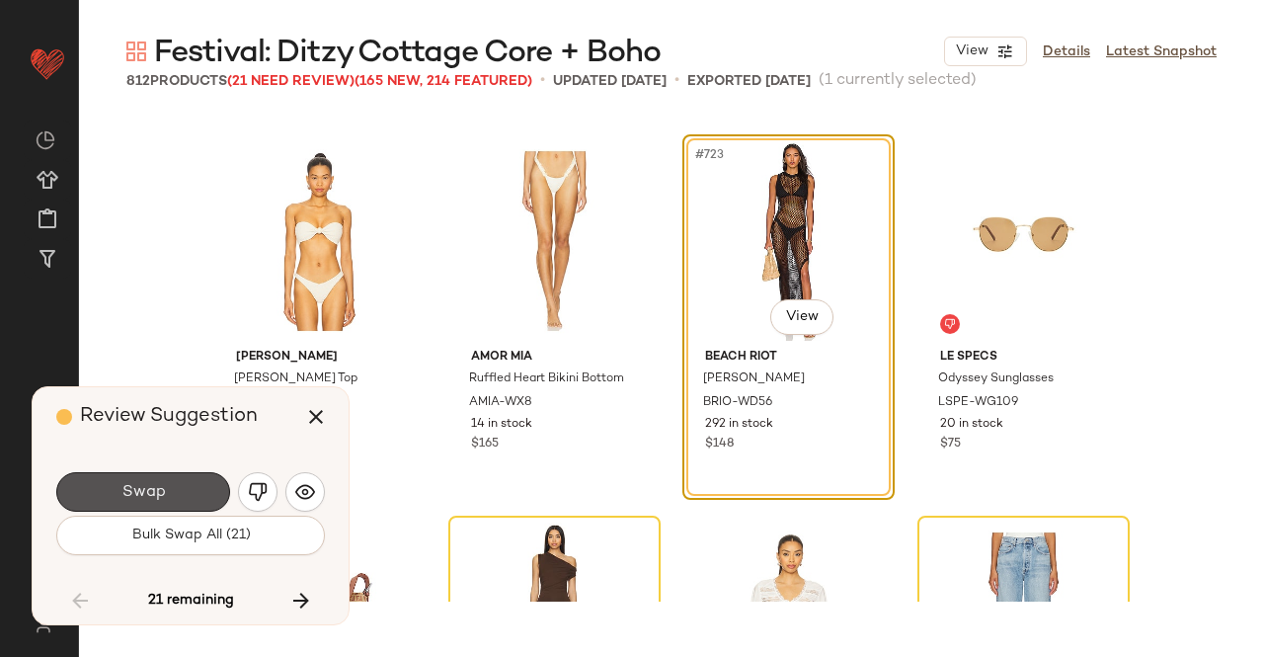
click at [138, 477] on button "Swap" at bounding box center [143, 492] width 174 height 40
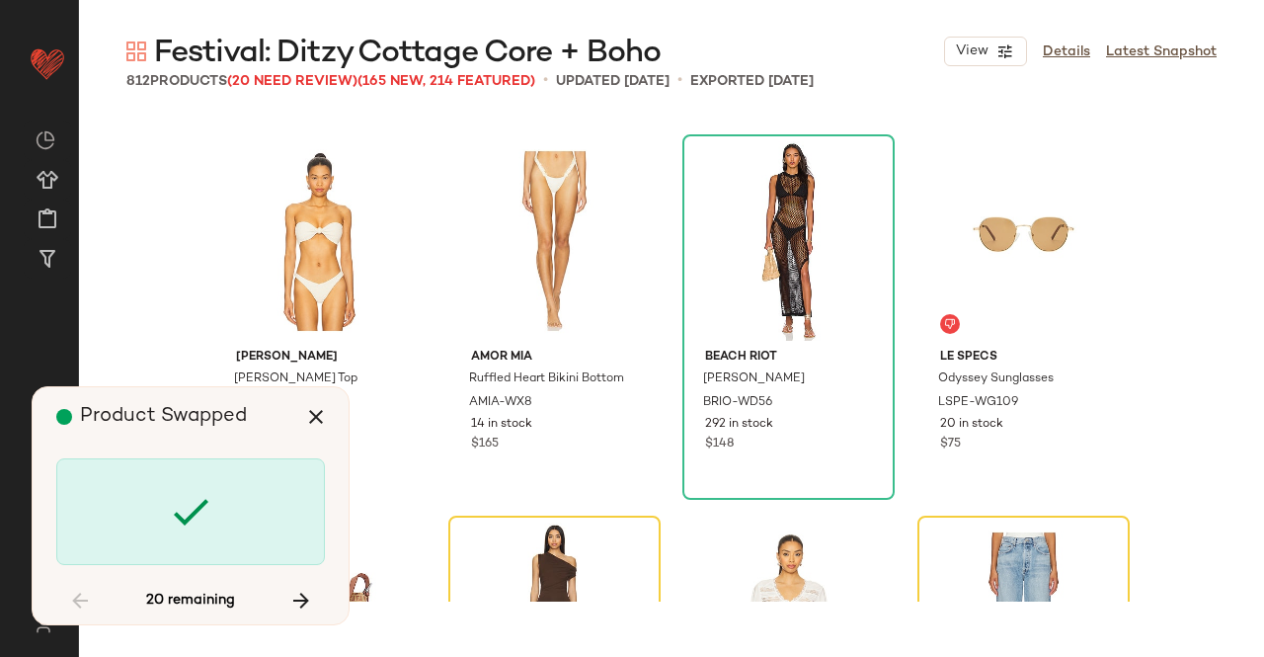
scroll to position [69016, 0]
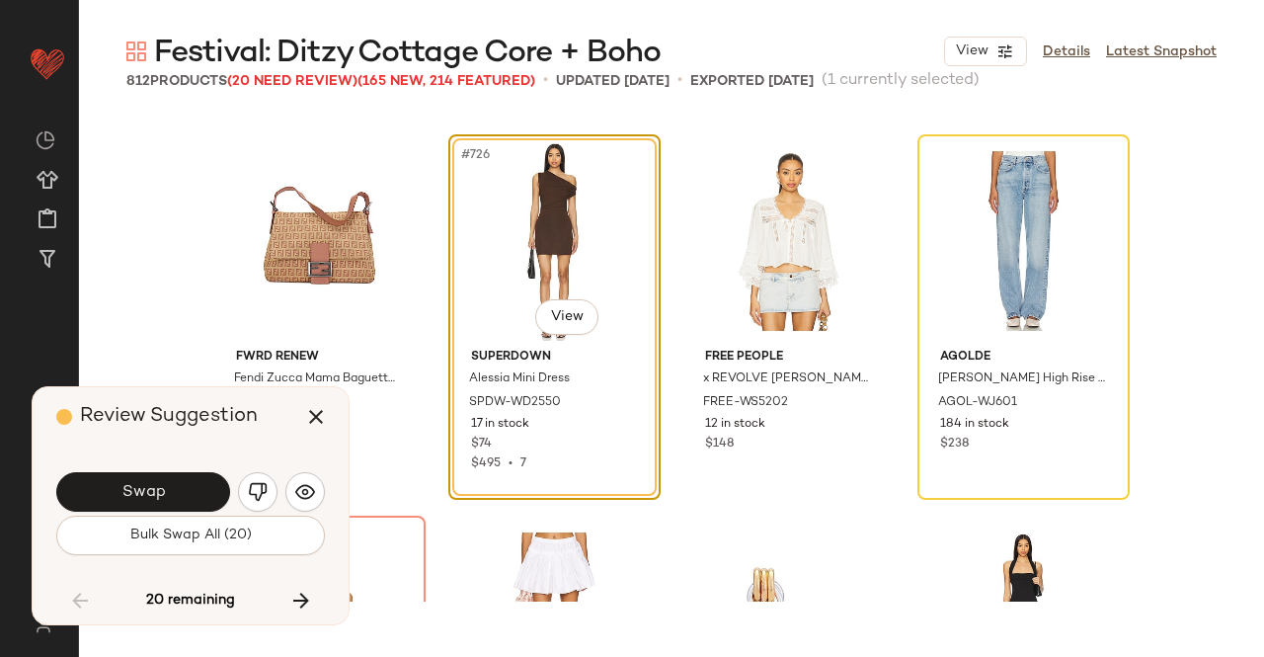
click at [138, 477] on button "Swap" at bounding box center [143, 492] width 174 height 40
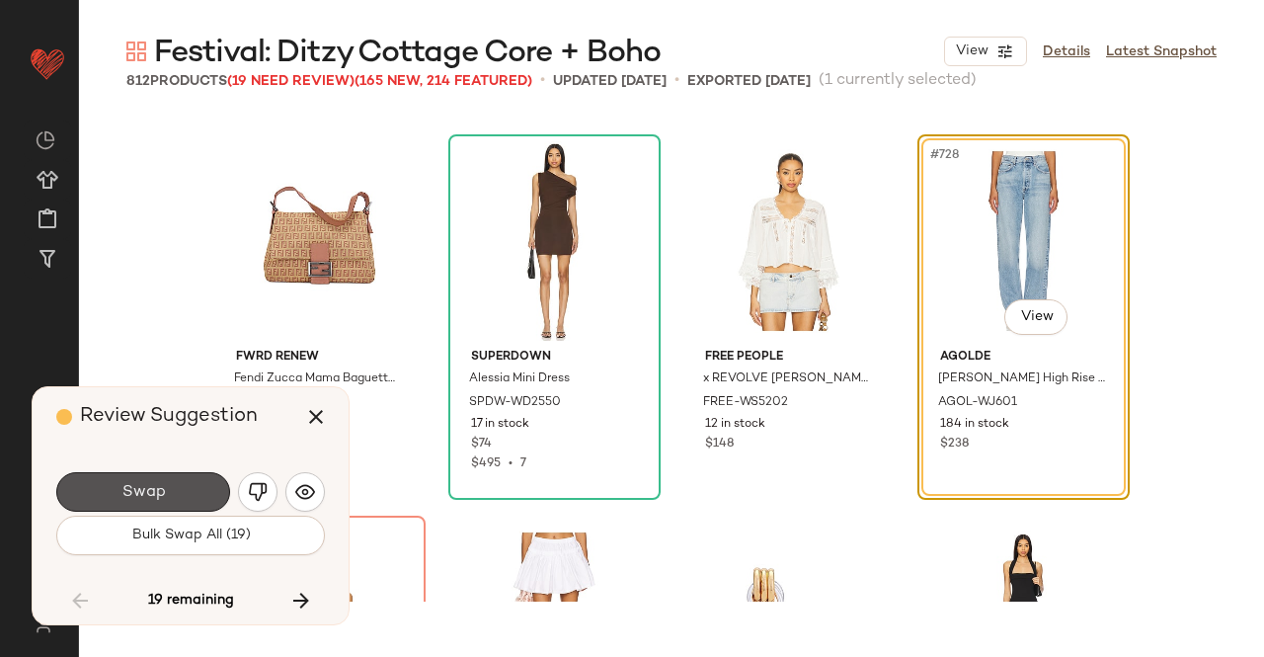
click at [138, 477] on button "Swap" at bounding box center [143, 492] width 174 height 40
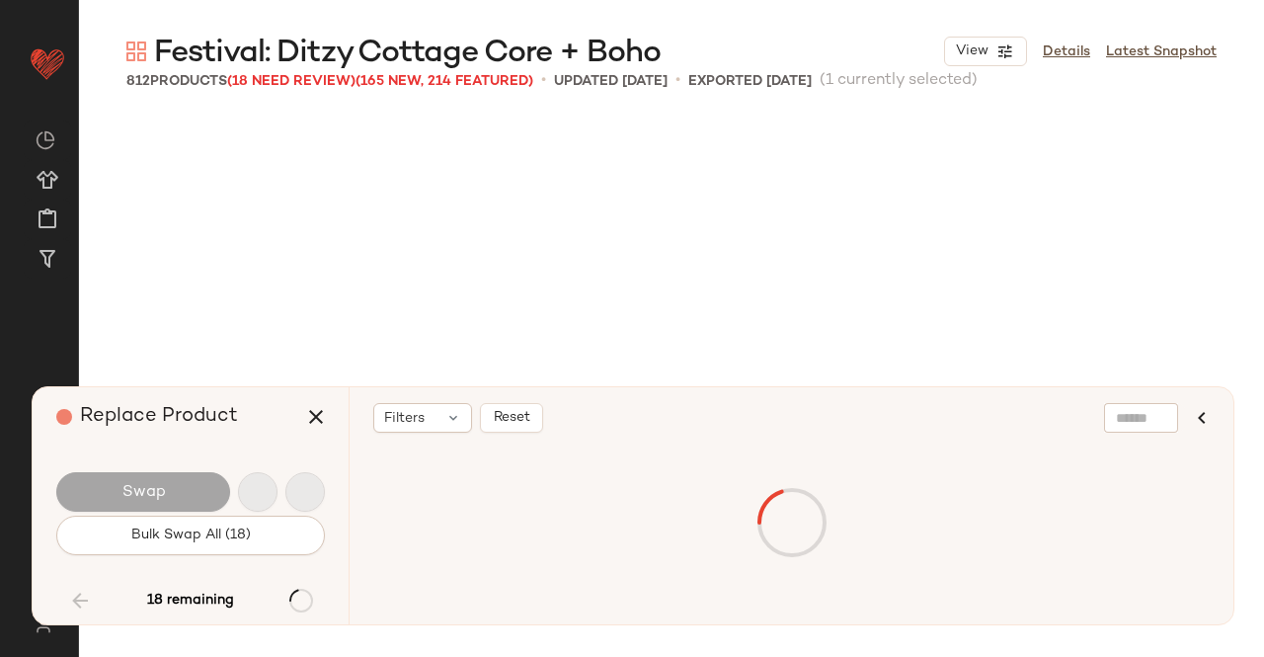
scroll to position [69397, 0]
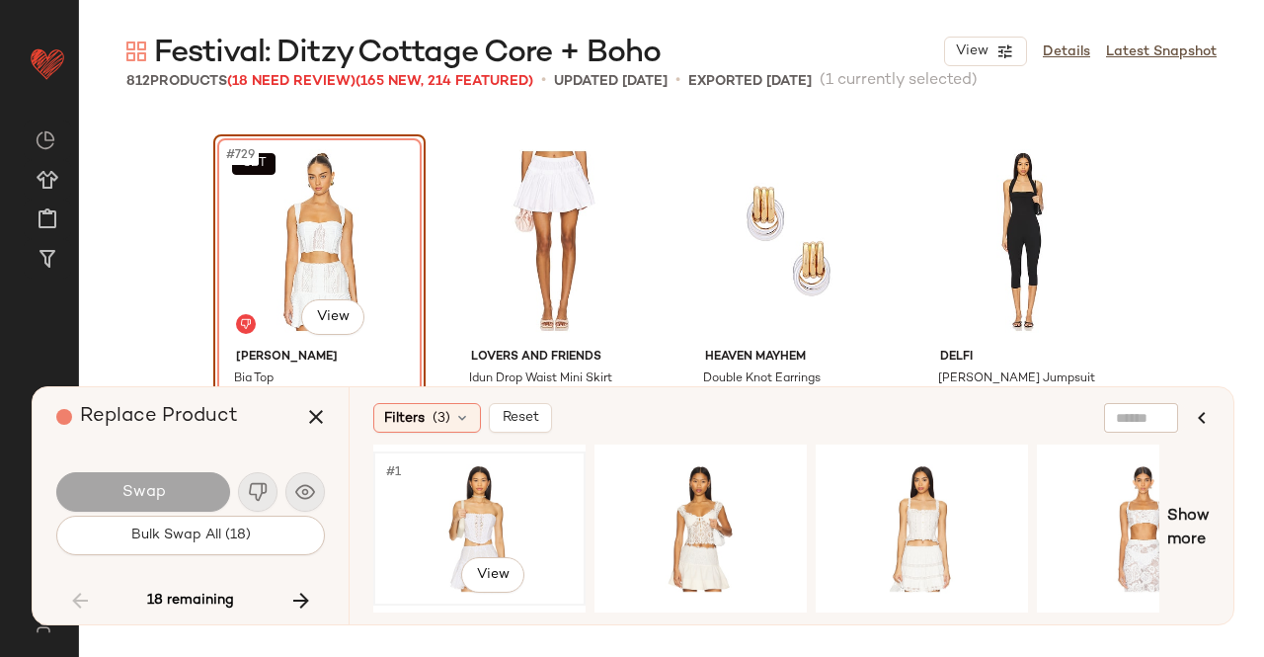
click at [510, 525] on div "#1 View" at bounding box center [479, 528] width 199 height 140
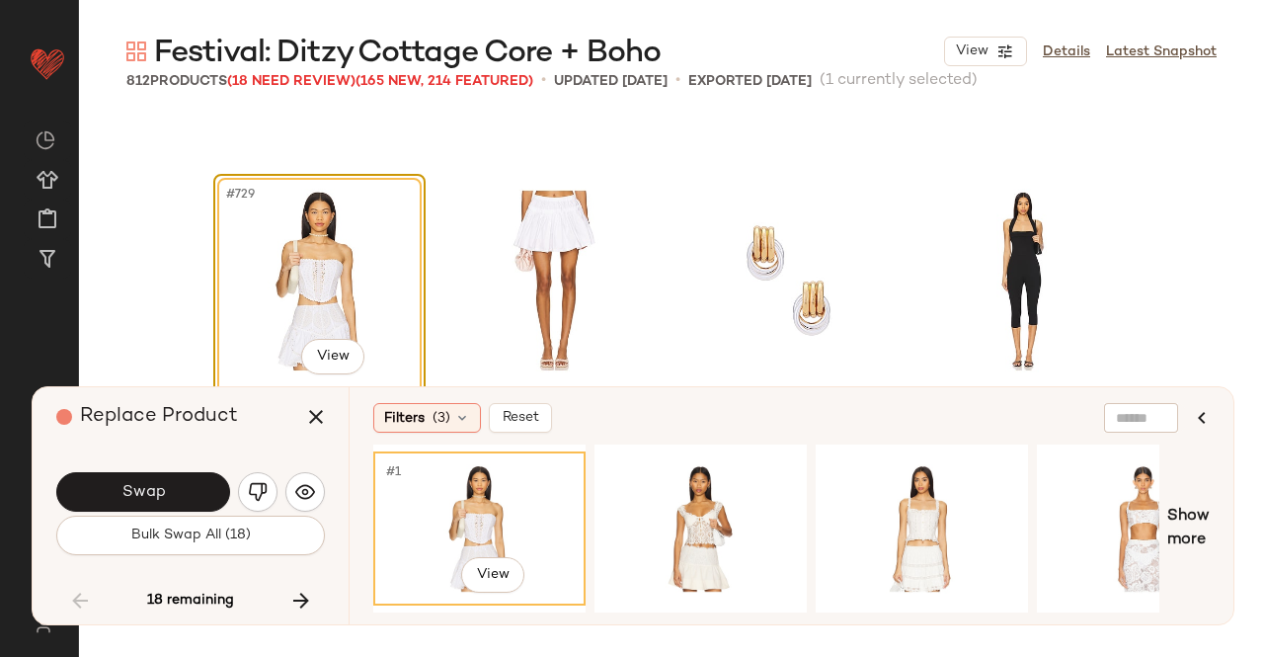
scroll to position [69356, 0]
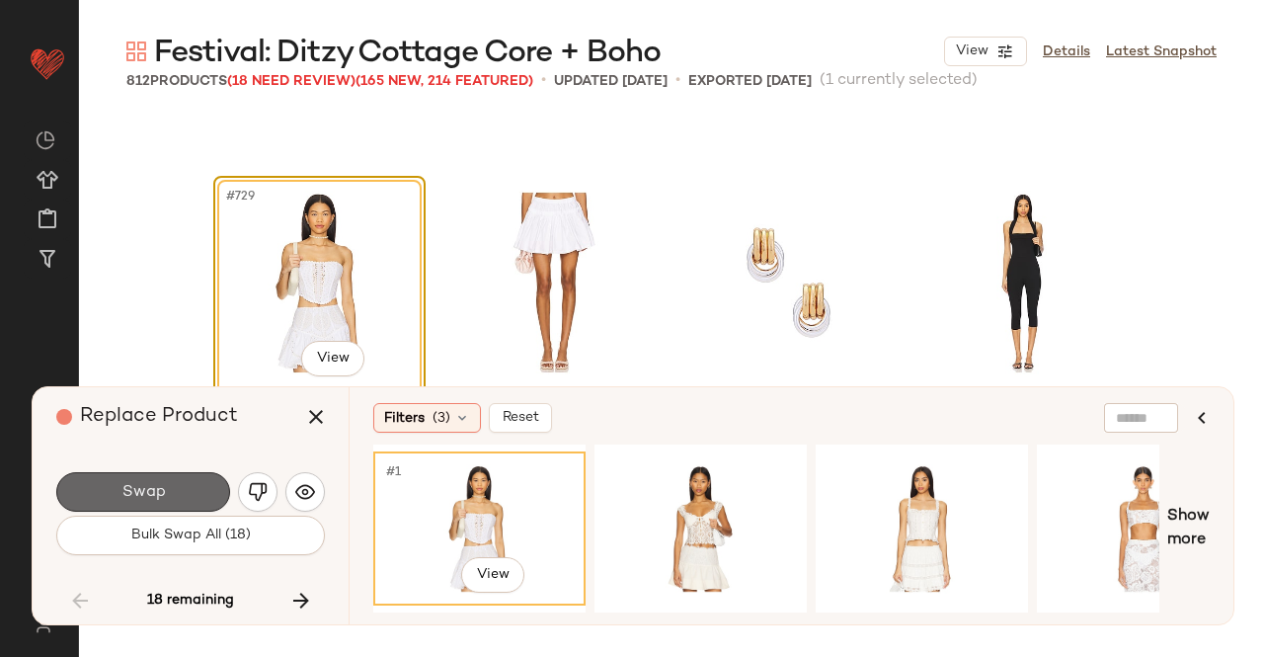
click at [186, 489] on button "Swap" at bounding box center [143, 492] width 174 height 40
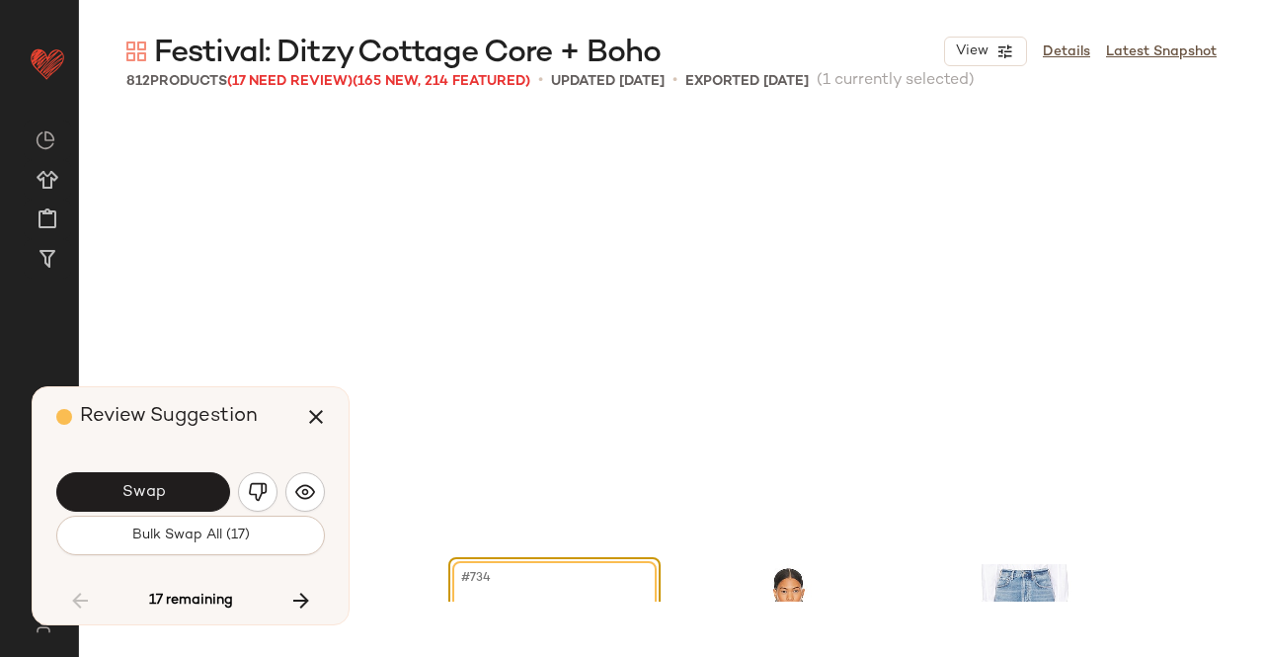
scroll to position [69778, 0]
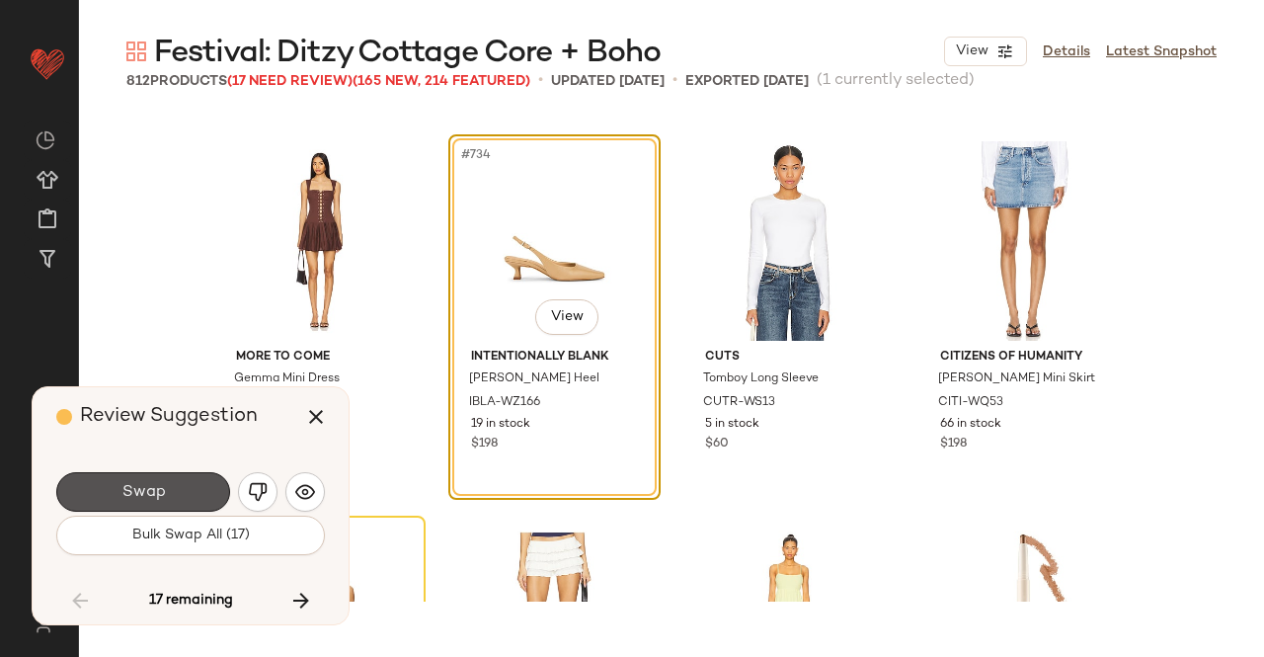
click at [186, 489] on button "Swap" at bounding box center [143, 492] width 174 height 40
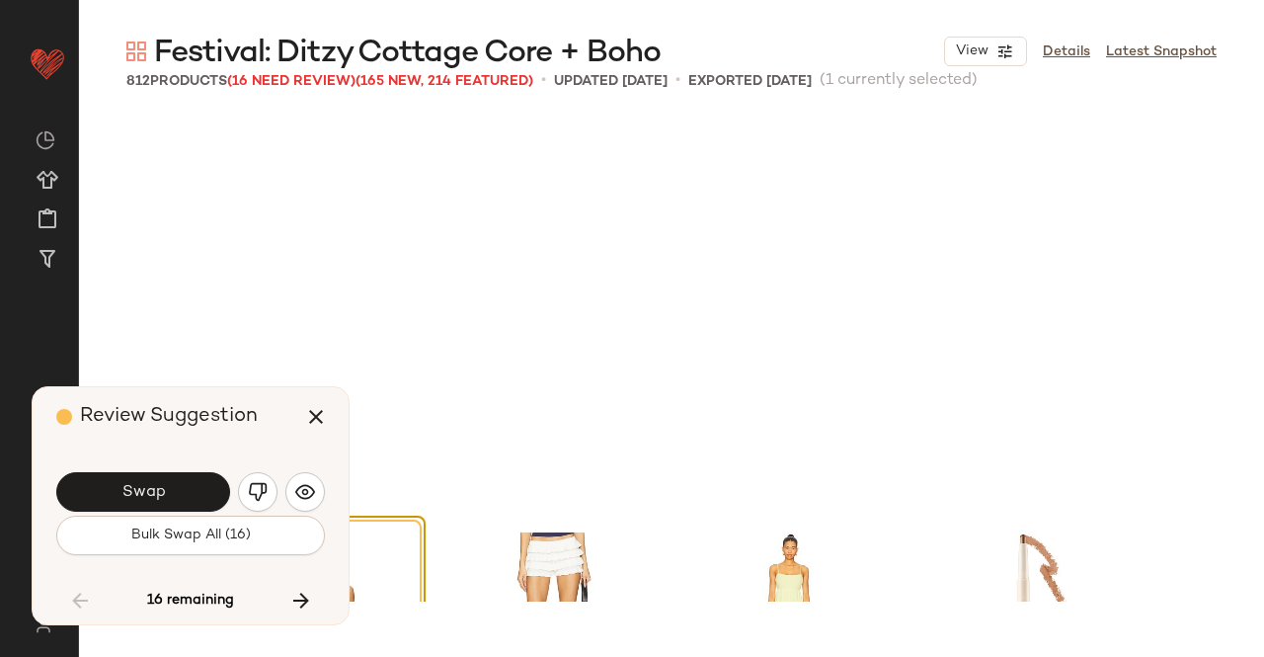
scroll to position [70160, 0]
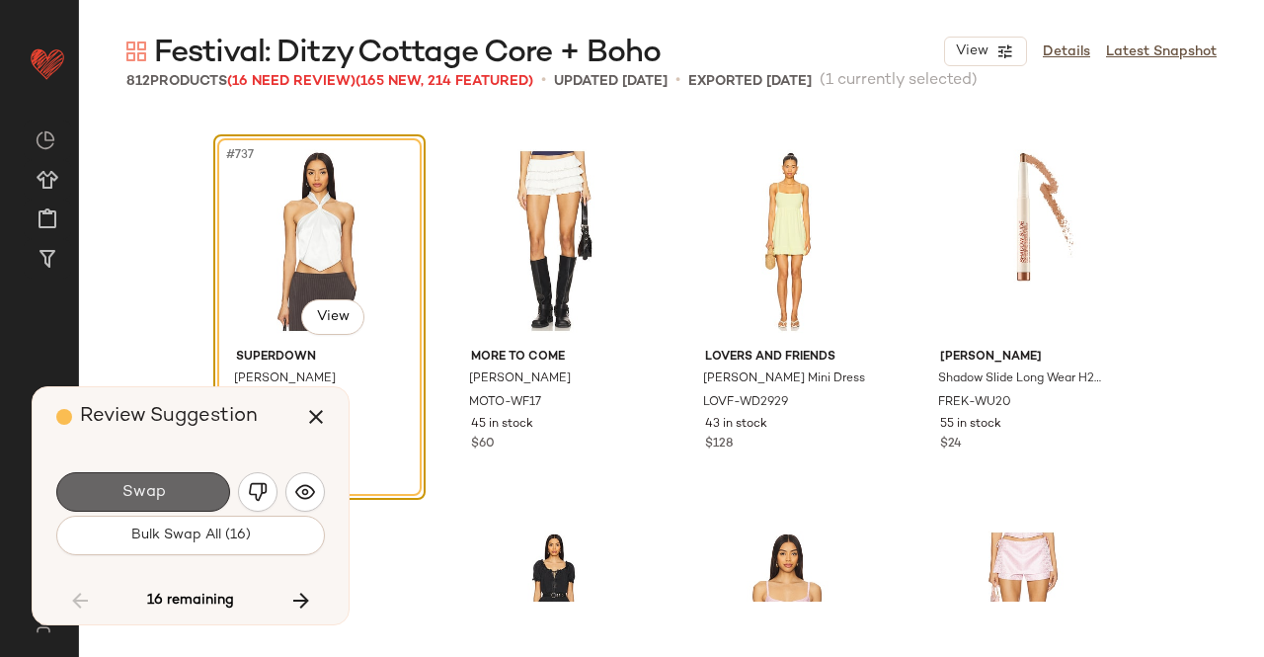
click at [162, 485] on span "Swap" at bounding box center [143, 492] width 44 height 19
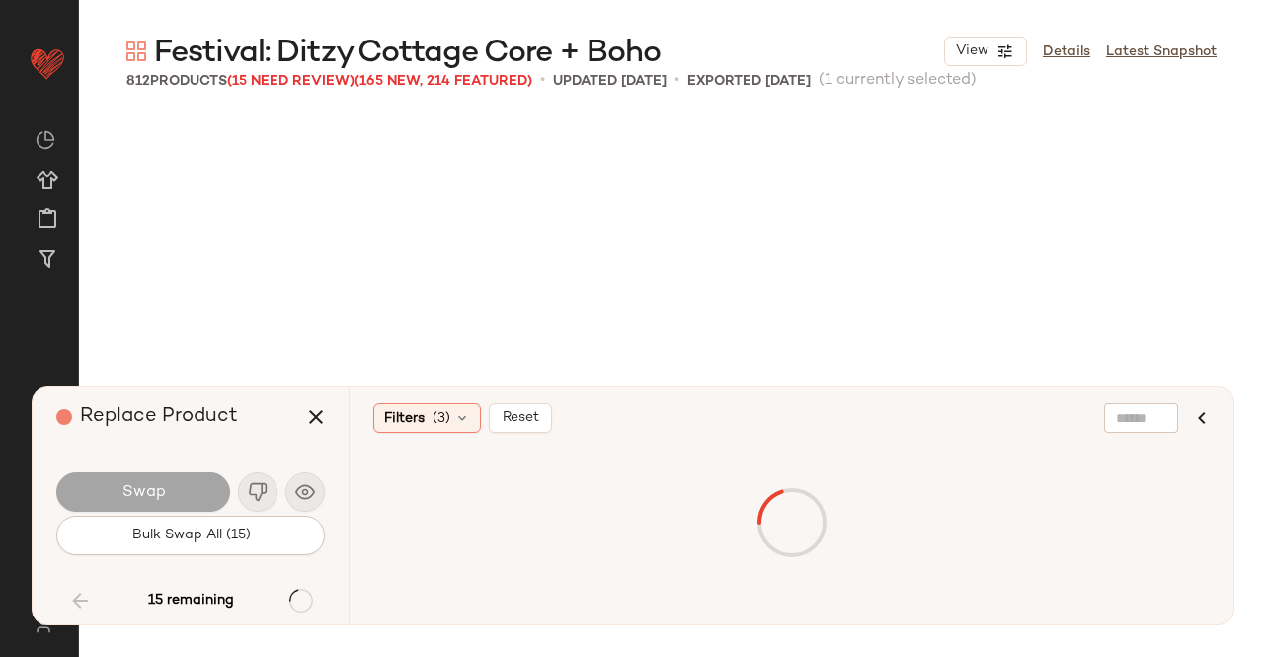
scroll to position [70922, 0]
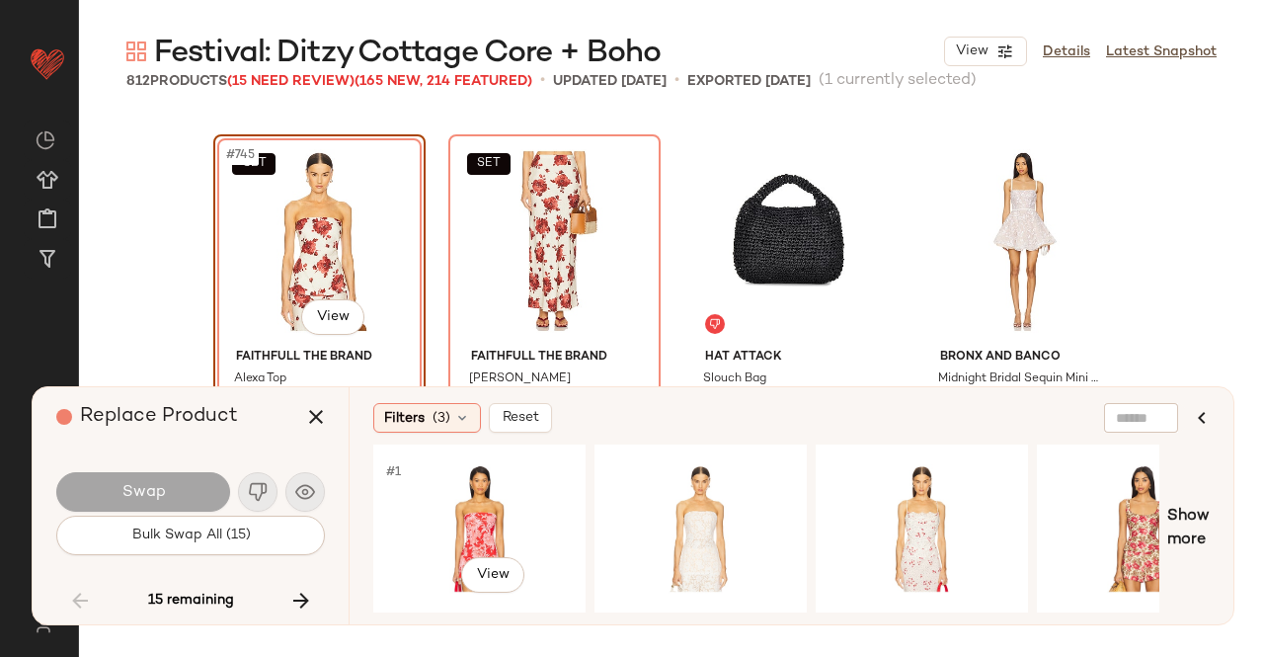
click at [486, 527] on div "#1 View" at bounding box center [479, 528] width 199 height 140
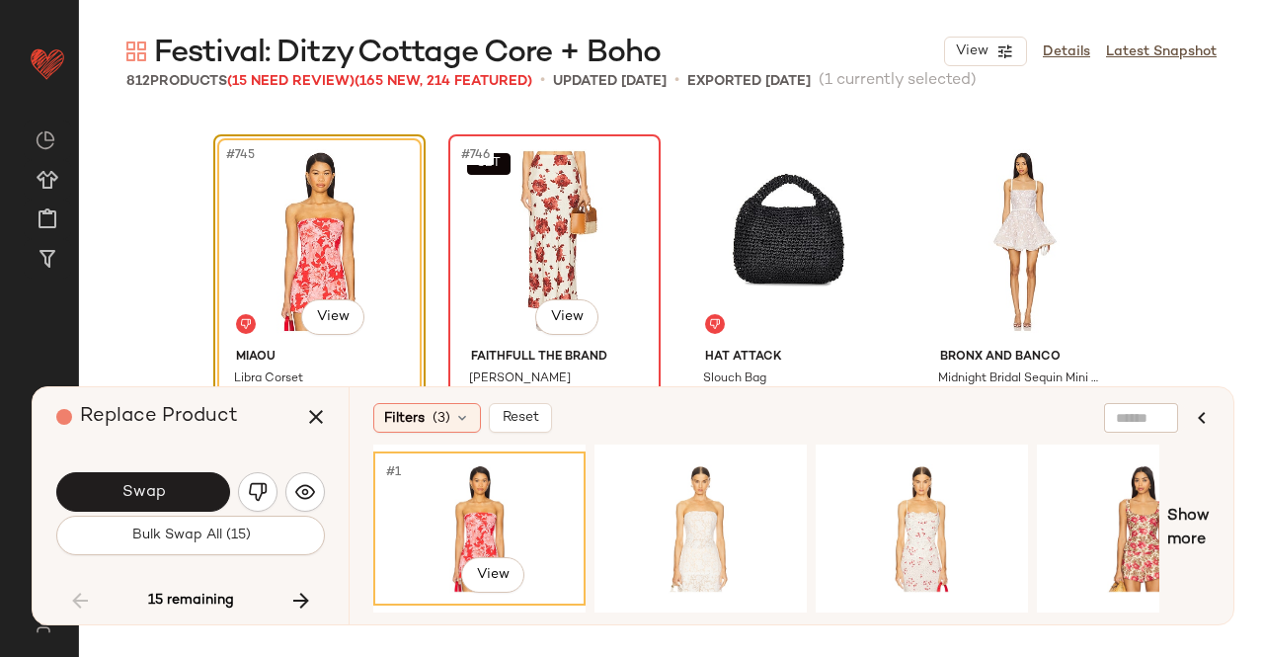
scroll to position [71015, 0]
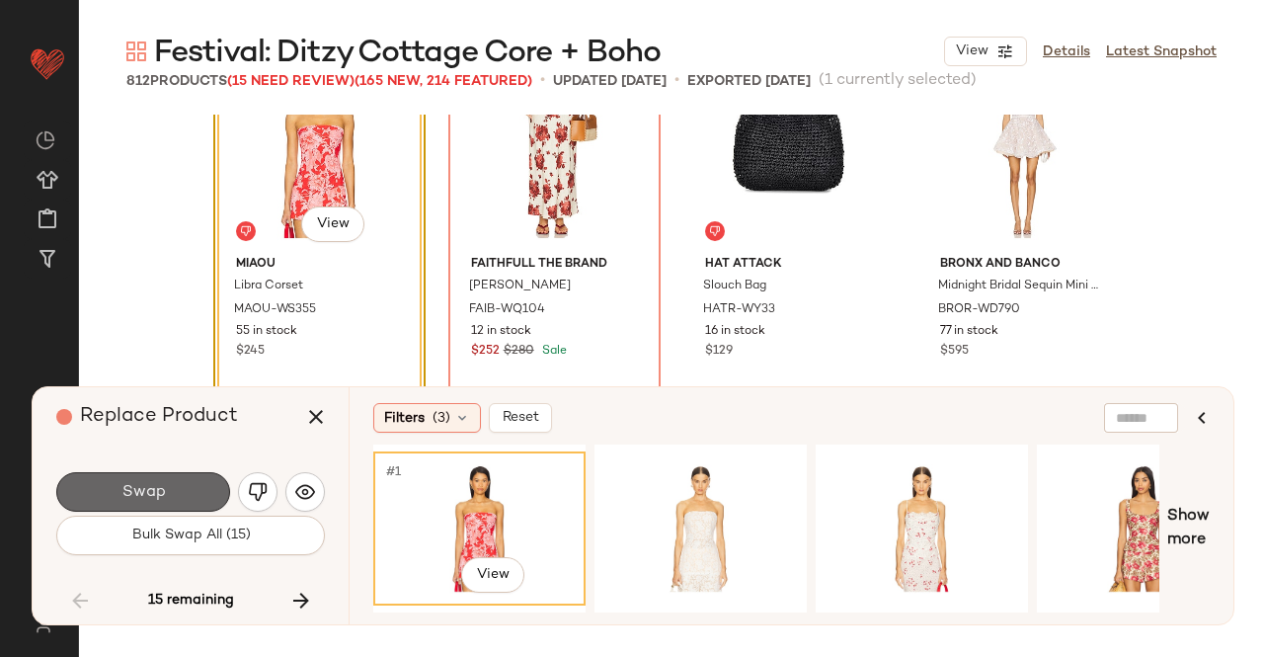
click at [183, 481] on button "Swap" at bounding box center [143, 492] width 174 height 40
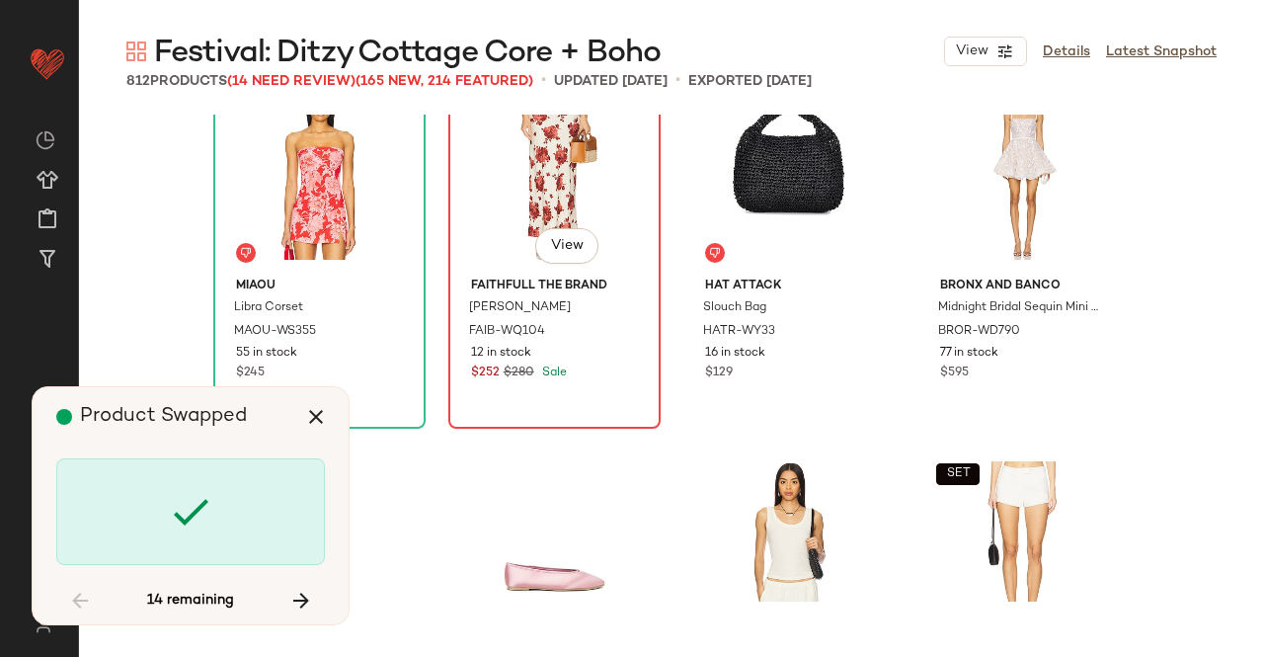
scroll to position [70922, 0]
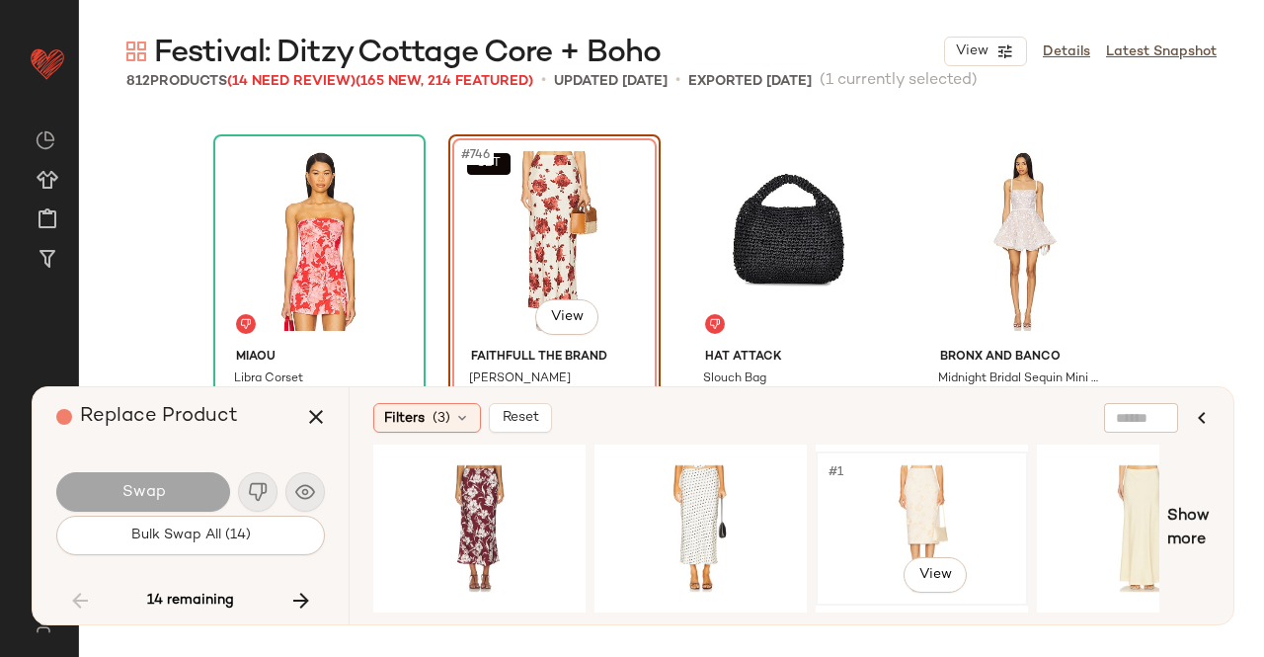
click at [950, 477] on div "#1 View" at bounding box center [922, 528] width 199 height 140
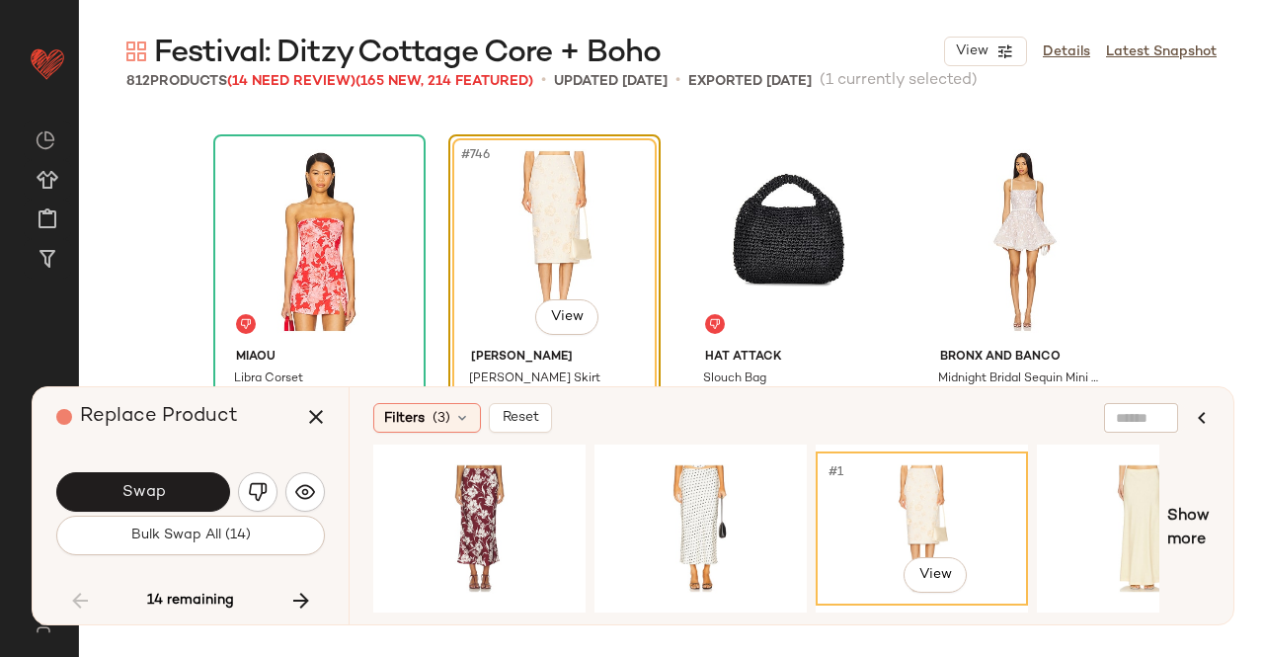
scroll to position [71041, 0]
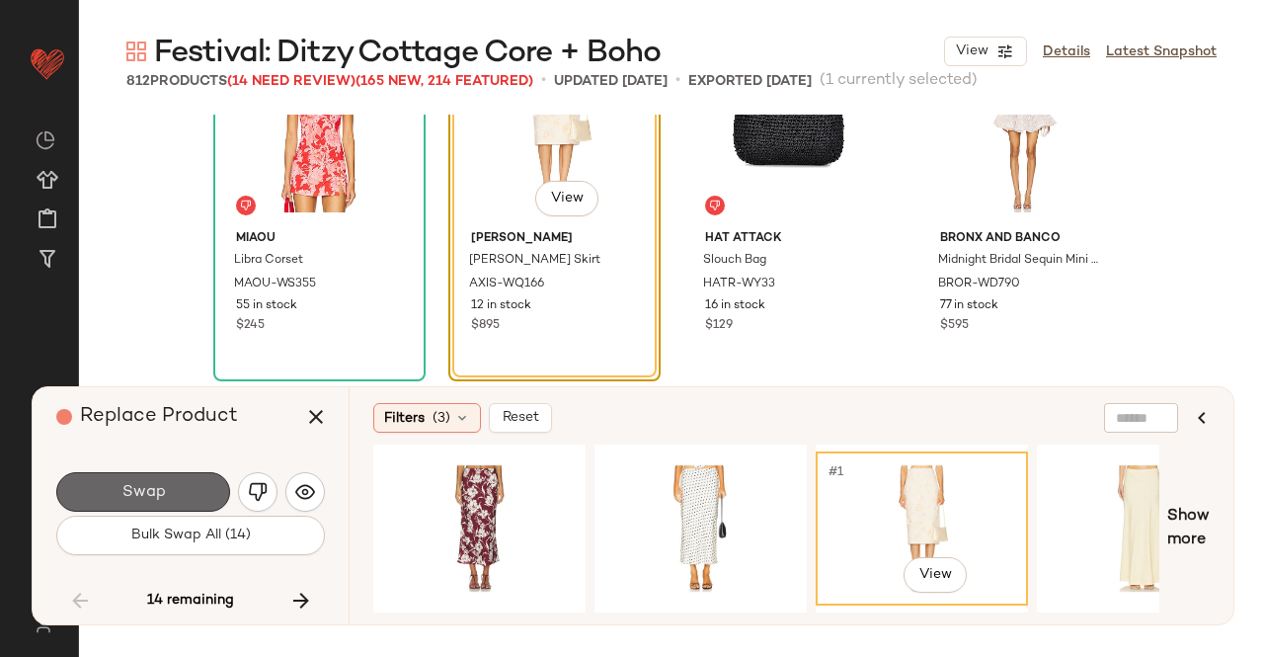
click at [192, 503] on button "Swap" at bounding box center [143, 492] width 174 height 40
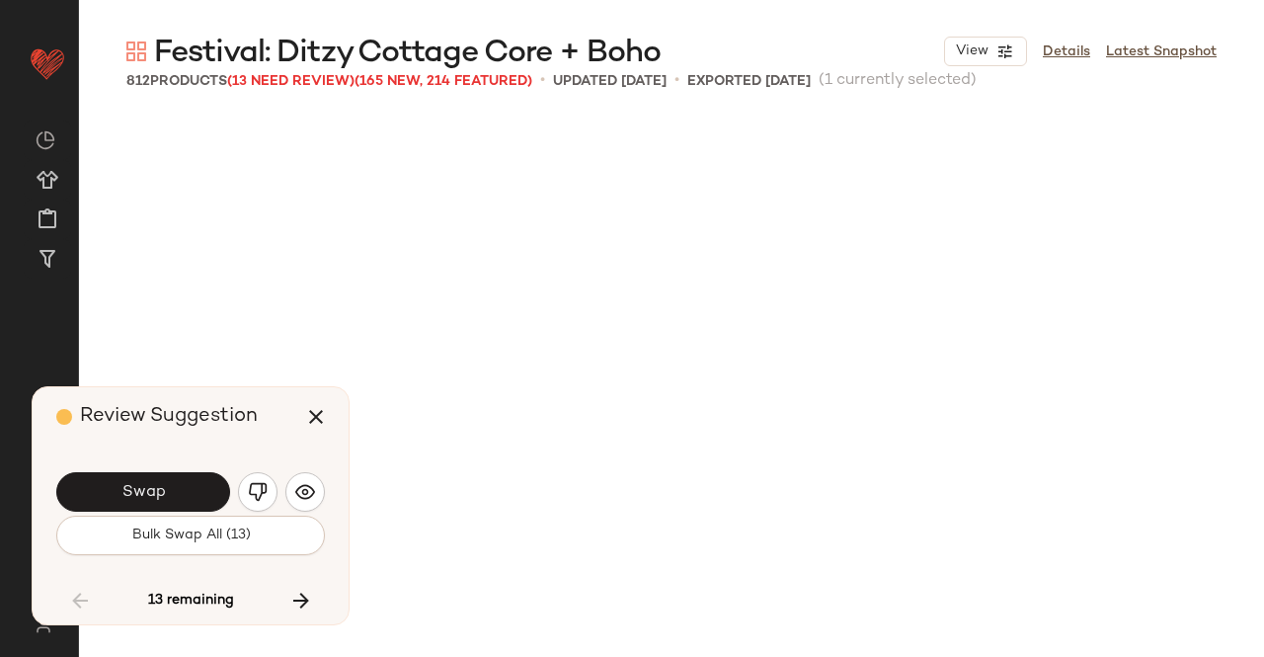
scroll to position [71685, 0]
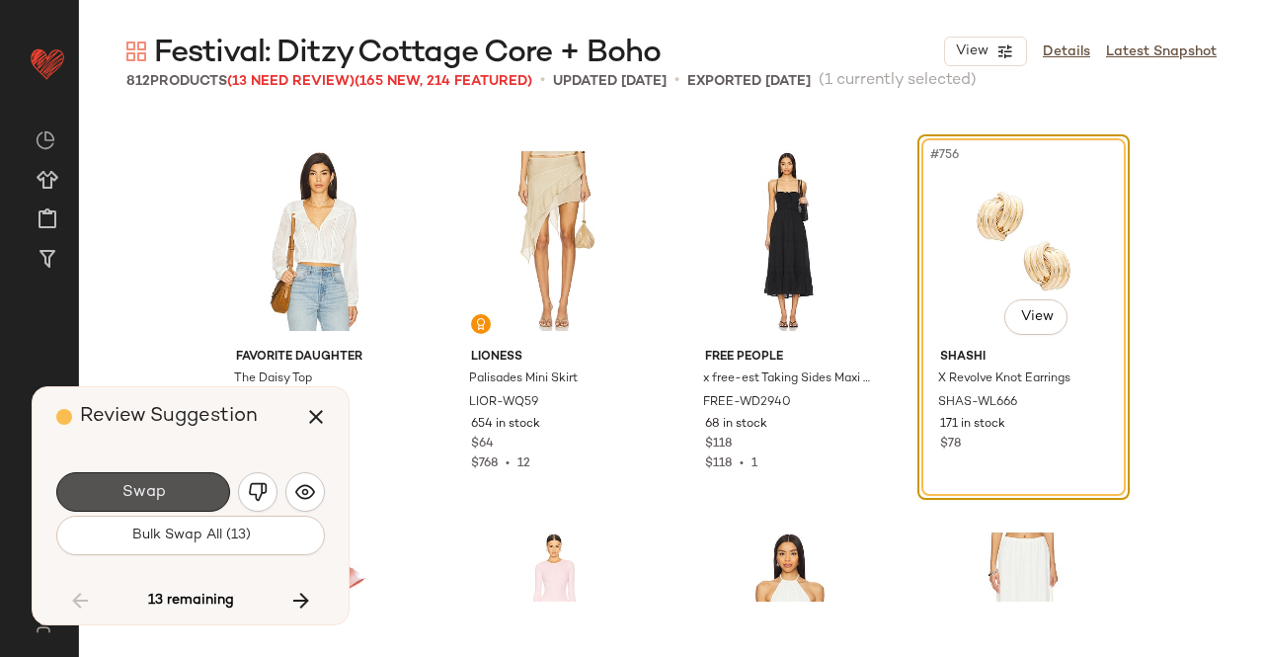
click at [192, 503] on button "Swap" at bounding box center [143, 492] width 174 height 40
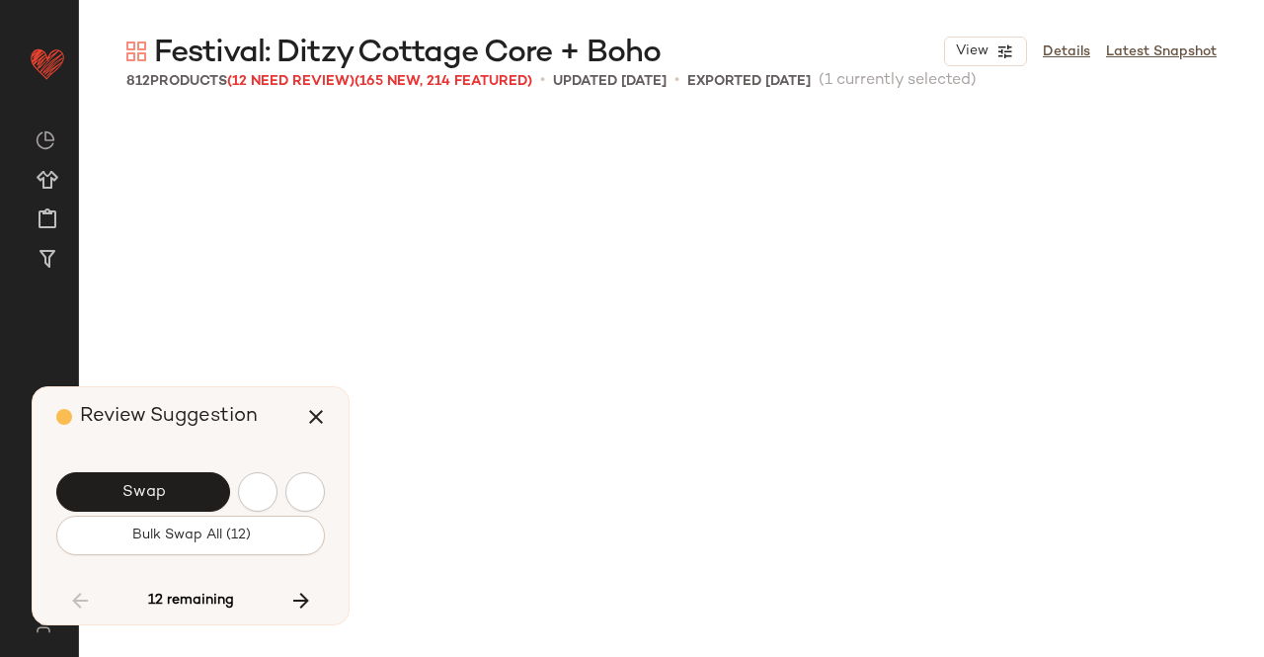
scroll to position [72448, 0]
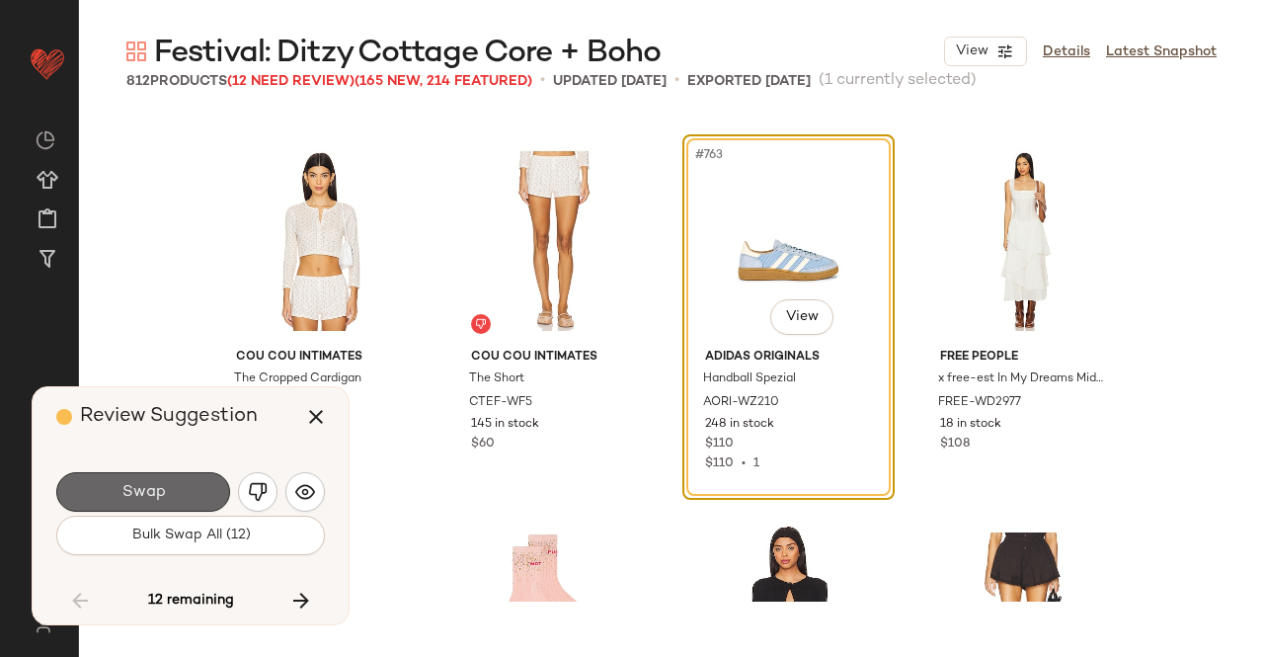
click at [175, 497] on button "Swap" at bounding box center [143, 492] width 174 height 40
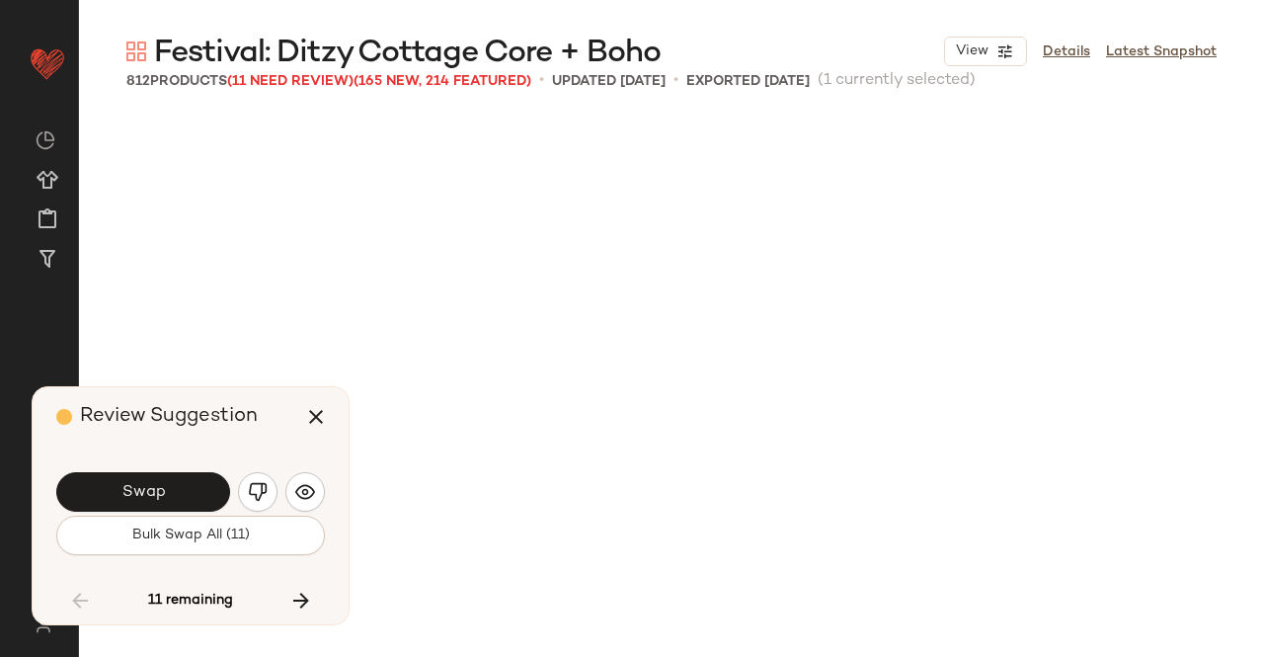
scroll to position [73210, 0]
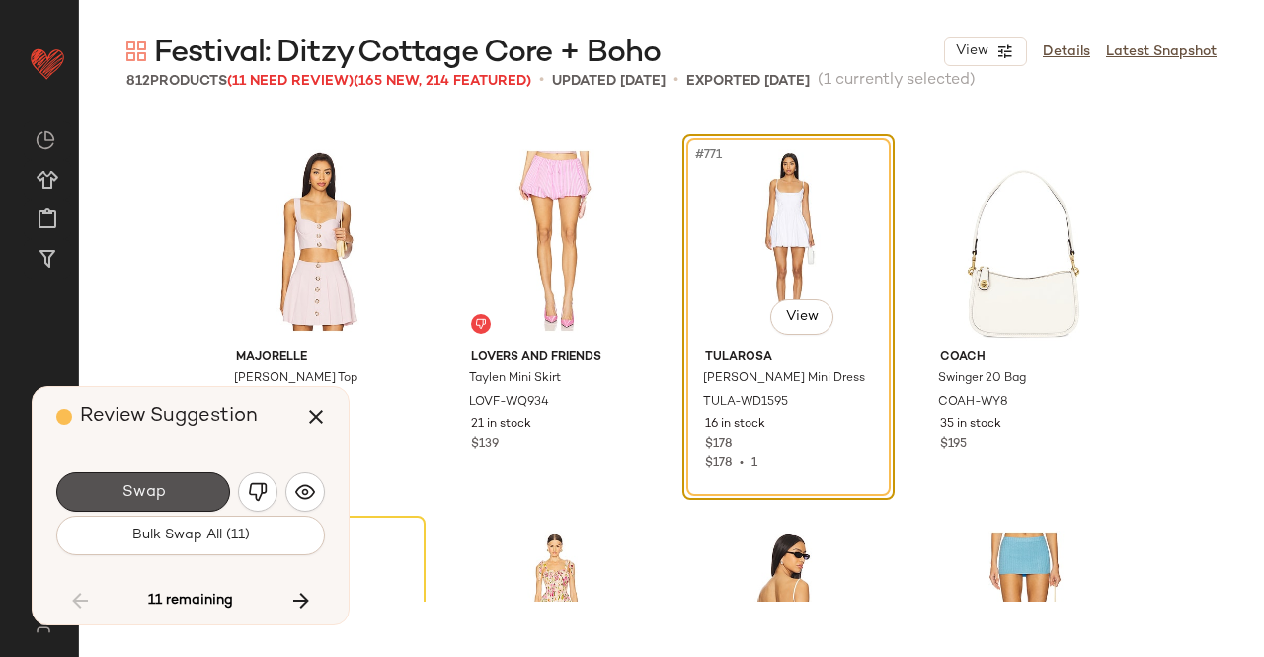
click at [175, 497] on button "Swap" at bounding box center [143, 492] width 174 height 40
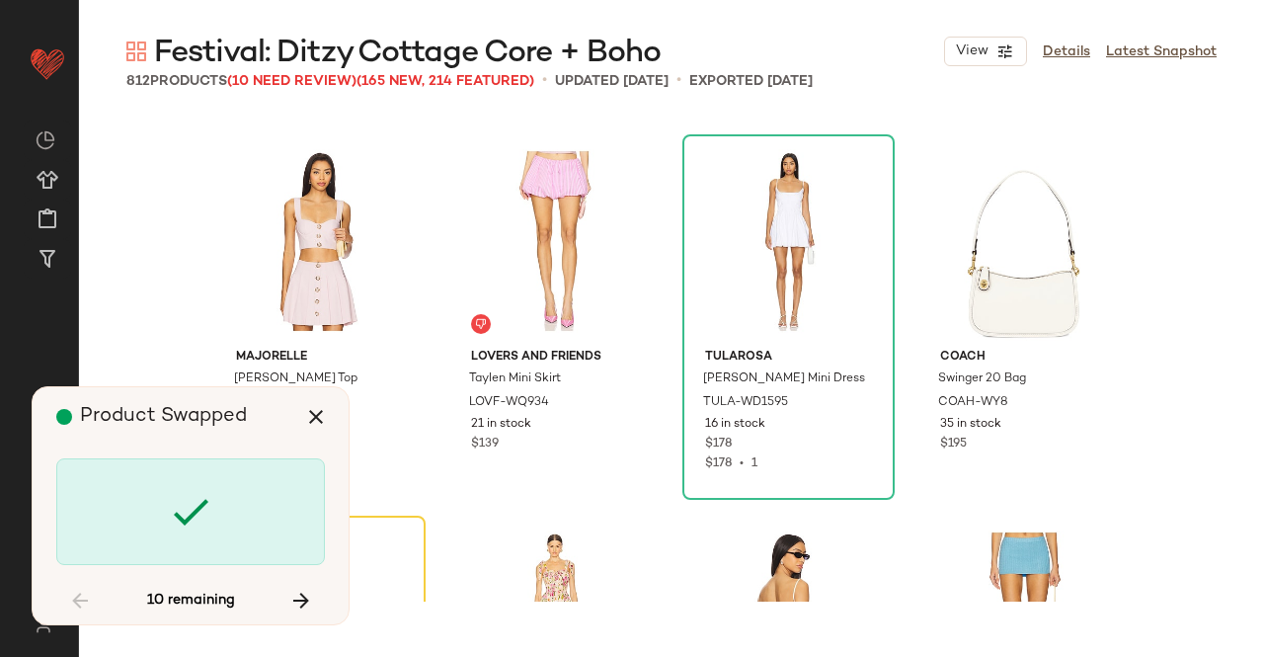
scroll to position [73591, 0]
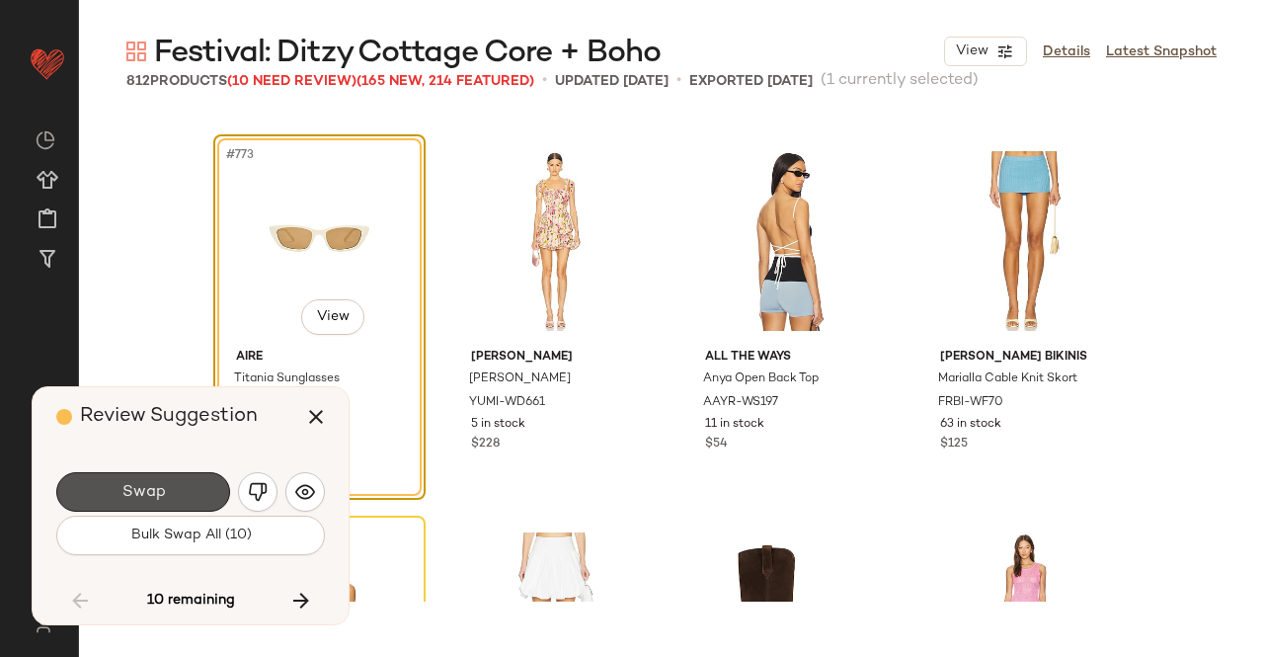
click at [175, 497] on button "Swap" at bounding box center [143, 492] width 174 height 40
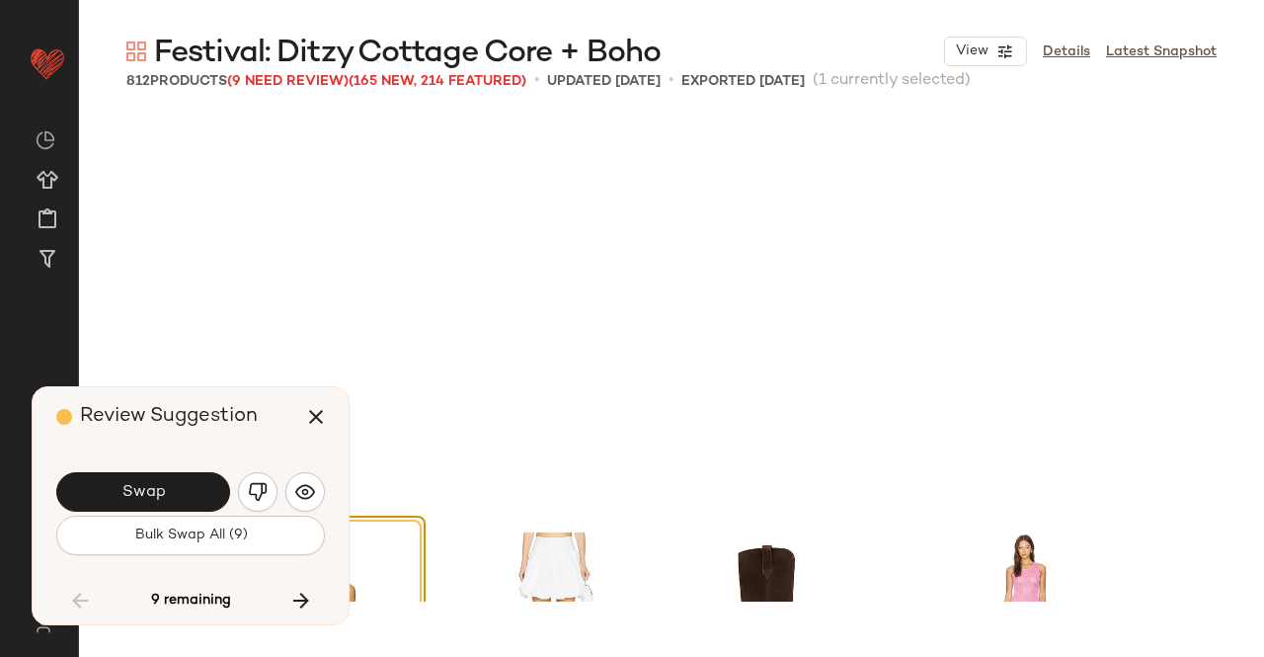
scroll to position [73973, 0]
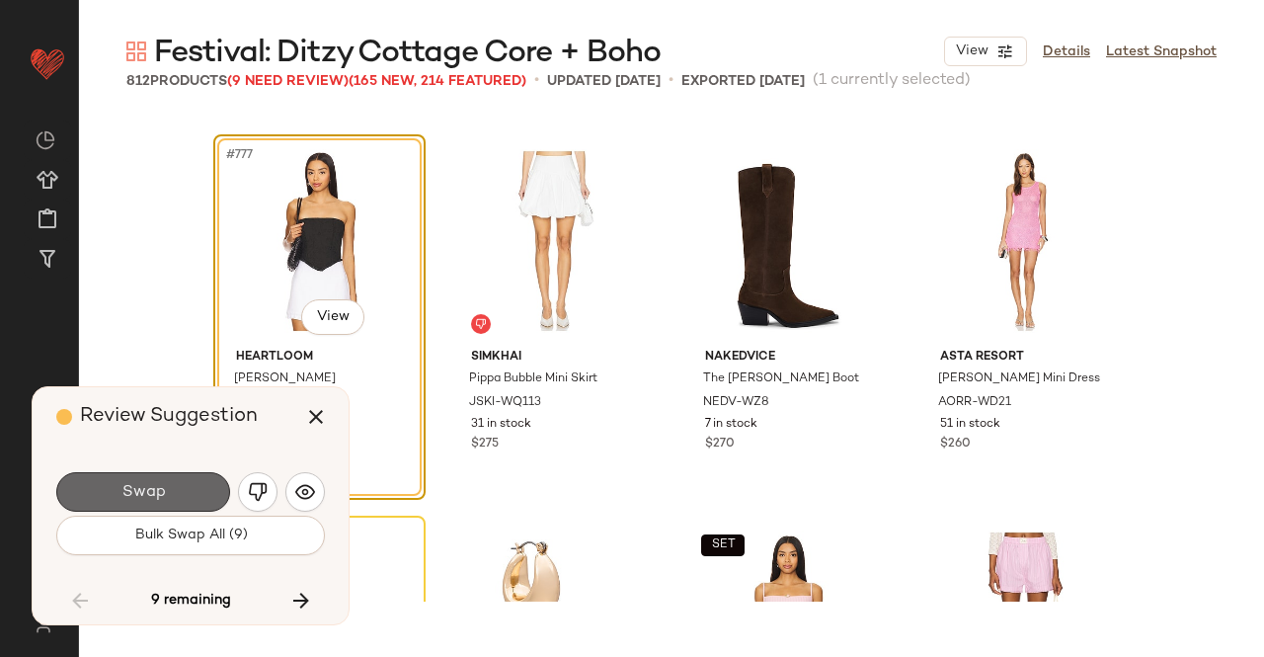
click at [178, 495] on button "Swap" at bounding box center [143, 492] width 174 height 40
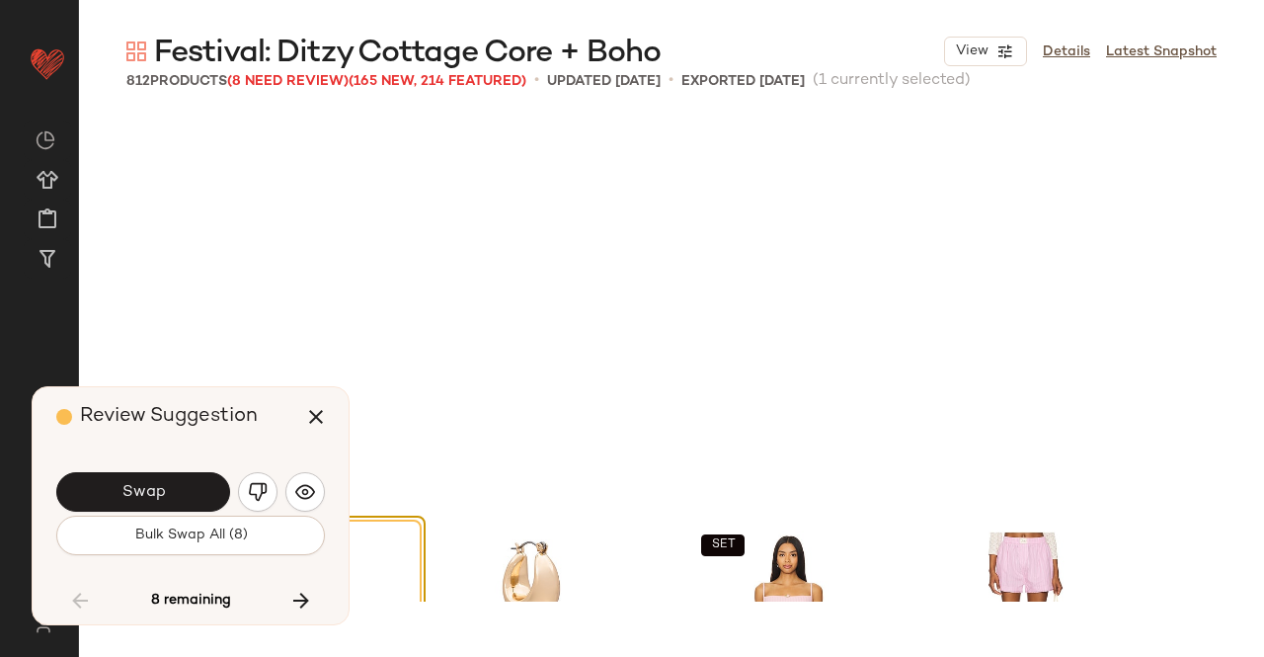
scroll to position [74354, 0]
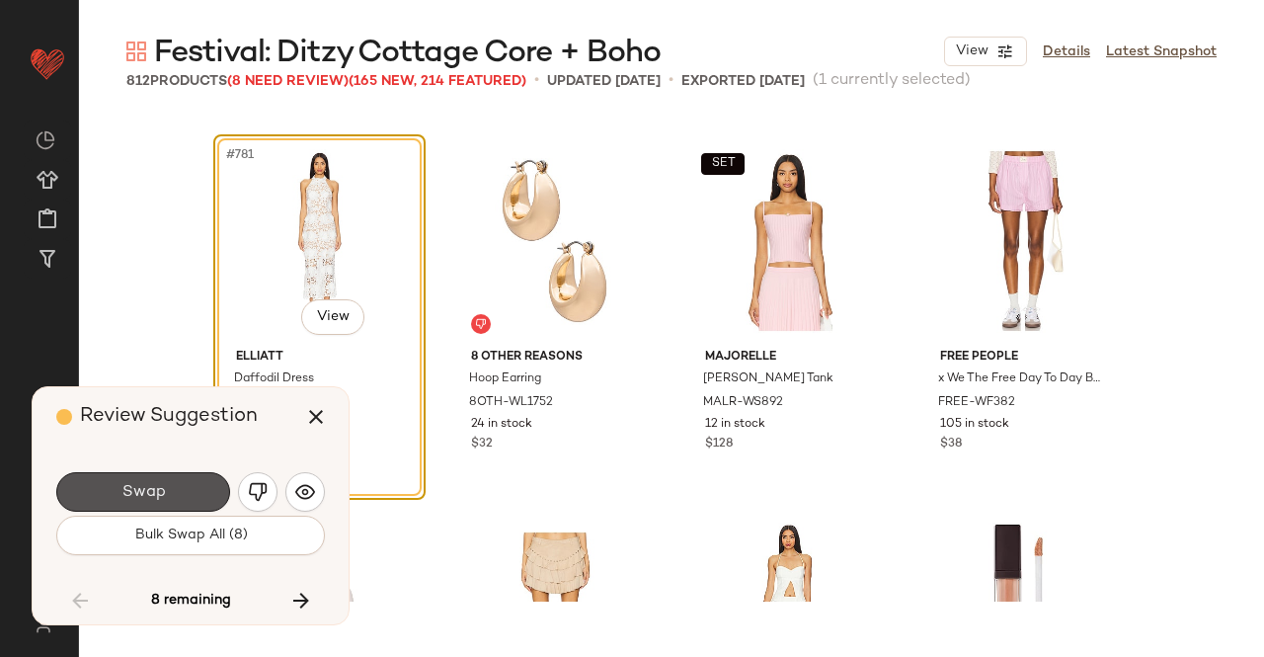
click at [178, 495] on button "Swap" at bounding box center [143, 492] width 174 height 40
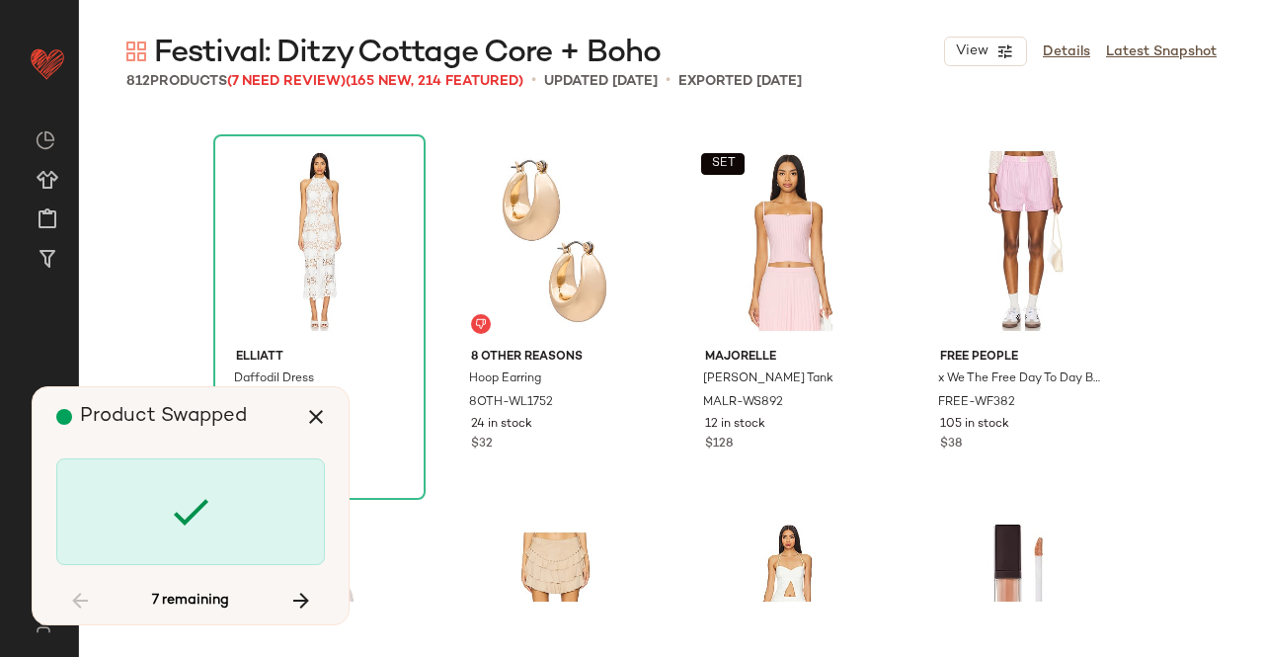
scroll to position [75498, 0]
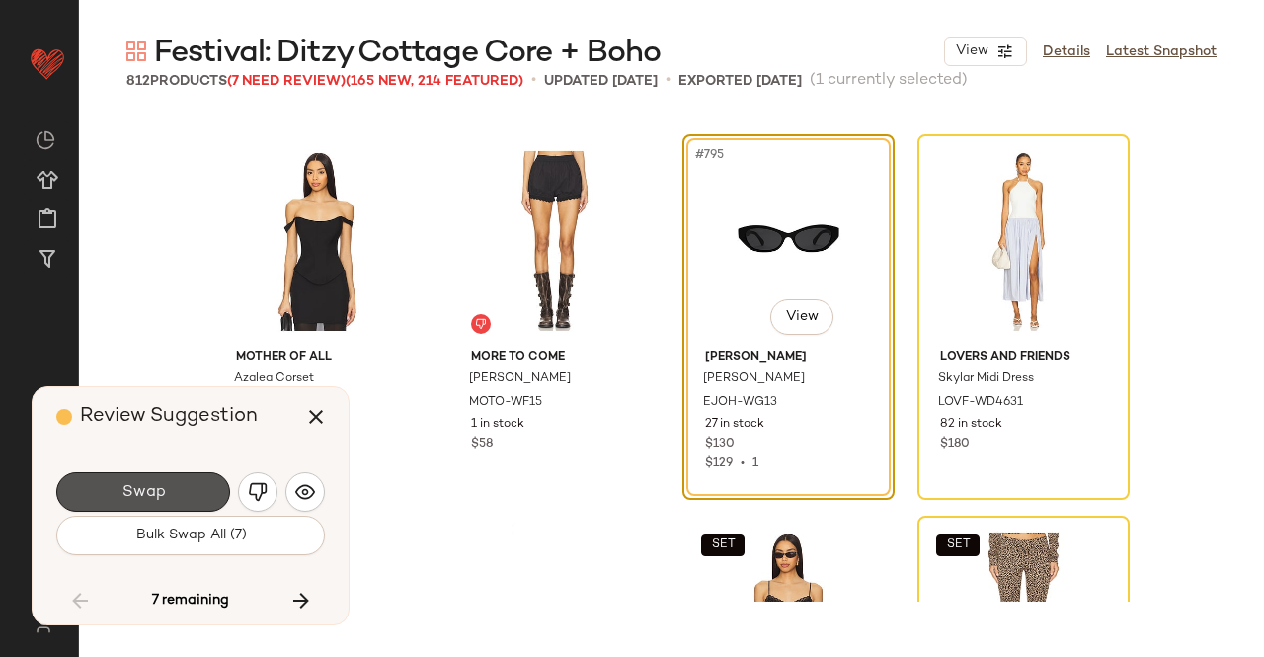
click at [178, 495] on button "Swap" at bounding box center [143, 492] width 174 height 40
click at [178, 495] on div "Swap" at bounding box center [143, 492] width 174 height 40
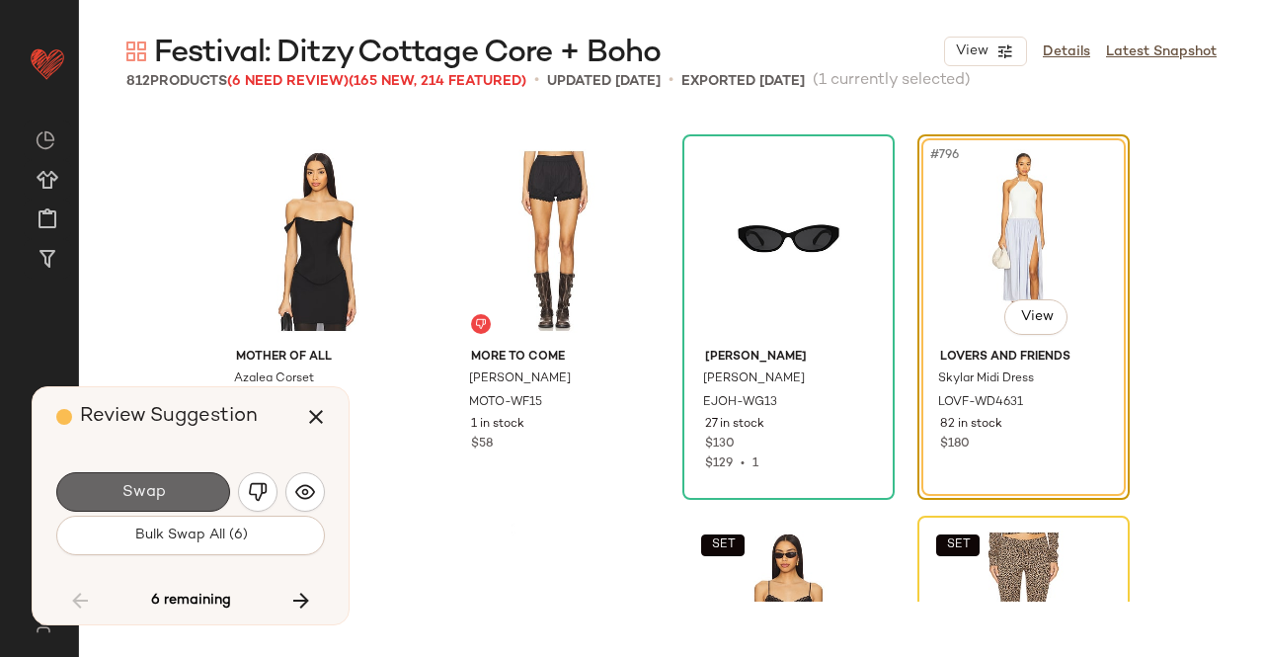
click at [190, 491] on button "Swap" at bounding box center [143, 492] width 174 height 40
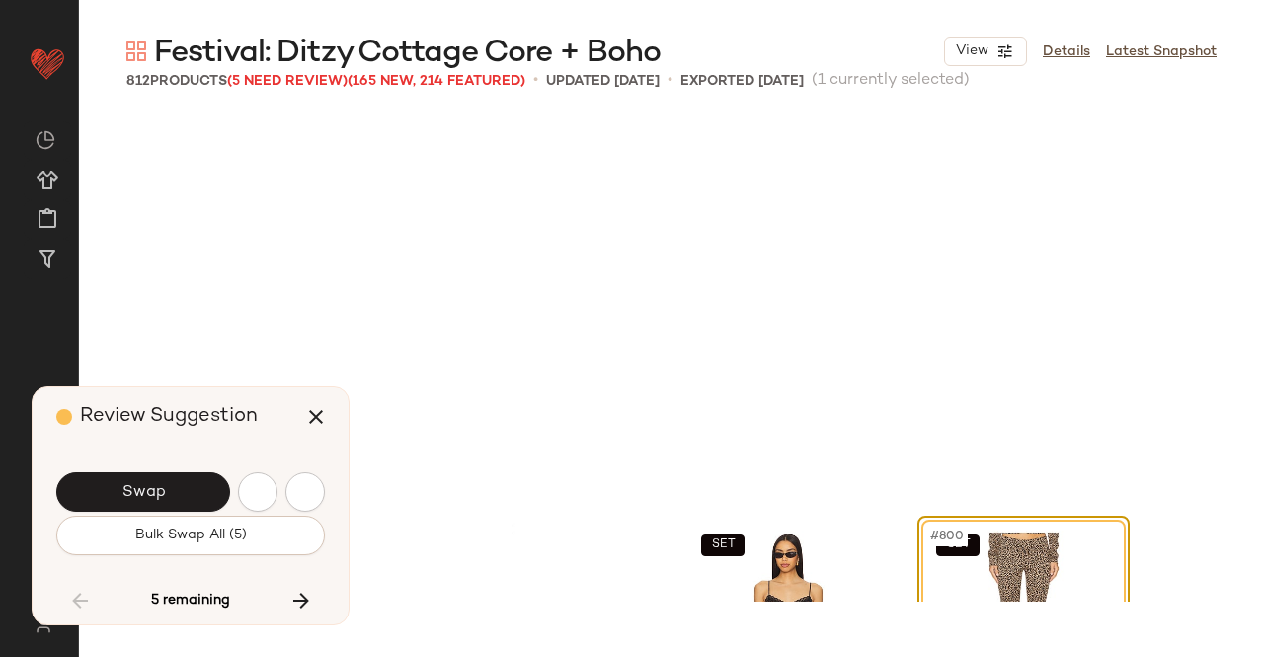
scroll to position [75879, 0]
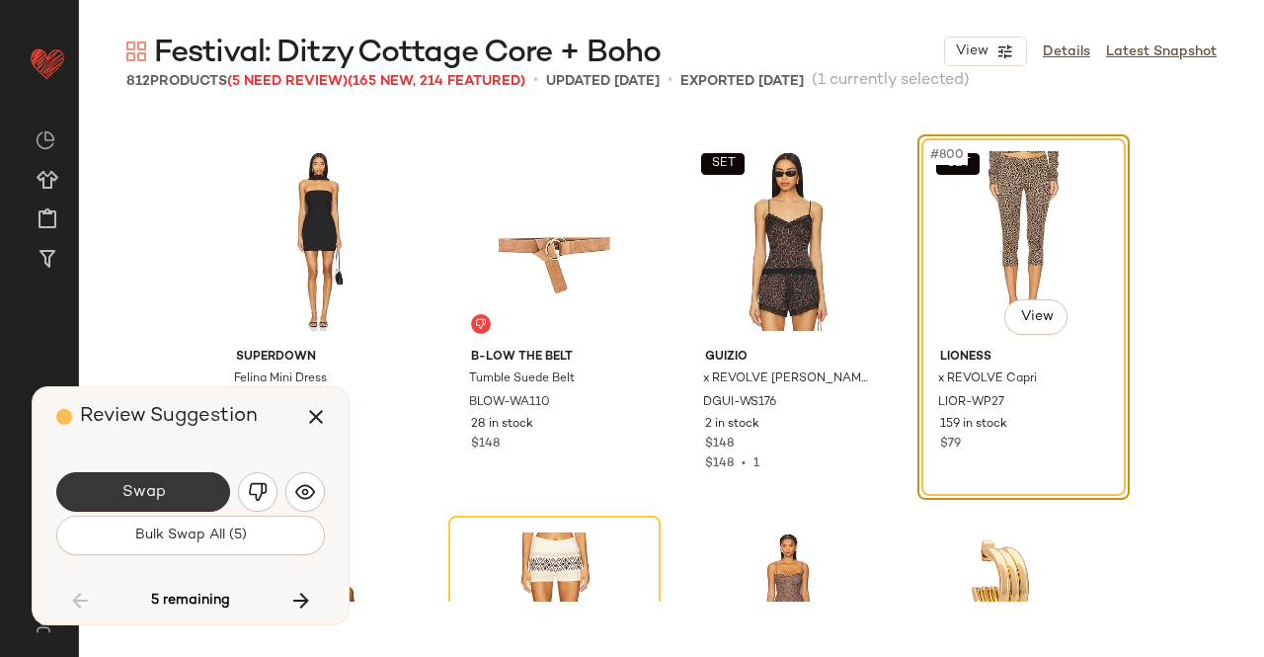
click at [192, 498] on button "Swap" at bounding box center [143, 492] width 174 height 40
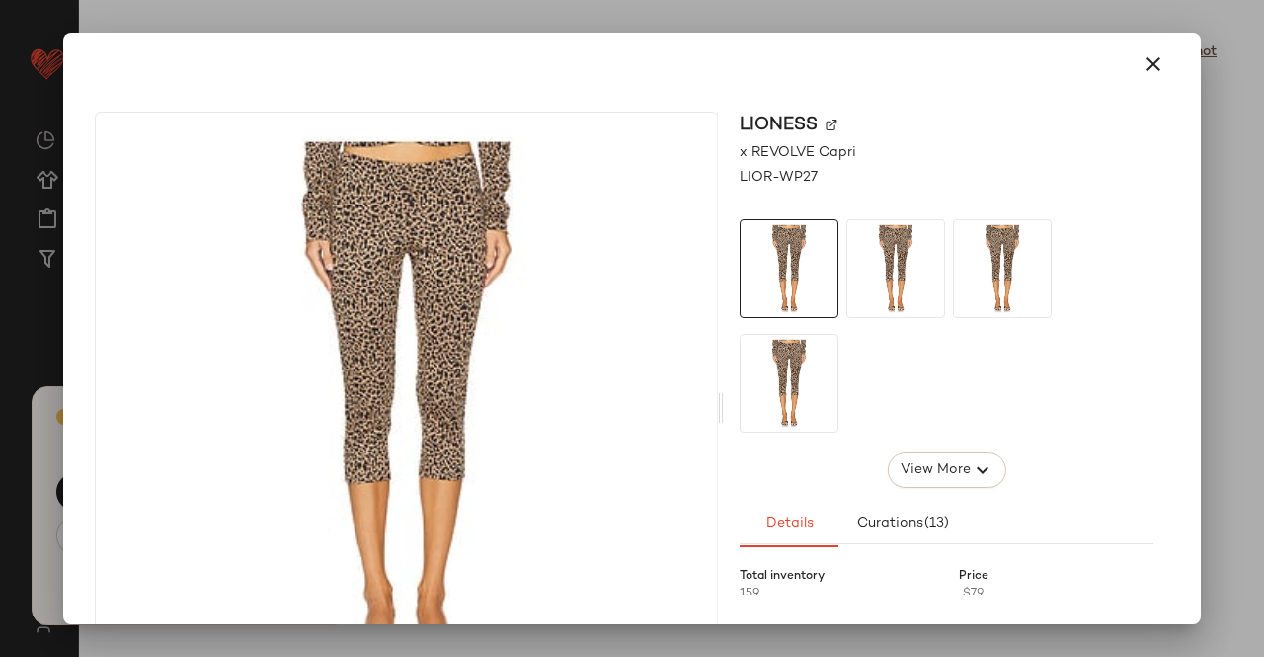
click at [830, 118] on div "LIONESS" at bounding box center [947, 125] width 414 height 27
click at [830, 120] on div "LIONESS" at bounding box center [947, 125] width 414 height 27
click at [815, 126] on div "LIONESS" at bounding box center [947, 125] width 414 height 27
click at [827, 125] on img at bounding box center [832, 126] width 12 height 12
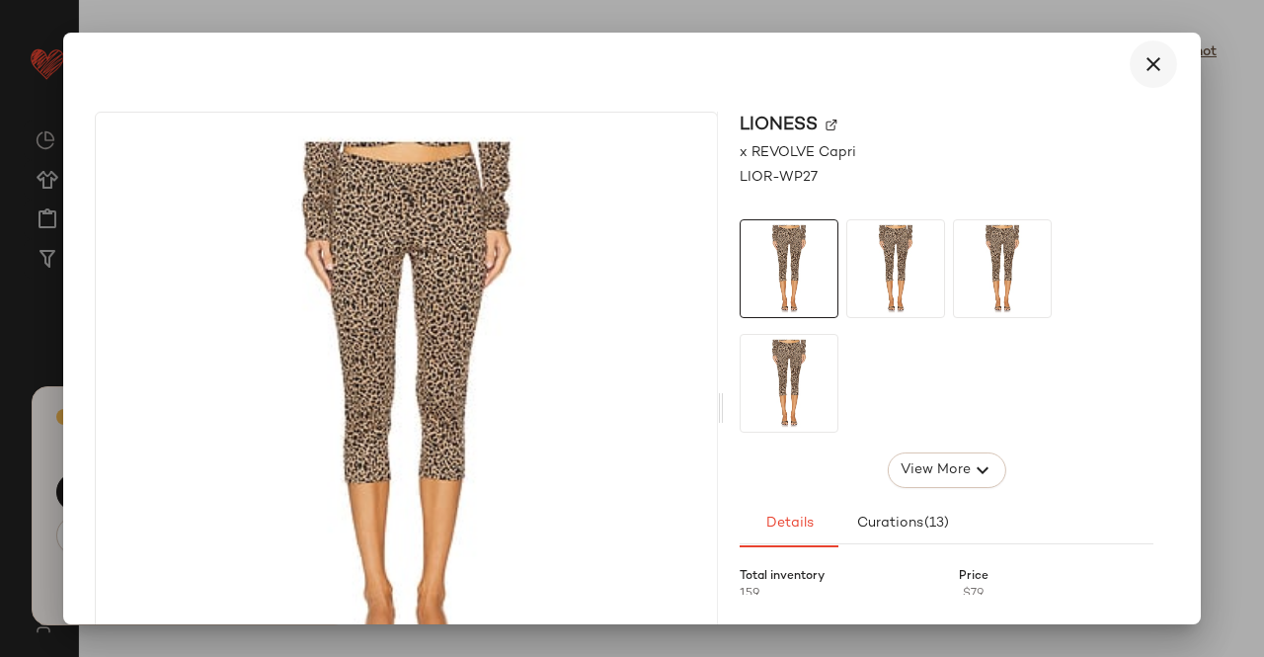
click at [1144, 62] on icon "button" at bounding box center [1154, 64] width 24 height 24
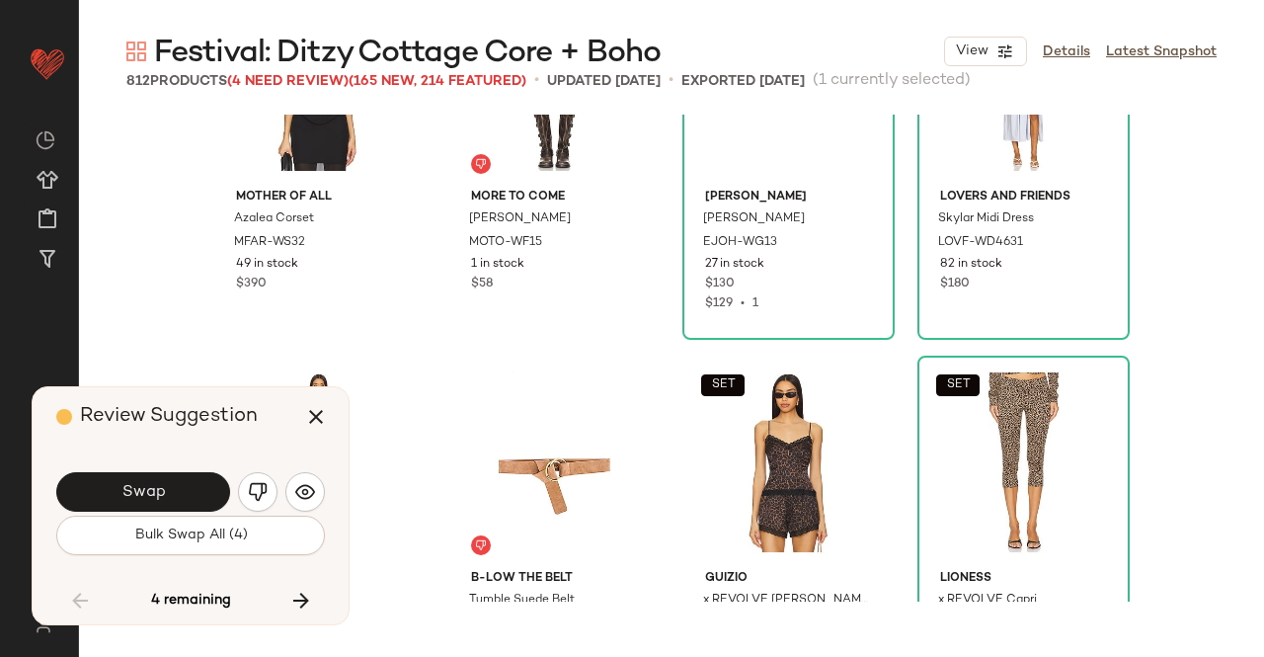
scroll to position [75654, 0]
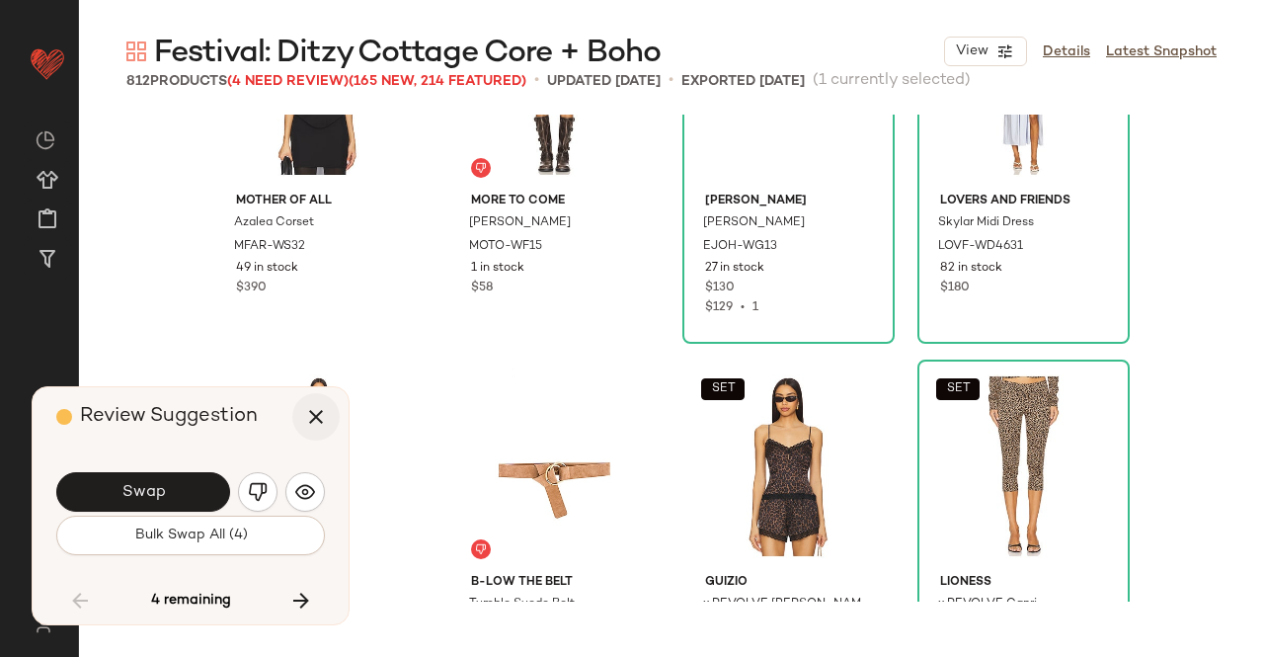
click at [315, 413] on icon "button" at bounding box center [316, 417] width 24 height 24
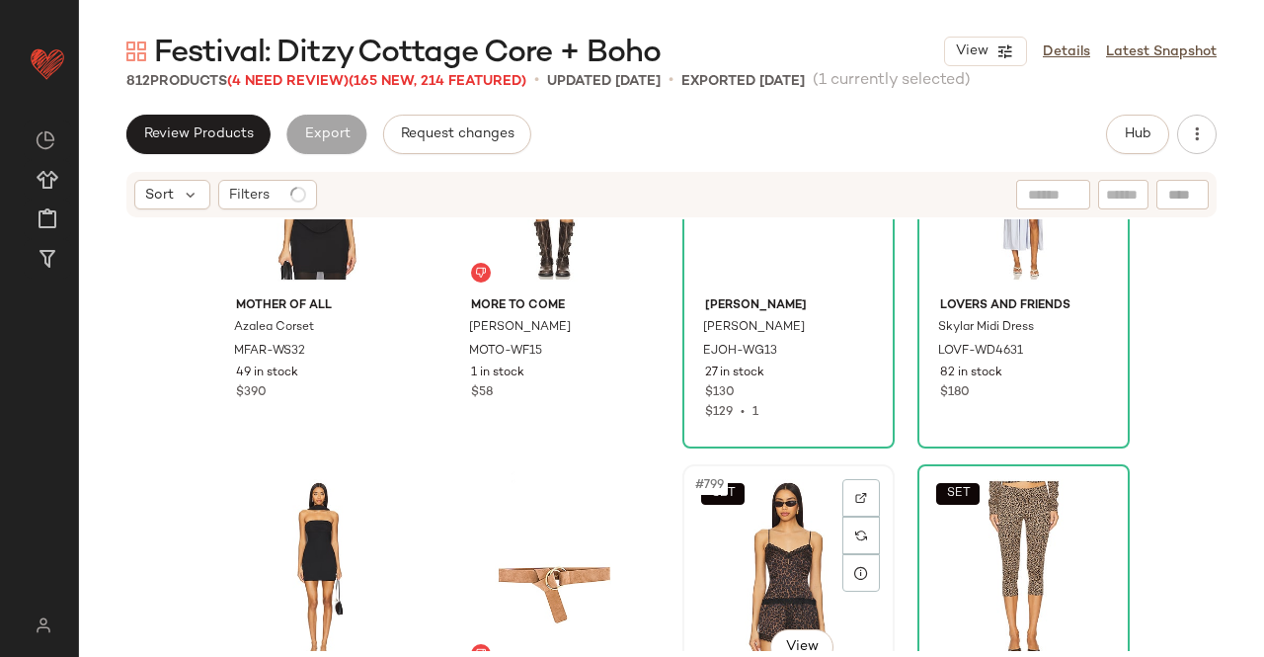
scroll to position [75812, 0]
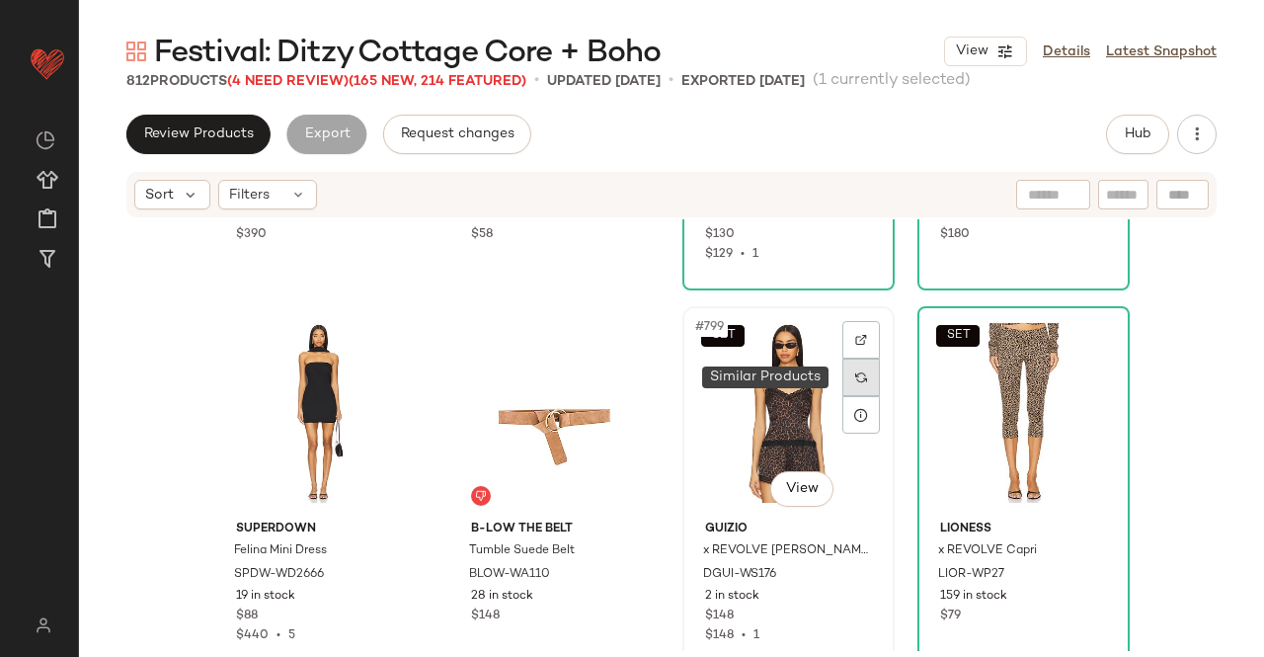
click at [859, 374] on img at bounding box center [861, 377] width 12 height 12
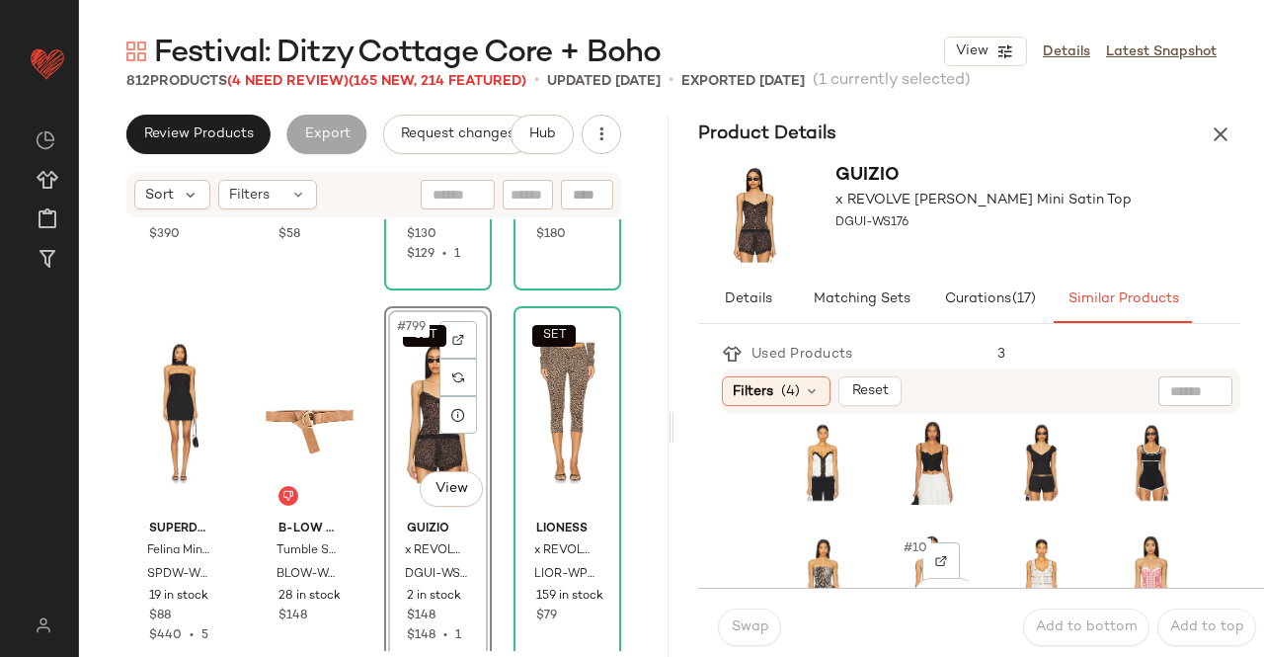
scroll to position [132, 0]
click at [1007, 500] on div "#7 View" at bounding box center [1042, 461] width 70 height 85
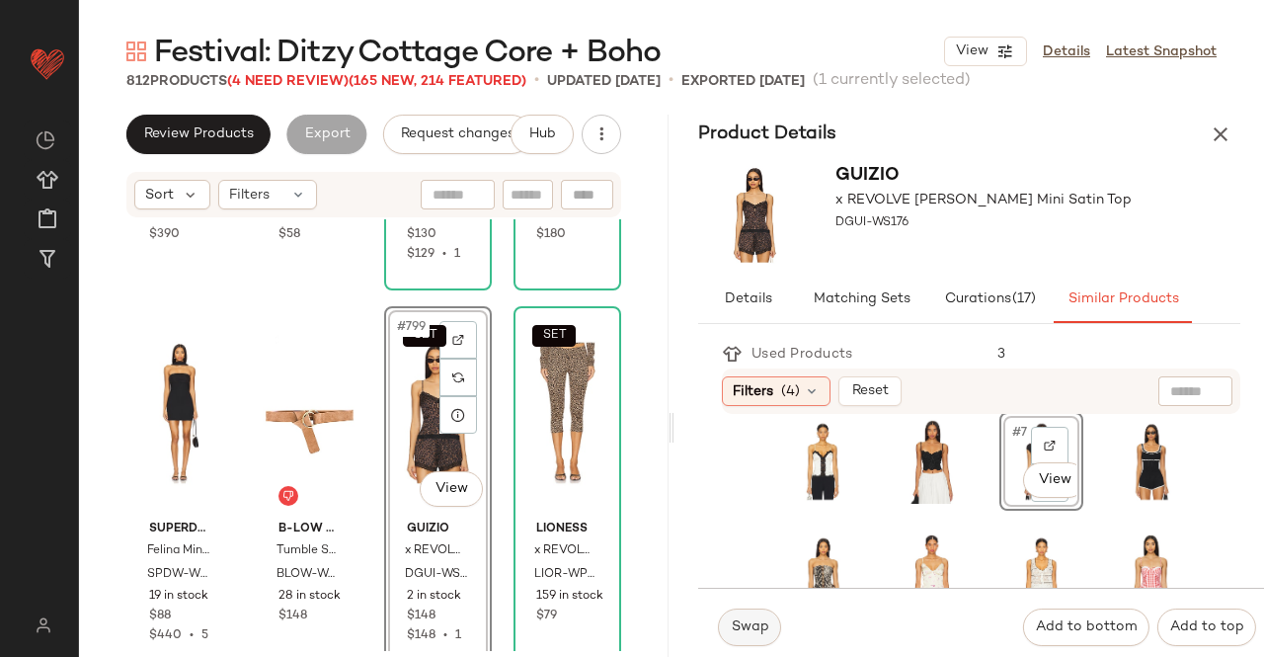
click at [743, 619] on span "Swap" at bounding box center [749, 627] width 39 height 16
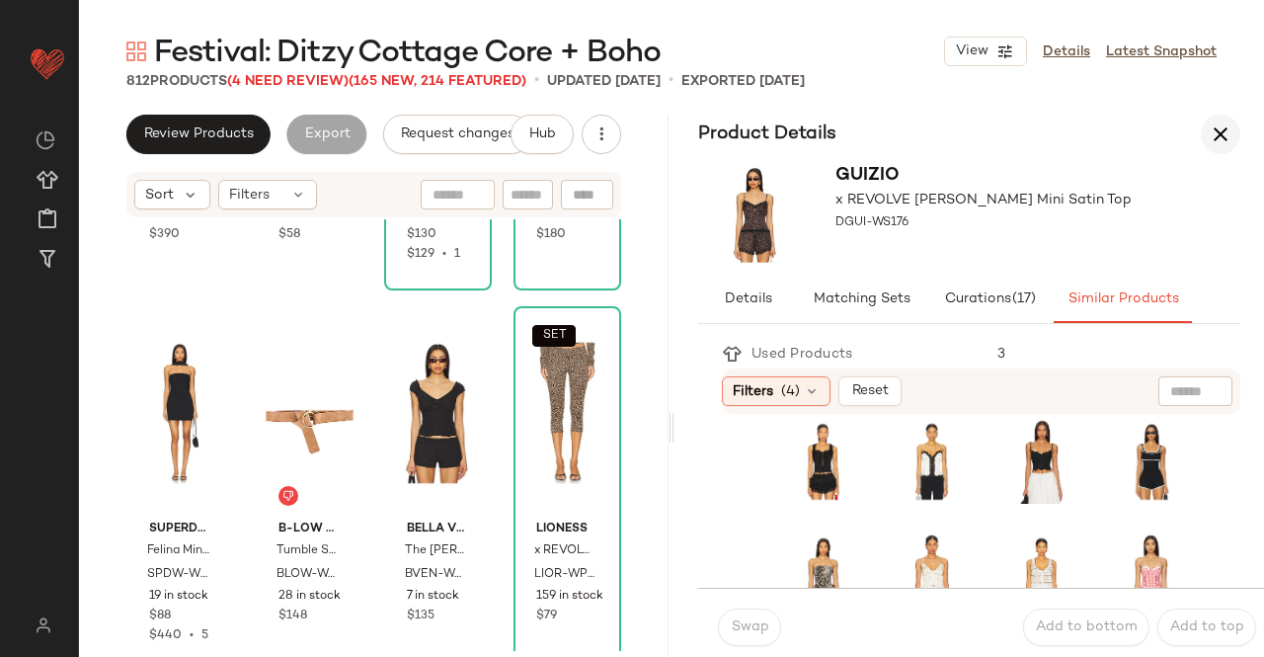
click at [1215, 141] on icon "button" at bounding box center [1221, 134] width 24 height 24
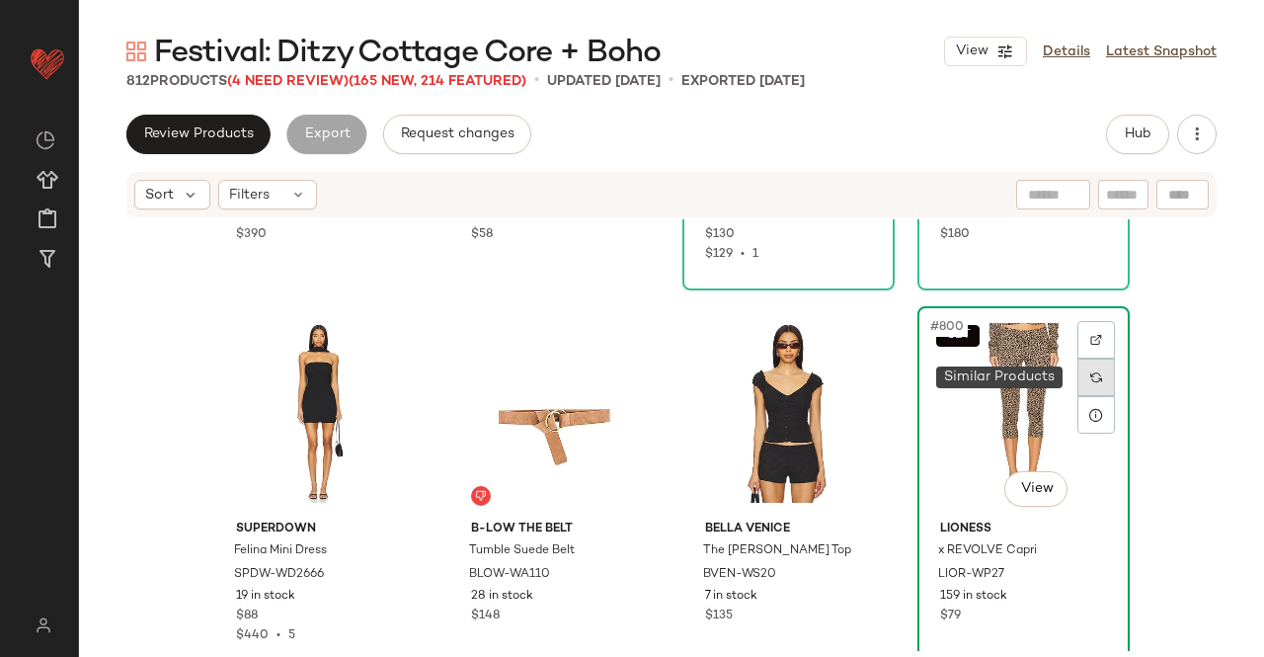
click at [1086, 386] on div at bounding box center [1097, 378] width 38 height 38
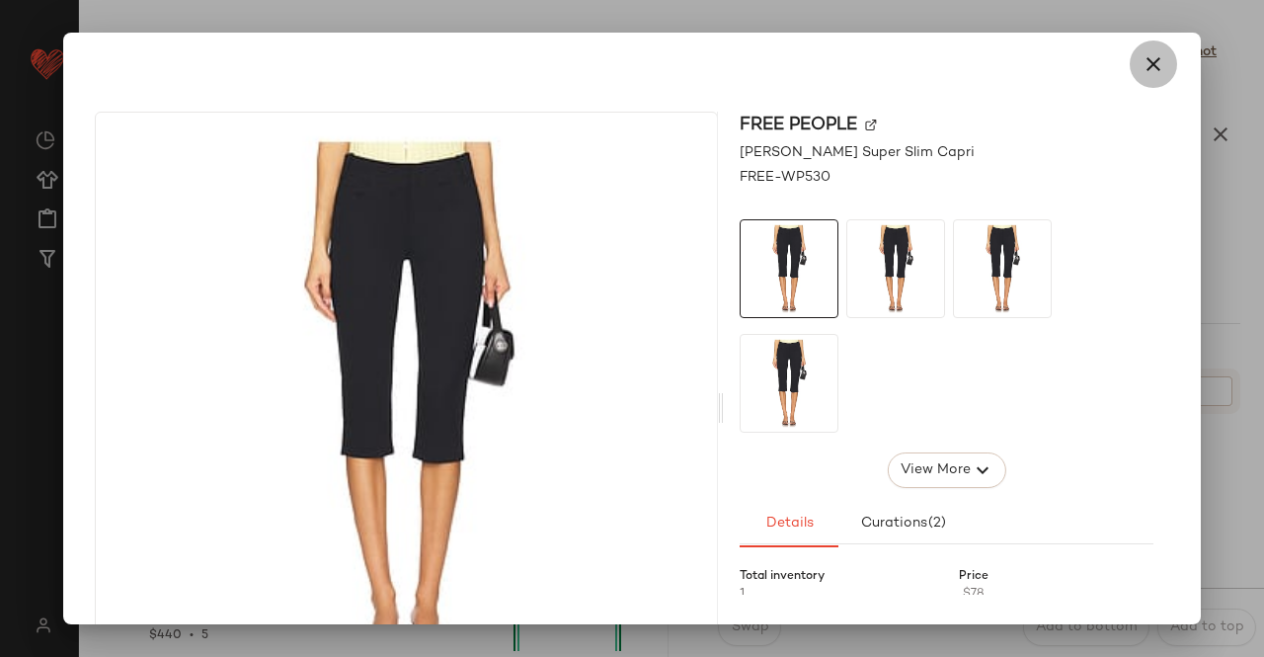
click at [1130, 54] on button "button" at bounding box center [1153, 64] width 47 height 47
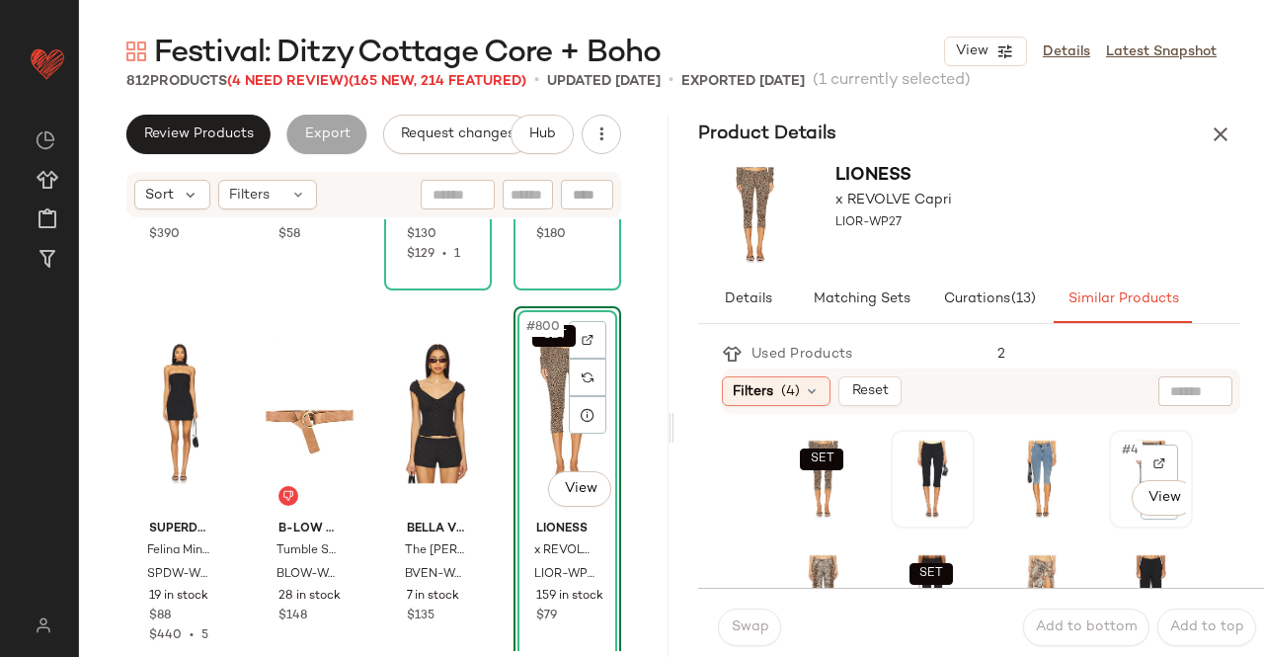
click at [1116, 519] on div "#4 View" at bounding box center [1151, 479] width 70 height 85
click at [763, 636] on button "Swap" at bounding box center [749, 628] width 63 height 38
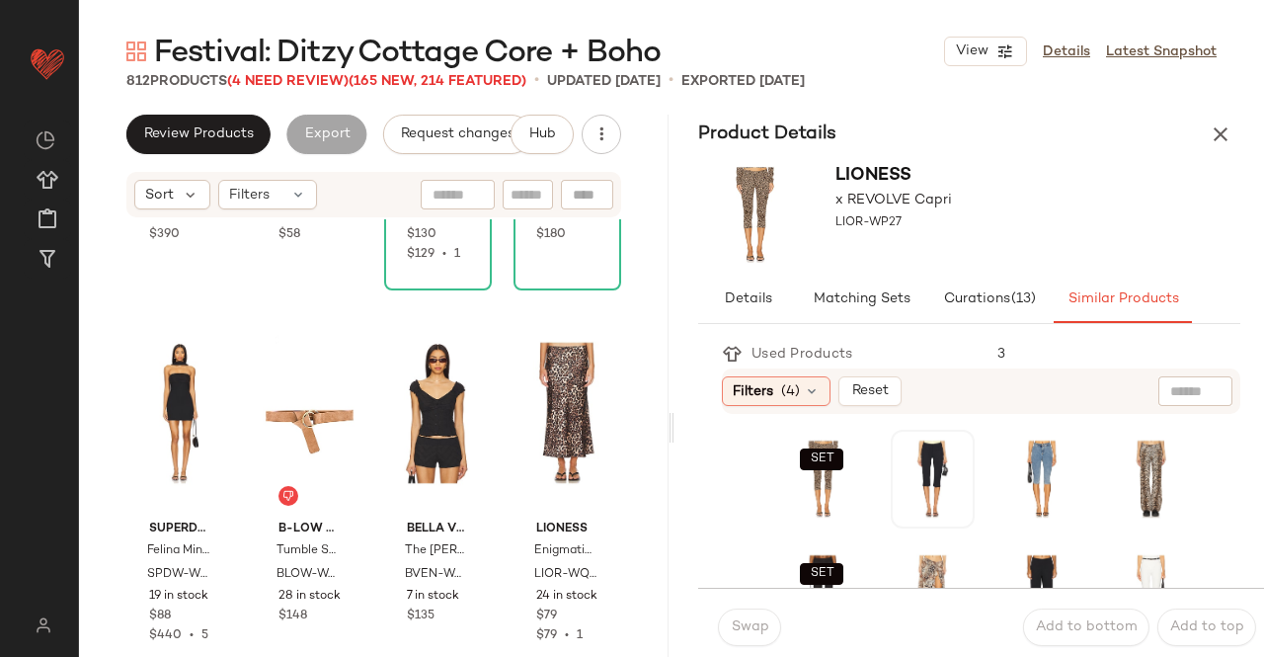
click at [1231, 115] on div "Product Details" at bounding box center [970, 135] width 590 height 40
click at [1227, 124] on icon "button" at bounding box center [1221, 134] width 24 height 24
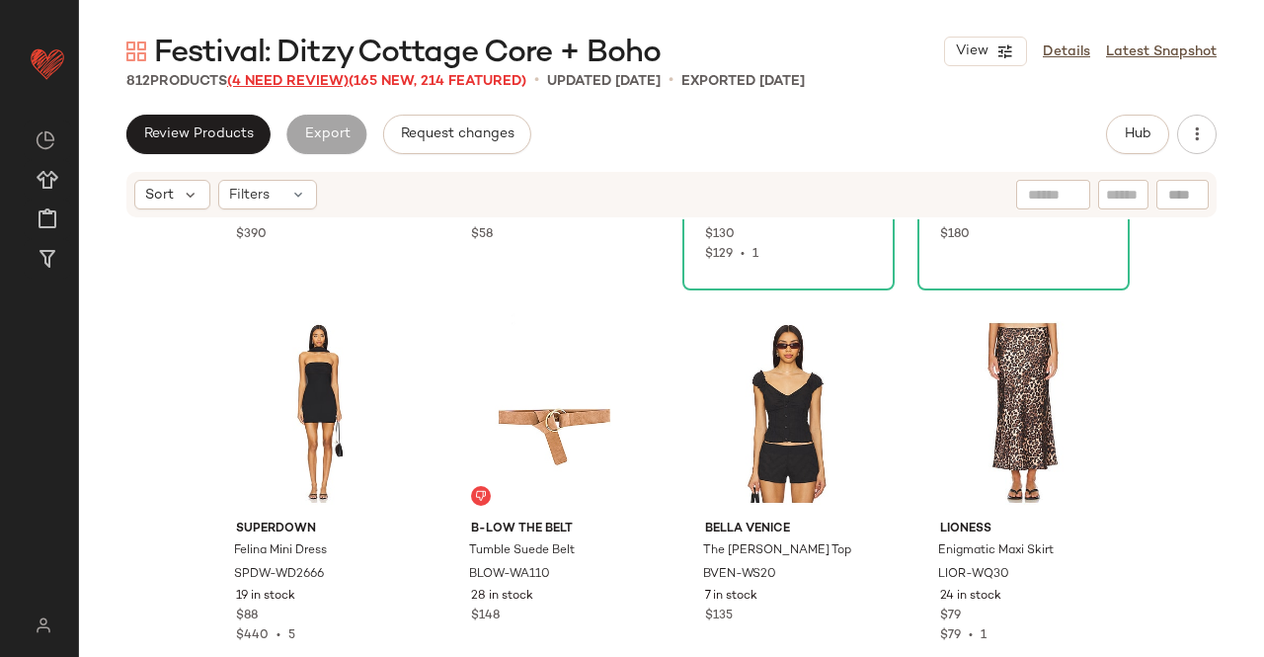
click at [286, 80] on span "(4 Need Review)" at bounding box center [288, 81] width 122 height 15
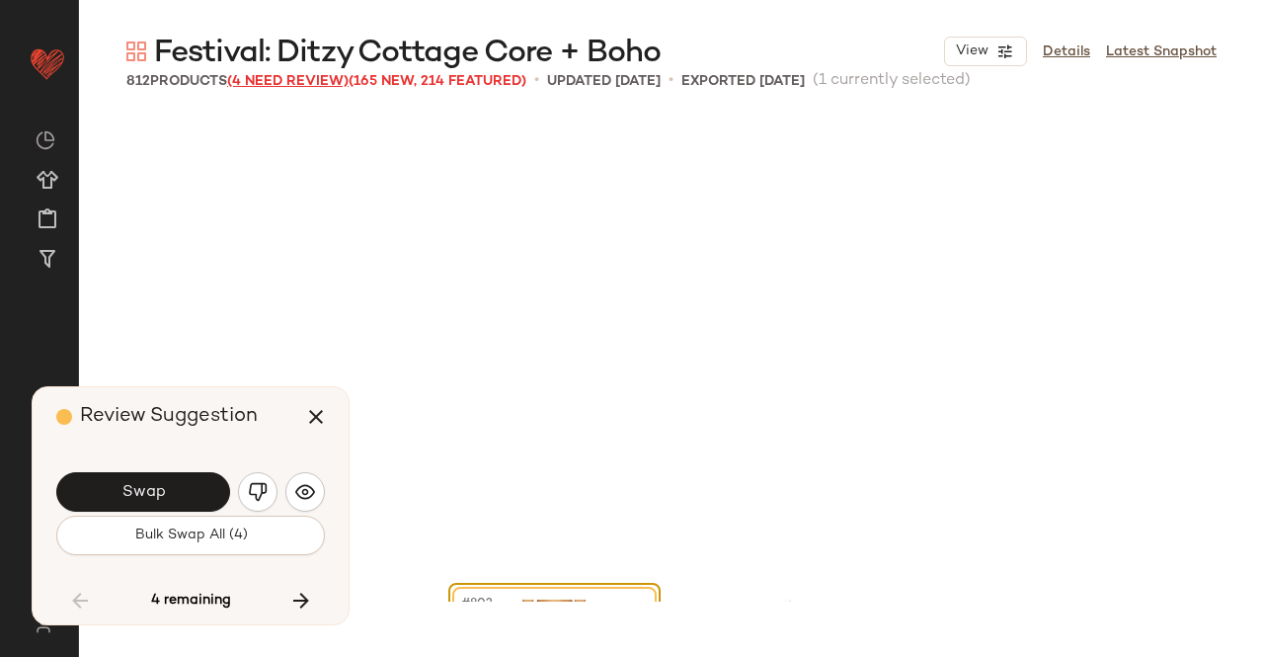
scroll to position [76261, 0]
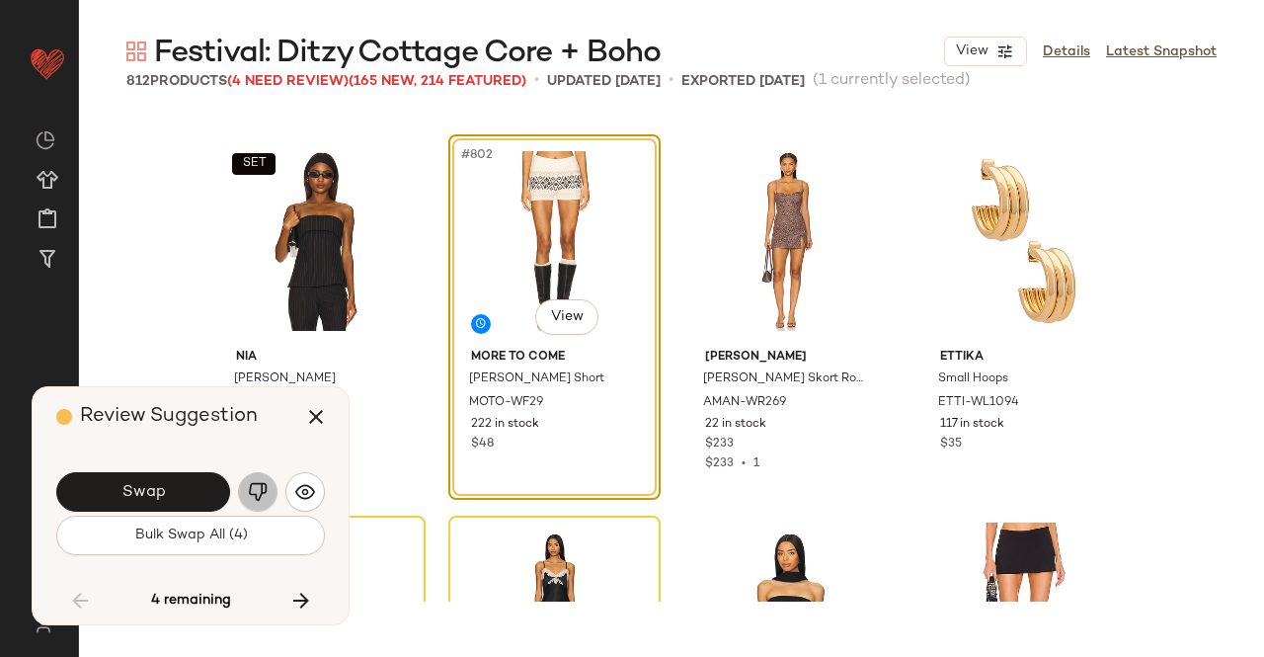
click at [254, 490] on img "button" at bounding box center [258, 492] width 20 height 20
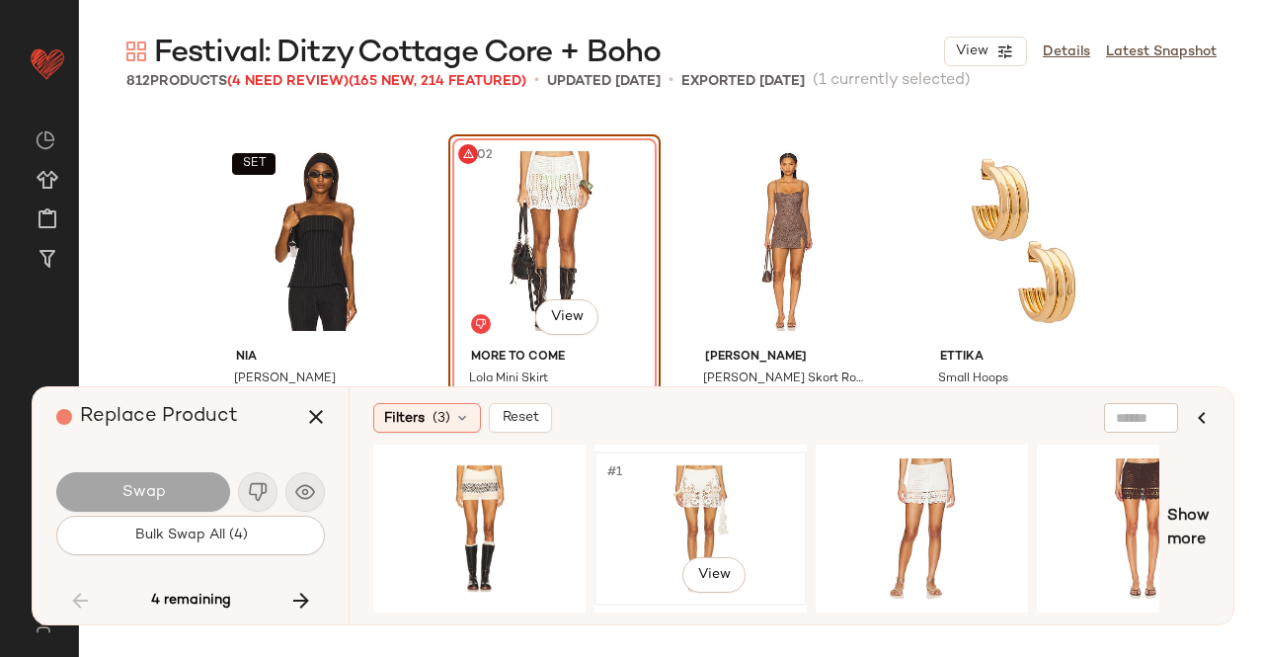
click at [714, 521] on div "#1 View" at bounding box center [701, 528] width 199 height 140
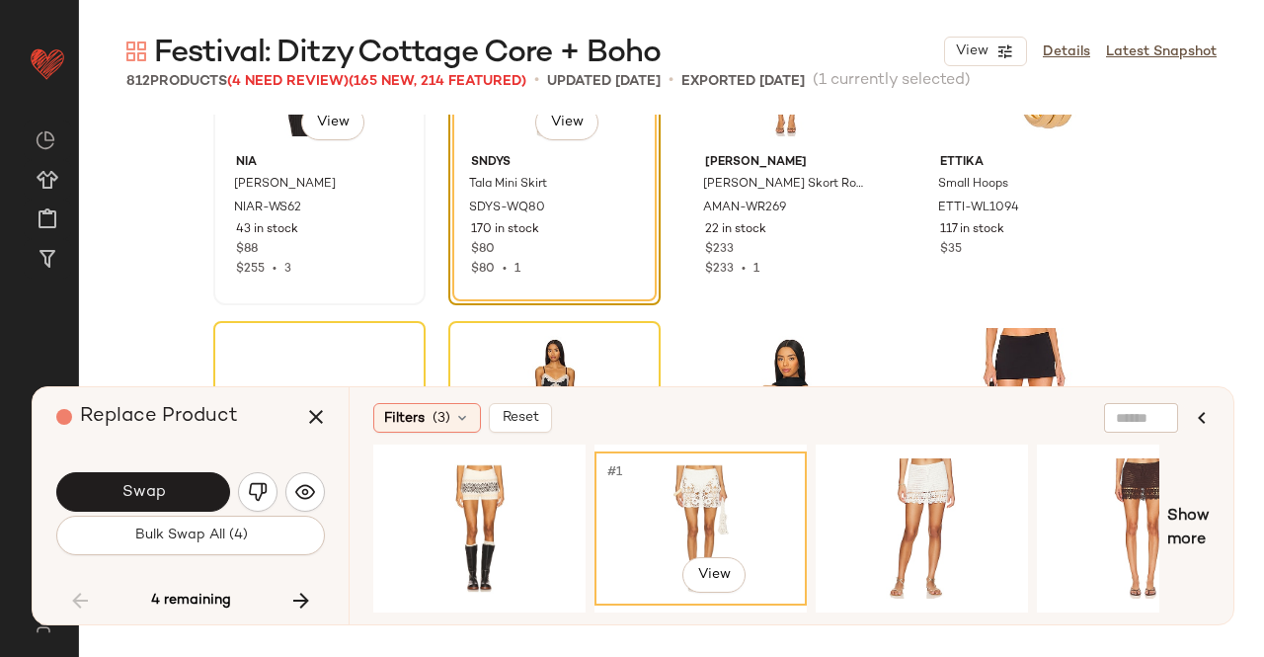
scroll to position [76457, 0]
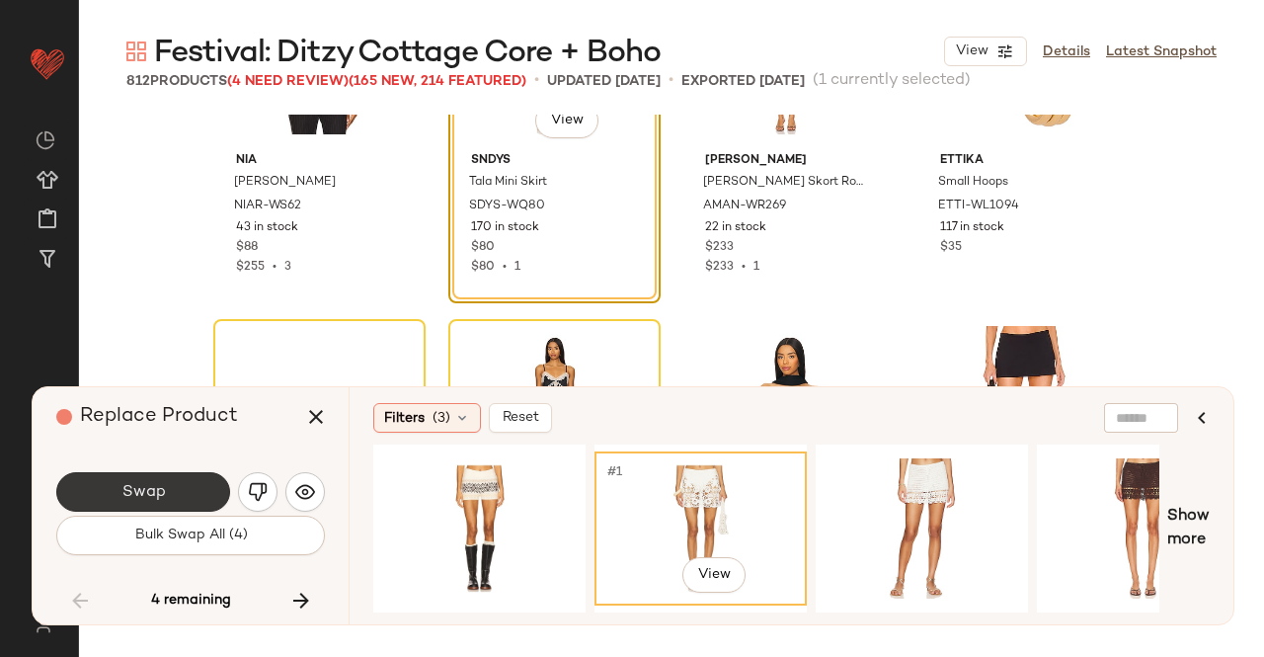
click at [166, 481] on button "Swap" at bounding box center [143, 492] width 174 height 40
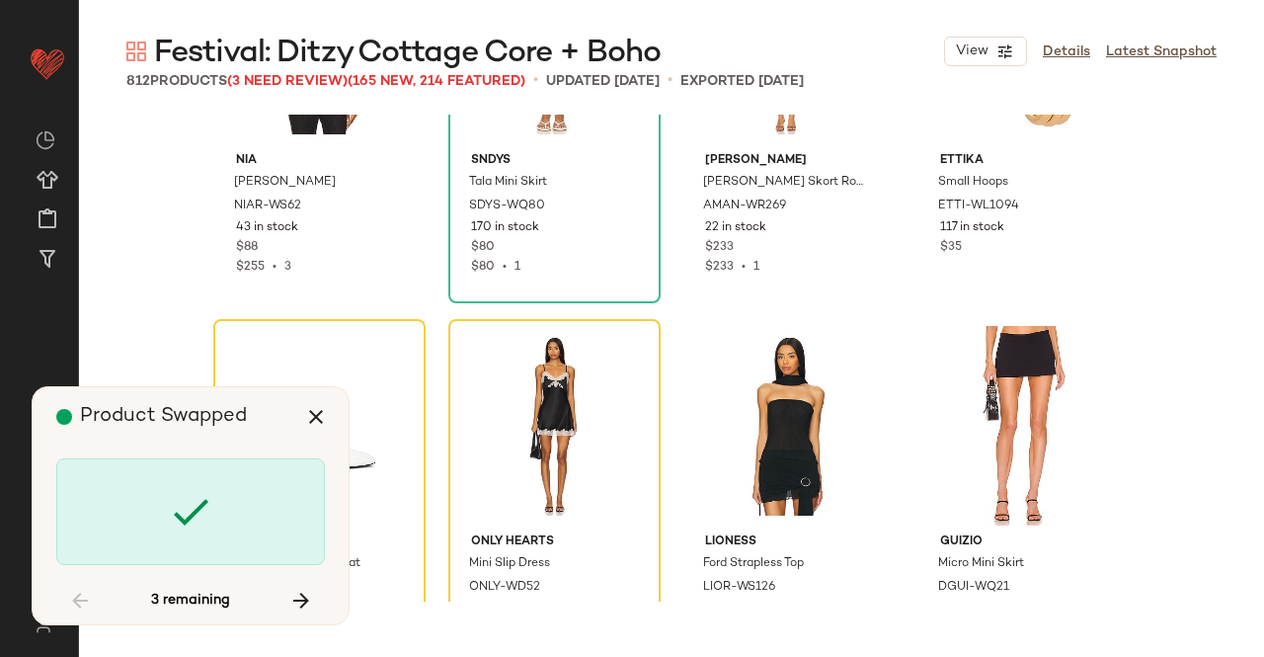
scroll to position [76642, 0]
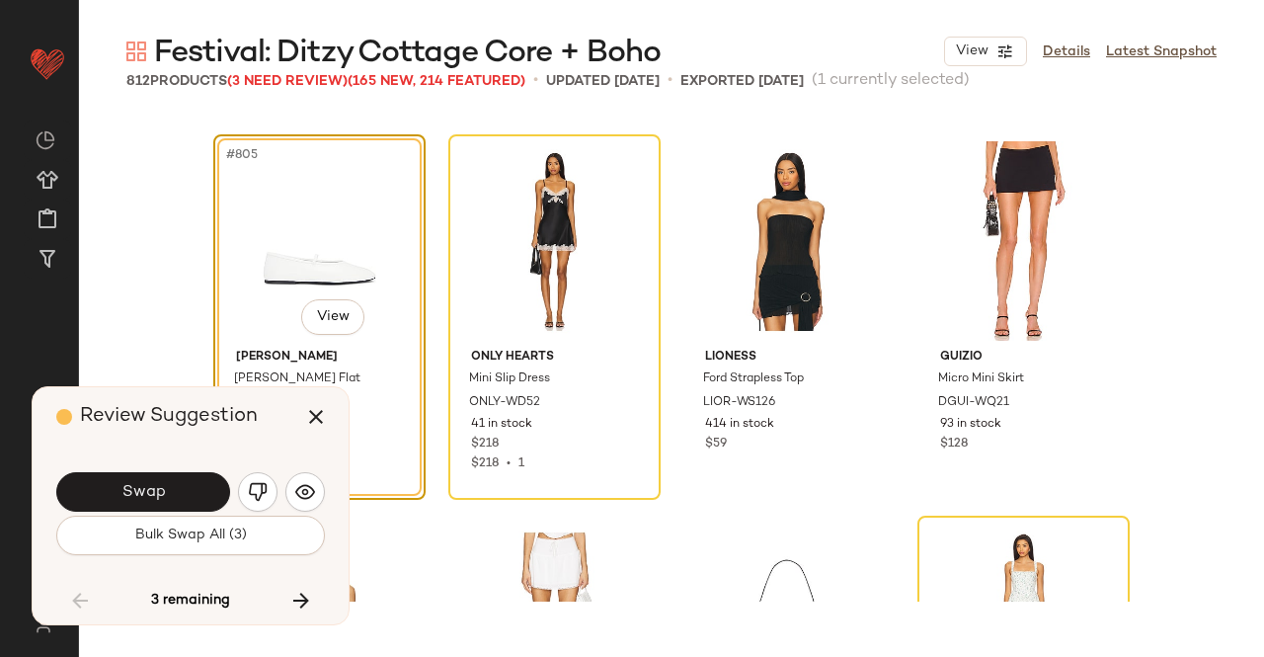
click at [166, 481] on button "Swap" at bounding box center [143, 492] width 174 height 40
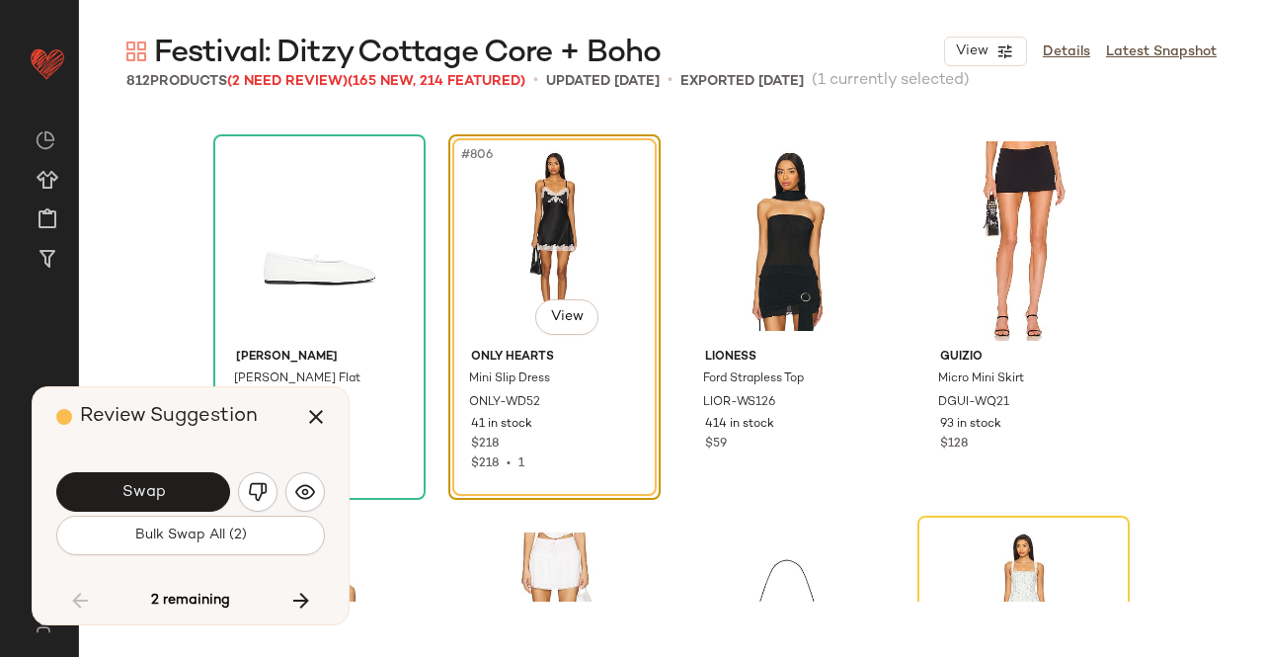
click at [166, 481] on button "Swap" at bounding box center [143, 492] width 174 height 40
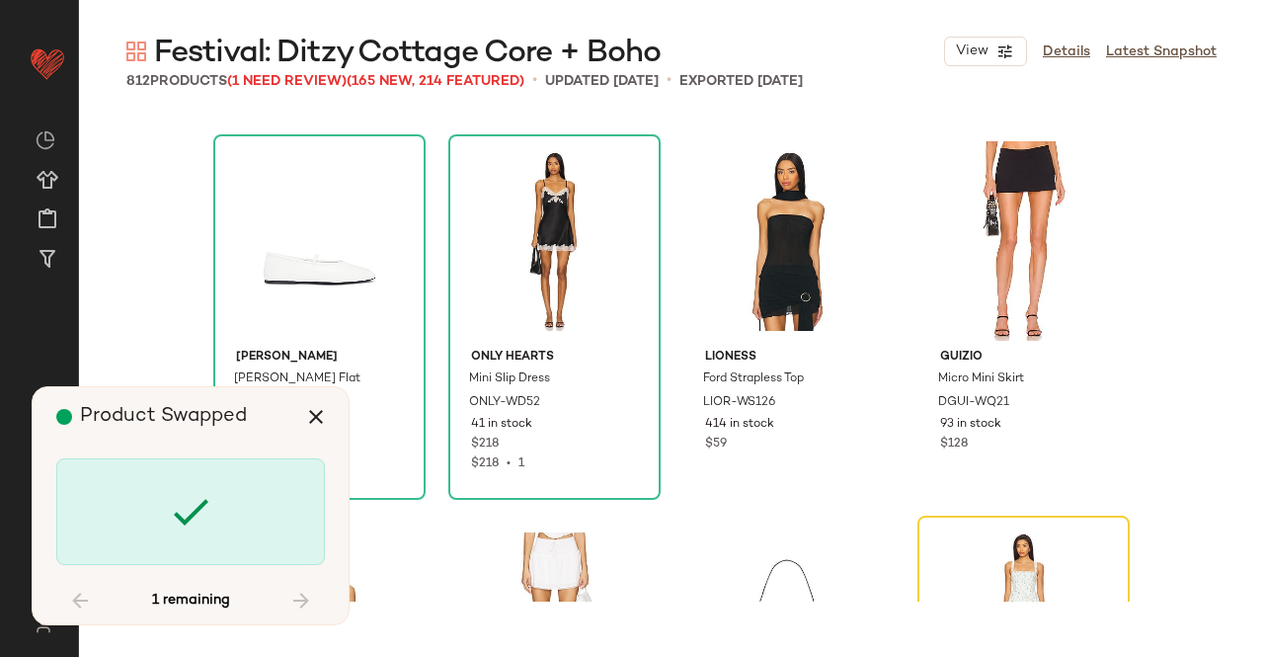
scroll to position [76920, 0]
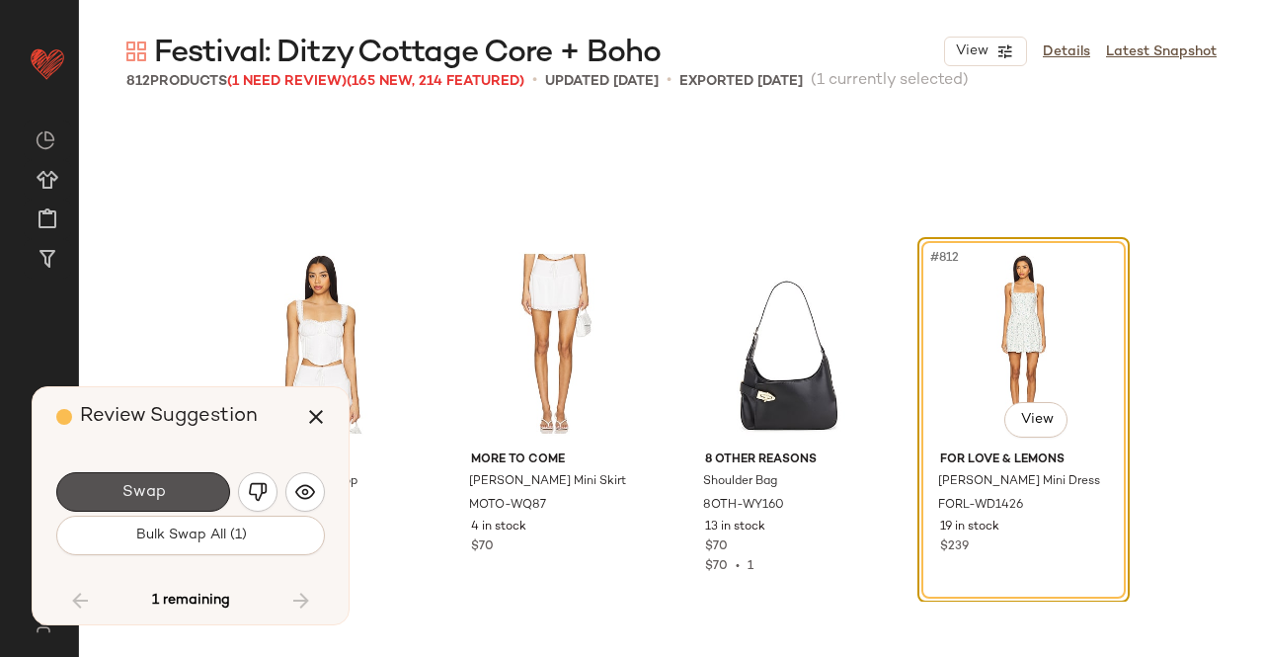
click at [166, 481] on button "Swap" at bounding box center [143, 492] width 174 height 40
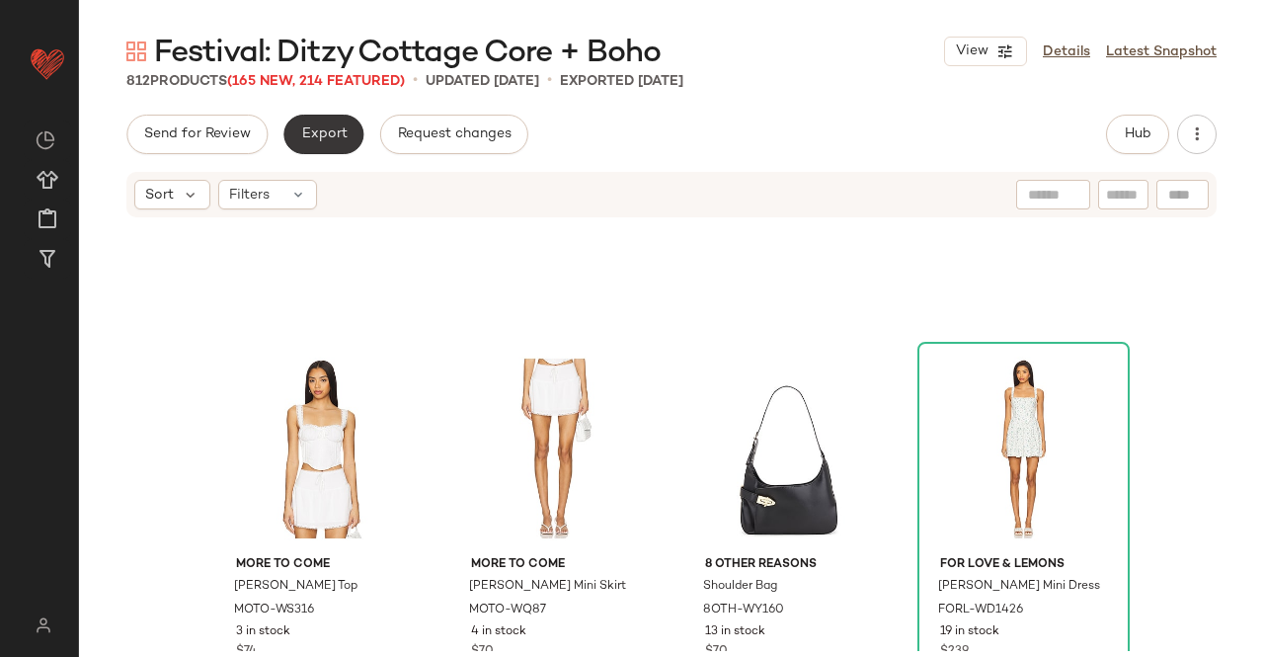
click at [330, 153] on button "Export" at bounding box center [324, 135] width 80 height 40
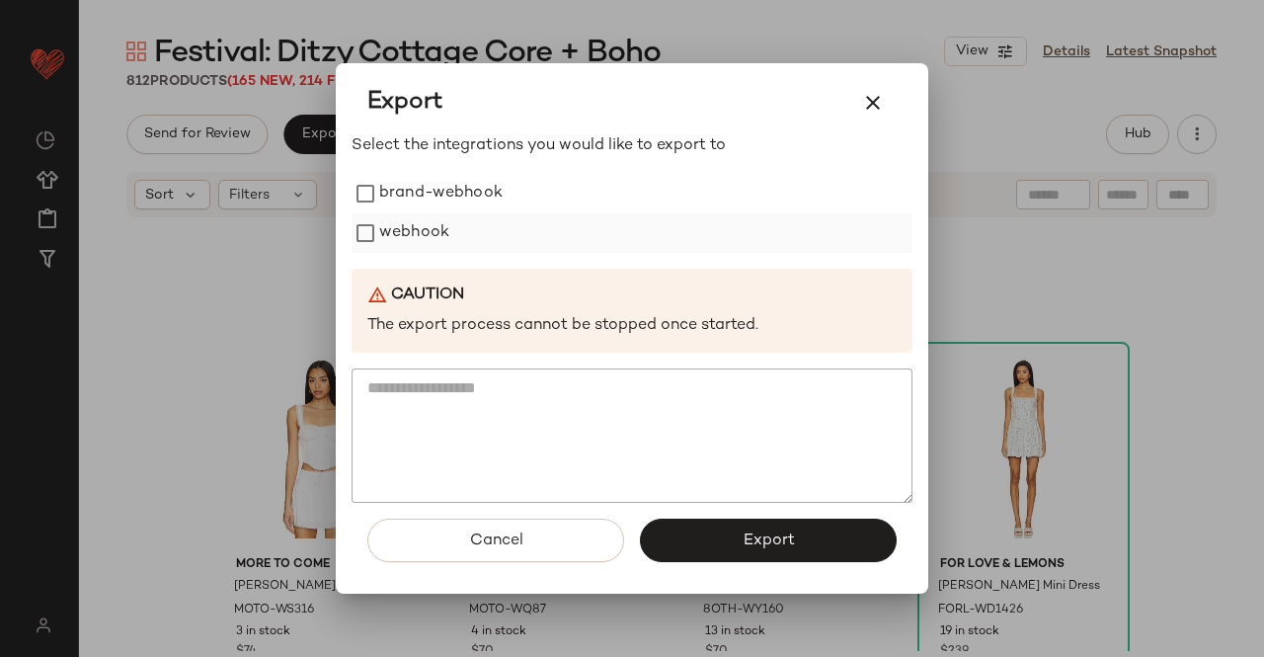
click at [426, 250] on label "webhook" at bounding box center [414, 233] width 70 height 40
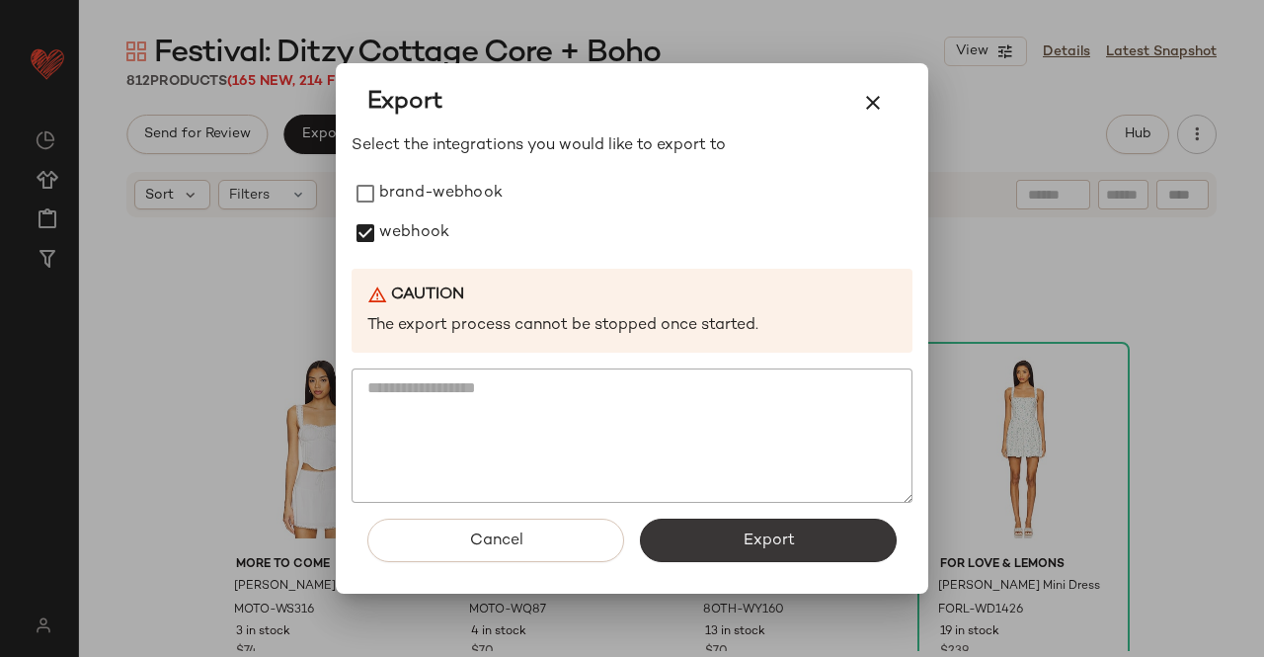
click at [701, 546] on button "Export" at bounding box center [768, 540] width 257 height 43
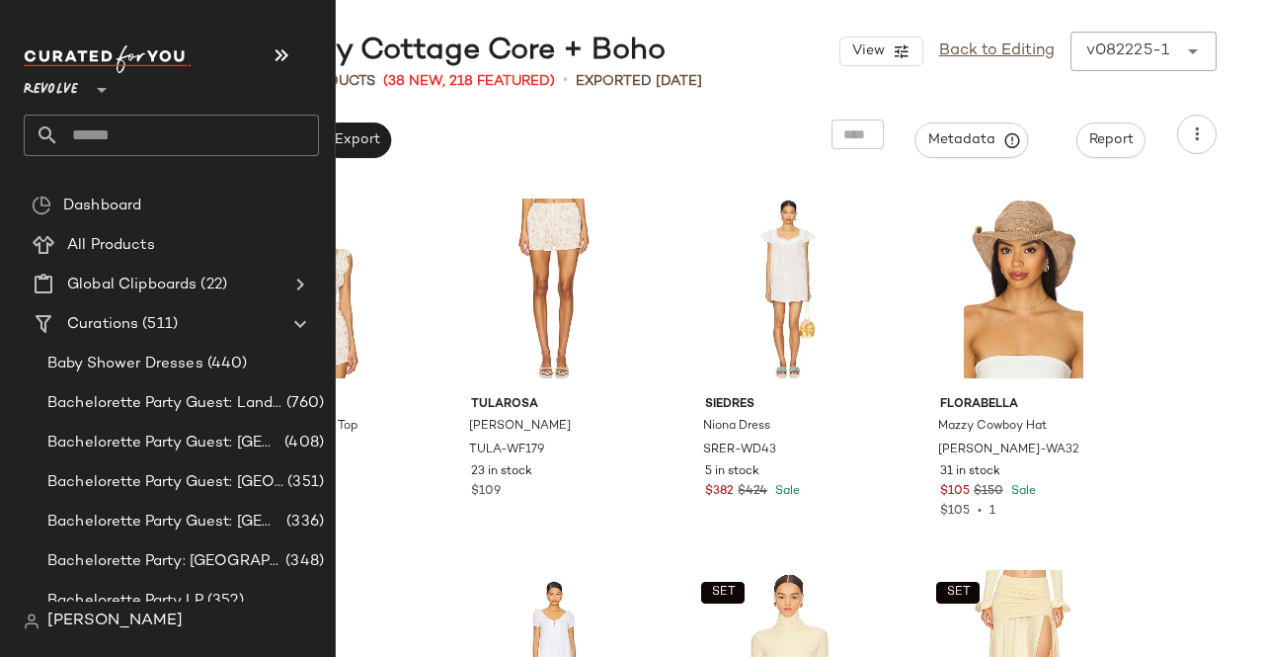
click at [135, 126] on input "text" at bounding box center [189, 135] width 260 height 41
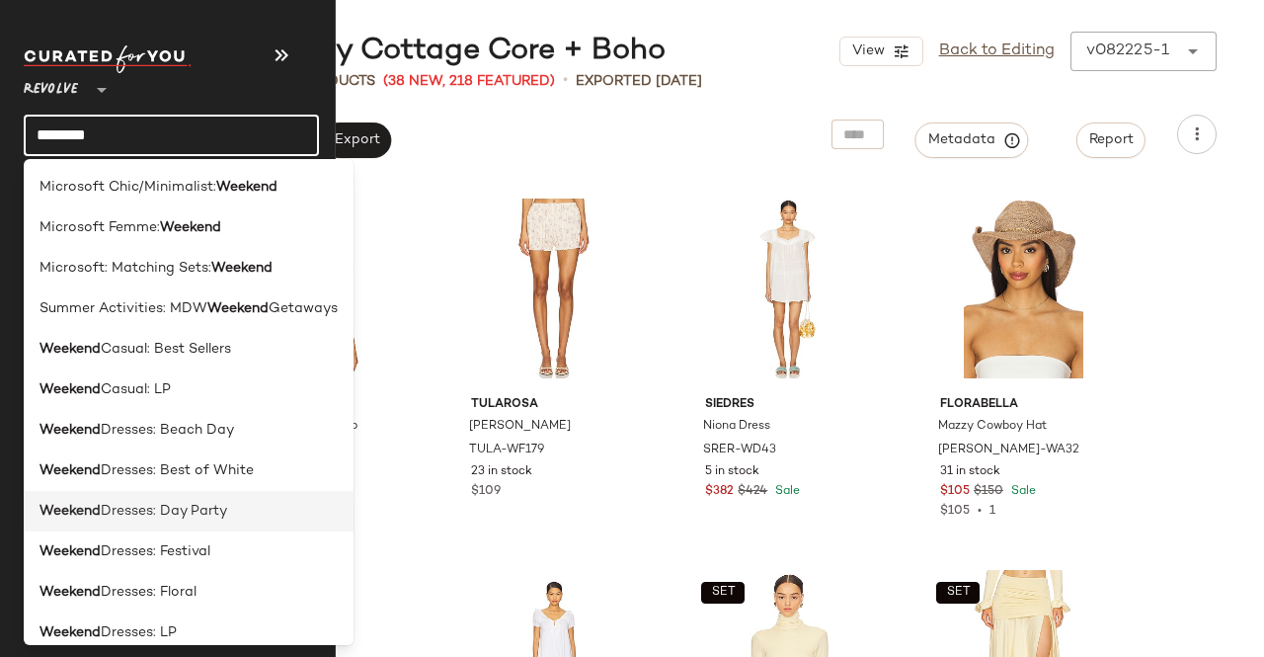
scroll to position [16, 0]
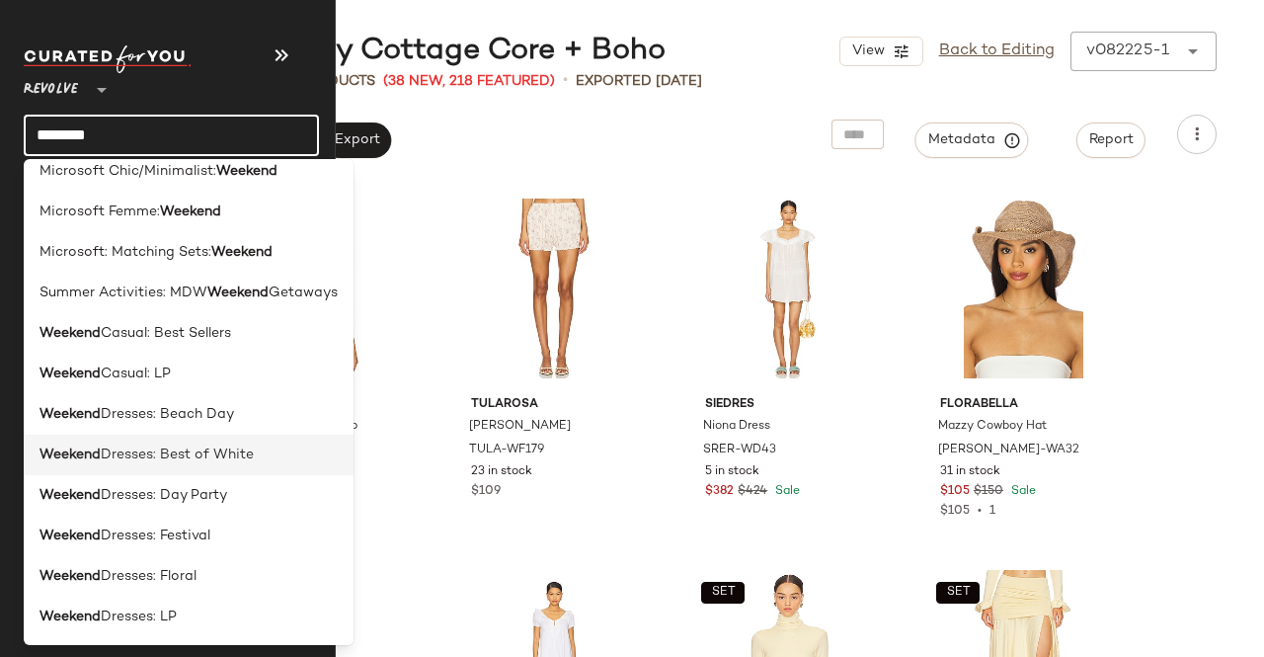
type input "*******"
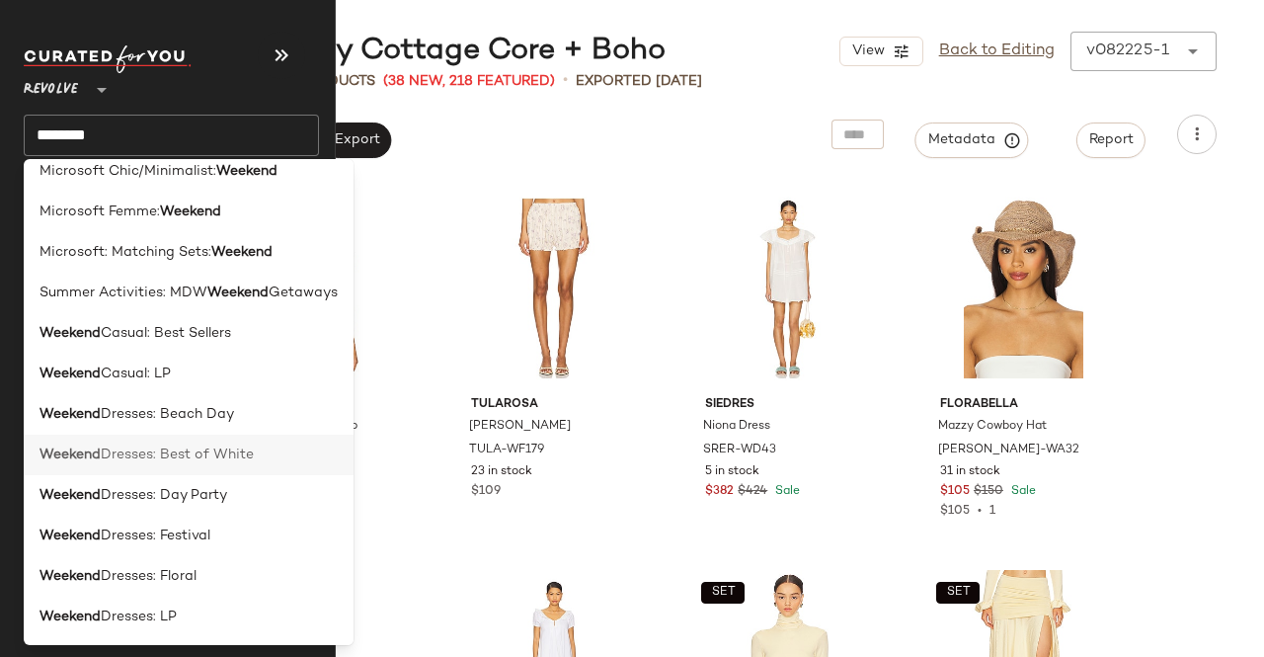
click at [178, 459] on span "Dresses: Best of White" at bounding box center [177, 455] width 153 height 21
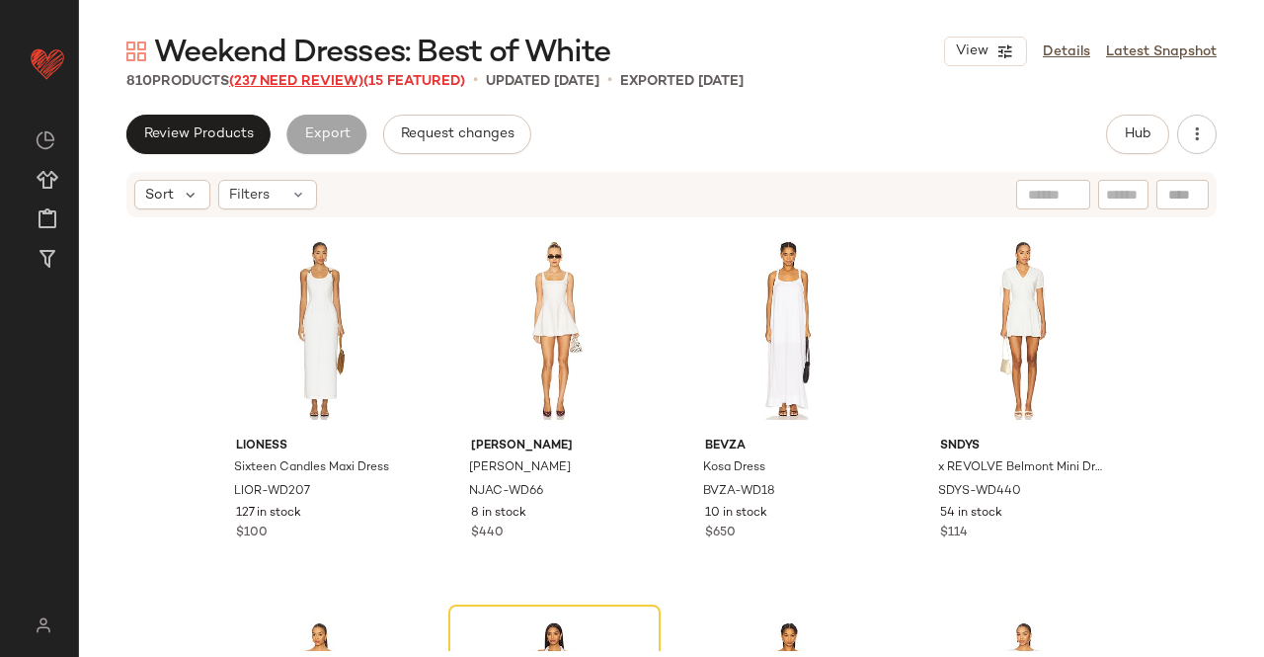
click at [362, 82] on span "(237 Need Review)" at bounding box center [296, 81] width 134 height 15
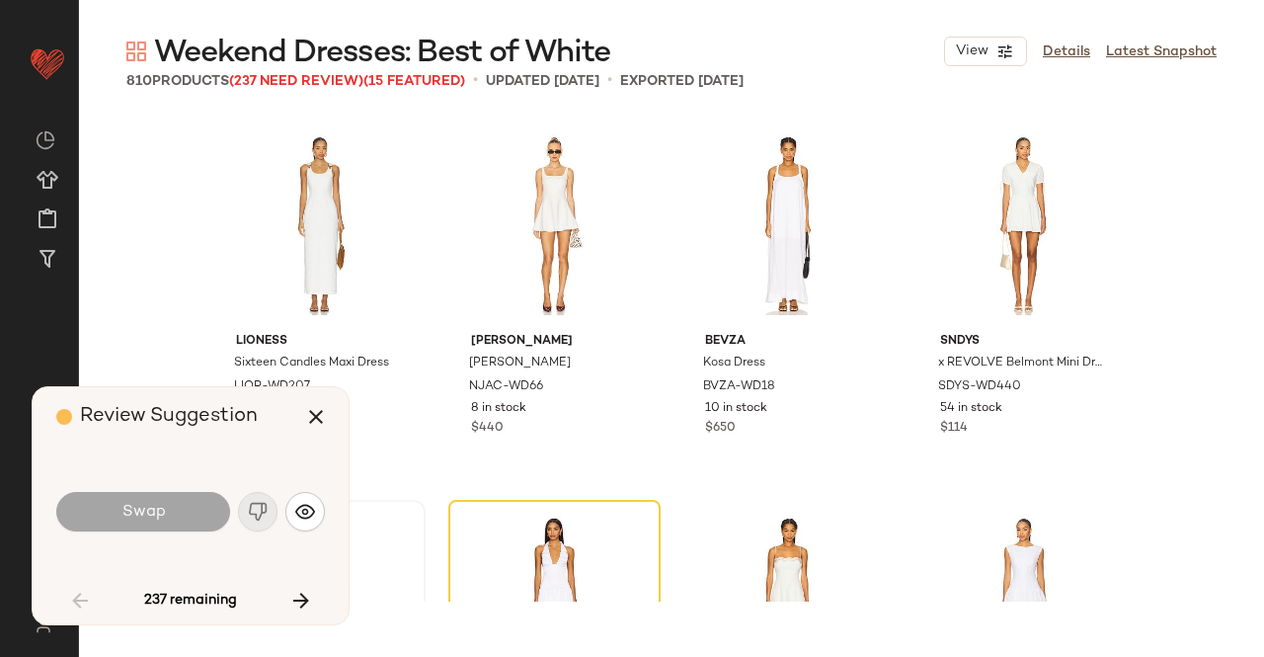
scroll to position [397, 0]
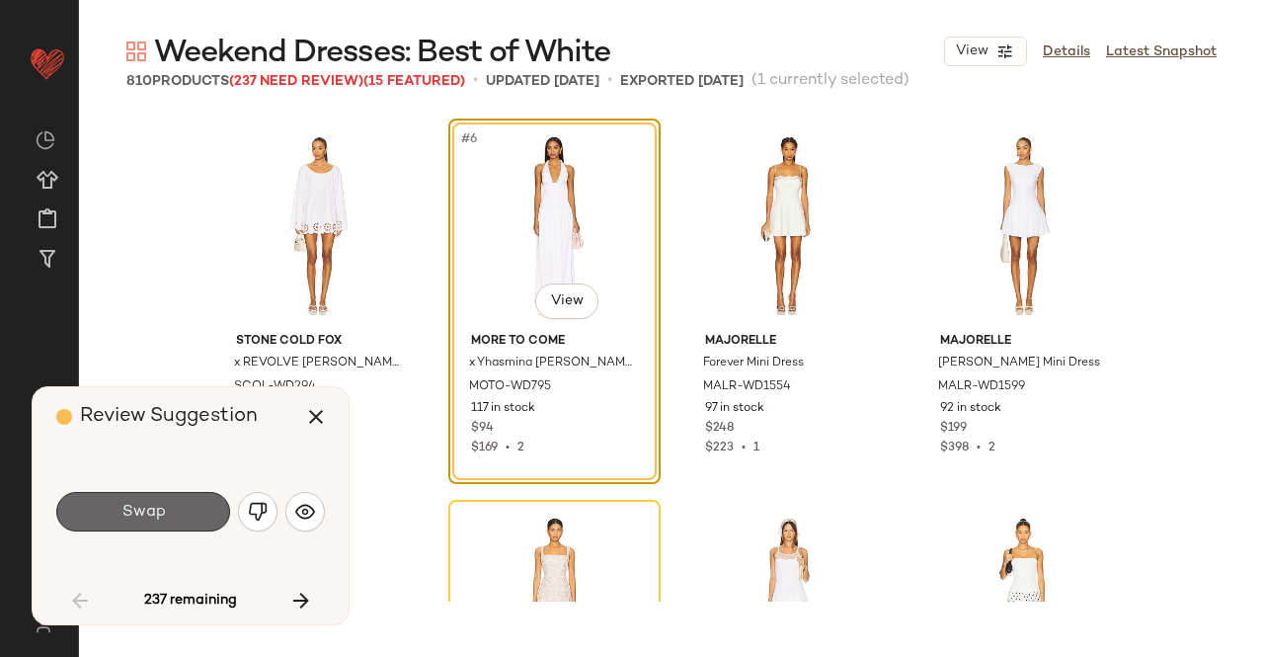
click at [180, 503] on button "Swap" at bounding box center [143, 512] width 174 height 40
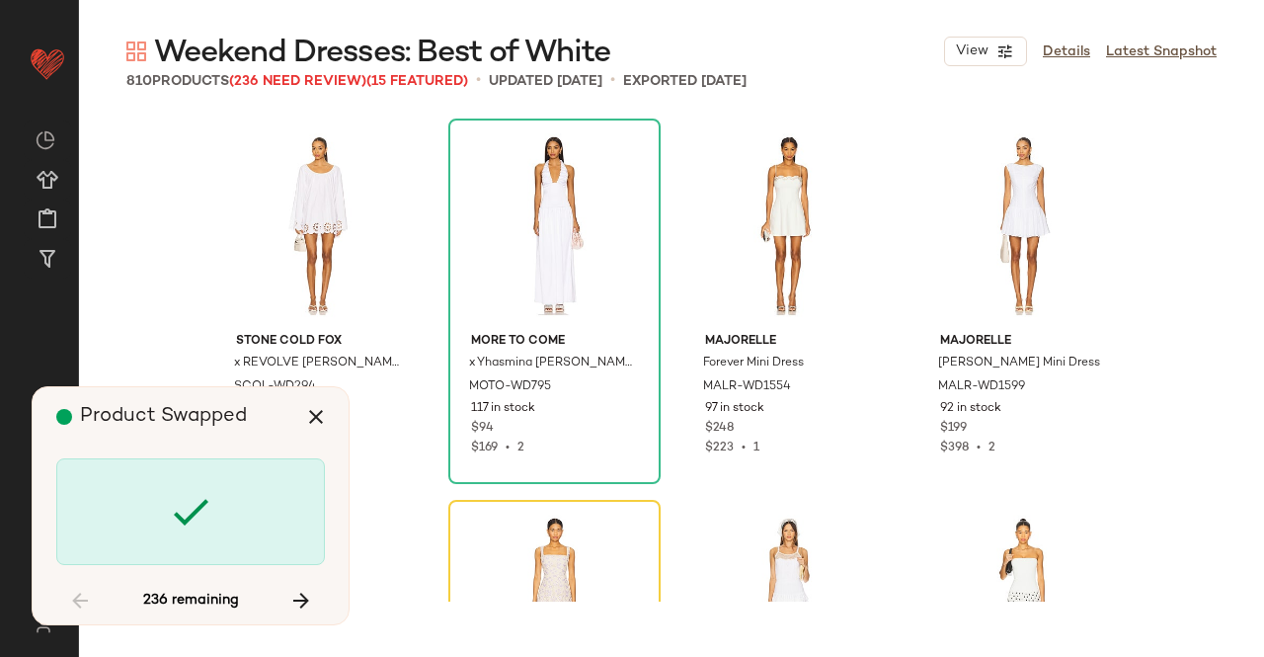
scroll to position [763, 0]
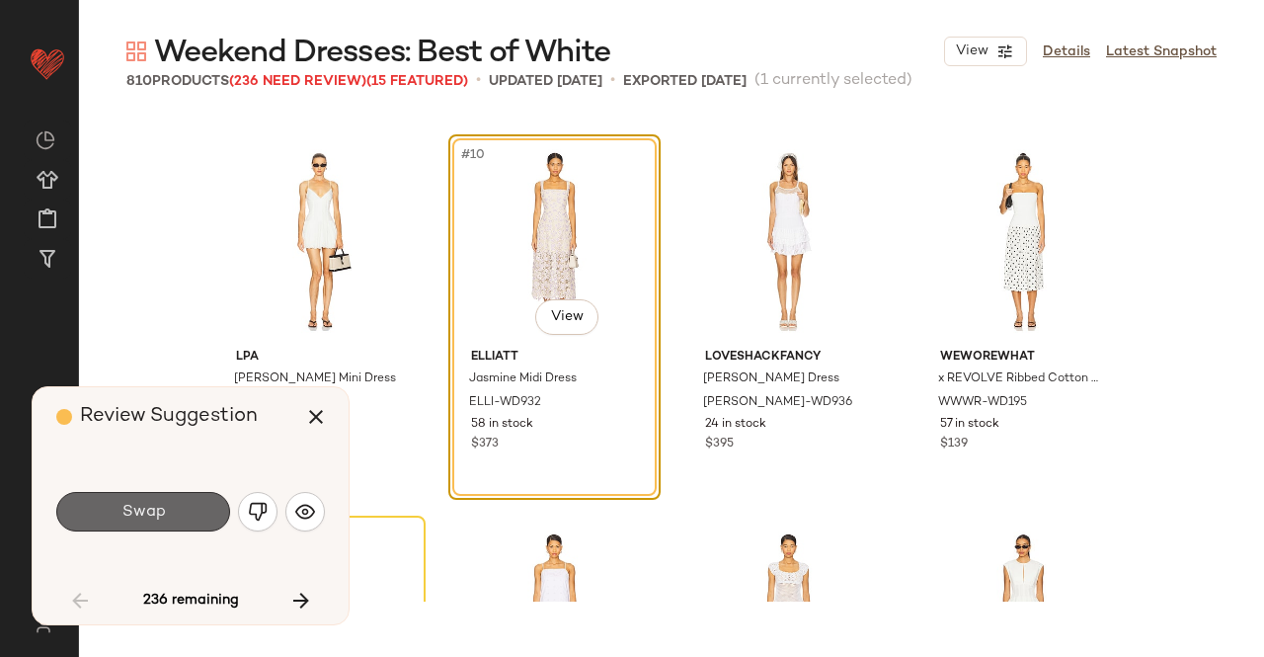
click at [142, 518] on span "Swap" at bounding box center [143, 512] width 44 height 19
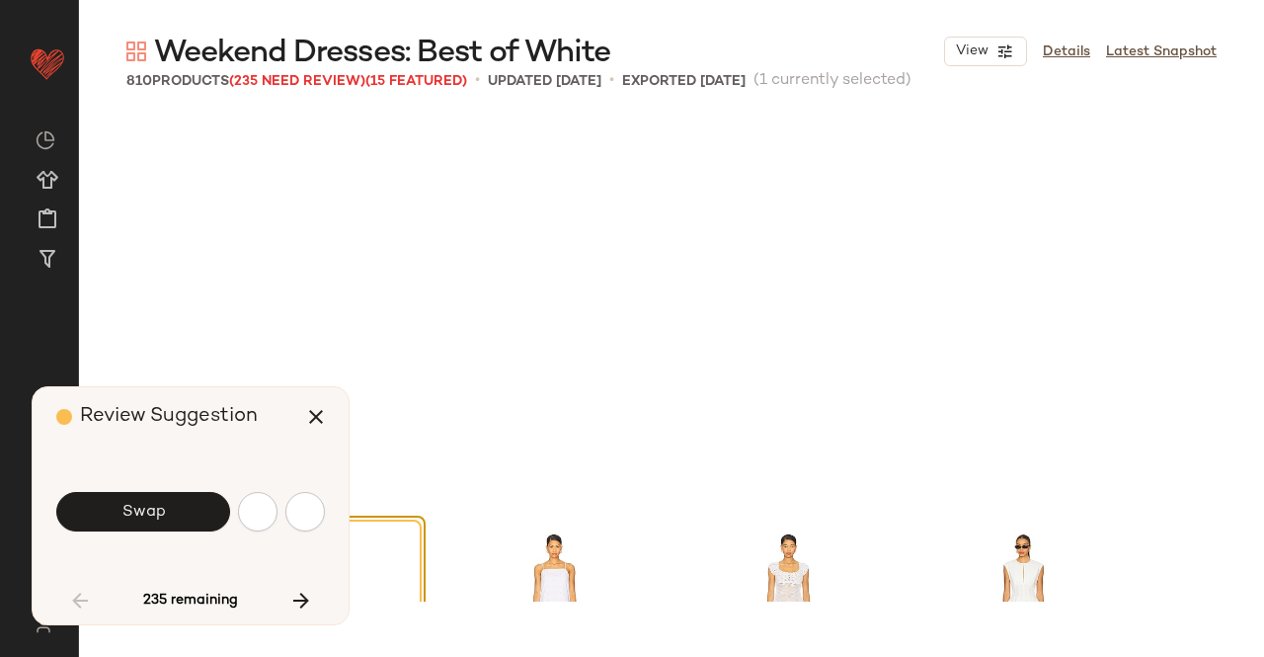
scroll to position [1144, 0]
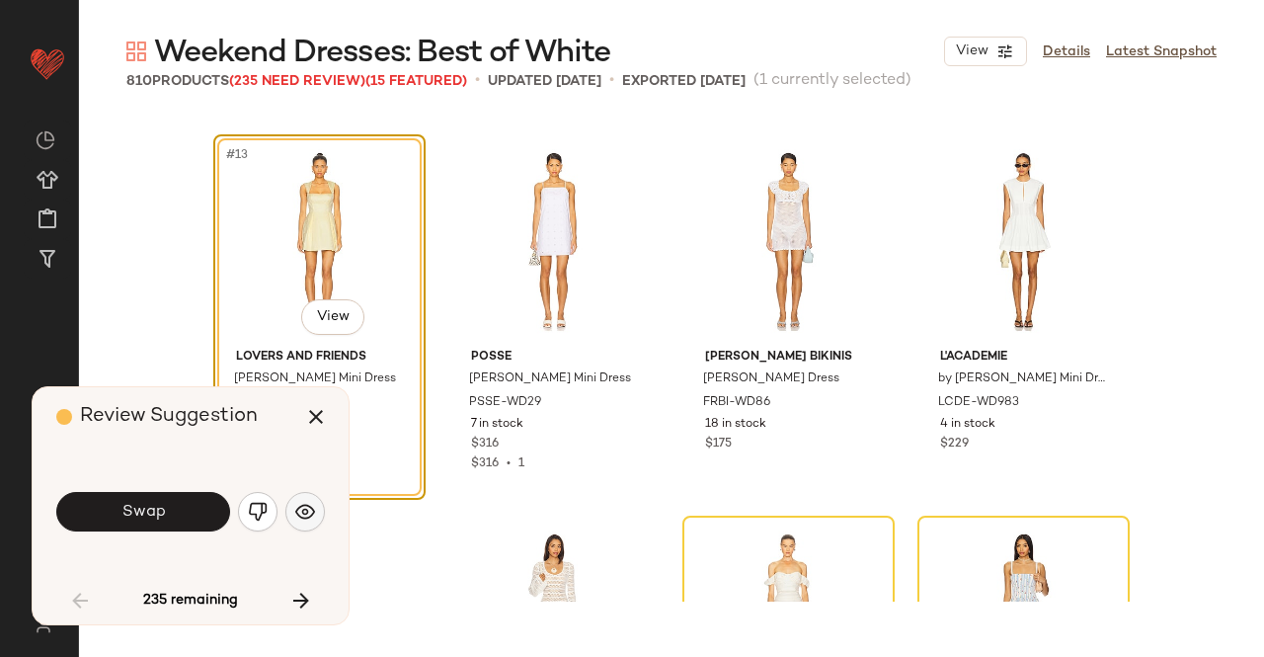
click at [301, 513] on img "button" at bounding box center [305, 512] width 20 height 20
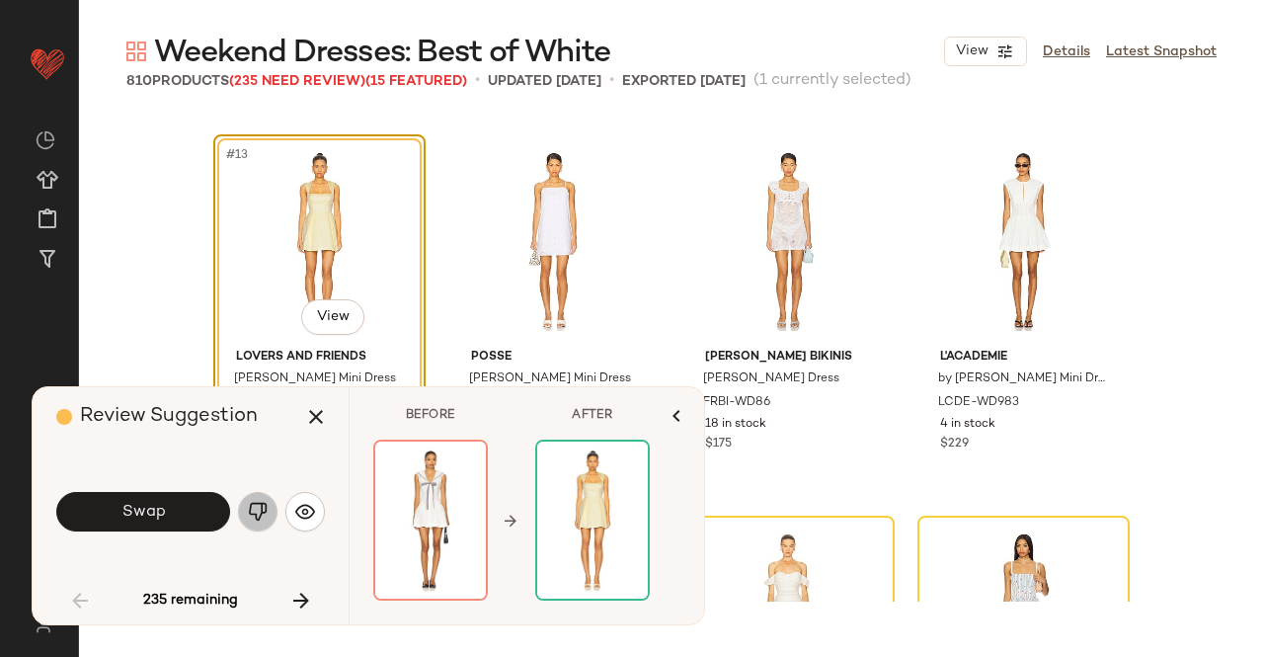
click at [265, 520] on img "button" at bounding box center [258, 512] width 20 height 20
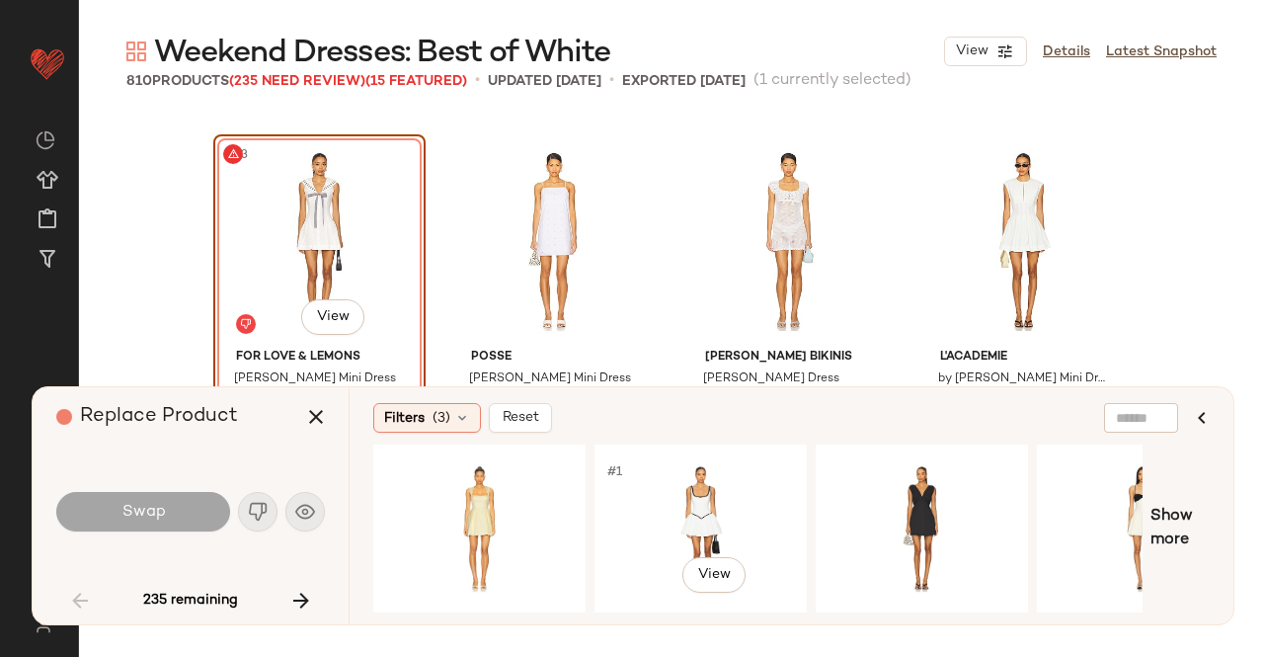
click at [634, 500] on div "#1 View" at bounding box center [701, 528] width 199 height 140
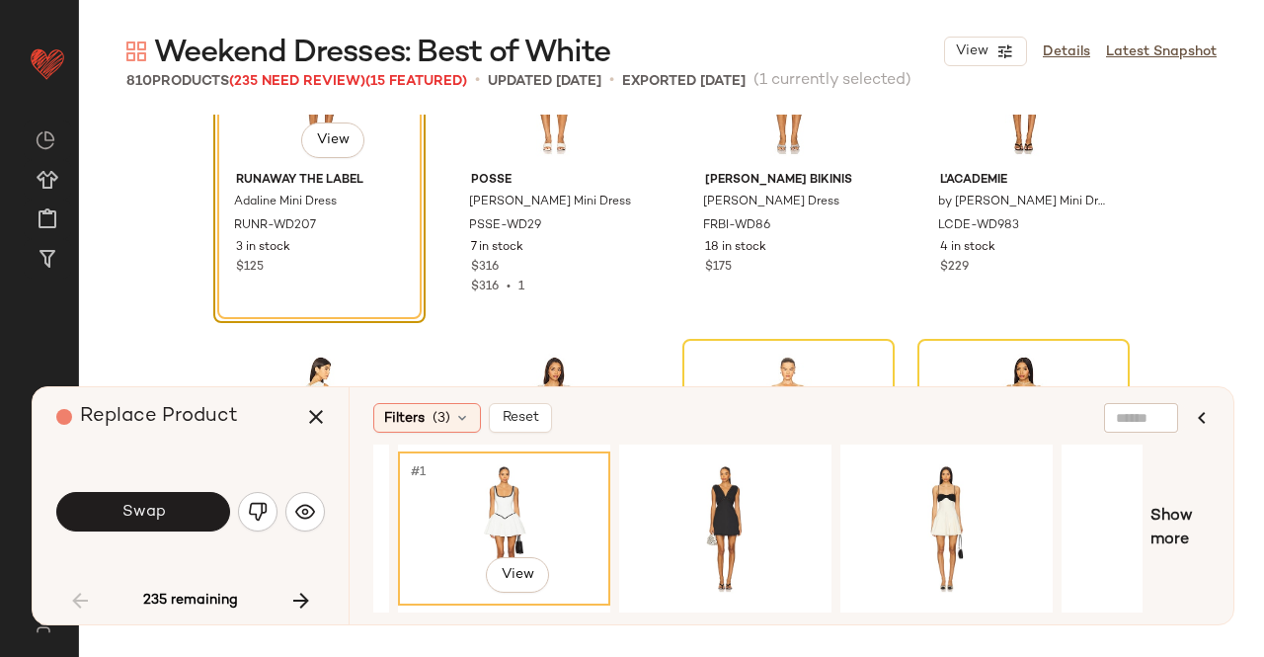
scroll to position [0, 327]
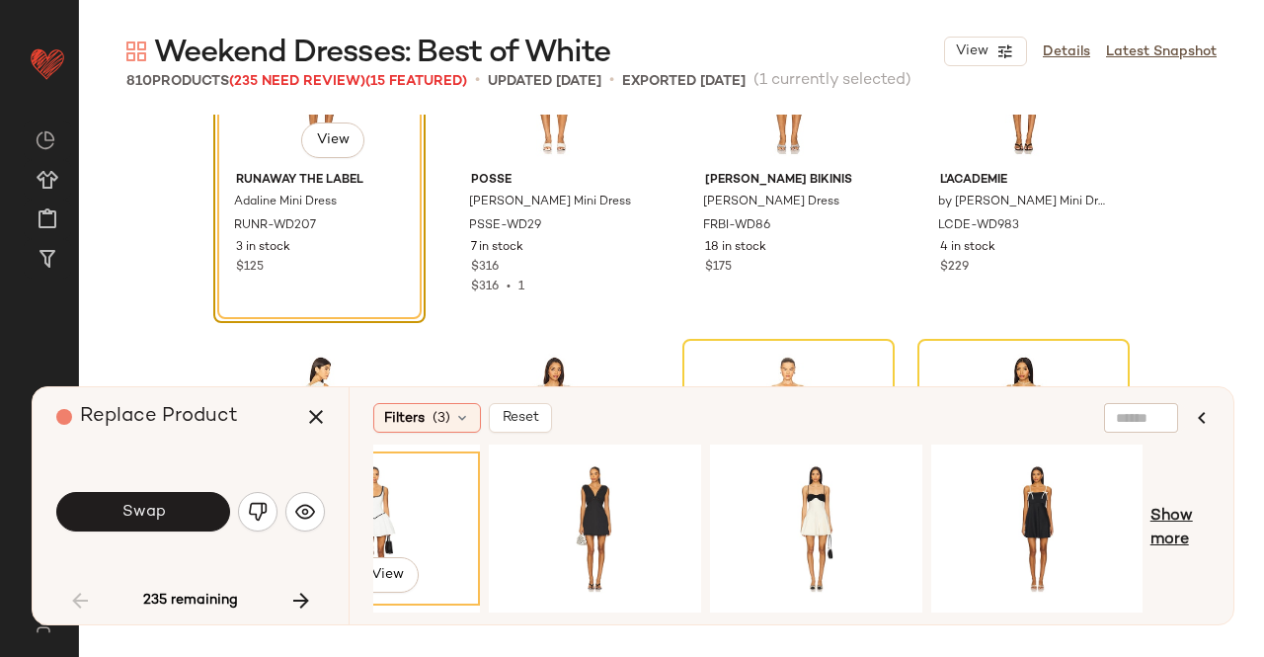
click at [1187, 531] on span "Show more" at bounding box center [1180, 528] width 59 height 47
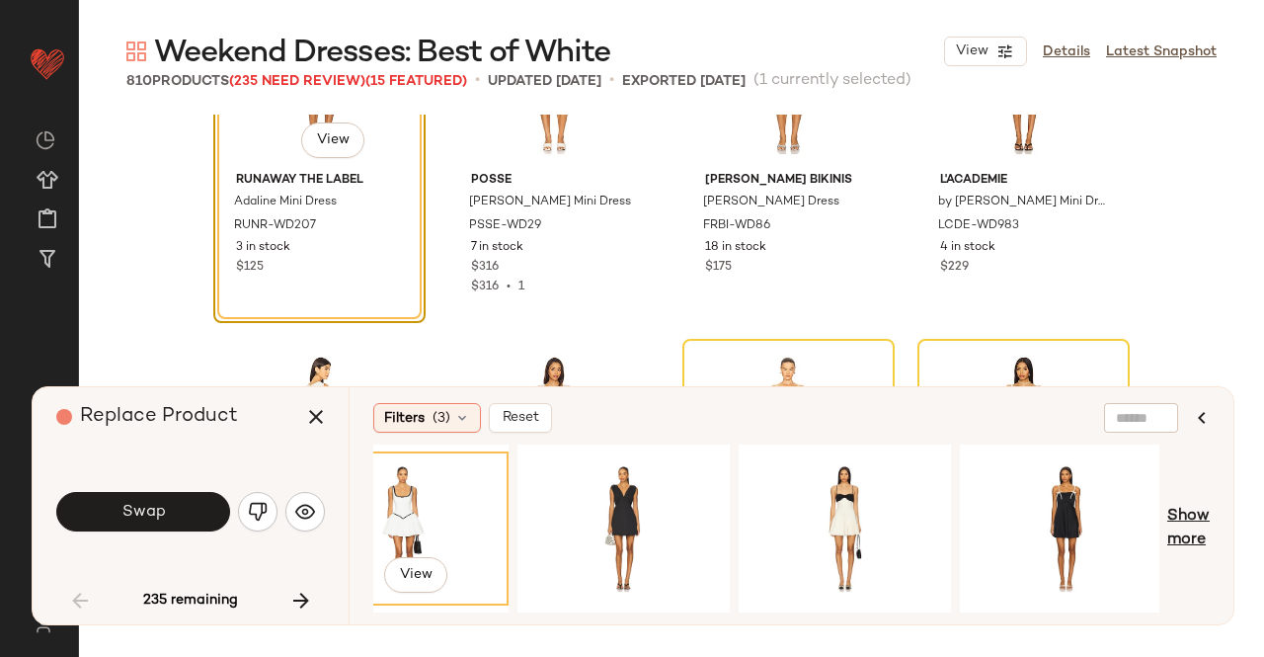
click at [1180, 544] on span "Show more" at bounding box center [1189, 528] width 42 height 47
drag, startPoint x: 625, startPoint y: 612, endPoint x: 668, endPoint y: 609, distance: 42.6
click at [668, 609] on div "#1 View" at bounding box center [766, 529] width 786 height 168
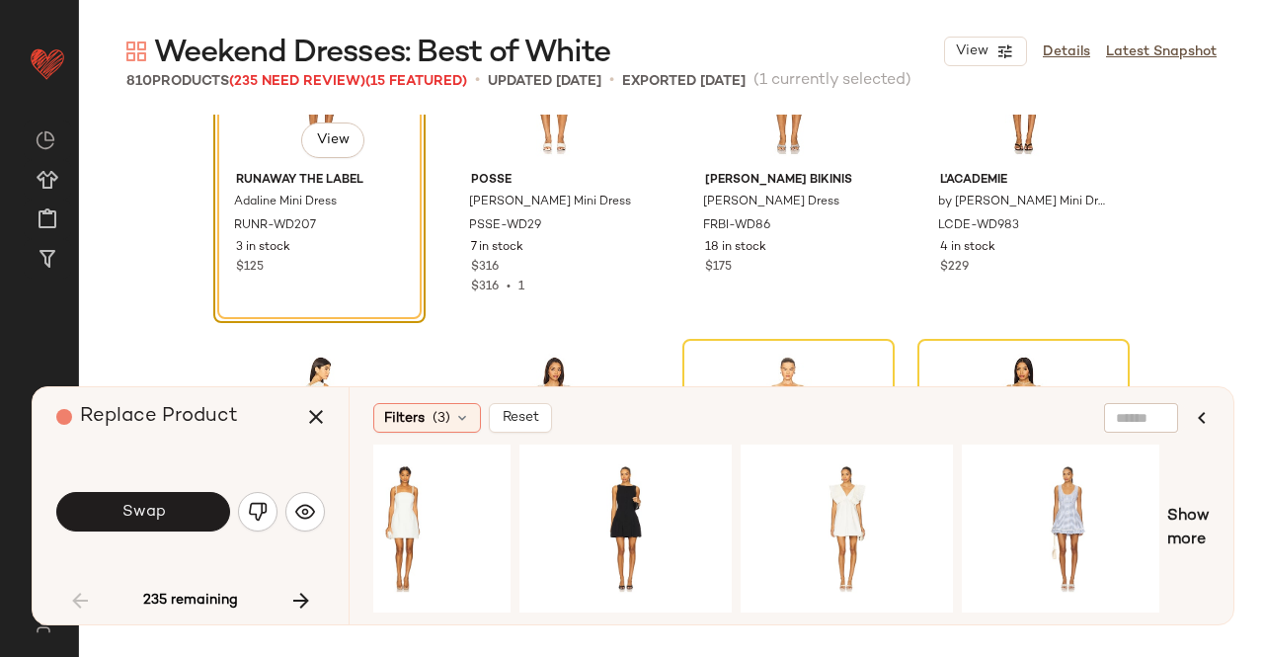
scroll to position [0, 1185]
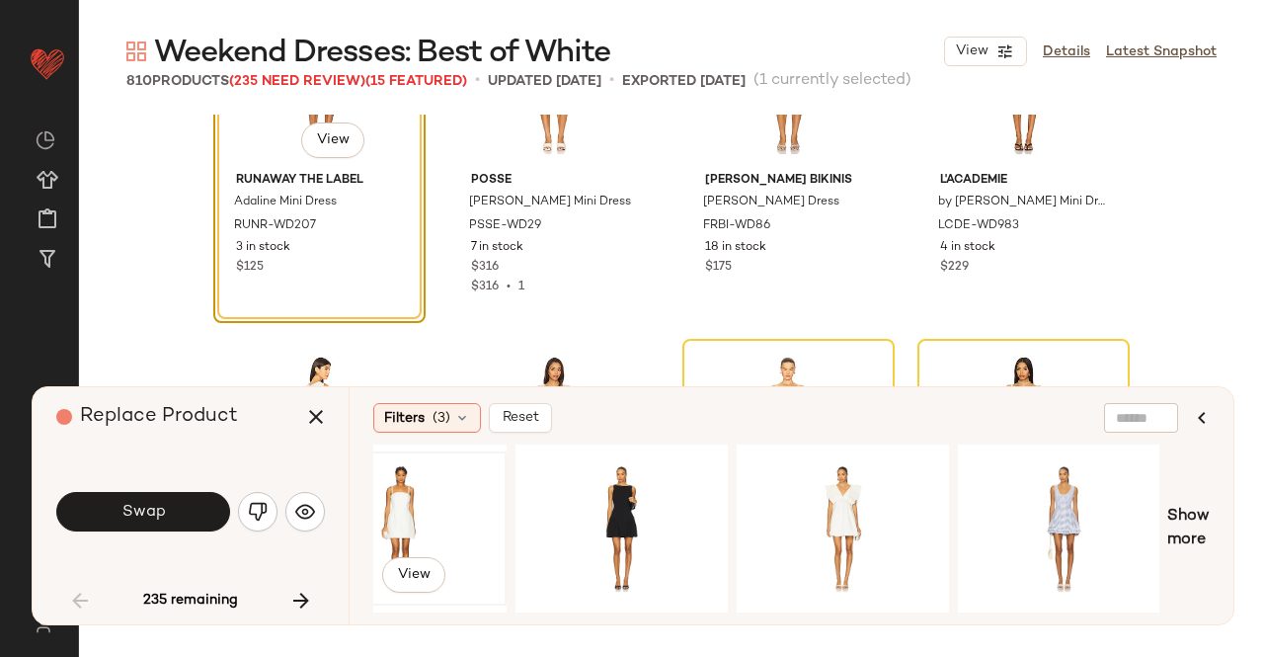
click at [429, 495] on div "#1 View" at bounding box center [400, 528] width 199 height 140
click at [838, 497] on div "#1 View" at bounding box center [843, 528] width 199 height 140
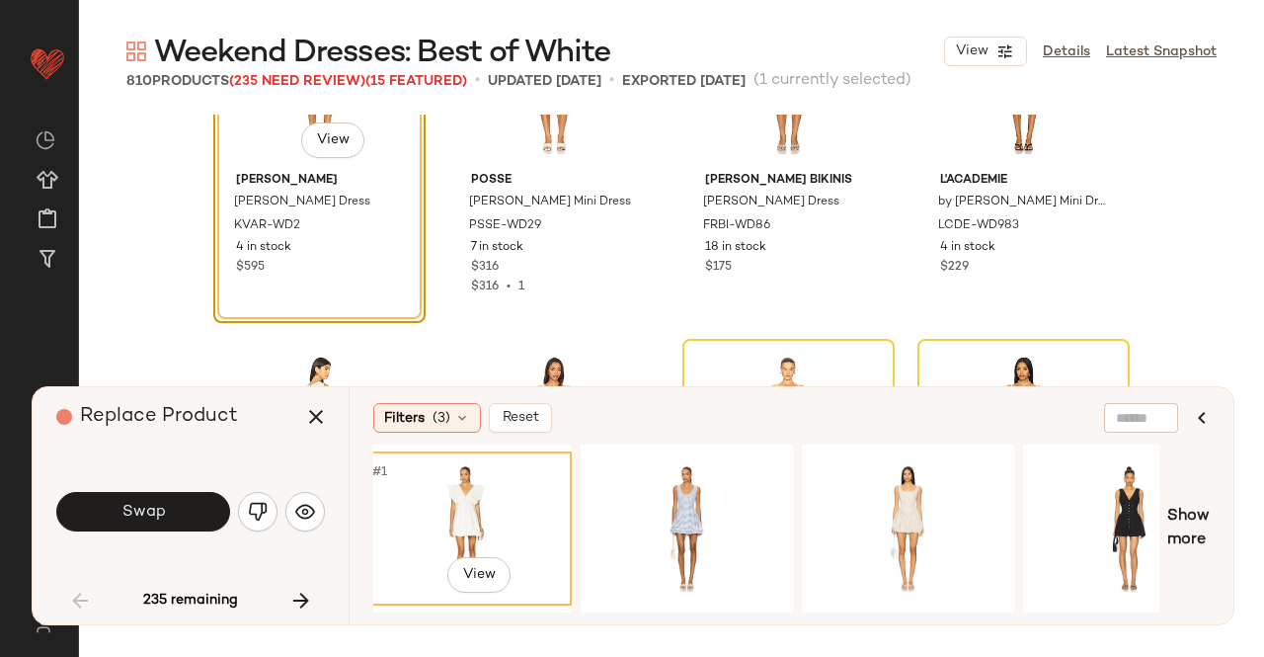
scroll to position [0, 2079]
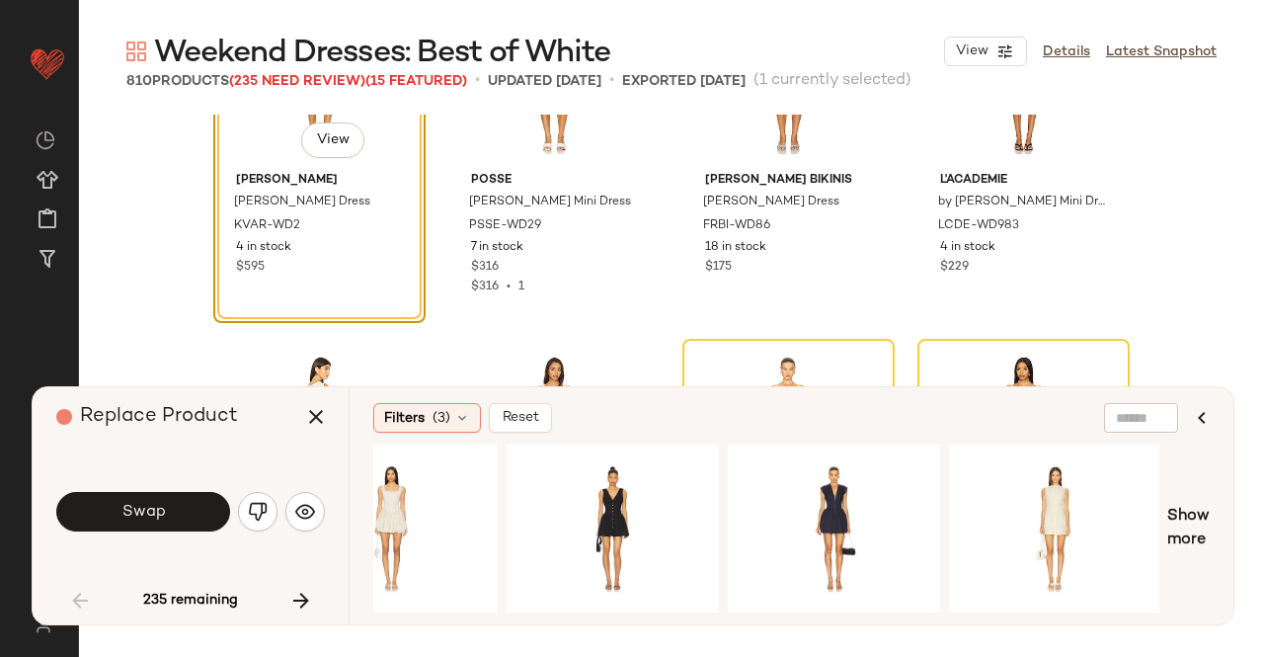
click at [449, 390] on div "Filters (3) Reset #1 View Show more" at bounding box center [791, 505] width 885 height 237
click at [454, 416] on icon at bounding box center [462, 418] width 16 height 16
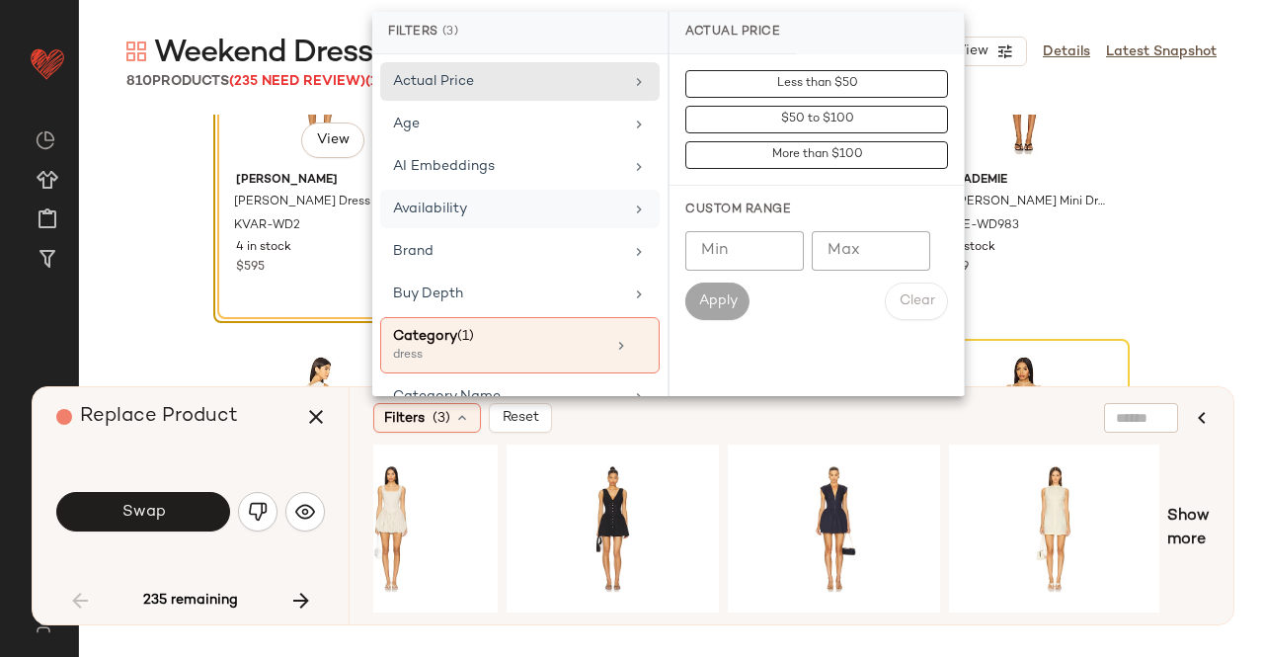
click at [527, 203] on div "Availability" at bounding box center [508, 209] width 230 height 21
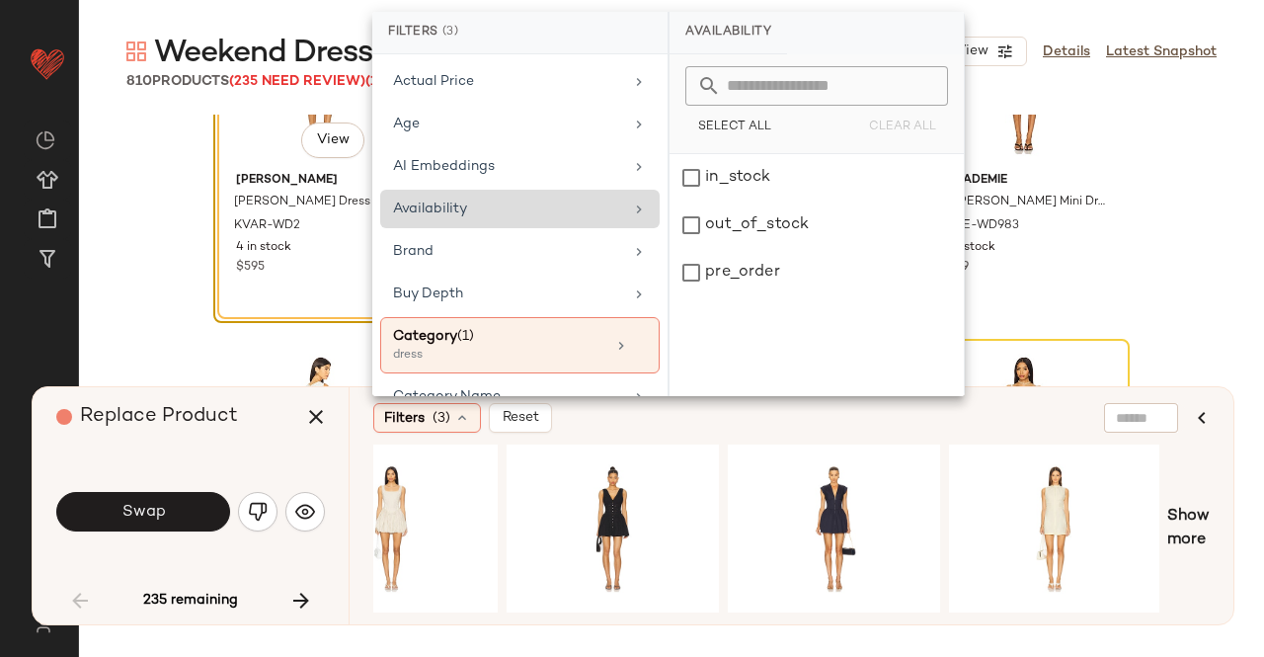
click at [527, 203] on div "Availability" at bounding box center [508, 209] width 230 height 21
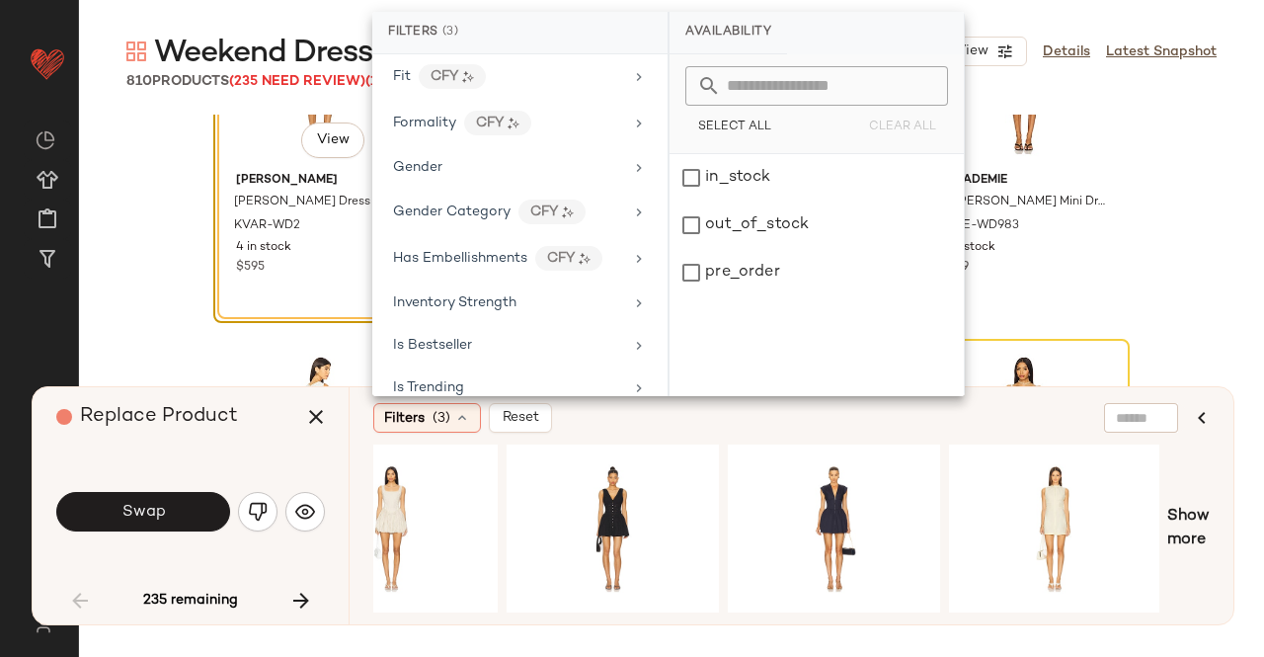
scroll to position [820, 0]
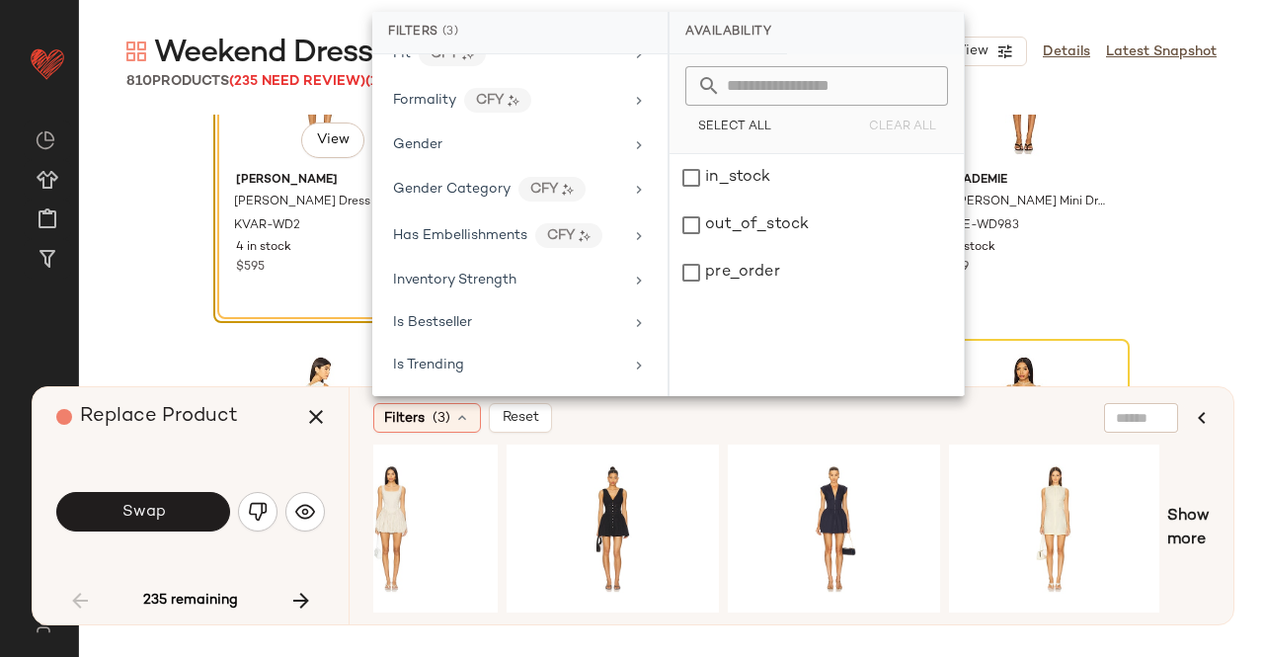
click at [528, 281] on div "Inventory Strength" at bounding box center [520, 280] width 280 height 39
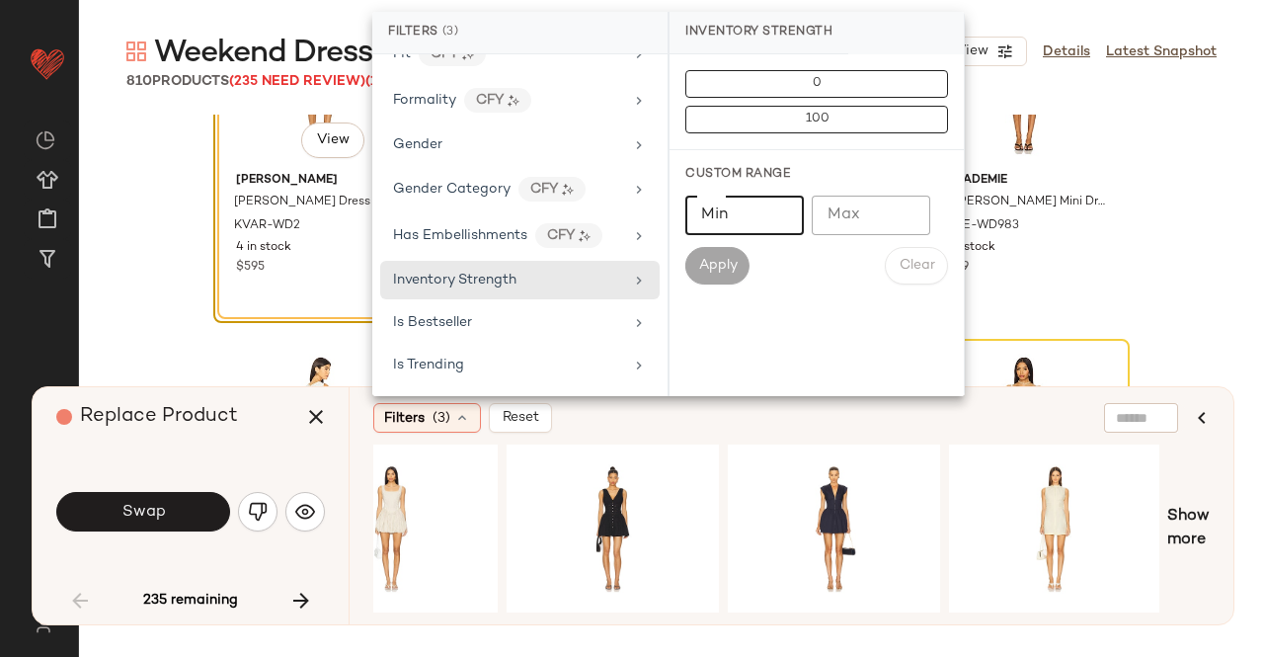
click at [746, 215] on input "Min" at bounding box center [745, 216] width 119 height 40
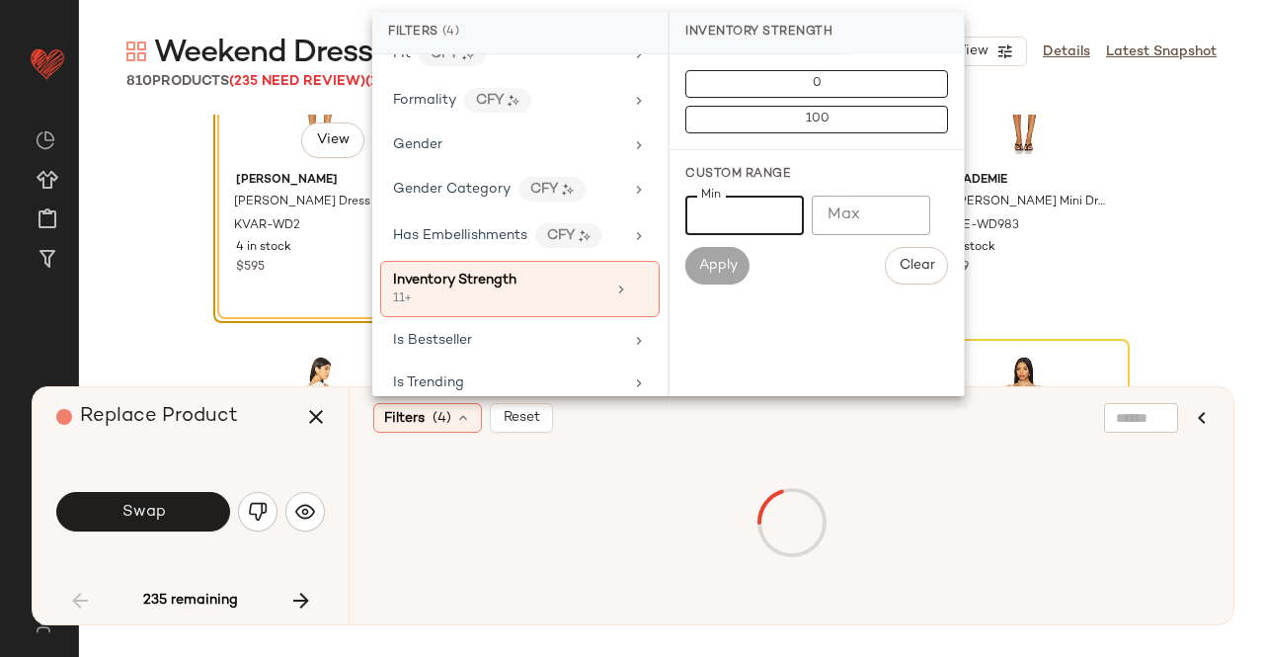
type input "**"
click at [632, 417] on div "Filters (4) Reset" at bounding box center [695, 418] width 645 height 30
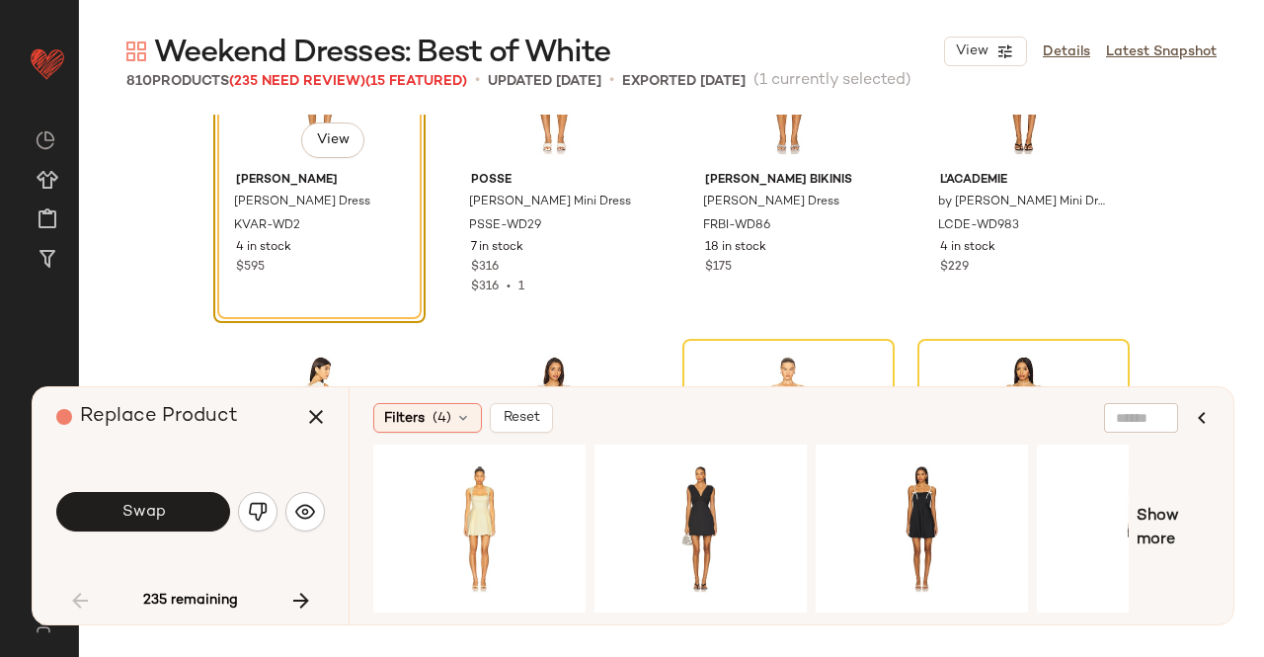
scroll to position [0, 119]
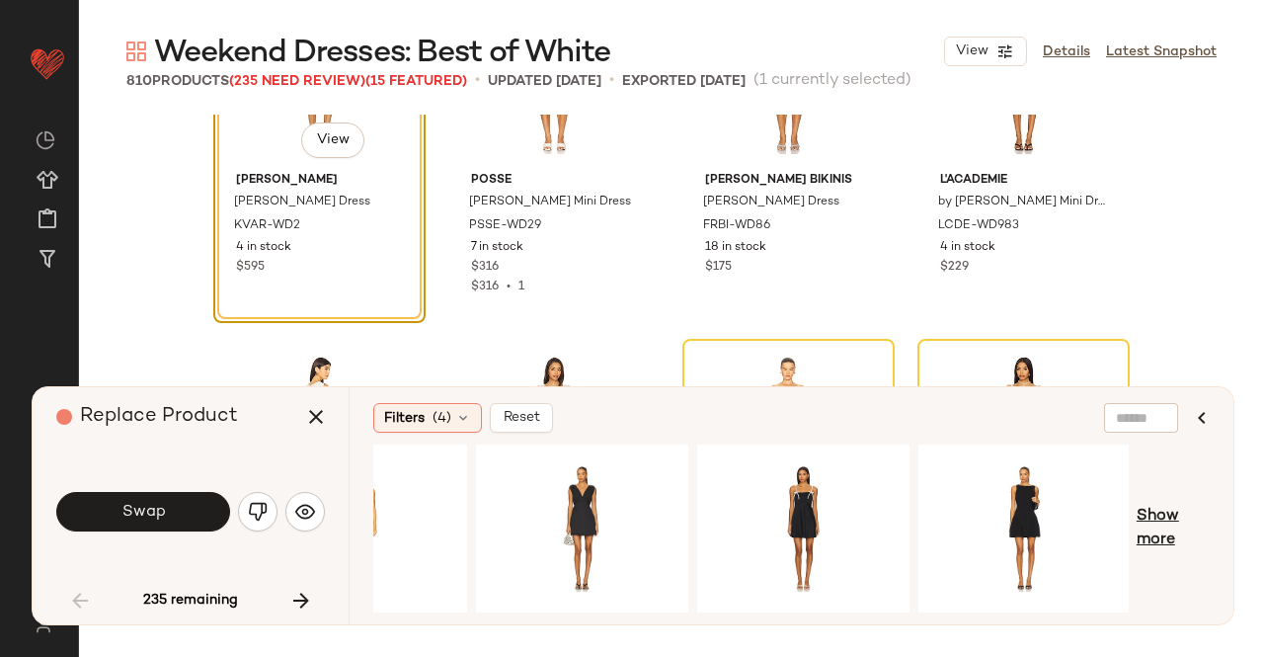
click at [1138, 506] on span "Show more" at bounding box center [1173, 528] width 73 height 47
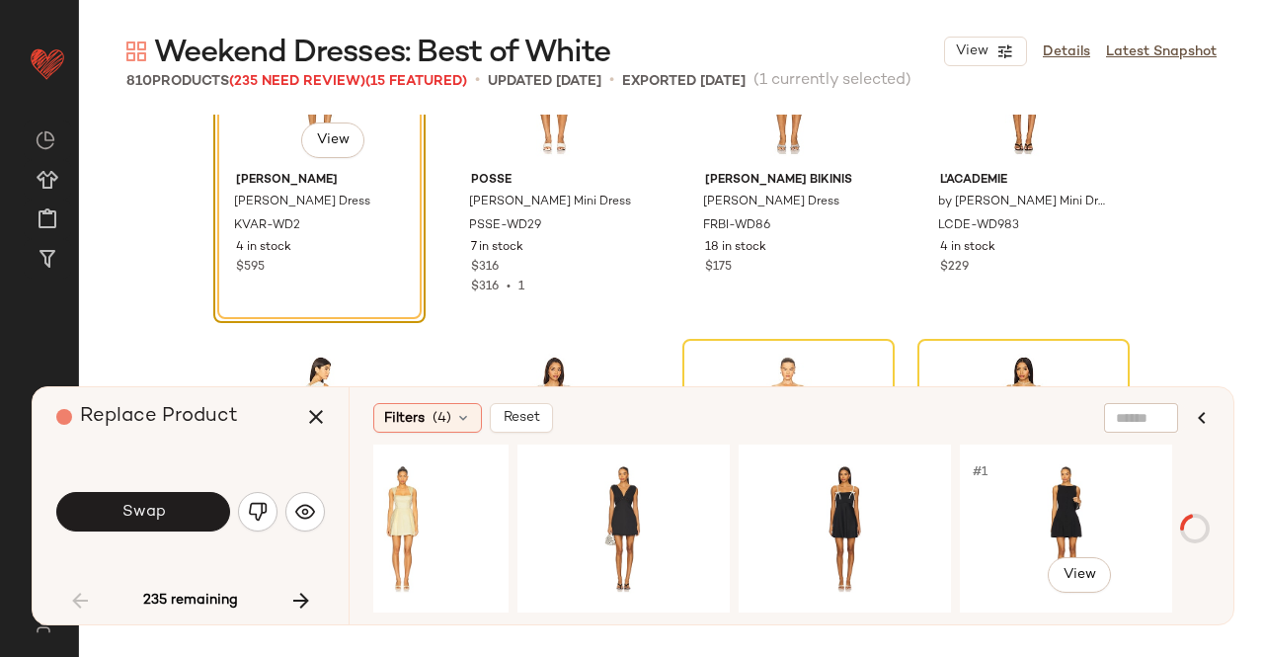
scroll to position [0, 77]
drag, startPoint x: 840, startPoint y: 612, endPoint x: 1077, endPoint y: 608, distance: 237.1
click at [1085, 609] on div at bounding box center [751, 529] width 756 height 168
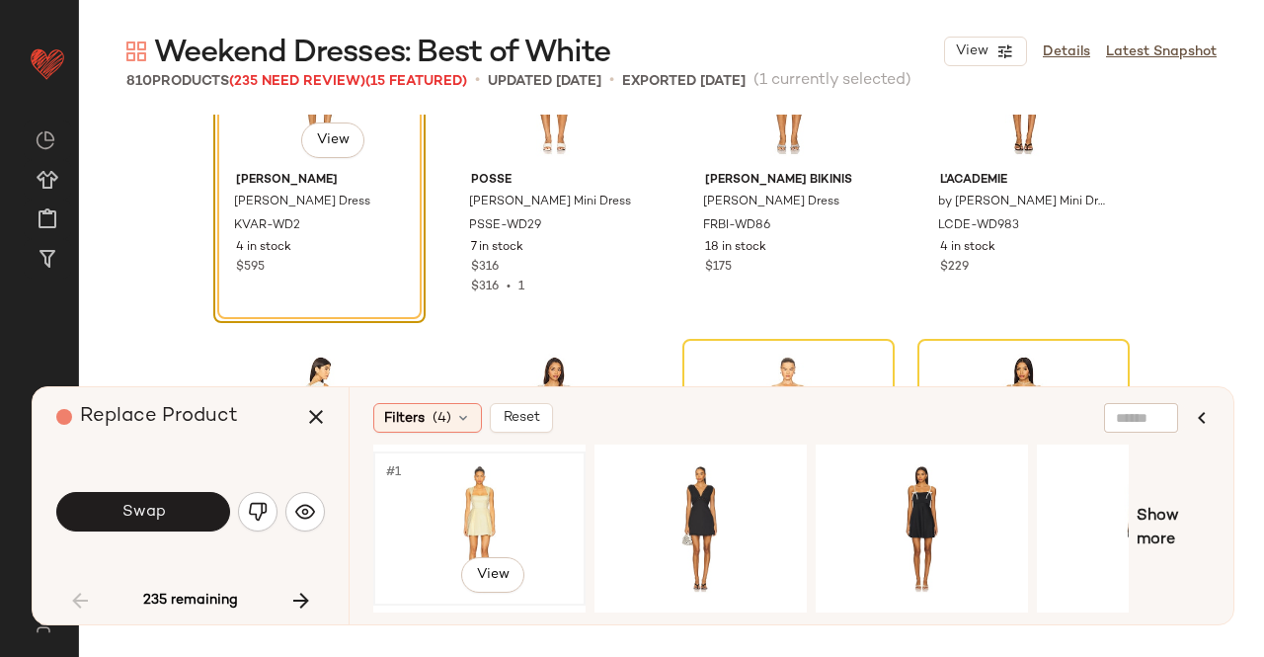
click at [486, 509] on div "#1 View" at bounding box center [479, 528] width 199 height 140
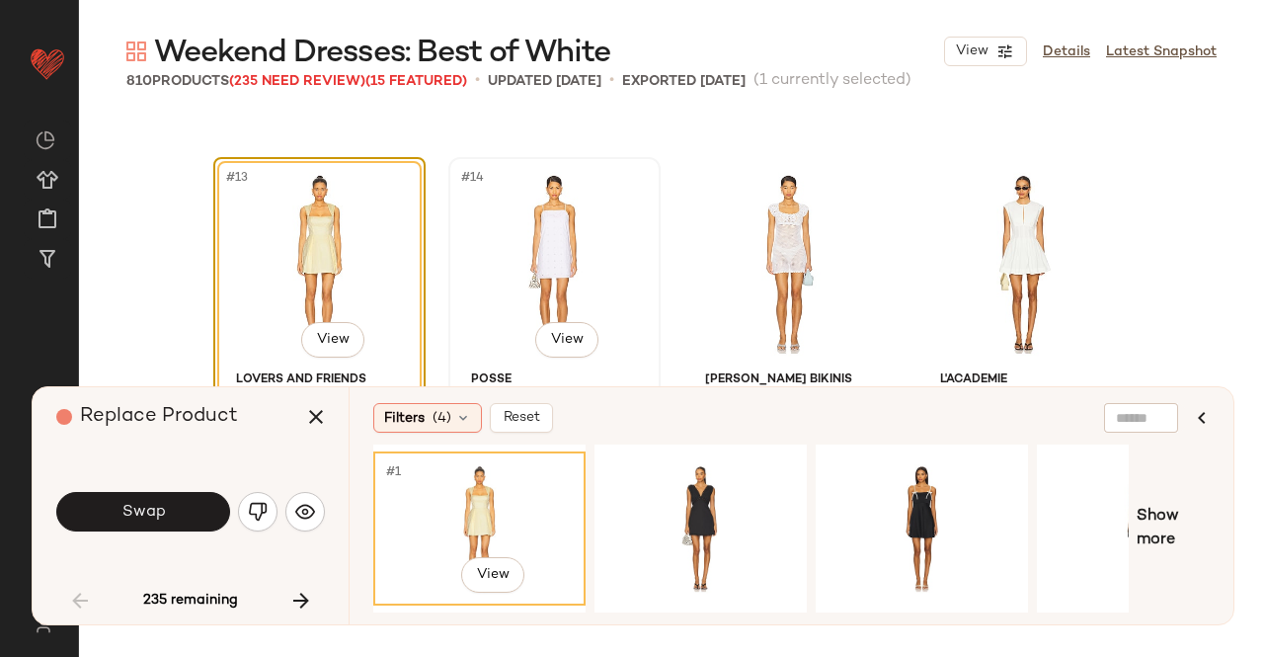
scroll to position [1113, 0]
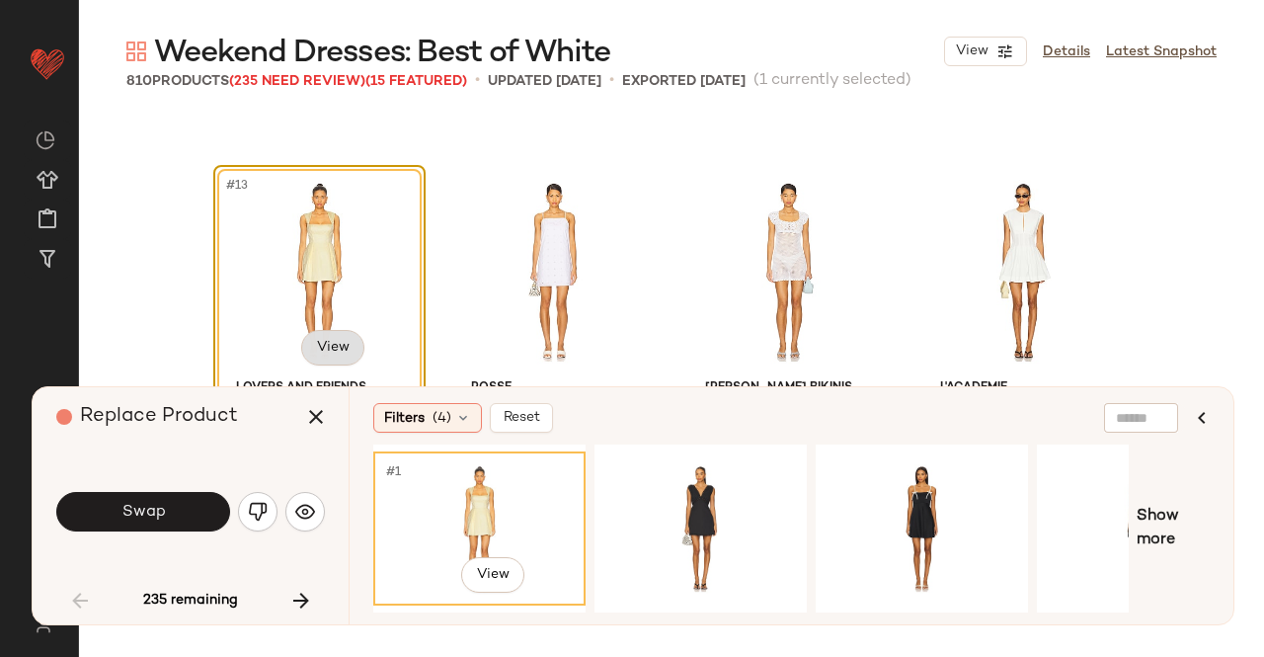
click at [340, 347] on body "Revolve ** Dashboard All Products Global Clipboards (22) Curations (511) Kriste…" at bounding box center [632, 328] width 1264 height 657
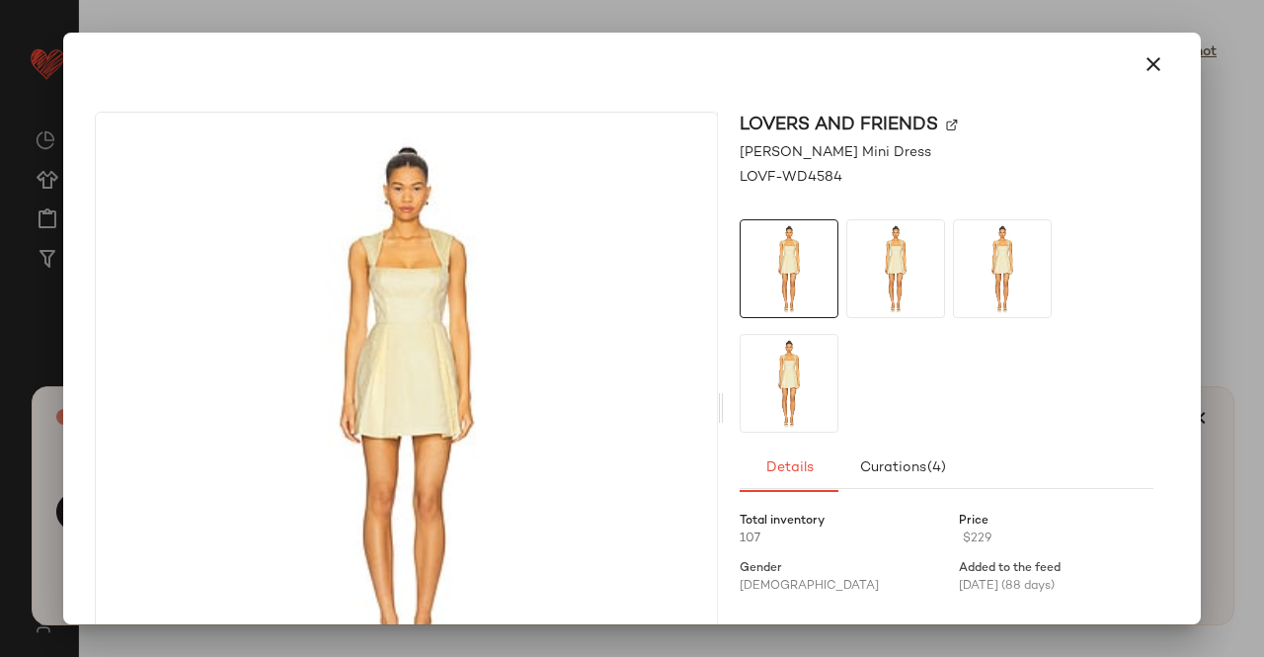
click at [925, 251] on img at bounding box center [896, 268] width 97 height 97
click at [998, 285] on img at bounding box center [1002, 268] width 97 height 97
click at [893, 274] on img at bounding box center [896, 268] width 97 height 97
click at [790, 383] on img at bounding box center [789, 383] width 97 height 97
click at [1263, 315] on div at bounding box center [632, 328] width 1264 height 657
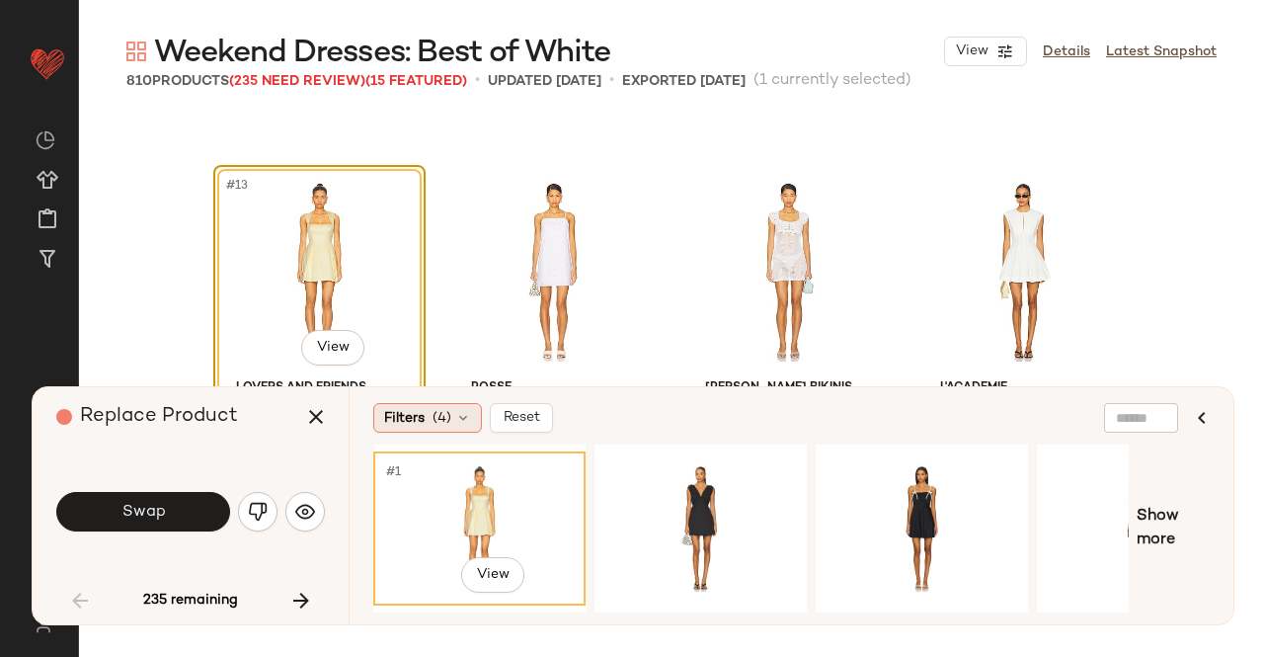
click at [467, 430] on div "Filters (4)" at bounding box center [427, 418] width 109 height 30
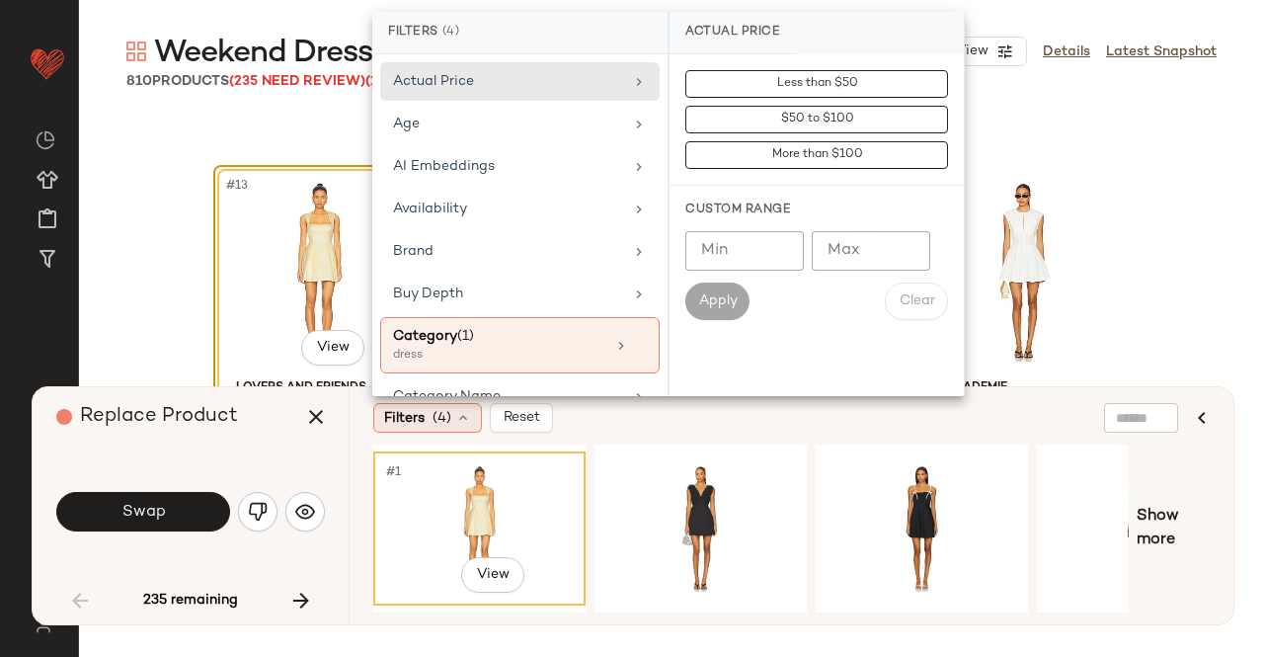
click at [453, 428] on div "Filters (4)" at bounding box center [427, 418] width 109 height 30
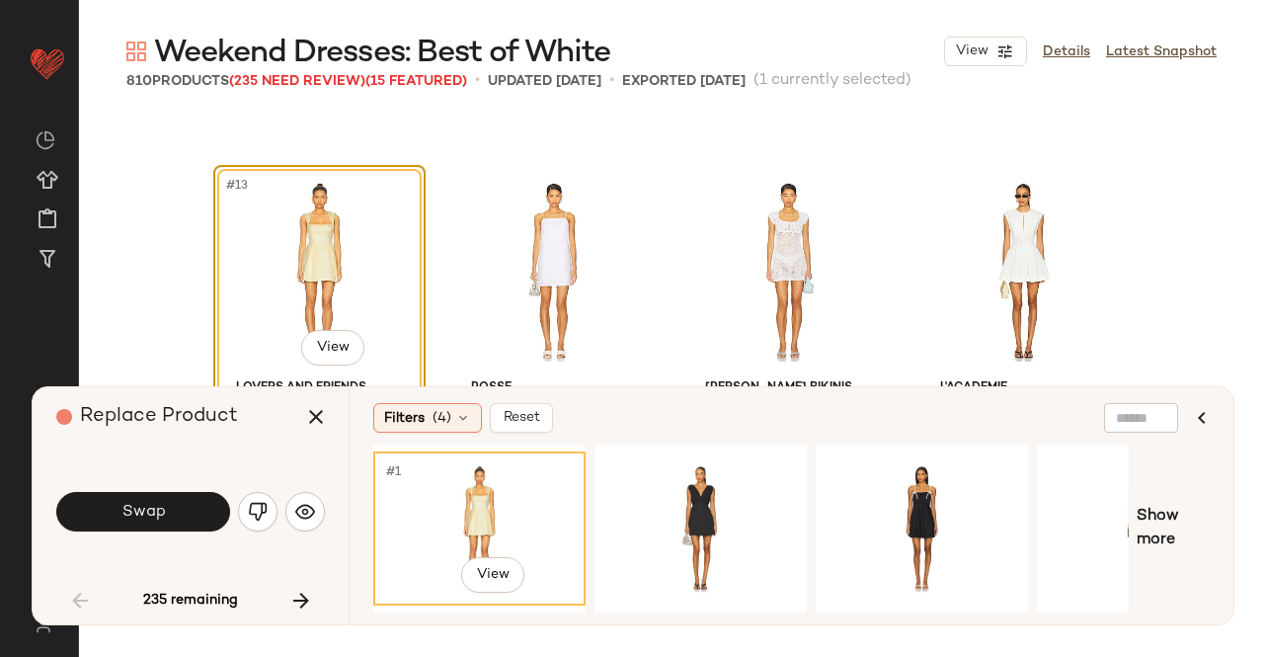
click at [453, 428] on div "Filters (4)" at bounding box center [427, 418] width 109 height 30
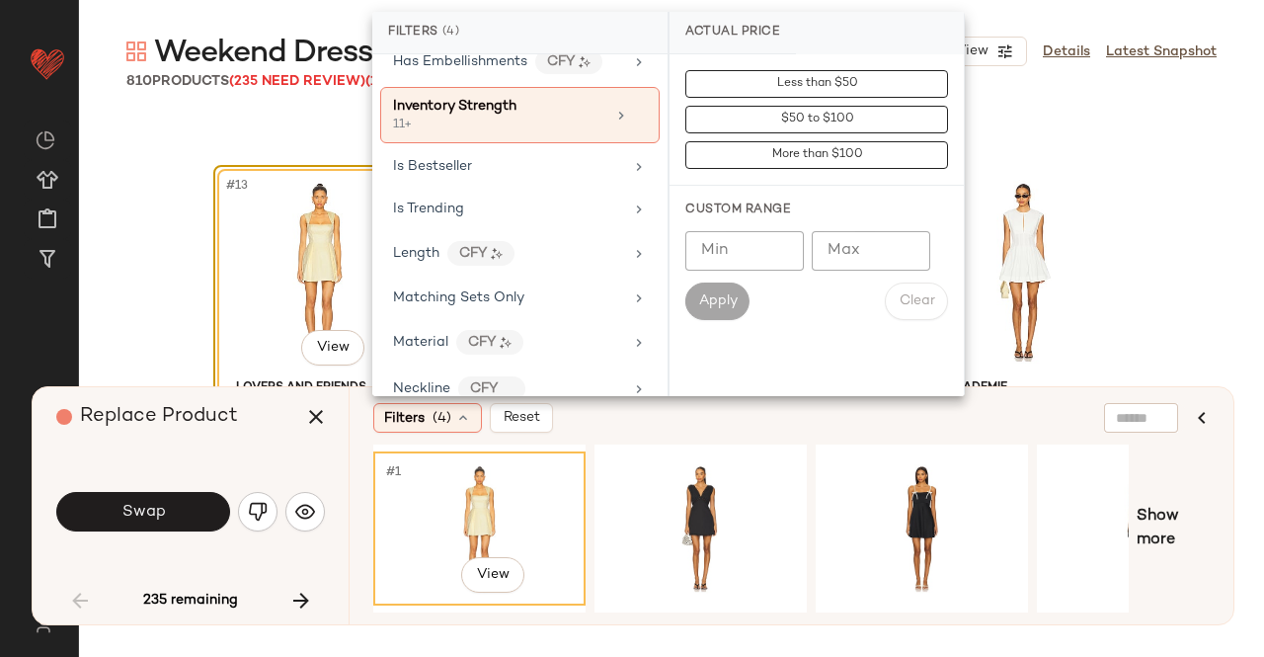
scroll to position [992, 0]
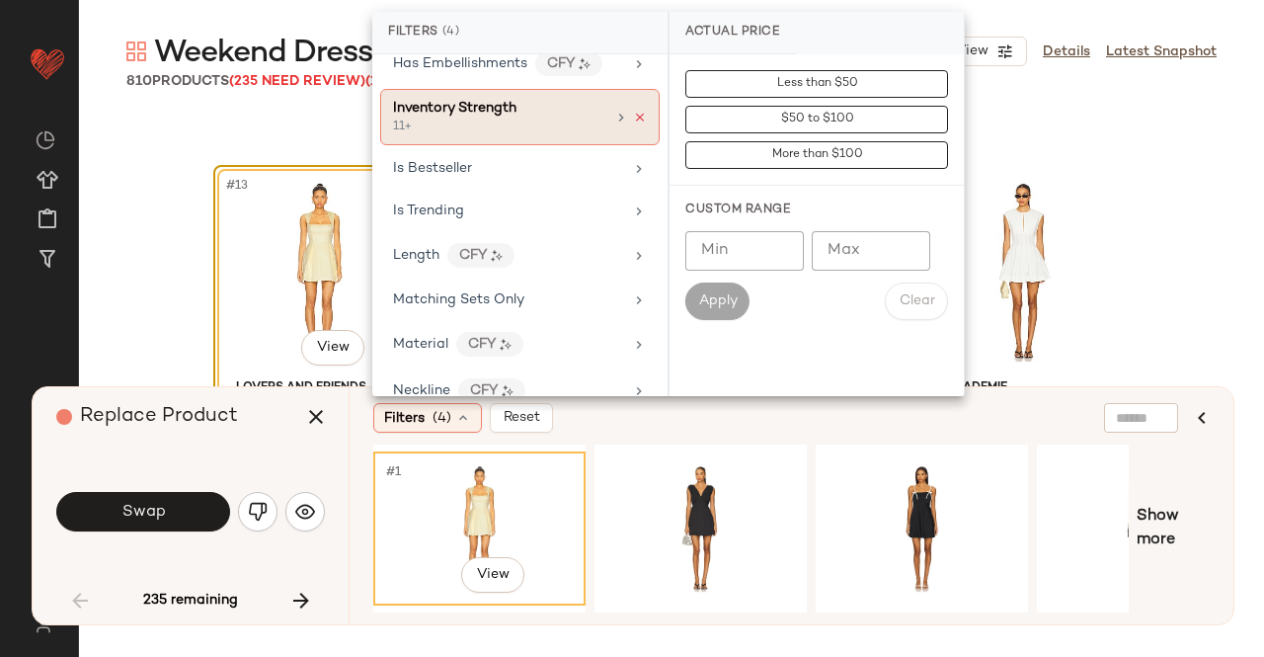
click at [633, 111] on icon at bounding box center [640, 118] width 14 height 14
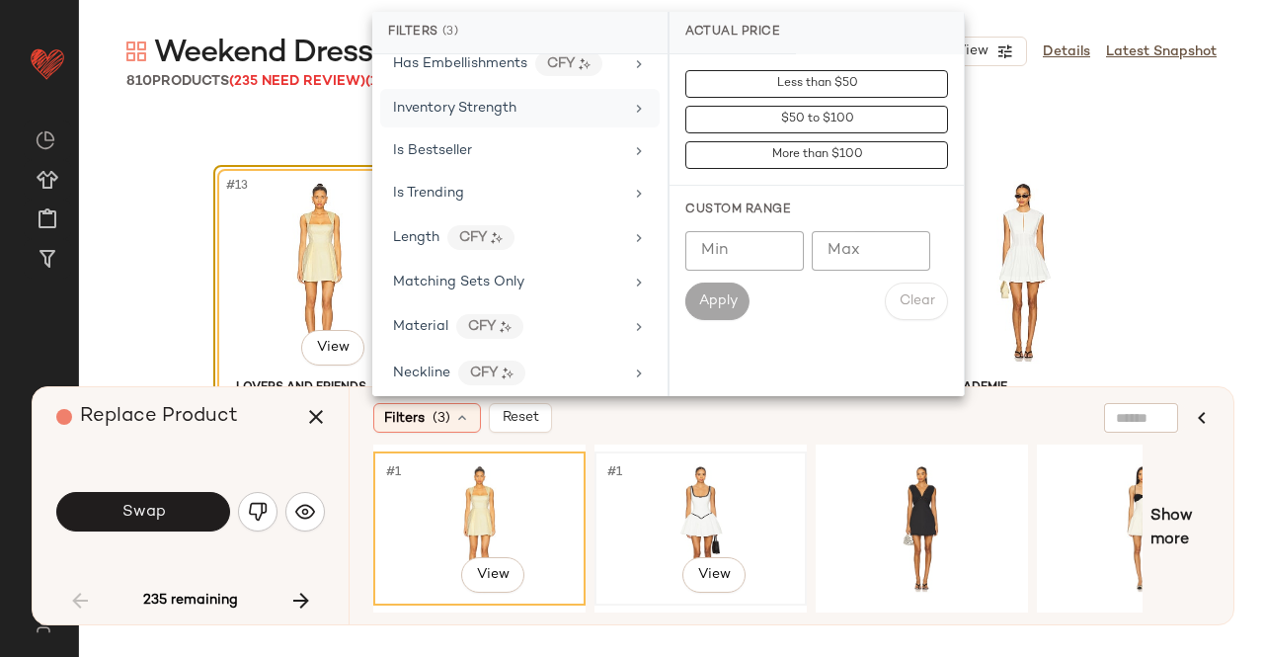
click at [661, 508] on div "#1 View" at bounding box center [701, 528] width 199 height 140
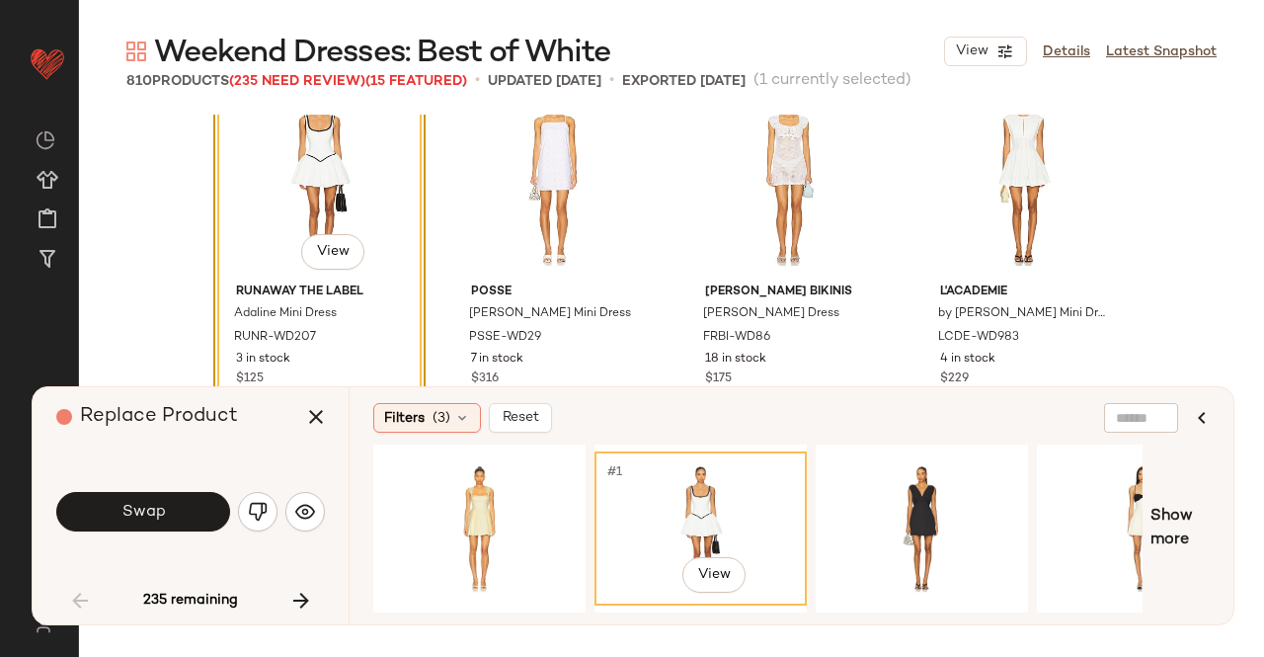
scroll to position [1210, 0]
click at [184, 510] on button "Swap" at bounding box center [143, 512] width 174 height 40
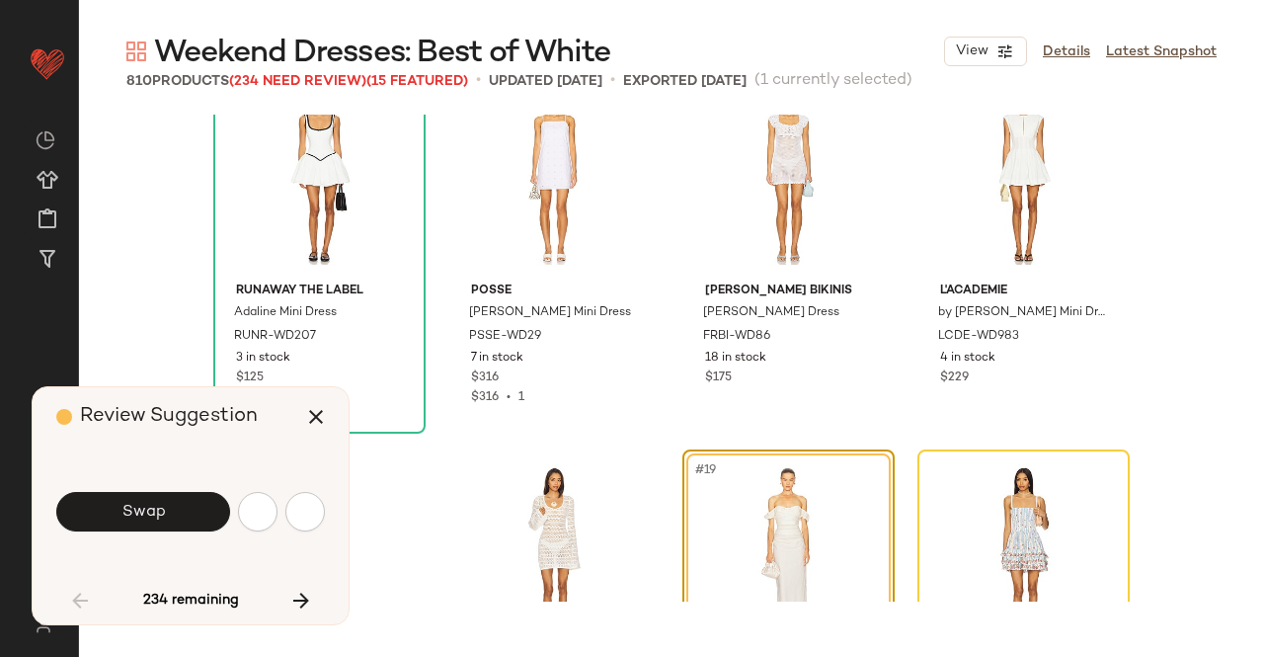
scroll to position [1525, 0]
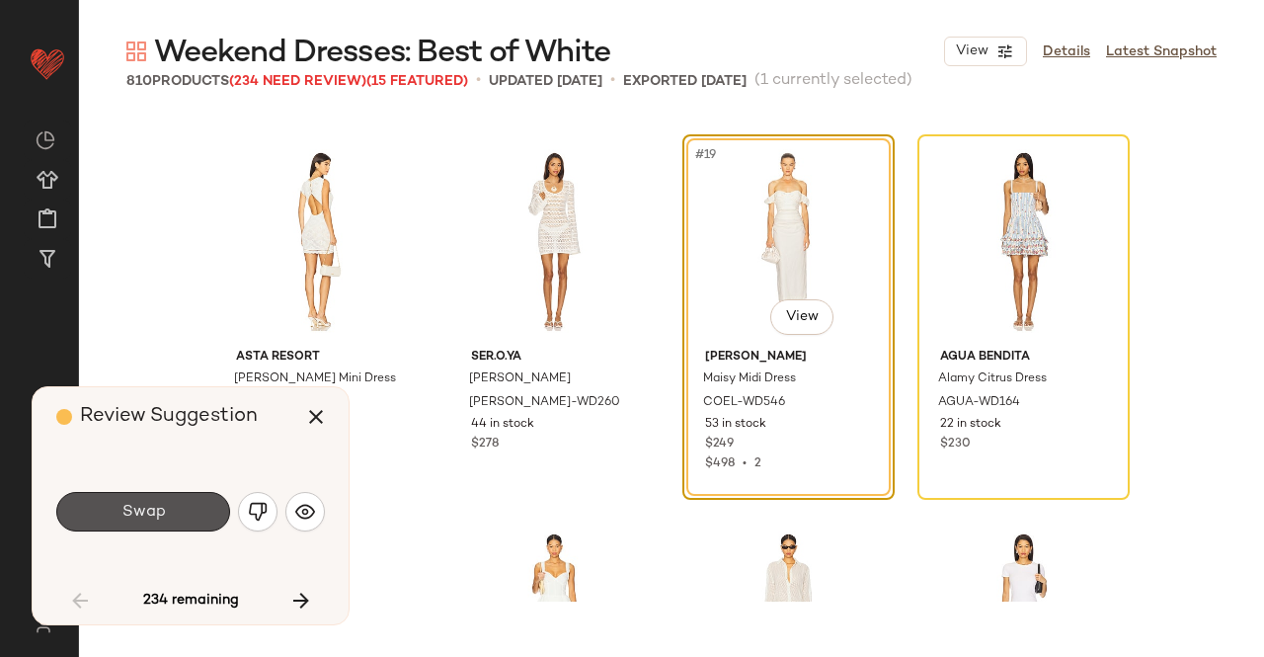
click at [184, 510] on button "Swap" at bounding box center [143, 512] width 174 height 40
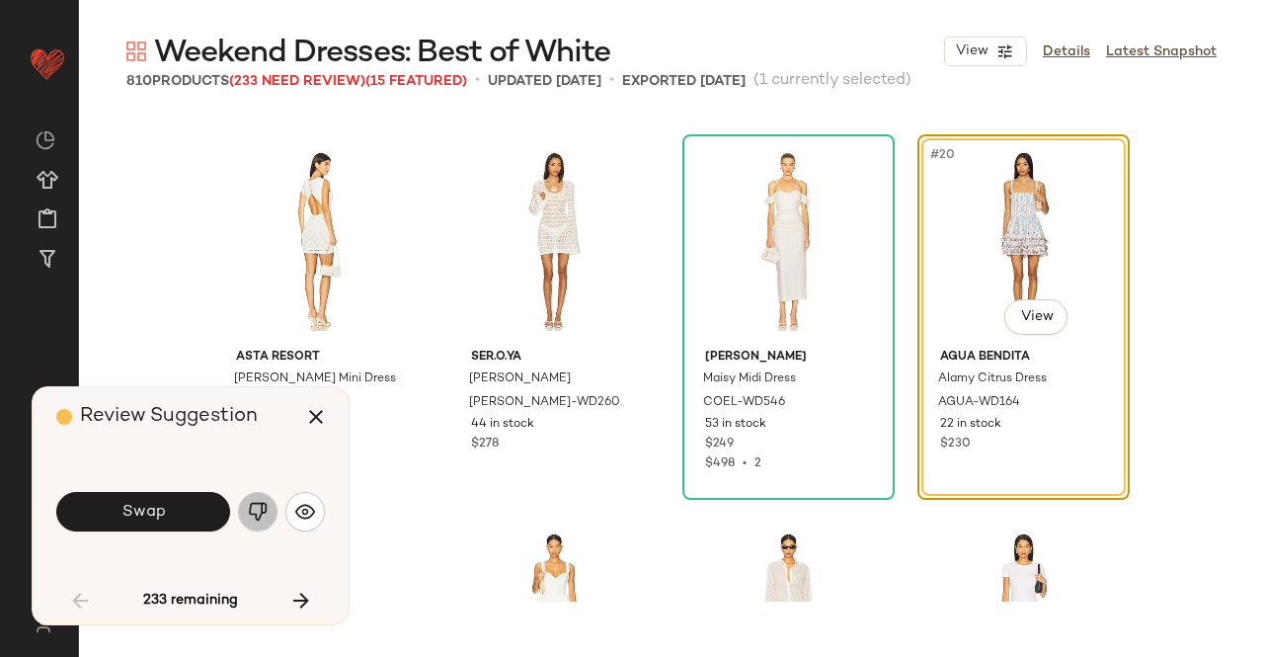
click at [265, 507] on img "button" at bounding box center [258, 512] width 20 height 20
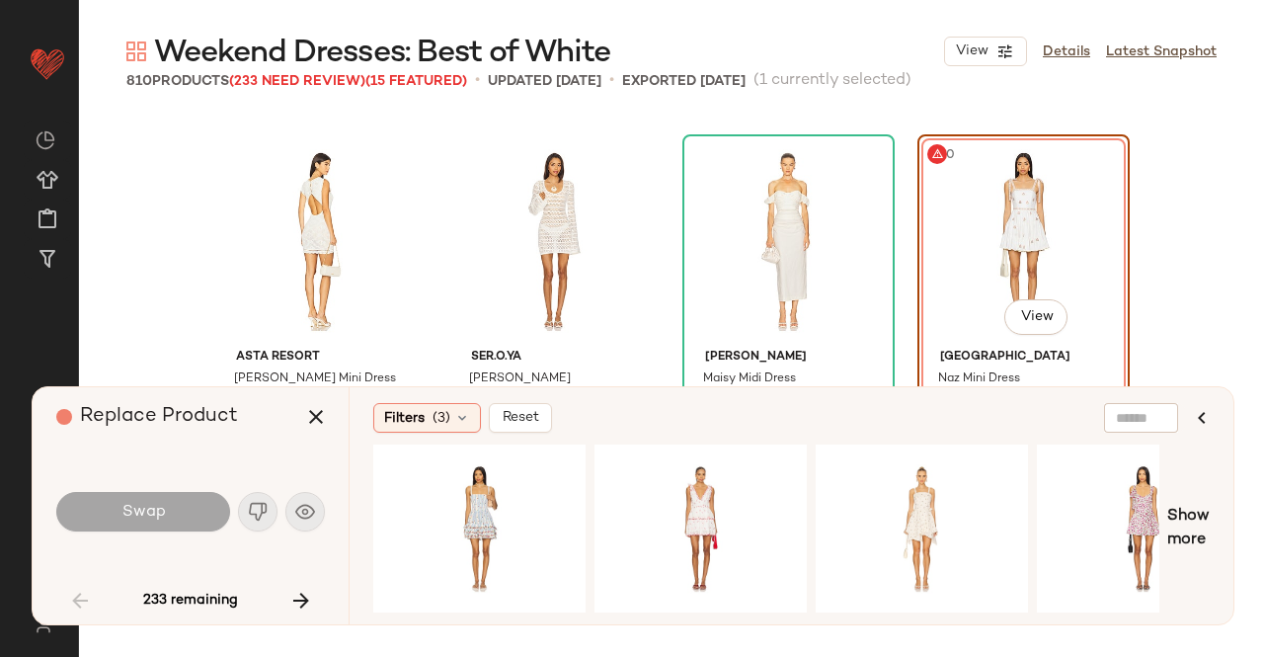
scroll to position [1618, 0]
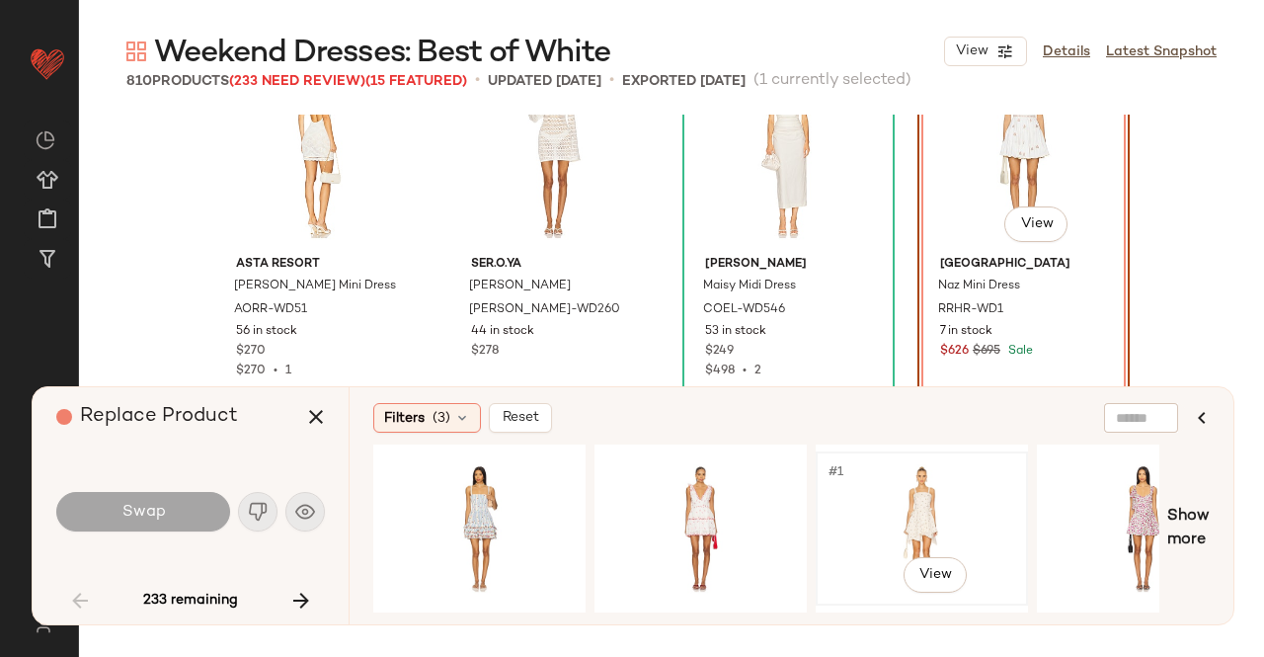
click at [881, 526] on div "#1 View" at bounding box center [922, 528] width 199 height 140
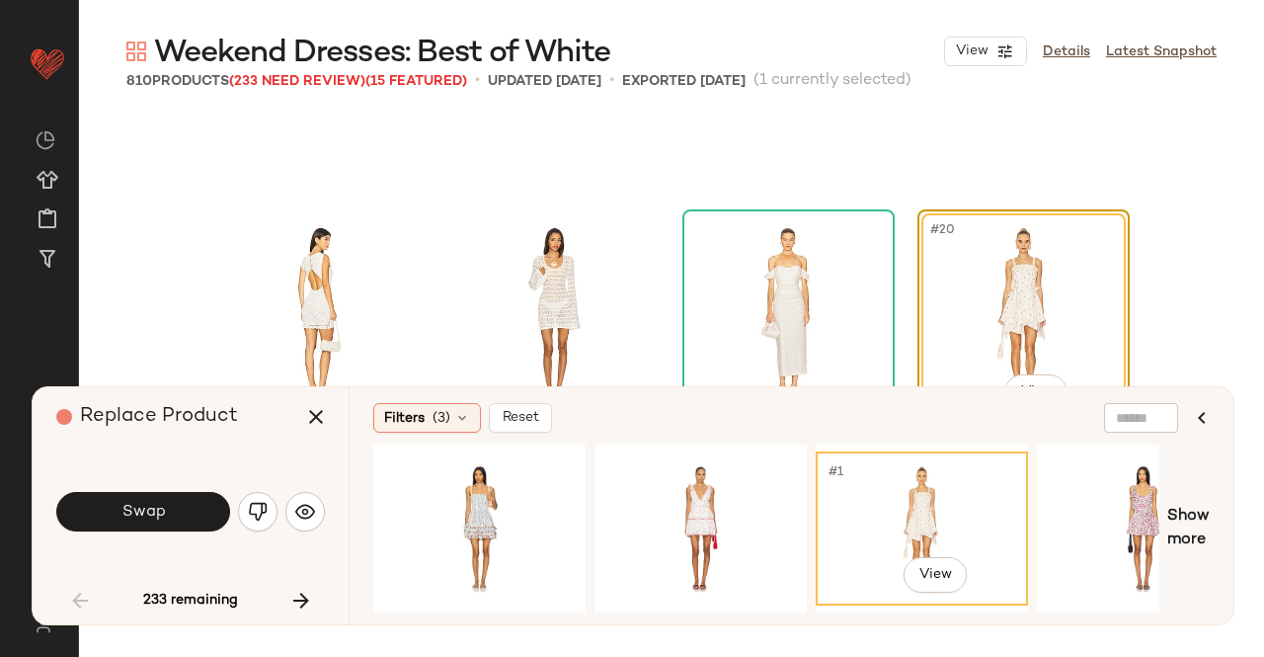
scroll to position [1448, 0]
click at [135, 535] on div "Swap" at bounding box center [190, 511] width 269 height 47
click at [164, 518] on span "Swap" at bounding box center [143, 512] width 44 height 19
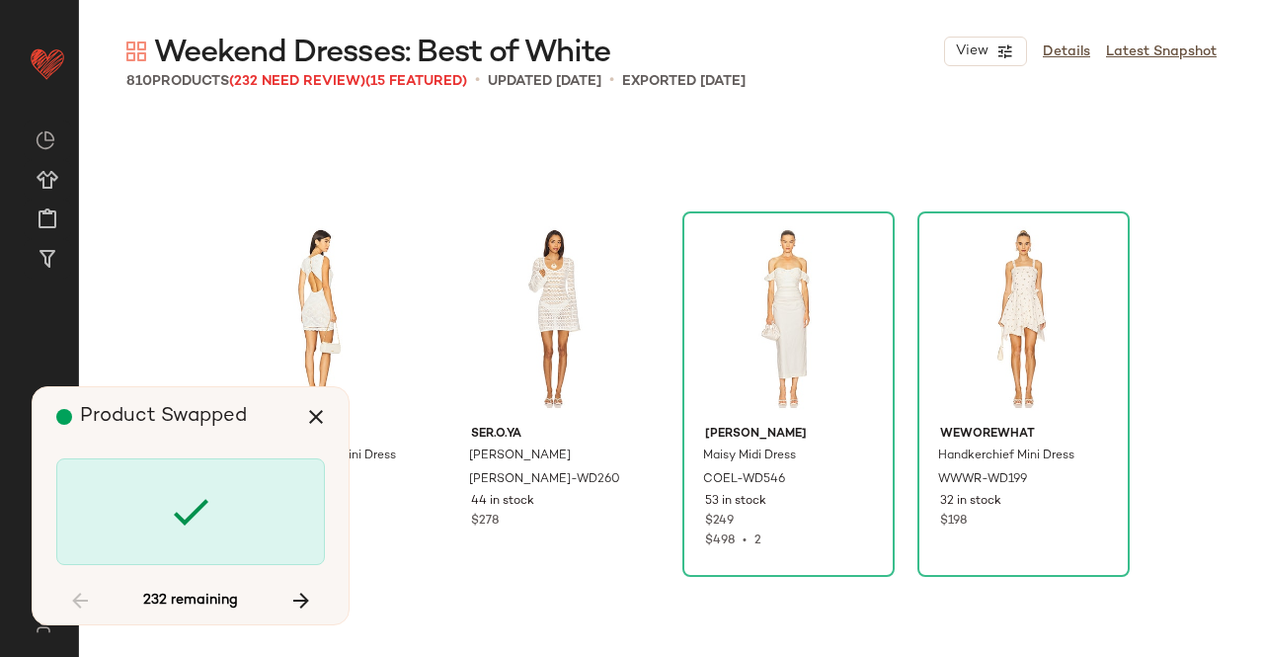
scroll to position [2669, 0]
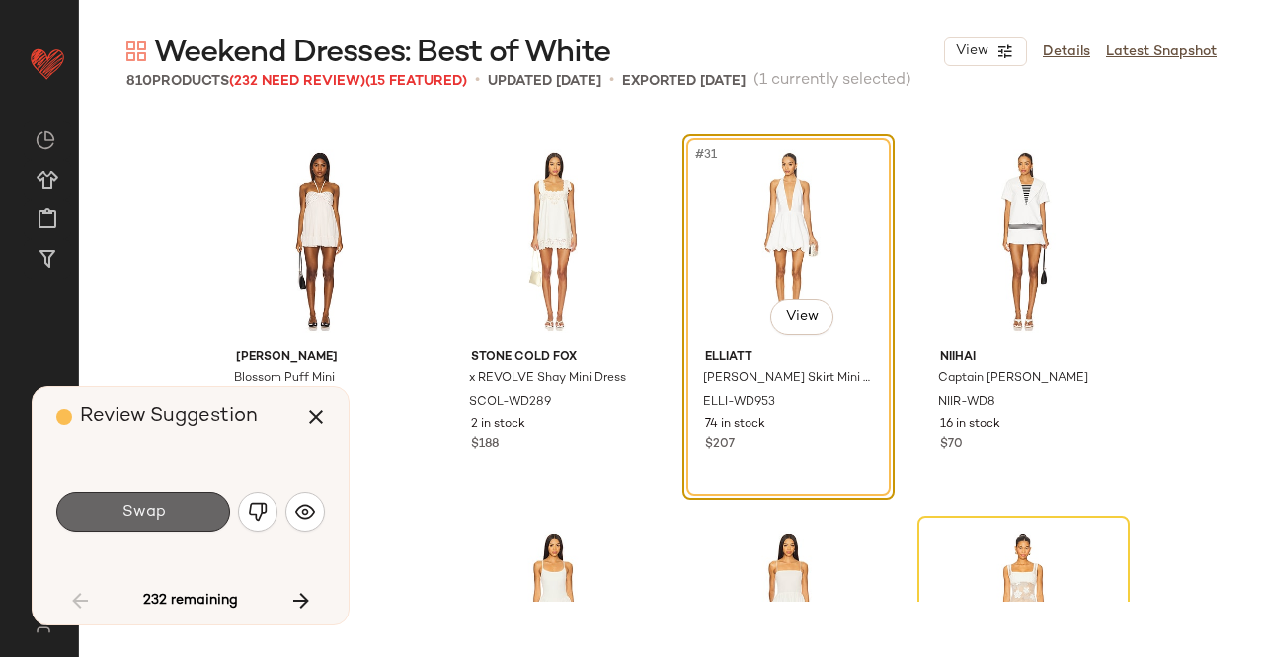
click at [186, 503] on button "Swap" at bounding box center [143, 512] width 174 height 40
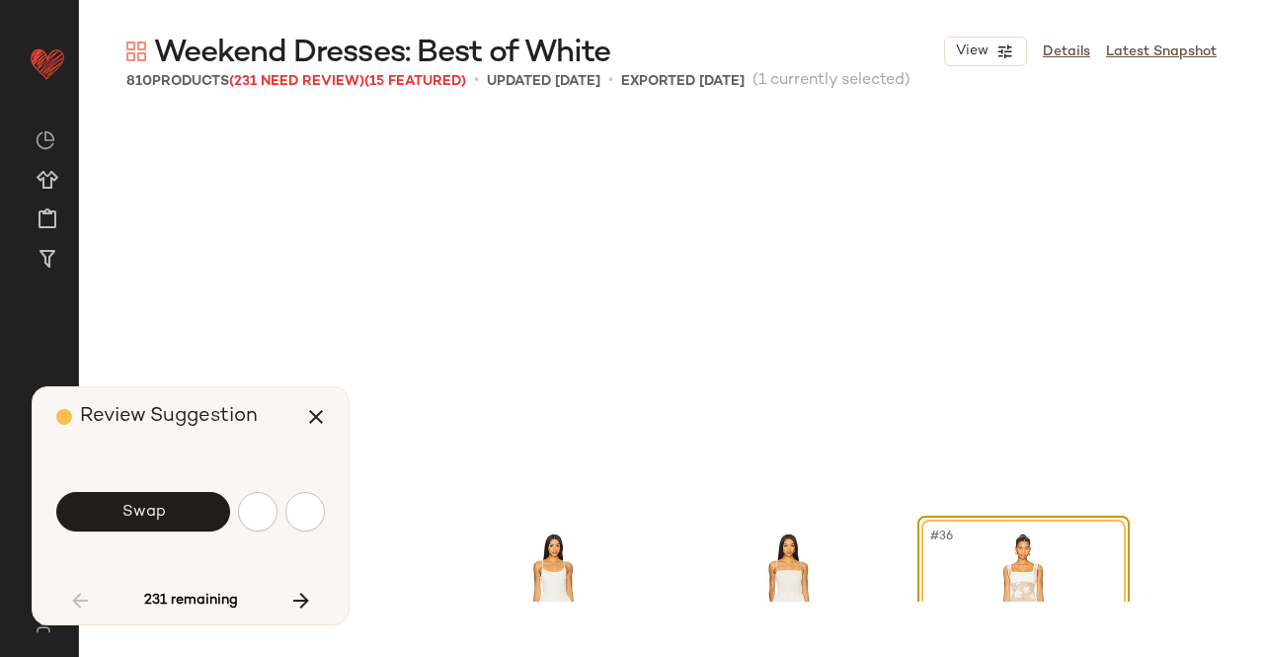
scroll to position [3050, 0]
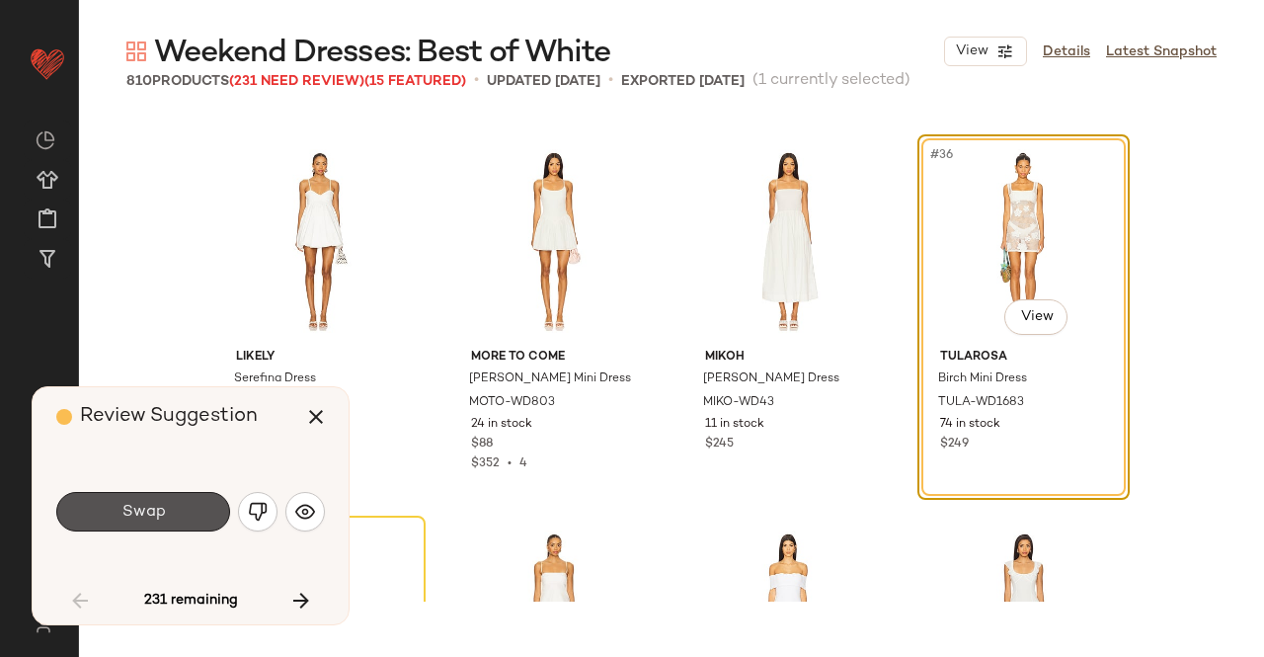
click at [186, 503] on button "Swap" at bounding box center [143, 512] width 174 height 40
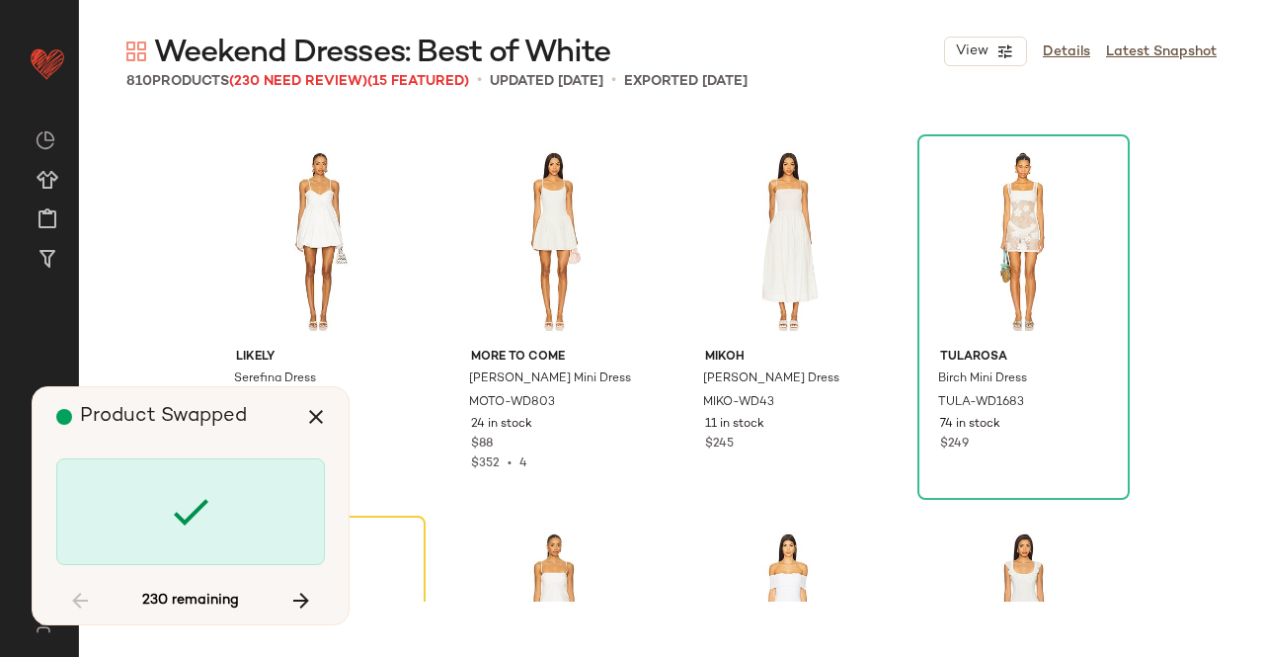
scroll to position [3432, 0]
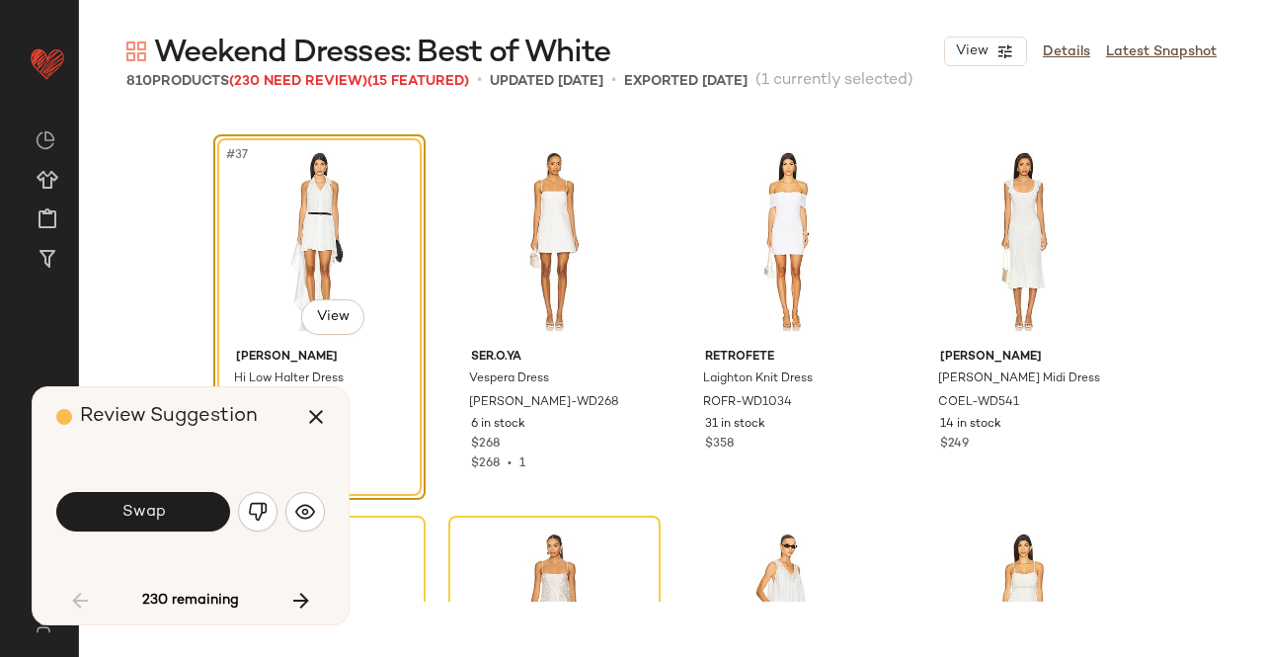
click at [186, 503] on button "Swap" at bounding box center [143, 512] width 174 height 40
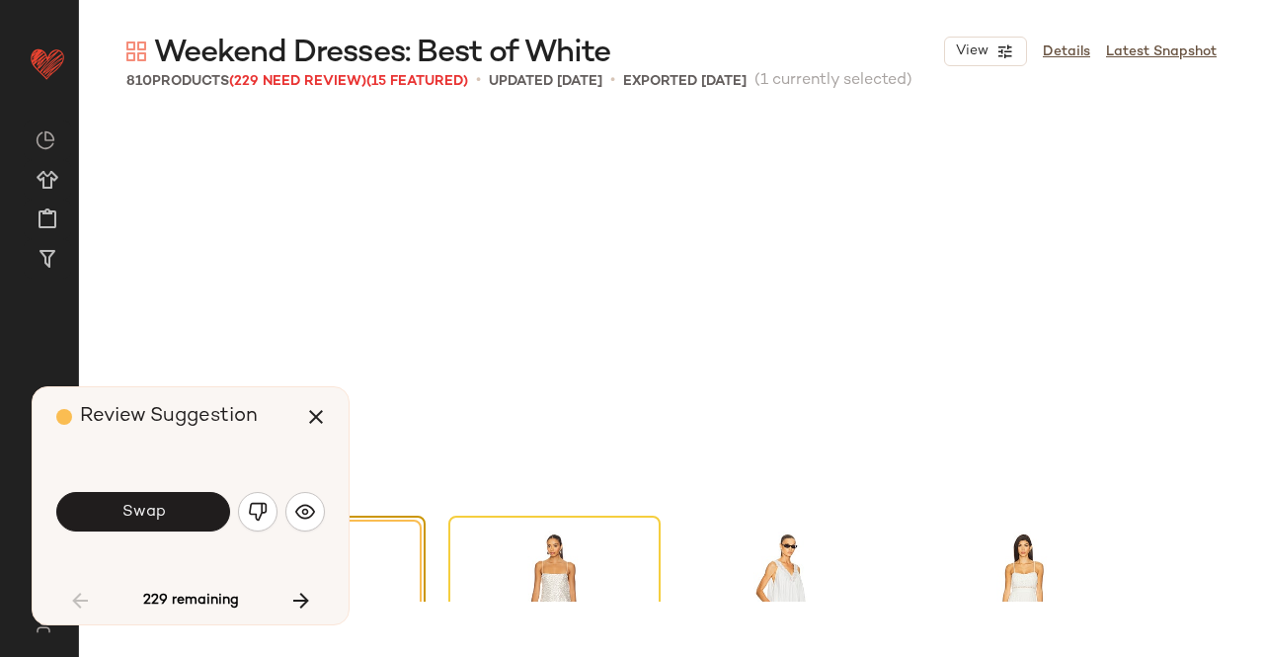
scroll to position [3813, 0]
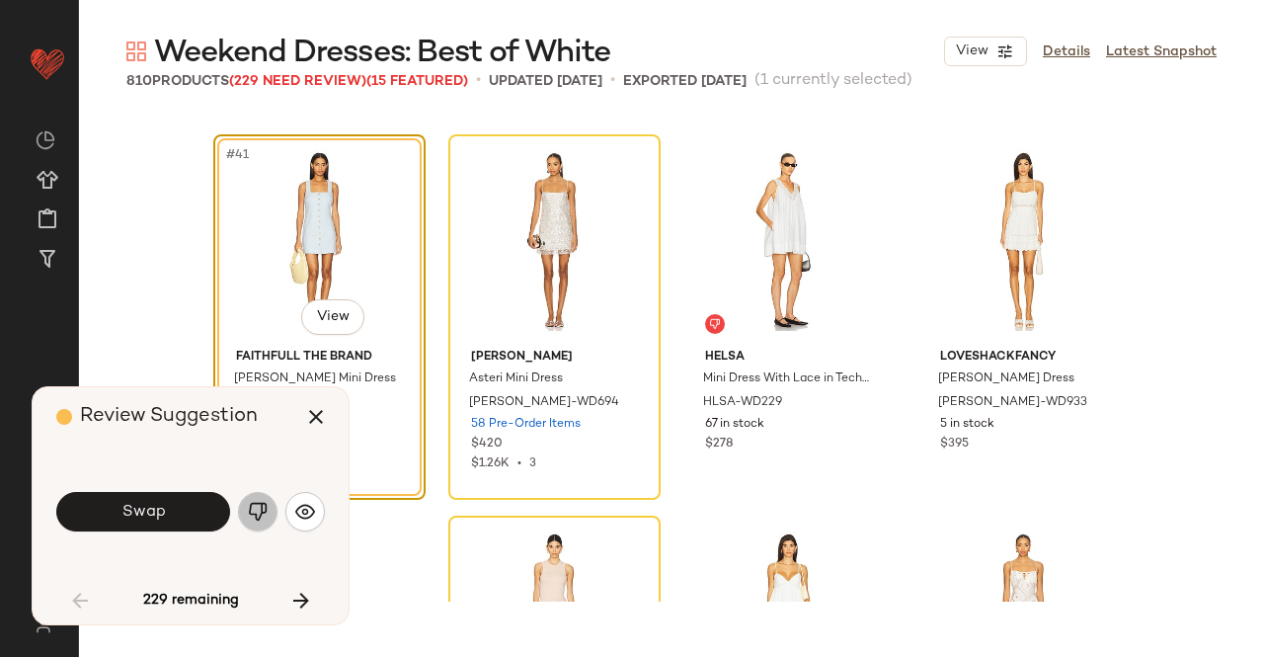
click at [258, 503] on img "button" at bounding box center [258, 512] width 20 height 20
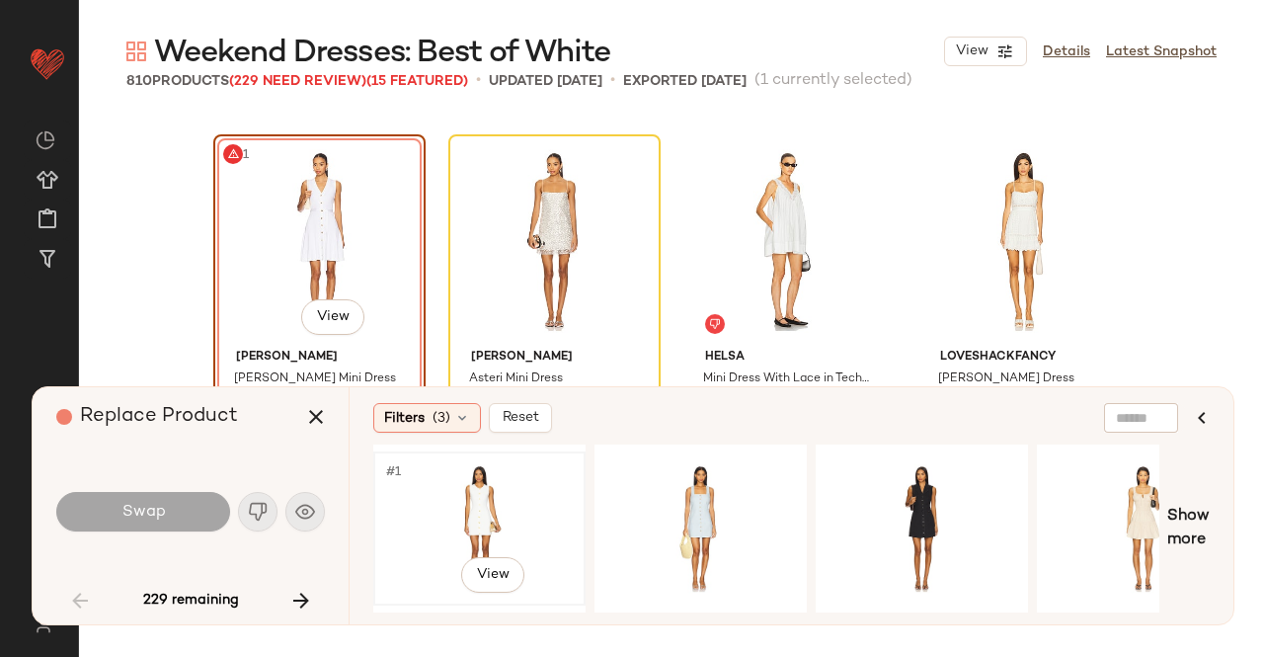
click at [533, 505] on div "#1 View" at bounding box center [479, 528] width 199 height 140
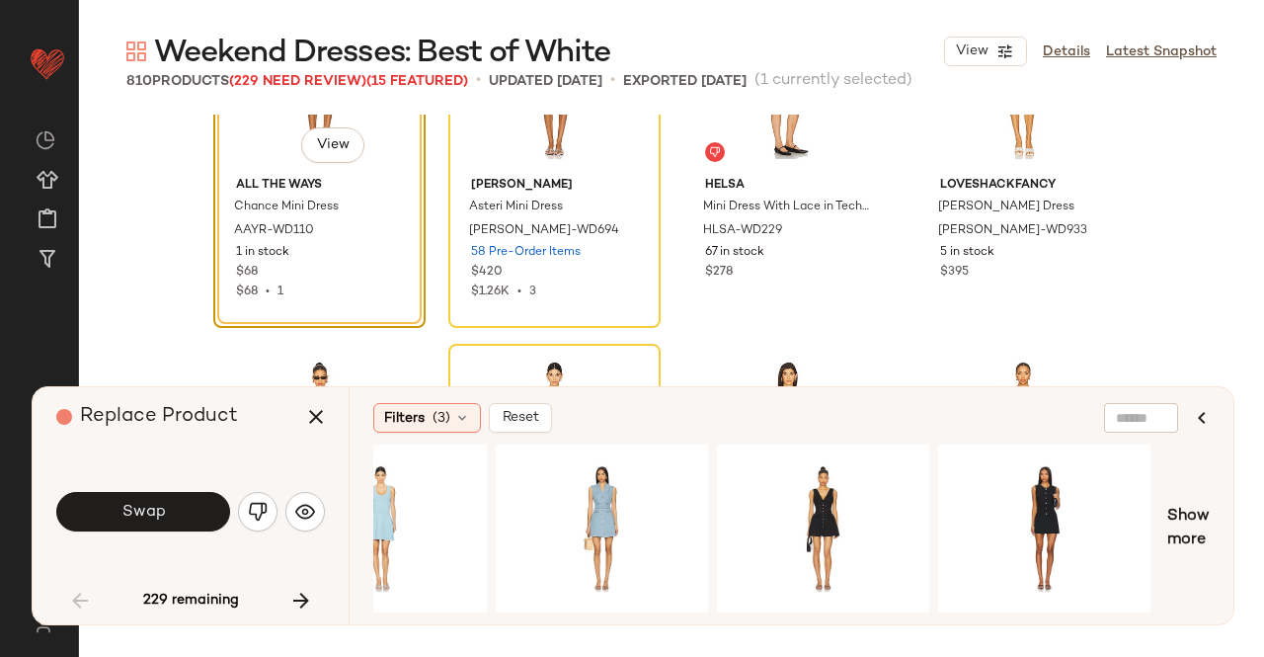
scroll to position [0, 1416]
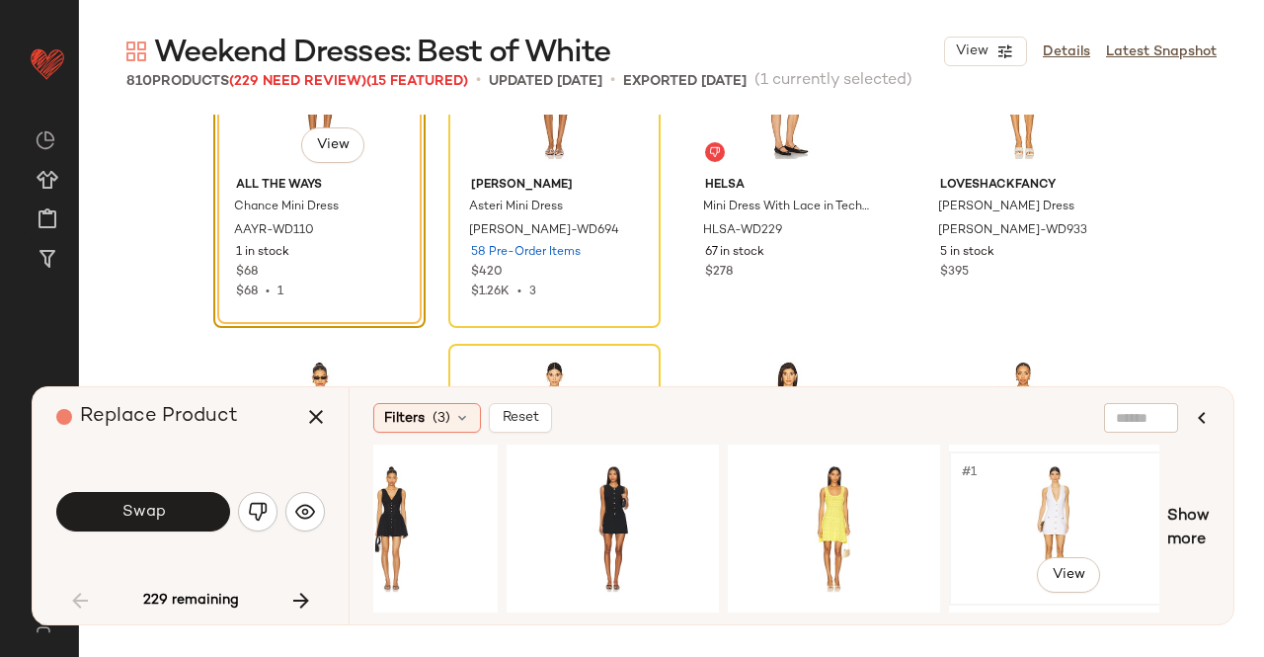
click at [1060, 478] on div "#1 View" at bounding box center [1055, 528] width 199 height 140
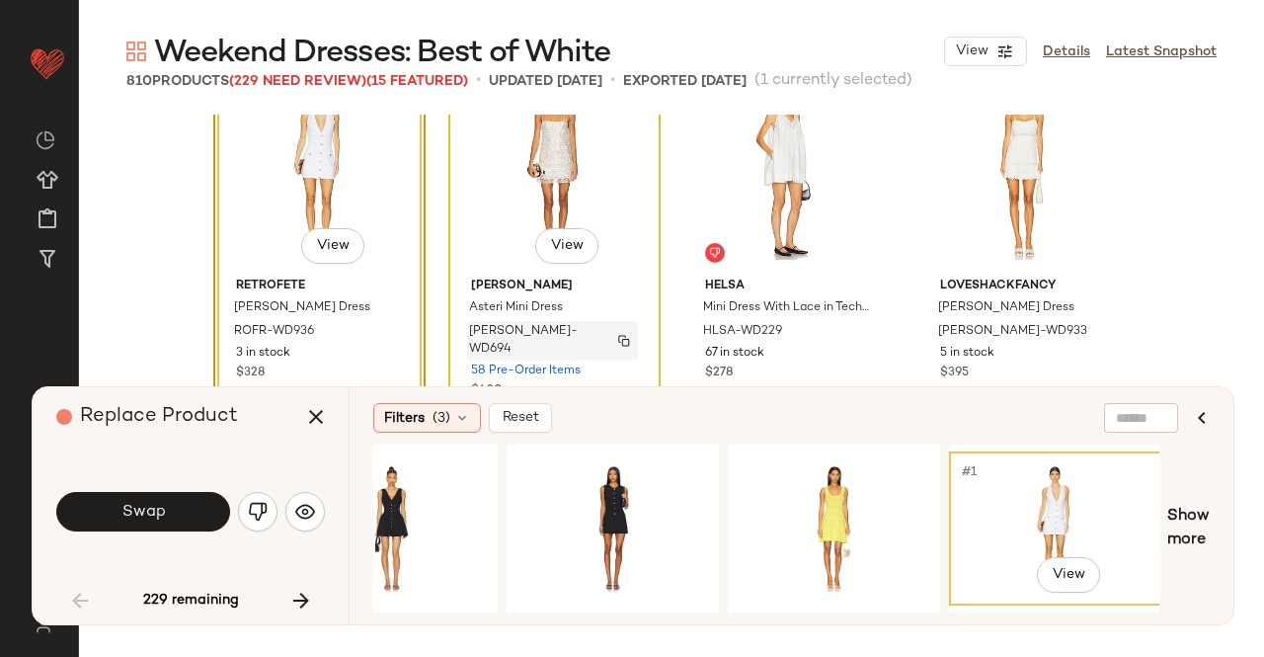
scroll to position [3883, 0]
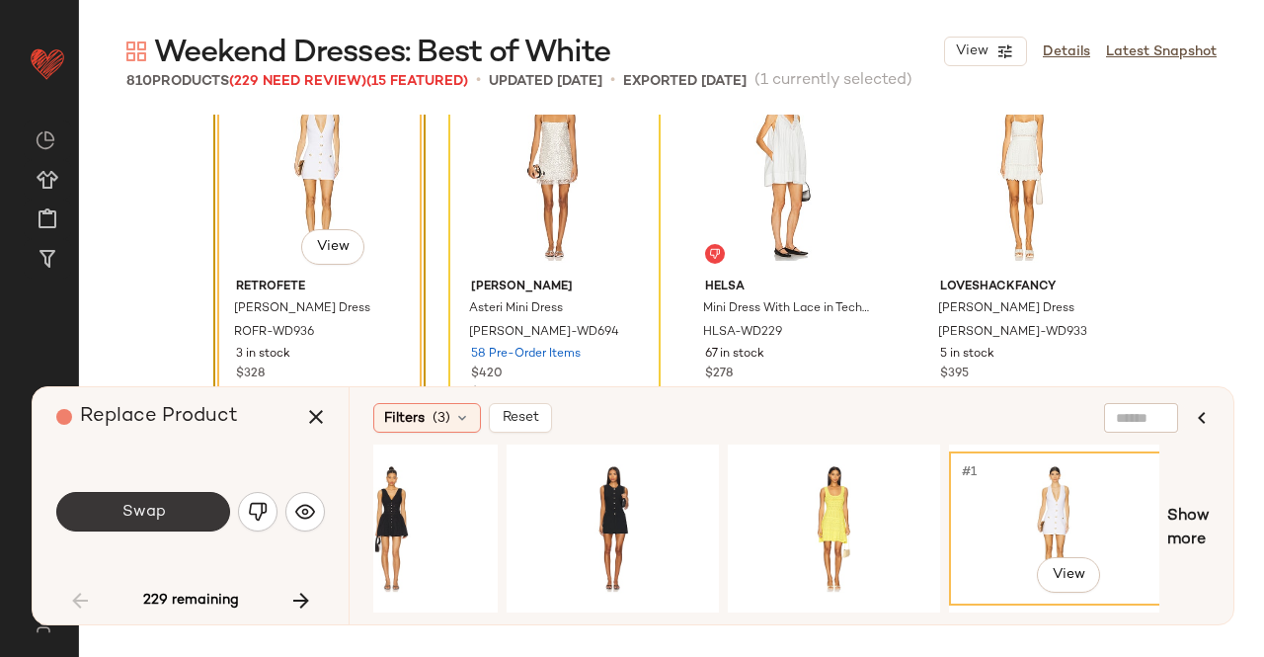
click at [203, 511] on button "Swap" at bounding box center [143, 512] width 174 height 40
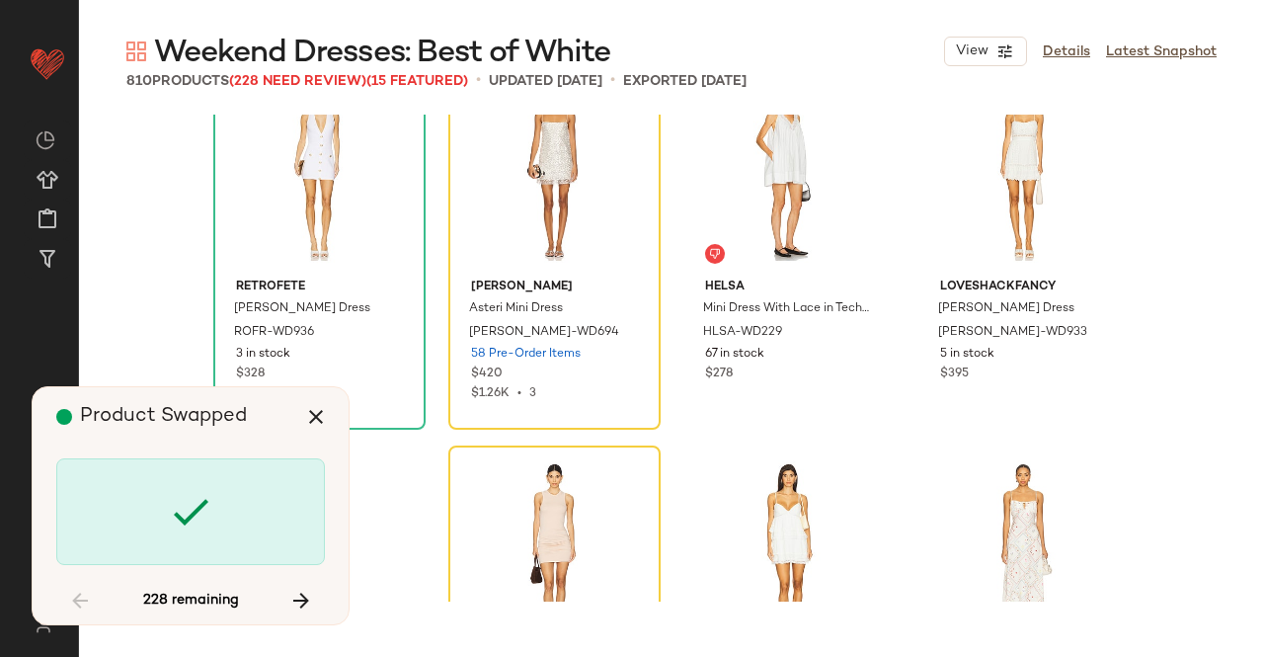
scroll to position [3813, 0]
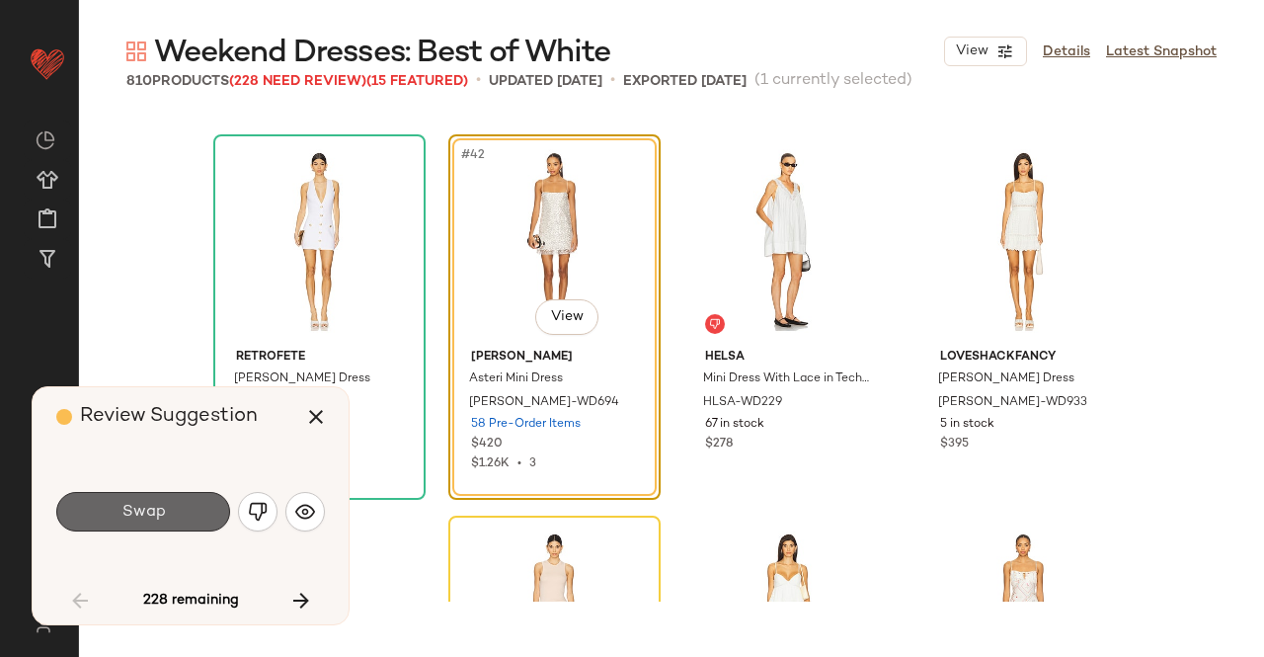
click at [140, 504] on span "Swap" at bounding box center [143, 512] width 44 height 19
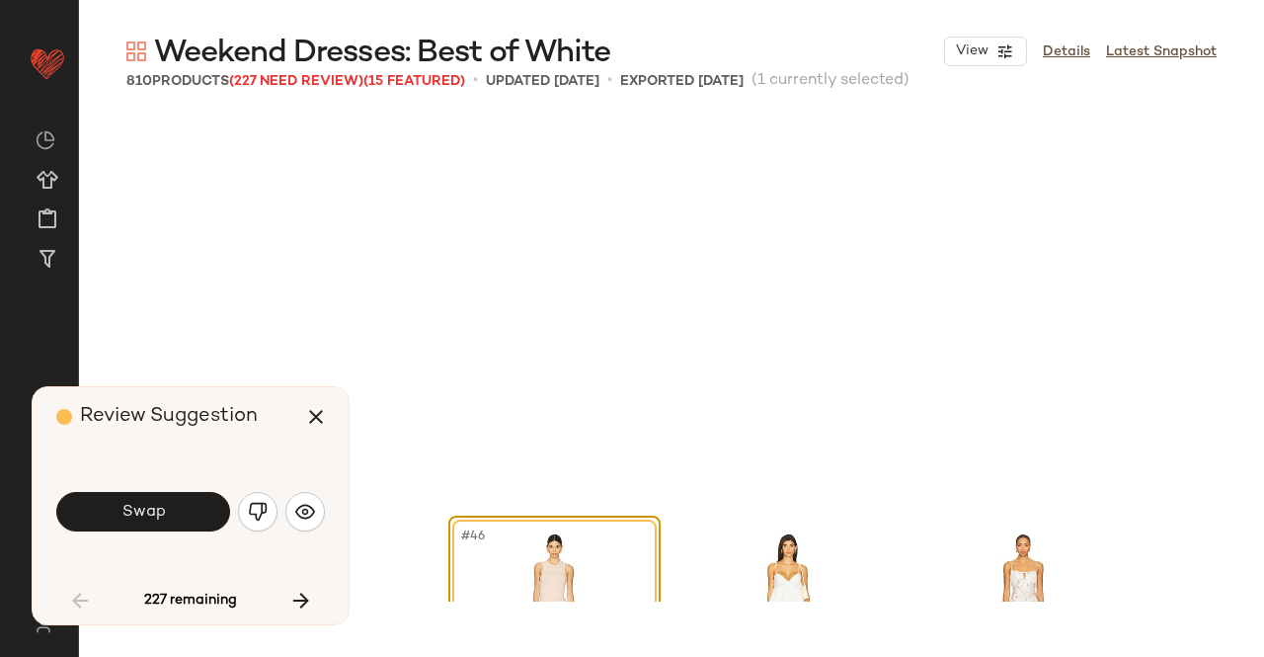
scroll to position [4194, 0]
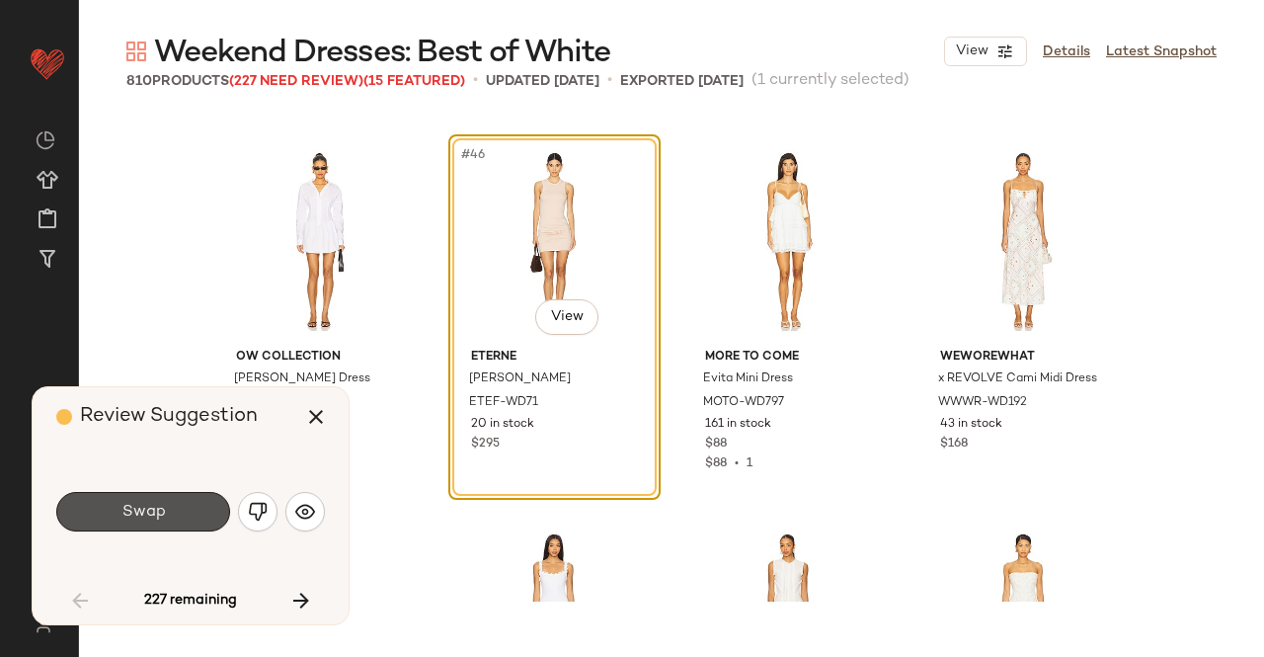
click at [140, 504] on span "Swap" at bounding box center [143, 512] width 44 height 19
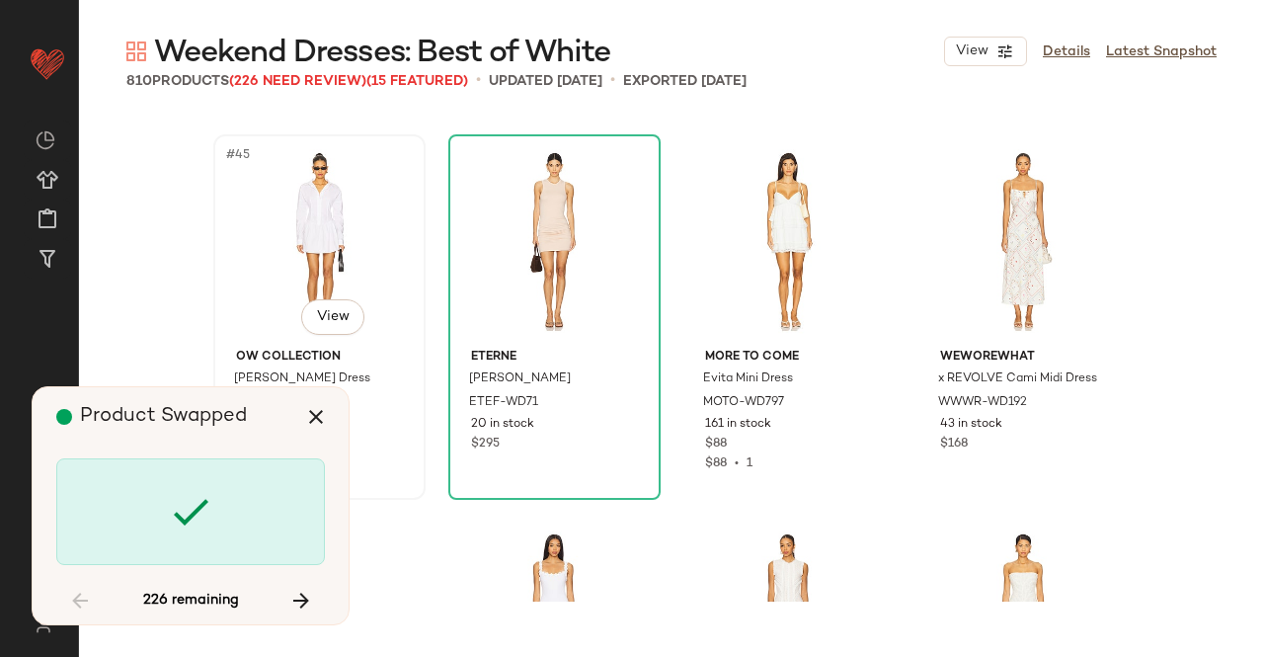
scroll to position [6482, 0]
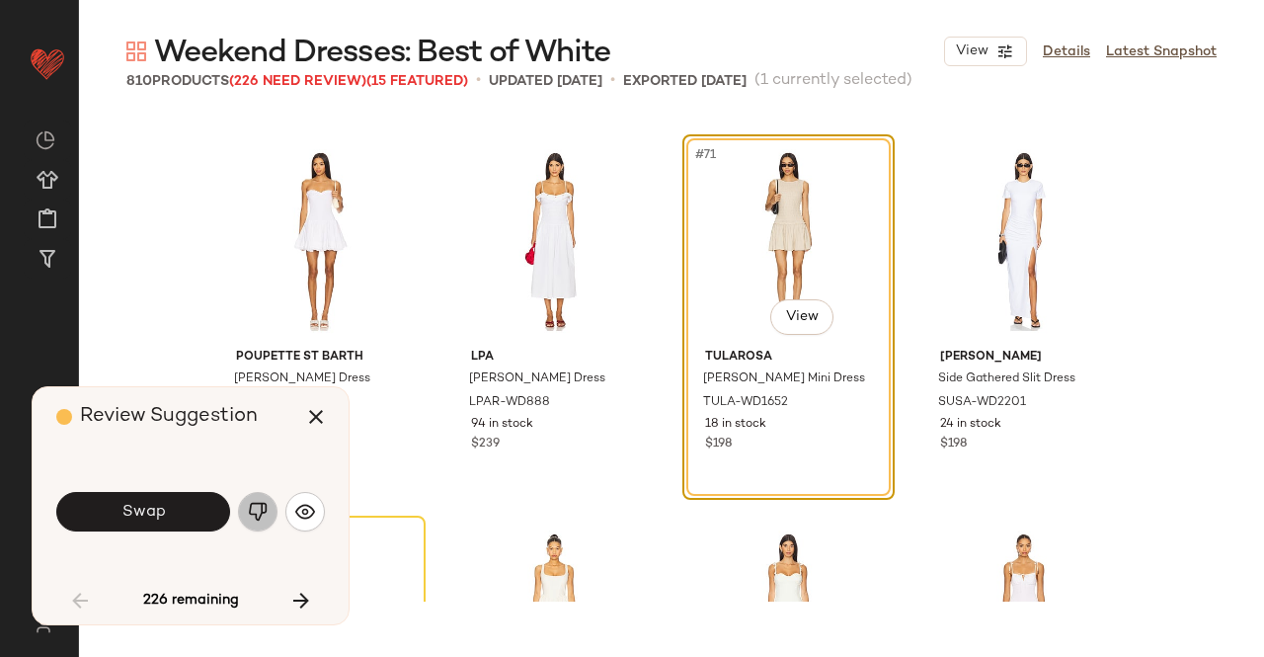
click at [268, 499] on button "button" at bounding box center [258, 512] width 40 height 40
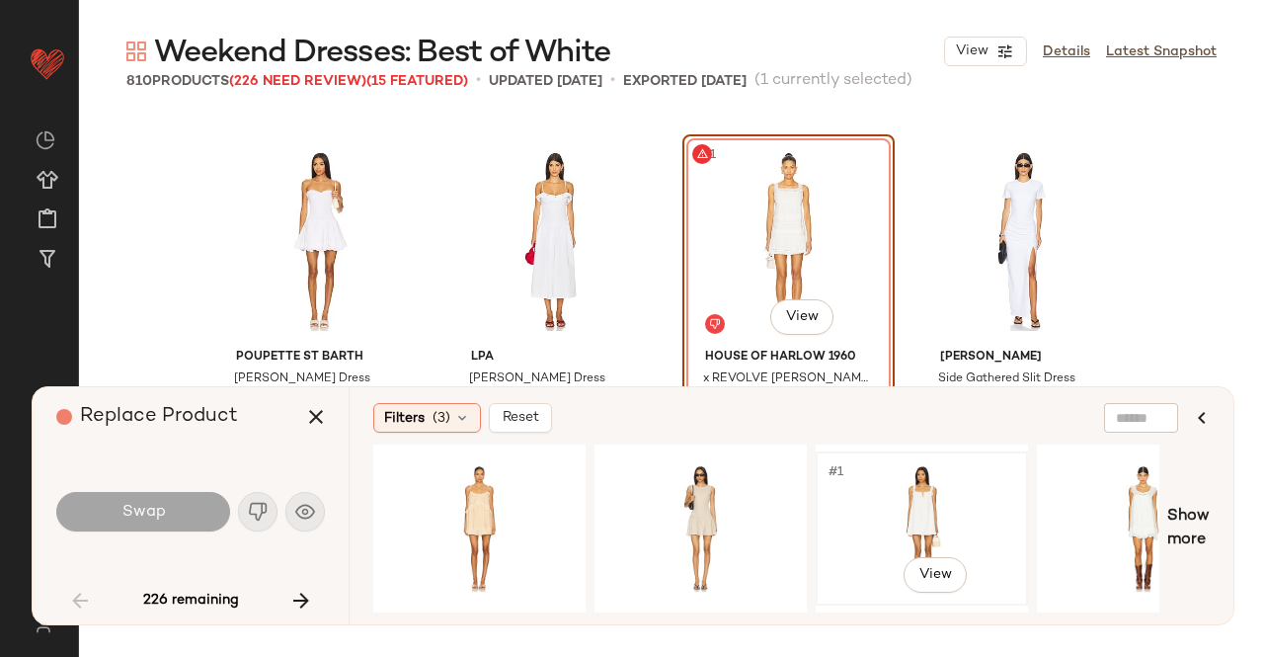
click at [912, 493] on div "#1 View" at bounding box center [922, 528] width 199 height 140
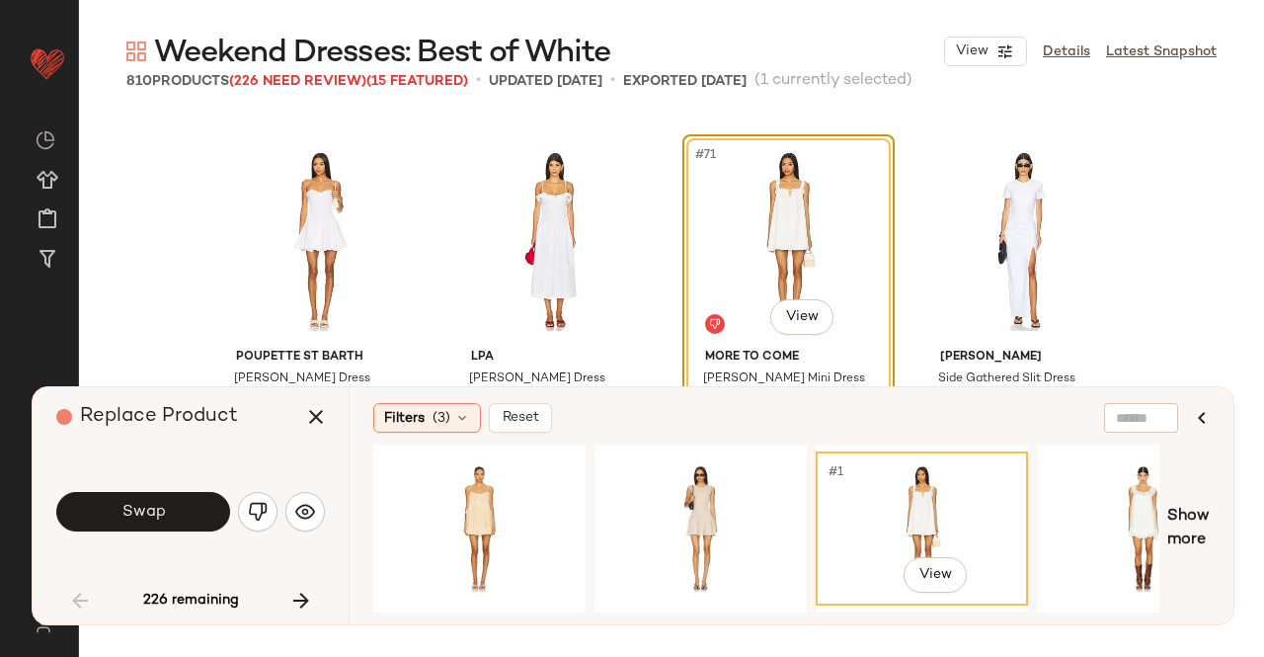
scroll to position [6636, 0]
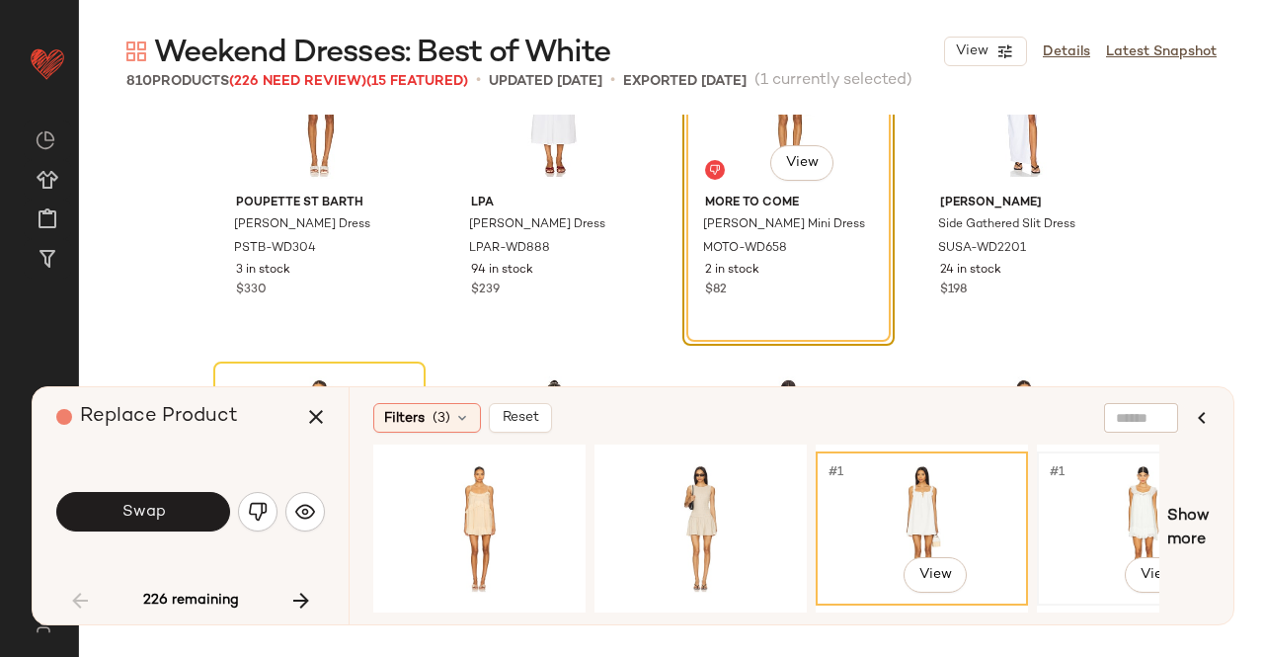
click at [1104, 521] on div "#1 View" at bounding box center [1143, 528] width 199 height 140
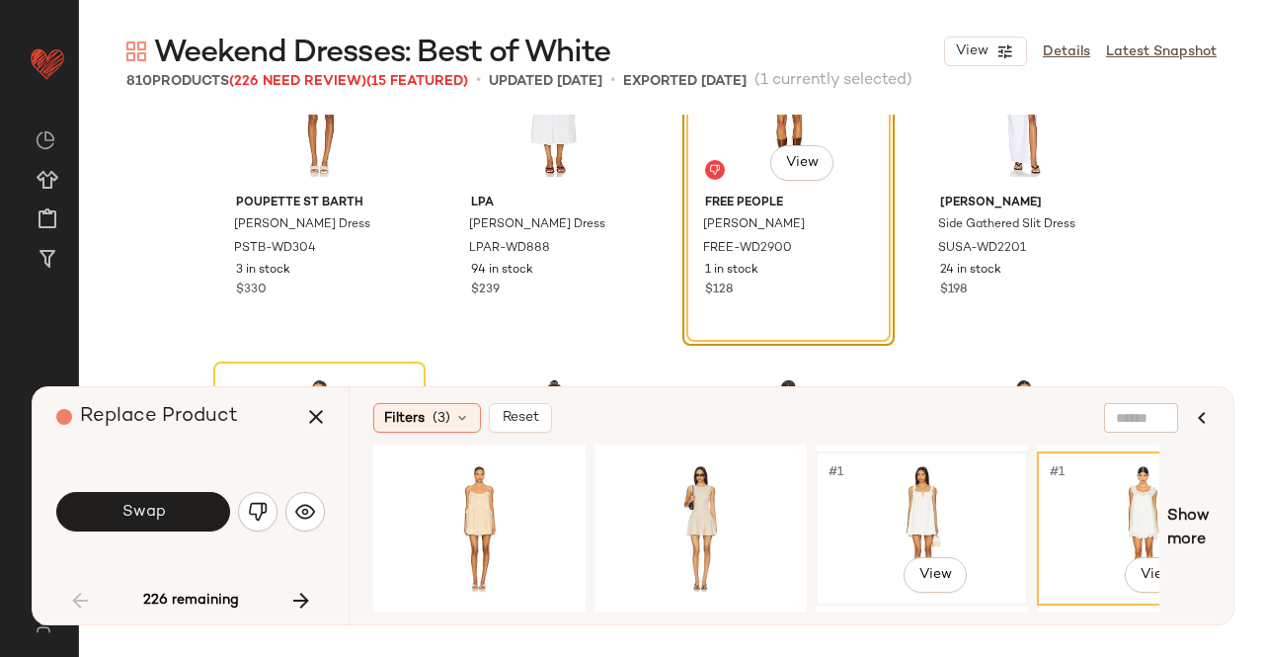
click at [931, 497] on div "#1 View" at bounding box center [922, 528] width 199 height 140
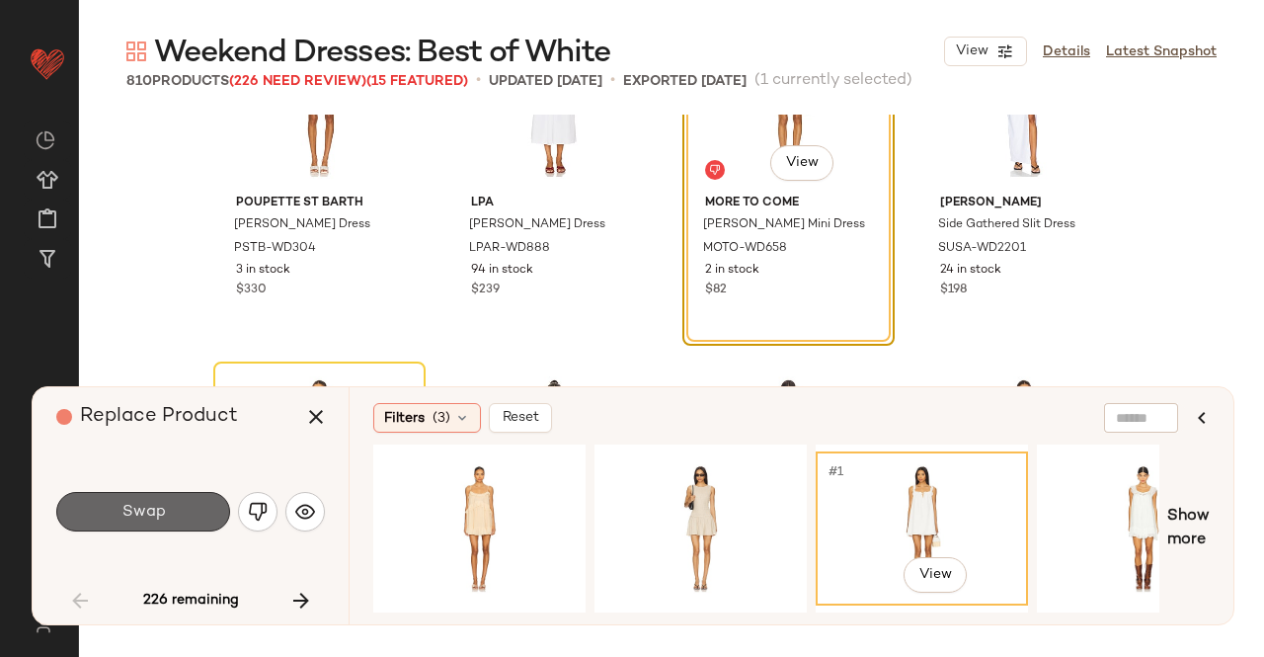
click at [189, 510] on button "Swap" at bounding box center [143, 512] width 174 height 40
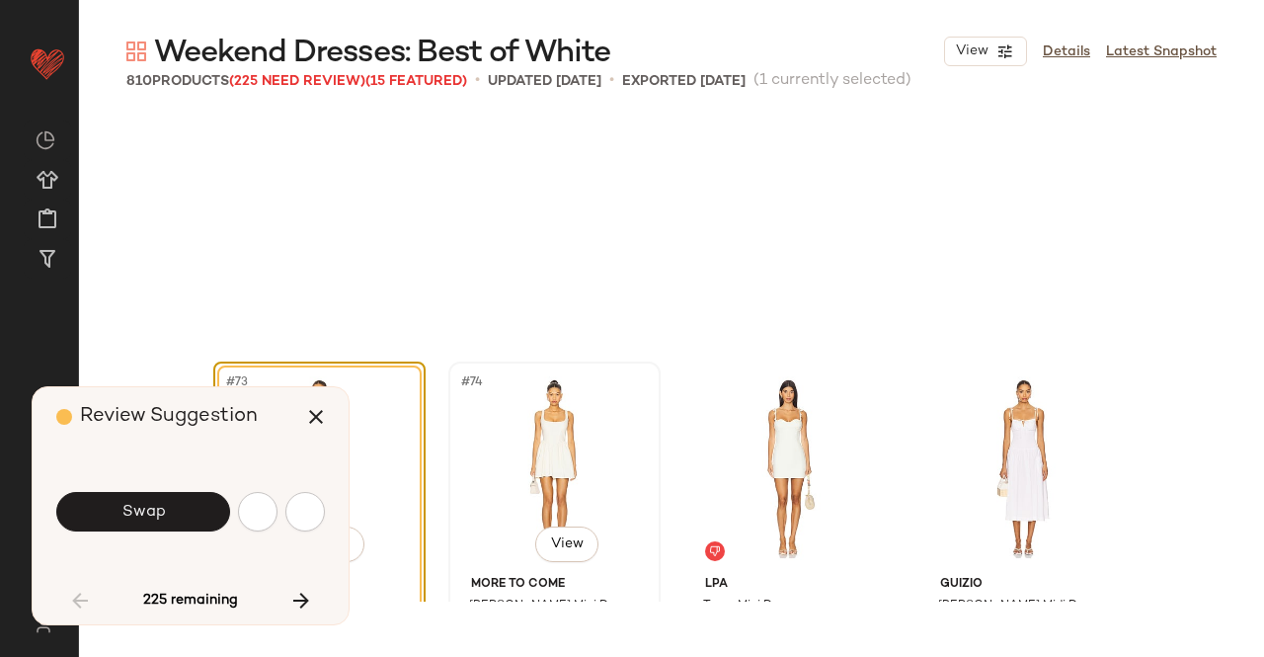
scroll to position [6863, 0]
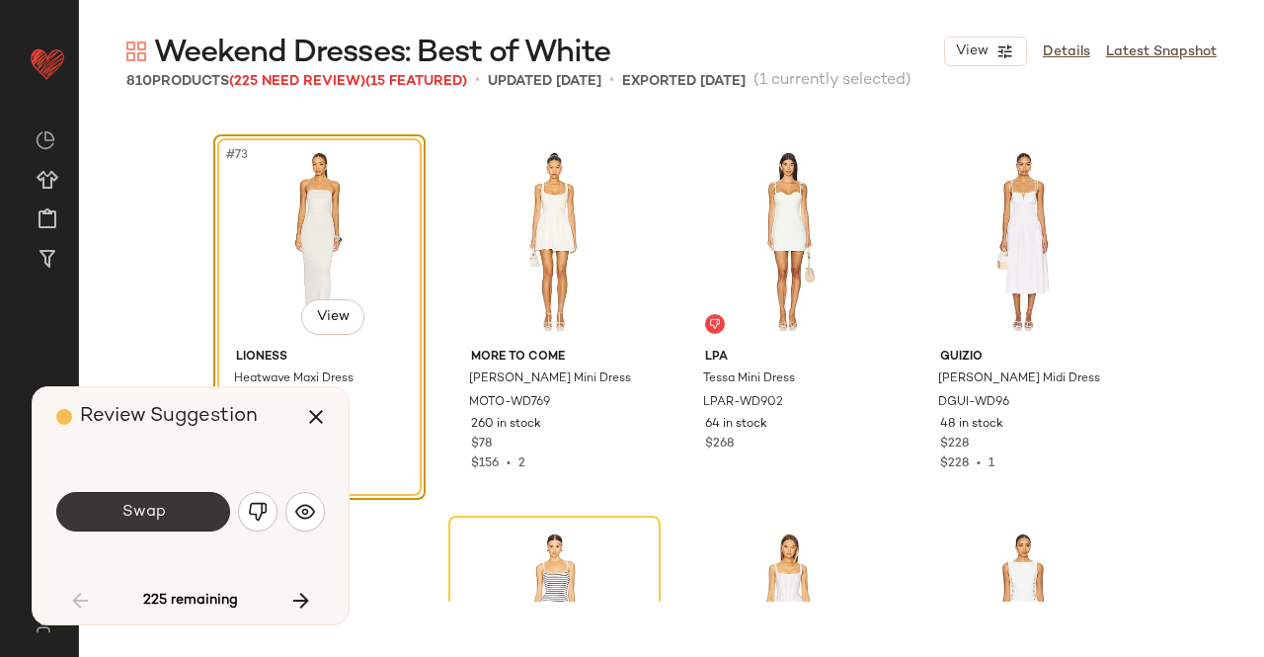
click at [166, 508] on button "Swap" at bounding box center [143, 512] width 174 height 40
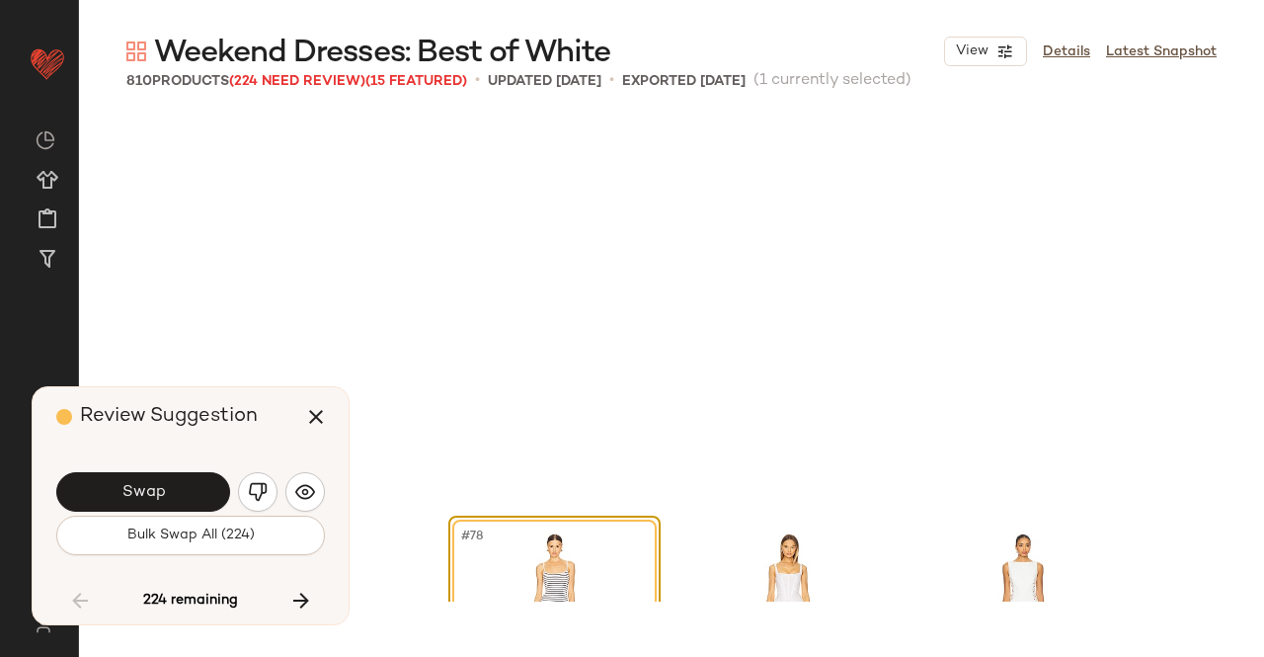
scroll to position [7245, 0]
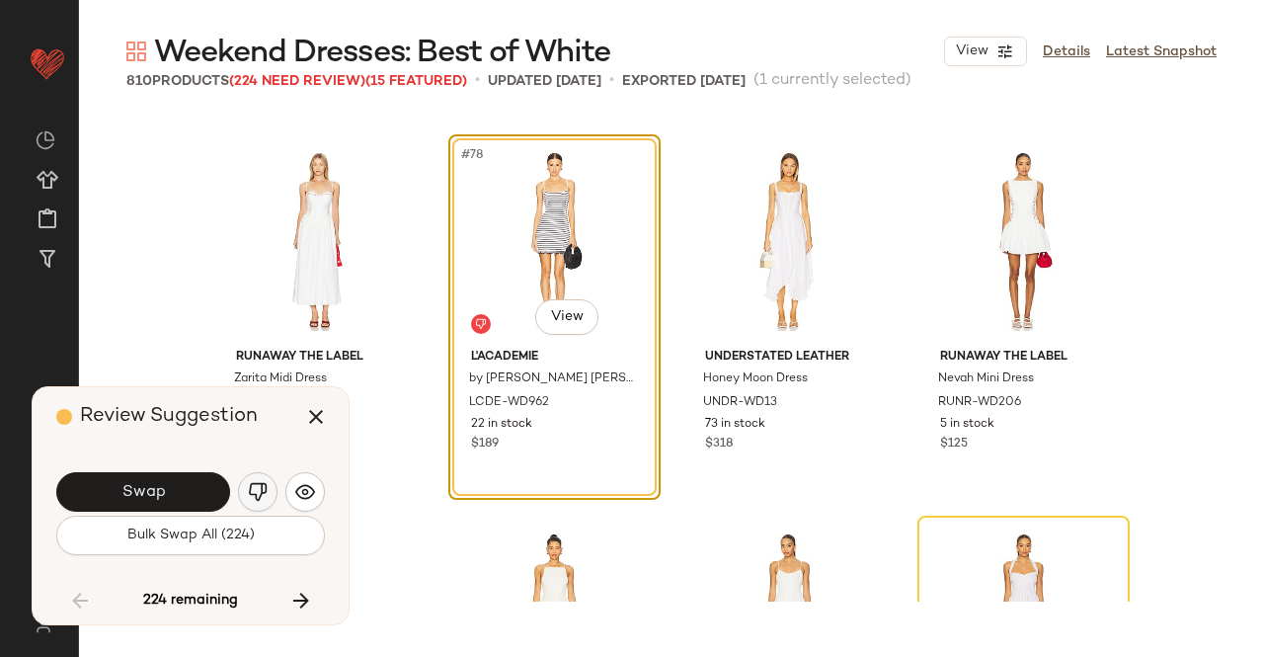
click at [274, 499] on button "button" at bounding box center [258, 492] width 40 height 40
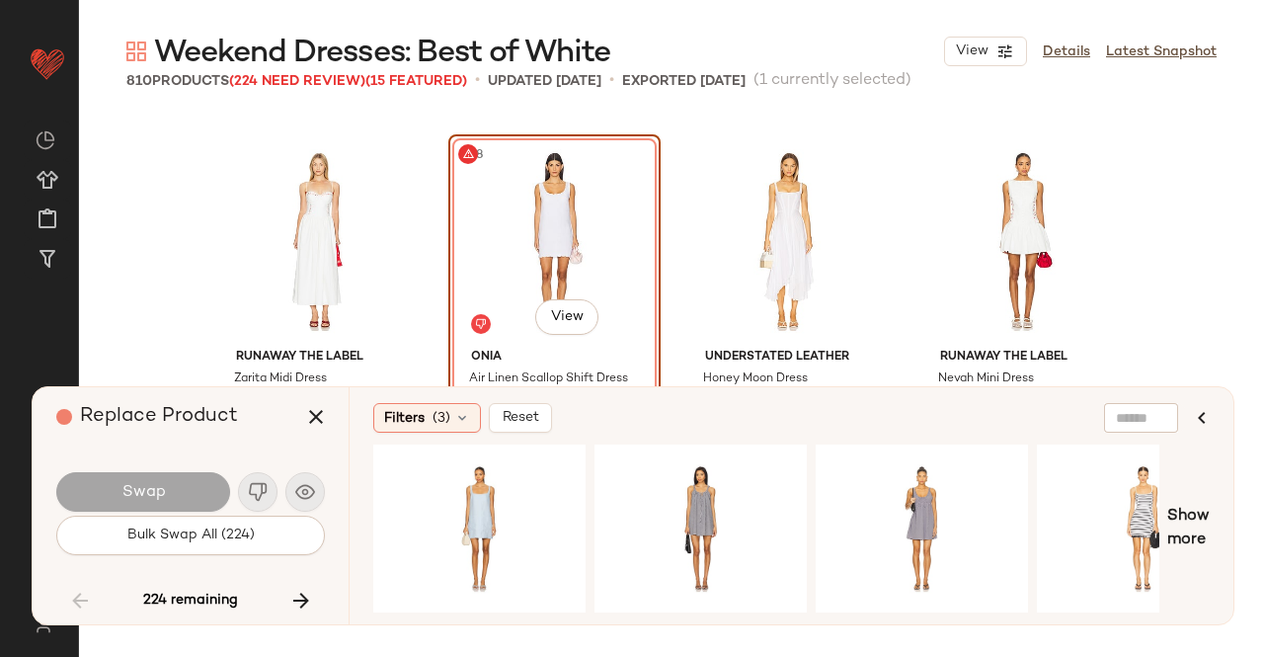
drag, startPoint x: 512, startPoint y: 612, endPoint x: 893, endPoint y: 623, distance: 381.5
click at [893, 623] on div "Filters (3) Reset Show more" at bounding box center [791, 505] width 885 height 237
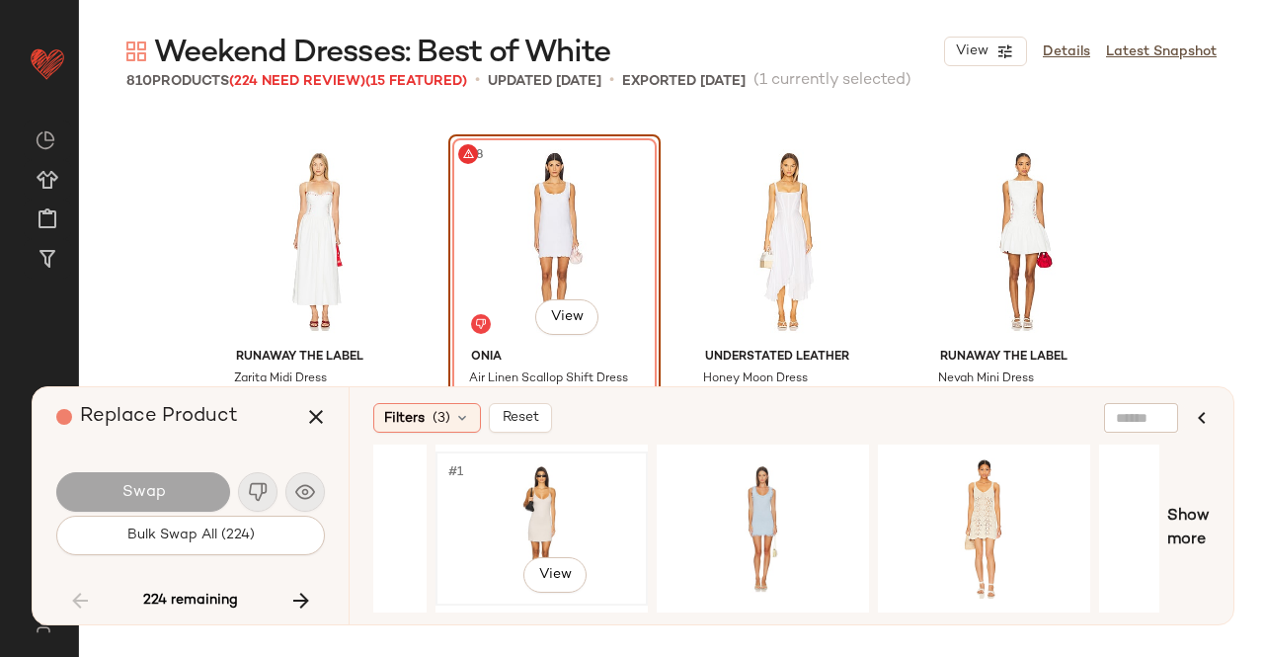
click at [565, 517] on div "#1 View" at bounding box center [542, 528] width 199 height 140
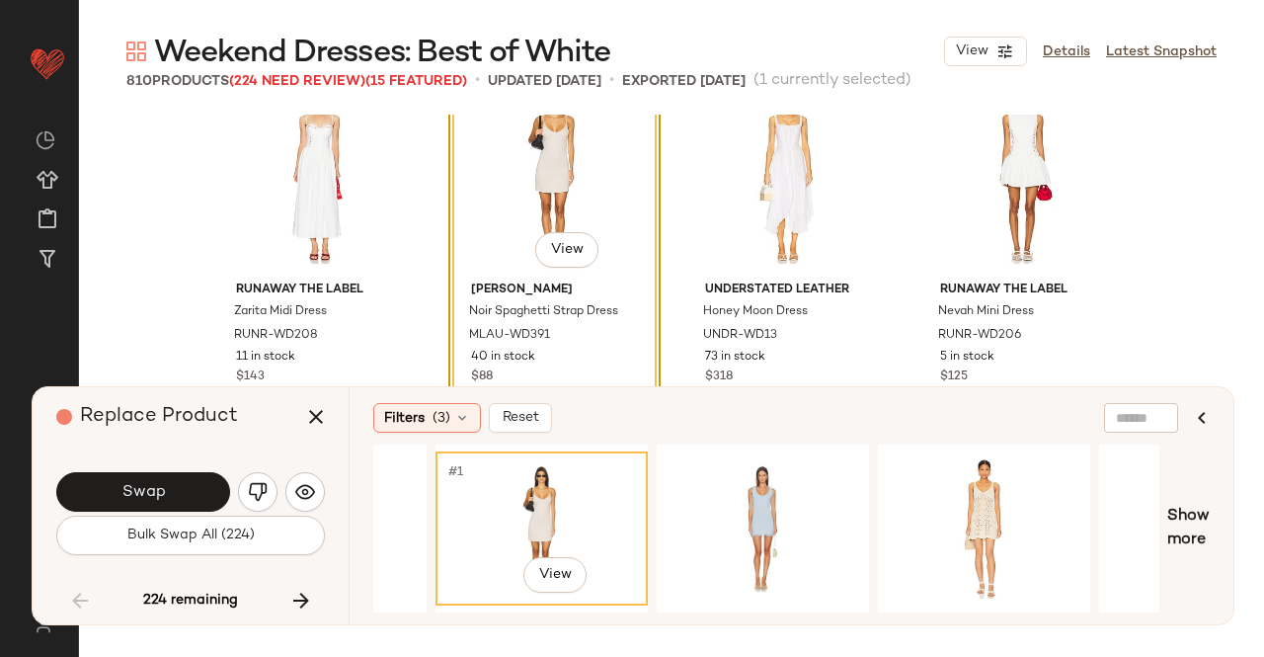
scroll to position [7312, 0]
click at [168, 491] on button "Swap" at bounding box center [143, 492] width 174 height 40
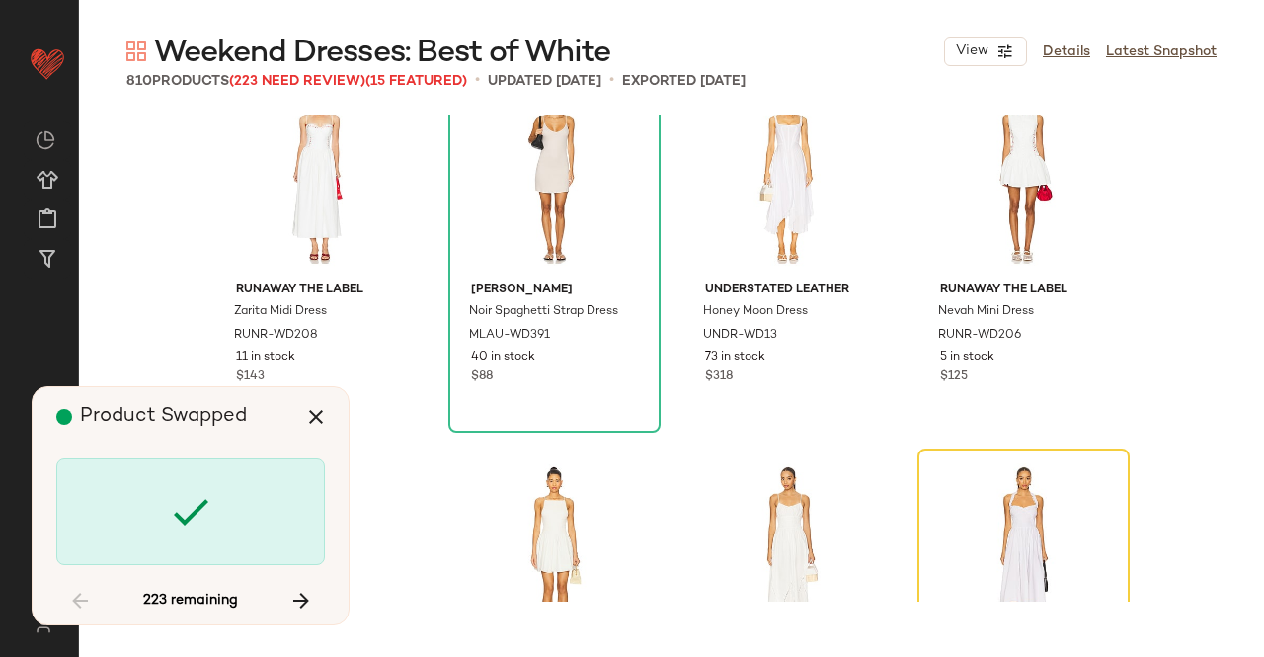
scroll to position [7626, 0]
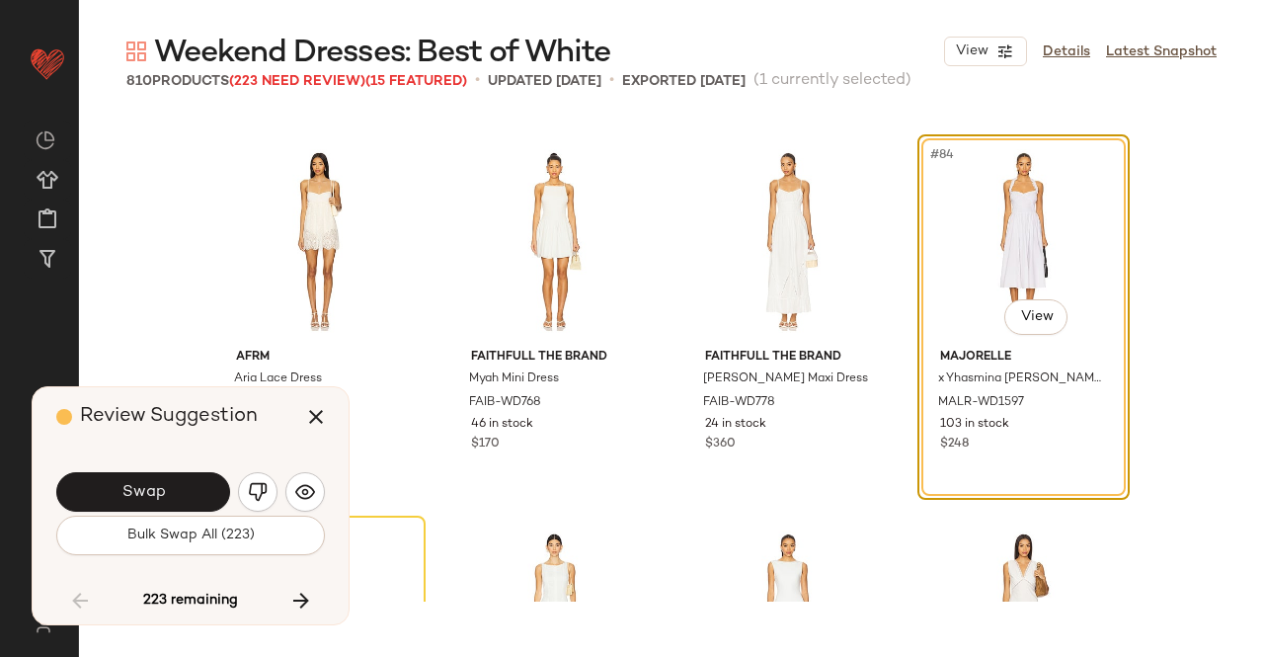
click at [168, 491] on button "Swap" at bounding box center [143, 492] width 174 height 40
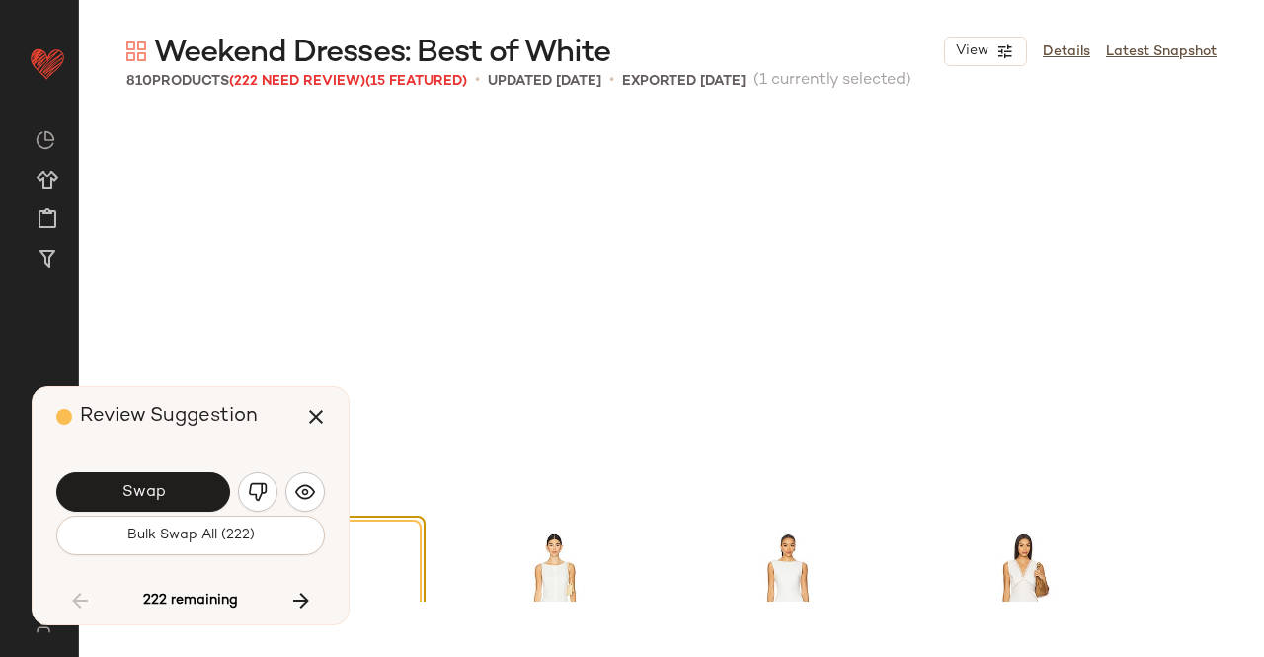
scroll to position [8007, 0]
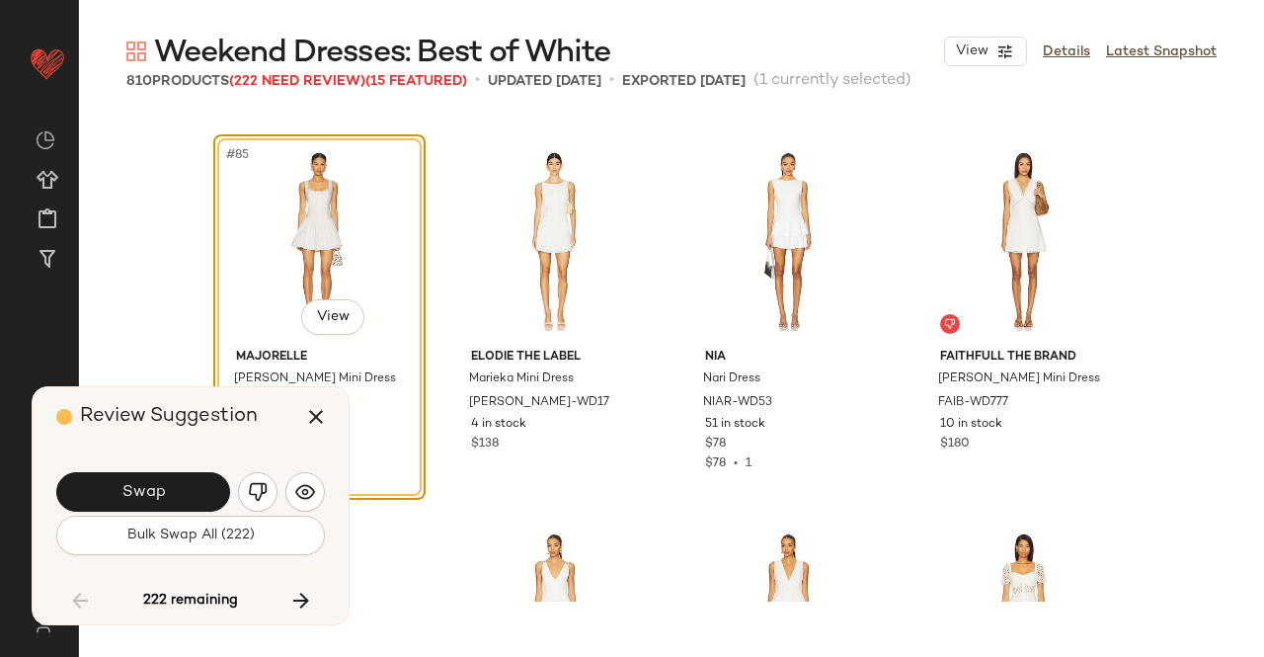
click at [168, 491] on button "Swap" at bounding box center [143, 492] width 174 height 40
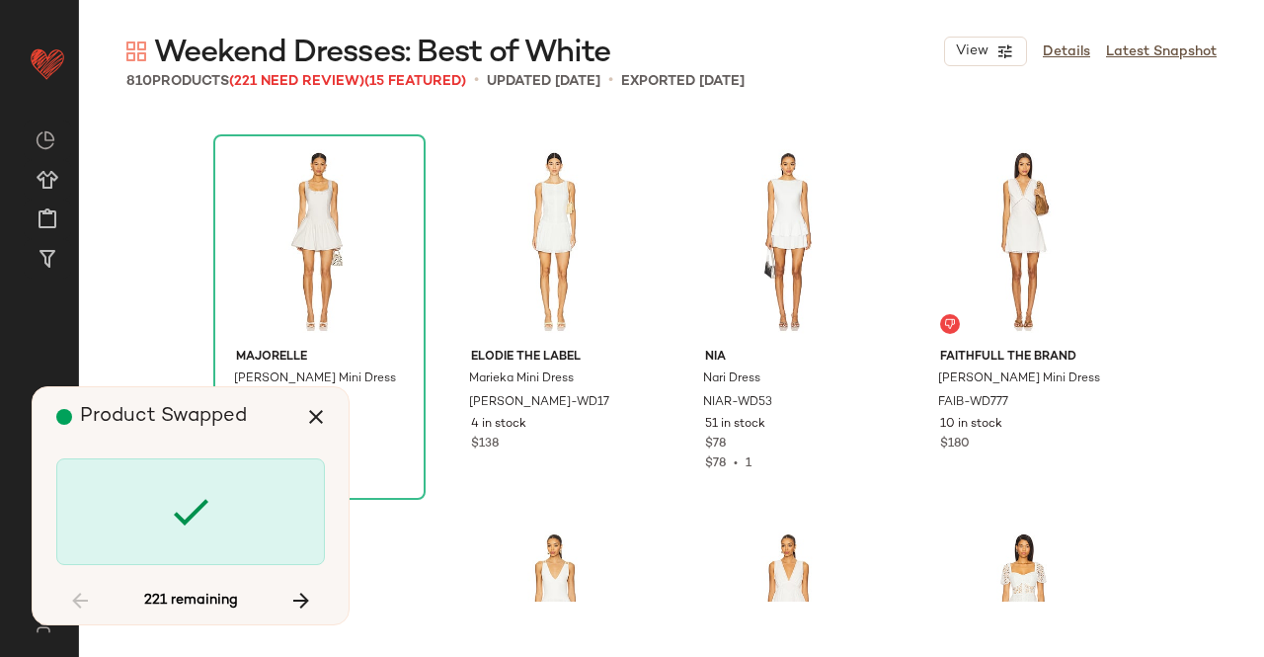
scroll to position [8770, 0]
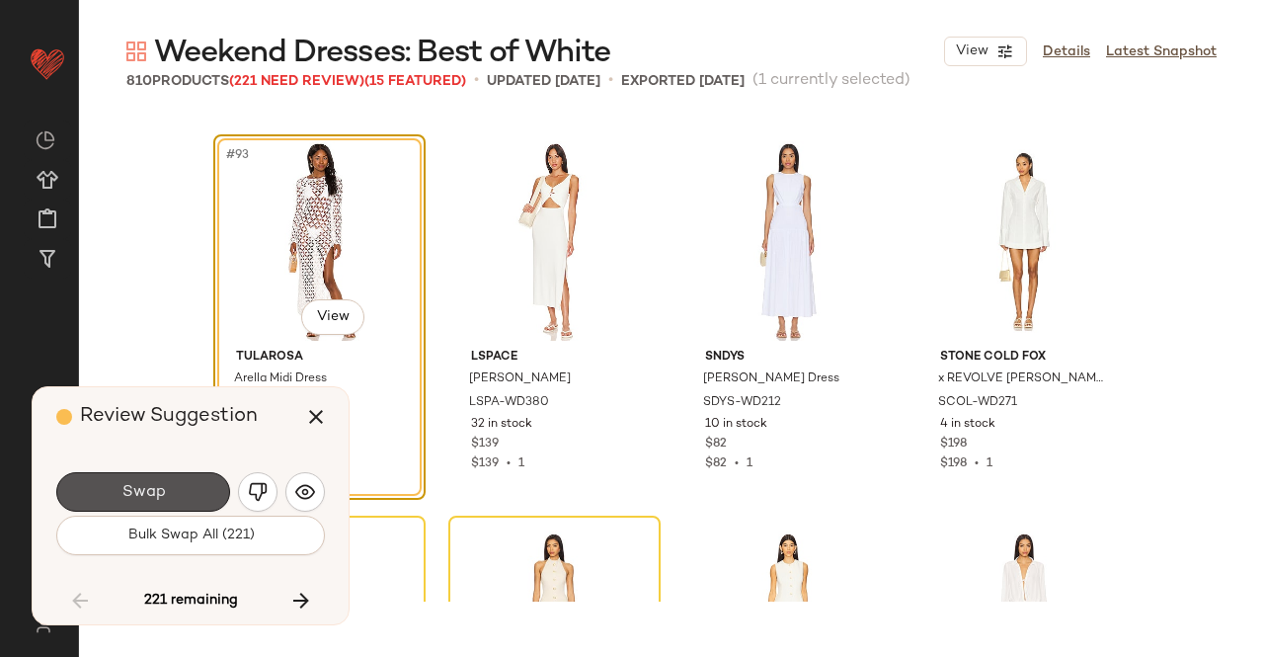
click at [168, 491] on button "Swap" at bounding box center [143, 492] width 174 height 40
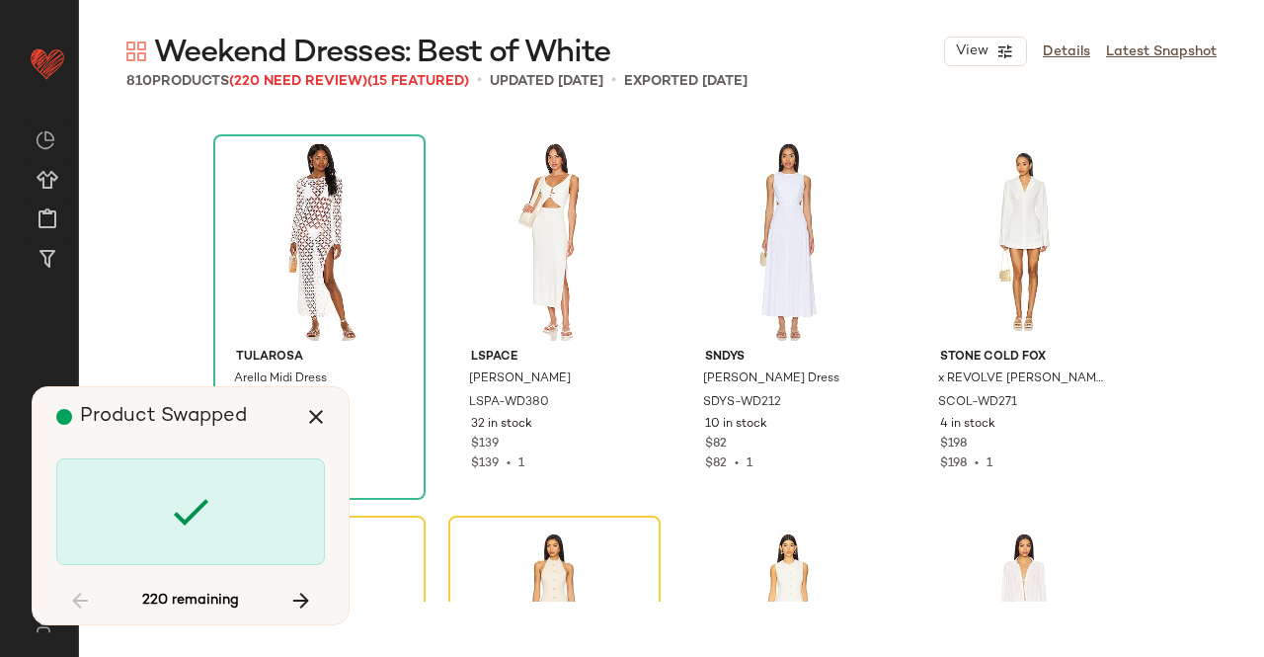
scroll to position [9151, 0]
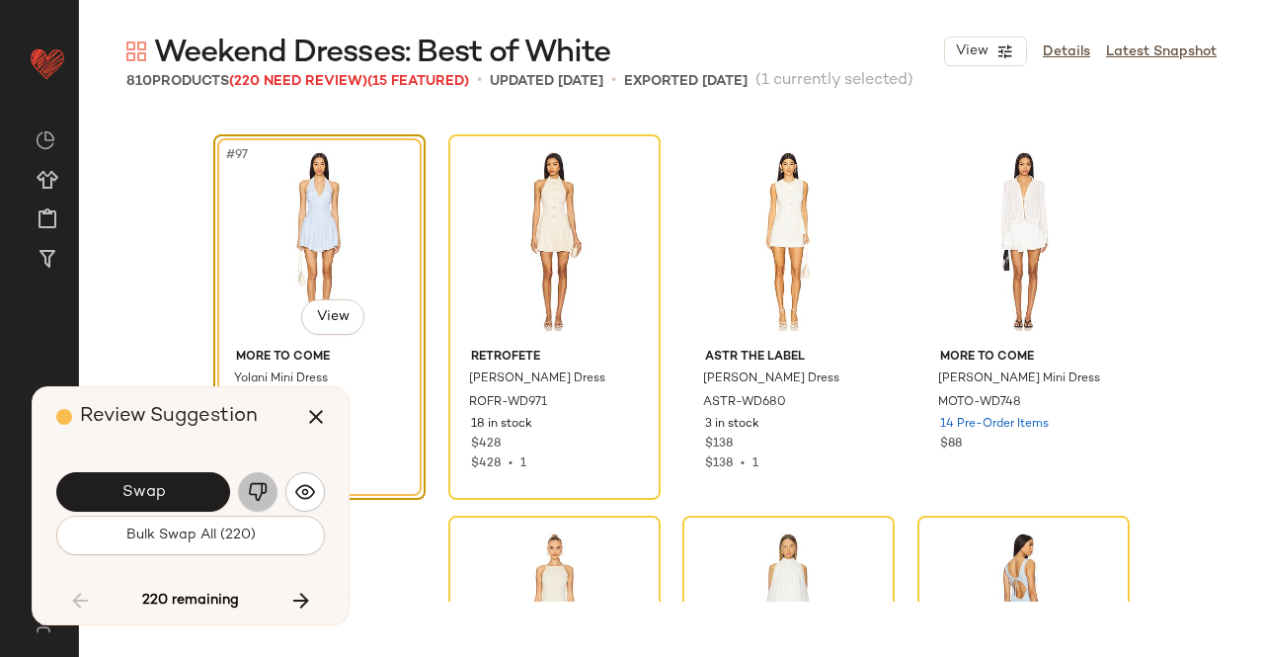
click at [276, 487] on button "button" at bounding box center [258, 492] width 40 height 40
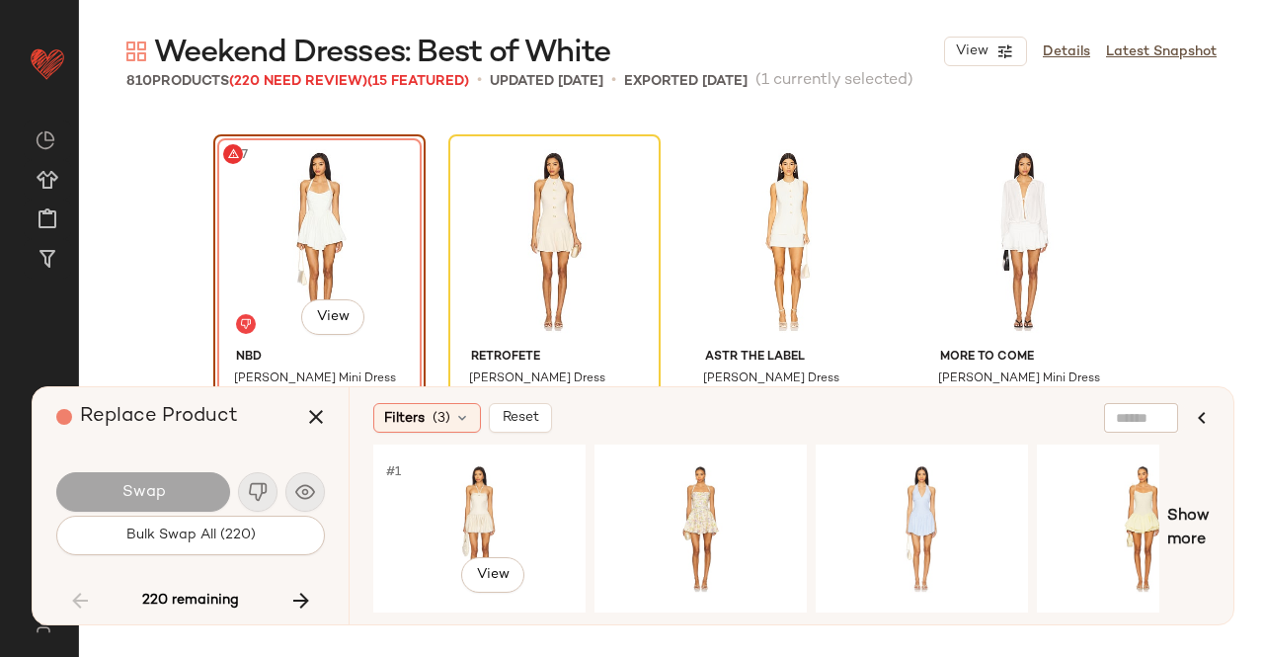
click at [559, 483] on div "#1 View" at bounding box center [479, 528] width 199 height 140
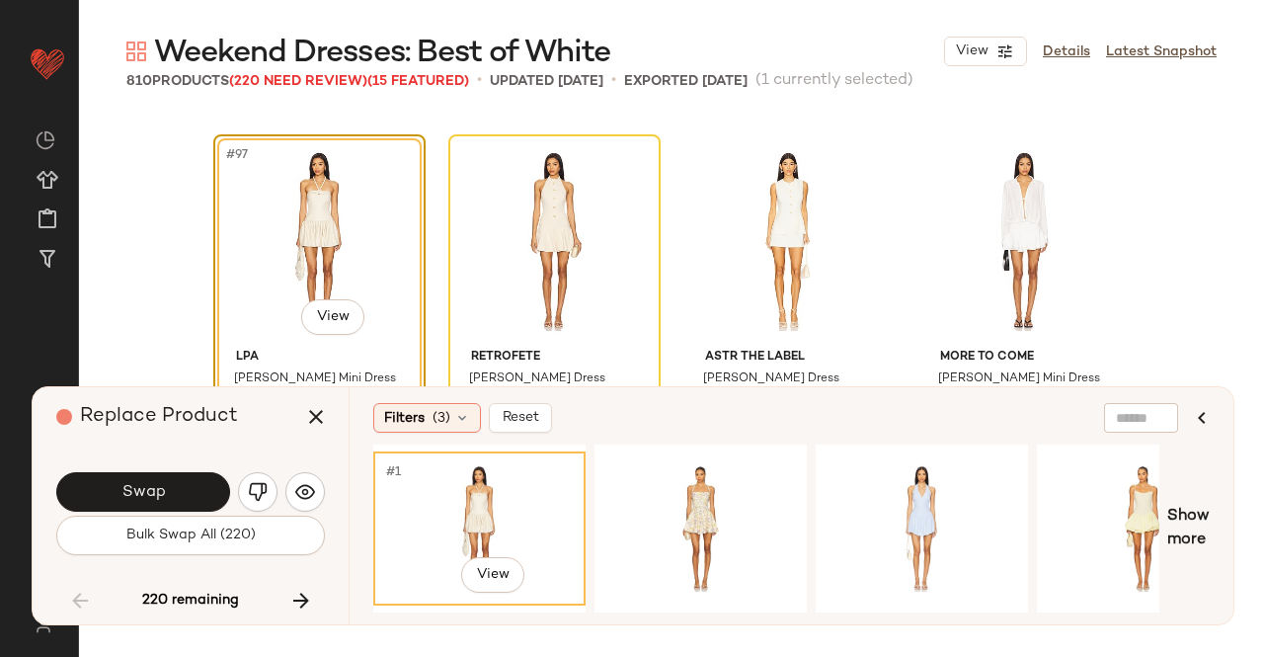
scroll to position [9358, 0]
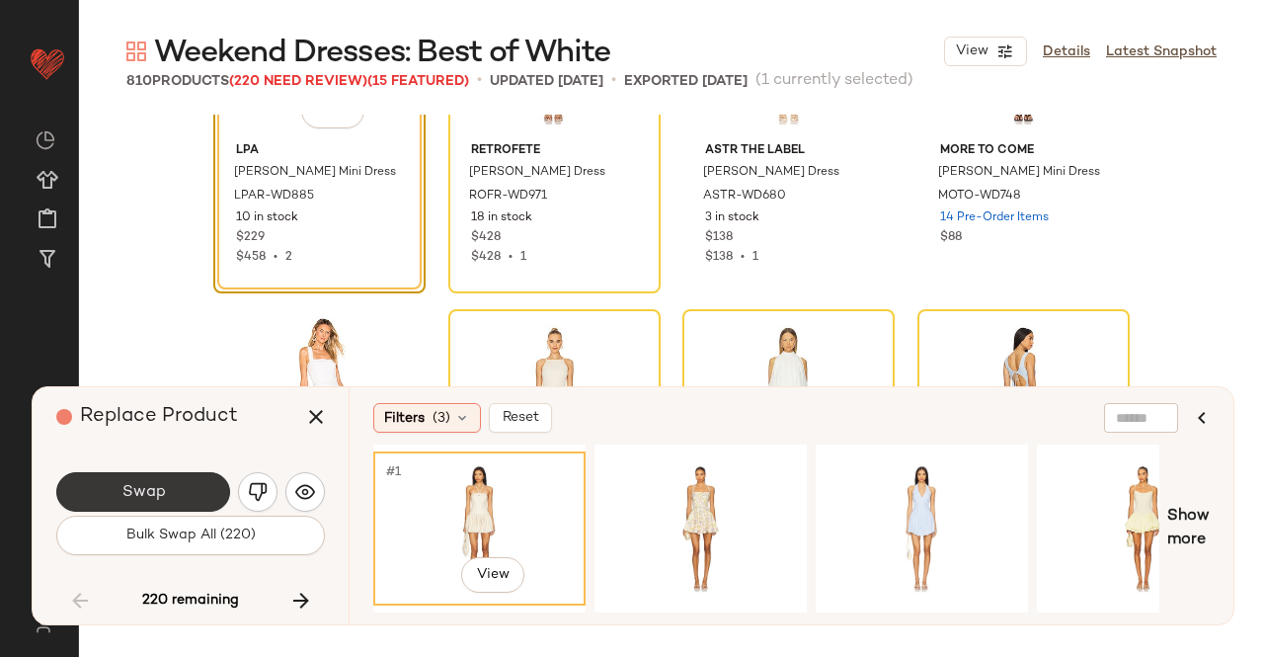
click at [180, 491] on button "Swap" at bounding box center [143, 492] width 174 height 40
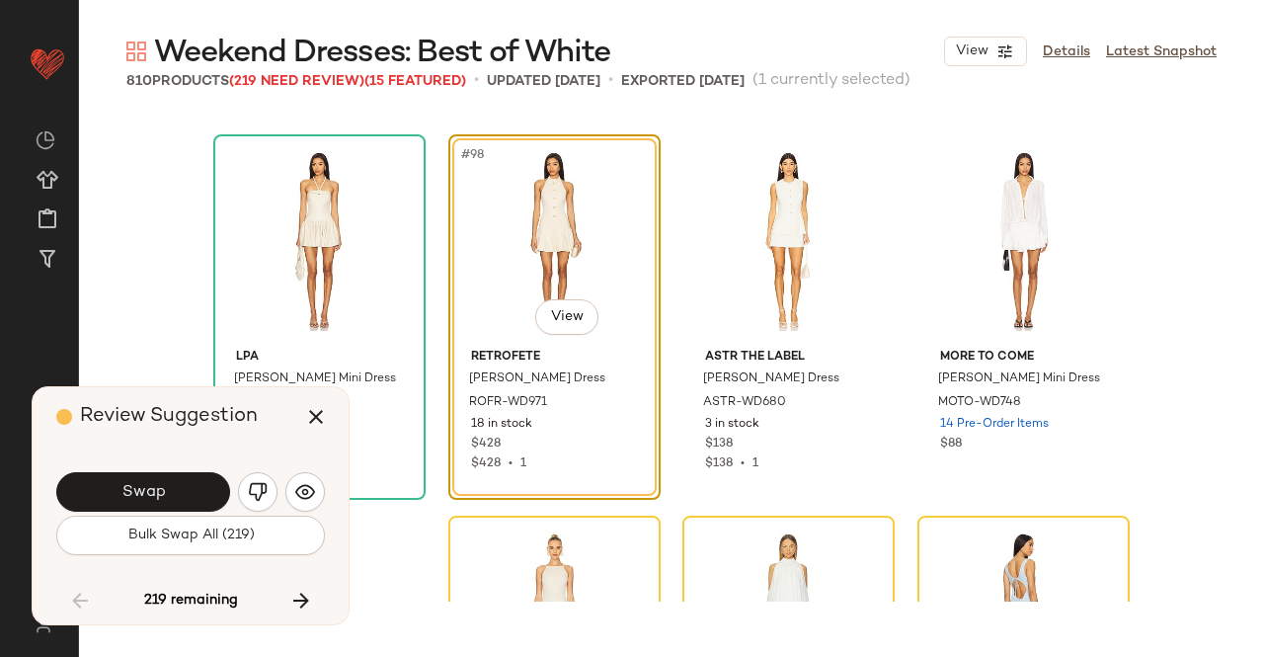
scroll to position [9078, 0]
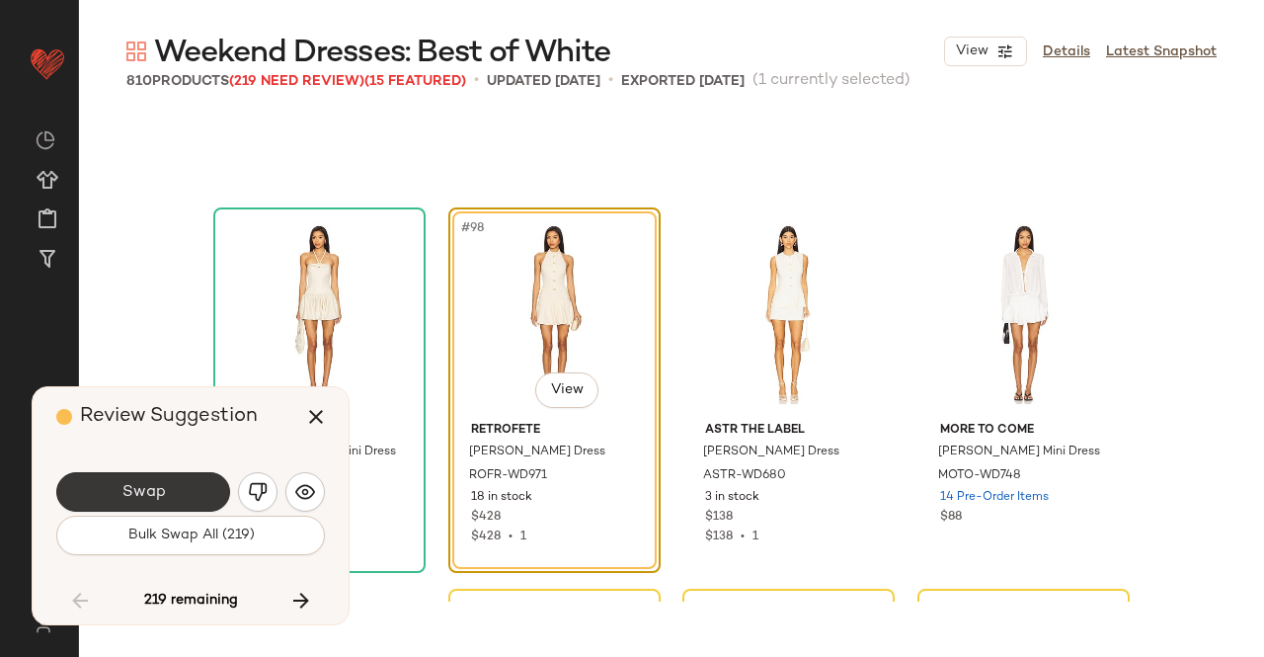
click at [181, 489] on button "Swap" at bounding box center [143, 492] width 174 height 40
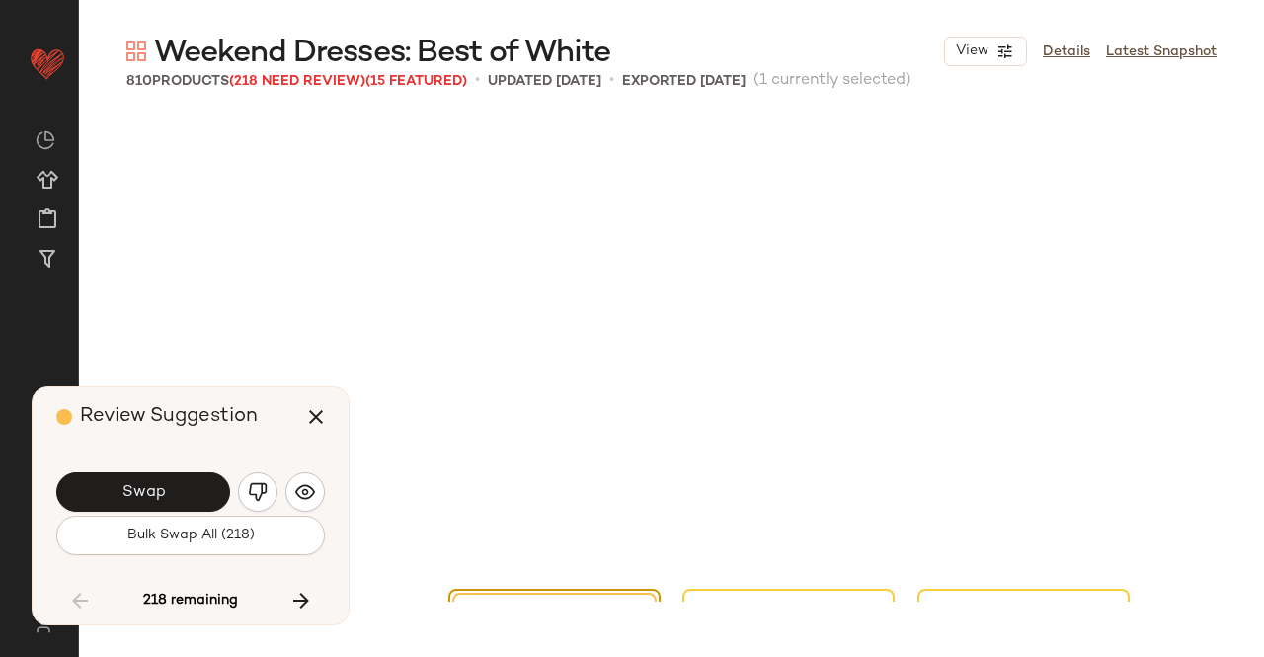
scroll to position [9533, 0]
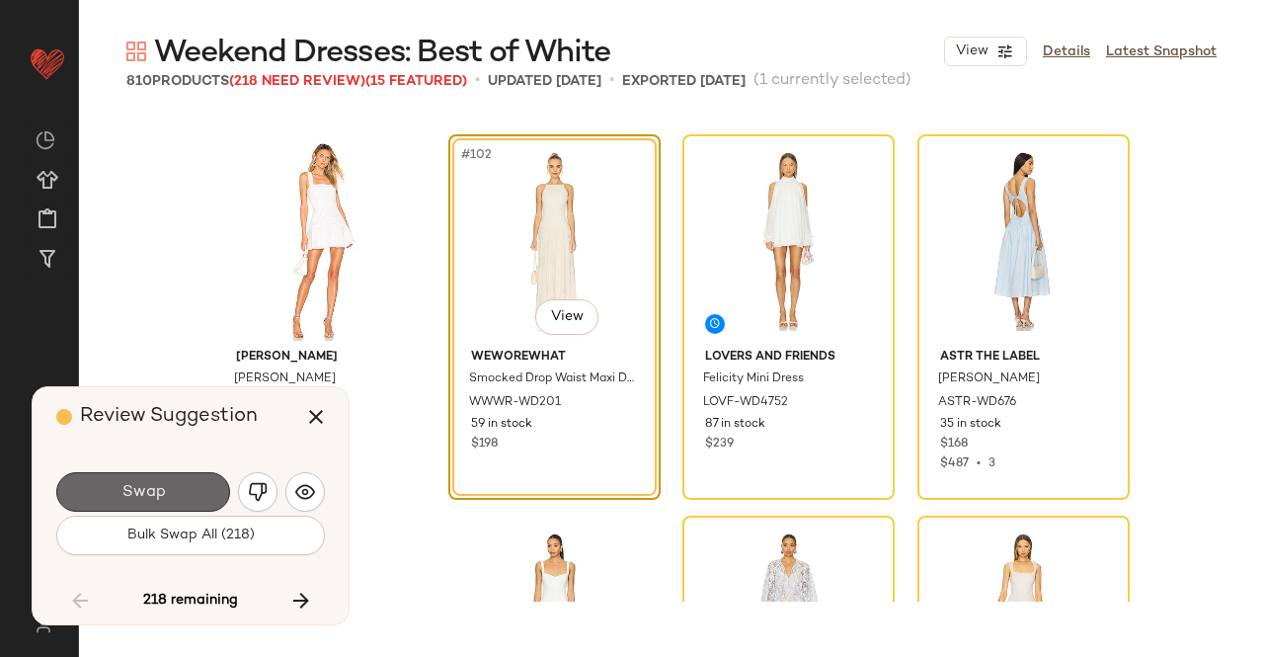
click at [183, 502] on button "Swap" at bounding box center [143, 492] width 174 height 40
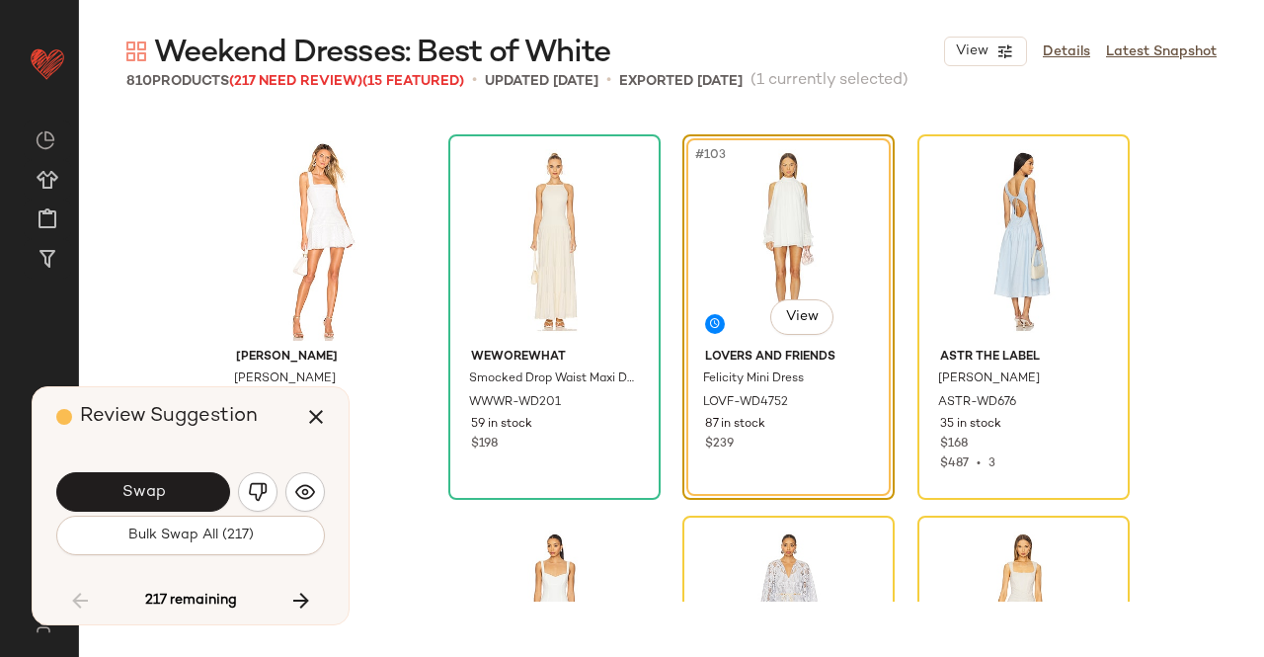
click at [183, 502] on button "Swap" at bounding box center [143, 492] width 174 height 40
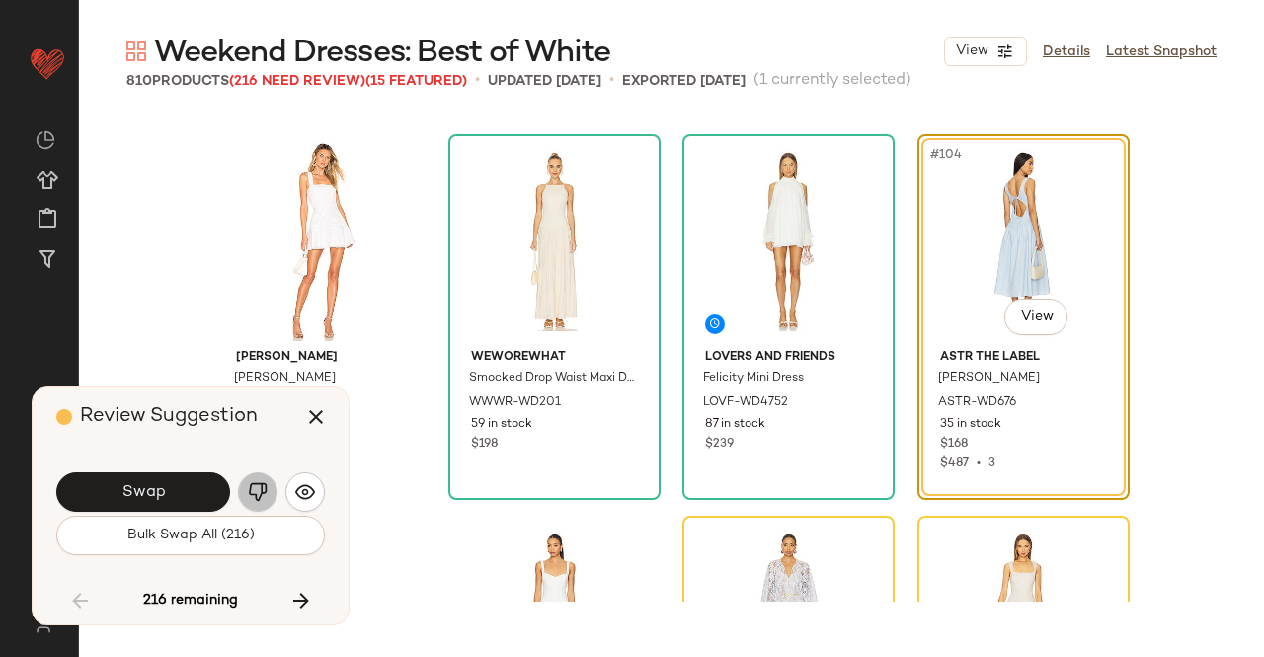
click at [258, 491] on img "button" at bounding box center [258, 492] width 20 height 20
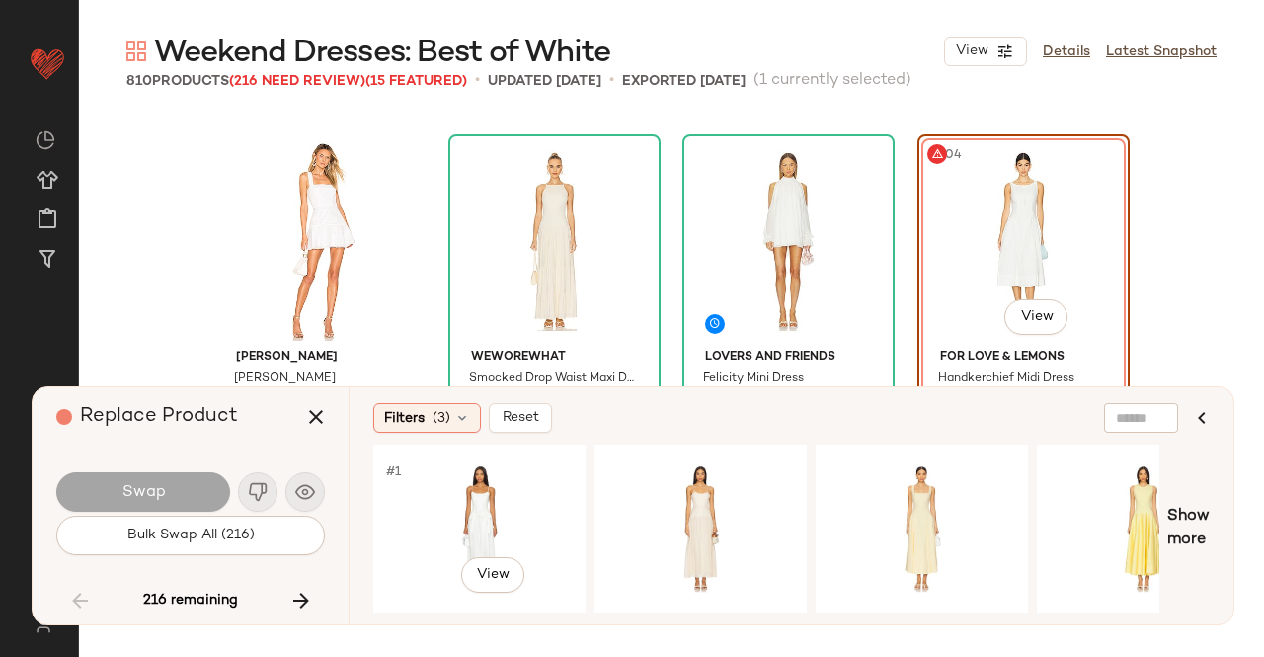
click at [516, 471] on div "#1 View" at bounding box center [479, 528] width 199 height 140
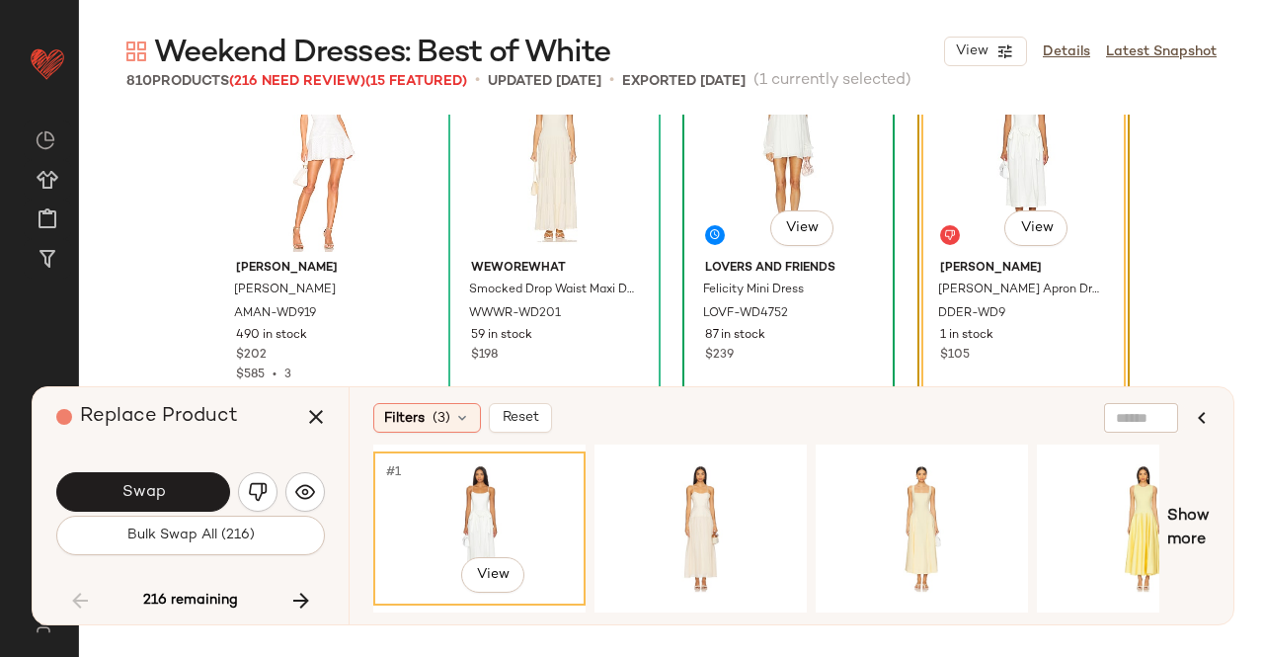
scroll to position [9621, 0]
click at [736, 507] on div "#1 View" at bounding box center [701, 528] width 199 height 140
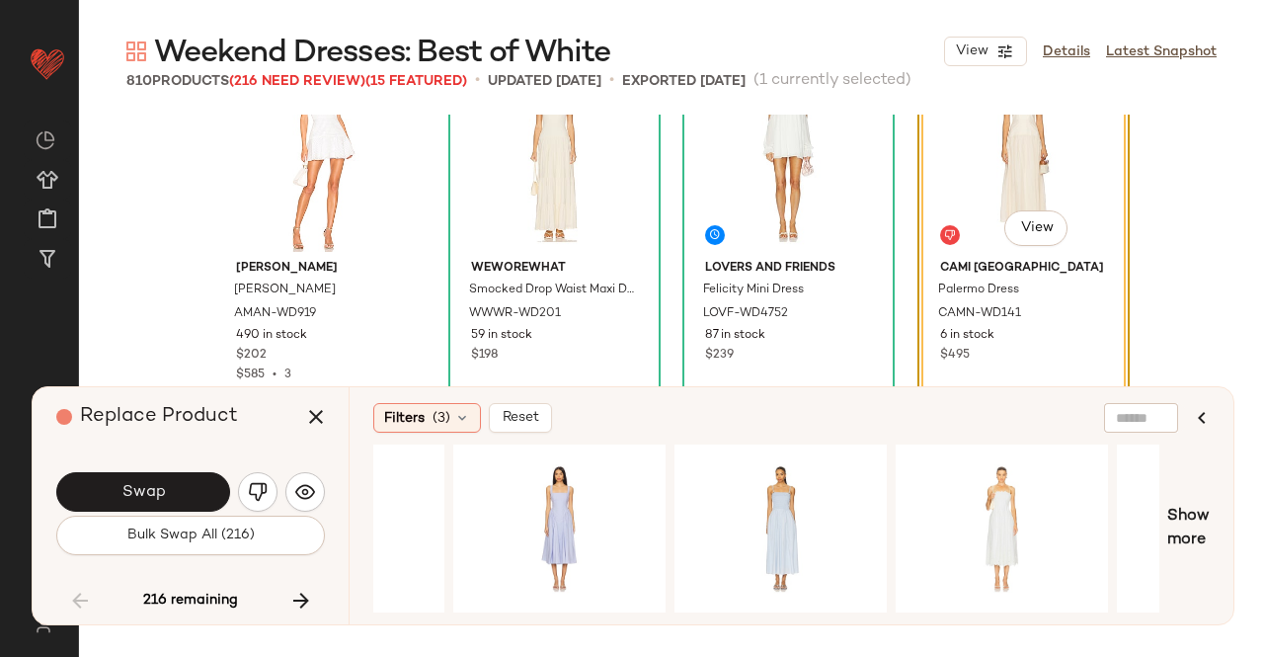
scroll to position [0, 973]
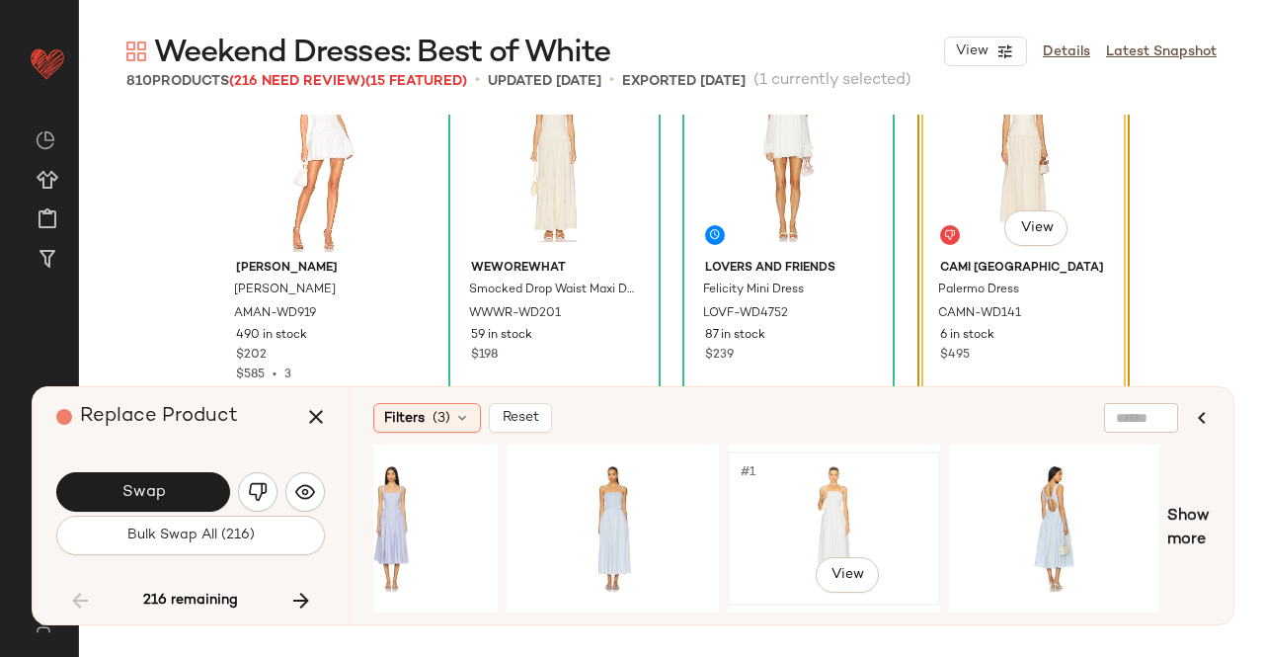
click at [867, 499] on div "#1 View" at bounding box center [834, 528] width 199 height 140
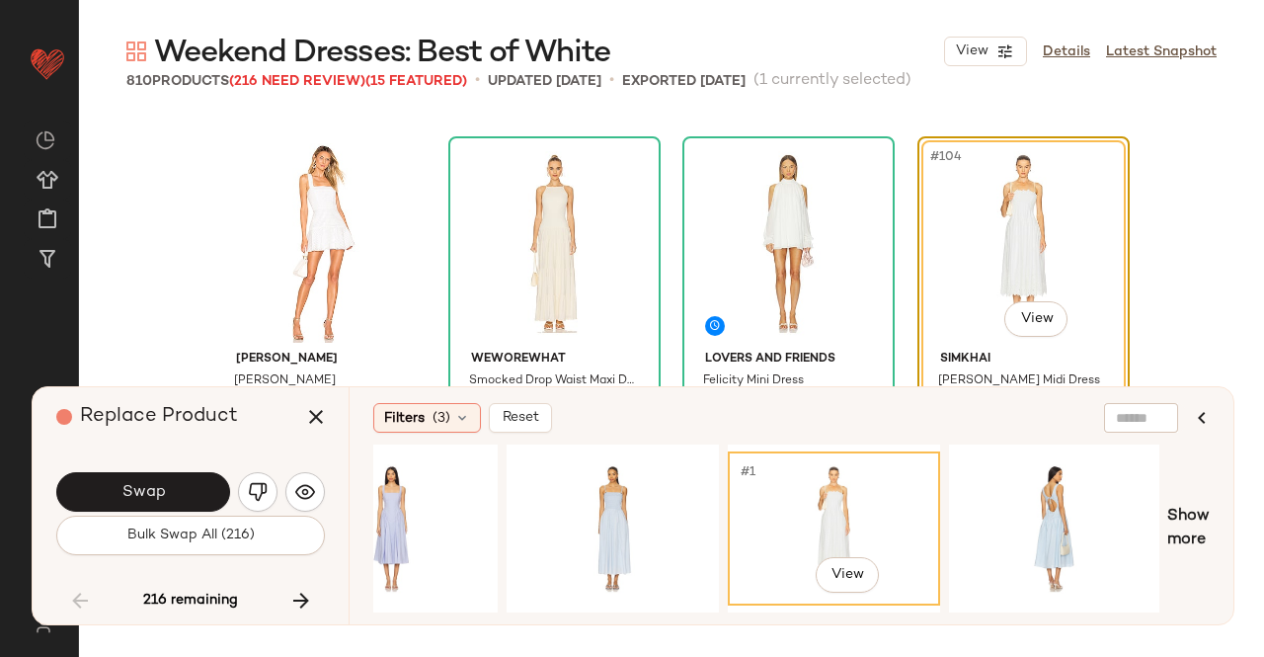
scroll to position [9529, 0]
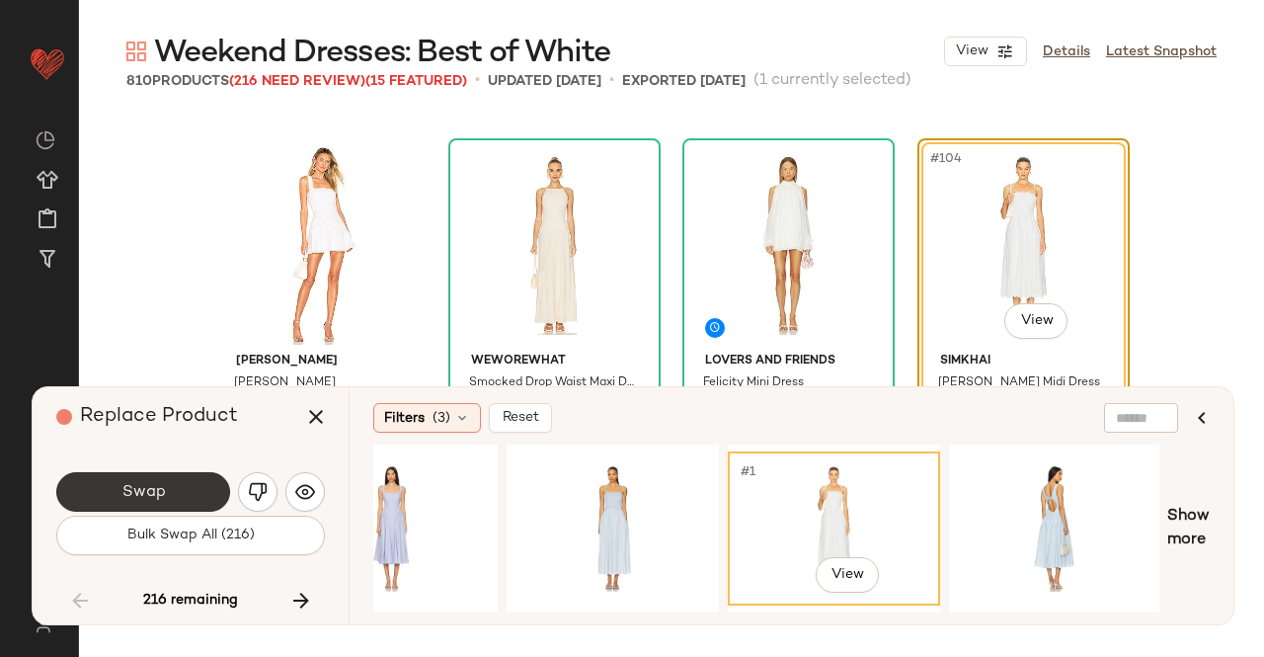
click at [140, 485] on span "Swap" at bounding box center [143, 492] width 44 height 19
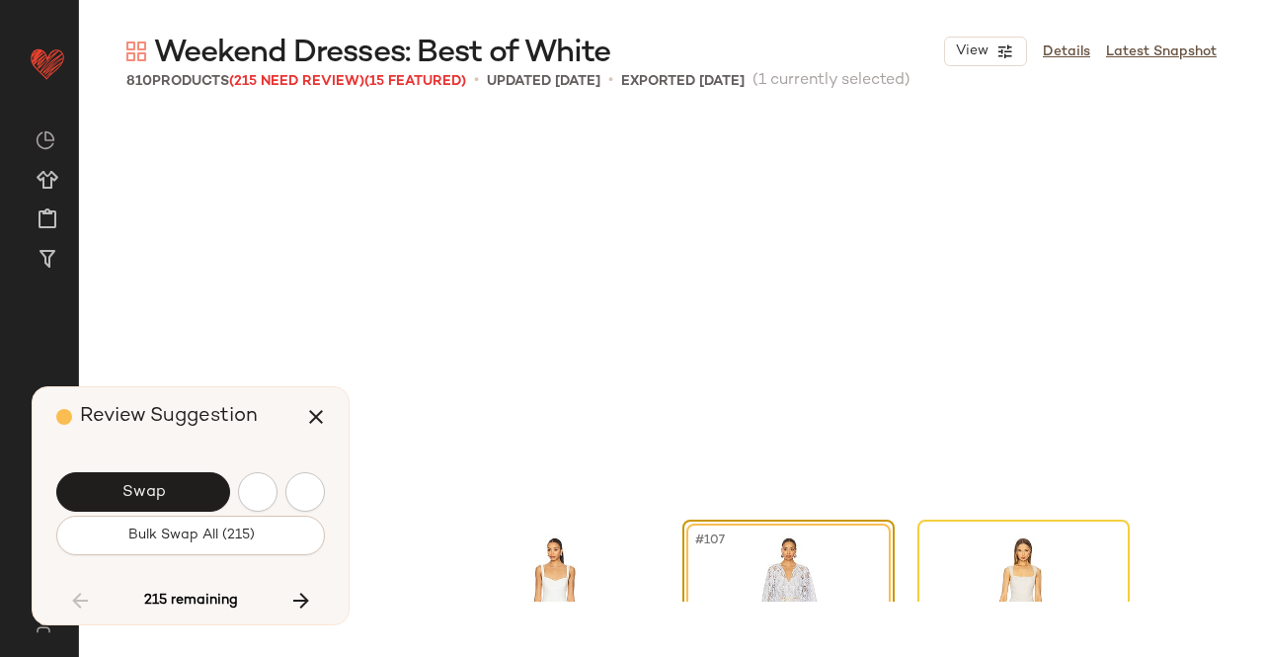
scroll to position [9914, 0]
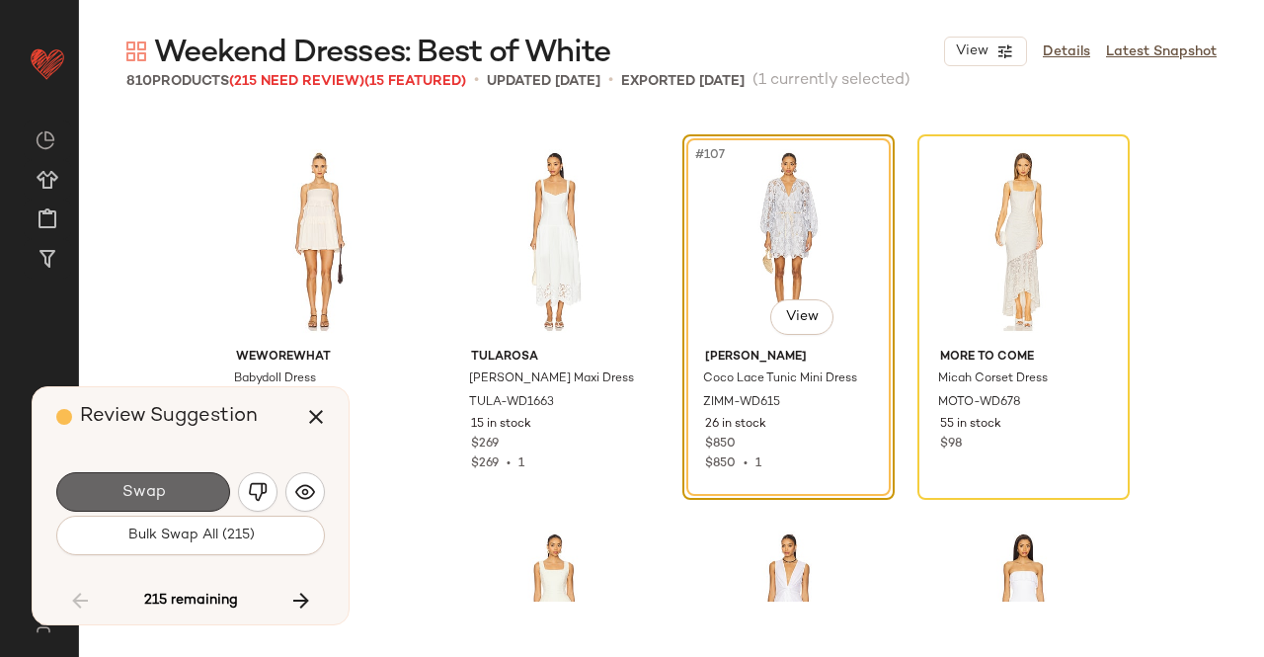
click at [177, 485] on button "Swap" at bounding box center [143, 492] width 174 height 40
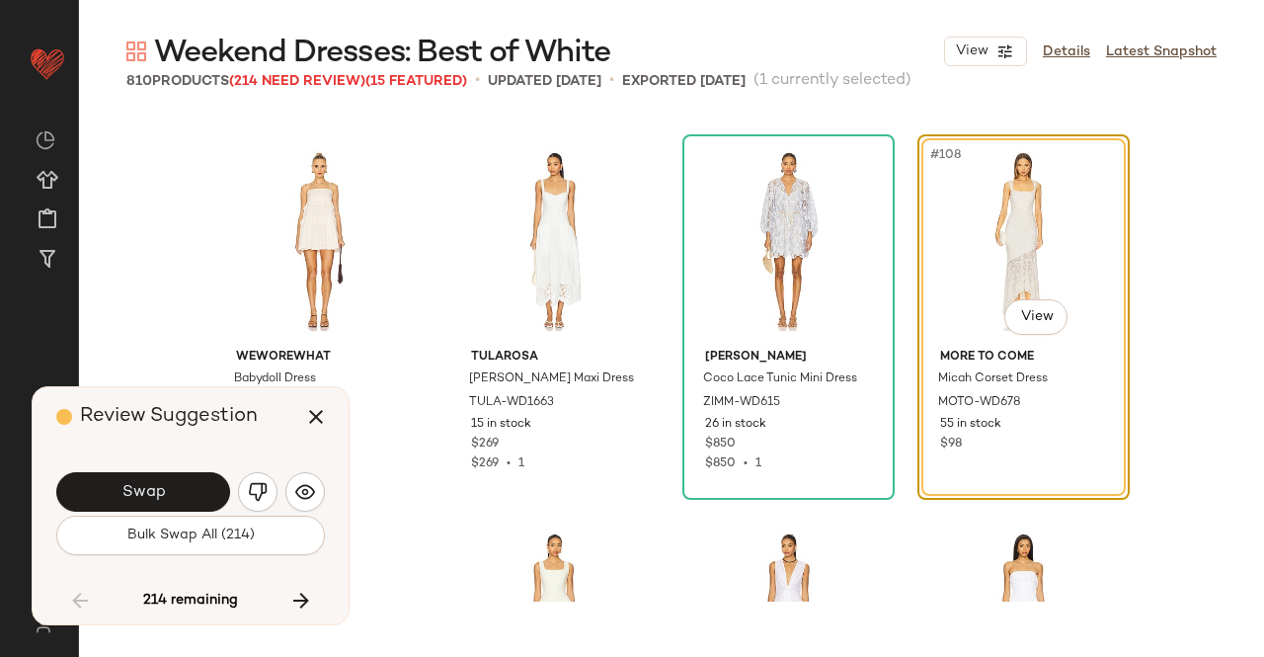
click at [177, 485] on button "Swap" at bounding box center [143, 492] width 174 height 40
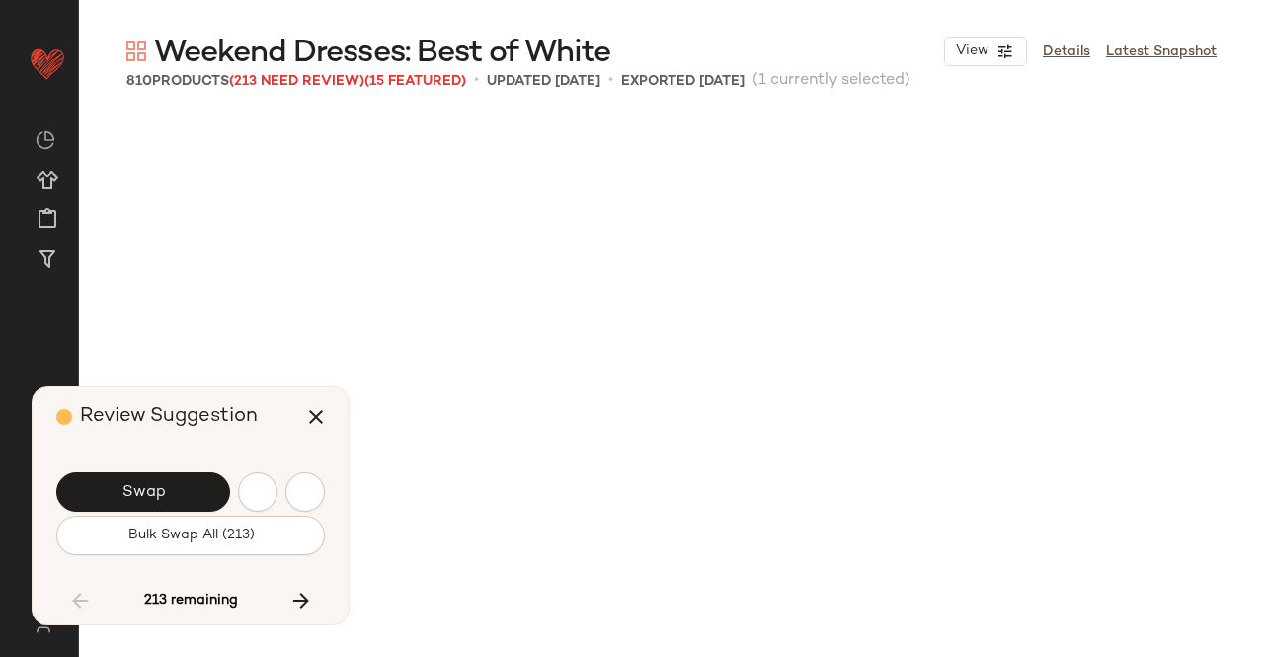
scroll to position [10676, 0]
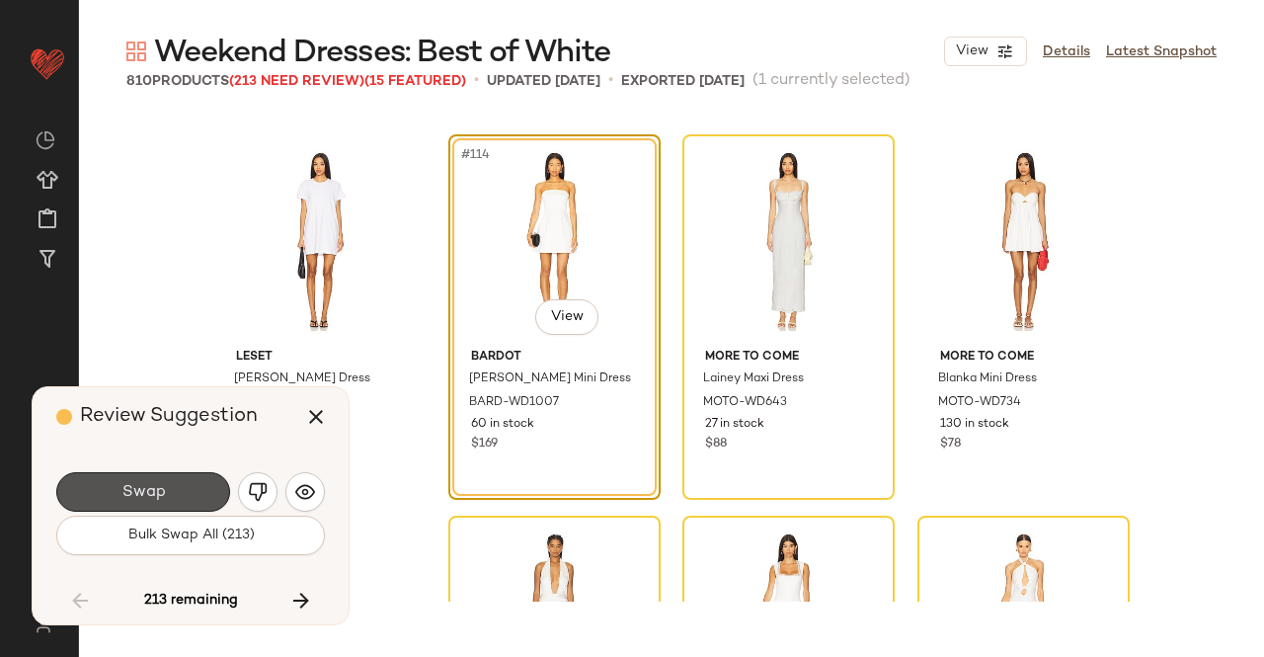
click at [177, 485] on button "Swap" at bounding box center [143, 492] width 174 height 40
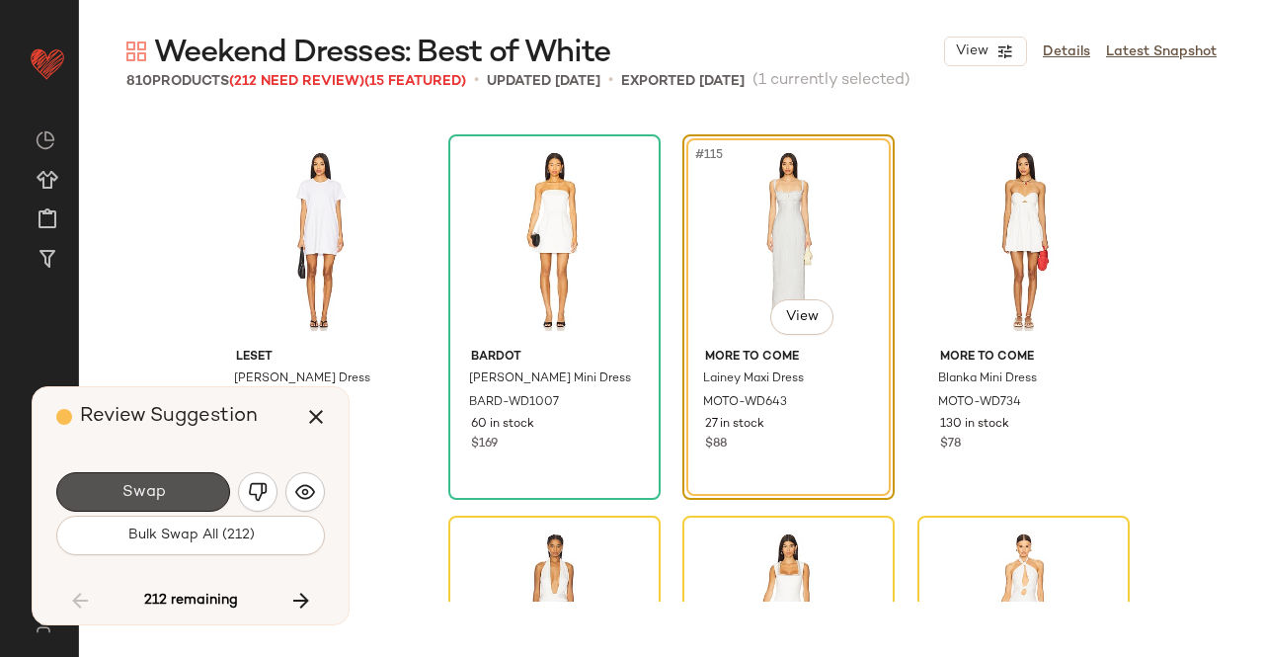
click at [177, 485] on button "Swap" at bounding box center [143, 492] width 174 height 40
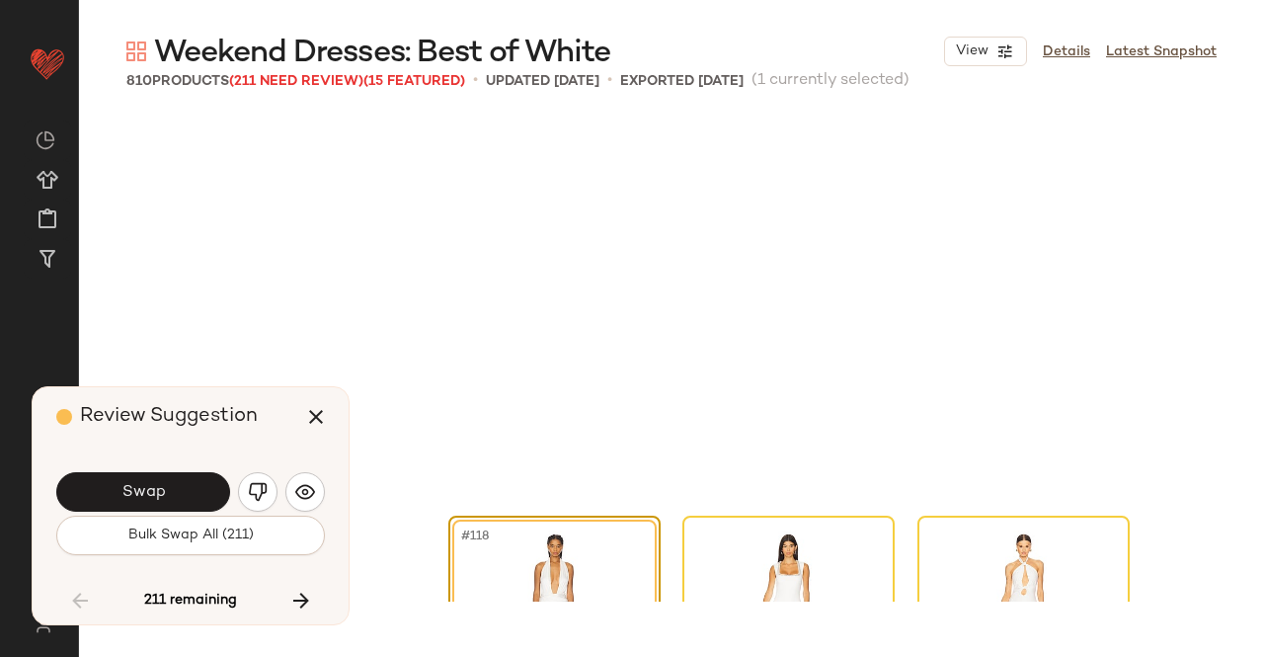
scroll to position [11058, 0]
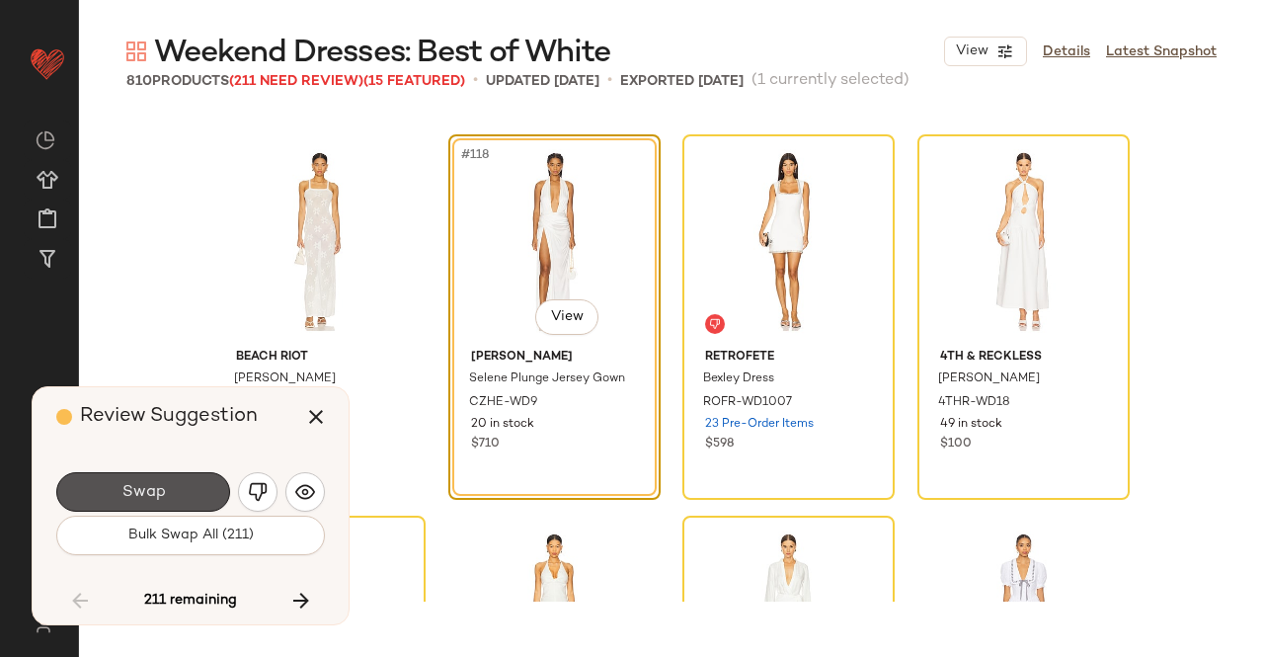
click at [177, 485] on button "Swap" at bounding box center [143, 492] width 174 height 40
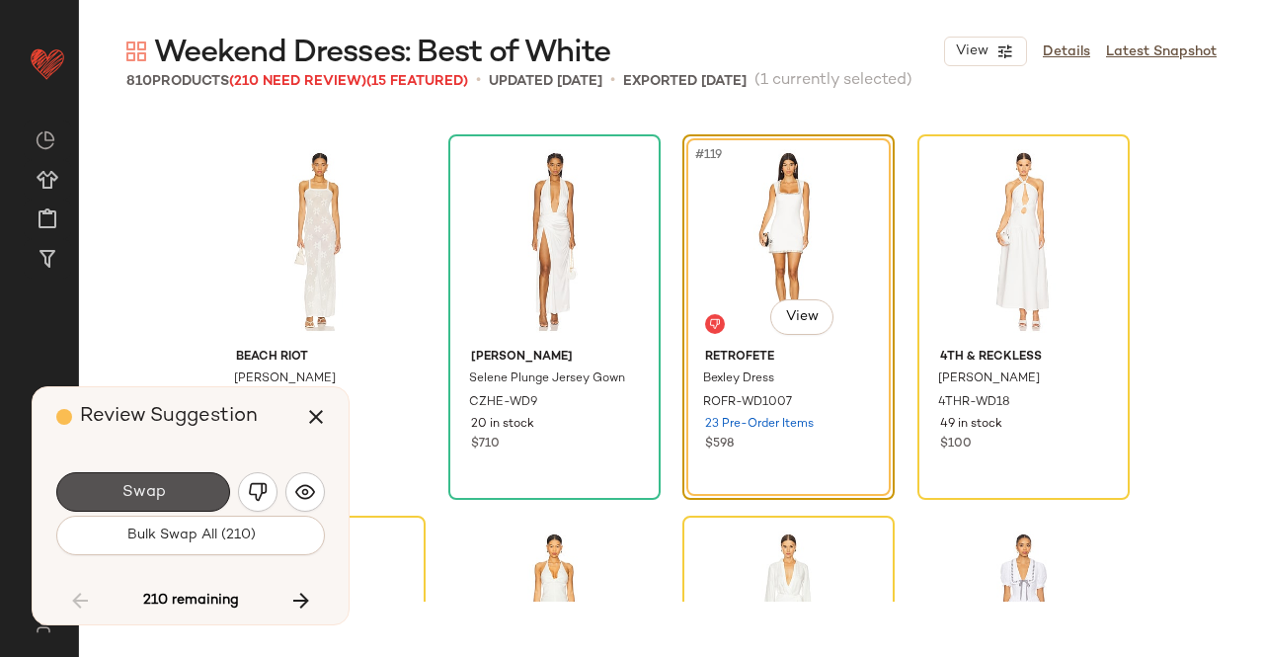
click at [177, 485] on button "Swap" at bounding box center [143, 492] width 174 height 40
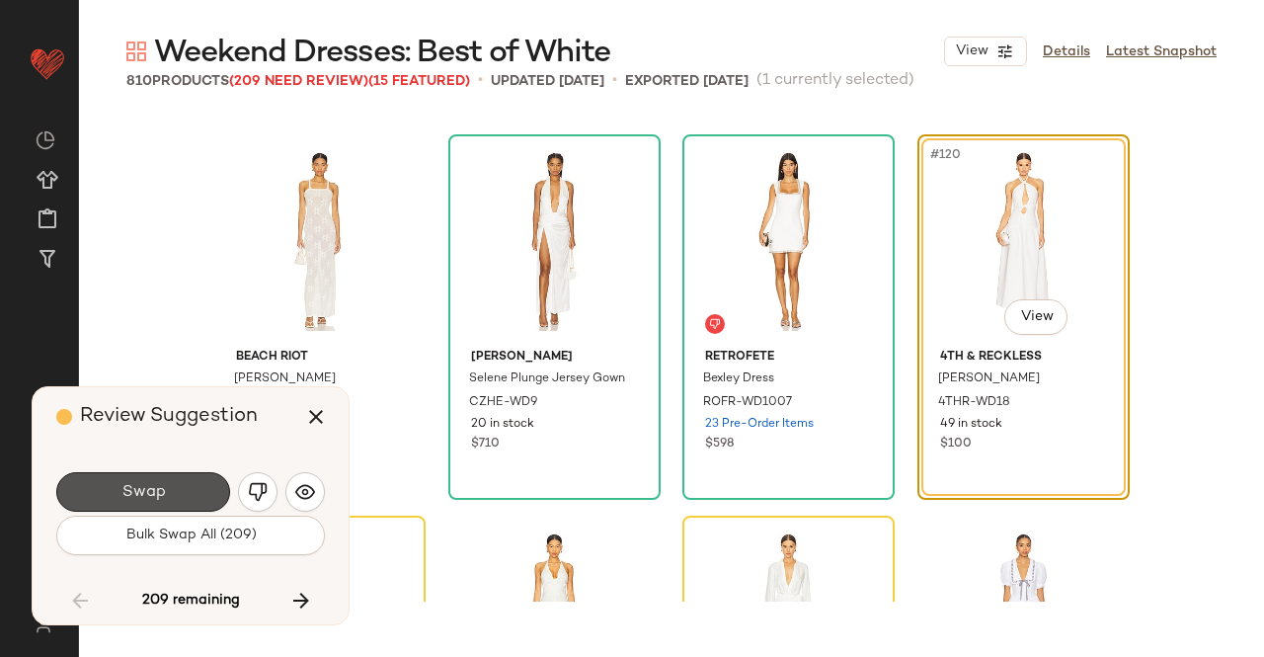
click at [177, 485] on button "Swap" at bounding box center [143, 492] width 174 height 40
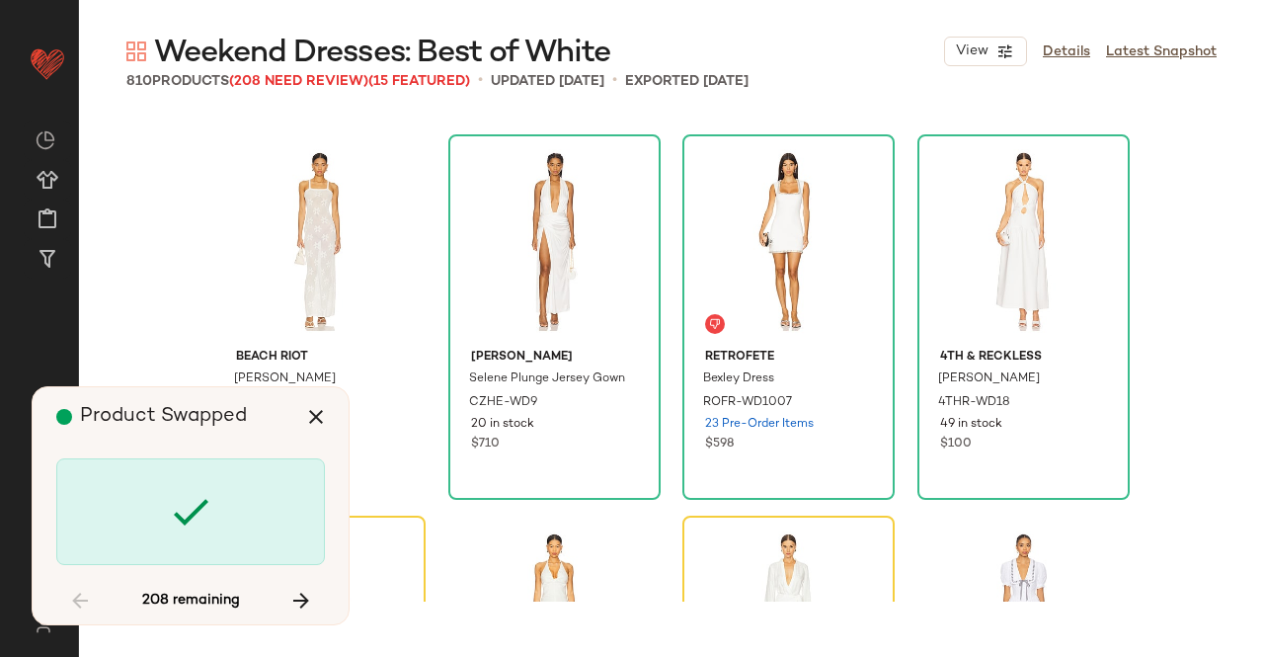
scroll to position [11439, 0]
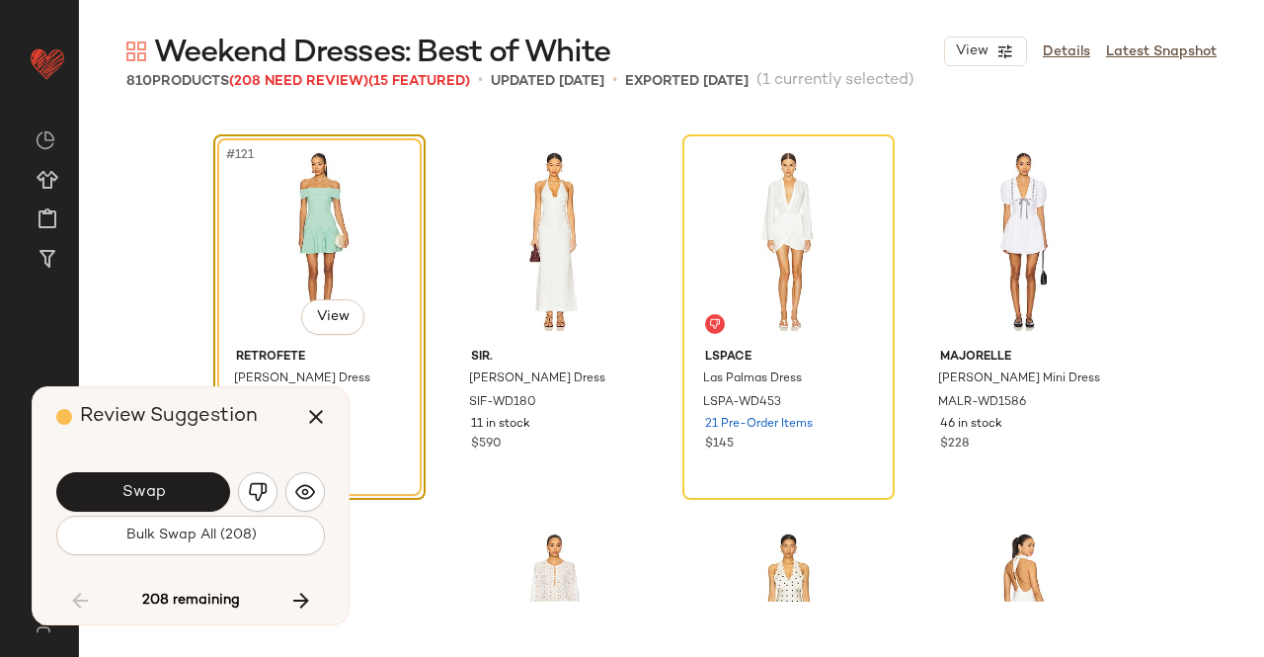
click at [177, 485] on button "Swap" at bounding box center [143, 492] width 174 height 40
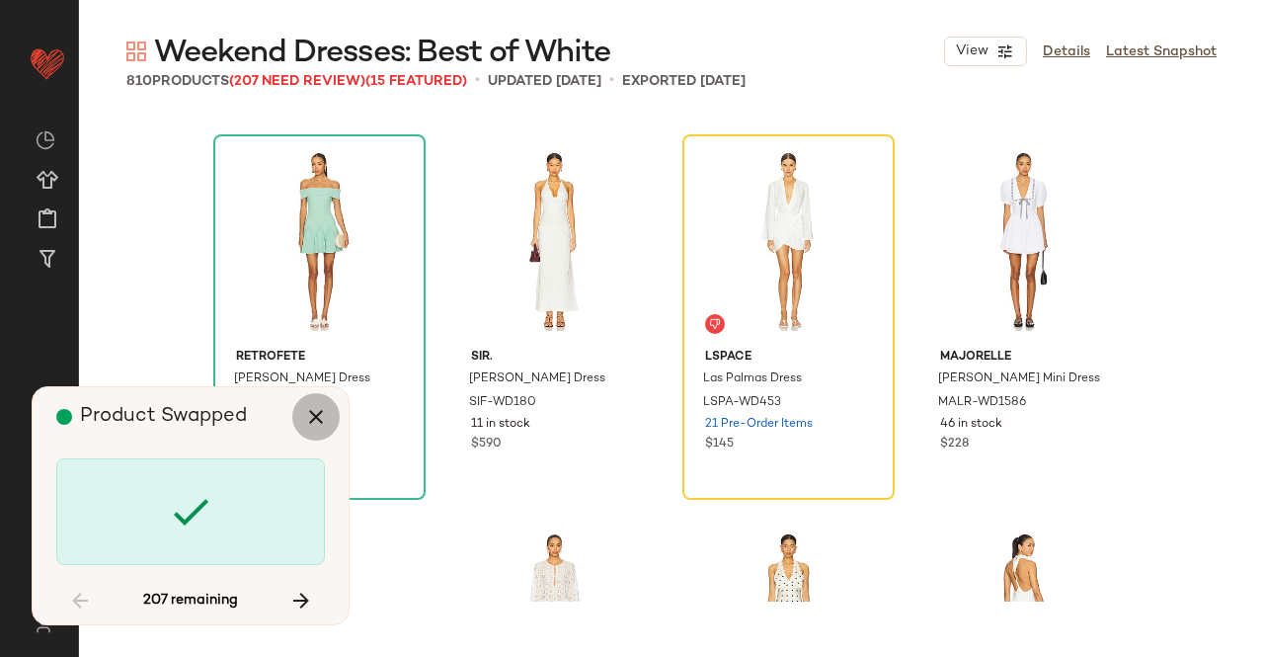
click at [320, 418] on icon "button" at bounding box center [316, 417] width 24 height 24
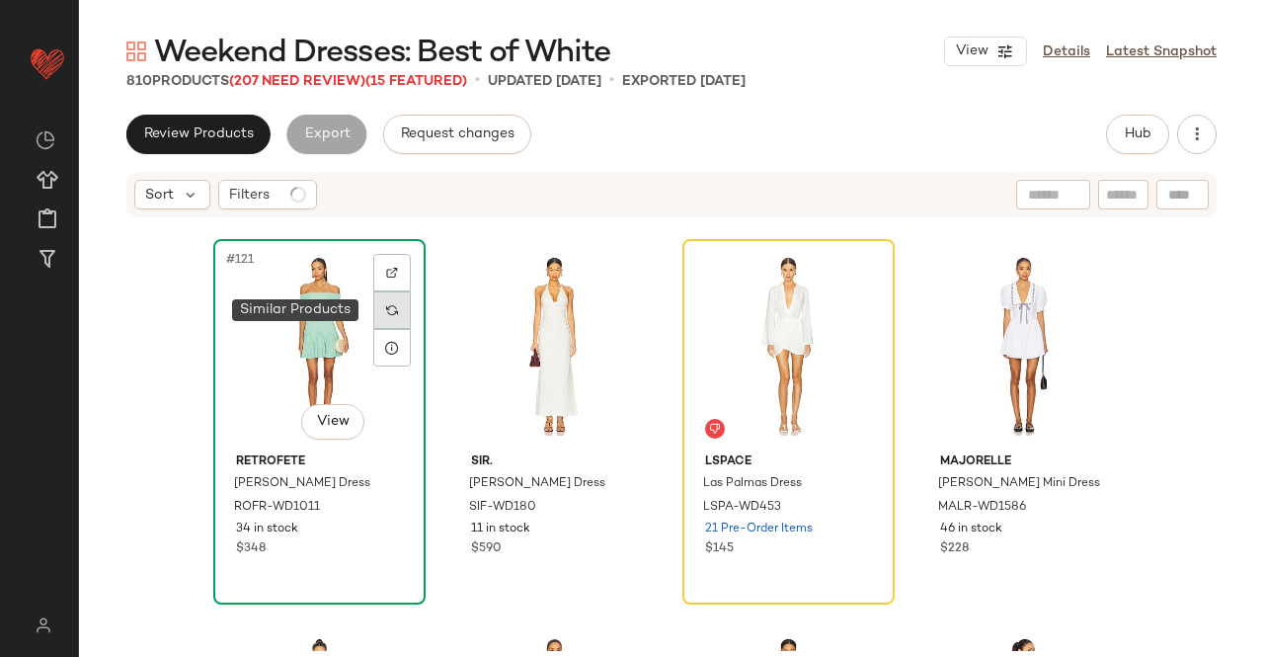
click at [386, 314] on img at bounding box center [392, 310] width 12 height 12
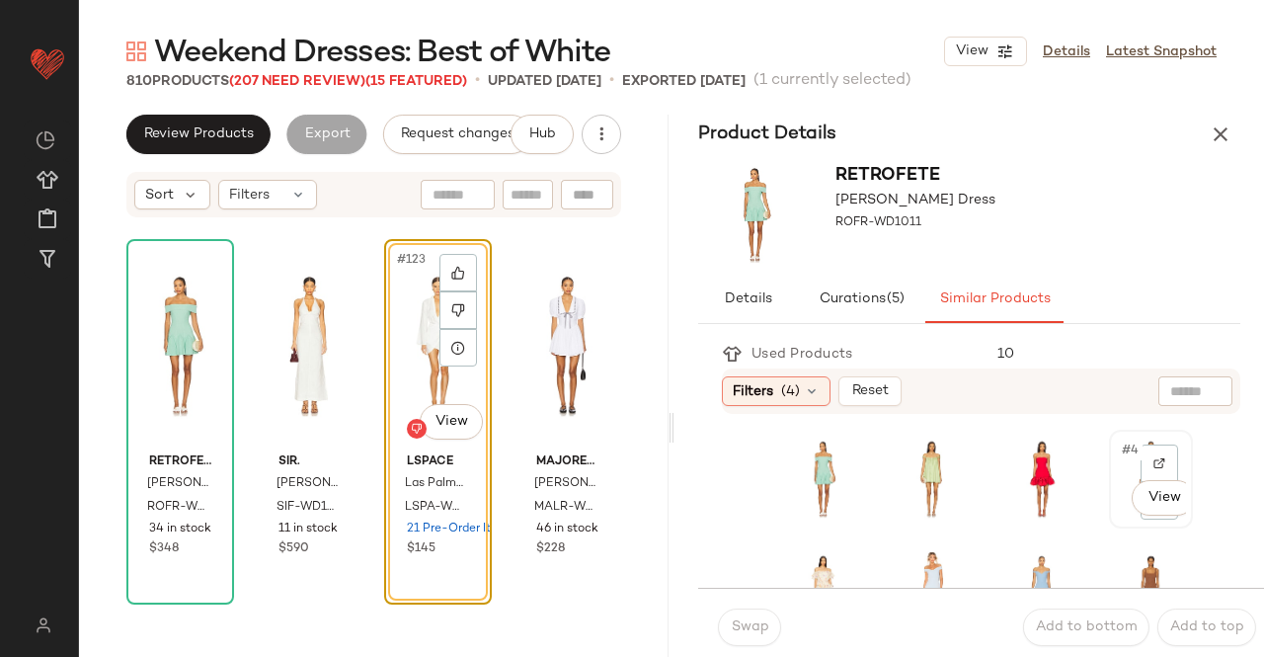
click at [1111, 511] on div "#4 View" at bounding box center [1151, 479] width 80 height 95
click at [763, 626] on span "Swap" at bounding box center [749, 627] width 39 height 16
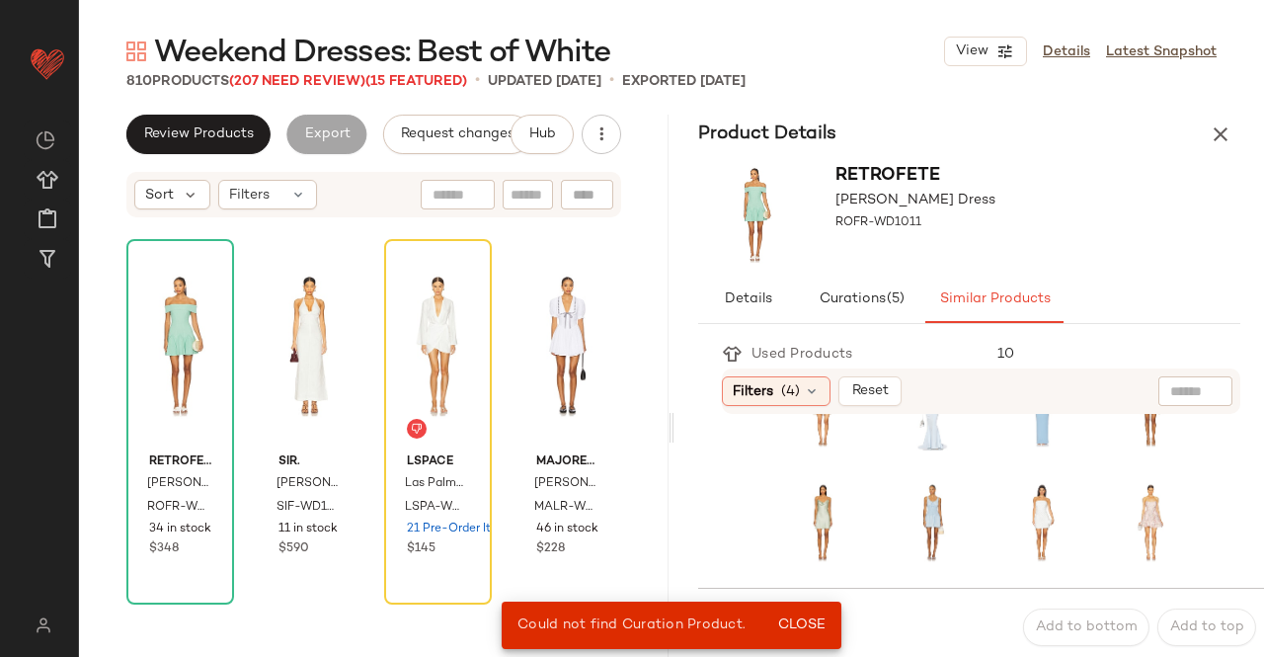
scroll to position [188, 0]
click at [1002, 552] on div "#11 View" at bounding box center [1042, 520] width 80 height 95
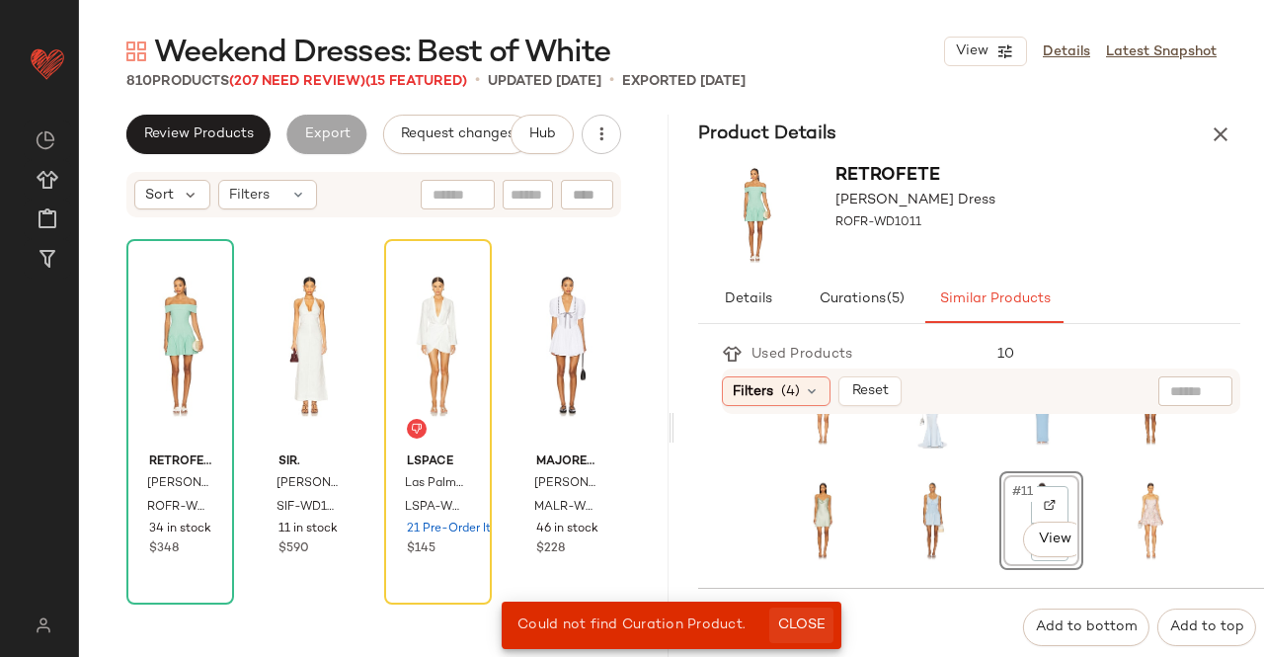
click at [804, 629] on span "Close" at bounding box center [801, 625] width 48 height 16
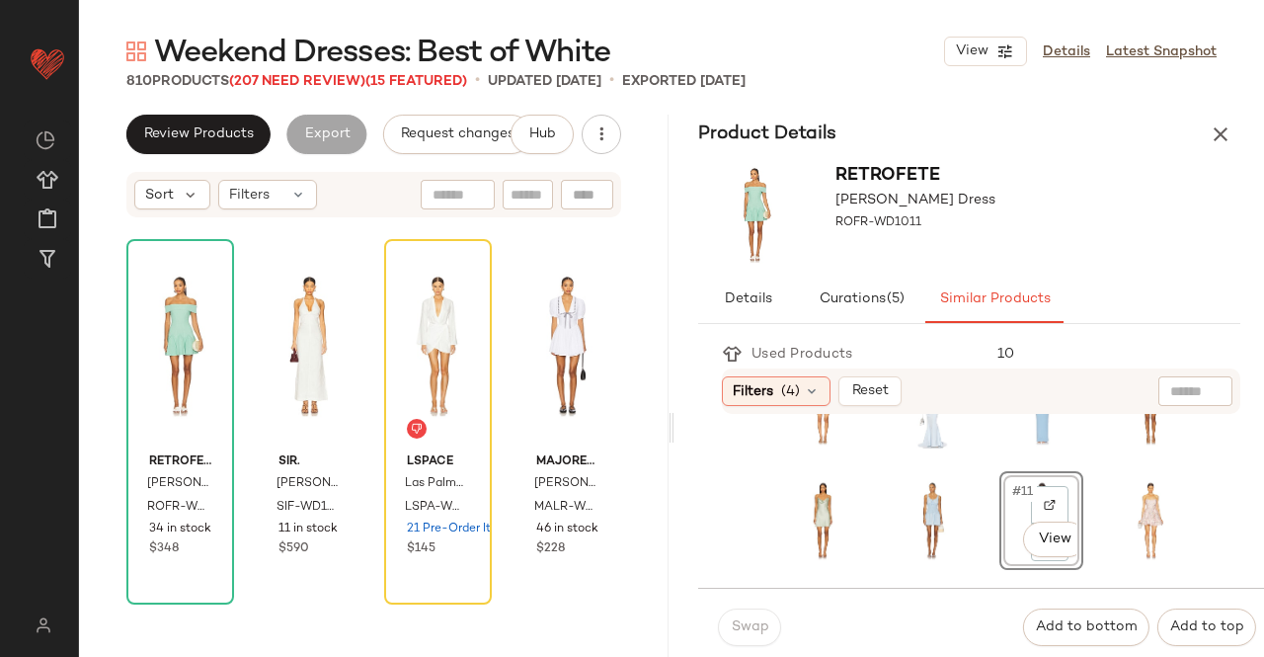
click at [747, 621] on div "Swap" at bounding box center [749, 628] width 63 height 38
click at [1007, 505] on div "#11 View" at bounding box center [1042, 520] width 70 height 85
click at [169, 370] on div "#121 View" at bounding box center [180, 346] width 94 height 200
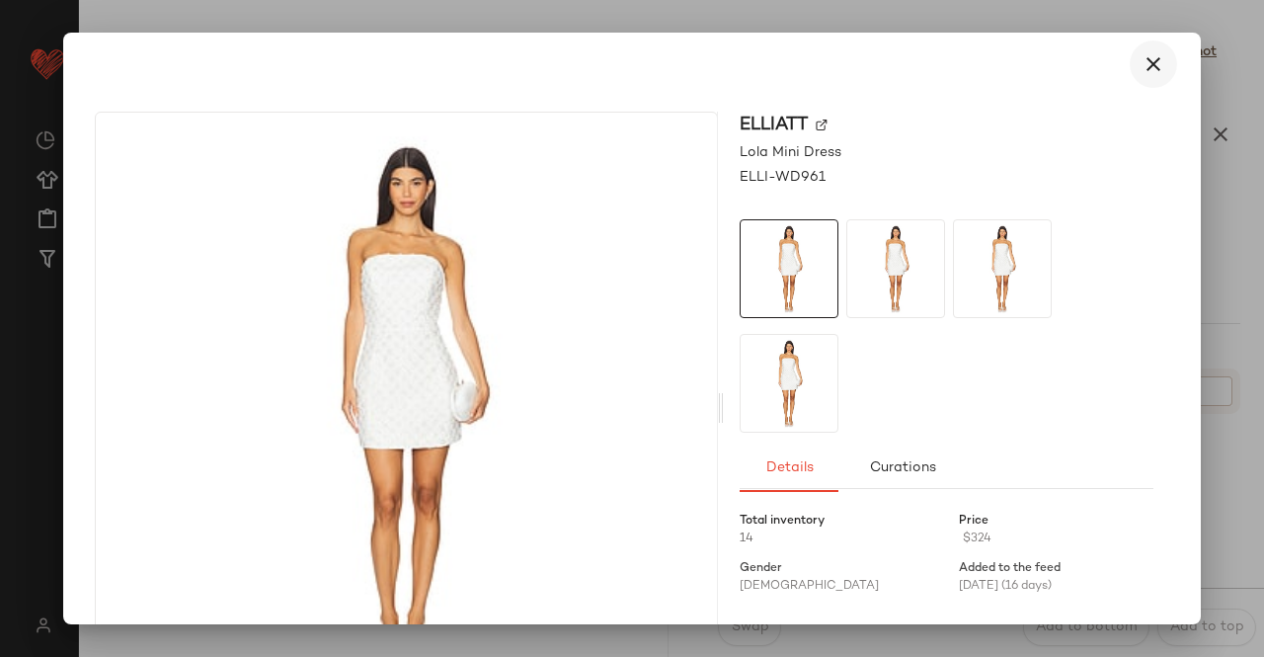
click at [1150, 60] on icon "button" at bounding box center [1154, 64] width 24 height 24
click at [1142, 64] on icon "button" at bounding box center [1154, 64] width 24 height 24
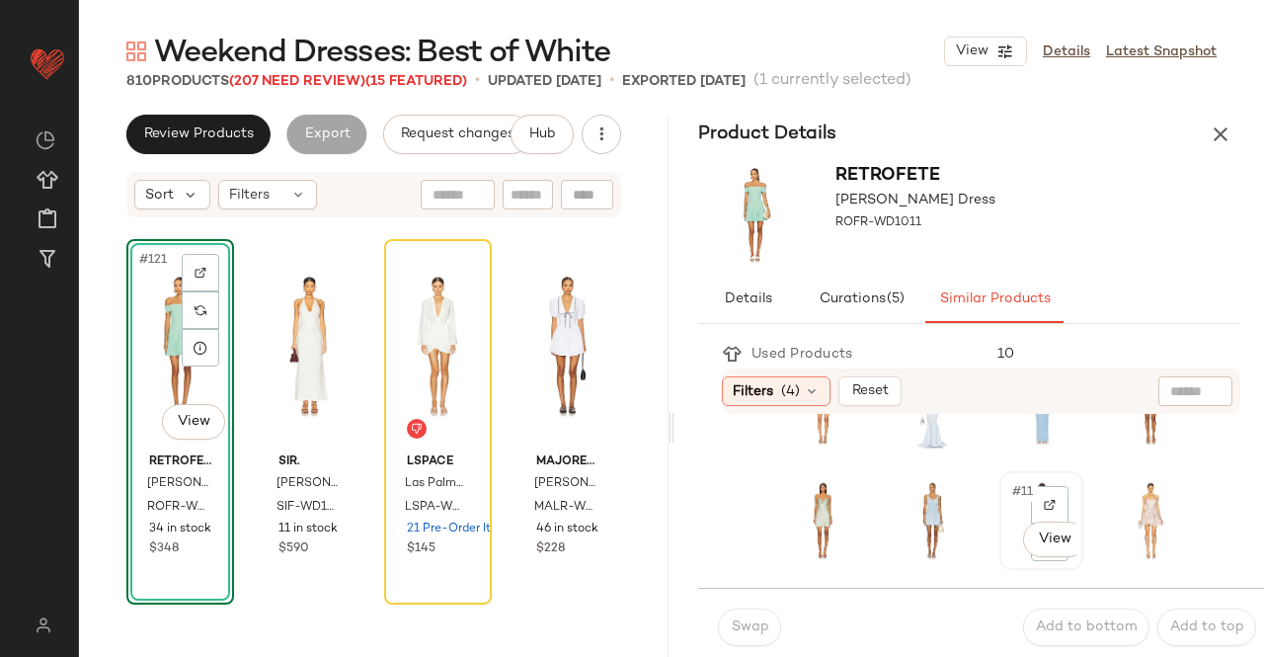
click at [1002, 551] on div "#11 View" at bounding box center [1042, 520] width 80 height 95
click at [757, 629] on span "Swap" at bounding box center [749, 627] width 39 height 16
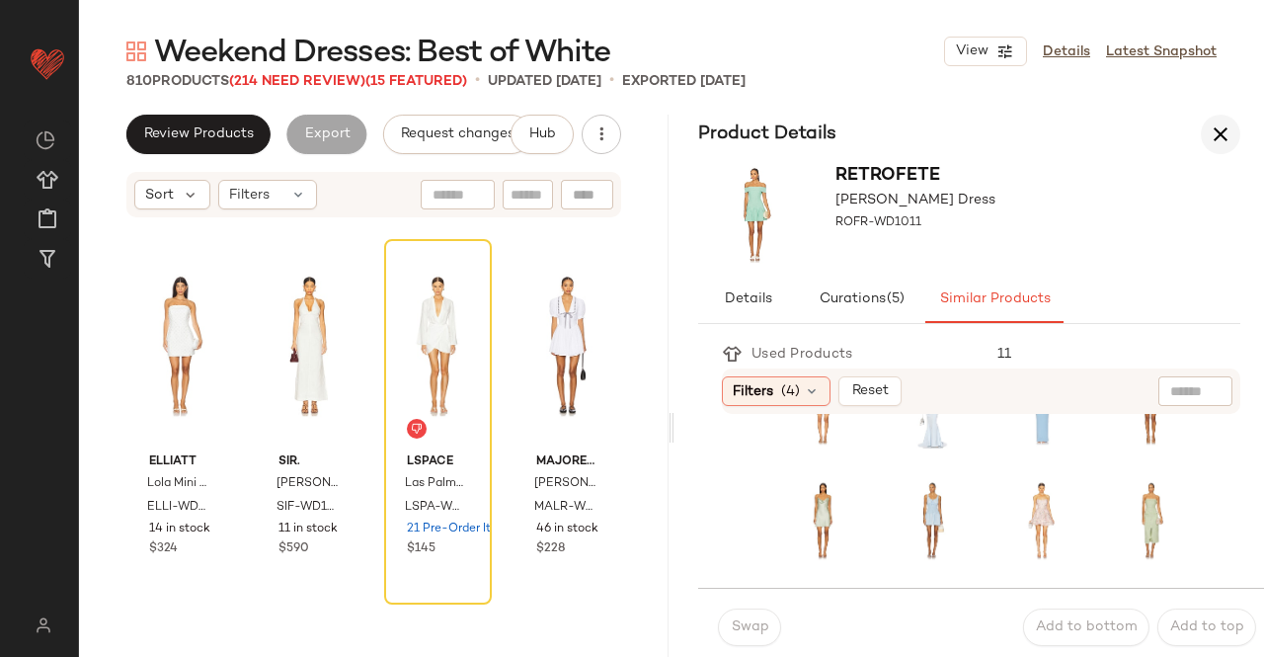
click at [1236, 123] on button "button" at bounding box center [1221, 135] width 40 height 40
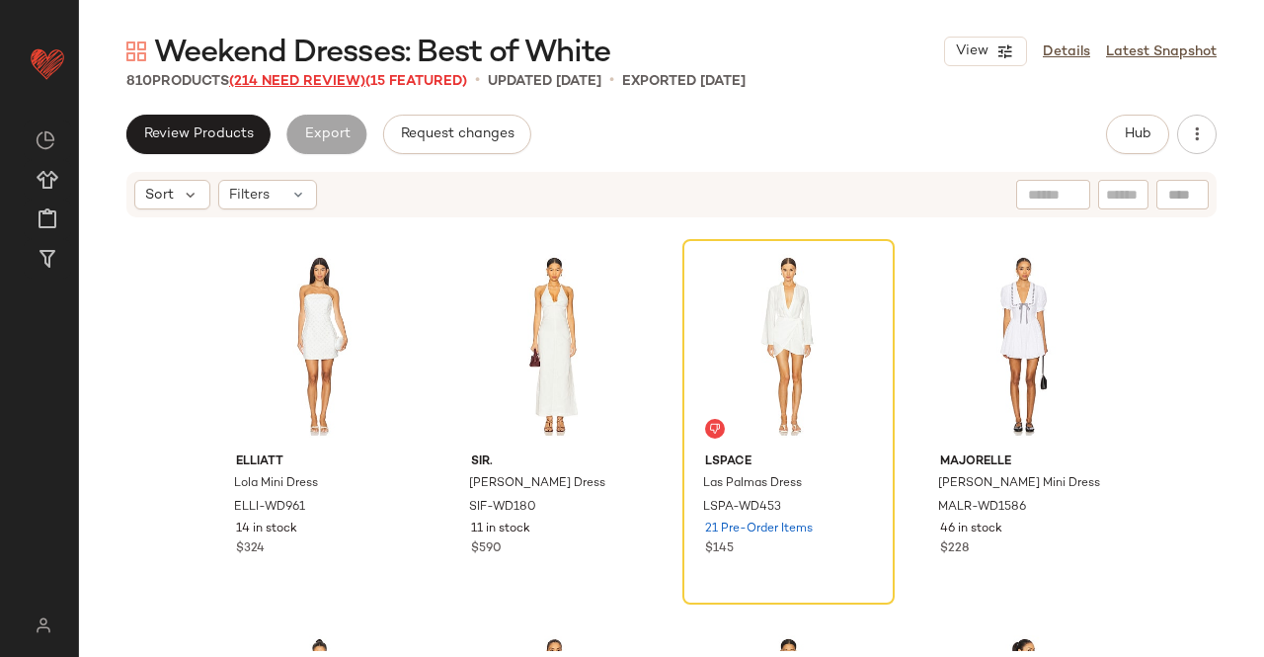
click at [284, 85] on span "(214 Need Review)" at bounding box center [297, 81] width 136 height 15
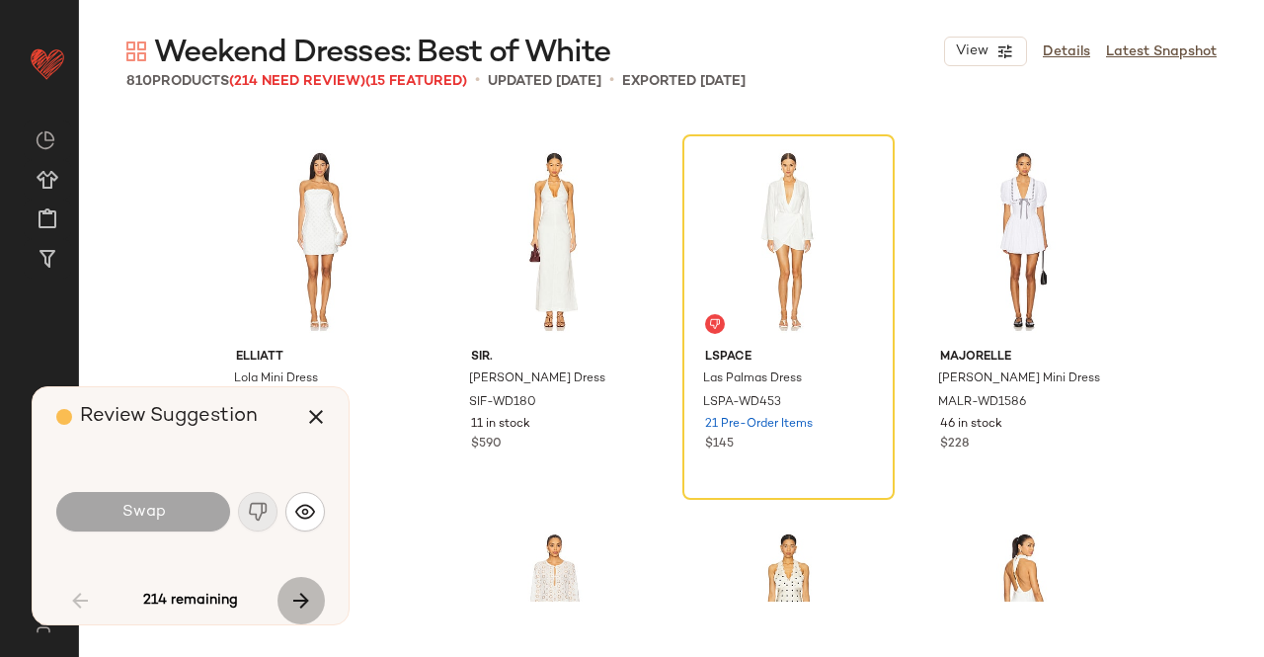
click at [284, 593] on button "button" at bounding box center [301, 600] width 47 height 47
click at [338, 418] on button "button" at bounding box center [315, 416] width 47 height 47
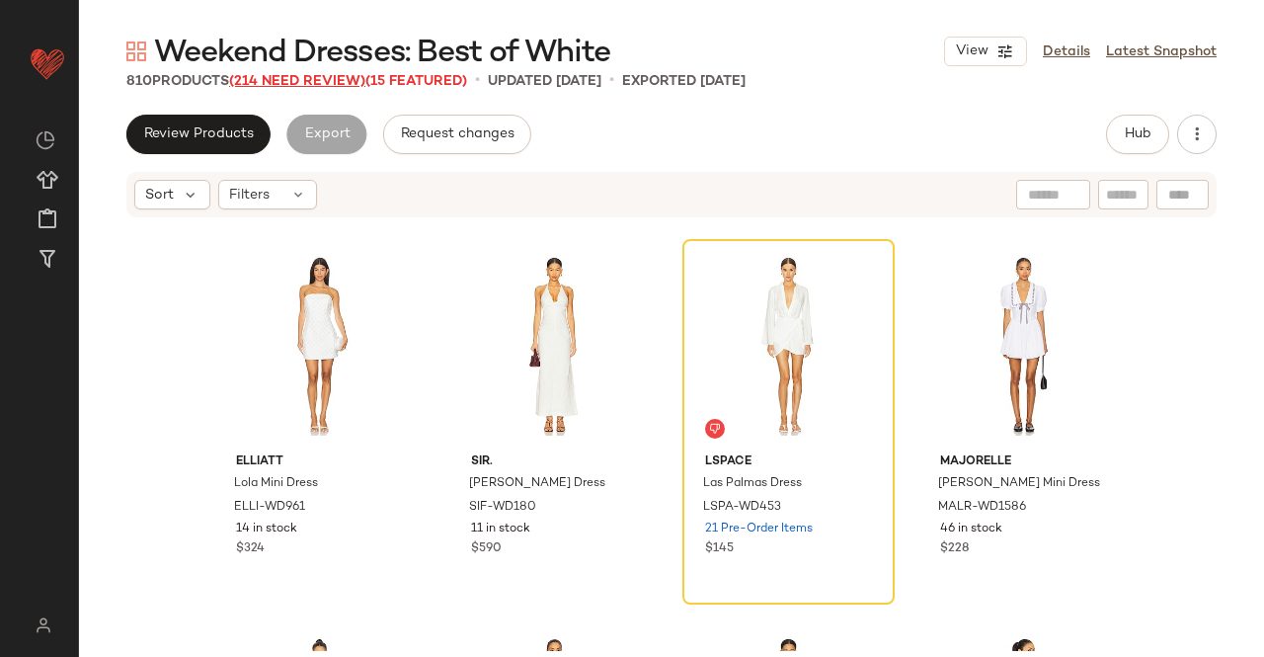
click at [326, 80] on span "(214 Need Review)" at bounding box center [297, 81] width 136 height 15
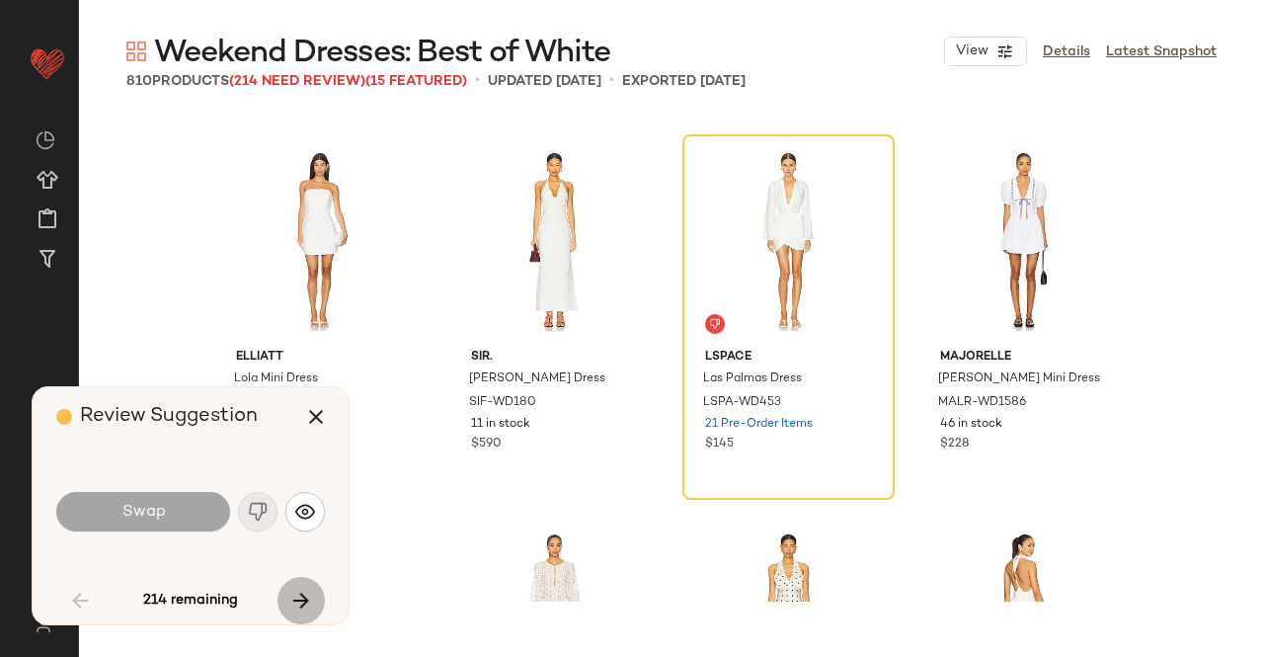
click at [291, 602] on icon "button" at bounding box center [301, 601] width 24 height 24
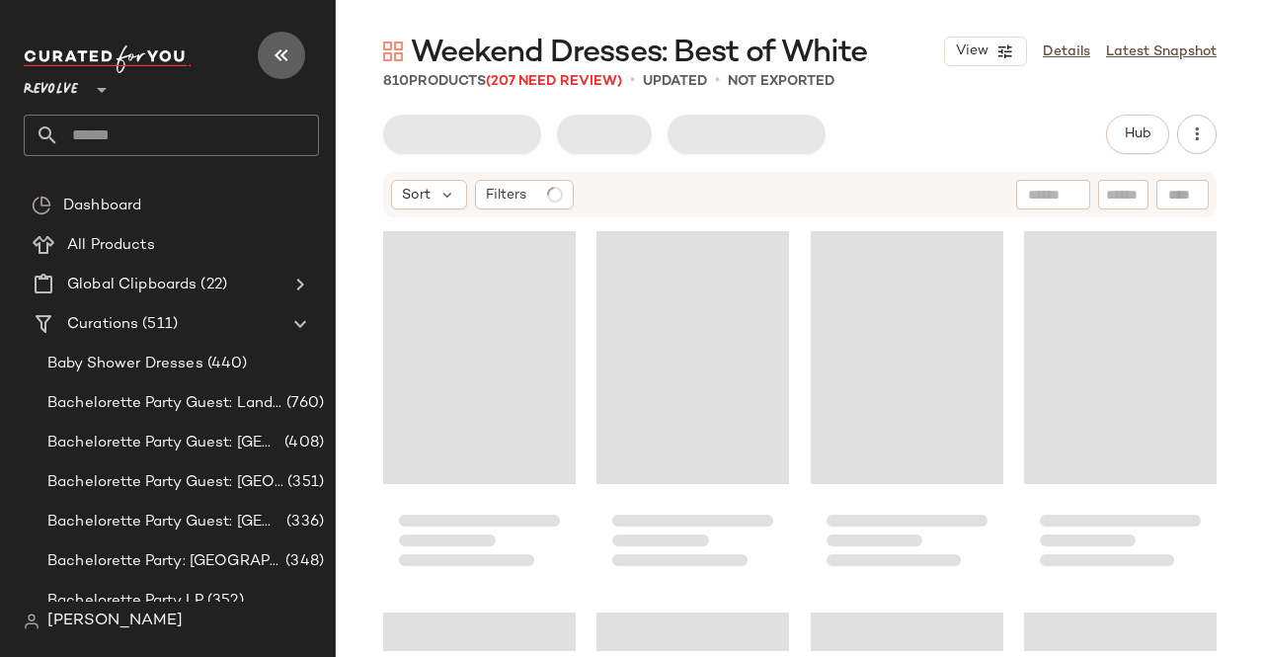
click at [284, 52] on icon "button" at bounding box center [282, 55] width 24 height 24
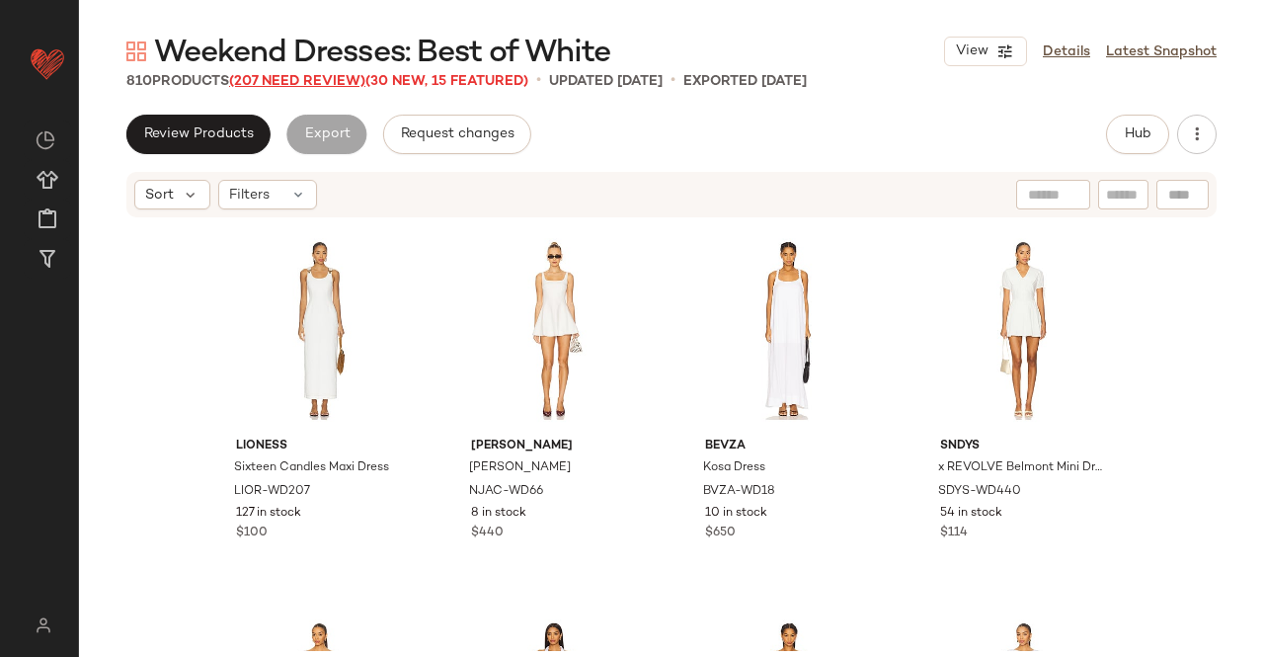
click at [286, 80] on span "(207 Need Review)" at bounding box center [297, 81] width 136 height 15
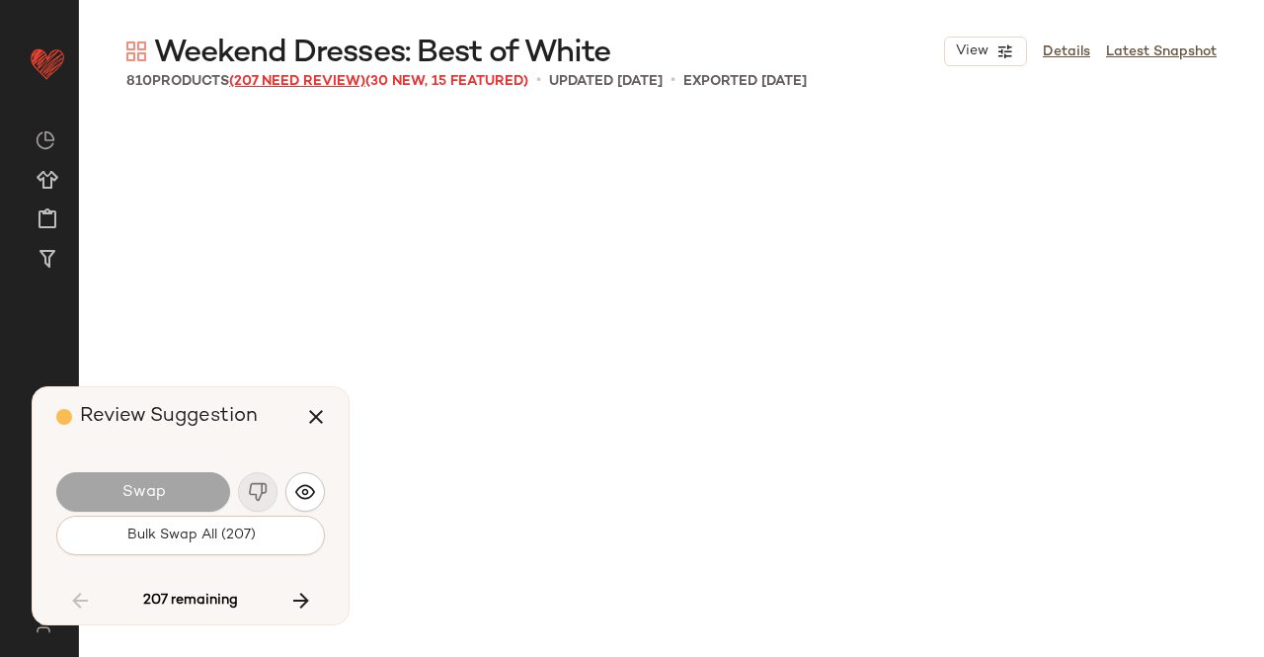
scroll to position [11439, 0]
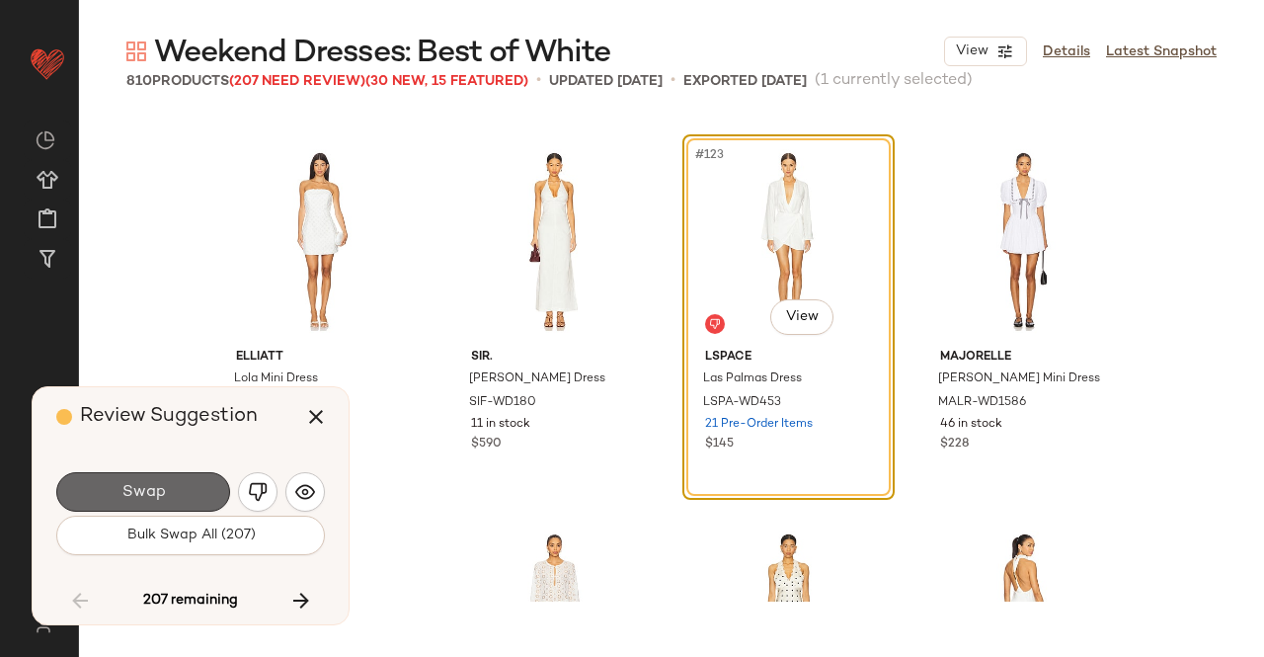
click at [200, 477] on button "Swap" at bounding box center [143, 492] width 174 height 40
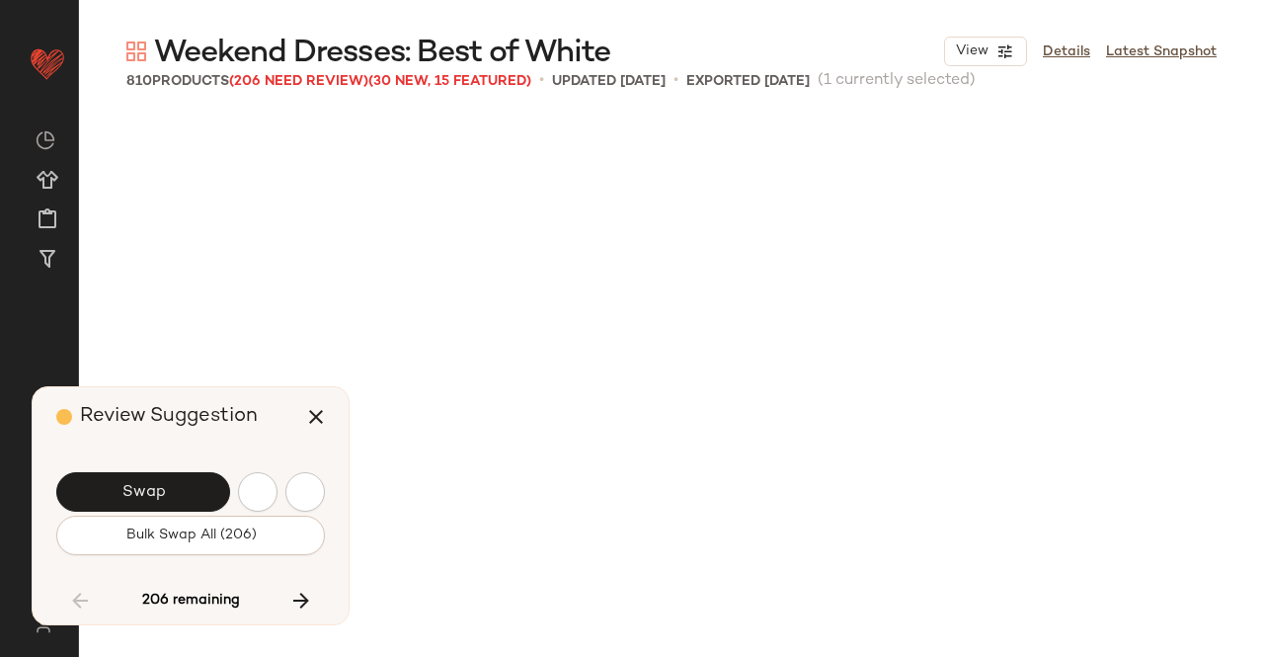
scroll to position [12202, 0]
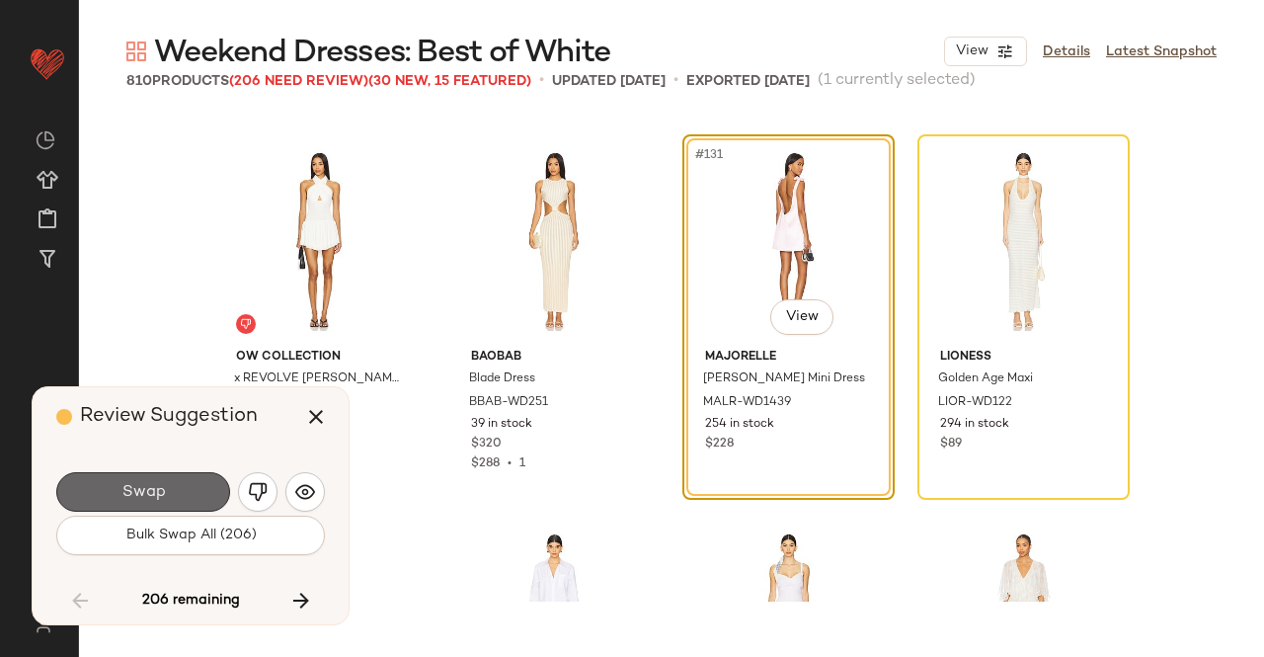
click at [180, 484] on button "Swap" at bounding box center [143, 492] width 174 height 40
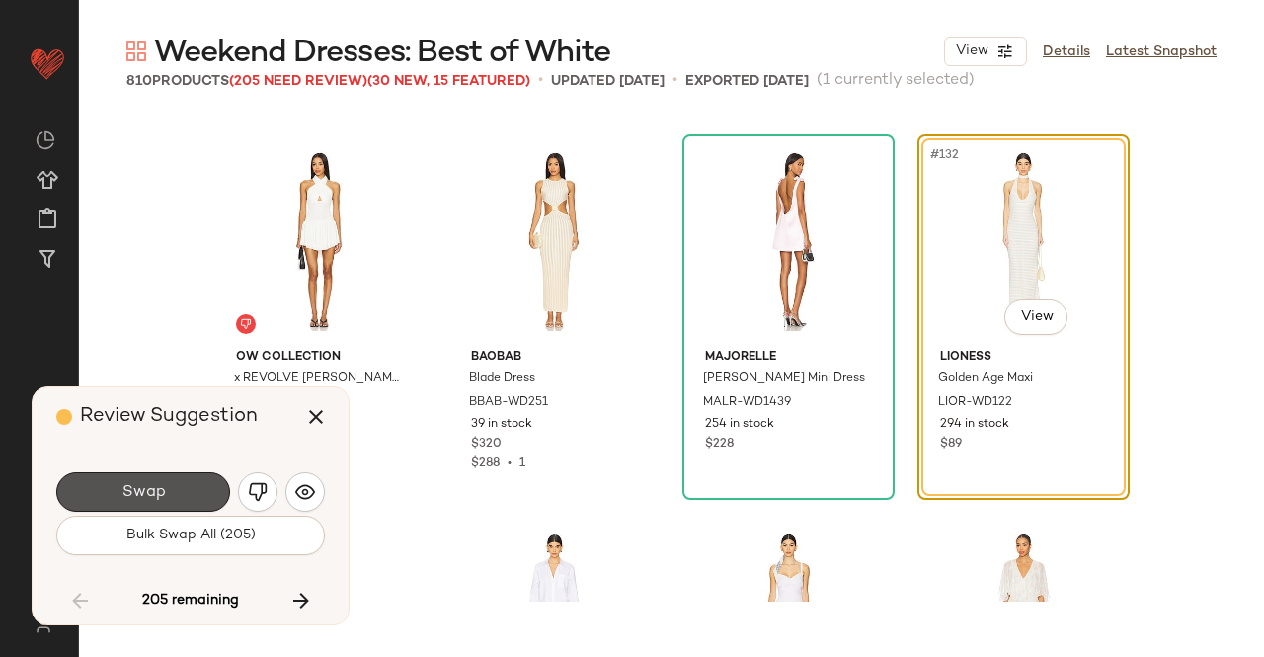
click at [180, 484] on button "Swap" at bounding box center [143, 492] width 174 height 40
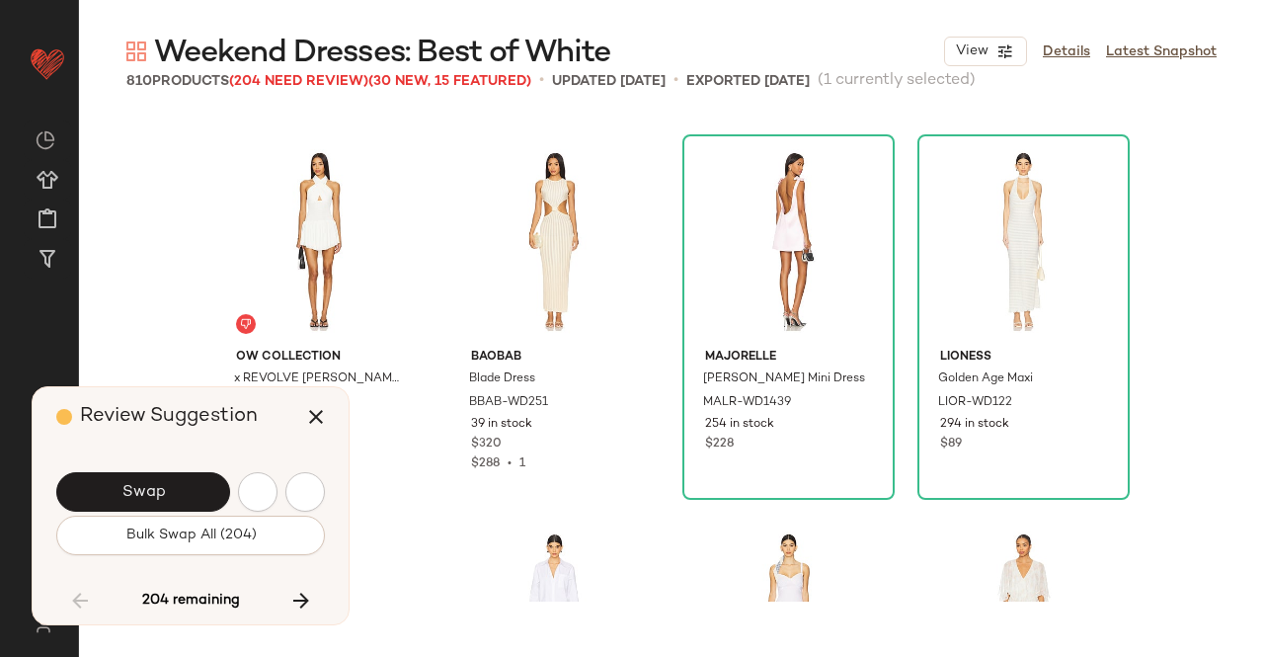
scroll to position [12964, 0]
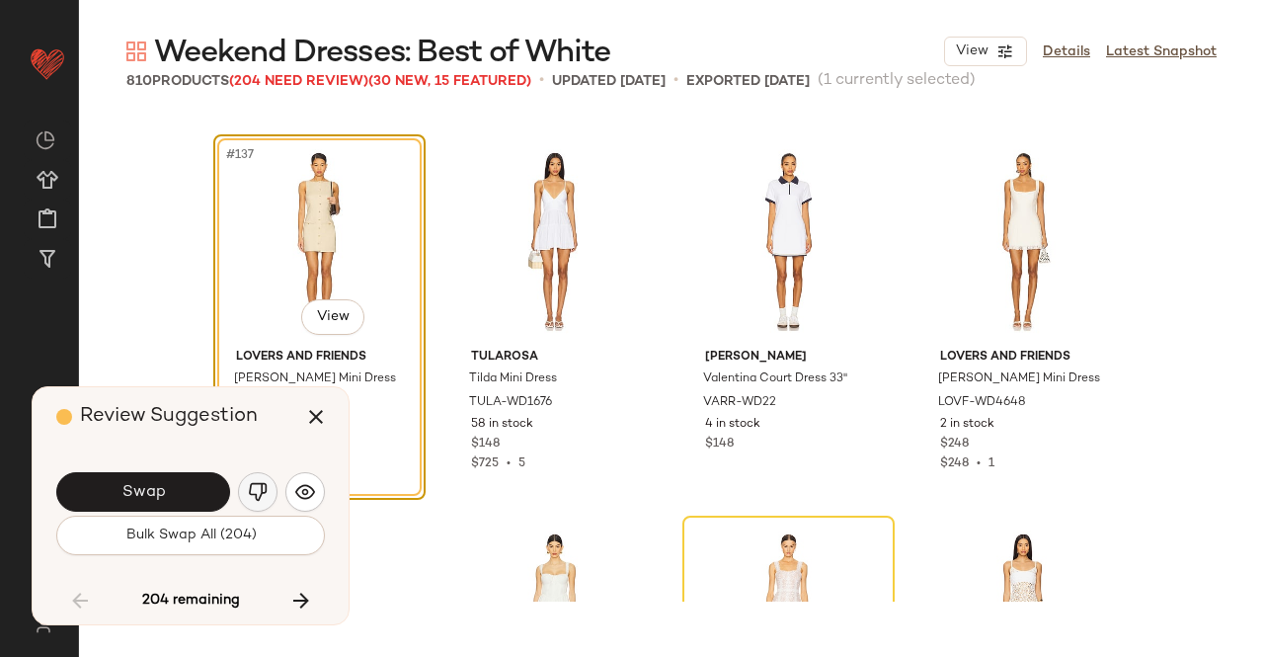
click at [269, 481] on button "button" at bounding box center [258, 492] width 40 height 40
